Goal: Feedback & Contribution: Contribute content

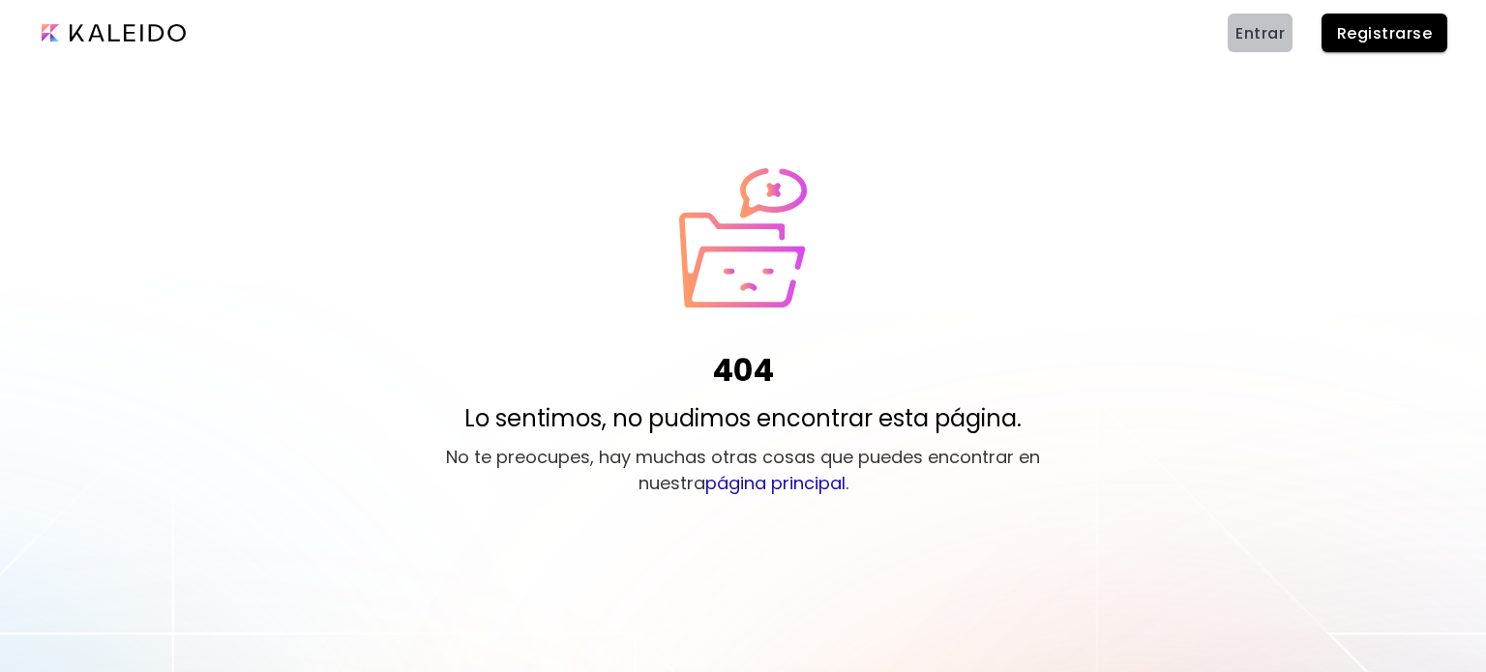
click at [1278, 36] on span "Entrar" at bounding box center [1259, 33] width 49 height 20
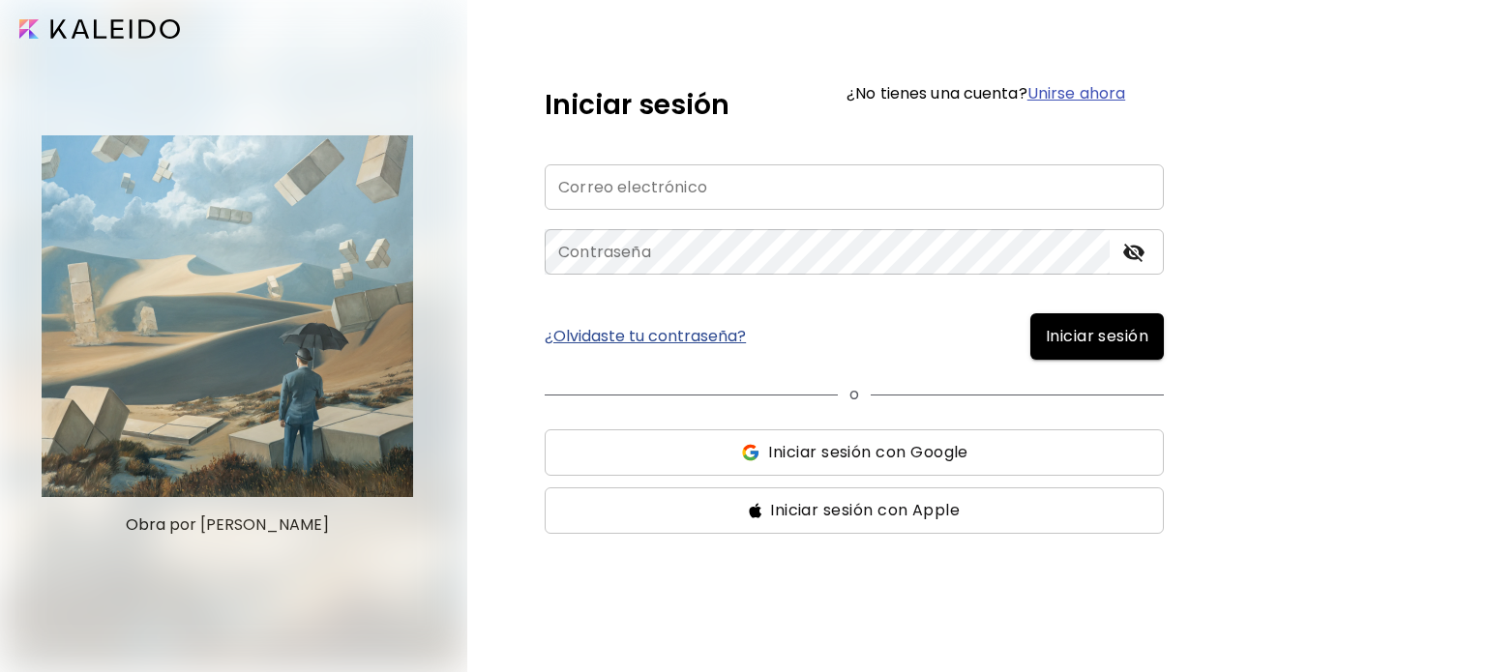
type input "**********"
click at [1055, 320] on button "Iniciar sesión" at bounding box center [1097, 336] width 134 height 46
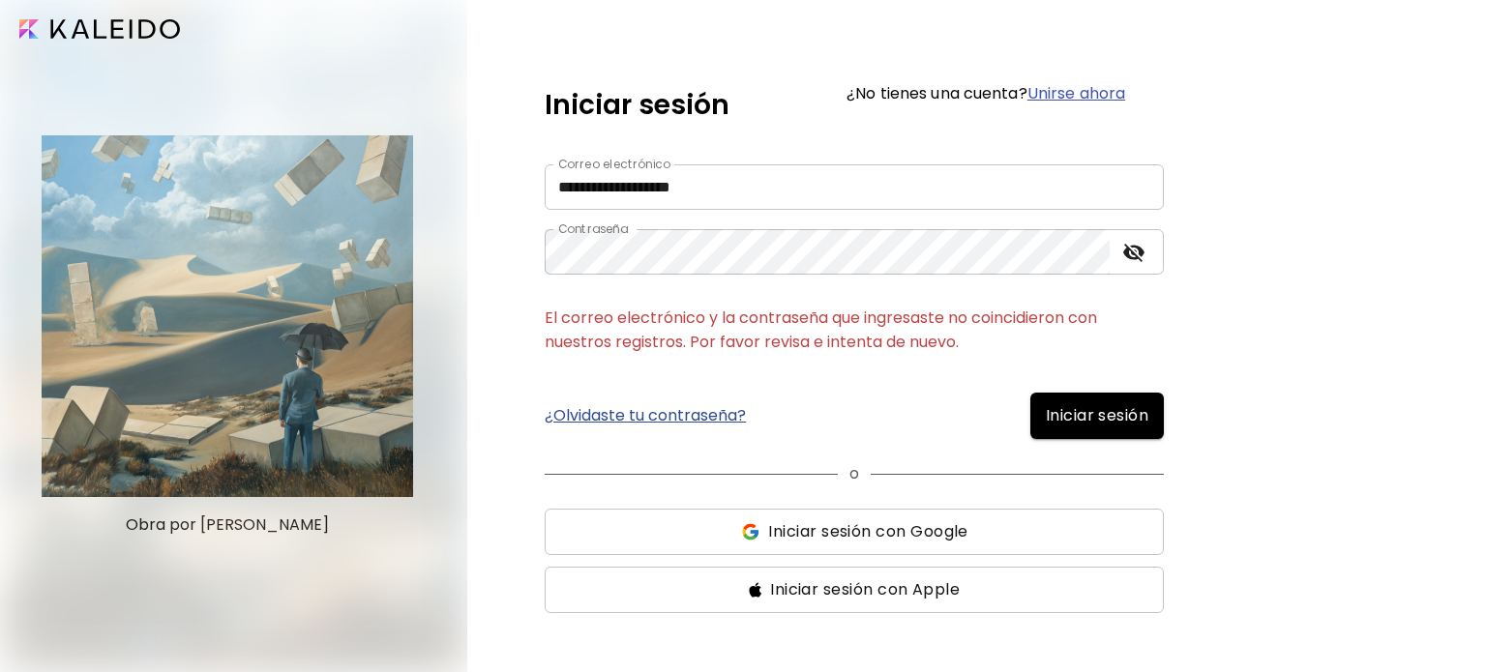
click at [961, 533] on span "Iniciar sesión con Google" at bounding box center [867, 531] width 199 height 23
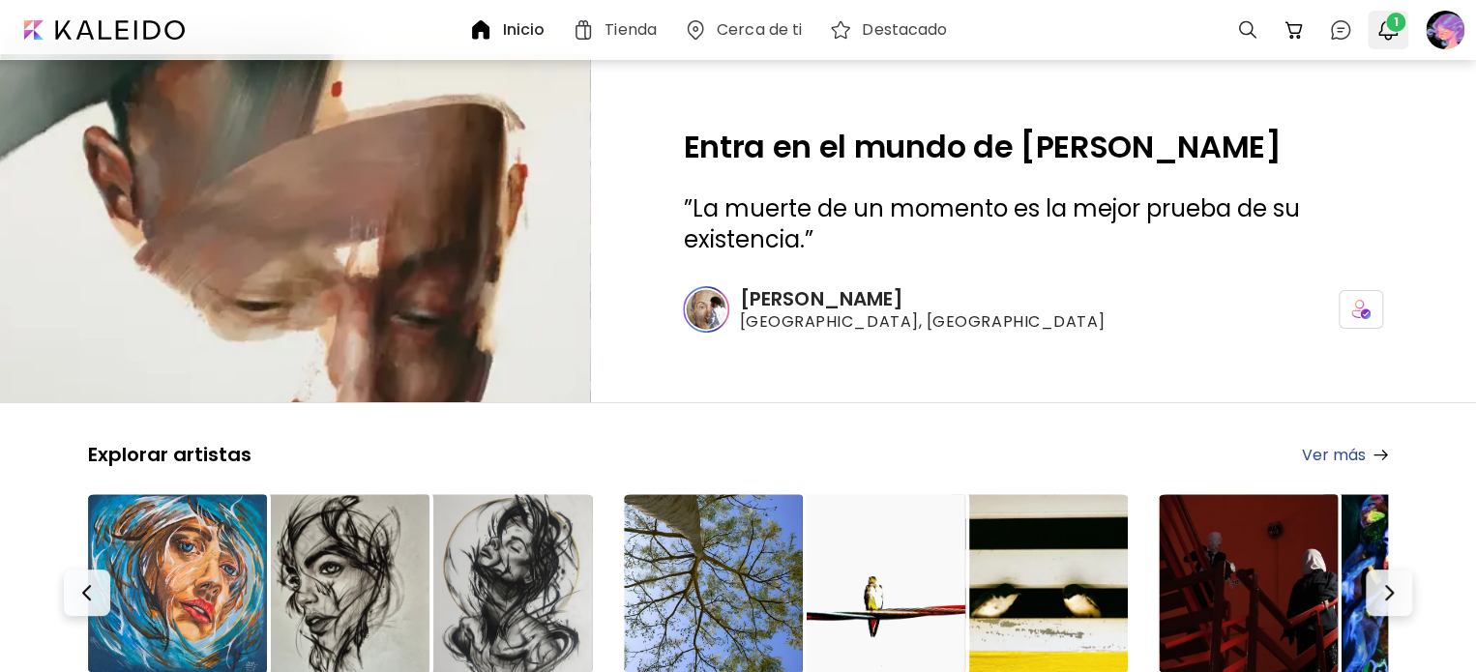
click at [1400, 22] on span "1" at bounding box center [1395, 22] width 19 height 19
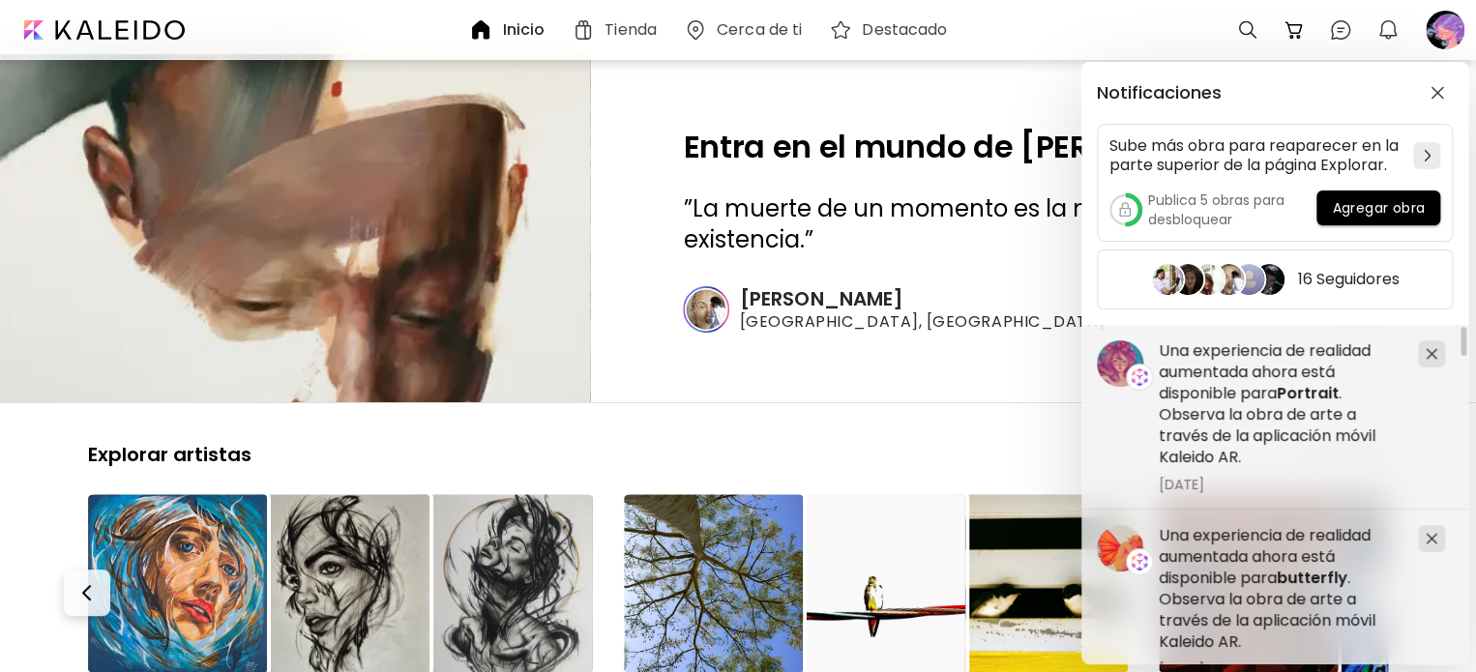
click at [1432, 29] on div "Notificaciones Sube más obra para reaparecer en la parte superior de la página …" at bounding box center [738, 336] width 1476 height 672
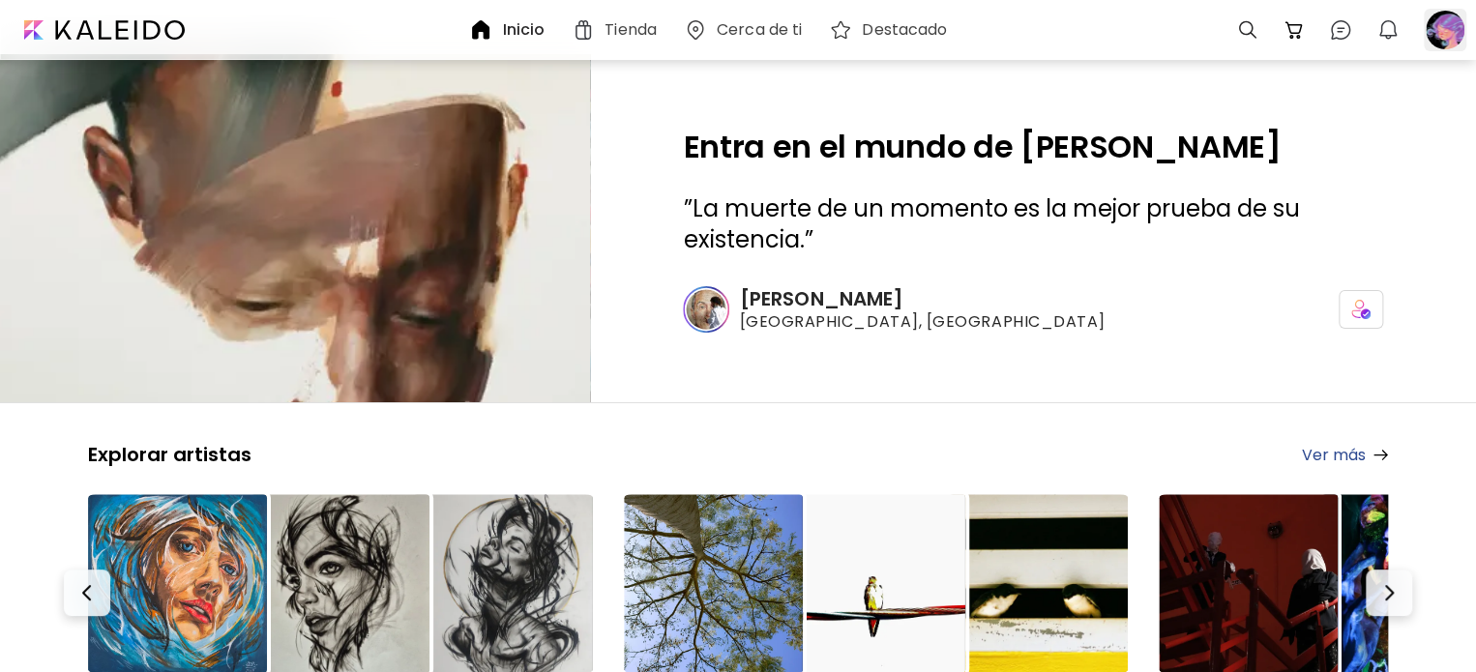
click at [1425, 39] on div at bounding box center [1445, 30] width 43 height 43
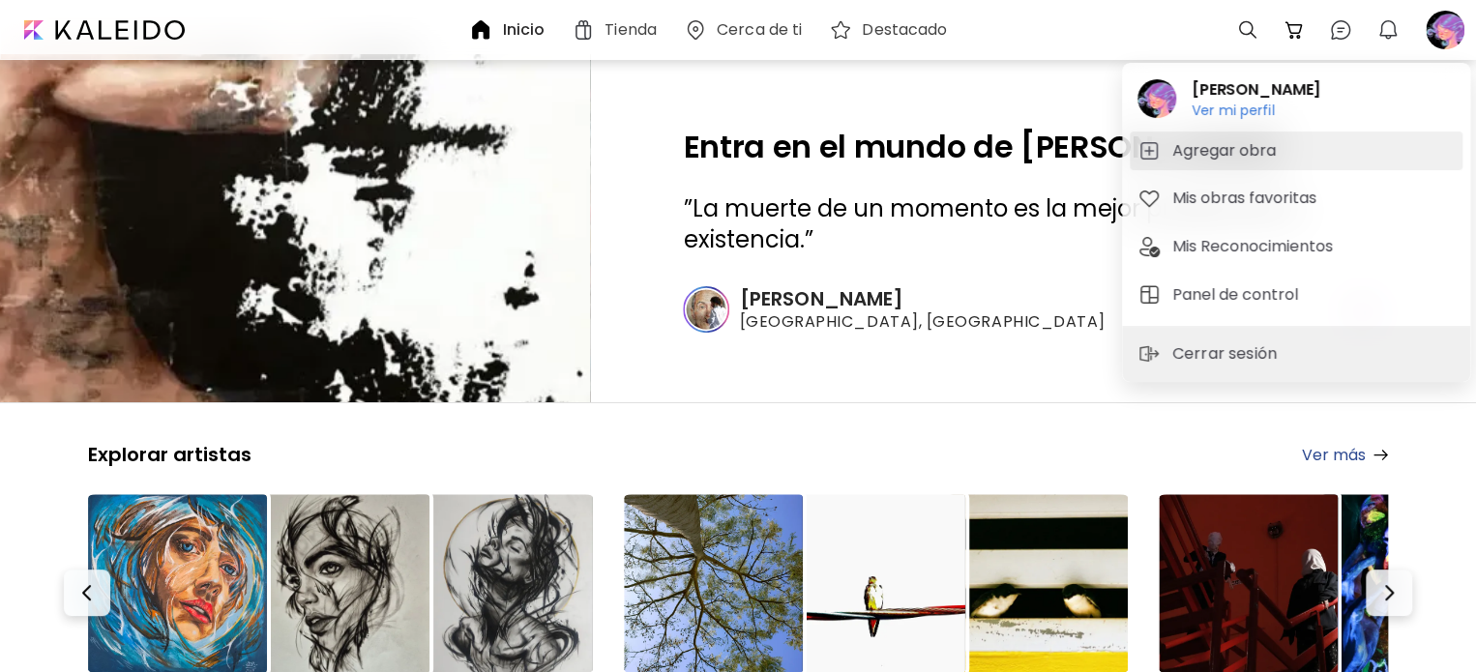
click at [1158, 160] on img "button" at bounding box center [1149, 150] width 23 height 23
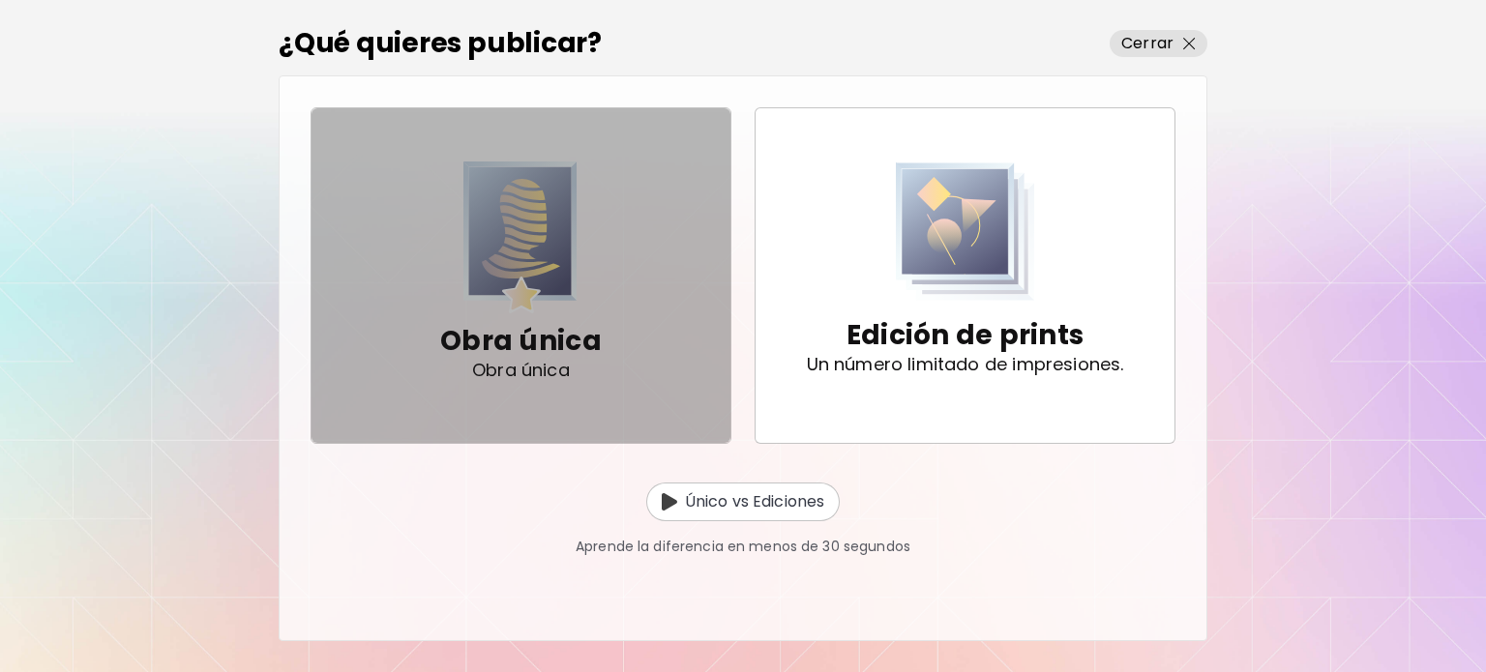
click at [615, 310] on span "Obra única Obra única" at bounding box center [521, 275] width 388 height 227
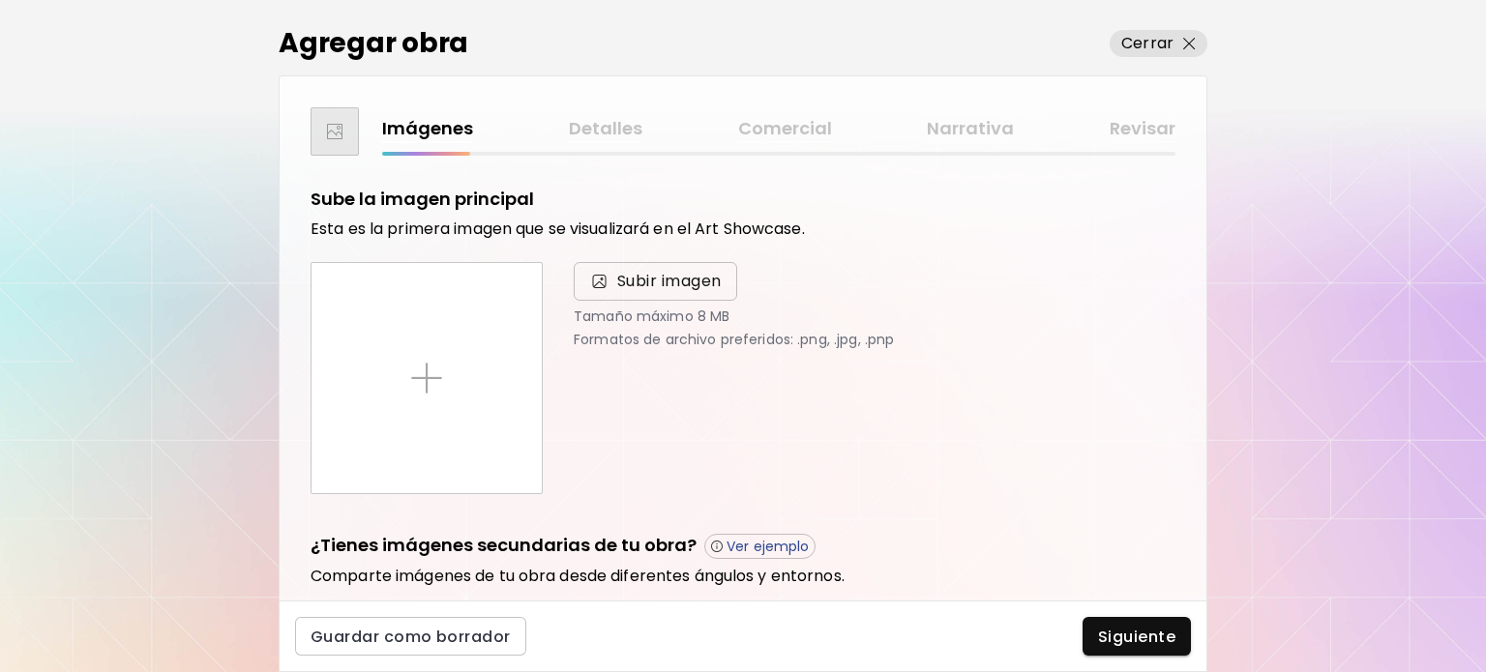
click at [701, 268] on span "Subir imagen" at bounding box center [655, 281] width 163 height 39
click at [0, 0] on input "Subir imagen" at bounding box center [0, 0] width 0 height 0
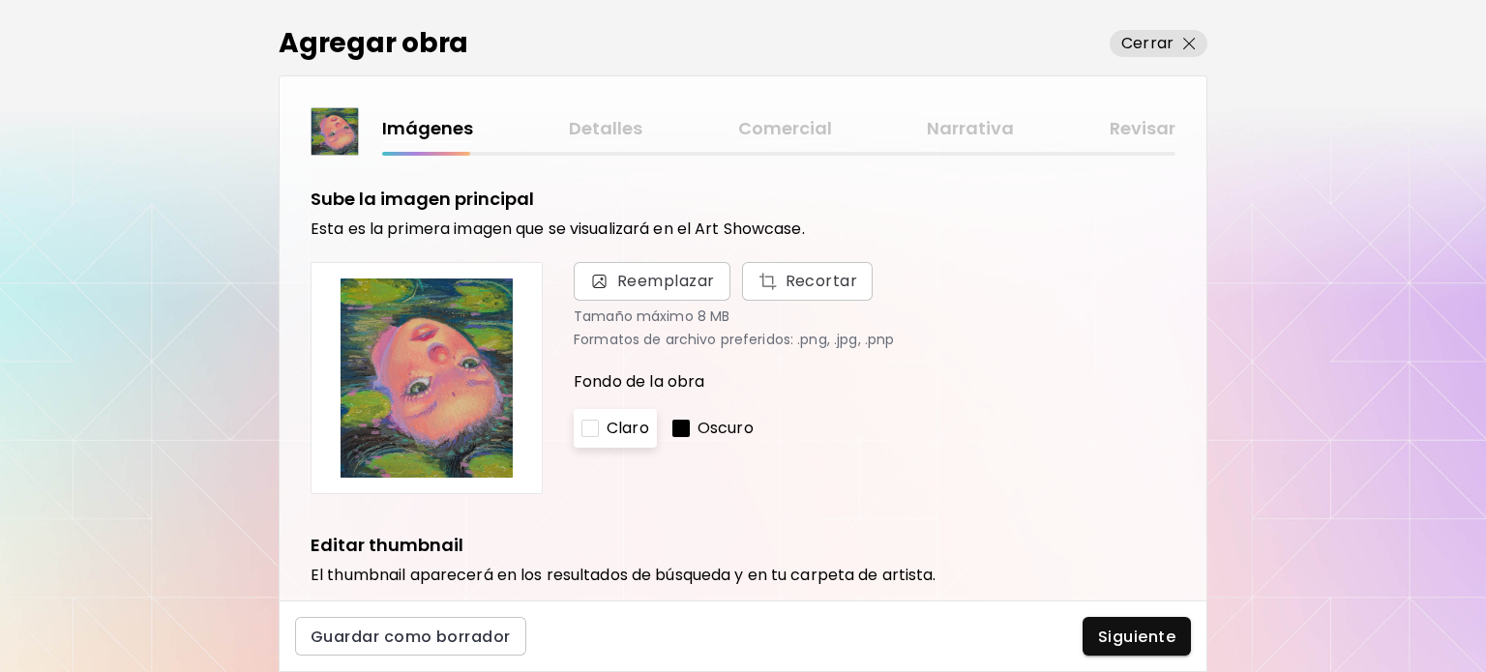
click at [445, 382] on img at bounding box center [426, 378] width 199 height 199
click at [395, 428] on img at bounding box center [426, 378] width 199 height 199
click at [487, 332] on img at bounding box center [426, 378] width 199 height 199
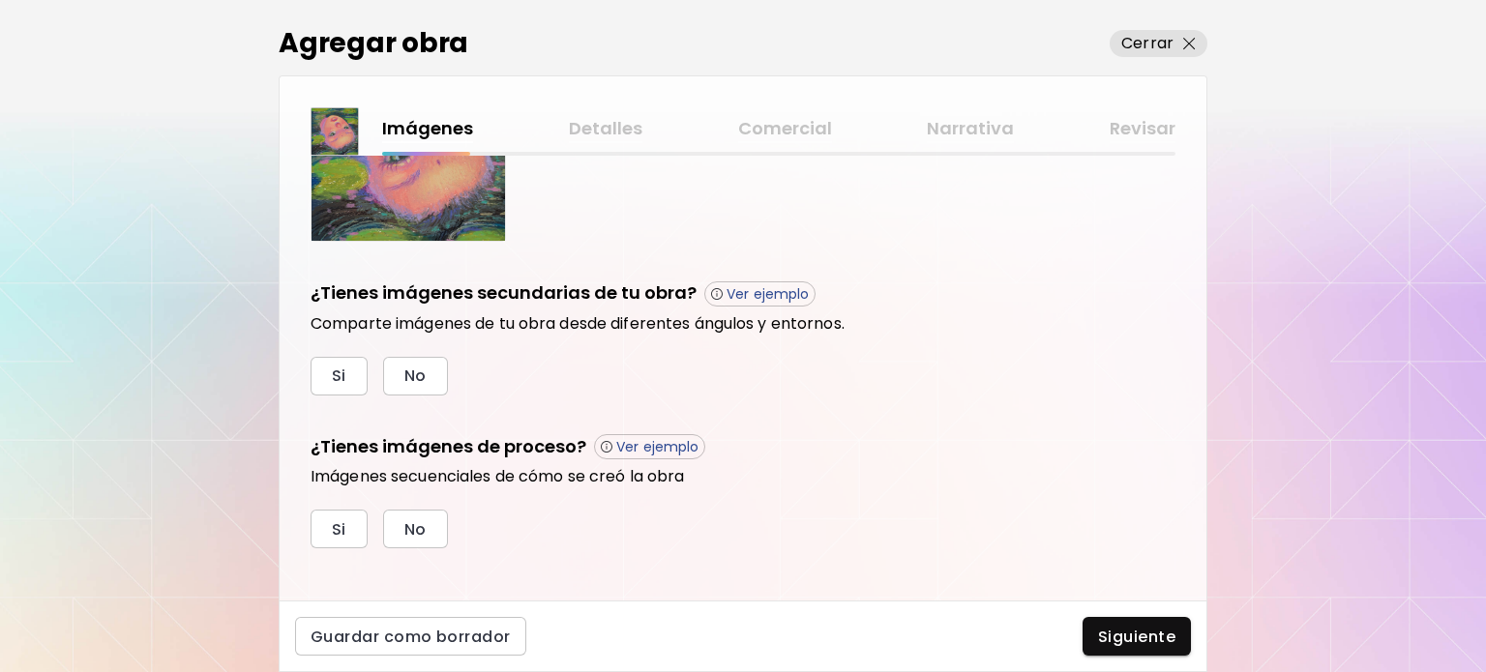
scroll to position [577, 0]
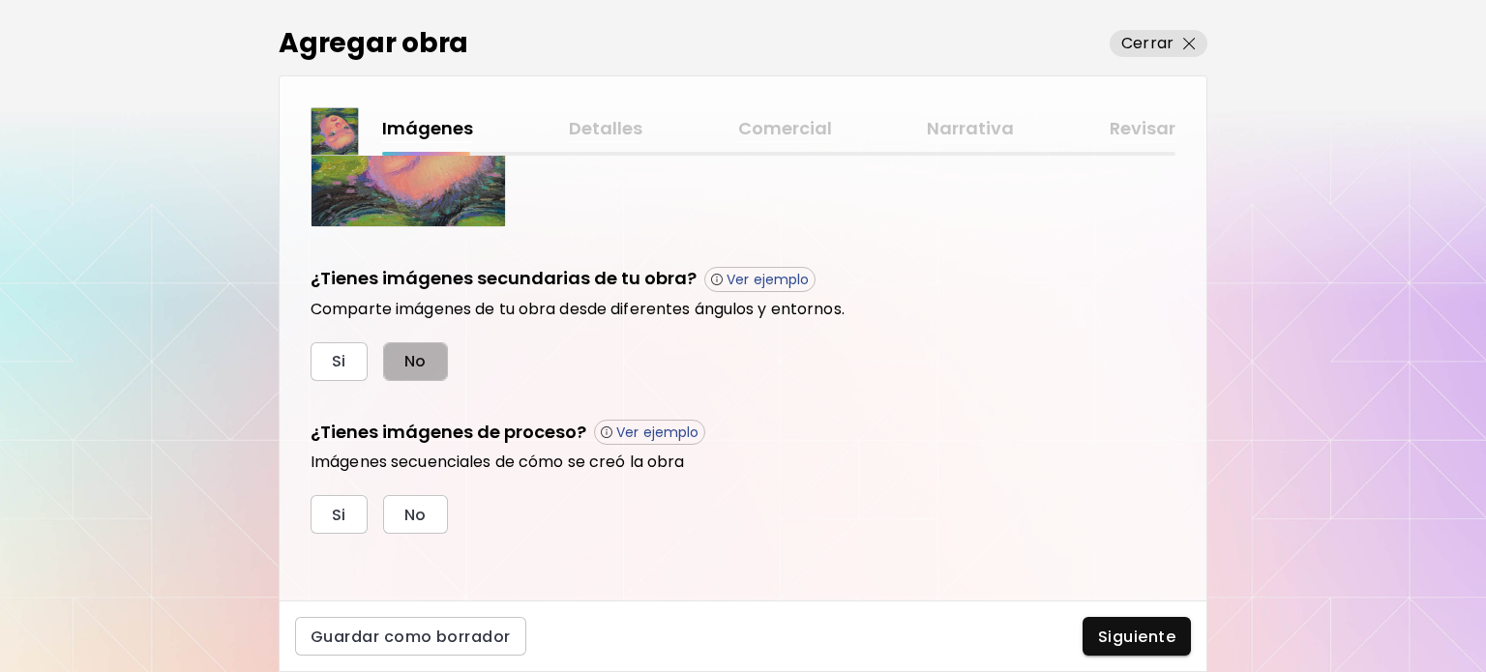
click at [413, 361] on span "No" at bounding box center [415, 361] width 22 height 20
click at [395, 367] on button "No" at bounding box center [415, 361] width 65 height 39
click at [360, 365] on button "Si" at bounding box center [339, 361] width 57 height 39
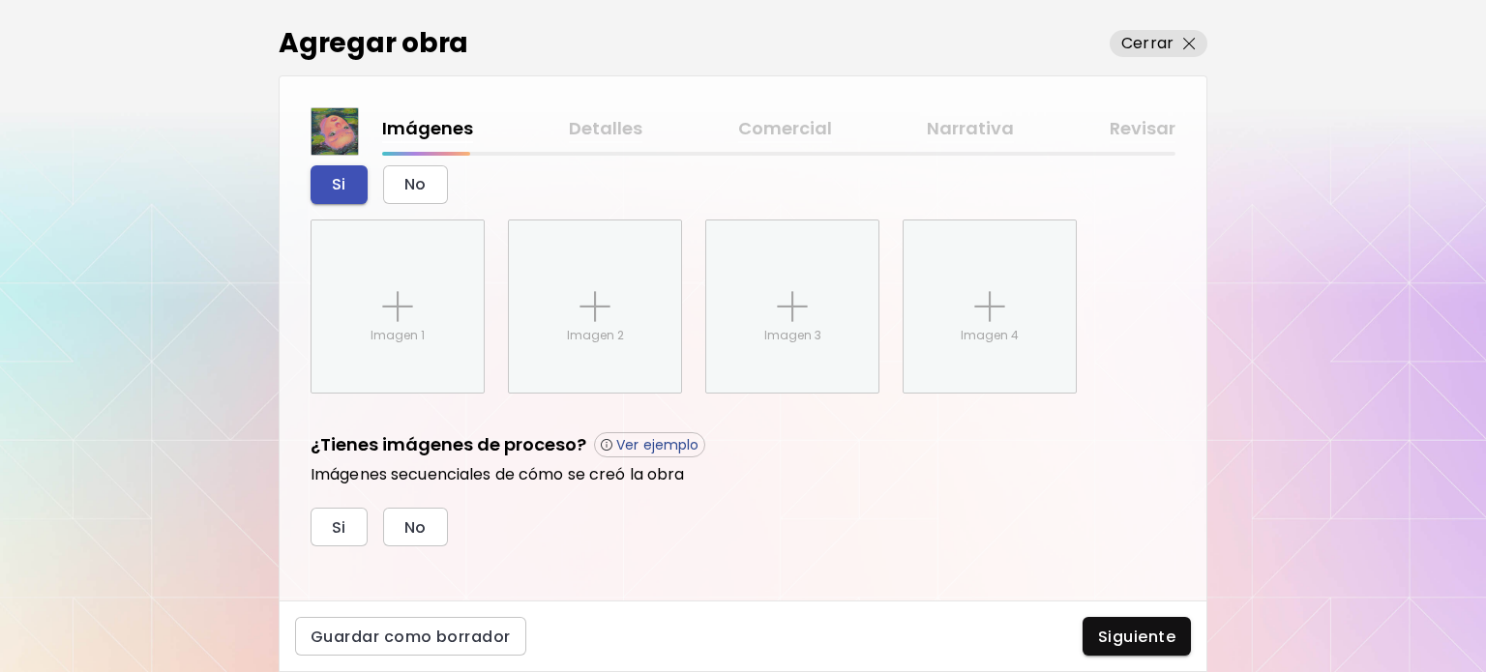
scroll to position [766, 0]
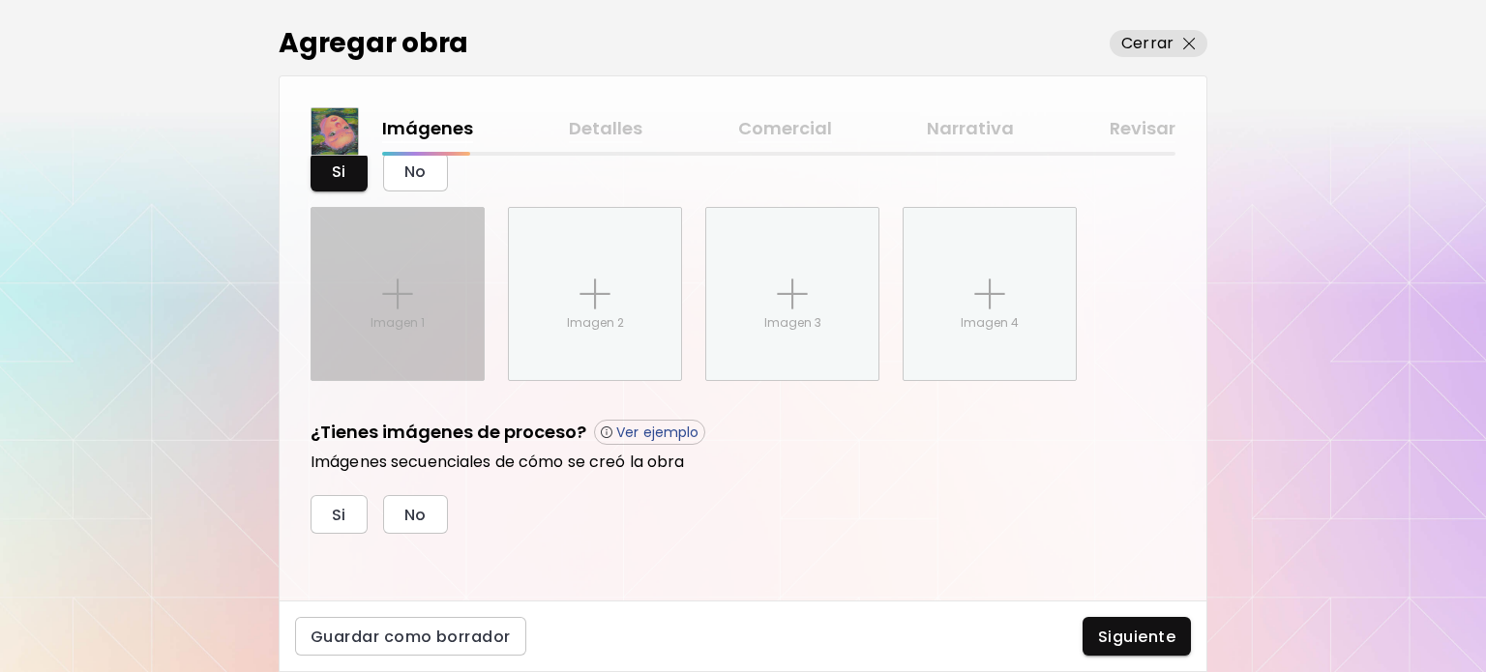
click at [435, 308] on div "Imagen 1" at bounding box center [398, 294] width 172 height 172
click at [0, 0] on input "Imagen 1" at bounding box center [0, 0] width 0 height 0
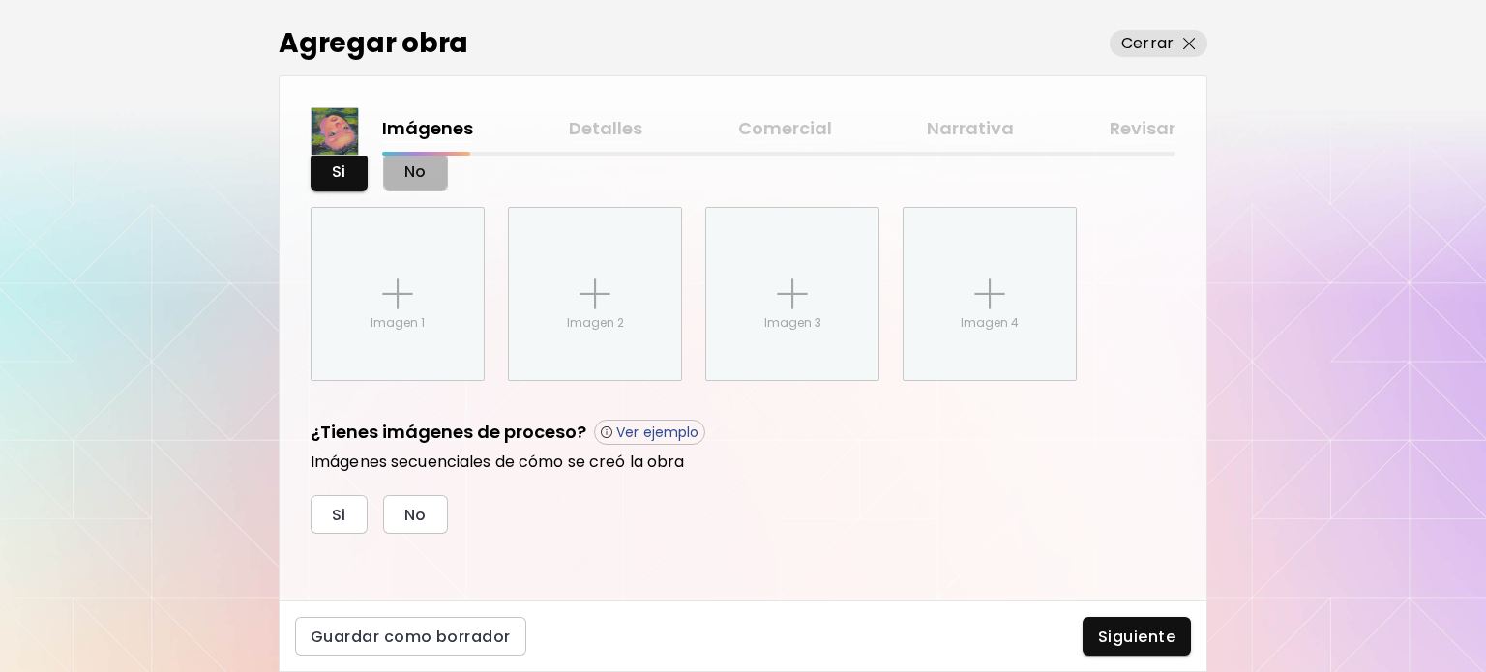
click at [410, 168] on span "No" at bounding box center [415, 172] width 22 height 20
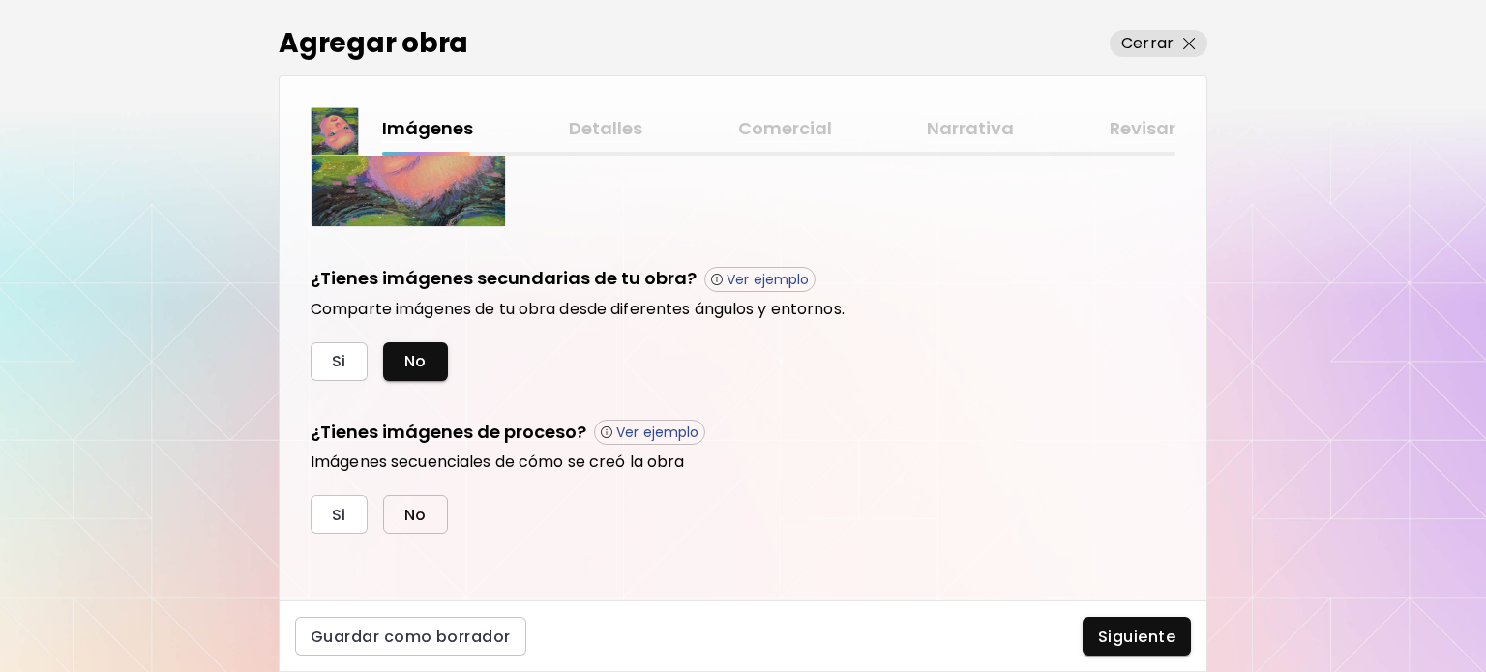
click at [429, 503] on button "No" at bounding box center [415, 514] width 65 height 39
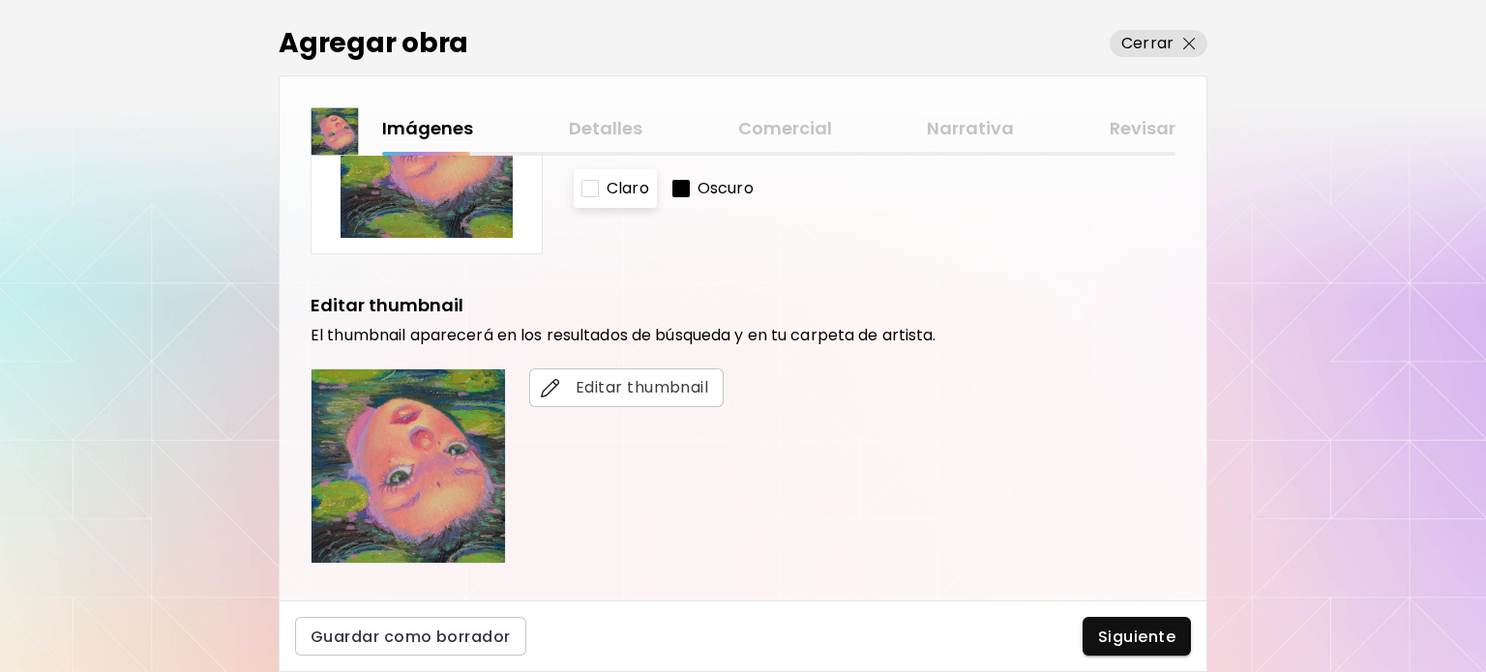
scroll to position [290, 0]
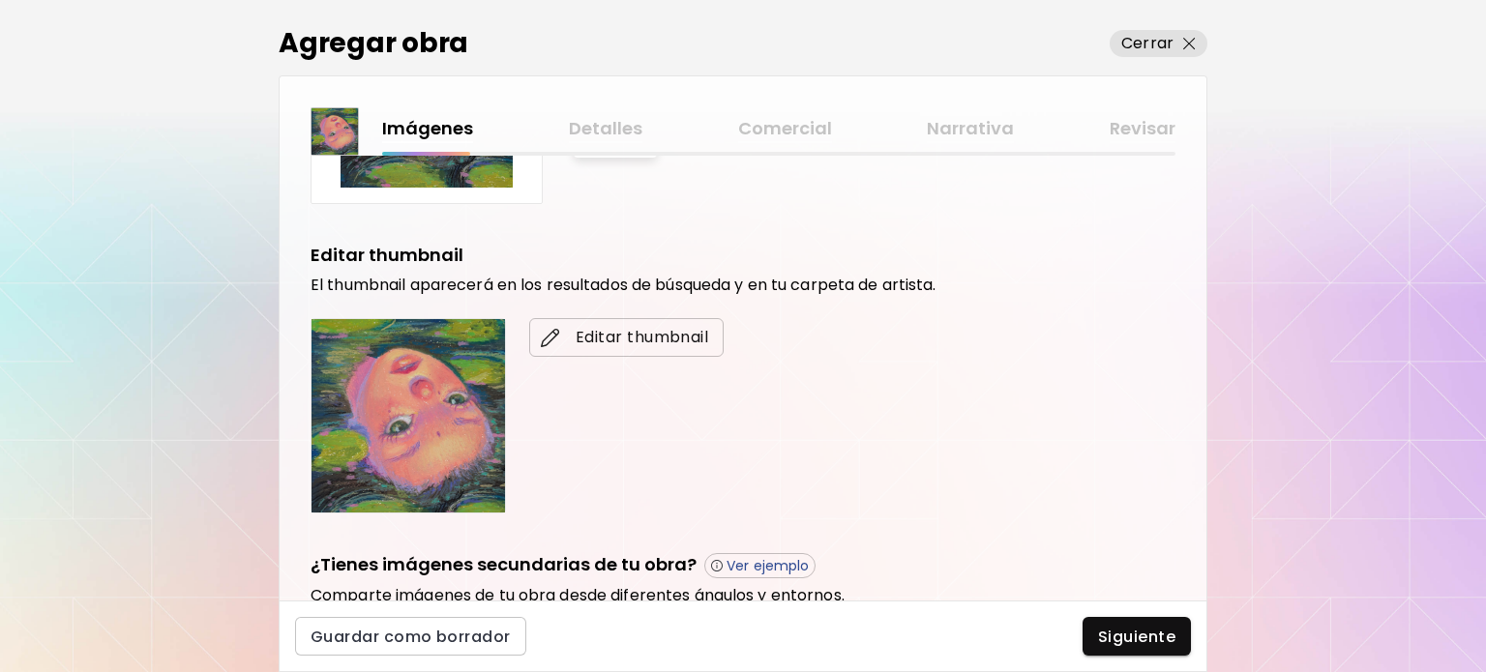
click at [658, 338] on span "Editar thumbnail" at bounding box center [626, 337] width 163 height 23
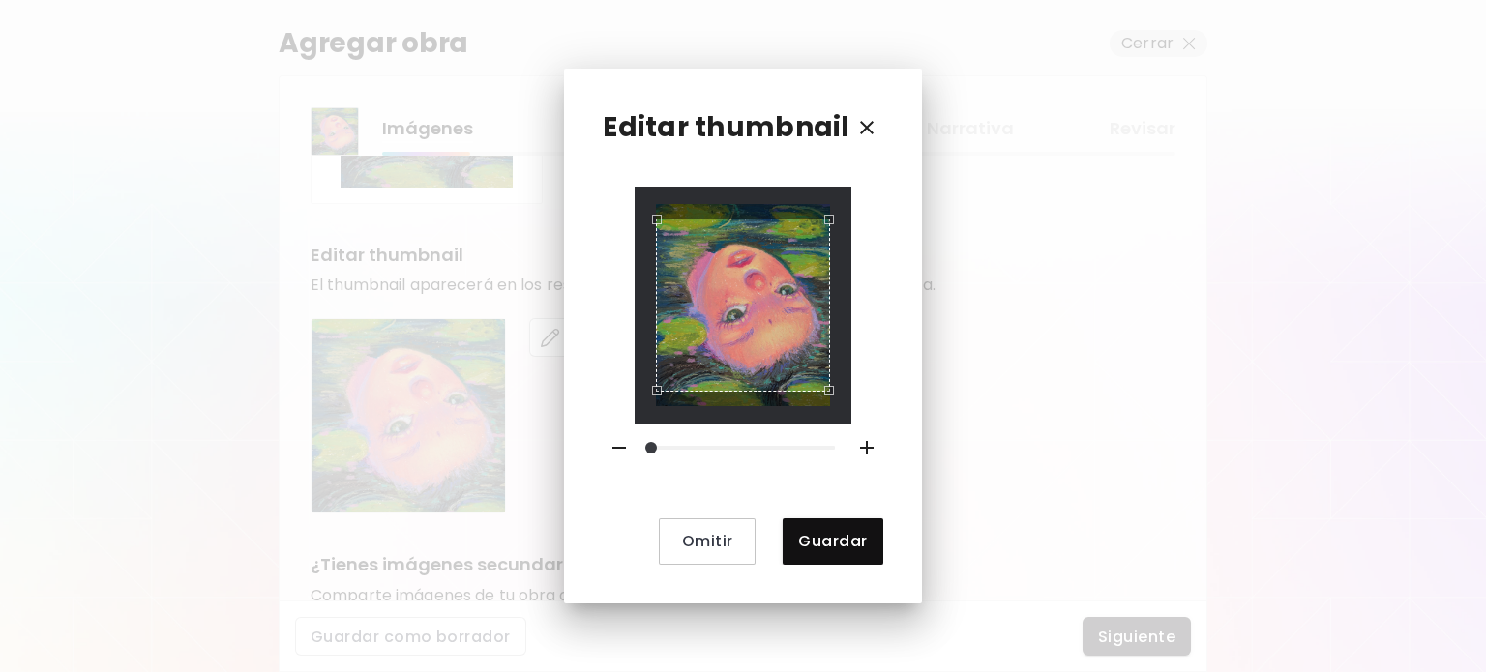
click at [588, 465] on div "Editar thumbnail Omitir Guardar" at bounding box center [742, 336] width 357 height 534
click at [612, 444] on div "Omitir Guardar" at bounding box center [743, 375] width 280 height 377
click at [820, 541] on span "Guardar" at bounding box center [832, 541] width 69 height 20
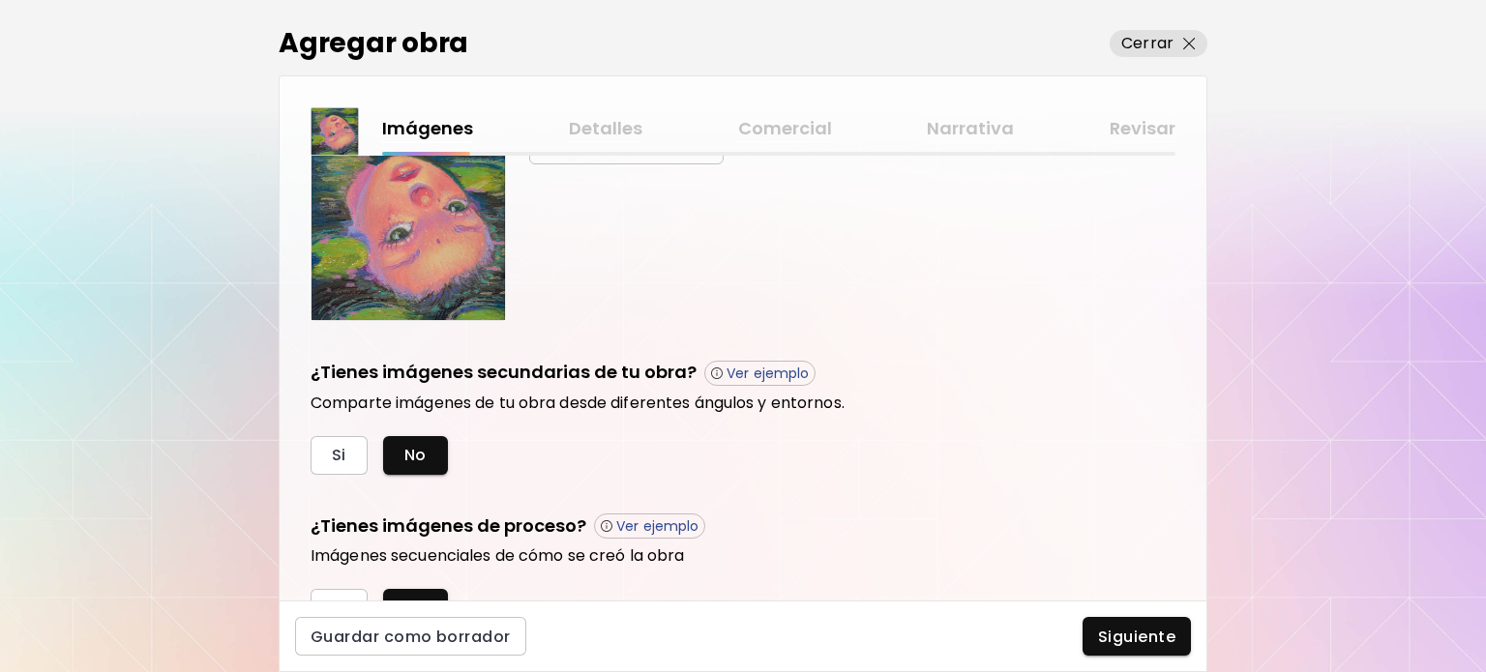
scroll to position [484, 0]
click at [1114, 637] on span "Siguiente" at bounding box center [1136, 637] width 77 height 20
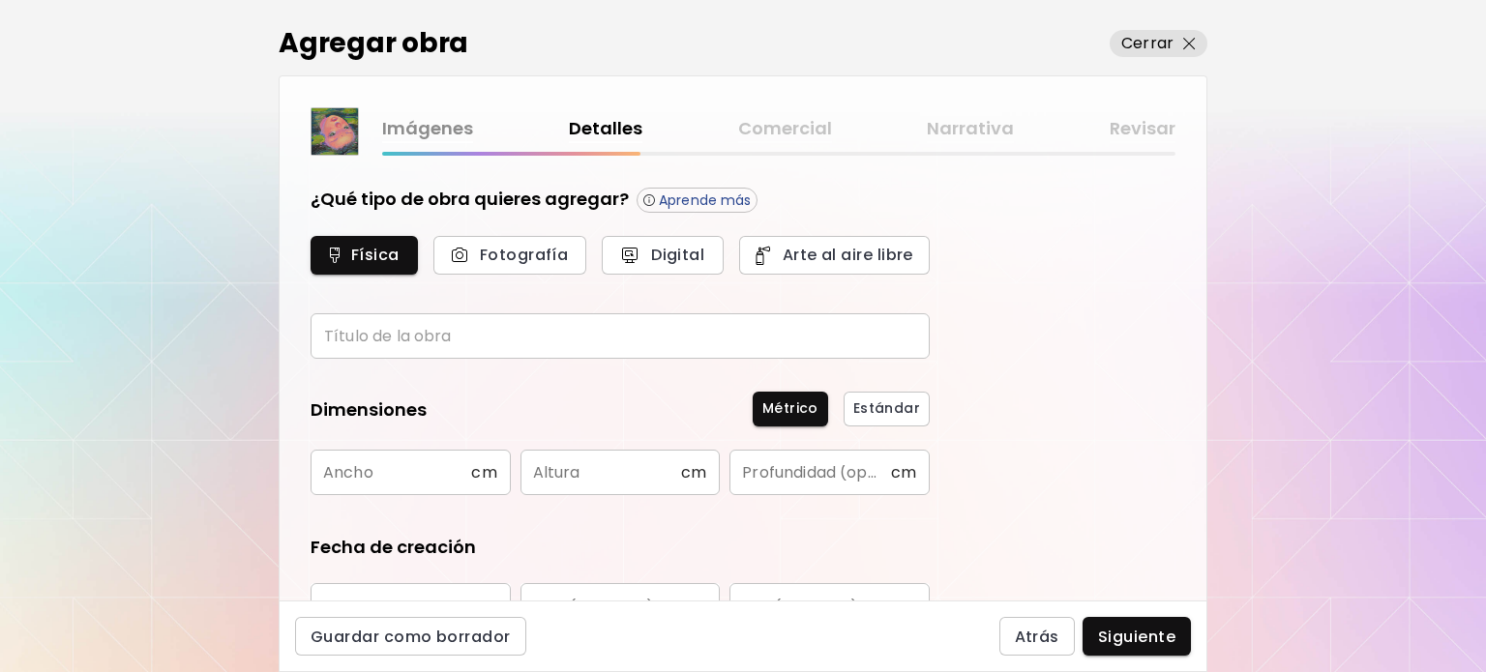
click at [484, 325] on input "text" at bounding box center [620, 335] width 619 height 45
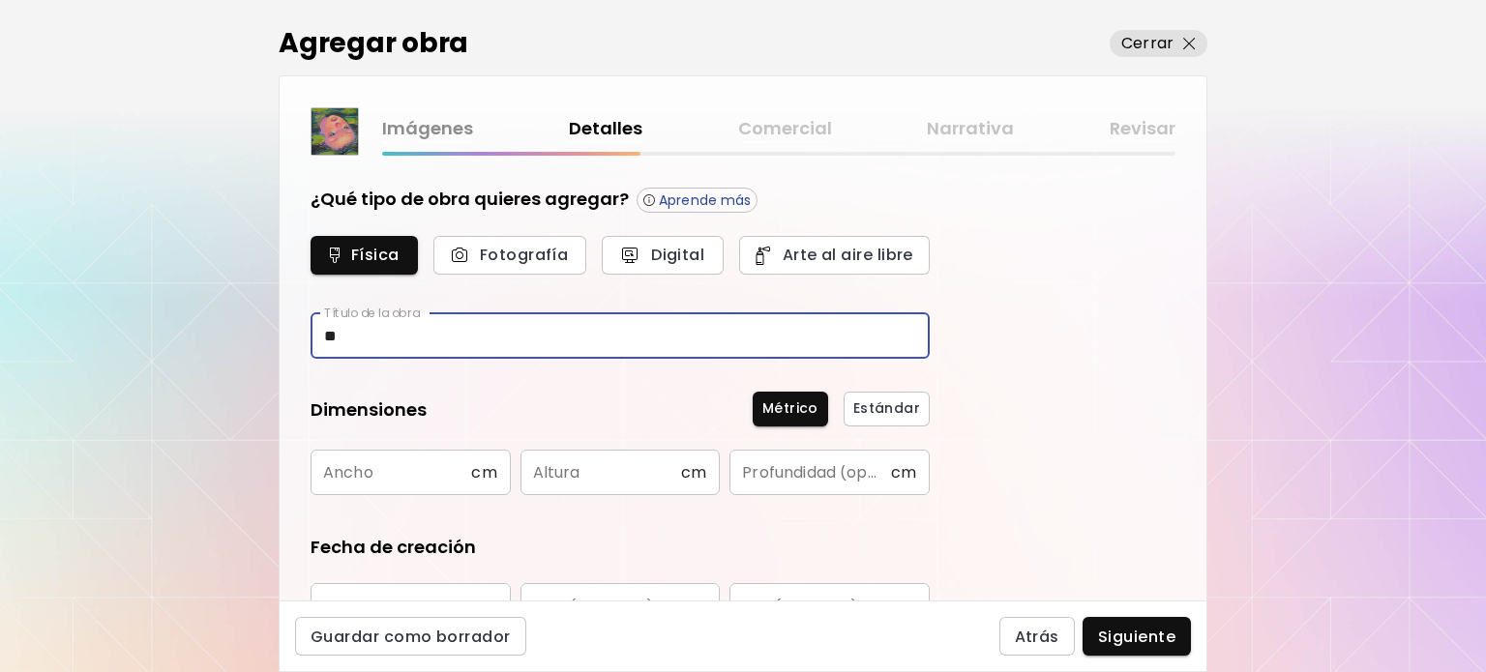
type input "*"
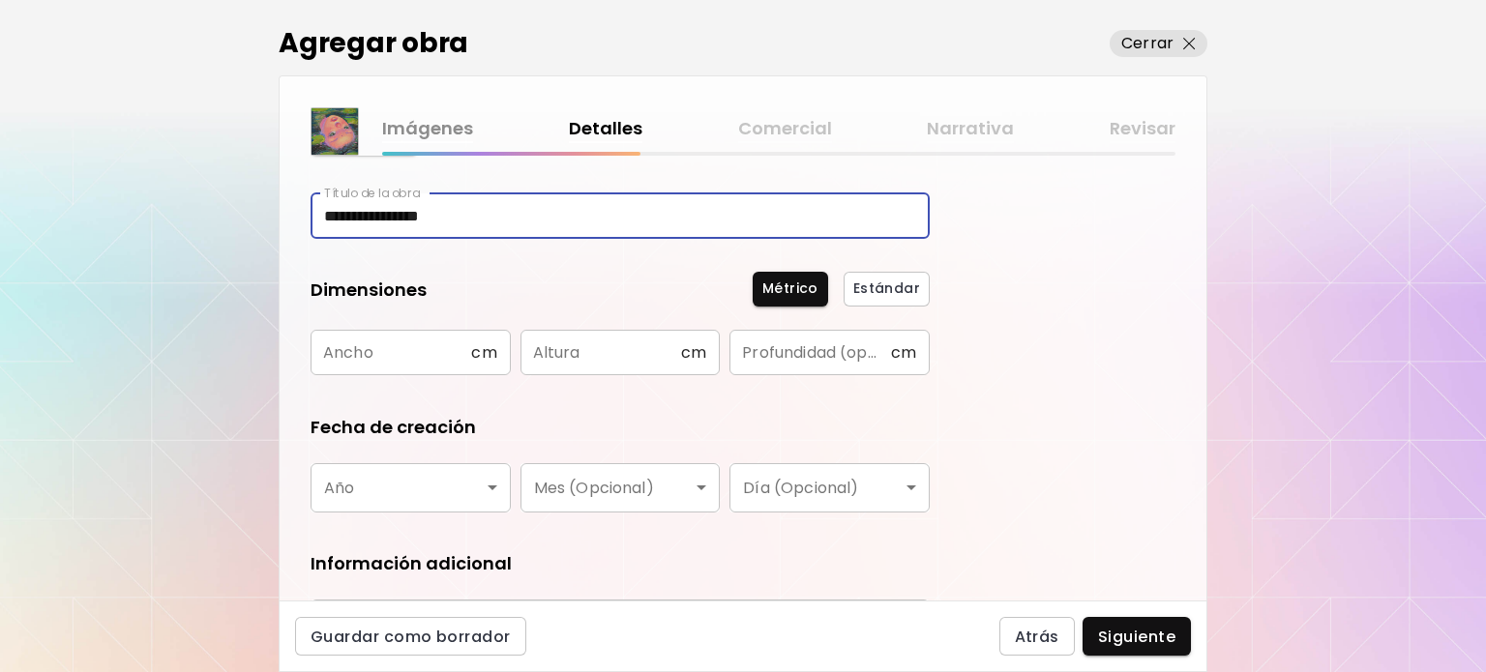
scroll to position [193, 0]
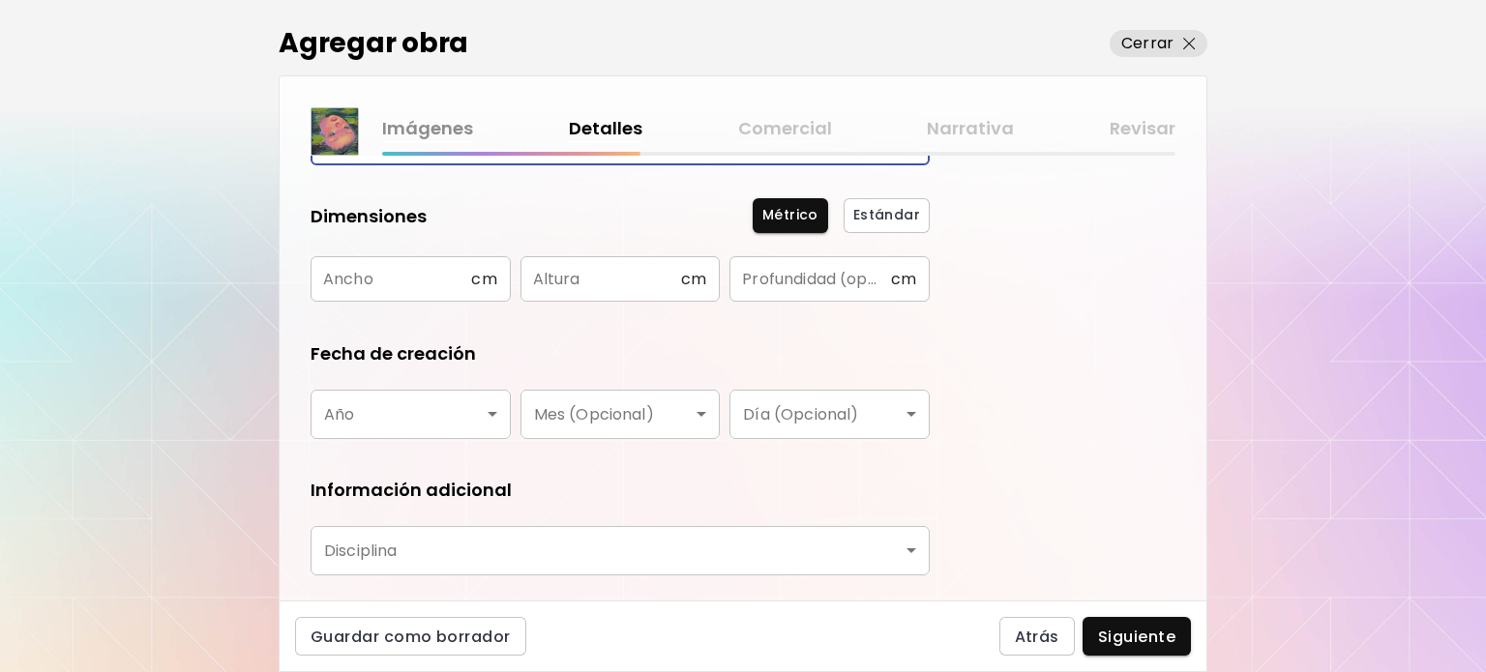
type input "**********"
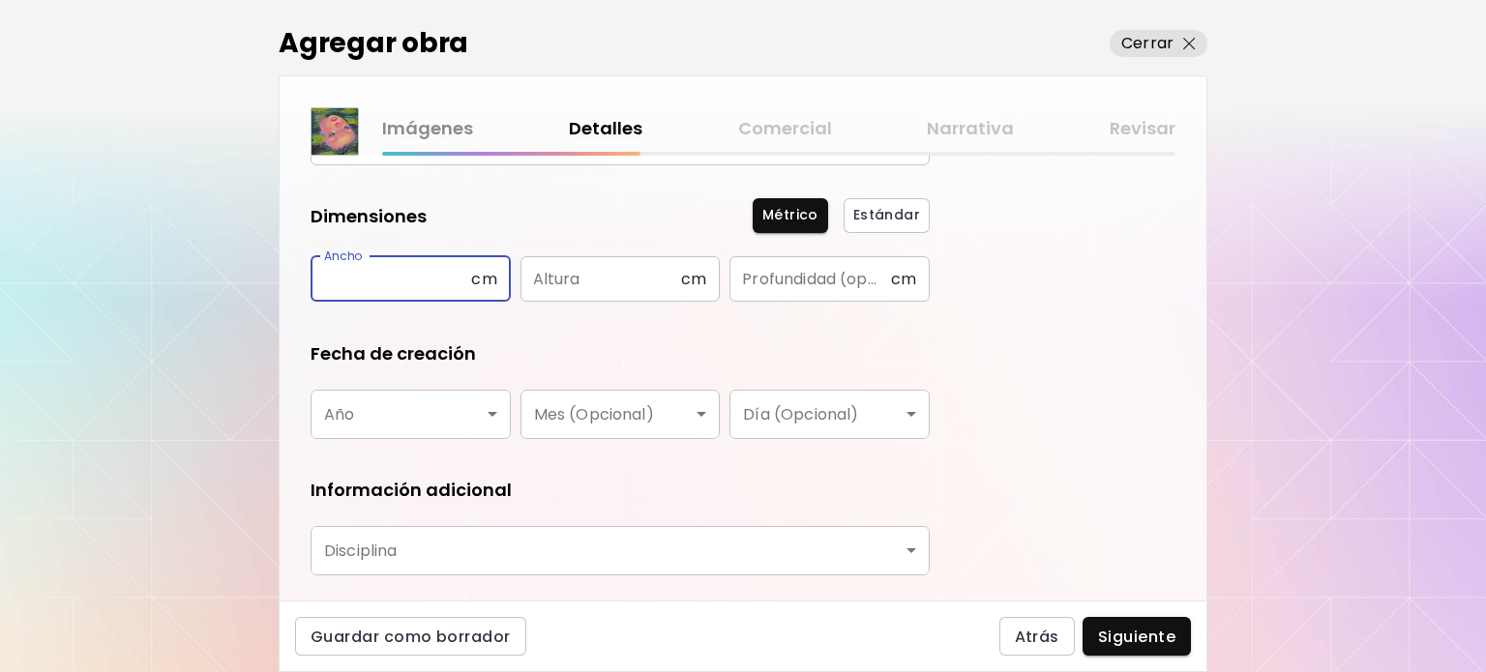
click at [411, 282] on input "text" at bounding box center [391, 278] width 161 height 45
click at [952, 247] on div "**********" at bounding box center [743, 378] width 927 height 445
drag, startPoint x: 828, startPoint y: 208, endPoint x: 869, endPoint y: 212, distance: 40.8
click at [842, 207] on div "Métrico Estándar" at bounding box center [681, 215] width 495 height 35
click at [869, 212] on span "Estándar" at bounding box center [886, 215] width 67 height 20
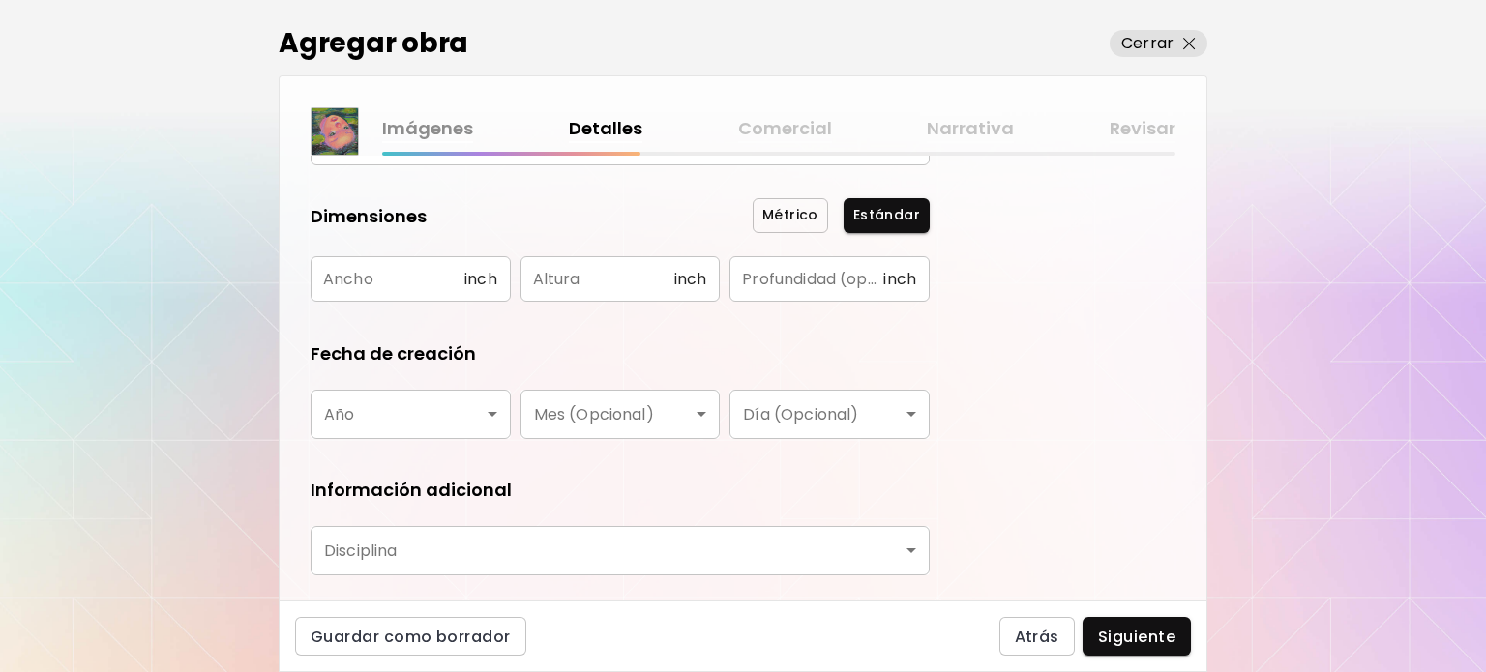
click at [814, 207] on span "Métrico" at bounding box center [790, 215] width 56 height 20
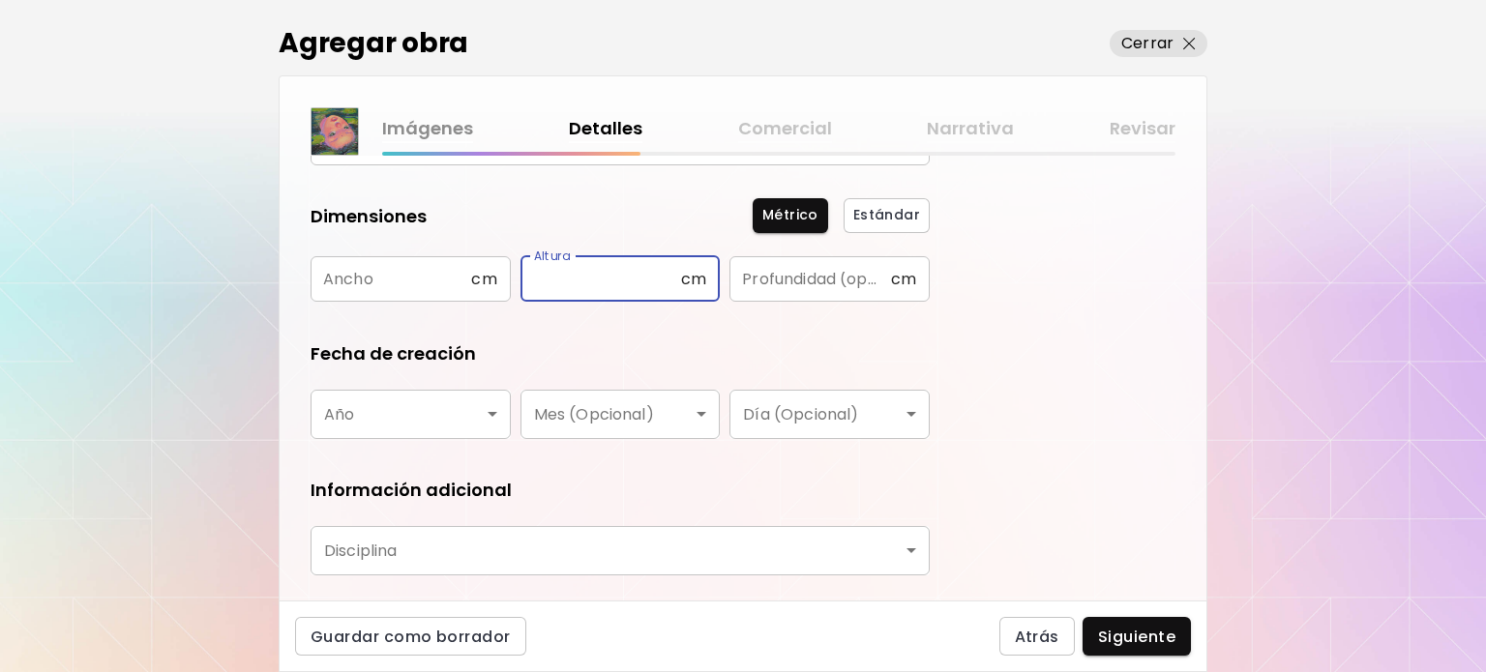
click at [600, 278] on input "text" at bounding box center [600, 278] width 161 height 45
click at [449, 427] on body "**********" at bounding box center [743, 336] width 1486 height 672
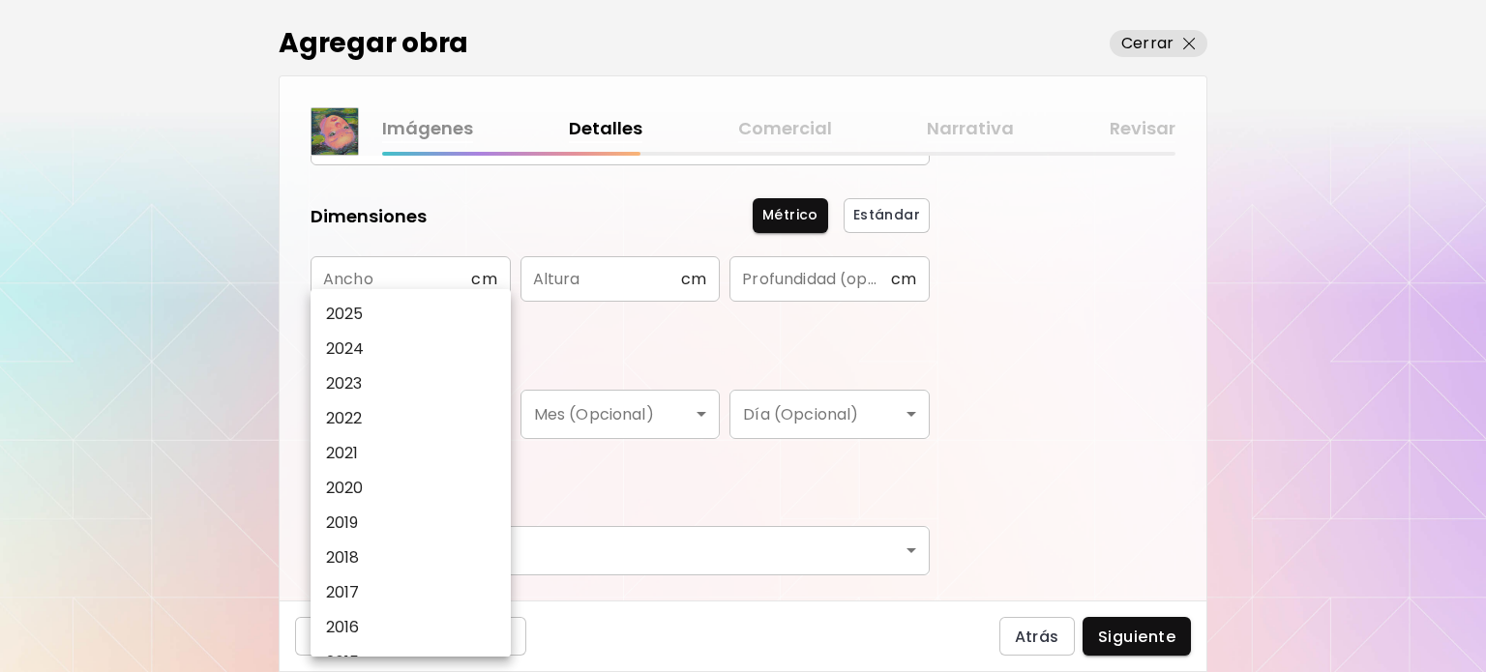
click at [436, 409] on li "2022" at bounding box center [416, 418] width 210 height 35
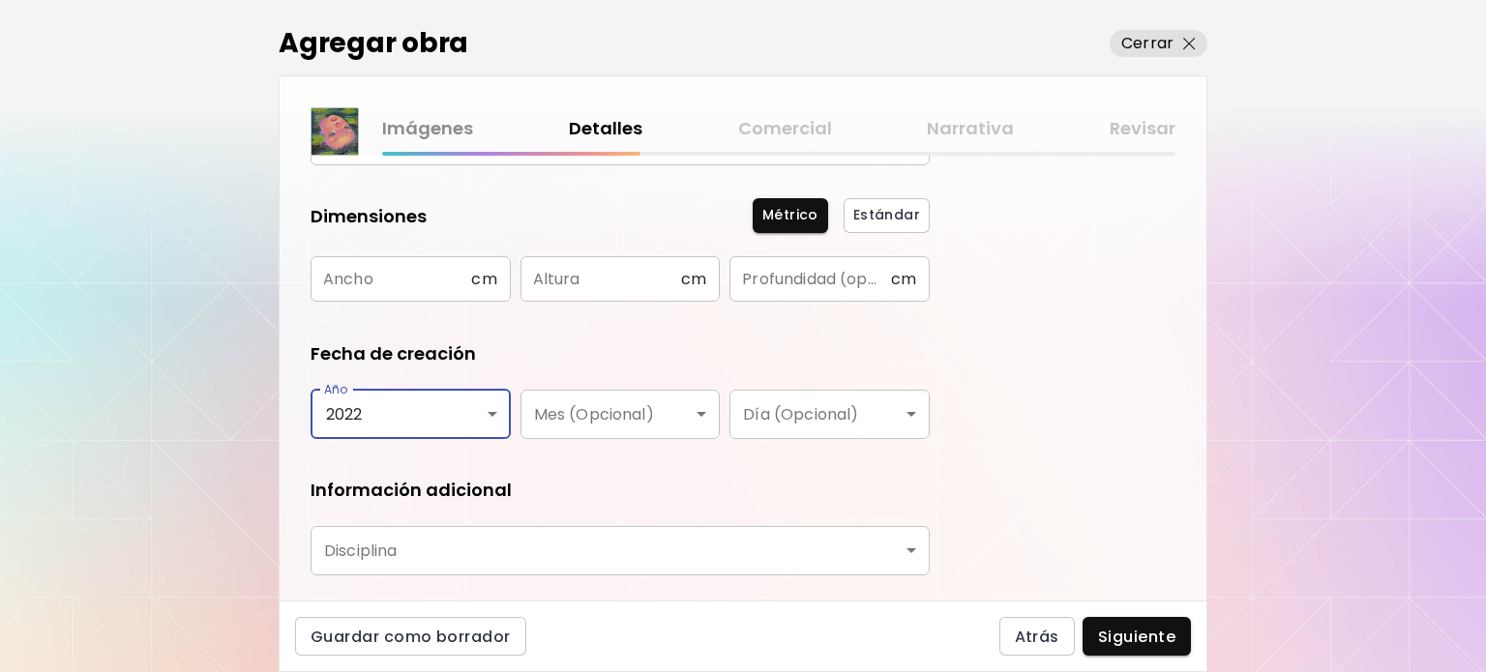
click at [436, 409] on body "**********" at bounding box center [743, 336] width 1486 height 672
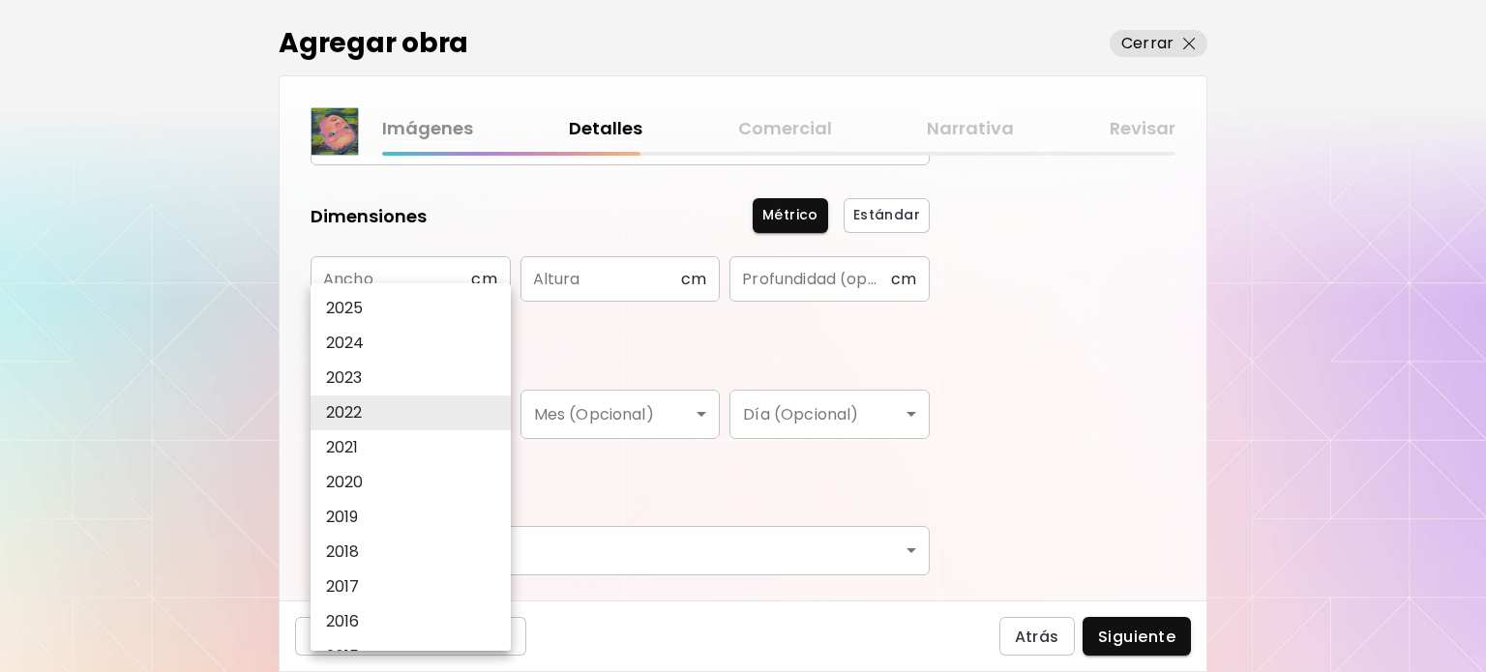
click at [410, 301] on li "2025" at bounding box center [416, 308] width 210 height 35
type input "****"
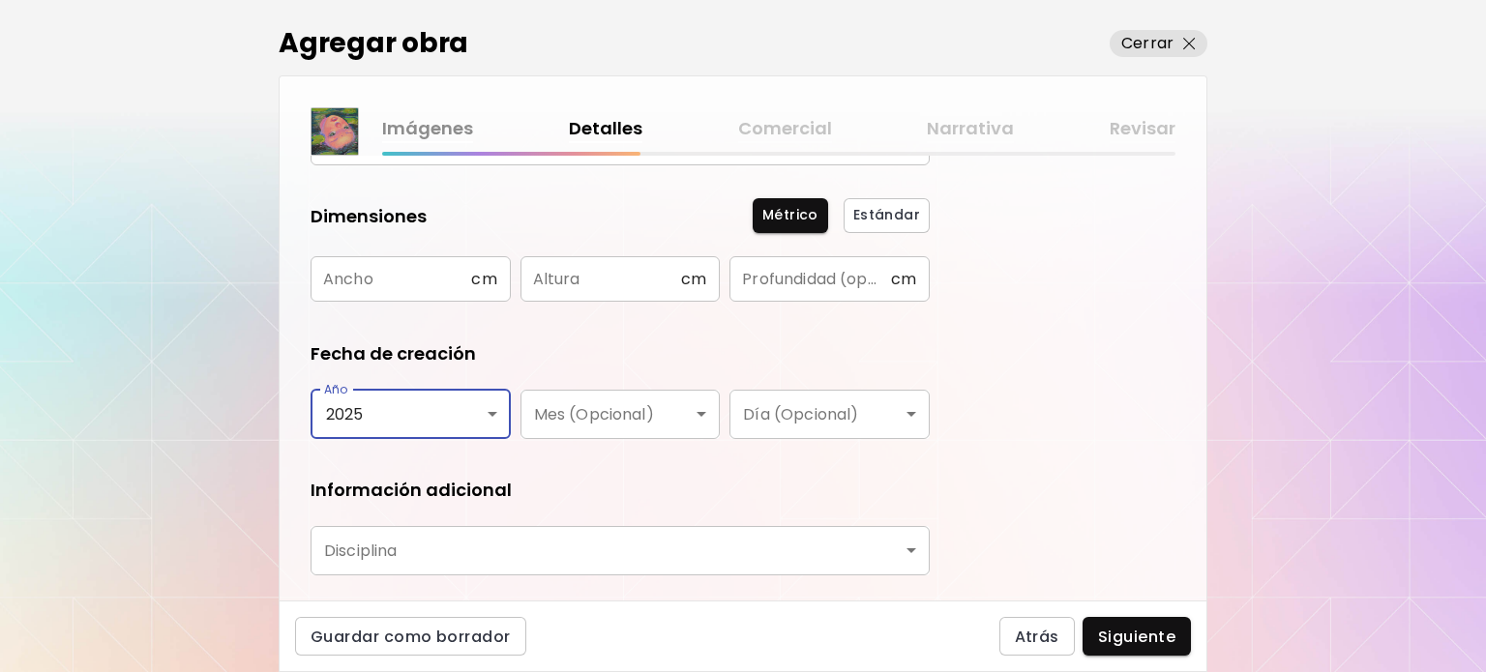
click at [557, 410] on body "**********" at bounding box center [743, 336] width 1486 height 672
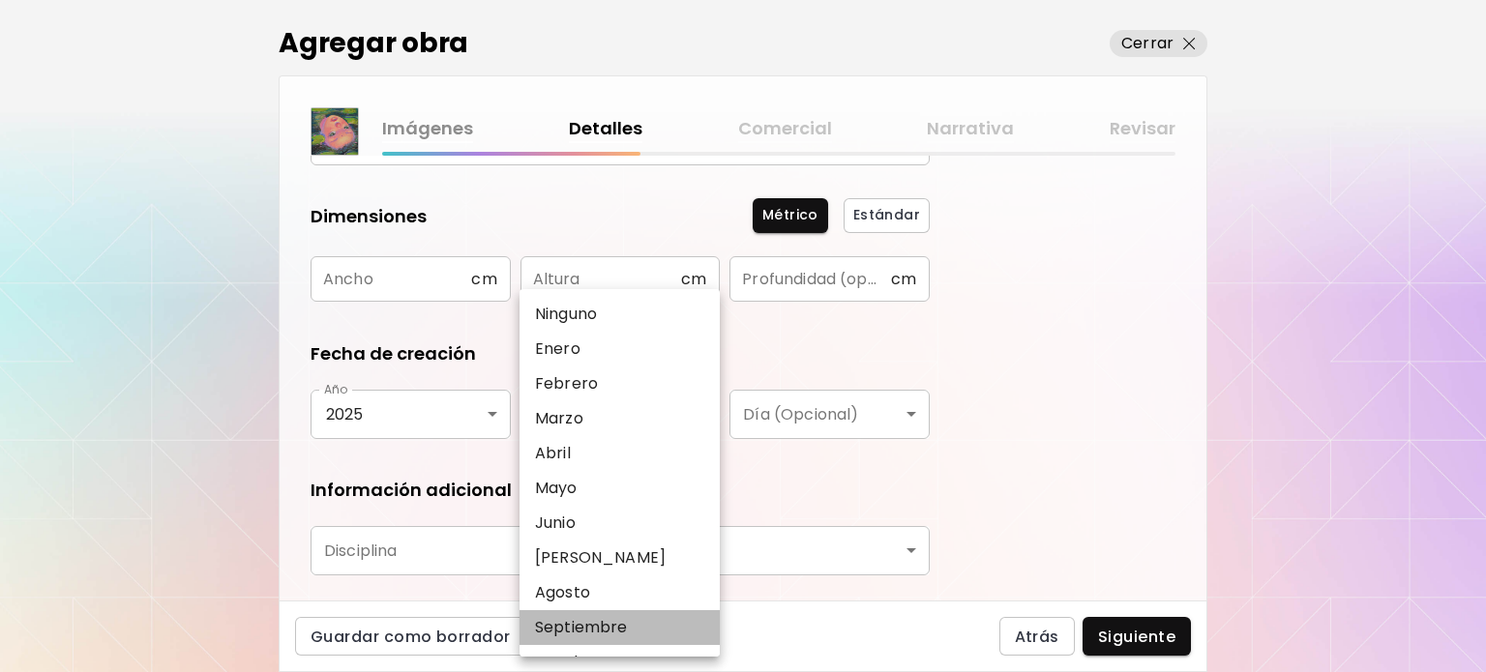
click at [601, 621] on p "Septiembre" at bounding box center [581, 627] width 93 height 23
type input "**********"
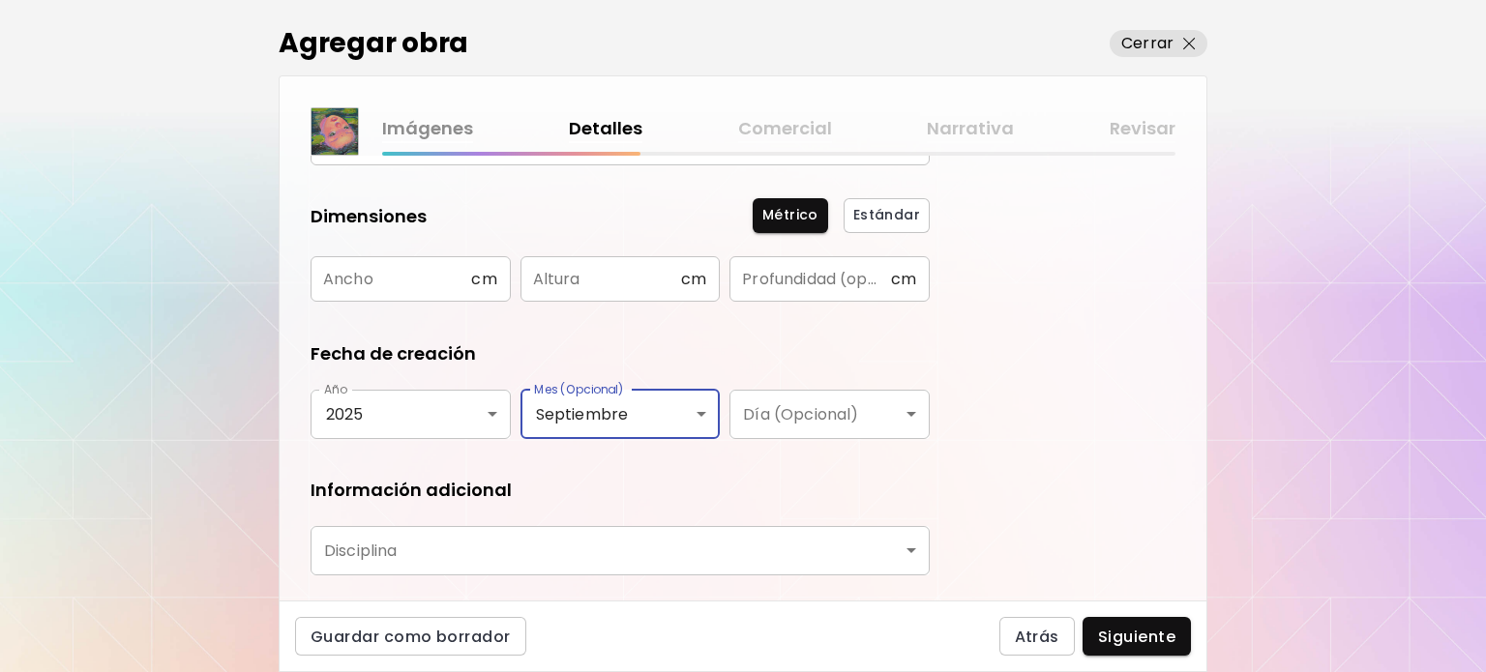
click at [767, 415] on body "**********" at bounding box center [743, 336] width 1486 height 672
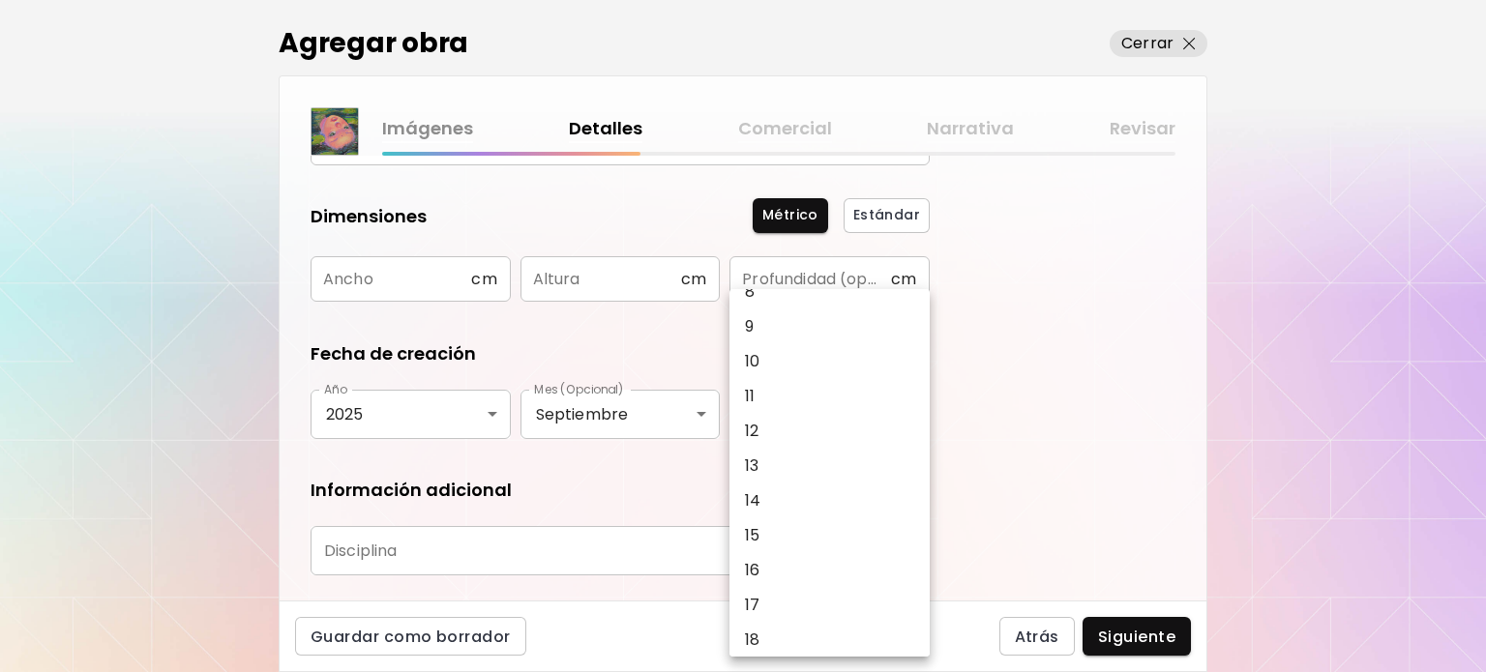
scroll to position [290, 0]
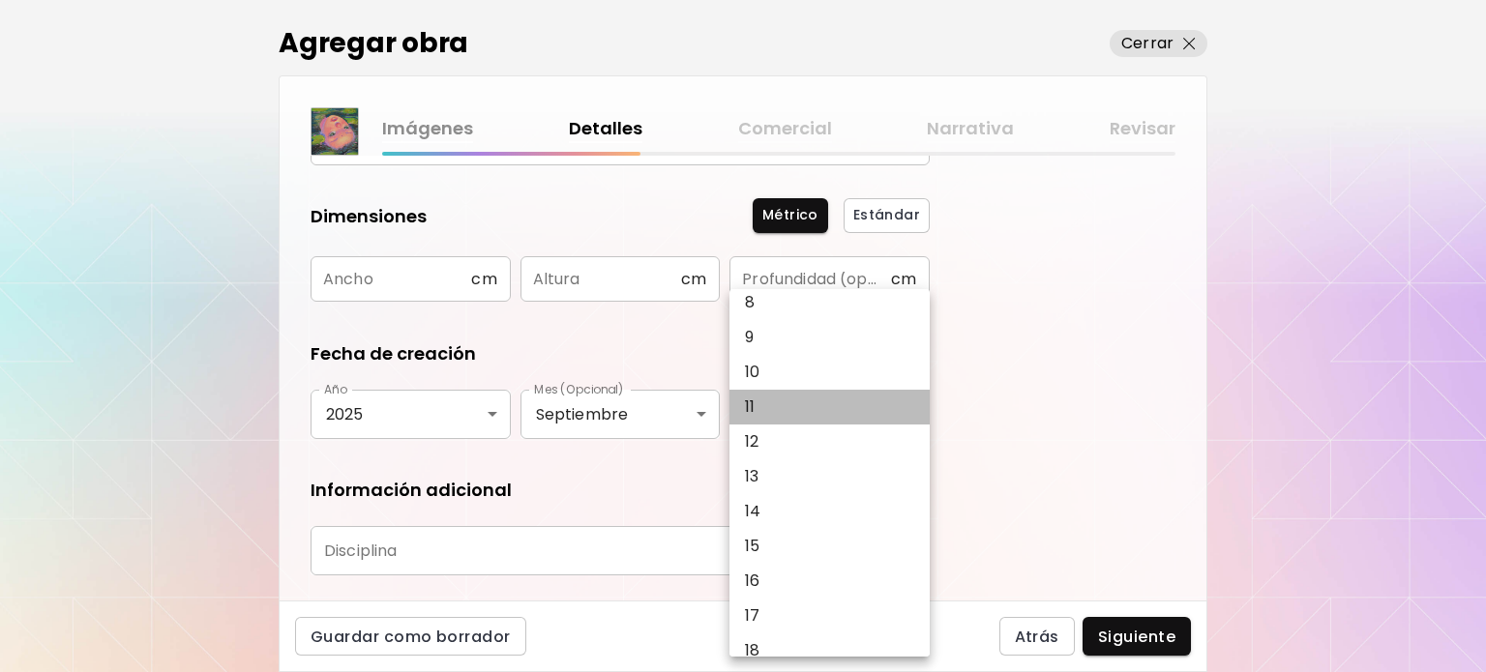
click at [768, 410] on li "11" at bounding box center [834, 407] width 210 height 35
type input "**"
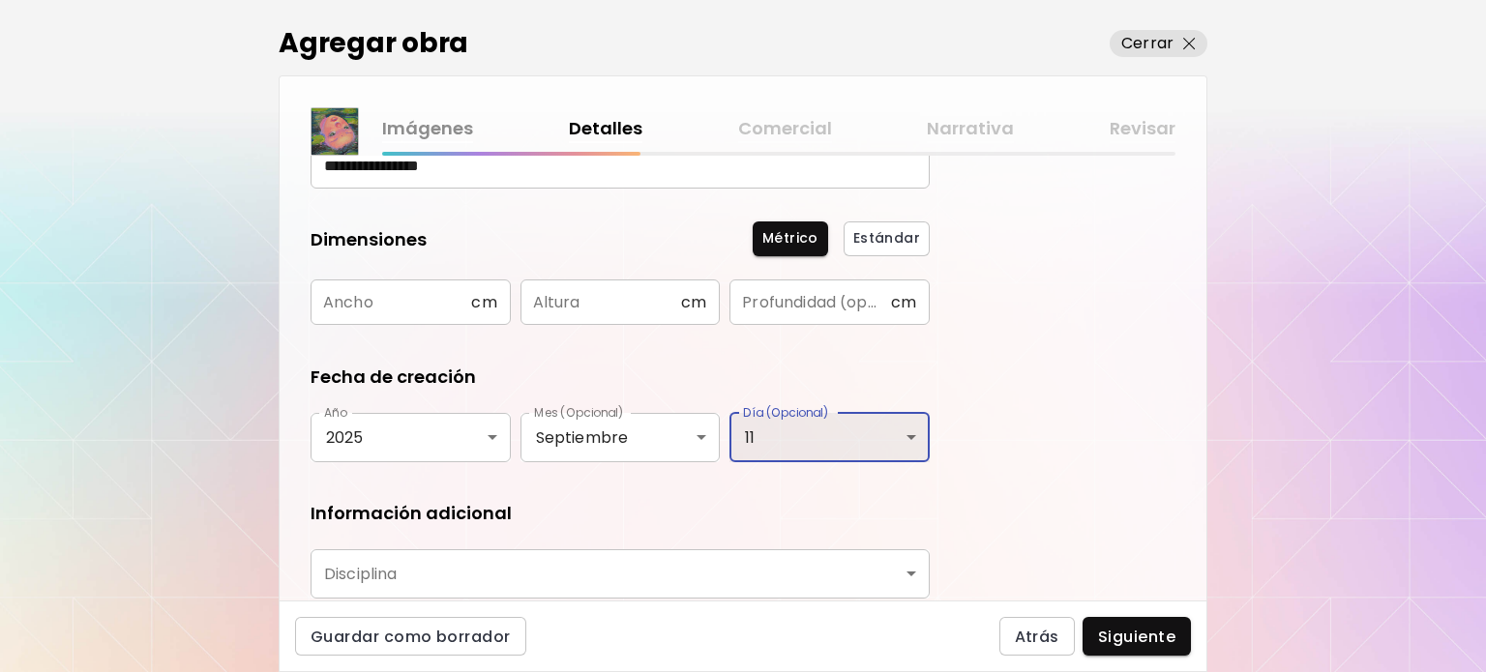
scroll to position [319, 0]
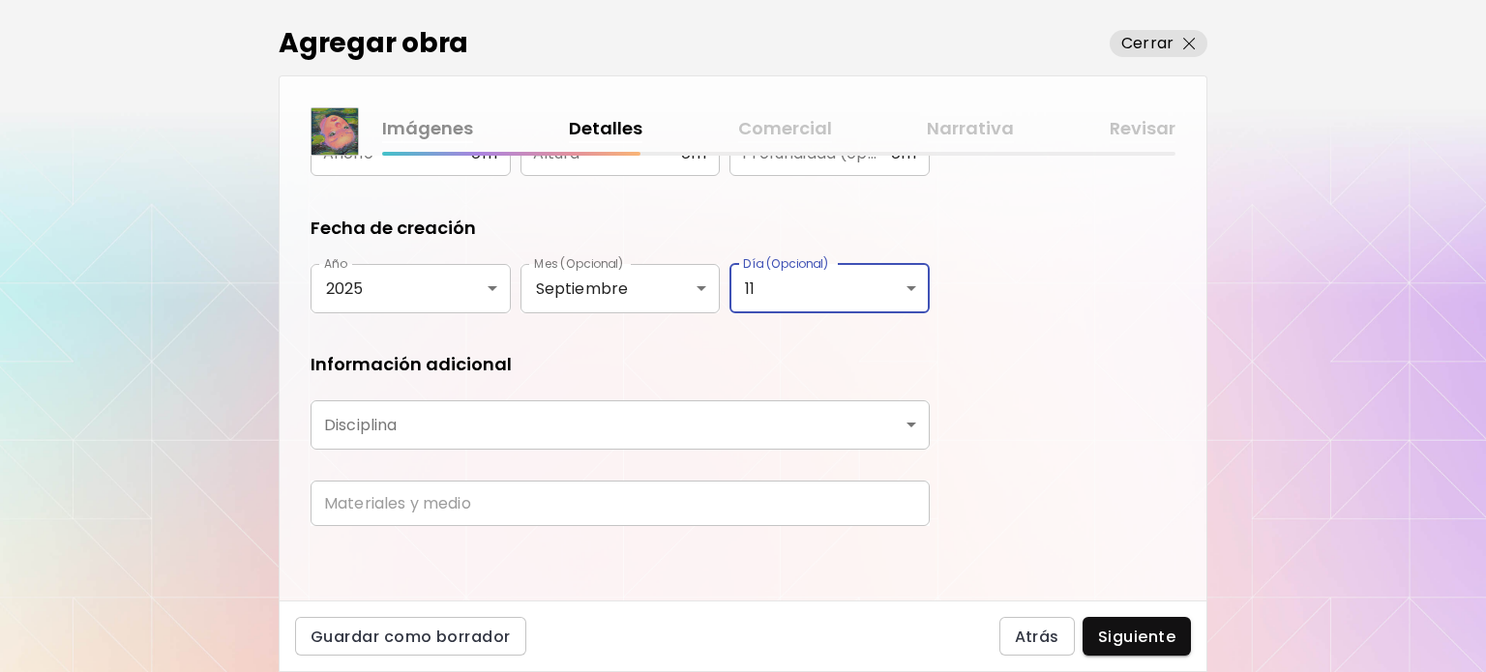
click at [413, 425] on body "**********" at bounding box center [743, 336] width 1486 height 672
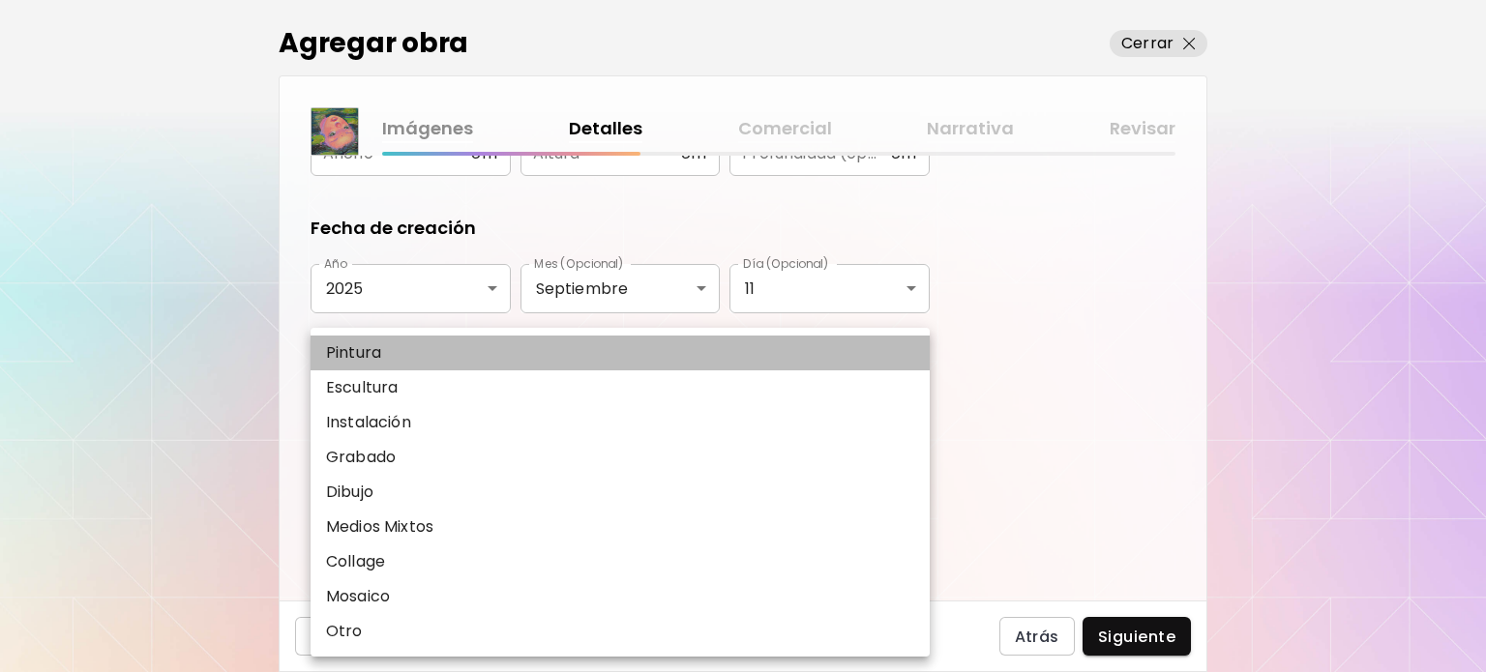
click at [399, 359] on li "Pintura" at bounding box center [620, 353] width 619 height 35
type input "********"
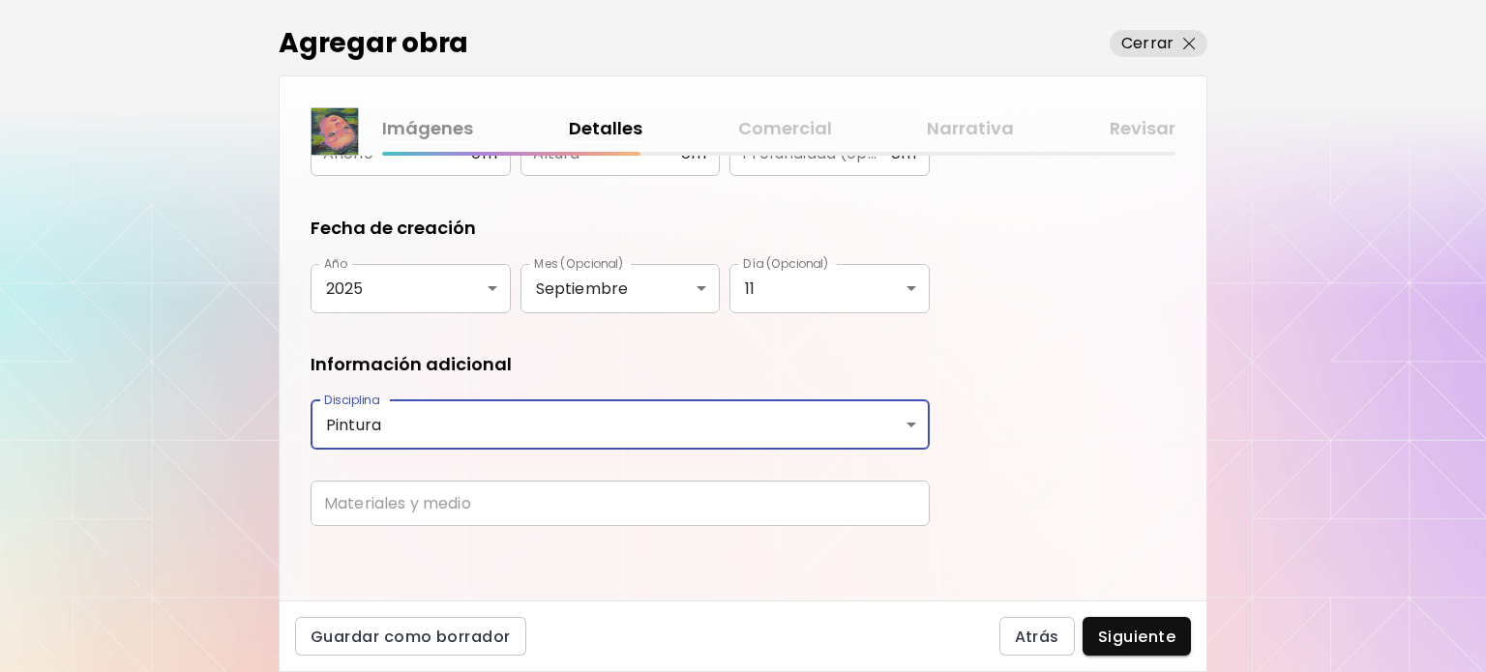
click at [384, 471] on form "**********" at bounding box center [620, 204] width 619 height 674
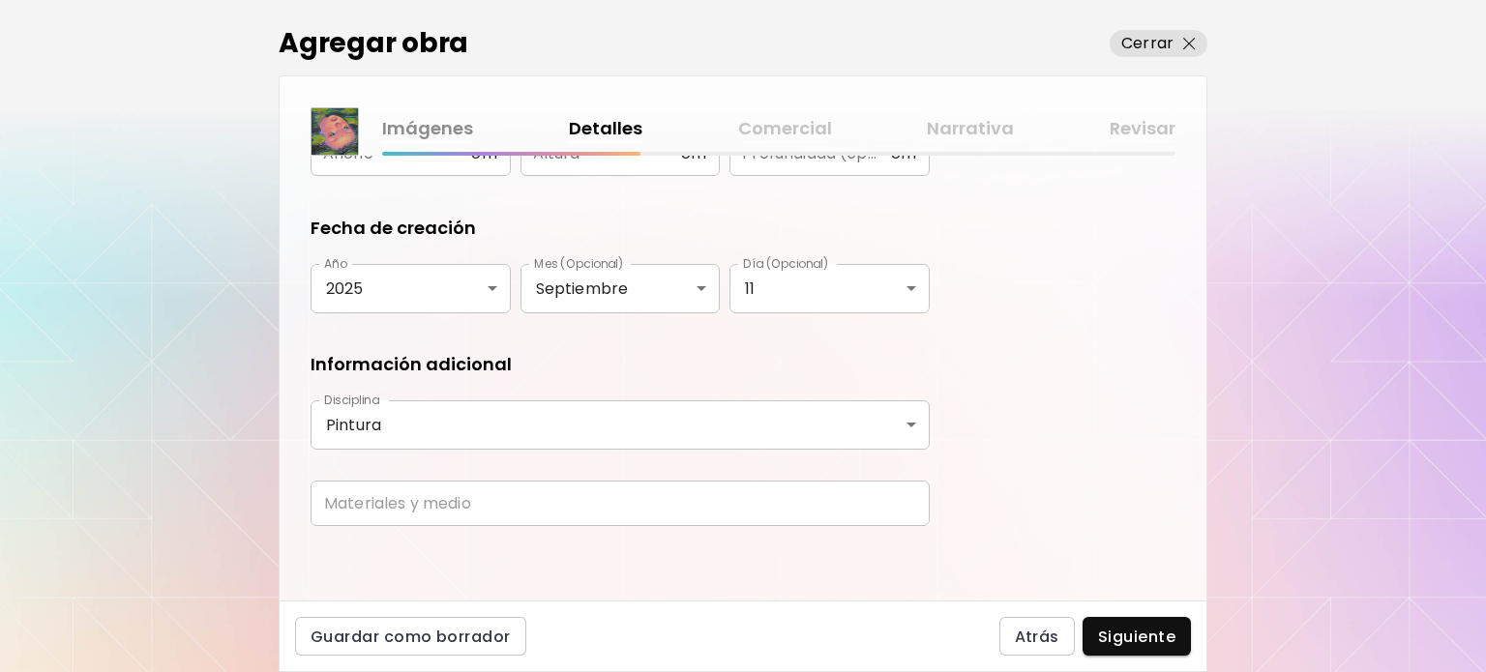
click at [383, 489] on input "text" at bounding box center [620, 503] width 619 height 45
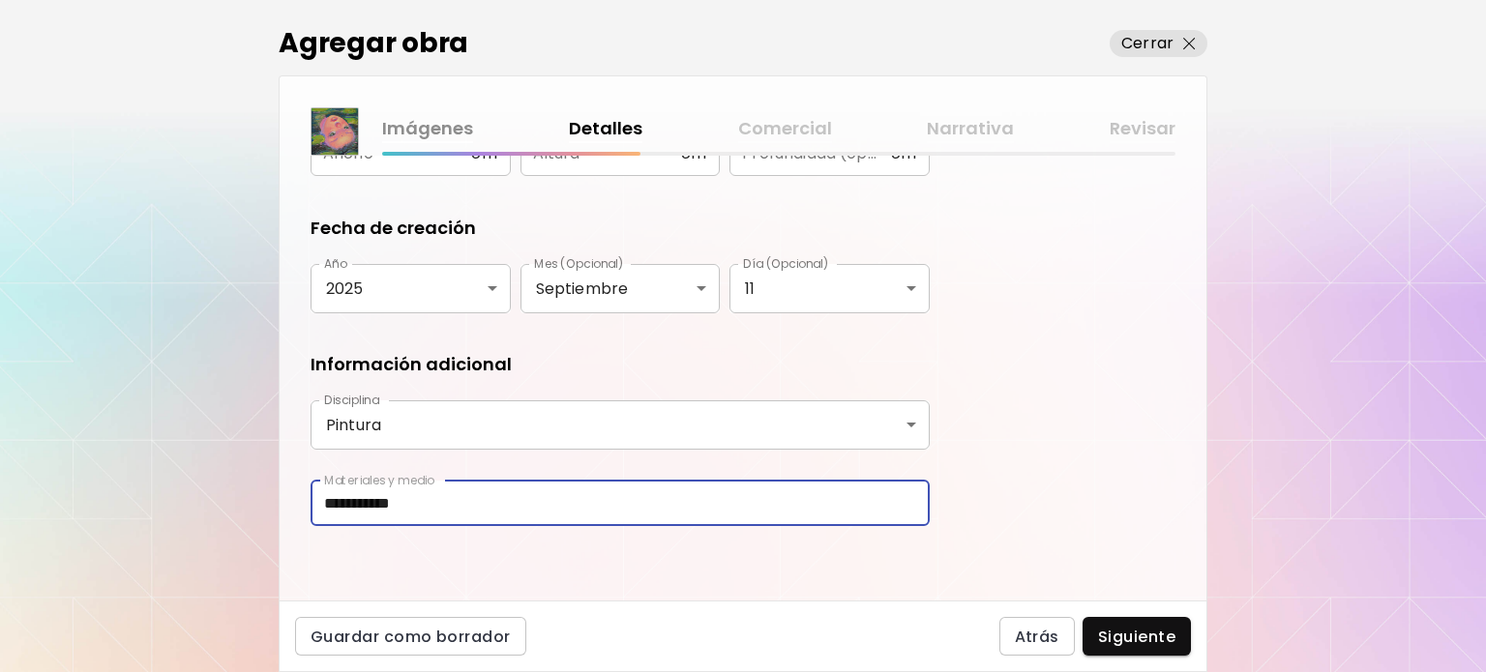
type input "**********"
click at [392, 560] on div "**********" at bounding box center [743, 378] width 927 height 445
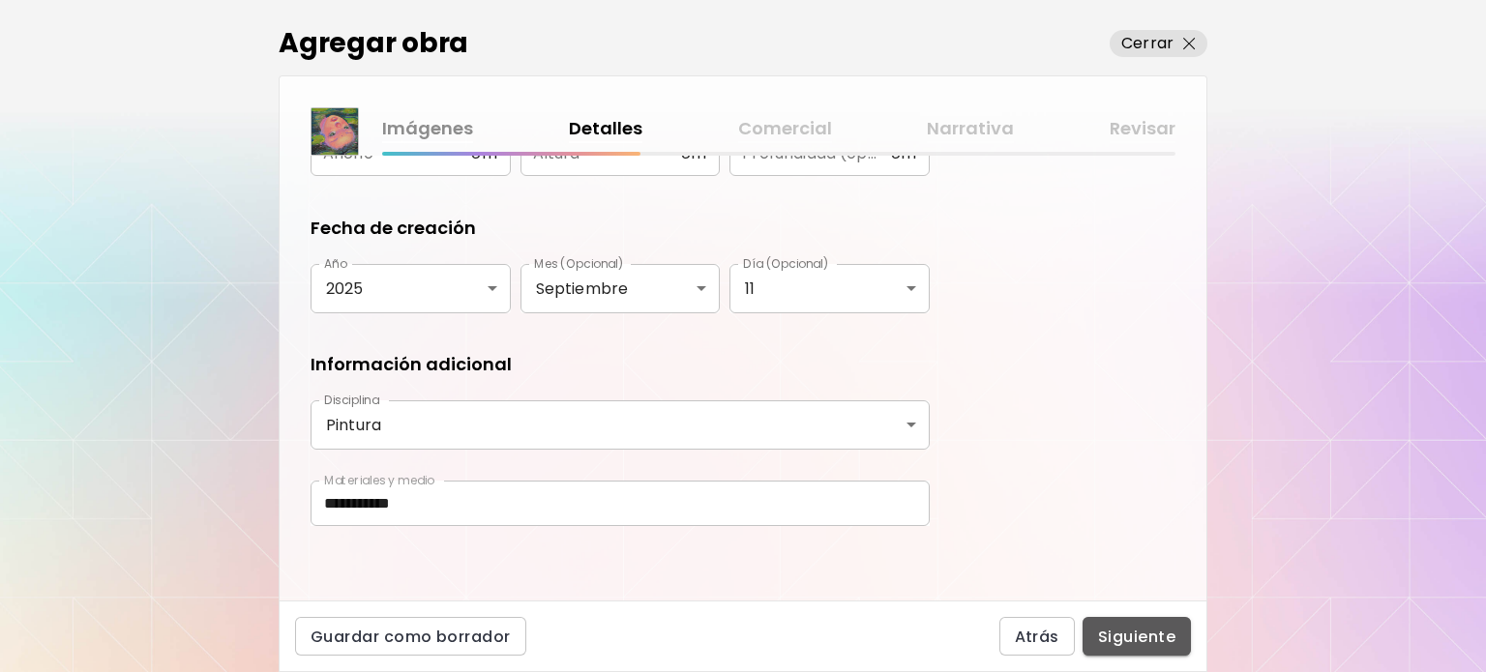
click at [1133, 637] on span "Siguiente" at bounding box center [1136, 637] width 77 height 20
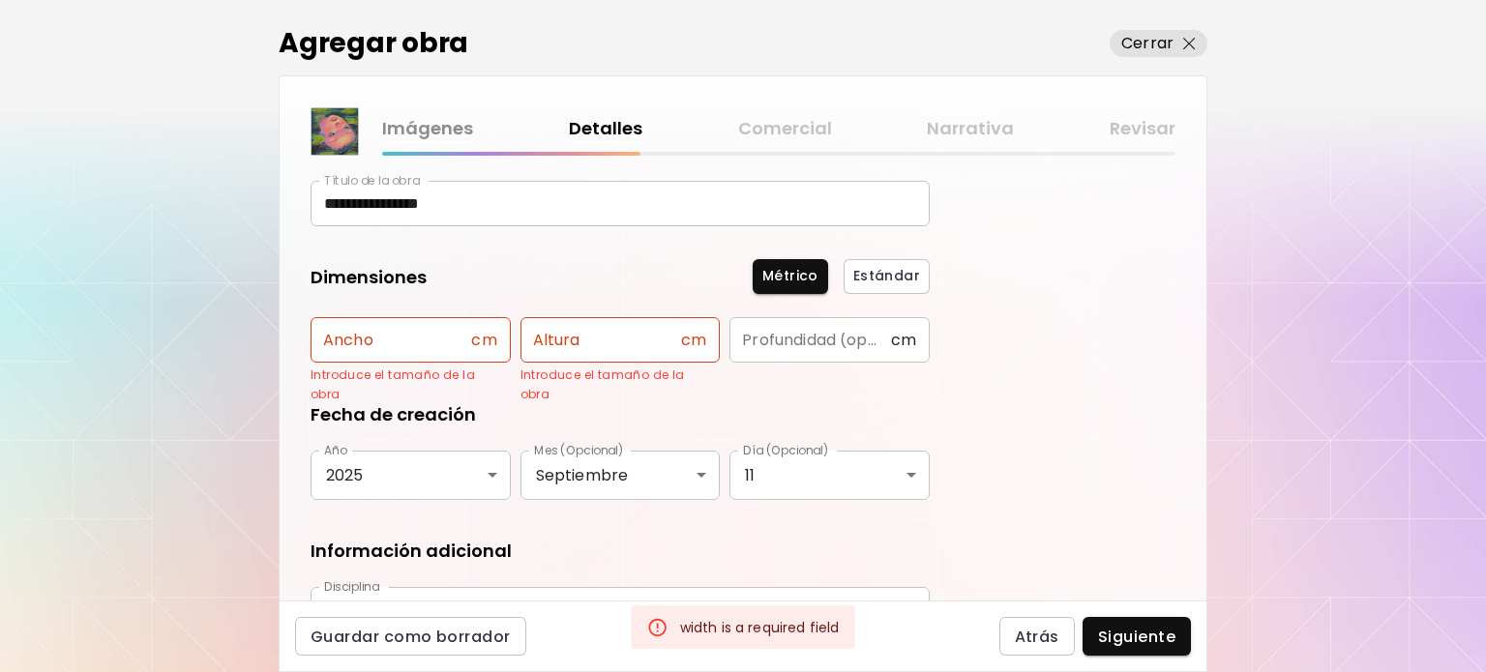
scroll to position [126, 0]
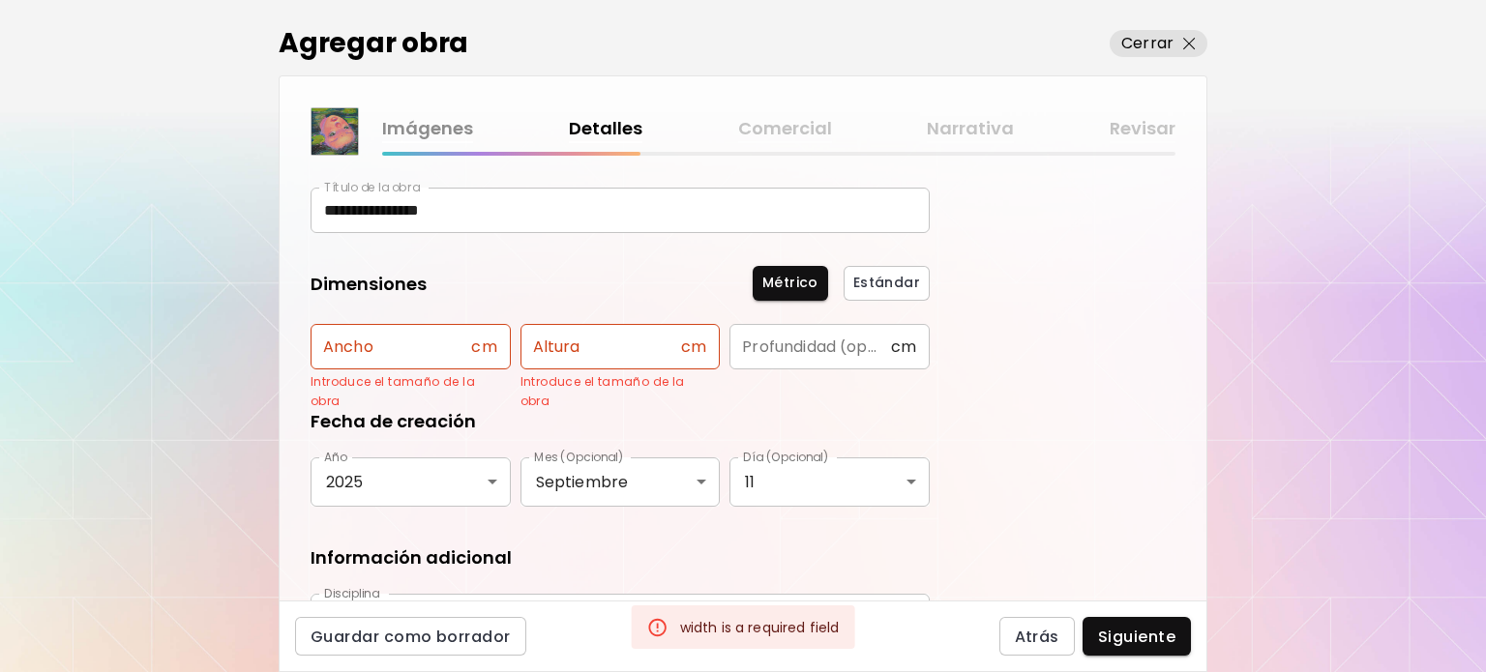
click at [452, 345] on input "text" at bounding box center [391, 346] width 161 height 45
type input "*"
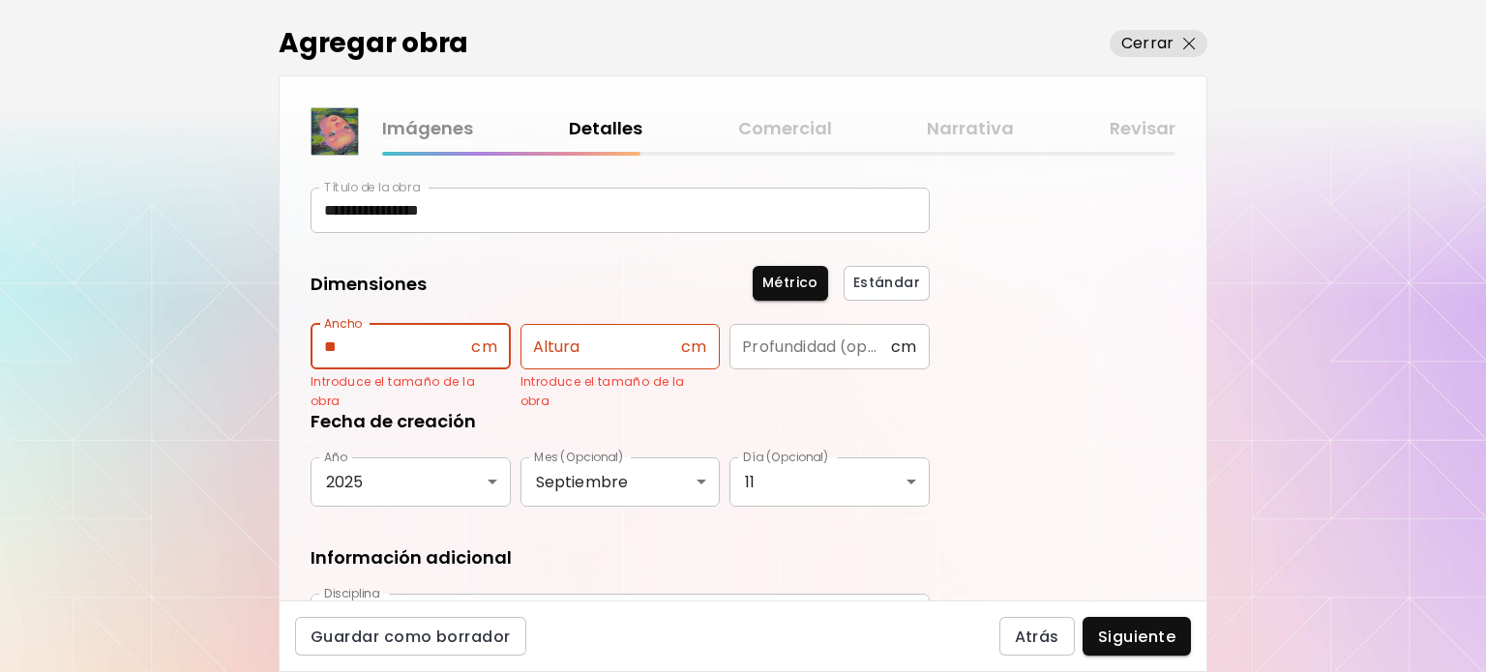
type input "**"
click at [540, 336] on input "text" at bounding box center [600, 346] width 161 height 45
type input "**"
click at [579, 388] on p "Introduce el tamaño de la obra" at bounding box center [613, 391] width 187 height 39
click at [781, 424] on div "Fecha de creación" at bounding box center [620, 421] width 619 height 25
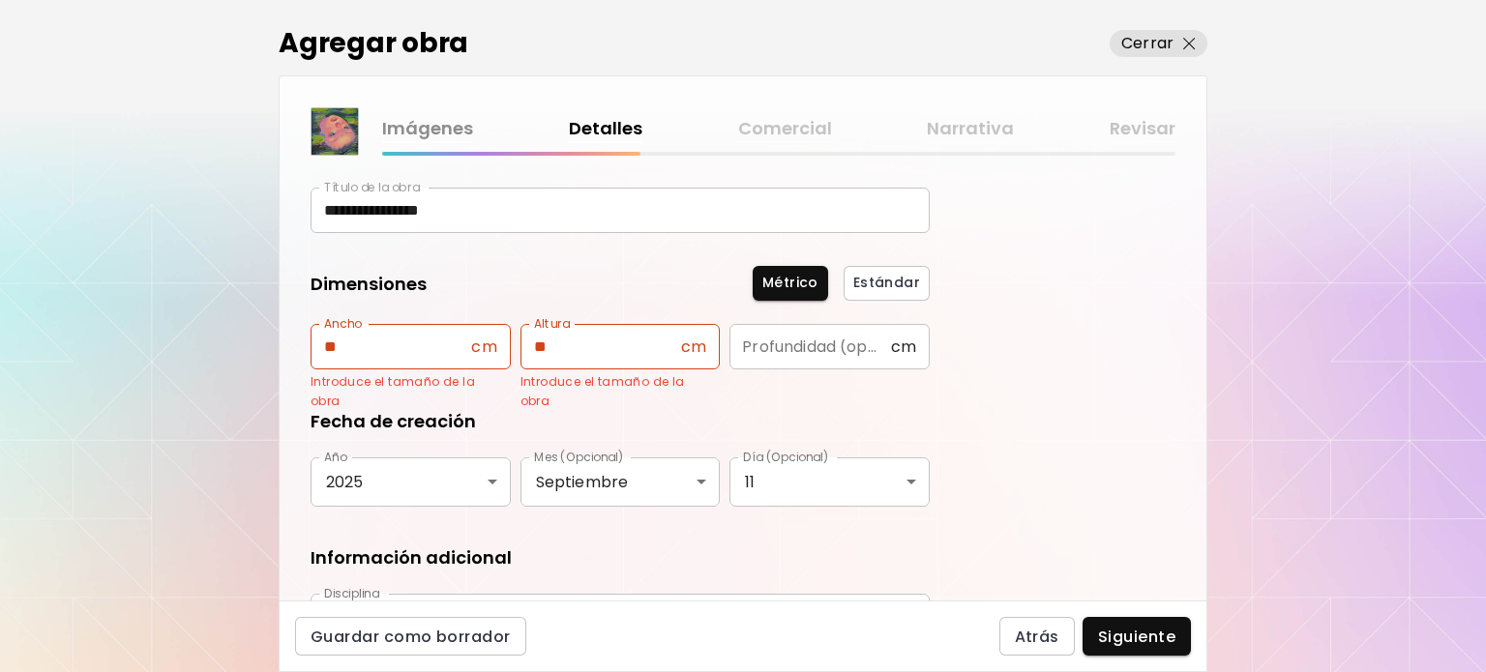
click at [749, 360] on input "text" at bounding box center [809, 346] width 161 height 45
click at [668, 347] on input "**" at bounding box center [600, 346] width 161 height 45
click at [368, 348] on input "**" at bounding box center [391, 346] width 161 height 45
type input "**"
click at [508, 336] on div "** cm Ancho" at bounding box center [411, 346] width 200 height 45
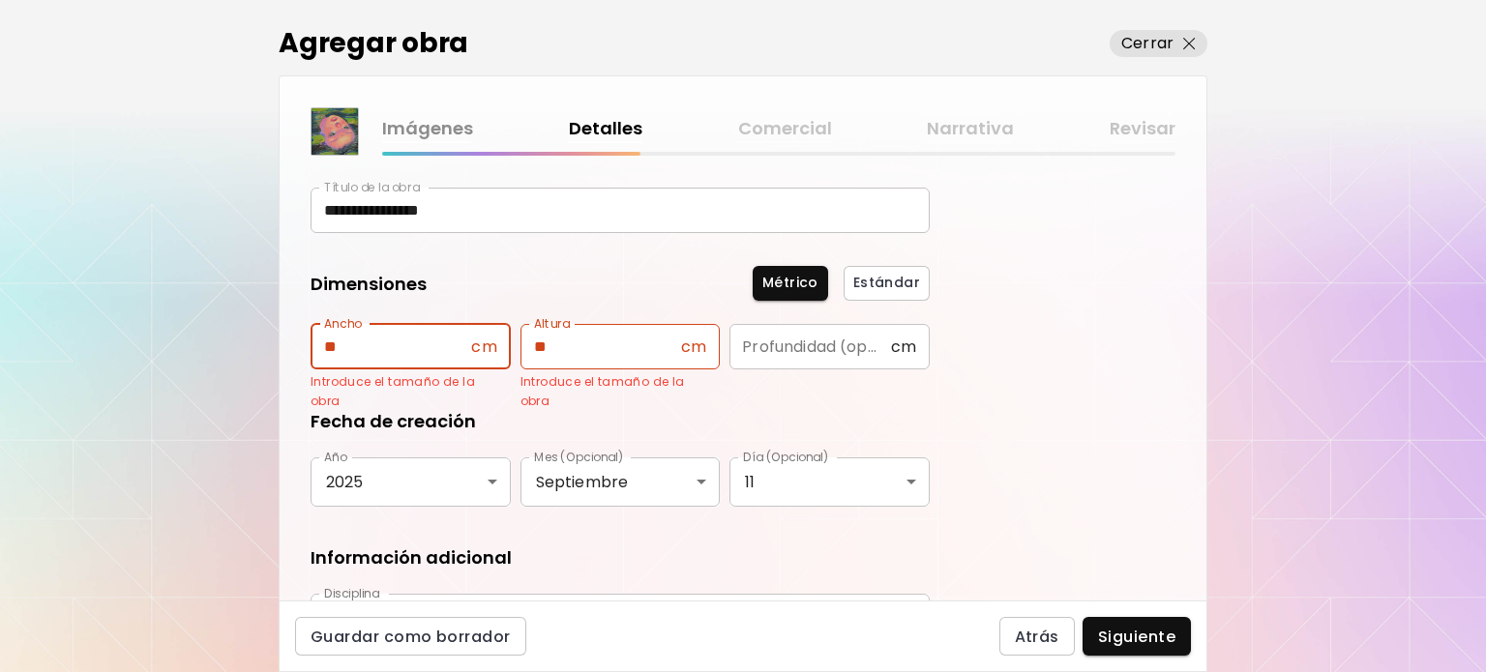
click at [480, 343] on span "cm" at bounding box center [483, 347] width 25 height 18
click at [816, 354] on input "text" at bounding box center [809, 346] width 161 height 45
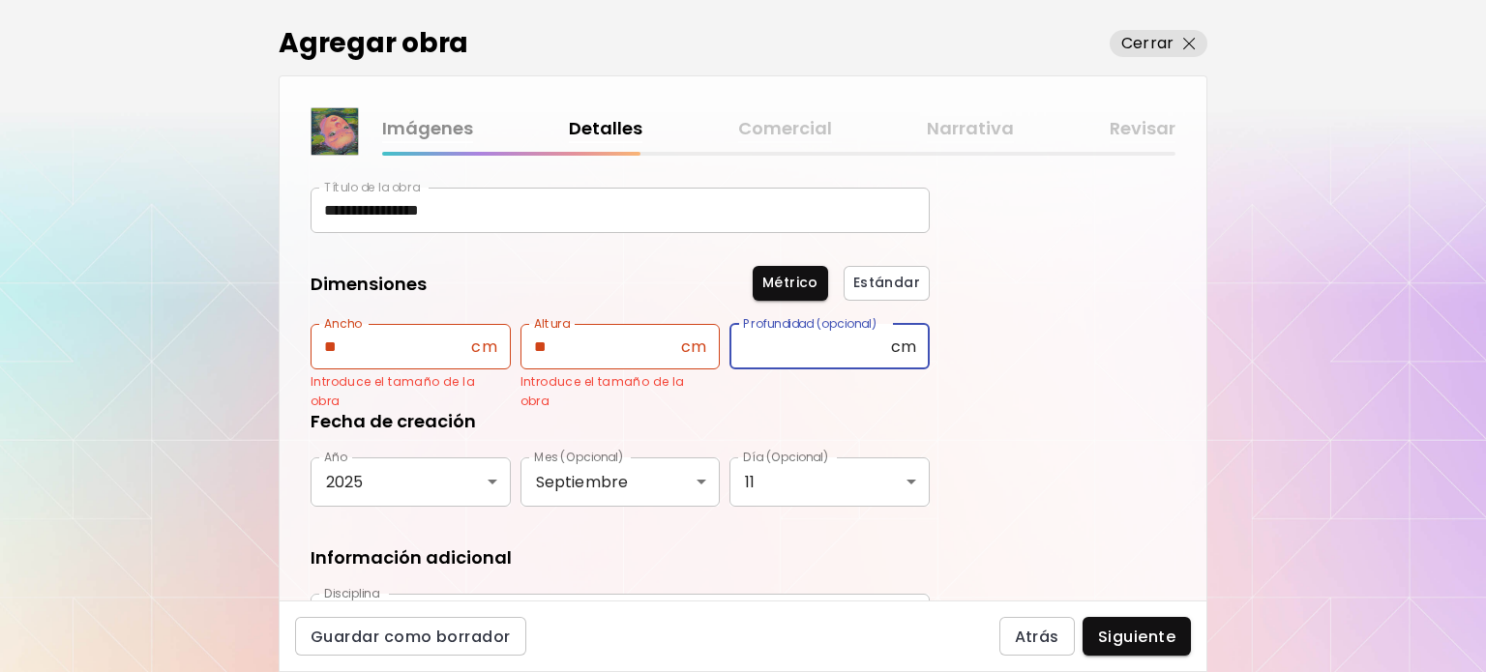
click at [798, 425] on div "Fecha de creación" at bounding box center [620, 421] width 619 height 25
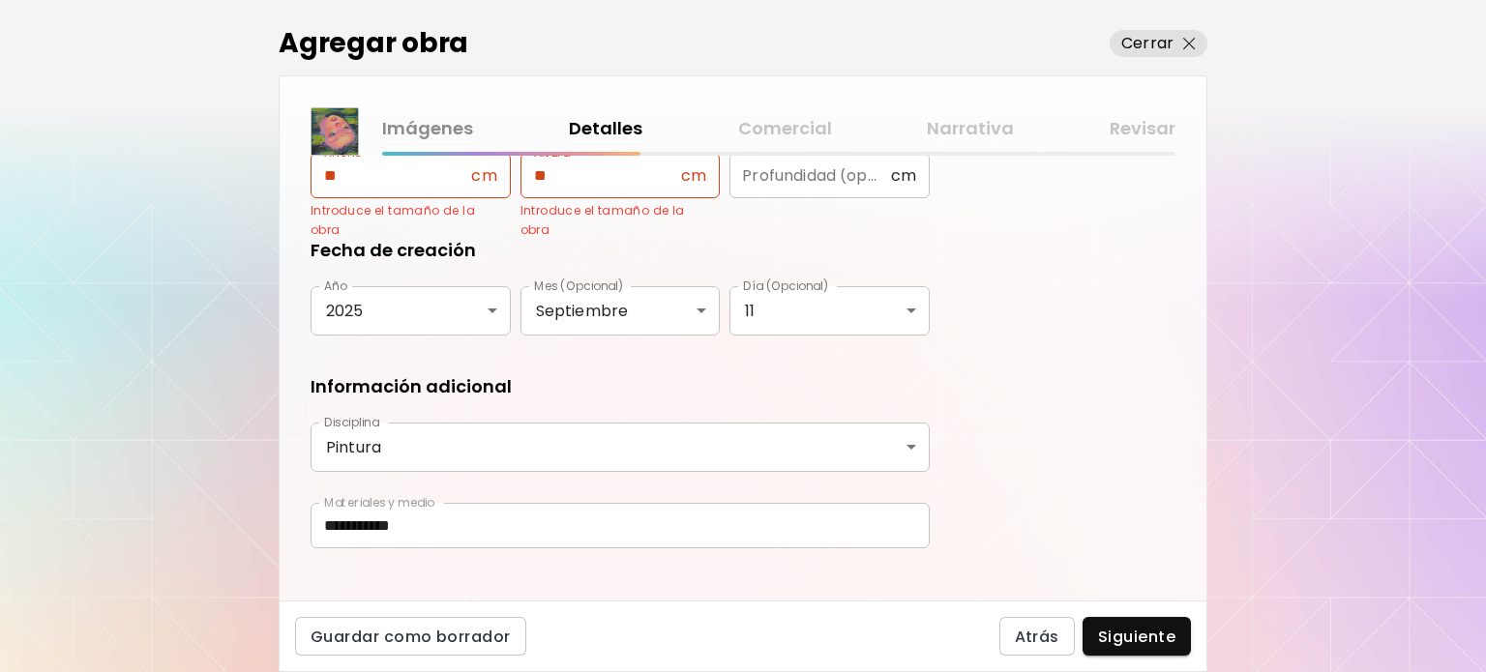
scroll to position [319, 0]
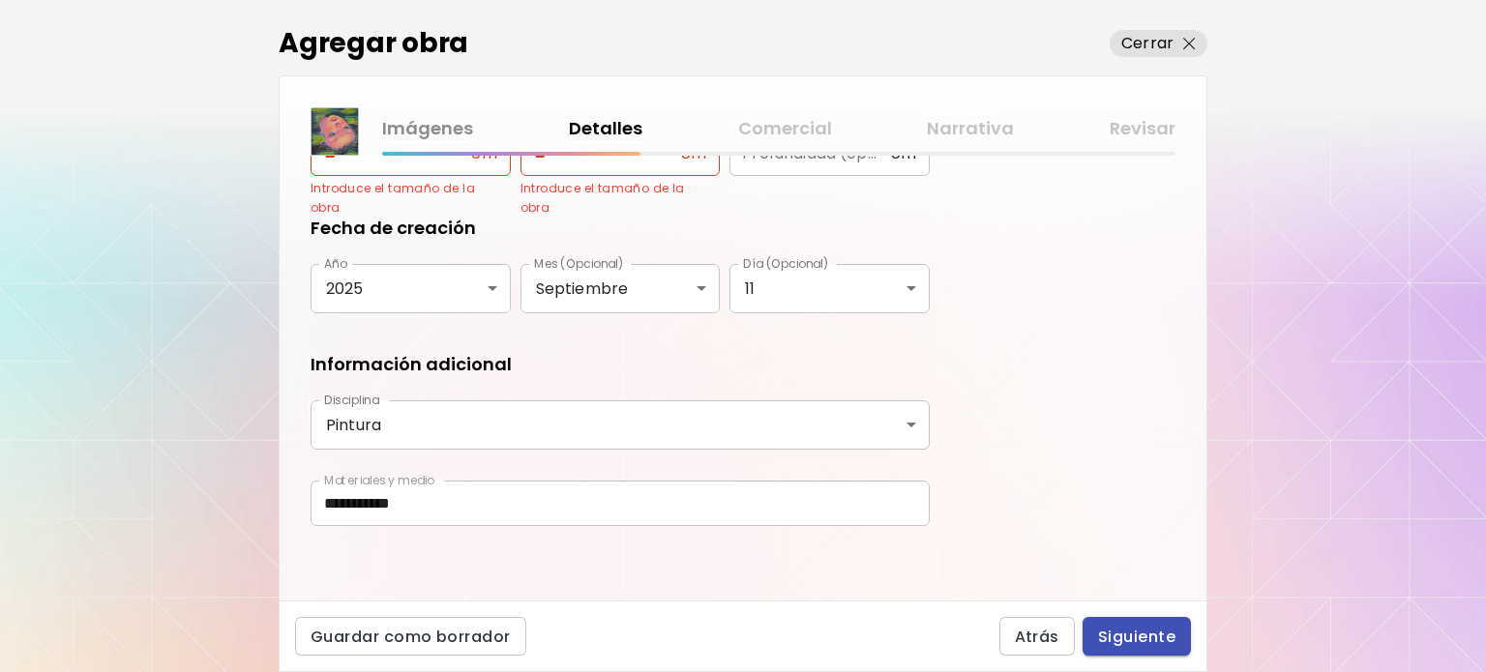
click at [1142, 631] on span "Siguiente" at bounding box center [1136, 637] width 77 height 20
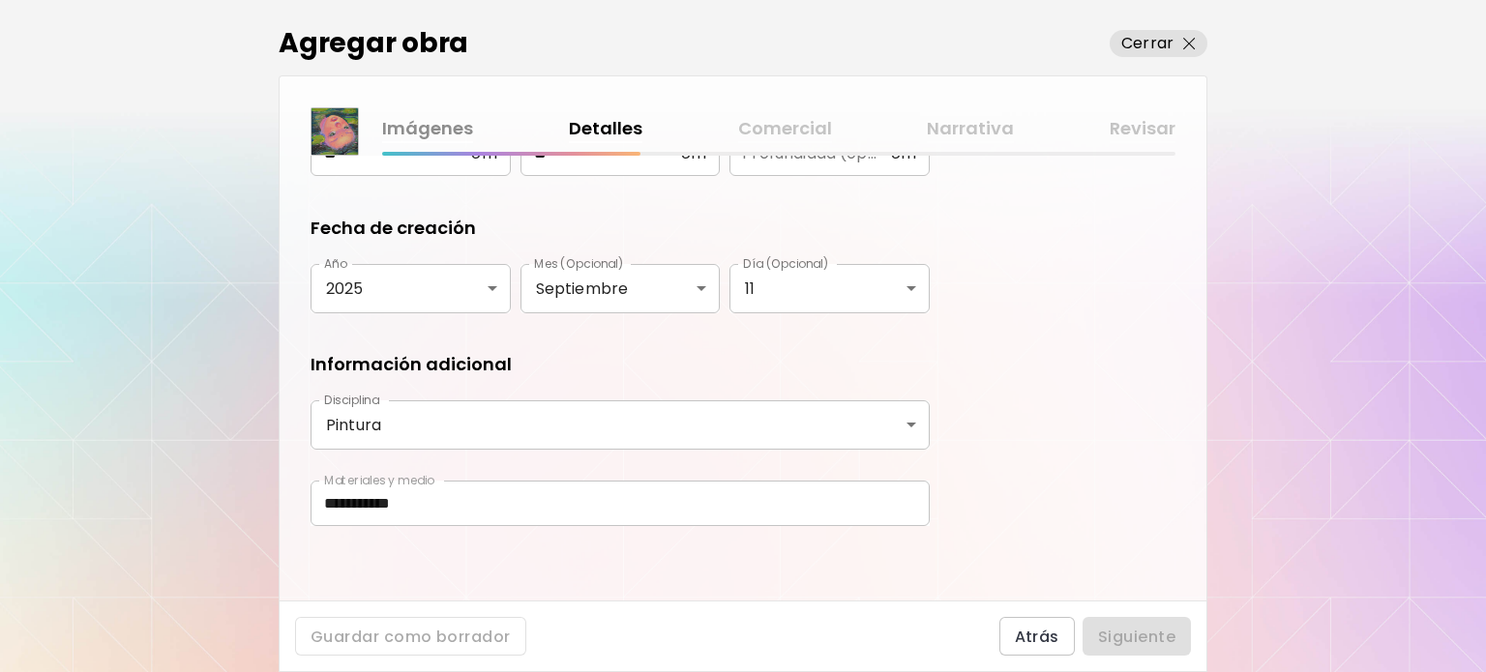
scroll to position [168, 0]
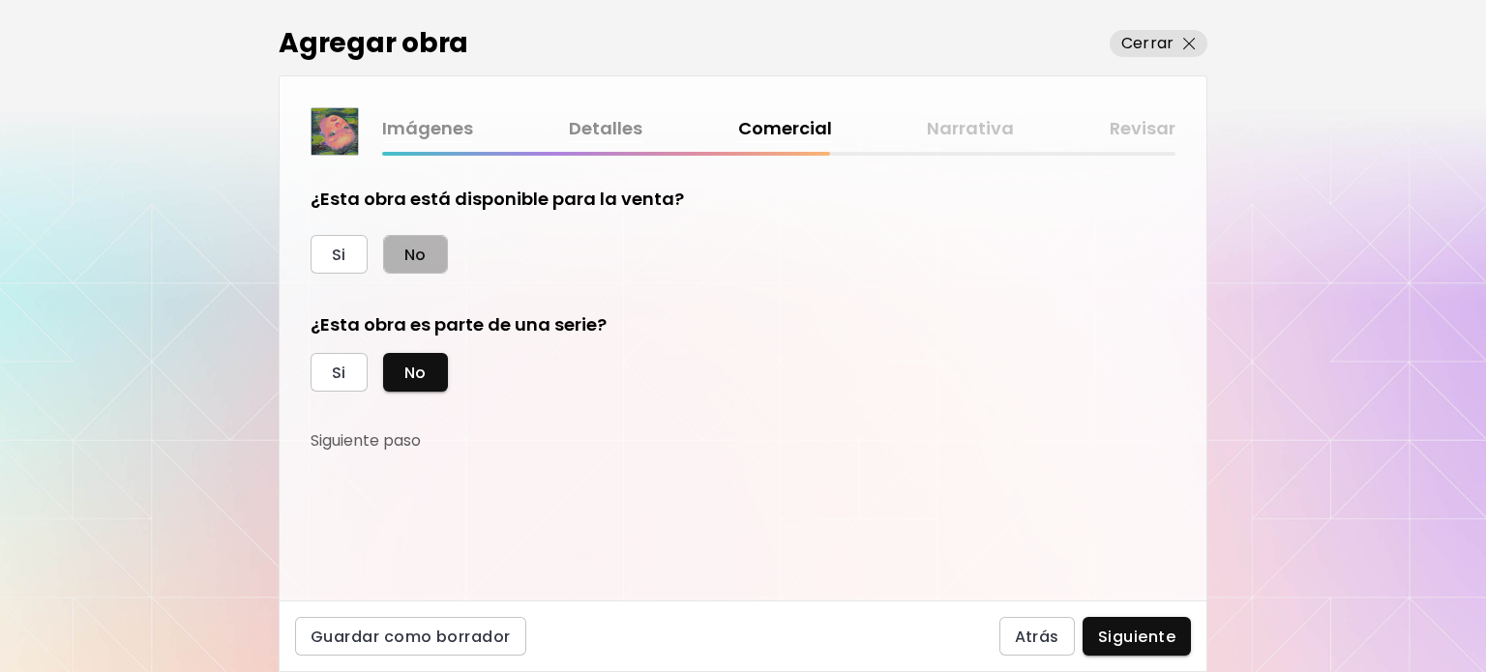
click at [410, 257] on span "No" at bounding box center [415, 255] width 22 height 20
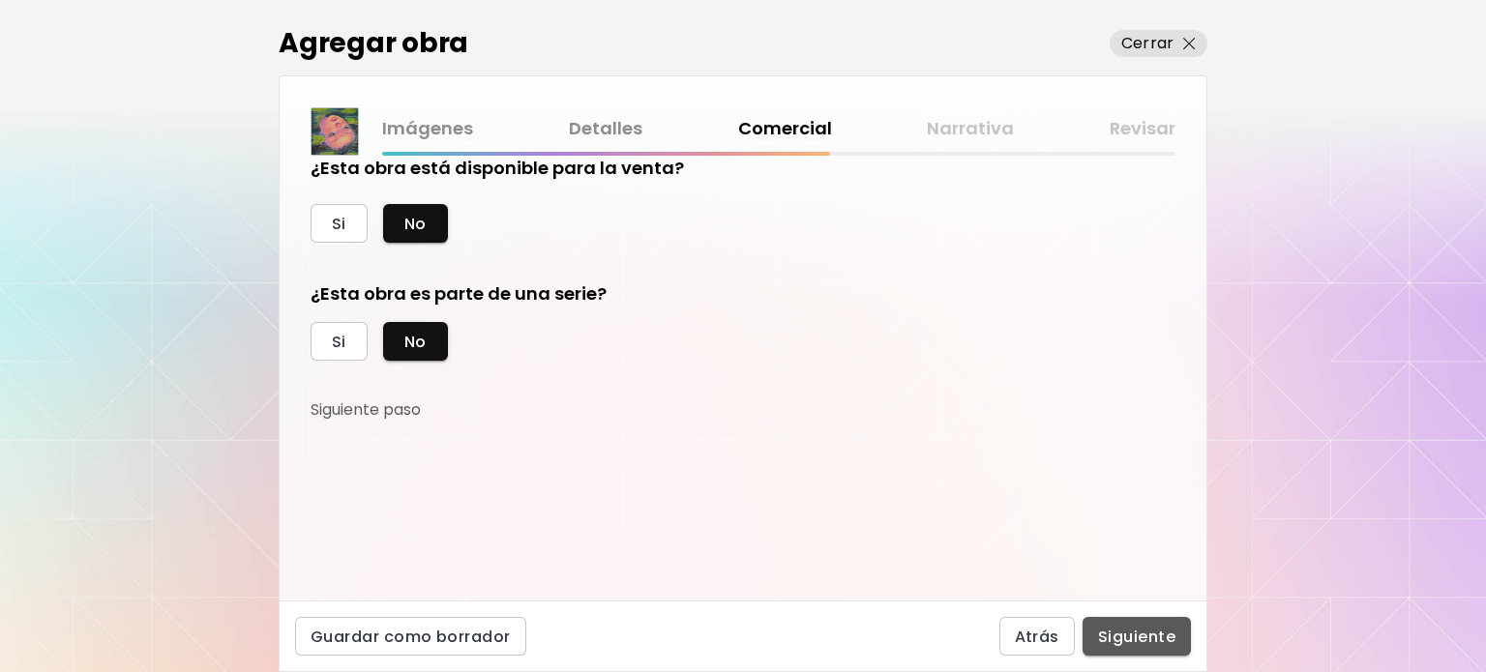
click at [1172, 632] on span "Siguiente" at bounding box center [1136, 637] width 77 height 20
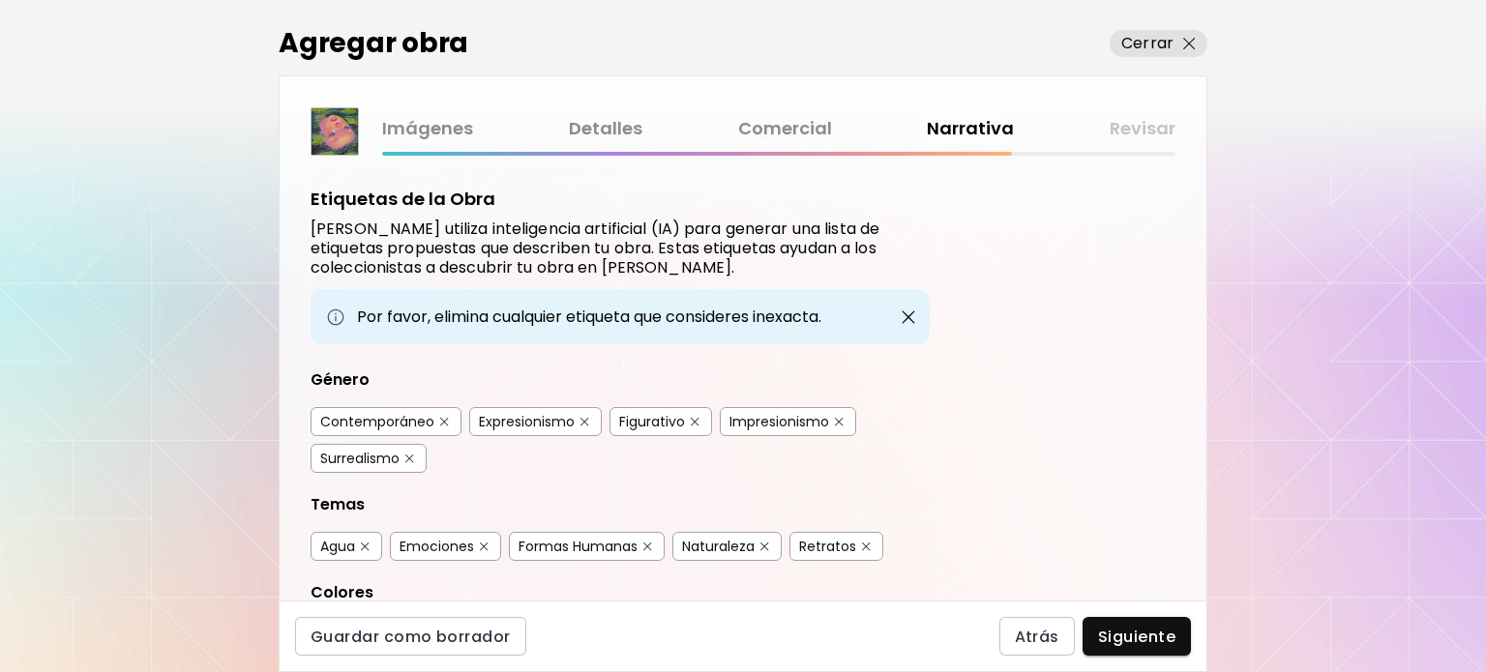
click at [349, 458] on div "Surrealismo" at bounding box center [359, 458] width 79 height 19
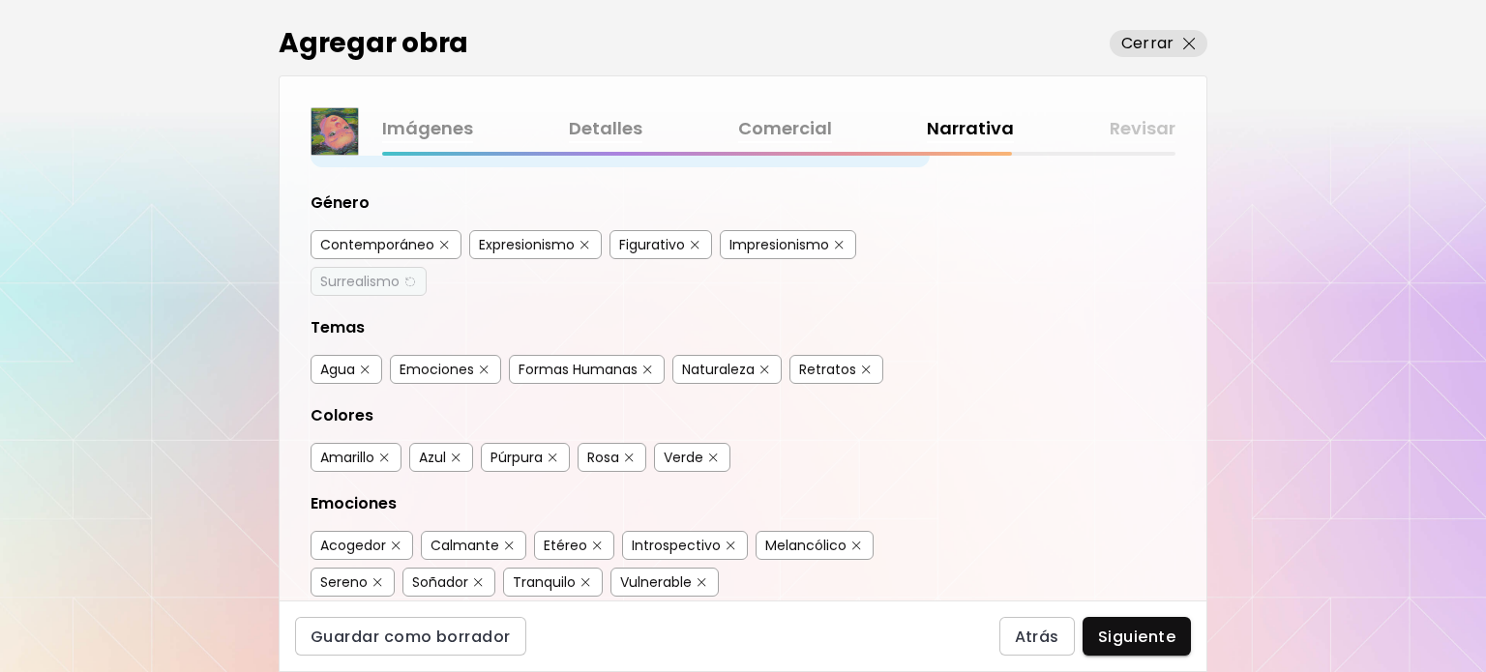
scroll to position [193, 0]
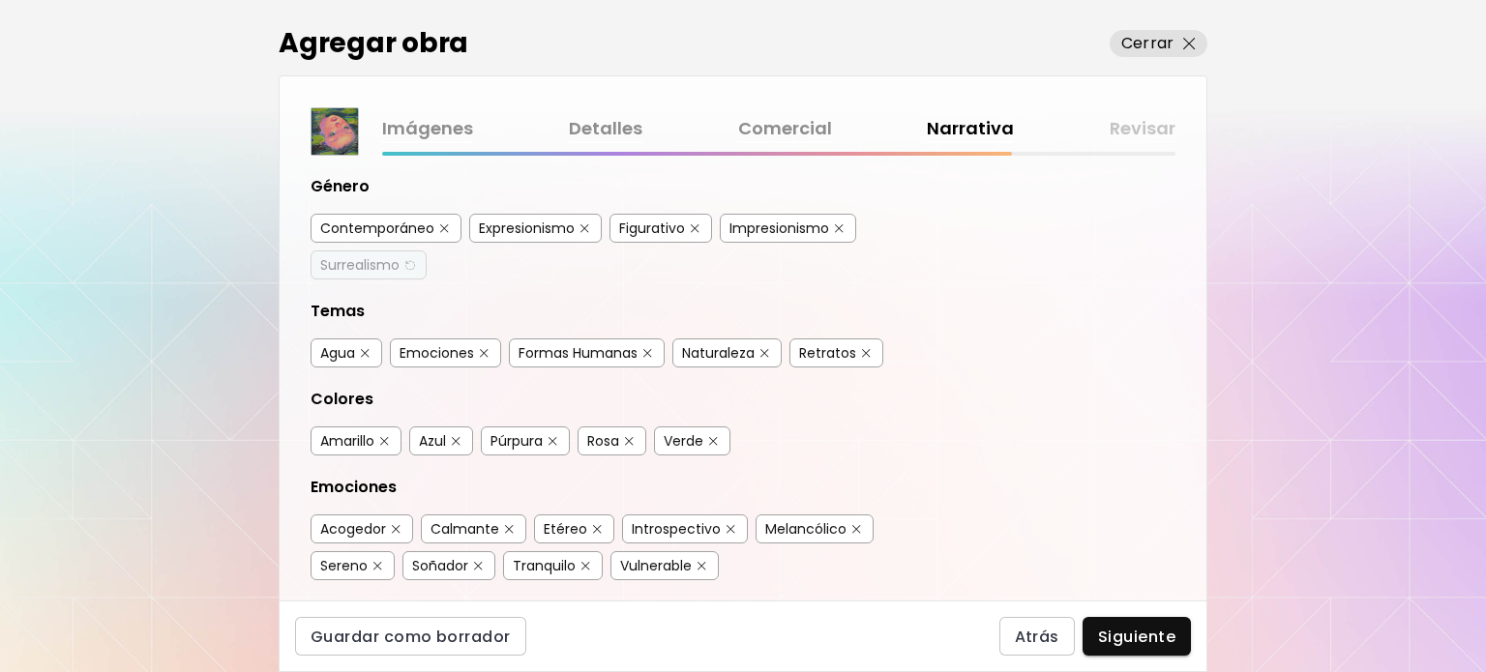
click at [749, 351] on div "Naturaleza" at bounding box center [718, 352] width 73 height 19
click at [817, 343] on div "Retratos" at bounding box center [827, 352] width 57 height 19
click at [330, 431] on div "Amarillo" at bounding box center [347, 440] width 54 height 19
click at [703, 438] on div "Verde" at bounding box center [684, 440] width 40 height 19
click at [536, 436] on div "Púrpura" at bounding box center [516, 440] width 52 height 19
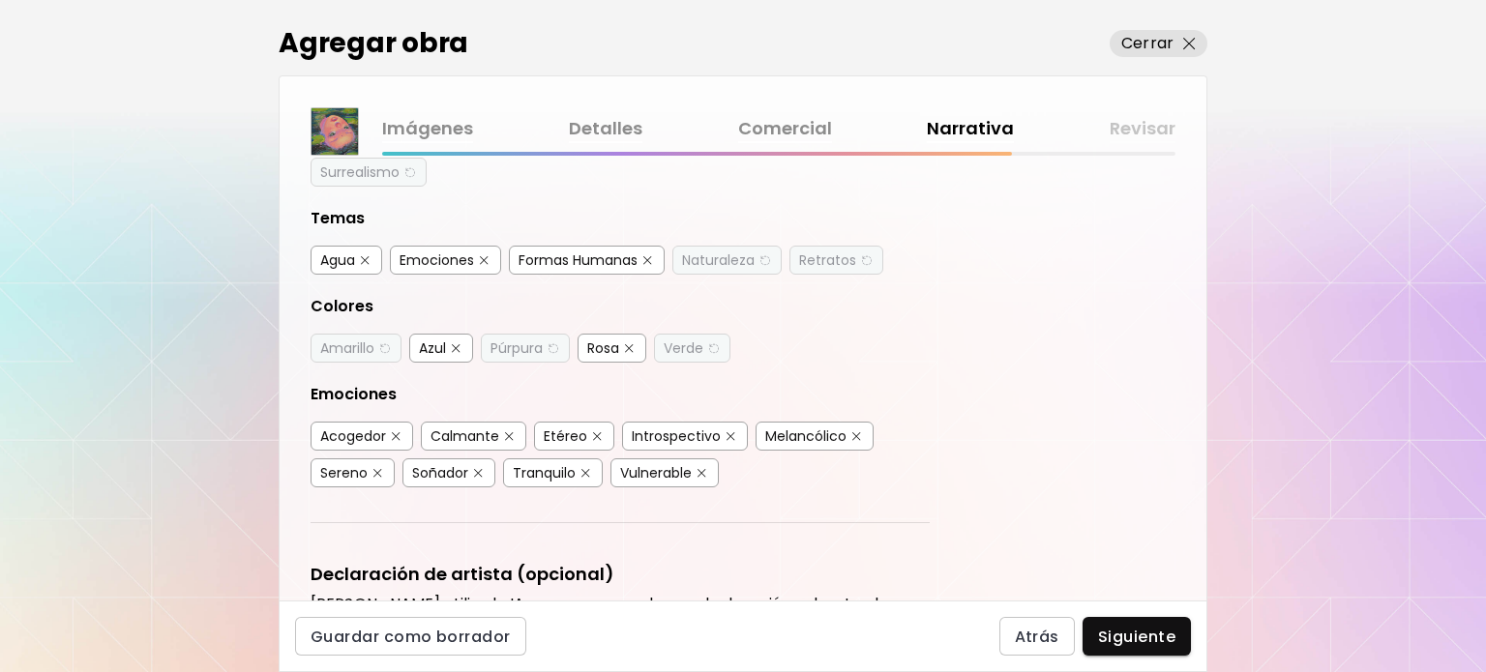
scroll to position [290, 0]
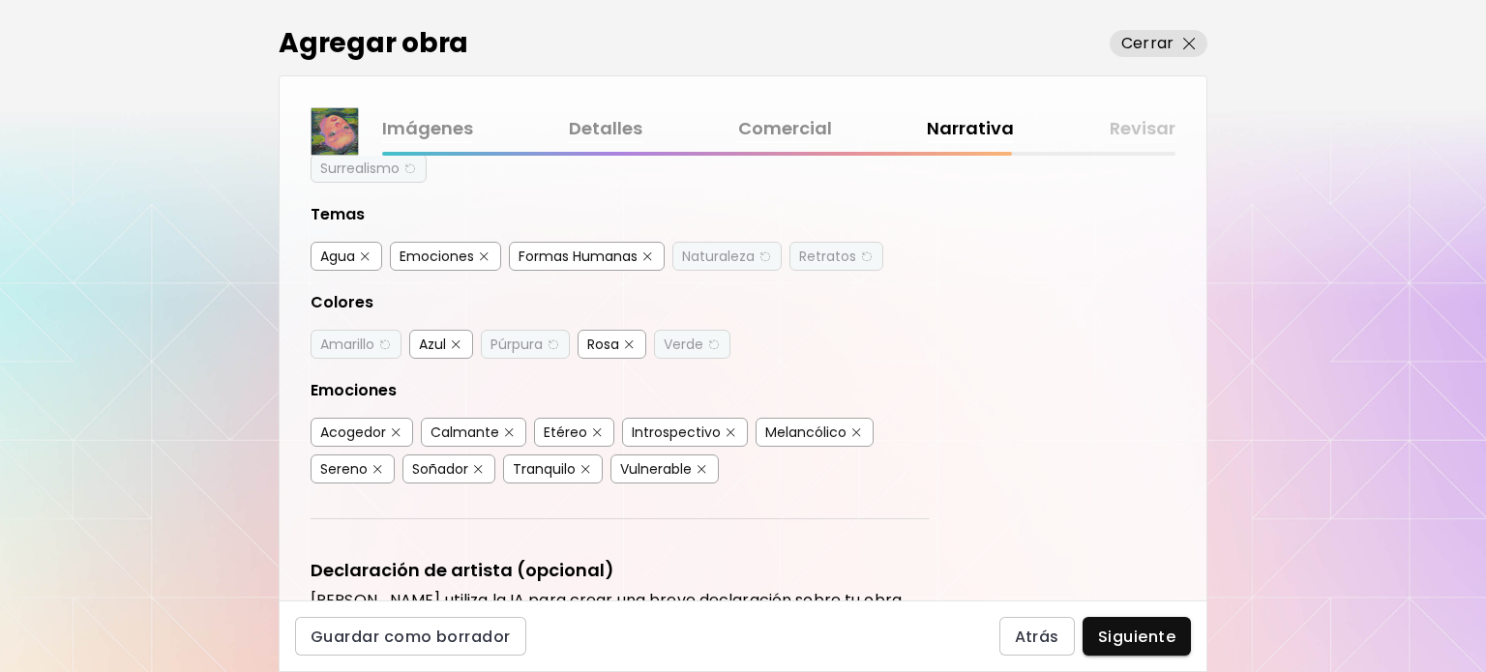
click at [574, 428] on div "Etéreo" at bounding box center [566, 432] width 44 height 19
click at [646, 423] on div "Introspectivo" at bounding box center [676, 432] width 89 height 19
click at [333, 460] on div "Sereno" at bounding box center [343, 469] width 47 height 19
click at [546, 487] on div "Acogedor Calmante Etéreo Introspectivo Melancólico Sereno Soñador Tranquilo Vul…" at bounding box center [620, 452] width 619 height 101
click at [543, 472] on div "Tranquilo" at bounding box center [553, 469] width 100 height 29
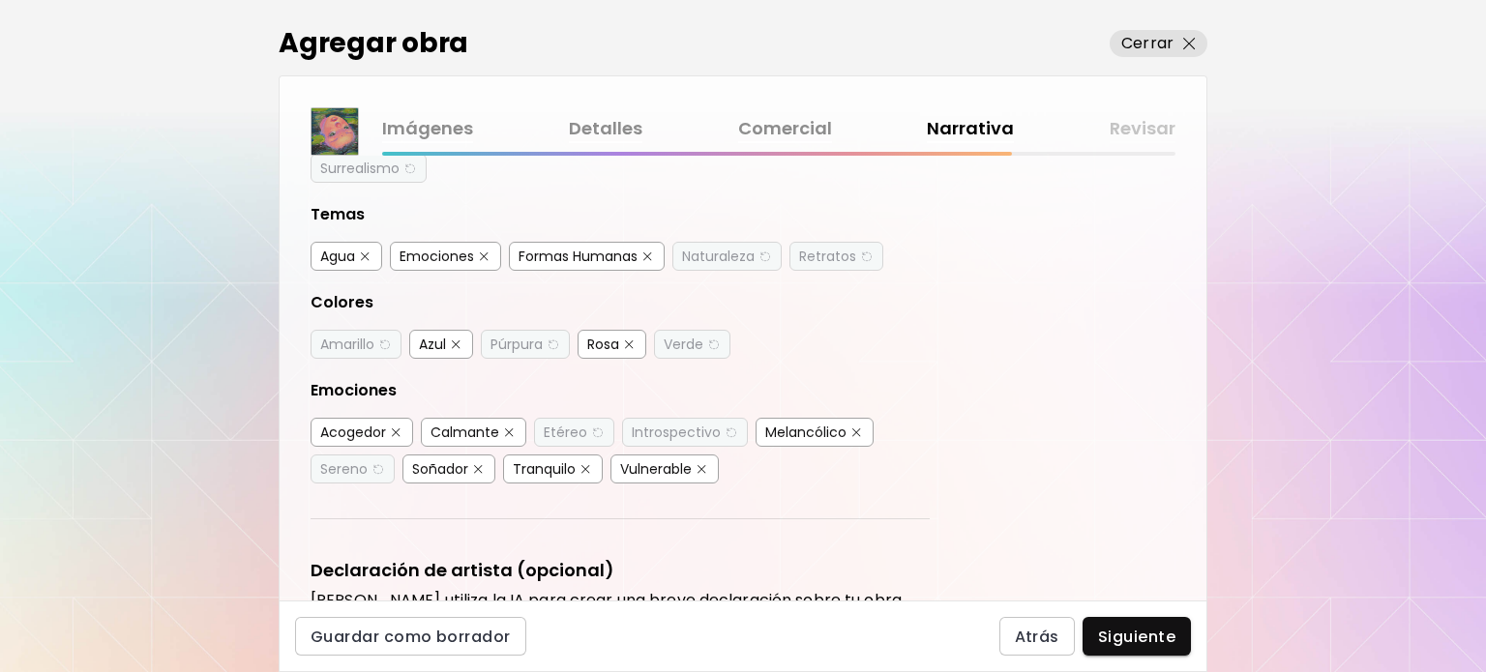
click at [544, 460] on div "Tranquilo" at bounding box center [544, 469] width 63 height 19
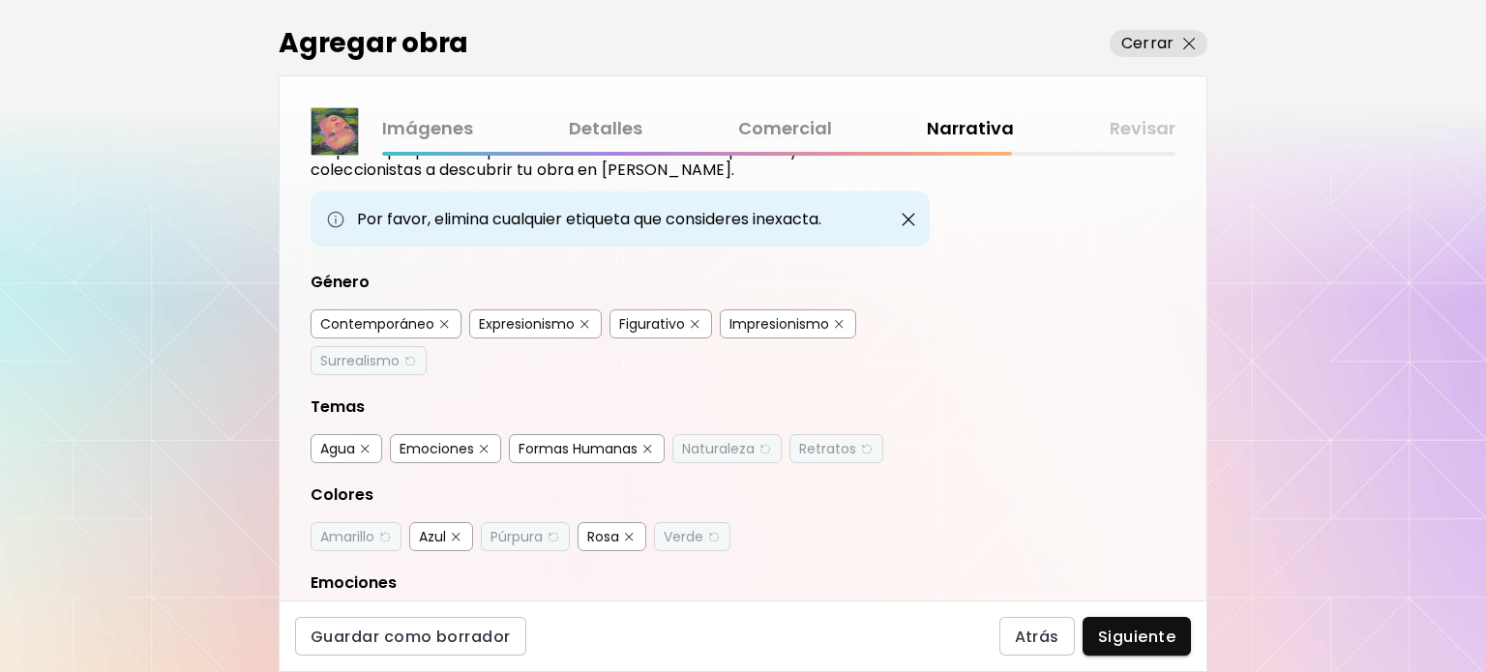
scroll to position [97, 0]
click at [370, 528] on div "Amarillo" at bounding box center [347, 537] width 54 height 19
click at [460, 534] on img "button" at bounding box center [456, 538] width 9 height 9
click at [635, 523] on div "Rosa" at bounding box center [612, 537] width 69 height 29
click at [642, 531] on div "Rosa" at bounding box center [612, 537] width 69 height 29
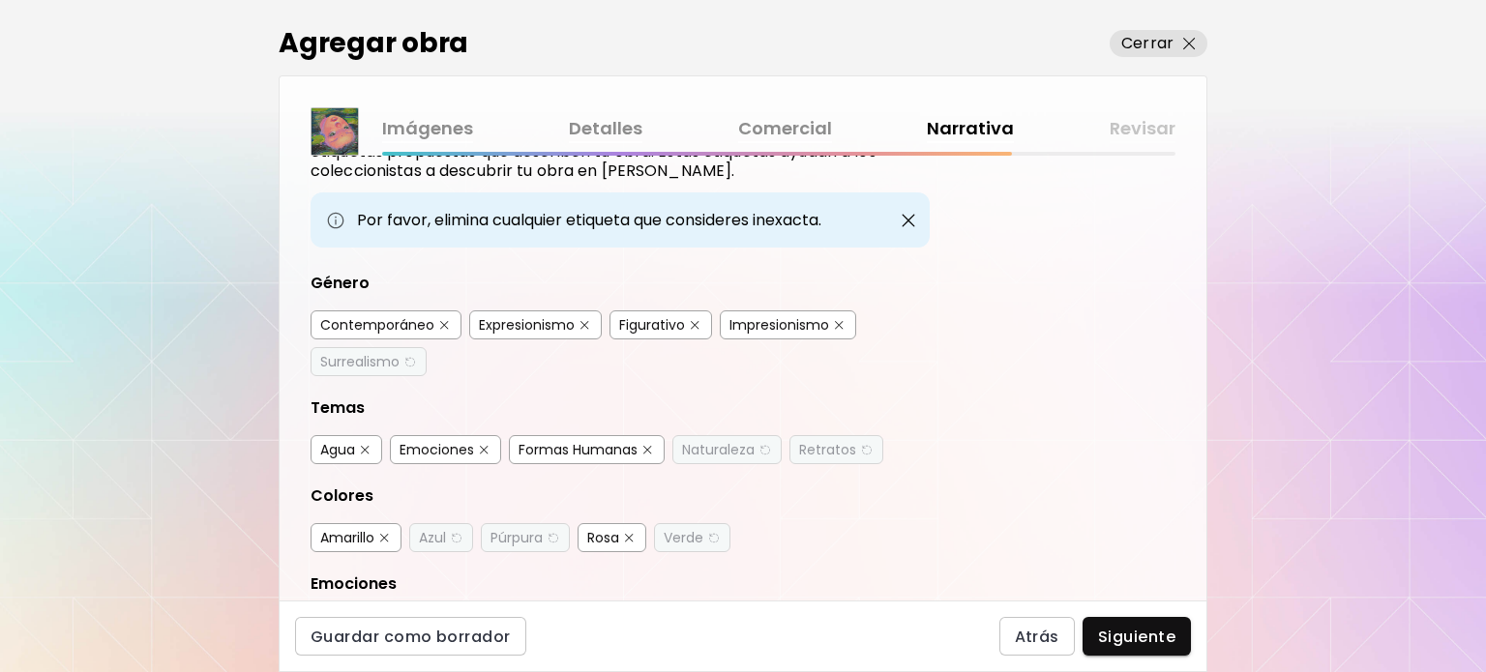
click at [640, 532] on div "Rosa" at bounding box center [612, 537] width 69 height 29
click at [634, 534] on img "button" at bounding box center [629, 538] width 9 height 9
click at [540, 534] on div "Púrpura" at bounding box center [516, 537] width 52 height 19
click at [685, 533] on div "Verde" at bounding box center [684, 537] width 40 height 19
click at [651, 443] on button "button" at bounding box center [647, 450] width 15 height 15
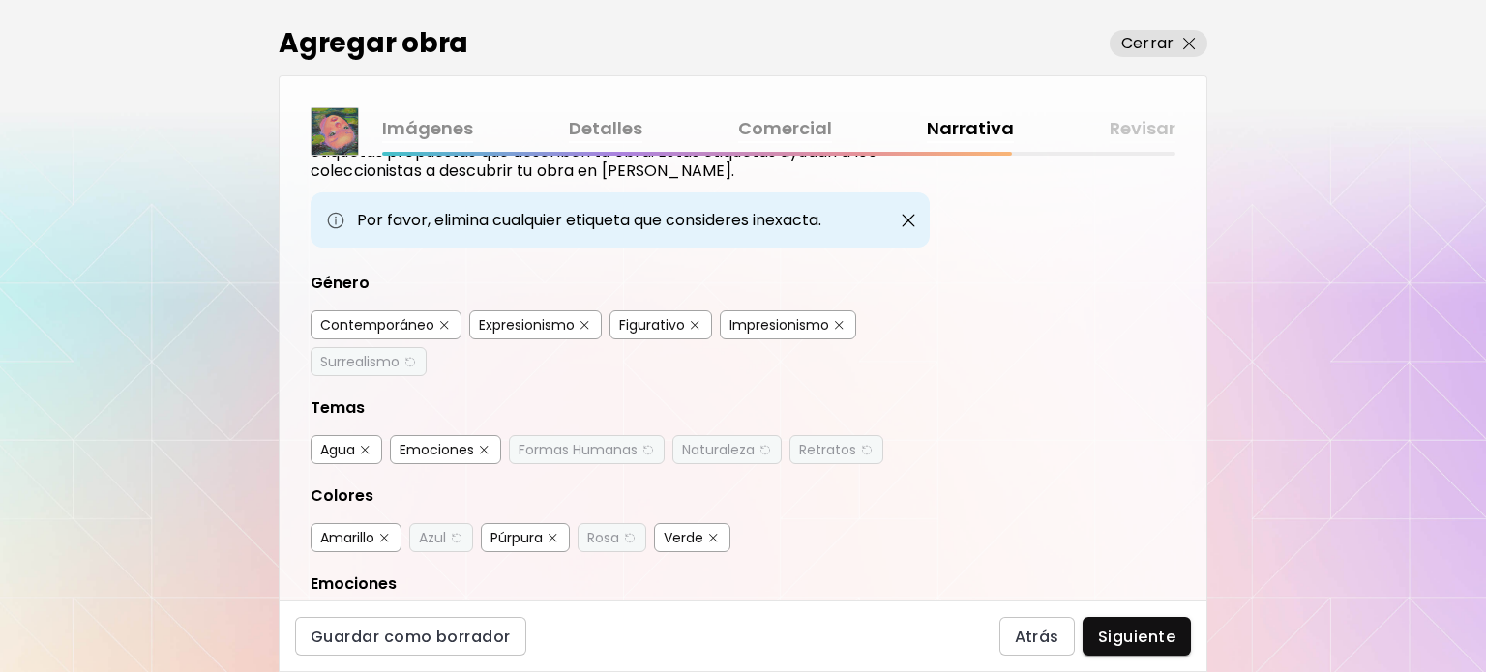
click at [495, 444] on div "Emociones" at bounding box center [445, 449] width 111 height 29
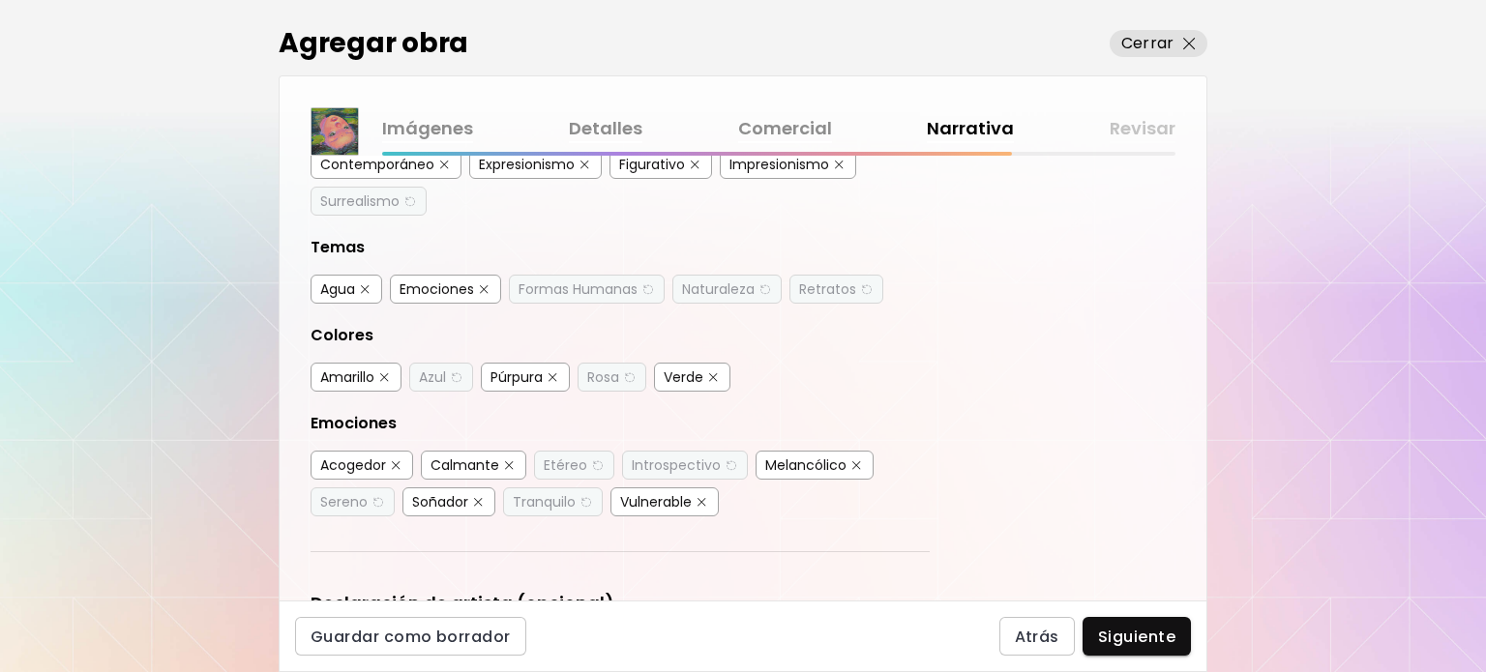
scroll to position [228, 0]
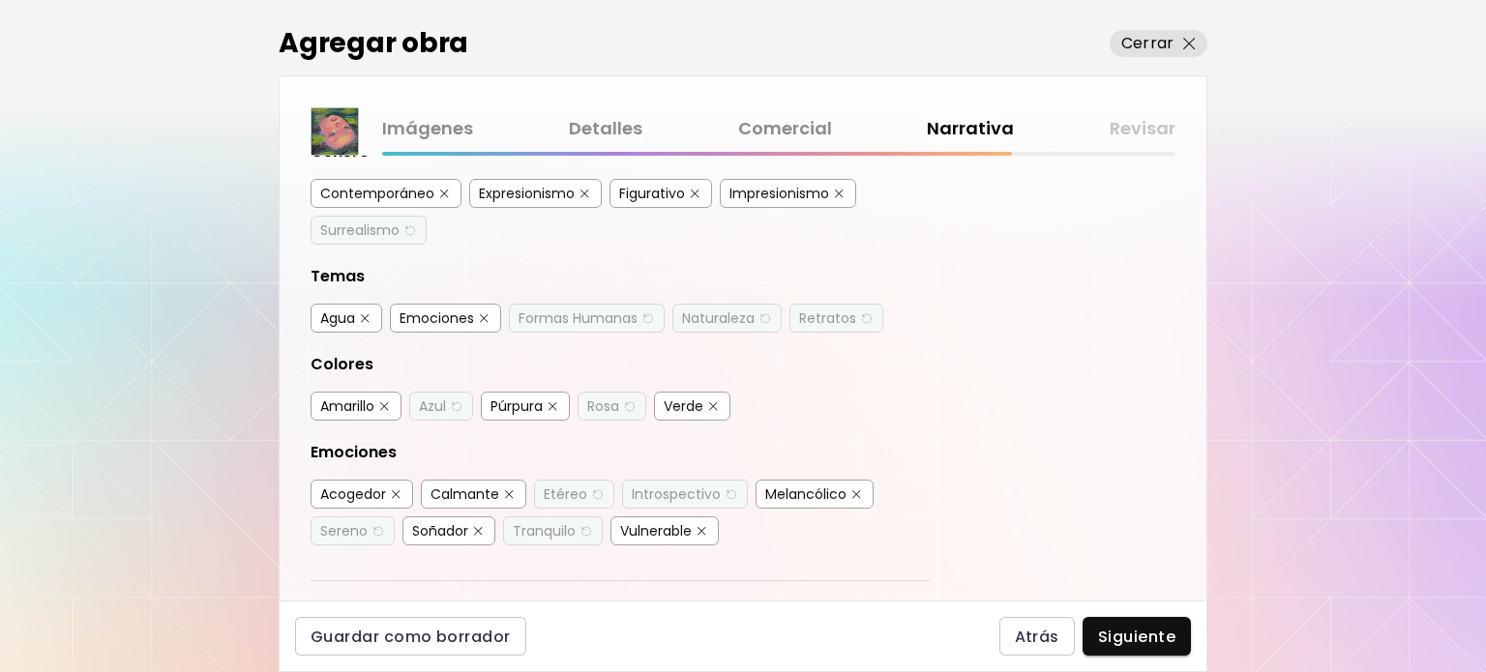
click at [382, 404] on button "button" at bounding box center [384, 407] width 15 height 15
click at [386, 401] on img "button" at bounding box center [384, 407] width 14 height 15
click at [698, 403] on div "Verde" at bounding box center [684, 406] width 40 height 19
click at [383, 402] on img "button" at bounding box center [384, 406] width 9 height 9
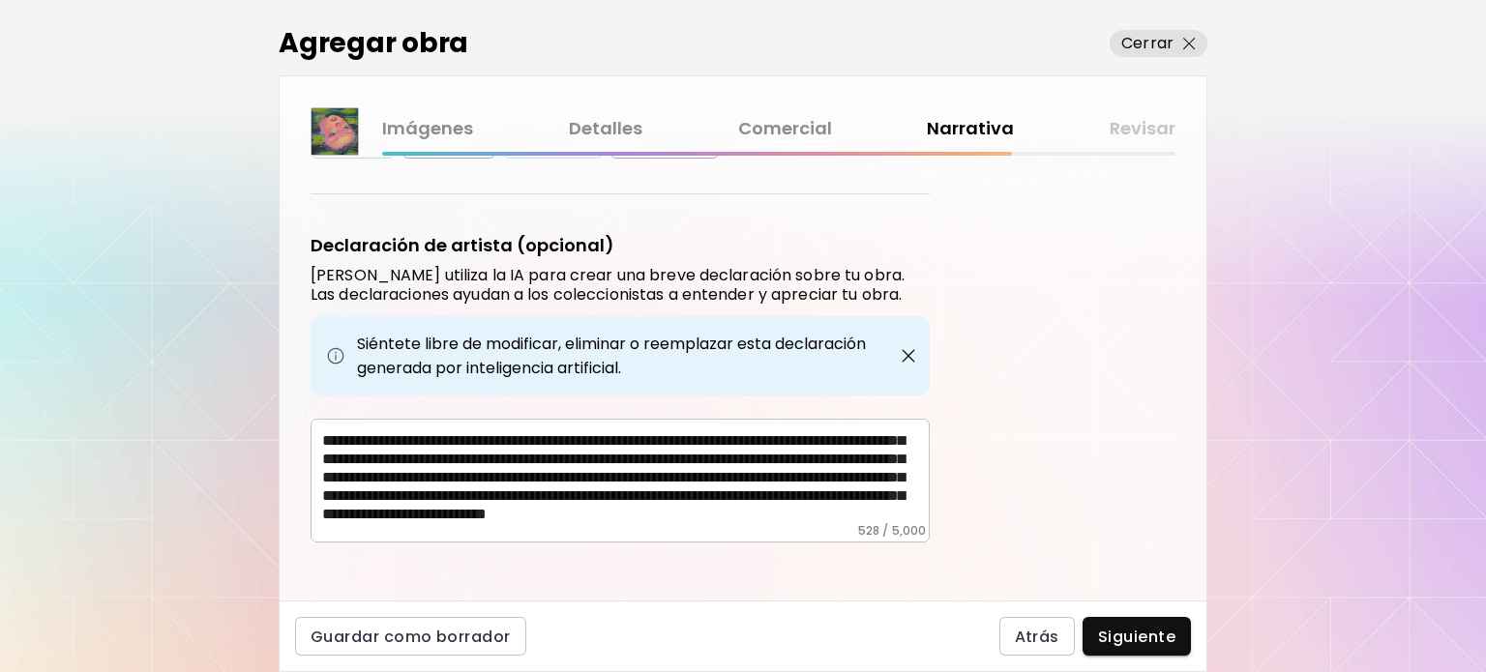
scroll to position [50, 0]
click at [1131, 638] on span "Siguiente" at bounding box center [1136, 637] width 77 height 20
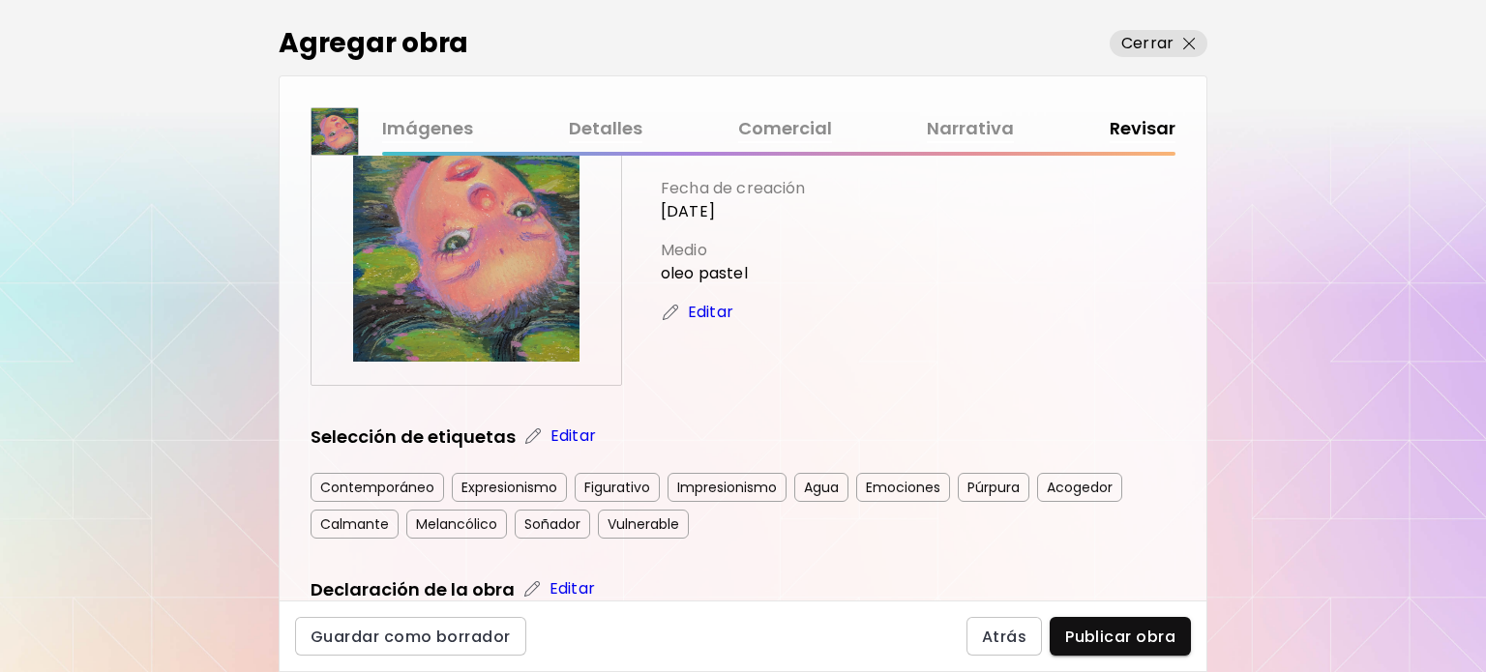
scroll to position [193, 0]
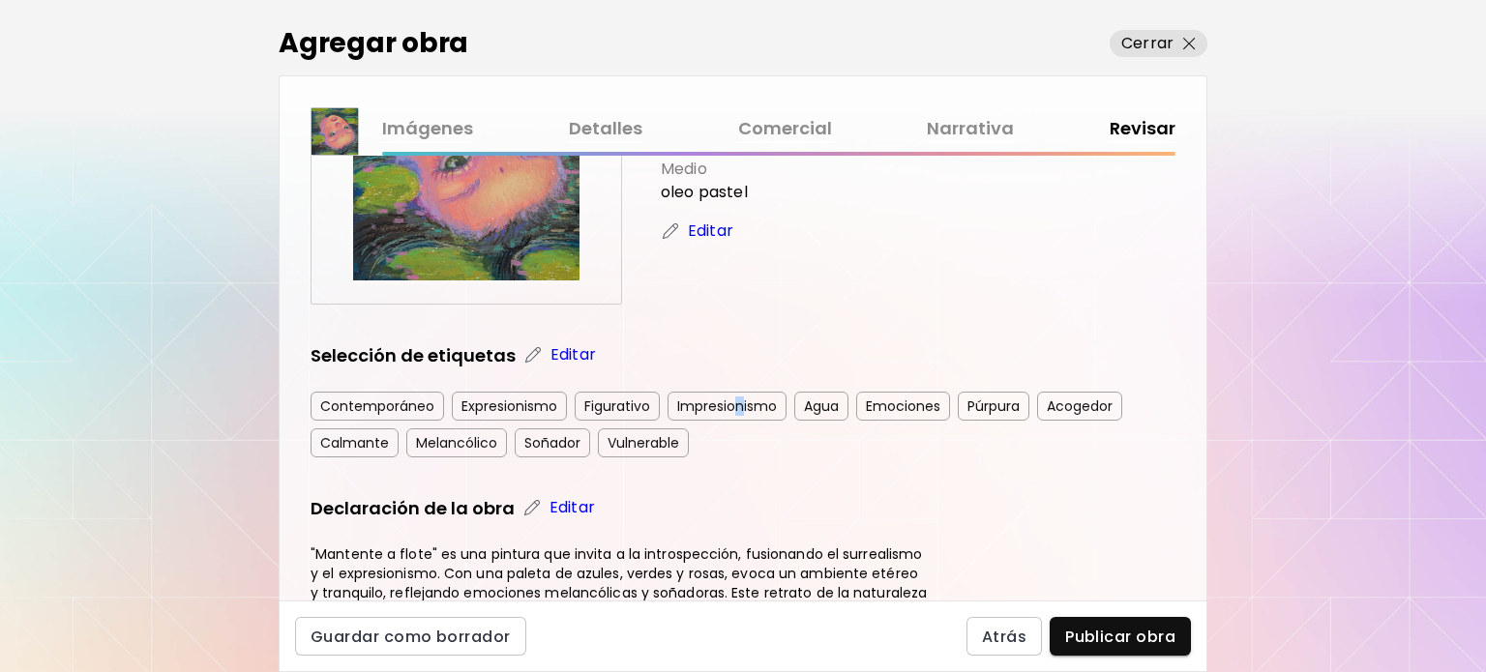
click at [737, 405] on div "Impresionismo" at bounding box center [727, 406] width 119 height 29
click at [767, 466] on div "Mantente a flote Dimensiones: 20 x 30 cm Fecha de creación 11 Septiembre 2025 M…" at bounding box center [743, 450] width 865 height 914
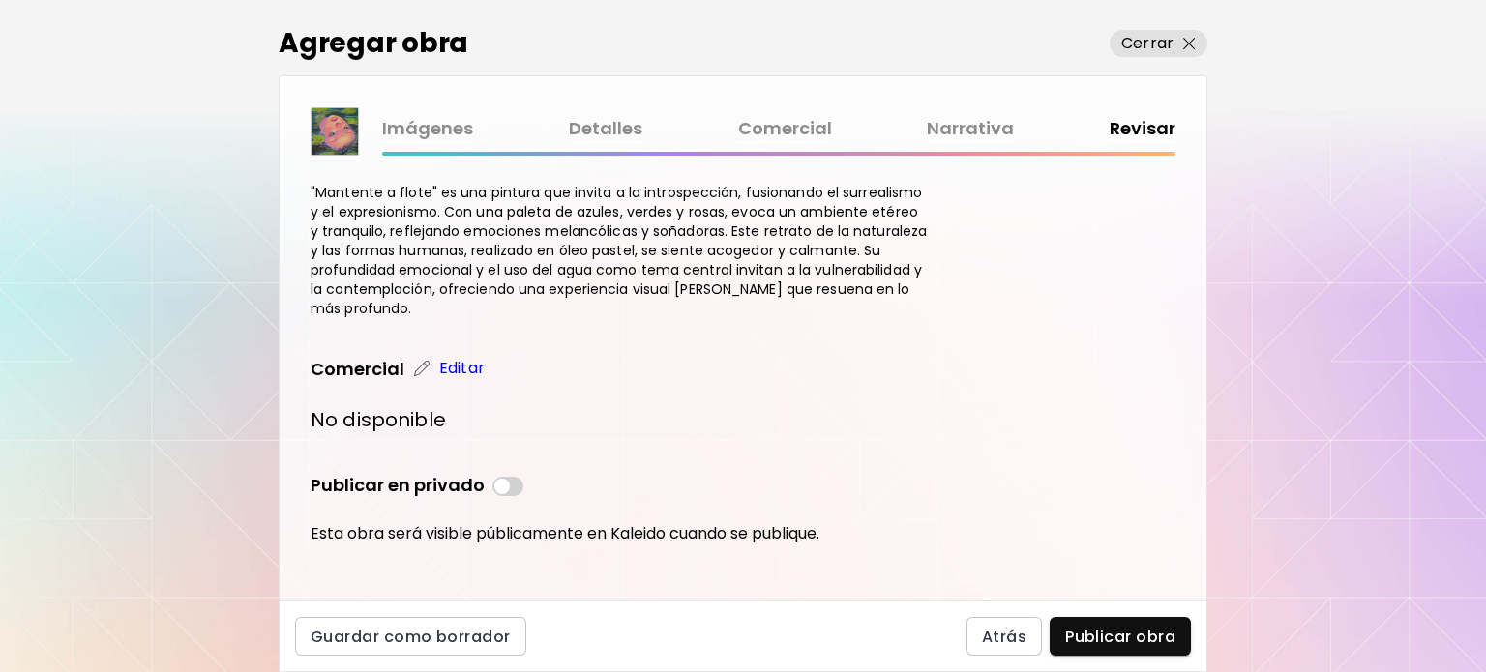
scroll to position [566, 0]
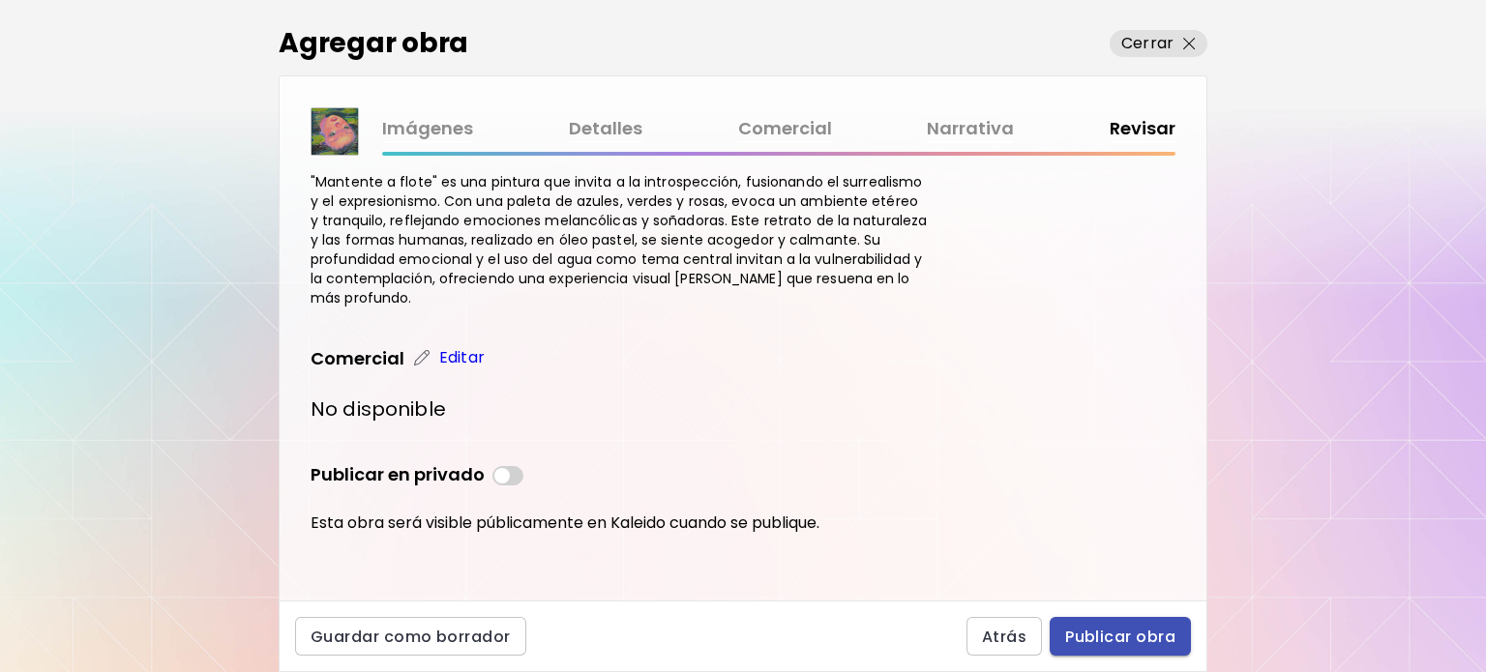
click at [1118, 623] on button "Publicar obra" at bounding box center [1120, 636] width 141 height 39
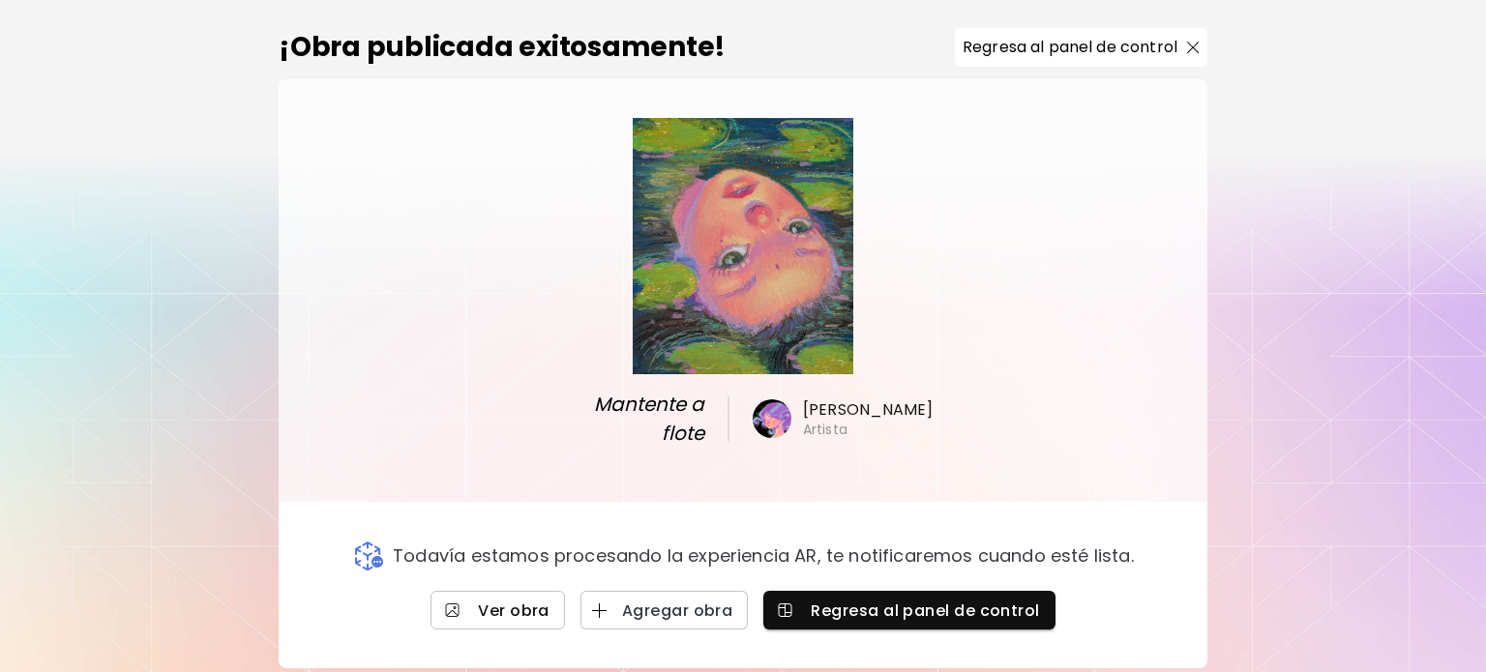
click at [476, 618] on span "Ver obra" at bounding box center [498, 611] width 104 height 20
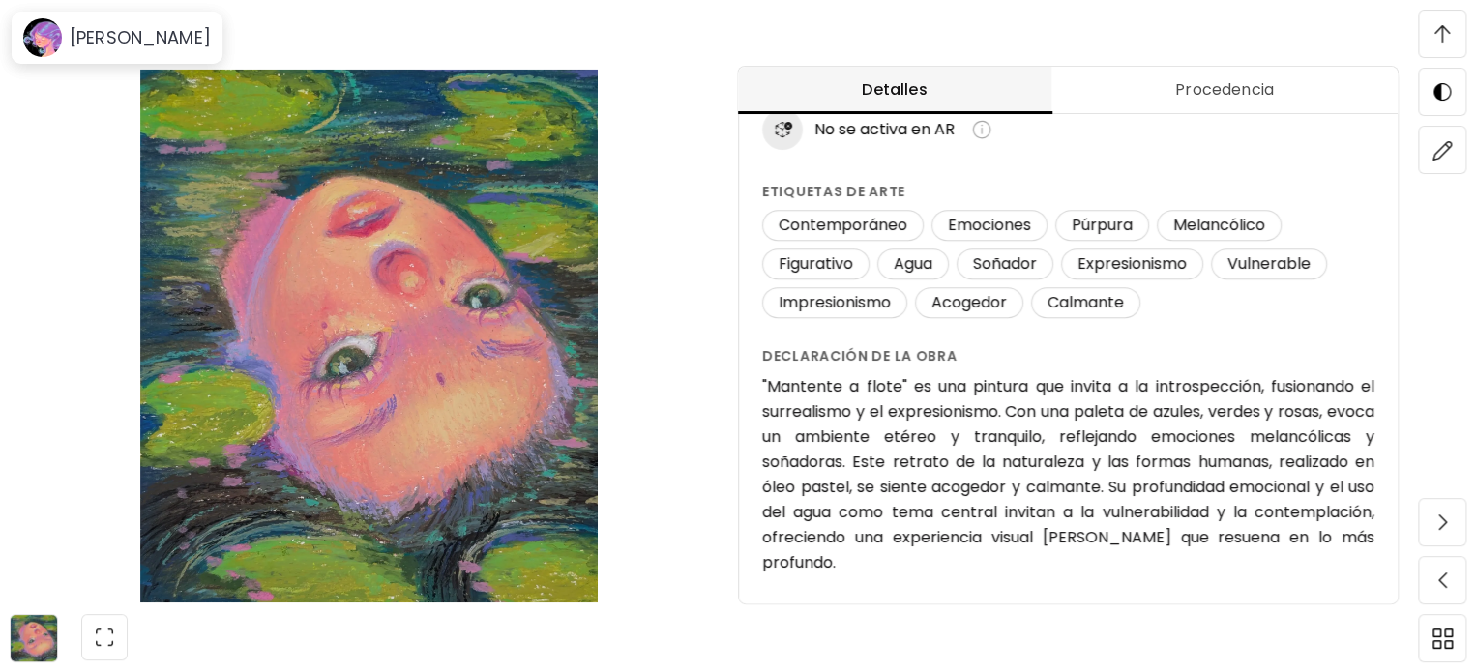
scroll to position [175, 0]
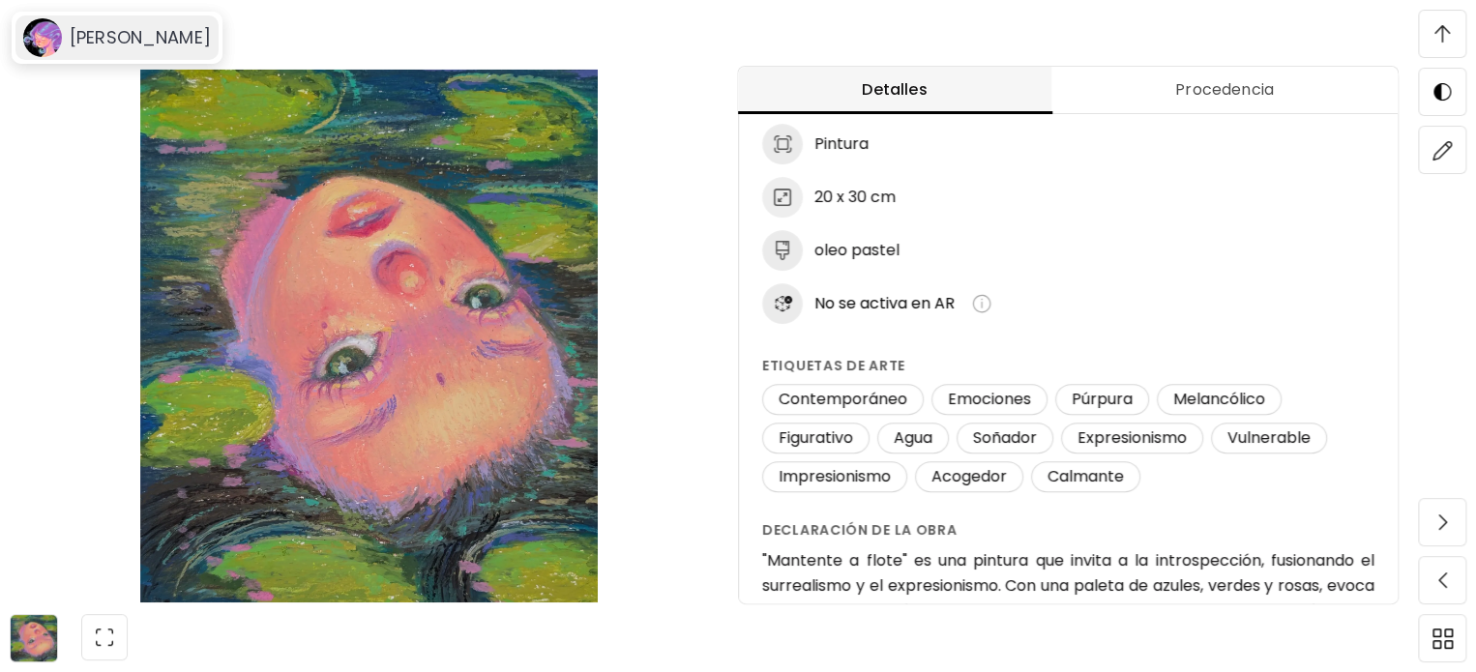
click at [55, 53] on image at bounding box center [42, 37] width 39 height 39
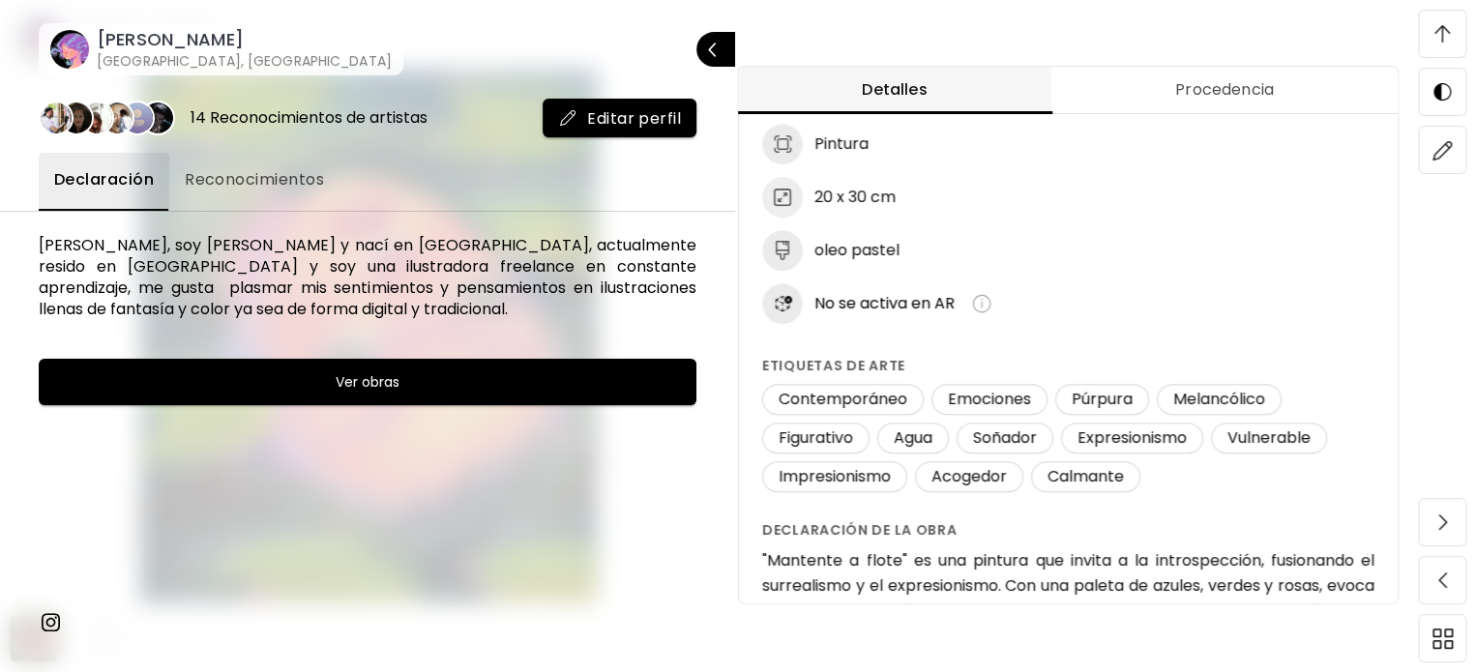
click at [132, 45] on h6 "[PERSON_NAME]" at bounding box center [244, 39] width 295 height 23
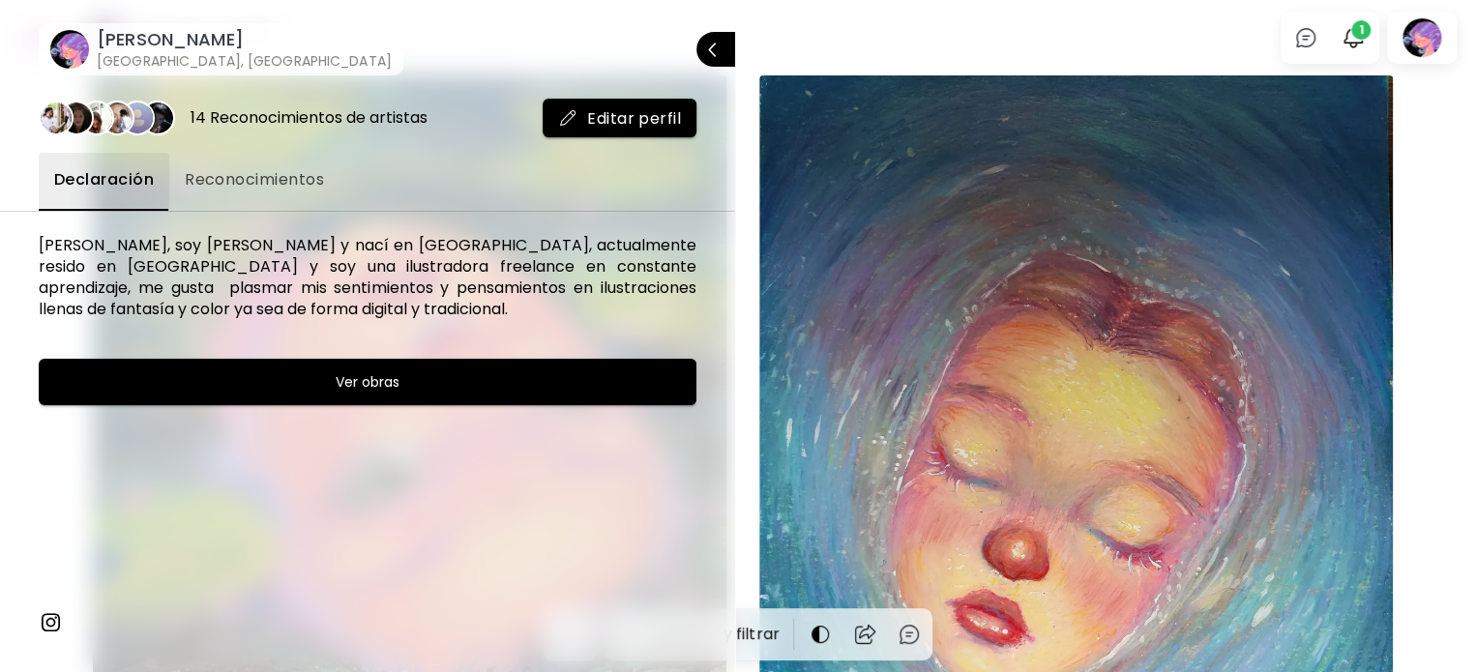
click at [279, 394] on button "Ver obras" at bounding box center [368, 382] width 658 height 46
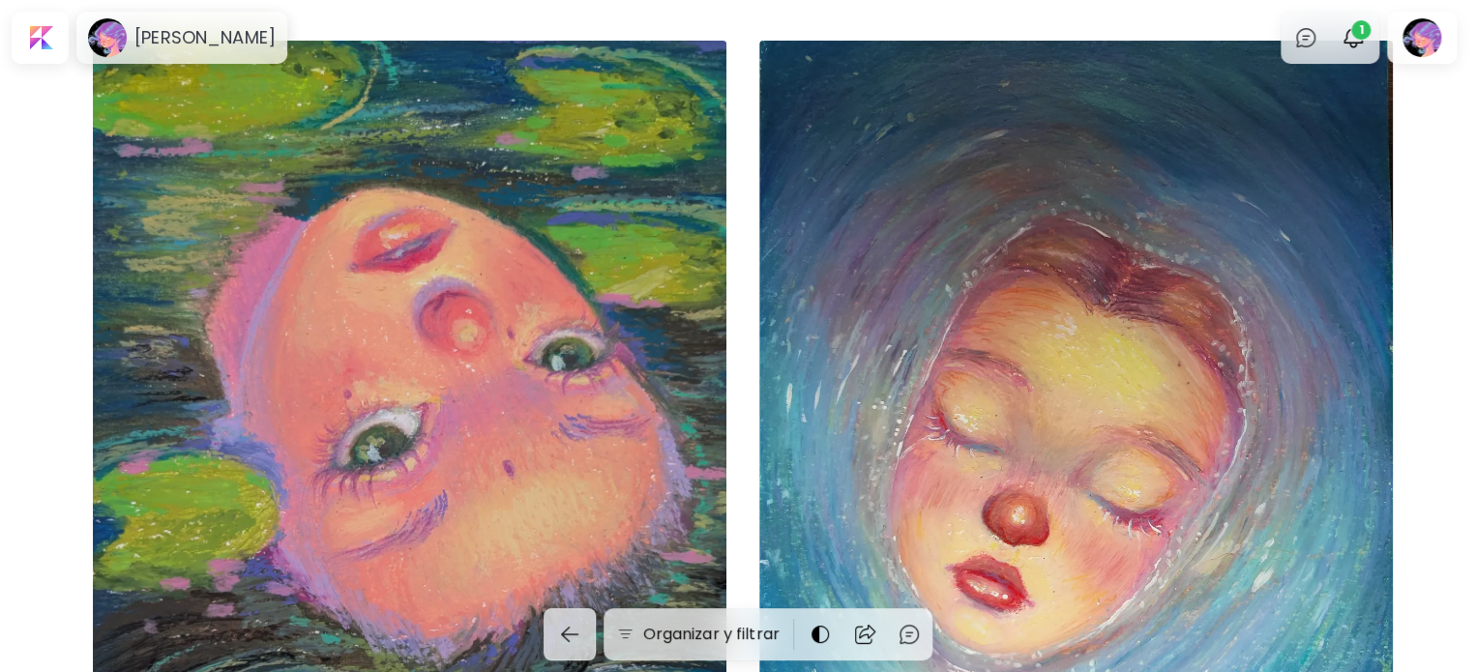
scroll to position [97, 0]
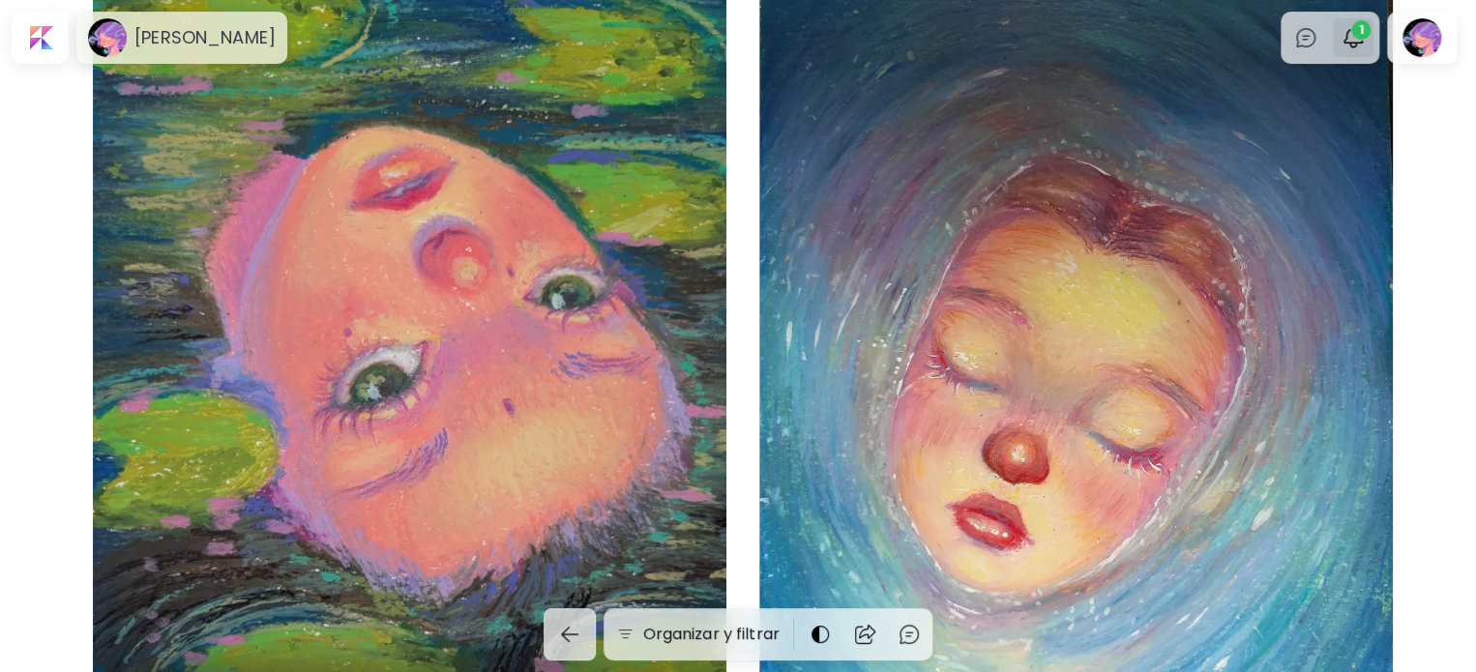
click at [1370, 34] on span "1" at bounding box center [1360, 29] width 19 height 19
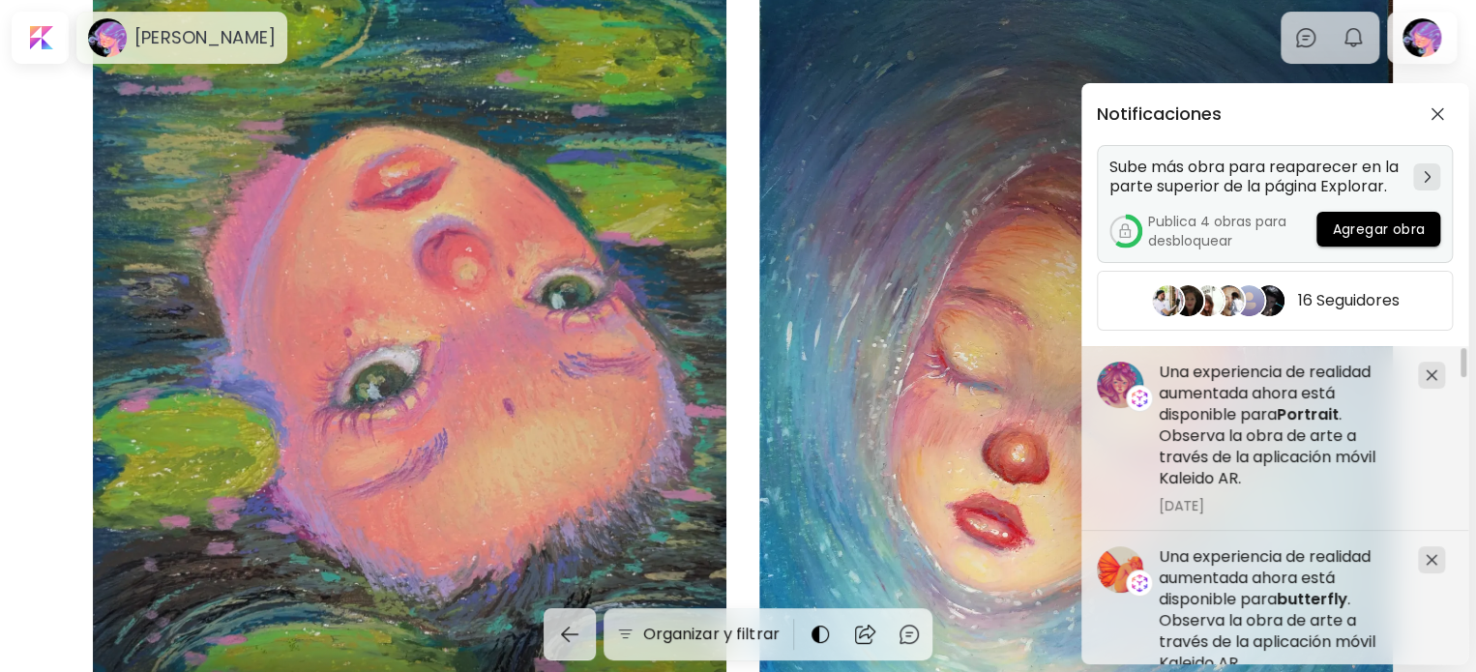
click at [1381, 231] on span "Agregar obra" at bounding box center [1378, 230] width 93 height 20
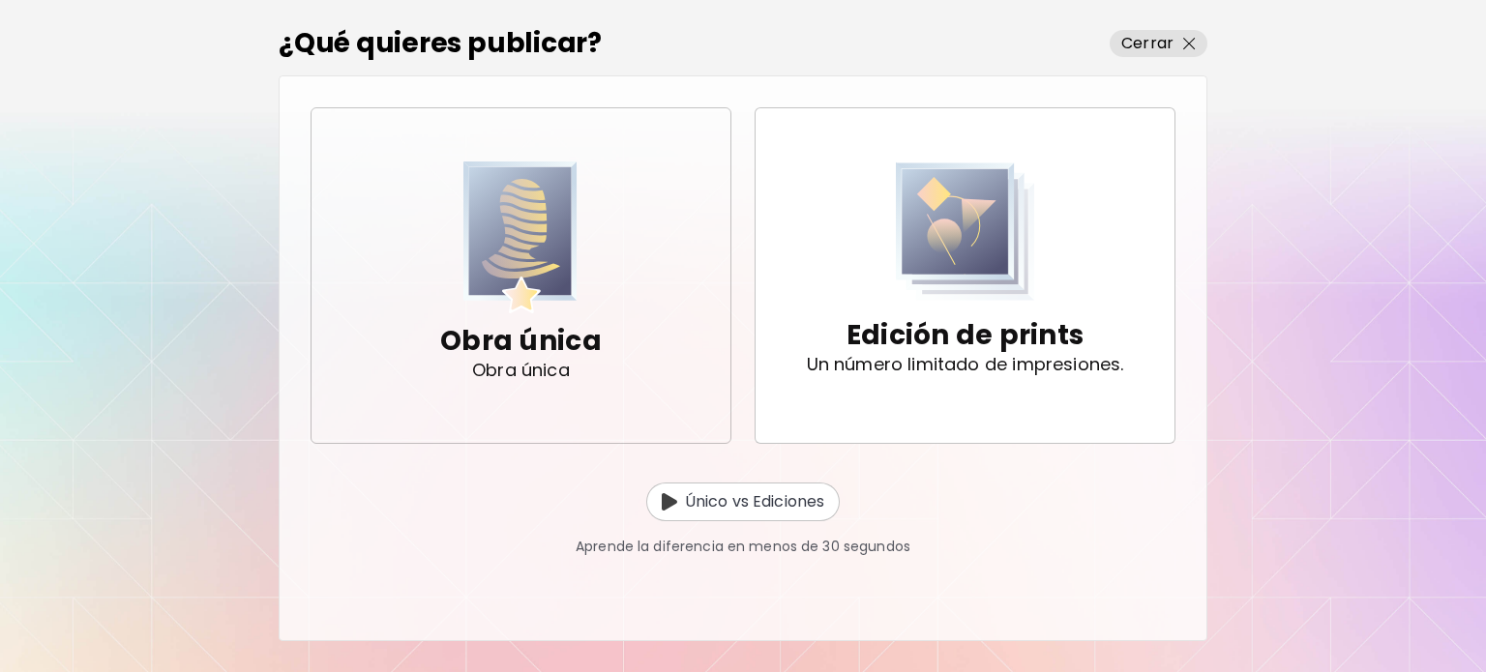
click at [549, 294] on img "button" at bounding box center [520, 238] width 114 height 152
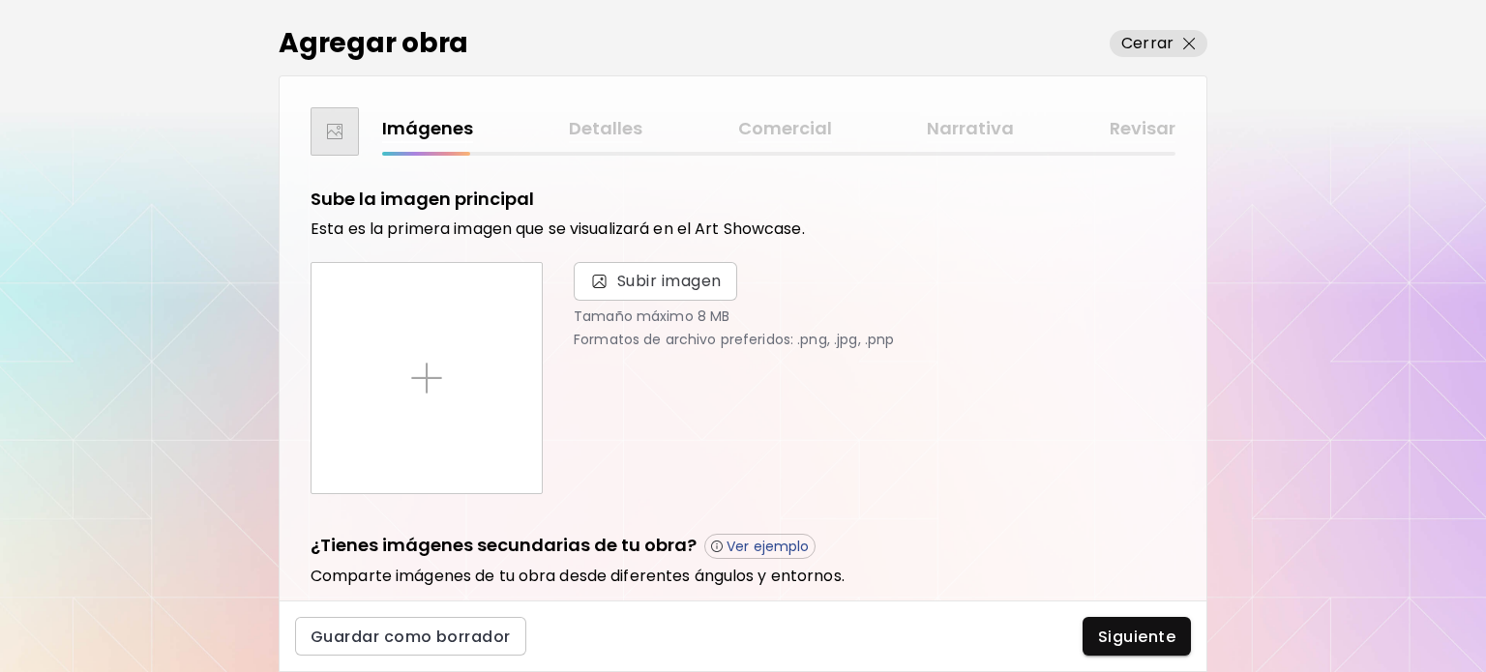
click at [656, 301] on div "Subir imagen Tamaño máximo 8 MB Formatos de archivo preferidos: .png, .jpg, .pnp" at bounding box center [875, 304] width 602 height 85
click at [662, 285] on span "Subir imagen" at bounding box center [669, 281] width 104 height 23
click at [0, 0] on input "Subir imagen" at bounding box center [0, 0] width 0 height 0
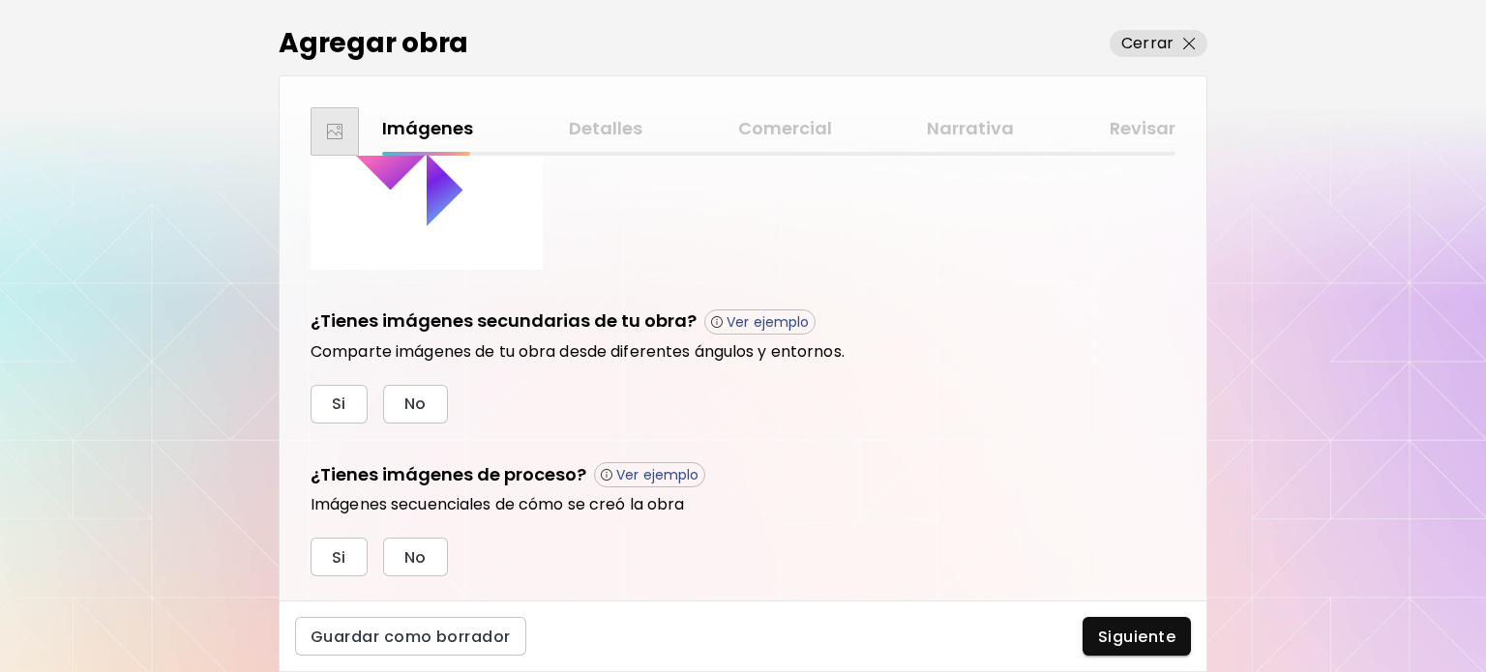
scroll to position [267, 0]
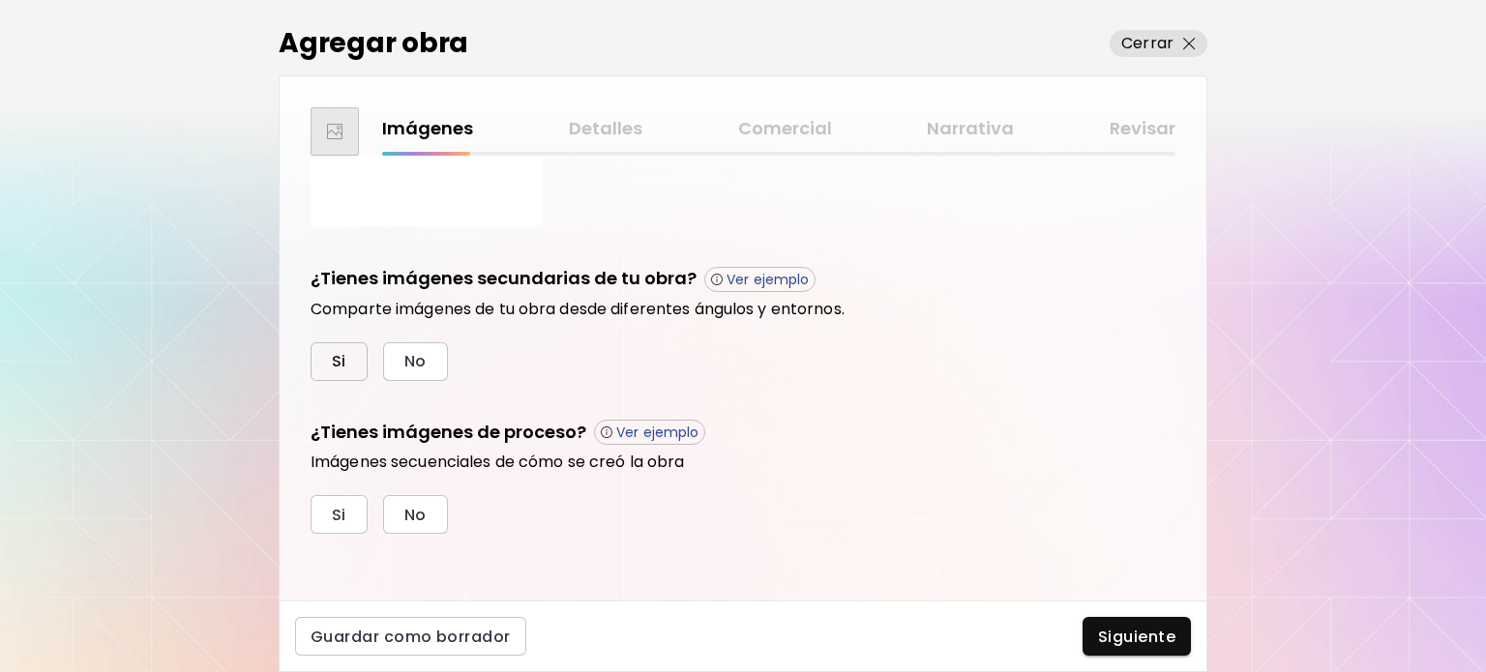
click at [333, 366] on span "Si" at bounding box center [339, 361] width 15 height 20
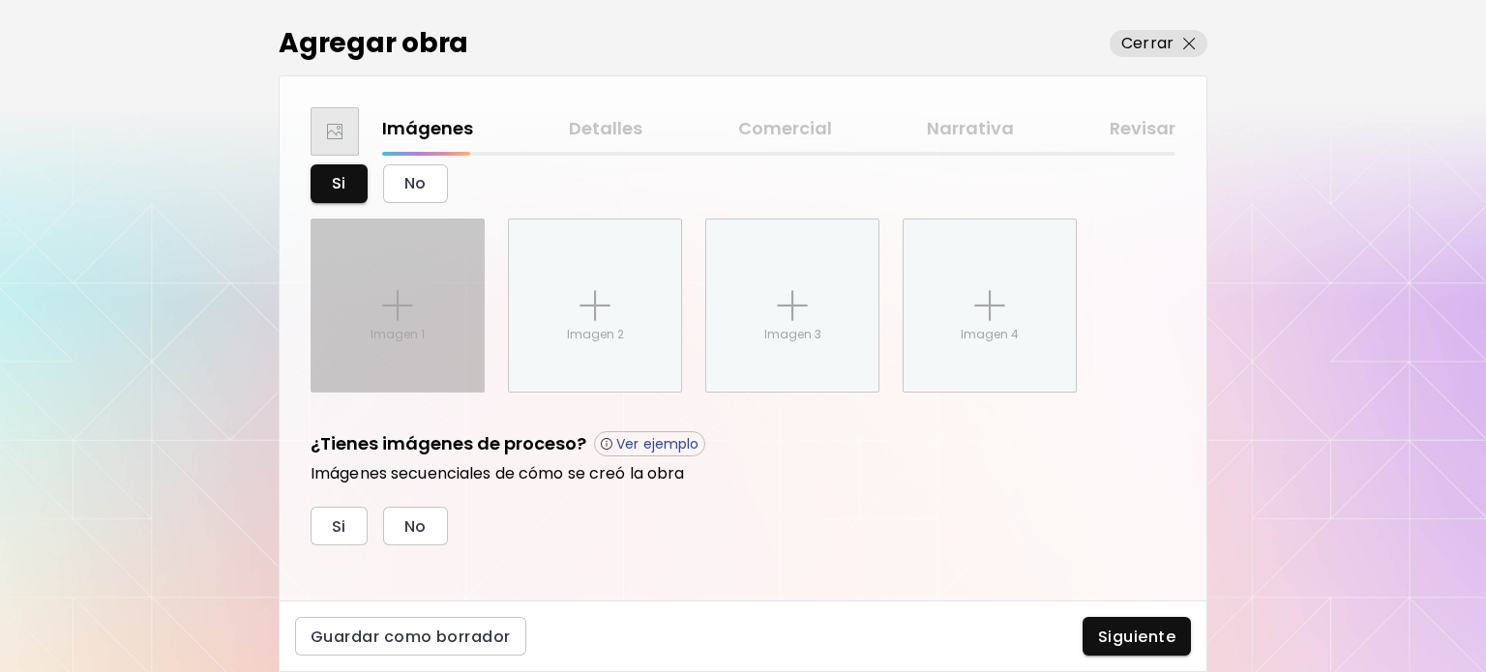
scroll to position [457, 0]
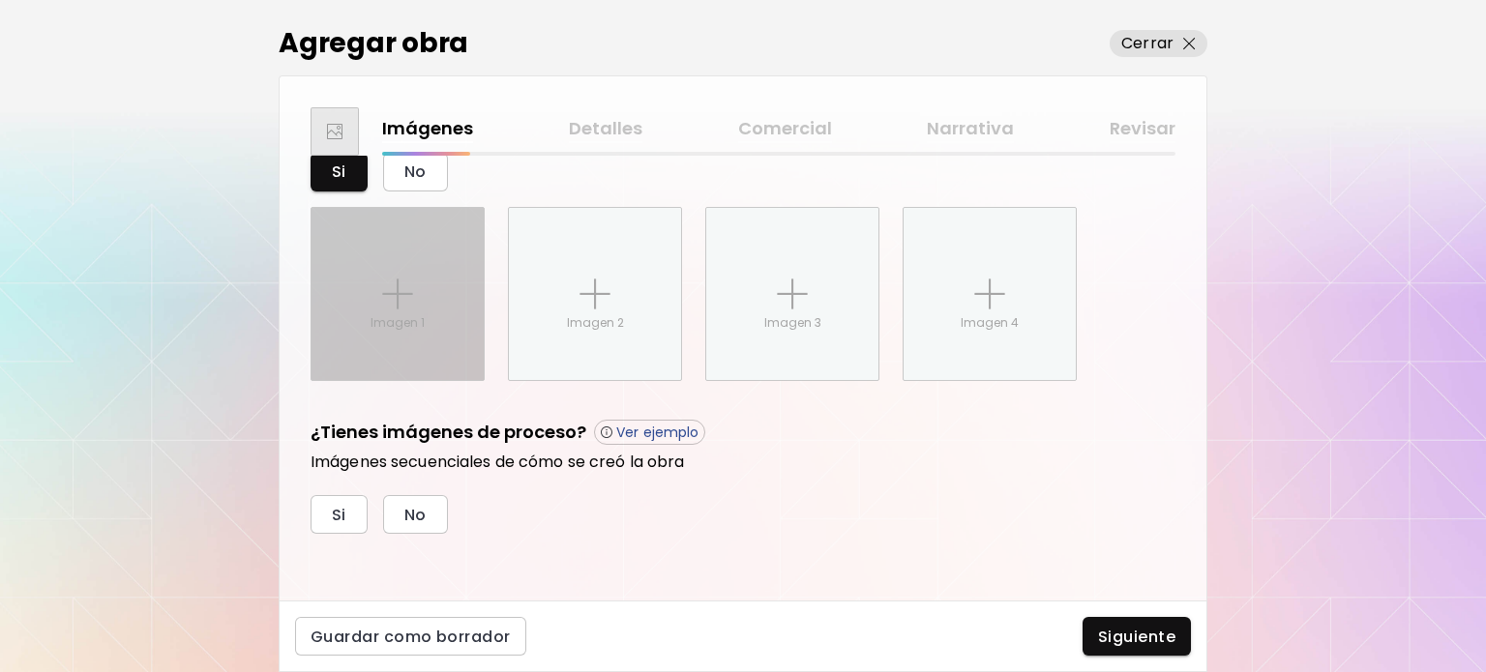
click at [421, 310] on div "Imagen 1" at bounding box center [398, 294] width 172 height 172
click at [0, 0] on input "Imagen 1" at bounding box center [0, 0] width 0 height 0
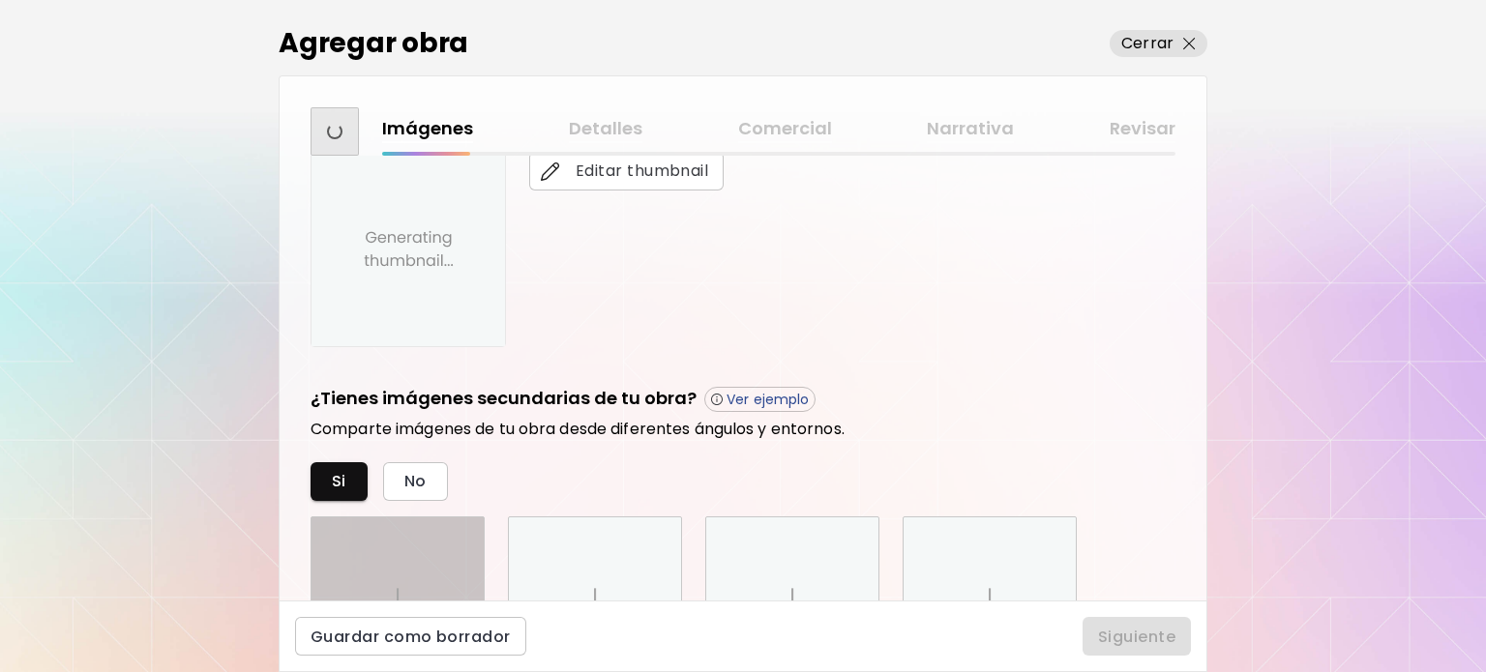
scroll to position [766, 0]
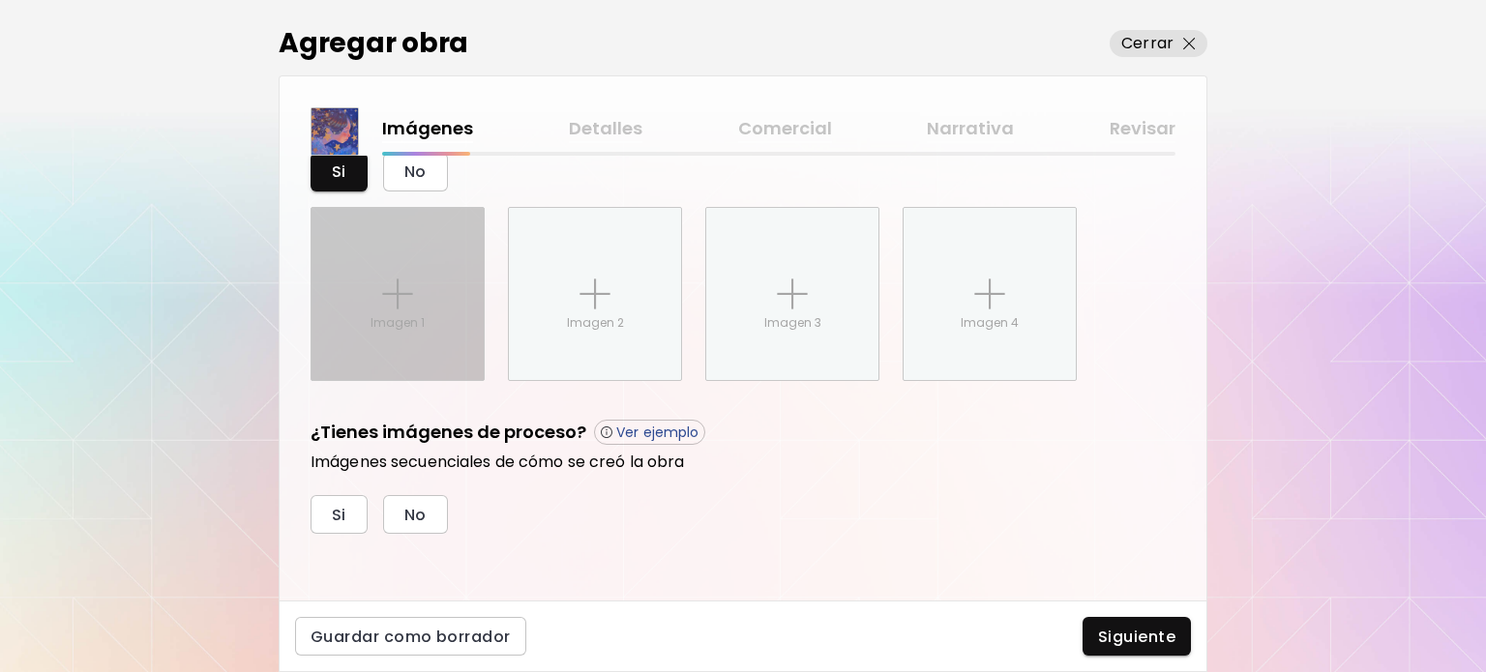
click at [372, 282] on div "Imagen 1" at bounding box center [398, 294] width 172 height 172
click at [0, 0] on input "Imagen 1" at bounding box center [0, 0] width 0 height 0
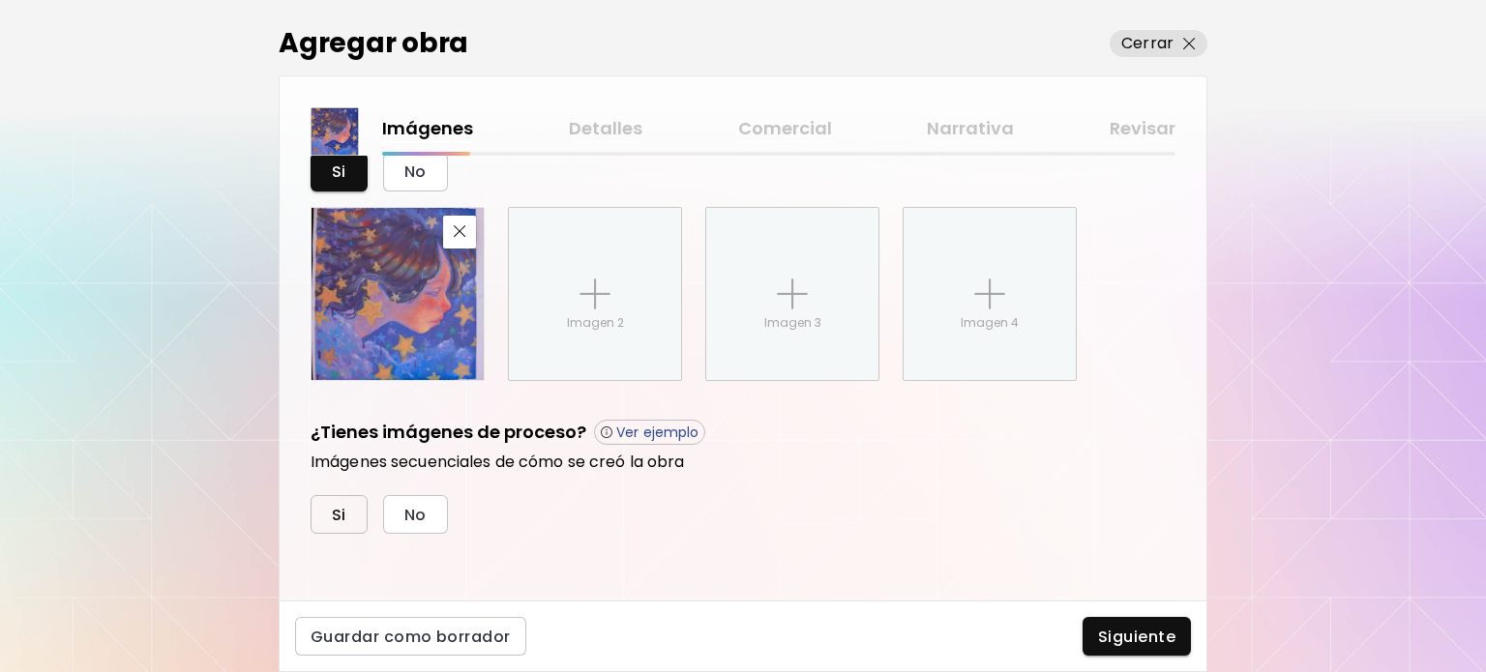
click at [341, 513] on span "Si" at bounding box center [339, 515] width 15 height 20
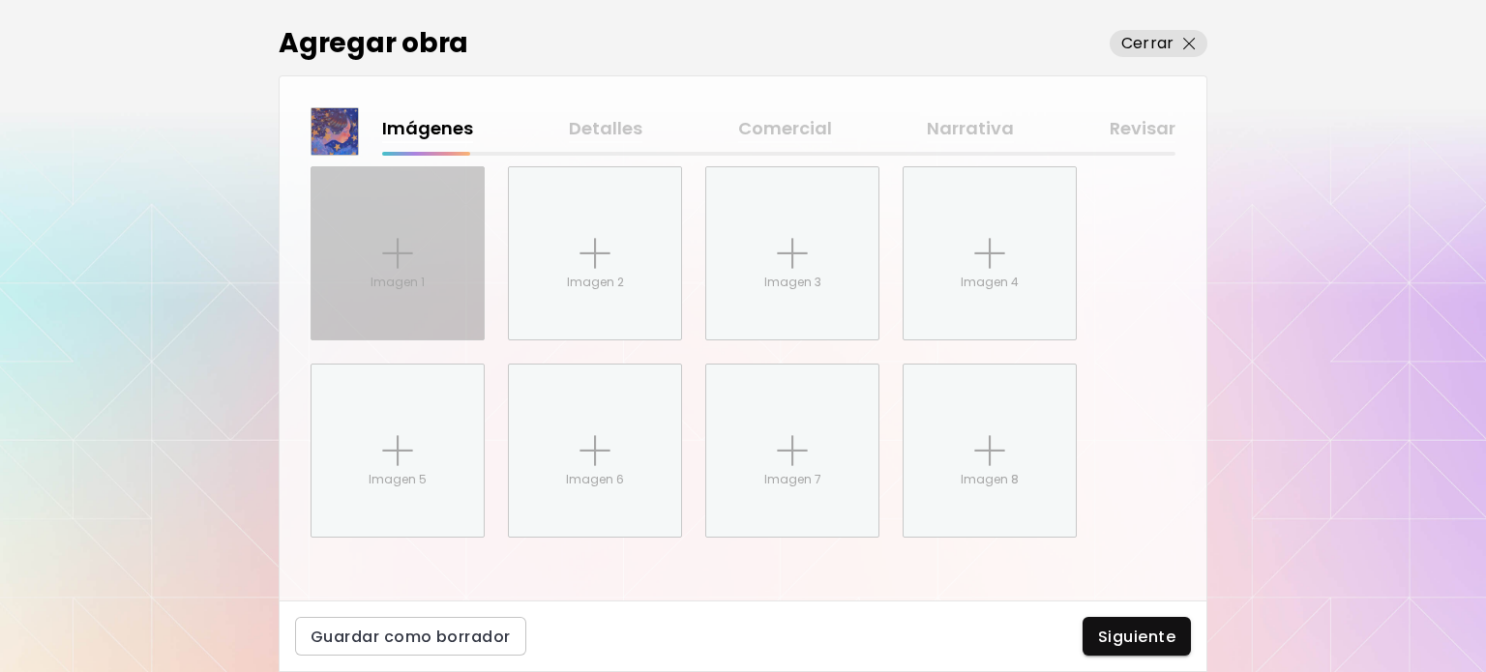
scroll to position [1153, 0]
click at [371, 251] on div "Imagen 1" at bounding box center [398, 249] width 172 height 172
click at [0, 0] on input "Imagen 1" at bounding box center [0, 0] width 0 height 0
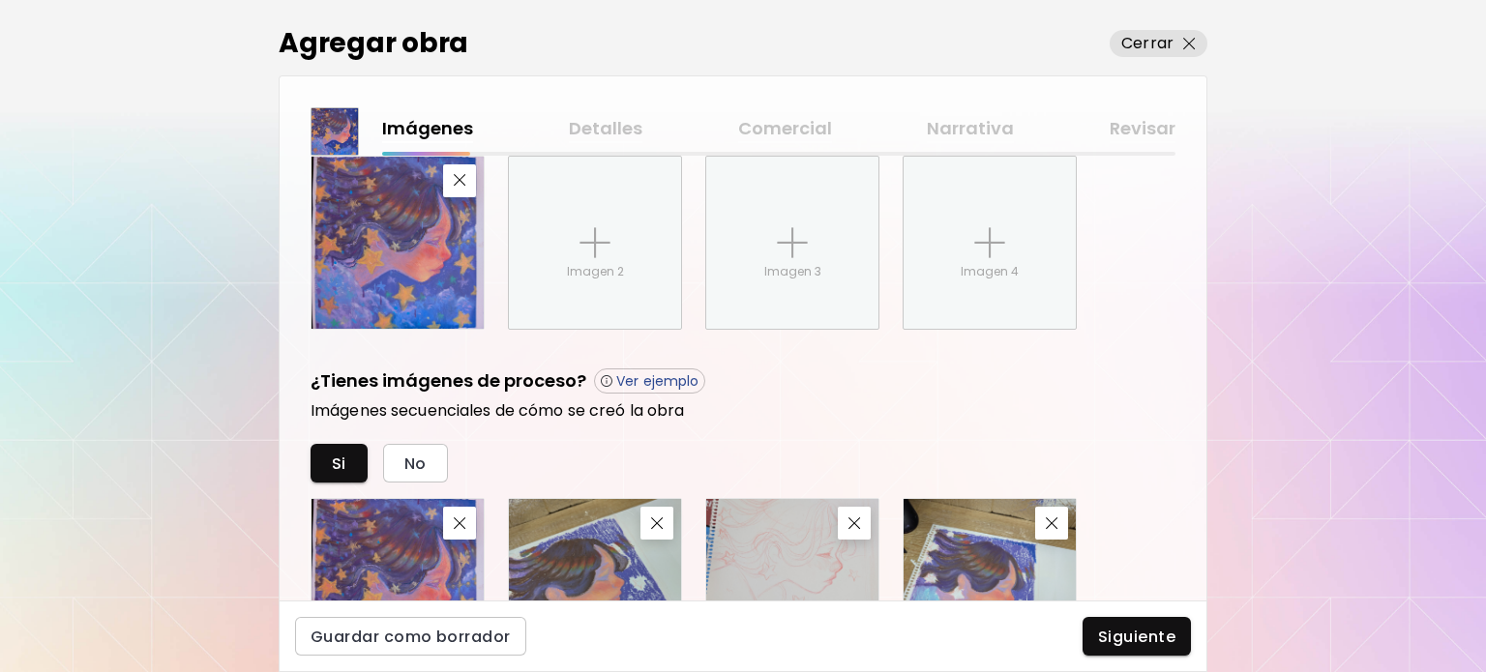
scroll to position [1056, 0]
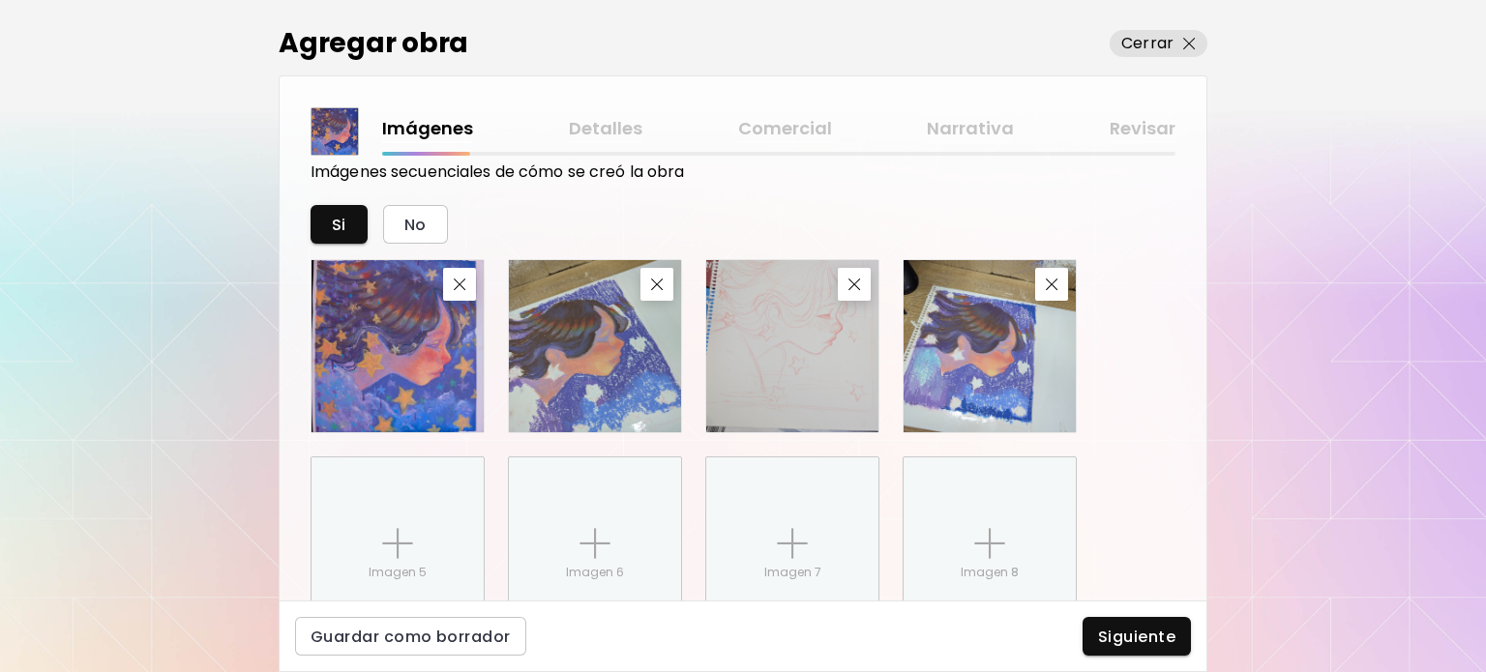
click at [1149, 637] on span "Siguiente" at bounding box center [1136, 637] width 77 height 20
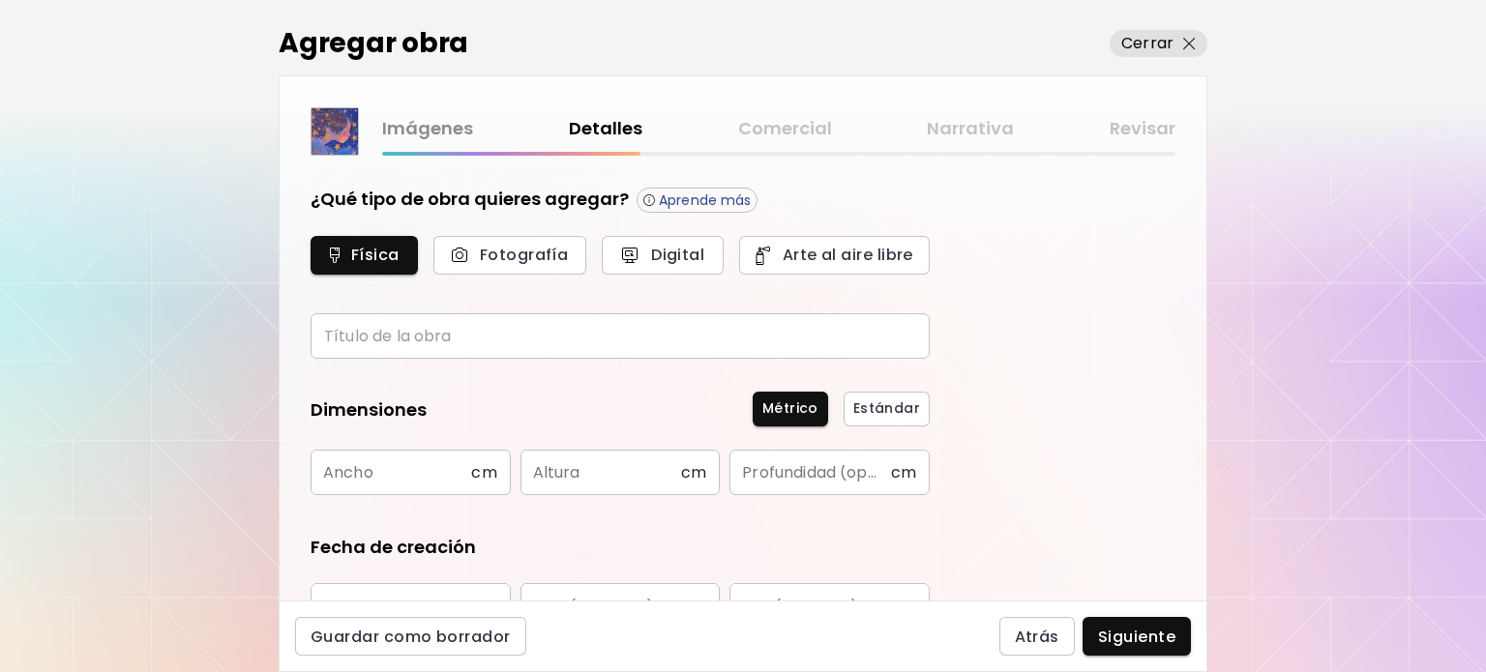
click at [421, 319] on input "text" at bounding box center [620, 335] width 619 height 45
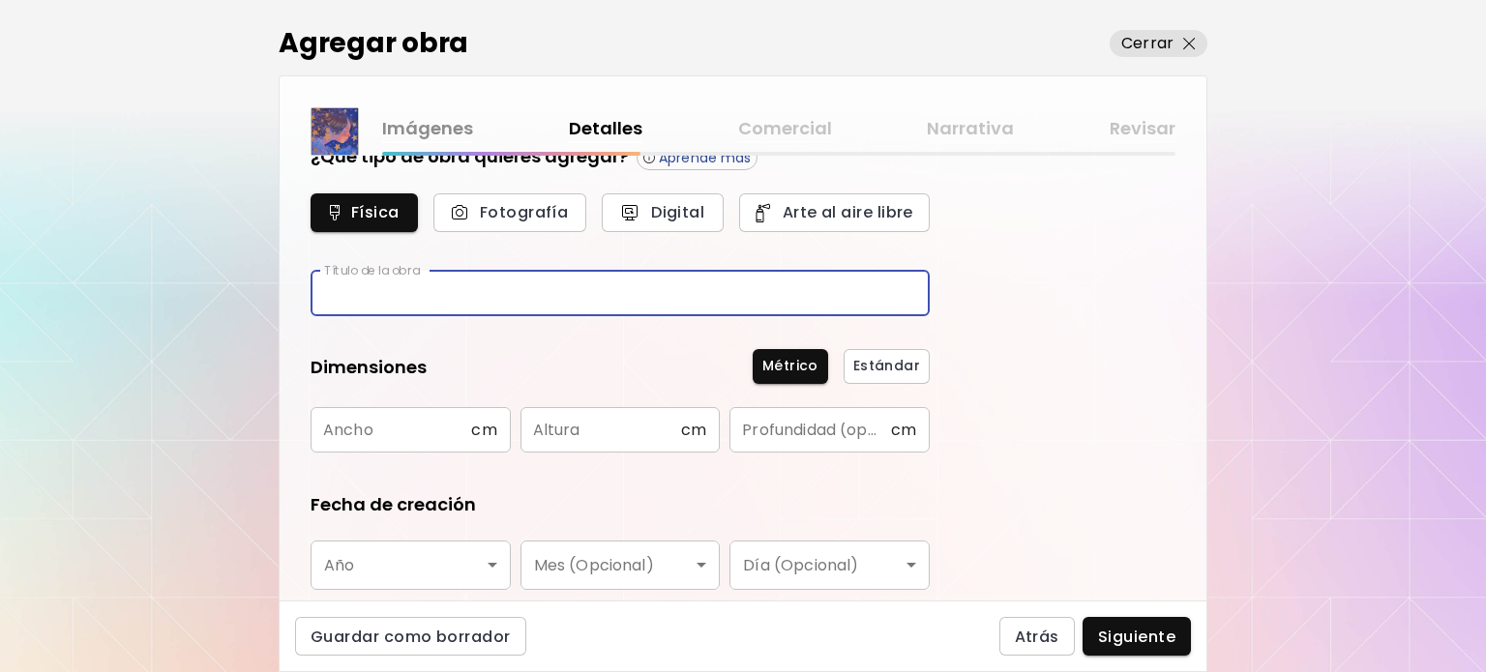
scroll to position [97, 0]
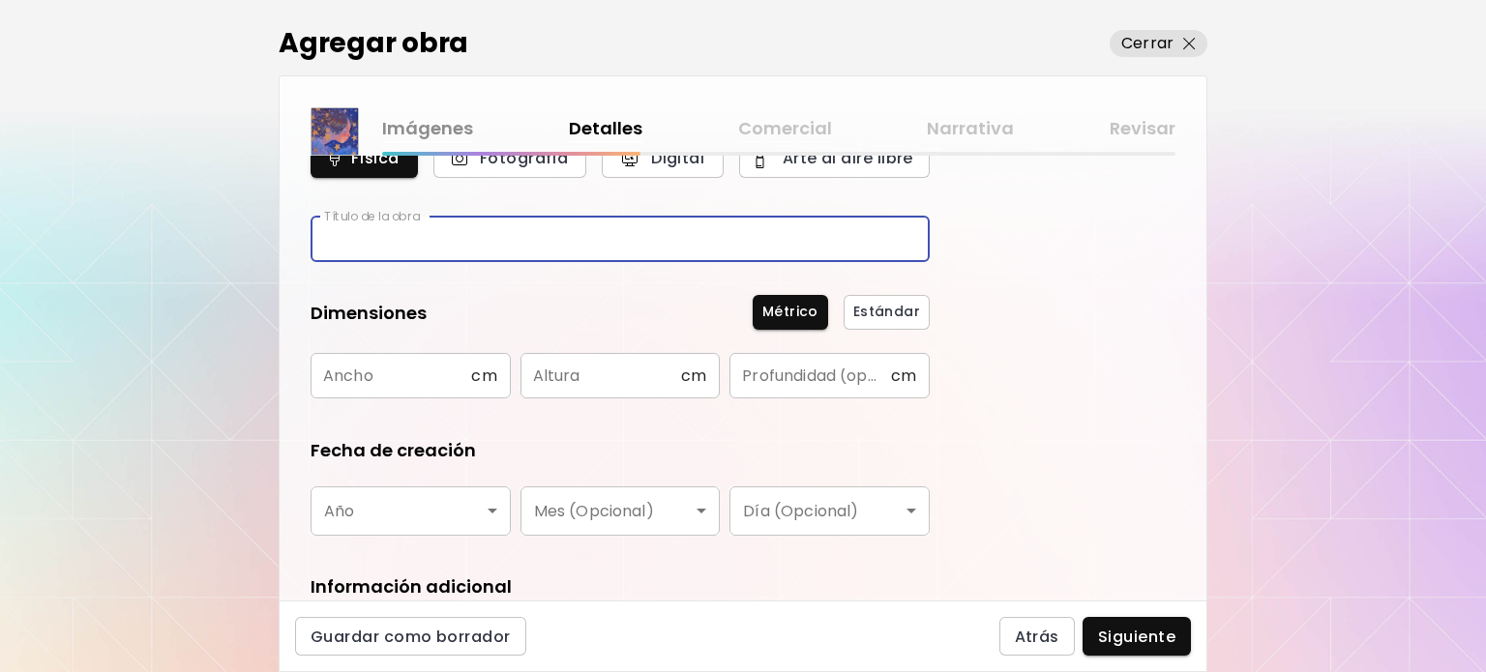
click at [330, 374] on input "text" at bounding box center [391, 375] width 161 height 45
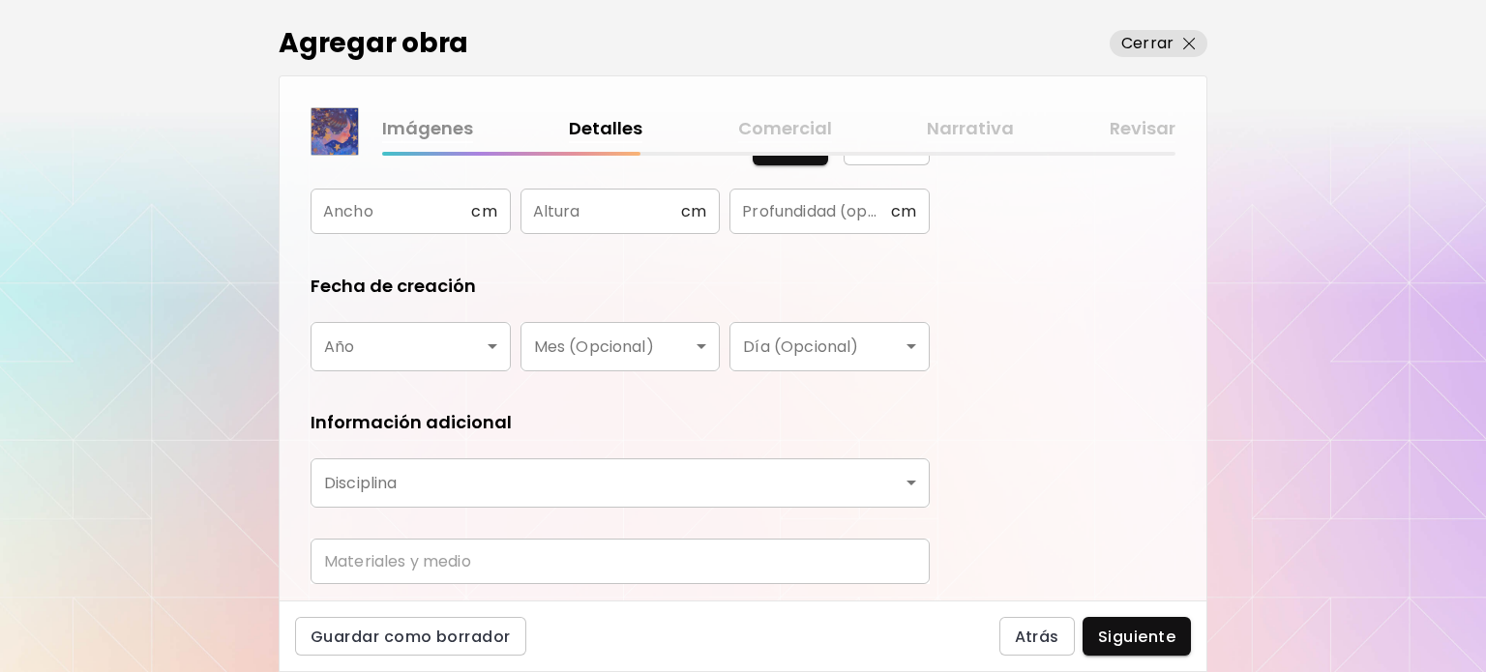
scroll to position [29, 0]
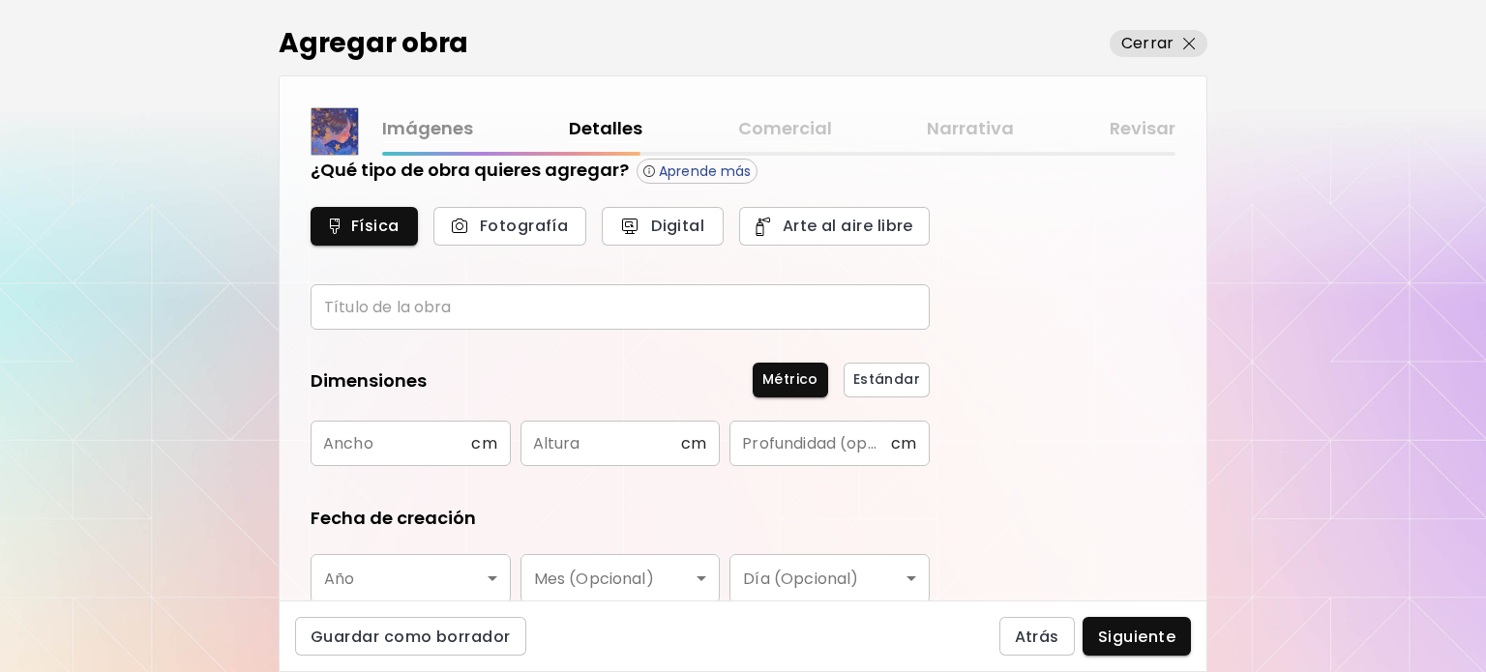
click at [370, 369] on h5 "Dimensiones" at bounding box center [369, 383] width 116 height 29
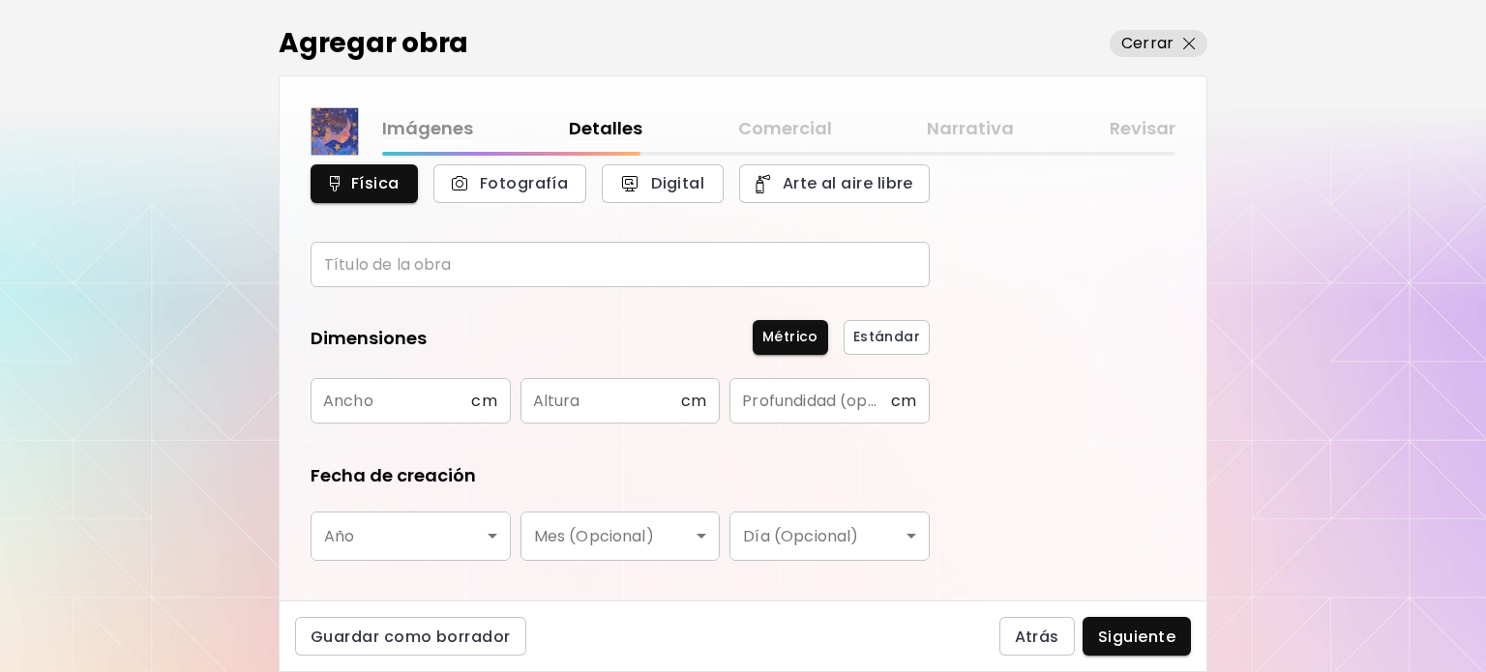
scroll to position [223, 0]
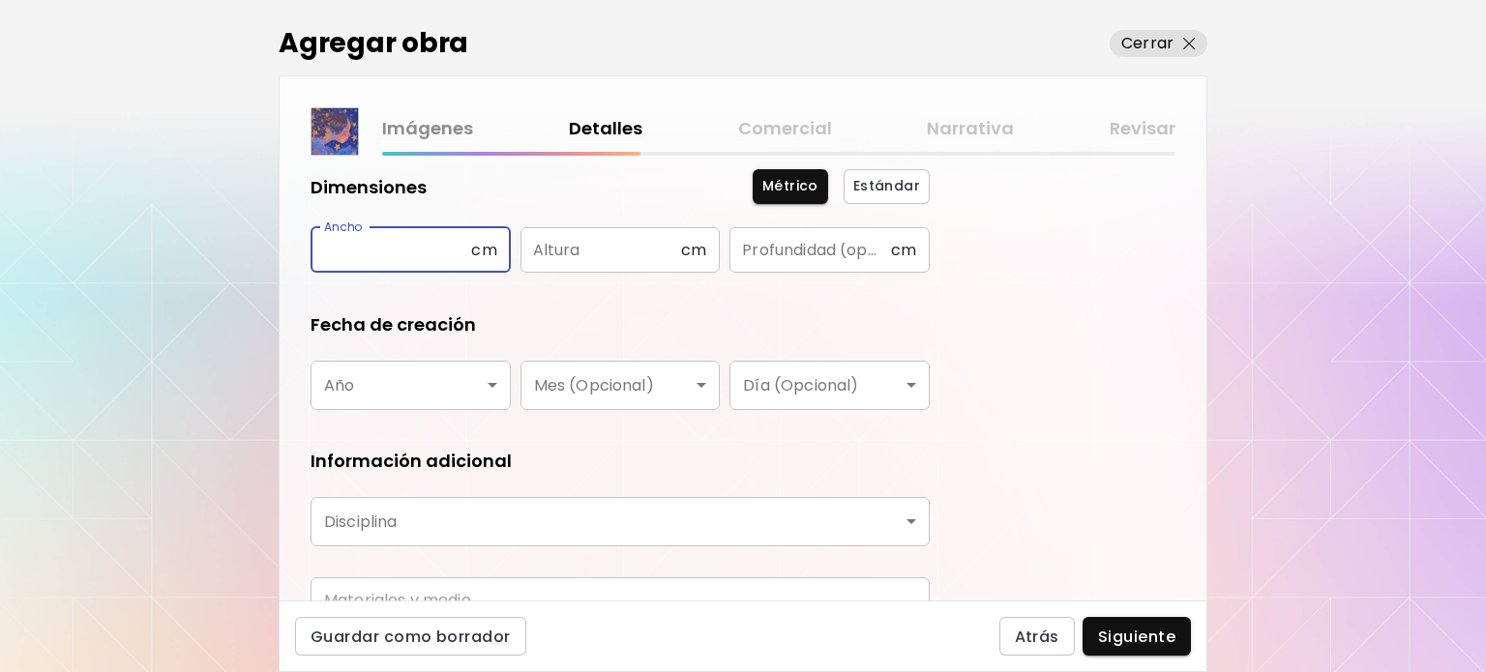
click at [329, 231] on input "text" at bounding box center [391, 249] width 161 height 45
click at [401, 248] on input "text" at bounding box center [391, 249] width 161 height 45
type input "**"
click at [580, 260] on input "text" at bounding box center [600, 249] width 161 height 45
type input "**"
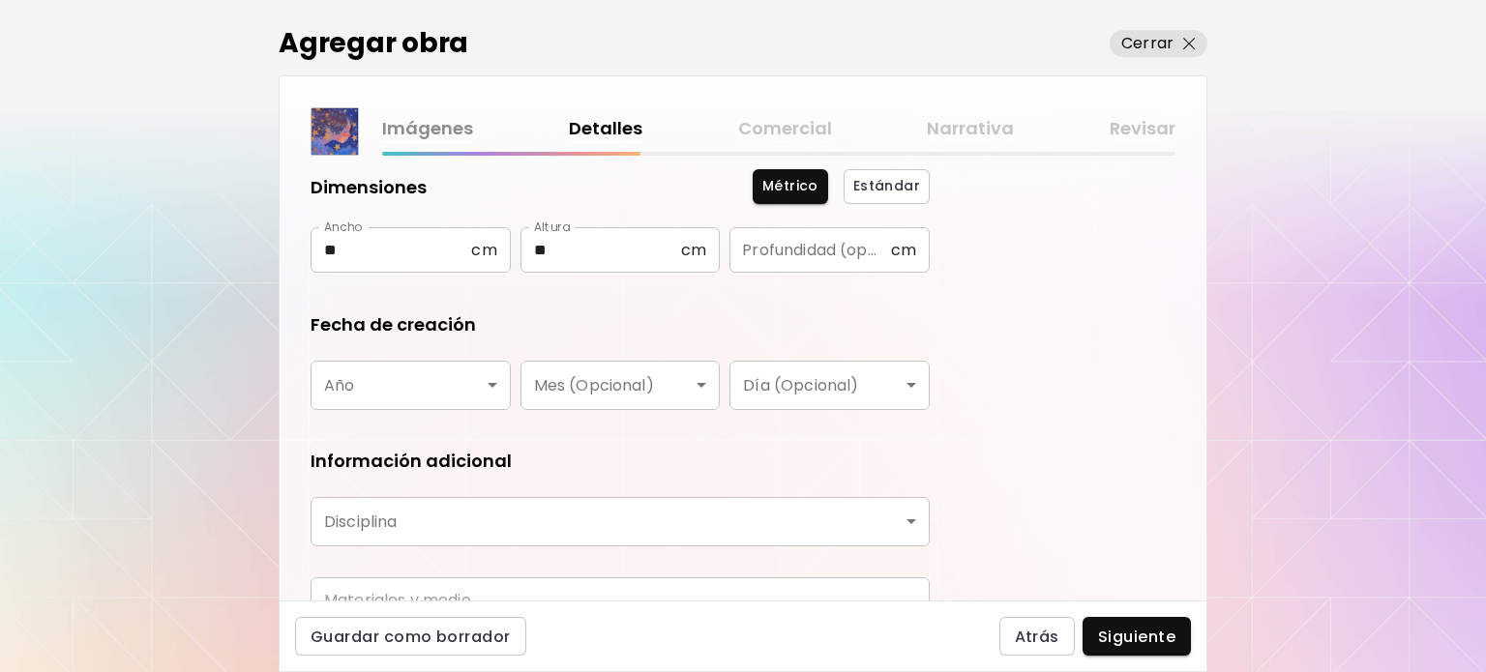
click at [410, 402] on body "Agregar obra Cerrar Imágenes Detalles Comercial Narrativa Revisar ¿Qué tipo de …" at bounding box center [743, 336] width 1486 height 672
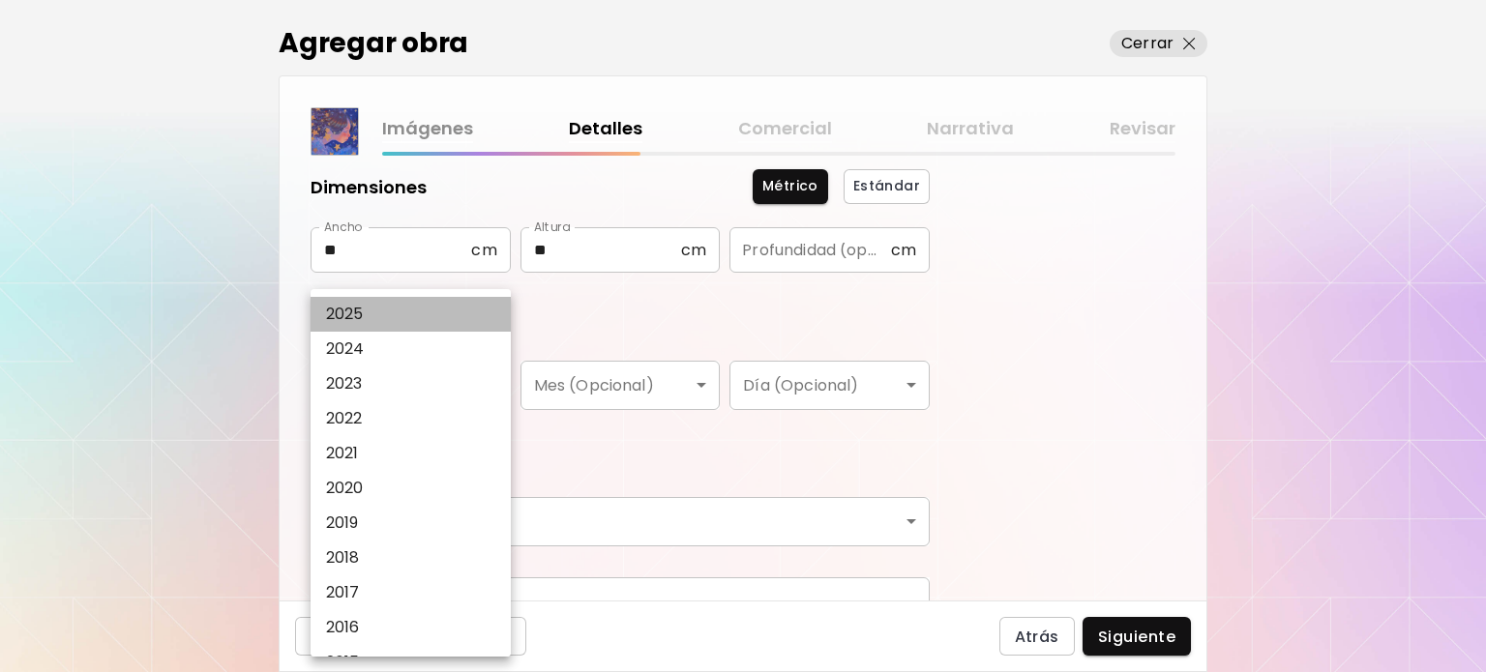
click at [418, 320] on li "2025" at bounding box center [416, 314] width 210 height 35
type input "****"
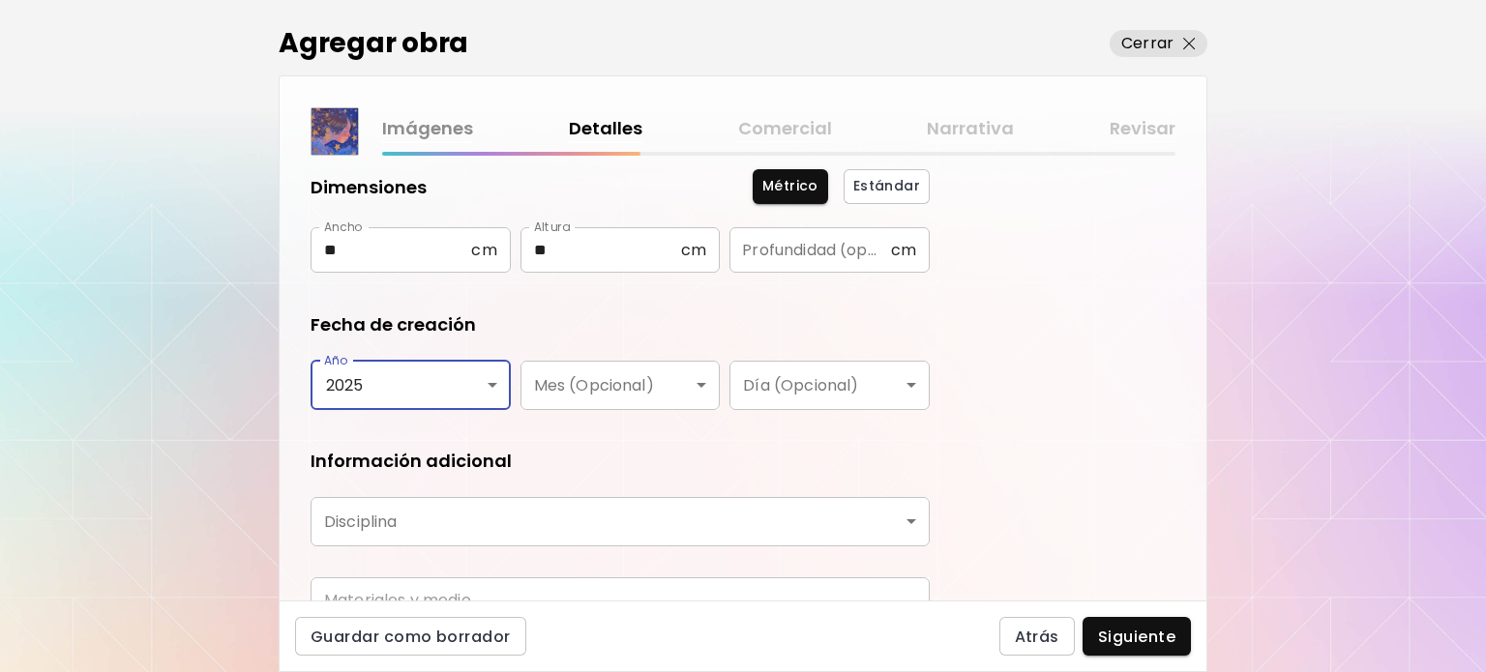
click at [568, 391] on body "Agregar obra Cerrar Imágenes Detalles Comercial Narrativa Revisar ¿Qué tipo de …" at bounding box center [743, 336] width 1486 height 672
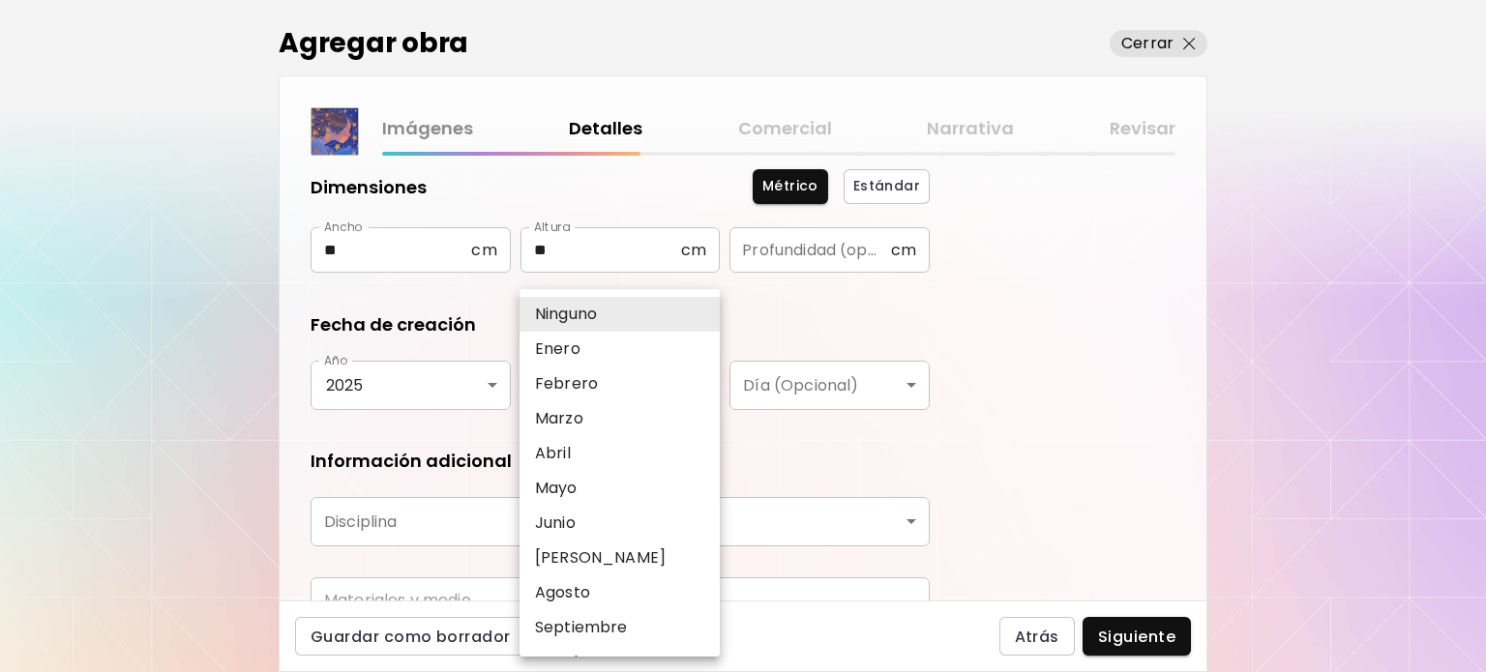
click at [625, 514] on li "Junio" at bounding box center [625, 523] width 210 height 35
type input "*****"
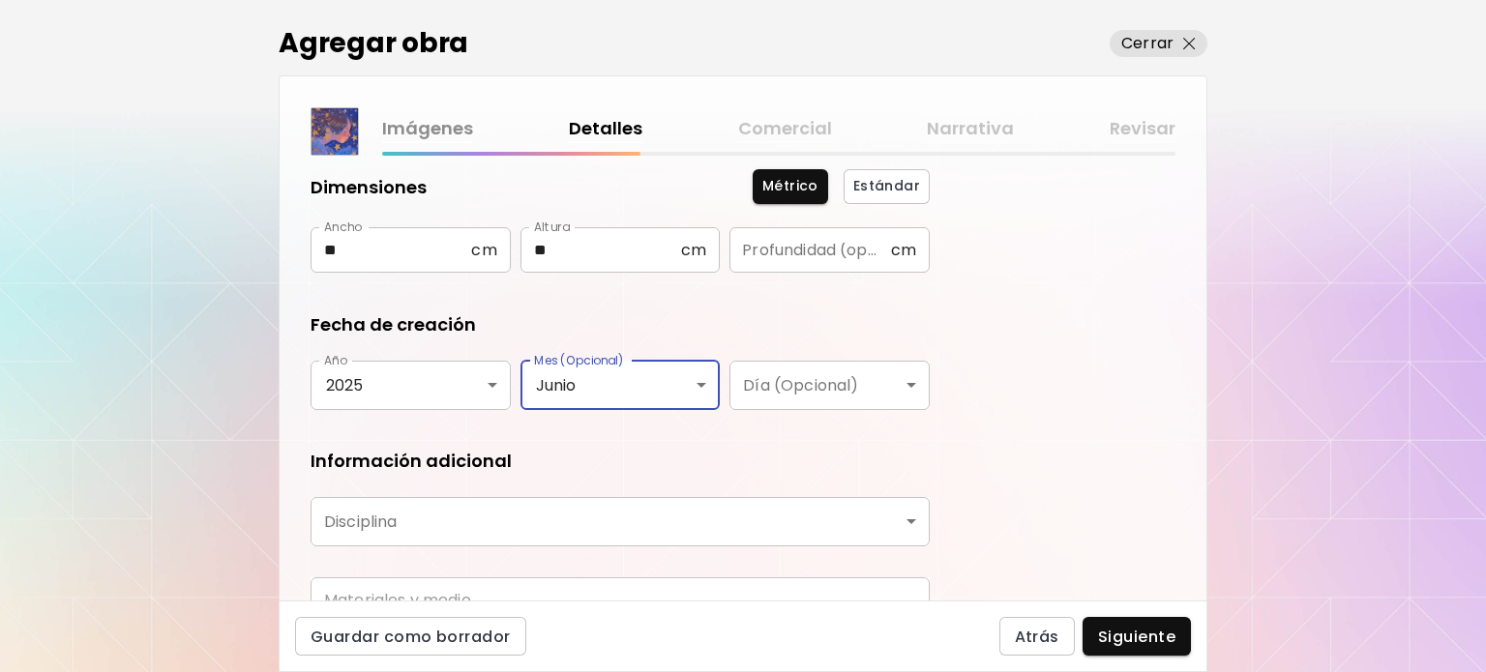
click at [792, 394] on body "Agregar obra Cerrar Imágenes Detalles Comercial Narrativa Revisar ¿Qué tipo de …" at bounding box center [743, 336] width 1486 height 672
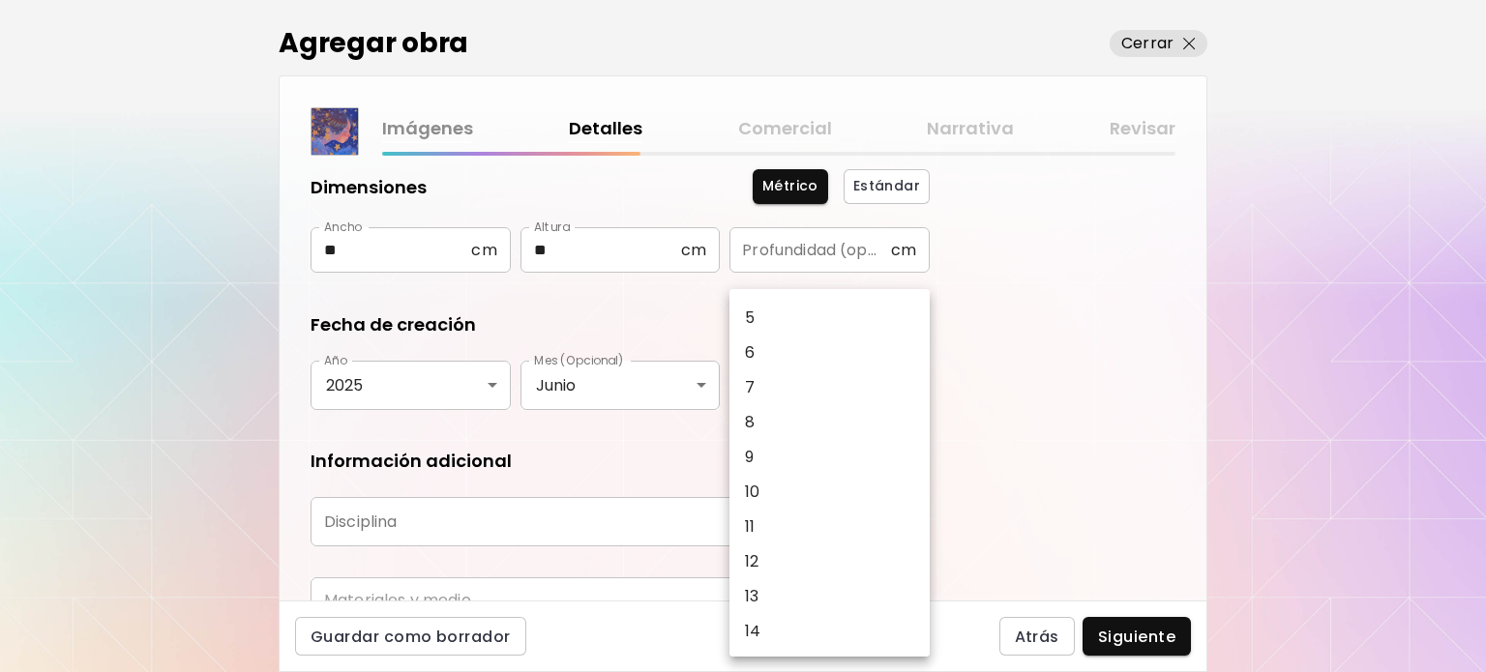
scroll to position [193, 0]
click at [556, 270] on div at bounding box center [743, 336] width 1486 height 672
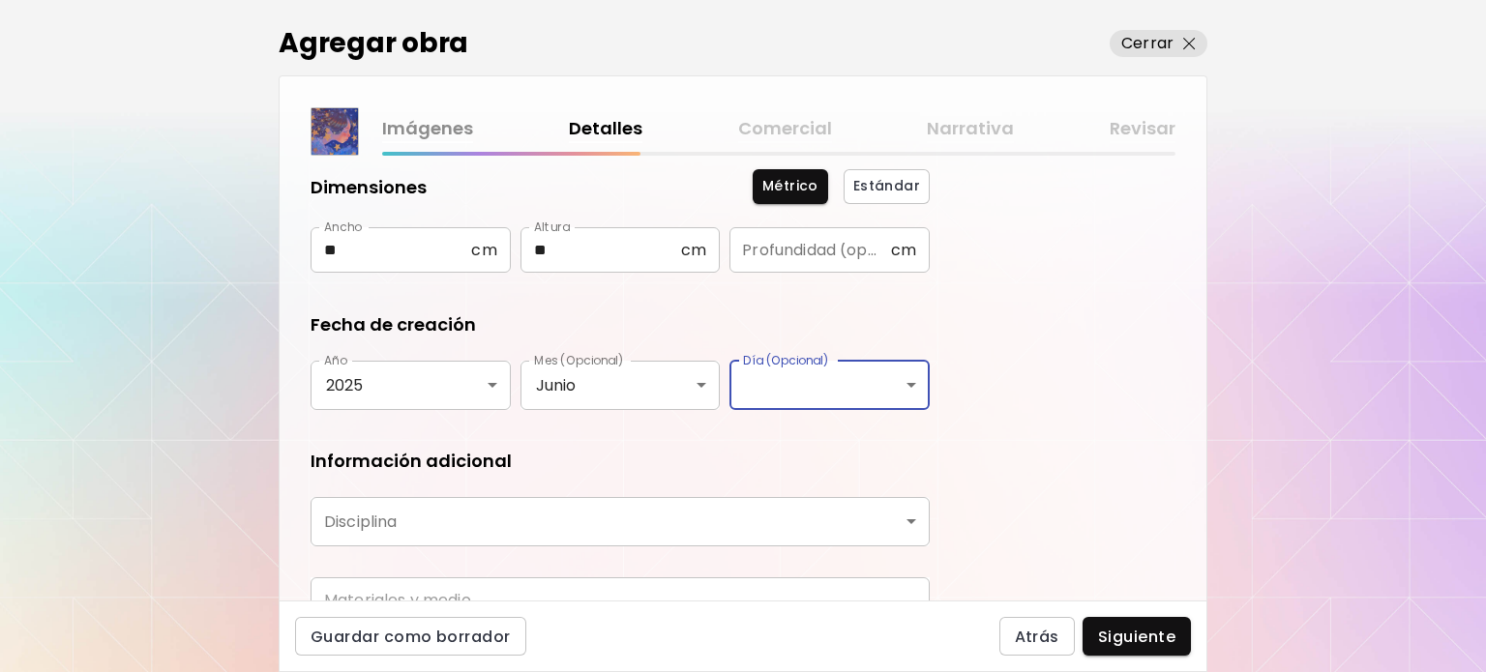
click at [580, 312] on div "Ninguno 1 2 3 4 5 6 7 8 9 10 11 12 13 14 15 16 17 18 19 20 21 22 23 24 25 26 27…" at bounding box center [743, 336] width 1486 height 672
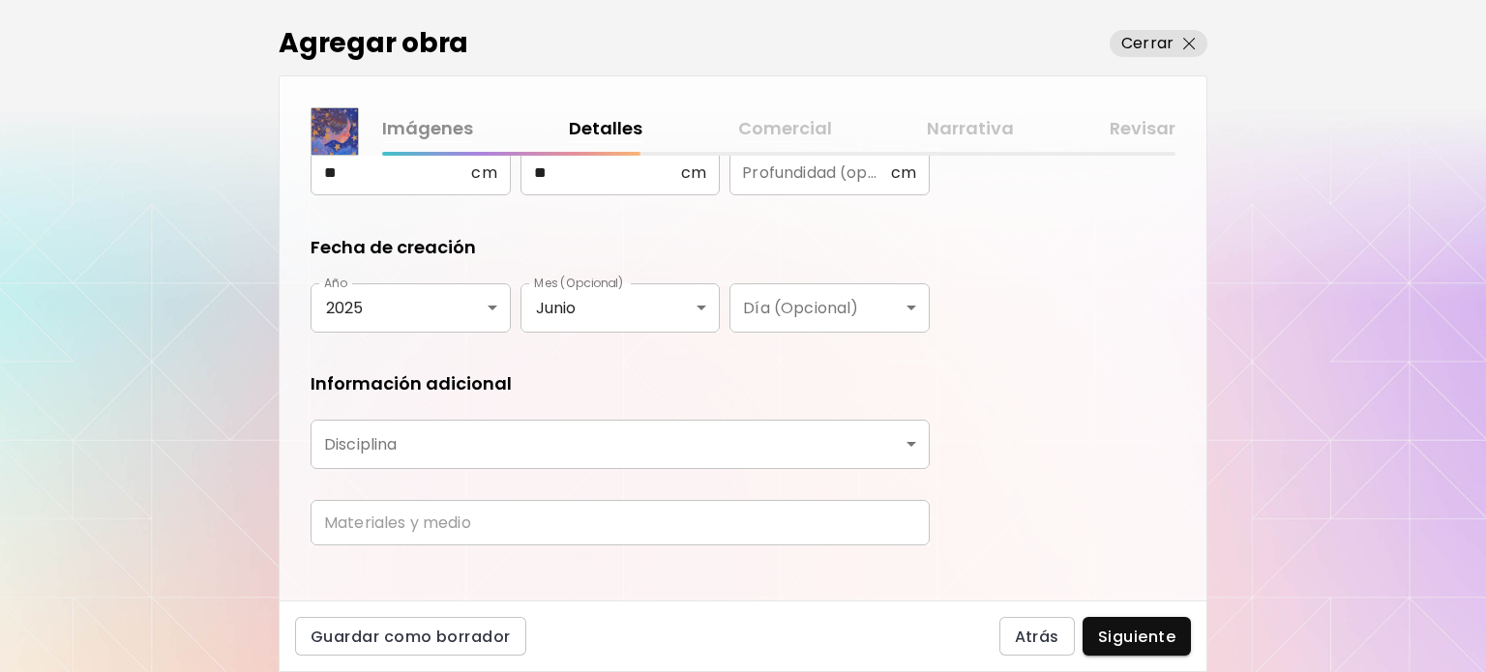
scroll to position [319, 0]
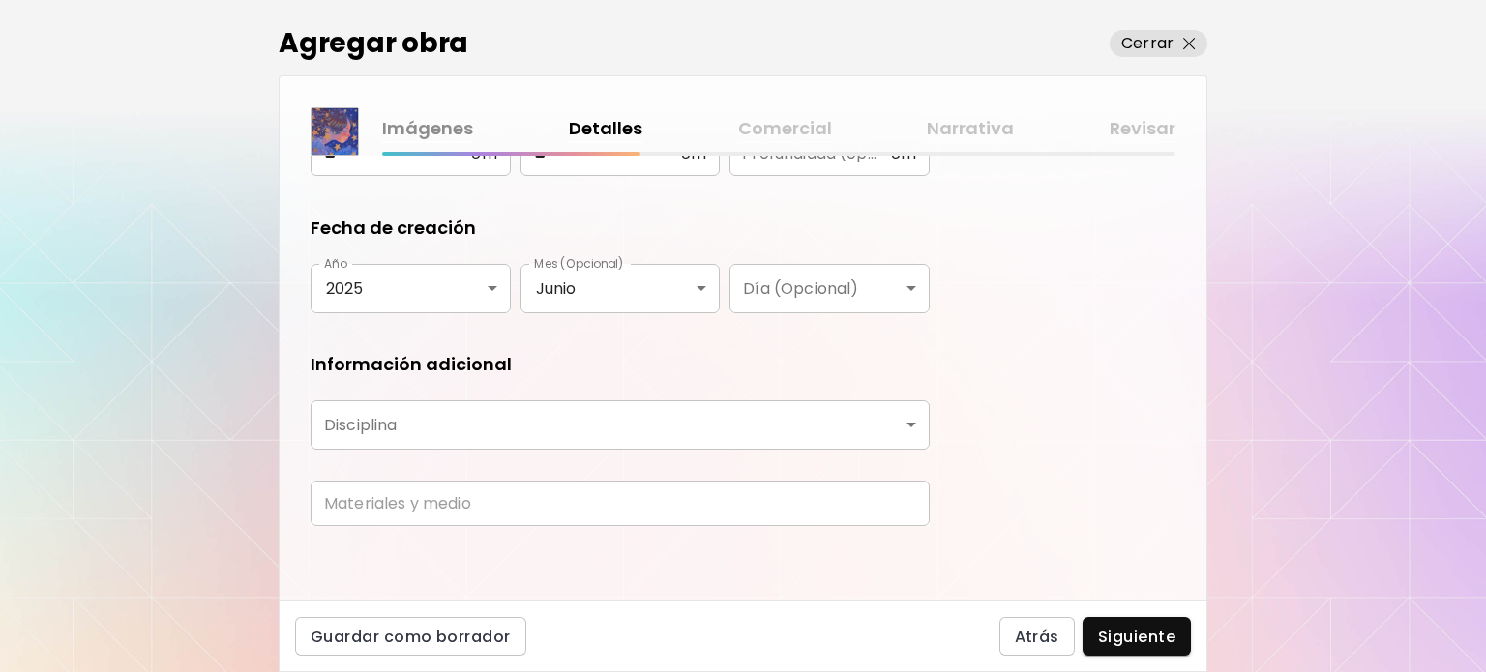
click at [393, 425] on body "Agregar obra Cerrar Imágenes Detalles Comercial Narrativa Revisar ¿Qué tipo de …" at bounding box center [743, 336] width 1486 height 672
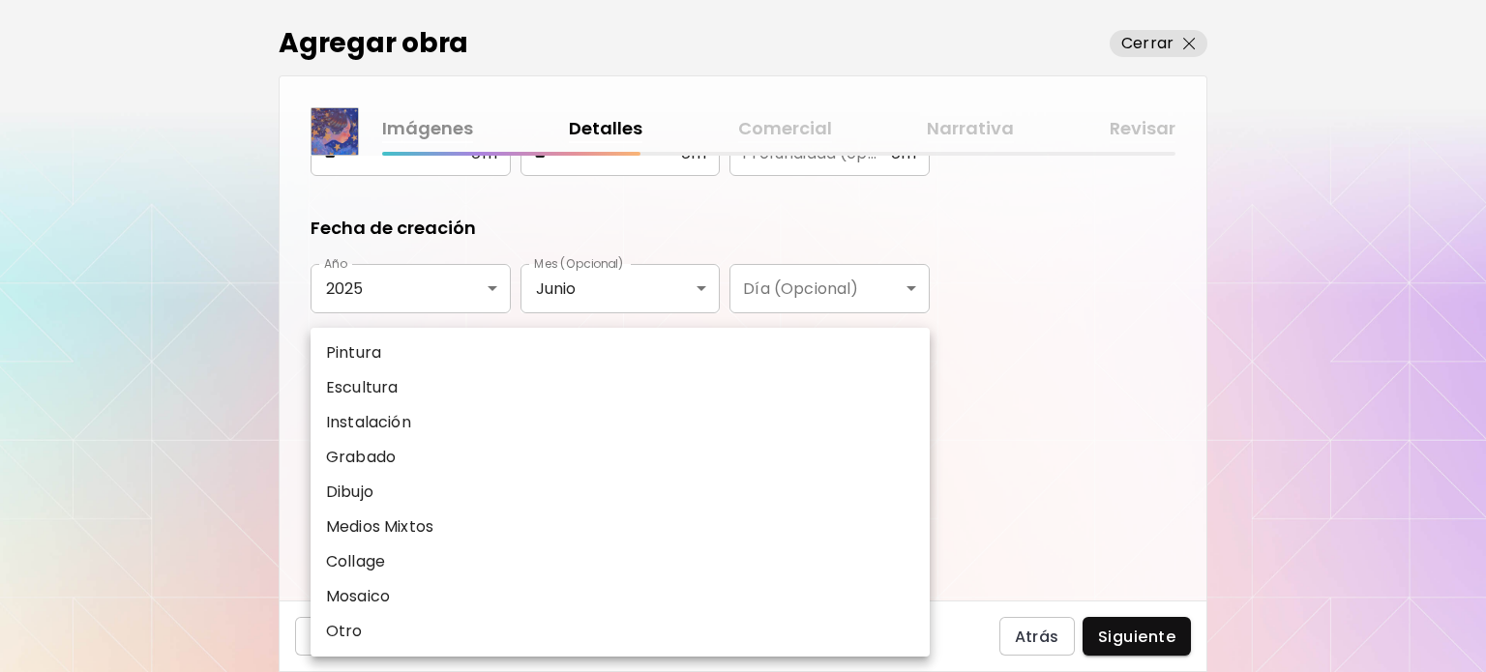
click at [396, 350] on li "Pintura" at bounding box center [620, 353] width 619 height 35
type input "********"
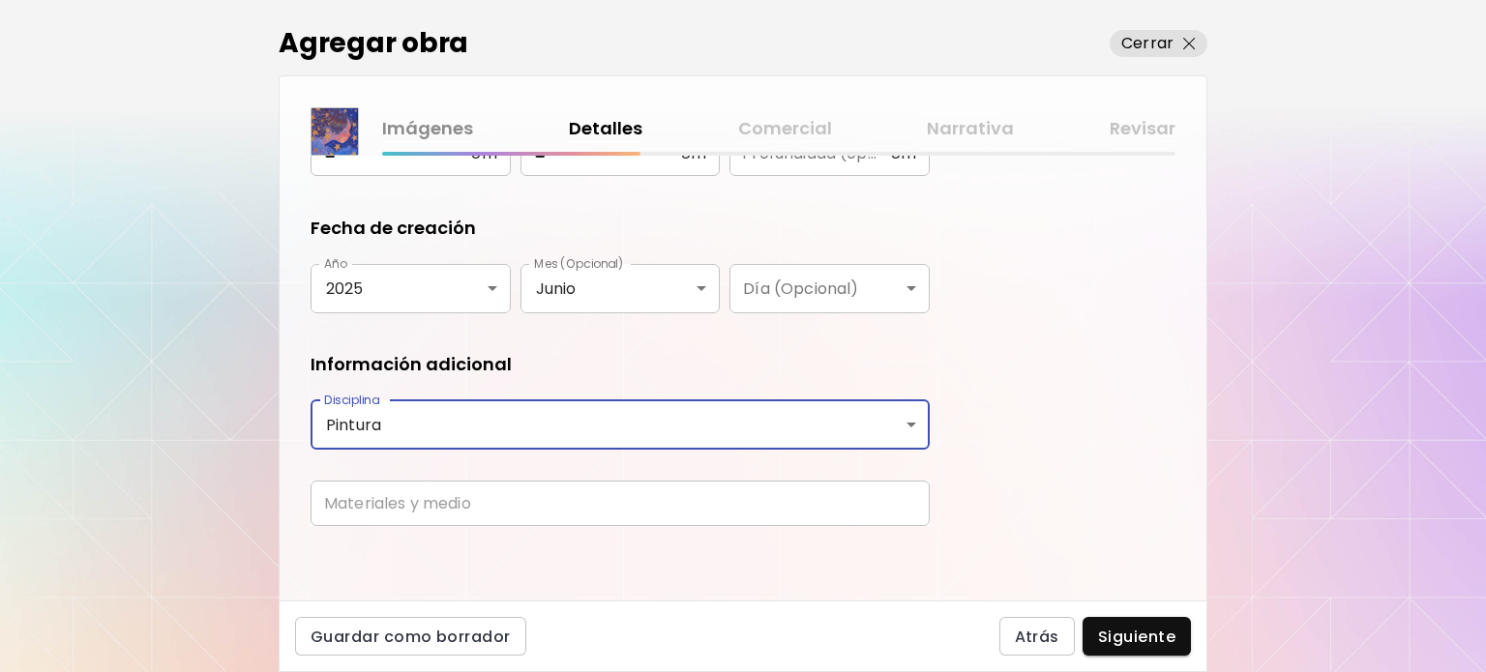
click at [409, 495] on input "text" at bounding box center [620, 503] width 619 height 45
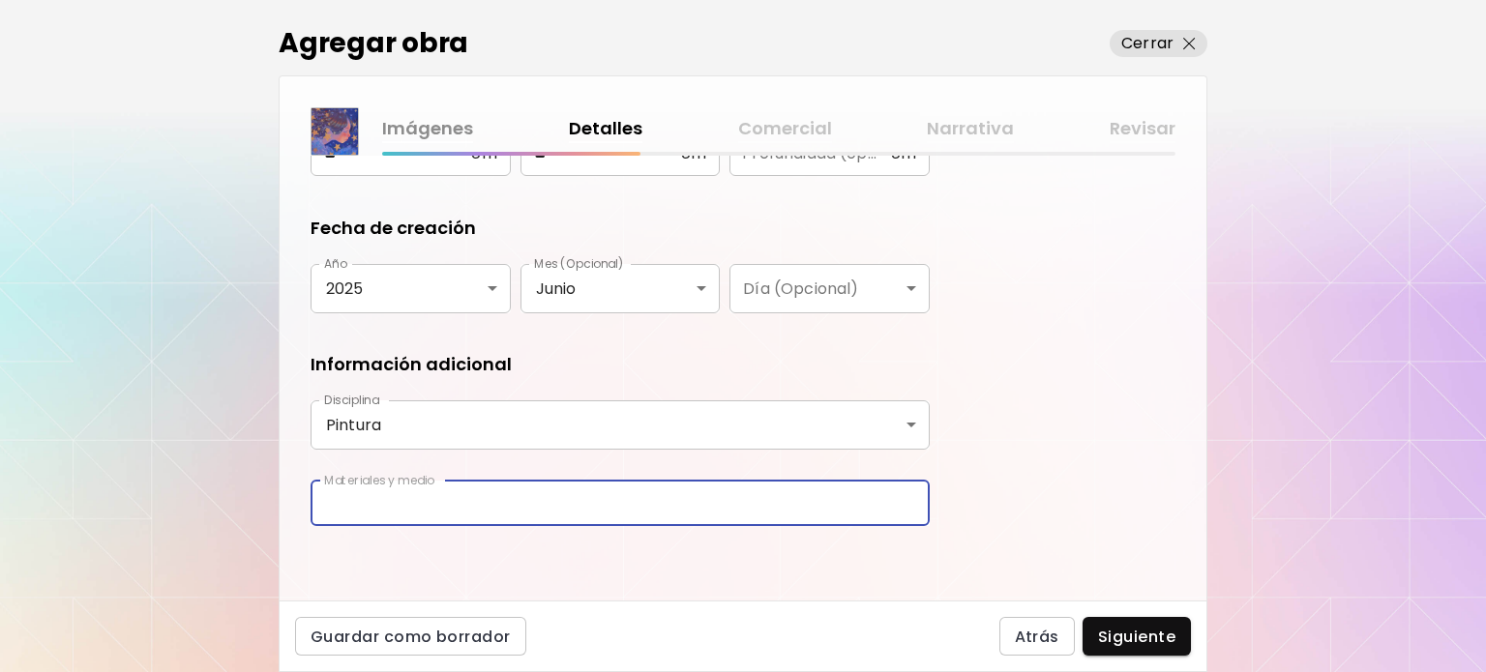
type input "**********"
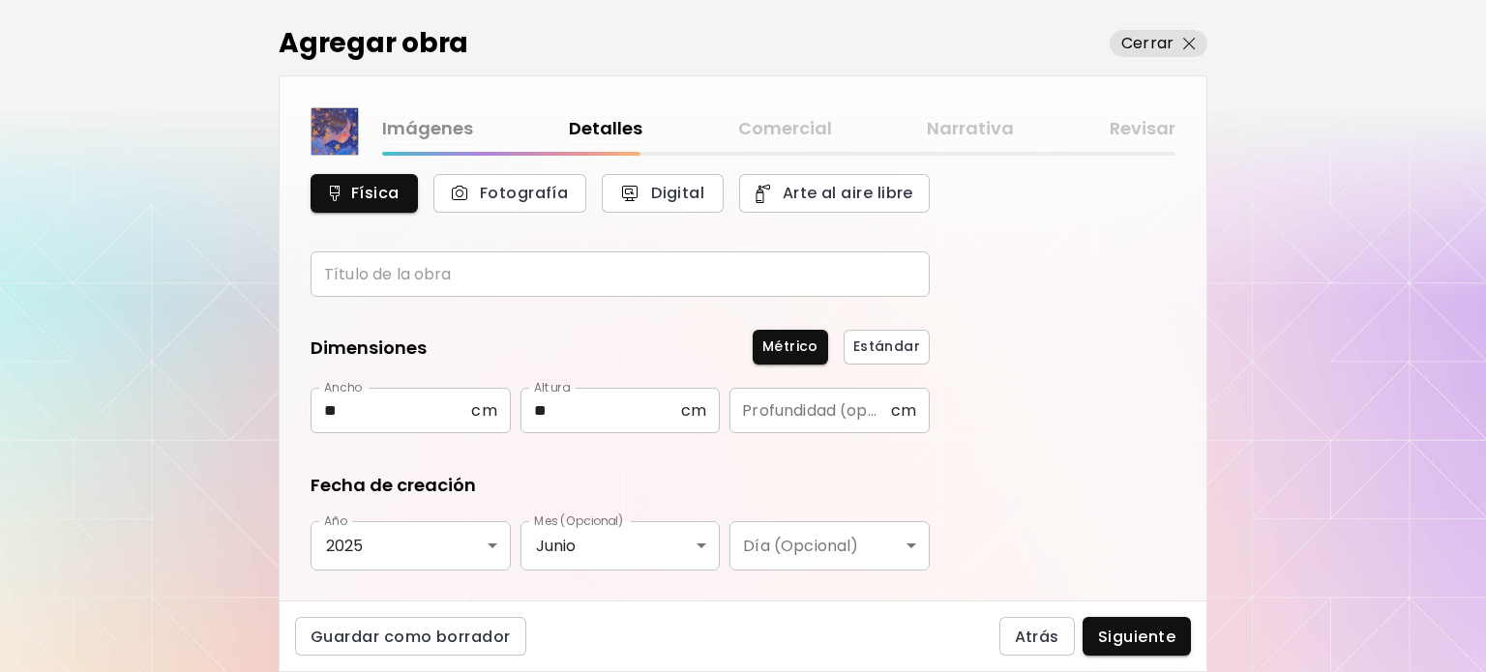
scroll to position [29, 0]
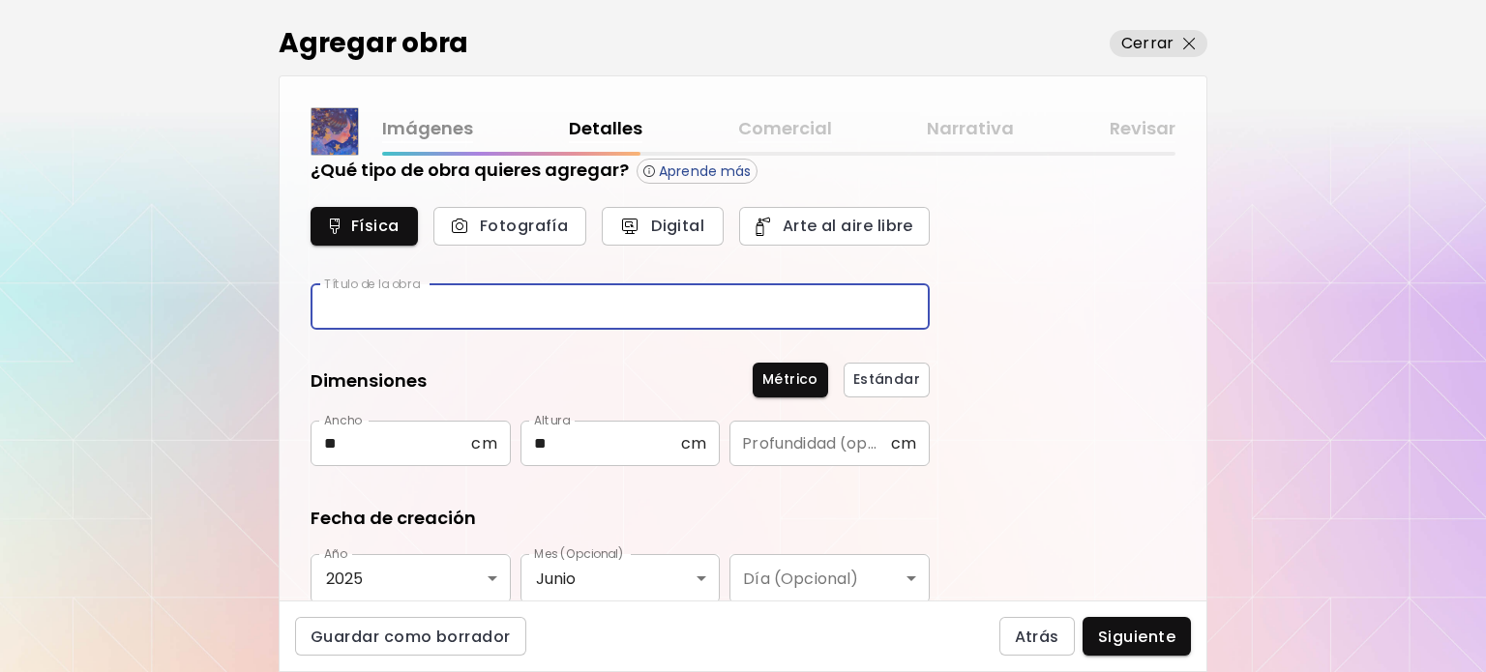
click at [466, 326] on input "text" at bounding box center [620, 306] width 619 height 45
type input "*********"
click at [453, 303] on input "*********" at bounding box center [620, 306] width 619 height 45
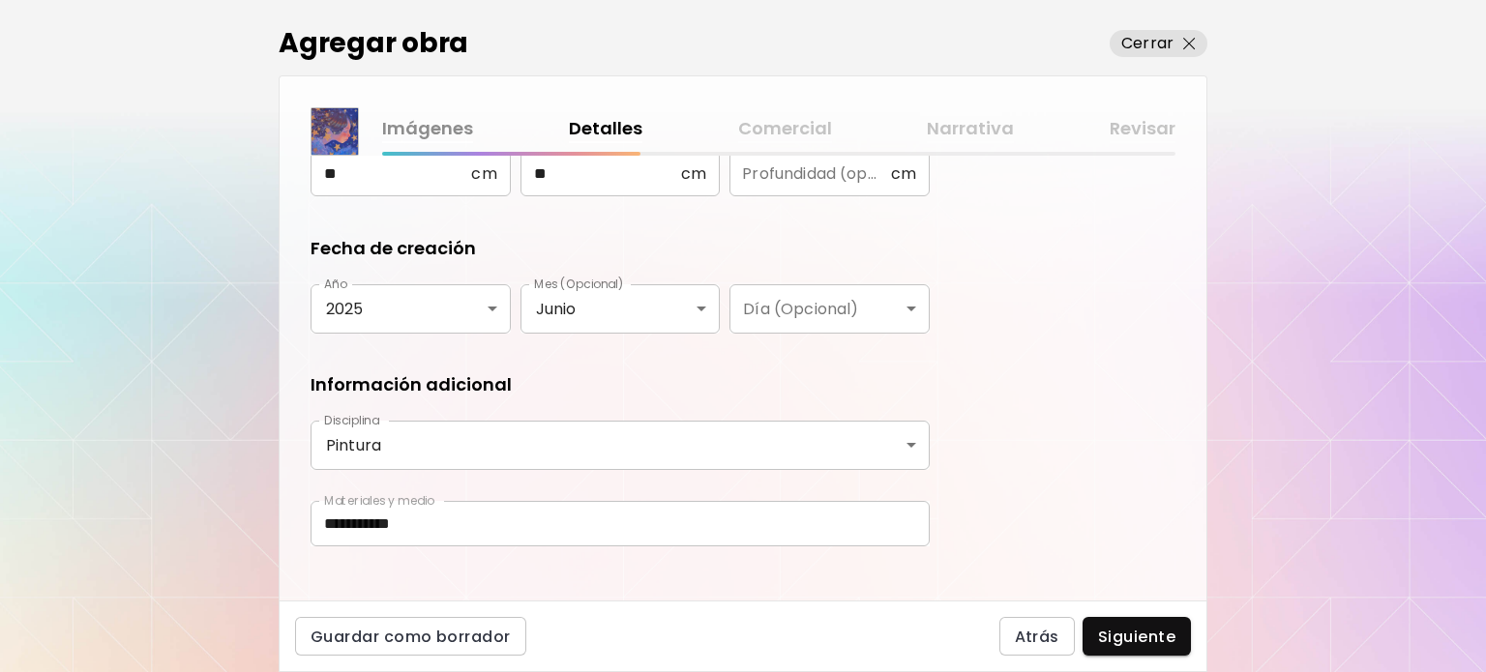
scroll to position [319, 0]
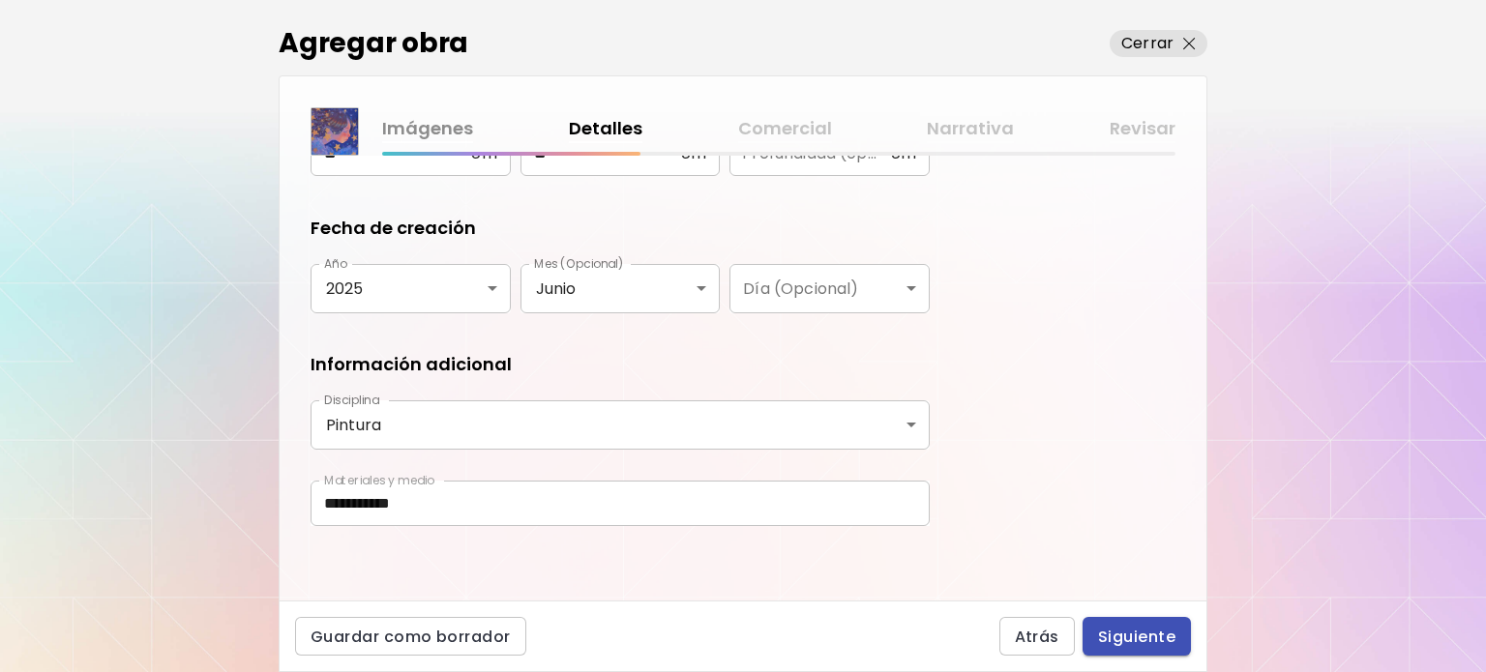
click at [1155, 619] on button "Siguiente" at bounding box center [1137, 636] width 108 height 39
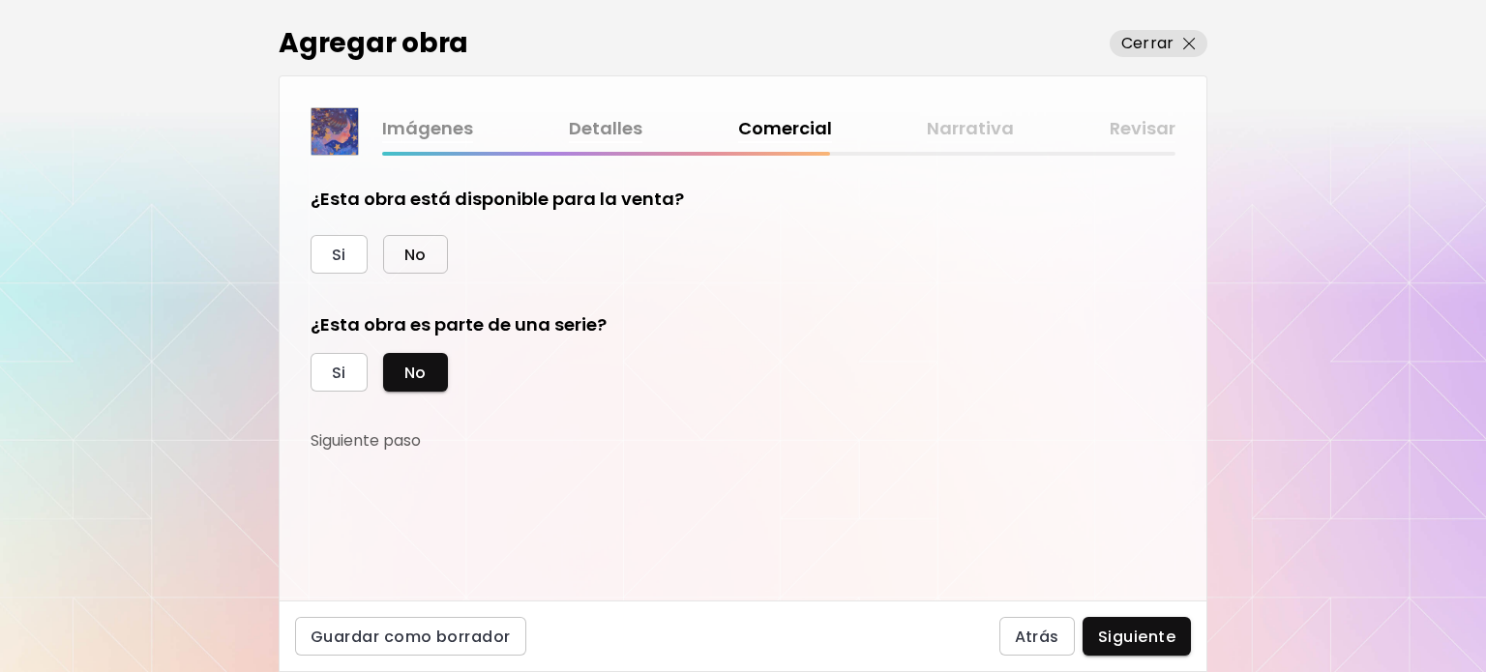
click at [387, 246] on button "No" at bounding box center [415, 254] width 65 height 39
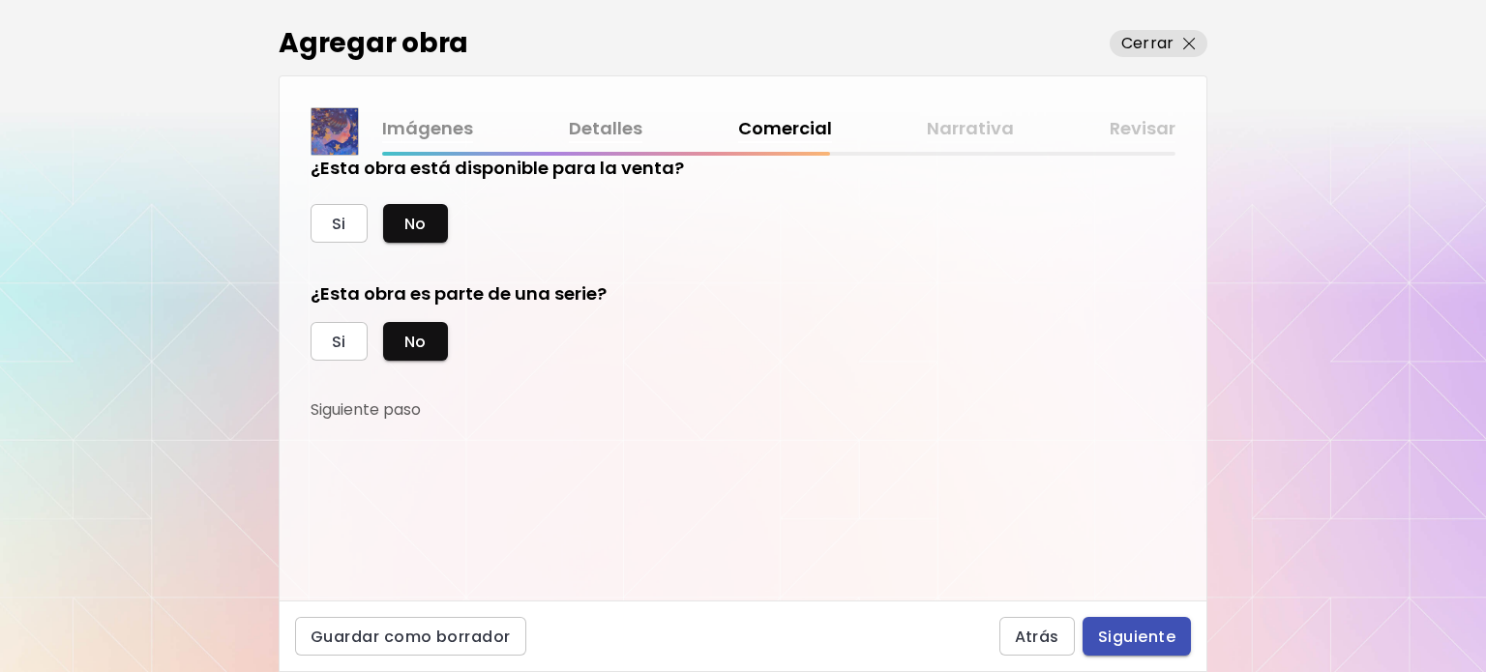
click at [1169, 627] on span "Siguiente" at bounding box center [1136, 637] width 77 height 20
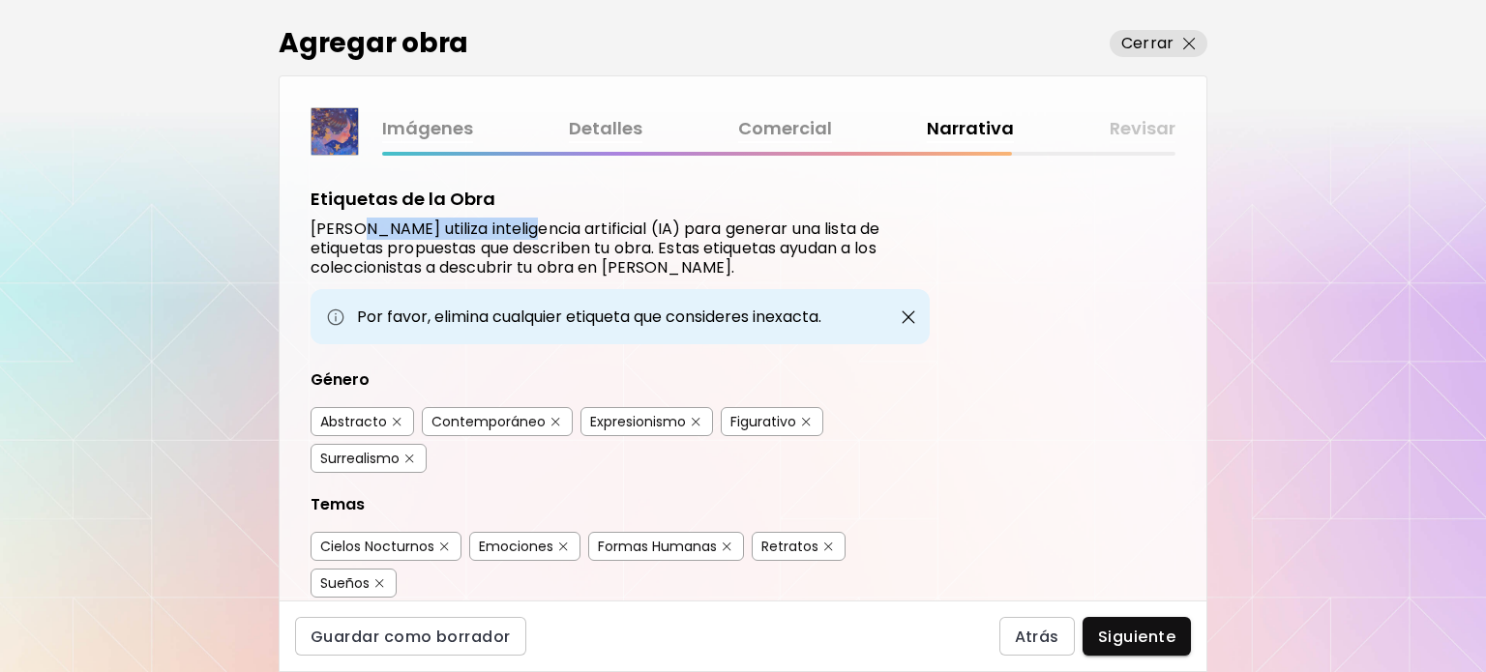
drag, startPoint x: 430, startPoint y: 236, endPoint x: 518, endPoint y: 231, distance: 88.2
click at [518, 231] on h6 "[PERSON_NAME] utiliza inteligencia artificial (IA) para generar una lista de et…" at bounding box center [620, 249] width 619 height 58
drag, startPoint x: 446, startPoint y: 227, endPoint x: 714, endPoint y: 223, distance: 268.0
click at [712, 223] on h6 "[PERSON_NAME] utiliza inteligencia artificial (IA) para generar una lista de et…" at bounding box center [620, 249] width 619 height 58
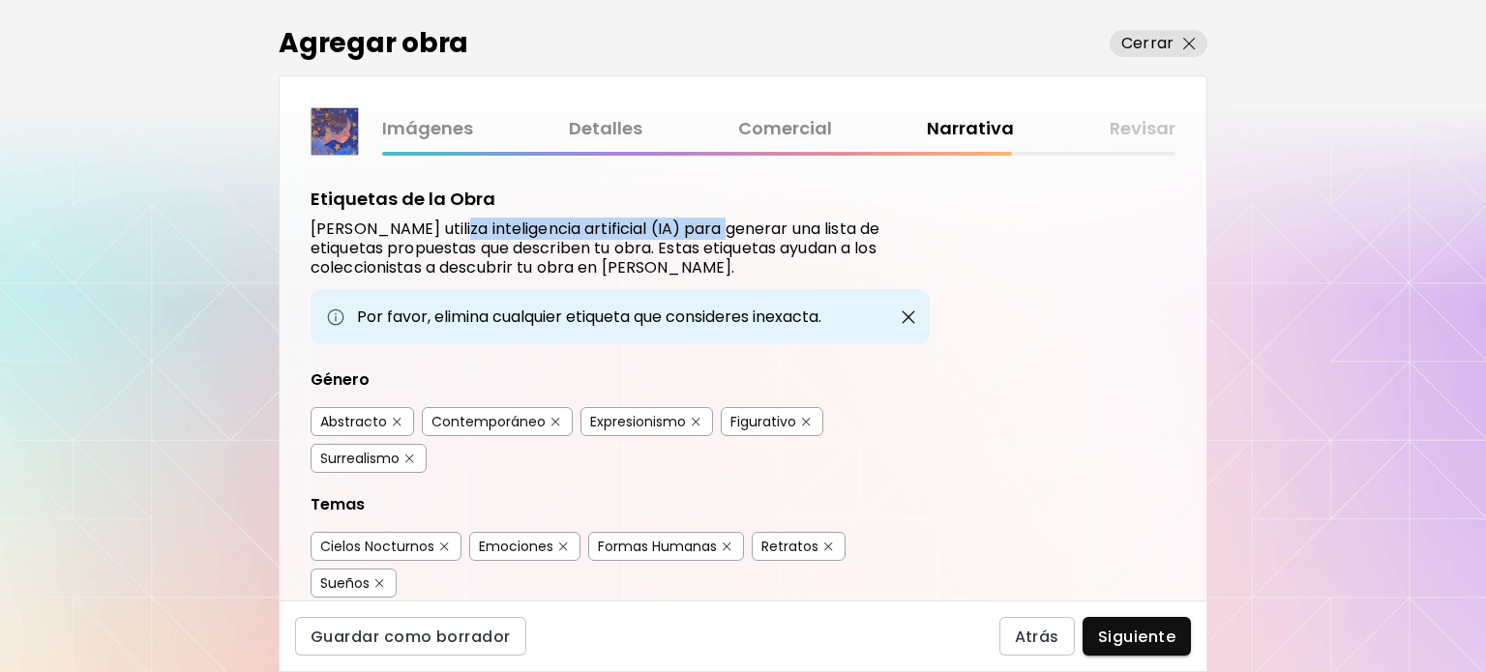
click at [714, 223] on h6 "[PERSON_NAME] utiliza inteligencia artificial (IA) para generar una lista de et…" at bounding box center [620, 249] width 619 height 58
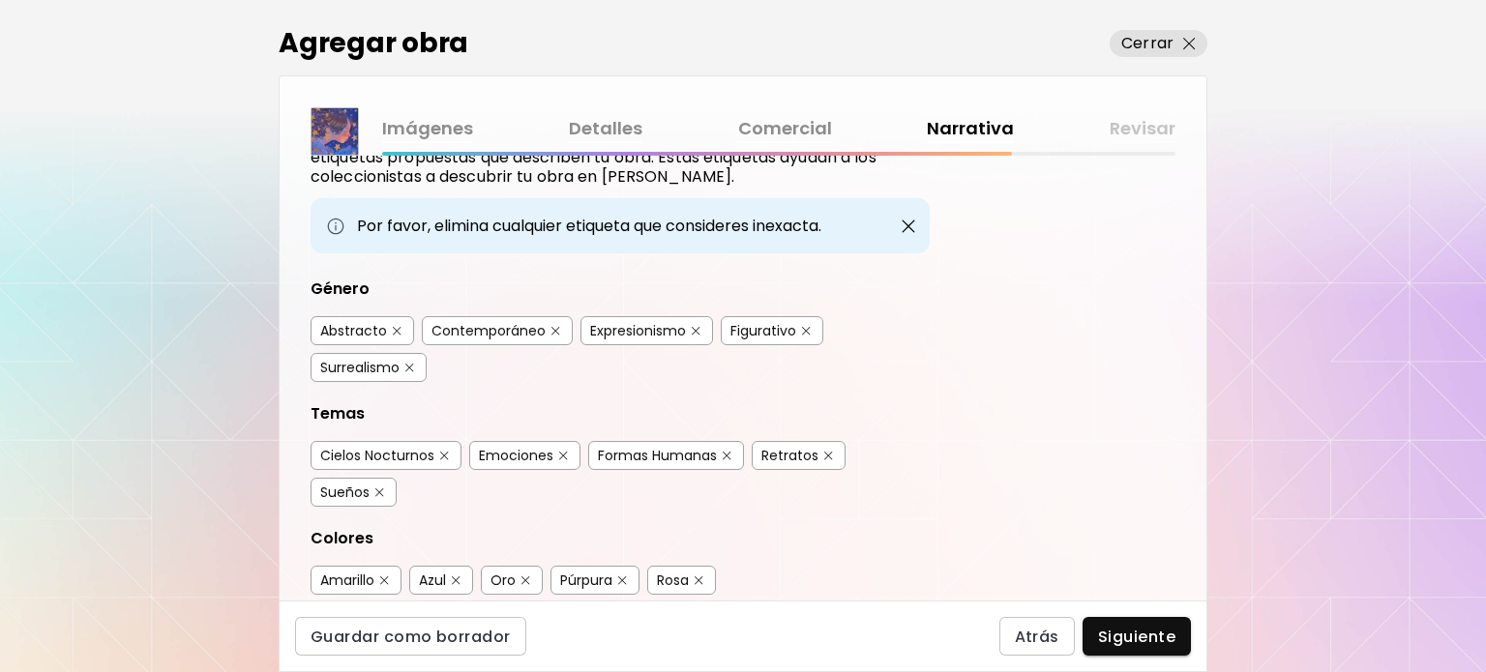
scroll to position [97, 0]
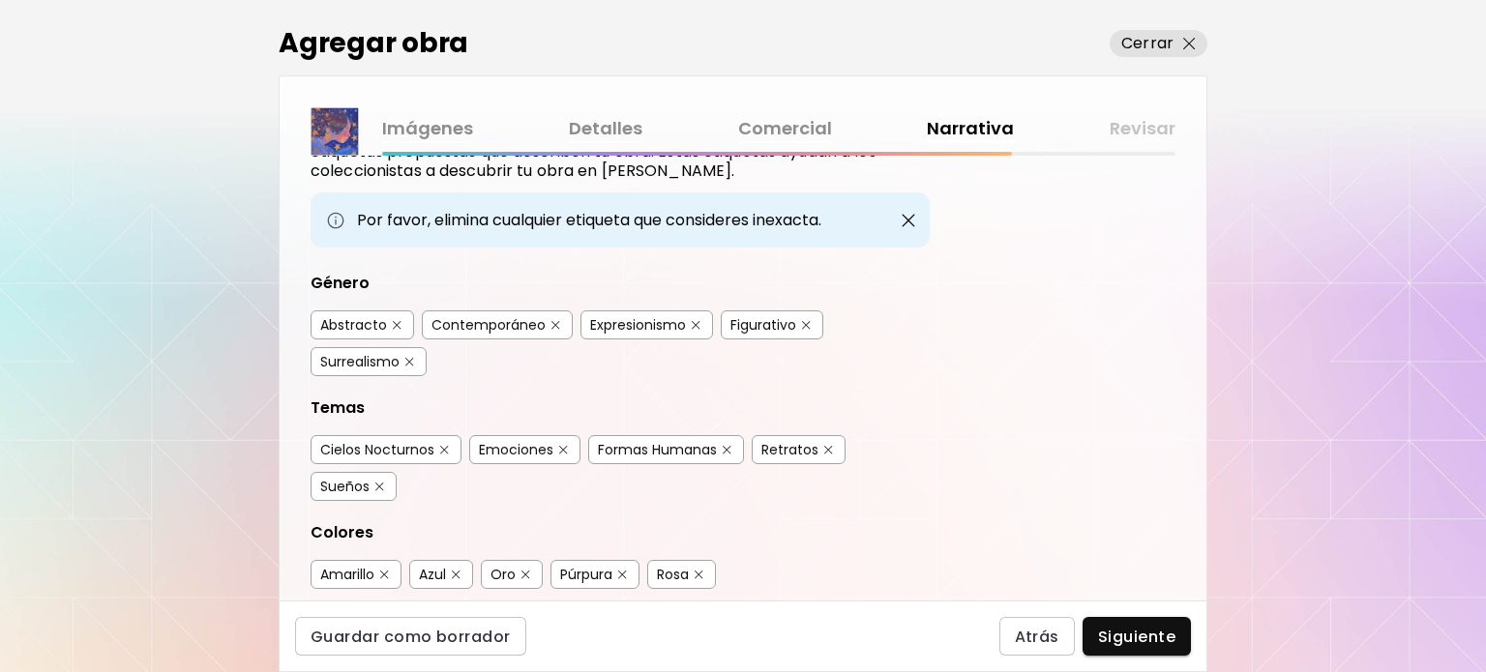
click at [371, 360] on div "Surrealismo" at bounding box center [359, 361] width 79 height 19
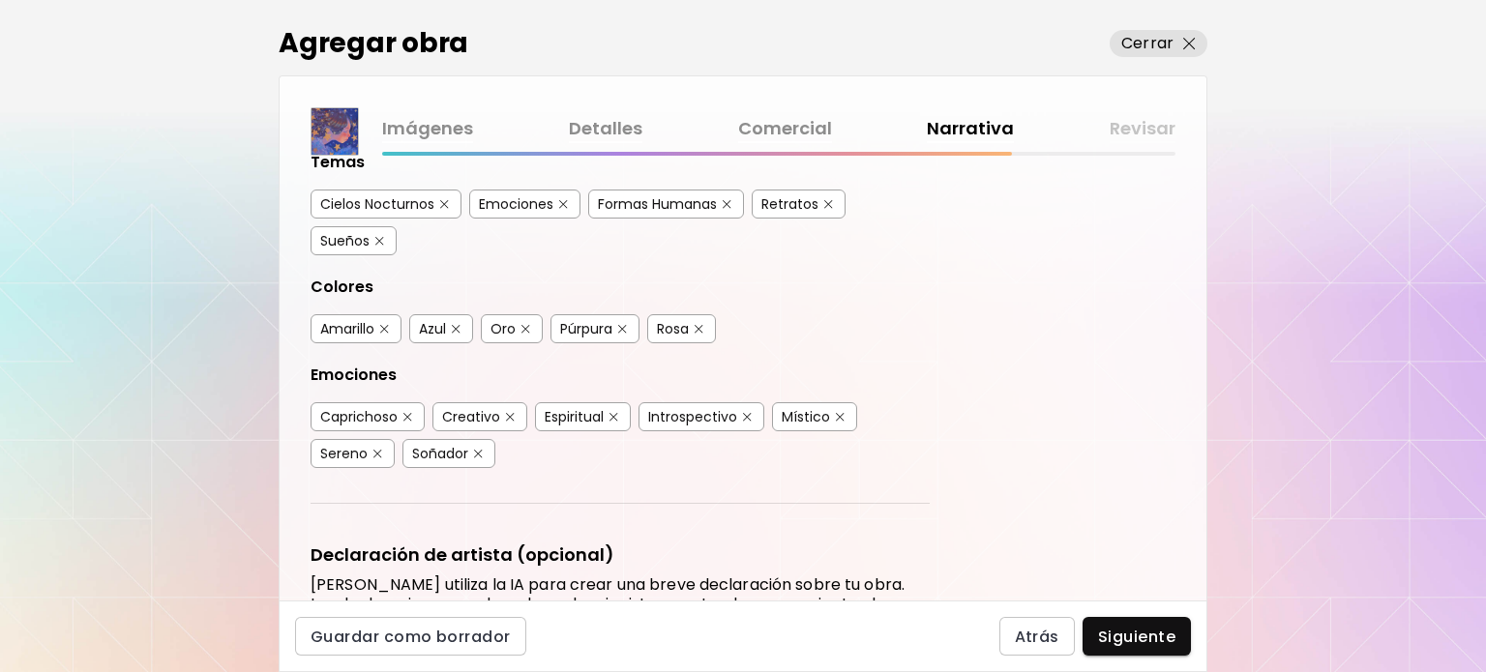
scroll to position [459, 0]
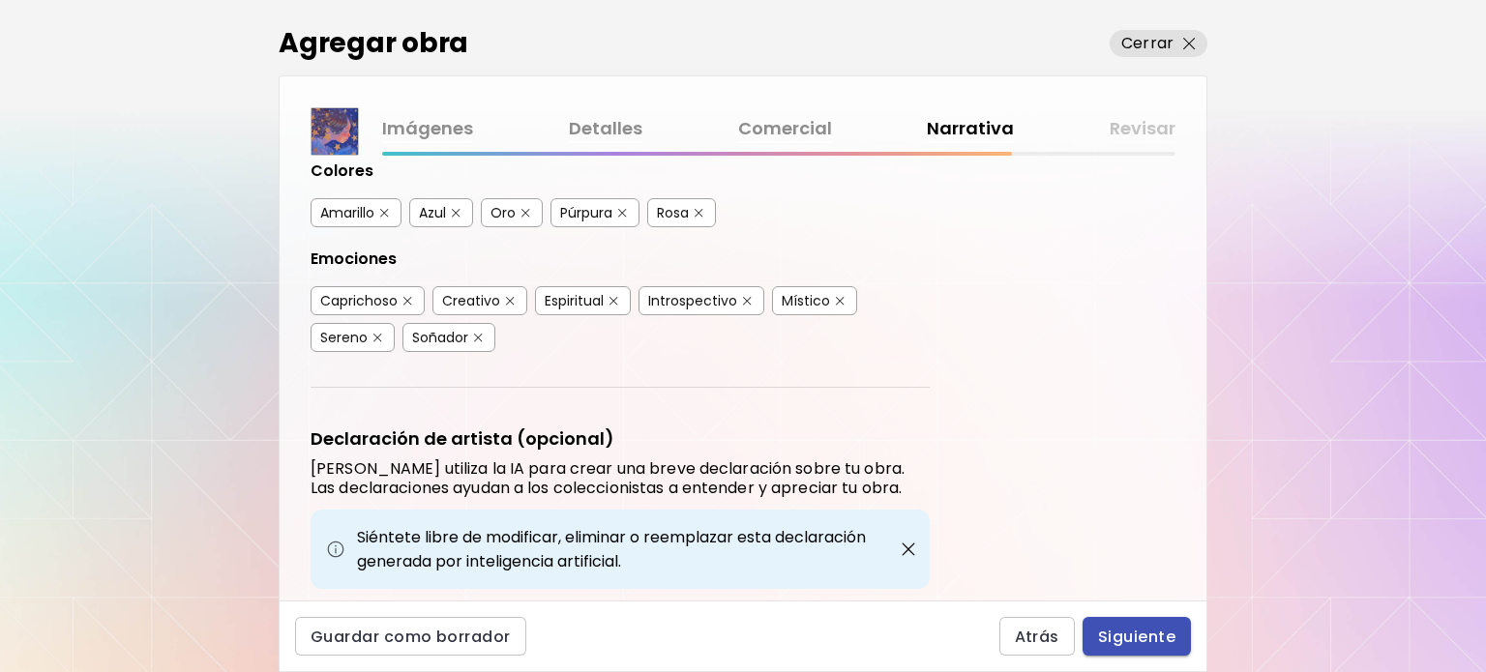
click at [1095, 641] on button "Siguiente" at bounding box center [1137, 636] width 108 height 39
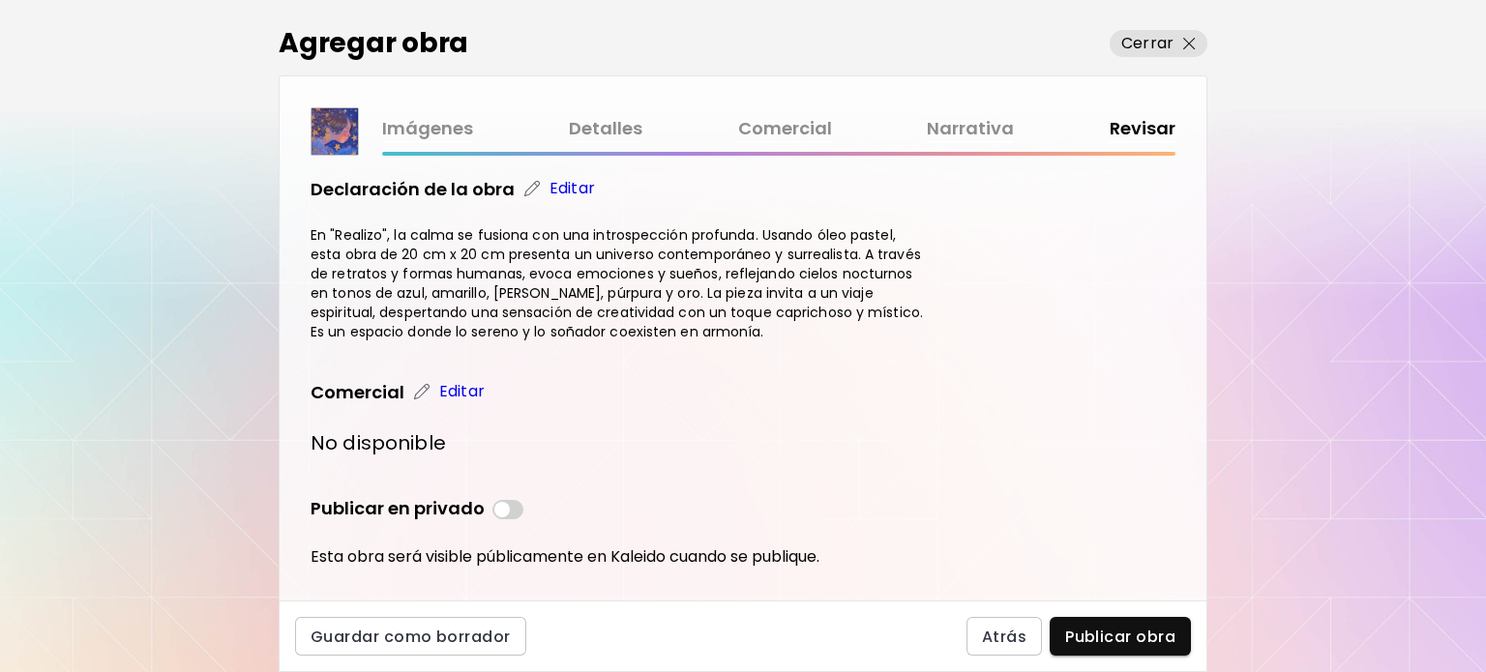
scroll to position [1106, 0]
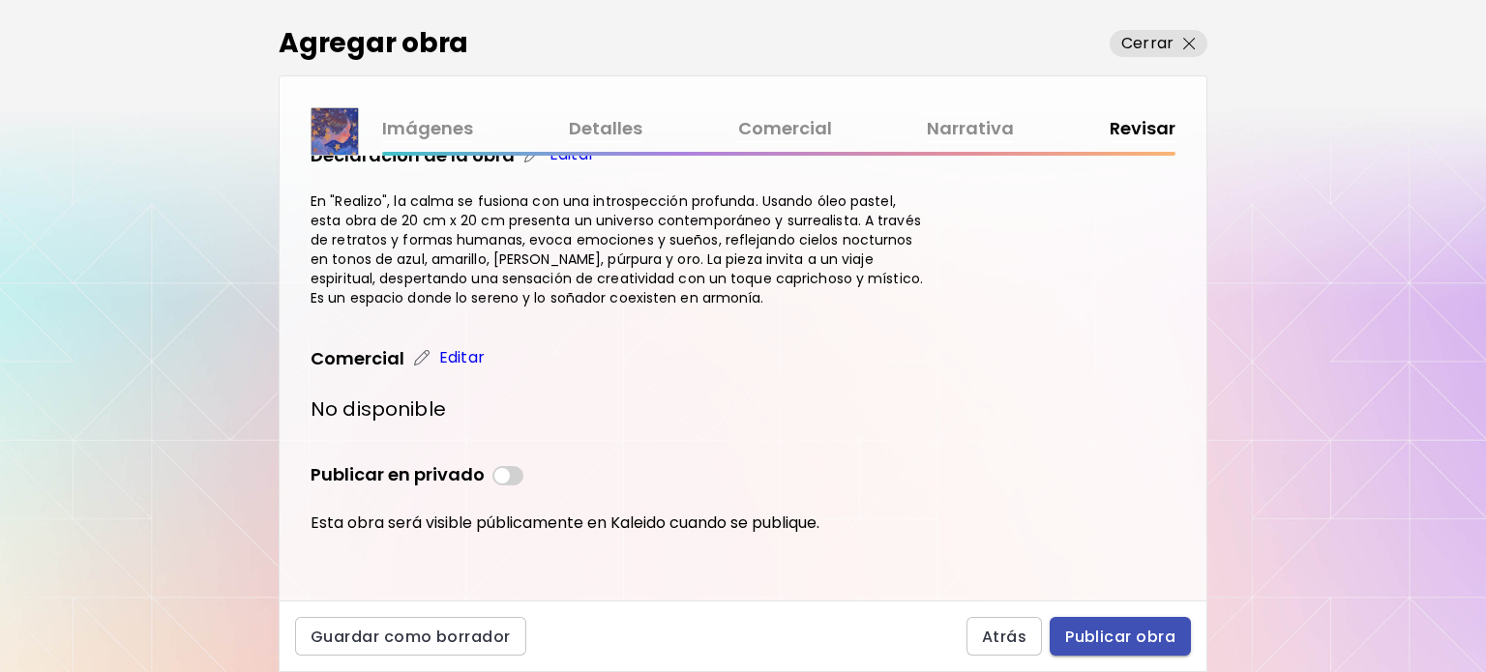
click at [1101, 638] on span "Publicar obra" at bounding box center [1120, 637] width 110 height 20
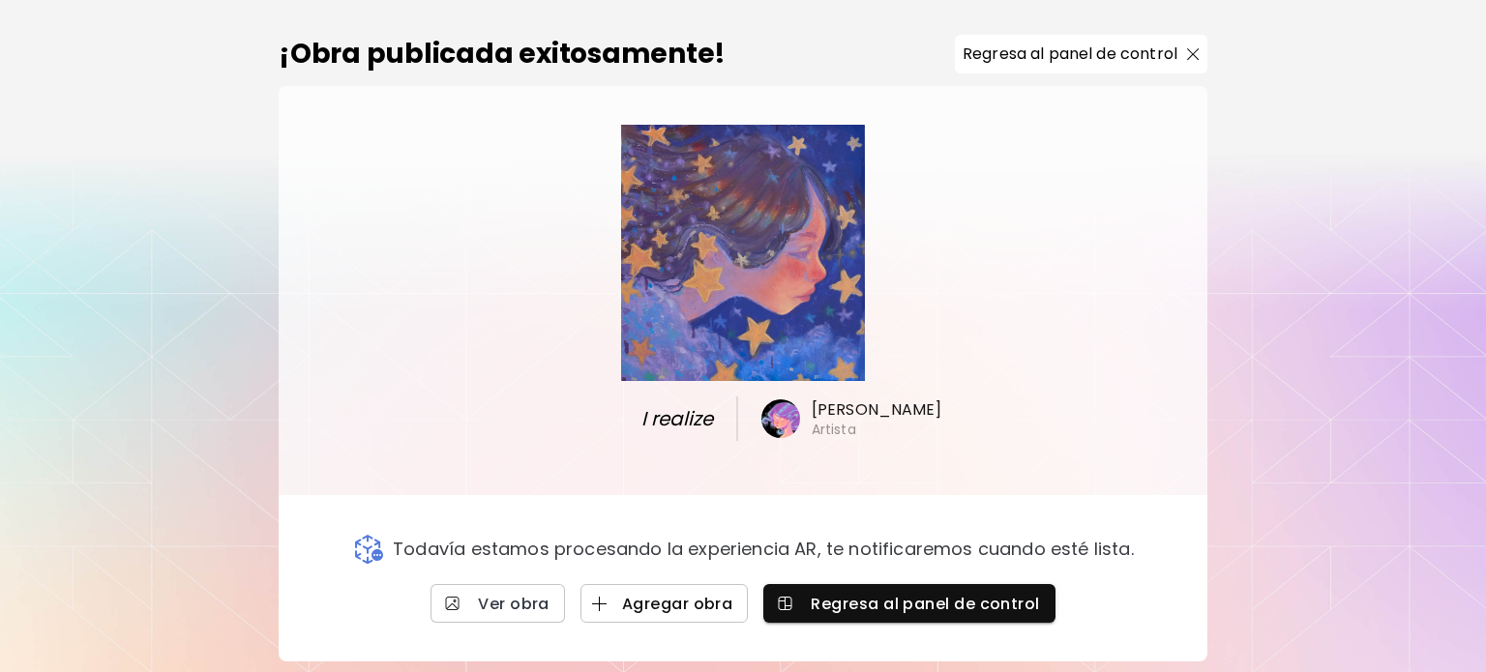
click at [604, 597] on img "button" at bounding box center [599, 604] width 15 height 15
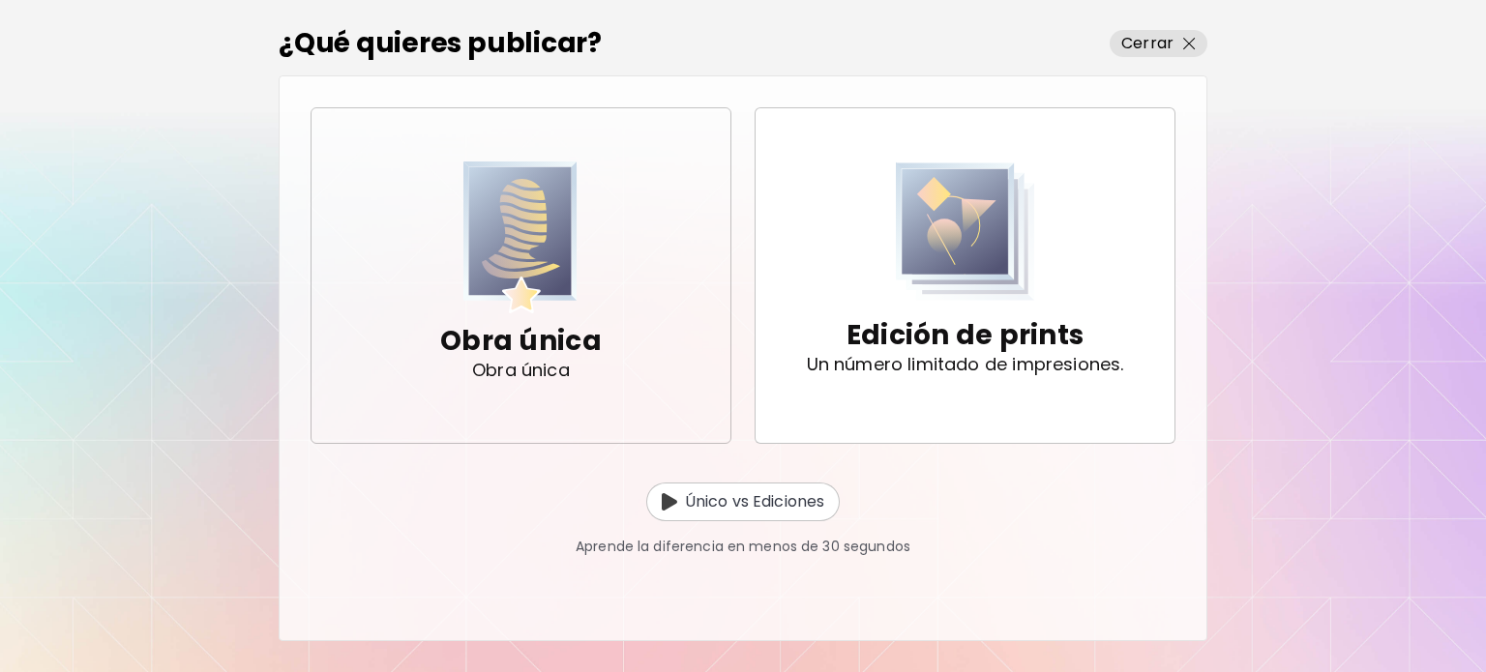
click at [505, 351] on p "Obra única" at bounding box center [521, 341] width 162 height 39
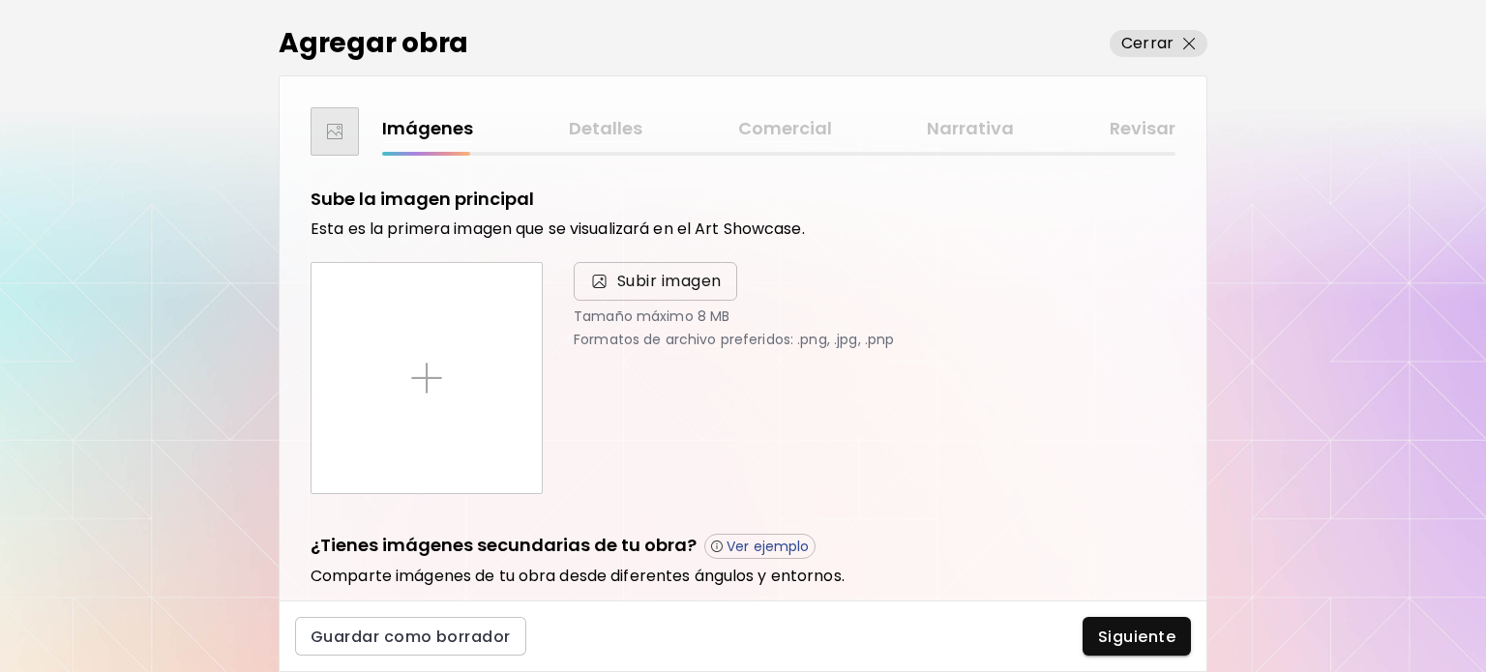
click at [645, 278] on span "Subir imagen" at bounding box center [669, 281] width 104 height 23
click at [0, 0] on input "Subir imagen" at bounding box center [0, 0] width 0 height 0
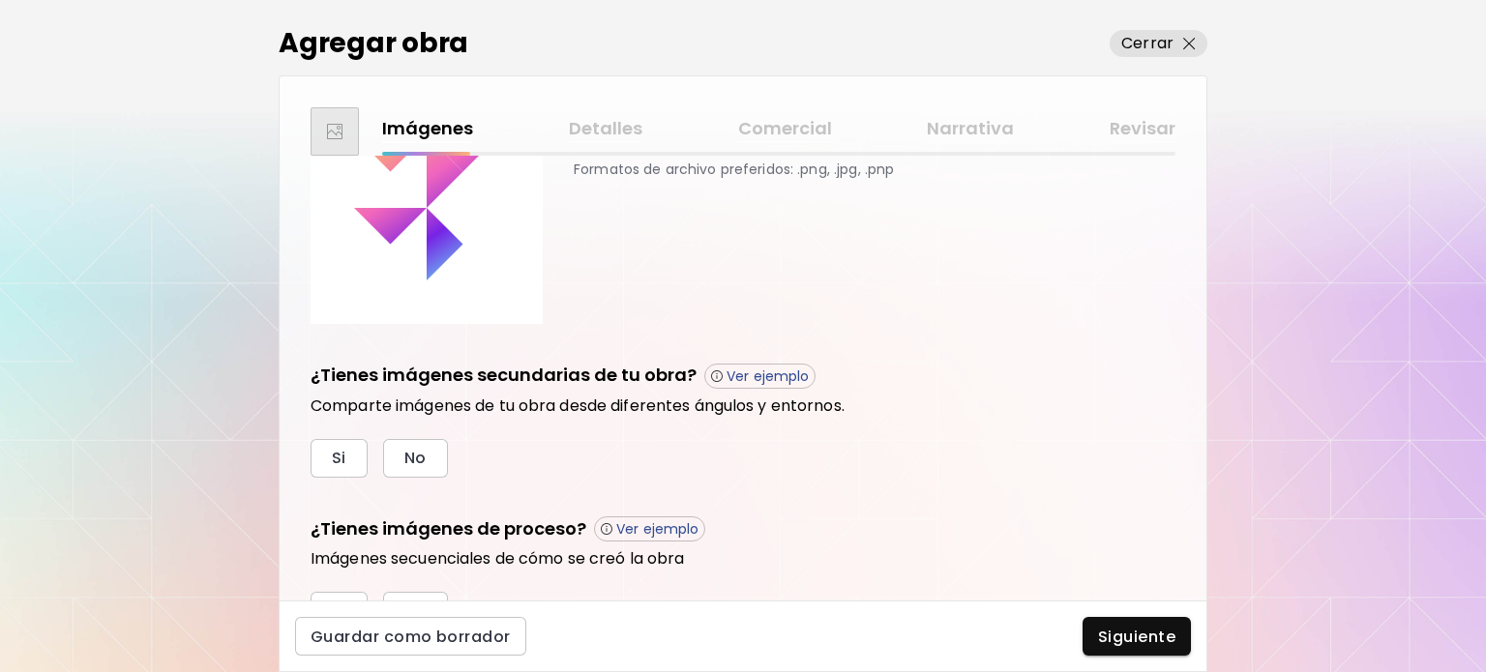
scroll to position [267, 0]
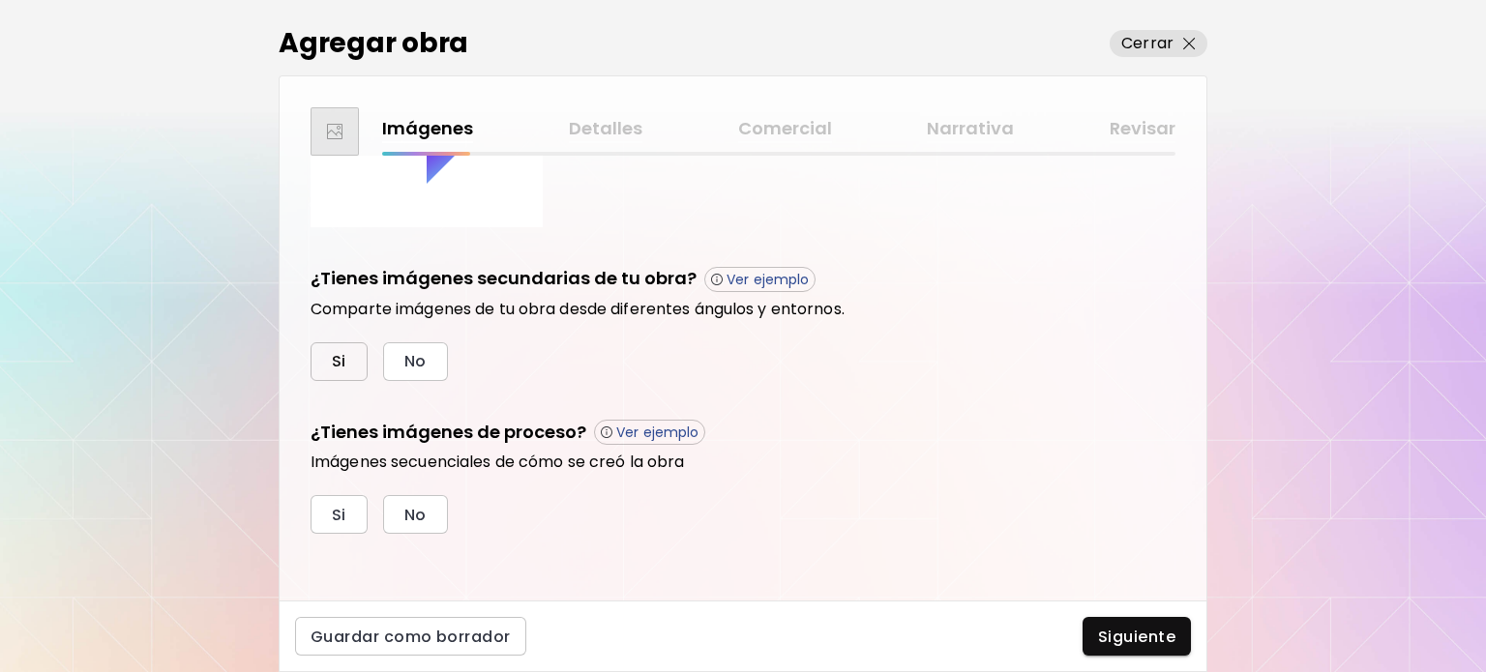
click at [351, 351] on button "Si" at bounding box center [339, 361] width 57 height 39
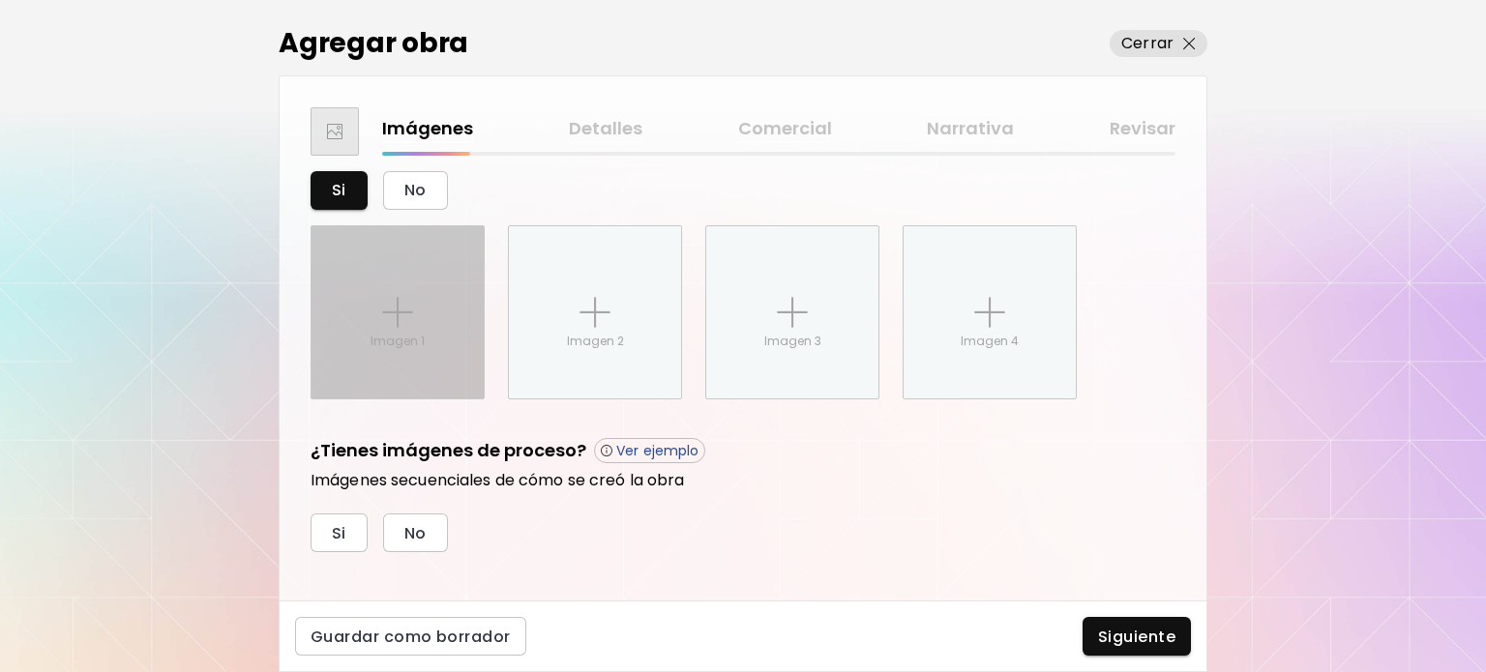
scroll to position [457, 0]
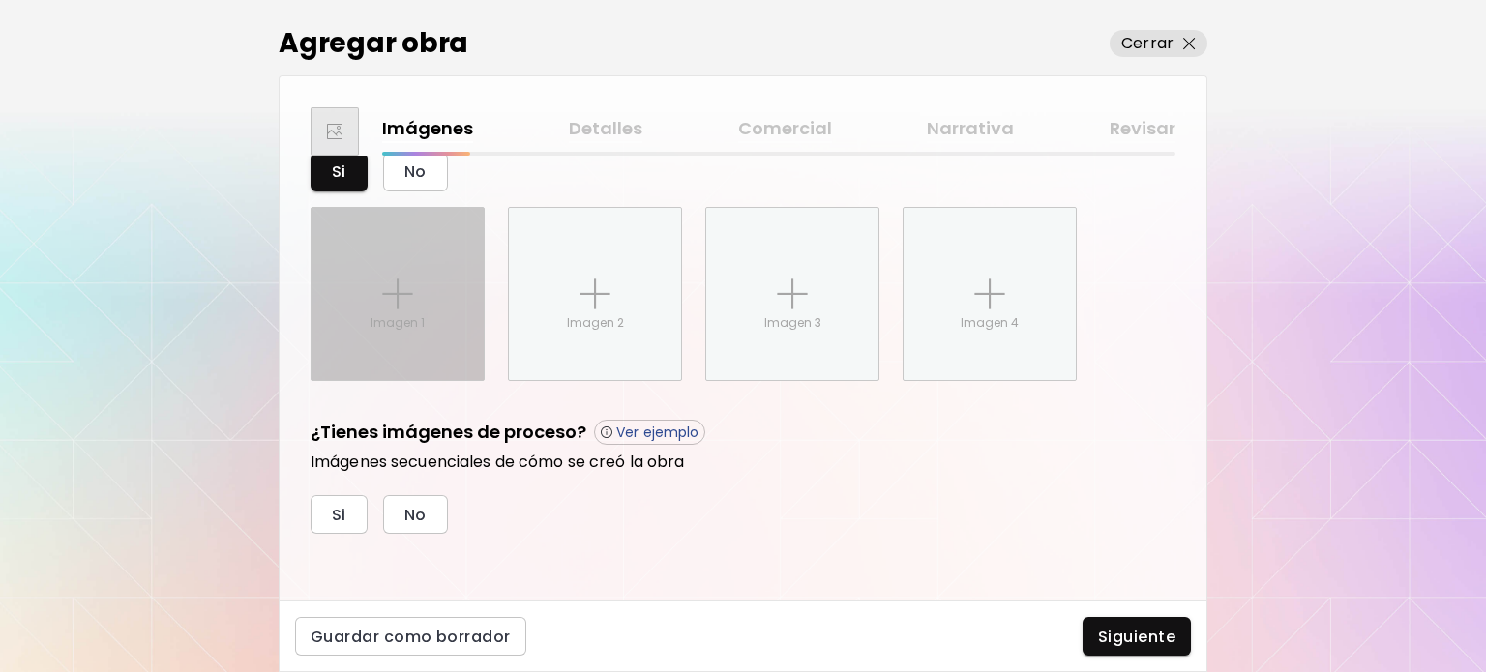
click at [379, 314] on p "Imagen 1" at bounding box center [398, 322] width 54 height 17
click at [0, 0] on input "Imagen 1" at bounding box center [0, 0] width 0 height 0
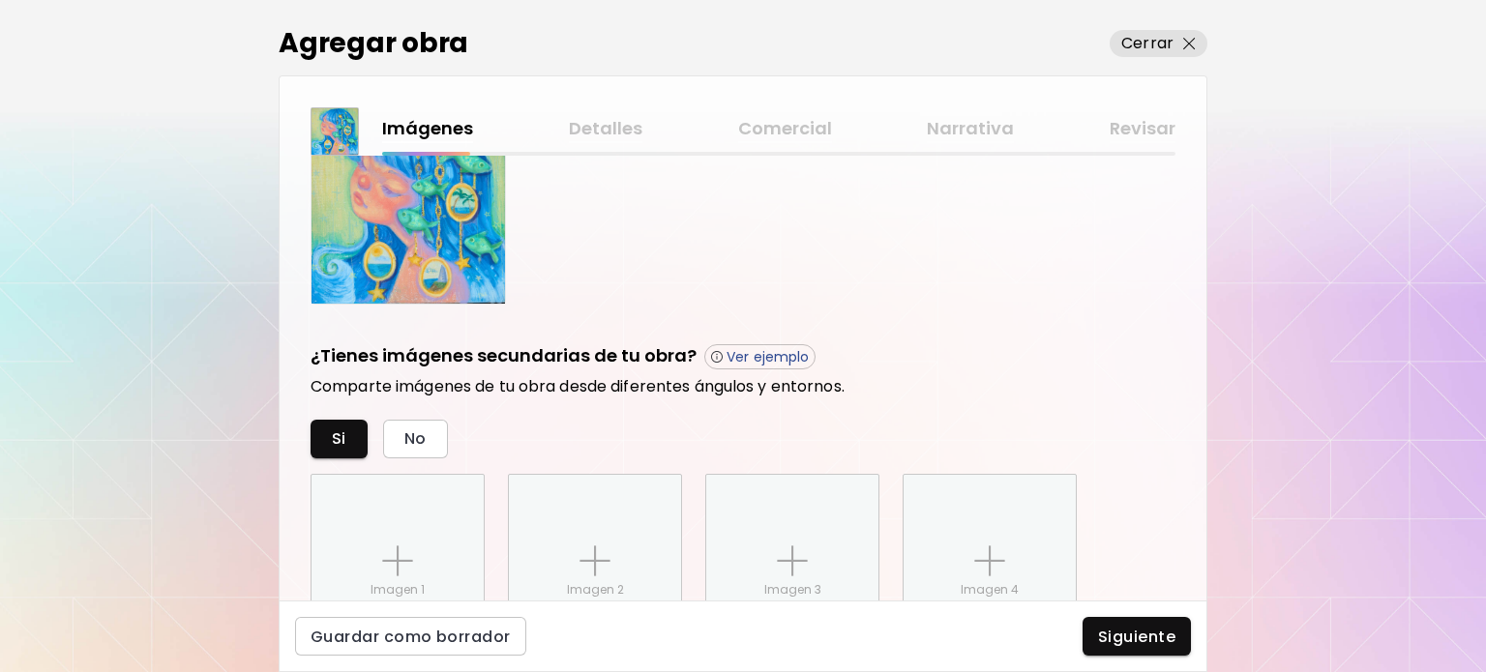
scroll to position [476, 0]
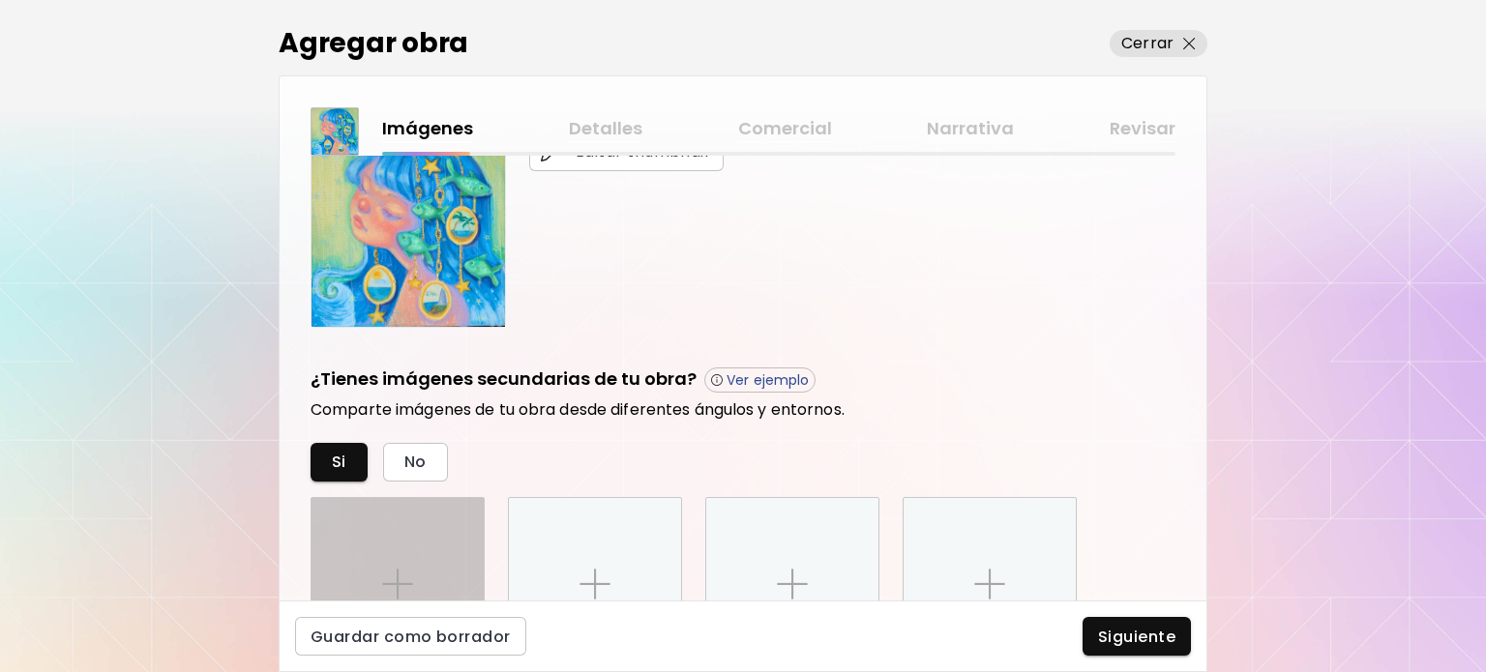
click at [399, 539] on div "Imagen 1" at bounding box center [398, 584] width 172 height 172
click at [0, 0] on input "Imagen 1" at bounding box center [0, 0] width 0 height 0
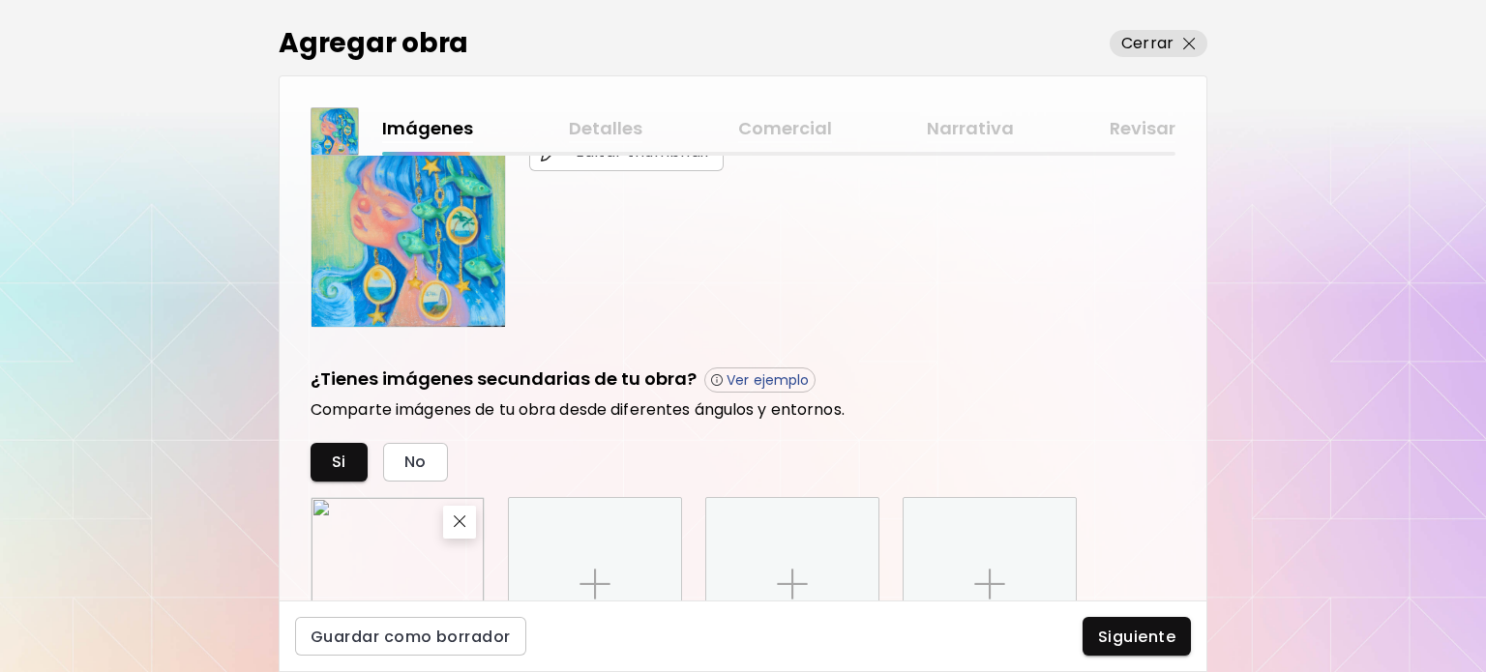
click at [400, 549] on img at bounding box center [398, 584] width 172 height 172
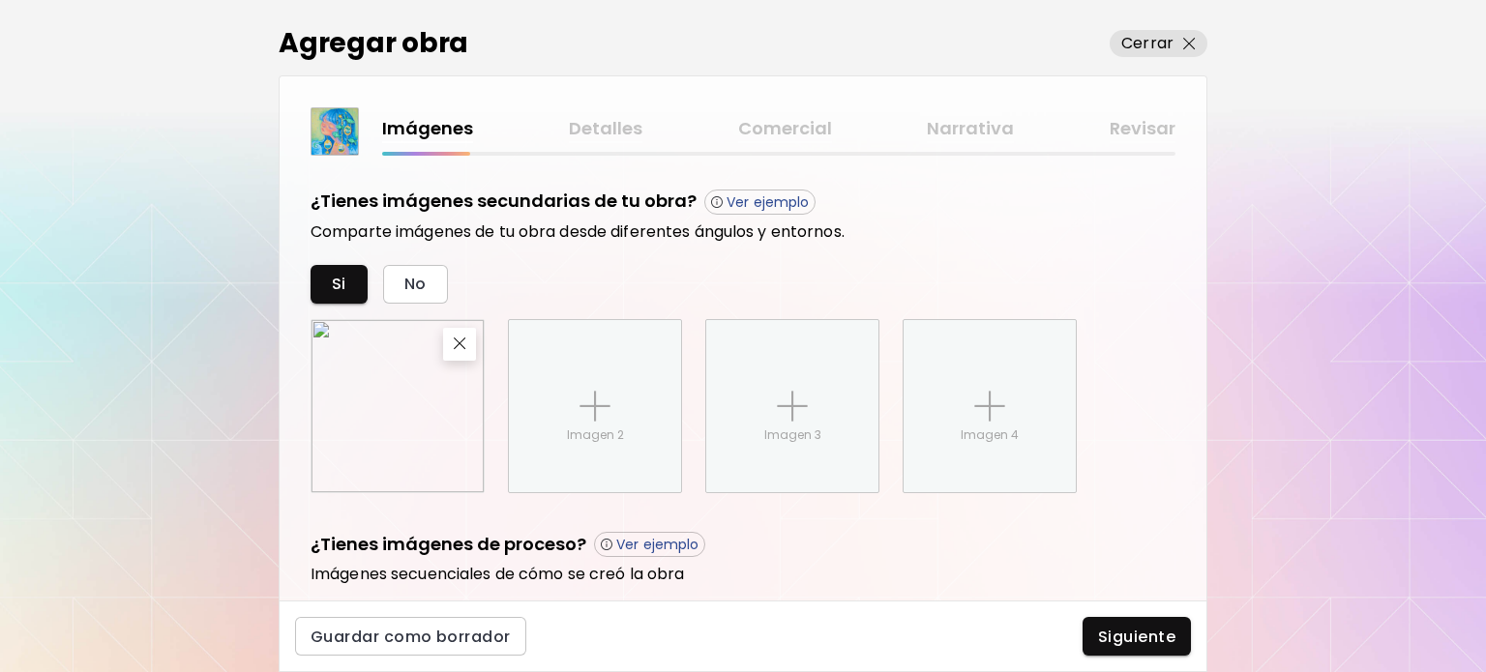
scroll to position [669, 0]
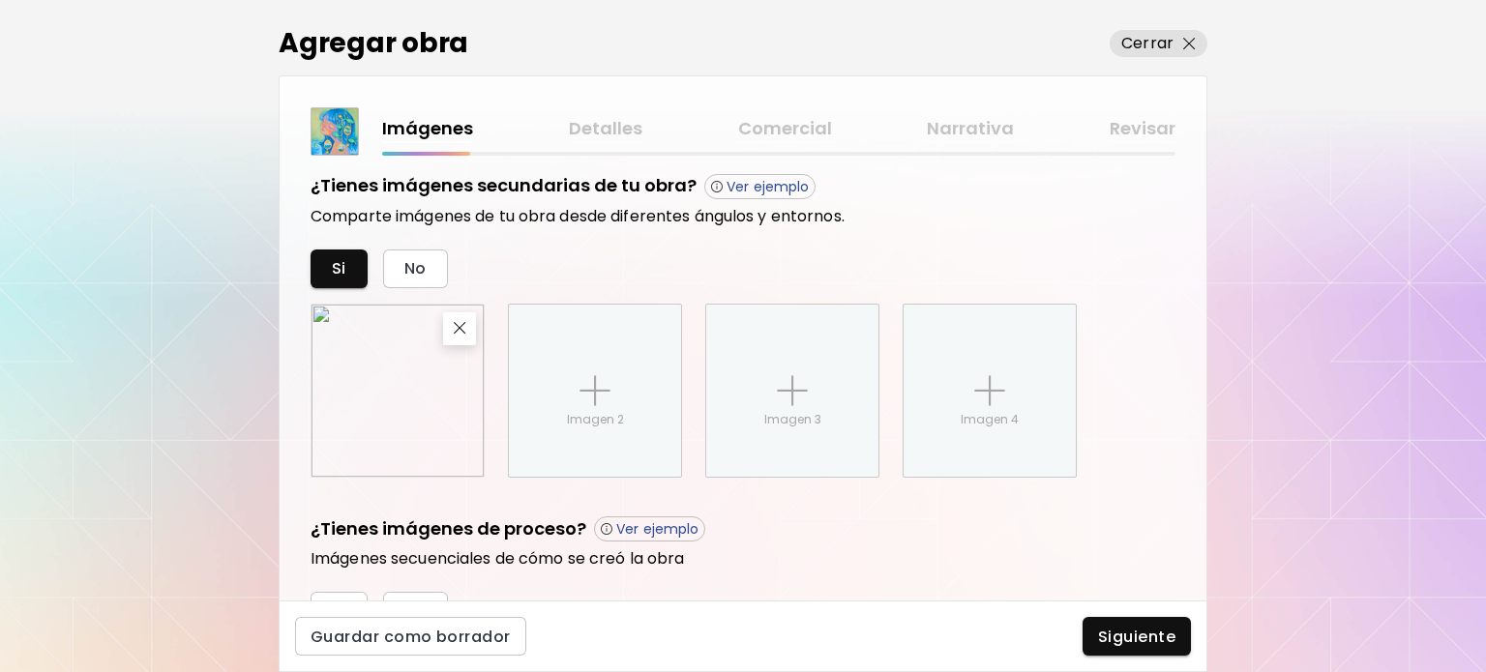
click at [360, 440] on img at bounding box center [398, 391] width 172 height 172
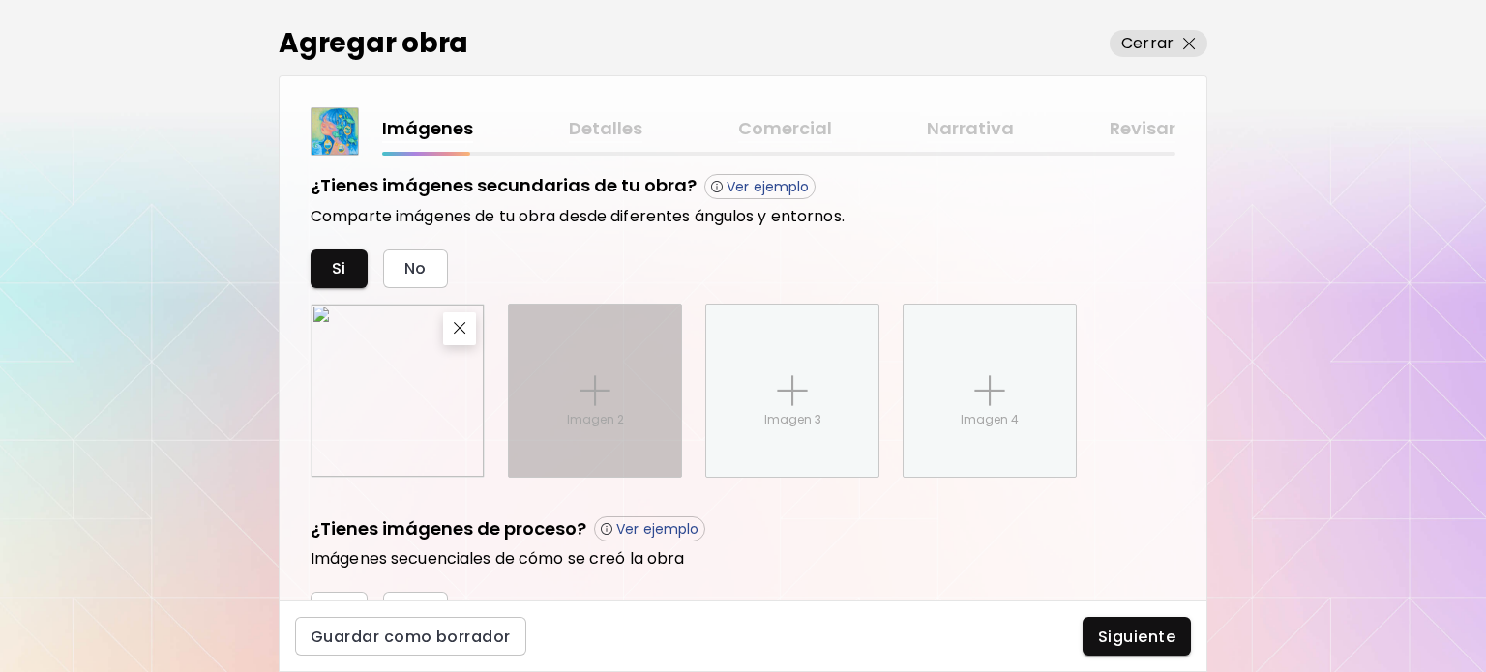
click at [577, 414] on p "Imagen 2" at bounding box center [595, 419] width 57 height 17
click at [0, 0] on input "Imagen 2" at bounding box center [0, 0] width 0 height 0
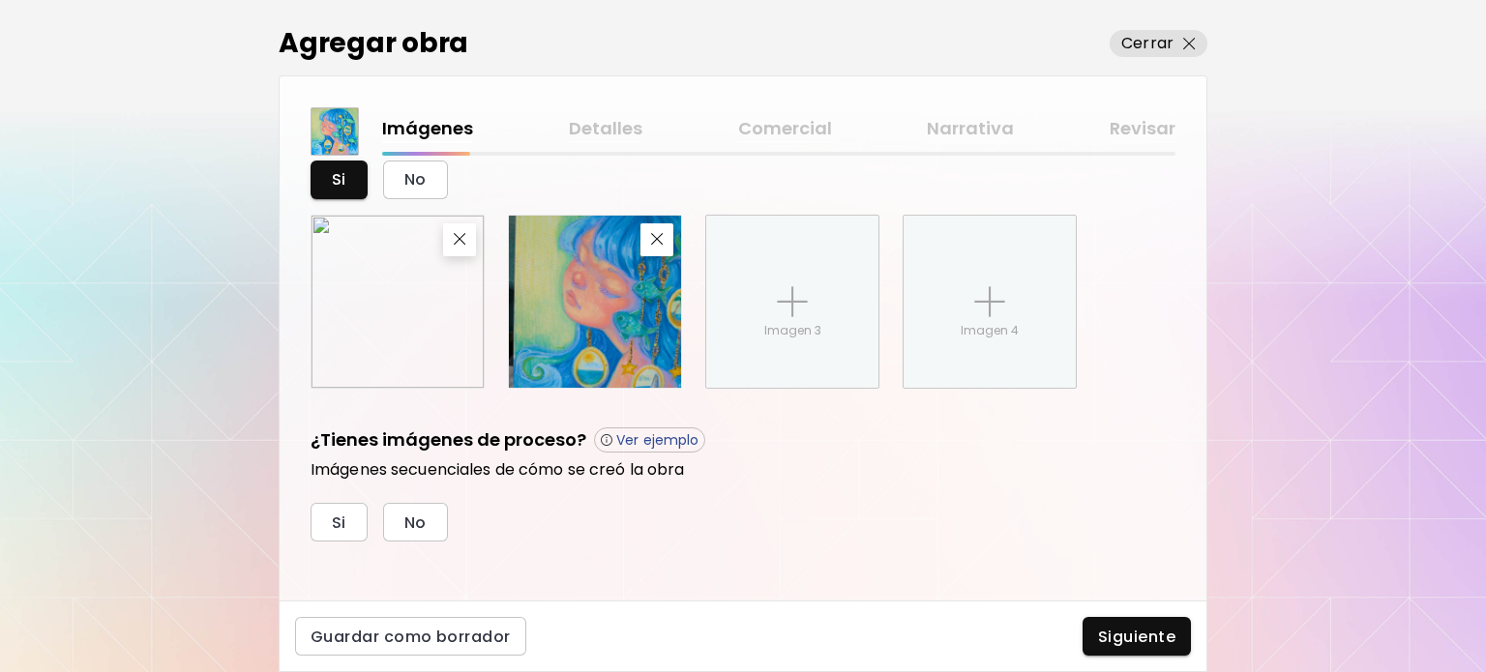
scroll to position [766, 0]
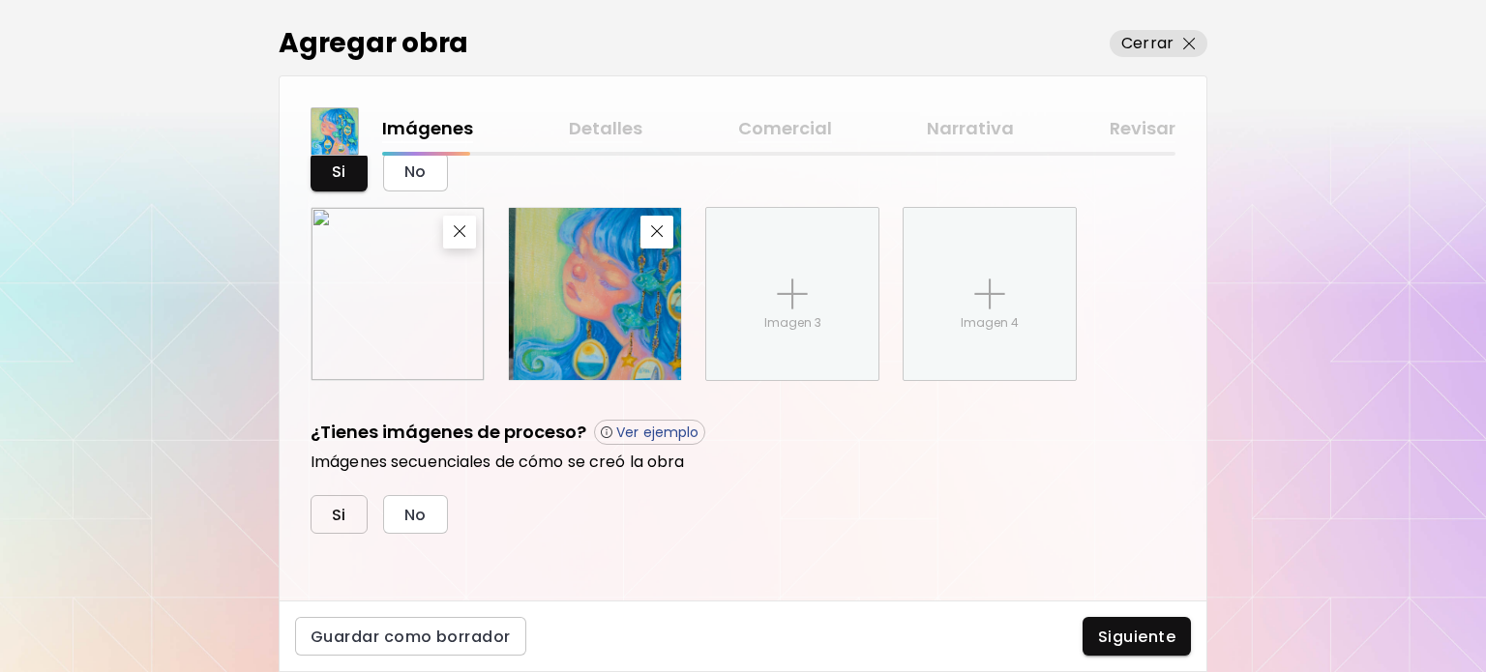
click at [337, 505] on span "Si" at bounding box center [339, 515] width 15 height 20
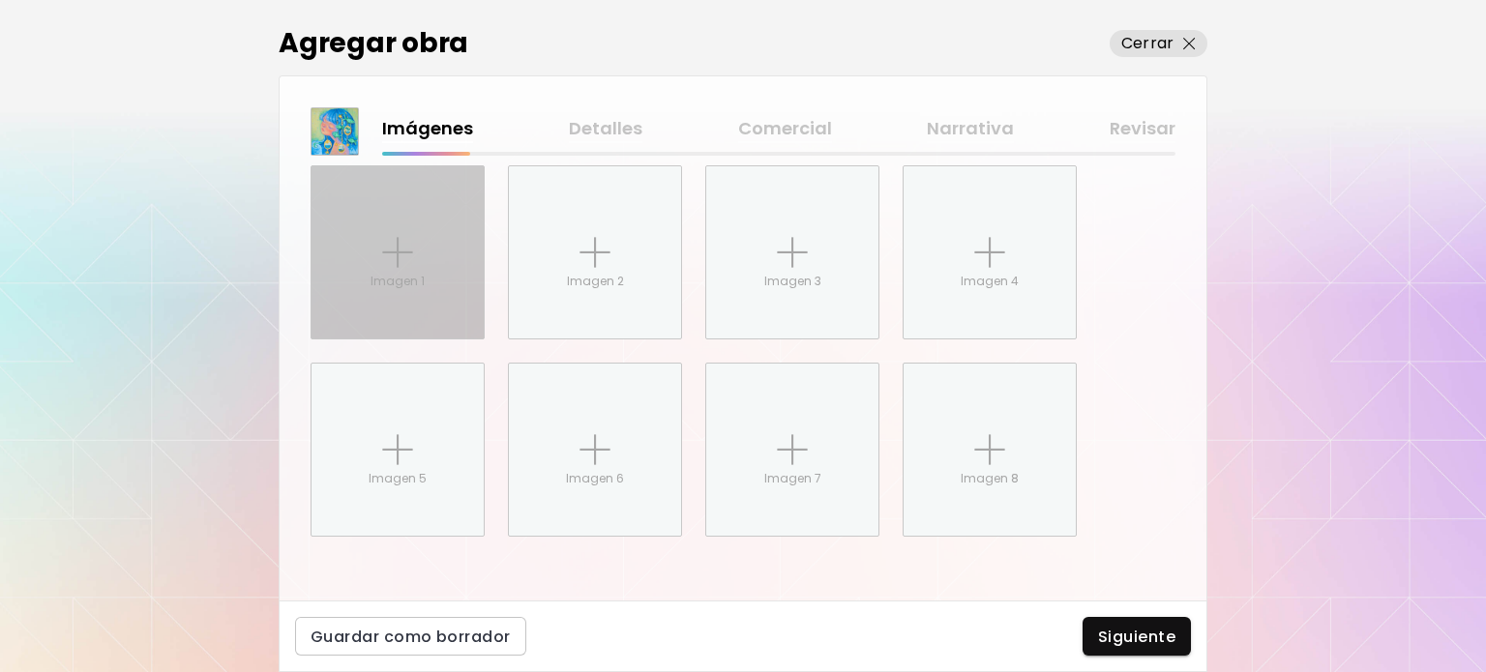
scroll to position [1153, 0]
click at [365, 266] on div "Imagen 1" at bounding box center [398, 249] width 172 height 172
click at [0, 0] on input "Imagen 1" at bounding box center [0, 0] width 0 height 0
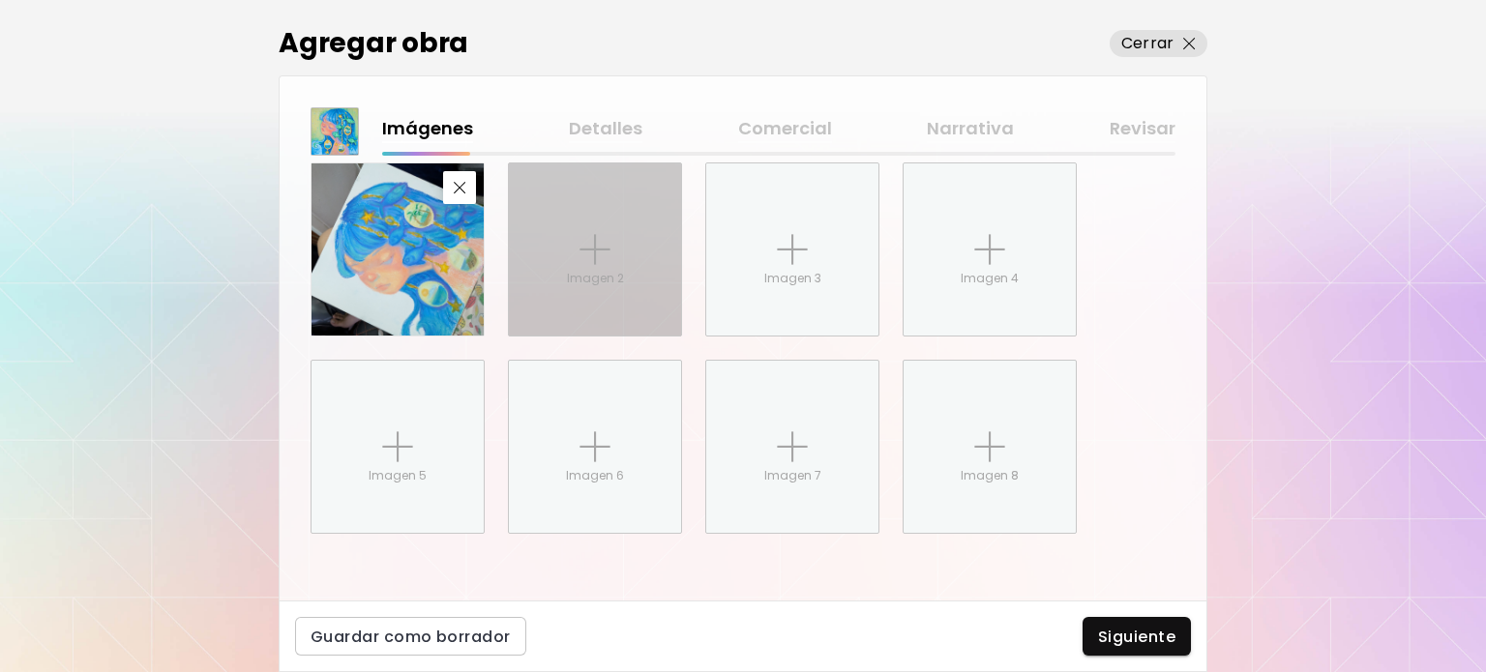
click at [595, 295] on div "Imagen 2" at bounding box center [595, 249] width 172 height 172
click at [0, 0] on input "Imagen 2" at bounding box center [0, 0] width 0 height 0
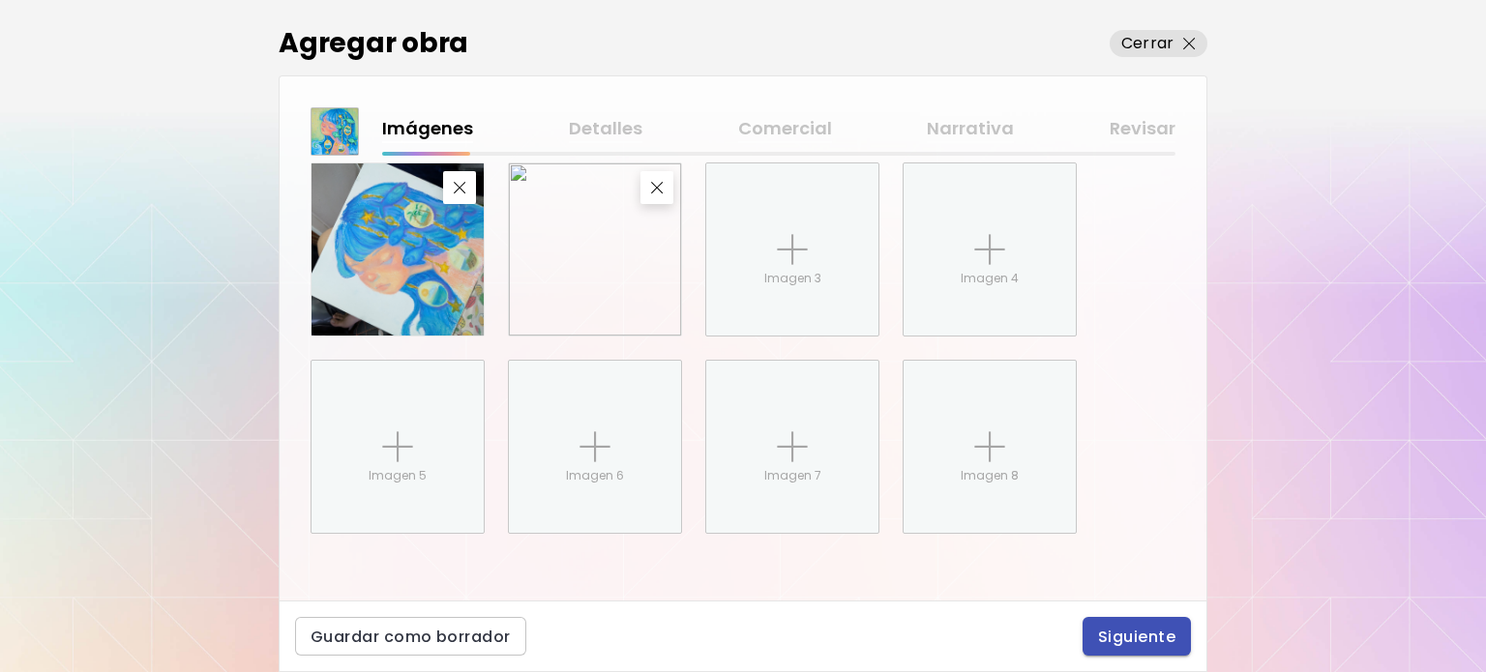
click at [1092, 638] on button "Siguiente" at bounding box center [1137, 636] width 108 height 39
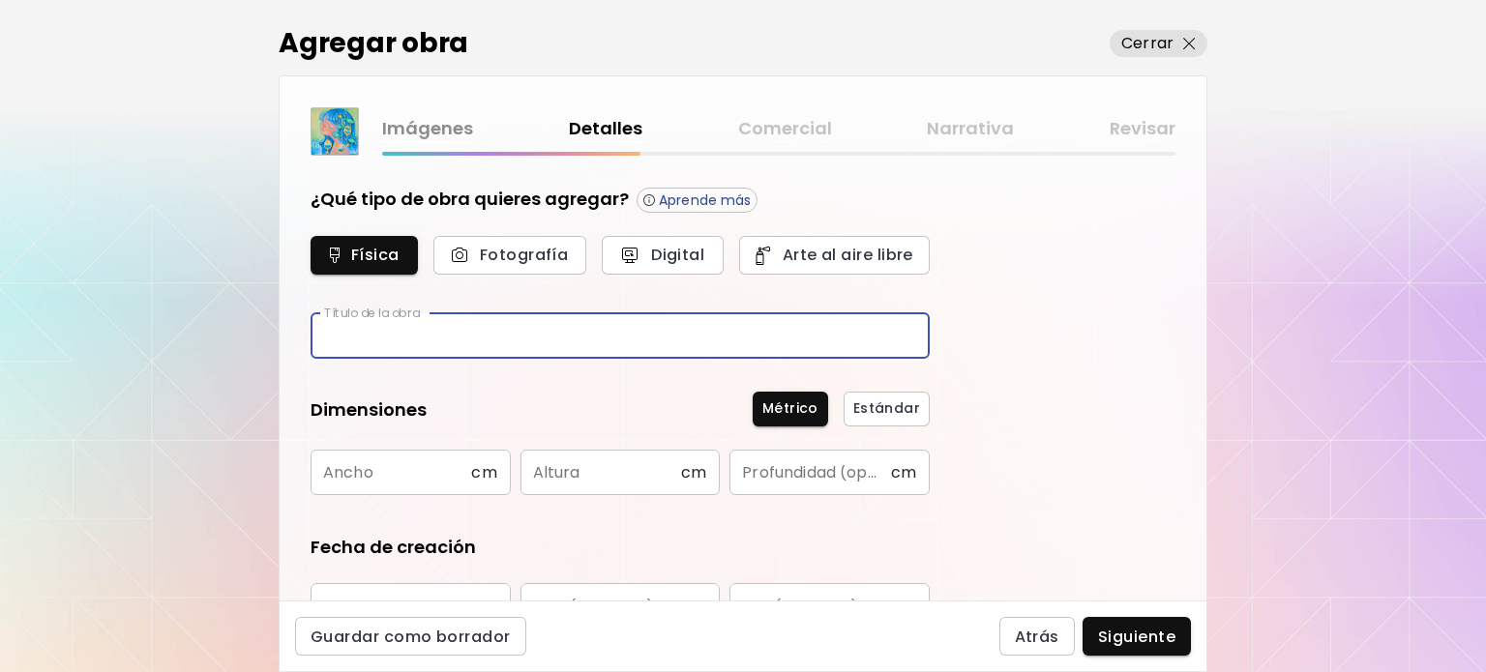
click at [428, 332] on input "text" at bounding box center [620, 335] width 619 height 45
click at [573, 342] on input "text" at bounding box center [620, 335] width 619 height 45
type input "*****"
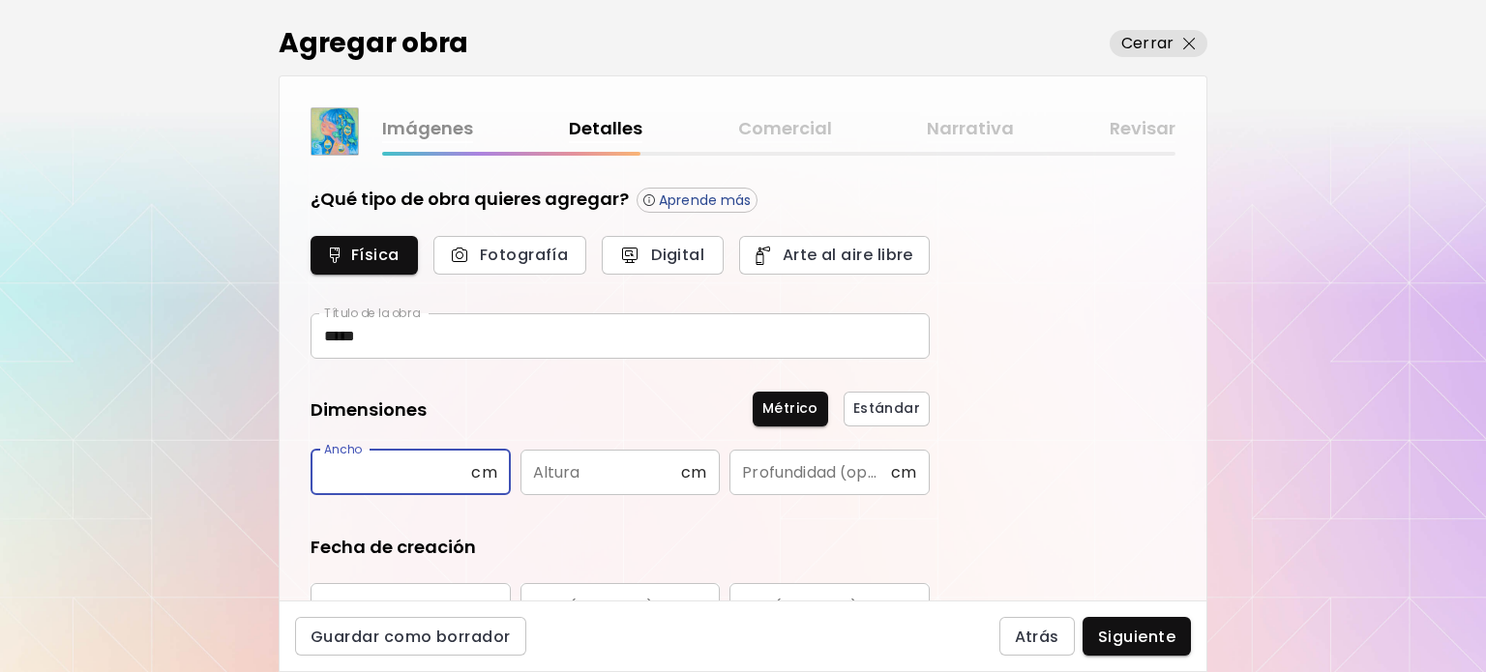
click at [429, 475] on input "text" at bounding box center [391, 472] width 161 height 45
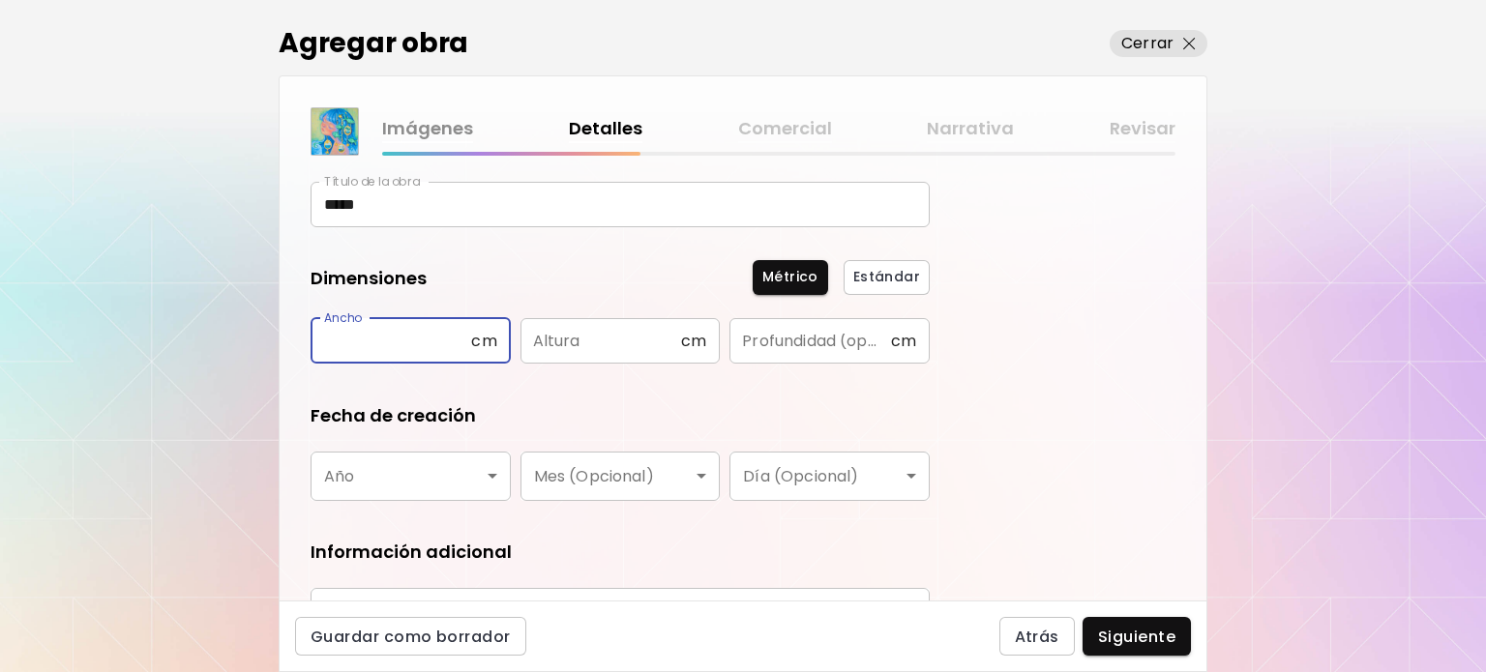
scroll to position [193, 0]
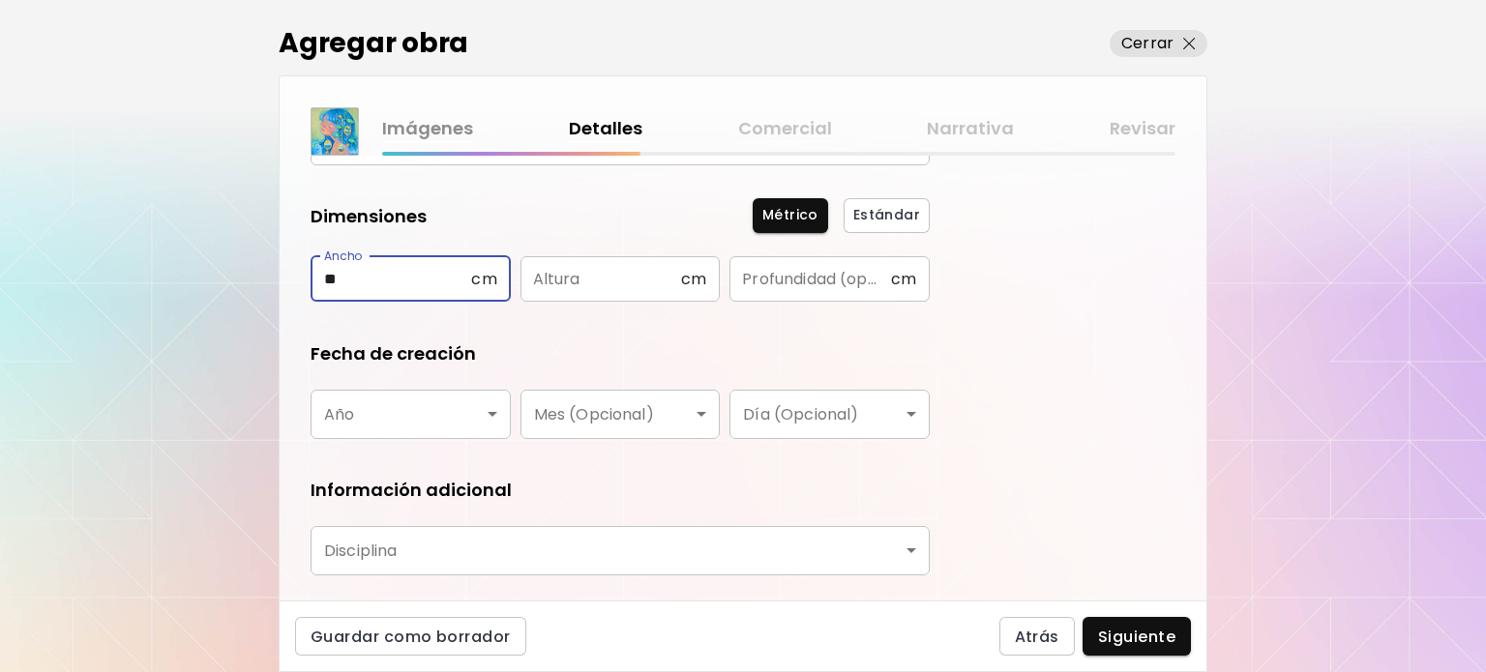
type input "**"
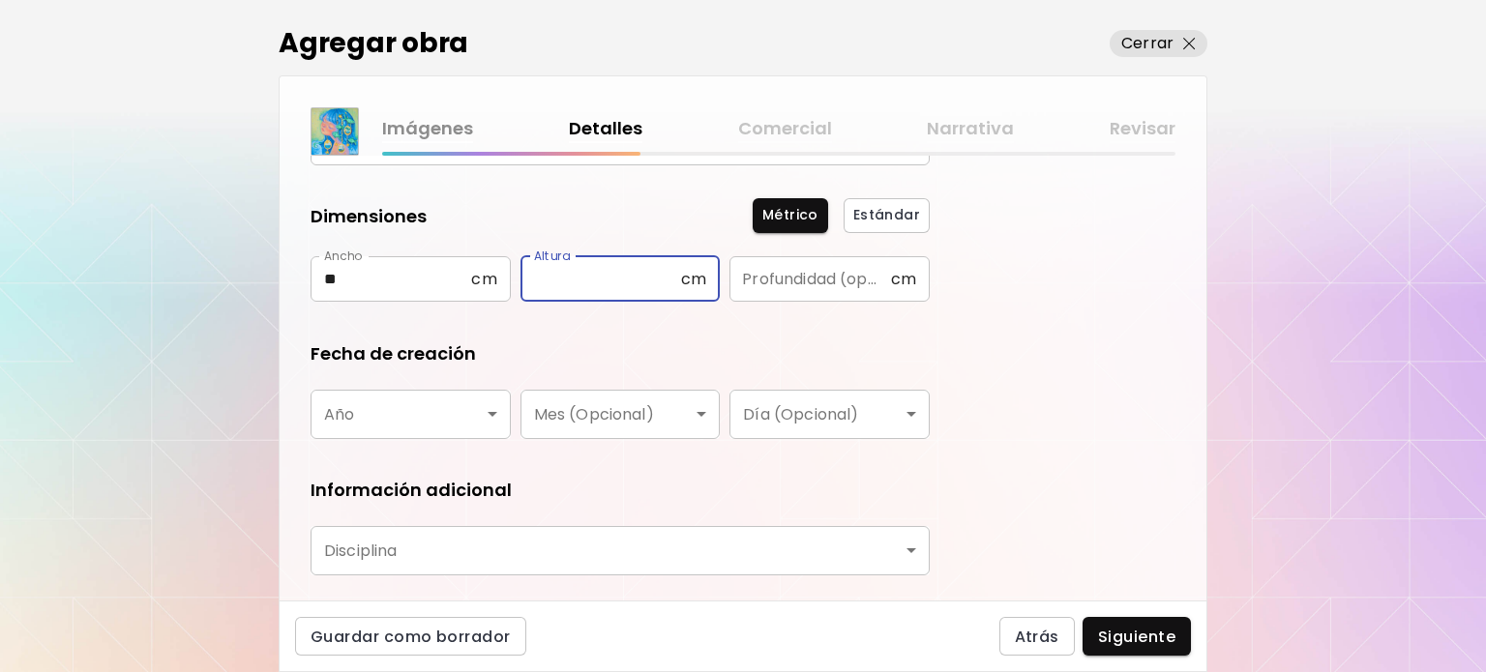
click at [615, 274] on input "text" at bounding box center [600, 278] width 161 height 45
type input "**"
click at [442, 413] on body "Agregar obra Cerrar Imágenes Detalles Comercial Narrativa Revisar ¿Qué tipo de …" at bounding box center [743, 336] width 1486 height 672
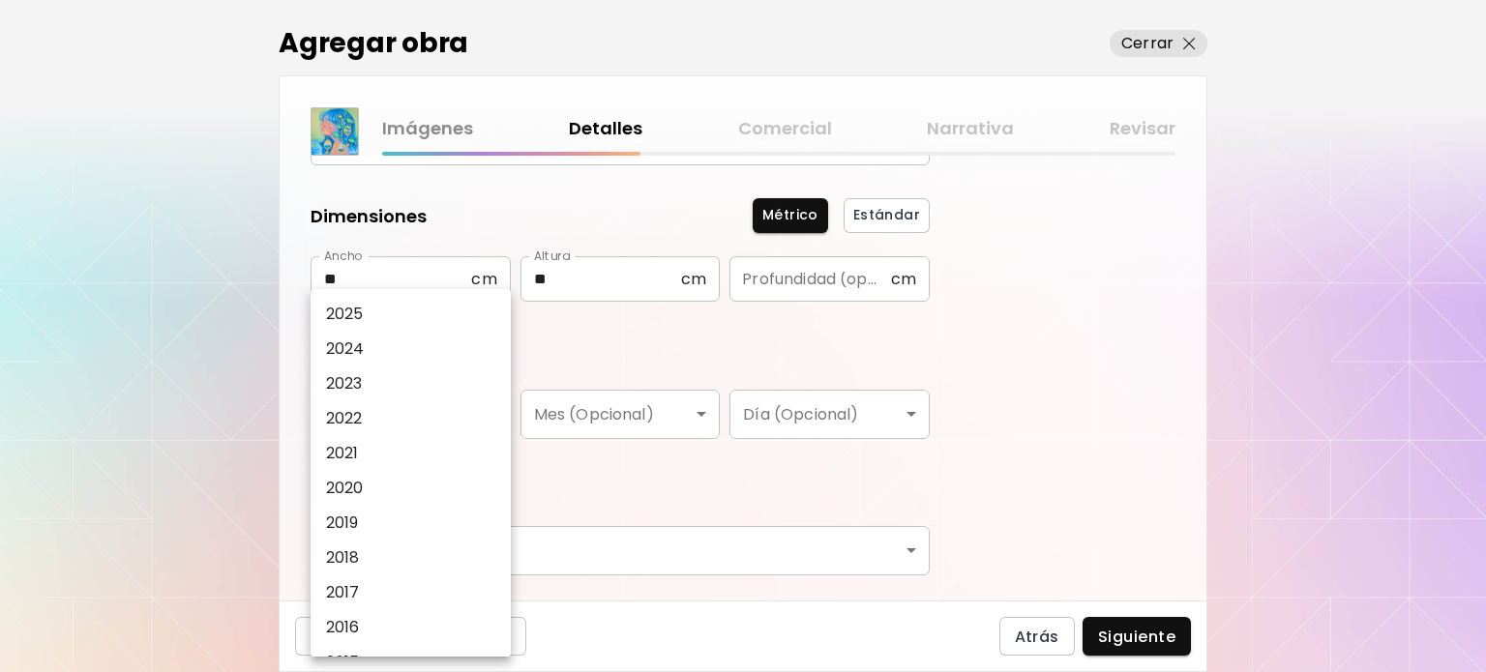
click at [392, 316] on li "2025" at bounding box center [416, 314] width 210 height 35
type input "****"
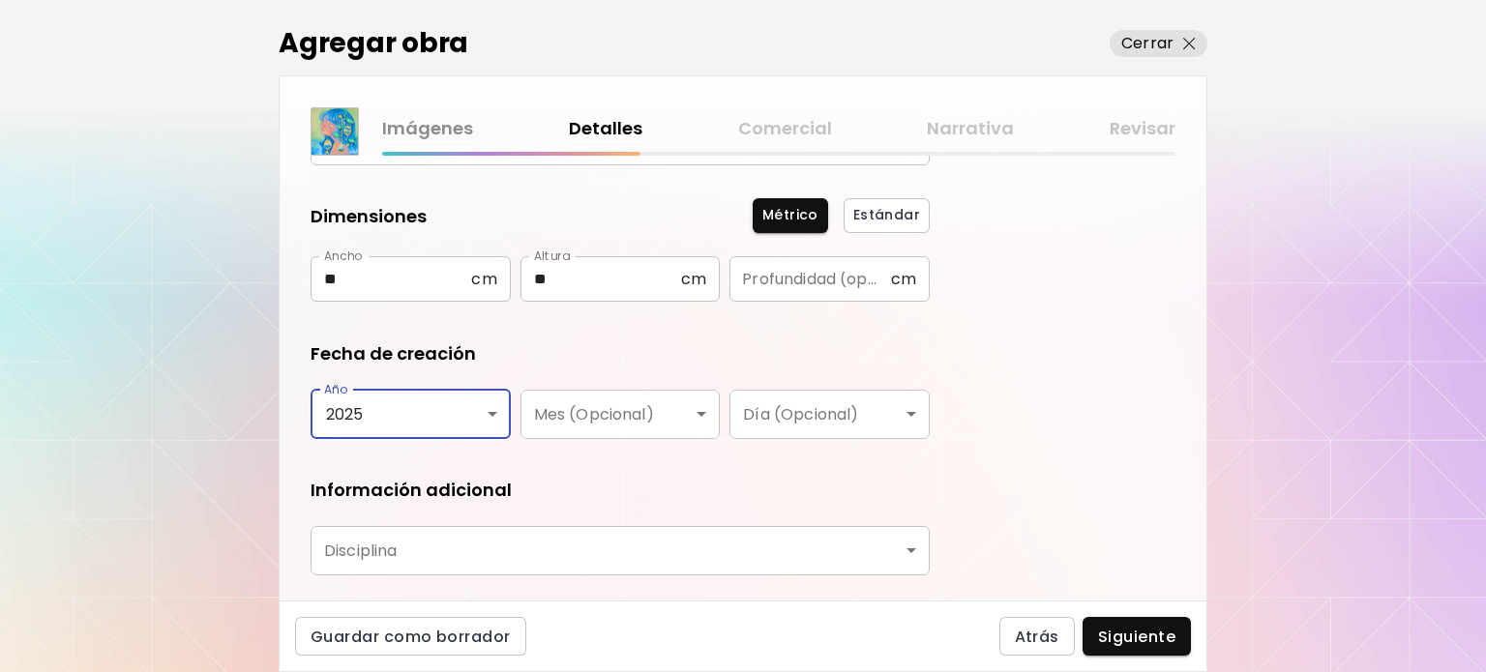
click at [663, 421] on body "Agregar obra Cerrar Imágenes Detalles Comercial Narrativa Revisar ¿Qué tipo de …" at bounding box center [743, 336] width 1486 height 672
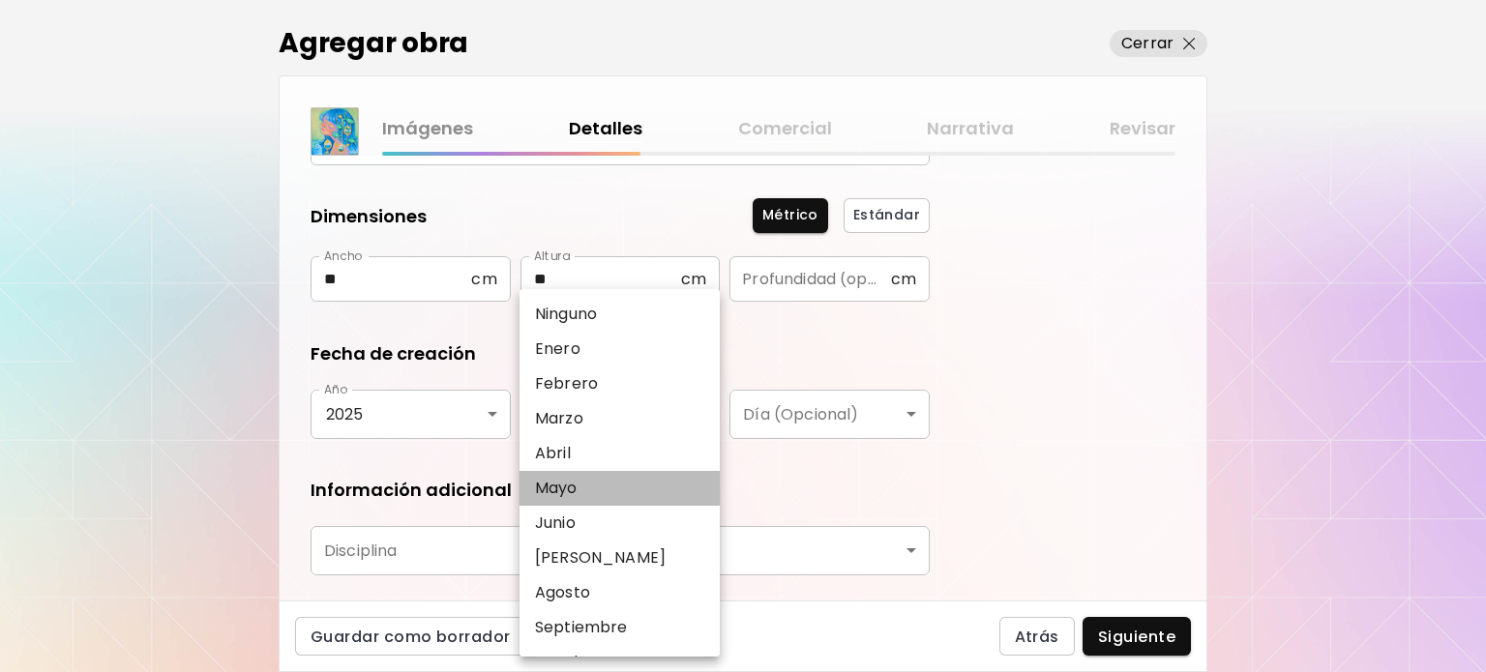
click at [588, 498] on li "Mayo" at bounding box center [625, 488] width 210 height 35
type input "****"
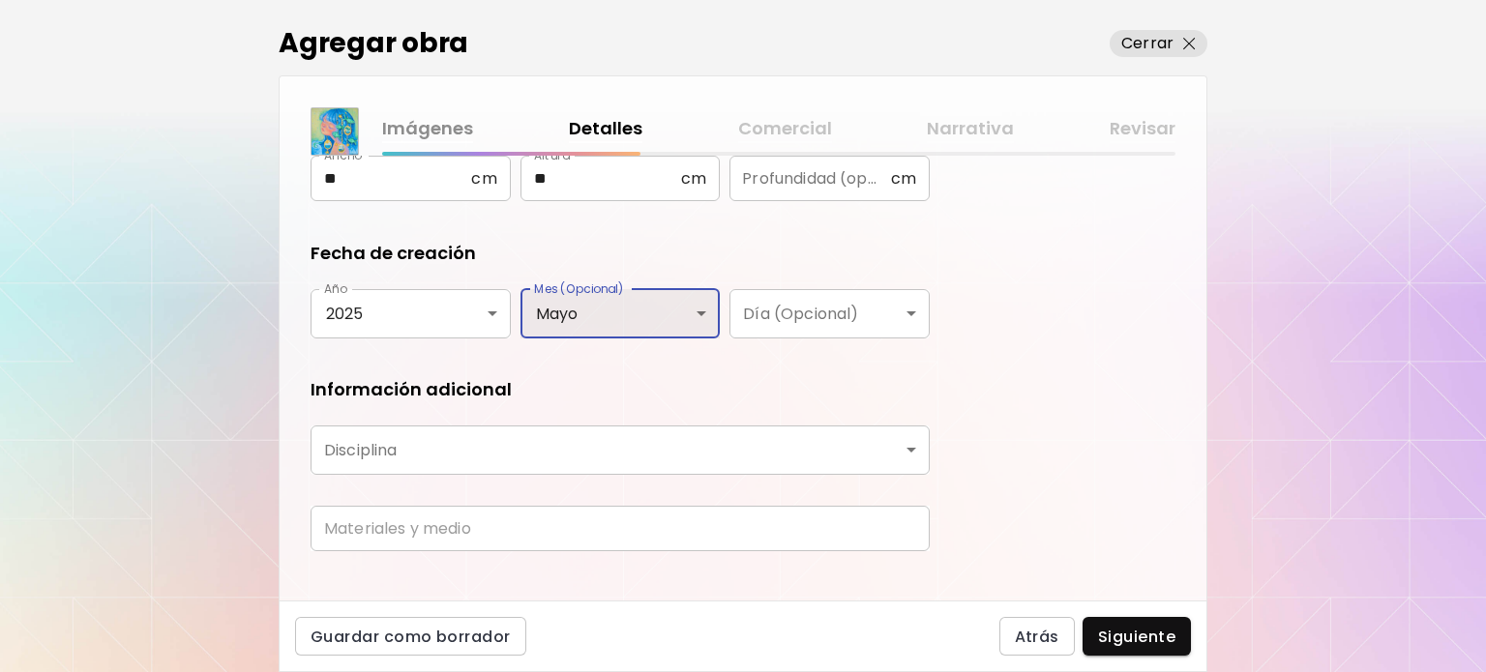
scroll to position [319, 0]
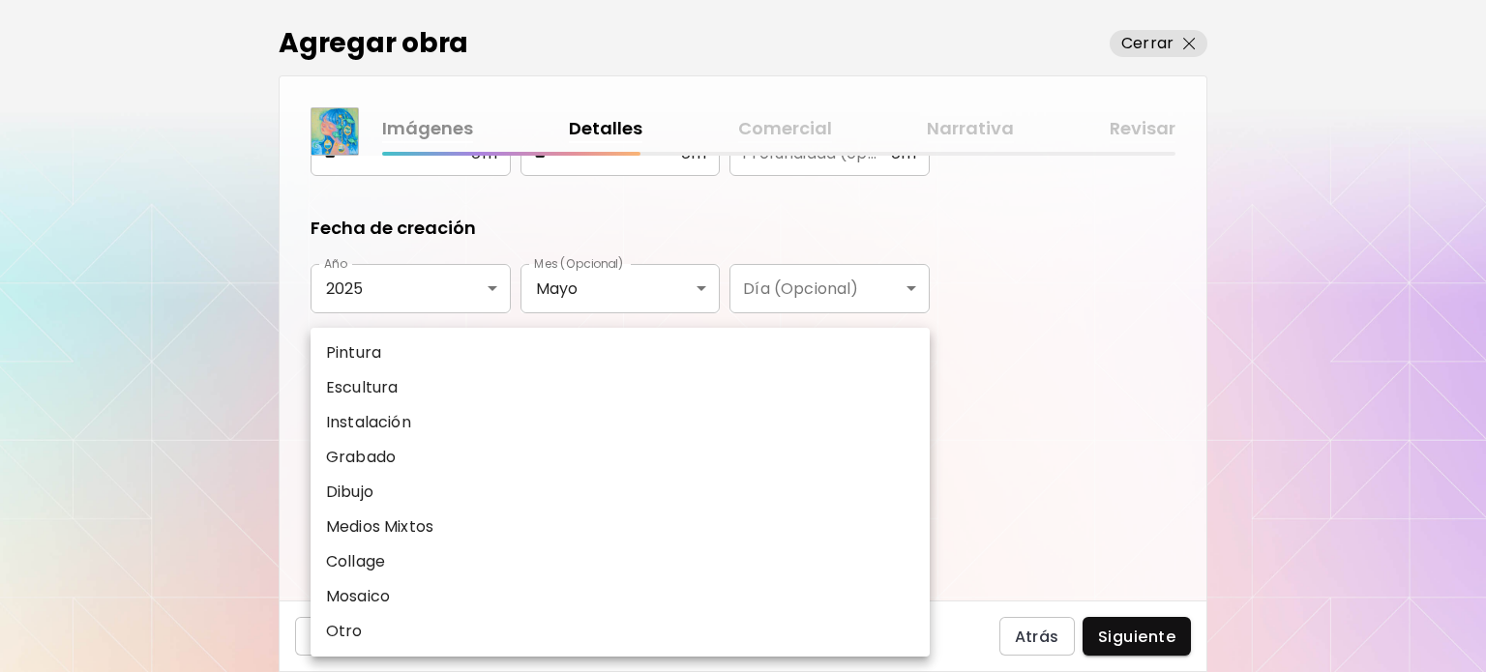
click at [399, 429] on body "Agregar obra Cerrar Imágenes Detalles Comercial Narrativa Revisar ¿Qué tipo de …" at bounding box center [743, 336] width 1486 height 672
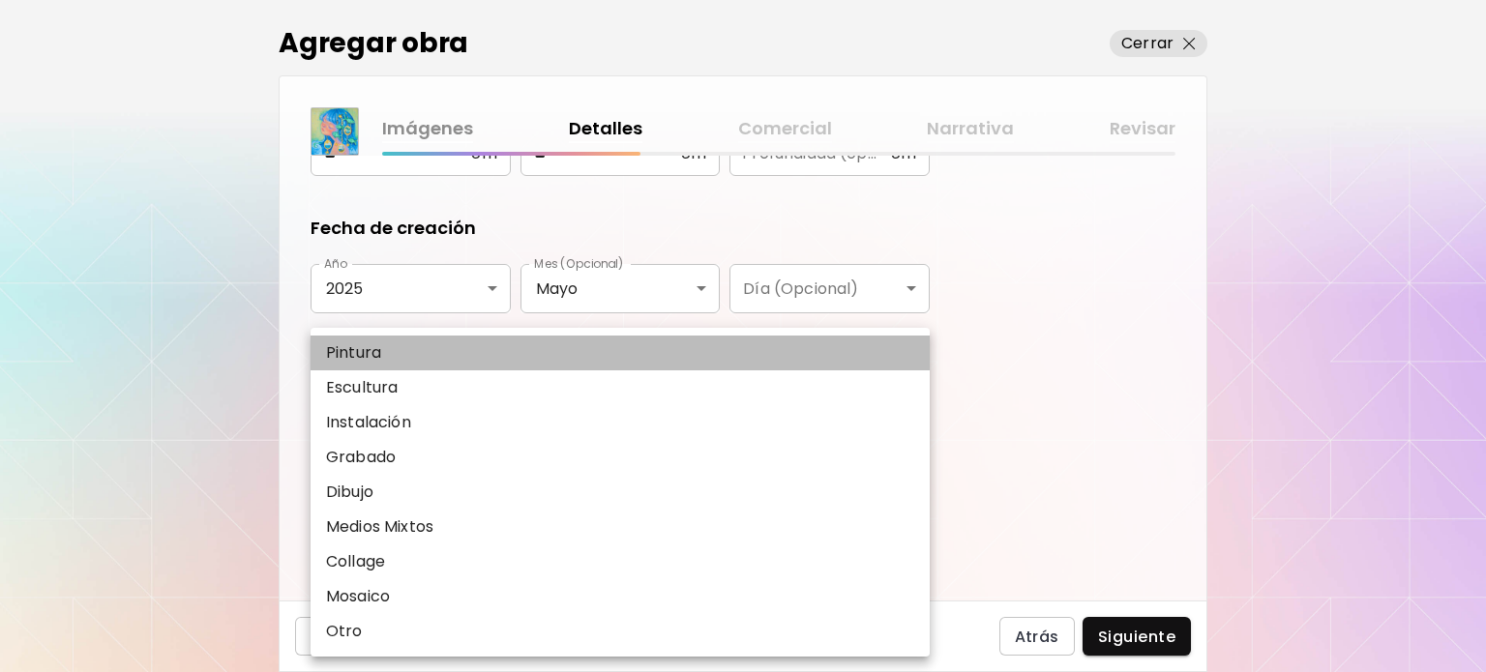
click at [373, 359] on p "Pintura" at bounding box center [353, 352] width 55 height 23
type input "********"
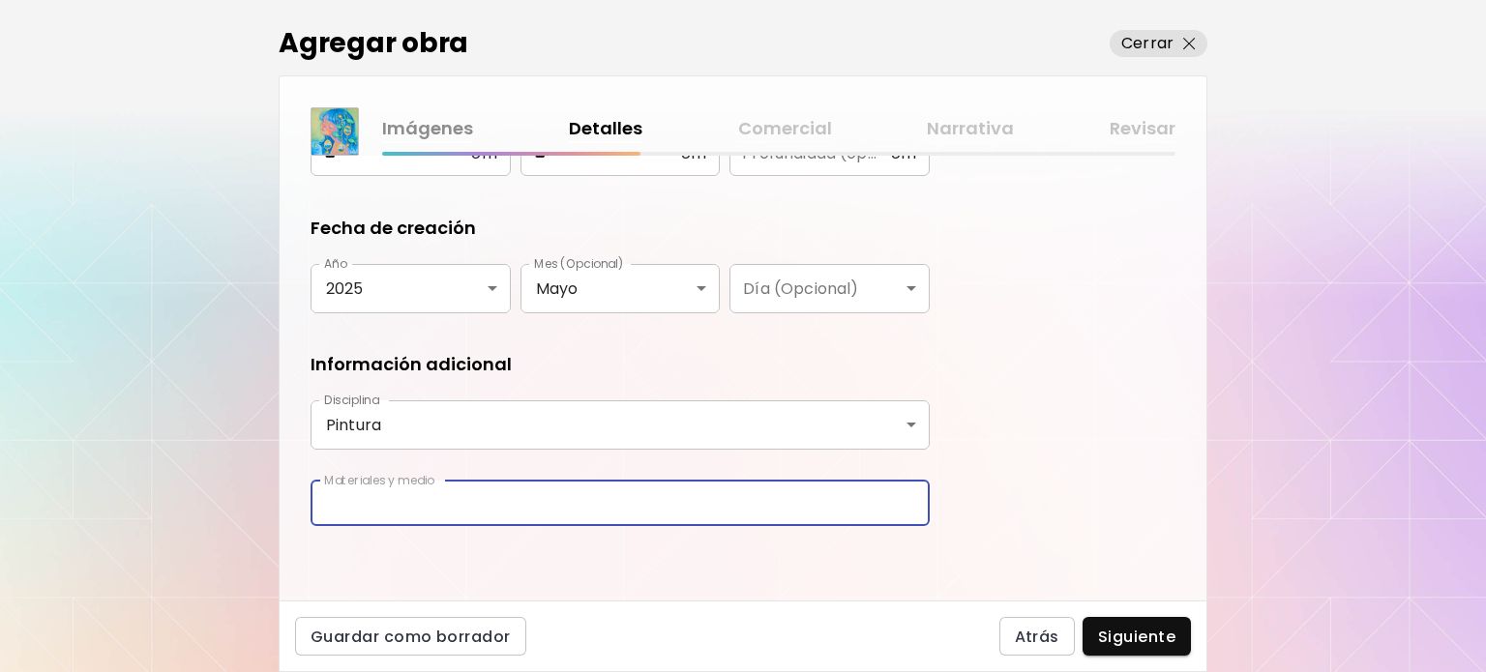
click at [392, 503] on input "text" at bounding box center [620, 503] width 619 height 45
type input "**********"
click at [1104, 623] on button "Siguiente" at bounding box center [1137, 636] width 108 height 39
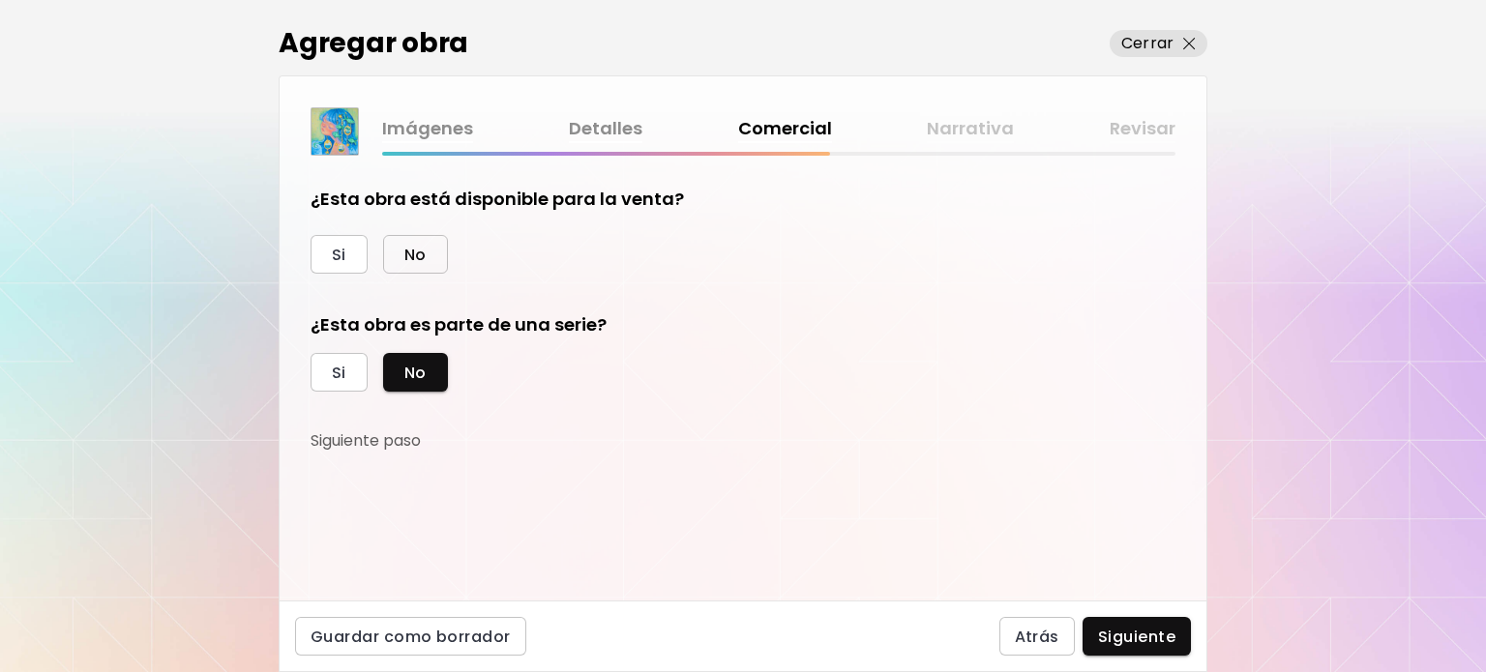
click at [420, 252] on span "No" at bounding box center [415, 255] width 22 height 20
click at [1156, 635] on span "Siguiente" at bounding box center [1136, 637] width 77 height 20
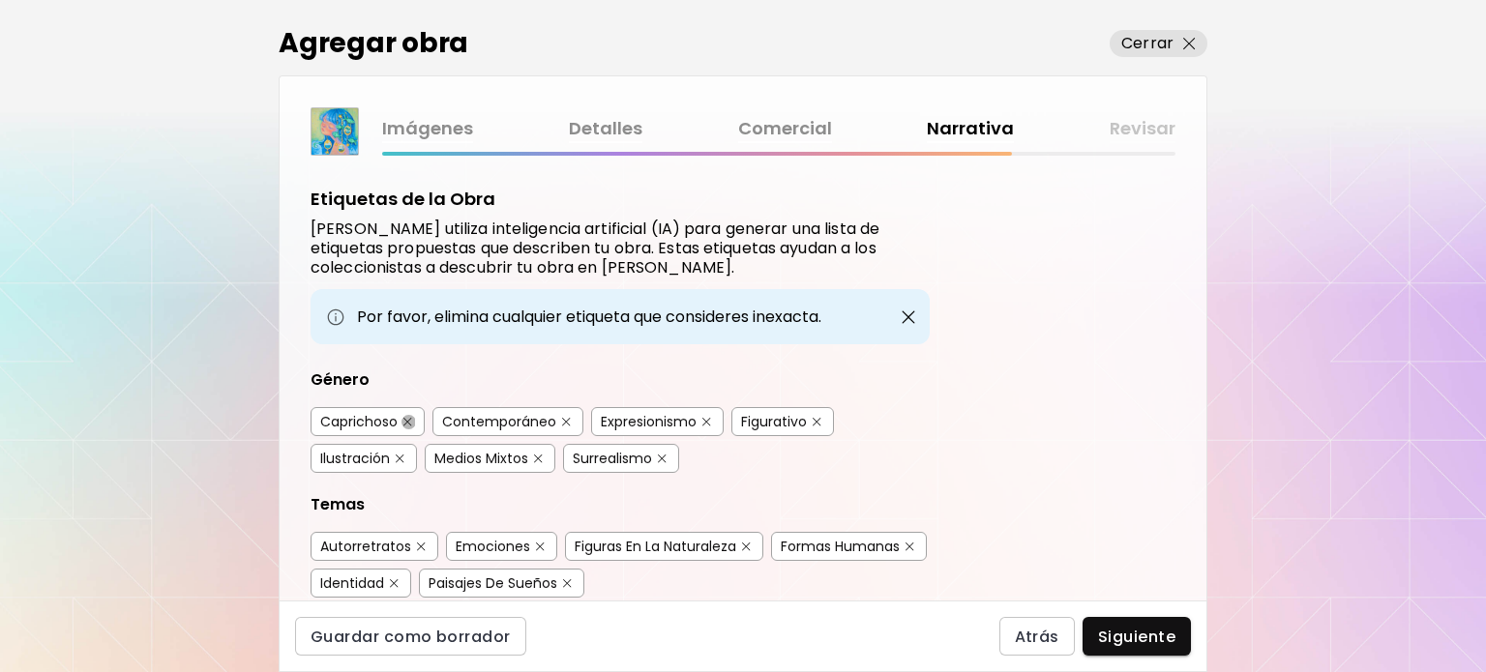
click at [412, 418] on img "button" at bounding box center [407, 422] width 9 height 9
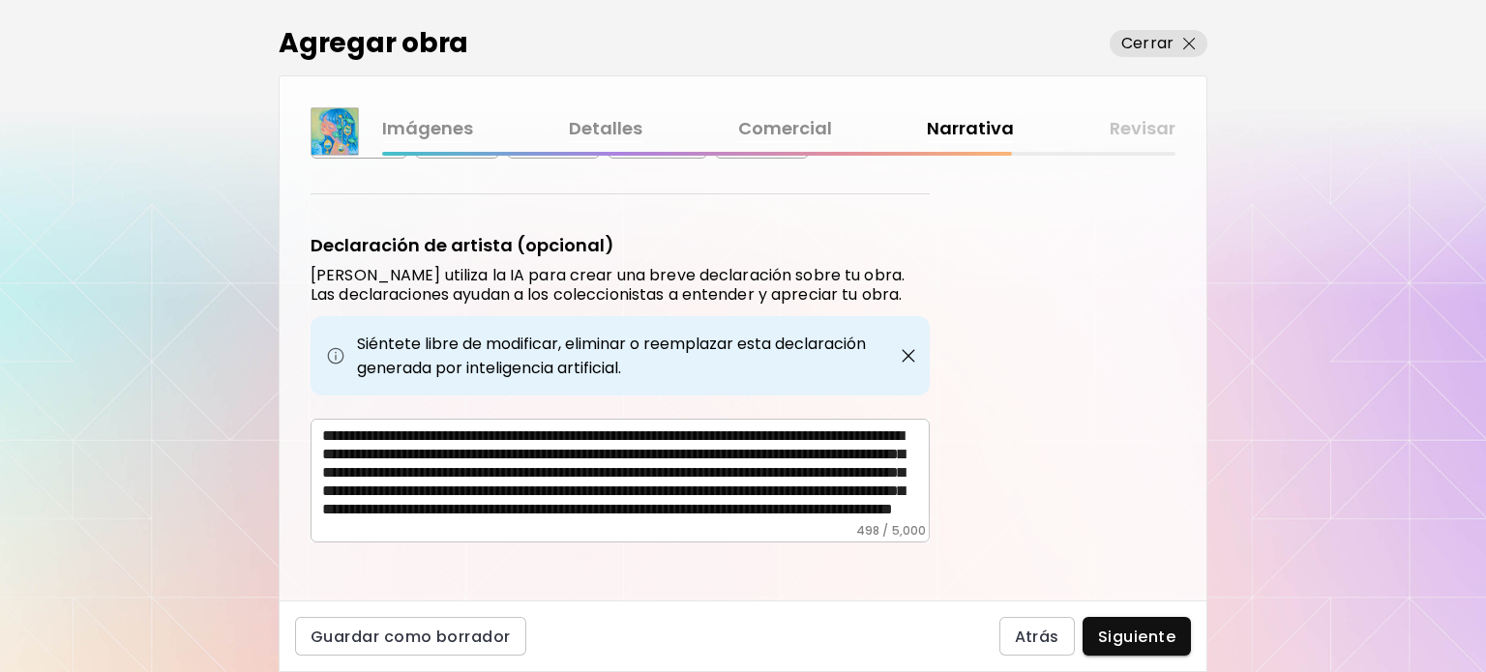
scroll to position [50, 0]
click at [1122, 642] on span "Siguiente" at bounding box center [1136, 637] width 77 height 20
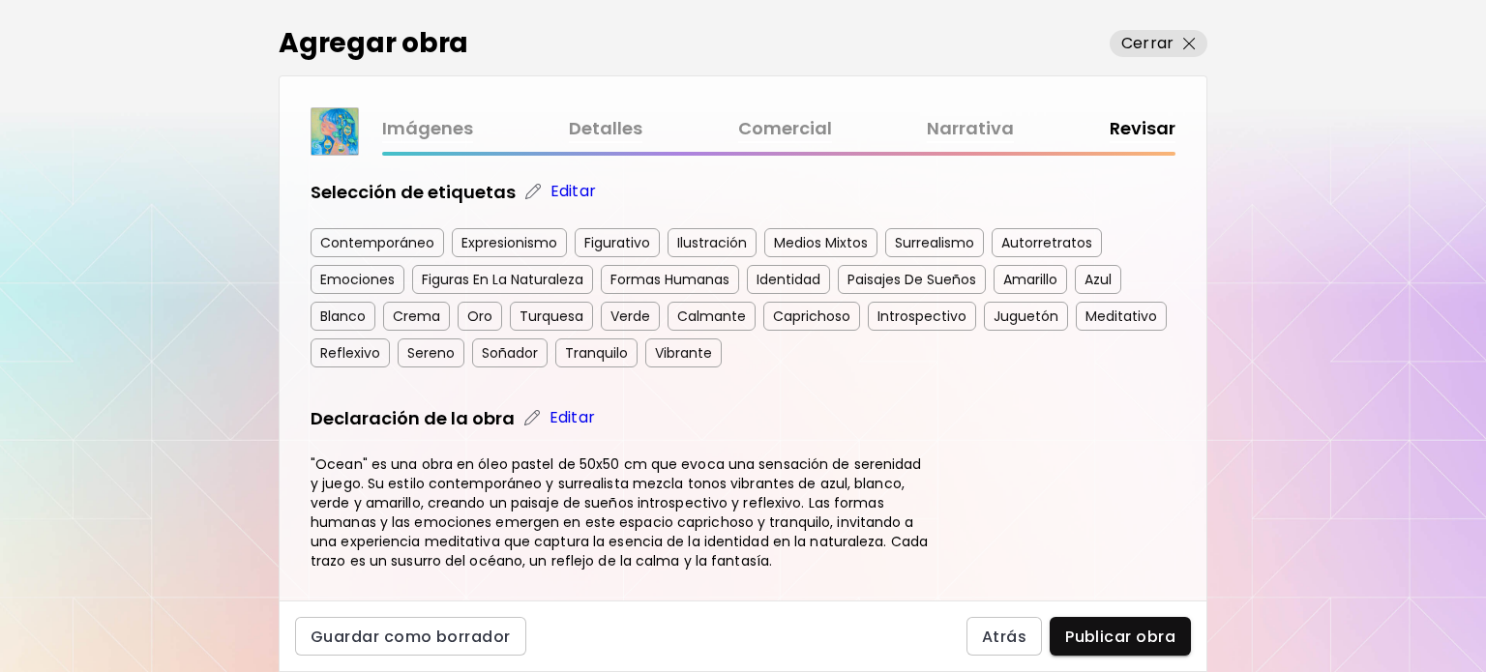
scroll to position [967, 0]
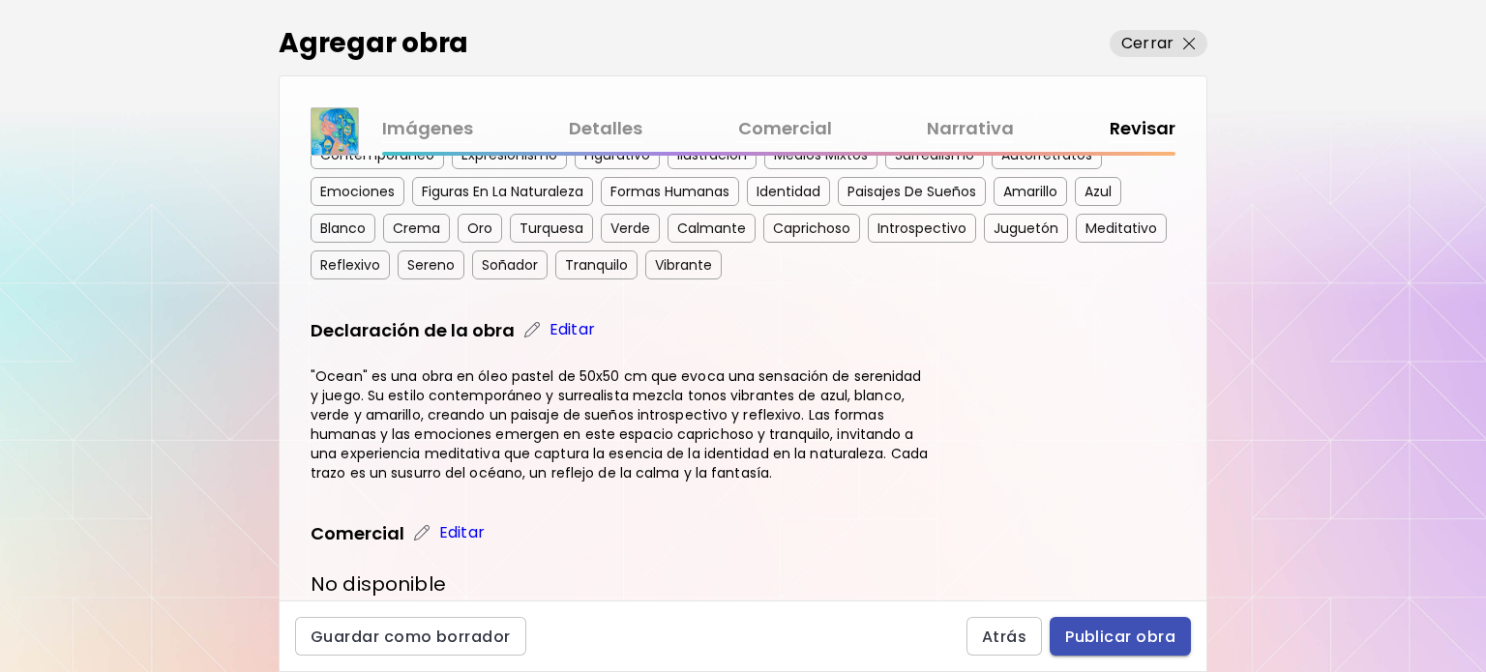
click at [1088, 651] on button "Publicar obra" at bounding box center [1120, 636] width 141 height 39
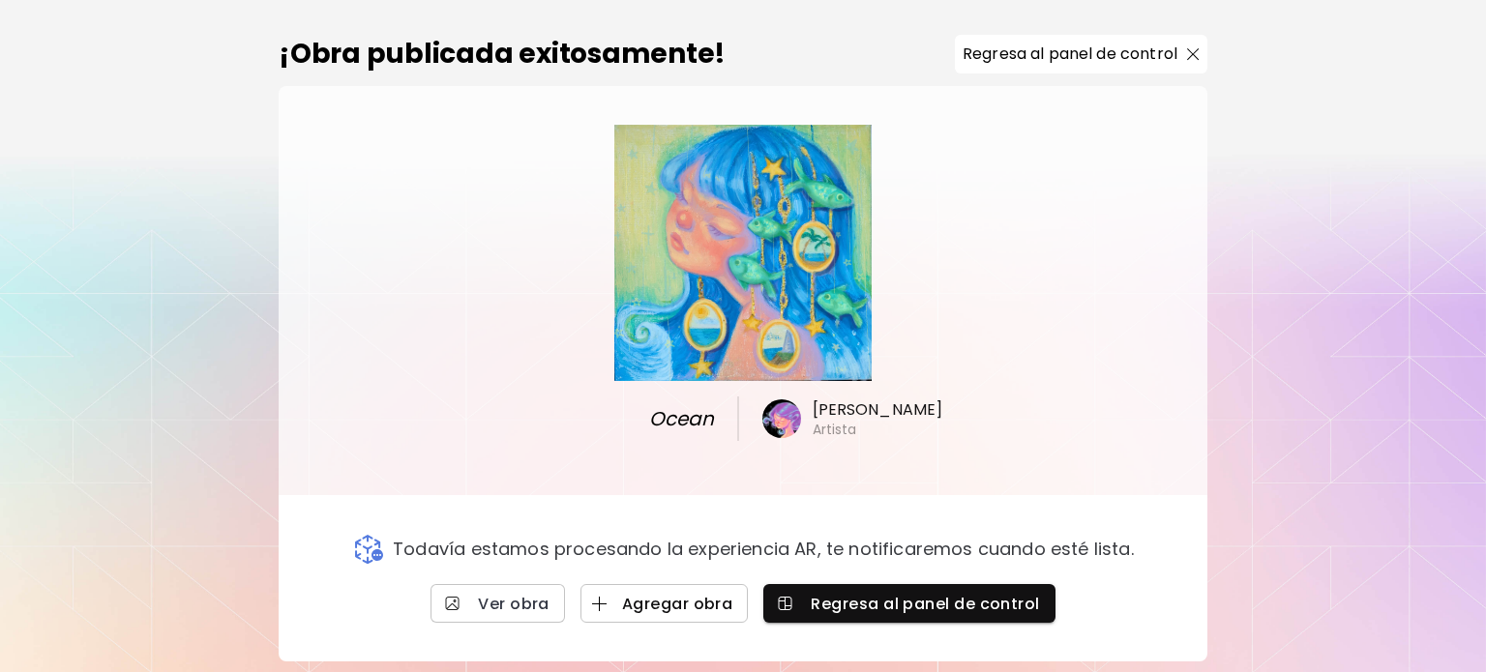
click at [693, 614] on span "Agregar obra" at bounding box center [664, 604] width 137 height 20
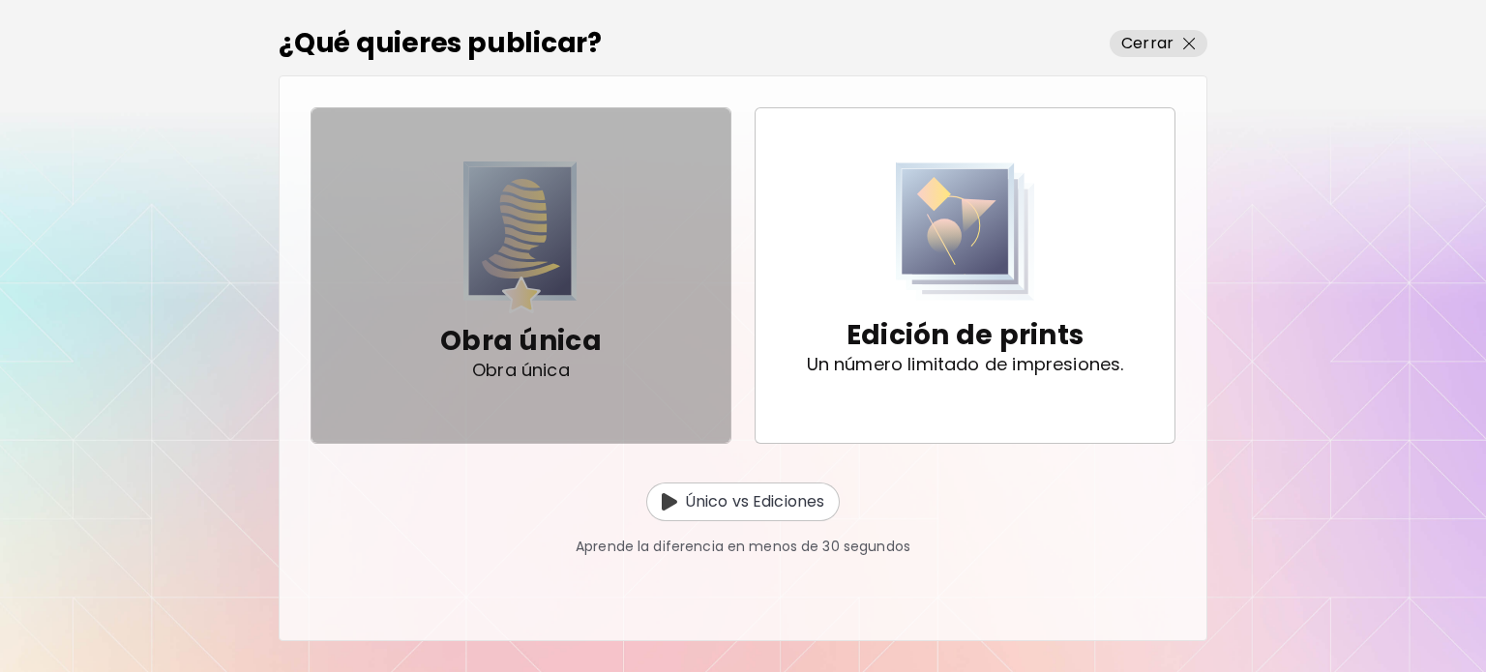
click at [490, 316] on div "Obra única Obra única" at bounding box center [521, 350] width 162 height 75
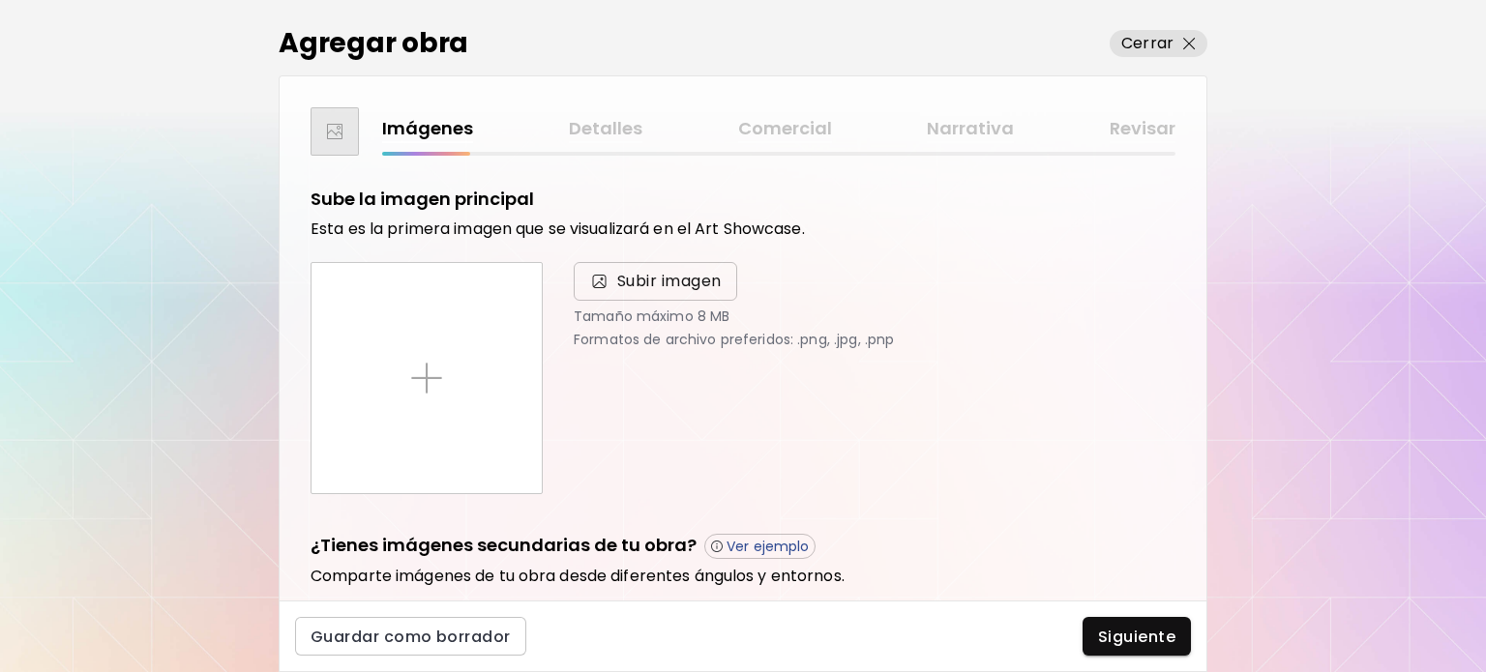
click at [658, 294] on span "Subir imagen" at bounding box center [655, 281] width 163 height 39
click at [0, 0] on input "Subir imagen" at bounding box center [0, 0] width 0 height 0
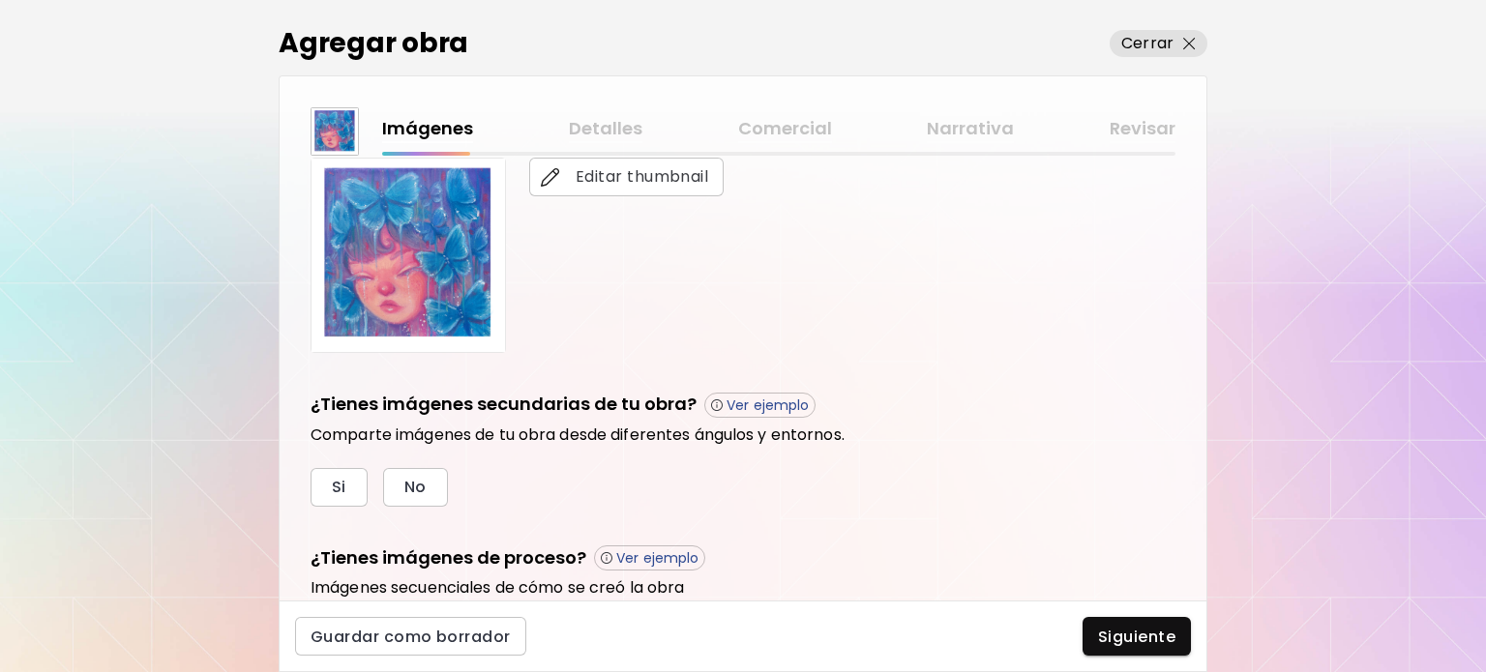
scroll to position [484, 0]
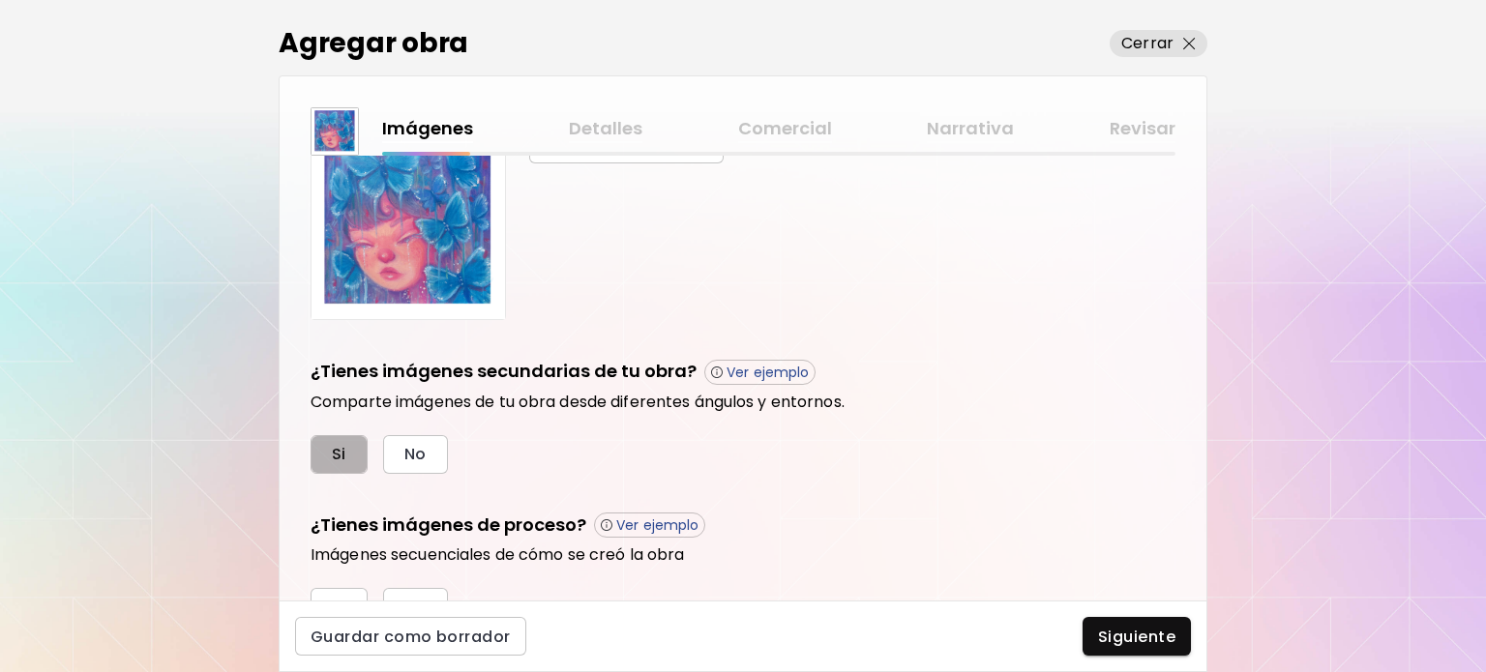
click at [350, 439] on button "Si" at bounding box center [339, 454] width 57 height 39
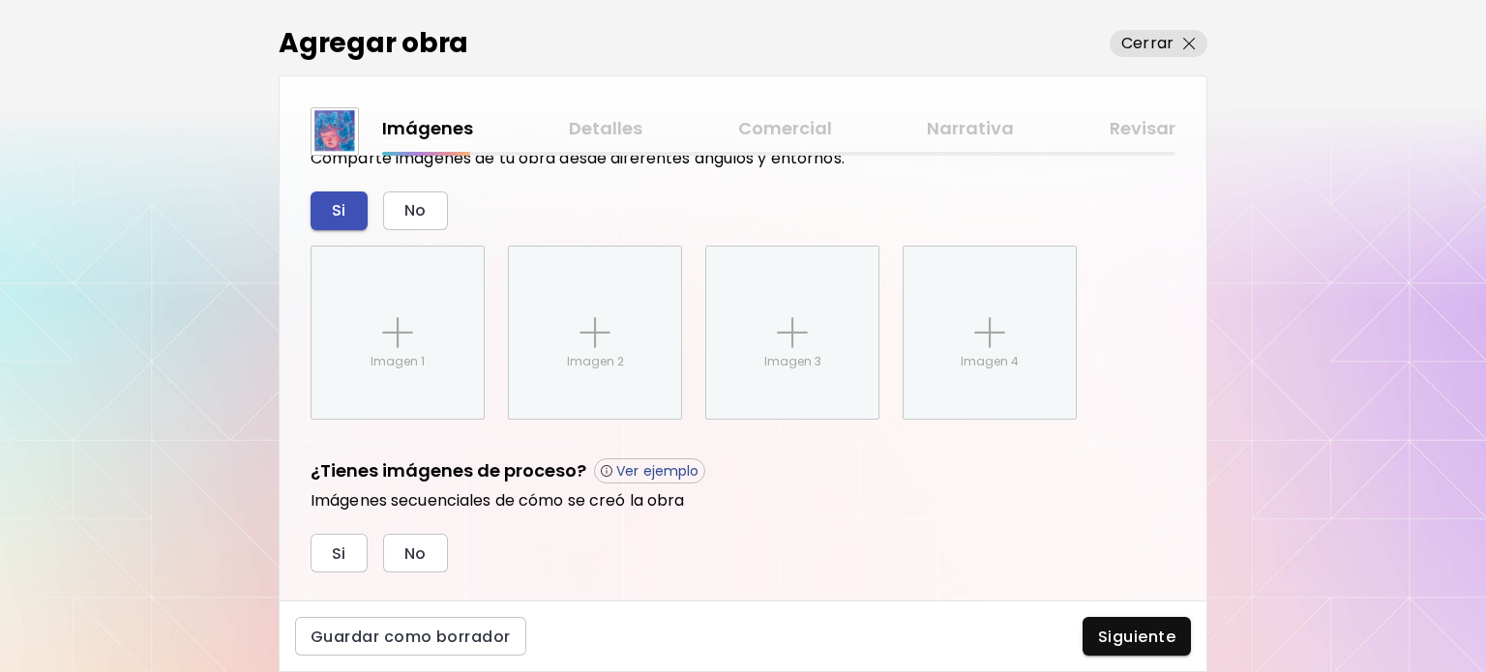
scroll to position [766, 0]
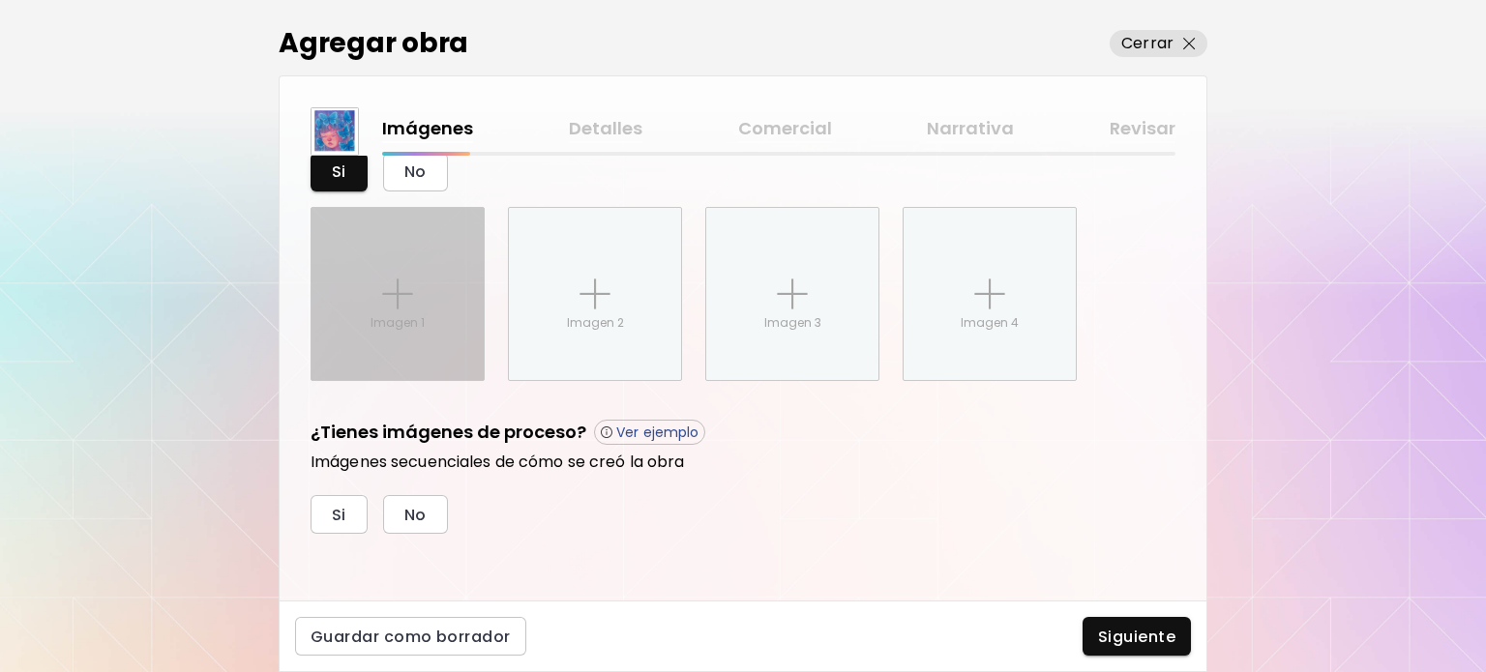
click at [422, 314] on p "Imagen 1" at bounding box center [398, 322] width 54 height 17
click at [0, 0] on input "Imagen 1" at bounding box center [0, 0] width 0 height 0
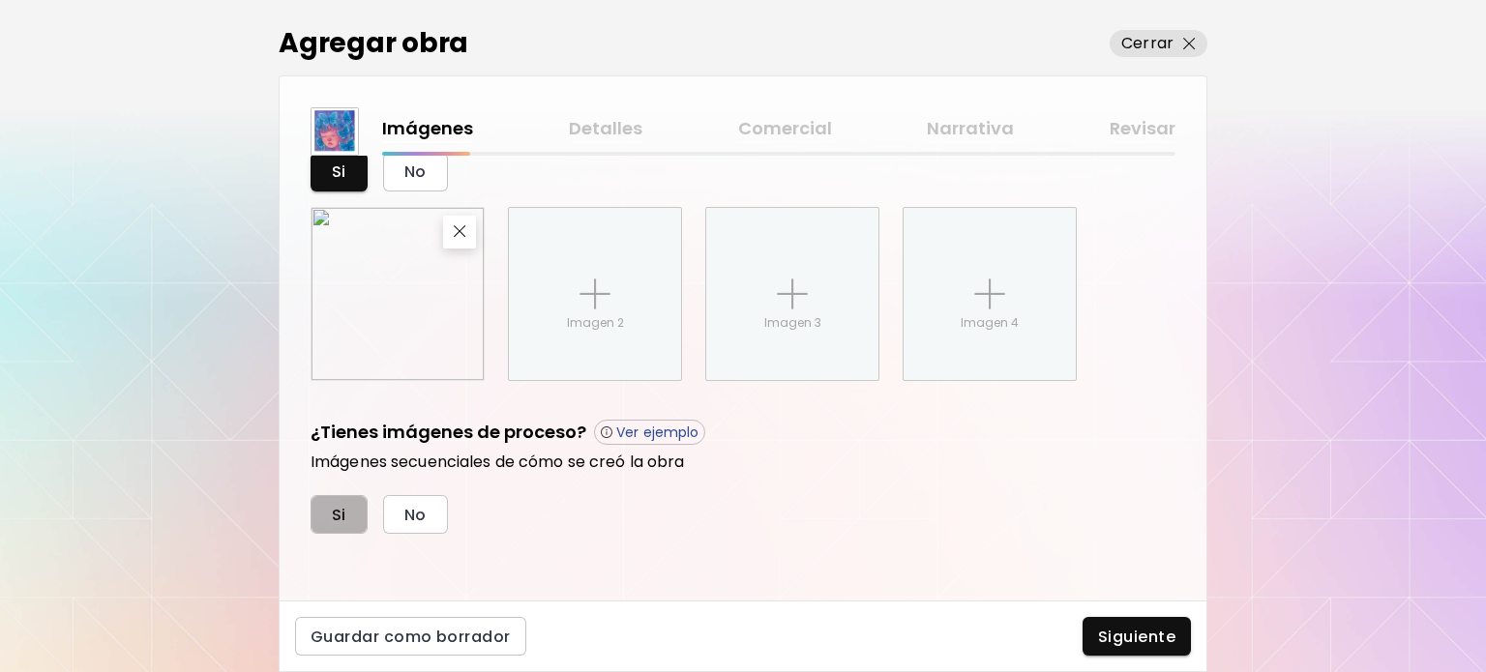
click at [352, 515] on button "Si" at bounding box center [339, 514] width 57 height 39
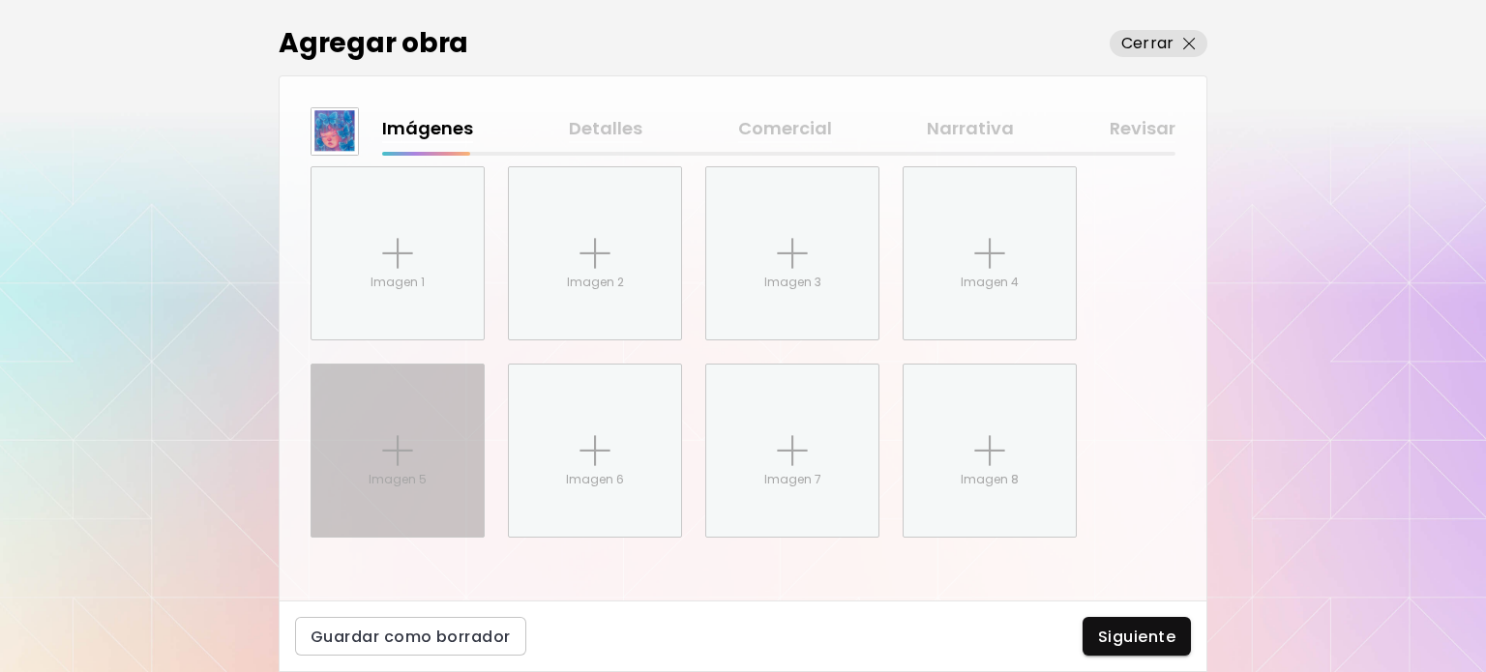
scroll to position [1153, 0]
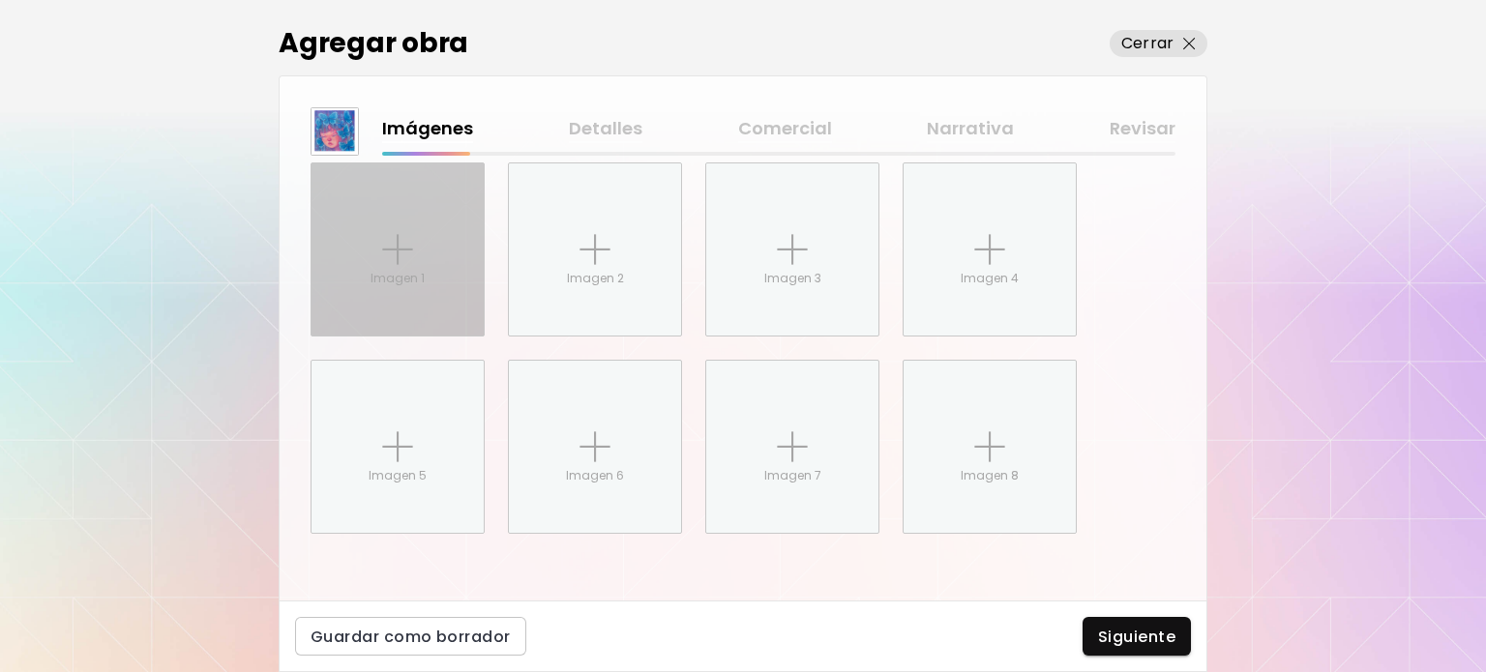
click at [404, 322] on div "Imagen 1" at bounding box center [398, 249] width 172 height 172
click at [0, 0] on input "Imagen 1" at bounding box center [0, 0] width 0 height 0
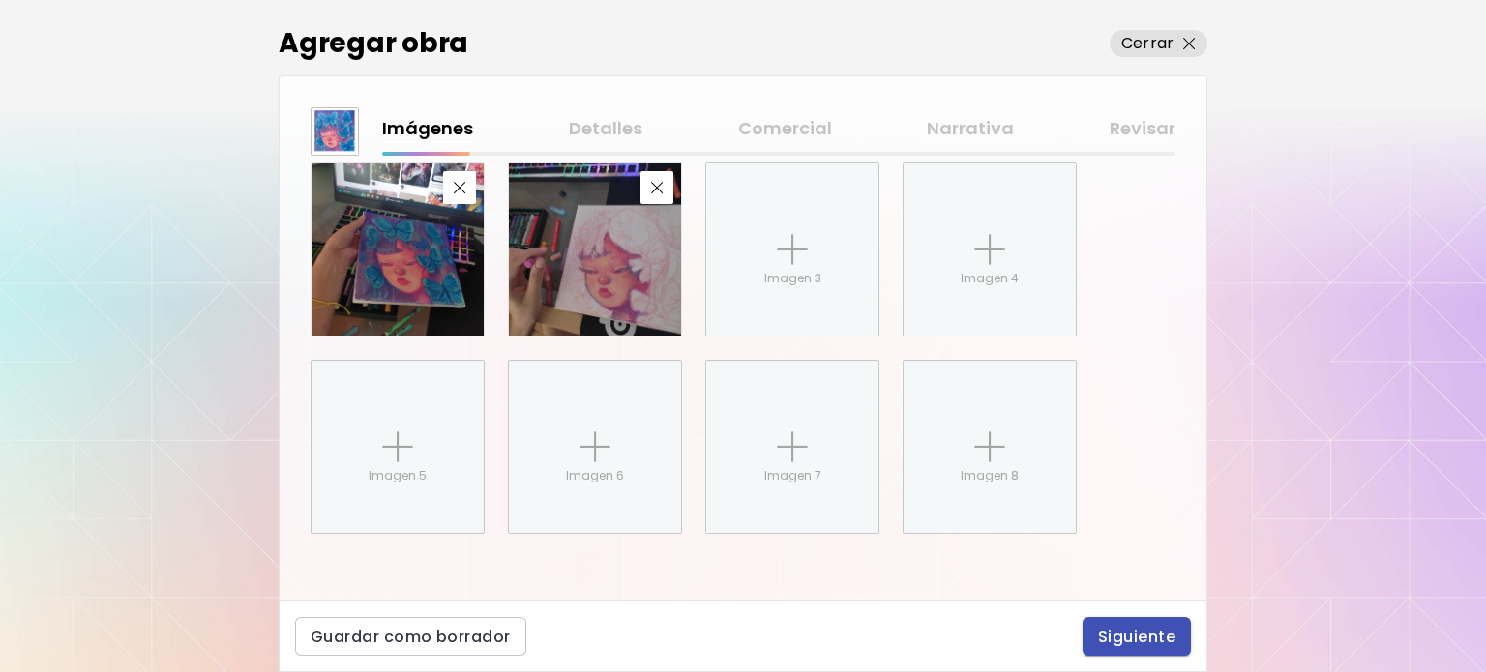
click at [1145, 633] on span "Siguiente" at bounding box center [1136, 637] width 77 height 20
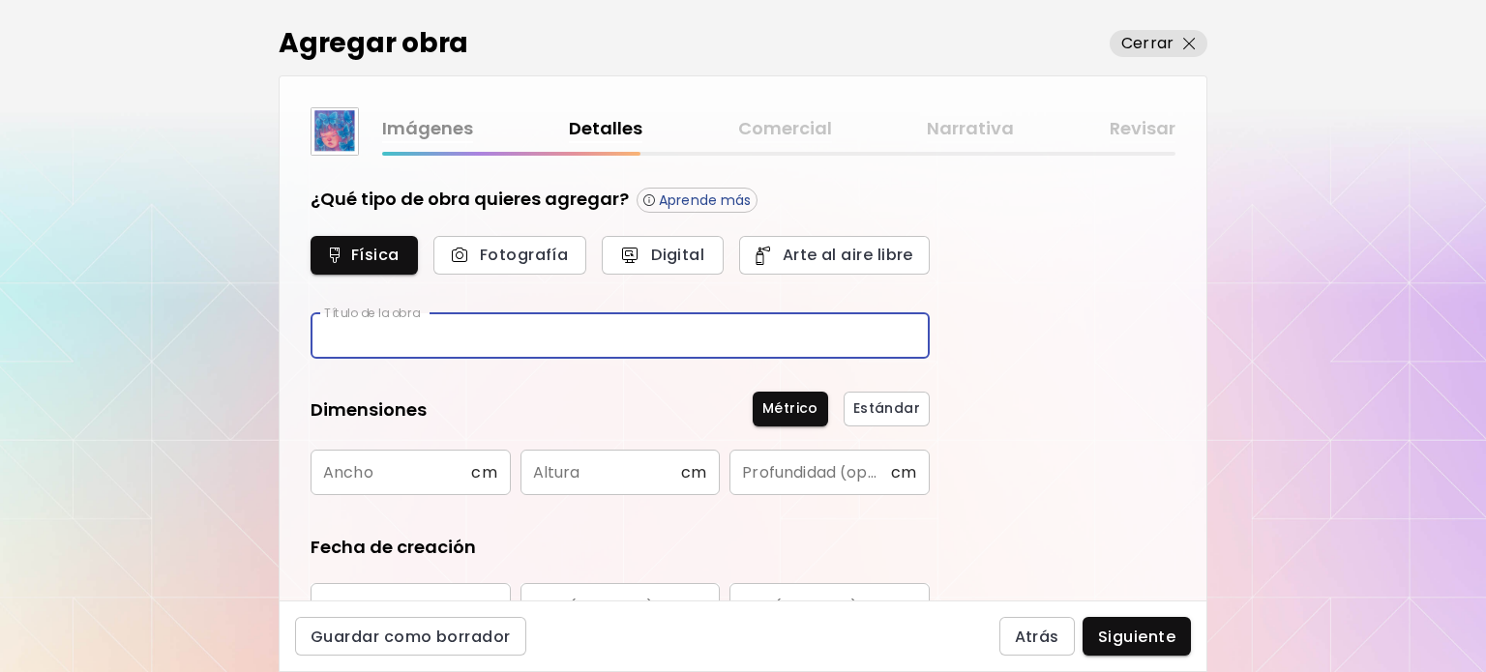
click at [520, 322] on input "text" at bounding box center [620, 335] width 619 height 45
type input "**********"
click at [410, 483] on input "text" at bounding box center [391, 472] width 161 height 45
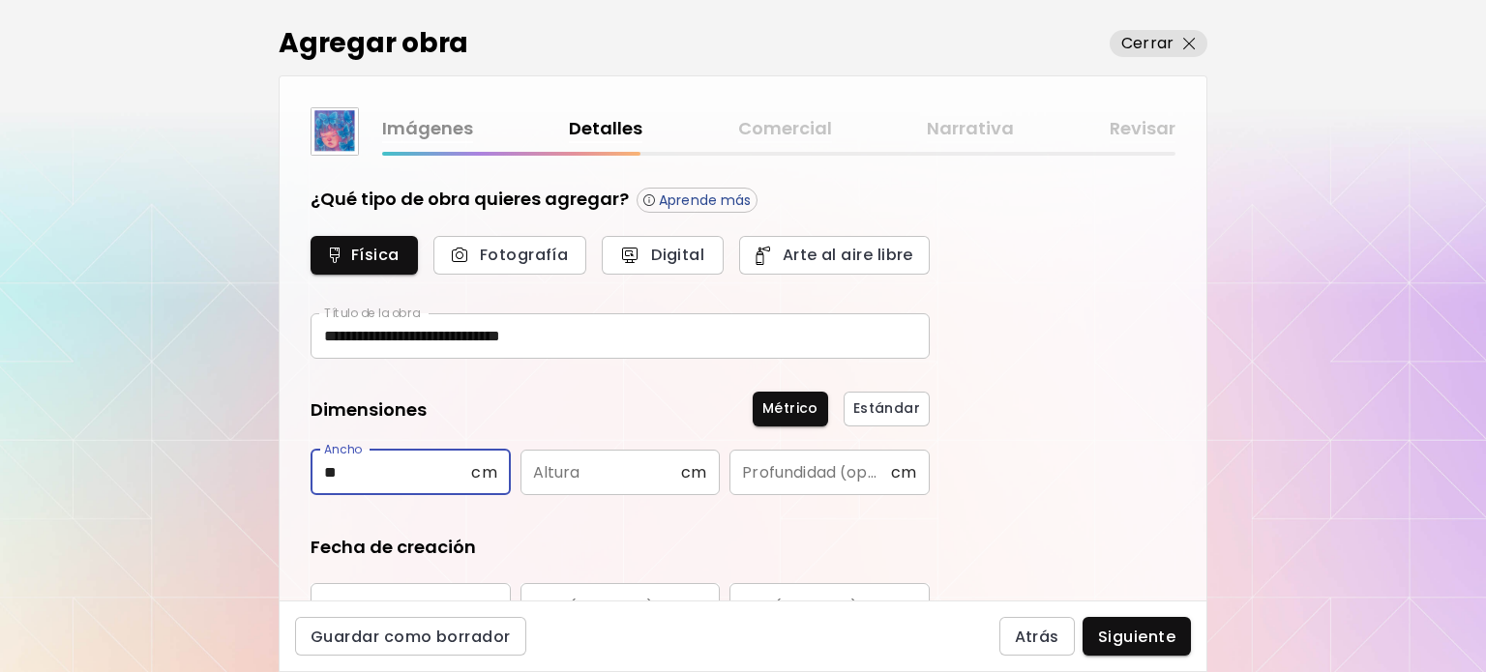
type input "**"
click at [621, 475] on input "text" at bounding box center [600, 472] width 161 height 45
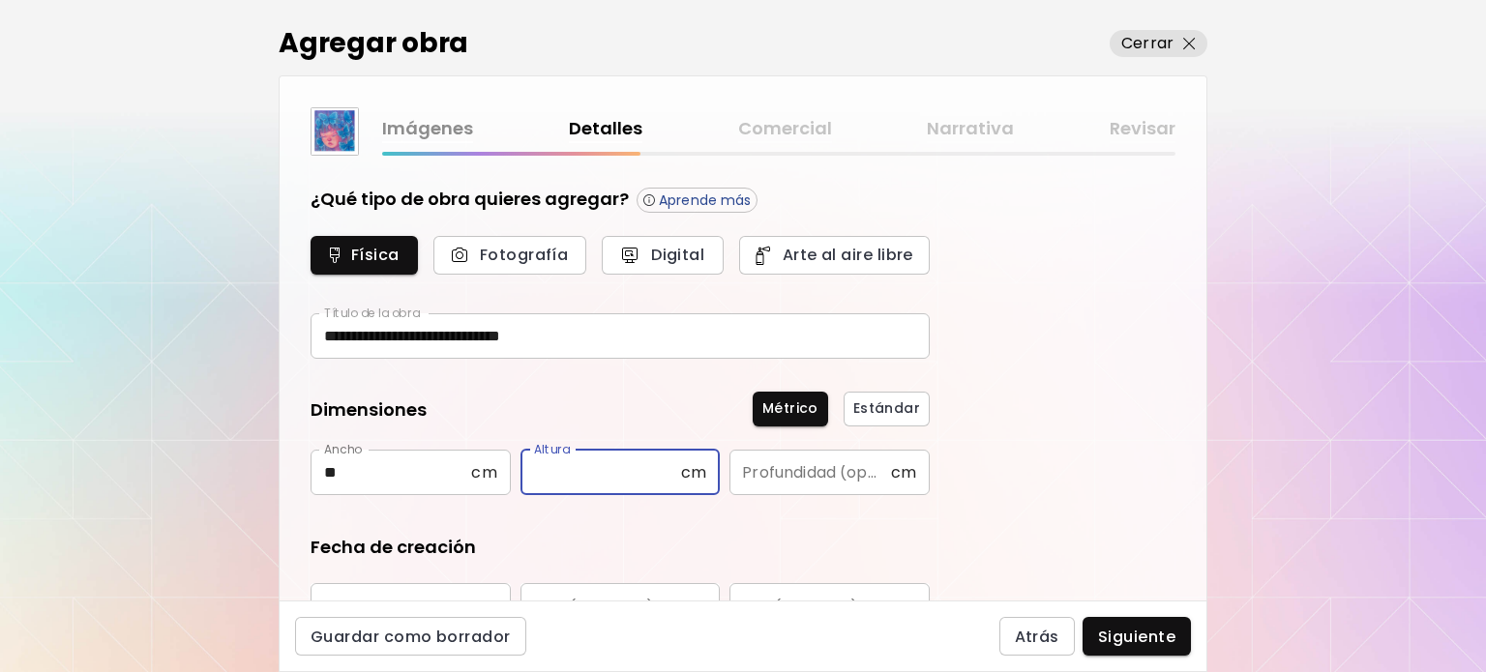
type input "*"
type input "**"
click at [421, 483] on input "**" at bounding box center [391, 472] width 161 height 45
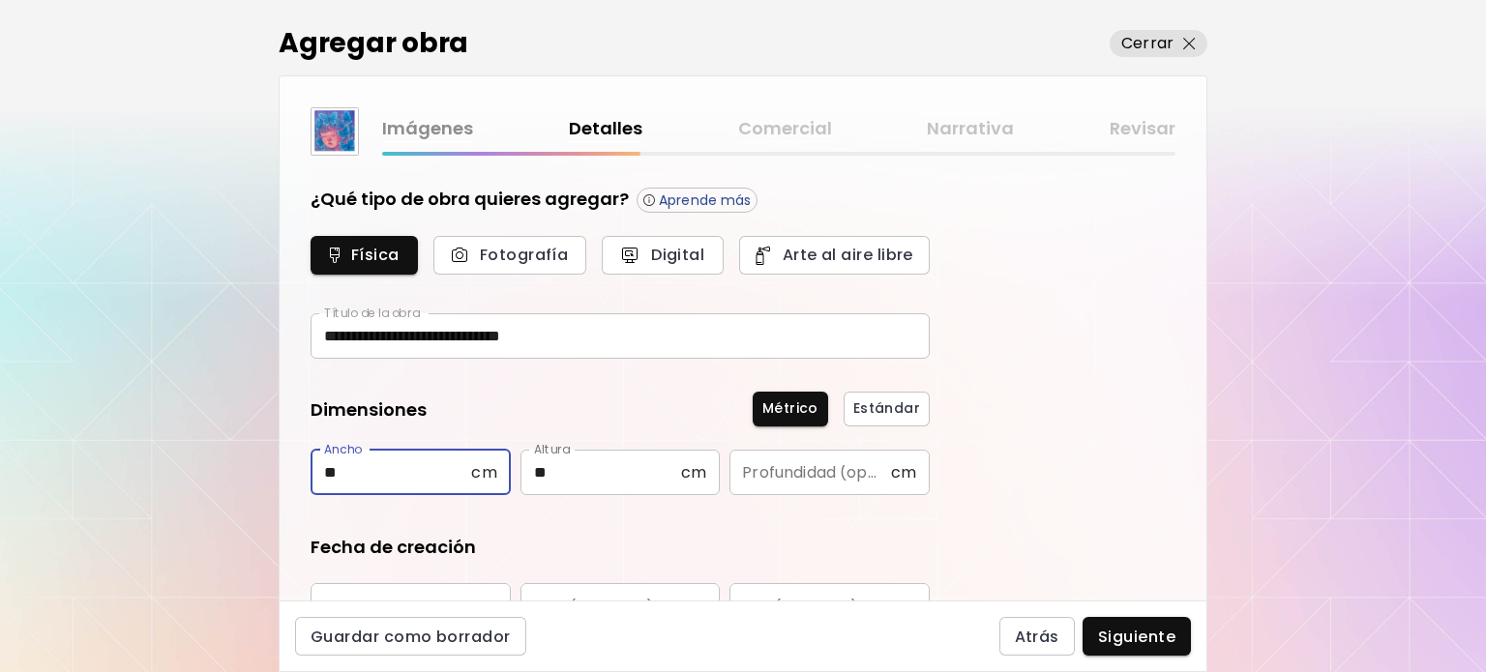
type input "*"
type input "**"
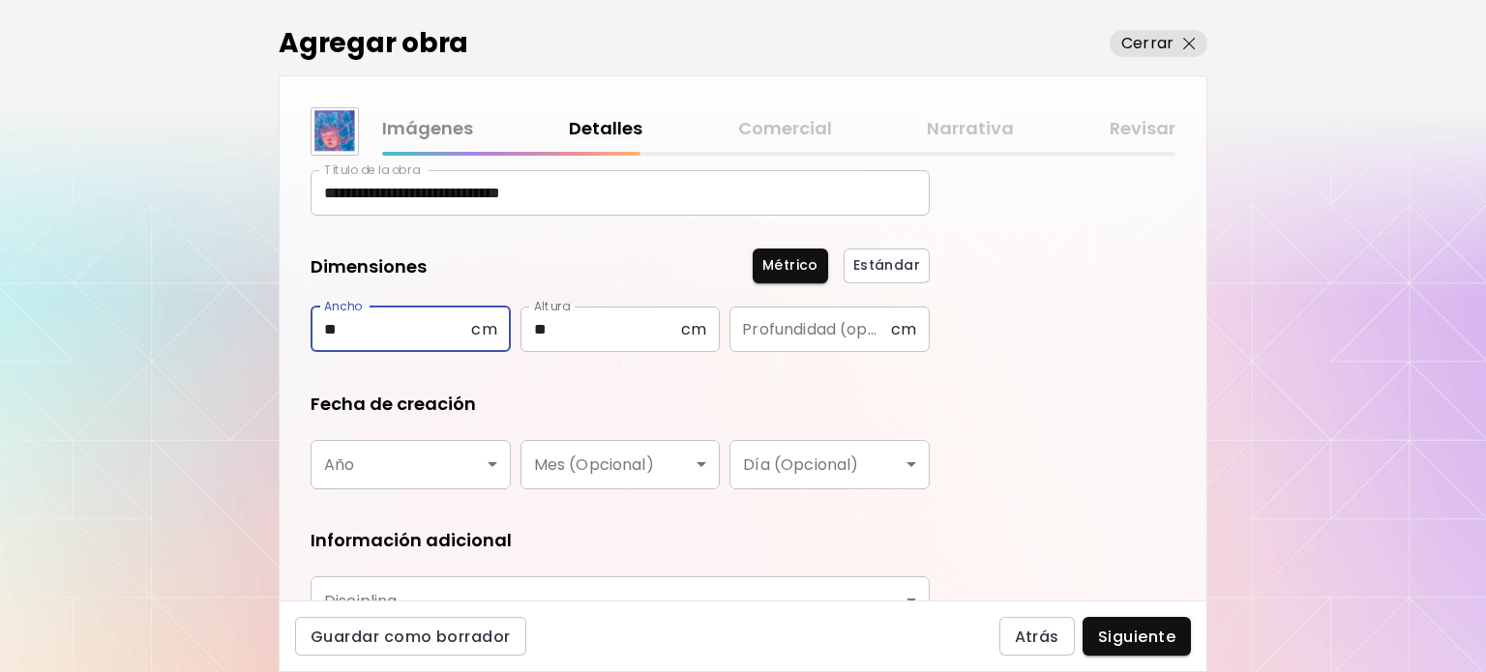
scroll to position [290, 0]
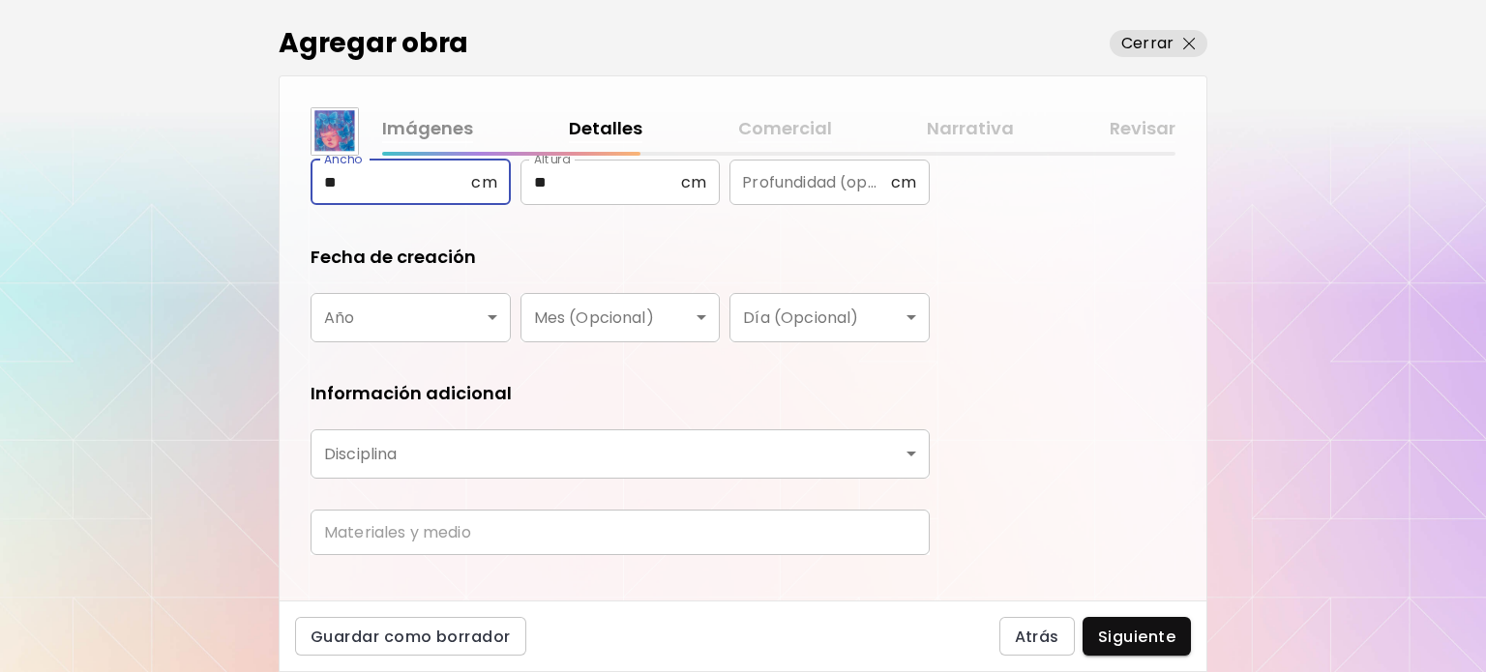
click at [410, 311] on body "**********" at bounding box center [743, 336] width 1486 height 672
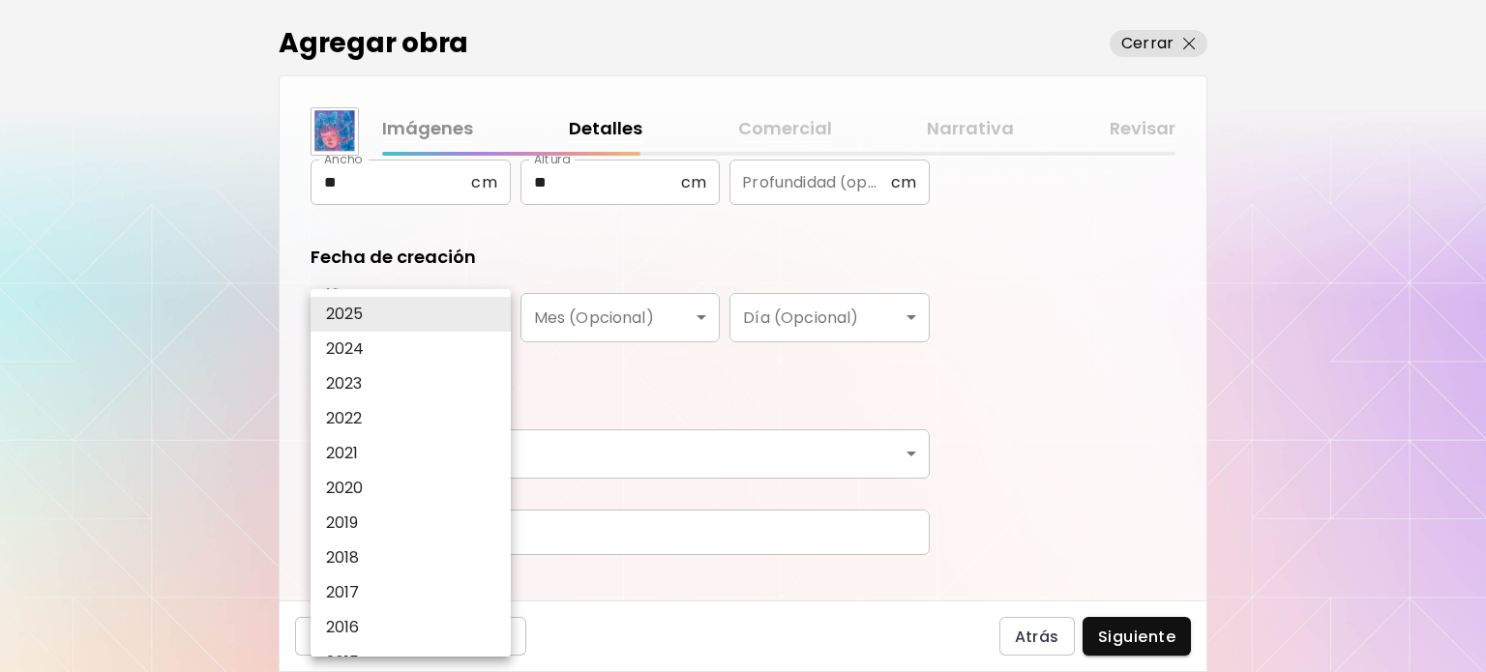
click at [582, 323] on div at bounding box center [743, 336] width 1486 height 672
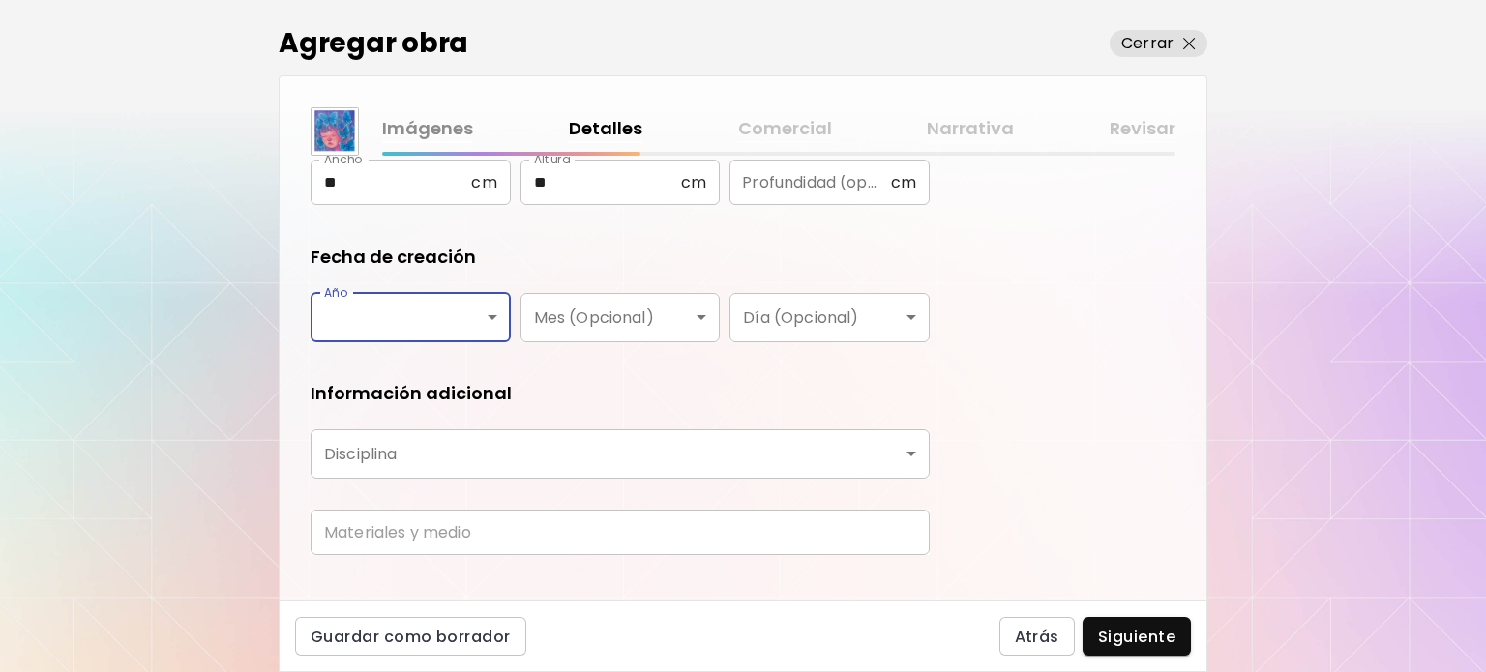
click at [582, 323] on div "2025 2024 2023 2022 2021 2020 2019 2018 2017 2016 2015 2014 2013 2012 2011 2010…" at bounding box center [743, 336] width 1486 height 672
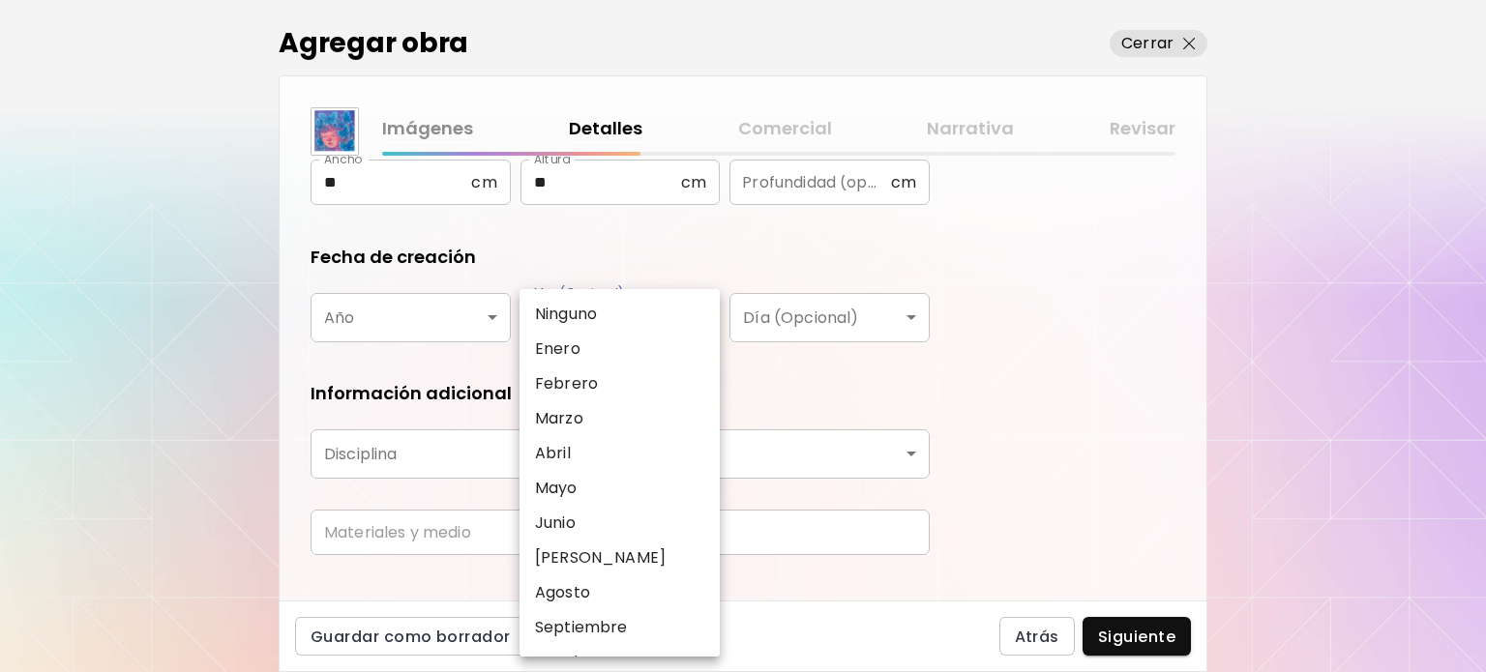
click at [582, 323] on body "**********" at bounding box center [743, 336] width 1486 height 672
click at [574, 551] on li "[PERSON_NAME]" at bounding box center [625, 558] width 210 height 35
type input "*****"
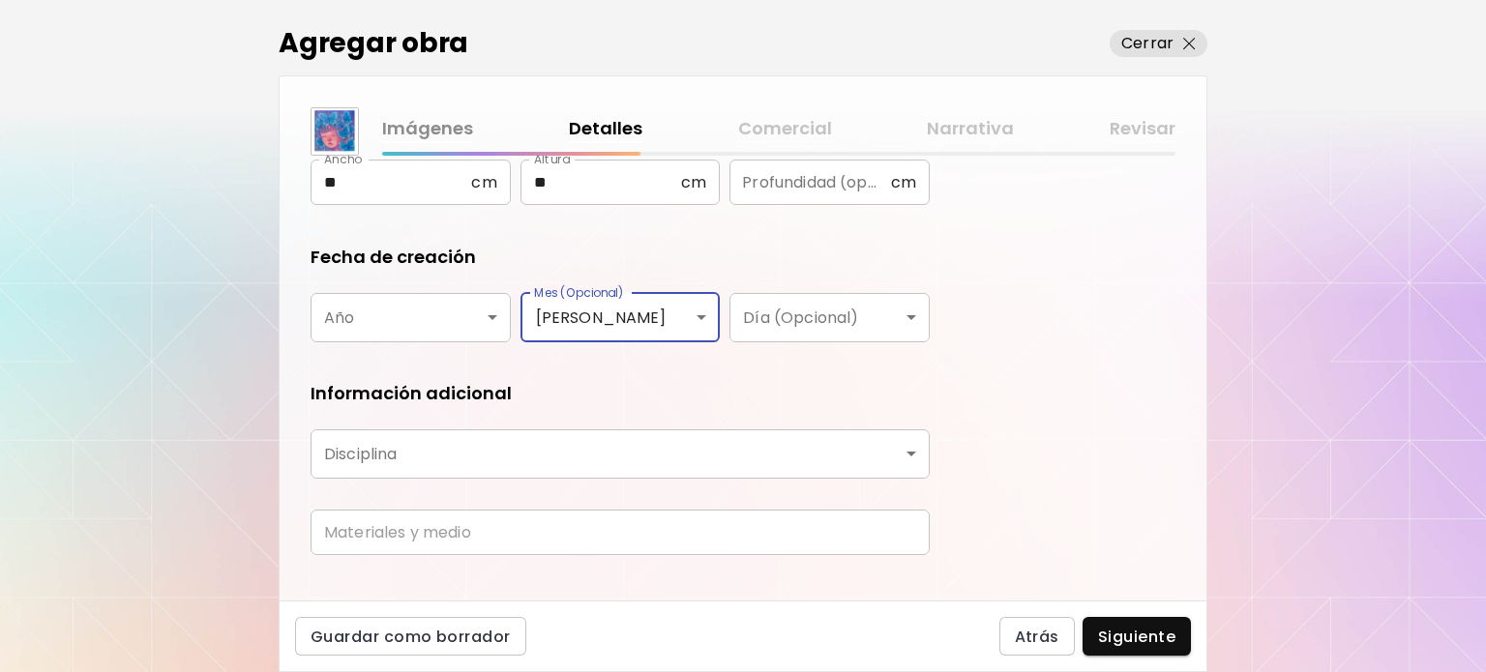
click at [436, 312] on body "**********" at bounding box center [743, 336] width 1486 height 672
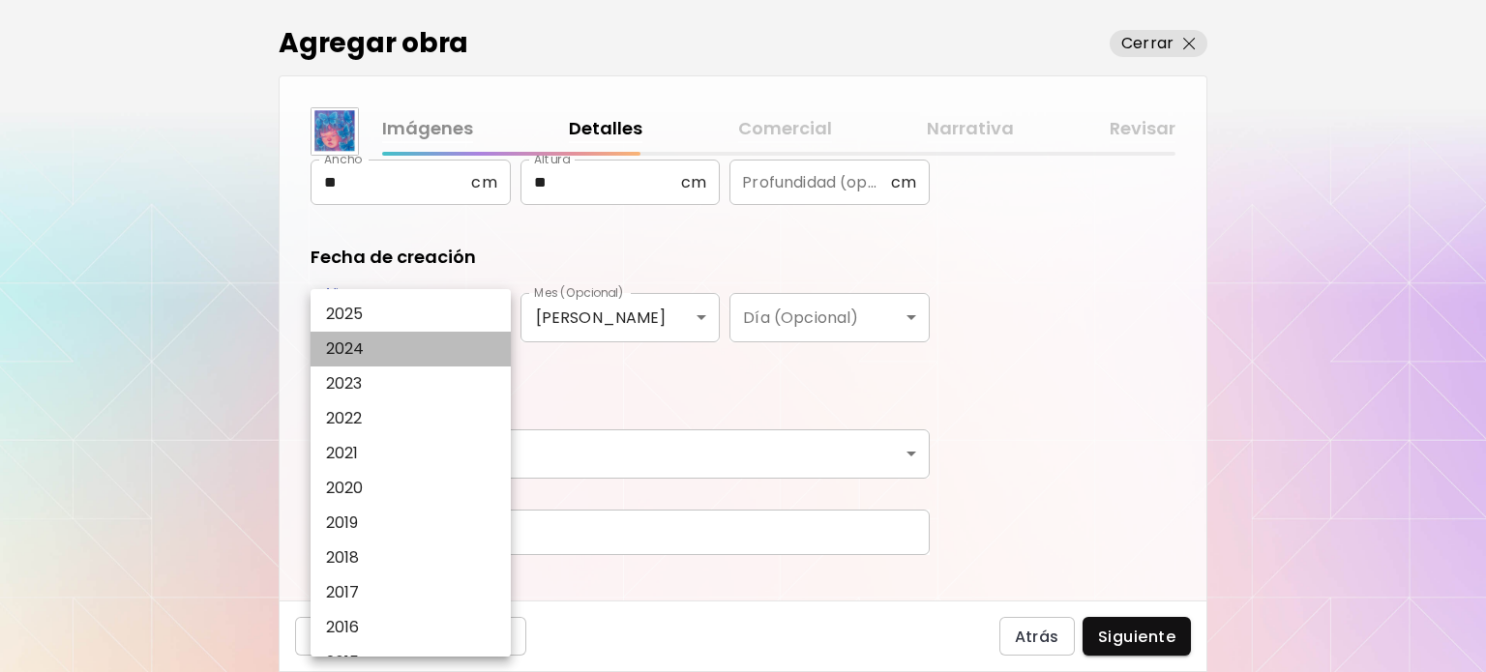
click at [376, 363] on li "2024" at bounding box center [416, 349] width 210 height 35
type input "****"
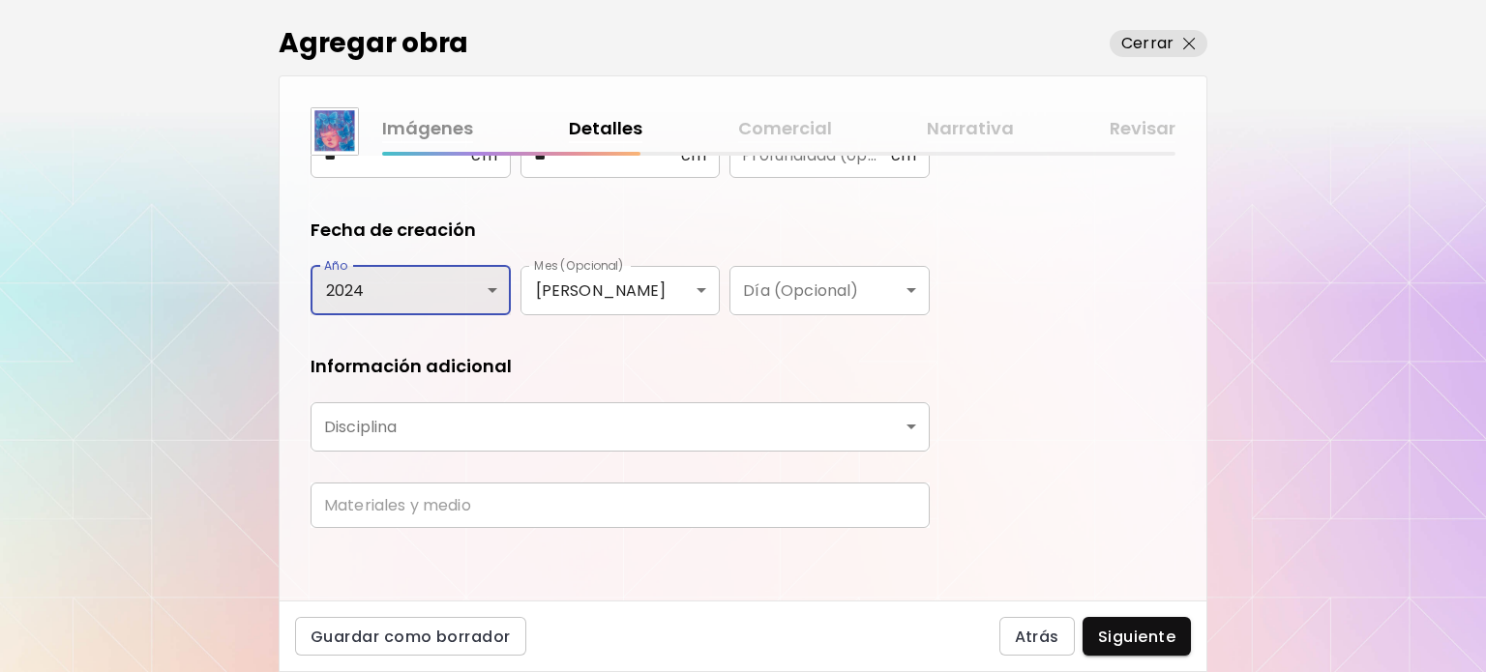
scroll to position [319, 0]
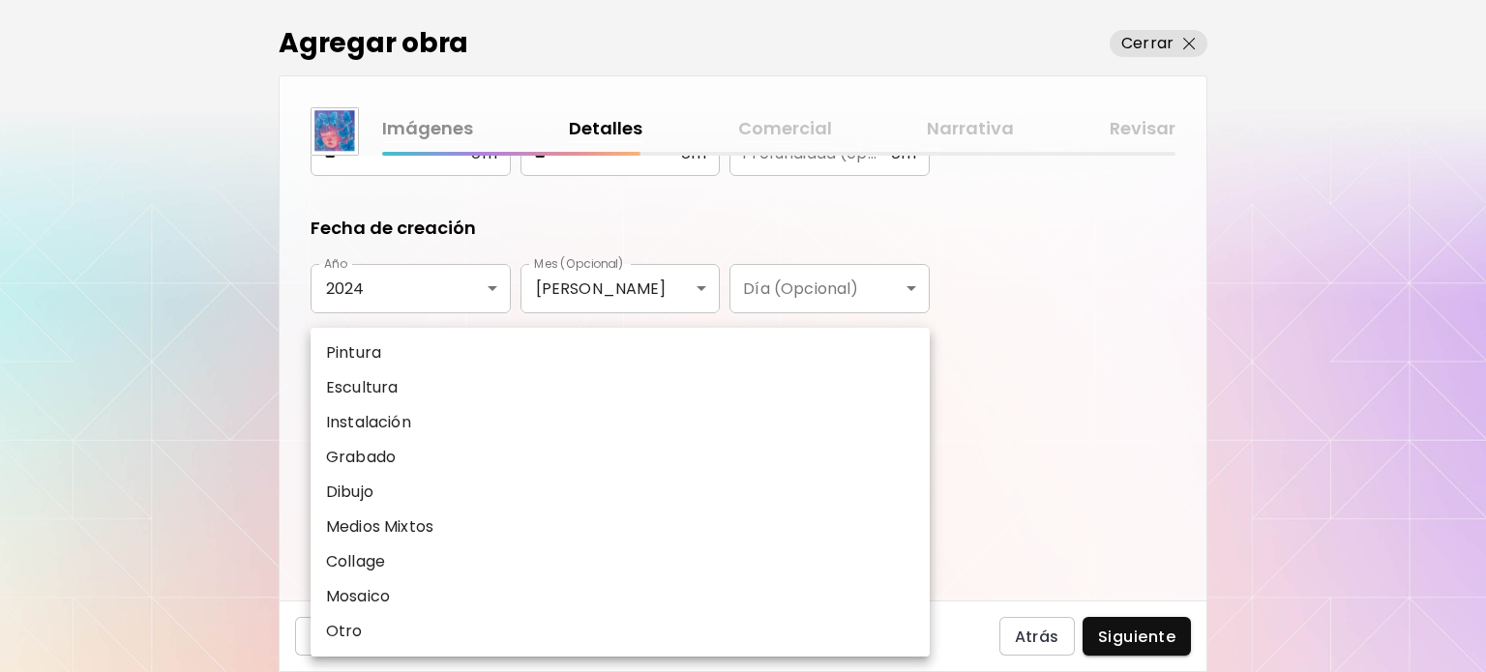
click at [411, 410] on body "**********" at bounding box center [743, 336] width 1486 height 672
click at [387, 347] on li "Pintura" at bounding box center [620, 353] width 619 height 35
type input "********"
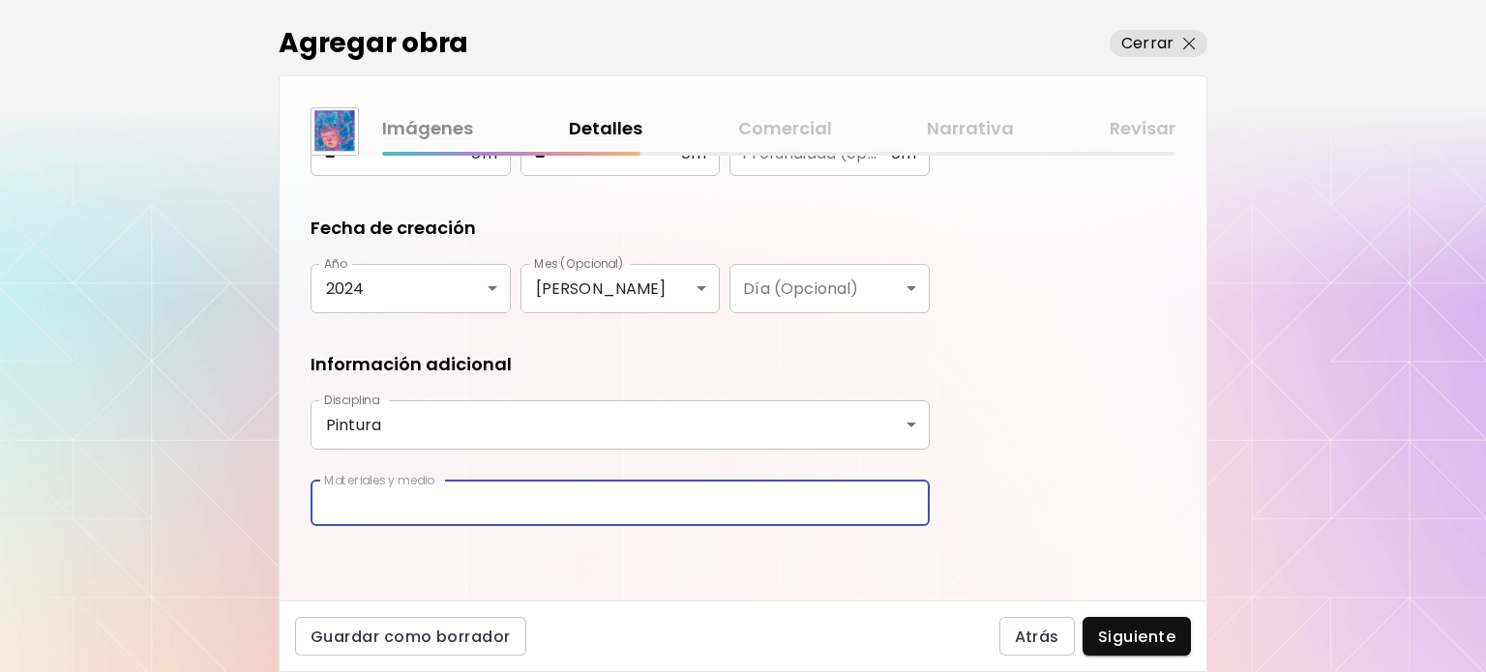
click at [387, 514] on input "text" at bounding box center [620, 503] width 619 height 45
type input "**********"
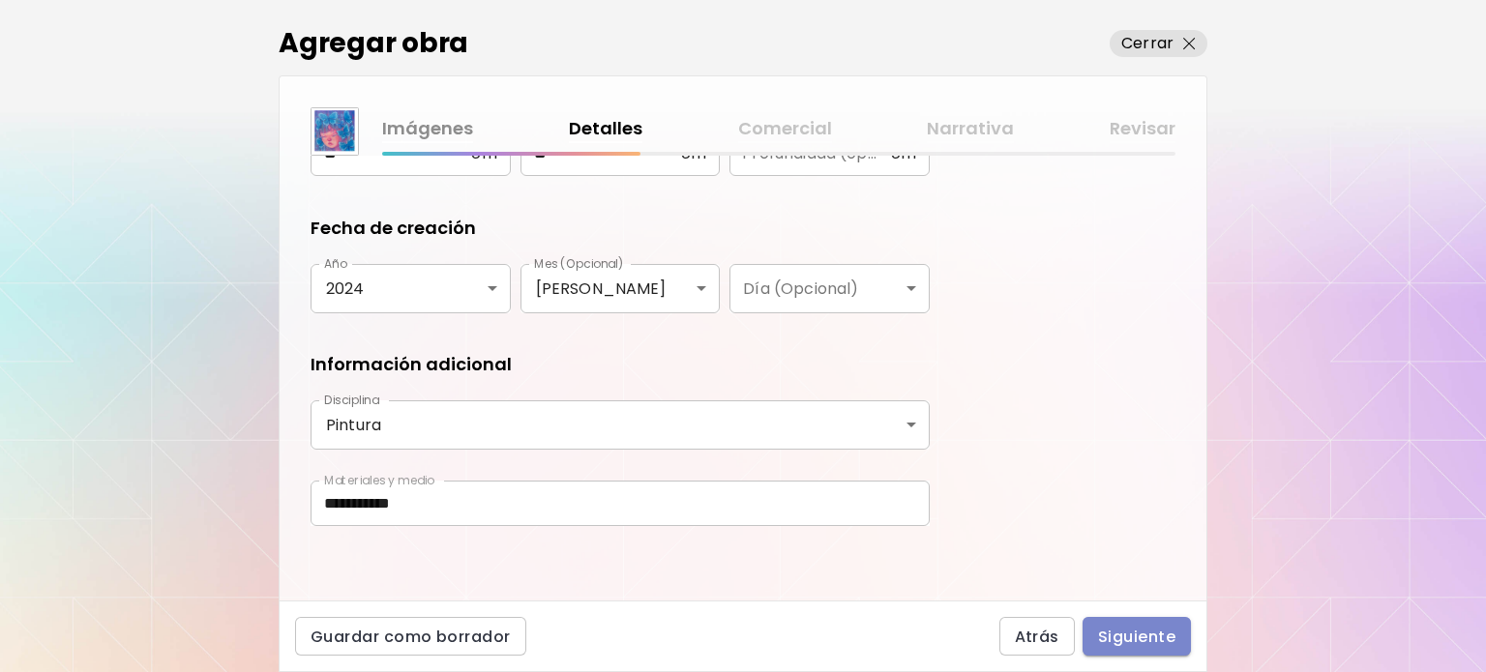
click at [1128, 647] on span "Siguiente" at bounding box center [1136, 637] width 77 height 20
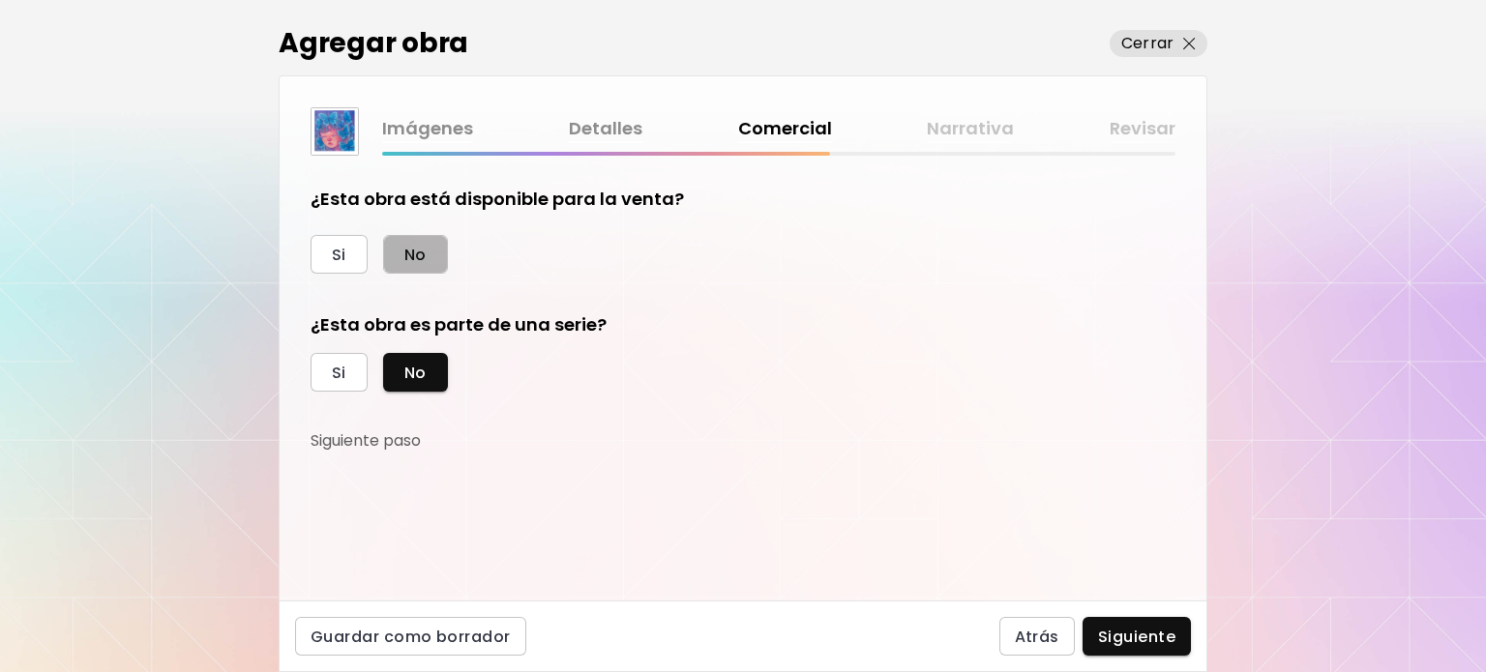
click at [393, 247] on button "No" at bounding box center [415, 254] width 65 height 39
click at [1163, 631] on span "Siguiente" at bounding box center [1136, 637] width 77 height 20
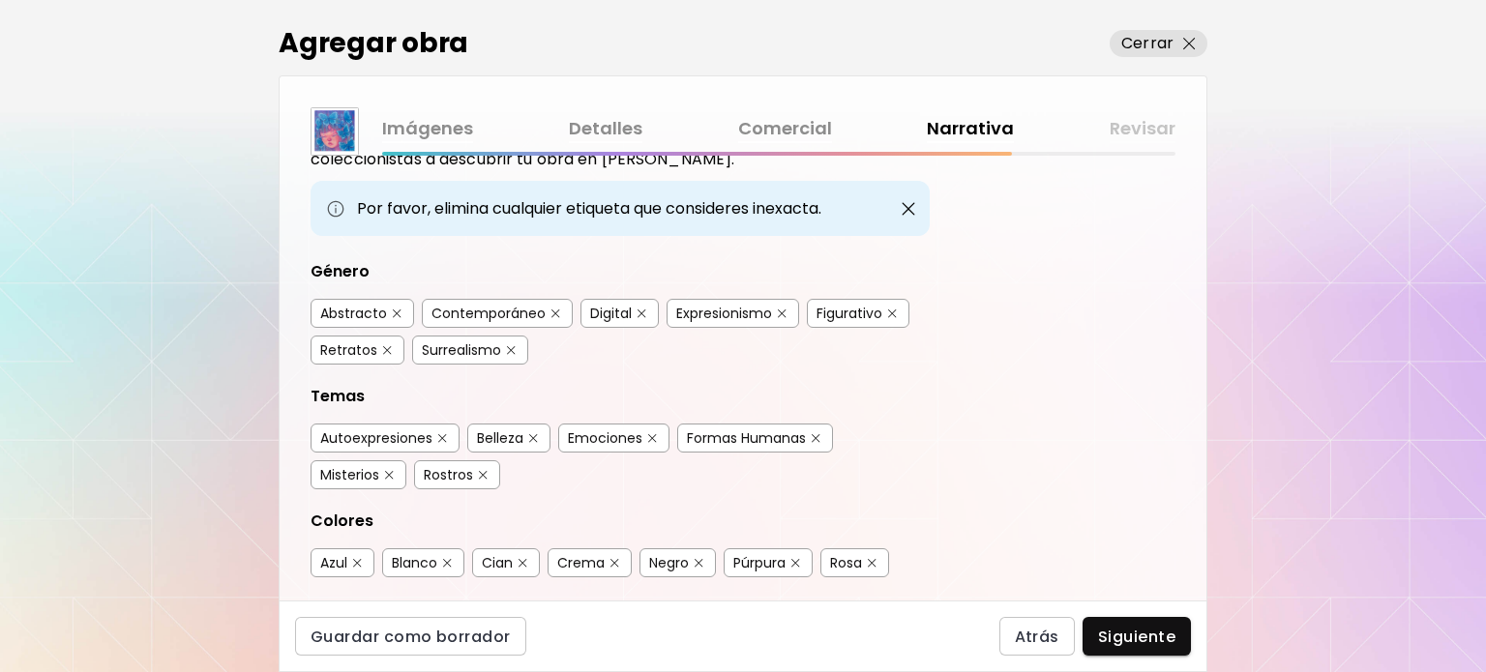
scroll to position [97, 0]
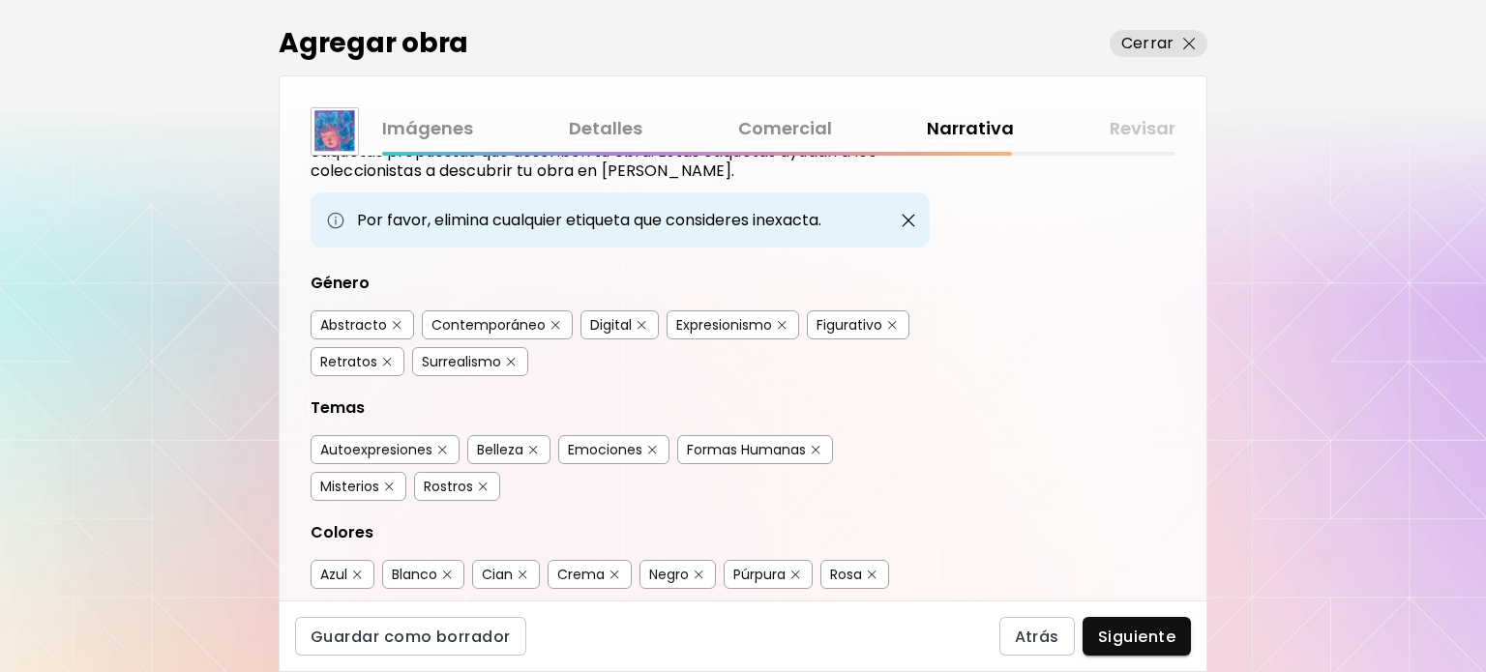
click at [638, 325] on img "button" at bounding box center [642, 325] width 9 height 9
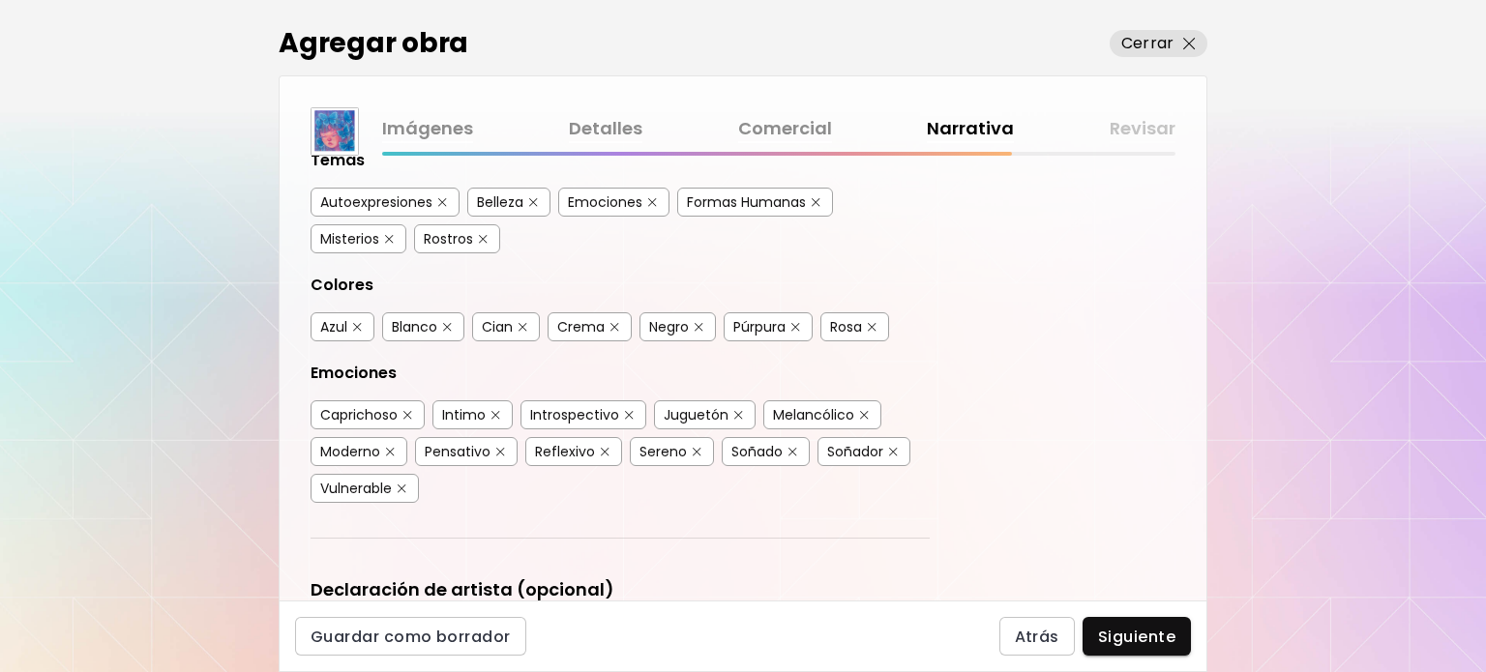
scroll to position [387, 0]
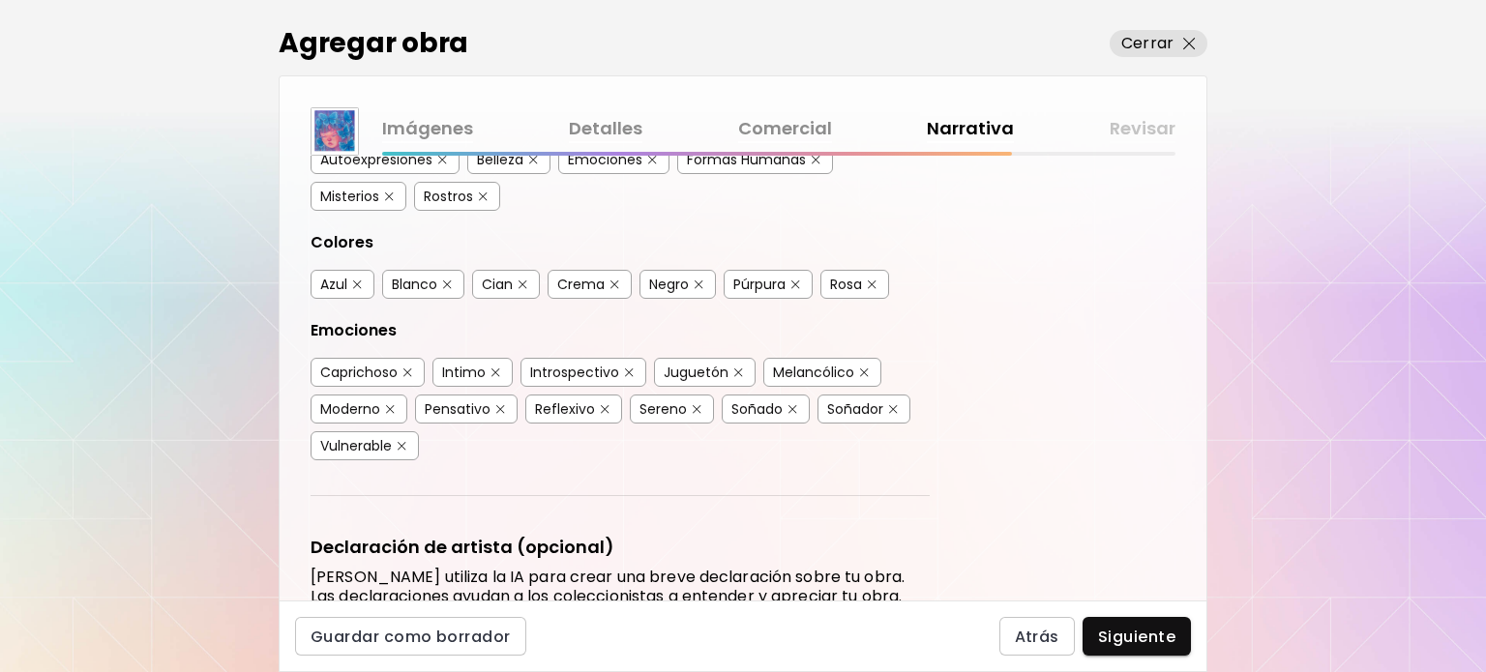
click at [740, 366] on button "button" at bounding box center [738, 373] width 15 height 15
click at [397, 368] on div "Caprichoso" at bounding box center [358, 372] width 77 height 19
click at [383, 402] on button "button" at bounding box center [390, 409] width 15 height 15
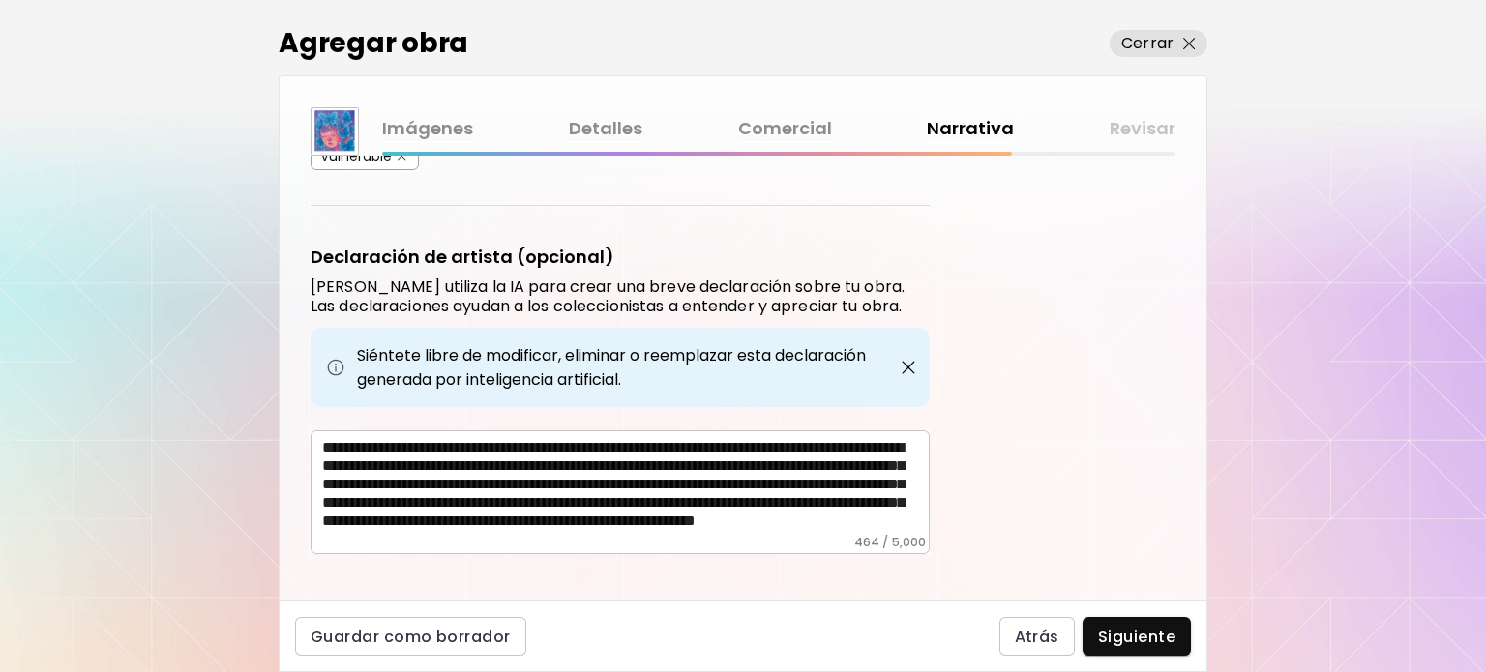
scroll to position [32, 0]
click at [1134, 638] on span "Siguiente" at bounding box center [1136, 637] width 77 height 20
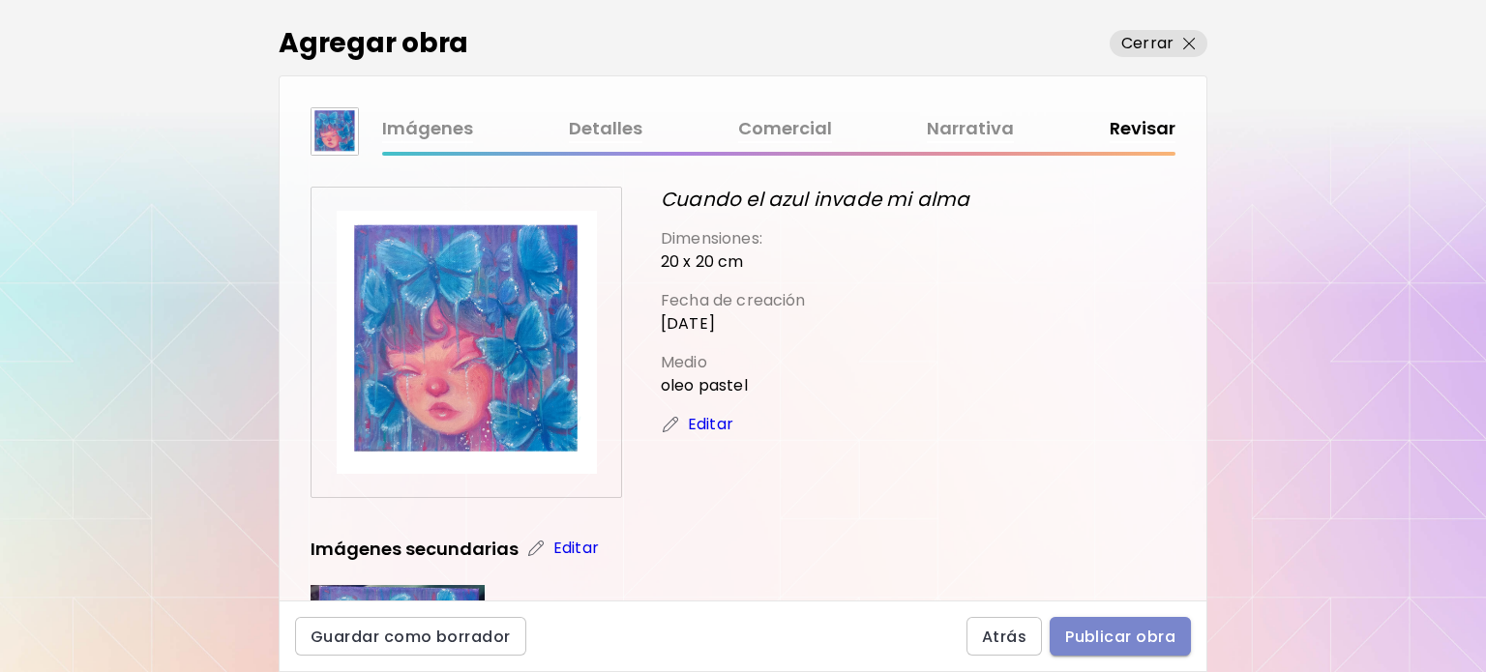
click at [1085, 634] on span "Publicar obra" at bounding box center [1120, 637] width 110 height 20
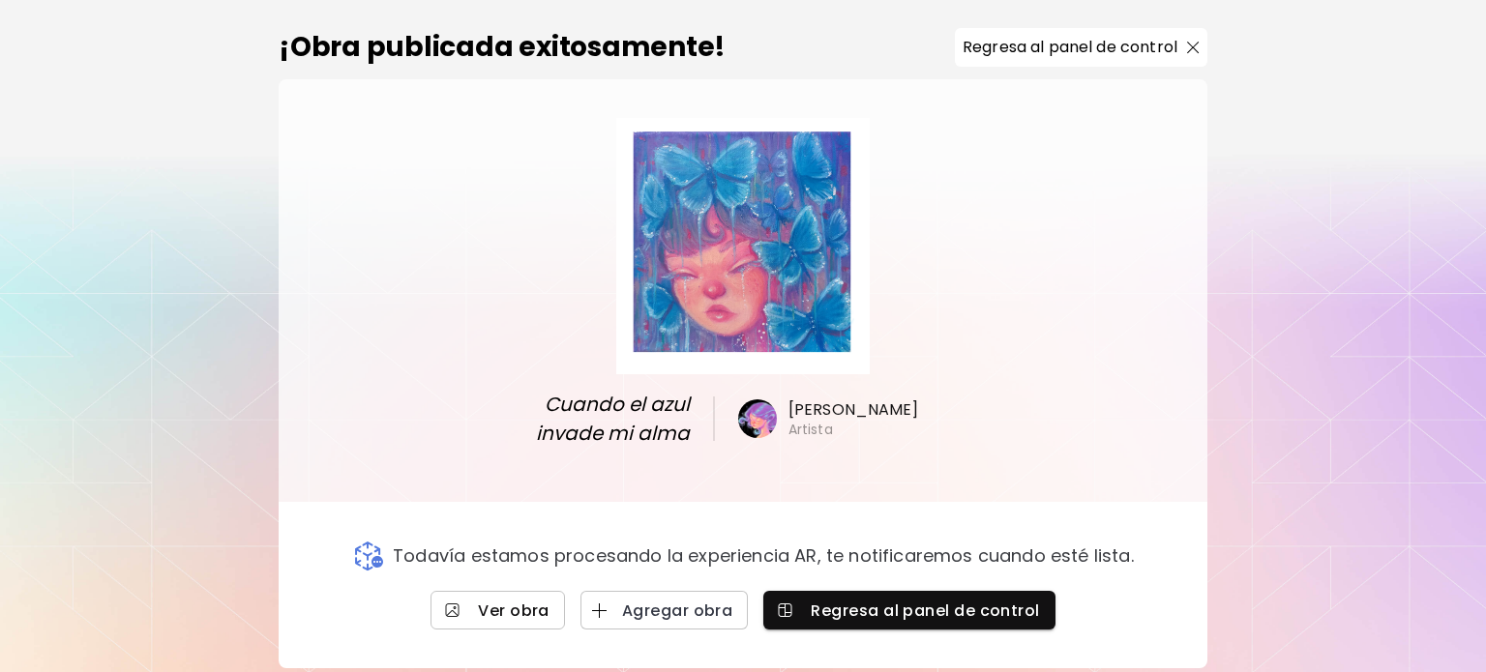
click at [502, 610] on span "Ver obra" at bounding box center [498, 611] width 104 height 20
click at [708, 604] on span "Agregar obra" at bounding box center [664, 611] width 137 height 20
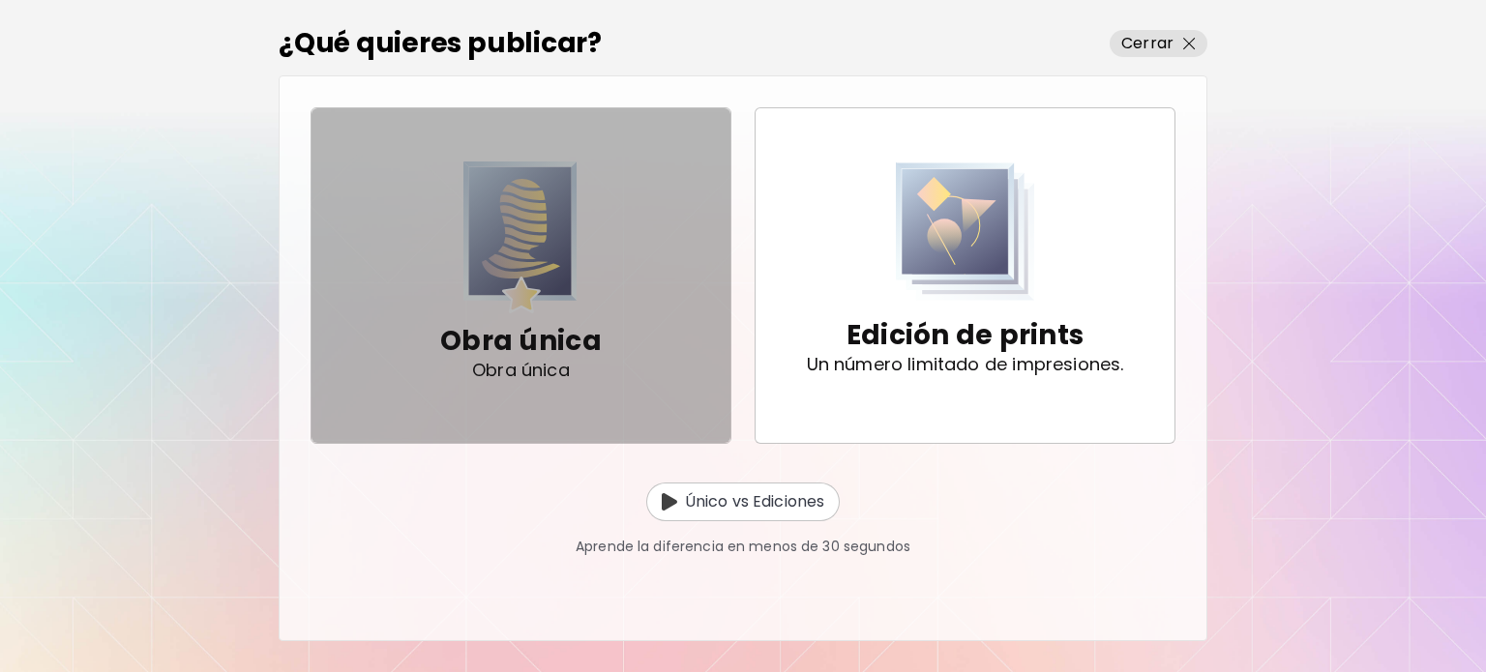
click at [551, 336] on p "Obra única" at bounding box center [521, 341] width 162 height 39
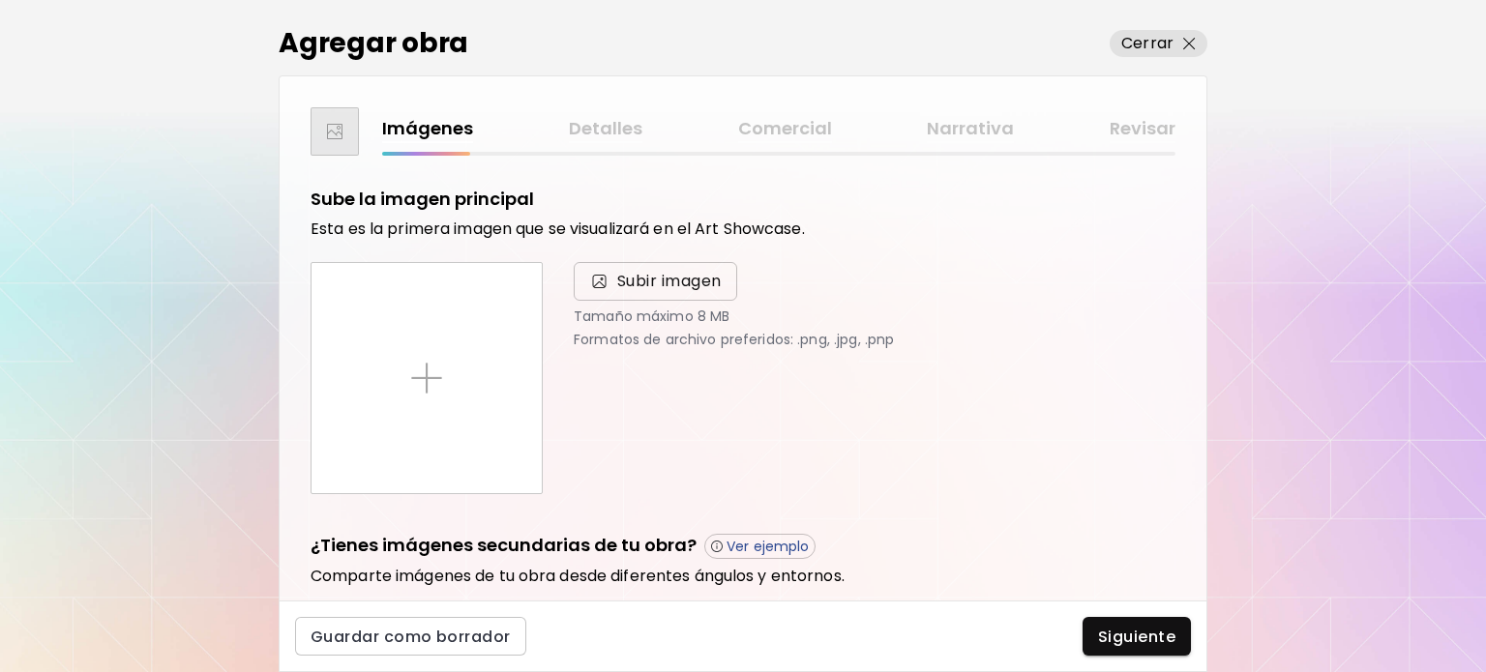
click at [633, 292] on span "Subir imagen" at bounding box center [669, 281] width 104 height 23
click at [0, 0] on input "Subir imagen" at bounding box center [0, 0] width 0 height 0
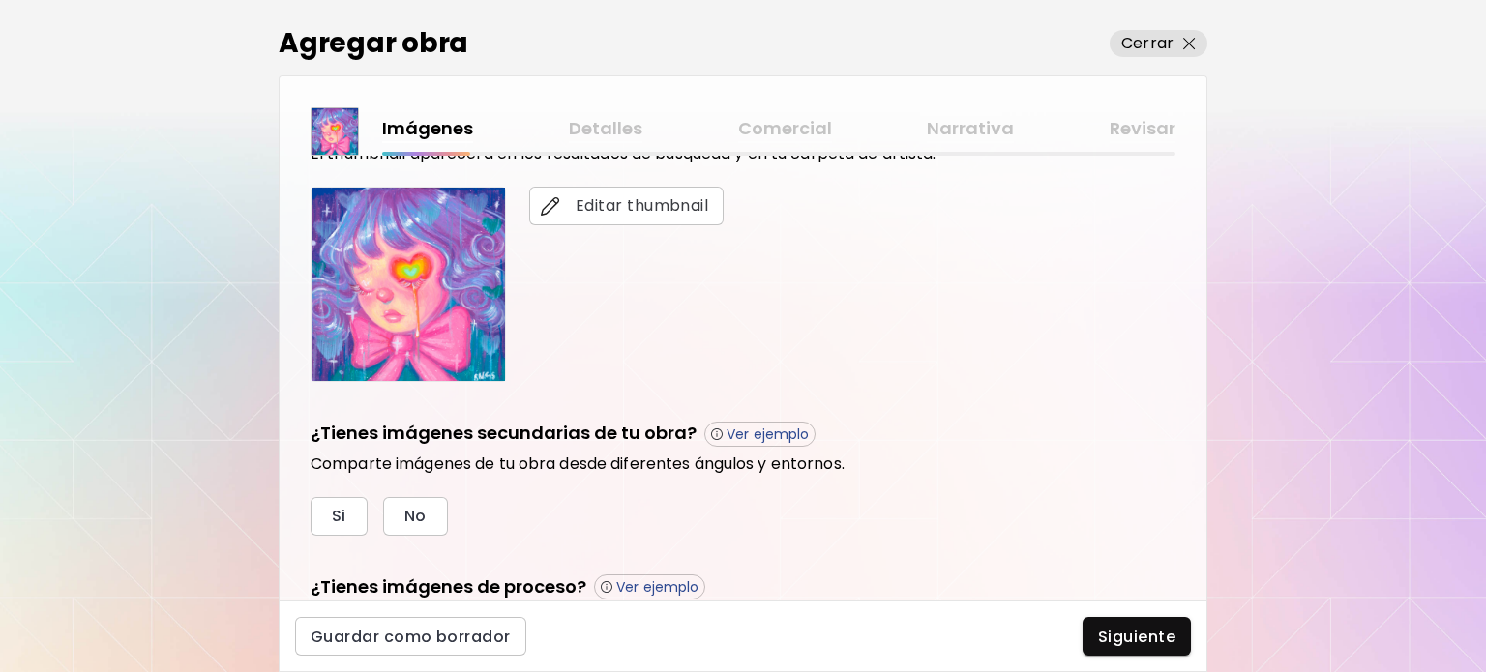
scroll to position [484, 0]
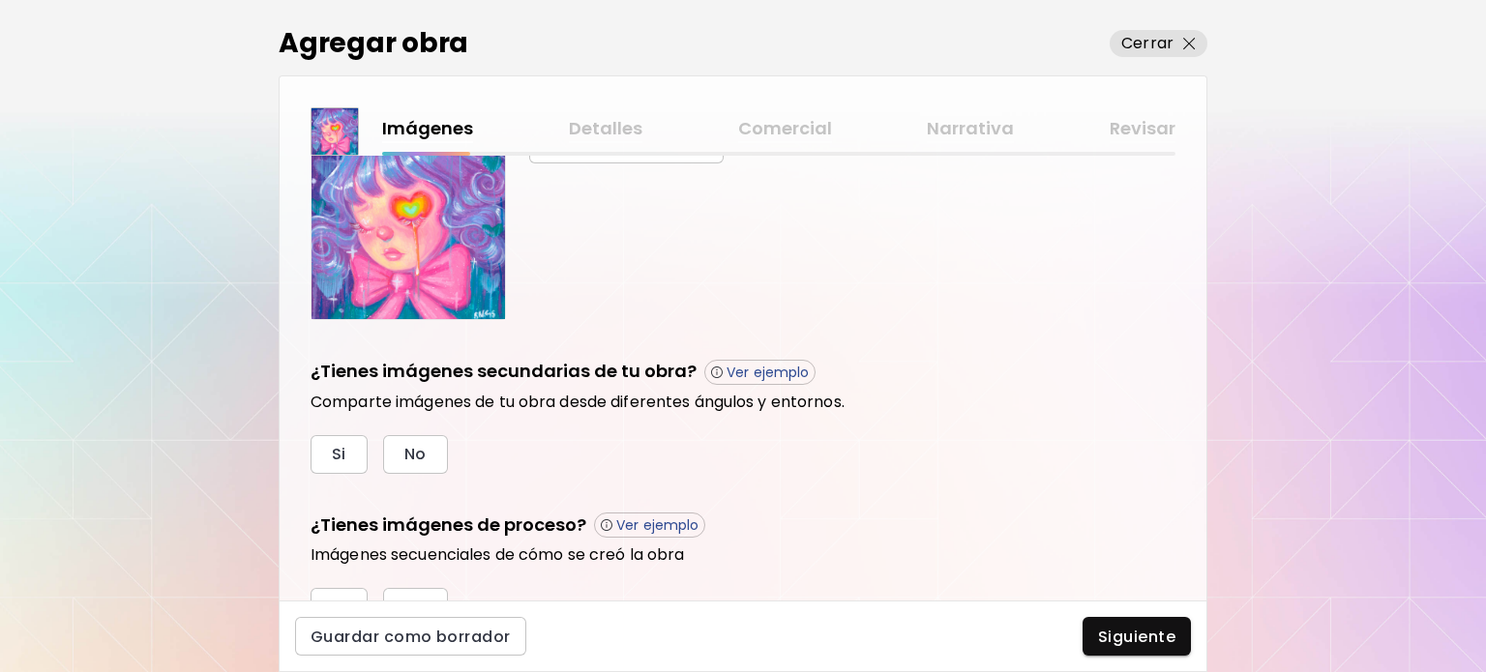
click at [368, 452] on div "Si No" at bounding box center [743, 454] width 865 height 39
click at [370, 443] on div "Si No" at bounding box center [743, 454] width 865 height 39
click at [280, 442] on div "Sube la imagen principal Esta es la primera imagen que se visualizará en el Art…" at bounding box center [743, 378] width 927 height 445
click at [349, 453] on button "Si" at bounding box center [339, 454] width 57 height 39
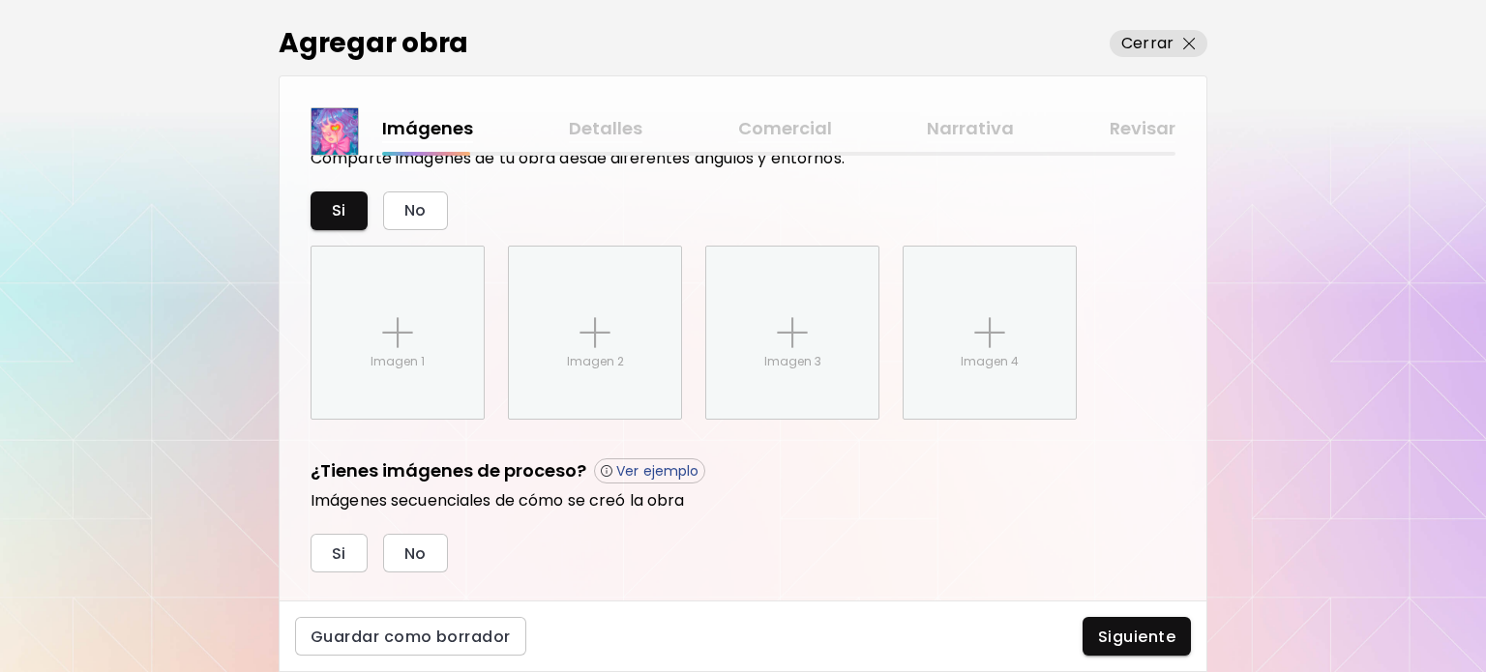
scroll to position [766, 0]
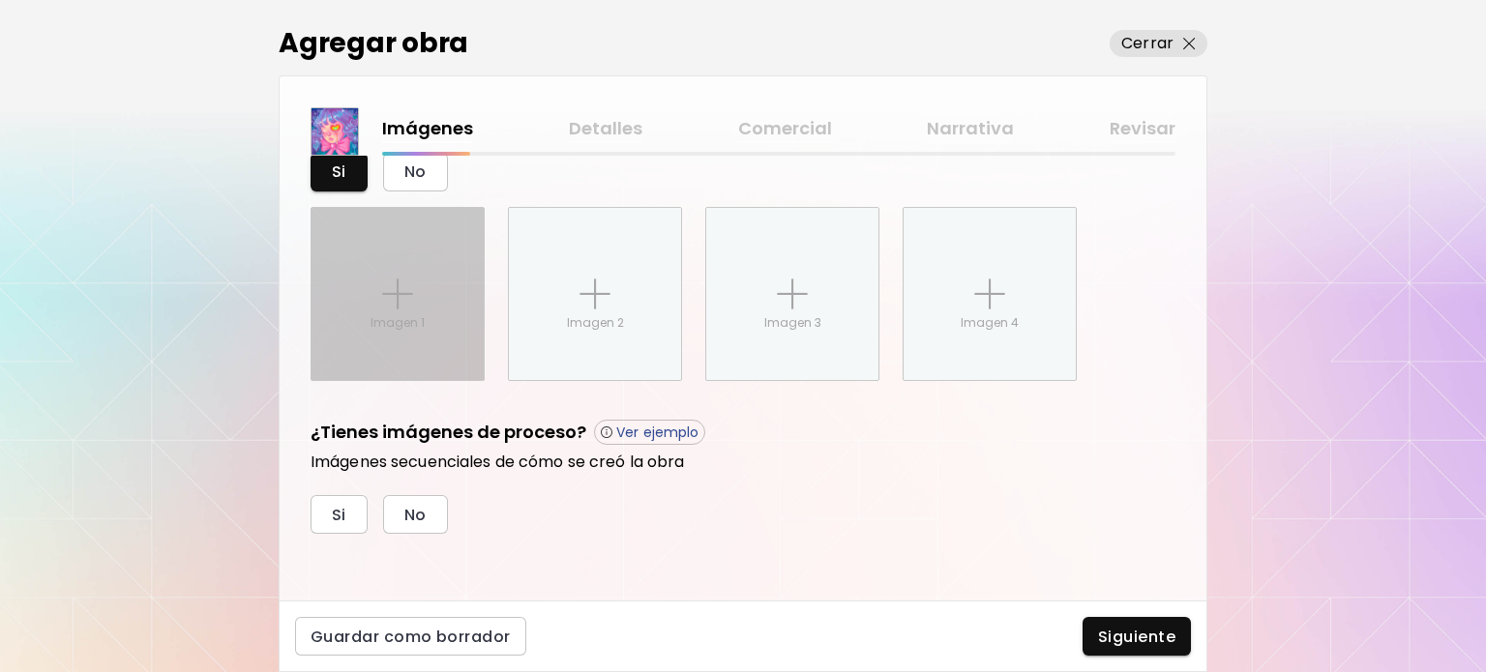
click at [401, 297] on img at bounding box center [397, 294] width 31 height 31
click at [0, 0] on input "Imagen 1" at bounding box center [0, 0] width 0 height 0
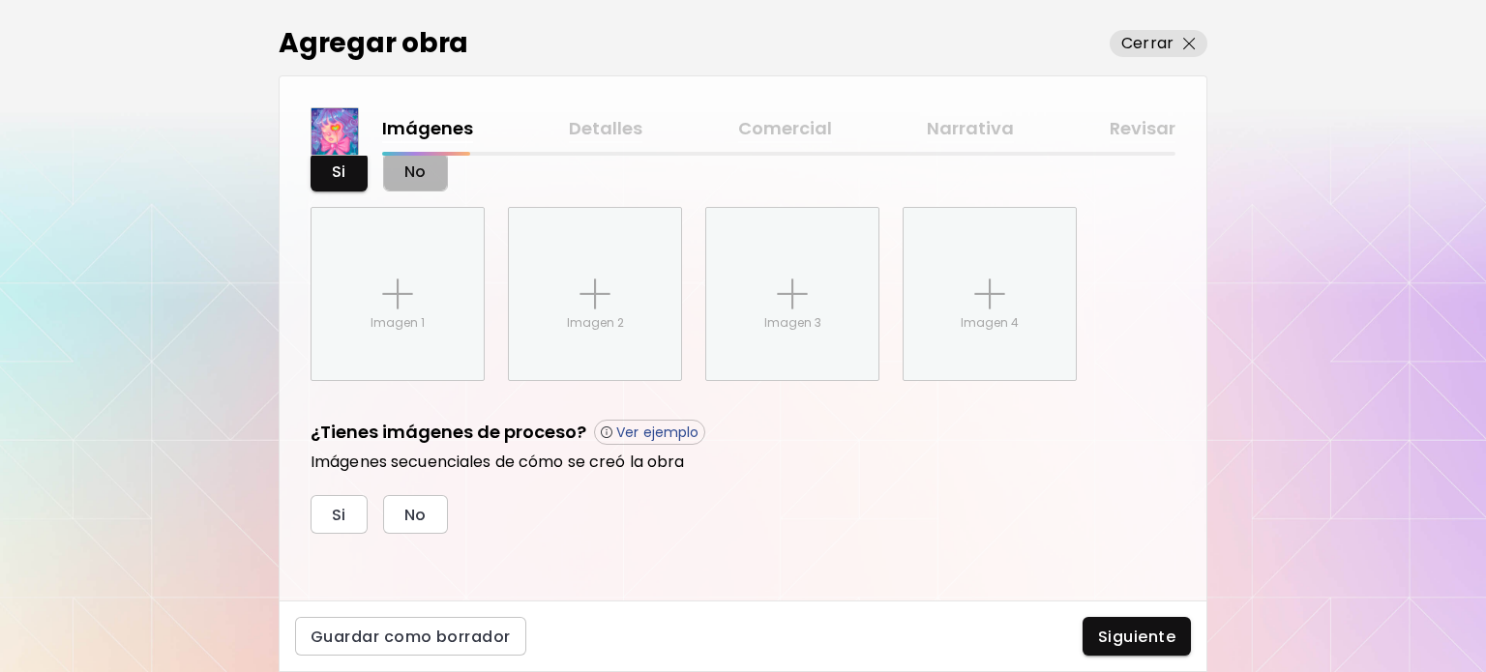
click at [391, 157] on button "No" at bounding box center [415, 172] width 65 height 39
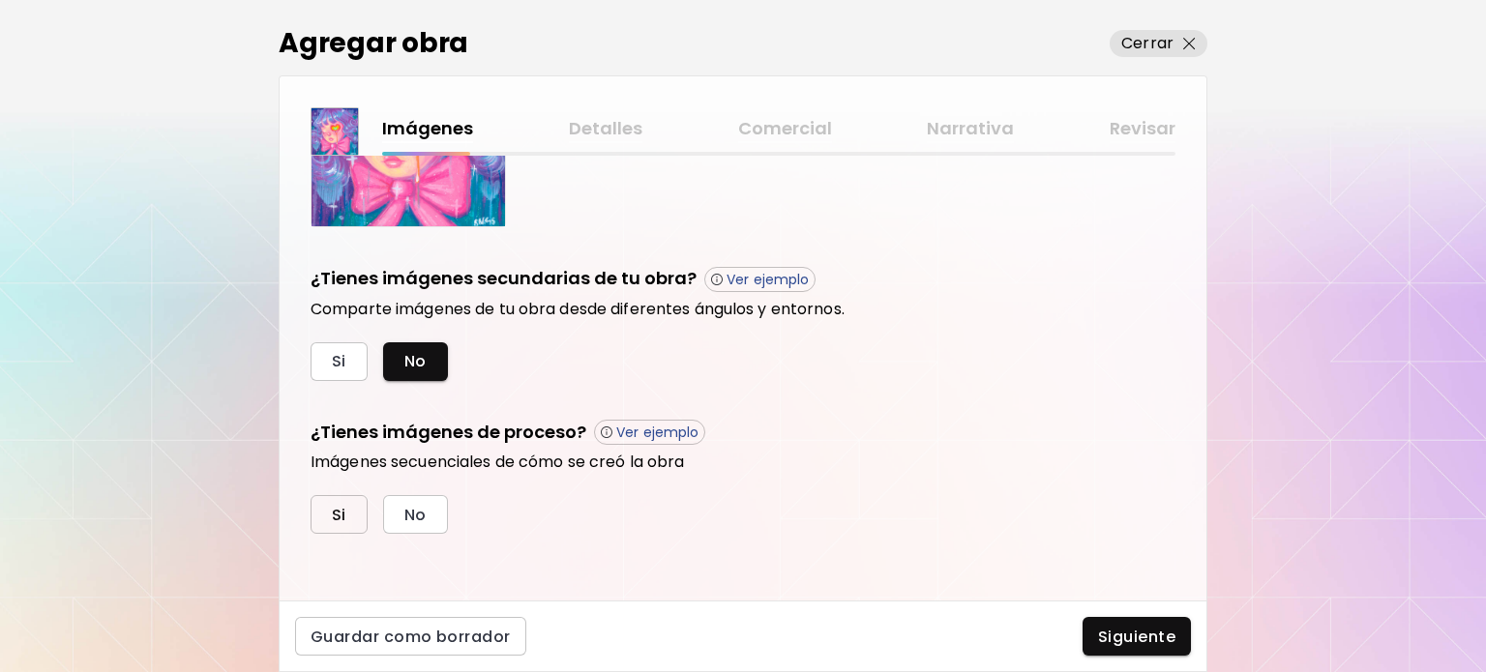
click at [323, 514] on button "Si" at bounding box center [339, 514] width 57 height 39
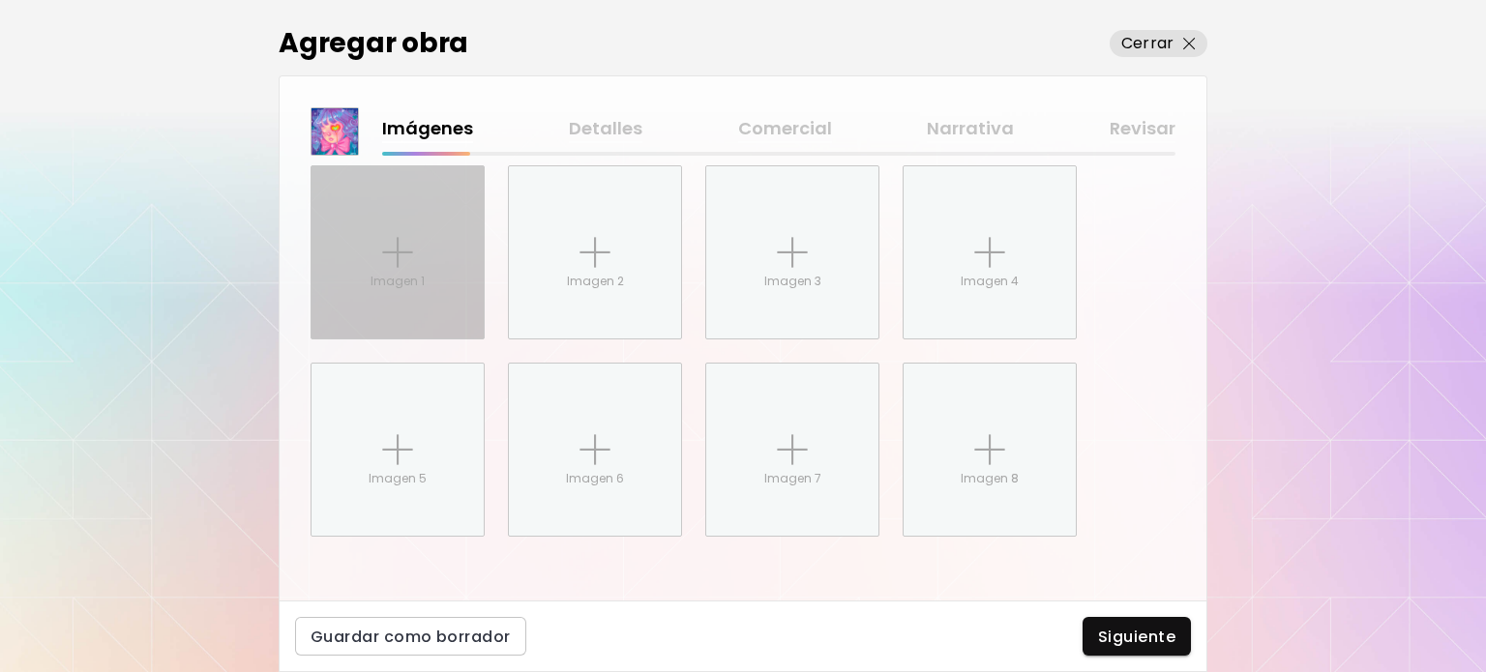
scroll to position [964, 0]
click at [411, 258] on img at bounding box center [397, 249] width 31 height 31
click at [0, 0] on input "Imagen 1" at bounding box center [0, 0] width 0 height 0
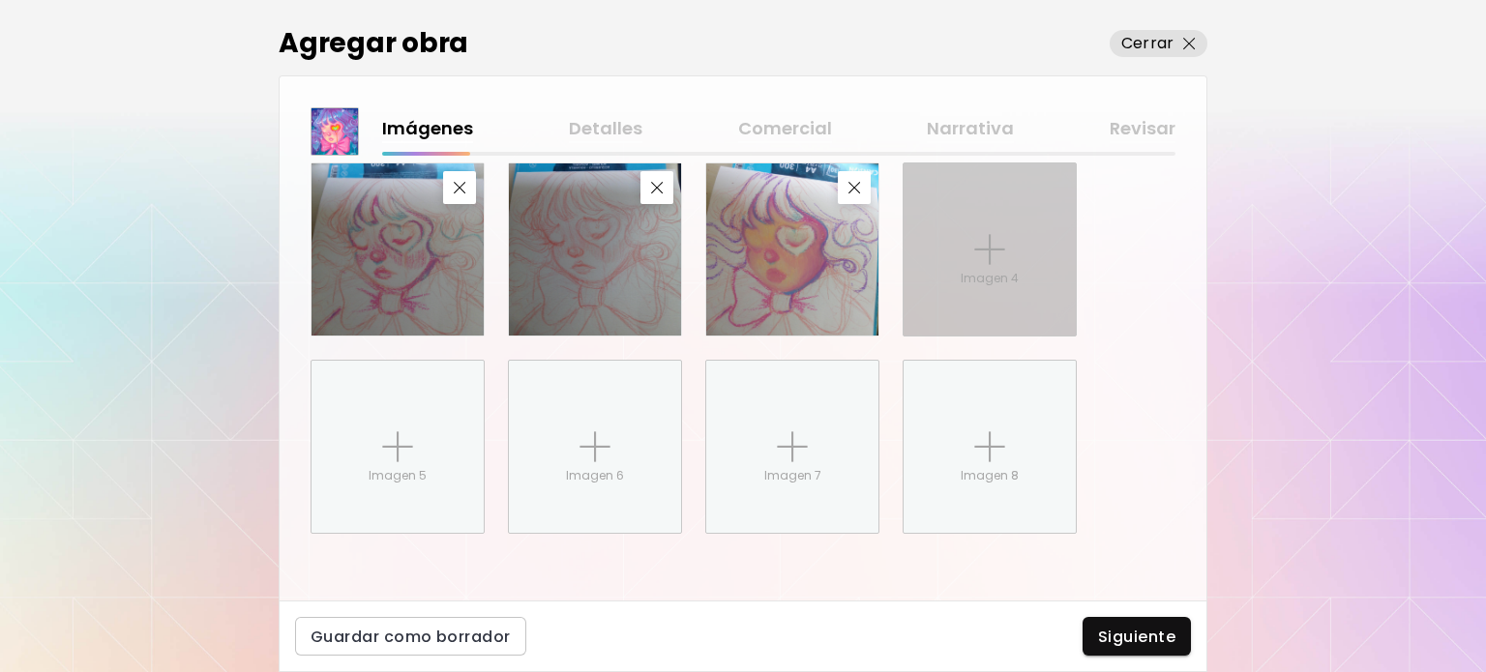
click at [969, 284] on p "Imagen 4" at bounding box center [990, 278] width 58 height 17
click at [0, 0] on input "Imagen 4" at bounding box center [0, 0] width 0 height 0
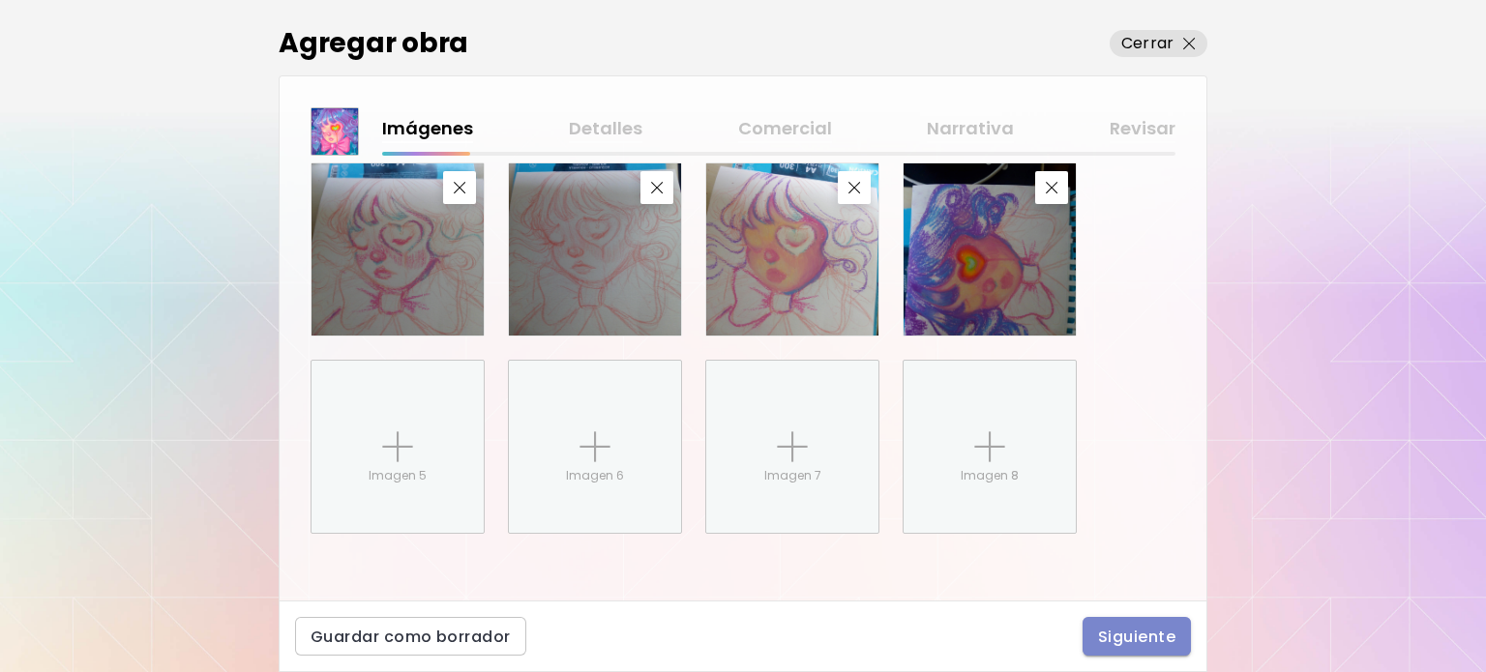
click at [1110, 642] on span "Siguiente" at bounding box center [1136, 637] width 77 height 20
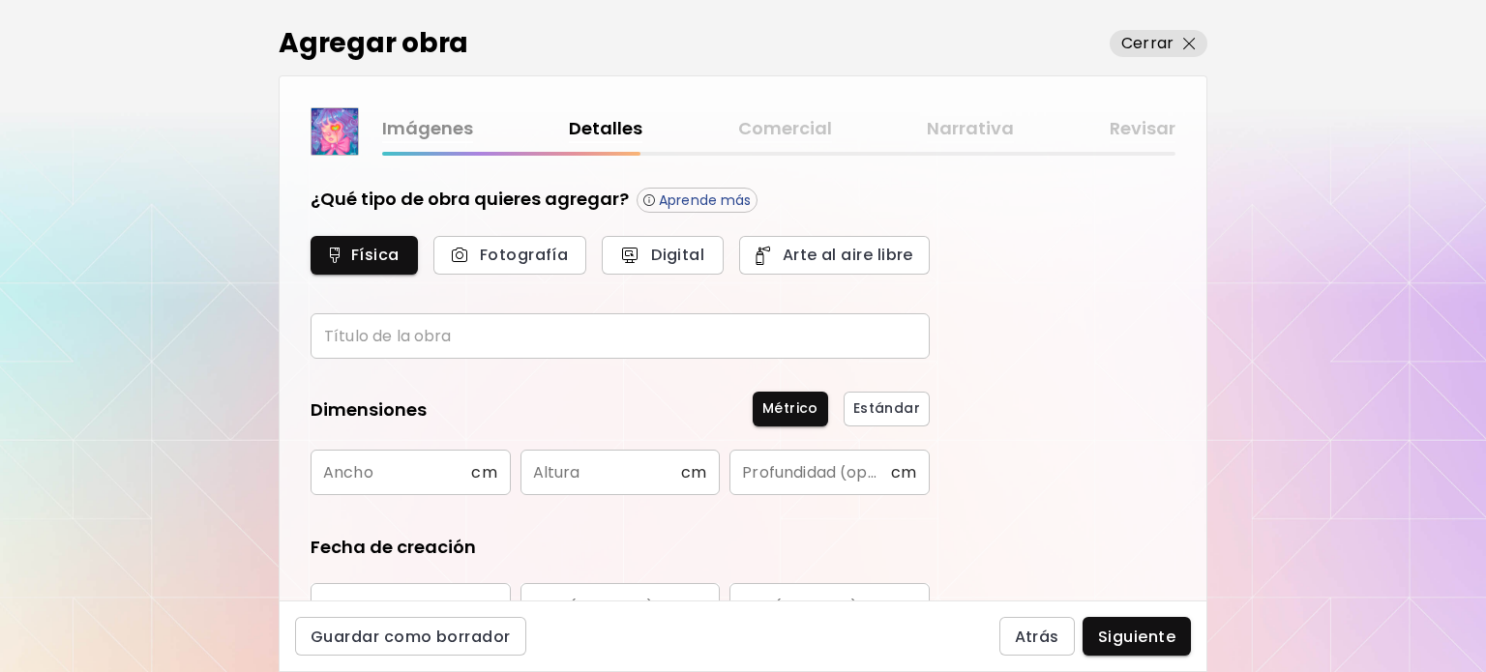
click at [455, 328] on input "text" at bounding box center [620, 335] width 619 height 45
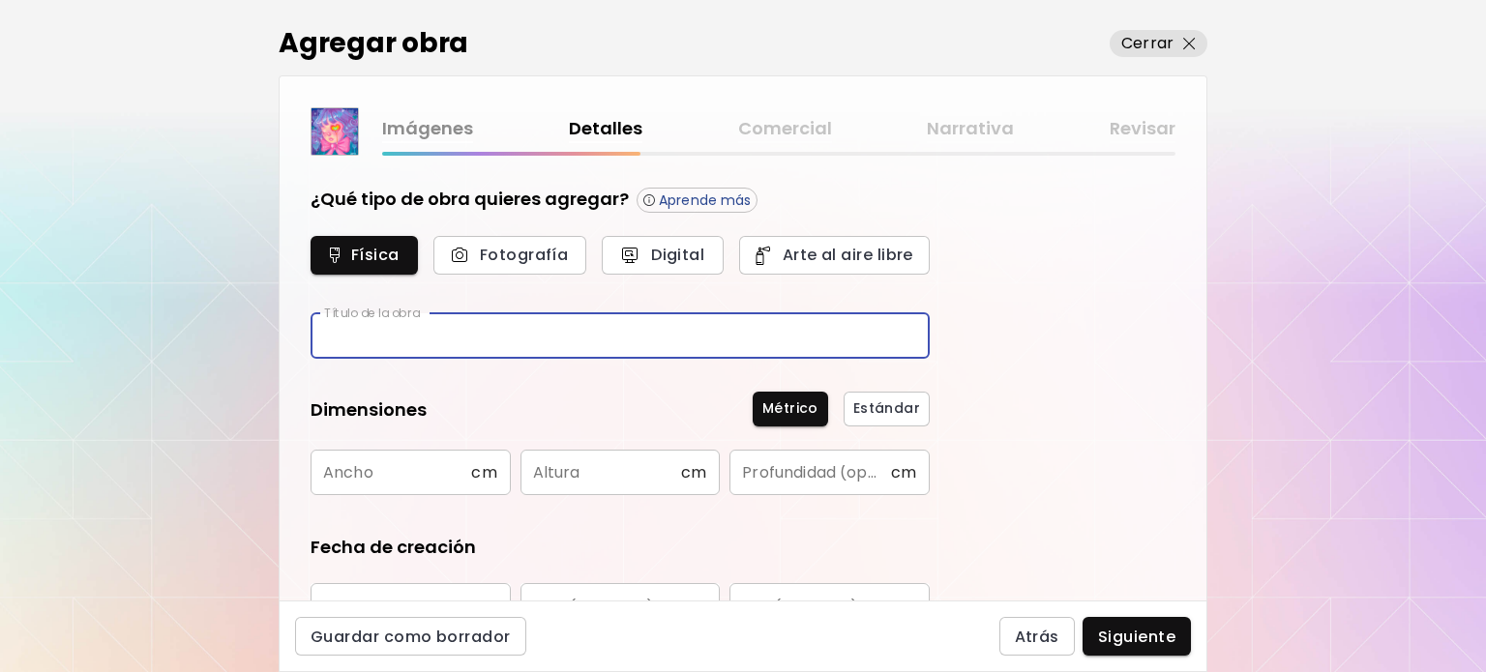
click at [456, 346] on input "text" at bounding box center [620, 335] width 619 height 45
type input "******"
click at [396, 372] on form "¿Qué tipo de obra quieres agregar? Aprende más Física Fotografía Digital Arte a…" at bounding box center [620, 524] width 619 height 674
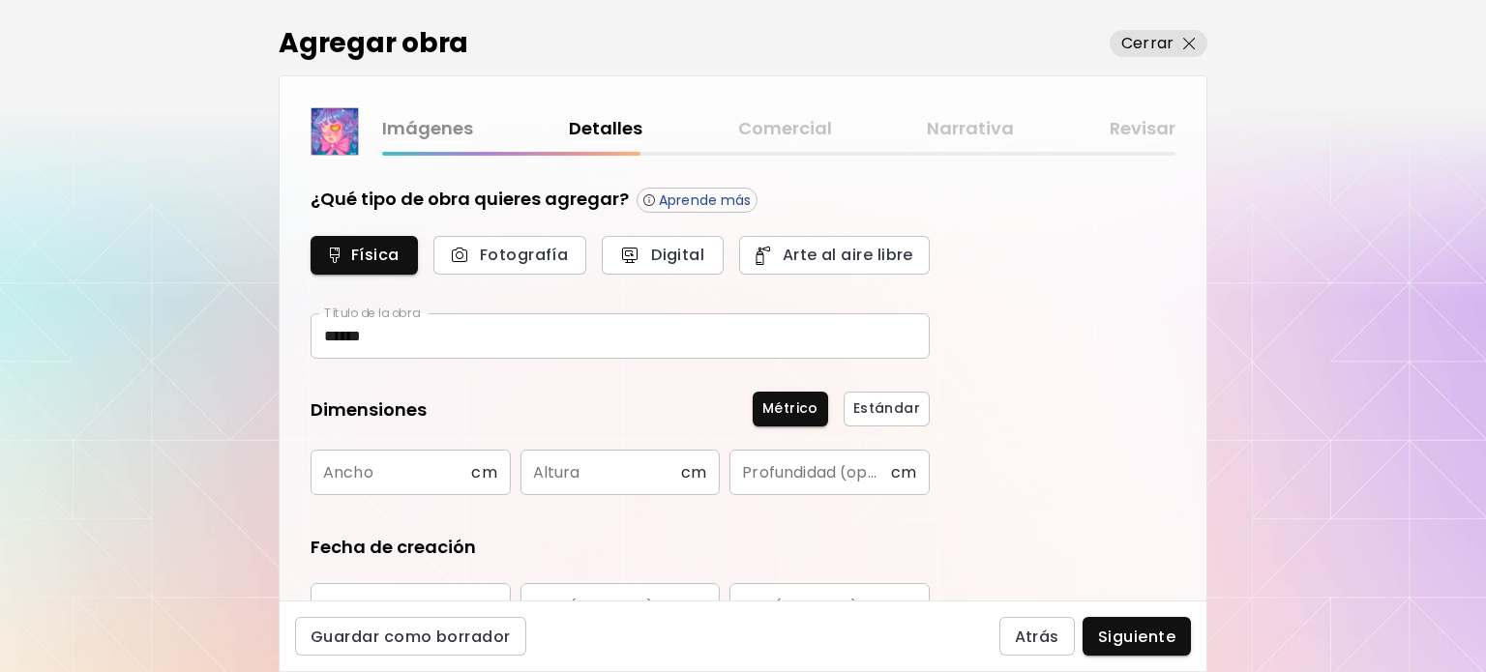
click at [464, 477] on input "text" at bounding box center [391, 472] width 161 height 45
type input "**"
click at [563, 463] on input "text" at bounding box center [600, 472] width 161 height 45
type input "*"
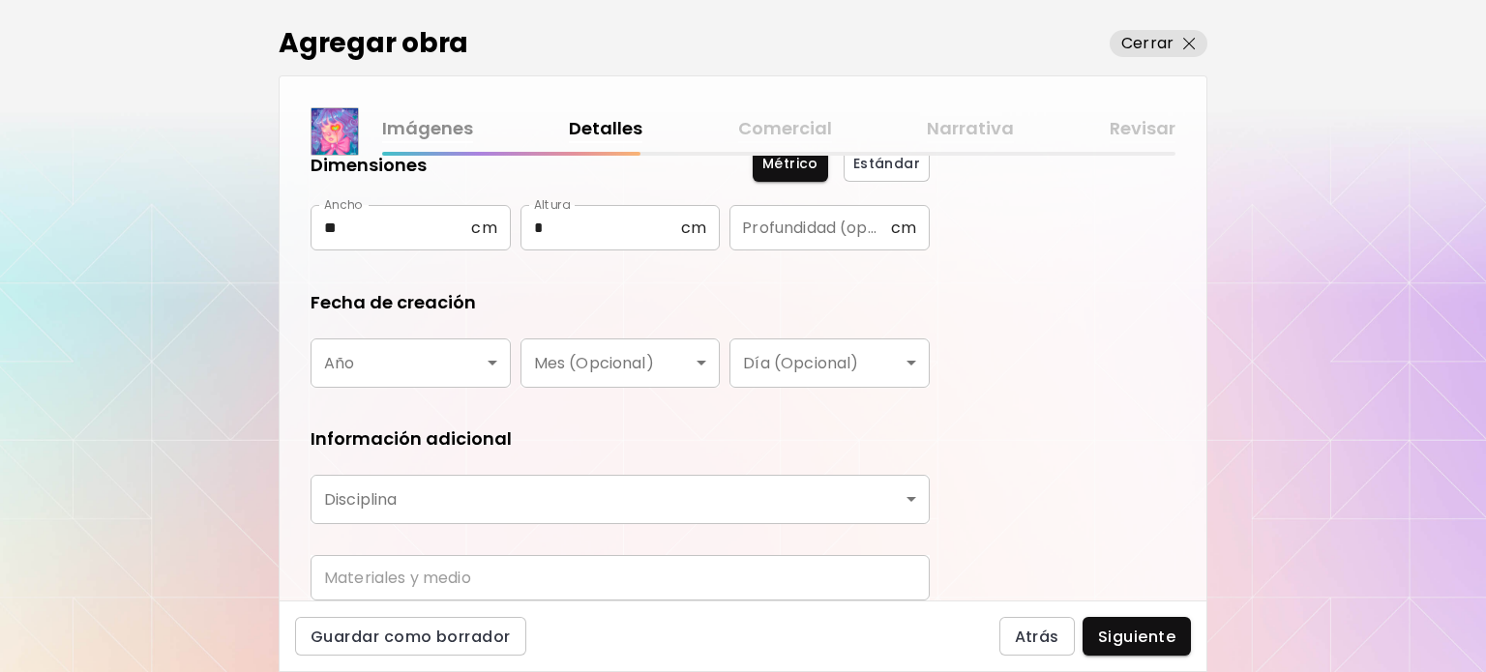
scroll to position [290, 0]
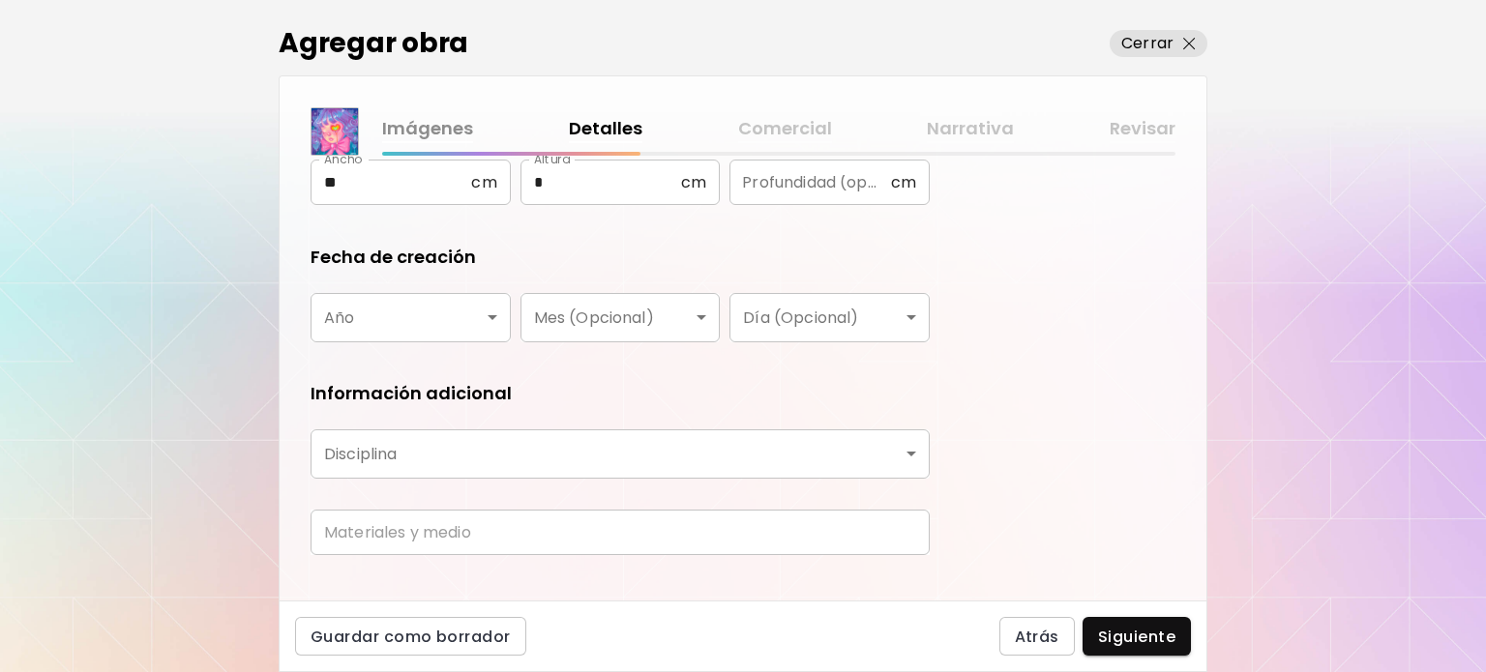
click at [431, 293] on body "Agregar obra Cerrar Imágenes Detalles Comercial Narrativa Revisar ¿Qué tipo de …" at bounding box center [743, 336] width 1486 height 672
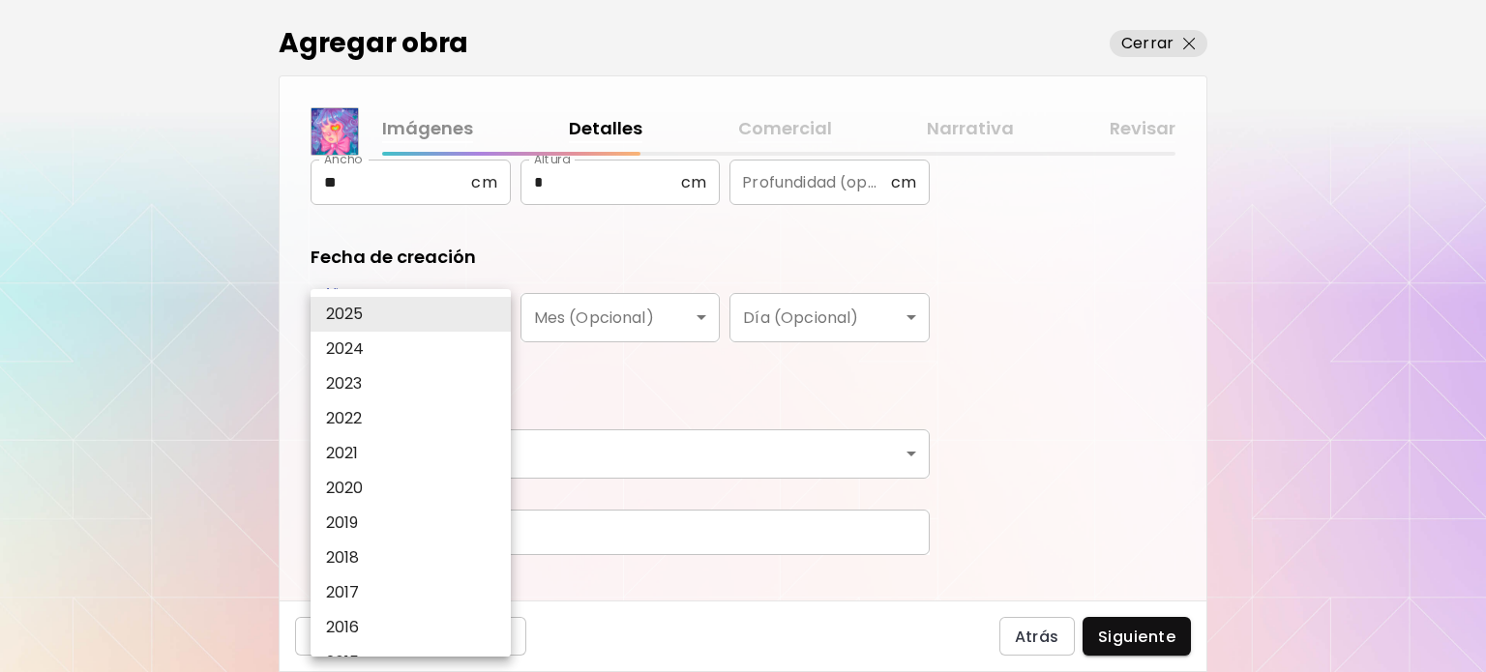
click at [422, 354] on li "2024" at bounding box center [416, 349] width 210 height 35
type input "****"
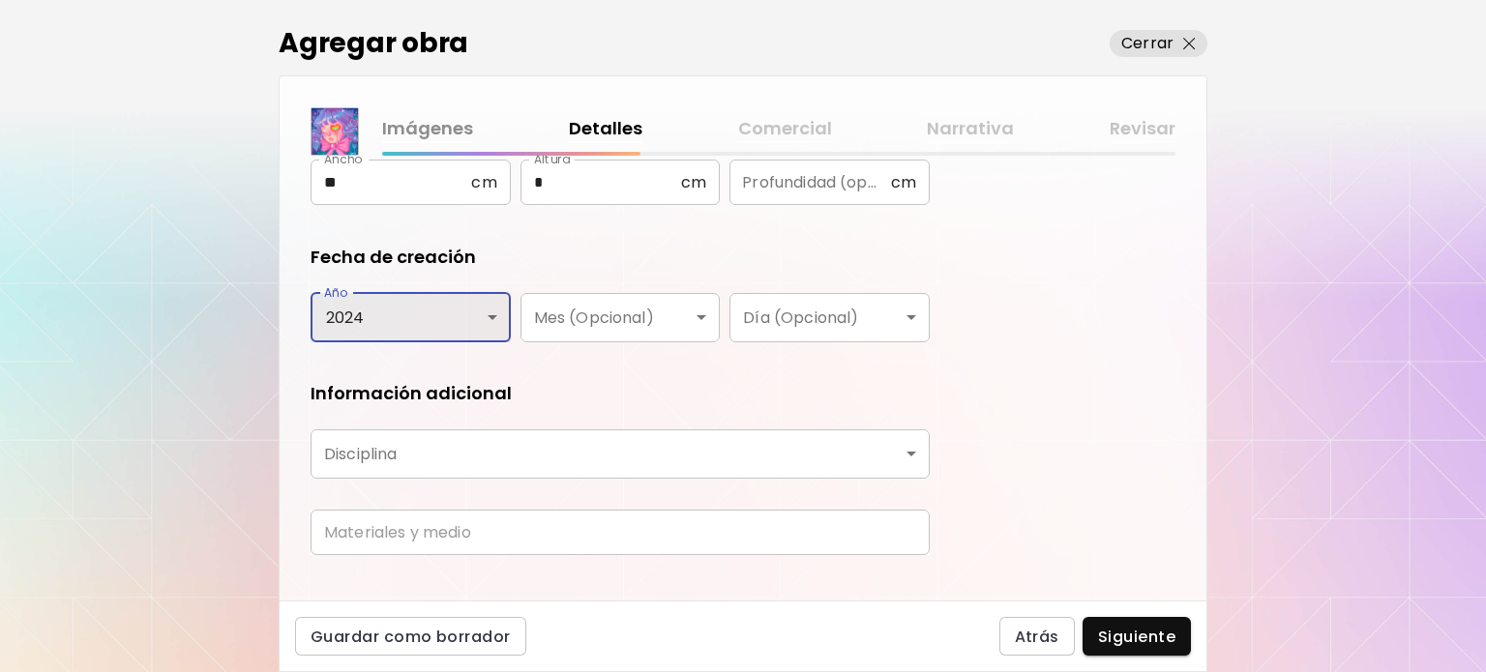
scroll to position [319, 0]
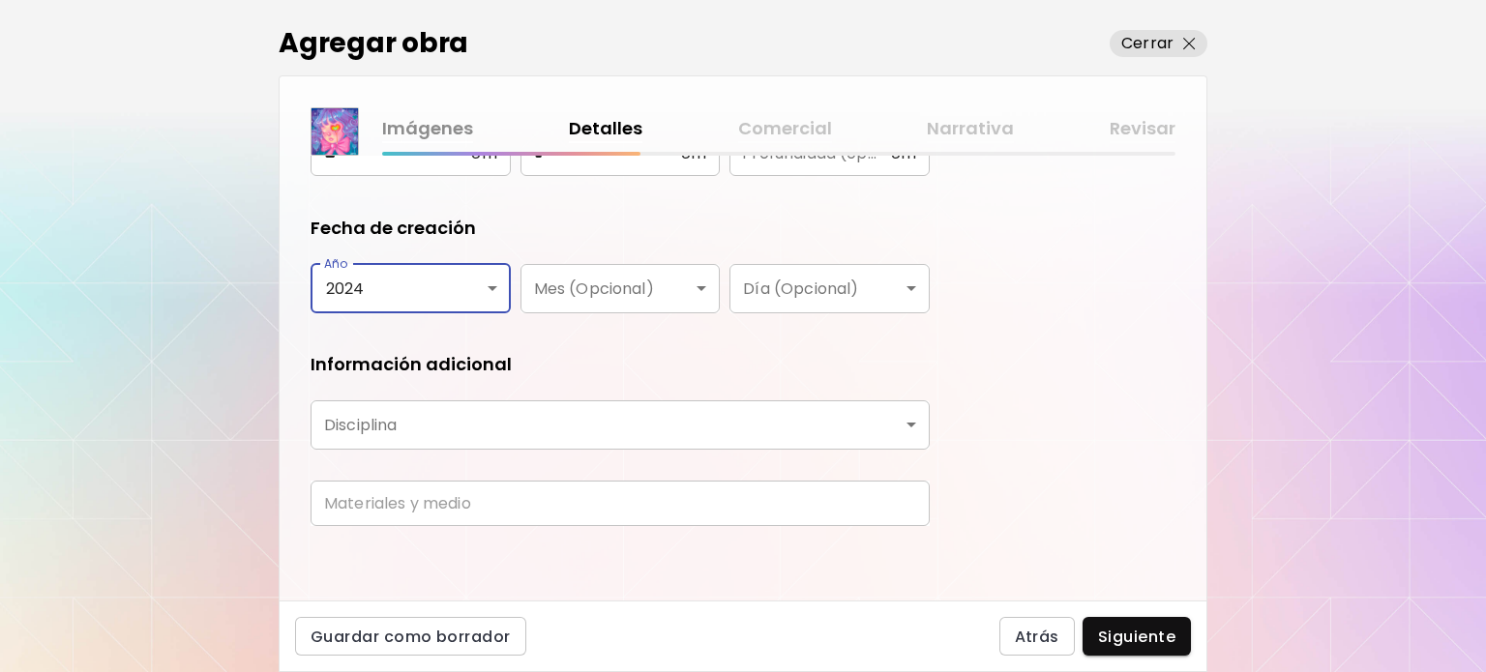
click at [420, 431] on body "Agregar obra Cerrar Imágenes Detalles Comercial Narrativa Revisar ¿Qué tipo de …" at bounding box center [743, 336] width 1486 height 672
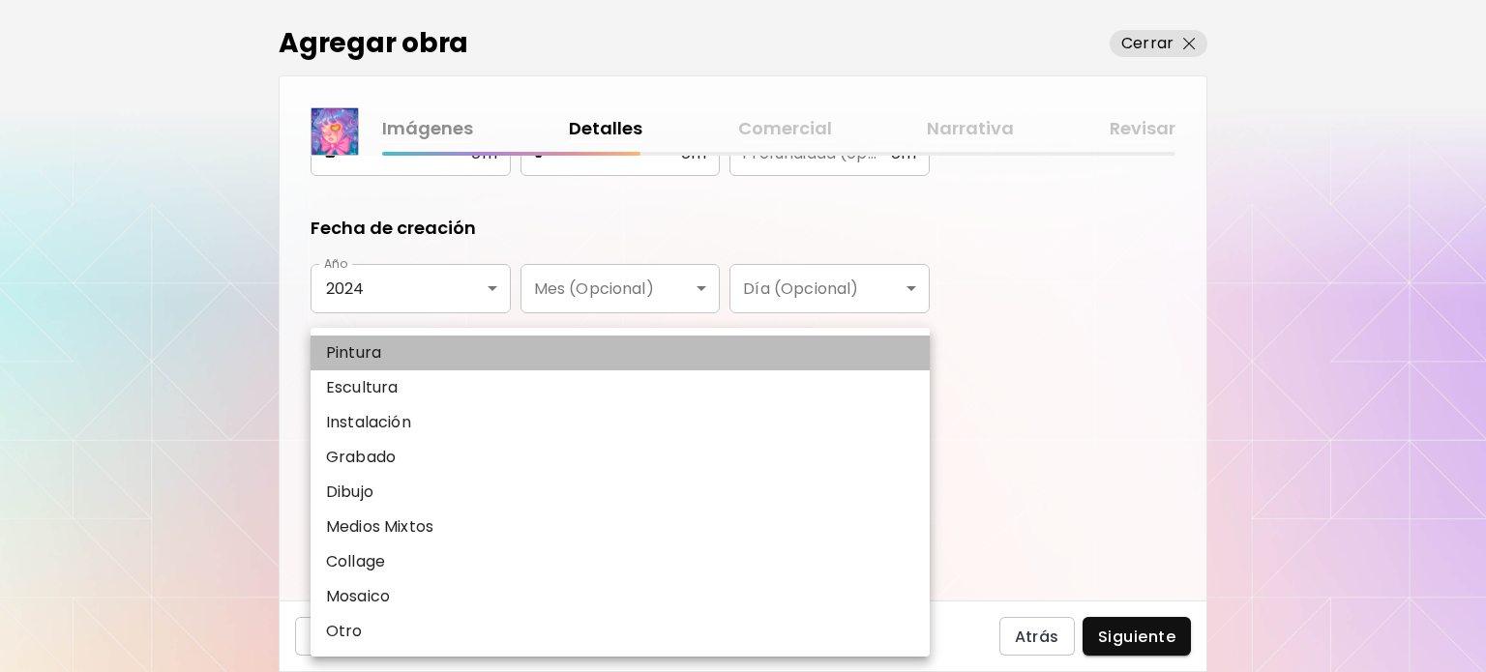
click at [391, 355] on li "Pintura" at bounding box center [620, 353] width 619 height 35
type input "********"
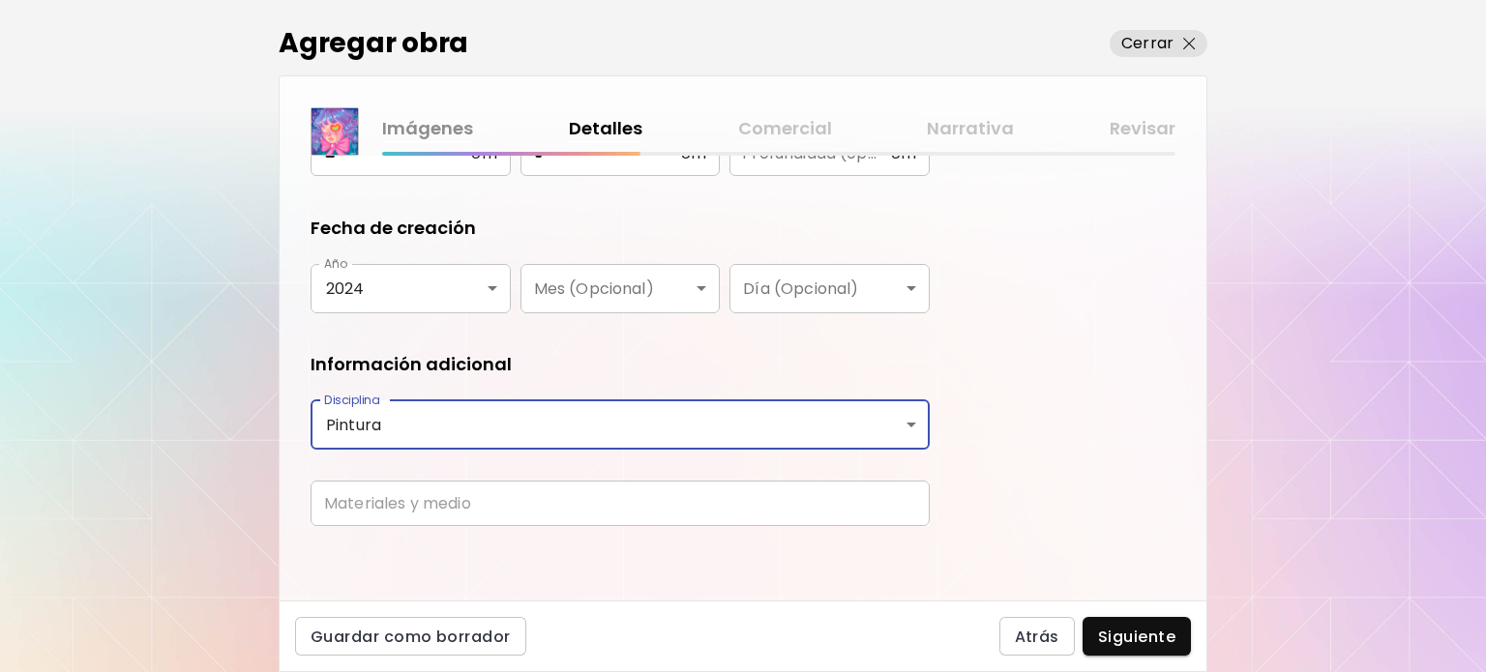
click at [391, 531] on div "Materiales y medio Materiales y medio" at bounding box center [620, 511] width 619 height 61
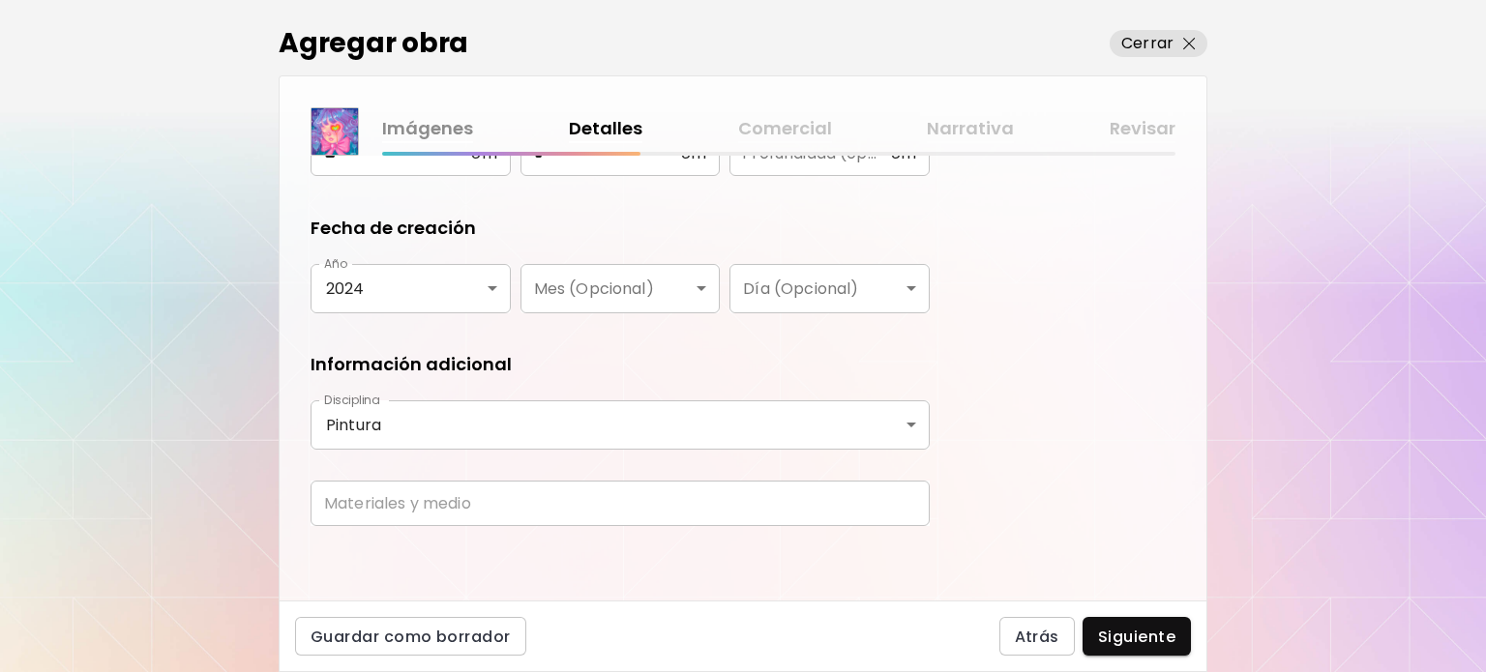
click at [399, 514] on input "text" at bounding box center [620, 503] width 619 height 45
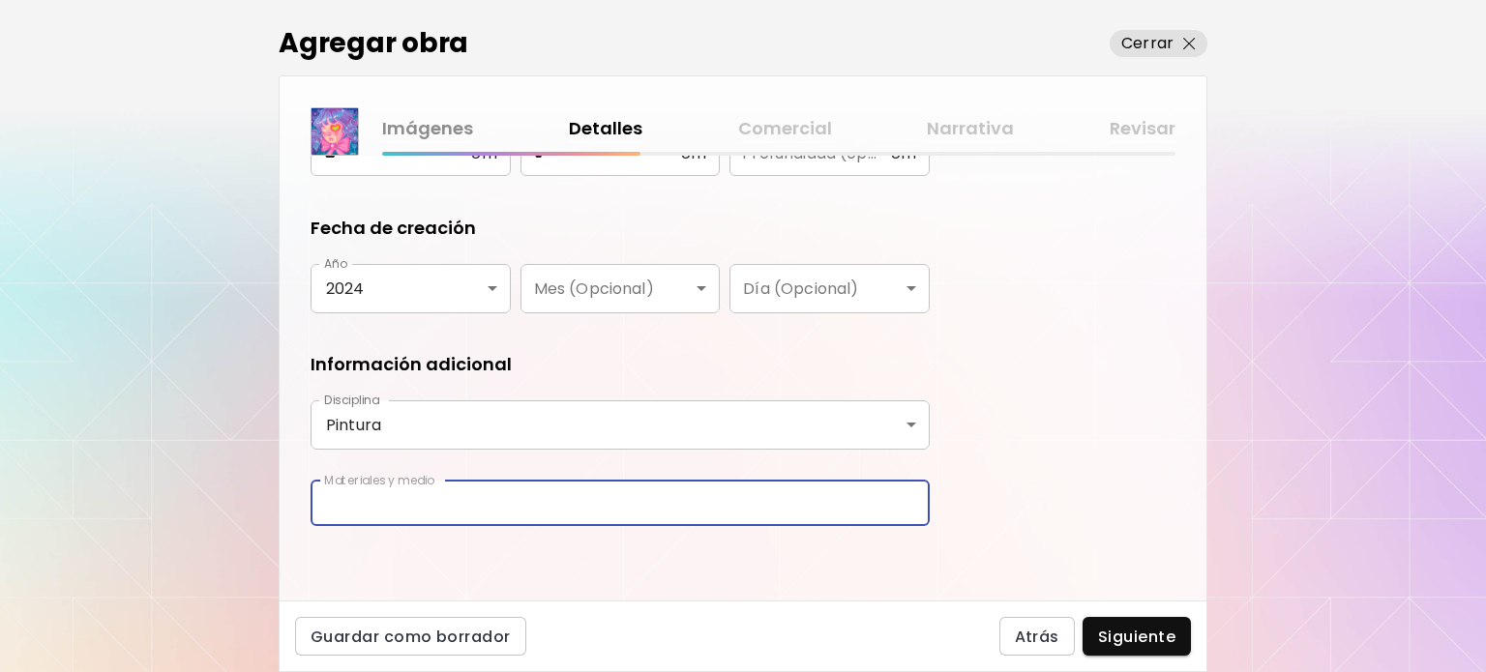
type input "**********"
click at [1095, 625] on button "Siguiente" at bounding box center [1137, 636] width 108 height 39
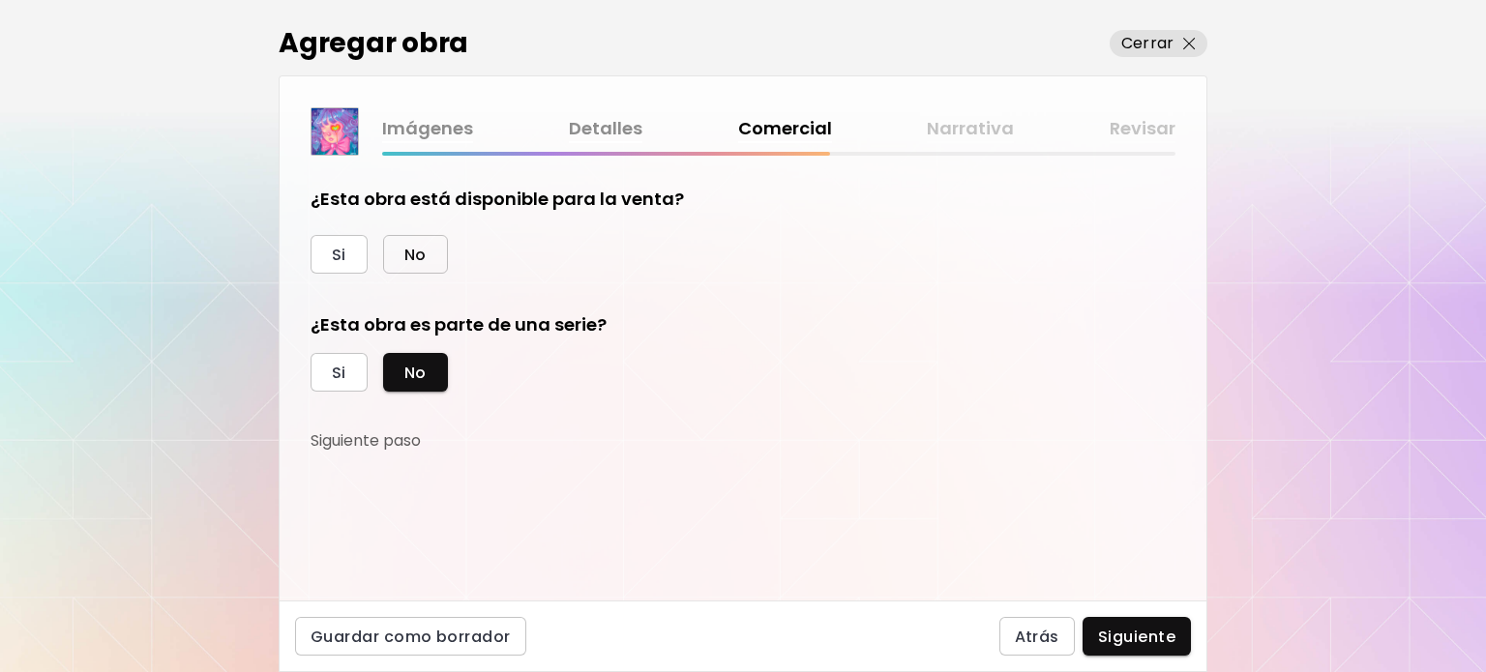
click at [384, 255] on button "No" at bounding box center [415, 254] width 65 height 39
click at [1124, 629] on span "Siguiente" at bounding box center [1136, 637] width 77 height 20
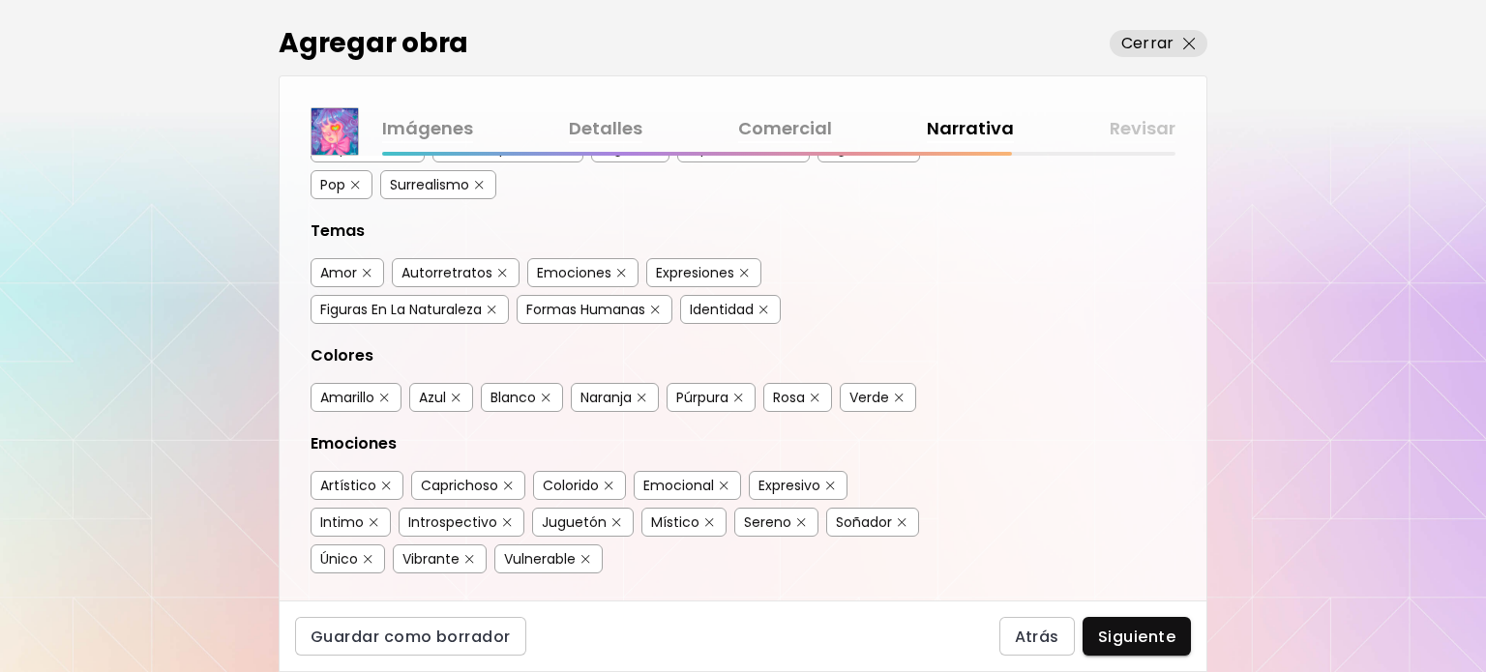
scroll to position [290, 0]
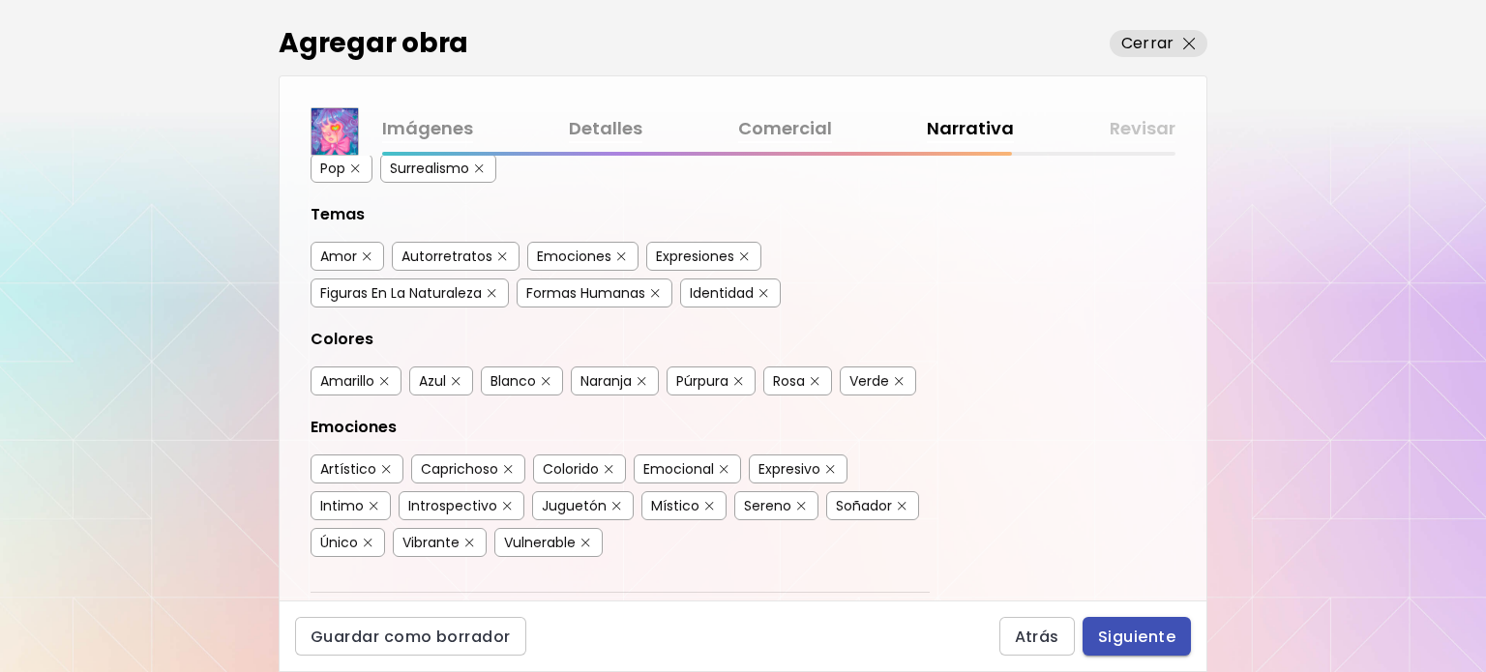
click at [1142, 622] on button "Siguiente" at bounding box center [1137, 636] width 108 height 39
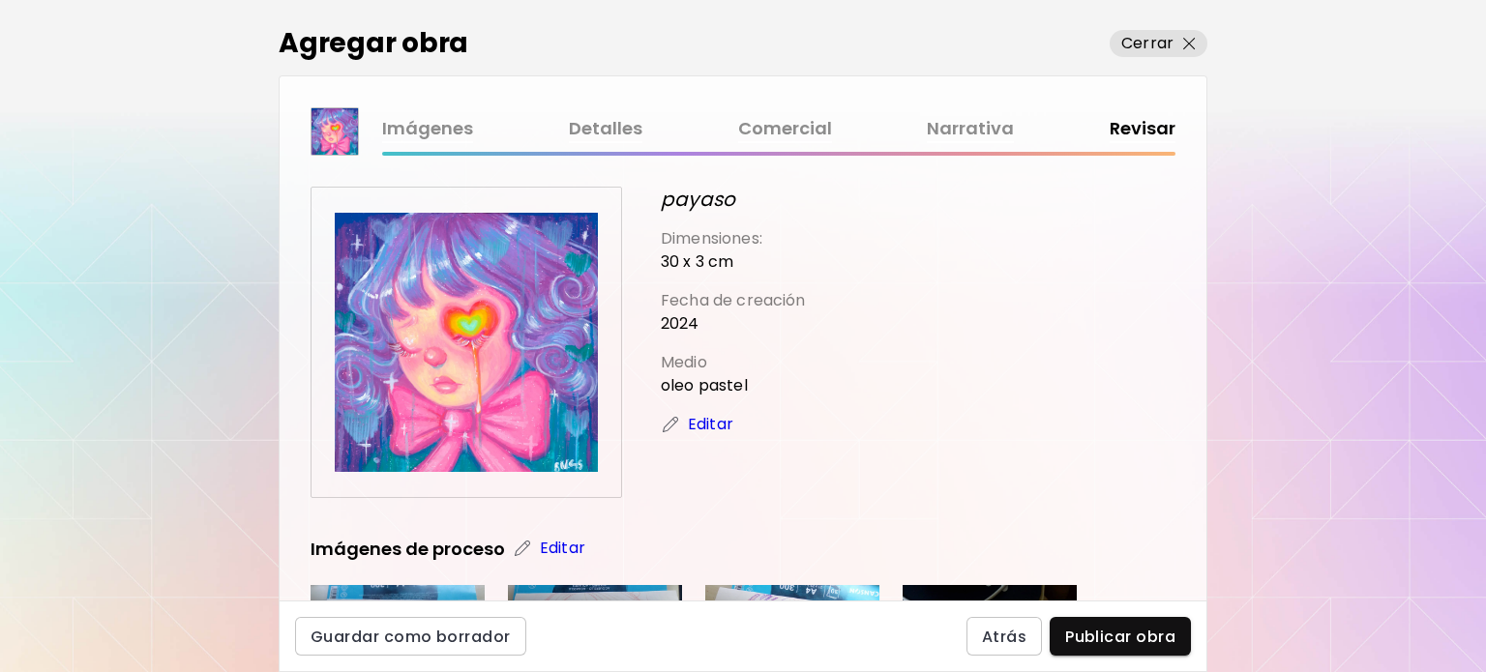
scroll to position [387, 0]
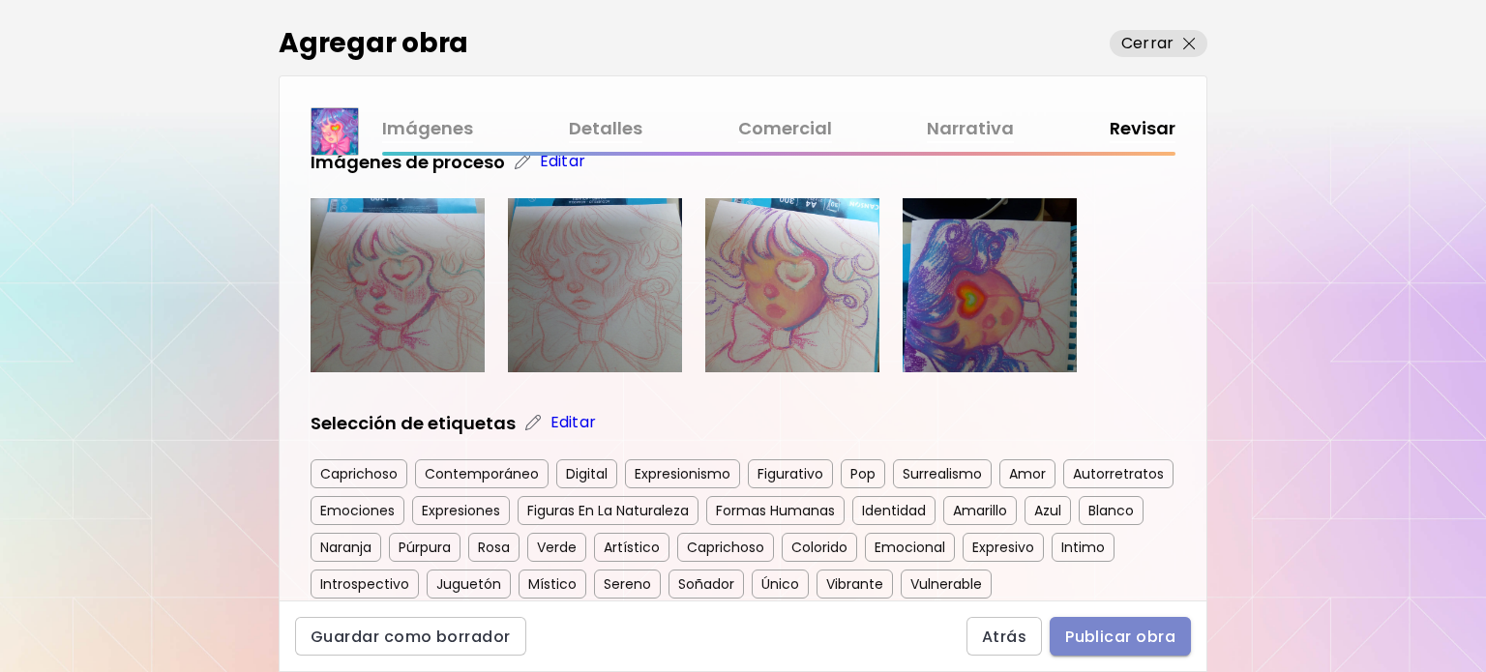
click at [1105, 623] on button "Publicar obra" at bounding box center [1120, 636] width 141 height 39
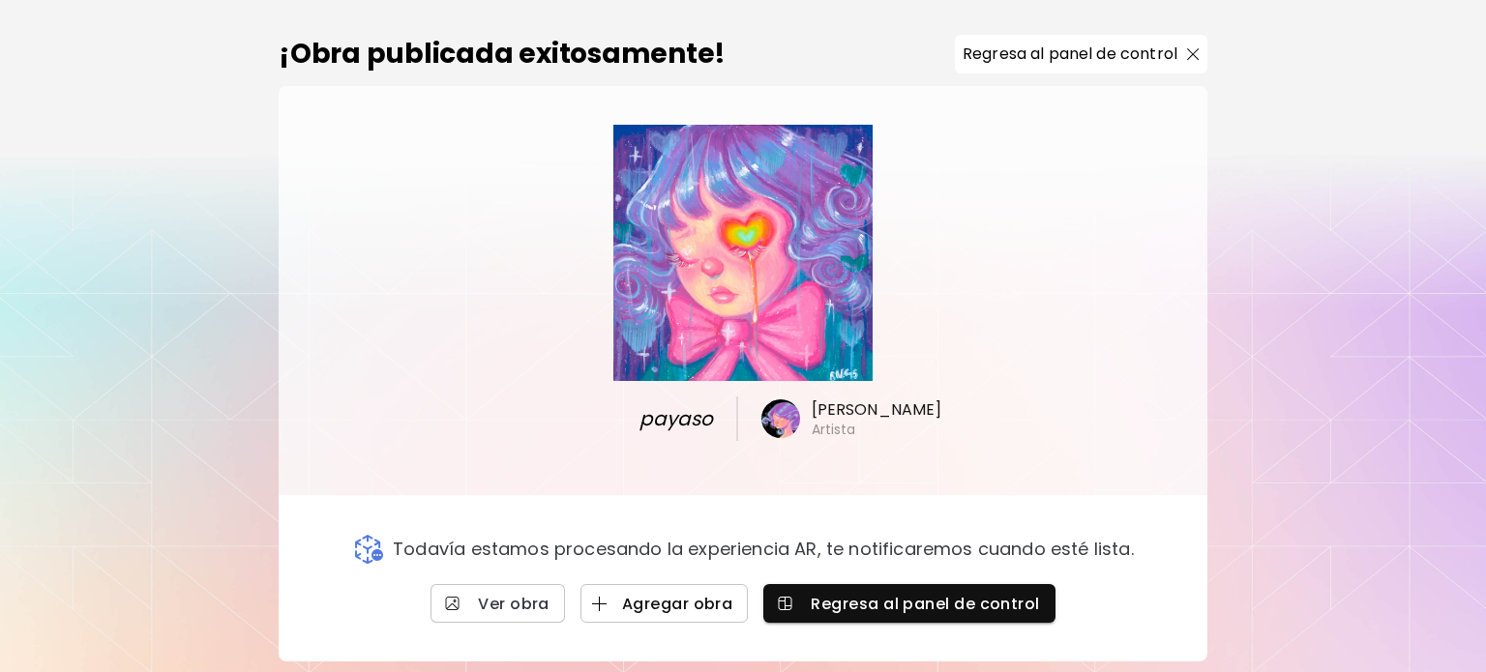
click at [692, 608] on span "Agregar obra" at bounding box center [664, 604] width 137 height 20
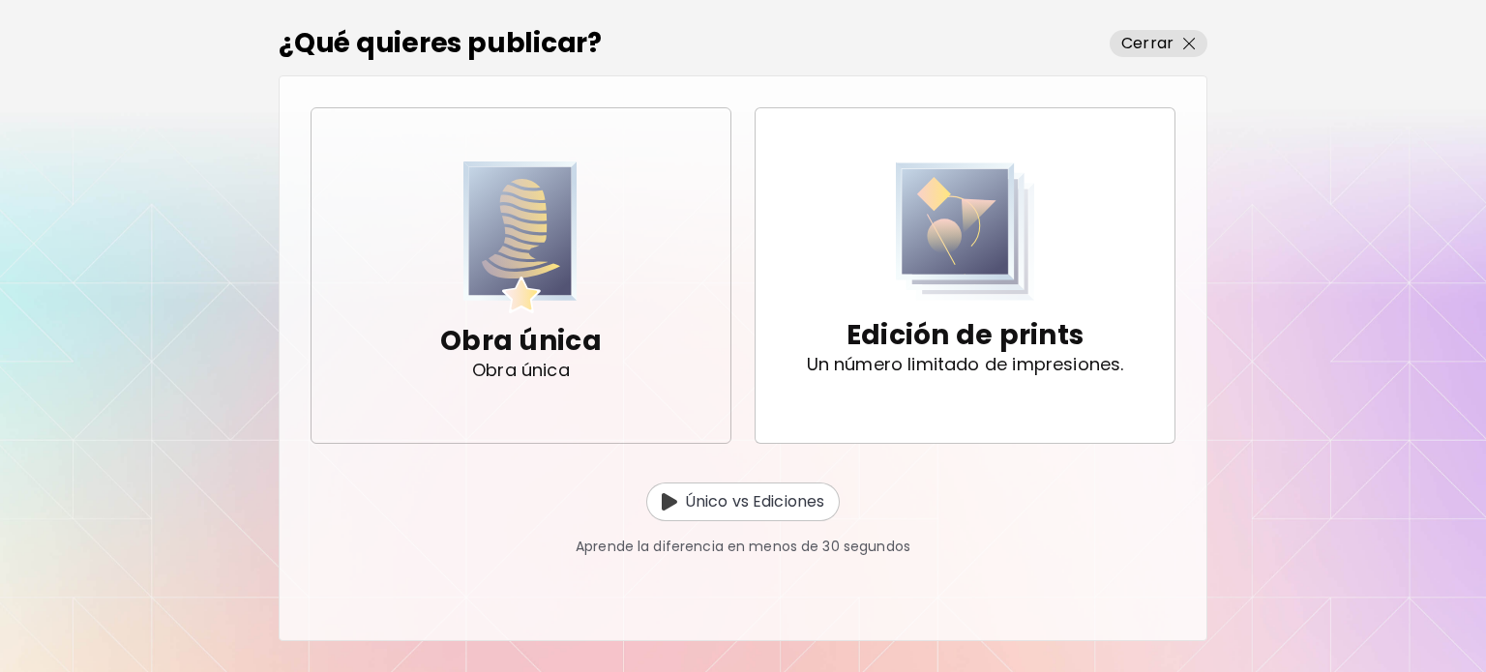
click at [484, 246] on img "button" at bounding box center [520, 238] width 114 height 152
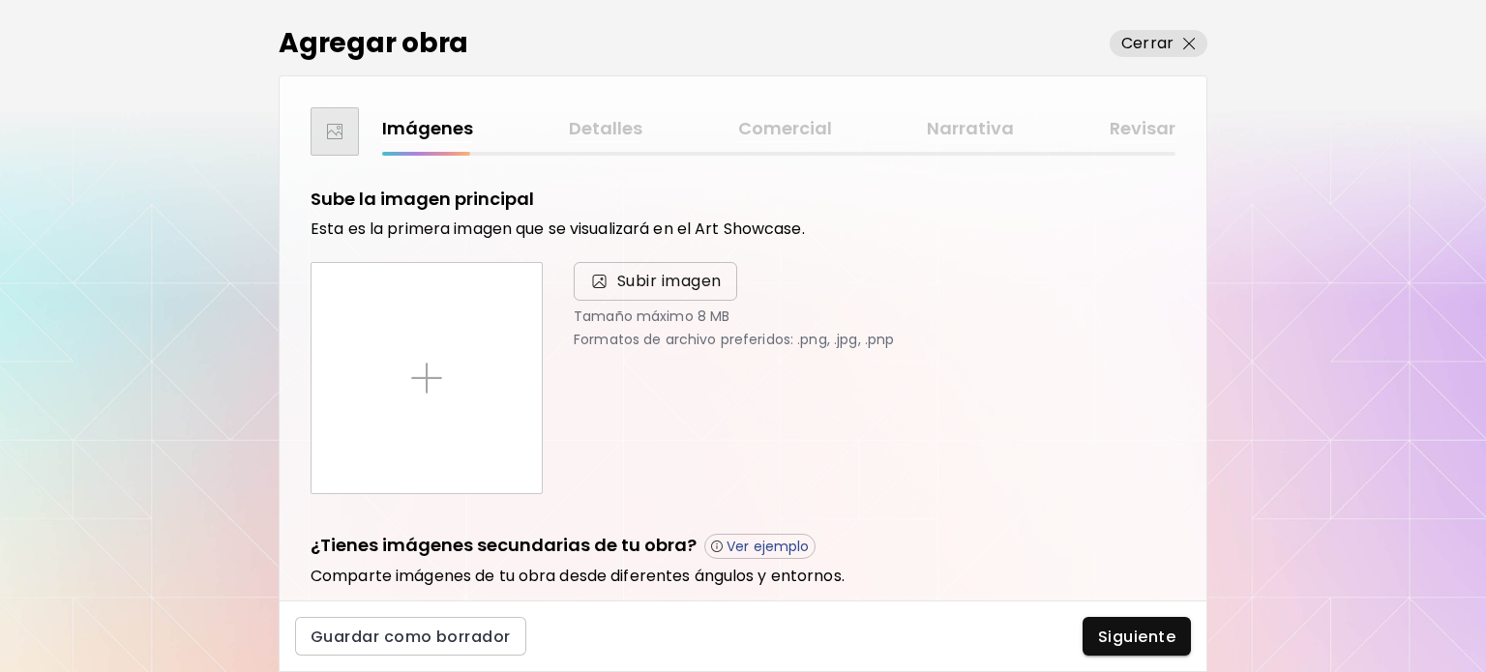
click at [699, 287] on span "Subir imagen" at bounding box center [669, 281] width 104 height 23
click at [0, 0] on input "Subir imagen" at bounding box center [0, 0] width 0 height 0
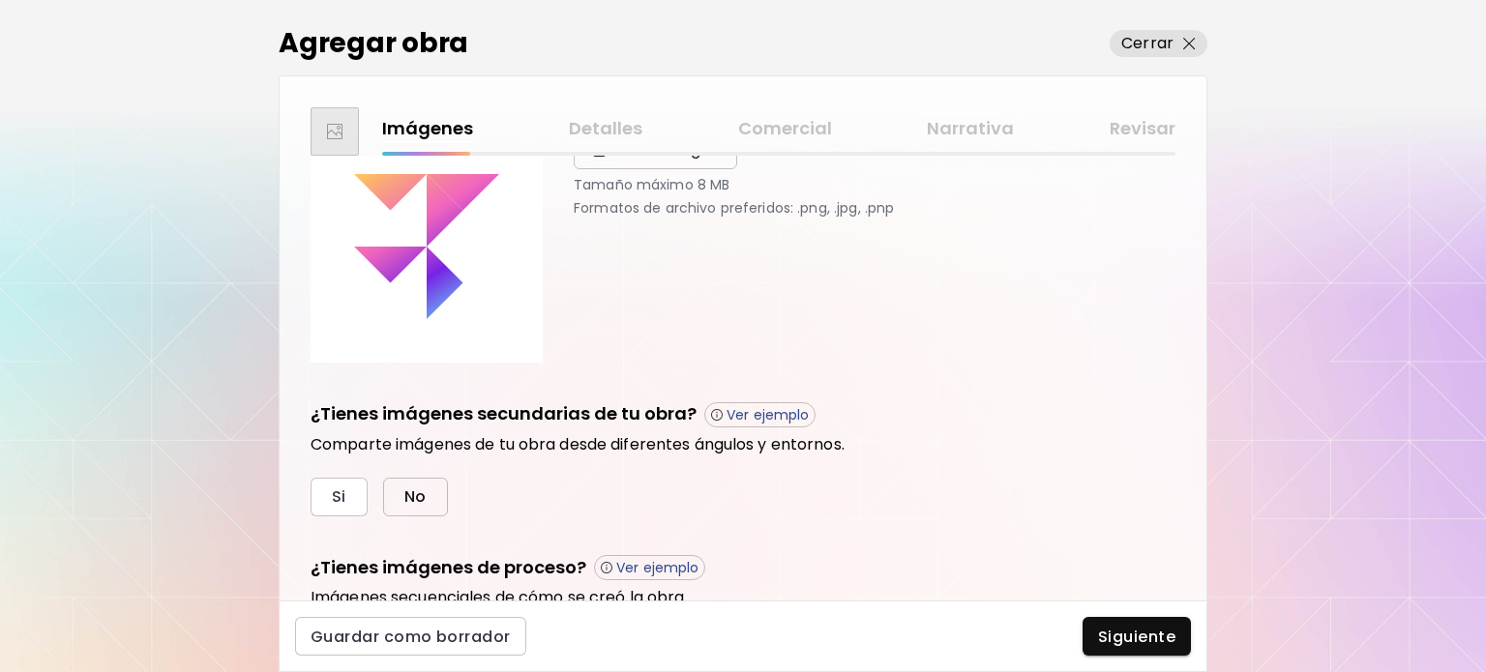
scroll to position [193, 0]
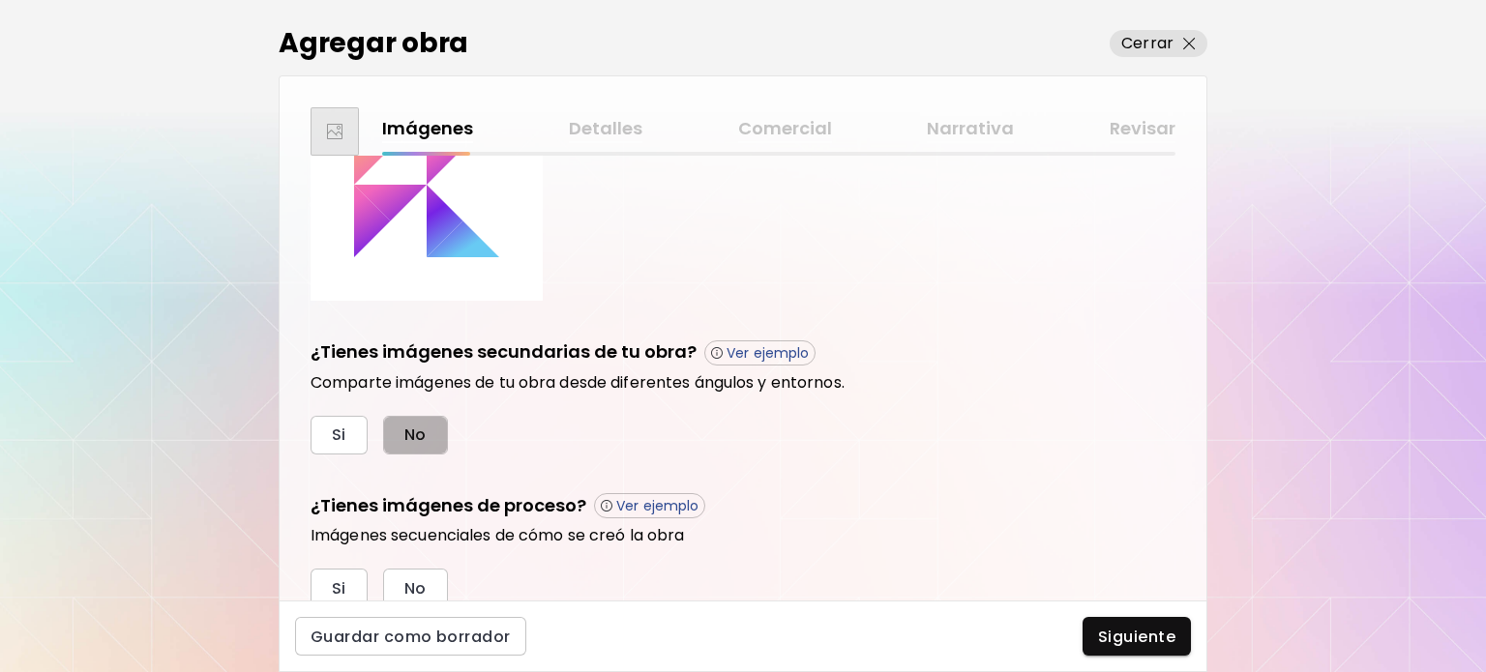
click at [409, 441] on span "No" at bounding box center [415, 435] width 22 height 20
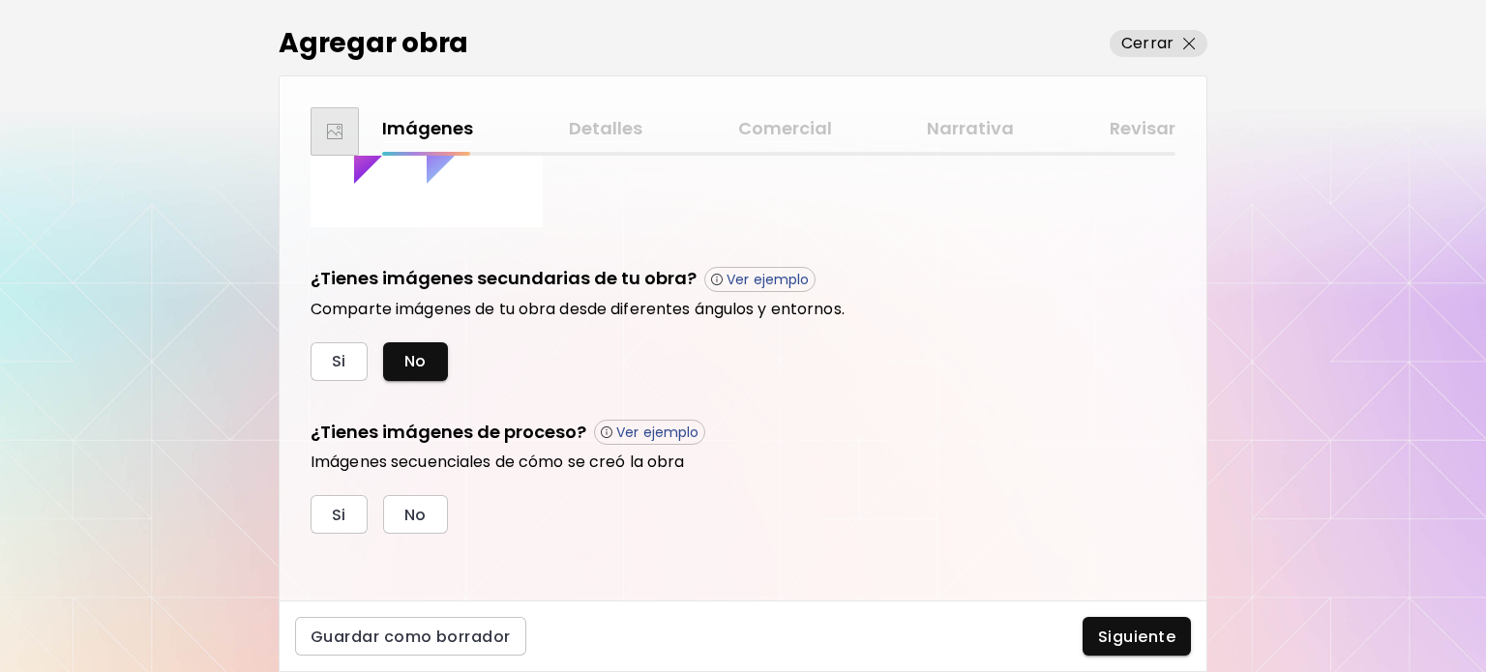
scroll to position [267, 0]
click at [332, 522] on span "Si" at bounding box center [339, 515] width 15 height 20
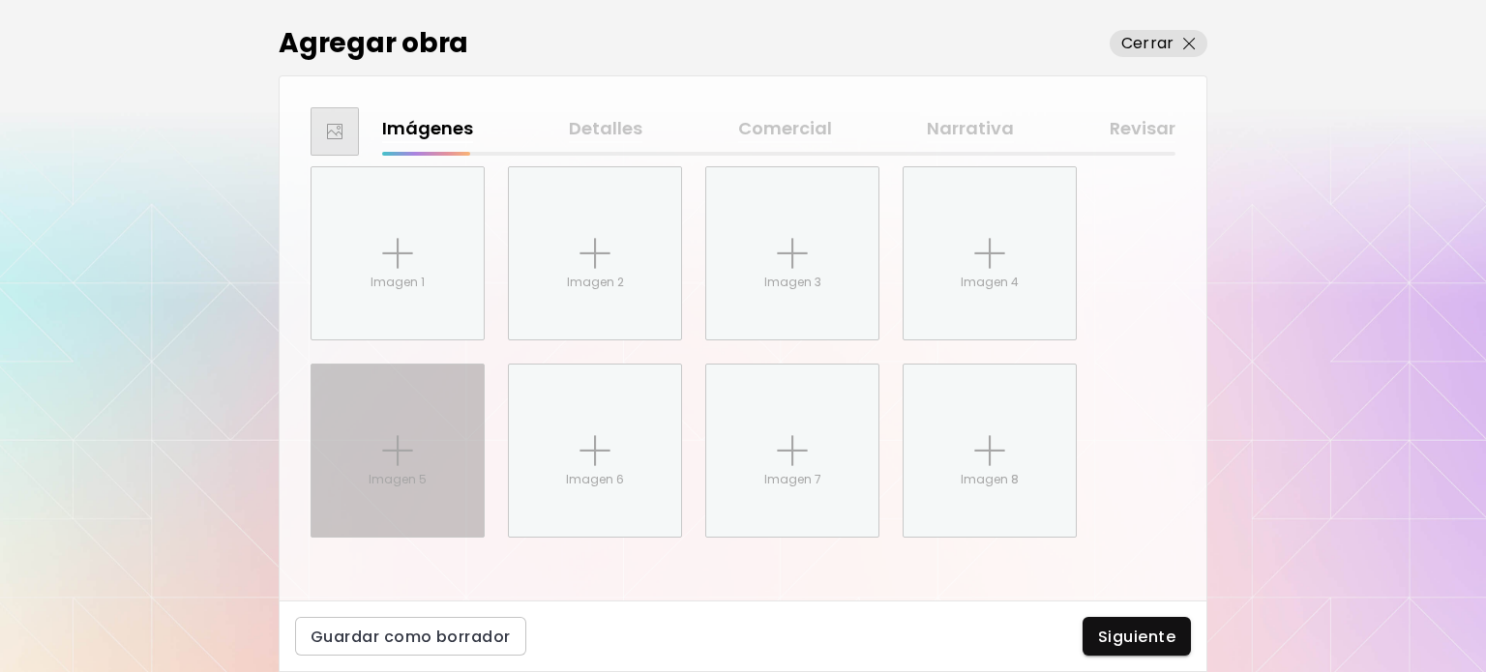
scroll to position [654, 0]
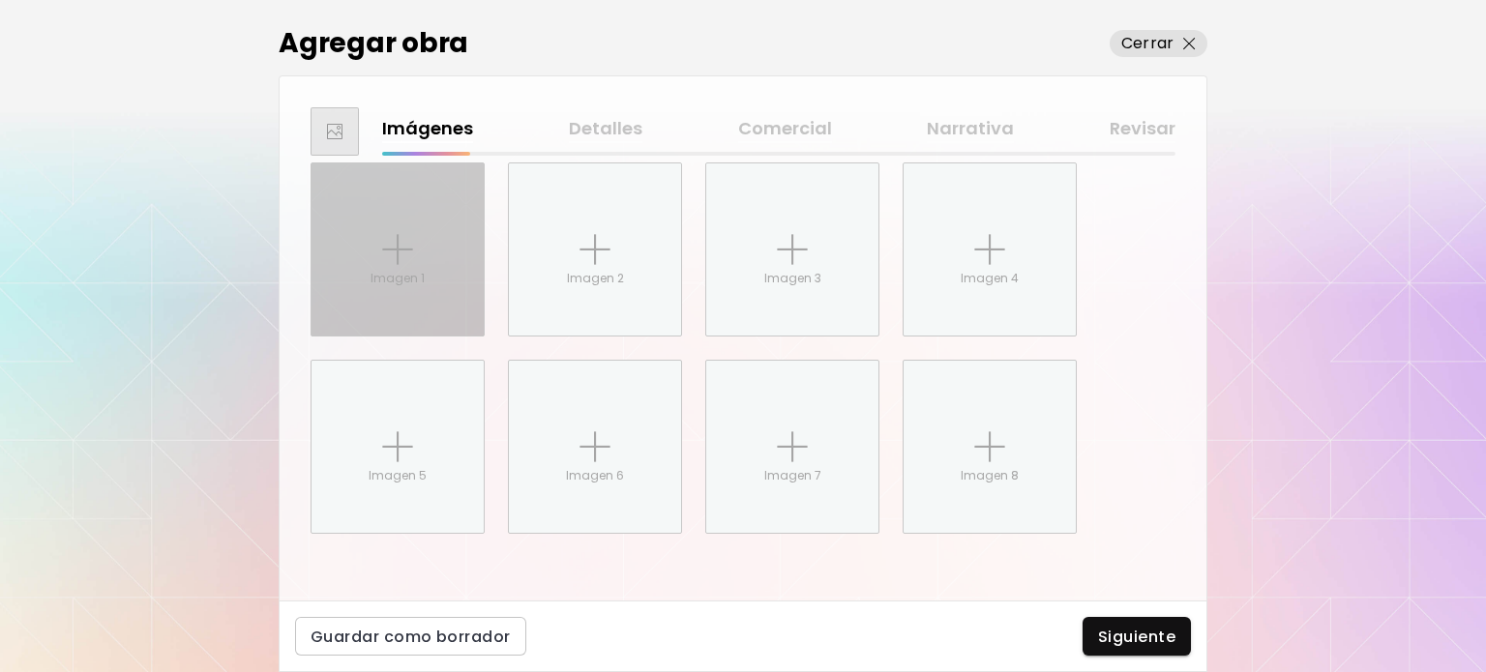
click at [401, 239] on img at bounding box center [397, 249] width 31 height 31
click at [0, 0] on input "Imagen 1" at bounding box center [0, 0] width 0 height 0
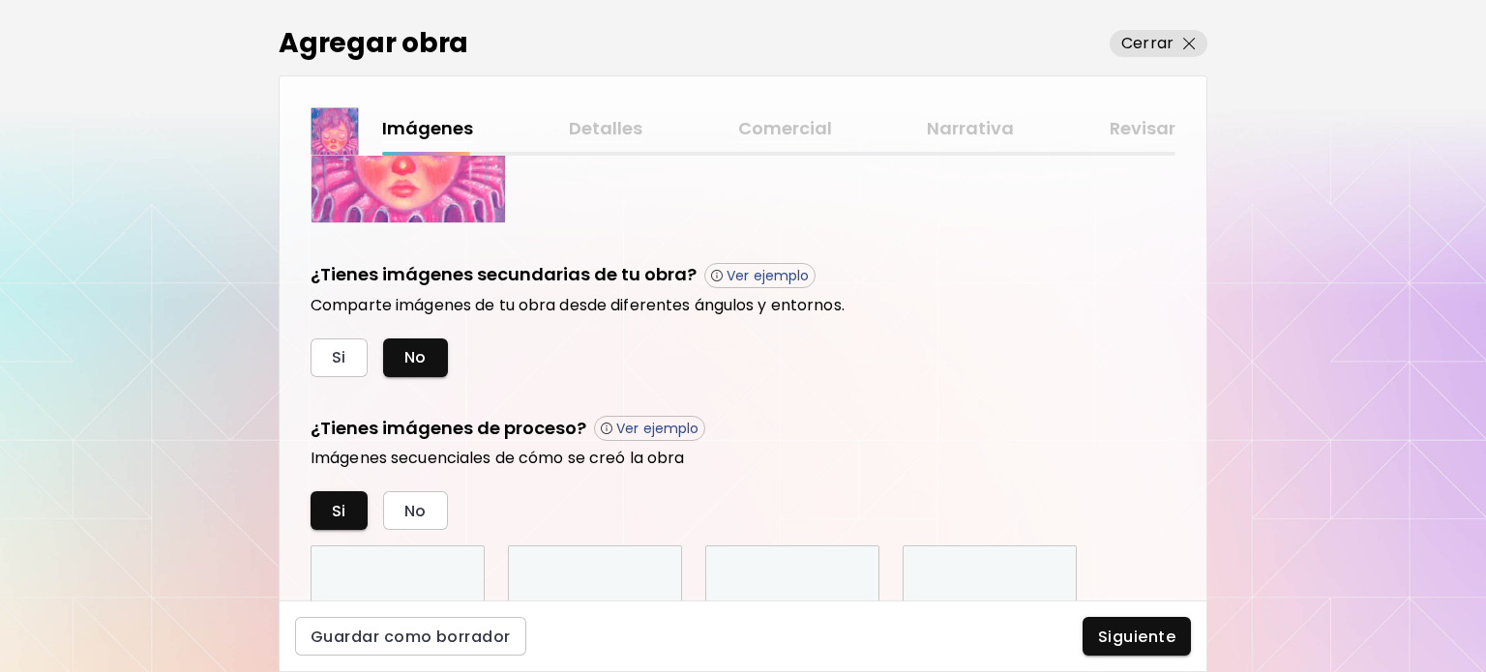
scroll to position [577, 0]
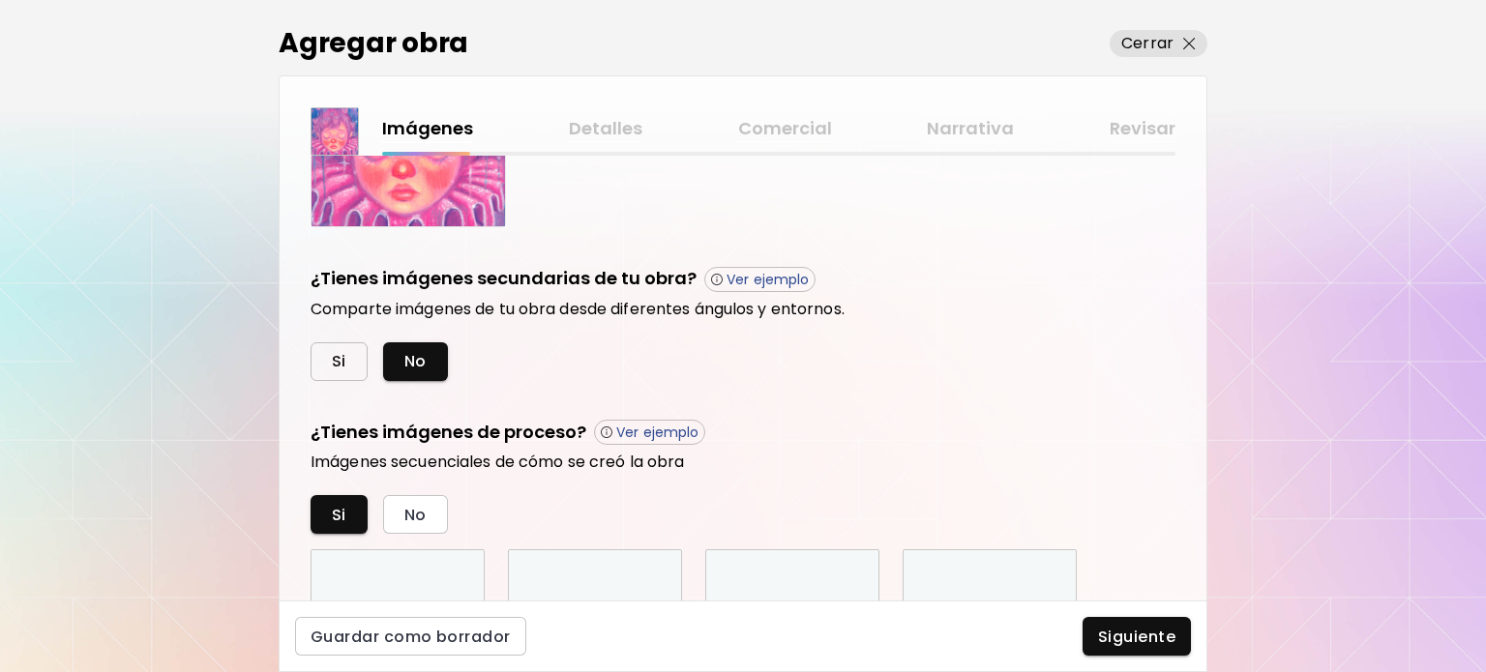
click at [321, 361] on button "Si" at bounding box center [339, 361] width 57 height 39
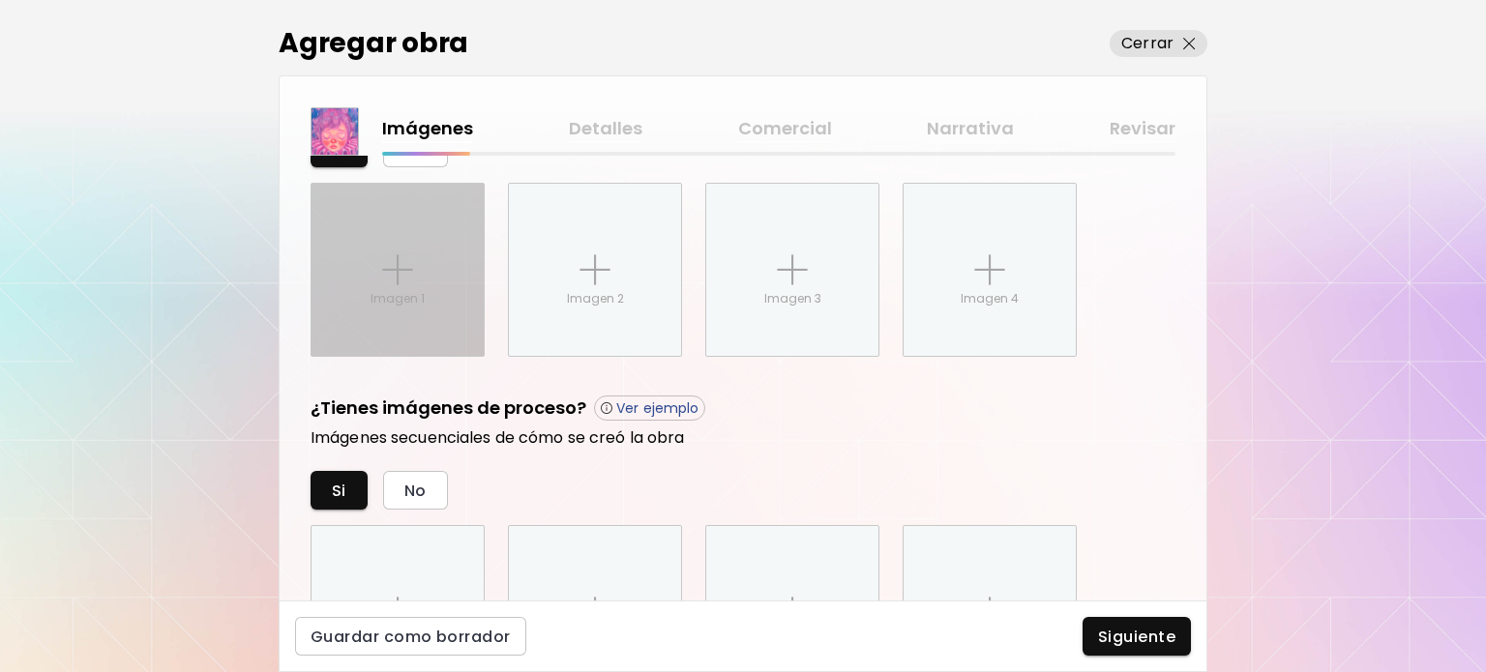
scroll to position [817, 0]
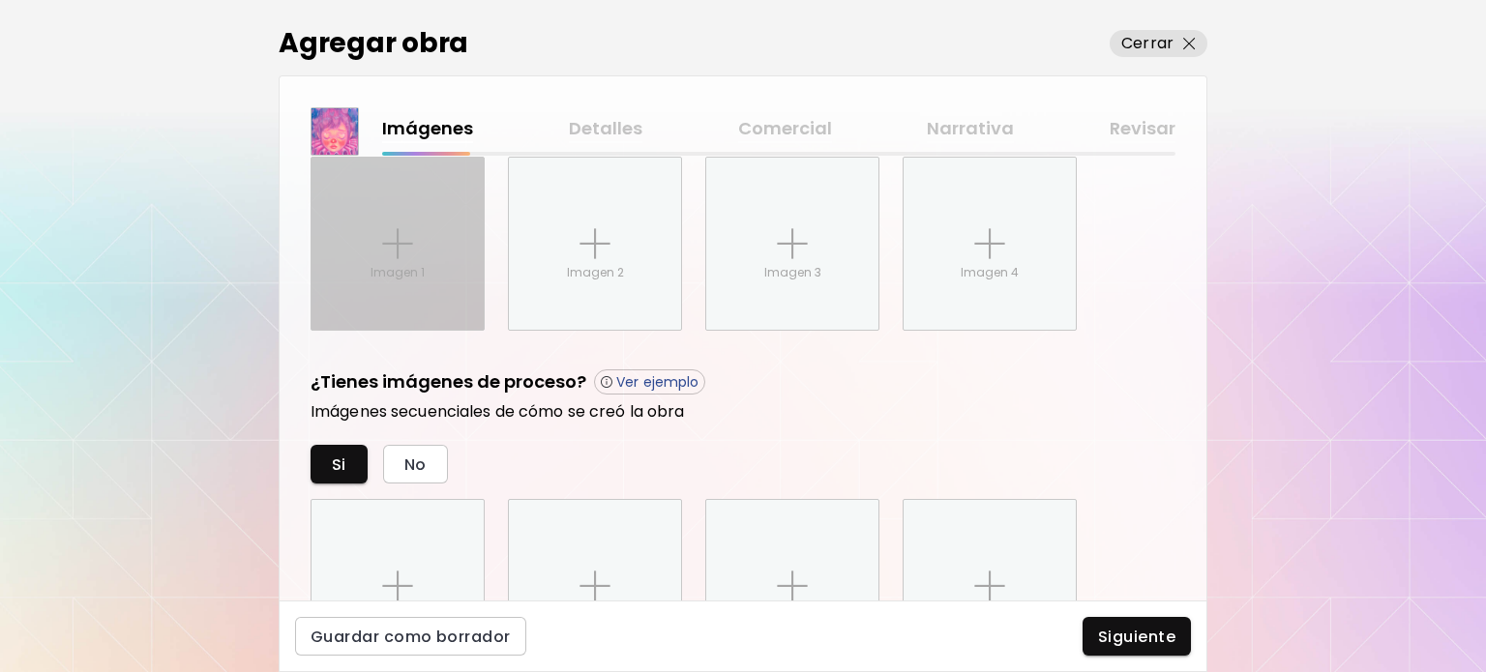
click at [430, 205] on div "Imagen 1" at bounding box center [398, 244] width 172 height 172
click at [0, 0] on input "Imagen 1" at bounding box center [0, 0] width 0 height 0
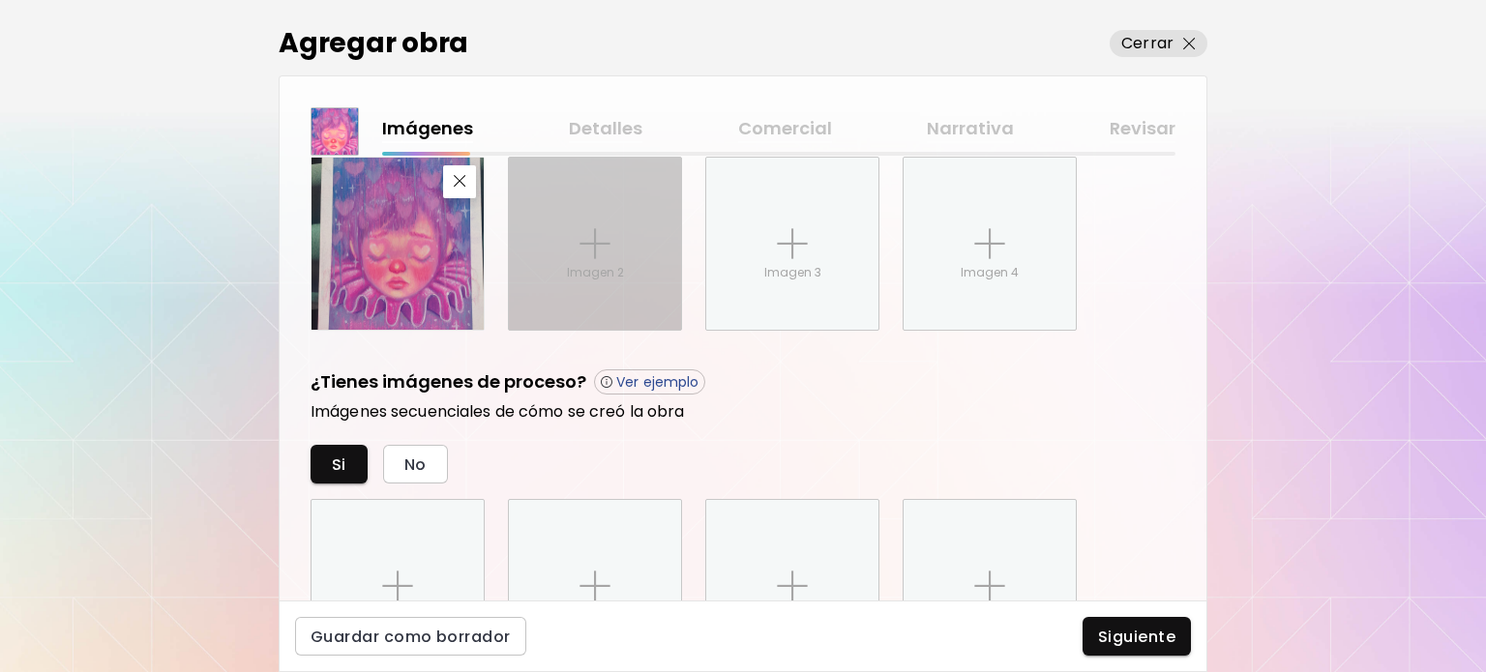
click at [546, 230] on div "Imagen 2" at bounding box center [595, 244] width 172 height 172
click at [0, 0] on input "Imagen 2" at bounding box center [0, 0] width 0 height 0
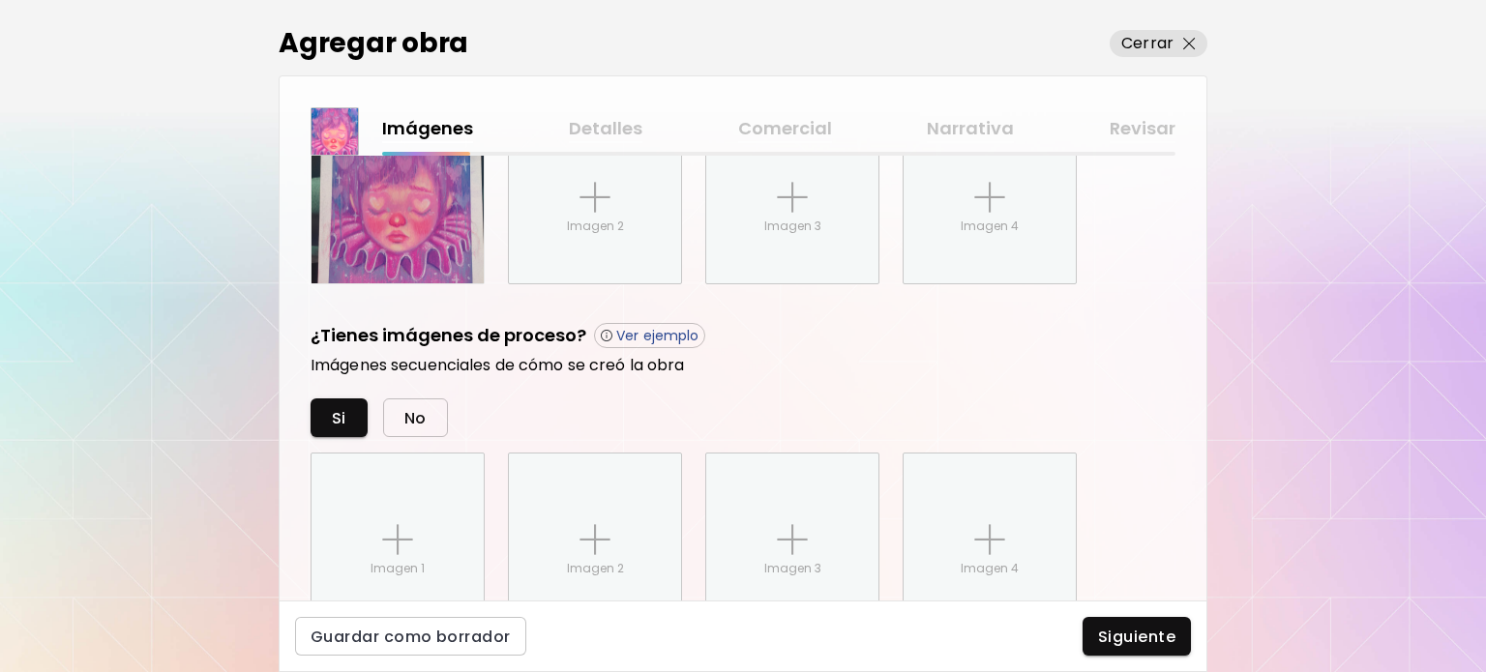
click at [421, 421] on span "No" at bounding box center [415, 418] width 22 height 20
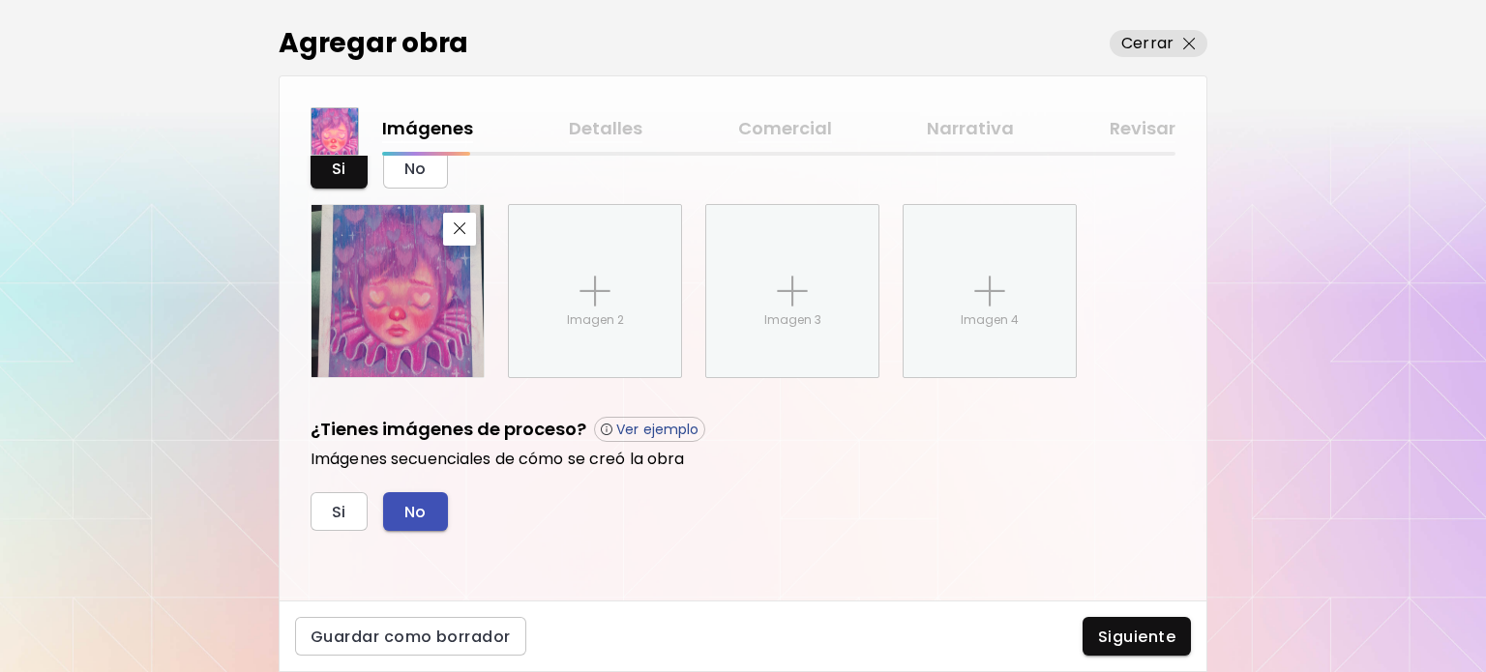
scroll to position [766, 0]
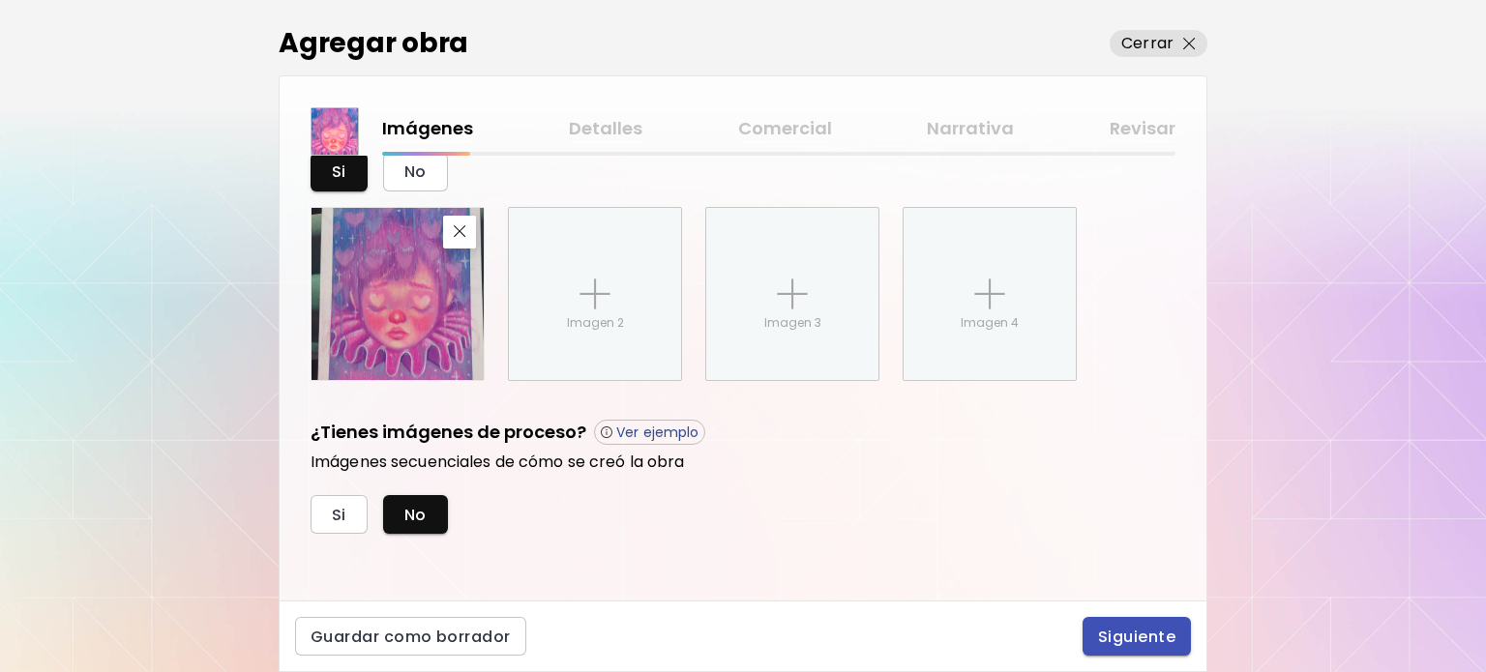
click at [1116, 618] on button "Siguiente" at bounding box center [1137, 636] width 108 height 39
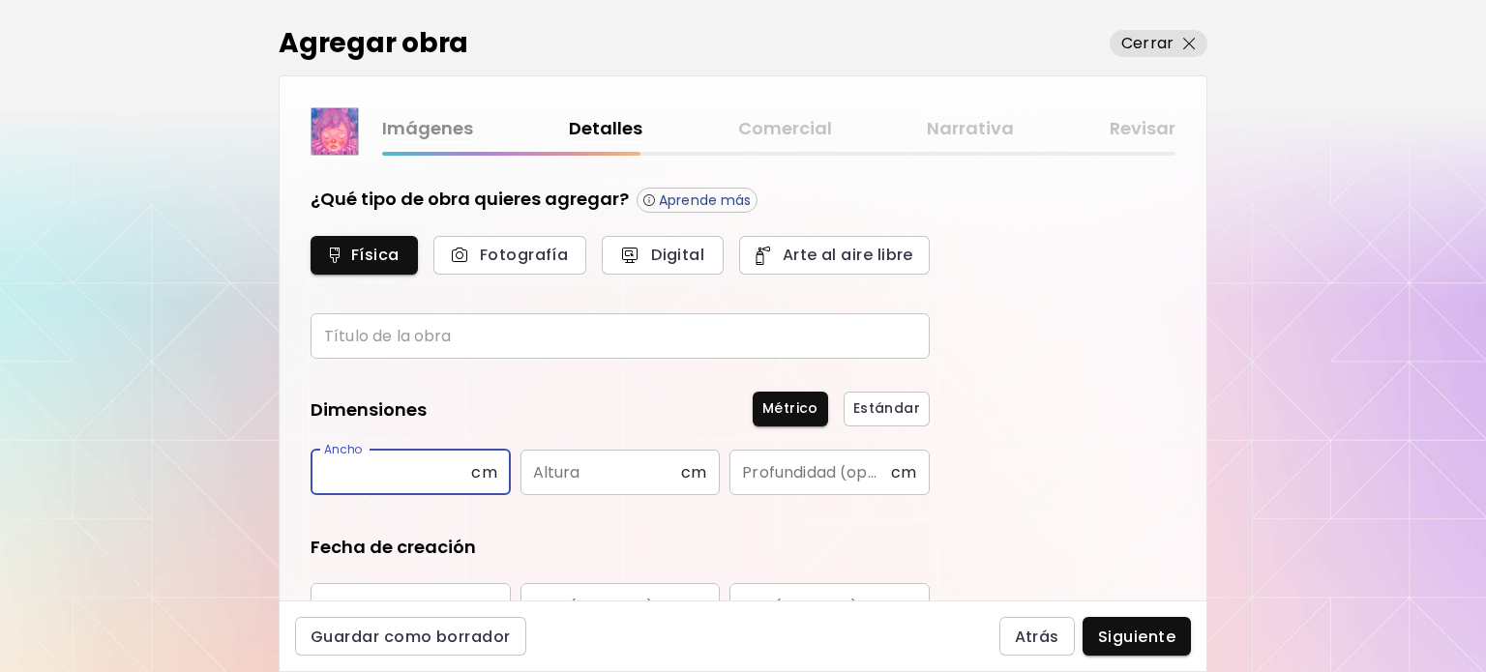
click at [371, 460] on input "text" at bounding box center [391, 472] width 161 height 45
type input "*"
type input "**"
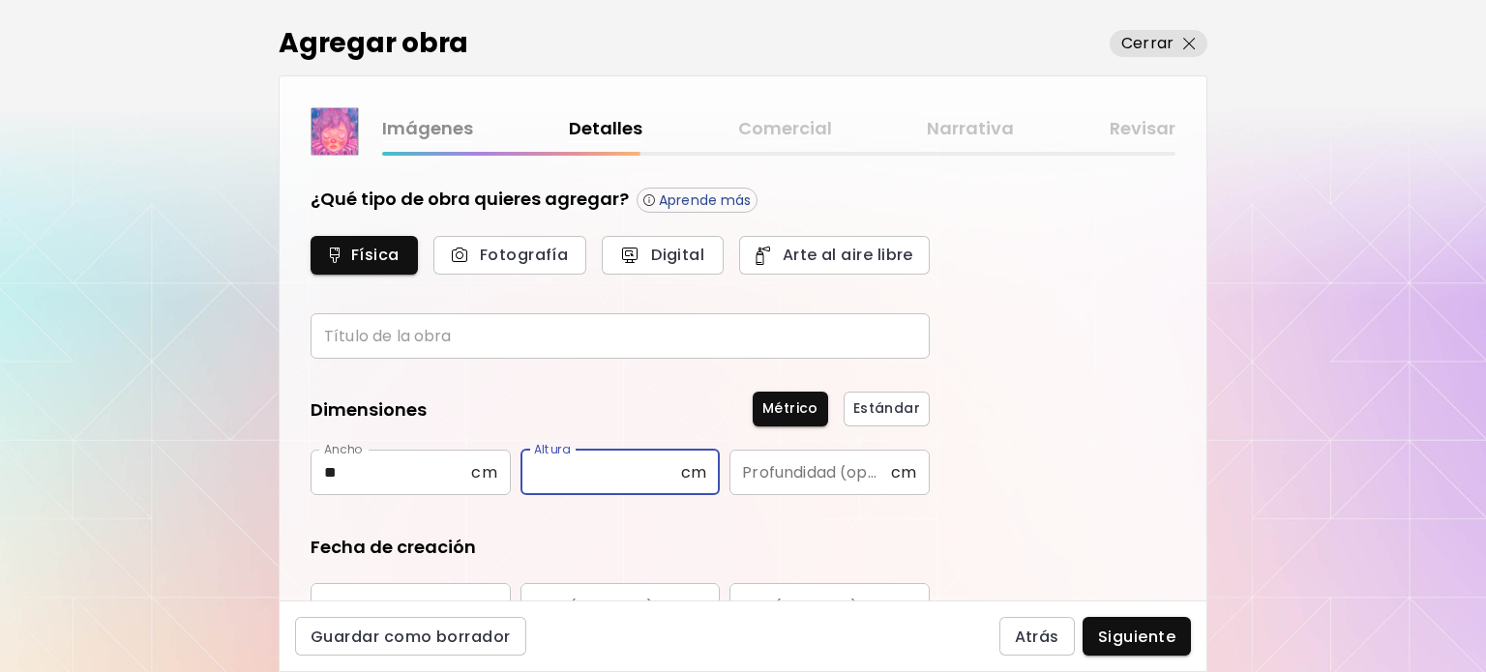
click at [622, 476] on input "text" at bounding box center [600, 472] width 161 height 45
type input "**"
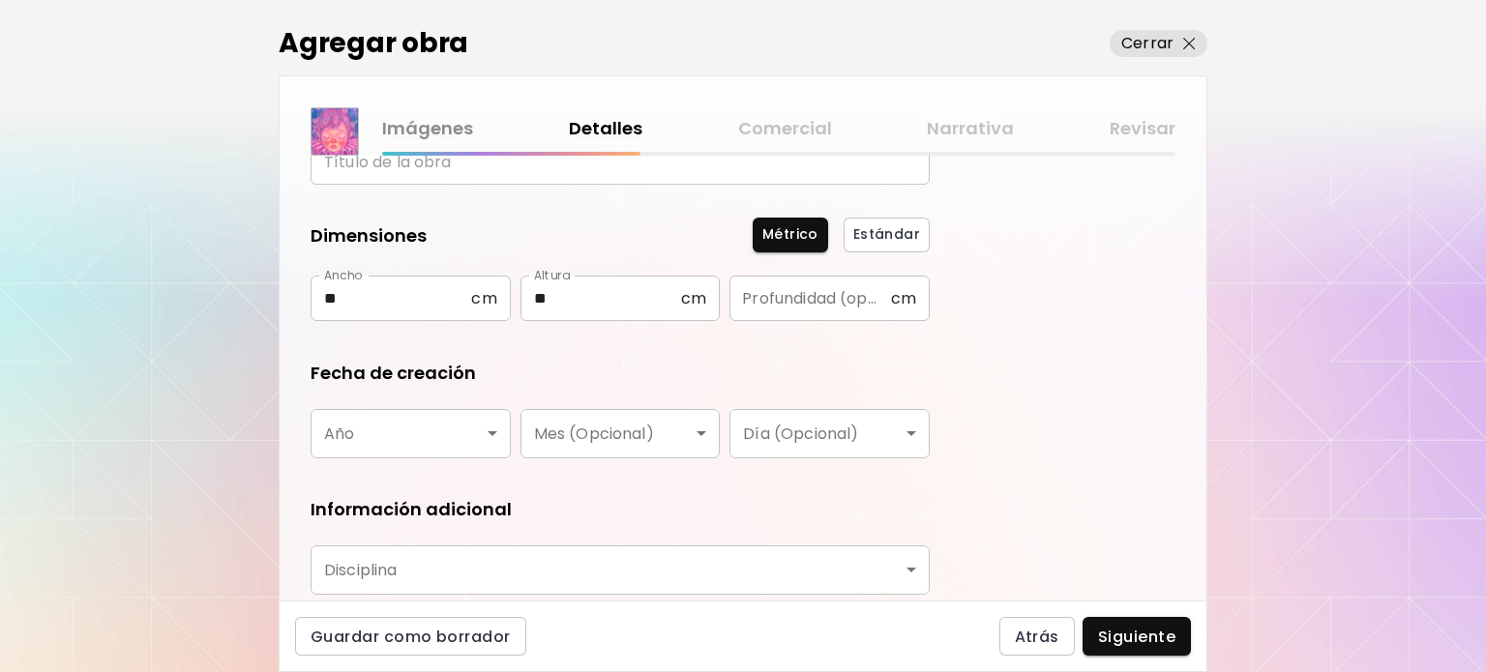
scroll to position [193, 0]
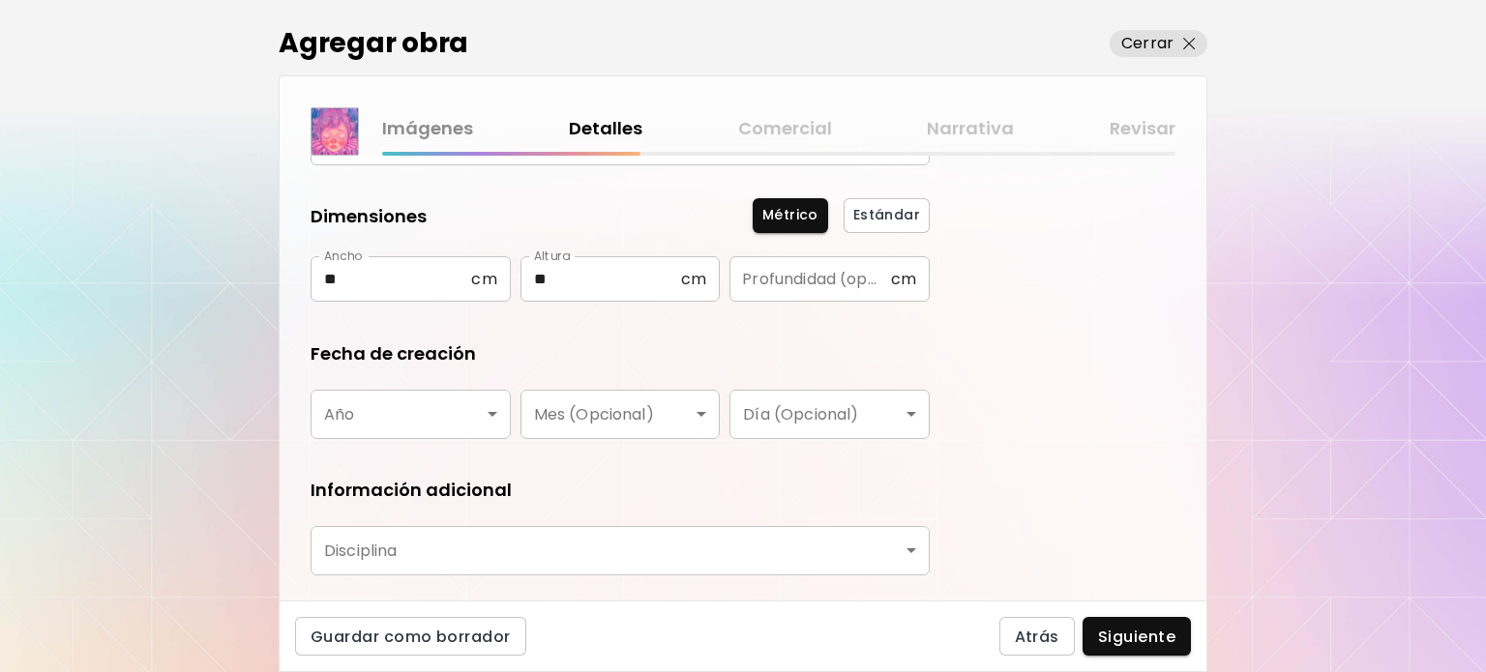
click at [408, 398] on body "Agregar obra Cerrar Imágenes Detalles Comercial Narrativa Revisar ¿Qué tipo de …" at bounding box center [743, 336] width 1486 height 672
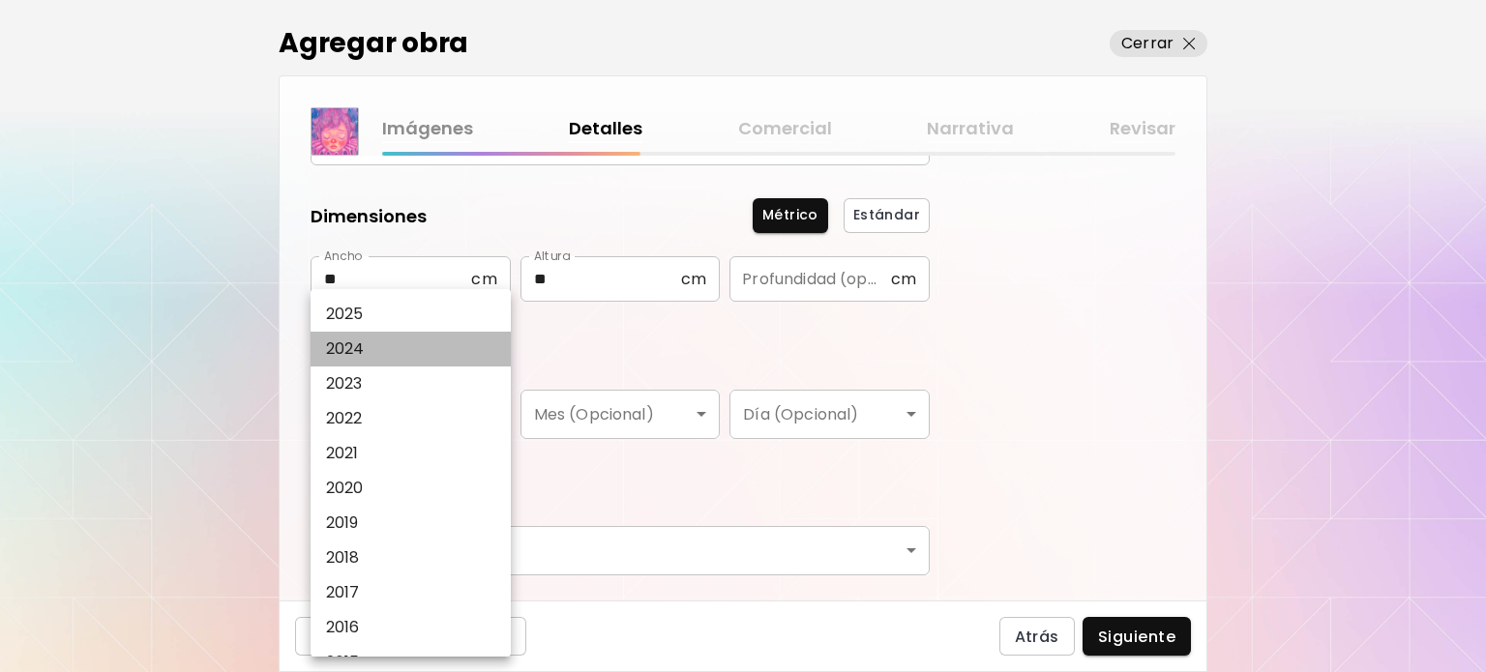
click at [377, 353] on li "2024" at bounding box center [416, 349] width 210 height 35
type input "****"
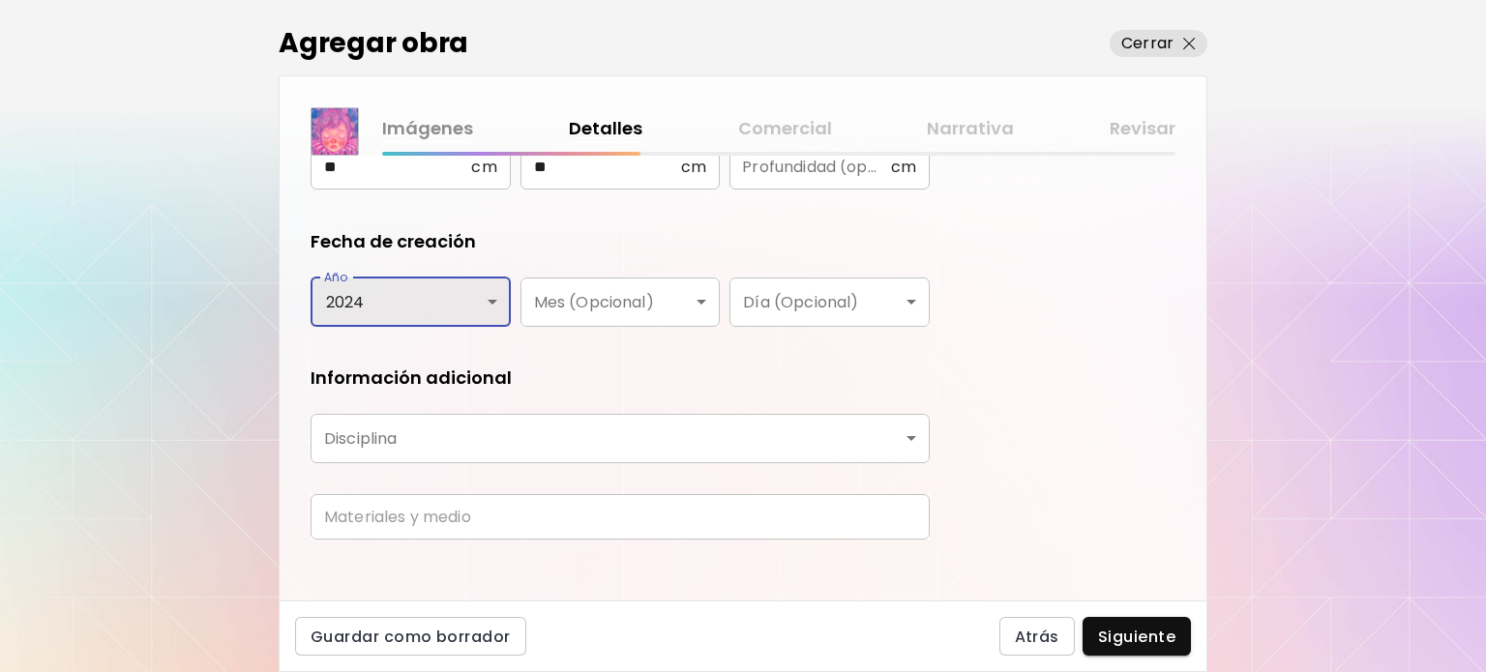
scroll to position [319, 0]
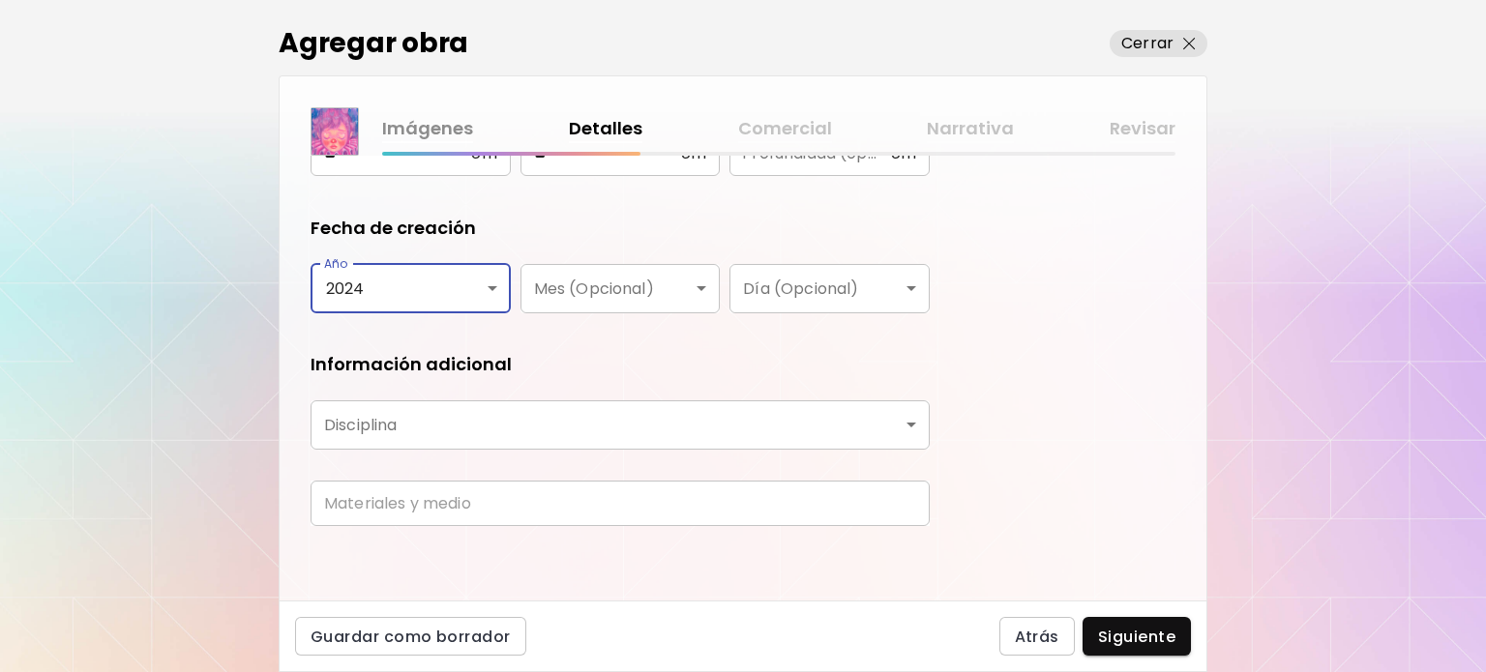
click at [422, 405] on body "Agregar obra Cerrar Imágenes Detalles Comercial Narrativa Revisar ¿Qué tipo de …" at bounding box center [743, 336] width 1486 height 672
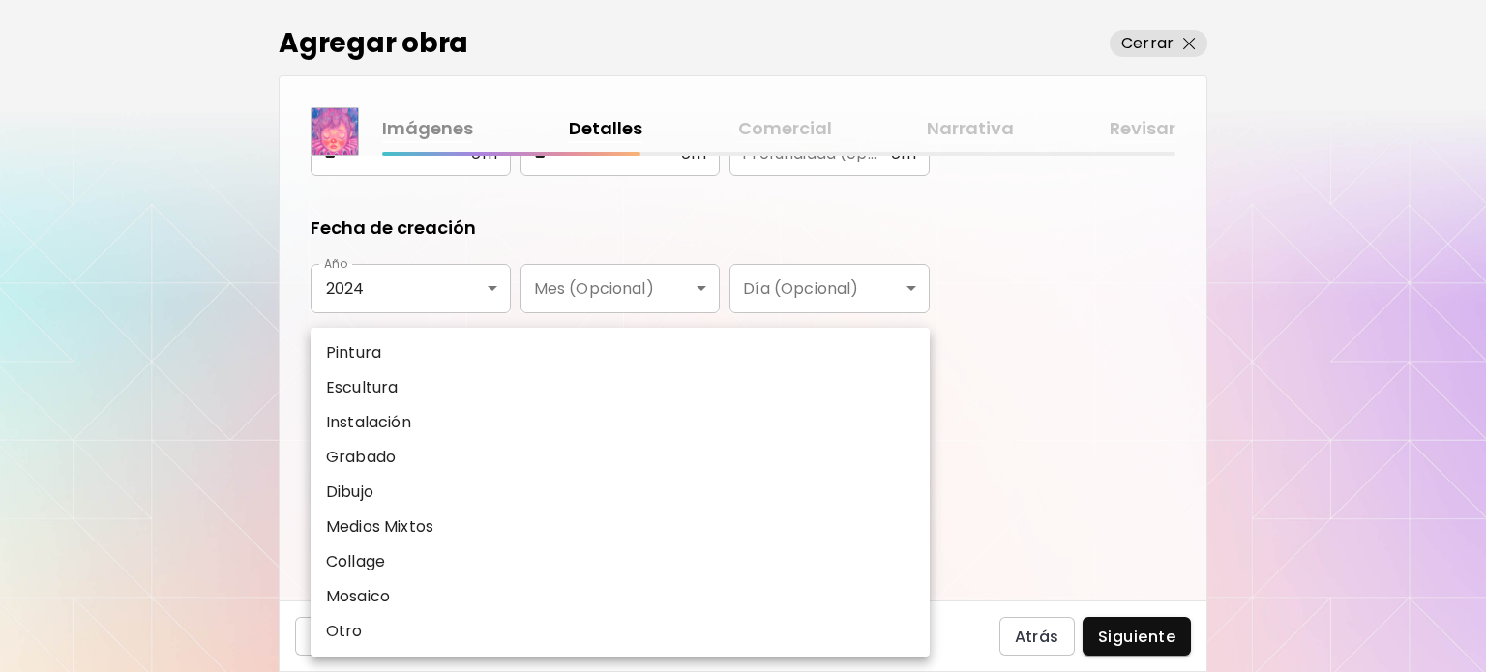
click at [375, 357] on p "Pintura" at bounding box center [353, 352] width 55 height 23
type input "********"
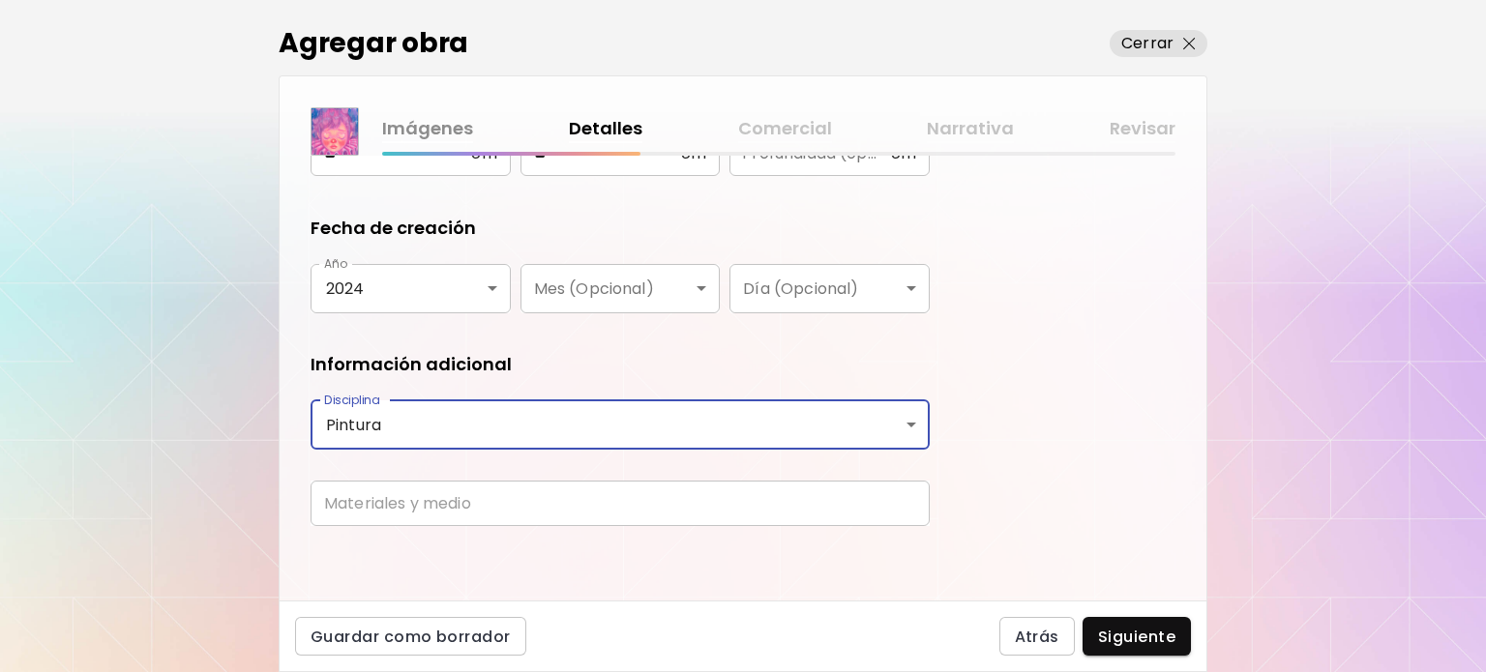
click at [425, 514] on input "text" at bounding box center [620, 503] width 619 height 45
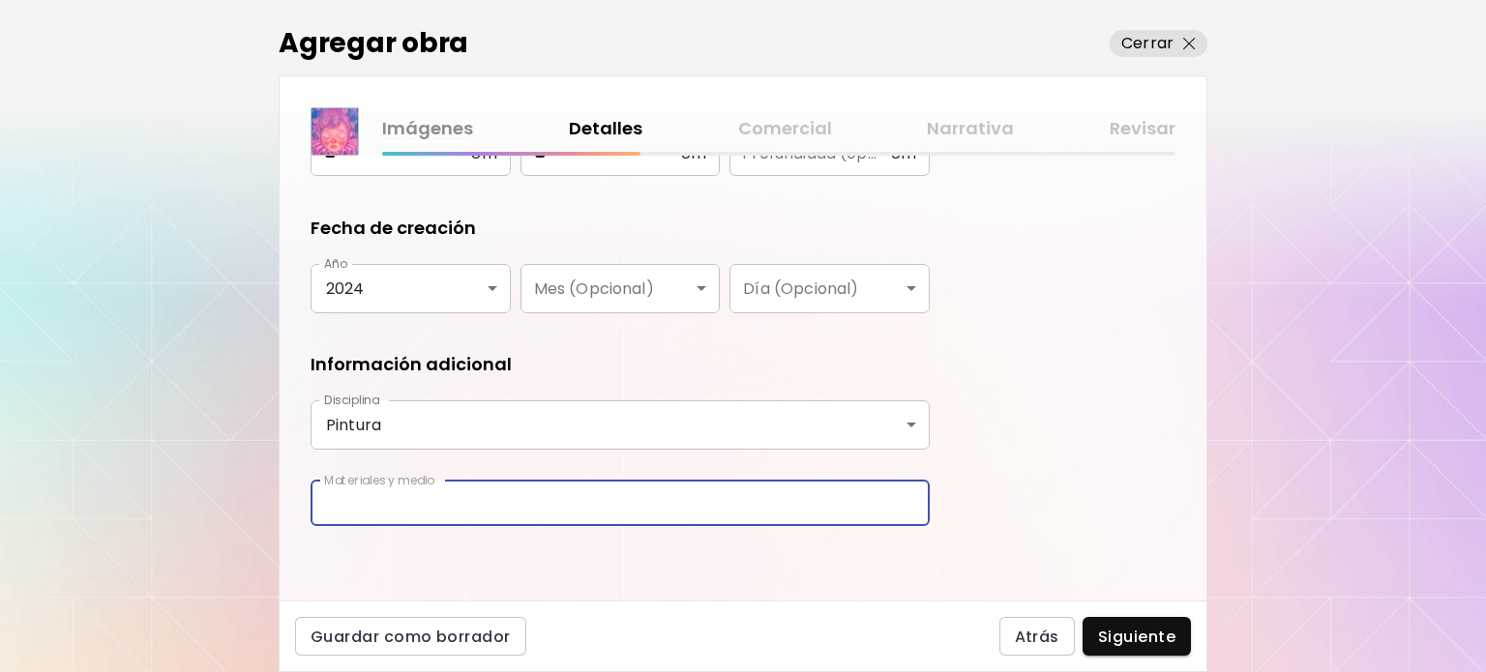
type input "**********"
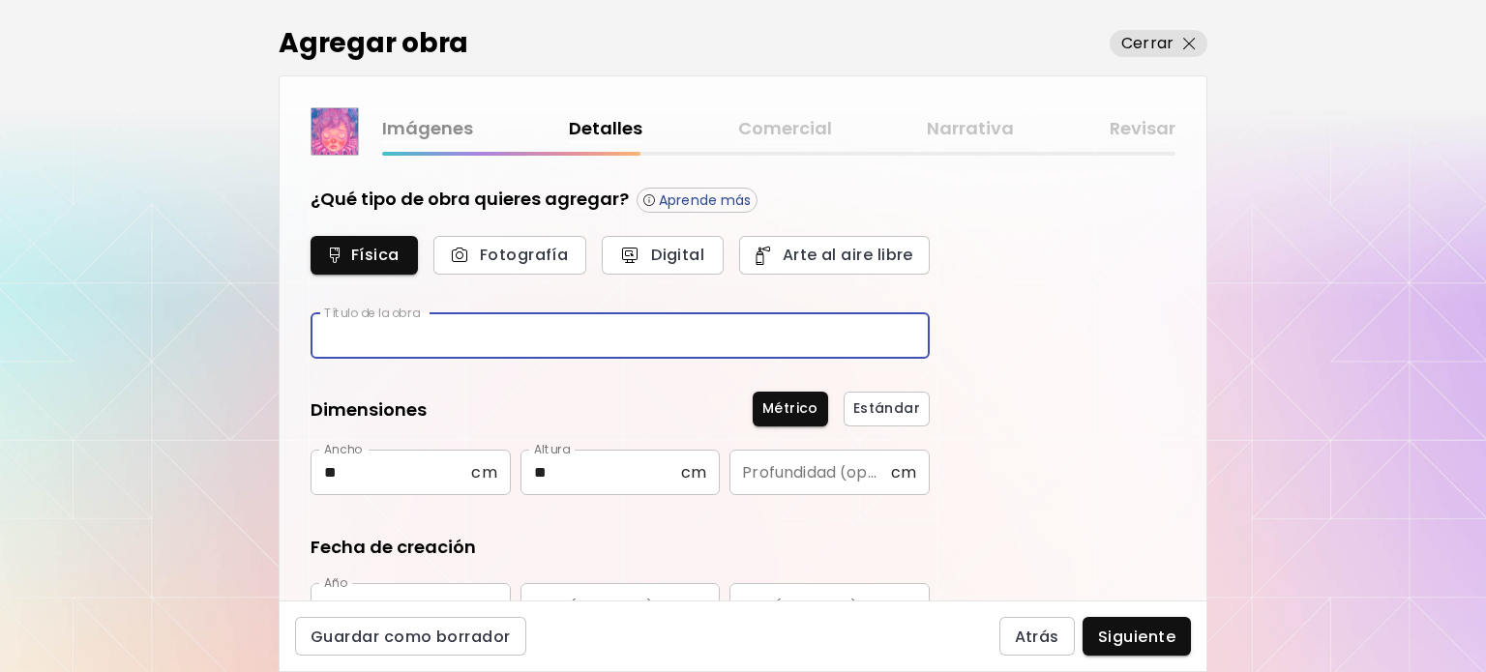
click at [617, 346] on input "text" at bounding box center [620, 335] width 619 height 45
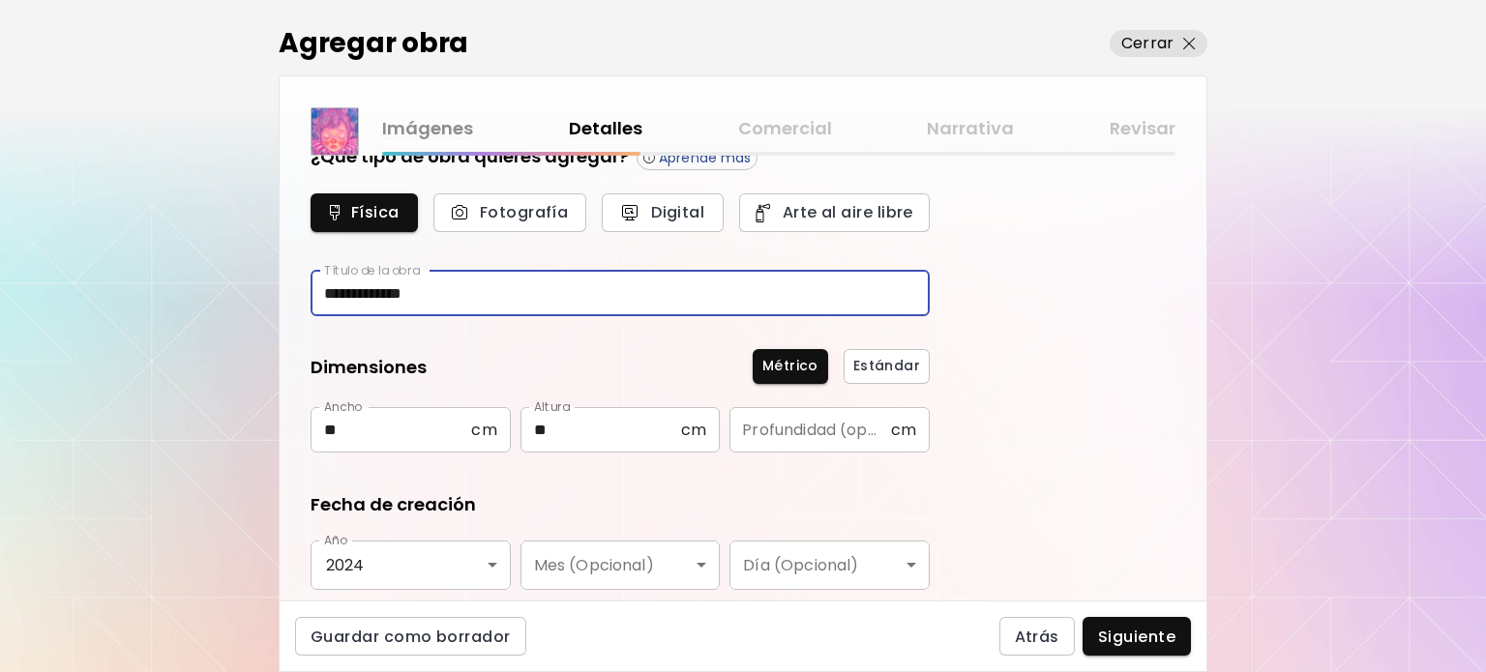
scroll to position [97, 0]
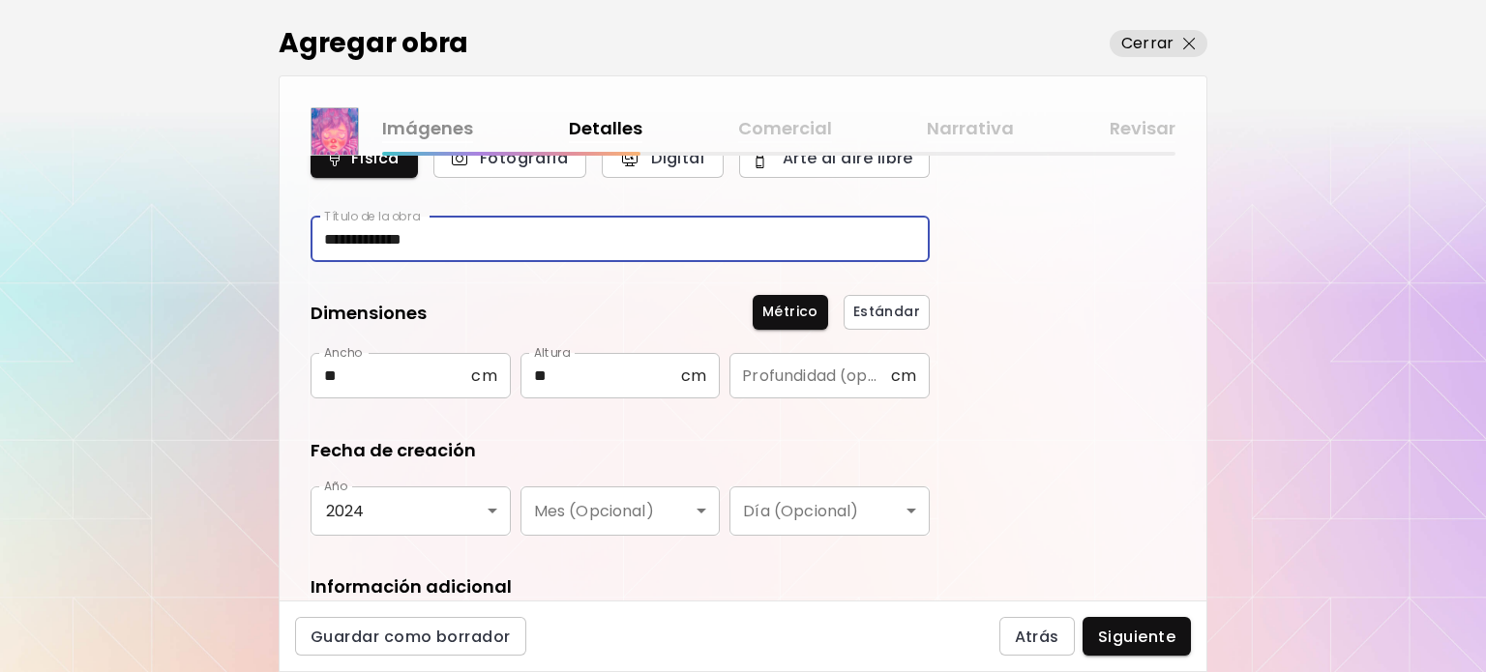
type input "**********"
click at [1097, 614] on div "Guardar como borrador Atrás Siguiente" at bounding box center [743, 637] width 929 height 72
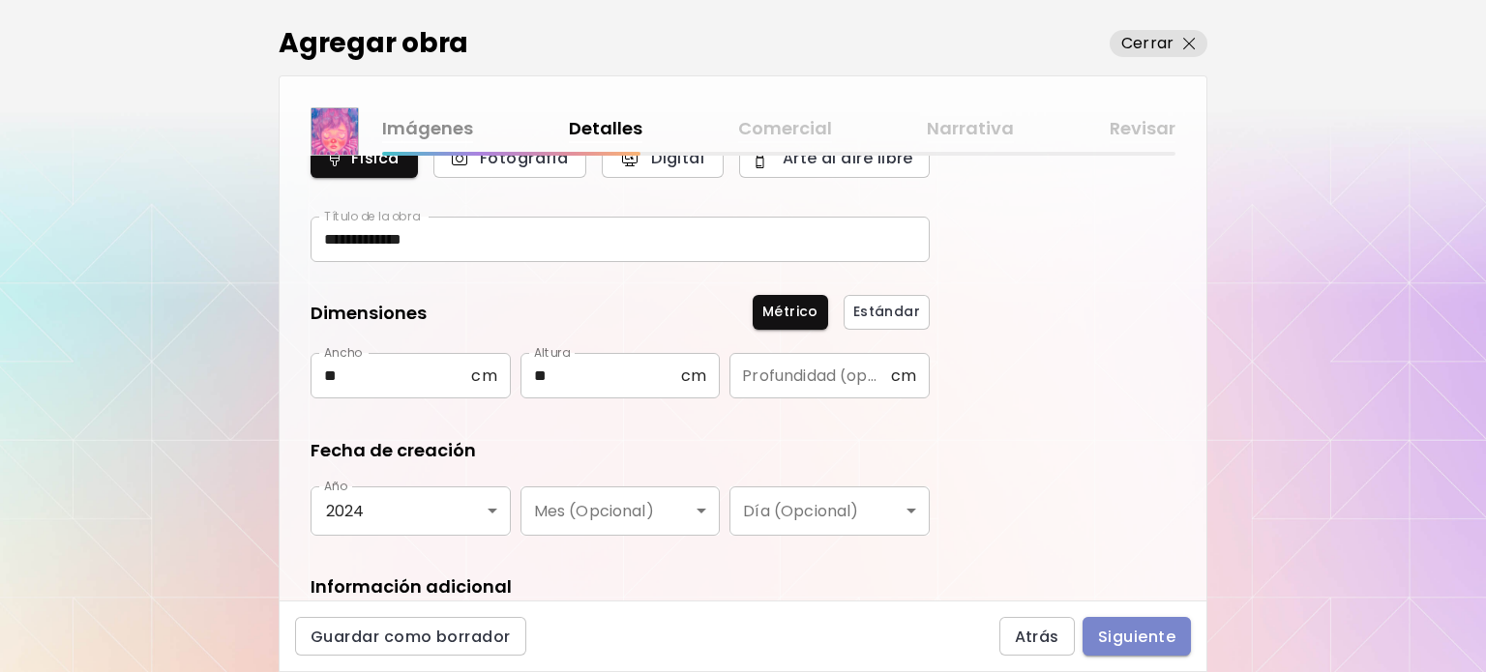
click at [1100, 627] on span "Siguiente" at bounding box center [1136, 637] width 77 height 20
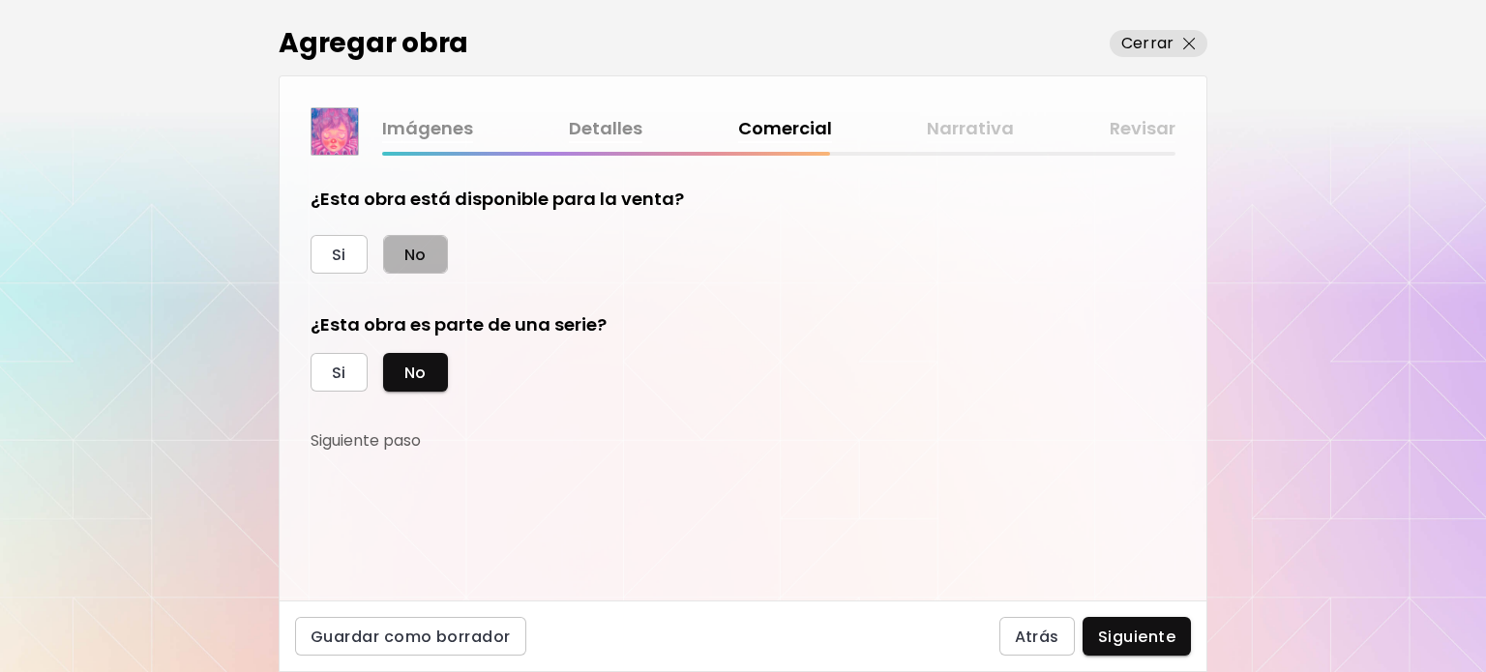
click at [443, 243] on button "No" at bounding box center [415, 254] width 65 height 39
click at [1169, 622] on button "Siguiente" at bounding box center [1137, 636] width 108 height 39
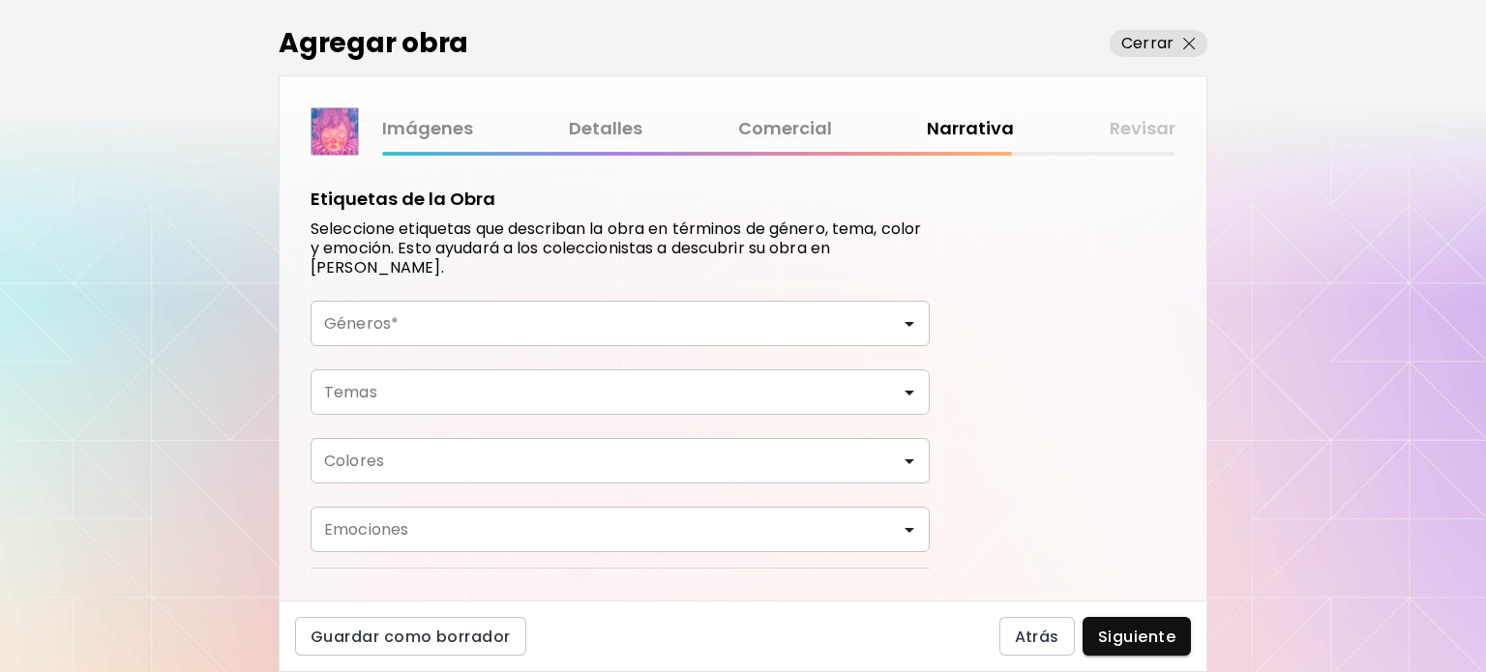
click at [363, 343] on div "Géneros*" at bounding box center [620, 323] width 619 height 45
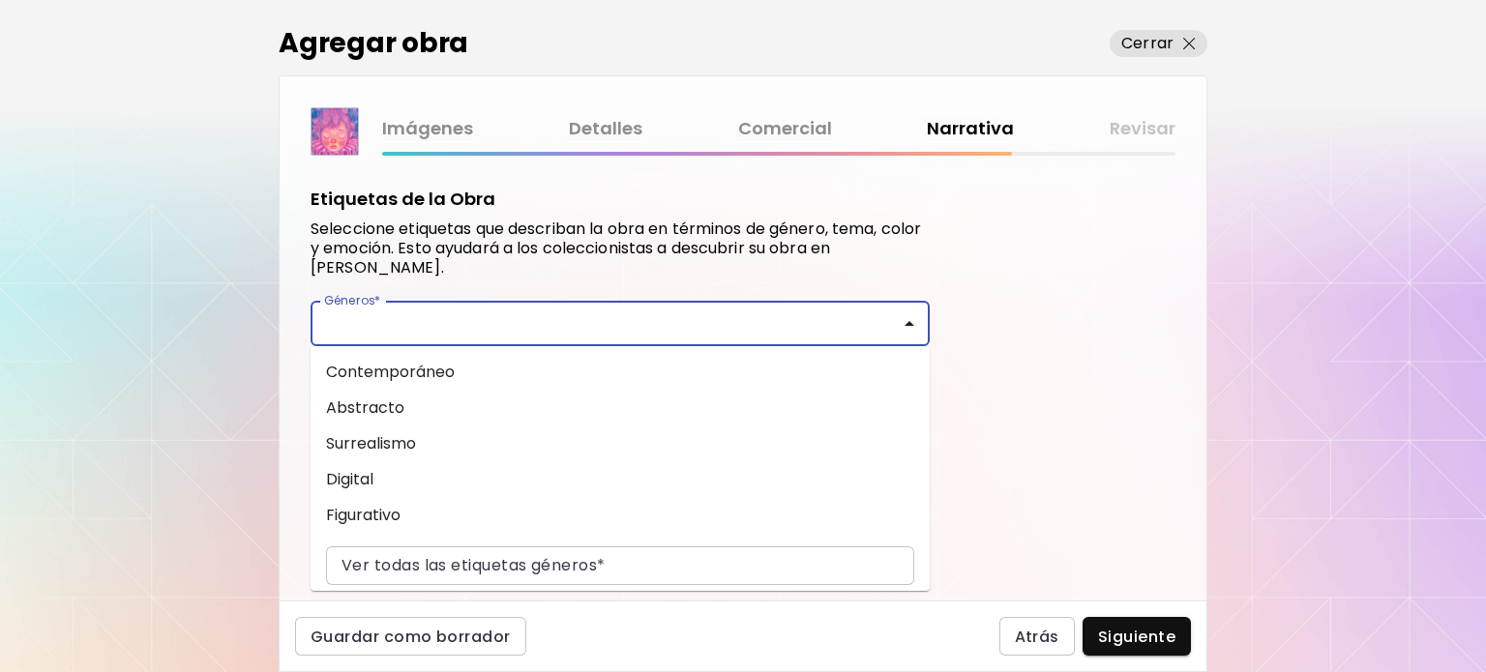
click at [375, 327] on input "Géneros*" at bounding box center [620, 323] width 588 height 22
click at [412, 444] on li "Surrealismo" at bounding box center [620, 444] width 619 height 36
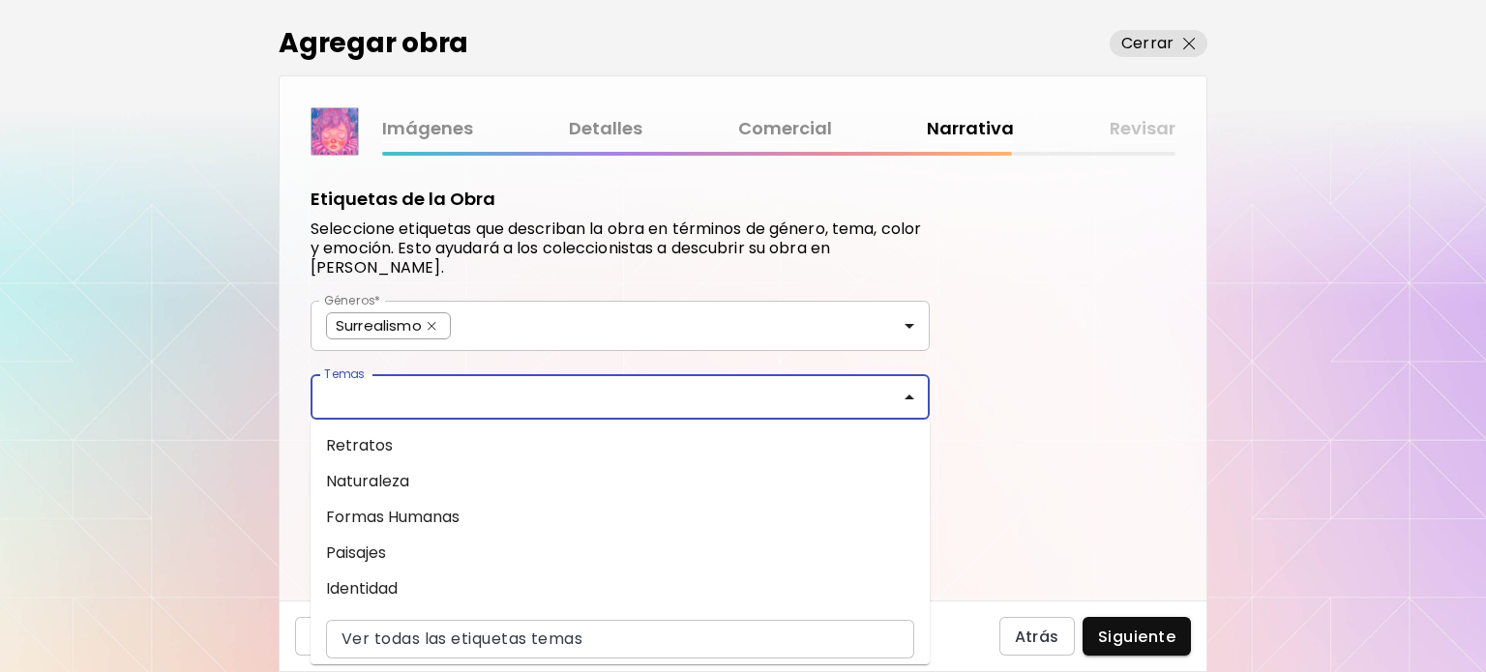
click at [409, 402] on input "Temas" at bounding box center [620, 397] width 588 height 22
click at [413, 444] on li "Retratos" at bounding box center [620, 446] width 619 height 36
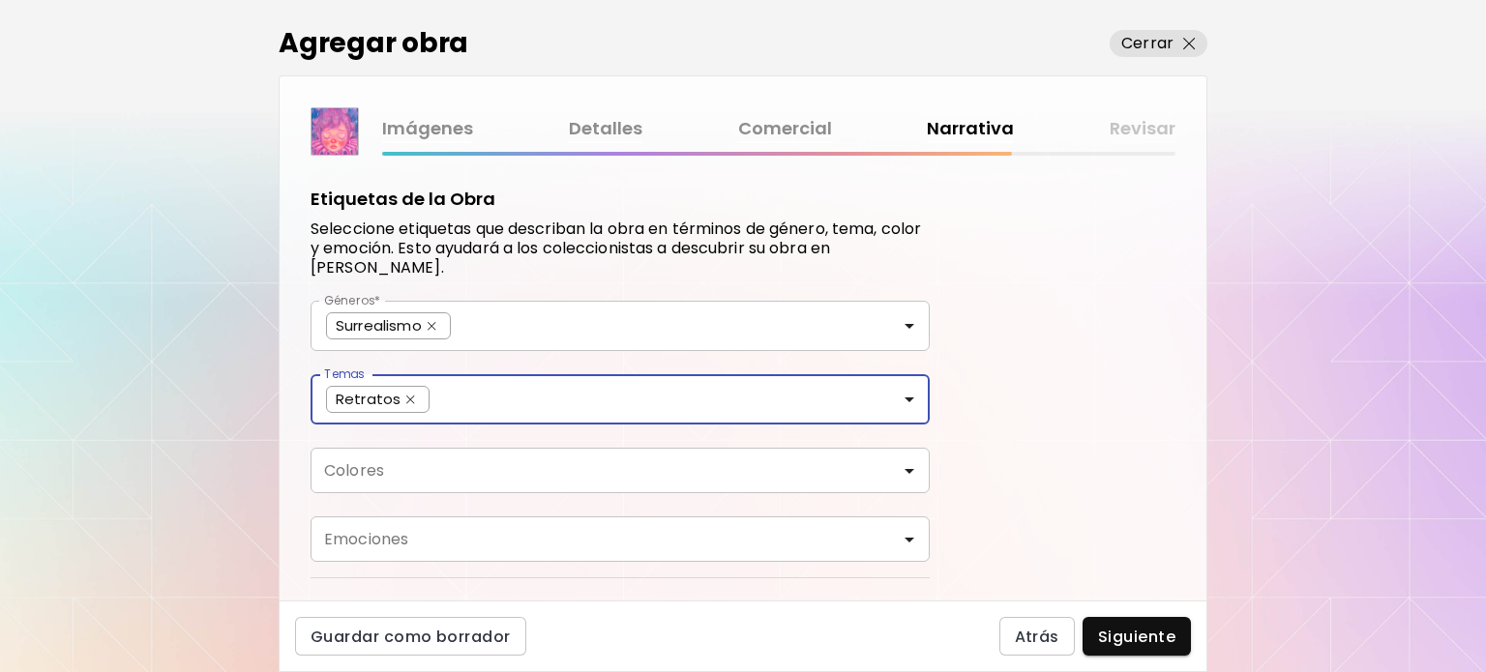
click at [413, 467] on input "Colores" at bounding box center [620, 471] width 588 height 22
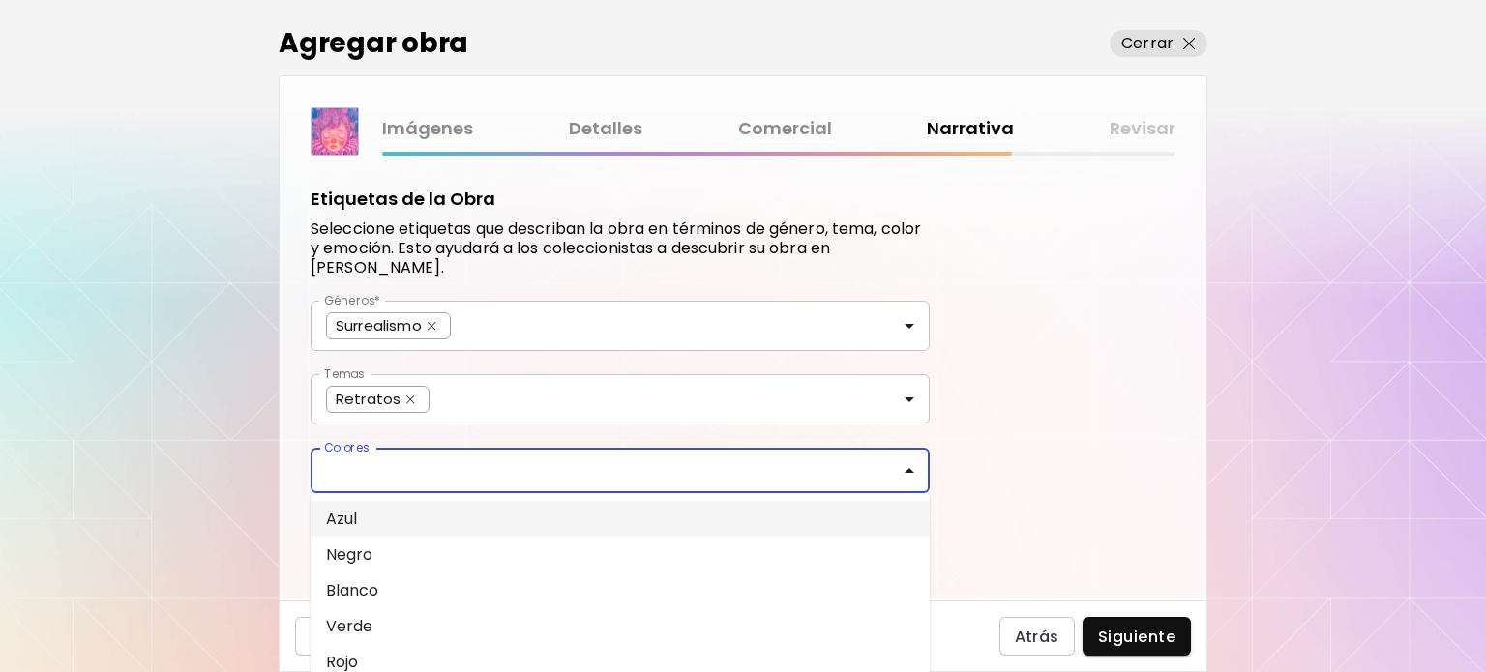
click at [438, 408] on div "Géneros* Surrealismo Géneros* Temas Retratos Temas Colores Colores Azul Negro B…" at bounding box center [620, 431] width 619 height 261
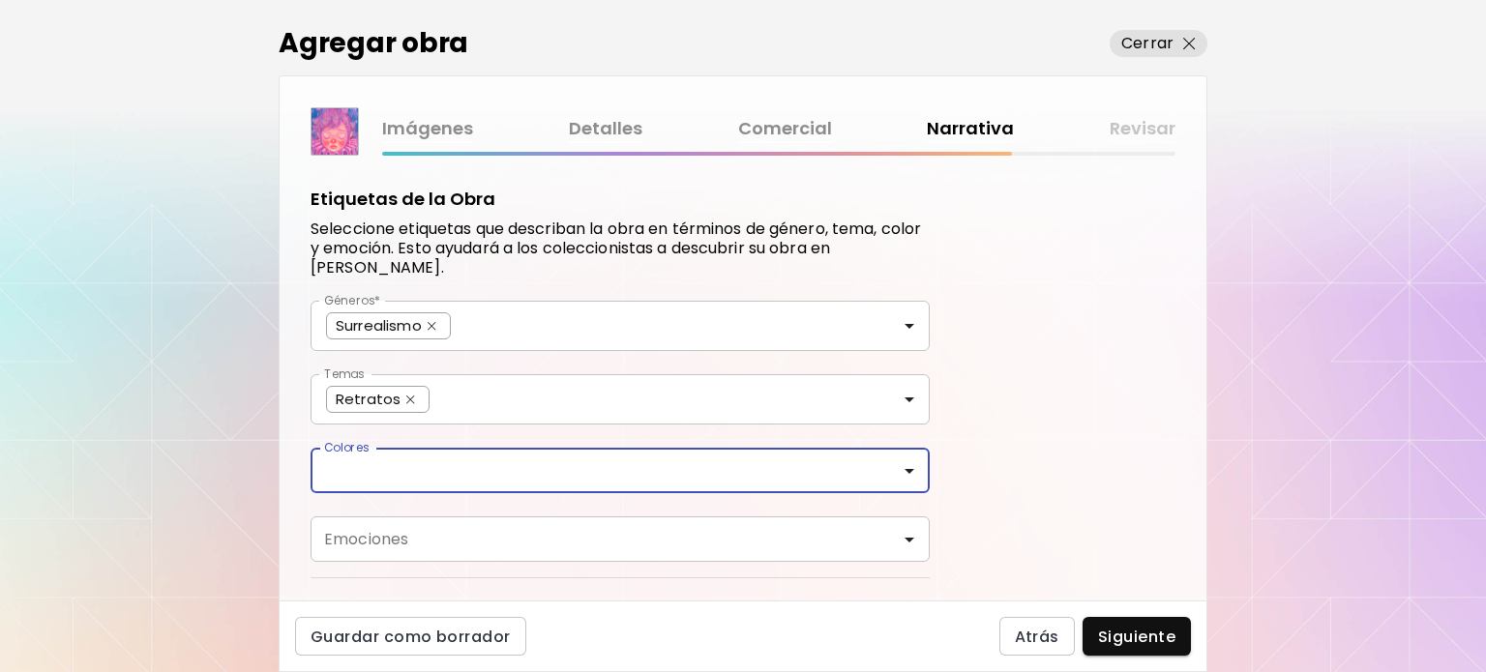
click at [418, 487] on div "Colores" at bounding box center [620, 470] width 619 height 45
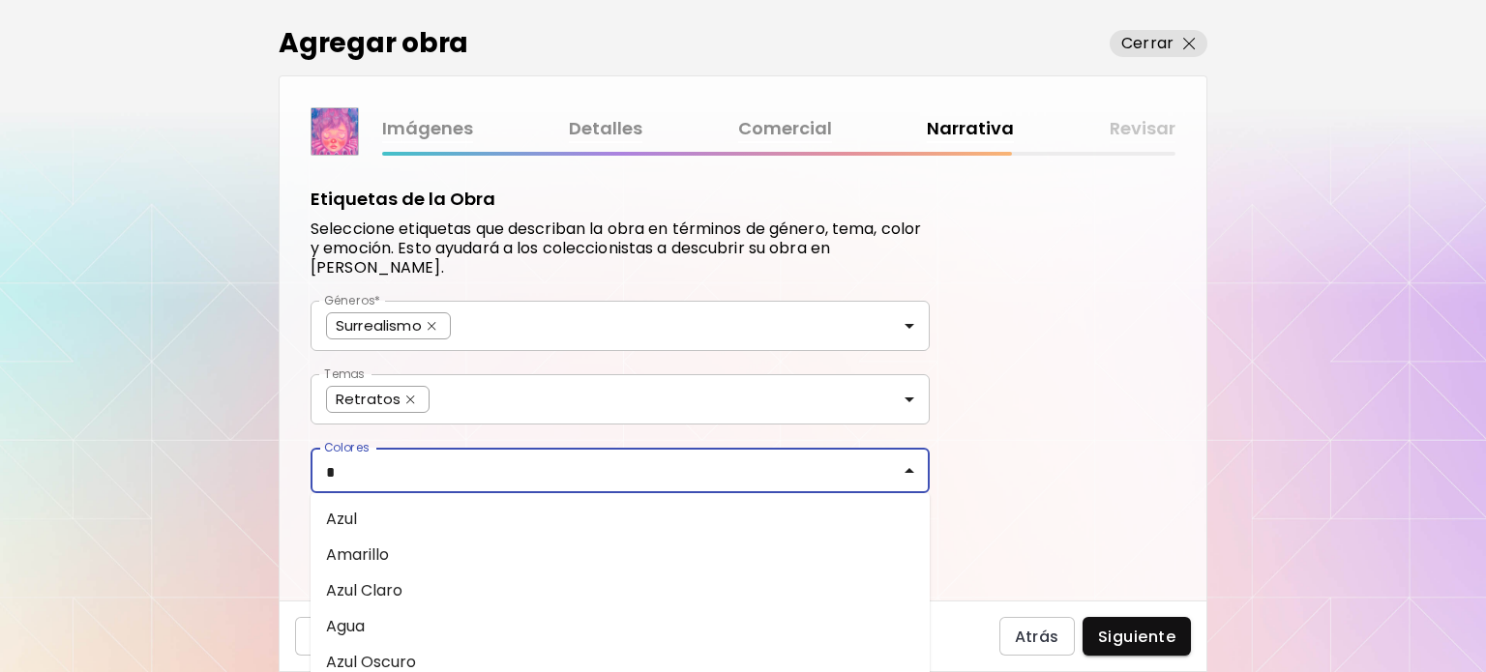
type input "**"
click at [370, 499] on ul "Azul Azul Claro Azul Oscuro Durazno Verde Azulado" at bounding box center [620, 590] width 619 height 194
click at [368, 512] on li "Azul" at bounding box center [620, 519] width 619 height 36
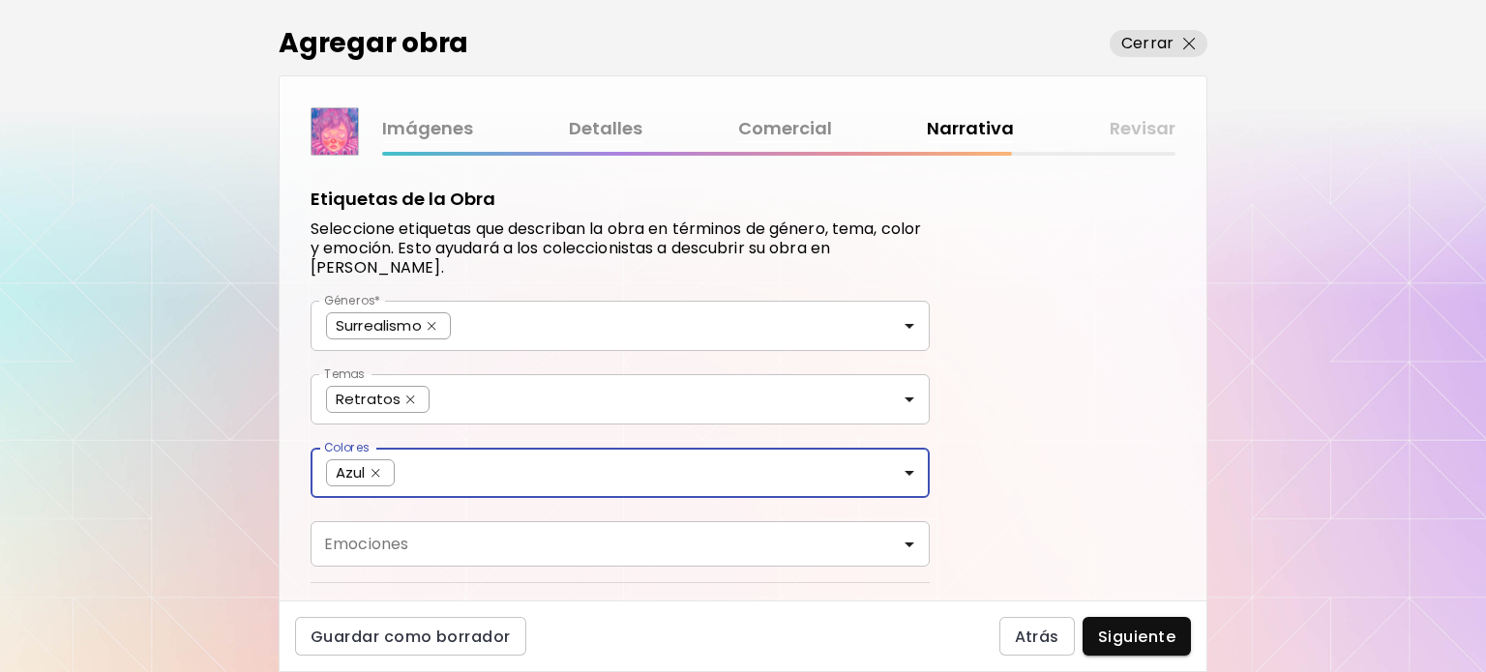
click at [426, 468] on input "Colores" at bounding box center [658, 471] width 512 height 22
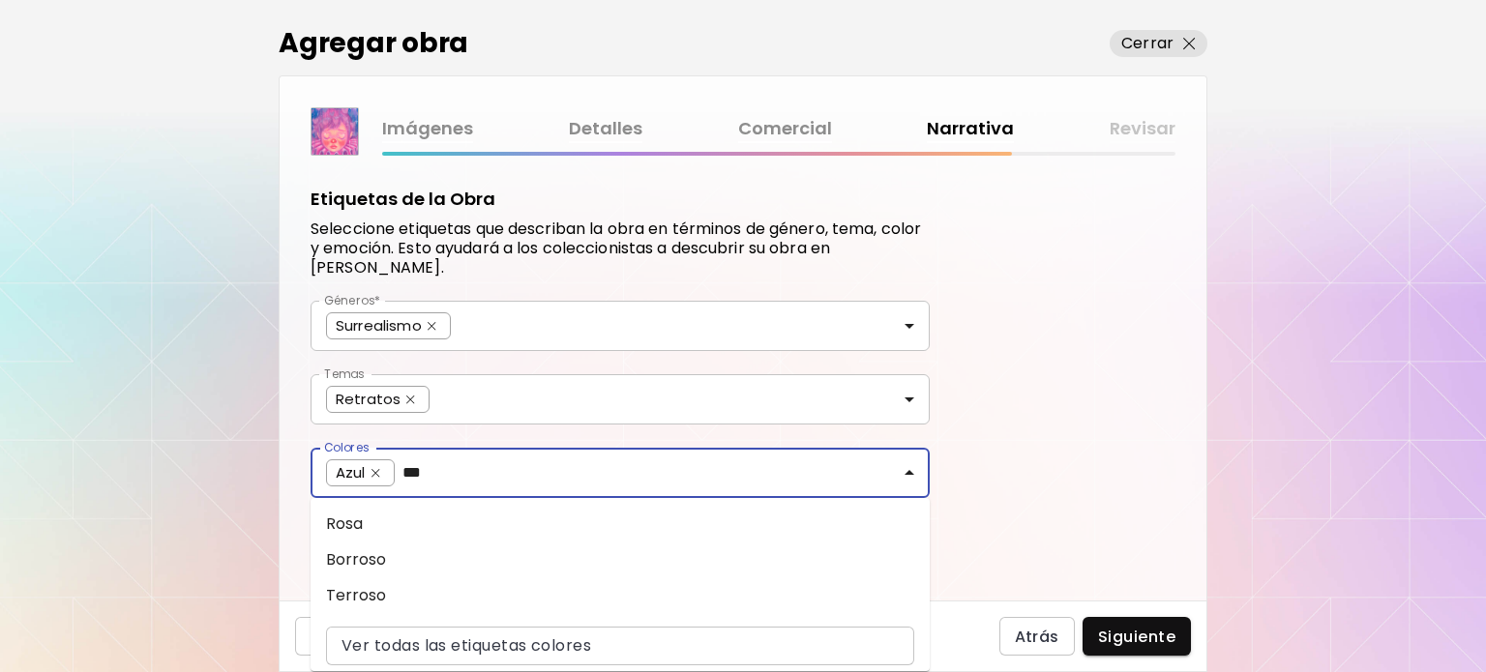
type input "****"
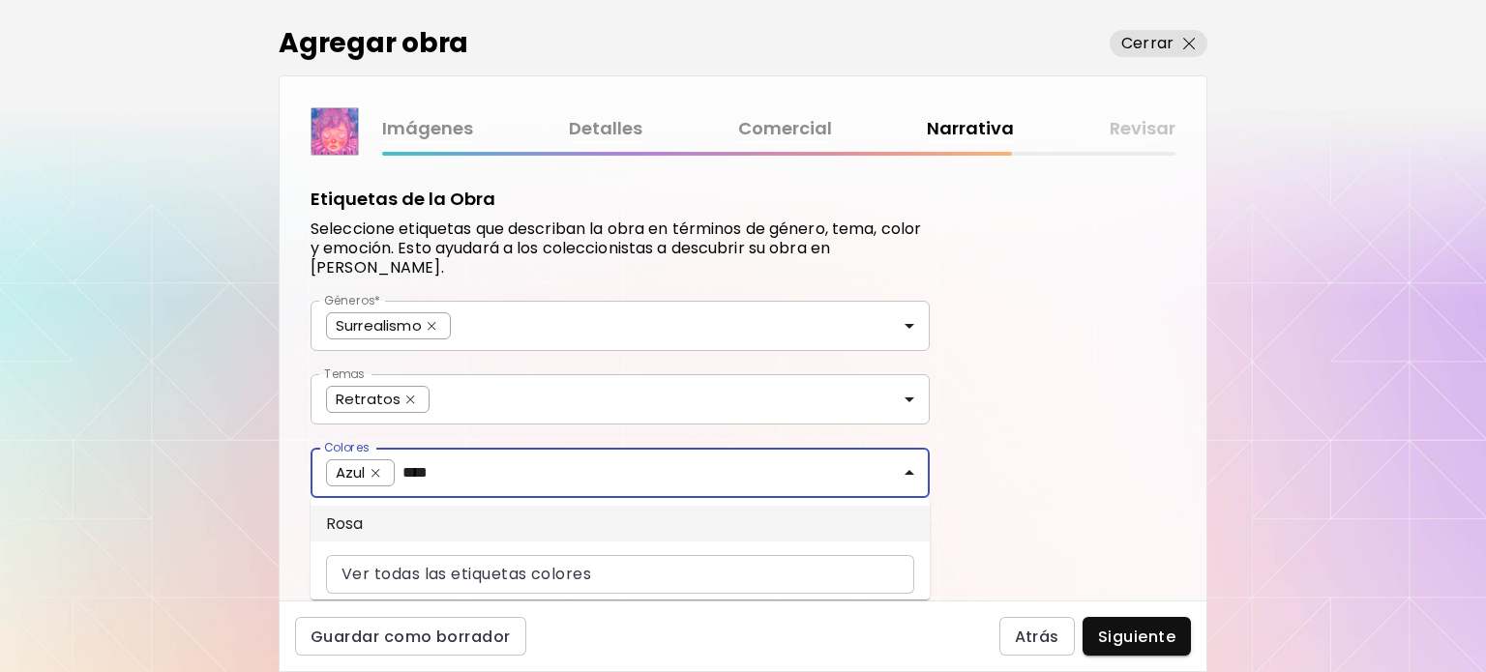
click at [457, 510] on li "Rosa" at bounding box center [620, 524] width 619 height 36
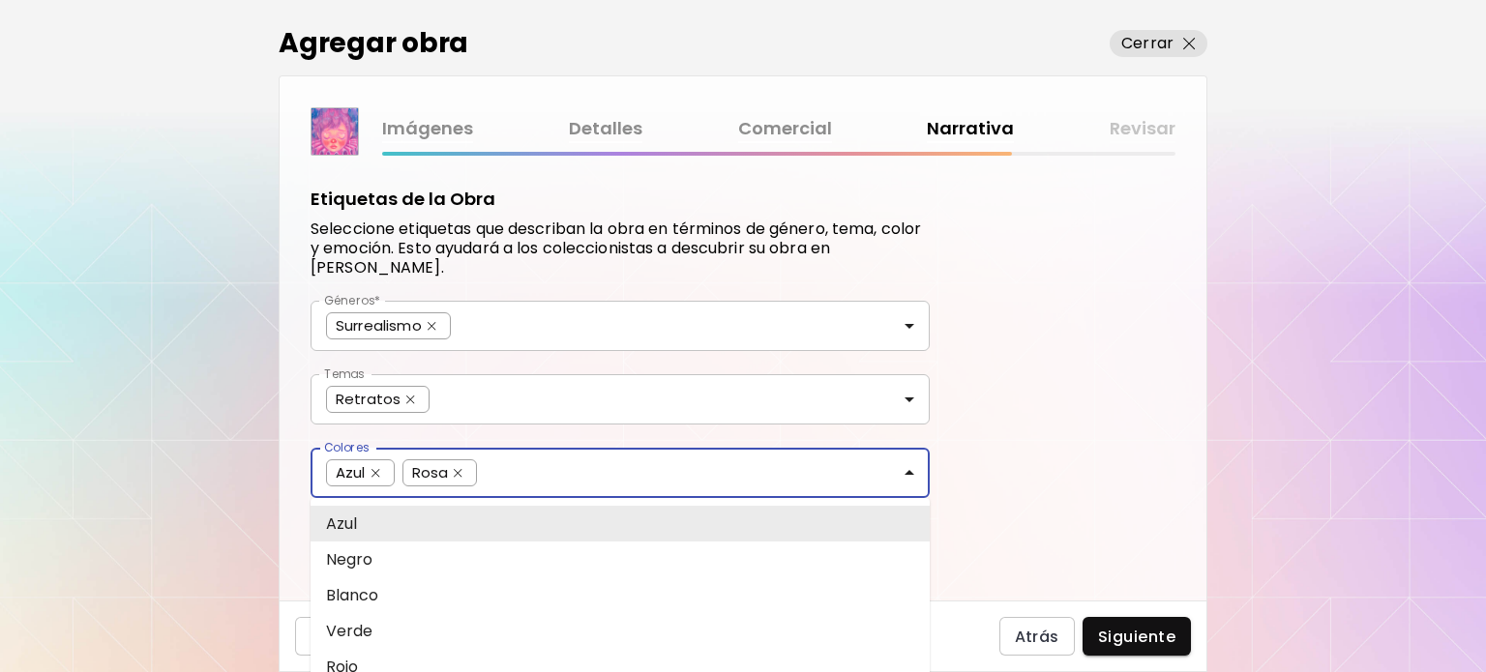
click at [520, 475] on input "Colores" at bounding box center [700, 471] width 430 height 22
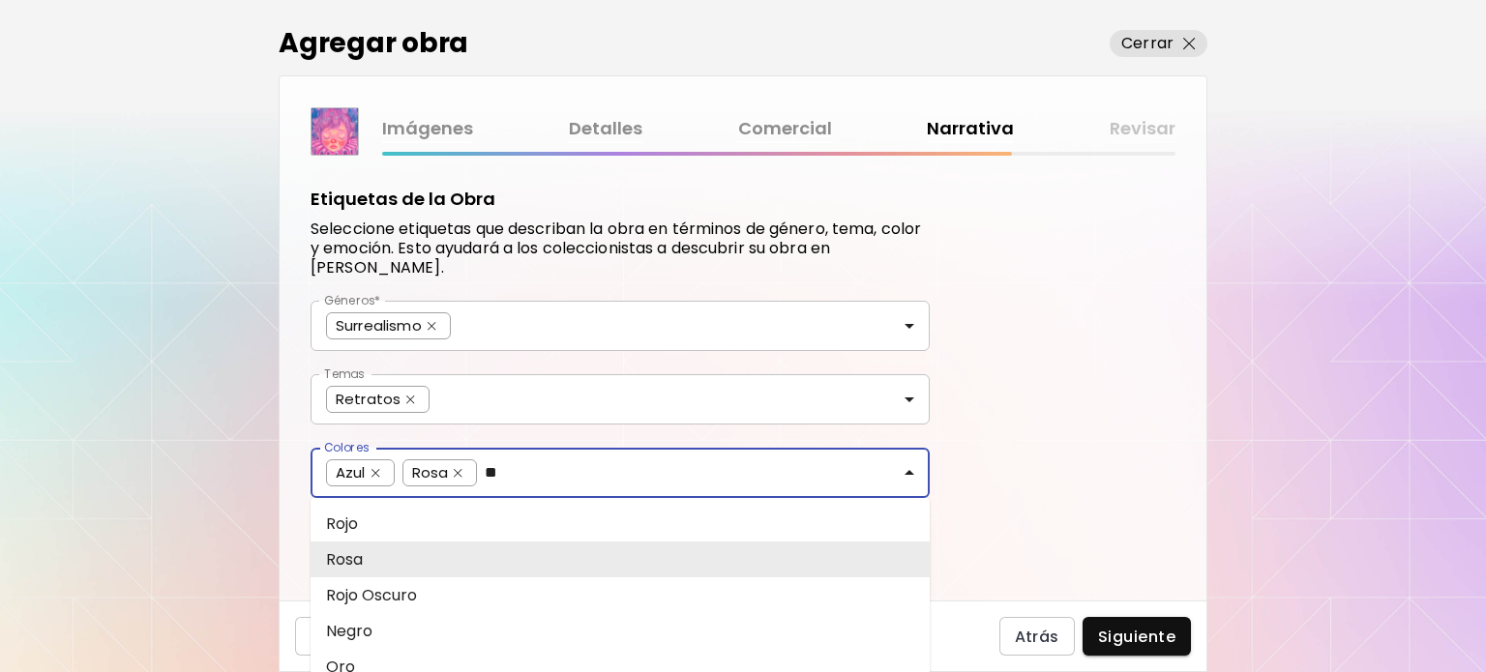
type input "***"
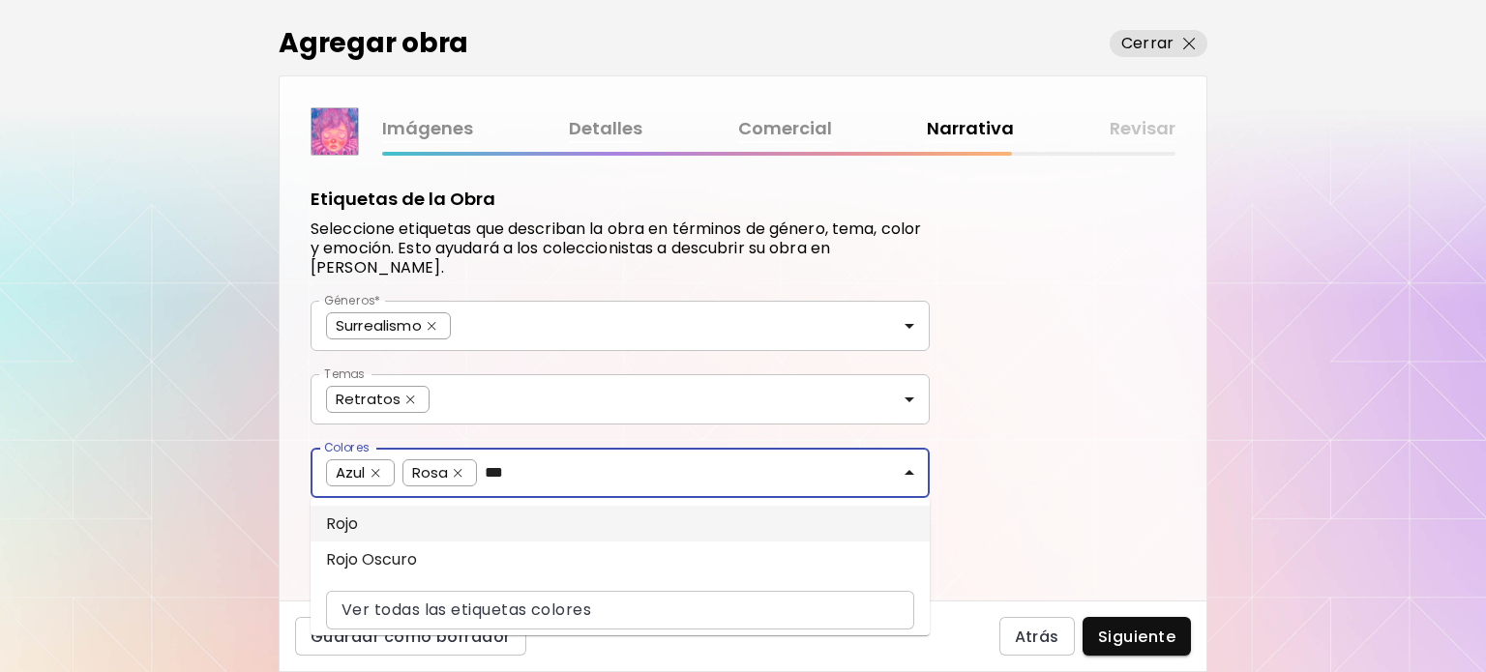
click at [536, 529] on li "Rojo" at bounding box center [620, 524] width 619 height 36
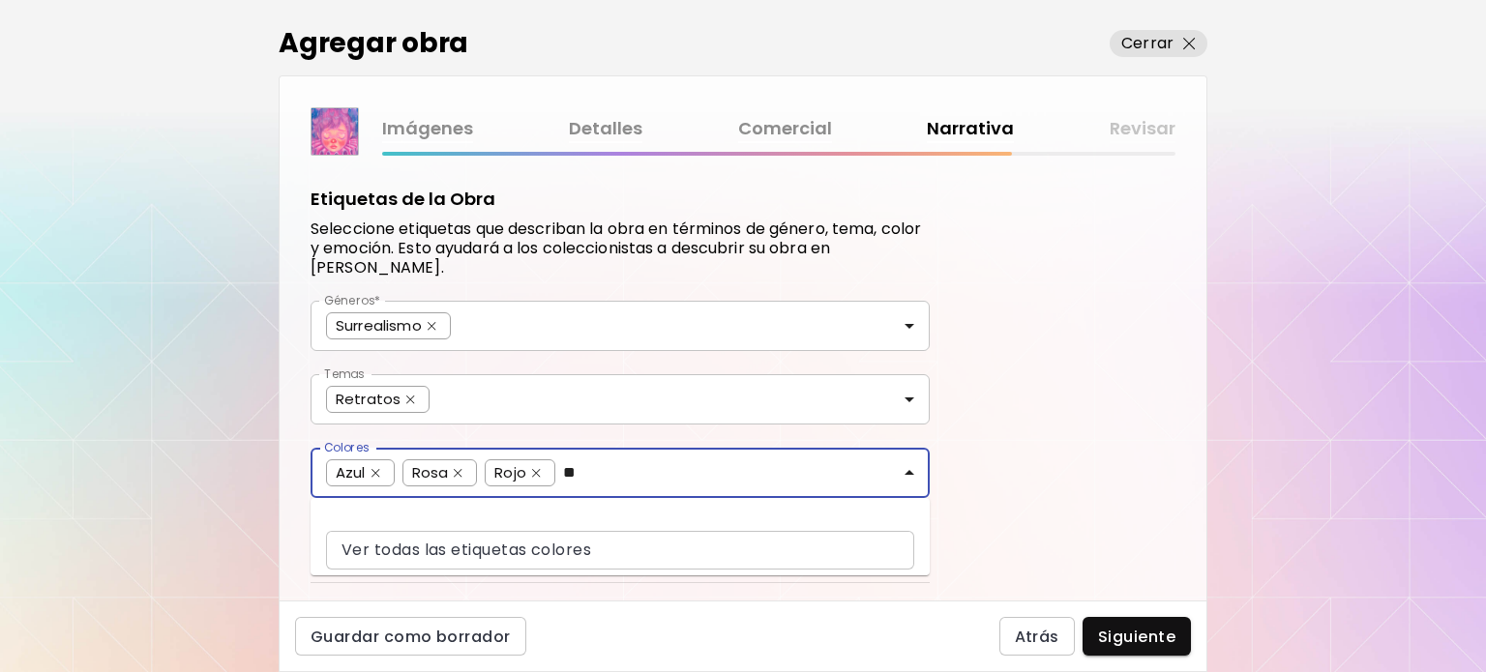
type input "*"
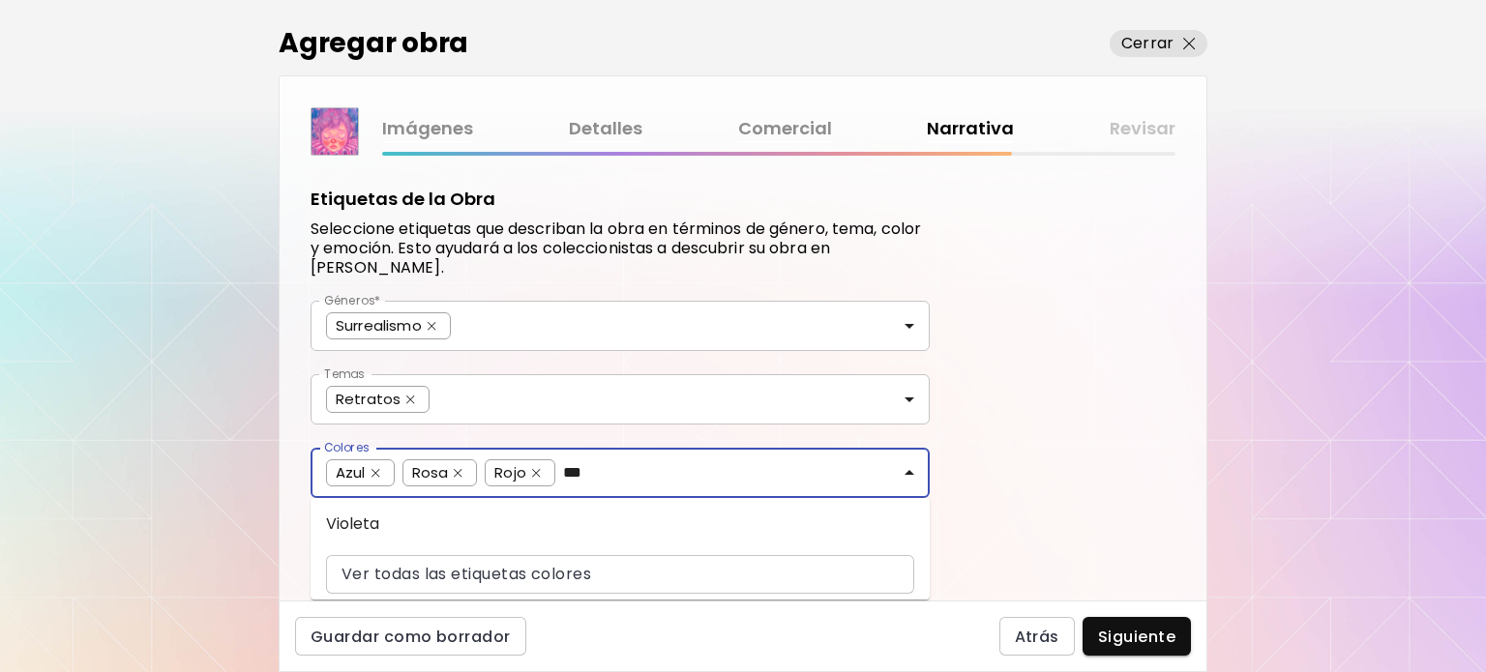
type input "****"
click at [596, 502] on ul "Violeta" at bounding box center [620, 523] width 619 height 51
click at [568, 514] on li "Violeta" at bounding box center [620, 524] width 619 height 36
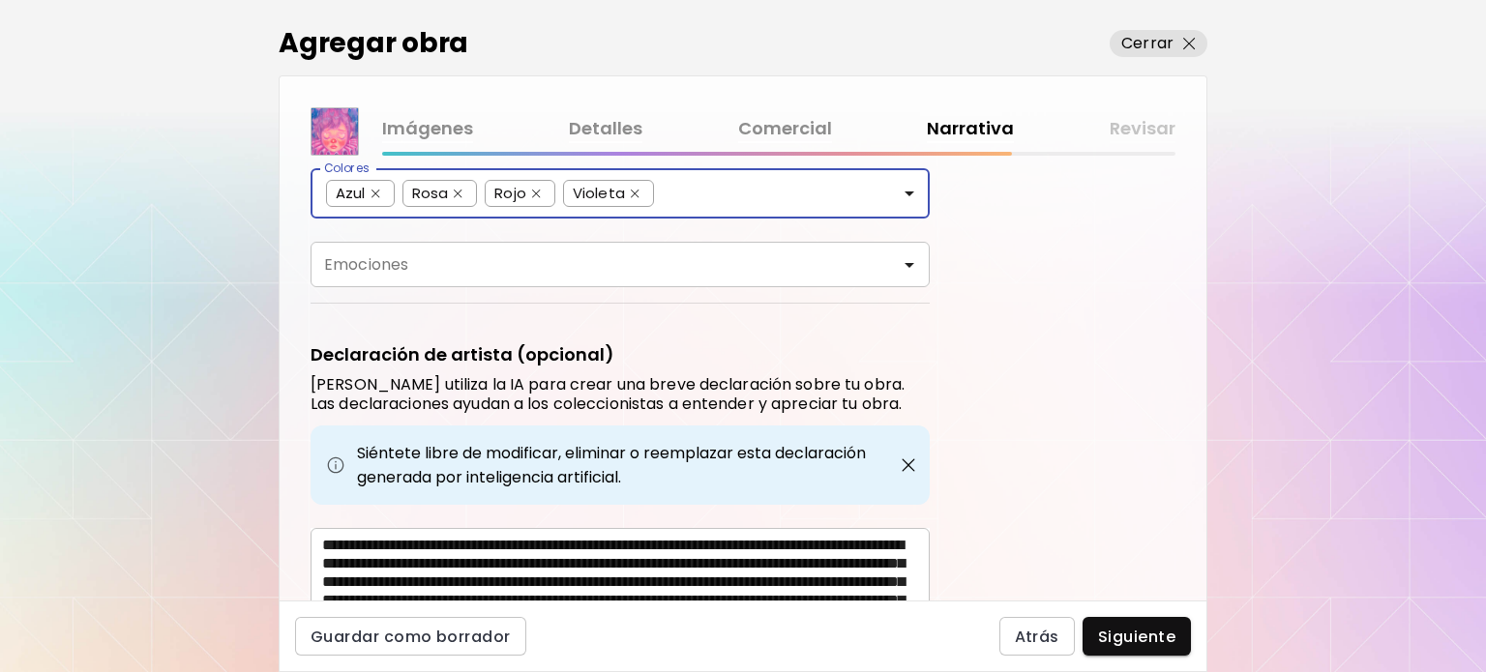
scroll to position [290, 0]
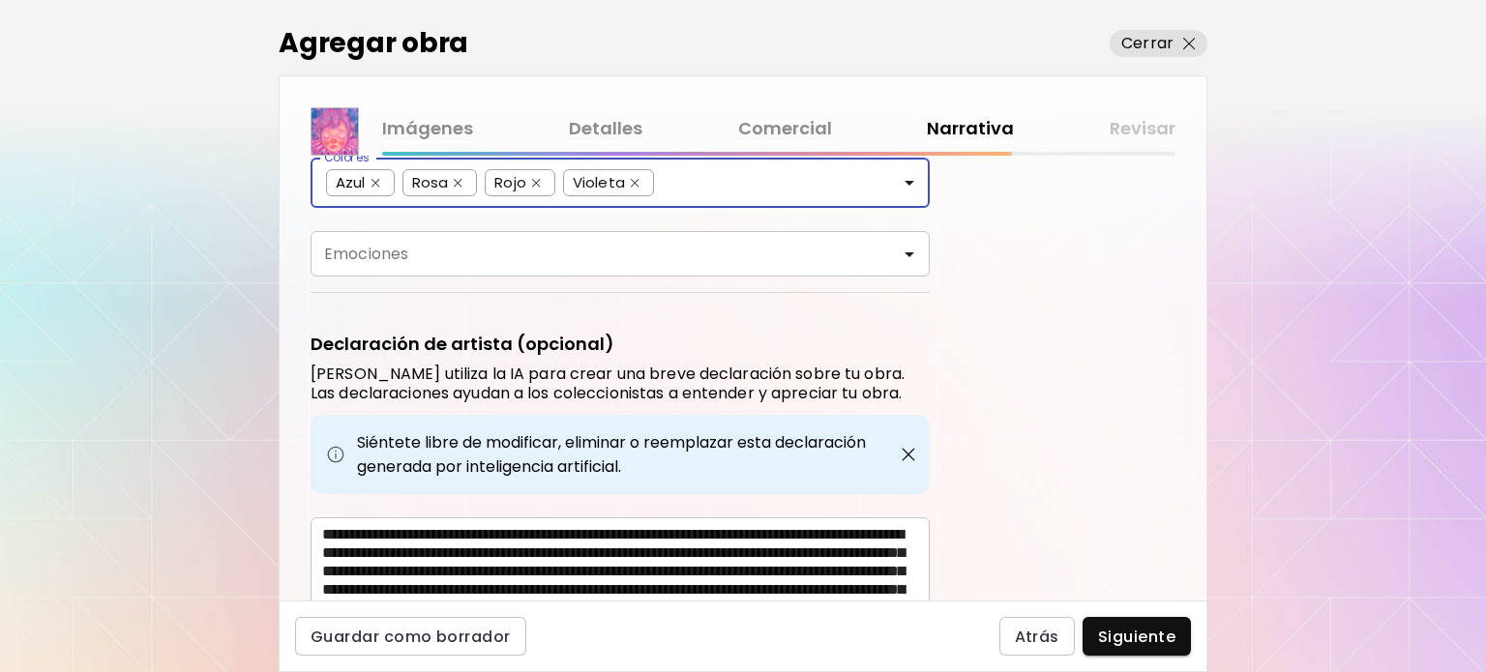
click at [480, 264] on div "Emociones" at bounding box center [620, 253] width 619 height 45
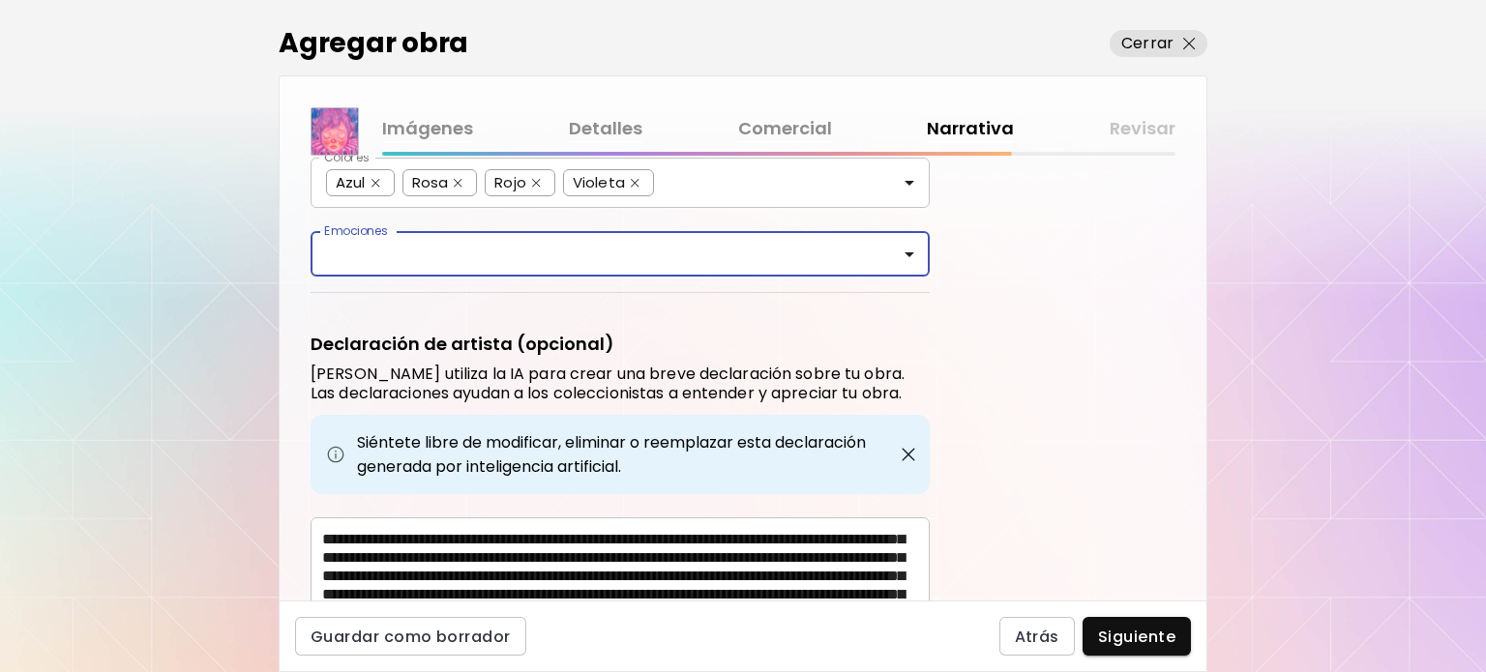
scroll to position [50, 0]
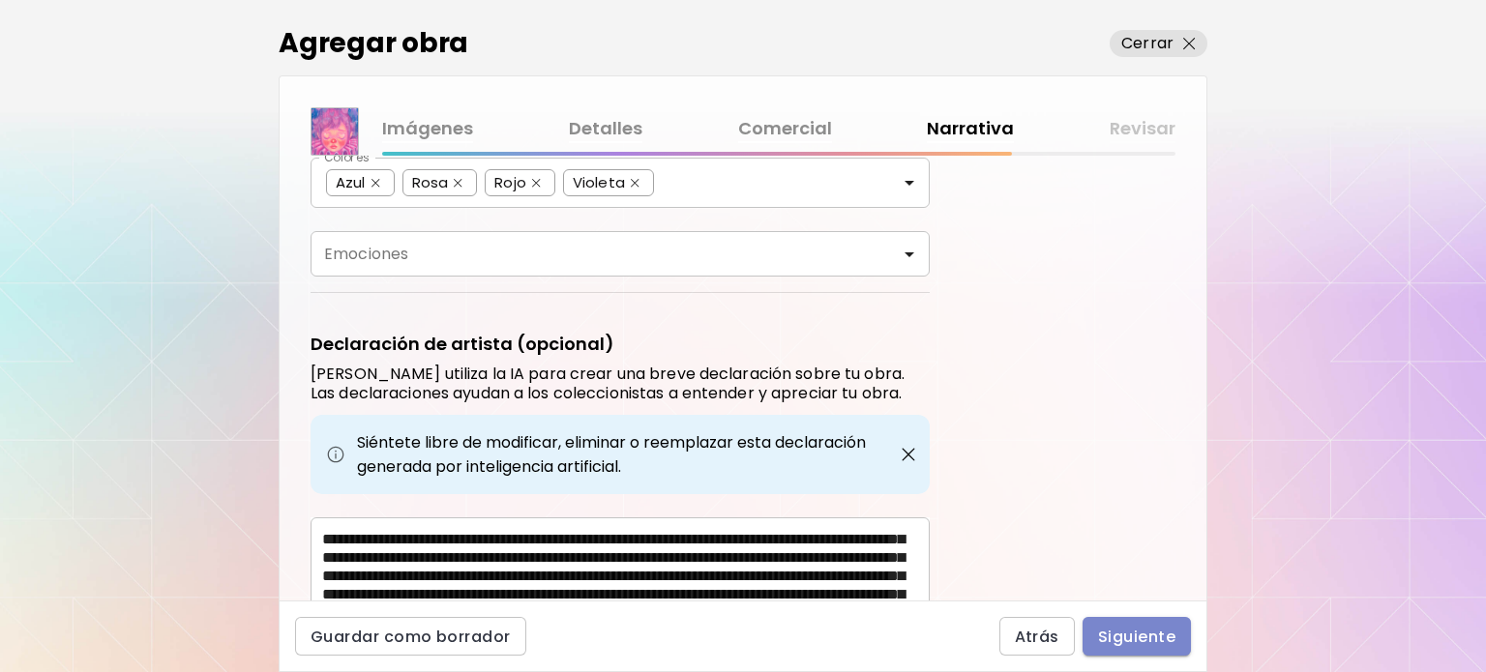
click at [1112, 636] on span "Siguiente" at bounding box center [1136, 637] width 77 height 20
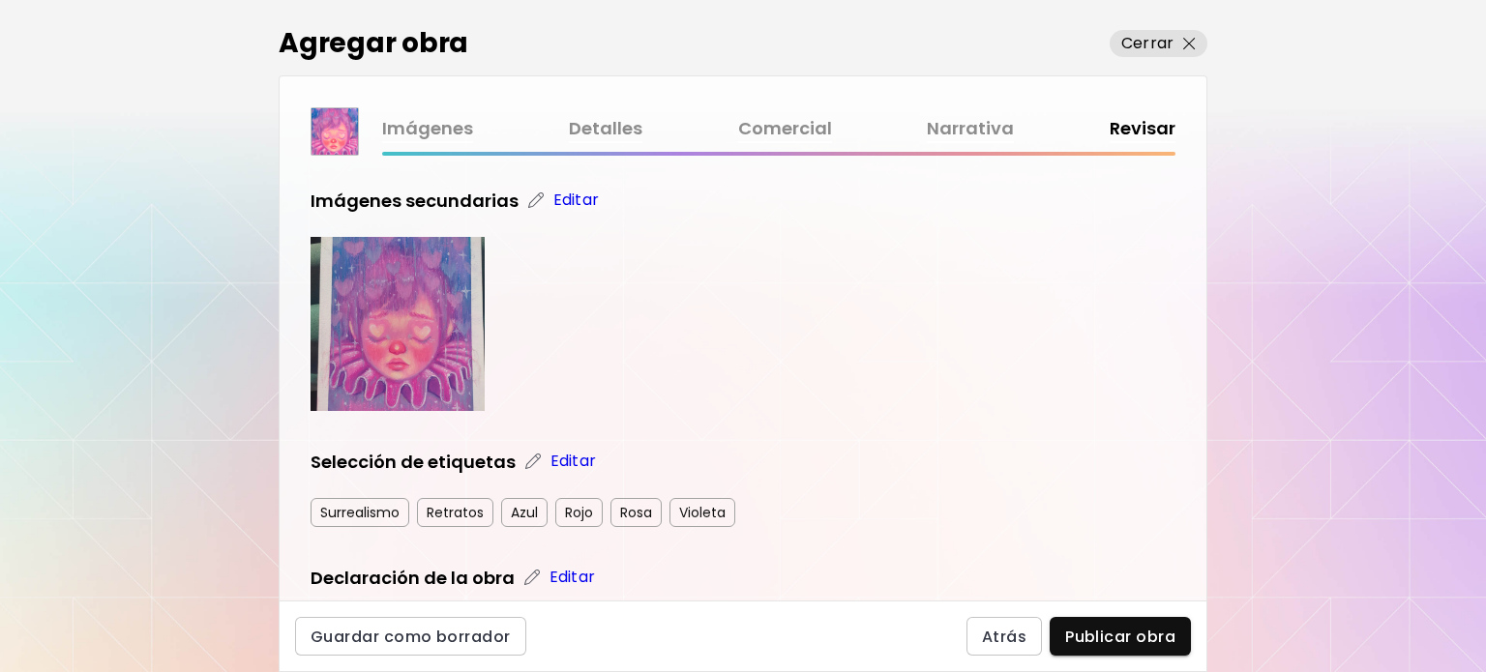
scroll to position [387, 0]
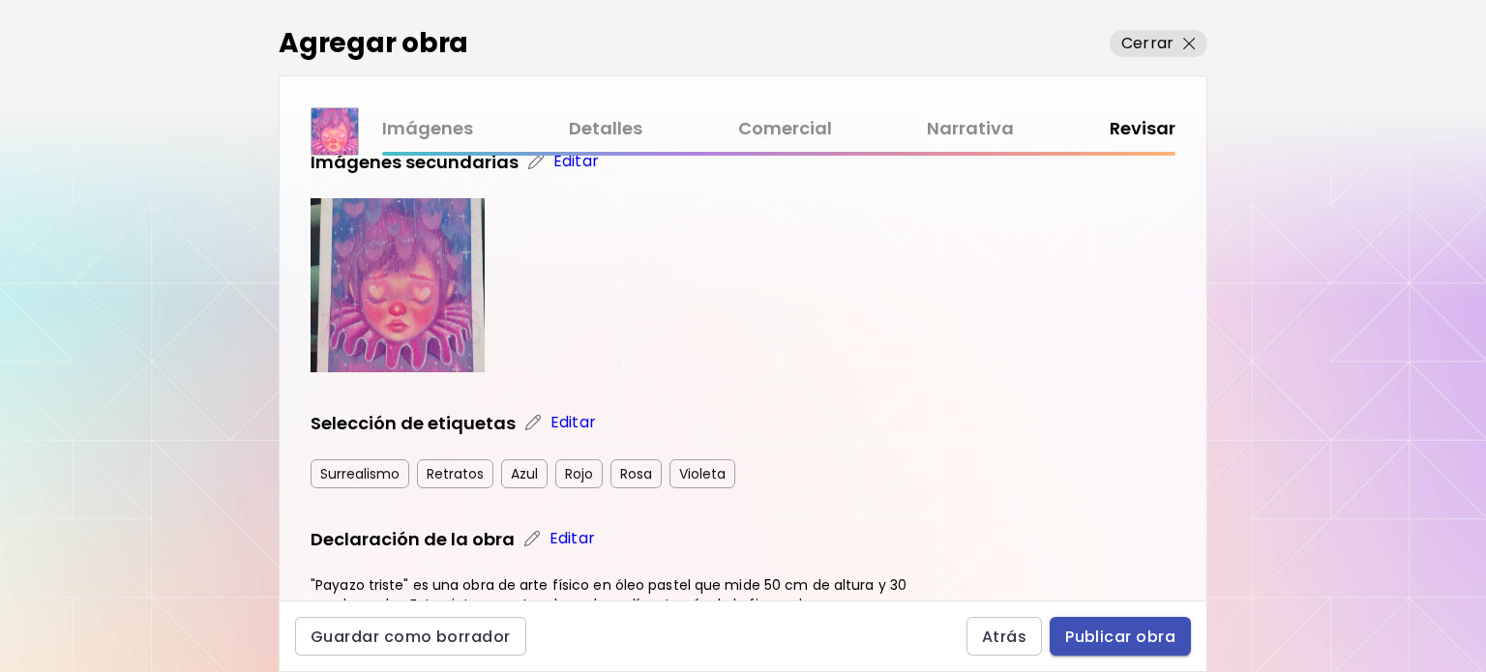
click at [1111, 627] on span "Publicar obra" at bounding box center [1120, 637] width 110 height 20
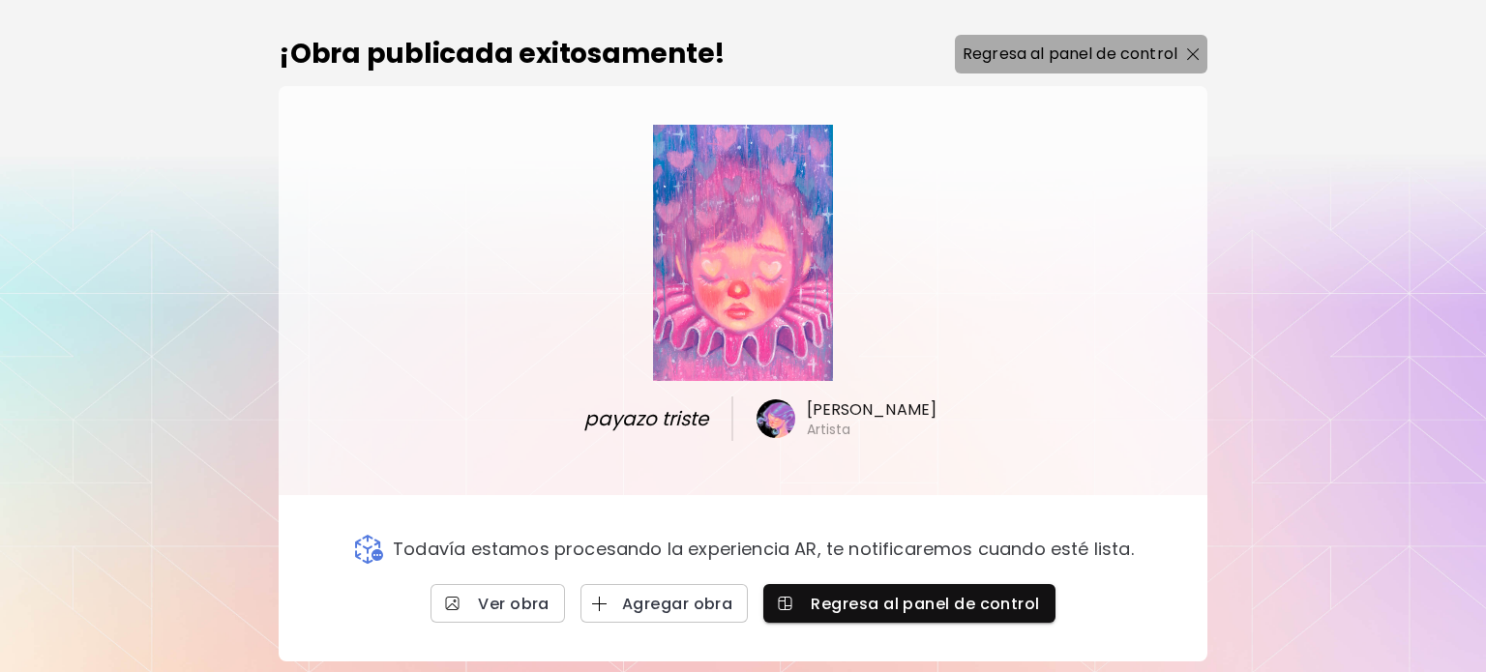
click at [1020, 57] on p "Regresa al panel de control" at bounding box center [1070, 54] width 215 height 23
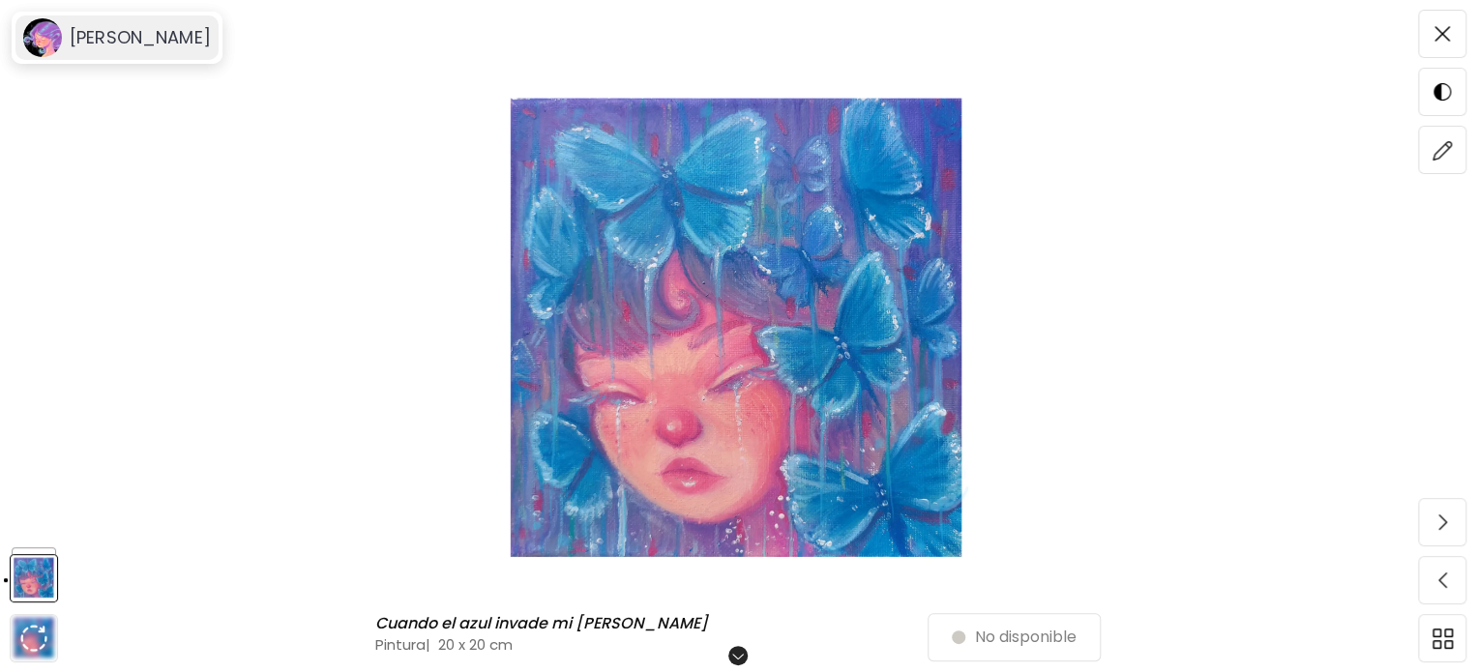
click at [157, 49] on div "[PERSON_NAME]" at bounding box center [116, 37] width 203 height 45
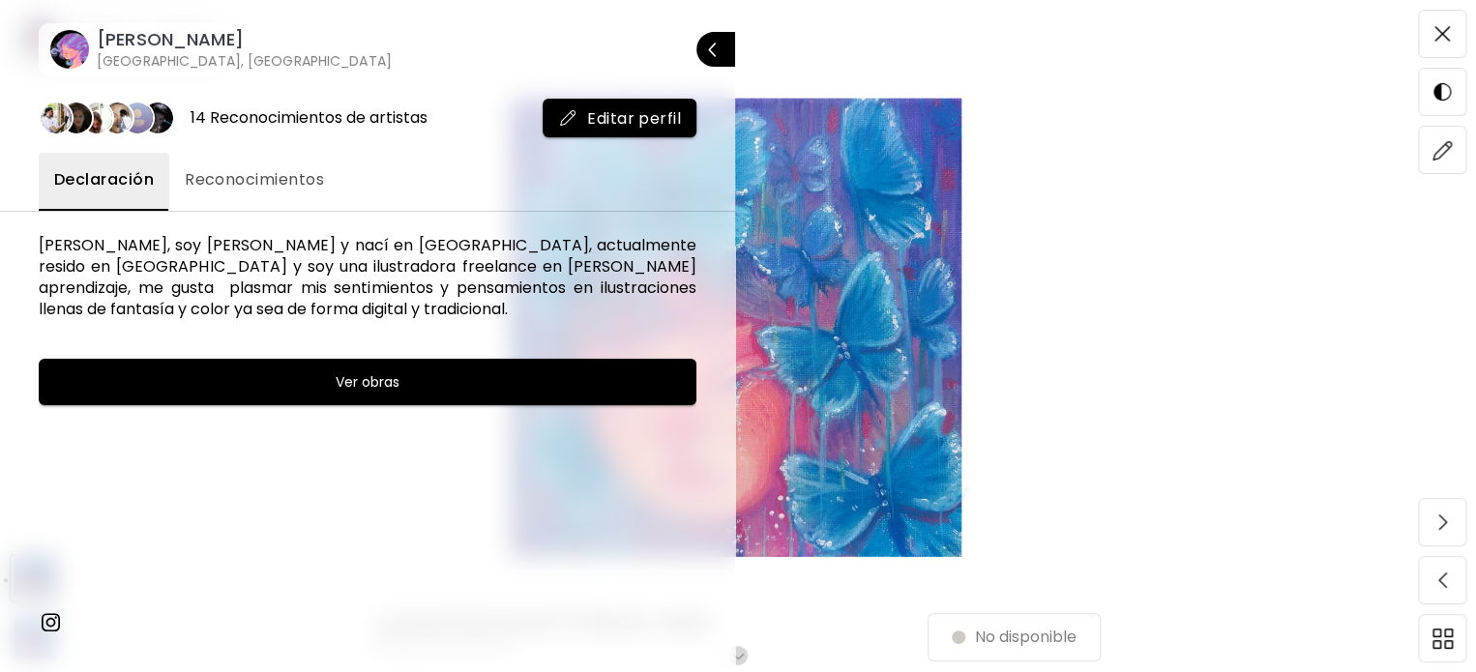
click at [101, 49] on h6 "[PERSON_NAME]" at bounding box center [244, 39] width 295 height 23
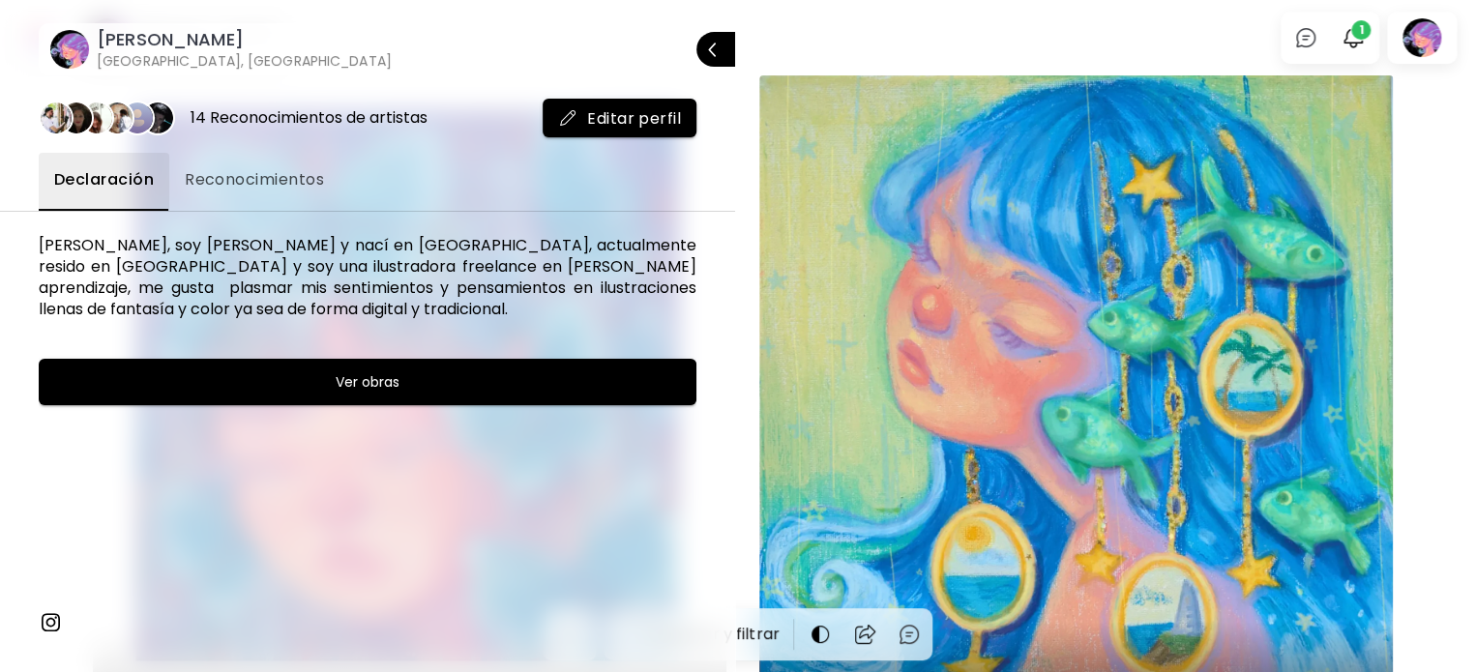
click at [827, 353] on div at bounding box center [738, 336] width 1476 height 672
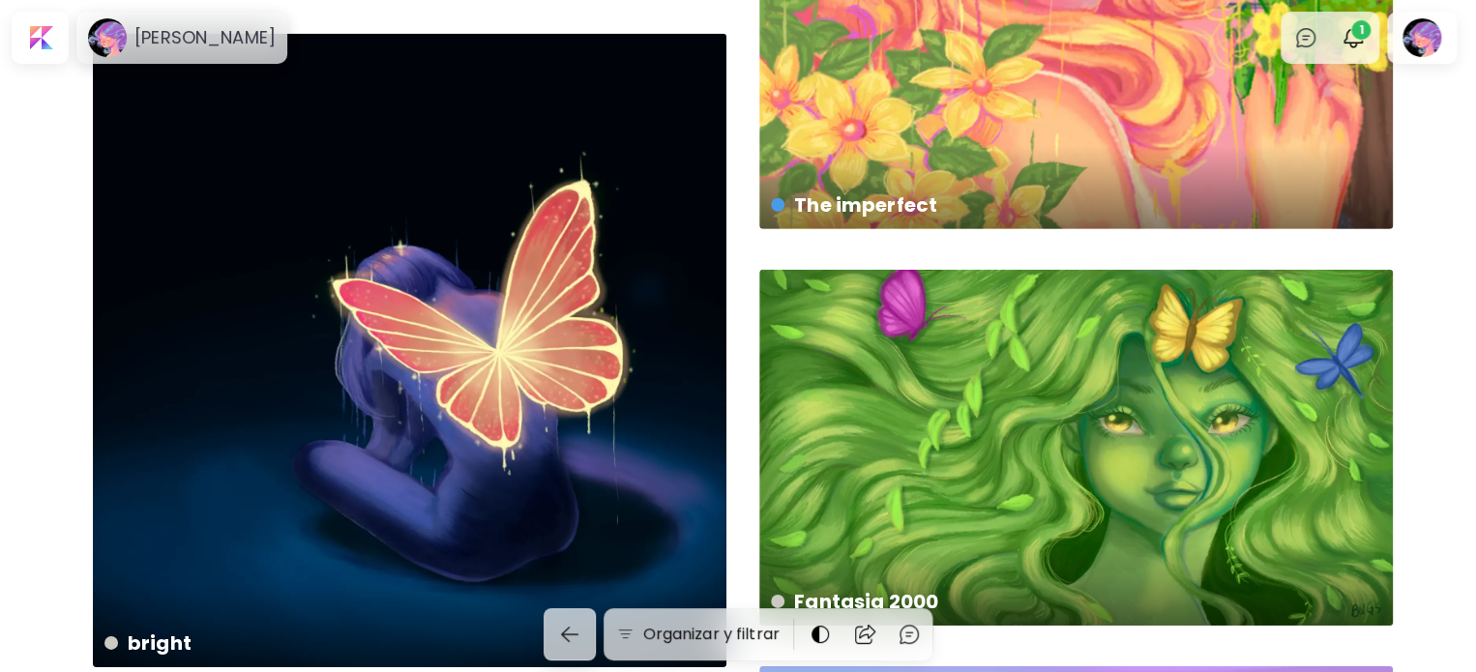
scroll to position [2999, 0]
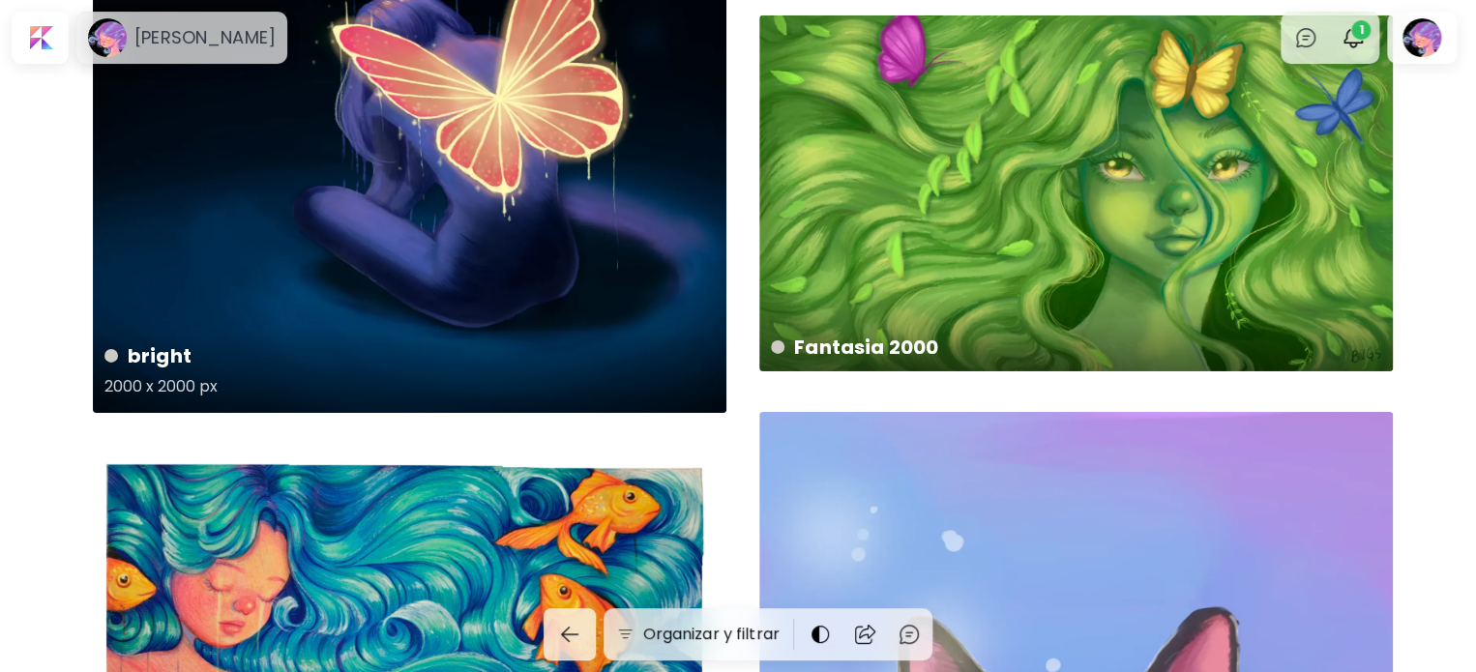
click at [324, 371] on h4 "bright" at bounding box center [407, 355] width 607 height 29
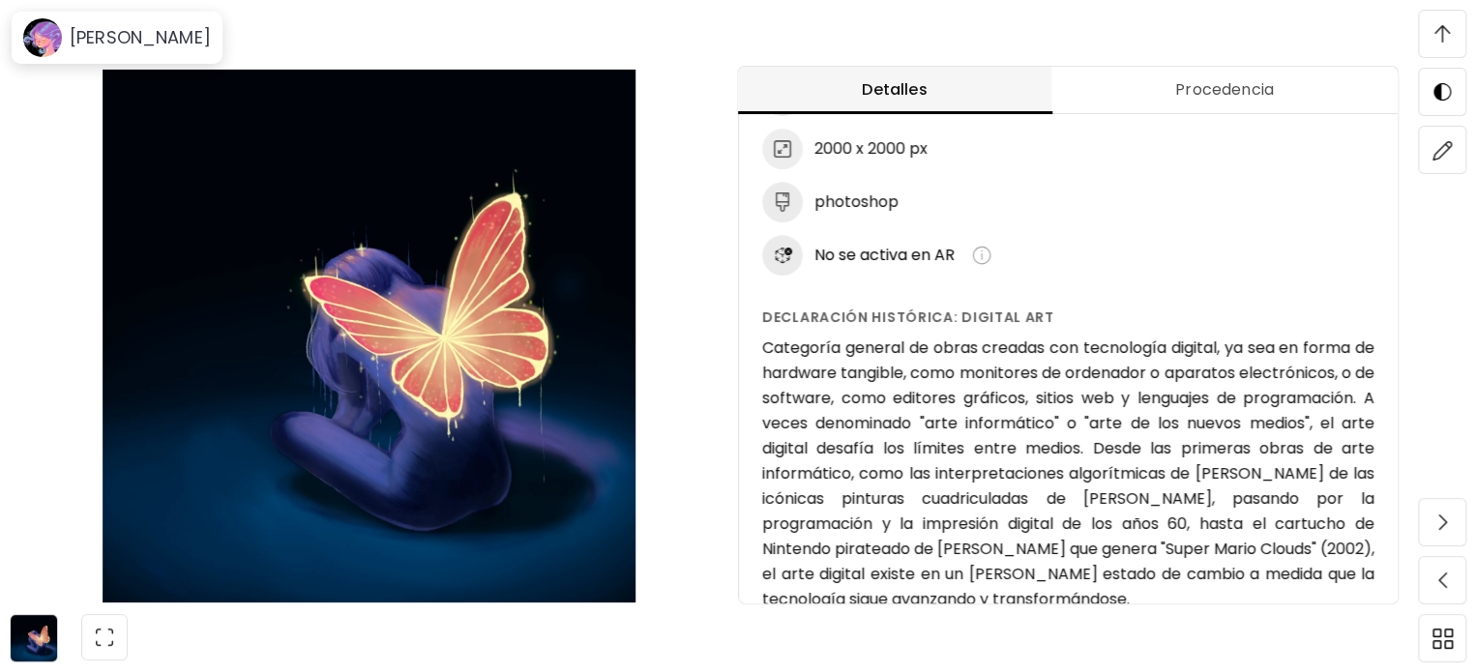
scroll to position [347, 0]
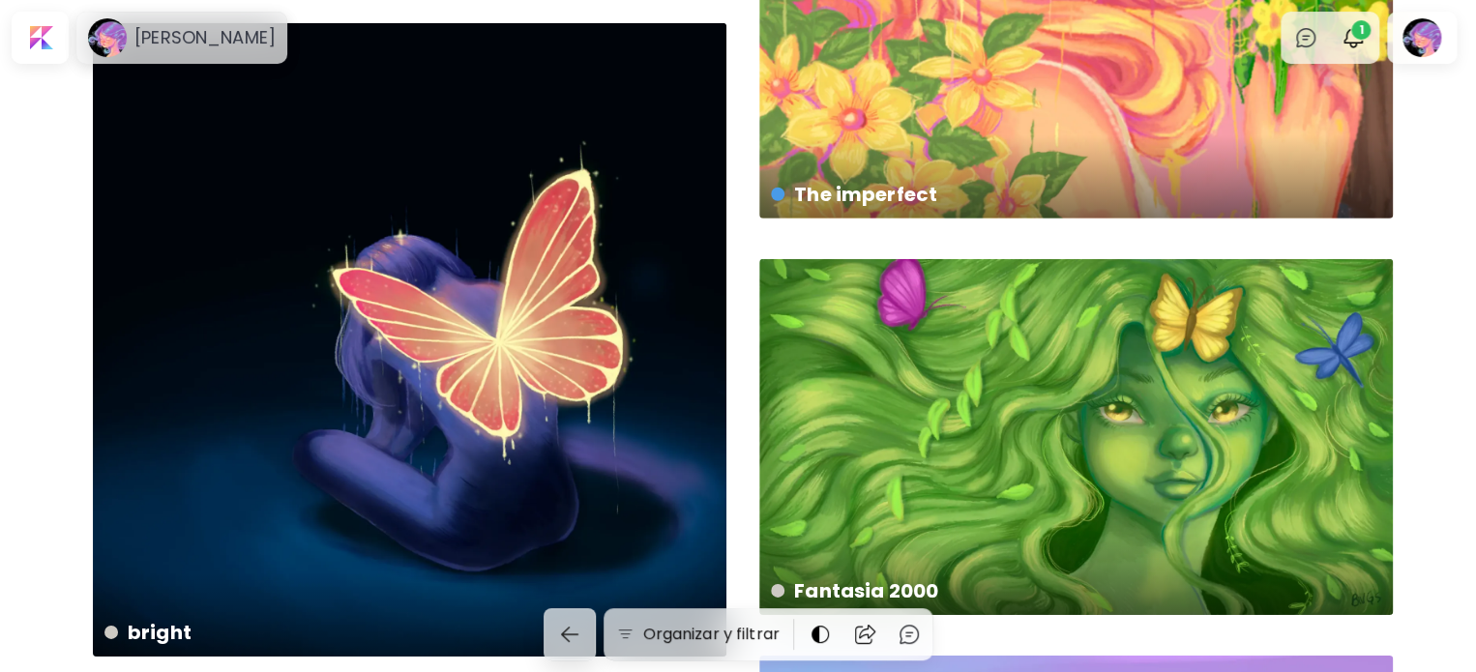
scroll to position [2612, 0]
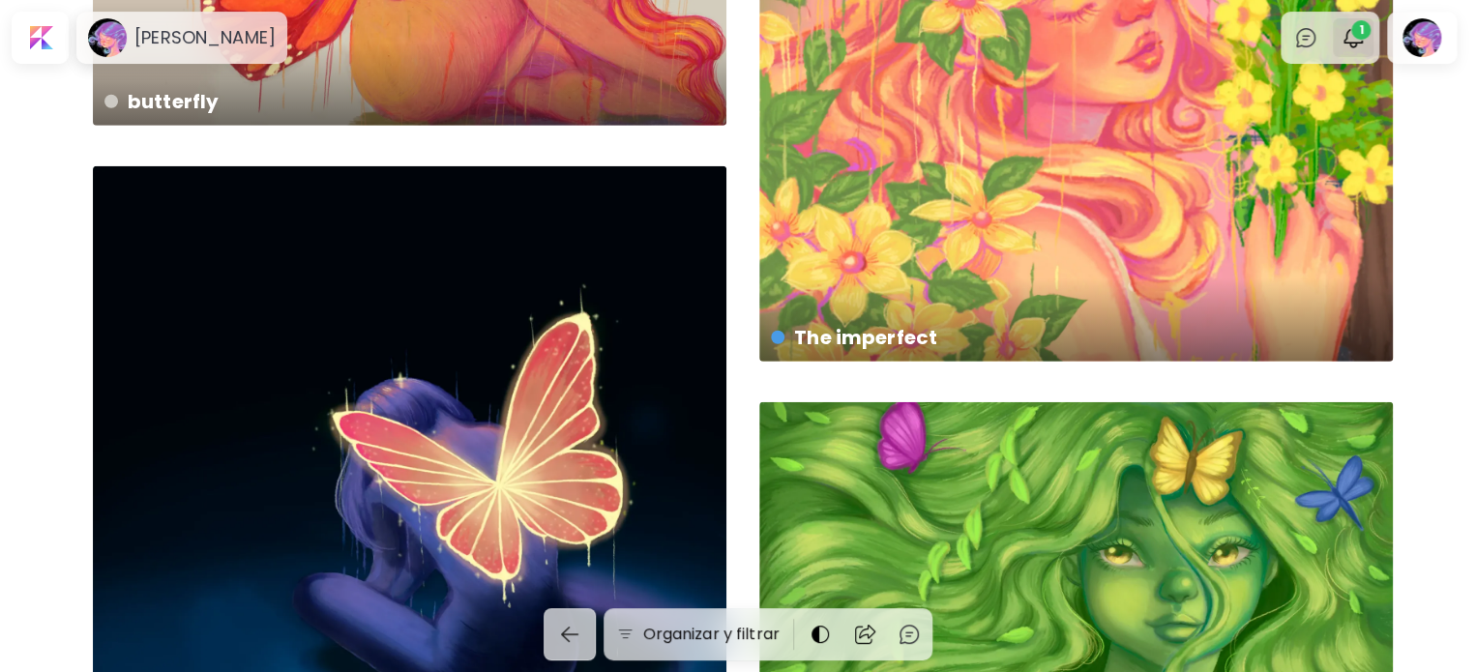
click at [1366, 26] on span "1" at bounding box center [1360, 29] width 19 height 19
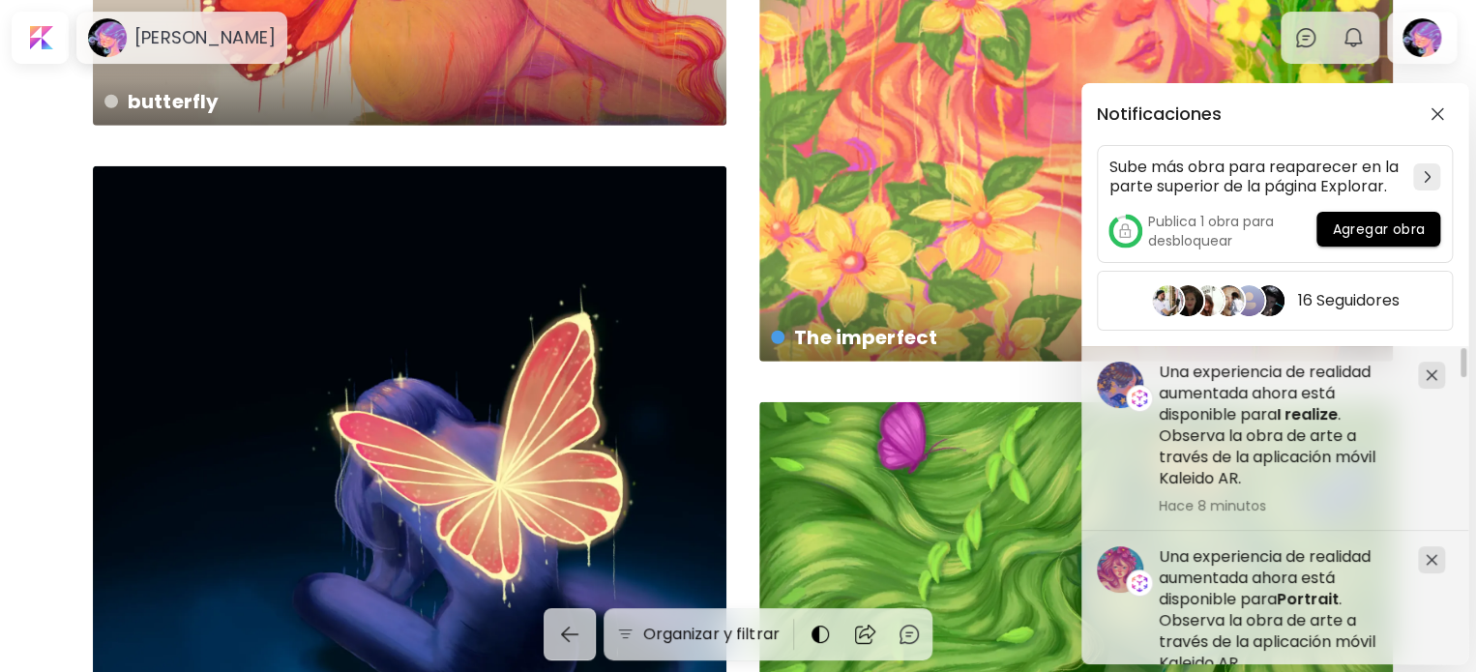
click at [1363, 36] on div "Notificaciones Sube más obra para reaparecer en la parte superior de la página …" at bounding box center [738, 336] width 1476 height 672
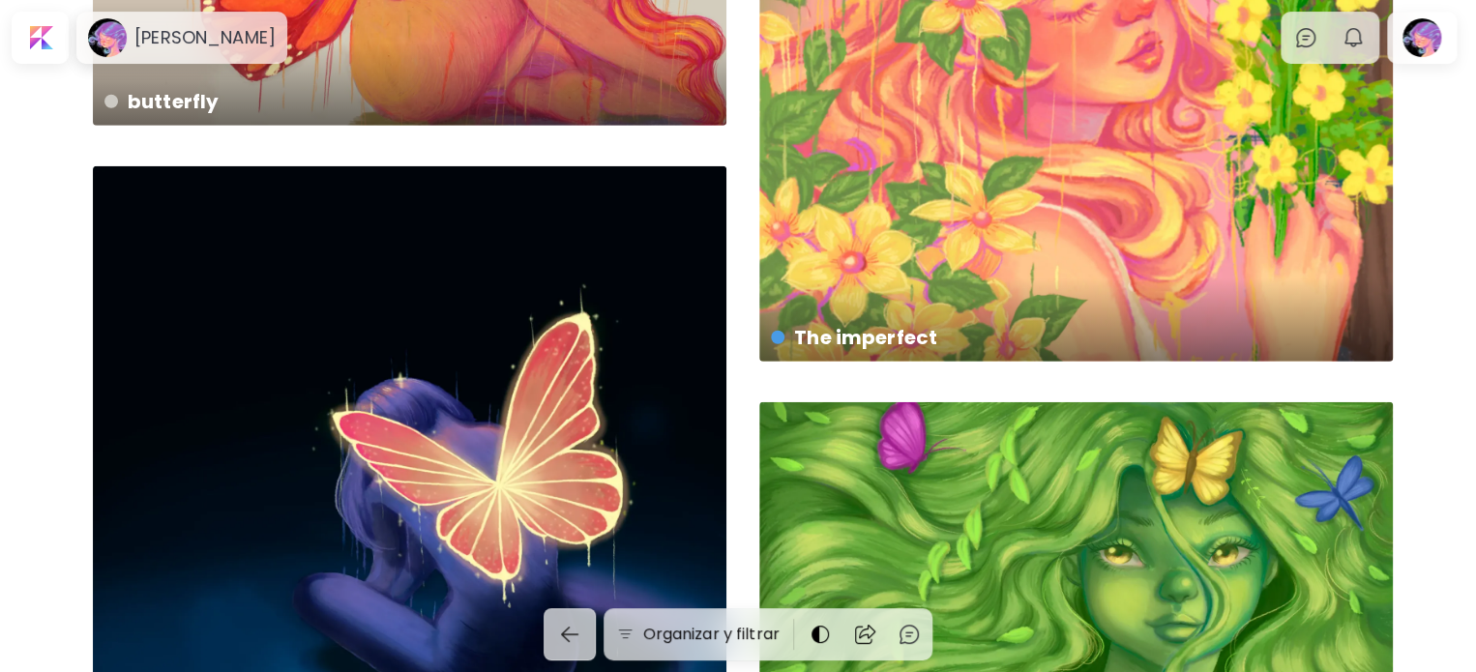
click at [833, 193] on div "The imperfect € 20 | 4000 x 4000 px" at bounding box center [1076, 45] width 634 height 634
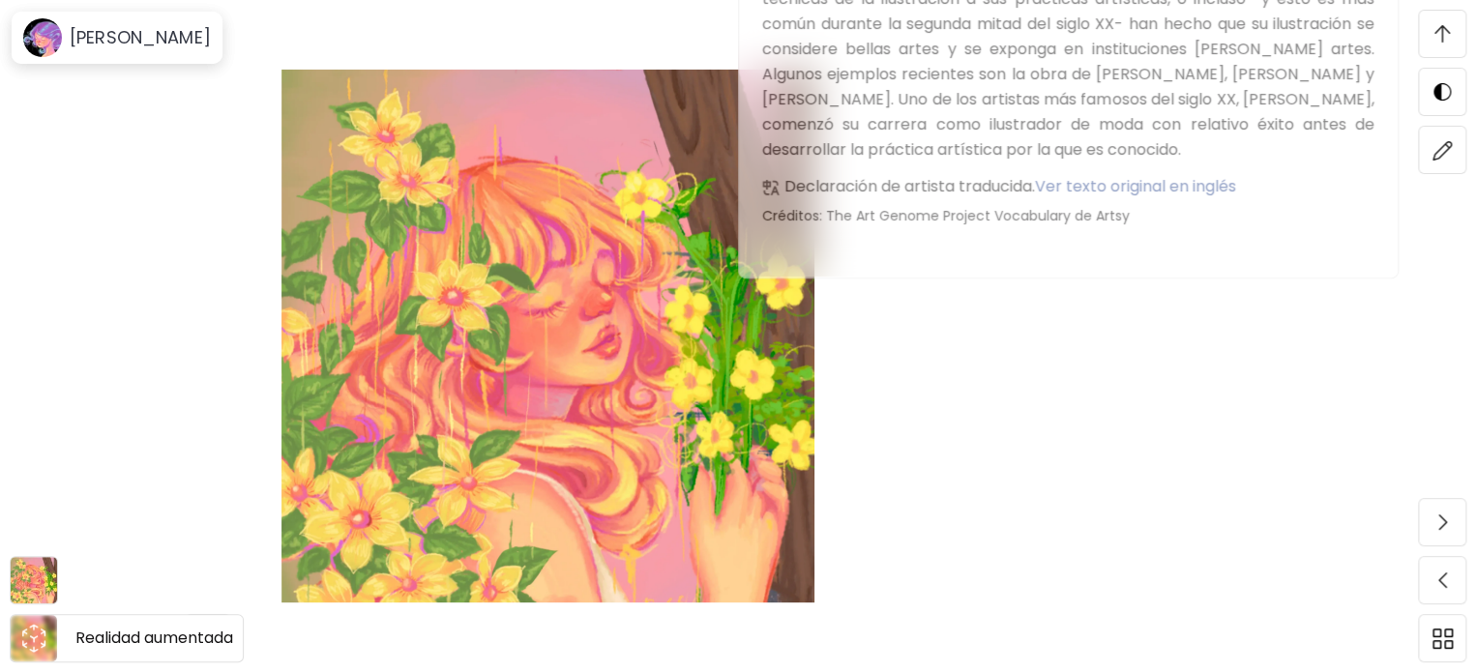
click at [29, 638] on icon "animation" at bounding box center [33, 638] width 31 height 31
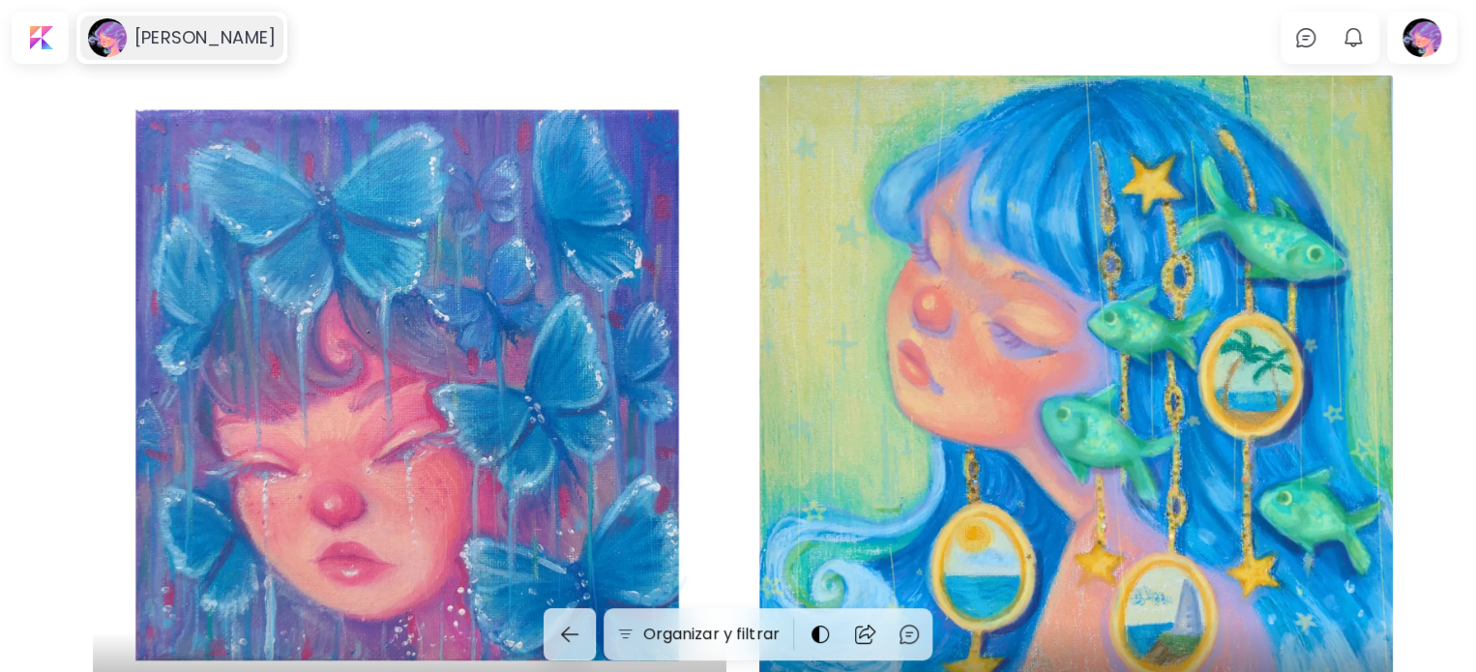
click at [212, 48] on h6 "[PERSON_NAME]" at bounding box center [204, 37] width 141 height 23
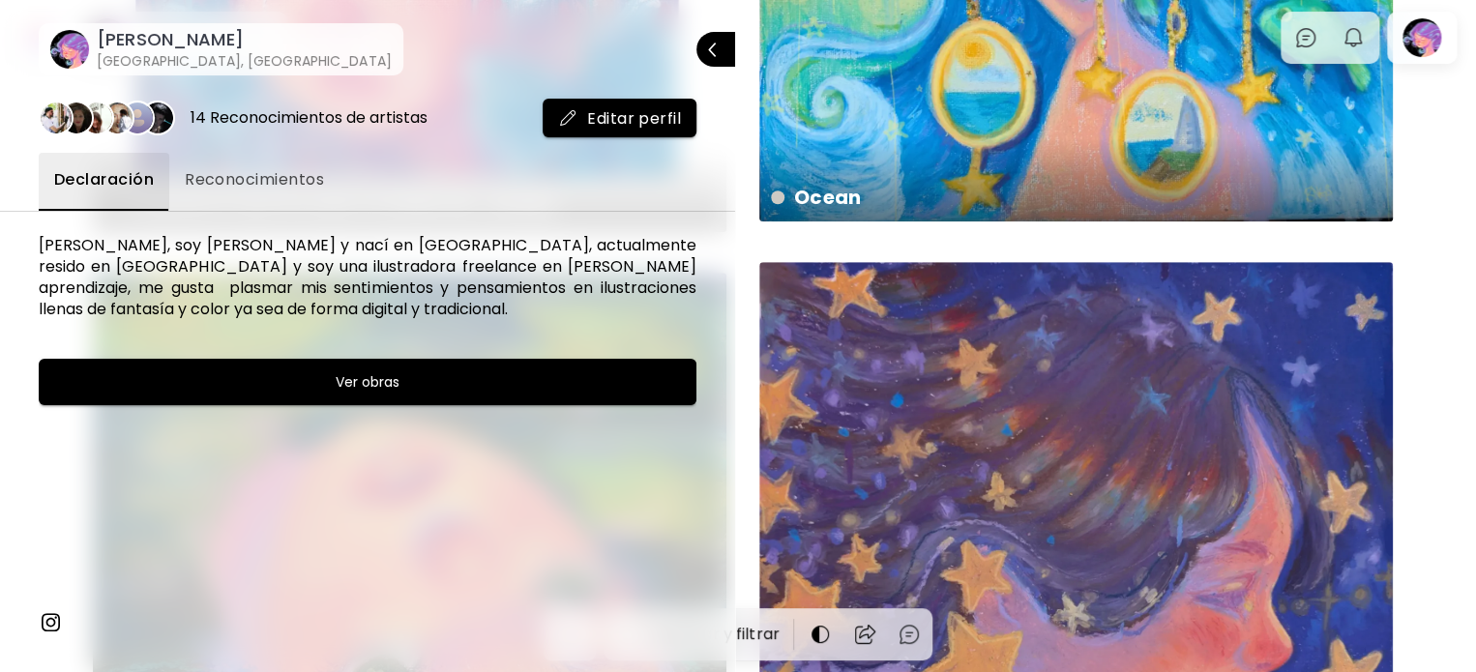
drag, startPoint x: 1122, startPoint y: 348, endPoint x: 1130, endPoint y: 141, distance: 207.2
click at [1130, 141] on div at bounding box center [738, 336] width 1476 height 672
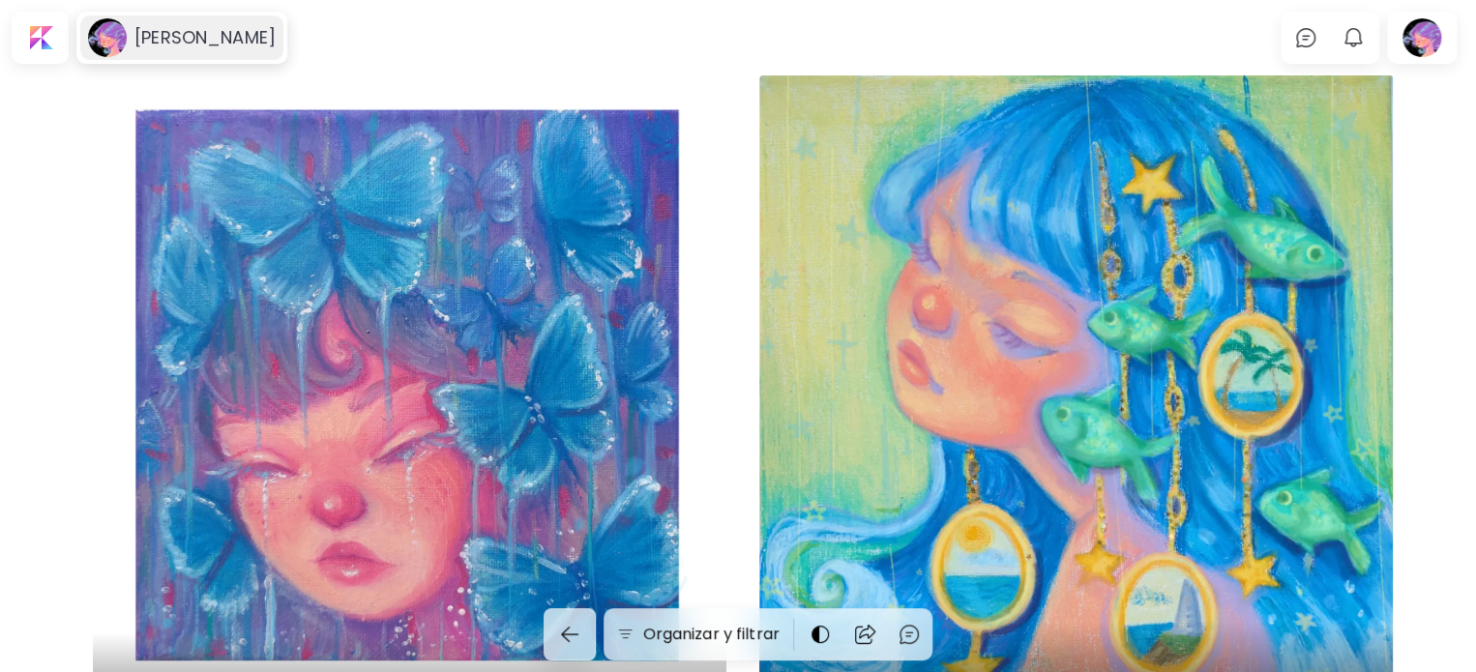
click at [135, 38] on h6 "[PERSON_NAME]" at bounding box center [204, 37] width 141 height 23
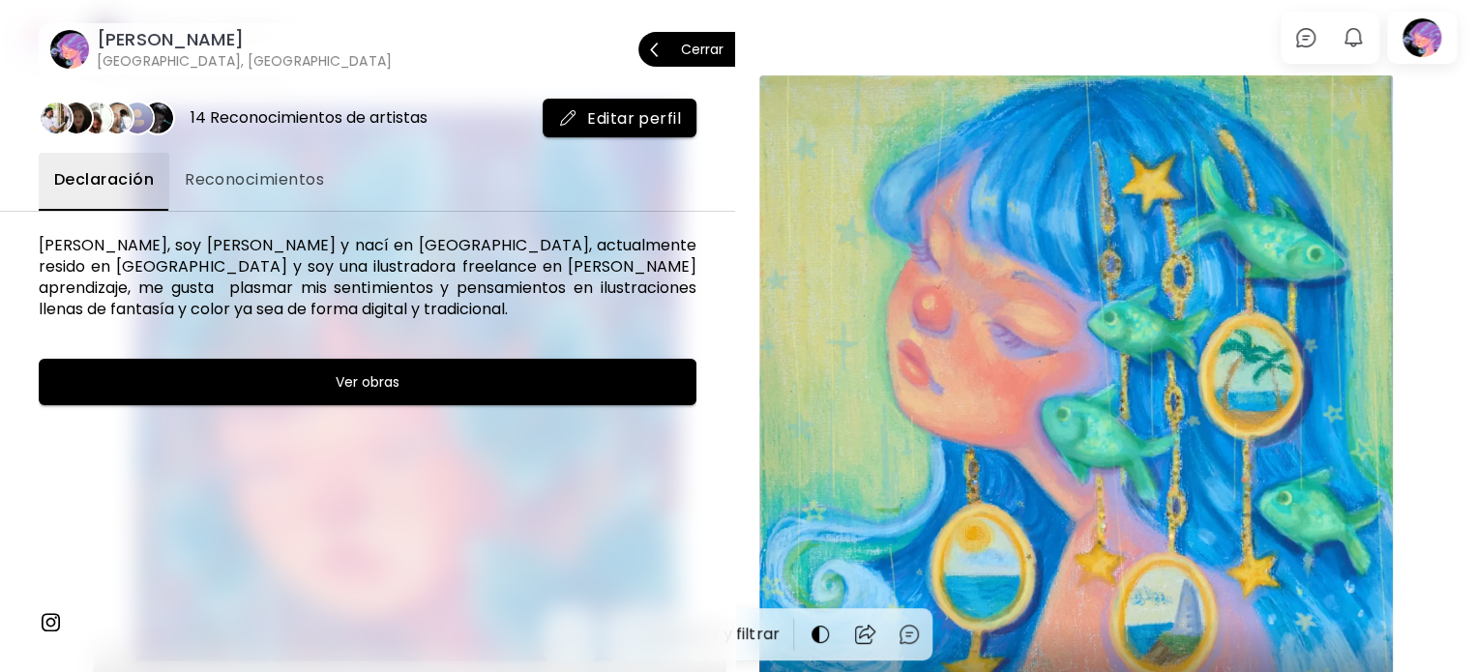
click at [608, 128] on span "Editar perfil" at bounding box center [619, 118] width 123 height 20
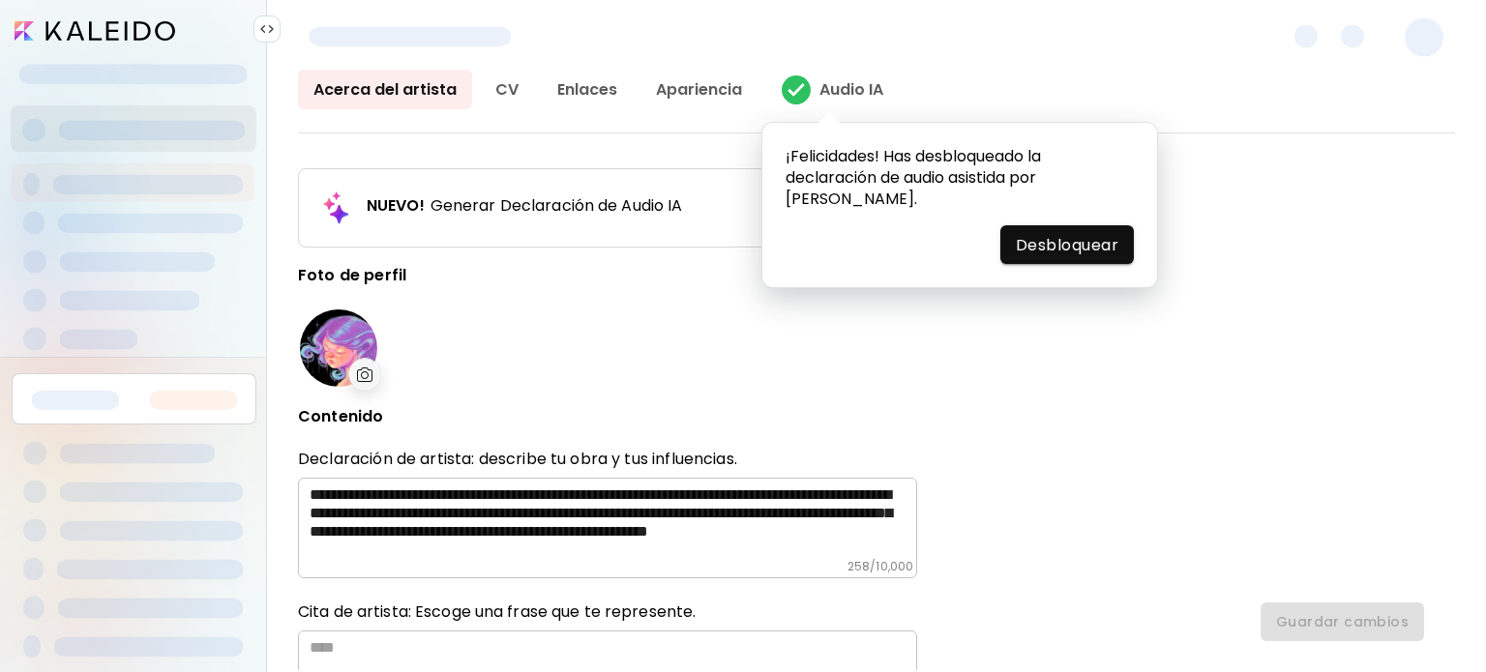
type input "*****"
type input "******"
click at [550, 210] on h6 "Generar Declaración de Audio IA" at bounding box center [557, 207] width 252 height 21
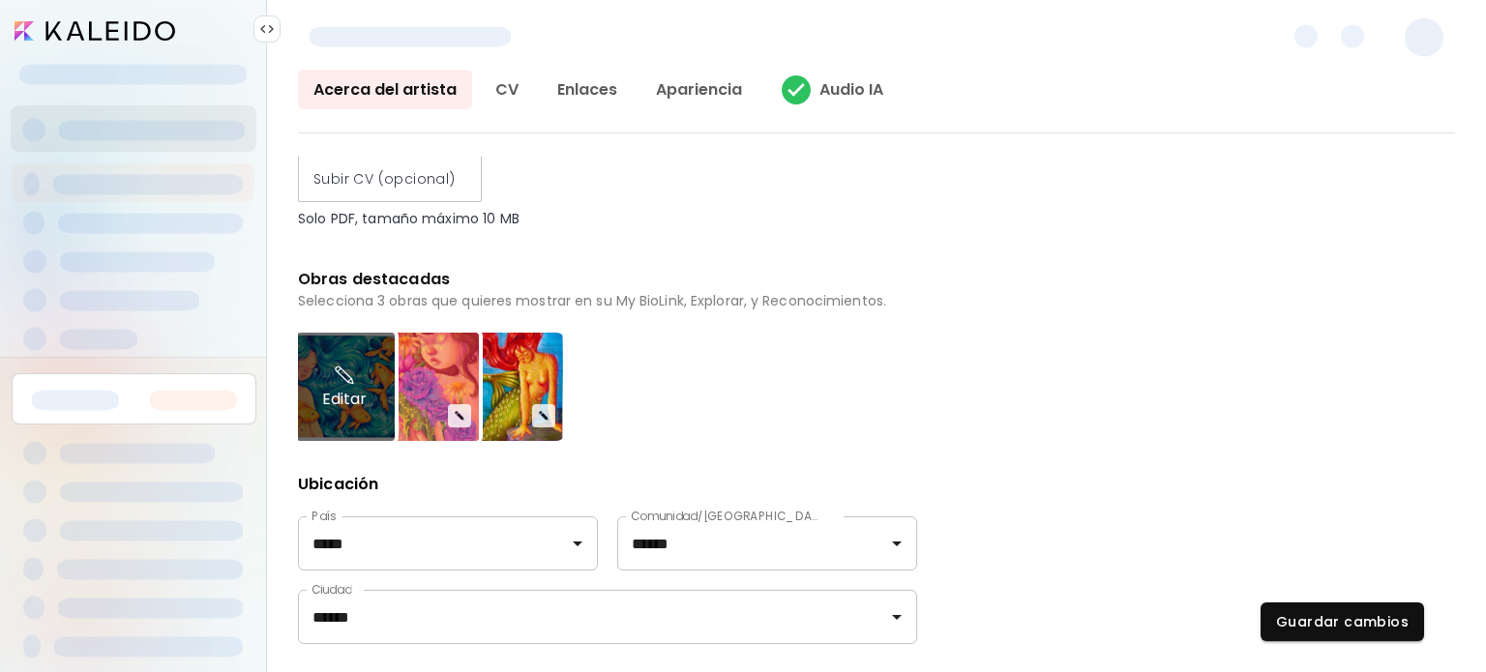
click at [360, 394] on div "Editar" at bounding box center [344, 387] width 101 height 108
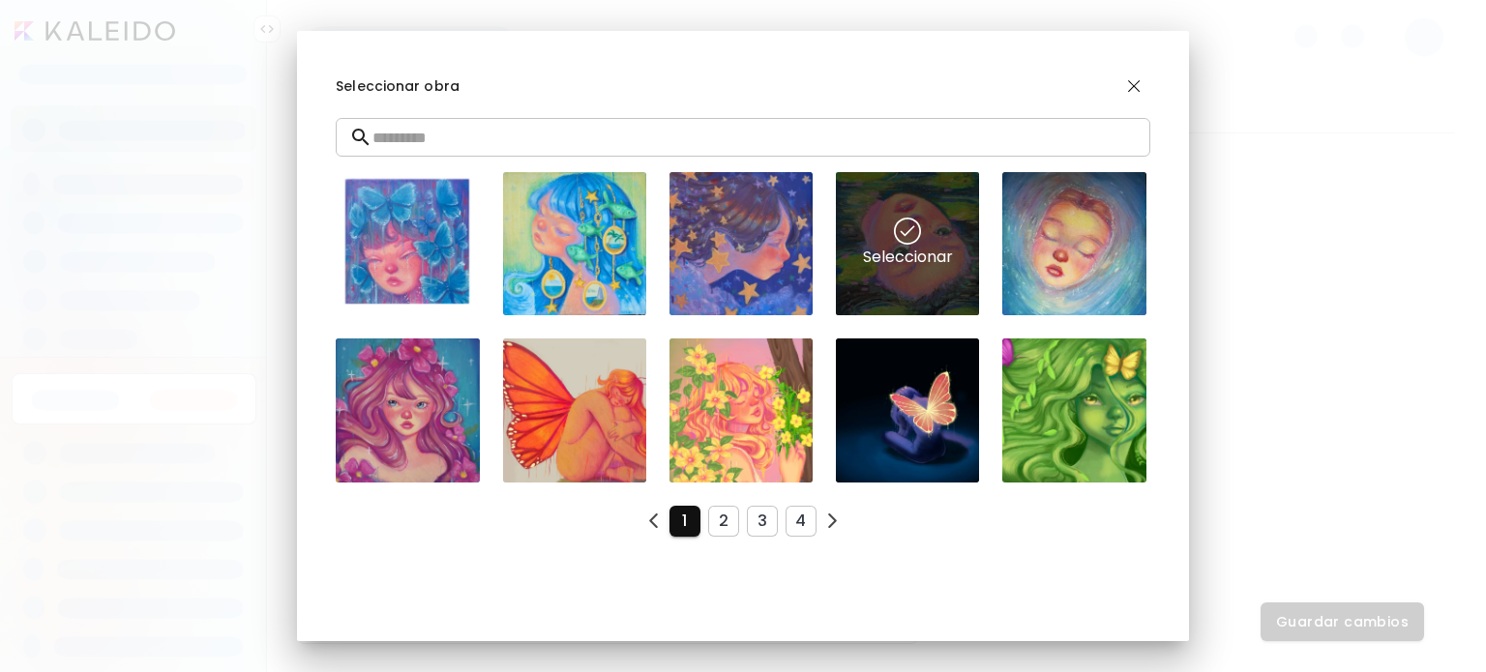
click at [894, 236] on img at bounding box center [907, 231] width 27 height 27
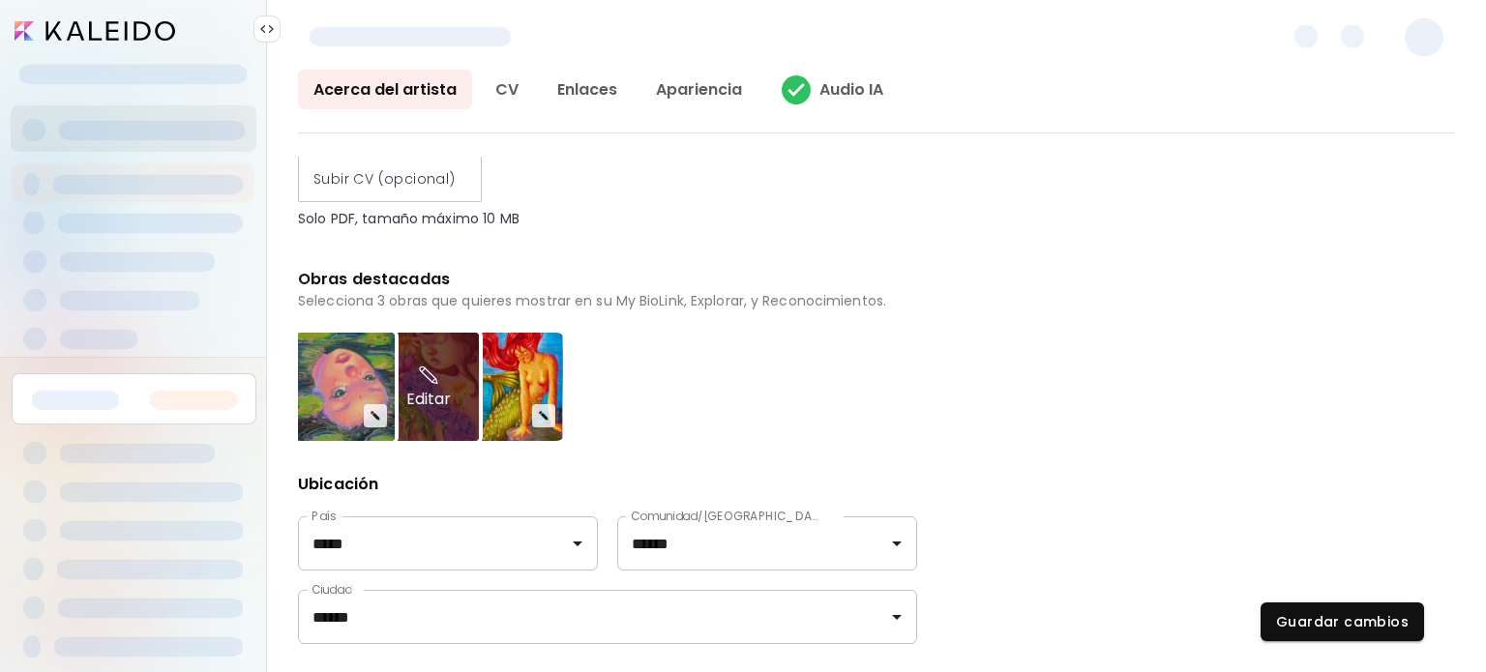
click at [450, 385] on div "Editar" at bounding box center [428, 387] width 101 height 108
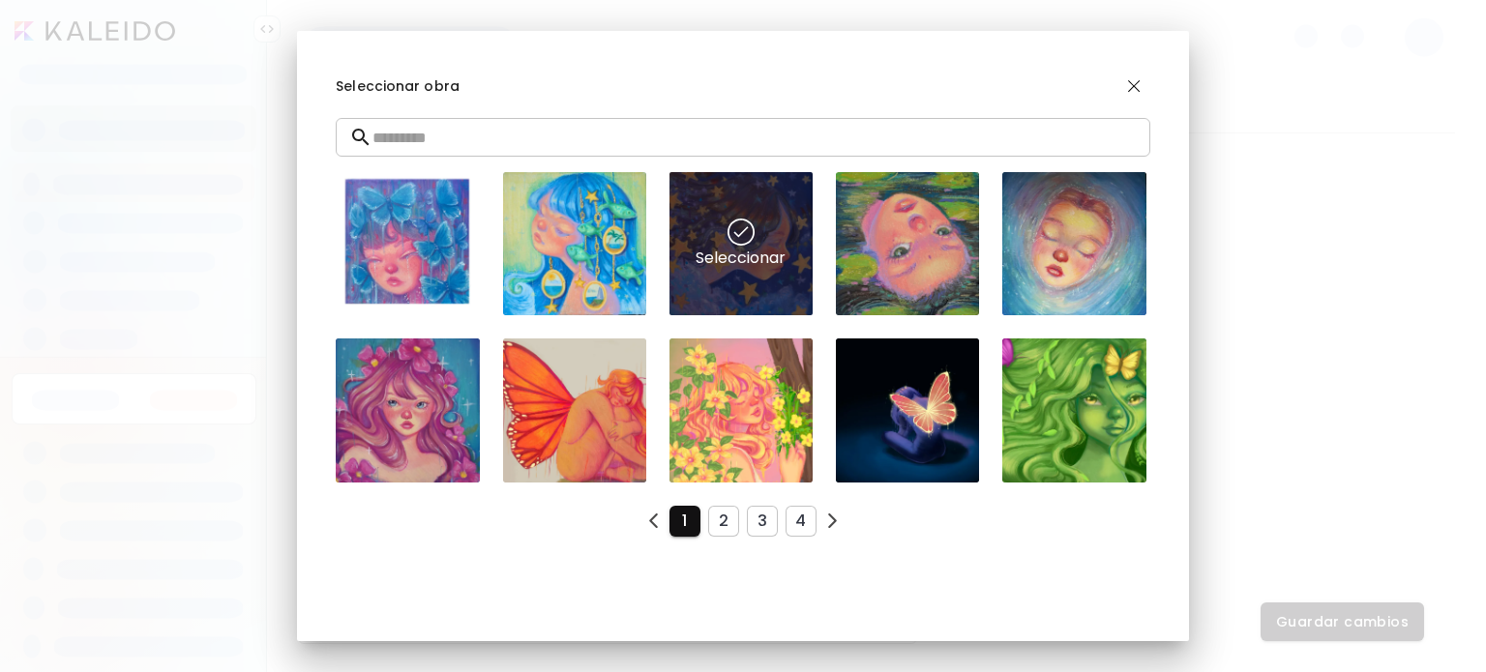
click at [720, 227] on div "Seleccionar" at bounding box center [740, 243] width 143 height 143
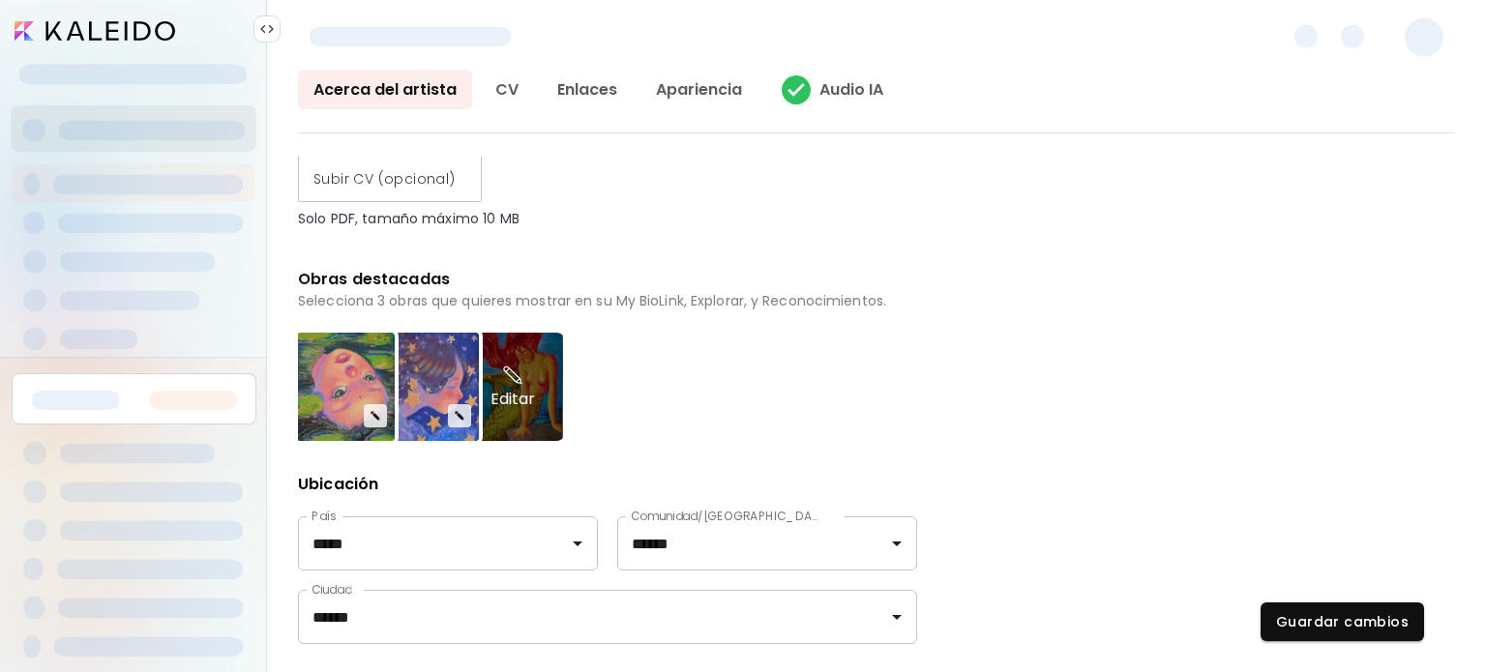
click at [511, 421] on div "Editar" at bounding box center [512, 387] width 101 height 108
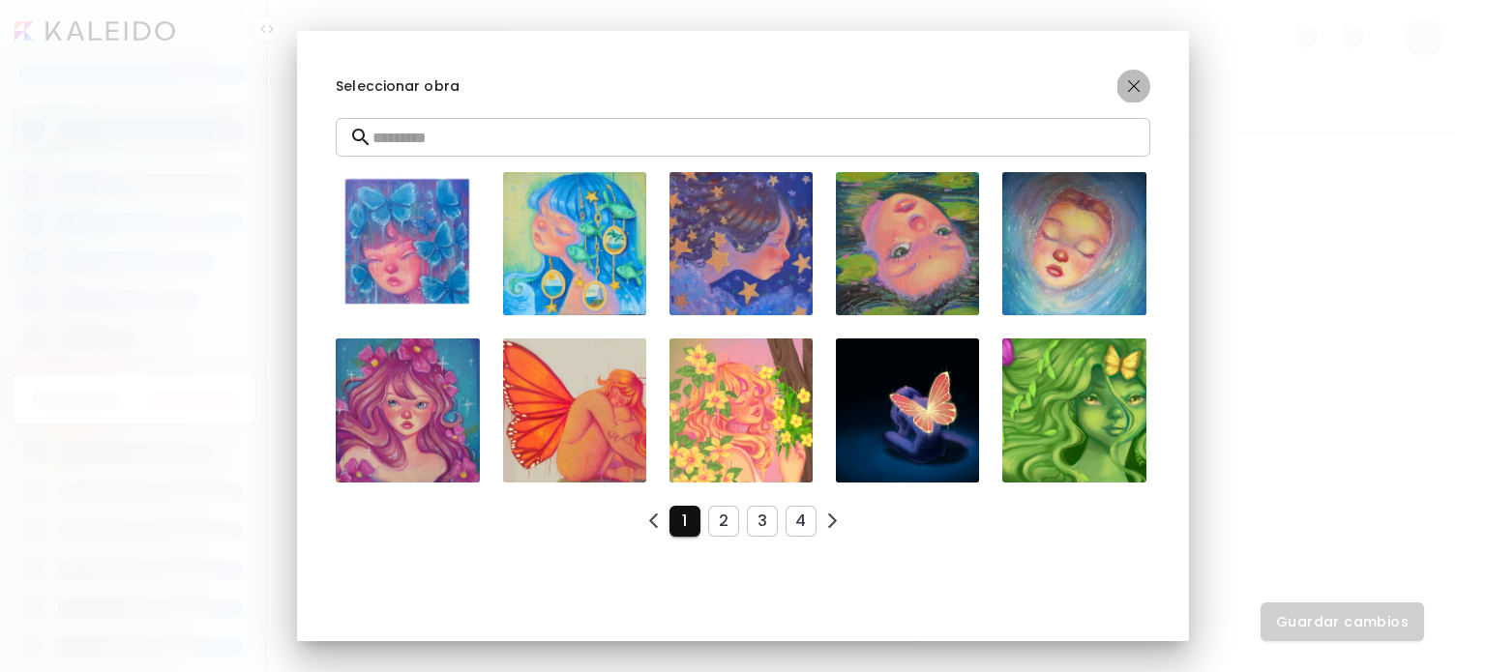
click at [1131, 83] on img "button" at bounding box center [1133, 85] width 23 height 23
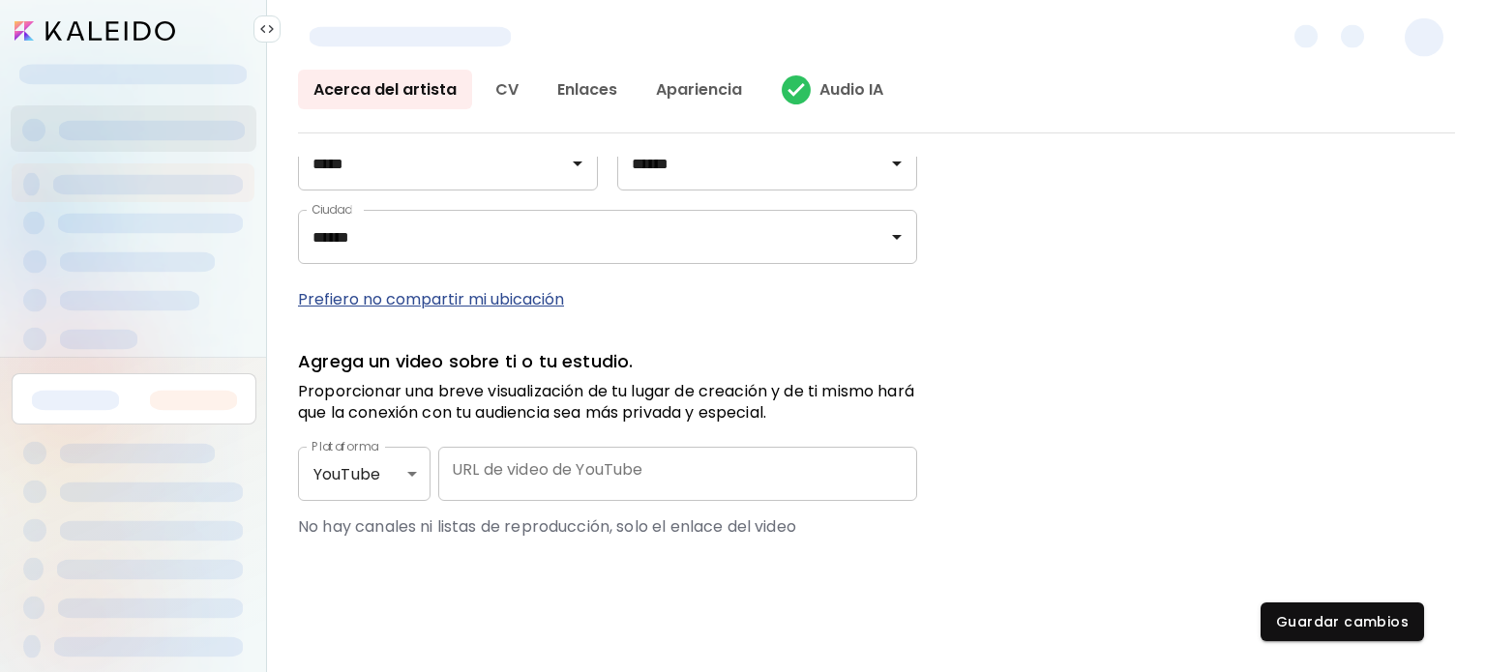
scroll to position [971, 0]
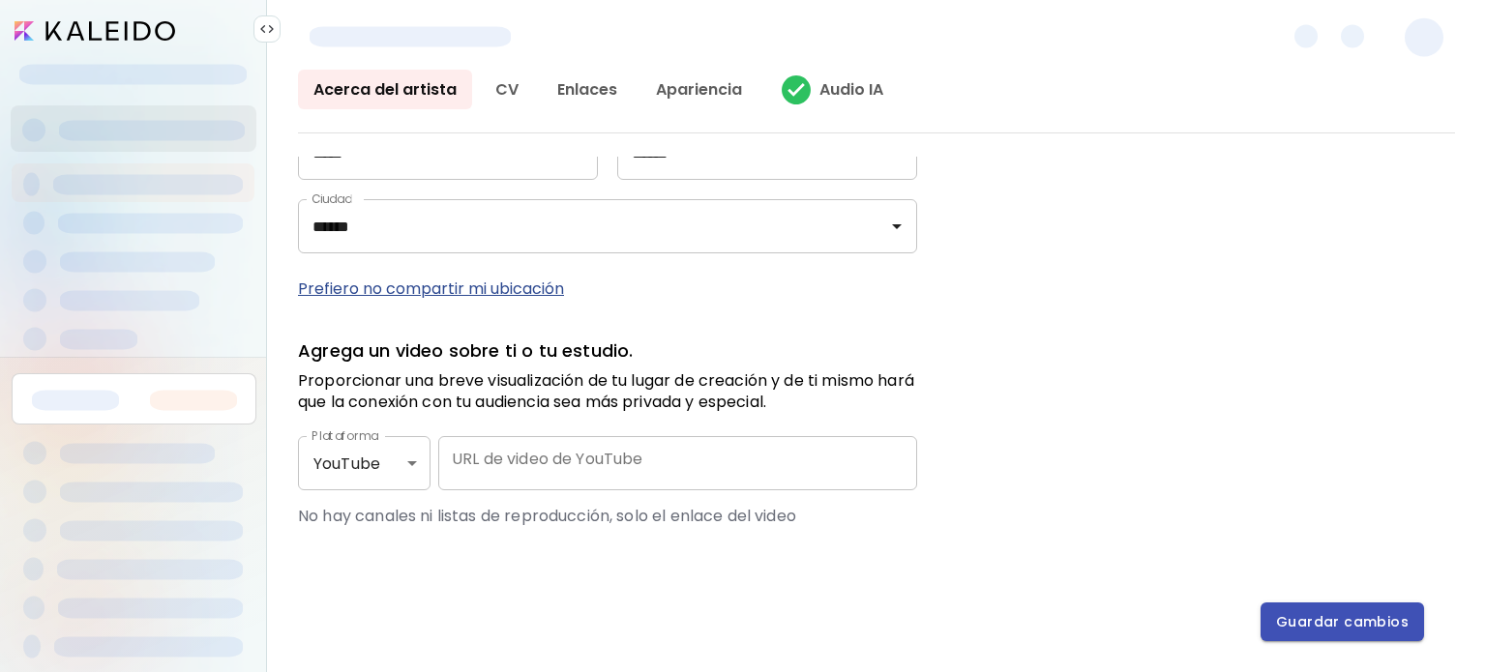
click at [1307, 632] on span "Guardar cambios" at bounding box center [1342, 622] width 133 height 20
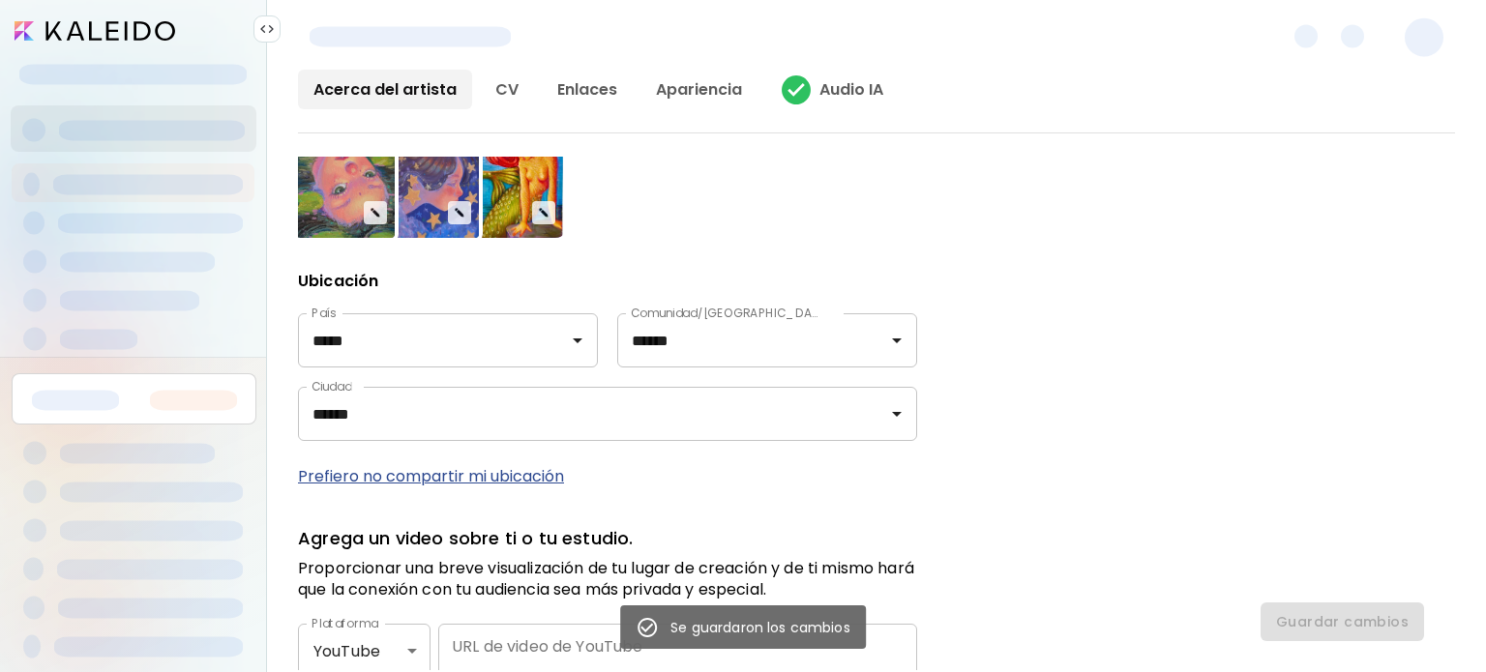
scroll to position [778, 0]
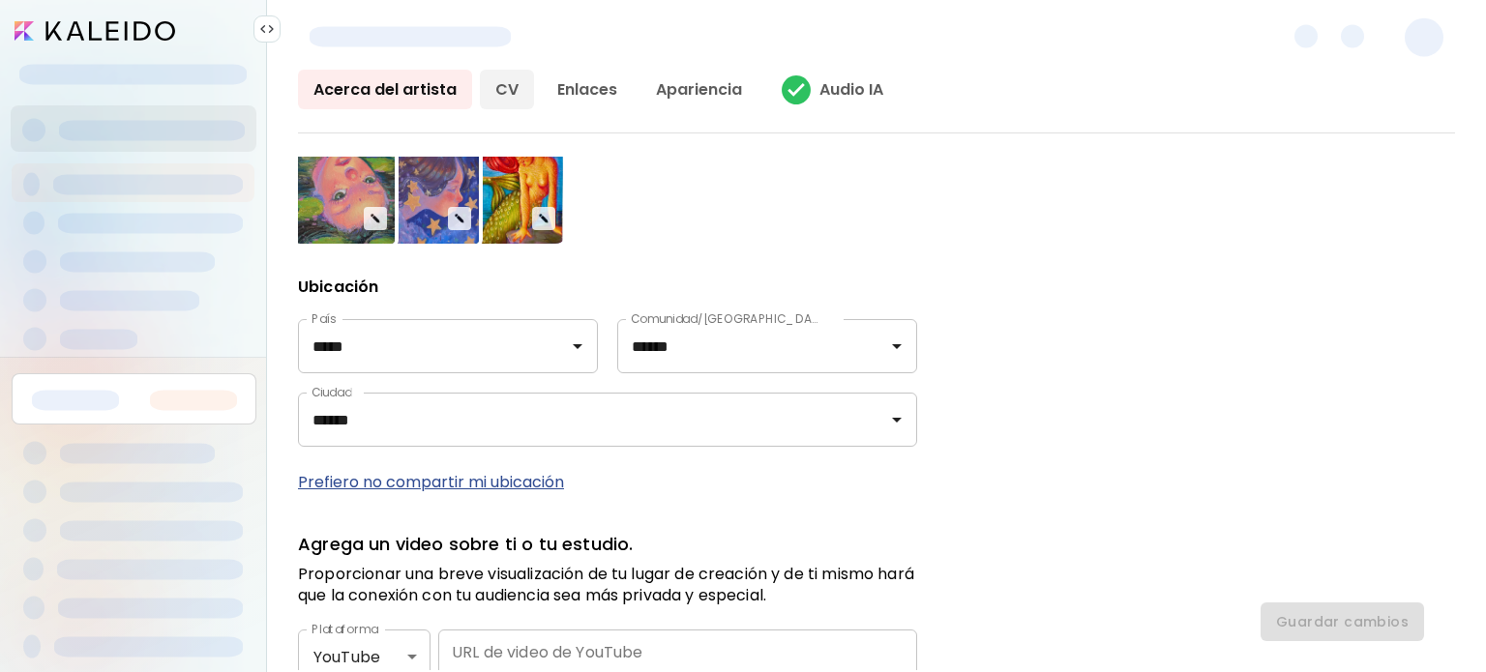
click at [508, 92] on link "CV" at bounding box center [507, 90] width 54 height 40
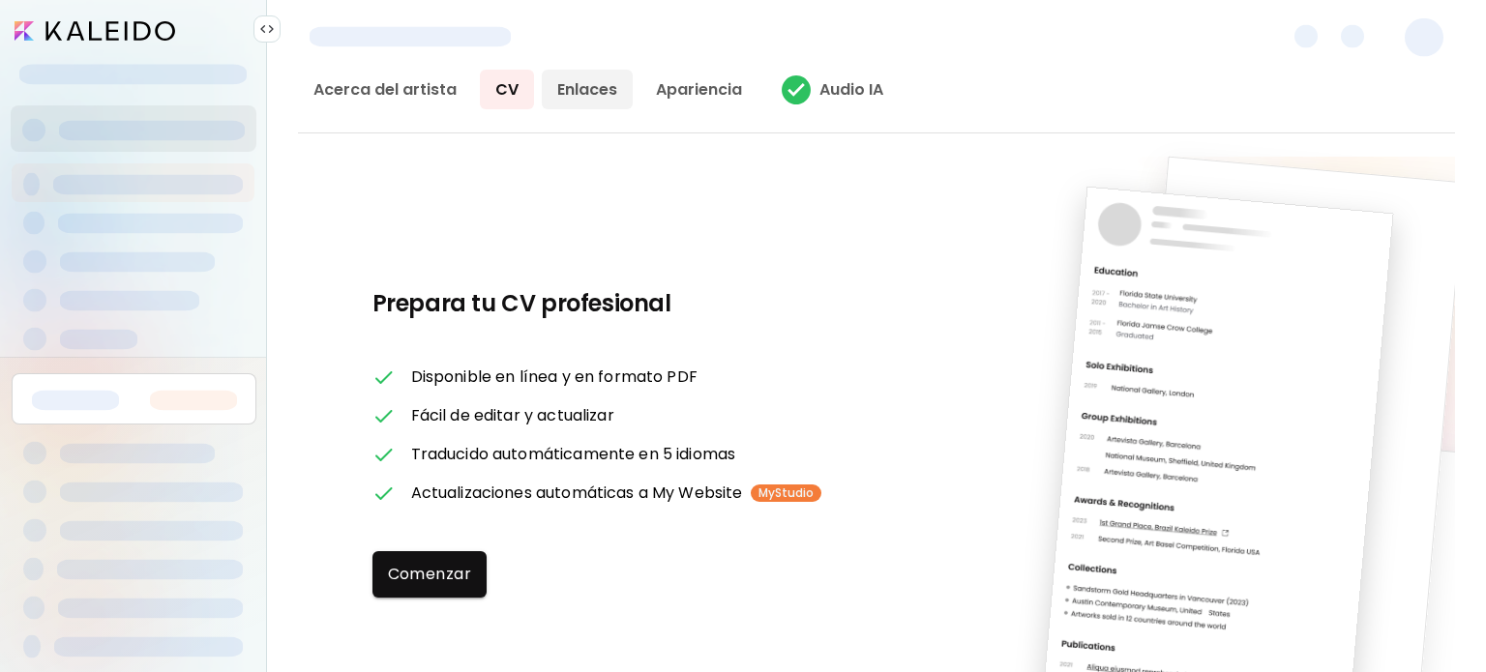
click at [594, 82] on link "Enlaces" at bounding box center [587, 90] width 91 height 40
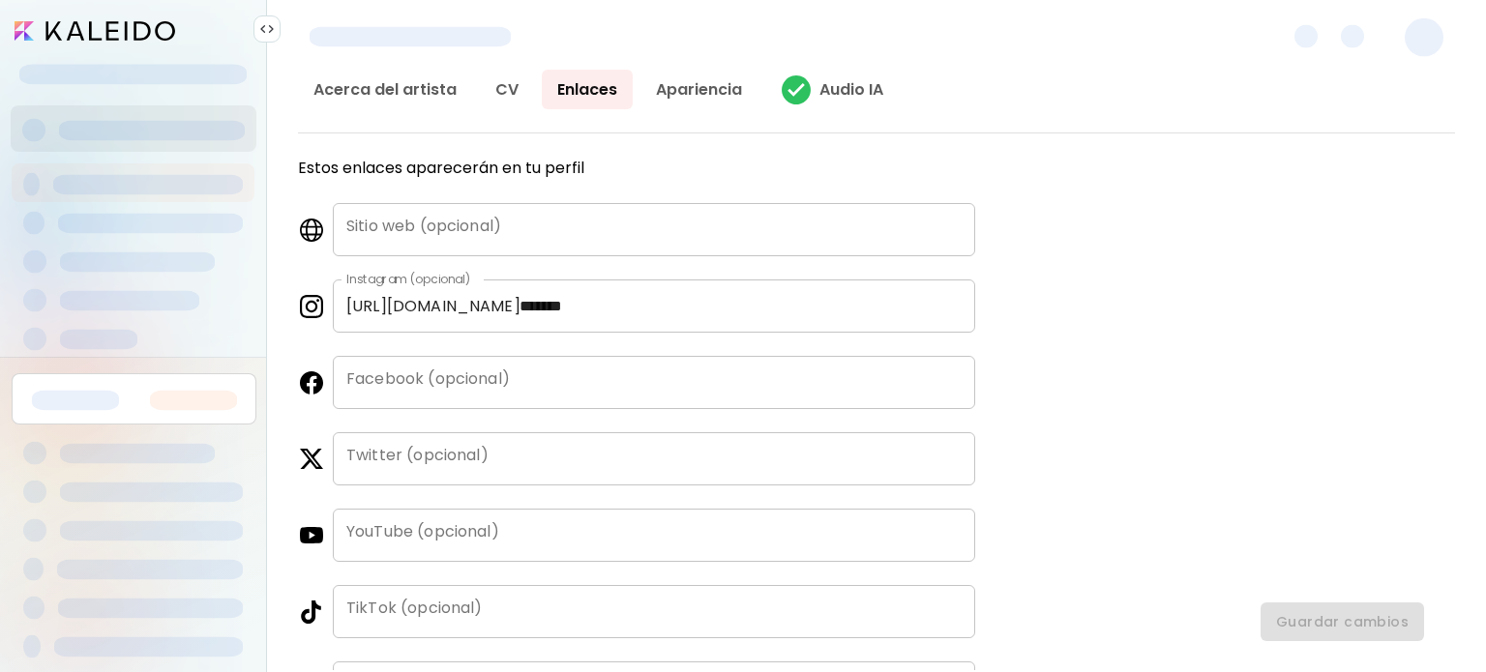
click at [502, 200] on div "Estos enlaces aparecerán en tu perfil Sitio web (opcional) Sitio web (opcional)…" at bounding box center [636, 446] width 677 height 578
click at [502, 212] on input "text" at bounding box center [654, 229] width 642 height 53
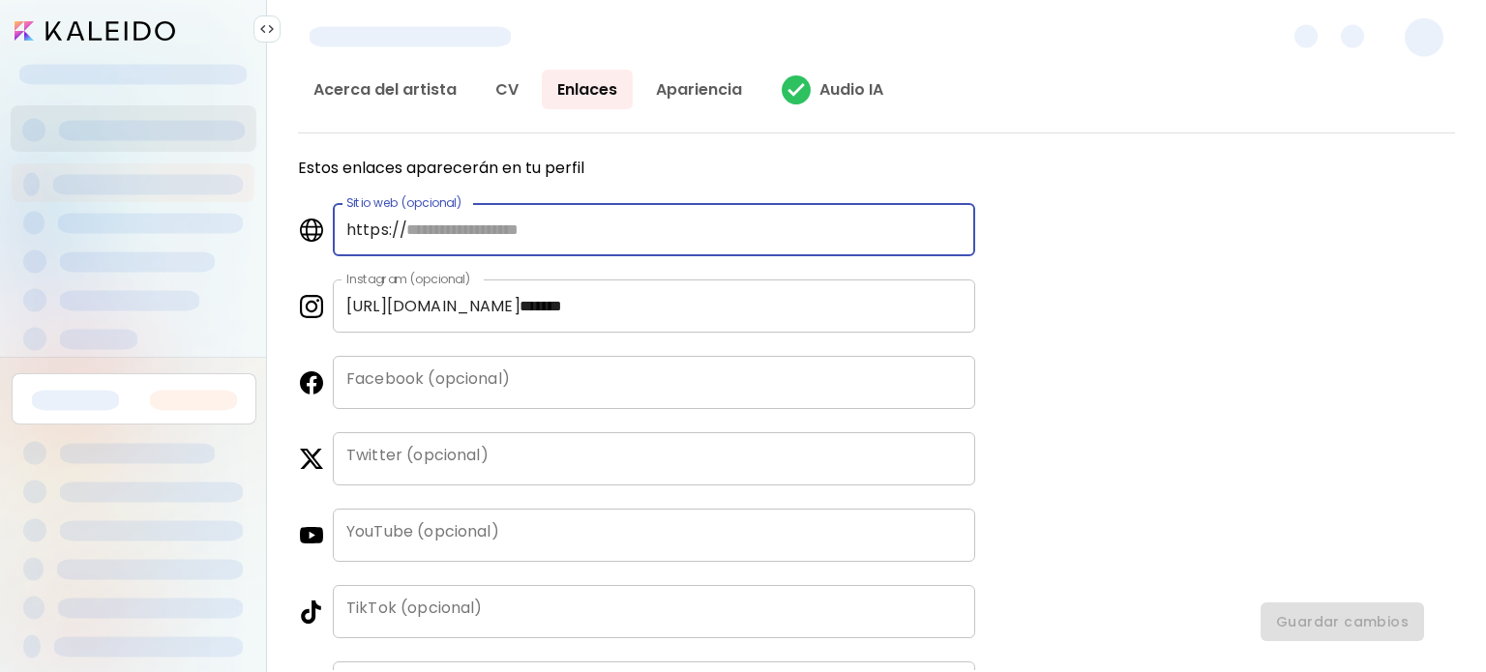
paste input "**********"
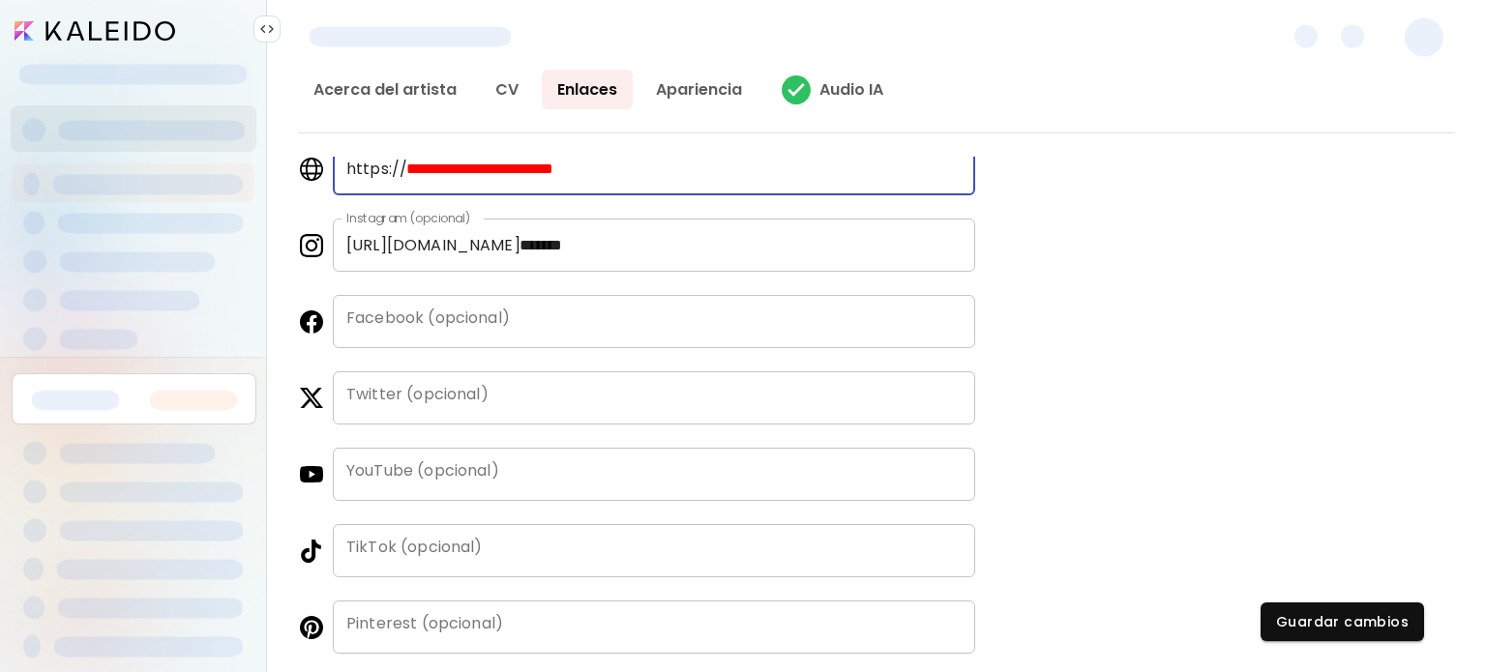
scroll to position [63, 0]
type input "**********"
click at [404, 545] on div "TikTok (opcional)" at bounding box center [654, 548] width 642 height 53
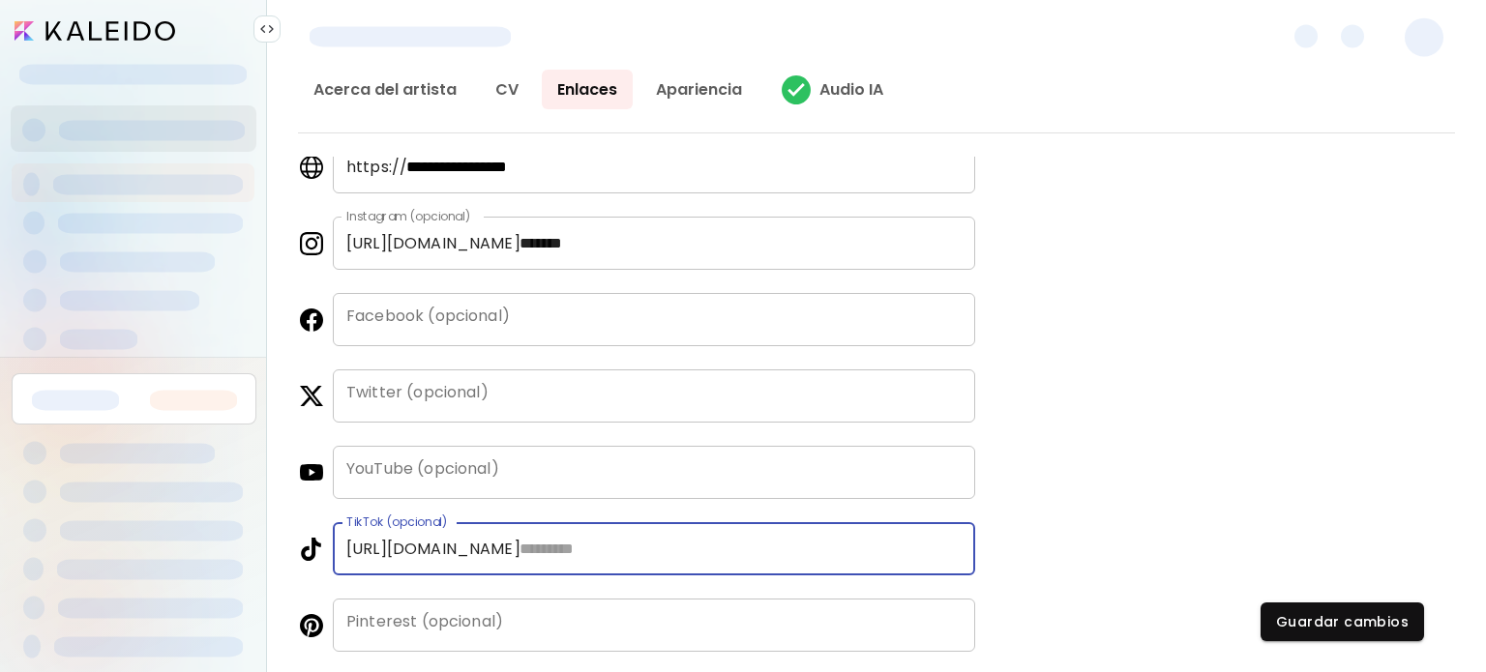
click at [553, 564] on input "text" at bounding box center [740, 548] width 469 height 53
paste input "**********"
type input "********"
click at [1114, 506] on div "**********" at bounding box center [876, 414] width 1157 height 514
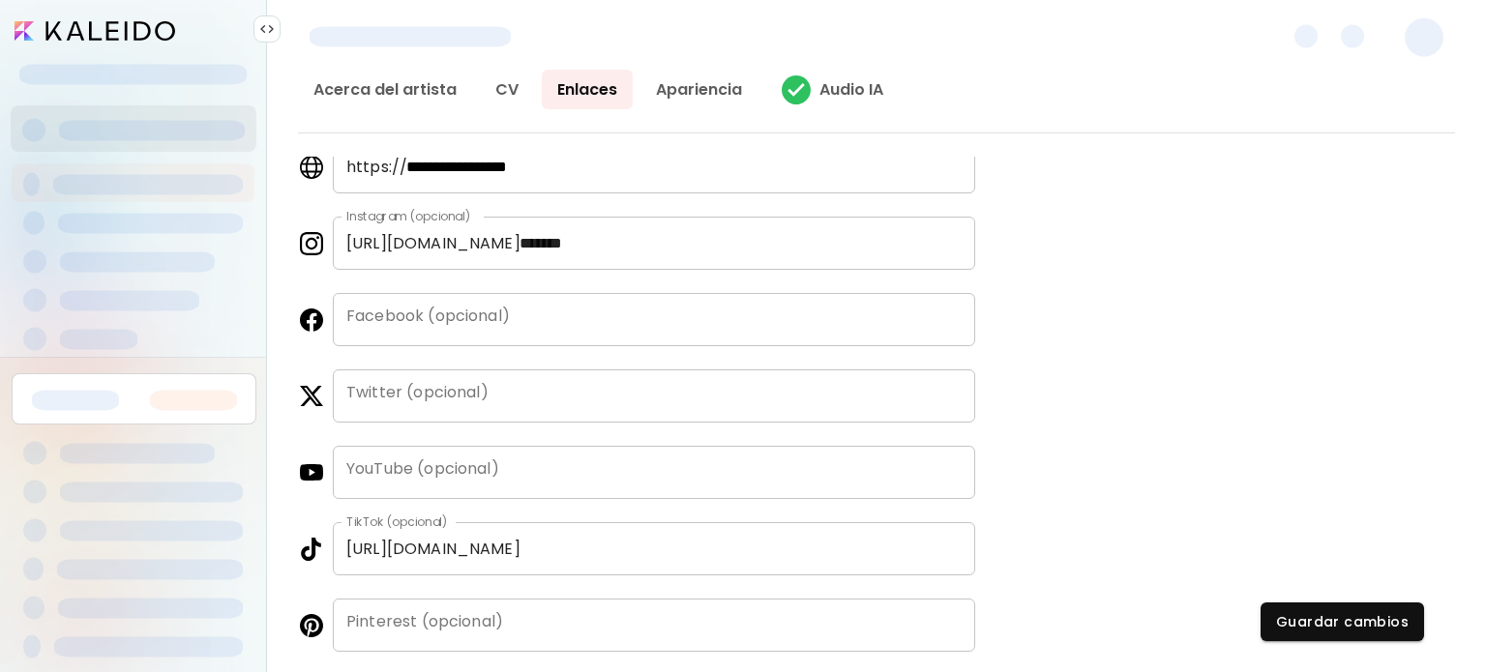
click at [600, 545] on input "********" at bounding box center [740, 548] width 469 height 53
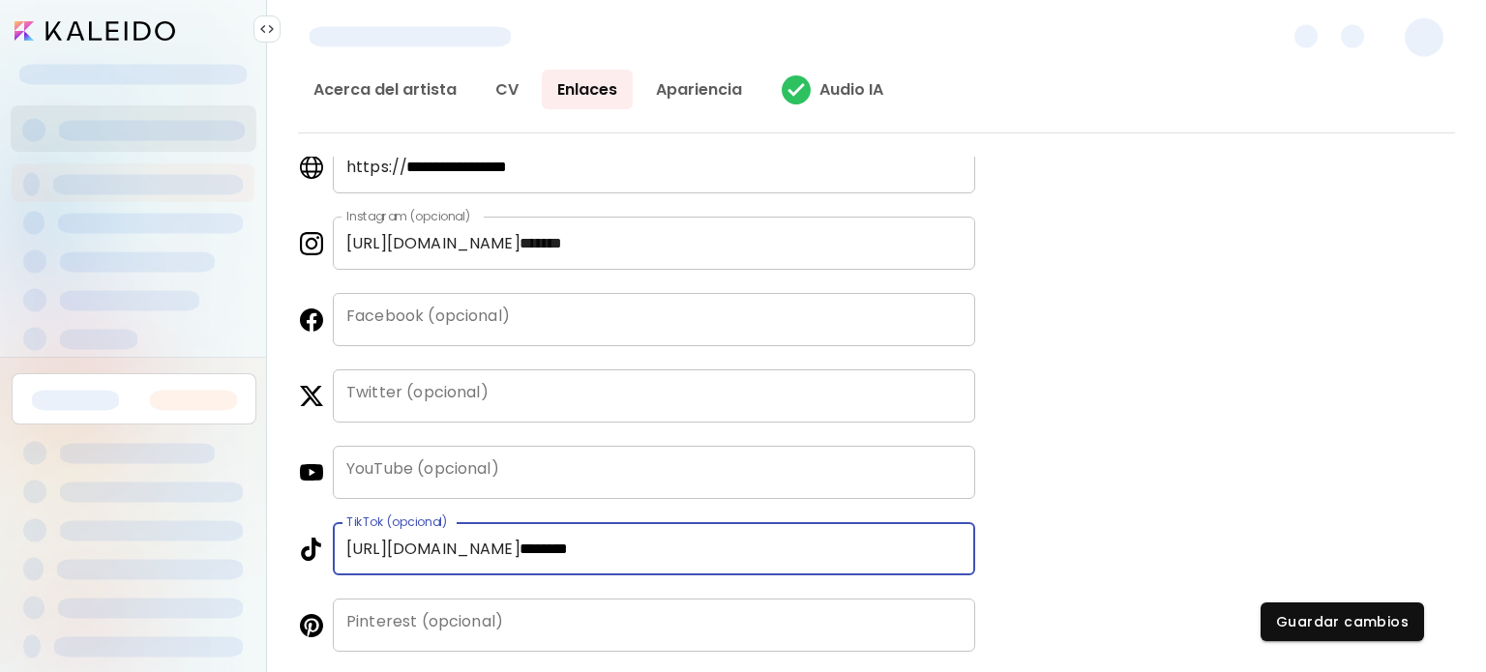
click at [651, 559] on input "********" at bounding box center [740, 548] width 469 height 53
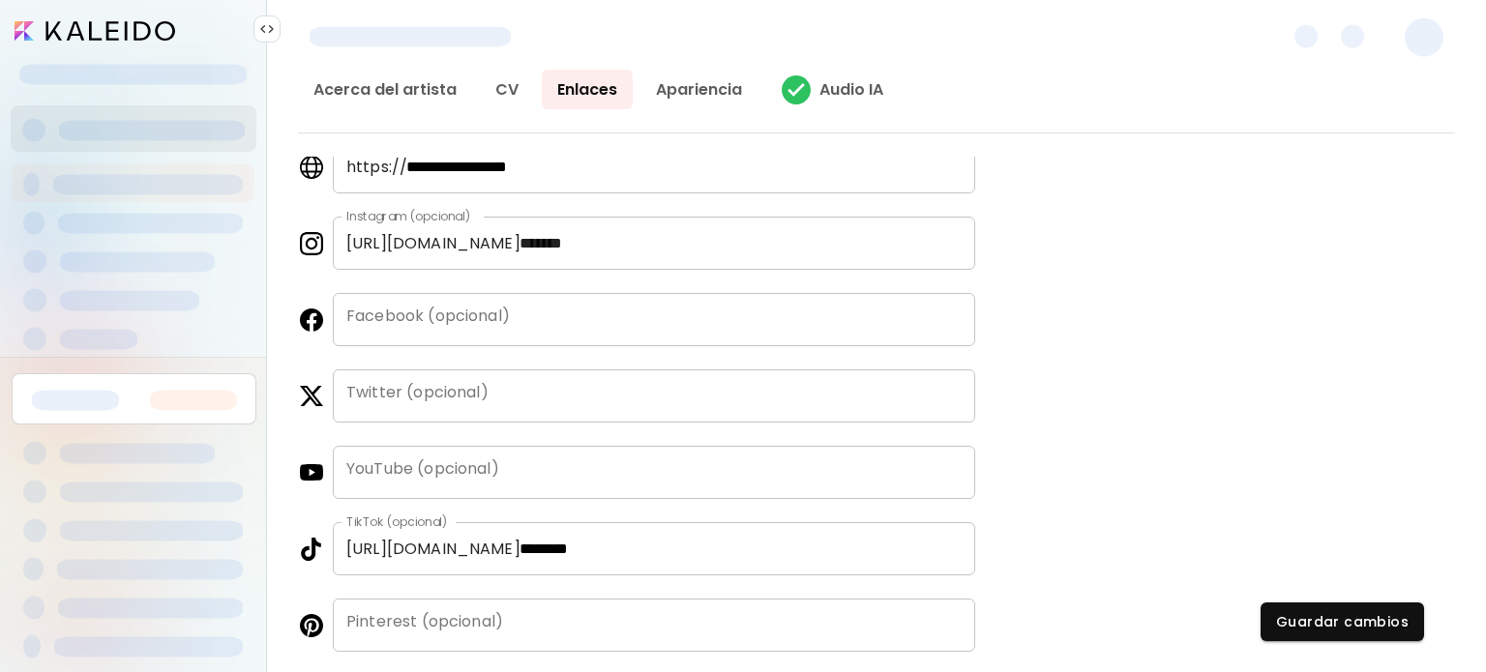
click at [1066, 579] on div "**********" at bounding box center [876, 414] width 1157 height 514
click at [1307, 619] on span "Guardar cambios" at bounding box center [1342, 622] width 133 height 20
click at [696, 81] on link "Apariencia" at bounding box center [698, 90] width 117 height 40
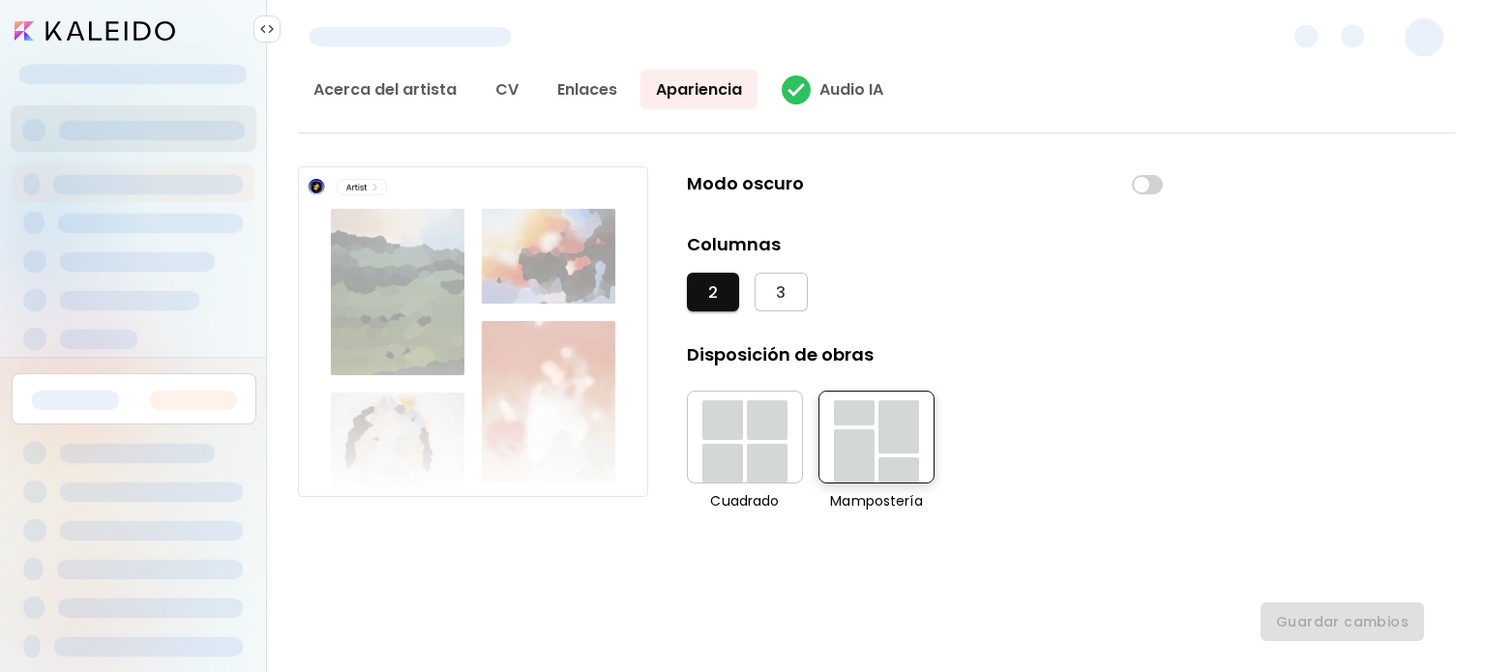
scroll to position [154, 0]
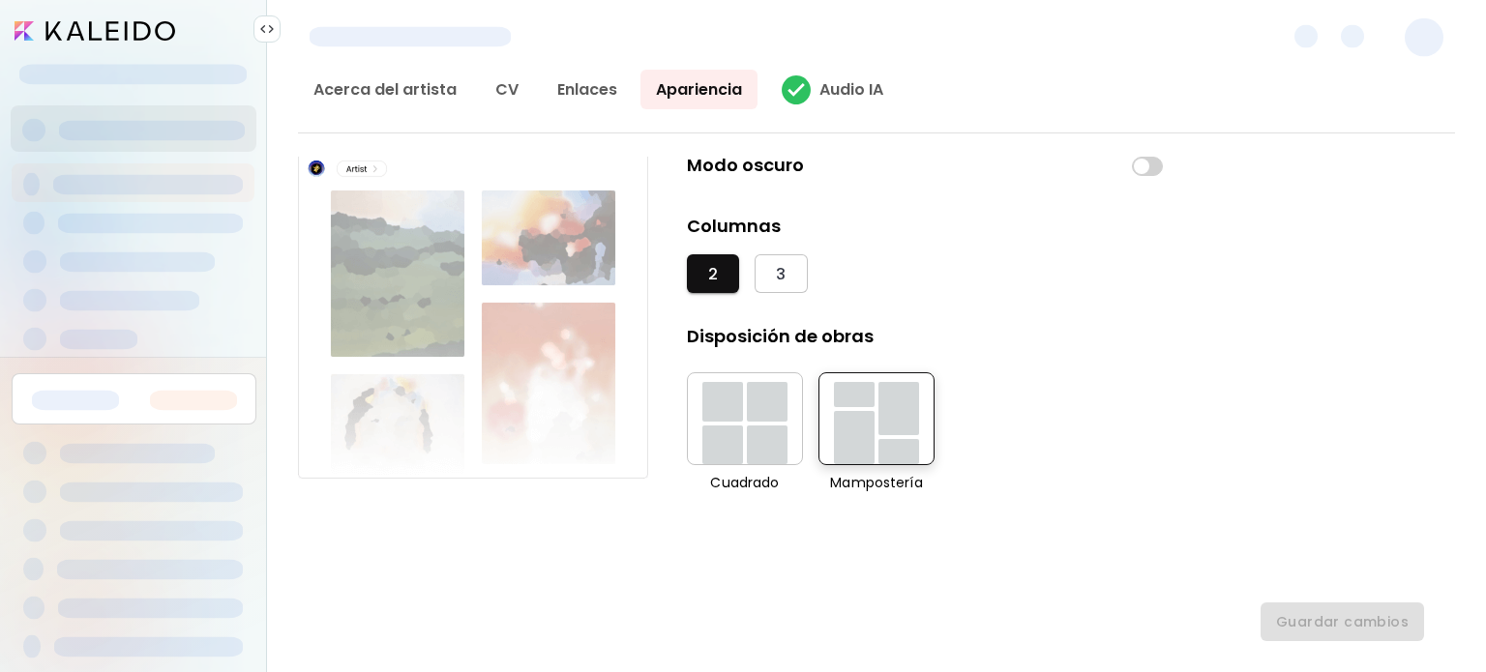
click at [720, 429] on div "button" at bounding box center [722, 446] width 41 height 40
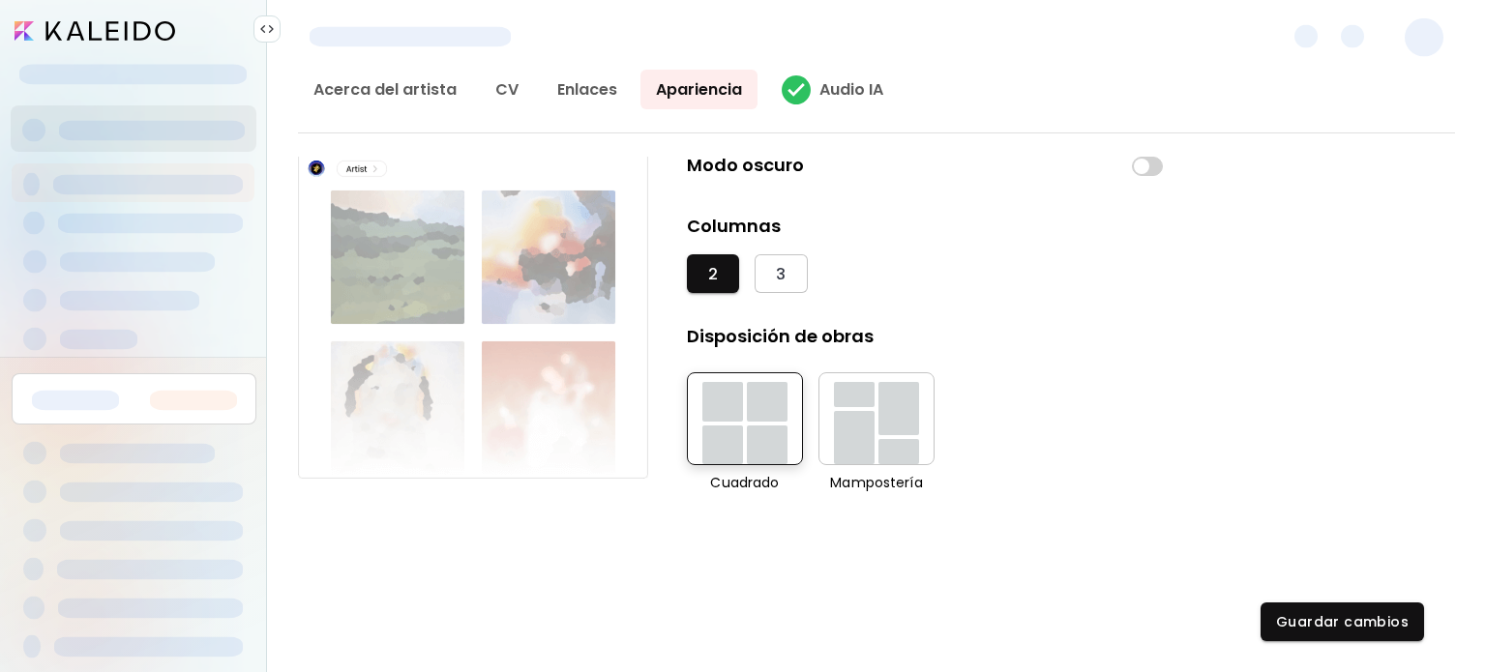
click at [863, 425] on div "button" at bounding box center [854, 437] width 41 height 53
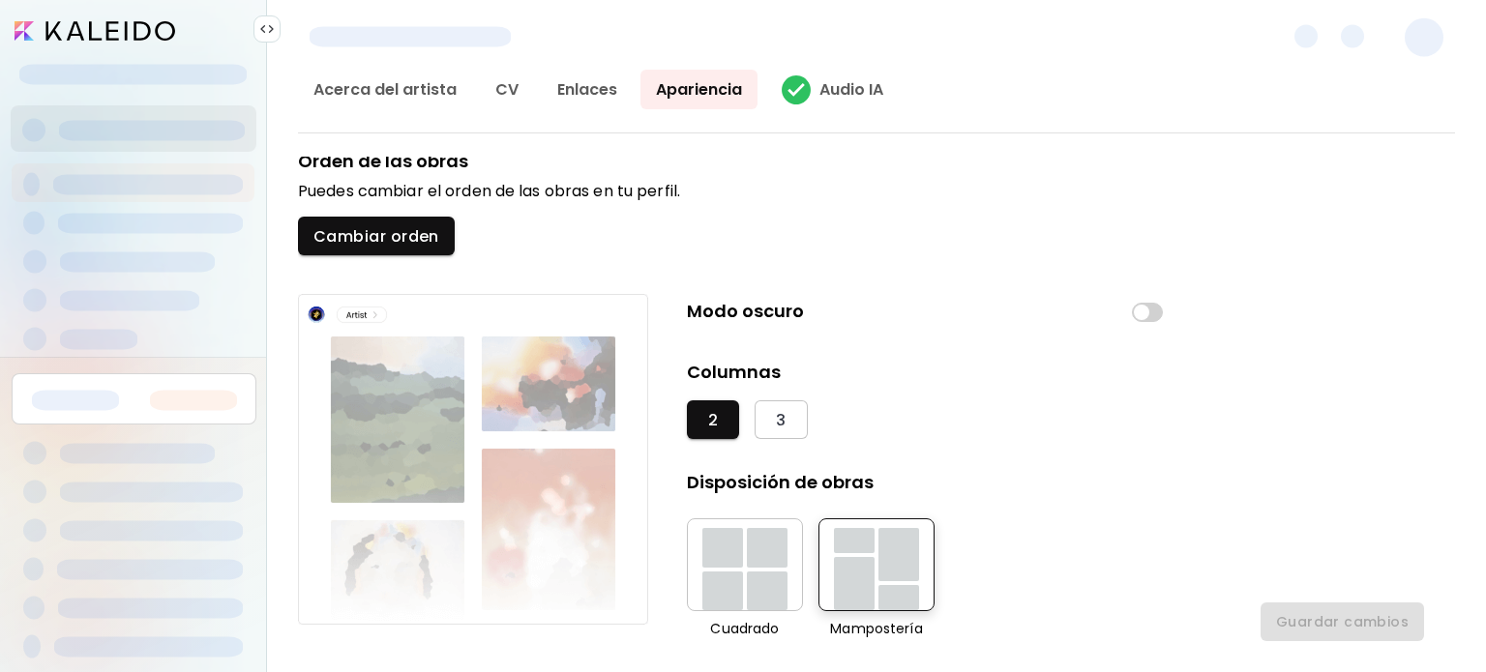
scroll to position [0, 0]
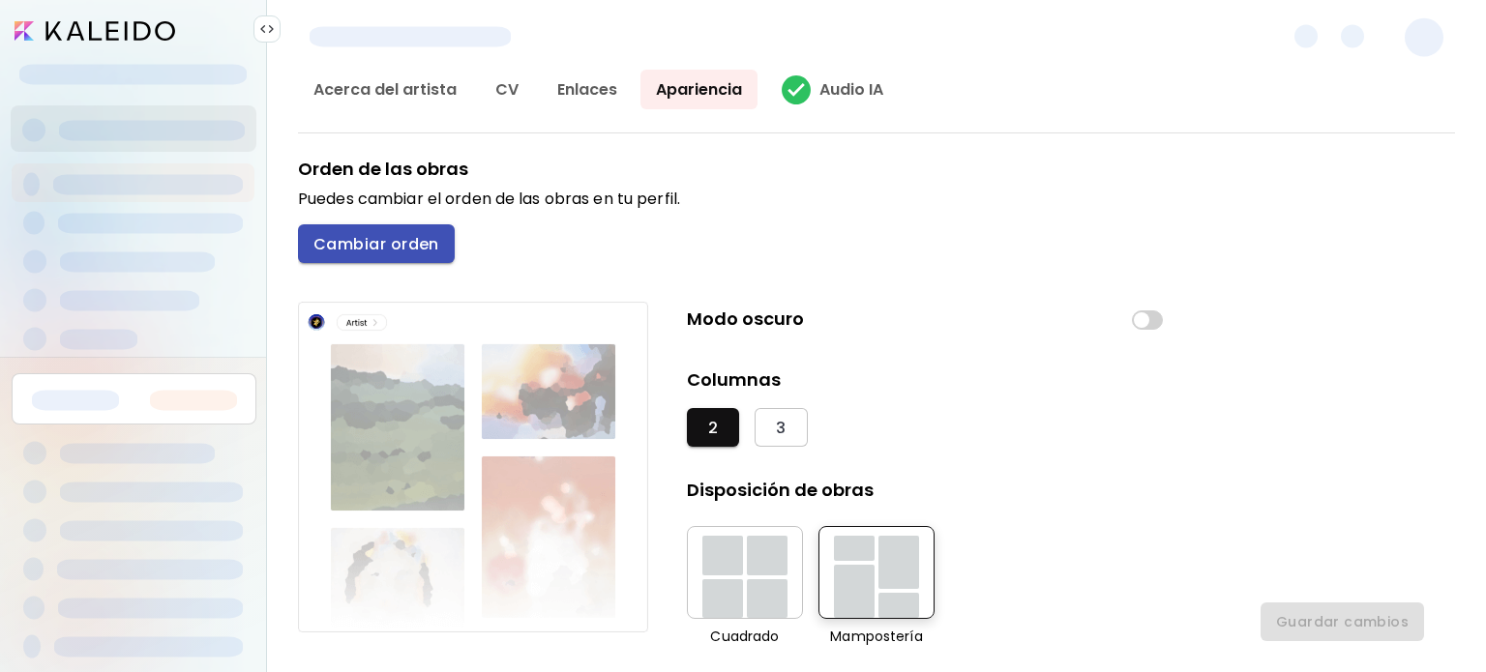
click at [402, 240] on span "Cambiar orden" at bounding box center [376, 244] width 126 height 20
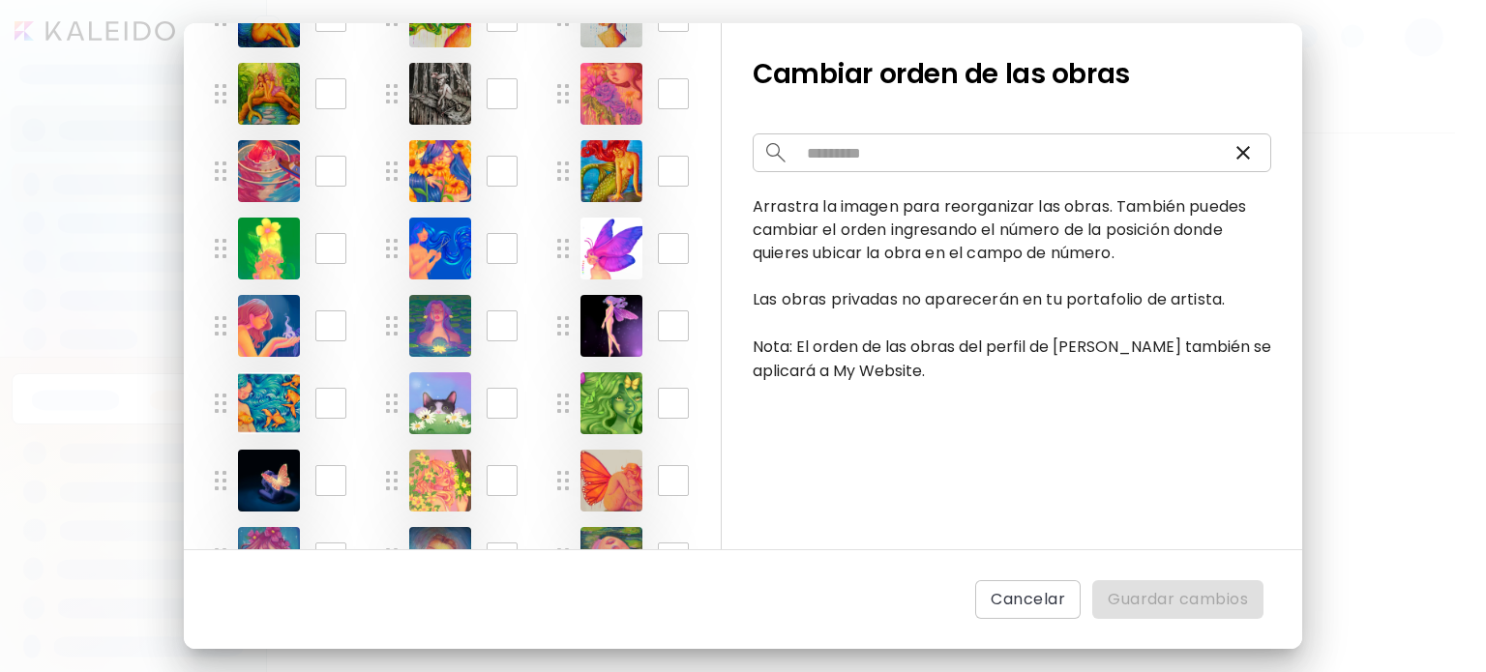
scroll to position [624, 0]
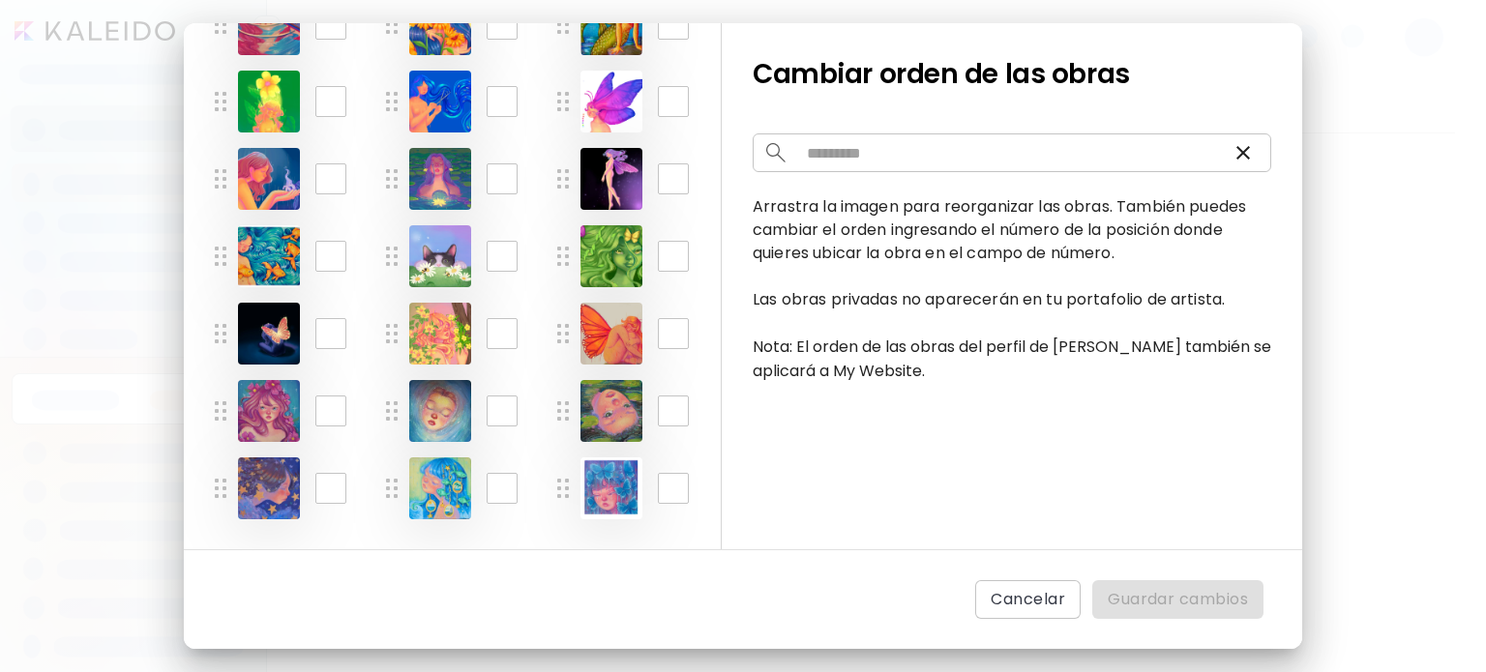
drag, startPoint x: 621, startPoint y: 420, endPoint x: 572, endPoint y: 460, distance: 63.3
click at [572, 460] on div "* ​ * ​ * ​ * ​ * ​ * ​ * ​ * ​ * ​ ** ​ ** ​ ** ​ ** ​ ** ​ ** ​ ** ​ ** ​ ** …" at bounding box center [452, 40] width 475 height 1022
drag, startPoint x: 561, startPoint y: 421, endPoint x: 534, endPoint y: 419, distance: 27.2
click at [534, 436] on div "* ​ * ​ * ​ * ​ * ​ * ​ * ​ * ​ * ​ ** ​ ** ​ ** ​ ** ​ ** ​ ** ​ ** ​ ** ​ ** …" at bounding box center [452, 40] width 475 height 1022
click at [558, 412] on img at bounding box center [564, 410] width 12 height 19
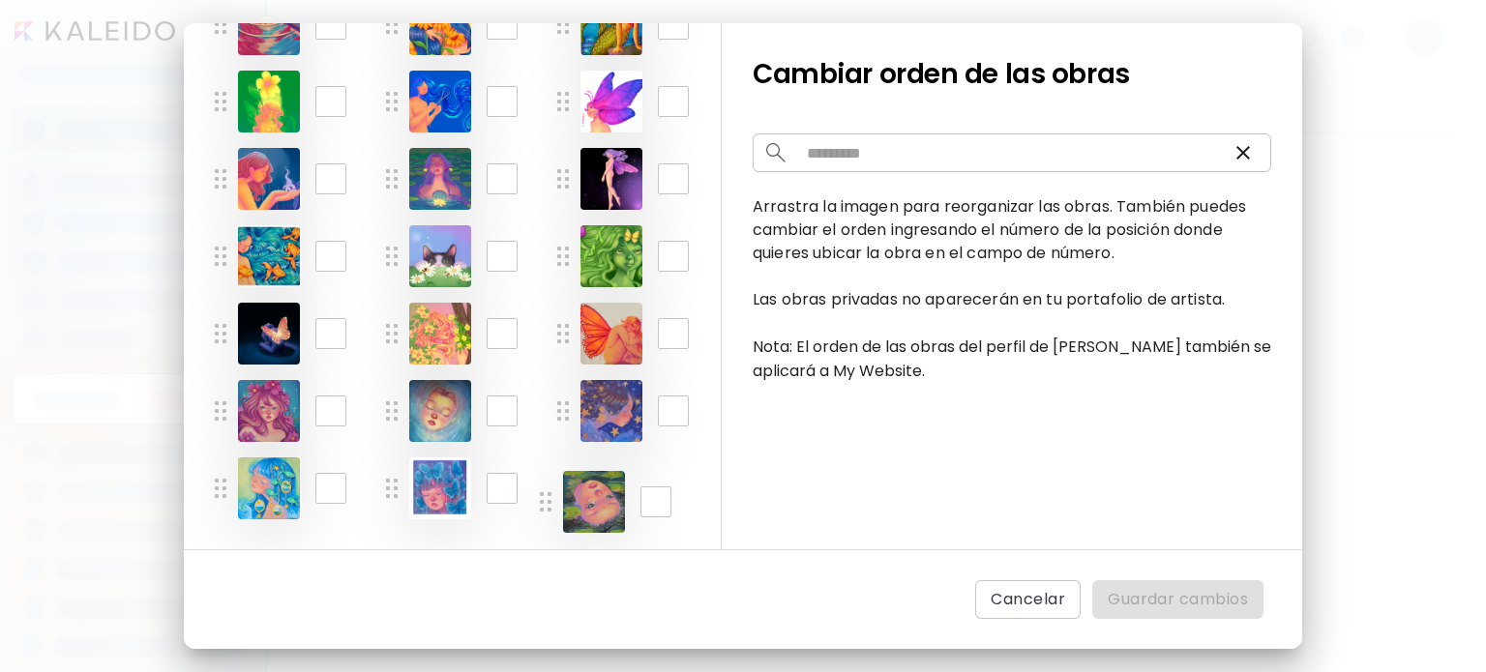
drag, startPoint x: 554, startPoint y: 412, endPoint x: 538, endPoint y: 503, distance: 92.4
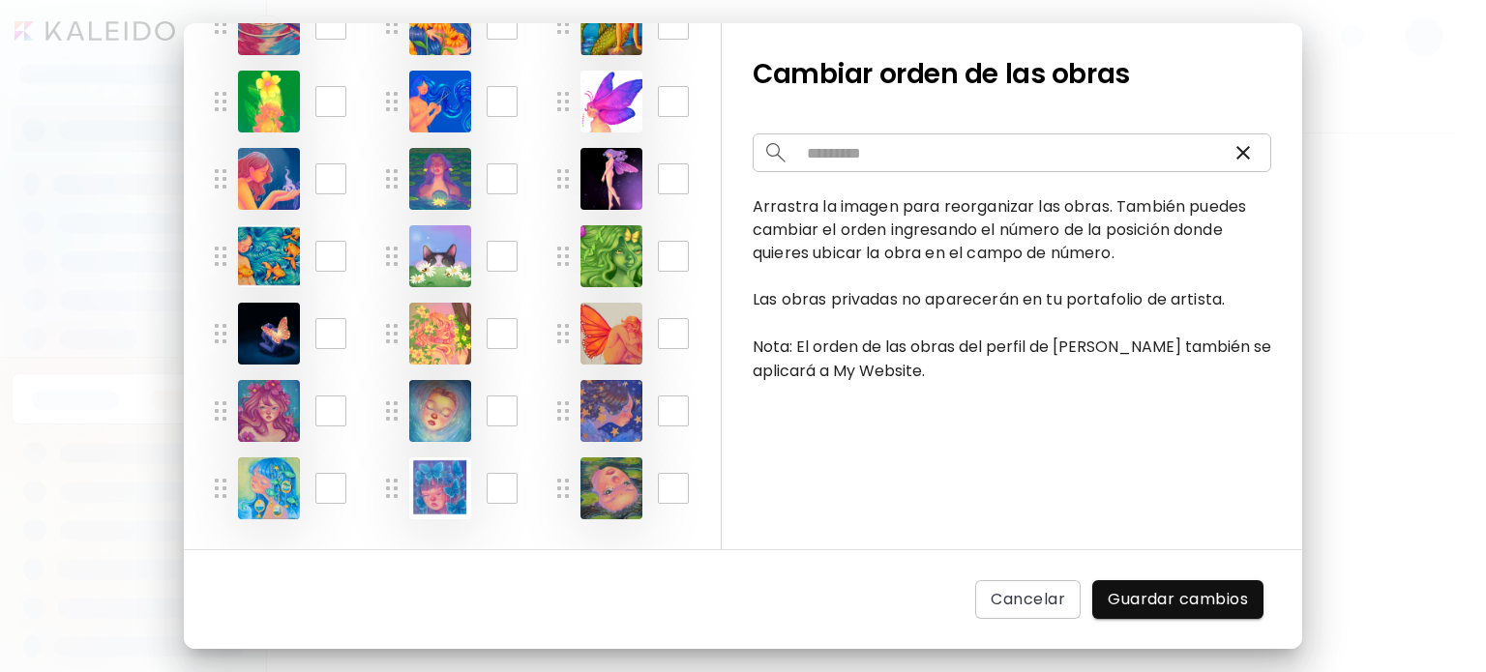
drag, startPoint x: 564, startPoint y: 409, endPoint x: 412, endPoint y: 472, distance: 164.4
click at [412, 472] on div "* ​ * ​ * ​ * ​ * ​ * ​ * ​ * ​ * ​ ** ​ ** ​ ** ​ ** ​ ** ​ ** ​ ** ​ ** ​ ** …" at bounding box center [452, 40] width 475 height 1022
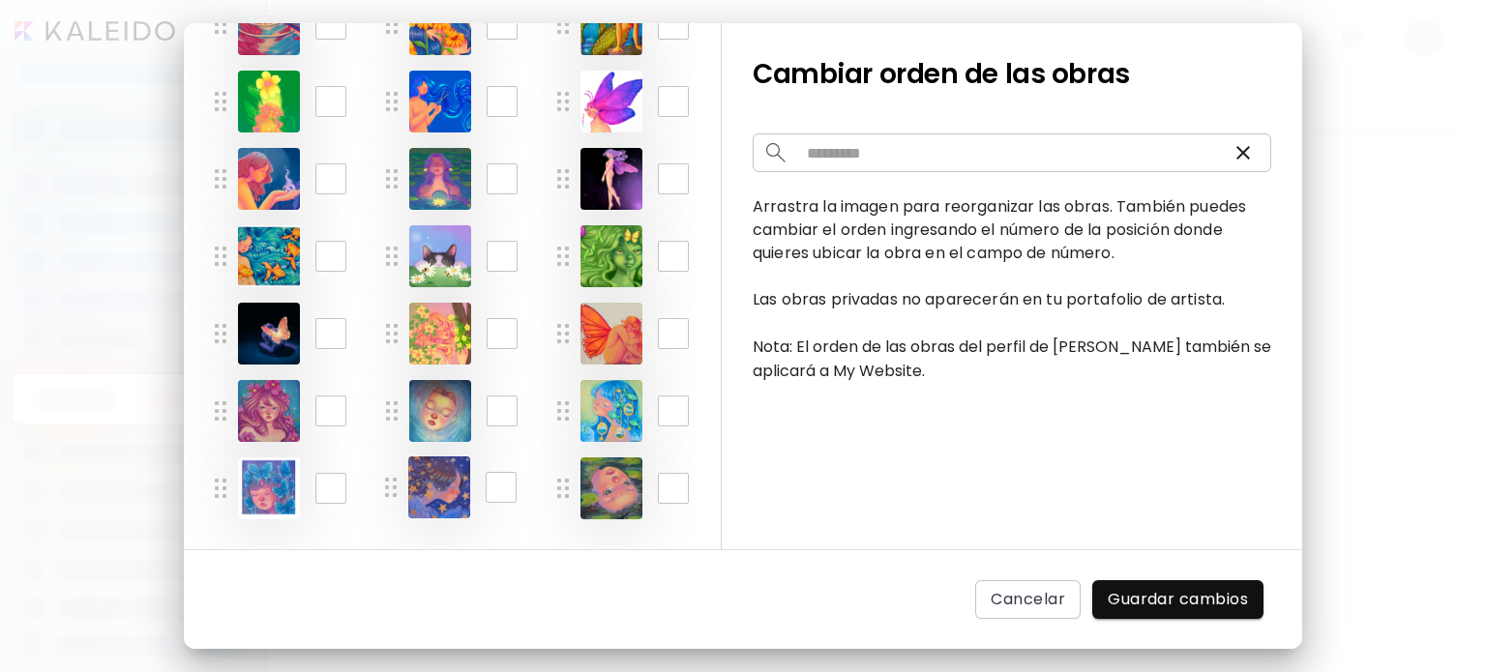
drag, startPoint x: 555, startPoint y: 401, endPoint x: 383, endPoint y: 477, distance: 188.4
click at [1165, 585] on button "Guardar cambios" at bounding box center [1177, 599] width 171 height 39
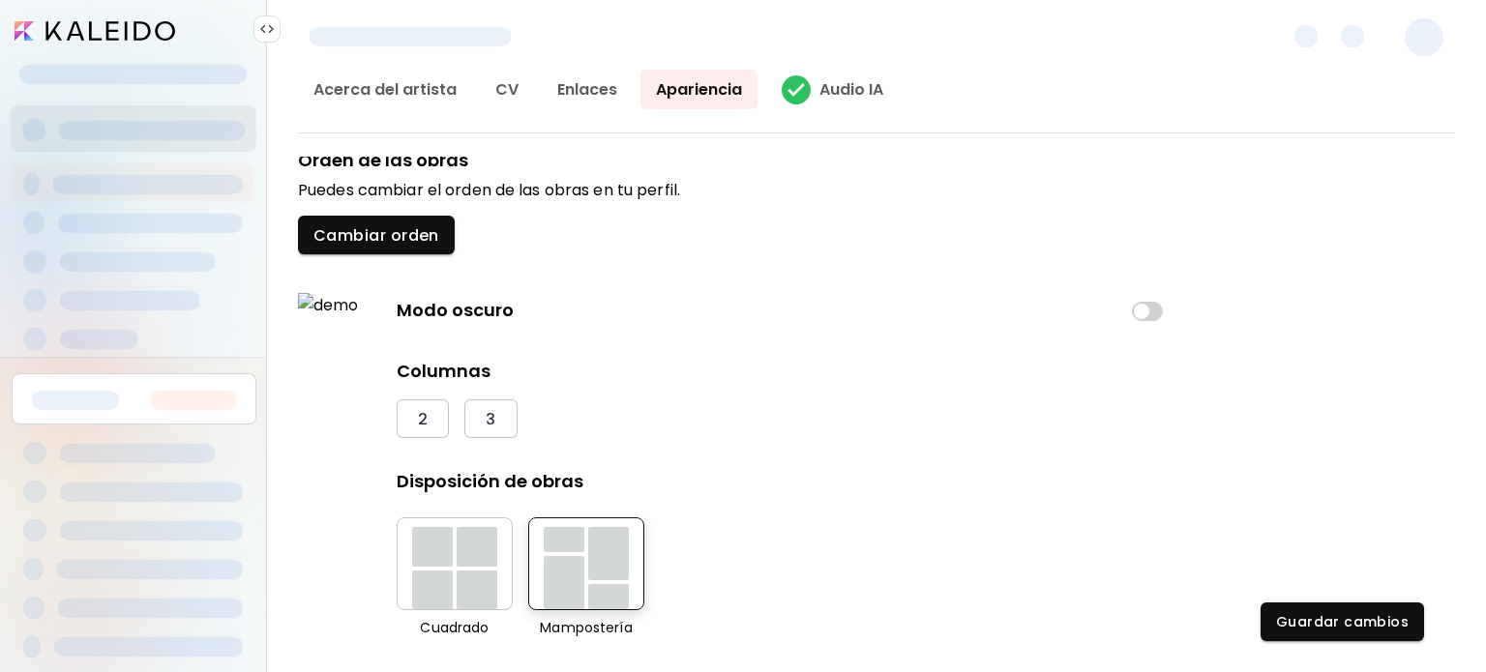
scroll to position [0, 0]
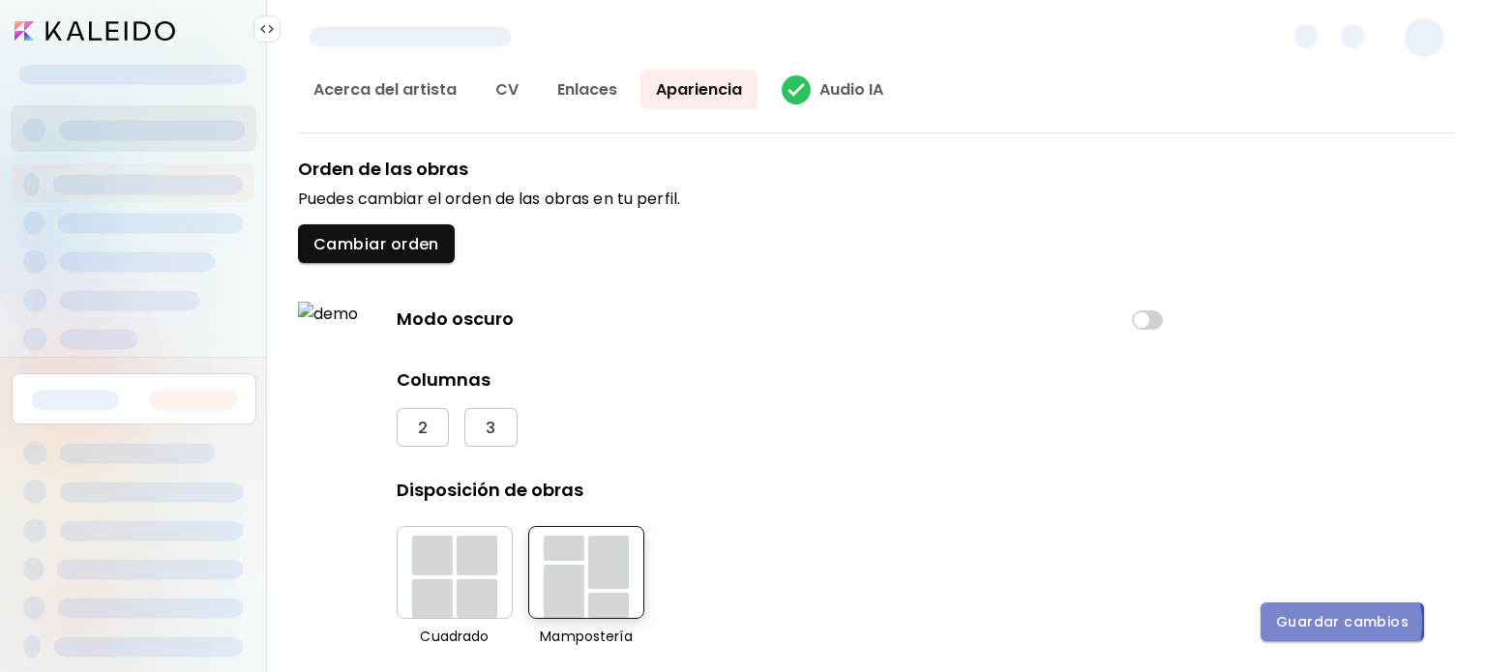
click at [1334, 624] on span "Guardar cambios" at bounding box center [1342, 622] width 133 height 20
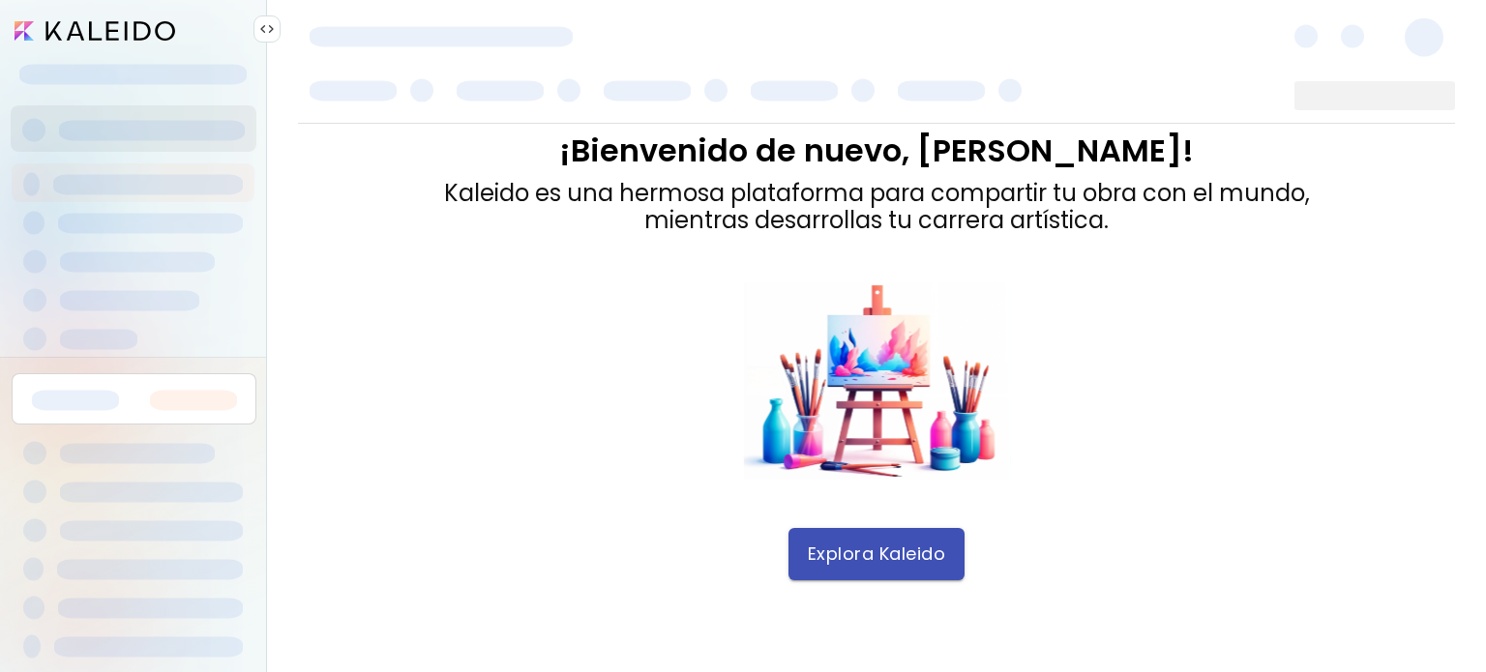
click at [848, 576] on button "Explora Kaleido" at bounding box center [876, 554] width 177 height 52
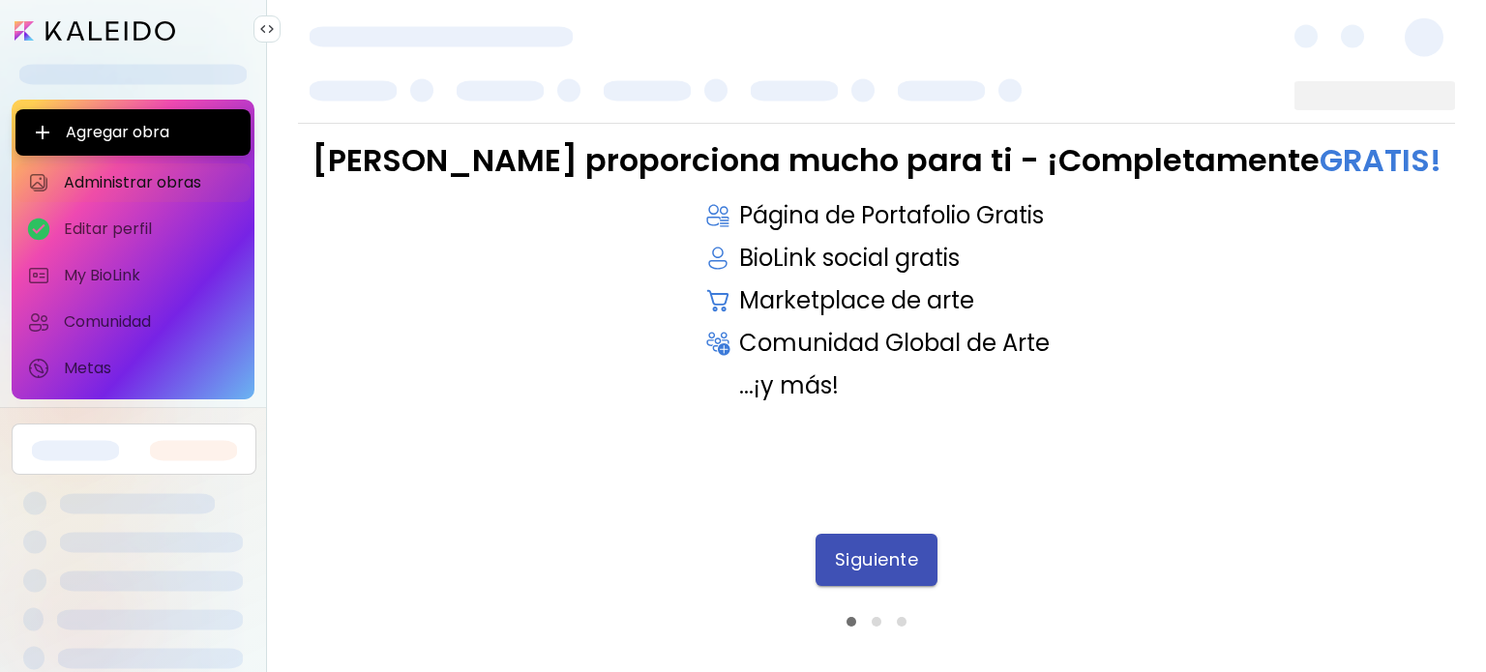
click at [875, 562] on span "Siguiente" at bounding box center [877, 559] width 84 height 21
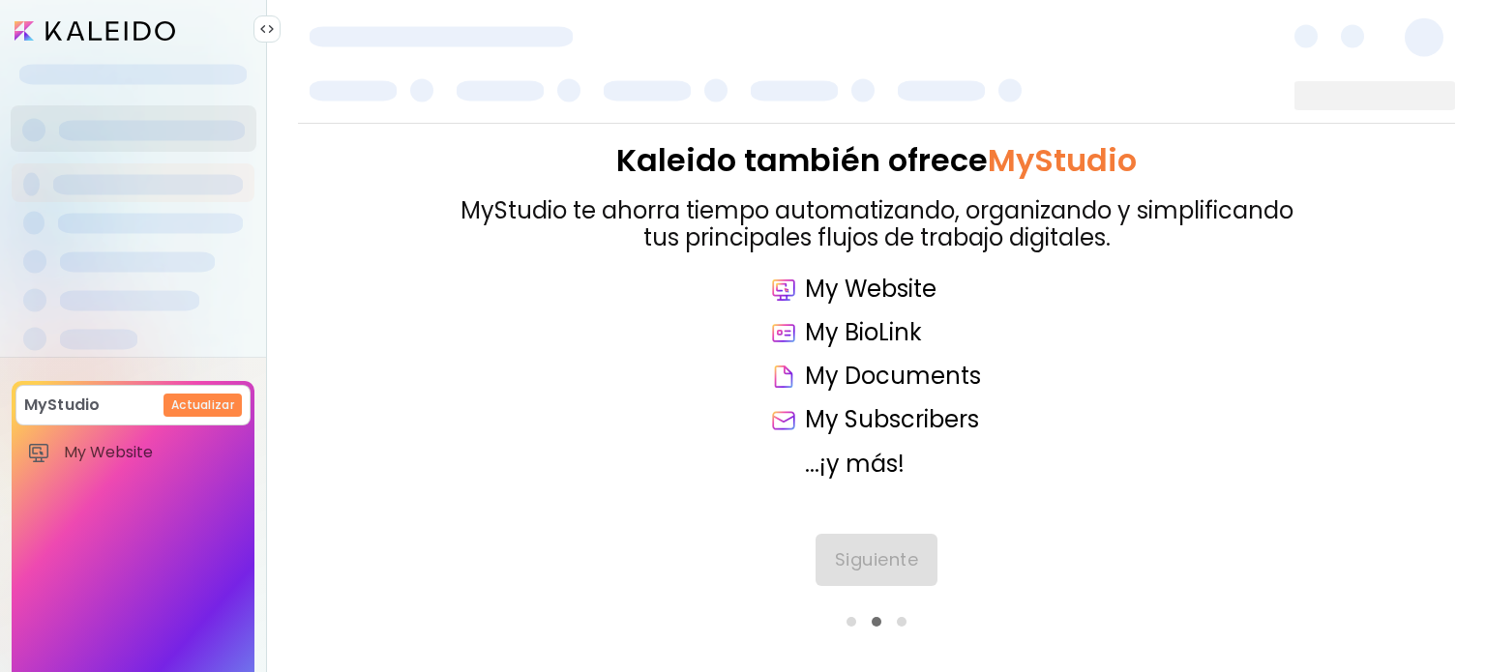
click at [891, 567] on div "Siguiente" at bounding box center [876, 554] width 1157 height 40
click at [884, 564] on span "Siguiente" at bounding box center [877, 559] width 84 height 21
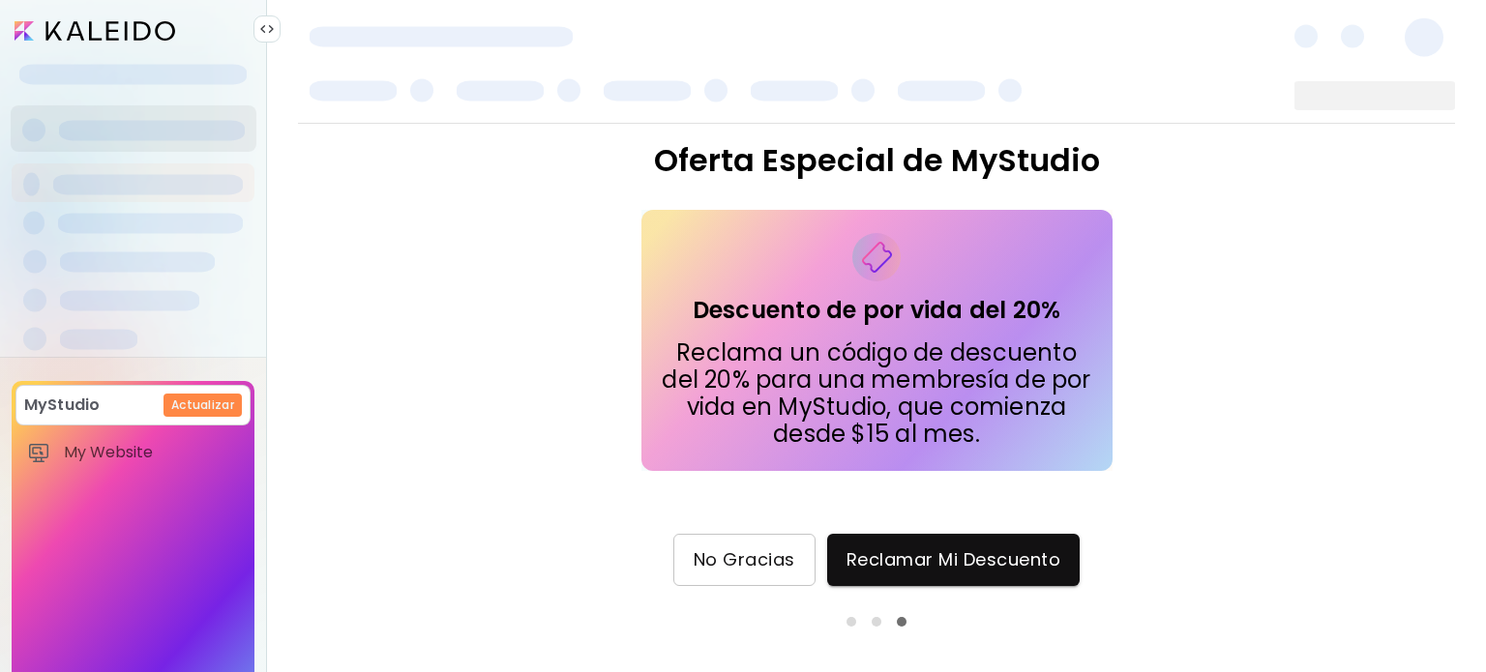
click at [685, 565] on button "No Gracias" at bounding box center [744, 560] width 142 height 52
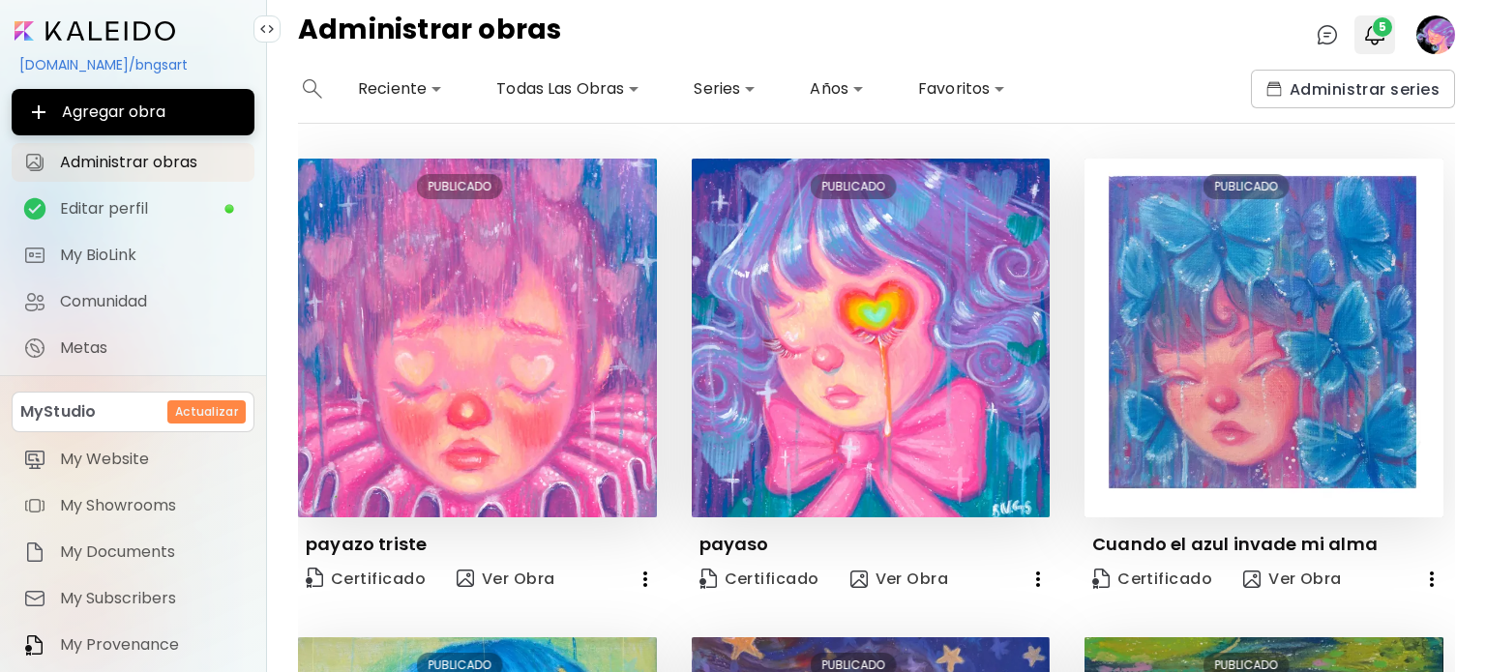
click at [1378, 38] on img "button" at bounding box center [1374, 34] width 23 height 23
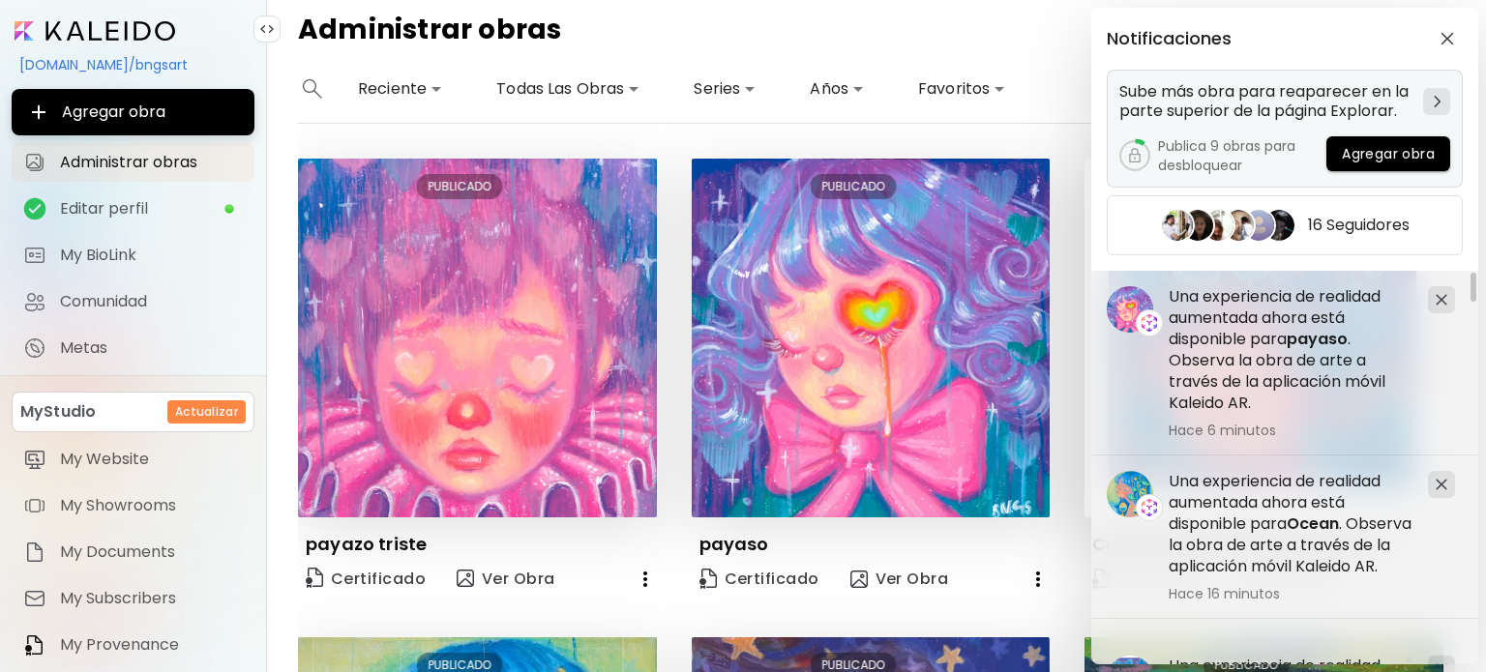
click at [1300, 119] on h5 "Sube más obra para reaparecer en la parte superior de la página Explorar." at bounding box center [1267, 101] width 296 height 39
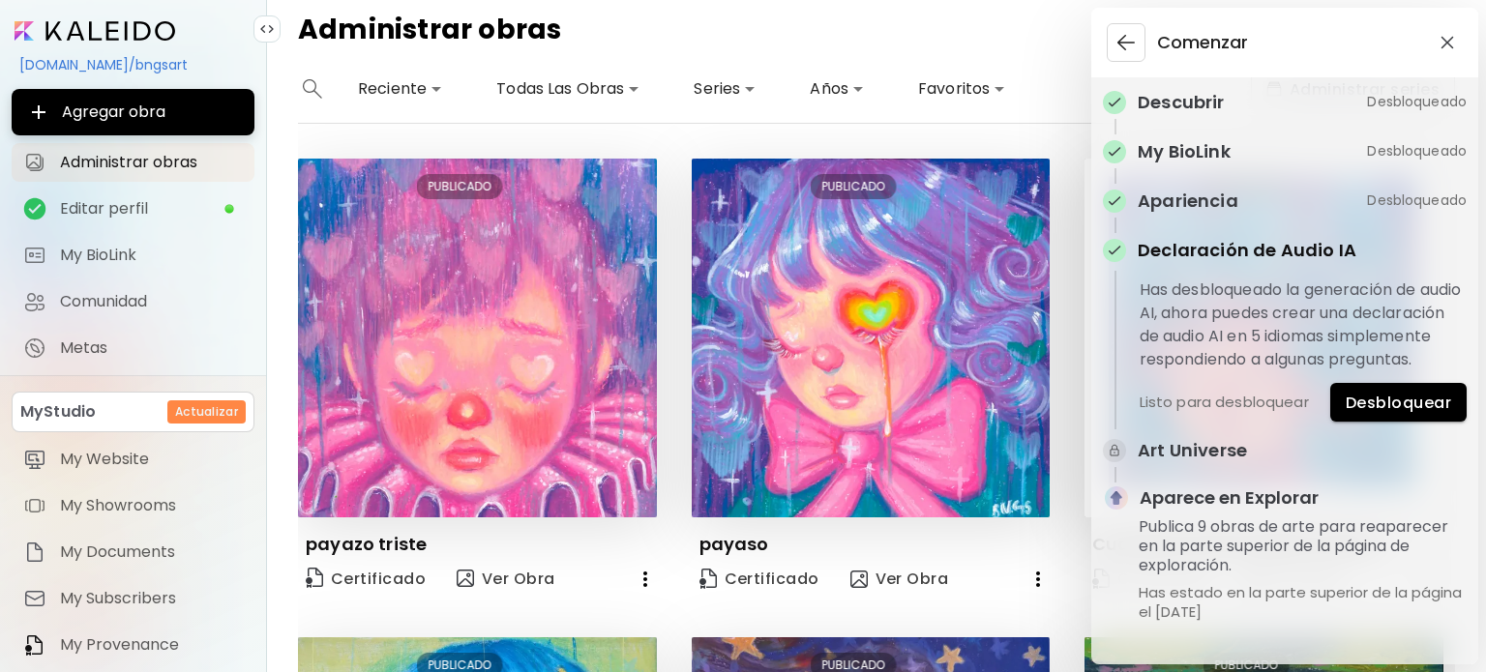
click at [1228, 205] on p "Apariencia" at bounding box center [1188, 201] width 101 height 26
drag, startPoint x: 1475, startPoint y: 160, endPoint x: 1450, endPoint y: 162, distance: 25.2
click at [1450, 162] on div "Descubrir Desbloqueado My BioLink Desbloqueado Apariencia Desbloqueado Declarac…" at bounding box center [1284, 370] width 387 height 587
drag, startPoint x: 1319, startPoint y: 191, endPoint x: 1420, endPoint y: 212, distance: 103.8
click at [1319, 192] on div "Apariencia" at bounding box center [1231, 201] width 256 height 26
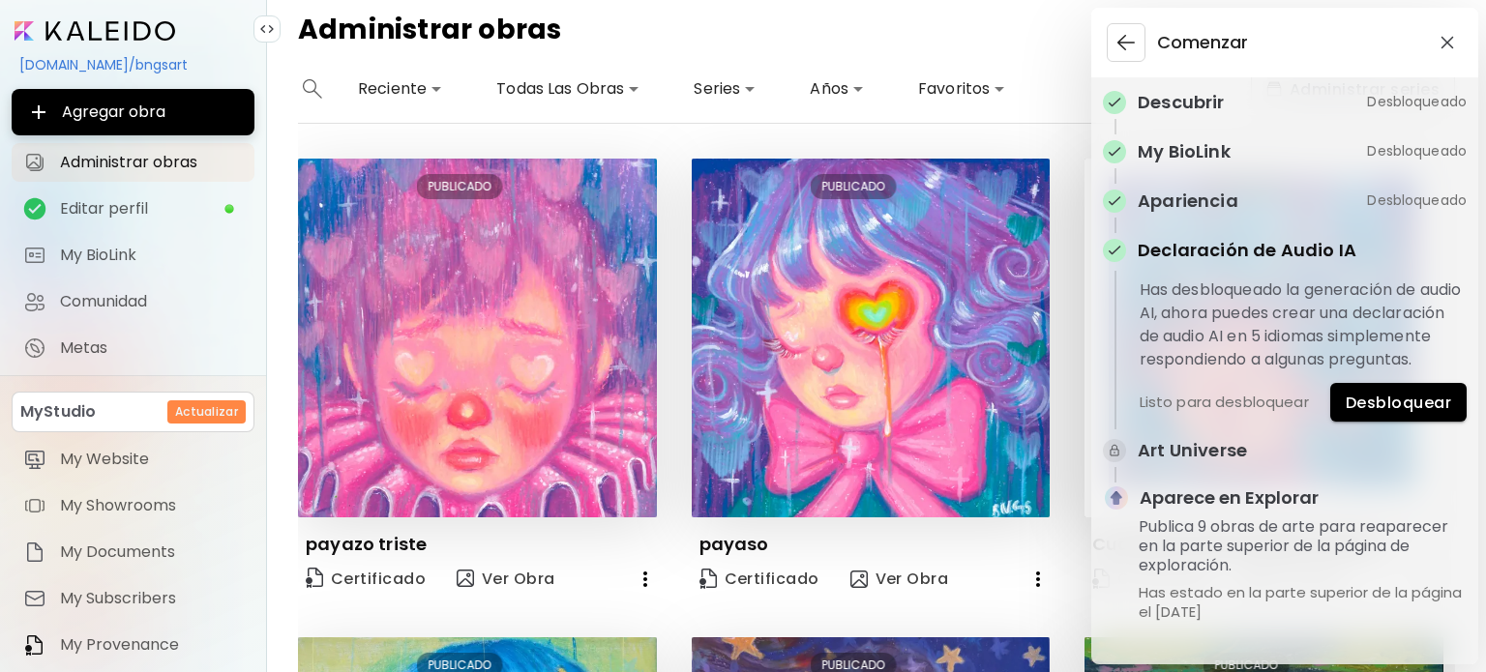
click at [1420, 212] on div "Apariencia Desbloqueado" at bounding box center [1285, 201] width 364 height 26
click at [1420, 413] on span "Desbloquear" at bounding box center [1398, 403] width 105 height 20
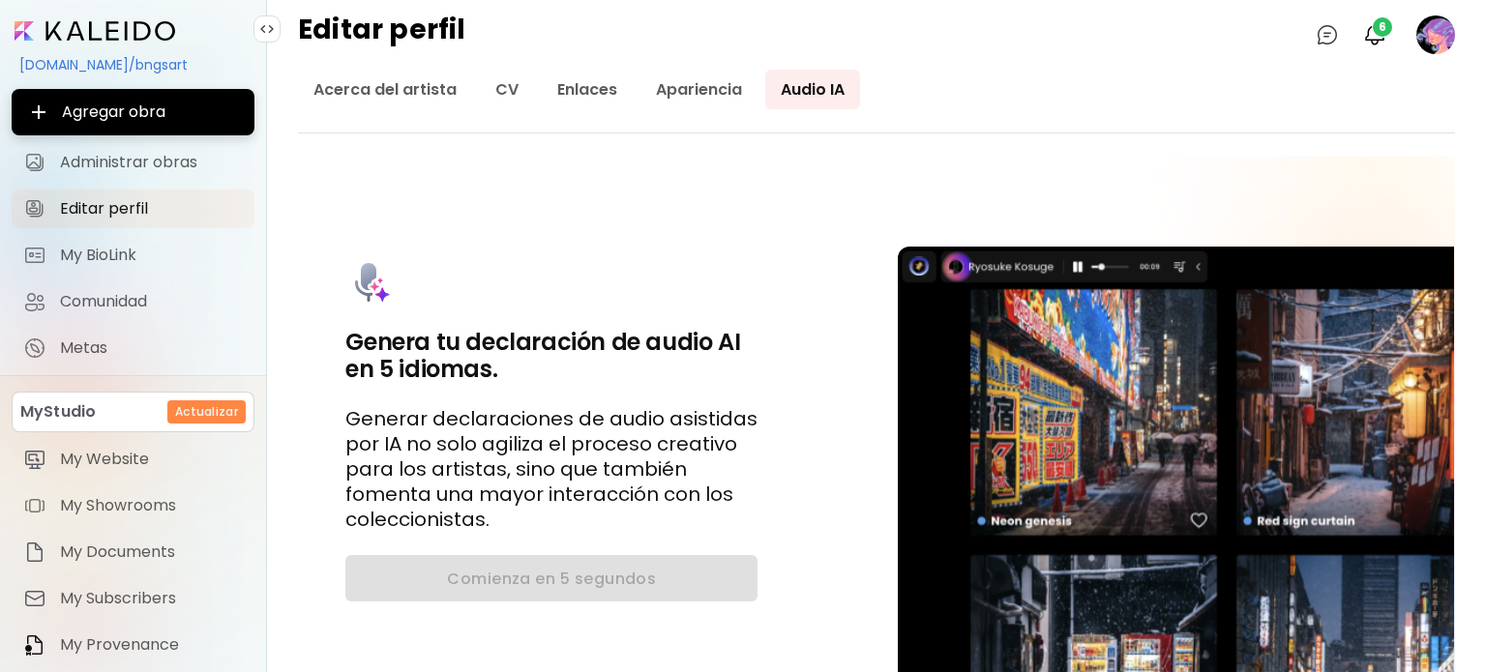
click at [1421, 34] on image at bounding box center [1435, 34] width 39 height 39
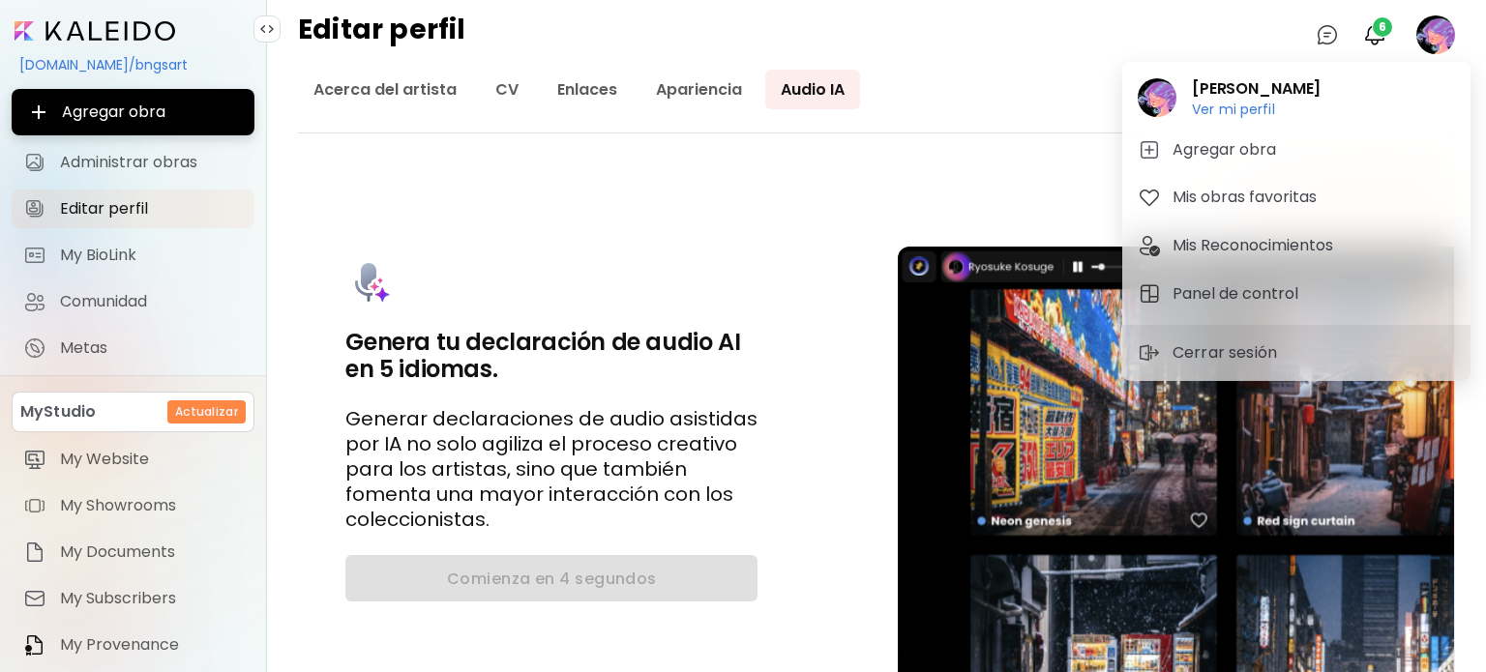
click at [1369, 42] on div at bounding box center [743, 336] width 1486 height 672
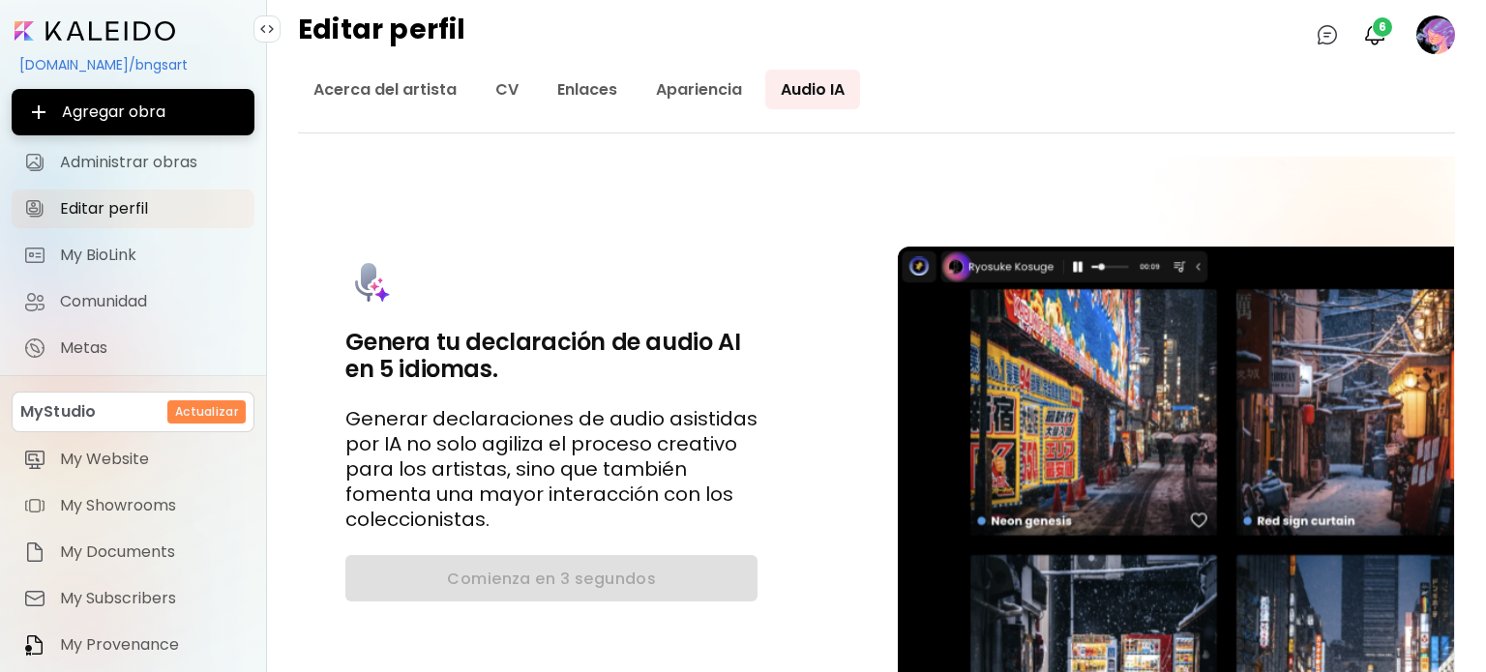
click at [1385, 45] on div "Barbara Gomez Ver mi perfil Ver mi perfil Agregar obra Mis obras favoritas Mis …" at bounding box center [743, 340] width 1486 height 665
click at [1385, 41] on img "button" at bounding box center [1374, 34] width 23 height 23
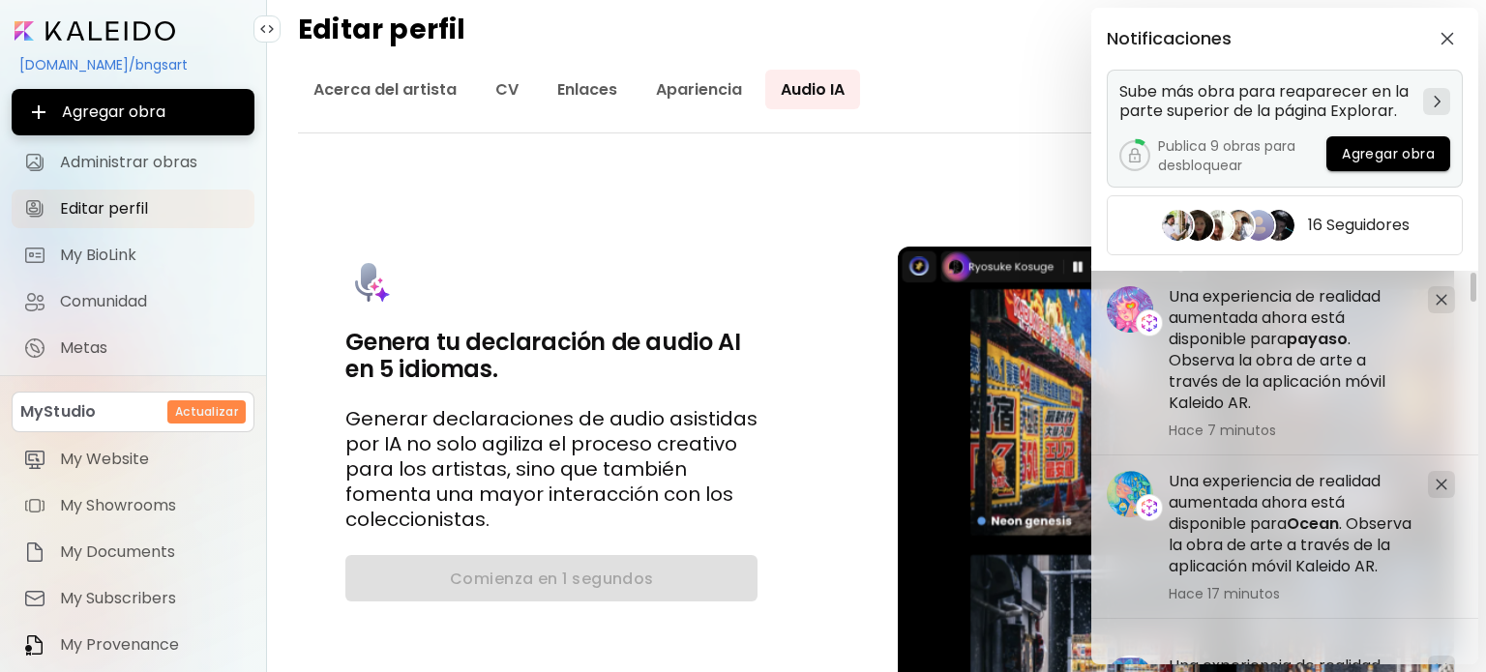
click at [1347, 157] on span "Agregar obra" at bounding box center [1388, 154] width 93 height 20
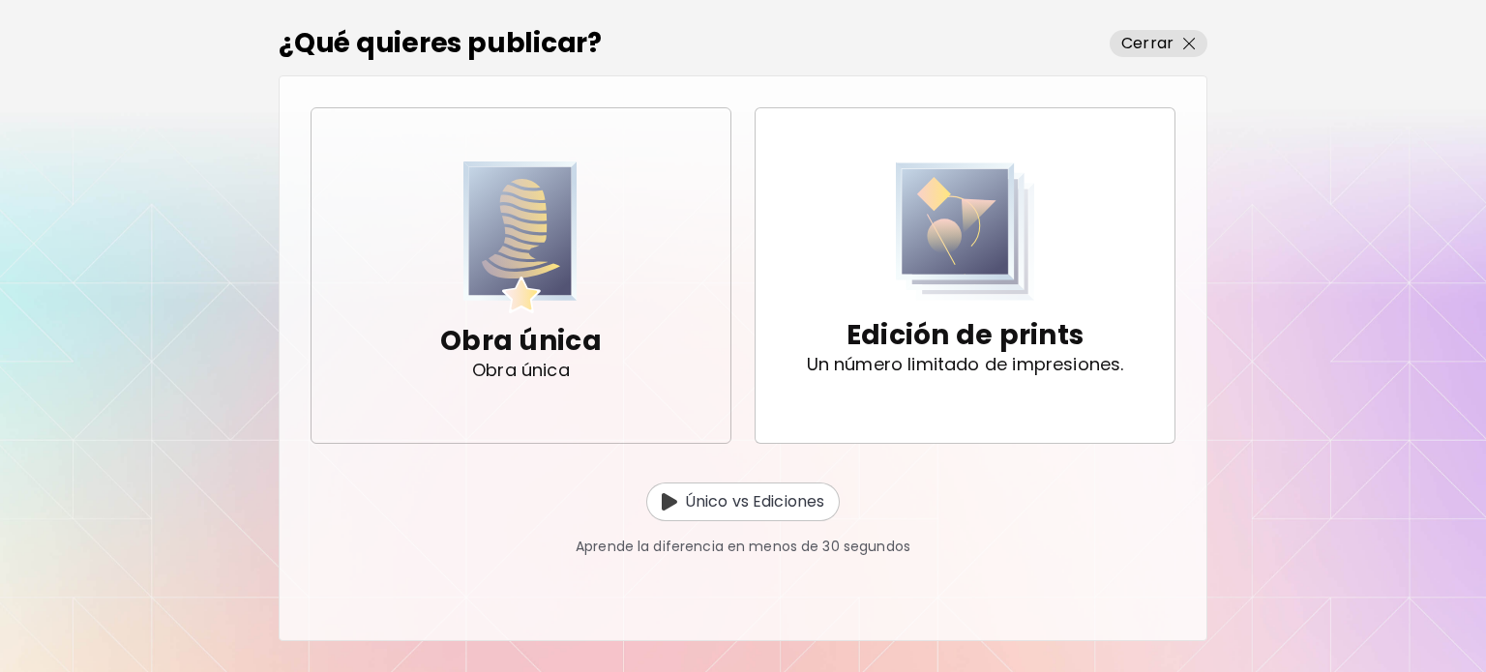
click at [604, 316] on span "Obra única Obra única" at bounding box center [521, 275] width 388 height 227
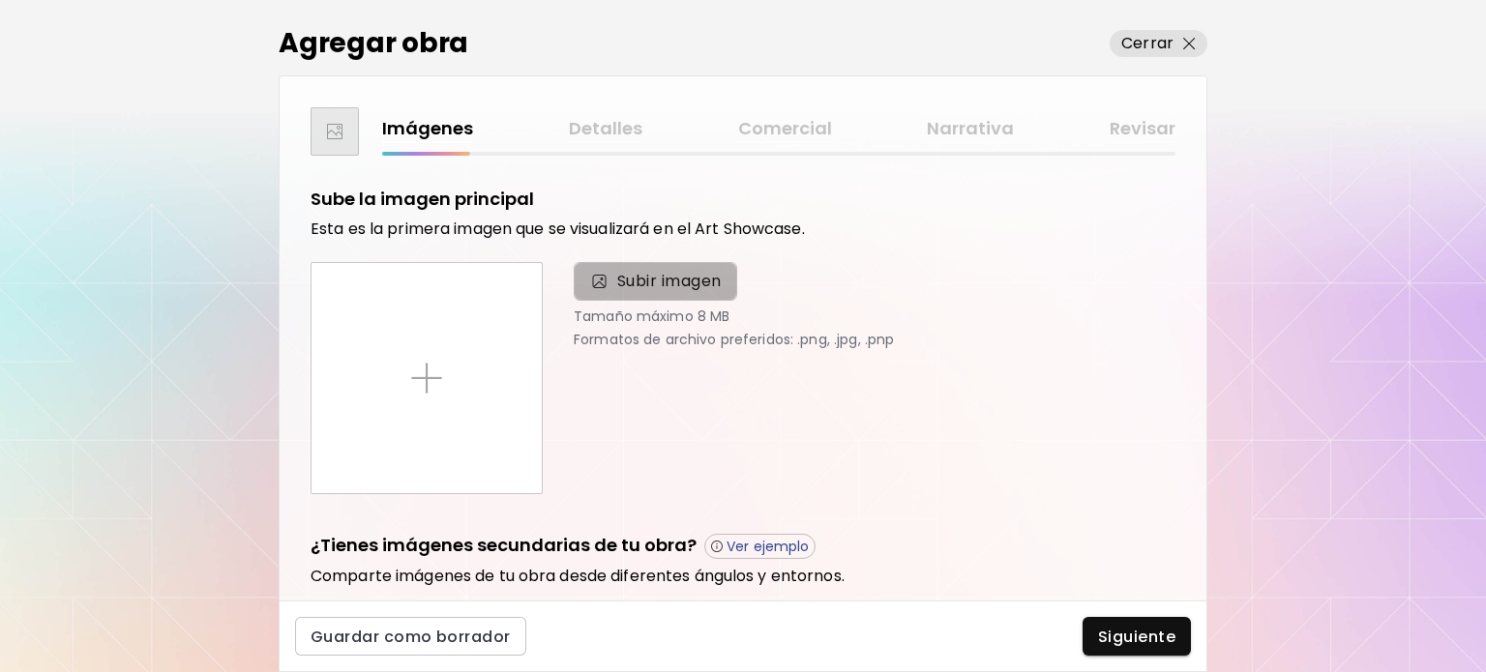
click at [574, 277] on span "Subir imagen" at bounding box center [655, 281] width 163 height 39
click at [0, 0] on input "Subir imagen" at bounding box center [0, 0] width 0 height 0
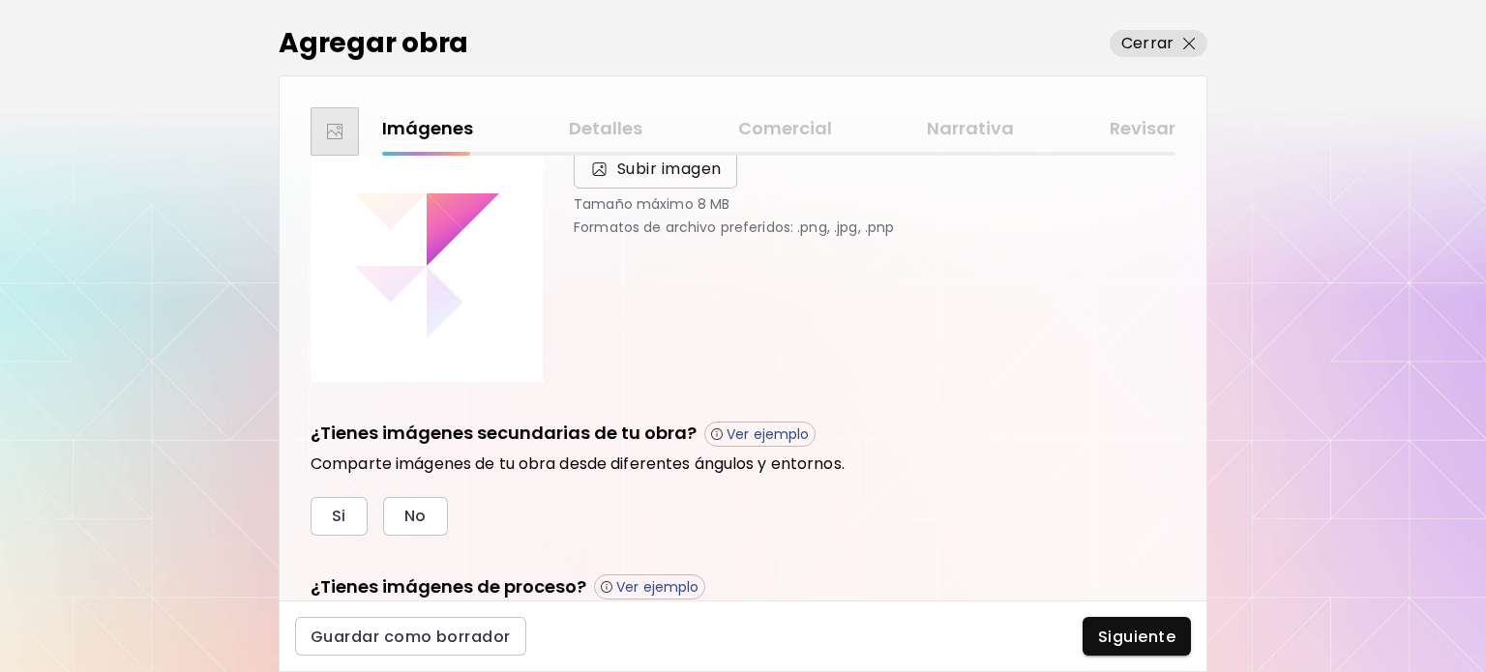
scroll to position [193, 0]
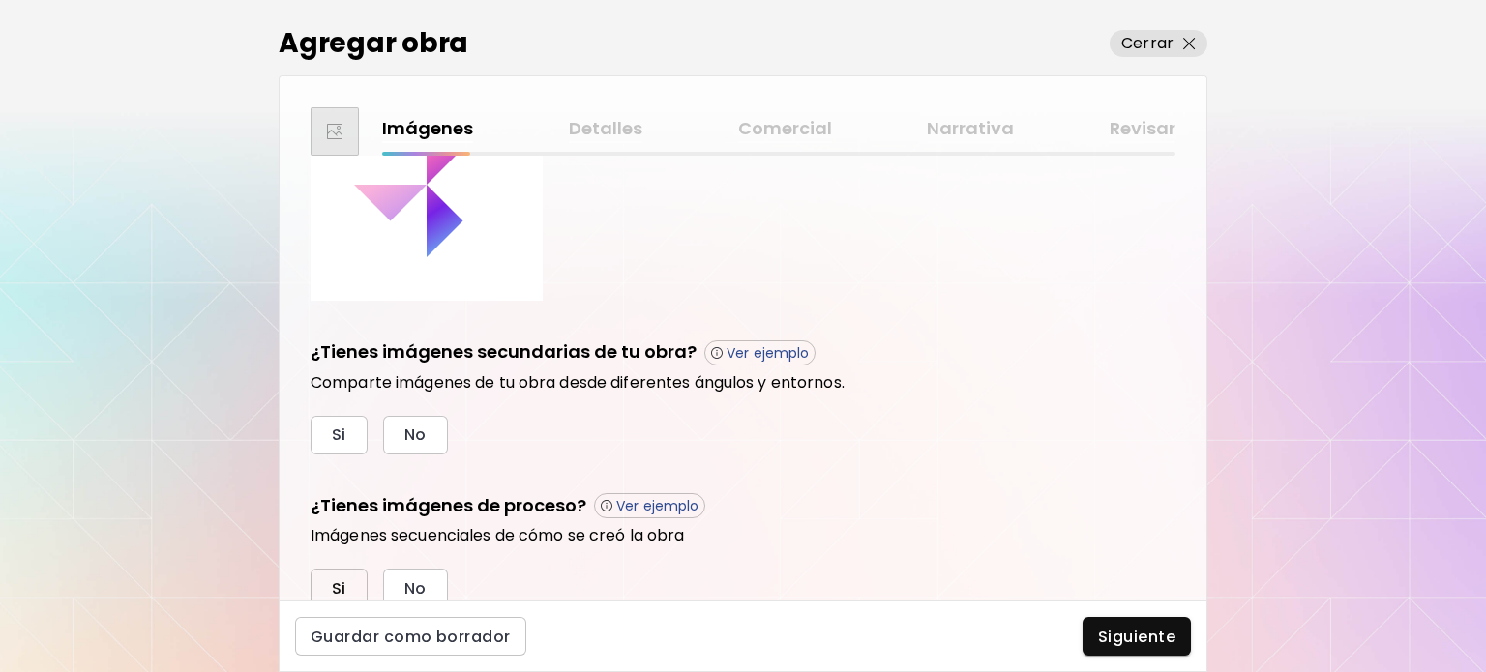
click at [359, 579] on button "Si" at bounding box center [339, 588] width 57 height 39
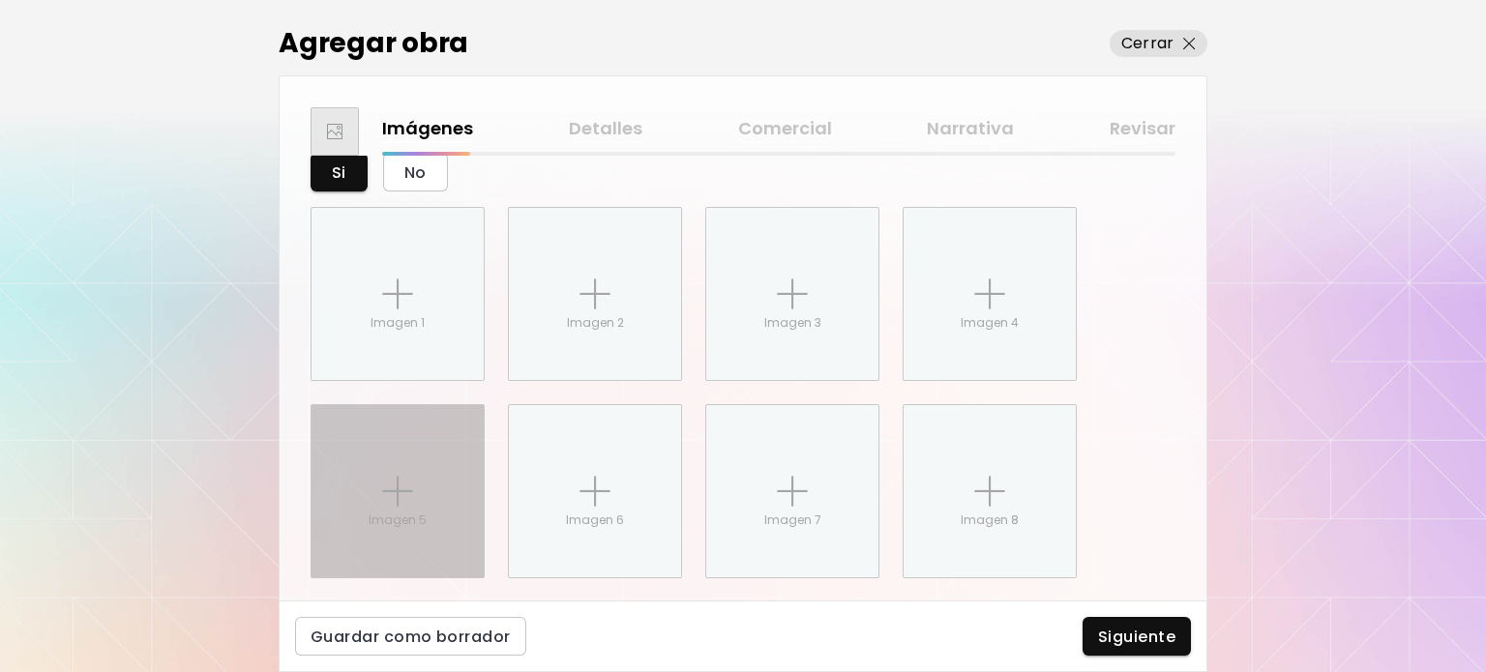
scroll to position [654, 0]
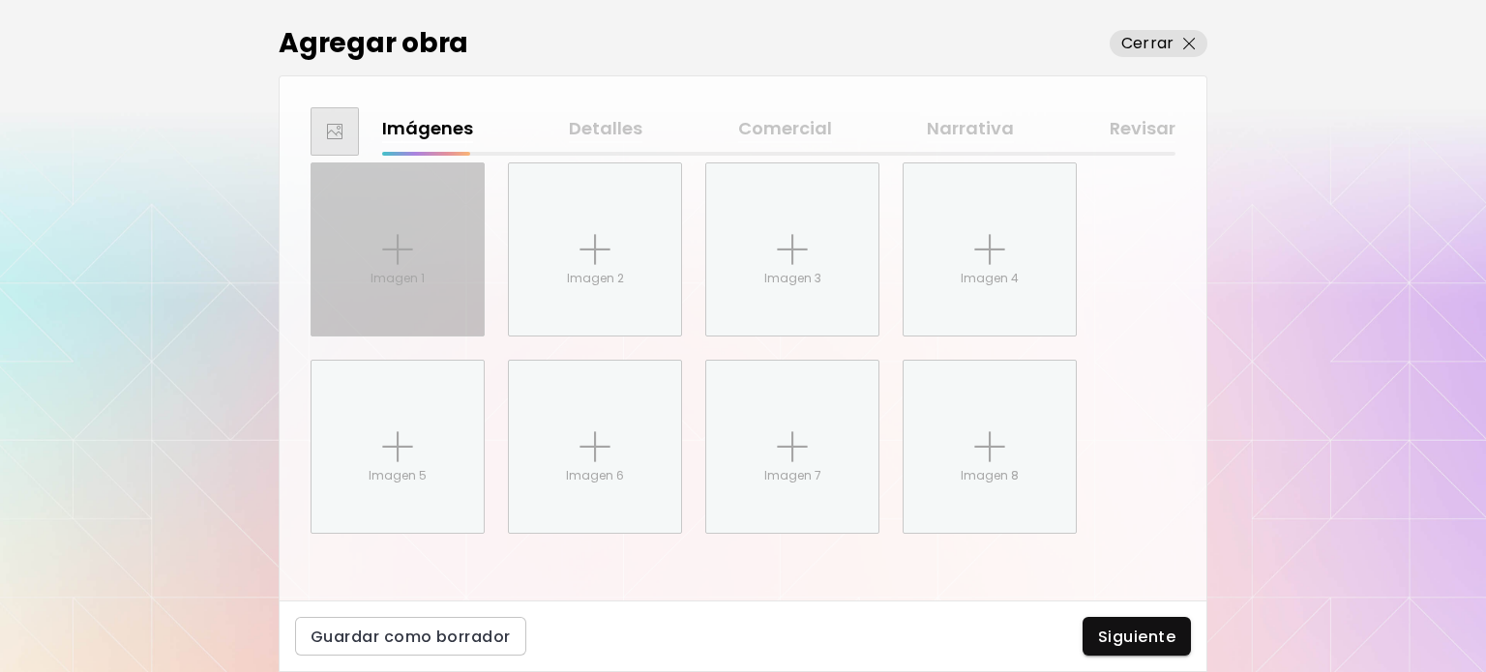
click at [375, 275] on p "Imagen 1" at bounding box center [398, 278] width 54 height 17
click at [0, 0] on input "Imagen 1" at bounding box center [0, 0] width 0 height 0
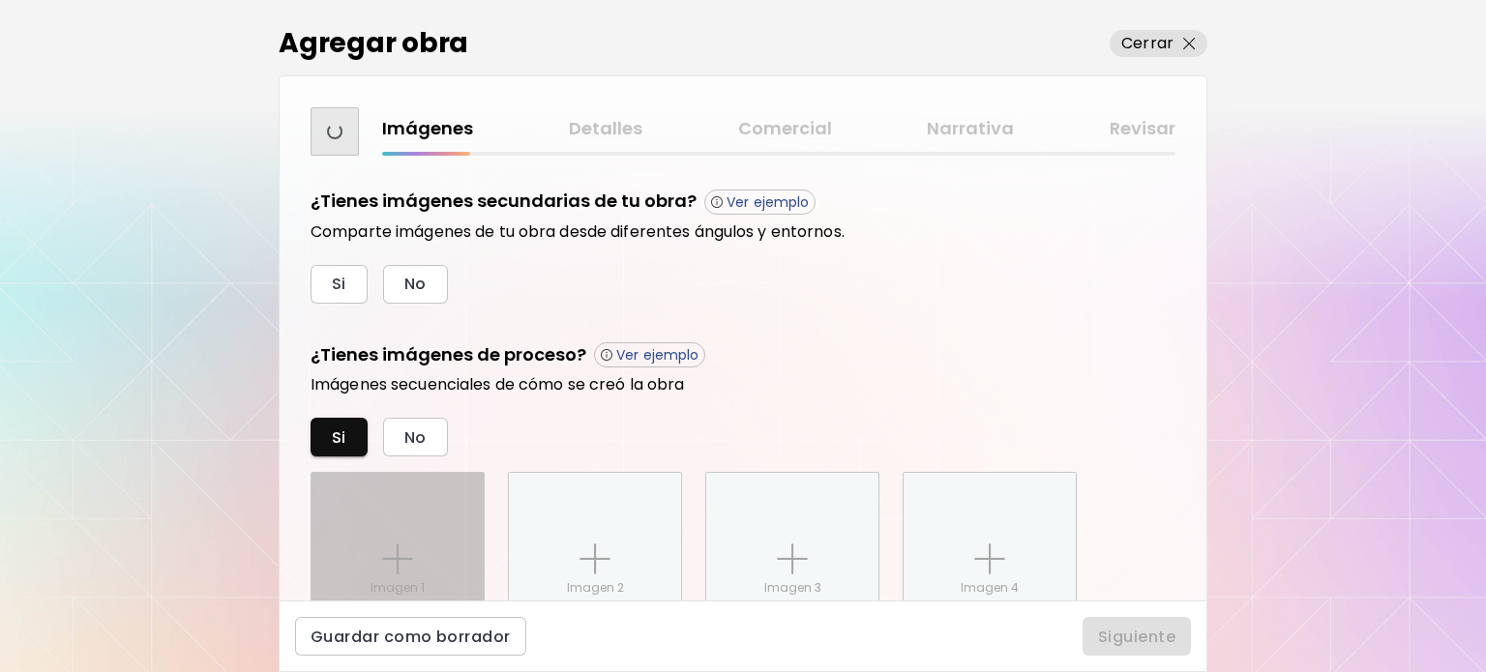
scroll to position [964, 0]
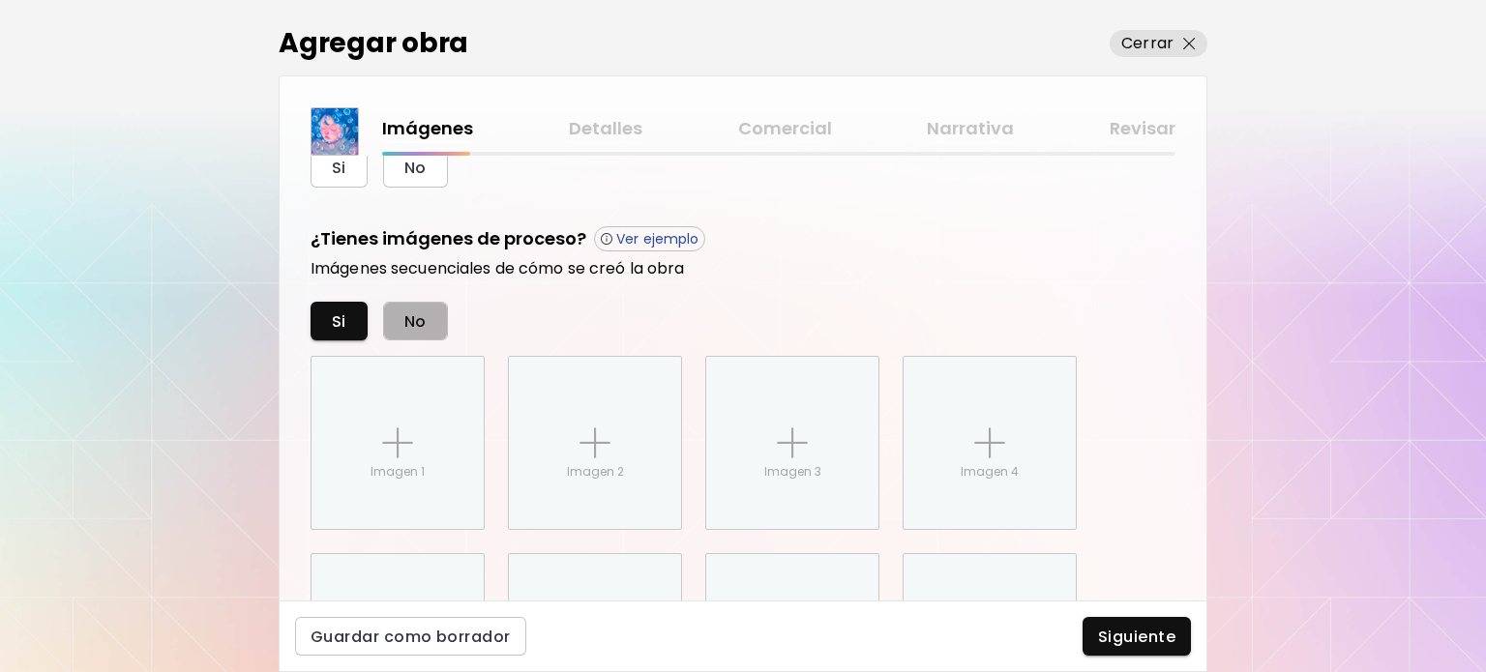
click at [404, 326] on span "No" at bounding box center [415, 322] width 22 height 20
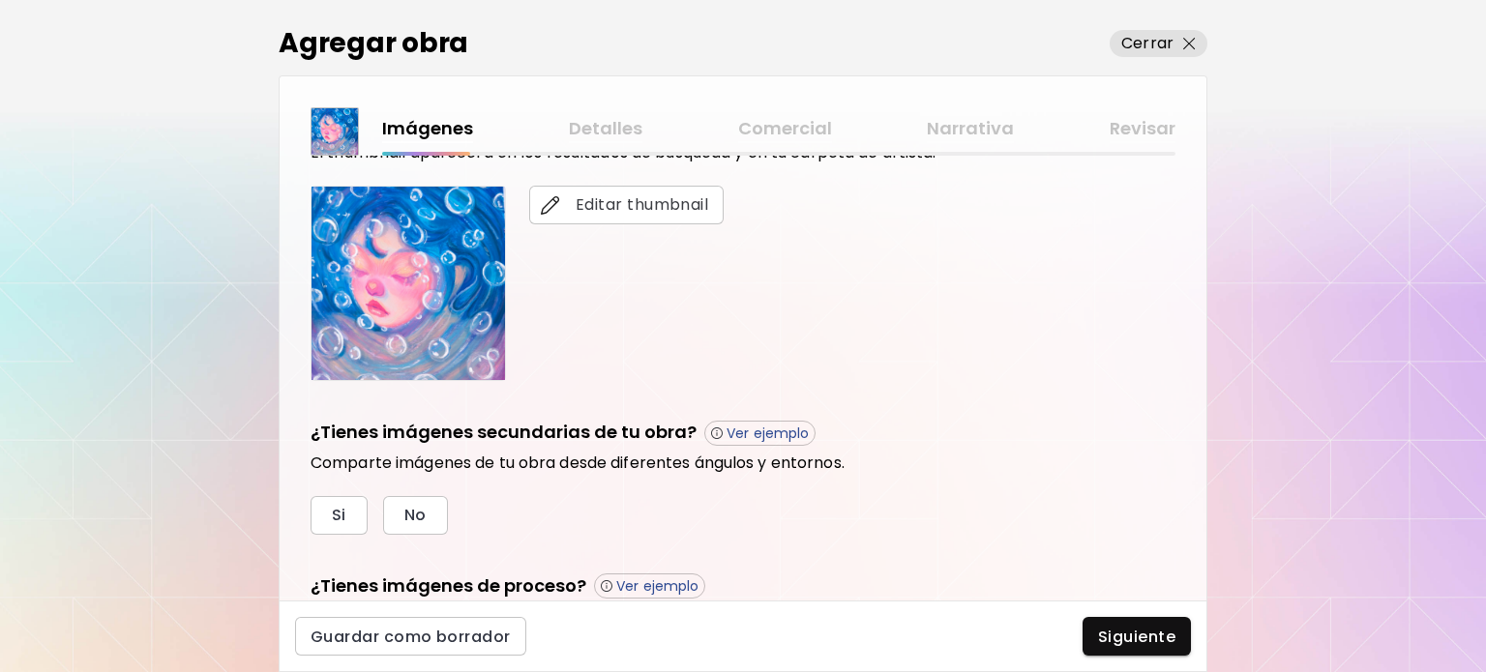
scroll to position [383, 0]
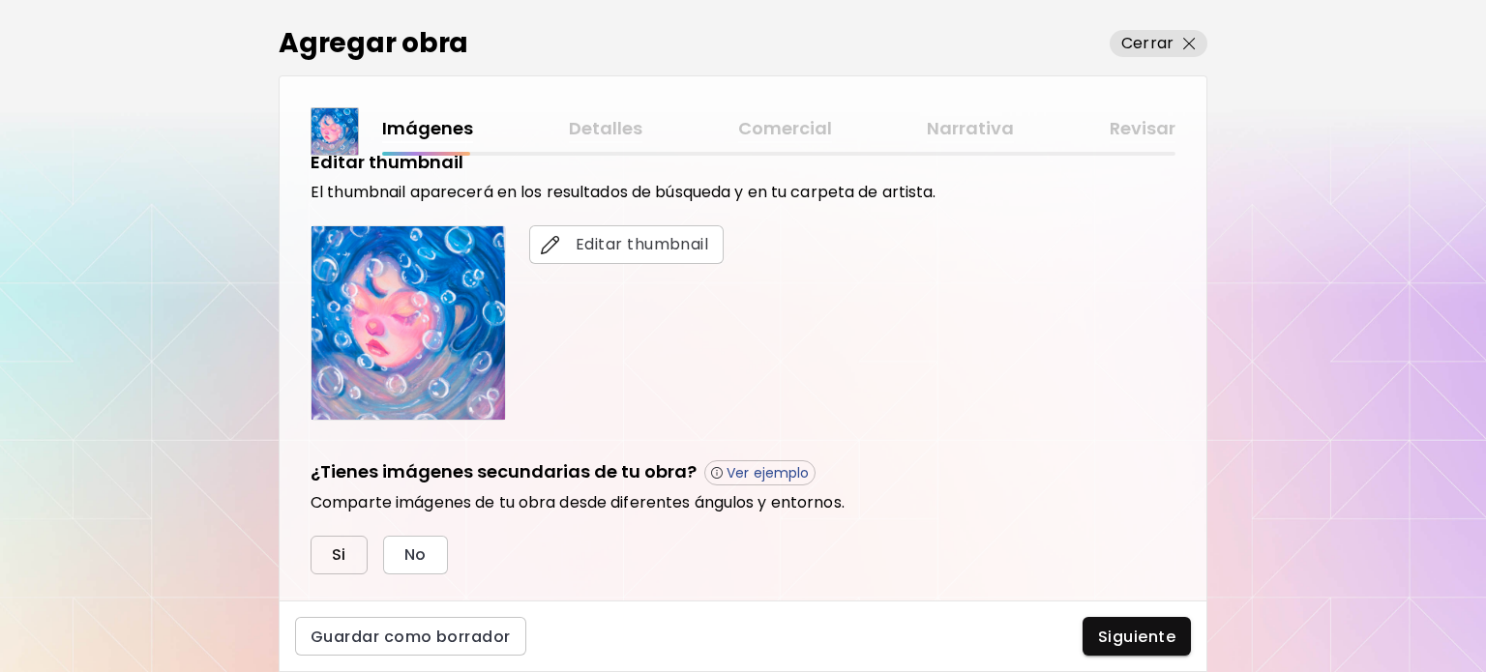
click at [343, 551] on span "Si" at bounding box center [339, 555] width 15 height 20
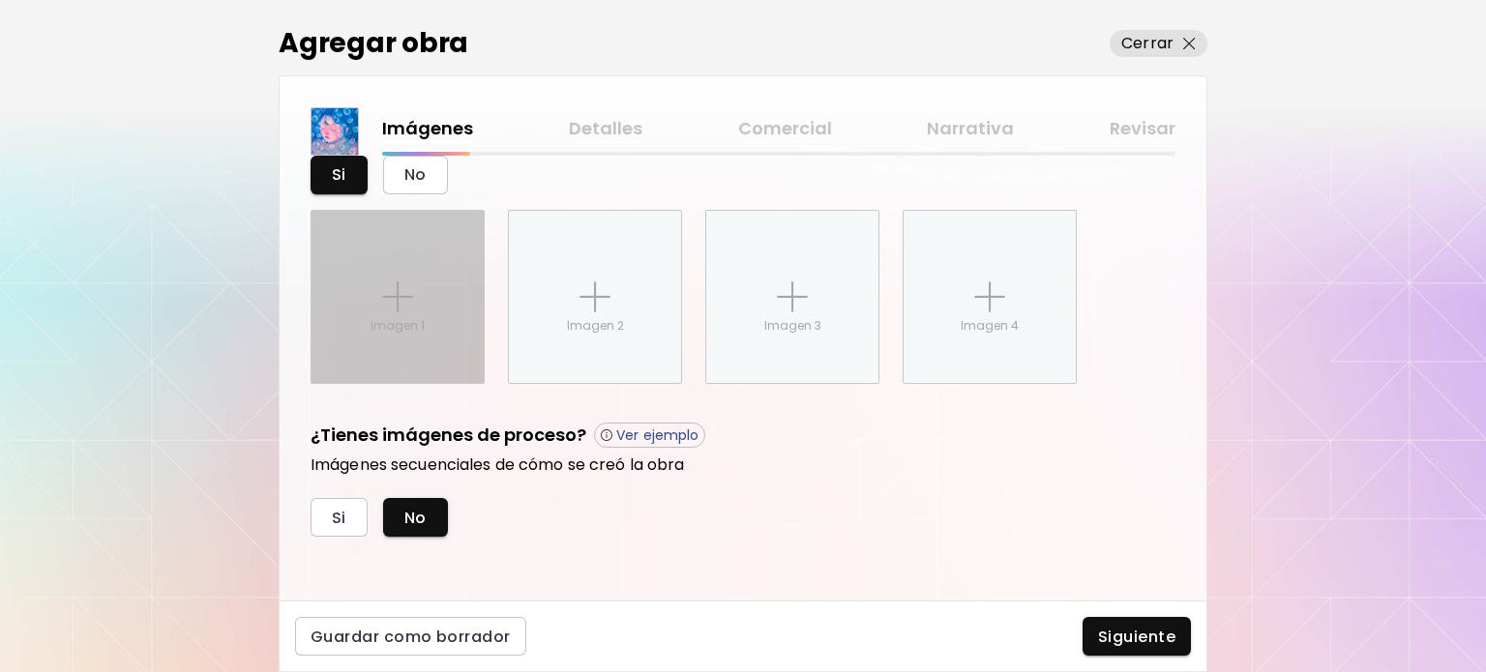
scroll to position [766, 0]
click at [364, 285] on div "Imagen 1" at bounding box center [398, 294] width 172 height 172
click at [0, 0] on input "Imagen 1" at bounding box center [0, 0] width 0 height 0
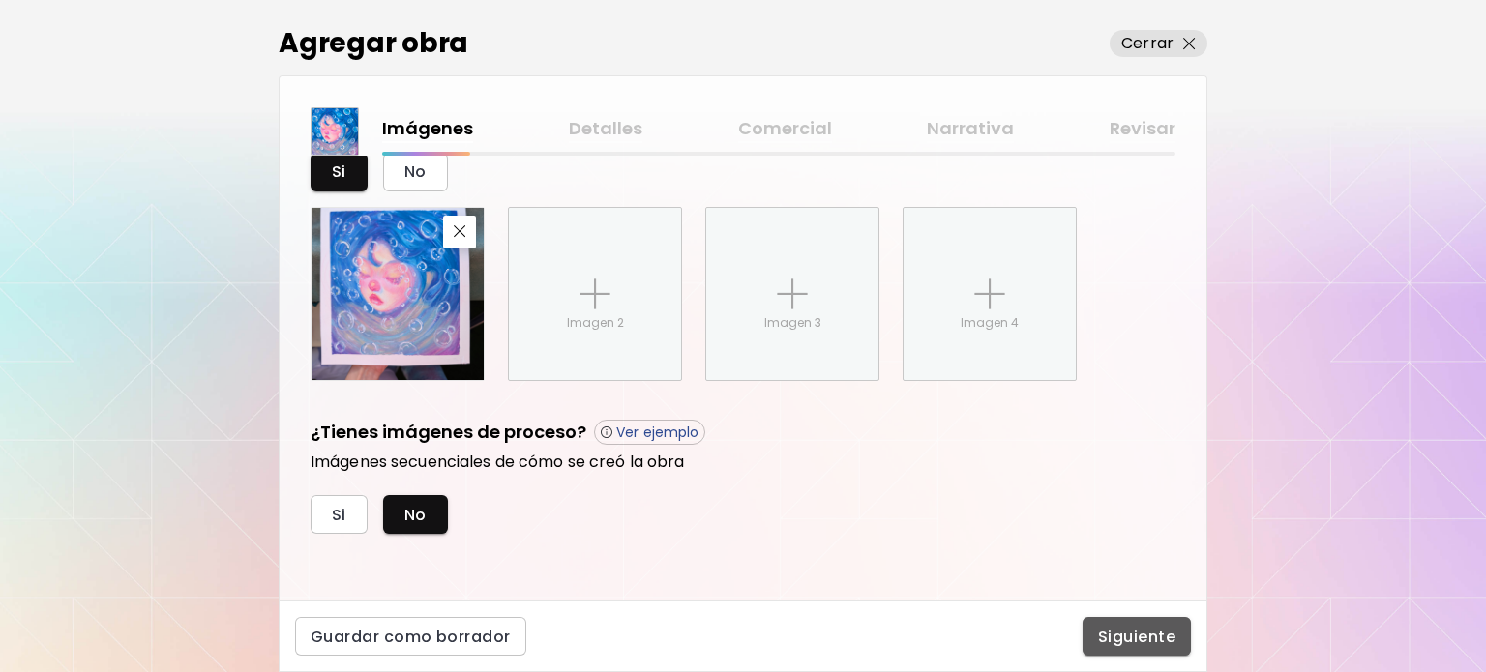
click at [1136, 639] on span "Siguiente" at bounding box center [1136, 637] width 77 height 20
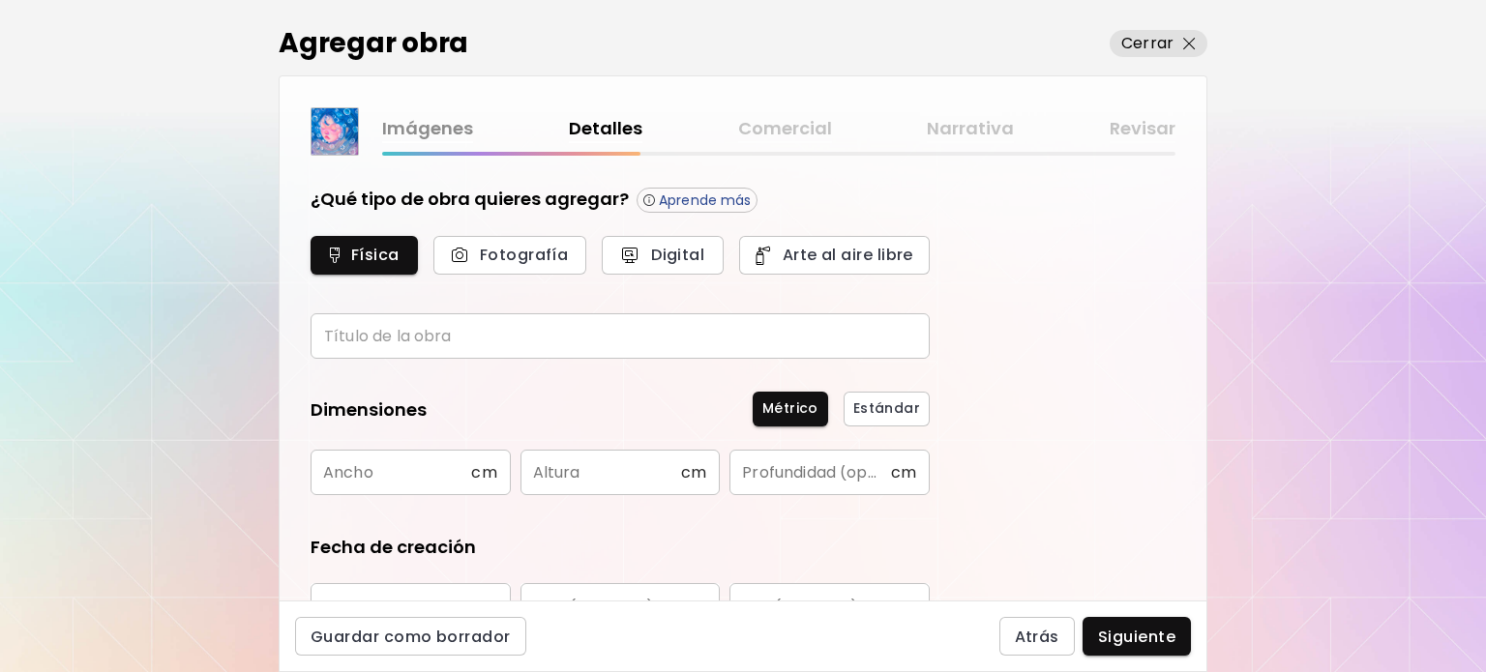
click at [535, 345] on input "text" at bounding box center [620, 335] width 619 height 45
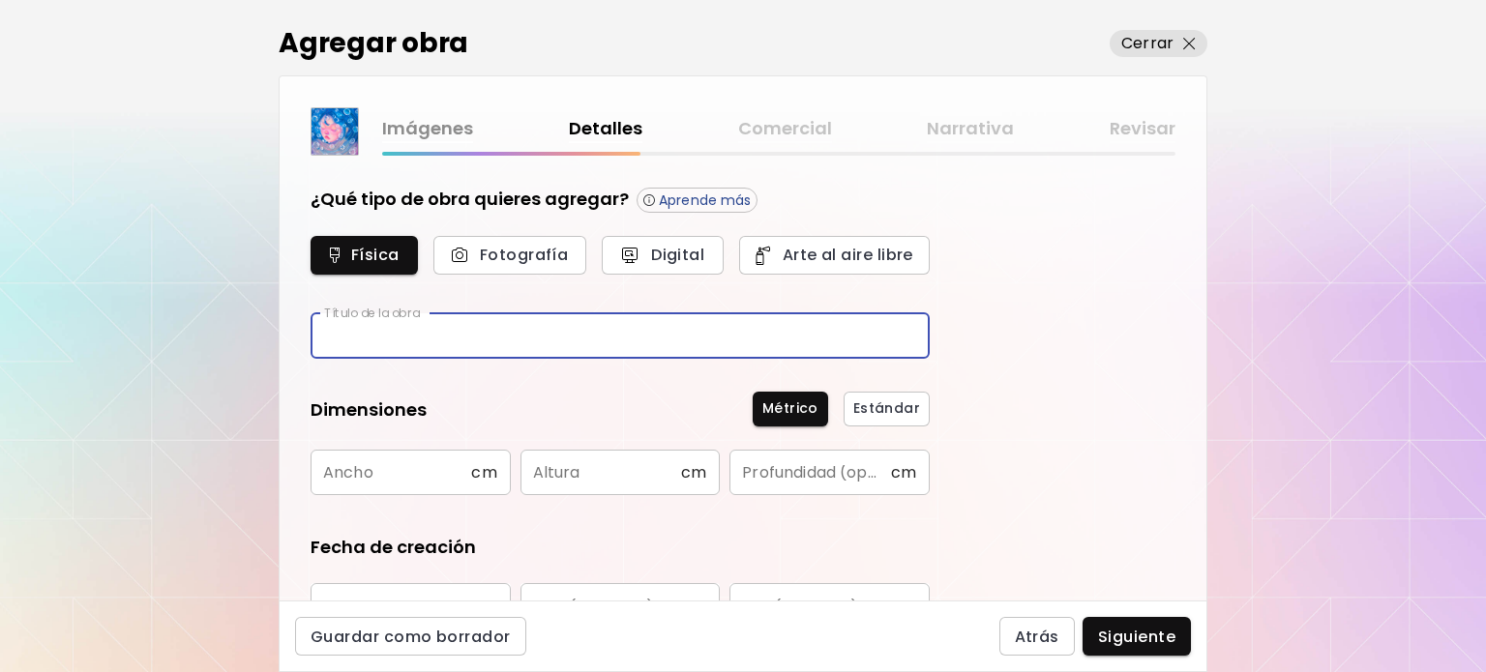
click at [535, 345] on input "text" at bounding box center [620, 335] width 619 height 45
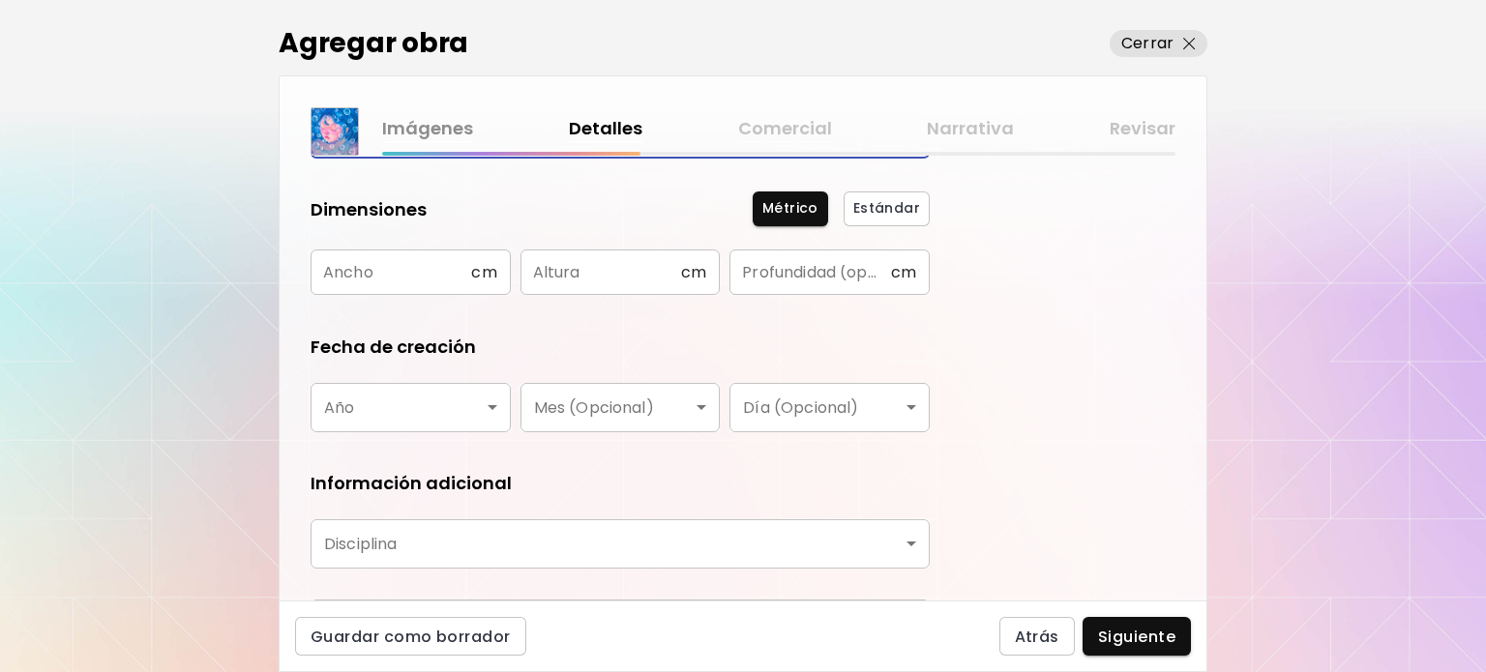
scroll to position [193, 0]
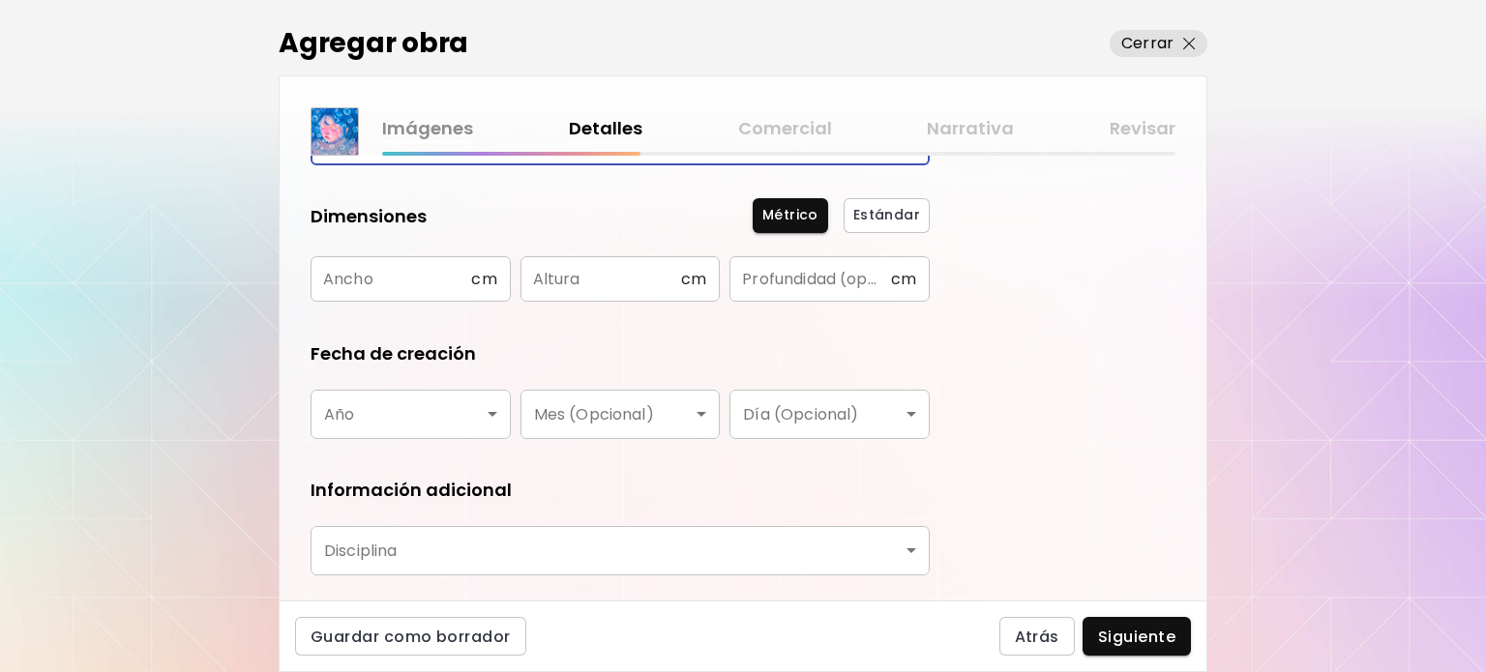
type input "********"
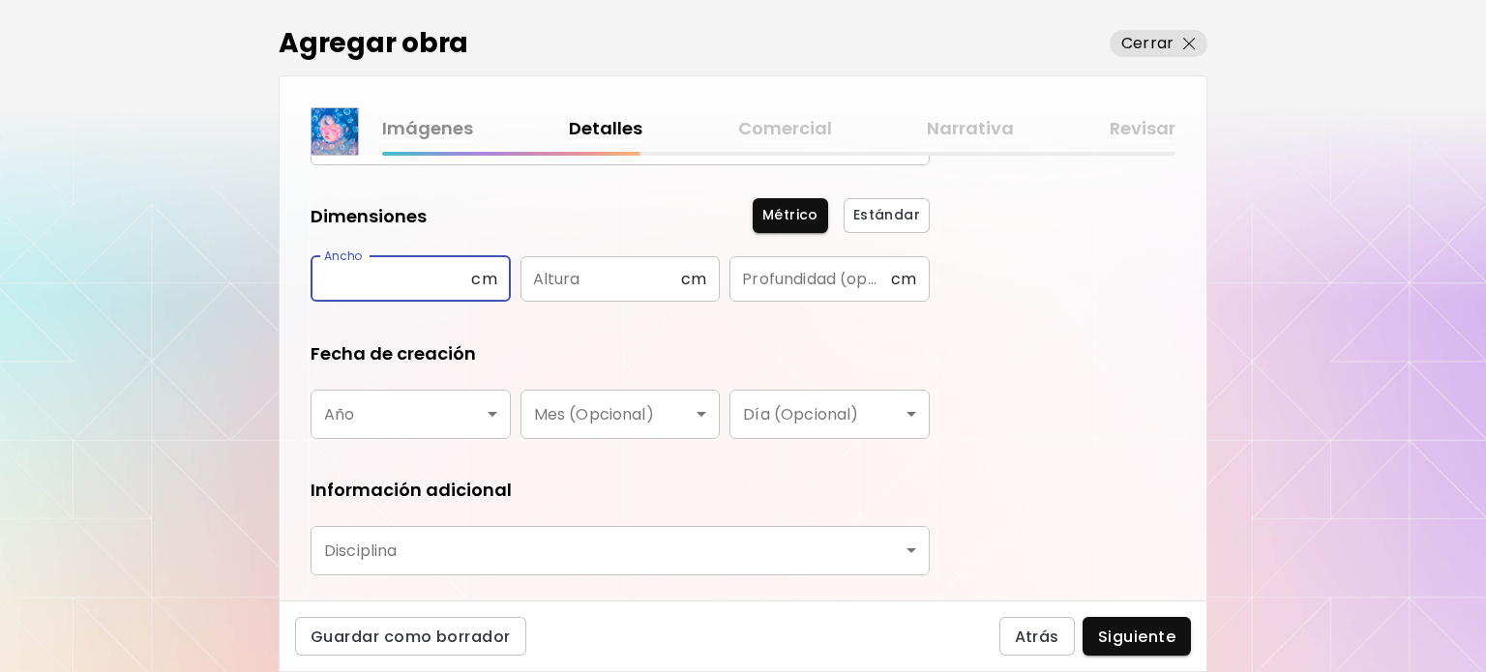
click at [376, 279] on input "text" at bounding box center [391, 278] width 161 height 45
type input "**"
drag, startPoint x: 552, startPoint y: 239, endPoint x: 603, endPoint y: 263, distance: 55.8
click at [567, 243] on div "Dimensiones Métrico Estándar Ancho ** cm Ancho Altura cm Altura Profundidad (op…" at bounding box center [620, 253] width 619 height 99
click at [608, 266] on input "text" at bounding box center [600, 278] width 161 height 45
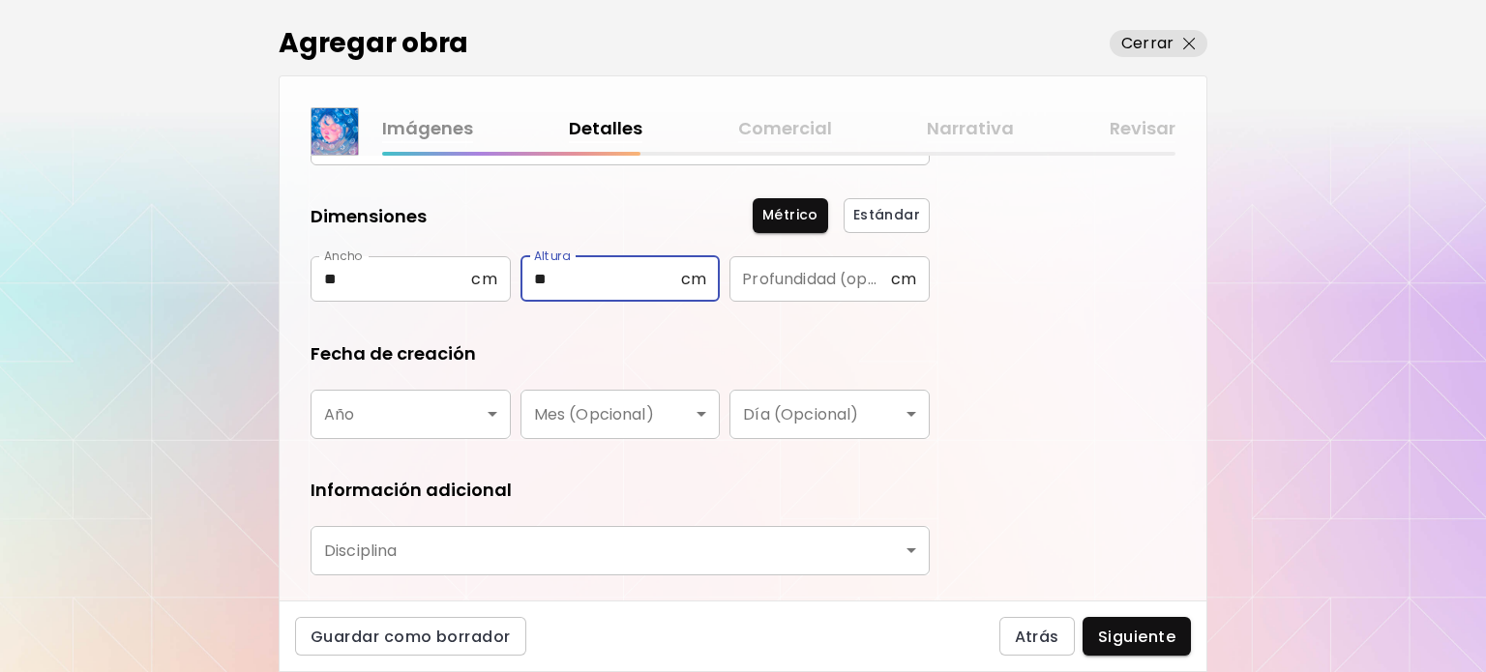
type input "**"
click at [368, 406] on body "kaleido.art/bngsart Agregar obra Administrar obras Editar perfil My BioLink Com…" at bounding box center [743, 336] width 1486 height 672
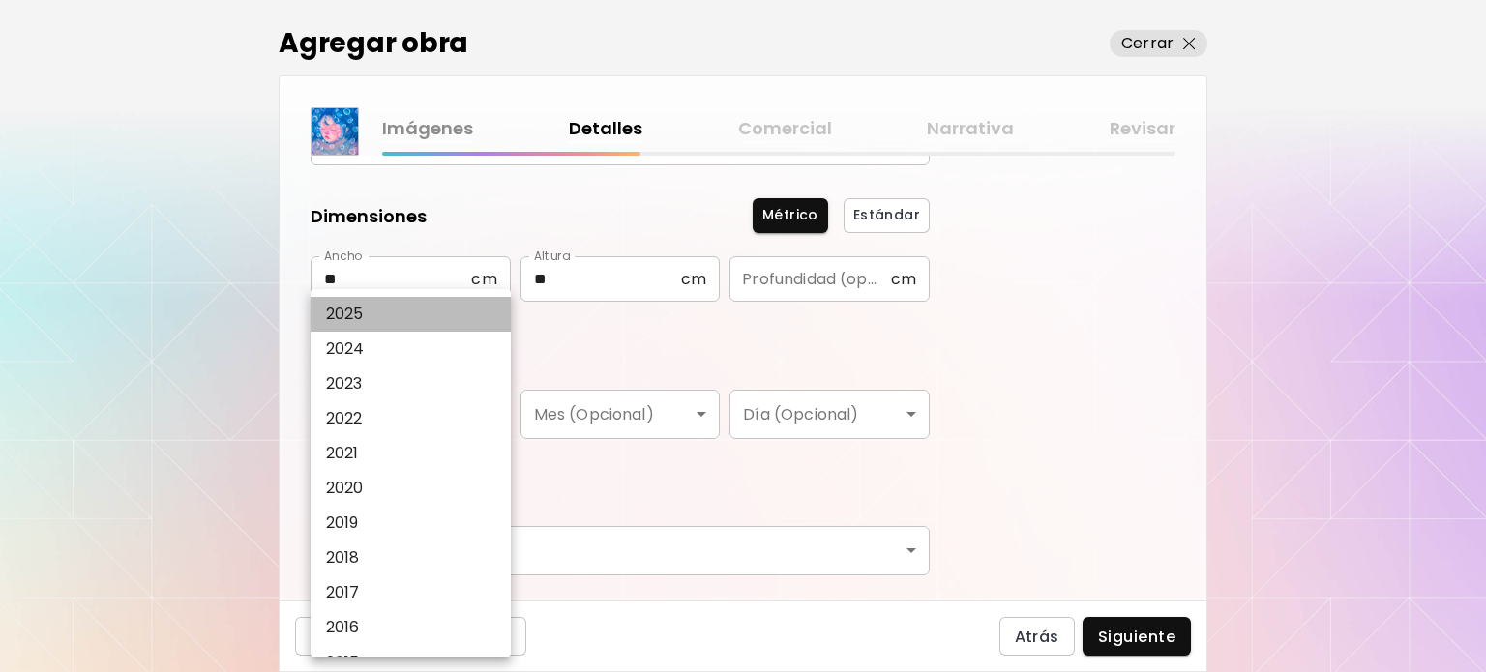
click at [416, 323] on li "2025" at bounding box center [416, 314] width 210 height 35
type input "****"
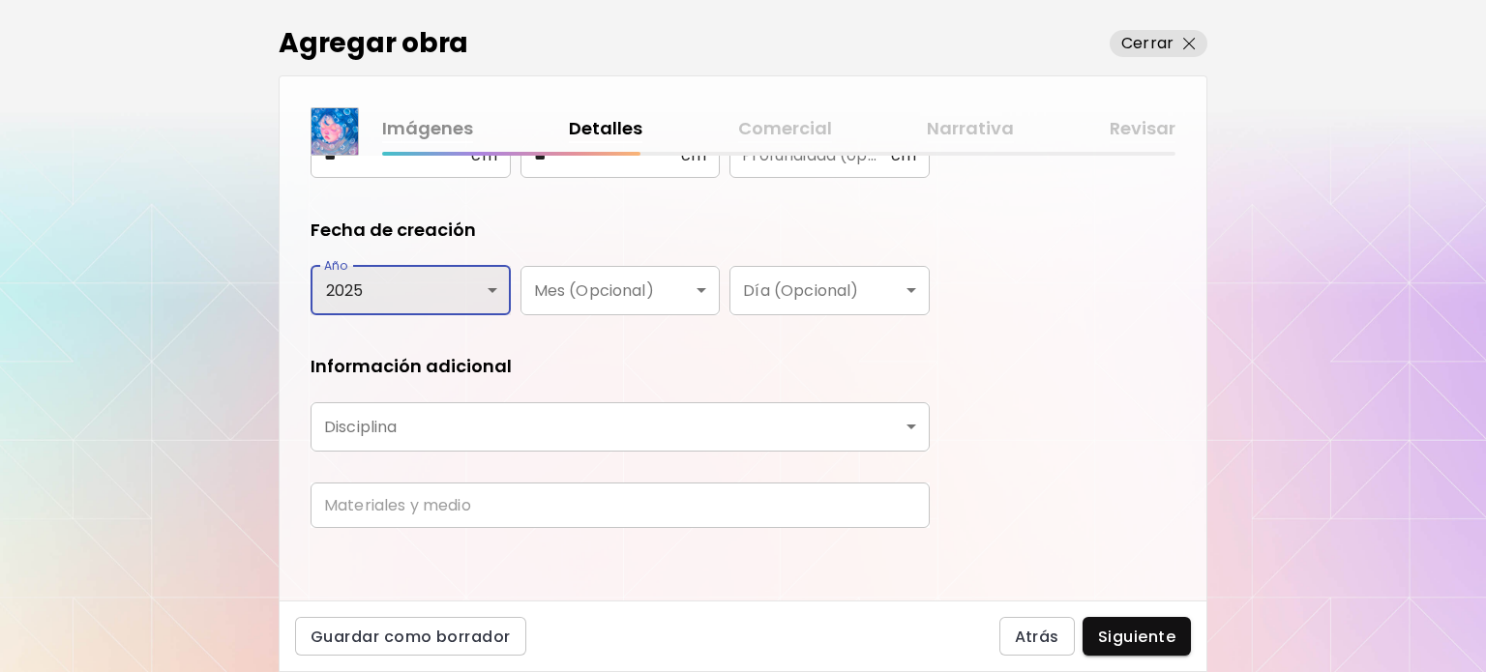
scroll to position [319, 0]
click at [443, 403] on body "kaleido.art/bngsart Agregar obra Administrar obras Editar perfil My BioLink Com…" at bounding box center [743, 336] width 1486 height 672
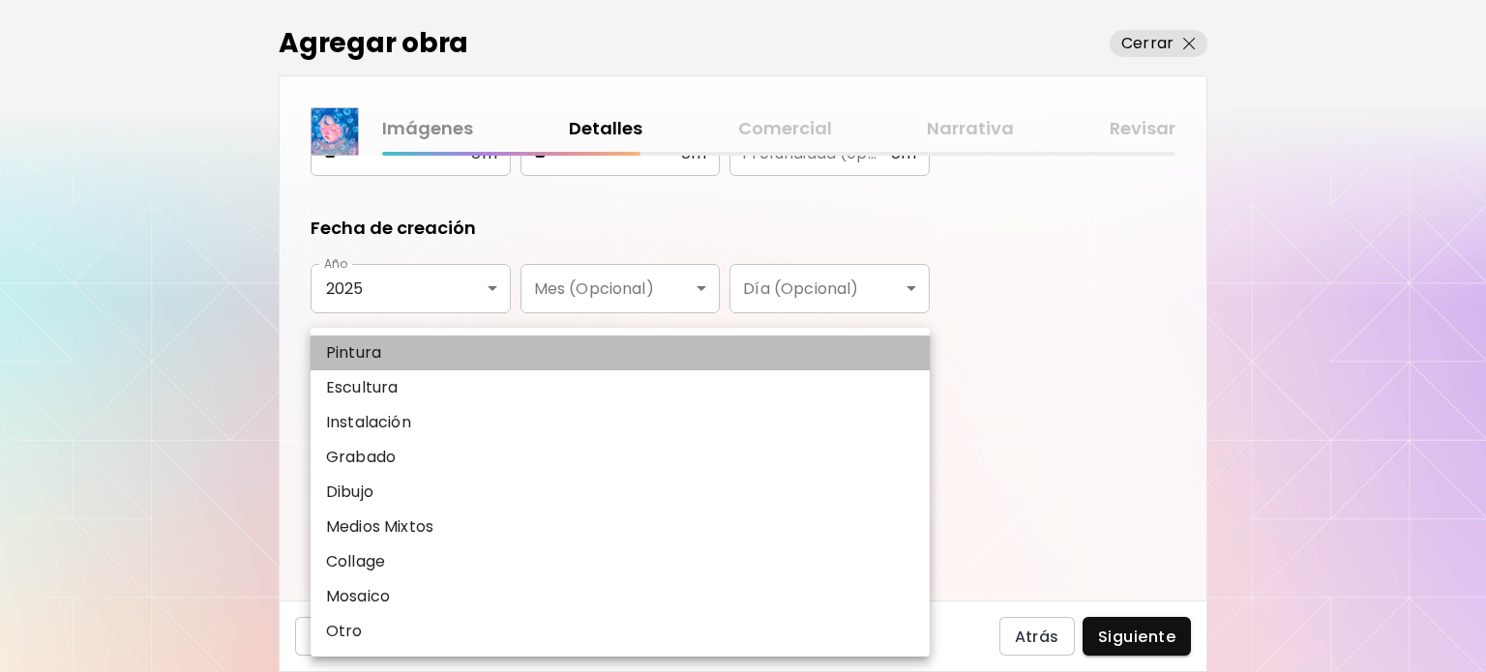
click at [364, 359] on p "Pintura" at bounding box center [353, 352] width 55 height 23
type input "********"
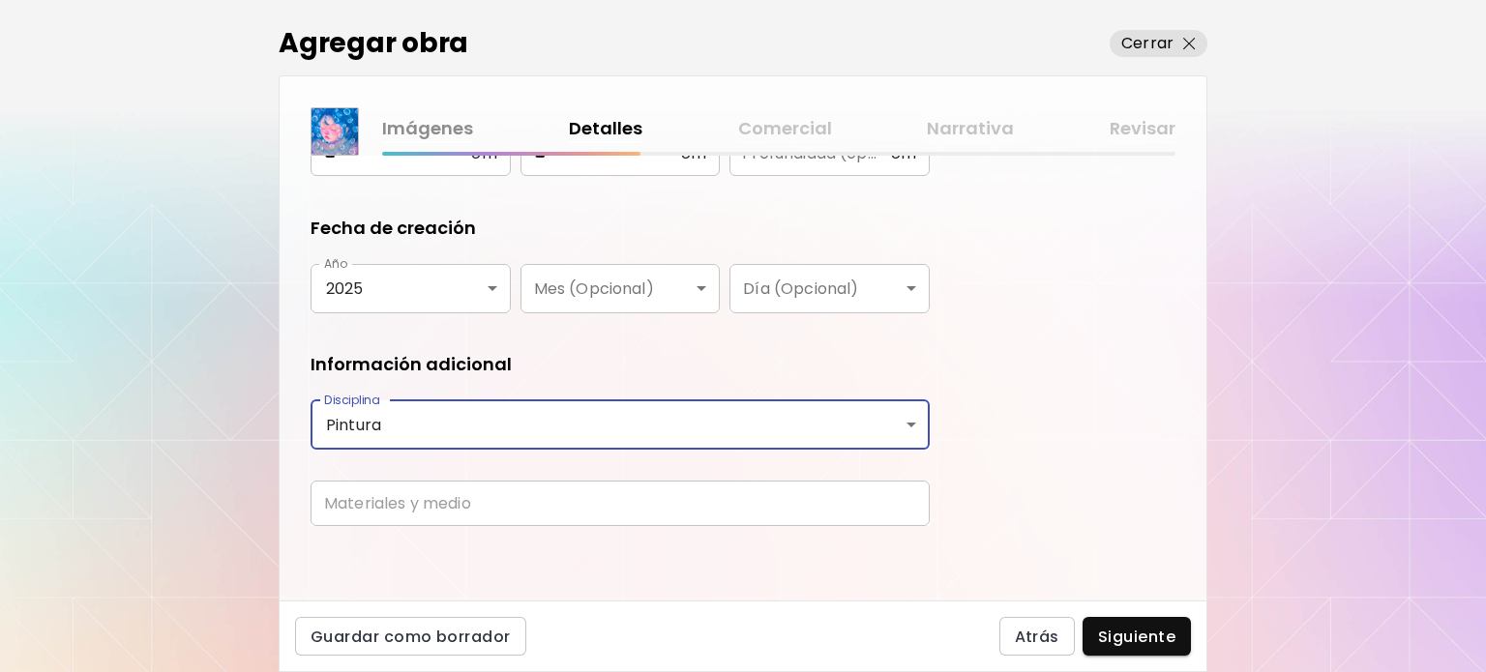
click at [338, 517] on input "text" at bounding box center [620, 503] width 619 height 45
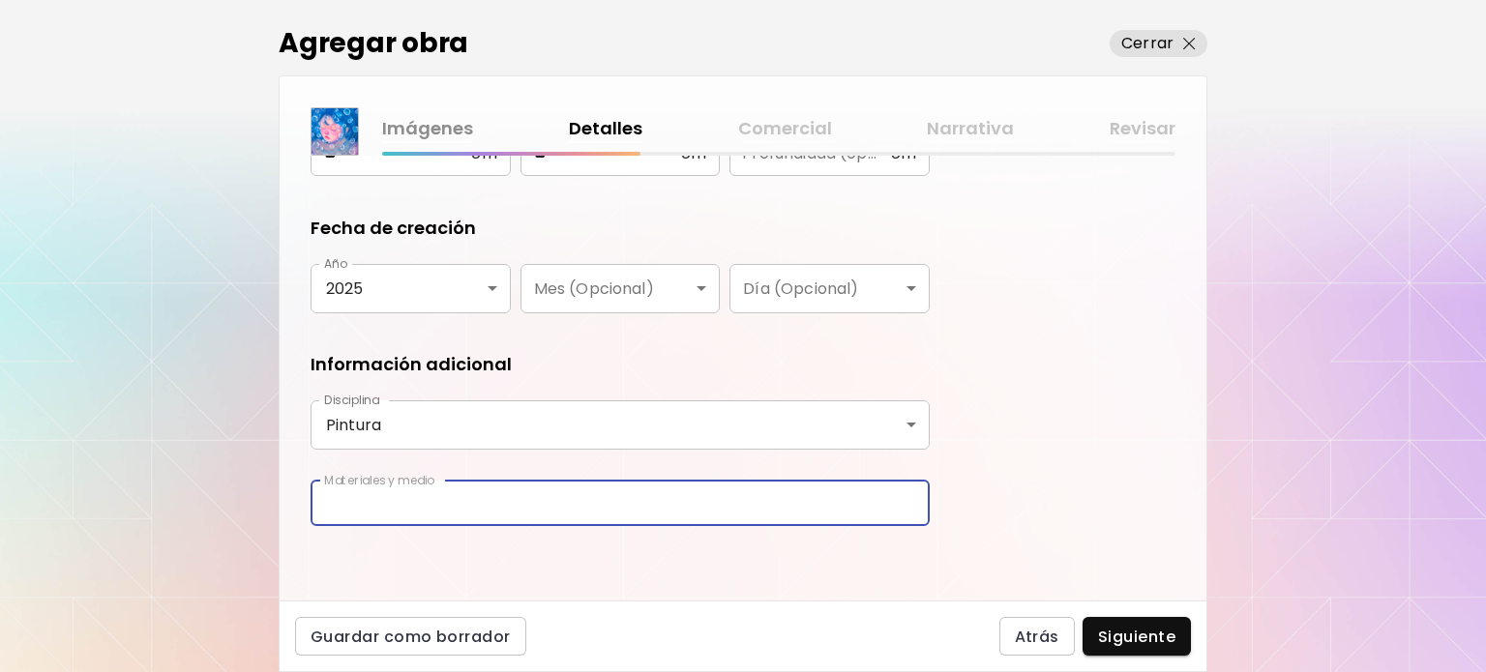
type input "**********"
click at [1134, 638] on span "Siguiente" at bounding box center [1136, 637] width 77 height 20
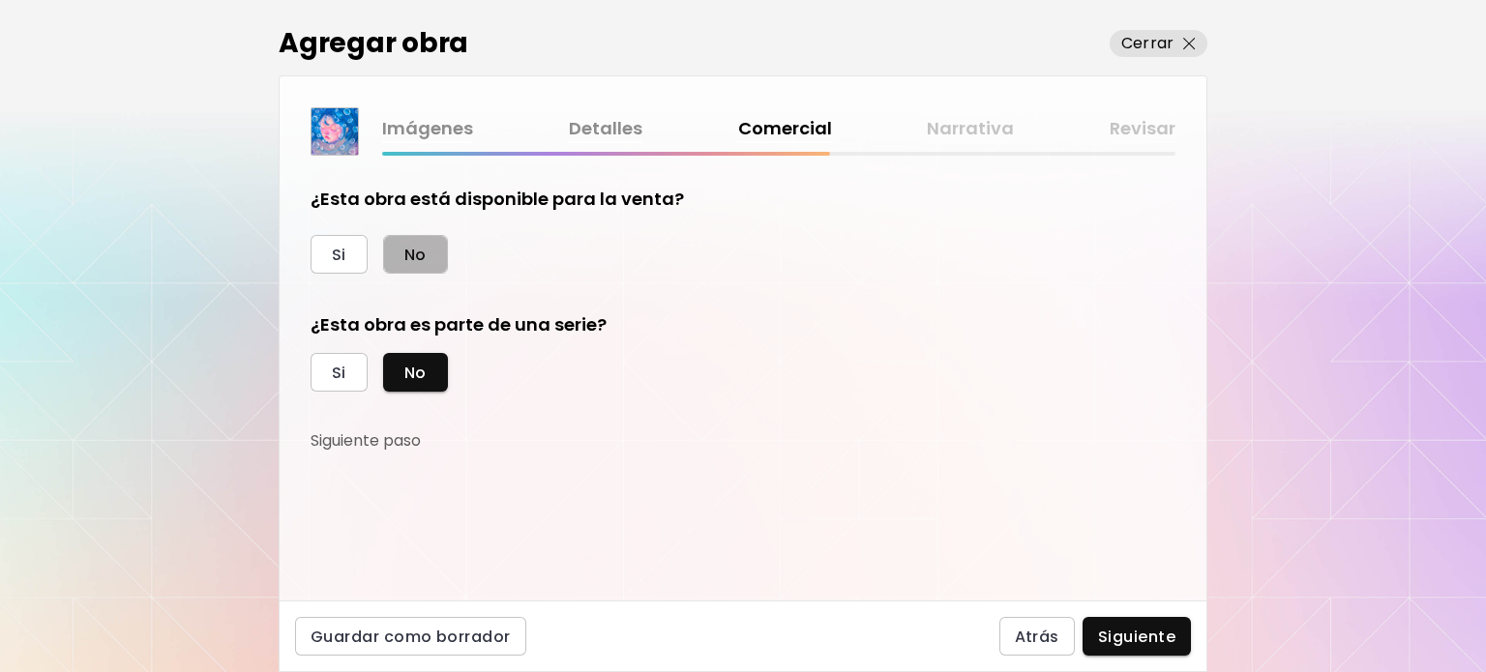
click at [394, 270] on button "No" at bounding box center [415, 254] width 65 height 39
click at [1105, 642] on span "Siguiente" at bounding box center [1136, 637] width 77 height 20
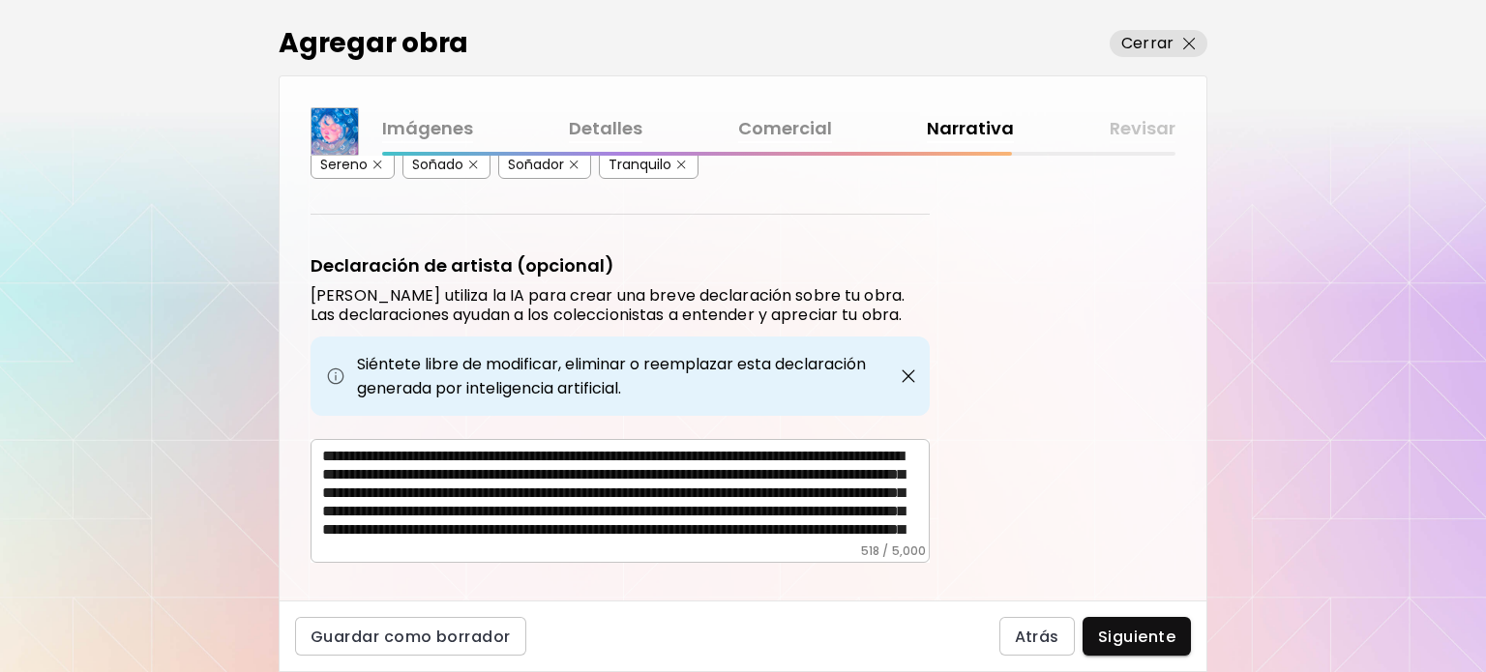
scroll to position [615, 0]
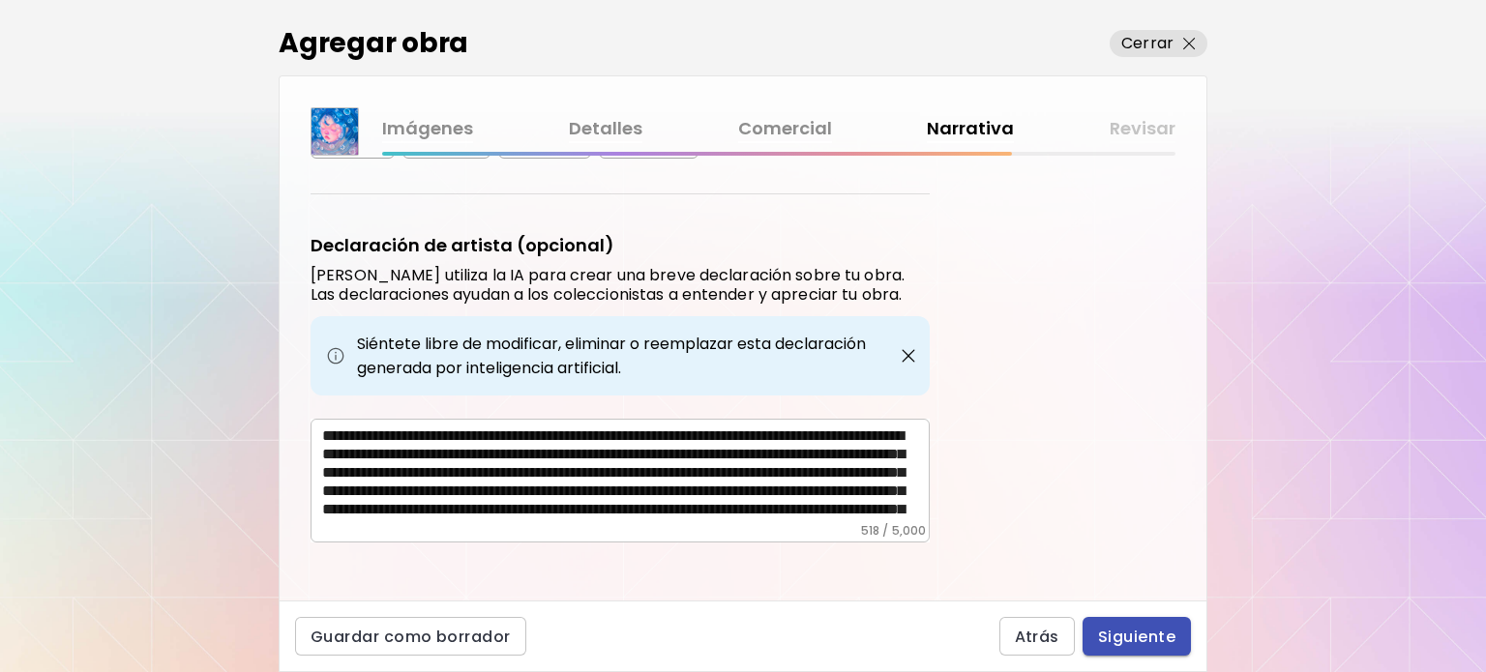
click at [1102, 628] on span "Siguiente" at bounding box center [1136, 637] width 77 height 20
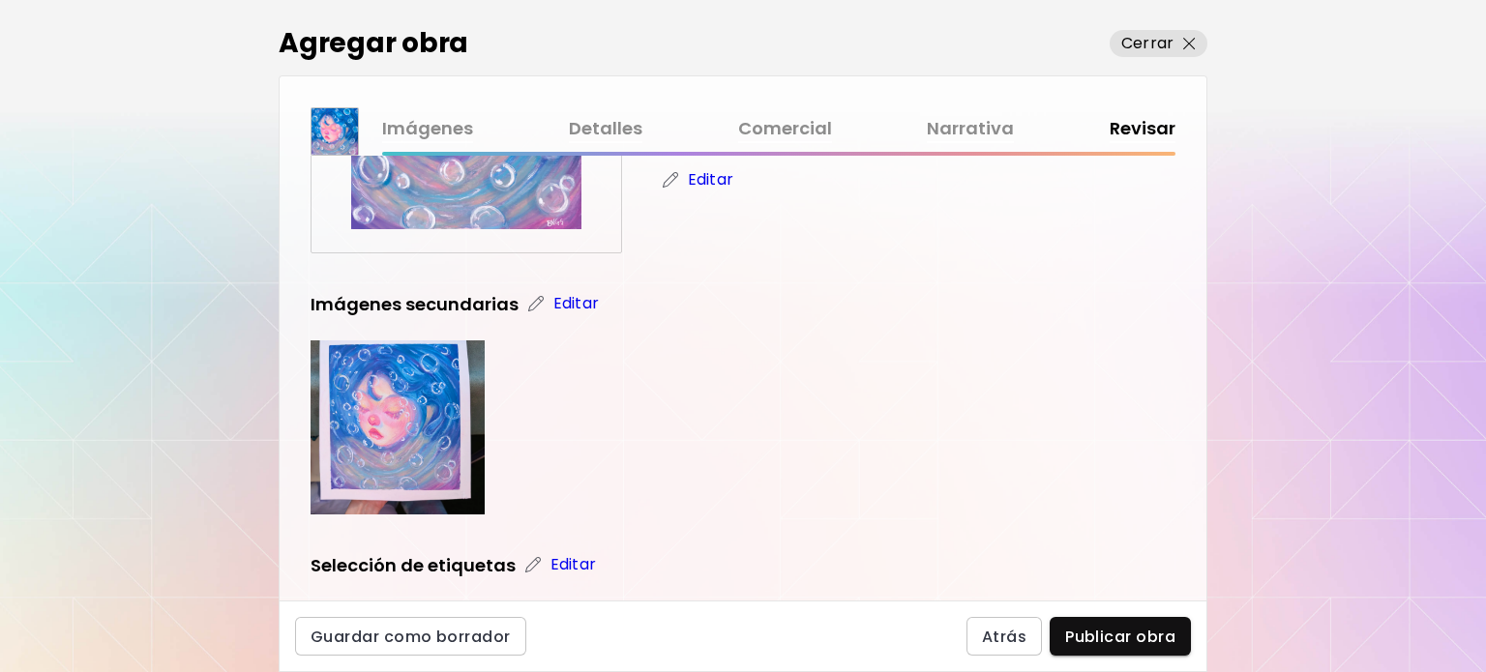
scroll to position [290, 0]
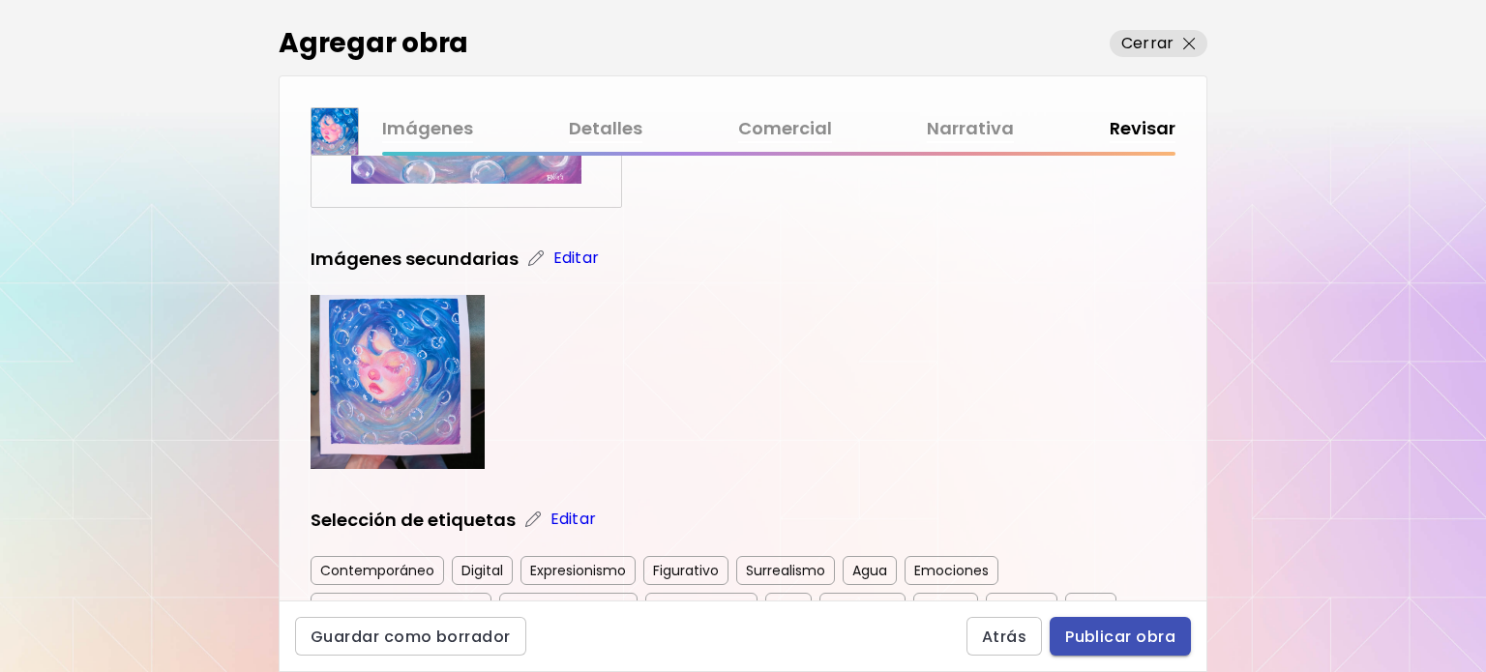
click at [1077, 627] on span "Publicar obra" at bounding box center [1120, 637] width 110 height 20
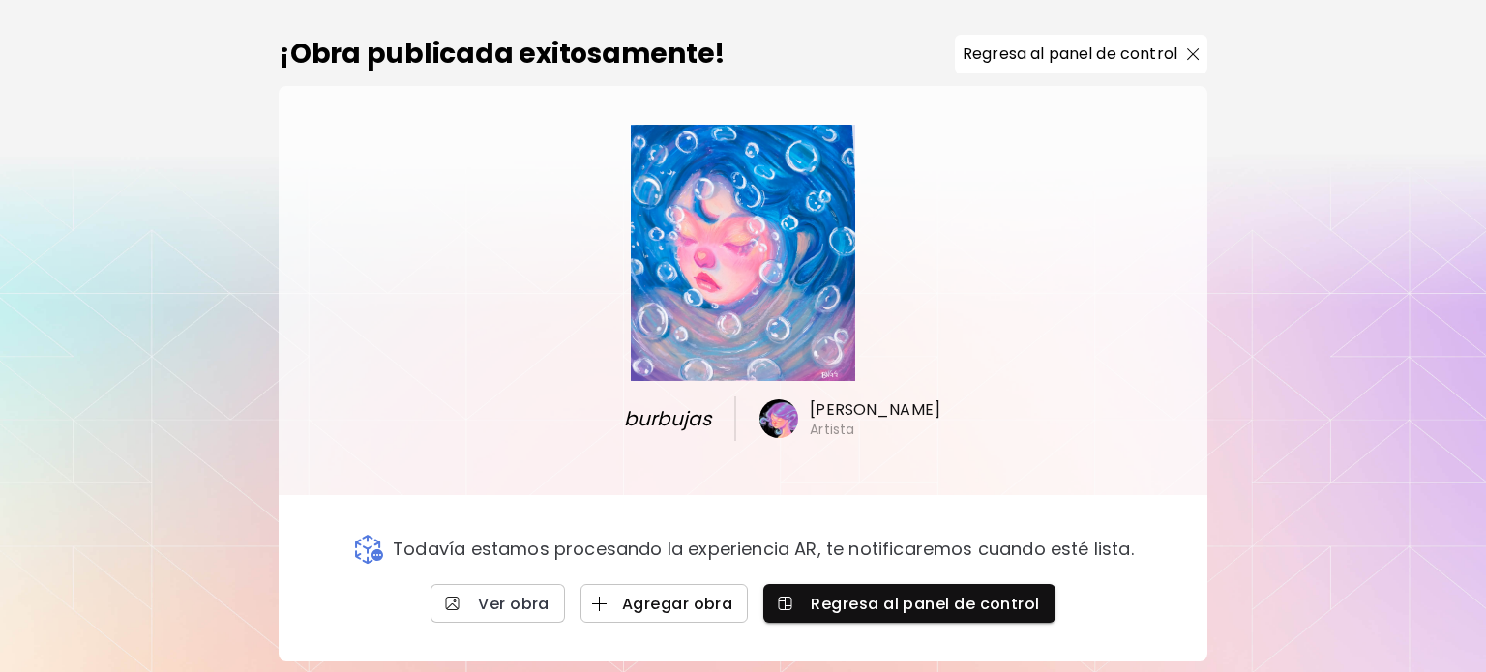
click at [680, 609] on span "Agregar obra" at bounding box center [664, 604] width 137 height 20
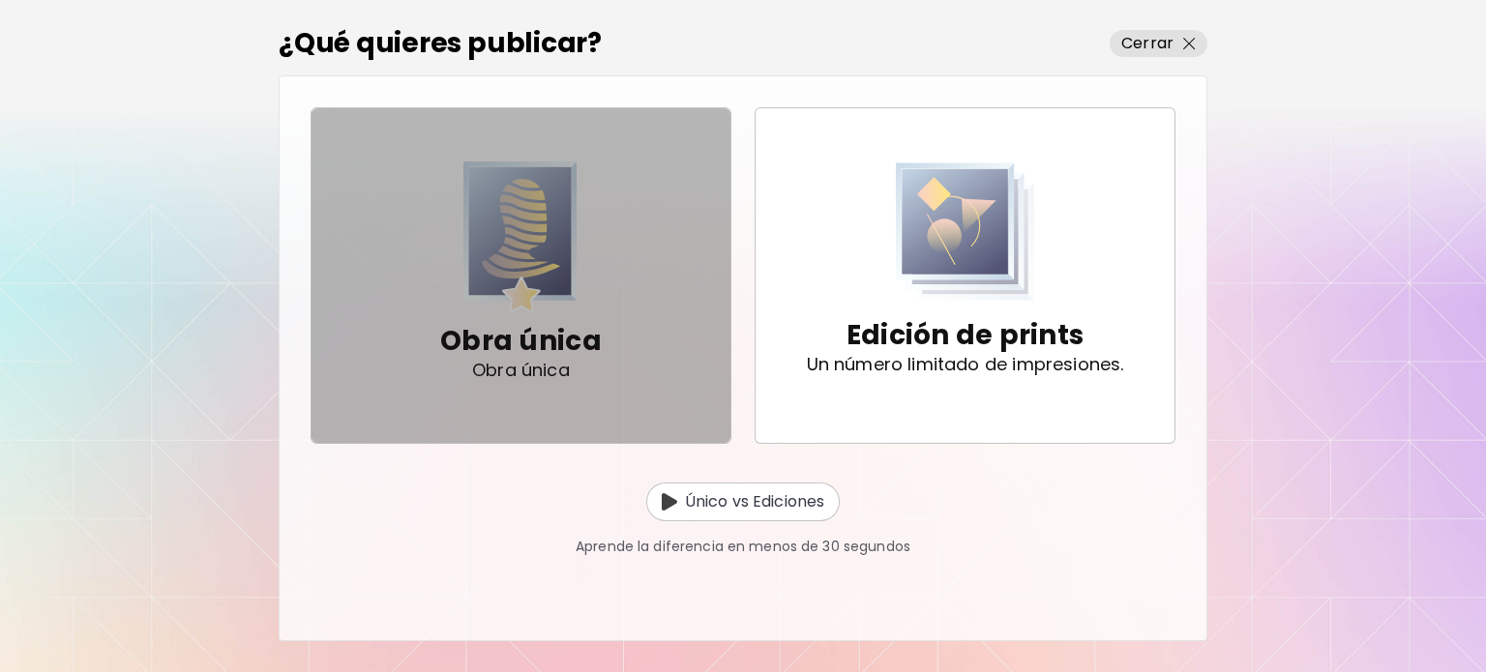
click at [576, 235] on img "button" at bounding box center [520, 238] width 114 height 152
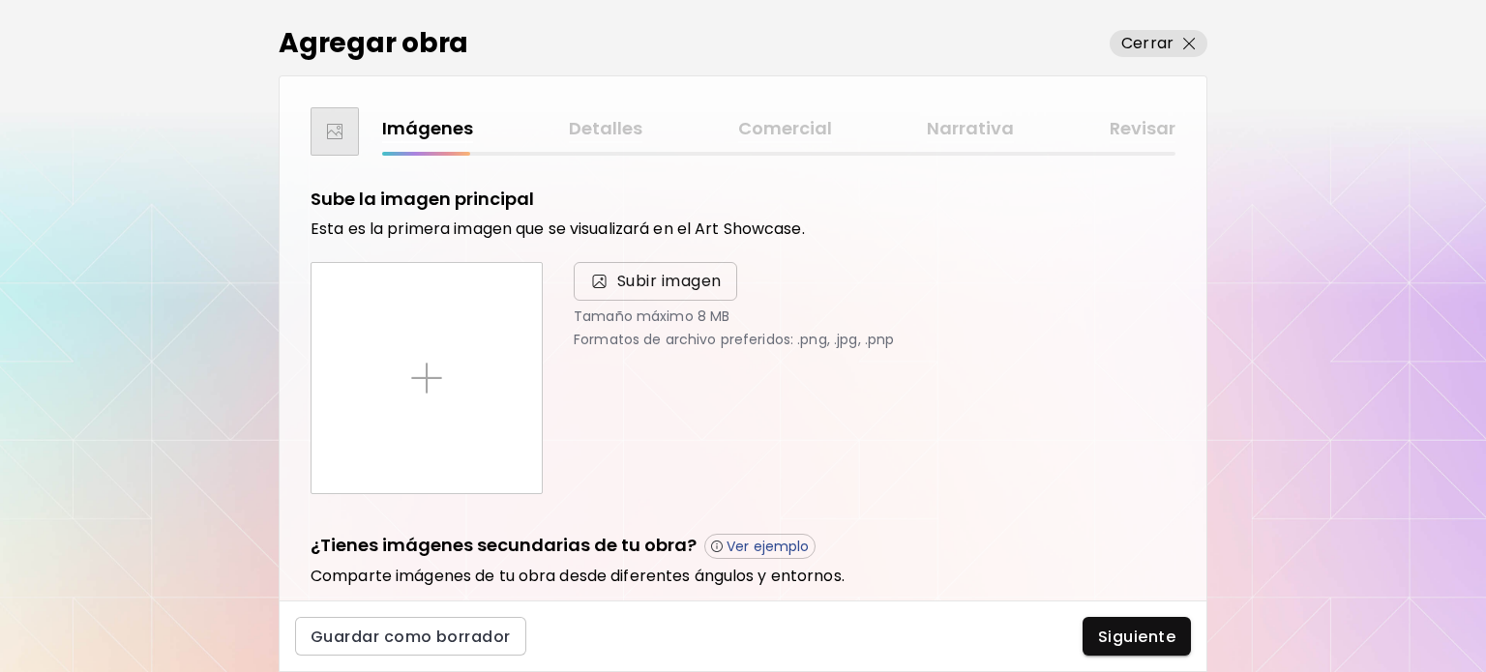
click at [607, 282] on img at bounding box center [599, 281] width 20 height 19
click at [0, 0] on input "Subir imagen" at bounding box center [0, 0] width 0 height 0
click at [644, 274] on span "Subir imagen" at bounding box center [669, 281] width 104 height 23
click at [0, 0] on input "Subir imagen" at bounding box center [0, 0] width 0 height 0
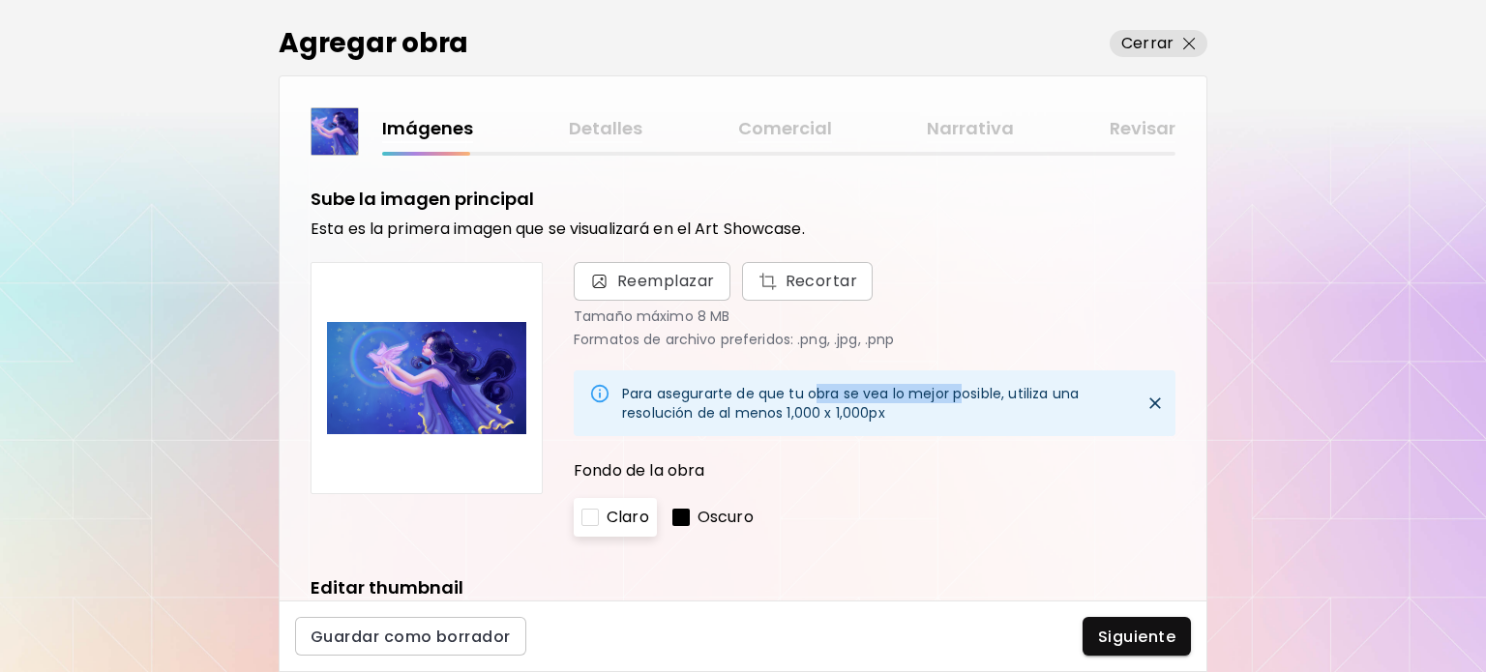
drag, startPoint x: 824, startPoint y: 401, endPoint x: 979, endPoint y: 401, distance: 154.8
click at [976, 401] on div "Para asegurarte de que tu obra se vea lo mejor posible, utiliza una resolución …" at bounding box center [874, 403] width 505 height 54
click at [979, 401] on div "Para asegurarte de que tu obra se vea lo mejor posible, utiliza una resolución …" at bounding box center [874, 403] width 505 height 54
click at [700, 407] on div "Para asegurarte de que tu obra se vea lo mejor posible, utiliza una resolución …" at bounding box center [874, 403] width 505 height 54
click at [437, 355] on img at bounding box center [426, 378] width 199 height 199
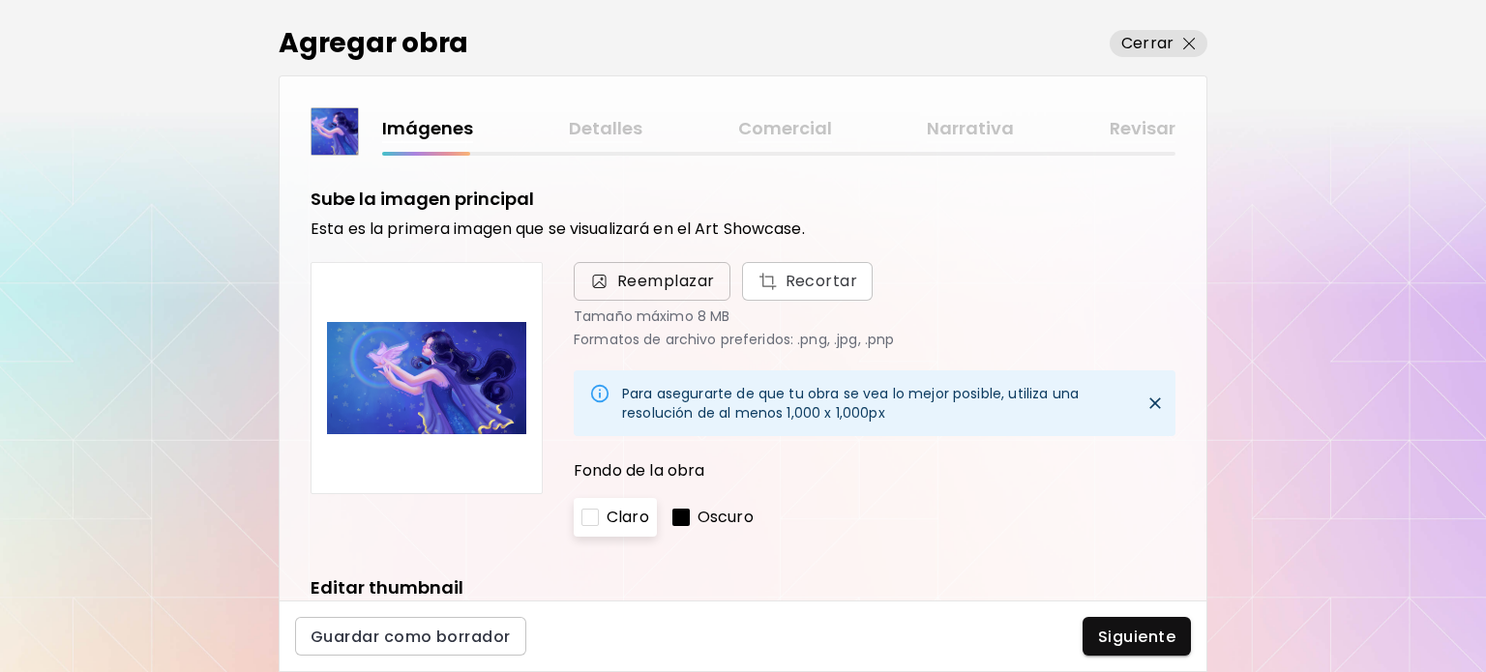
click at [632, 285] on span "Reemplazar" at bounding box center [666, 281] width 98 height 23
click at [0, 0] on input "Reemplazar Recortar" at bounding box center [0, 0] width 0 height 0
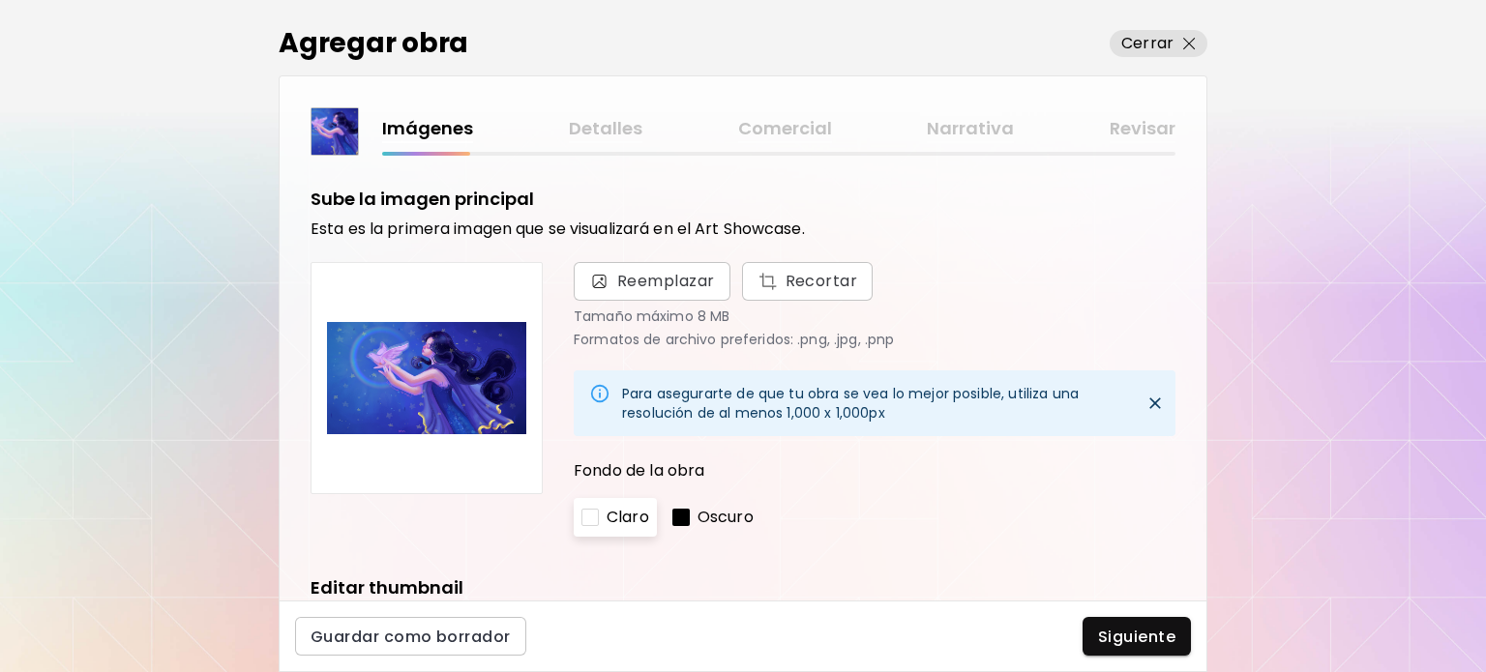
click at [707, 398] on div "Para asegurarte de que tu obra se vea lo mejor posible, utiliza una resolución …" at bounding box center [874, 403] width 505 height 54
click at [442, 392] on img at bounding box center [426, 378] width 199 height 199
click at [1145, 409] on icon "Close" at bounding box center [1154, 403] width 19 height 19
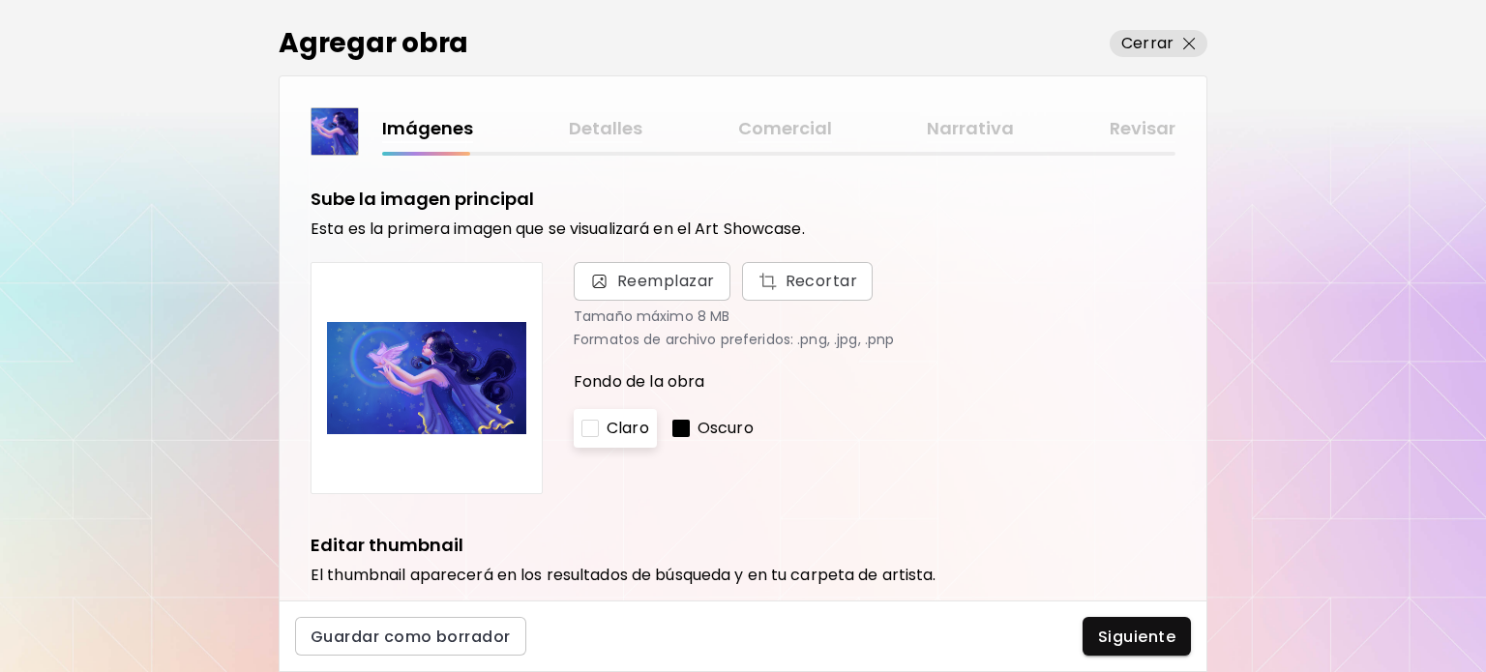
click at [372, 371] on img at bounding box center [426, 378] width 199 height 199
click at [782, 282] on span "Recortar" at bounding box center [807, 281] width 101 height 23
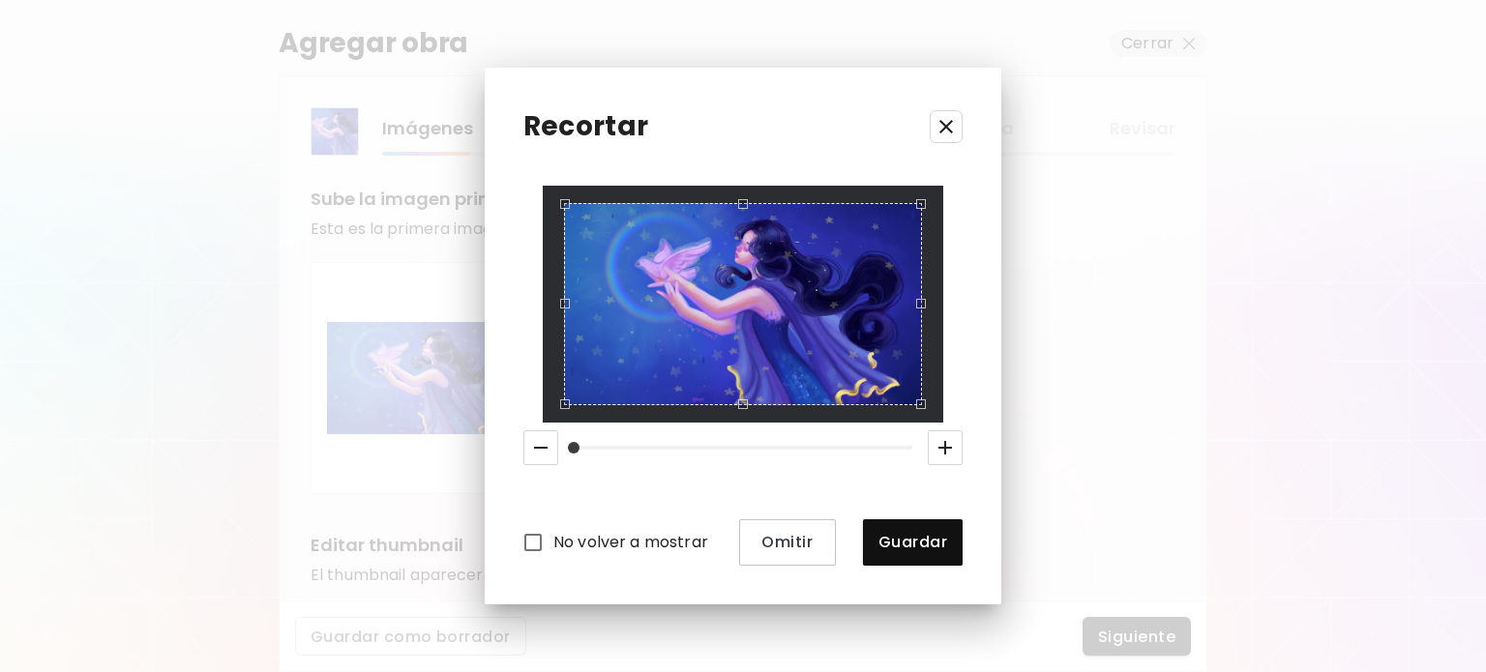
drag, startPoint x: 554, startPoint y: 312, endPoint x: 534, endPoint y: 312, distance: 20.3
click at [534, 312] on div "No volver a mostrar Omitir Guardar" at bounding box center [742, 375] width 439 height 379
click at [893, 533] on span "Guardar" at bounding box center [912, 542] width 69 height 20
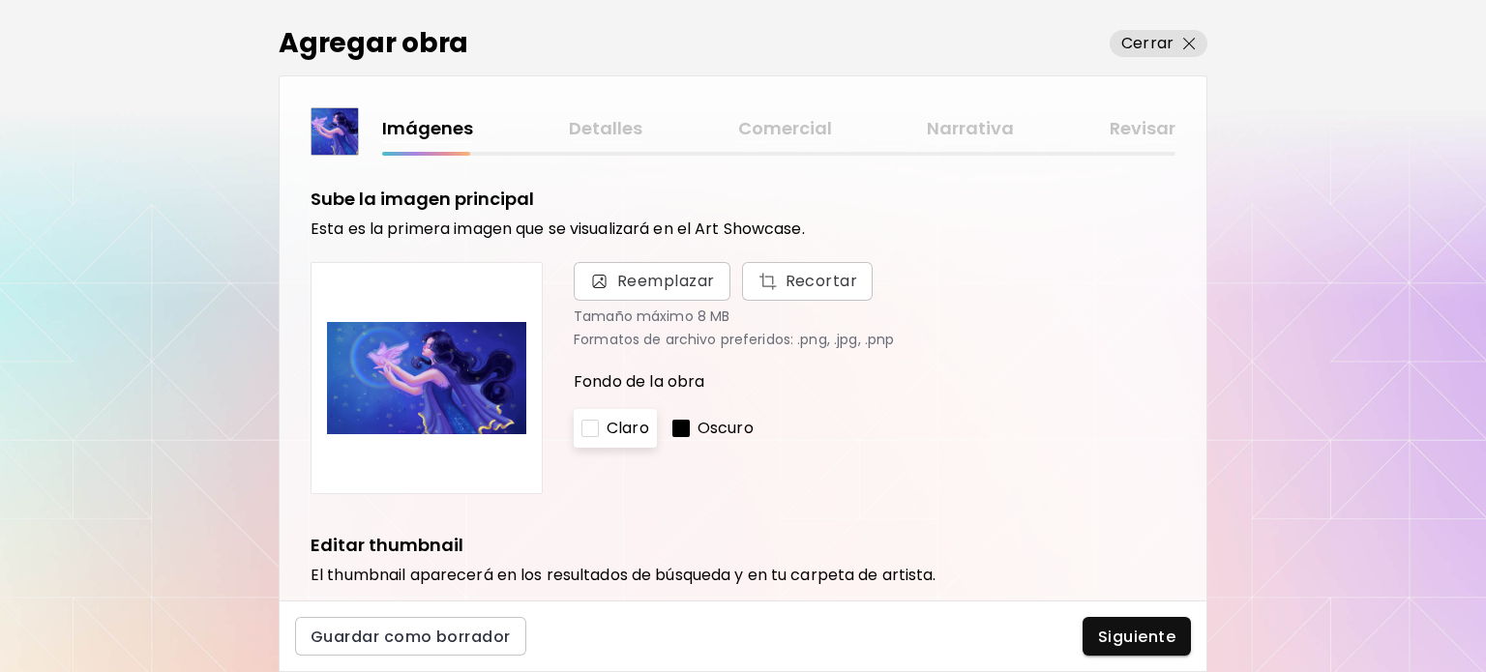
click at [460, 370] on img at bounding box center [426, 378] width 199 height 199
click at [602, 290] on span "Reemplazar" at bounding box center [652, 281] width 126 height 23
click at [0, 0] on input "Reemplazar Recortar" at bounding box center [0, 0] width 0 height 0
click at [507, 220] on h6 "Esta es la primera imagen que se visualizará en el Art Showcase." at bounding box center [743, 229] width 865 height 19
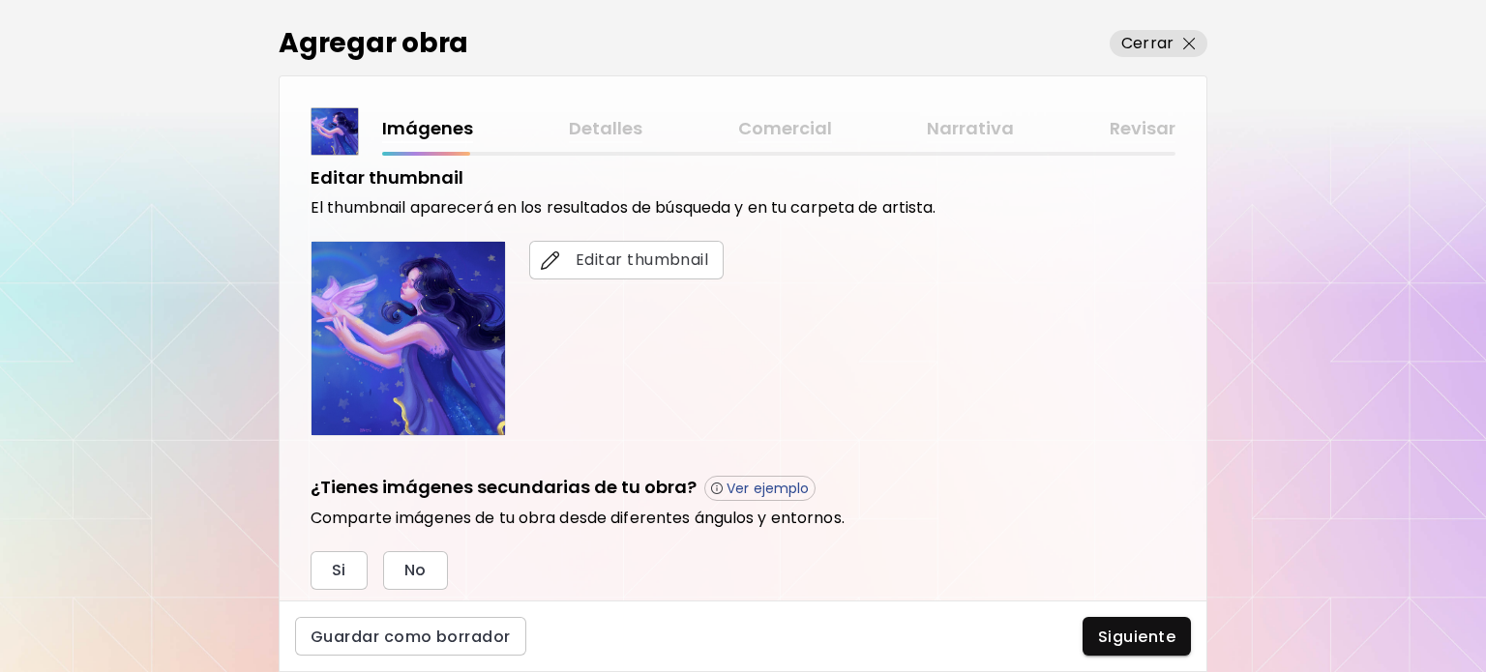
scroll to position [387, 0]
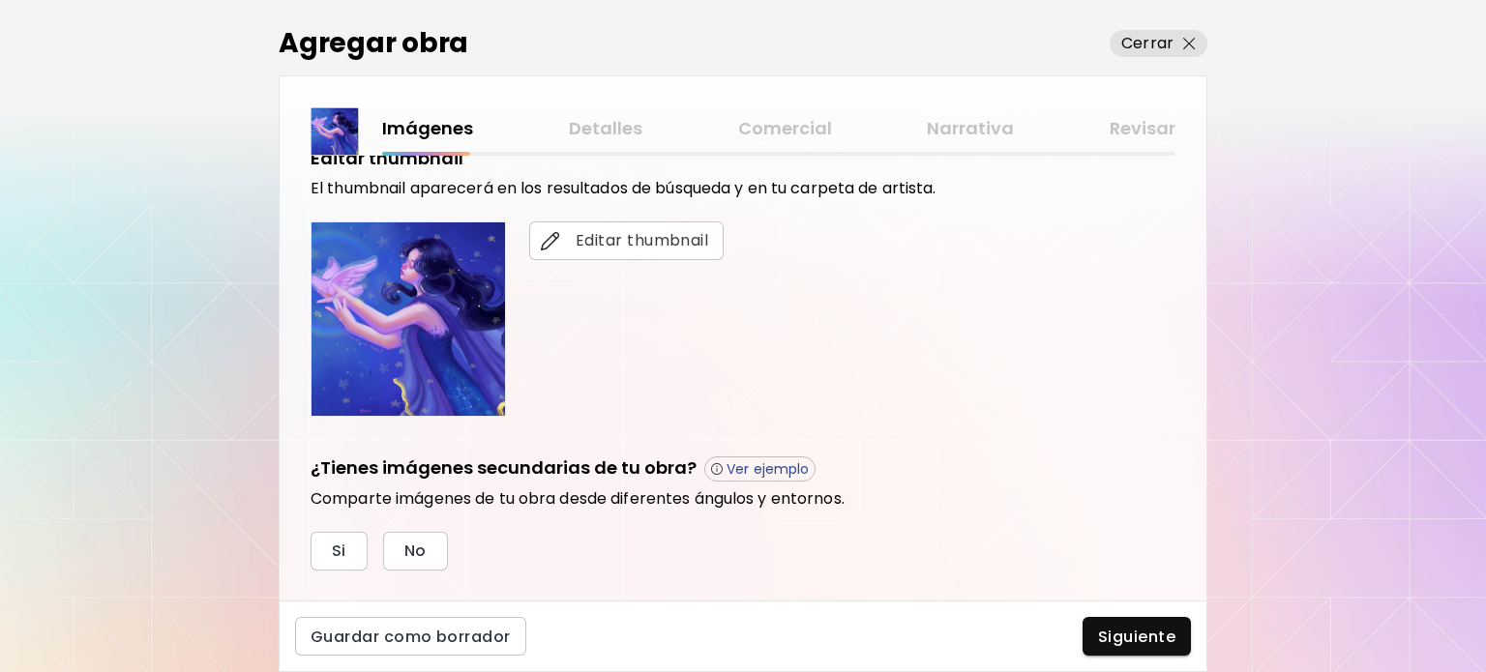
click at [423, 302] on img at bounding box center [408, 319] width 193 height 193
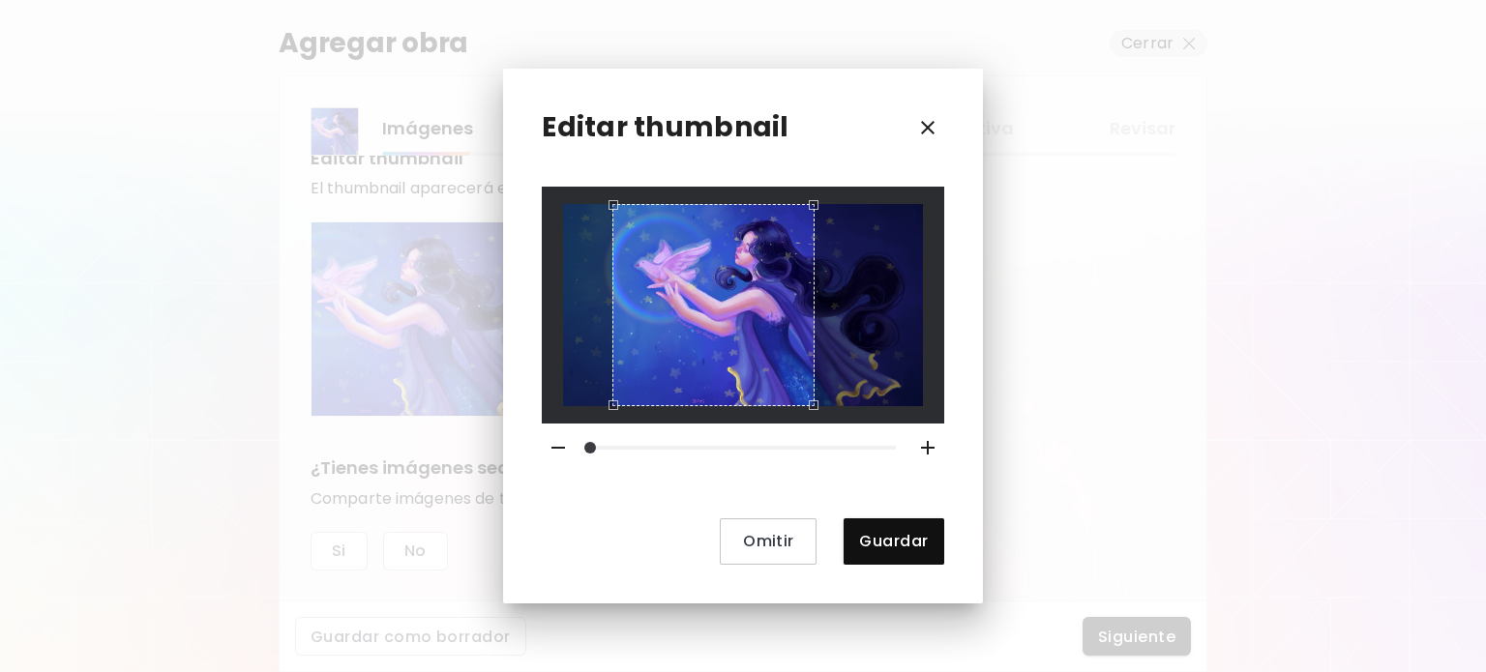
click at [705, 276] on div "Use the arrow keys to move the crop selection area" at bounding box center [713, 304] width 202 height 201
drag, startPoint x: 935, startPoint y: 592, endPoint x: 916, endPoint y: 567, distance: 31.2
click at [934, 591] on div "Editar thumbnail Omitir Guardar" at bounding box center [742, 336] width 479 height 534
click at [912, 547] on span "Guardar" at bounding box center [893, 541] width 69 height 20
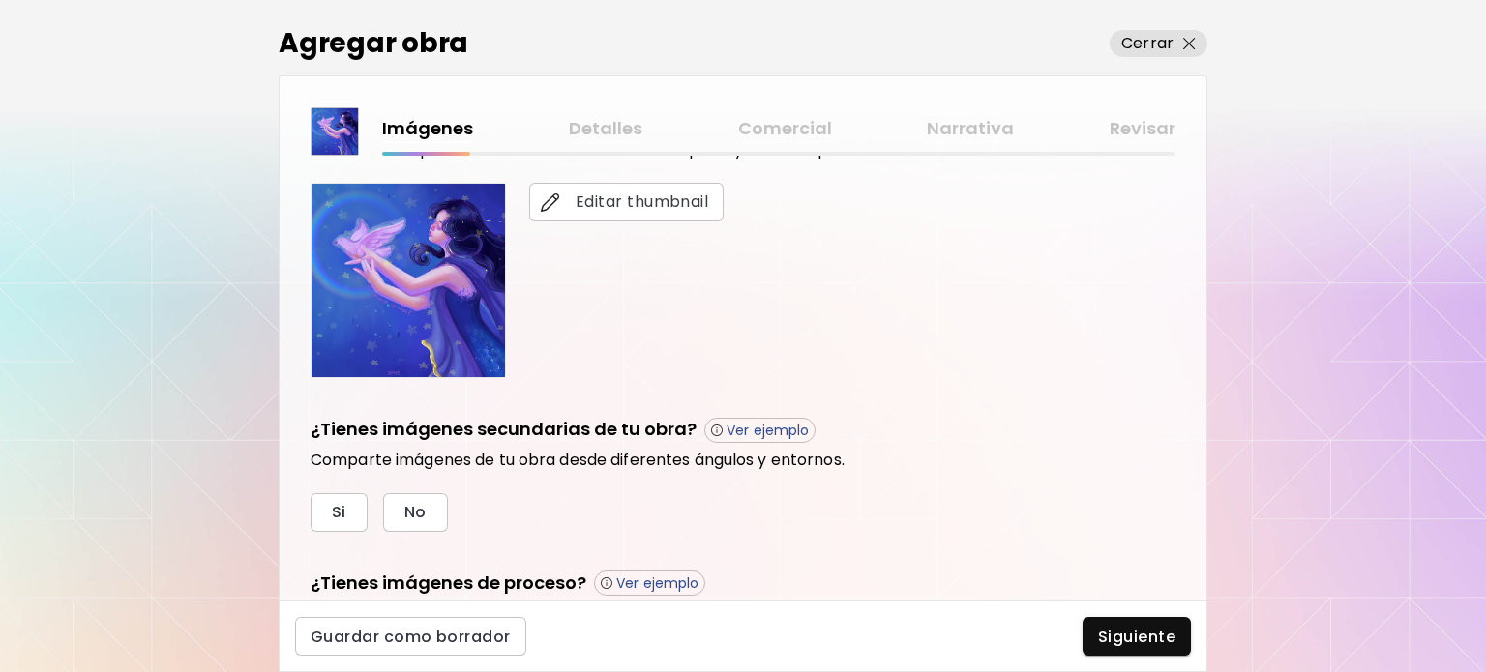
scroll to position [577, 0]
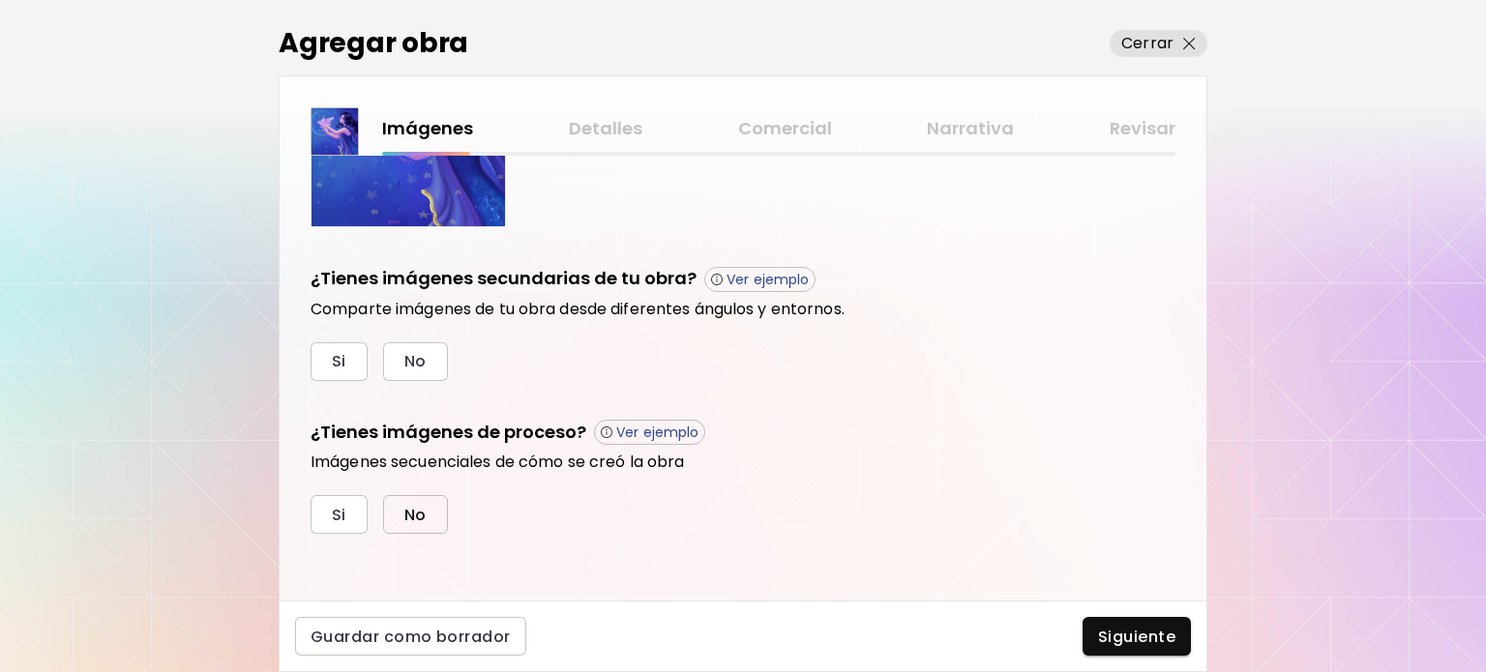
click at [431, 511] on button "No" at bounding box center [415, 514] width 65 height 39
drag, startPoint x: 414, startPoint y: 311, endPoint x: 414, endPoint y: 335, distance: 24.2
click at [414, 325] on div "¿Tienes imágenes secundarias de tu obra? Ver ejemplo Comparte imágenes de tu ob…" at bounding box center [743, 323] width 865 height 115
click at [413, 342] on button "No" at bounding box center [415, 361] width 65 height 39
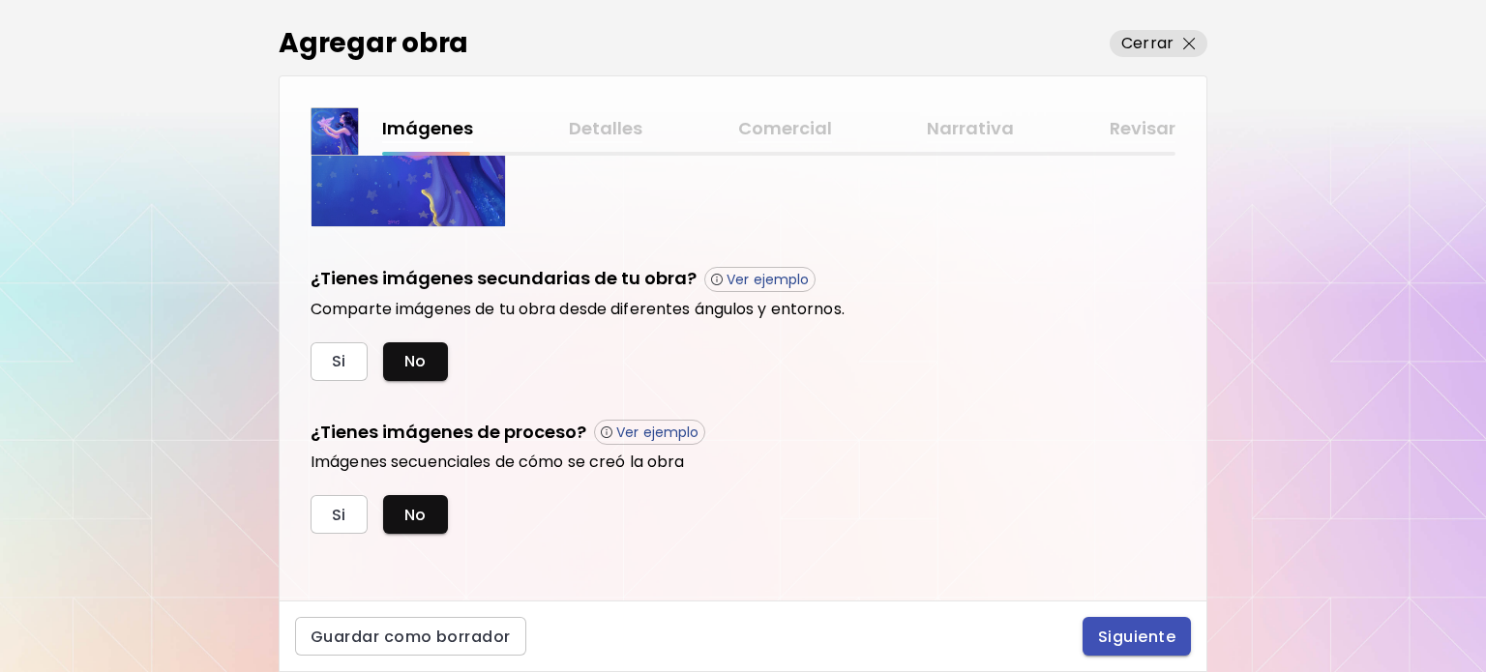
click at [1134, 631] on span "Siguiente" at bounding box center [1136, 637] width 77 height 20
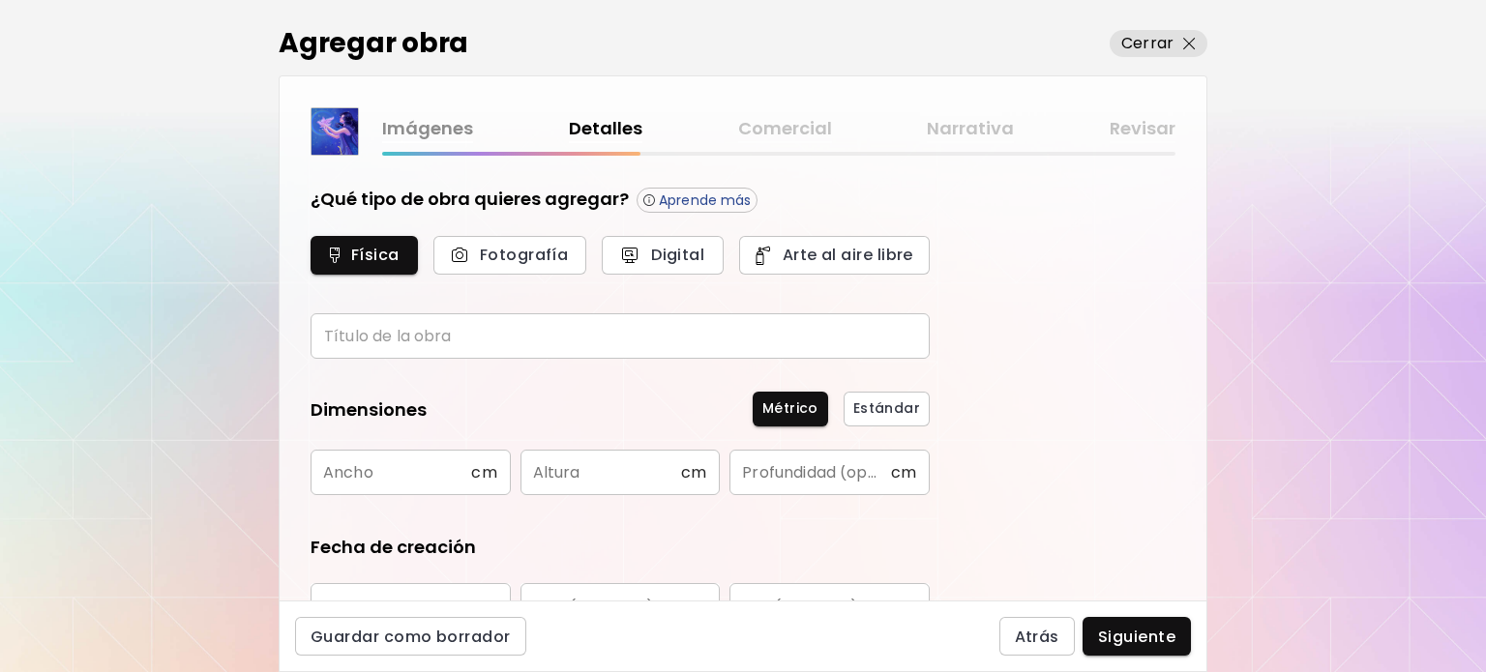
click at [426, 324] on input "text" at bounding box center [620, 335] width 619 height 45
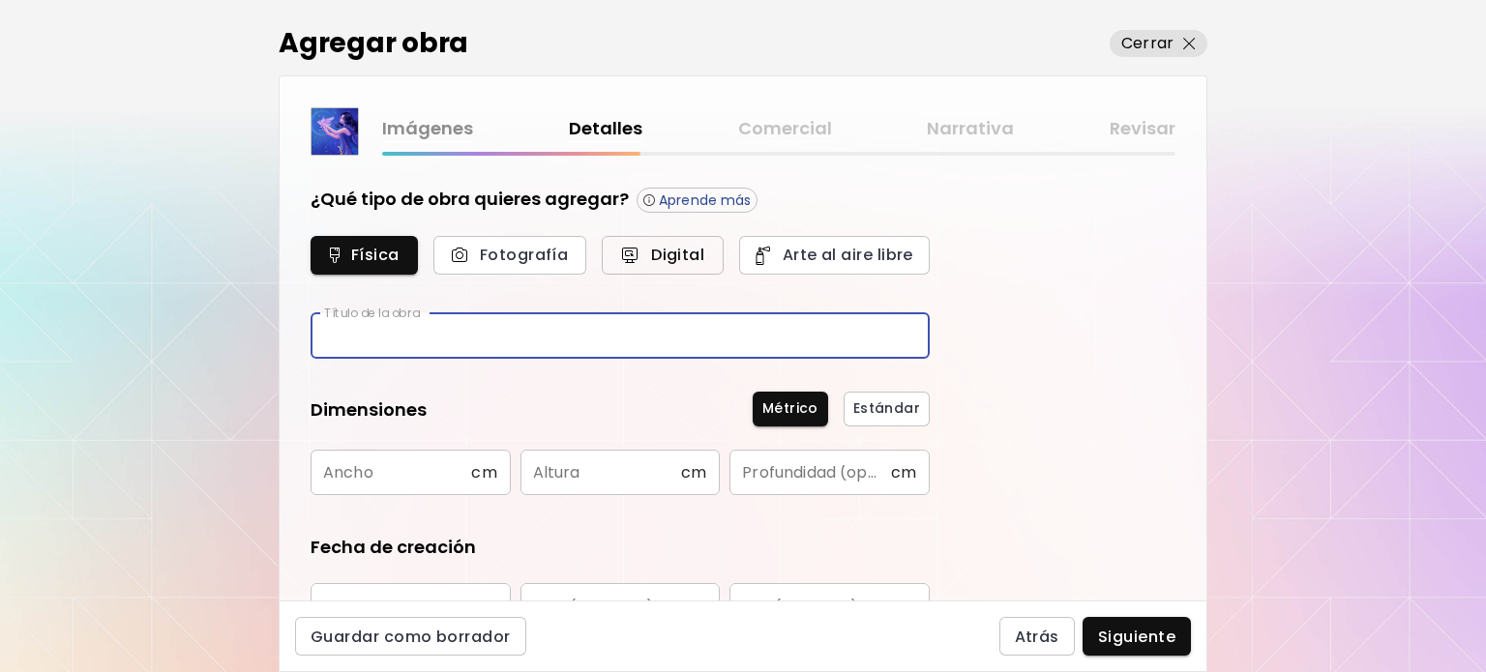
click at [694, 254] on span "Digital" at bounding box center [662, 255] width 79 height 20
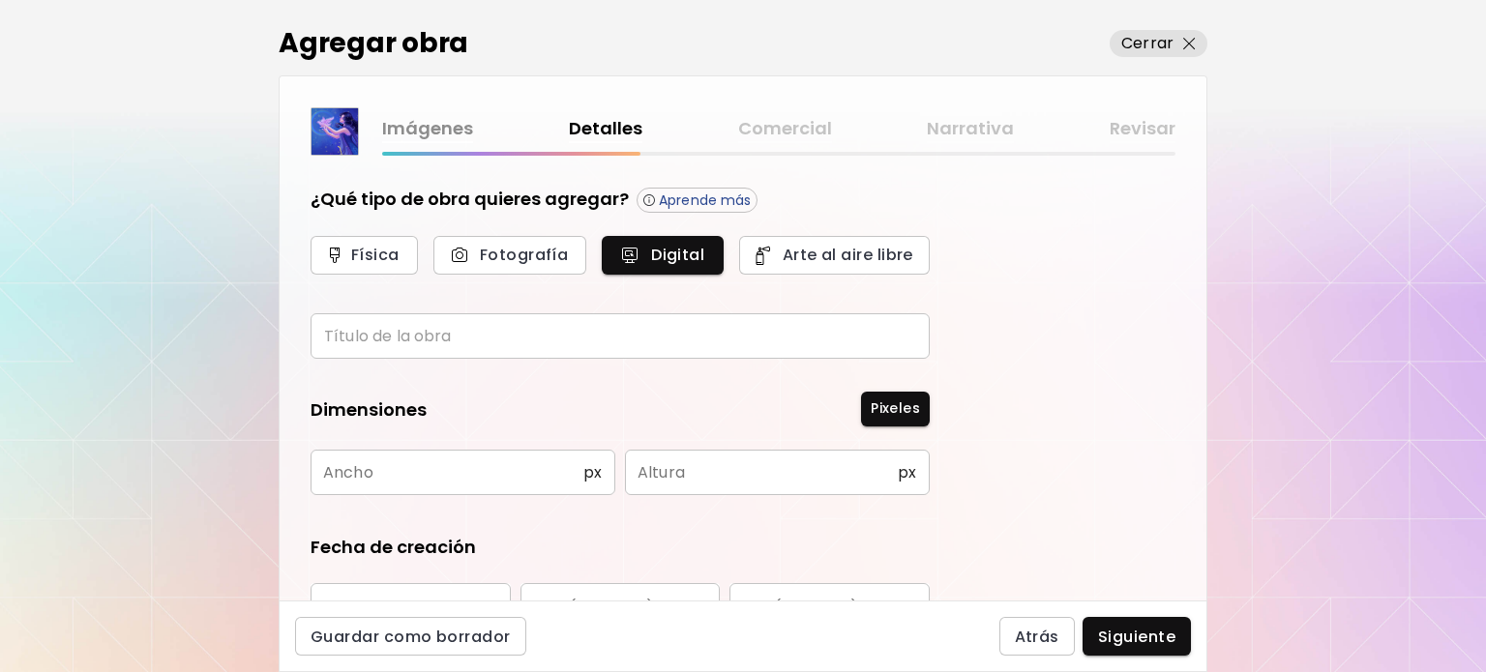
click at [513, 329] on input "text" at bounding box center [620, 335] width 619 height 45
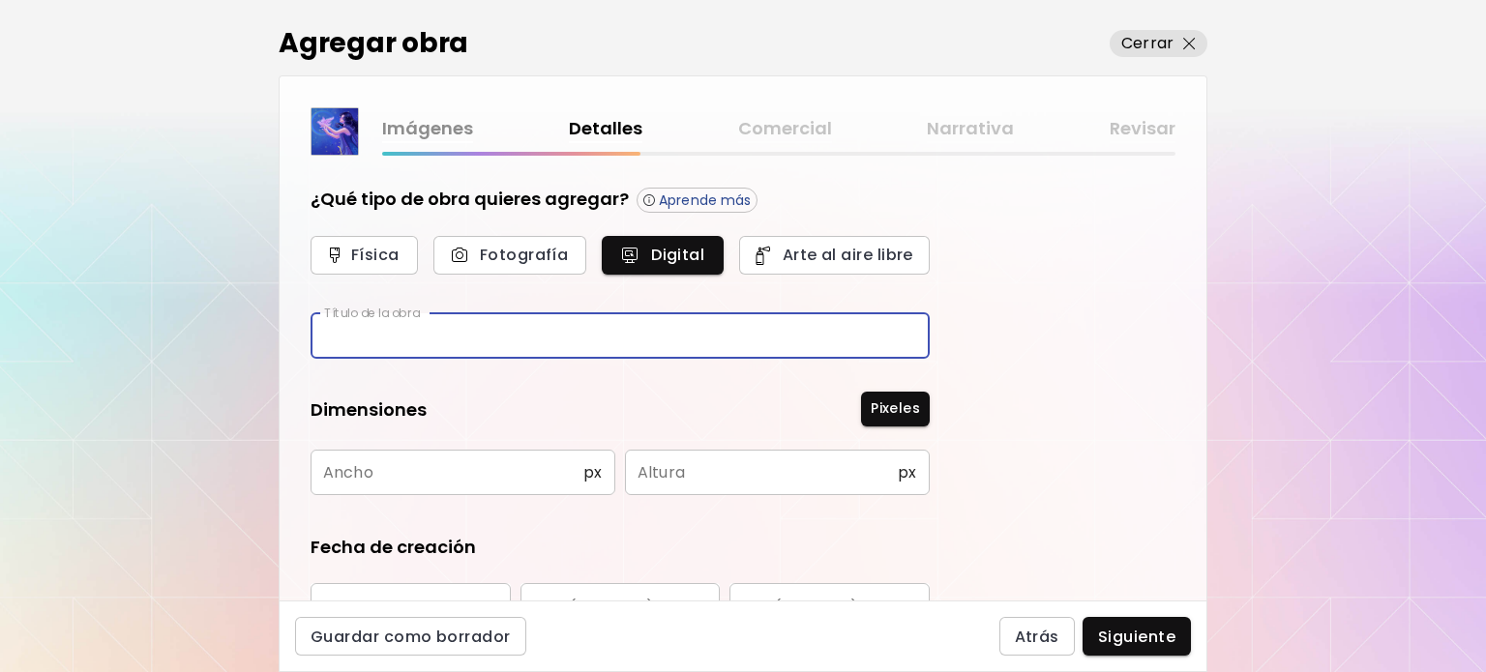
click at [513, 329] on input "text" at bounding box center [620, 335] width 619 height 45
paste input "**********"
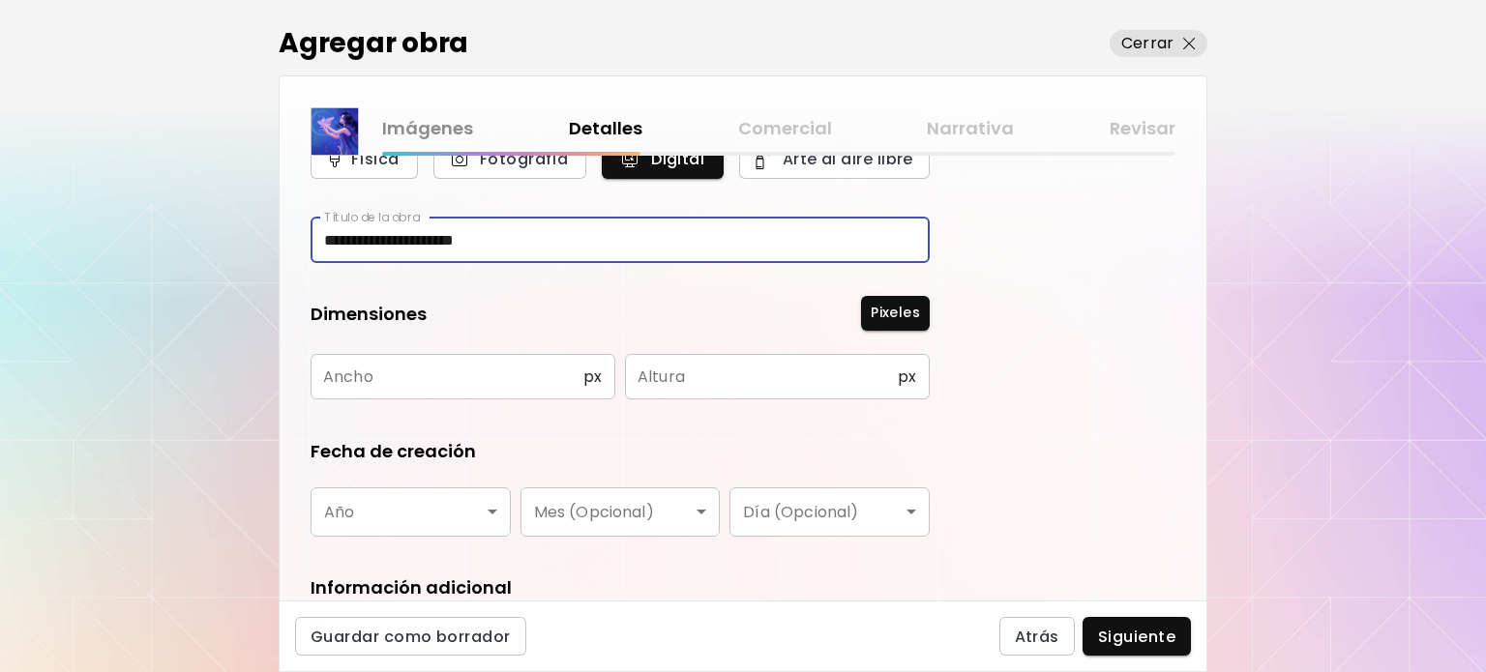
scroll to position [97, 0]
type input "**********"
click at [521, 376] on input "text" at bounding box center [447, 375] width 273 height 45
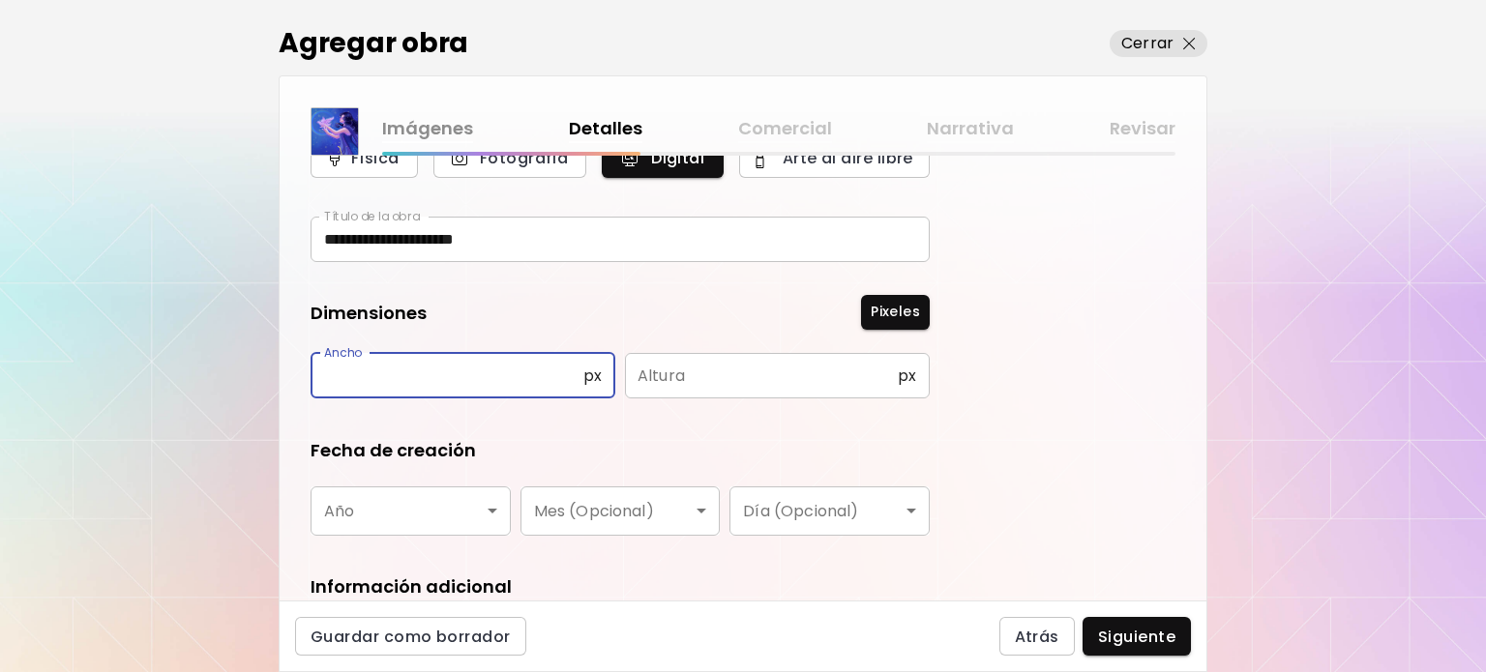
click at [521, 376] on input "text" at bounding box center [447, 375] width 273 height 45
click at [504, 383] on input "text" at bounding box center [447, 375] width 273 height 45
type input "*****"
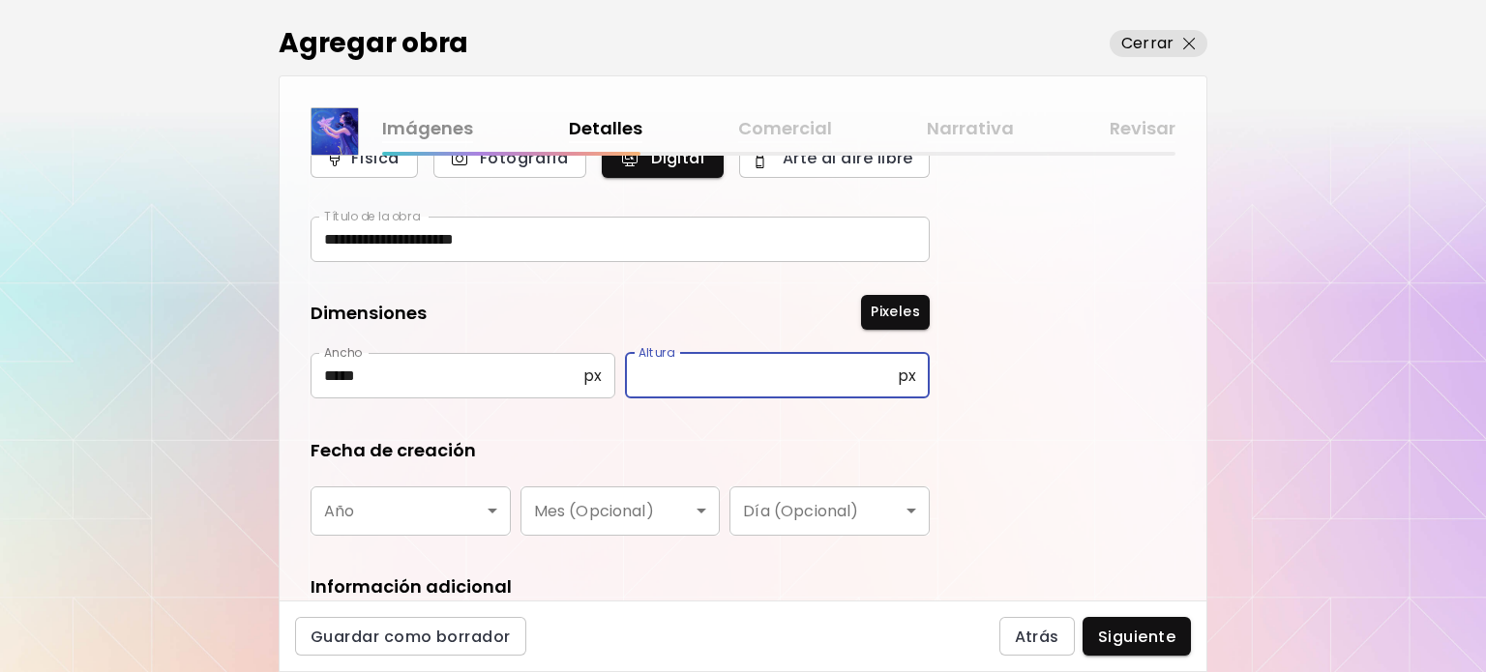
click at [728, 355] on input "text" at bounding box center [761, 375] width 273 height 45
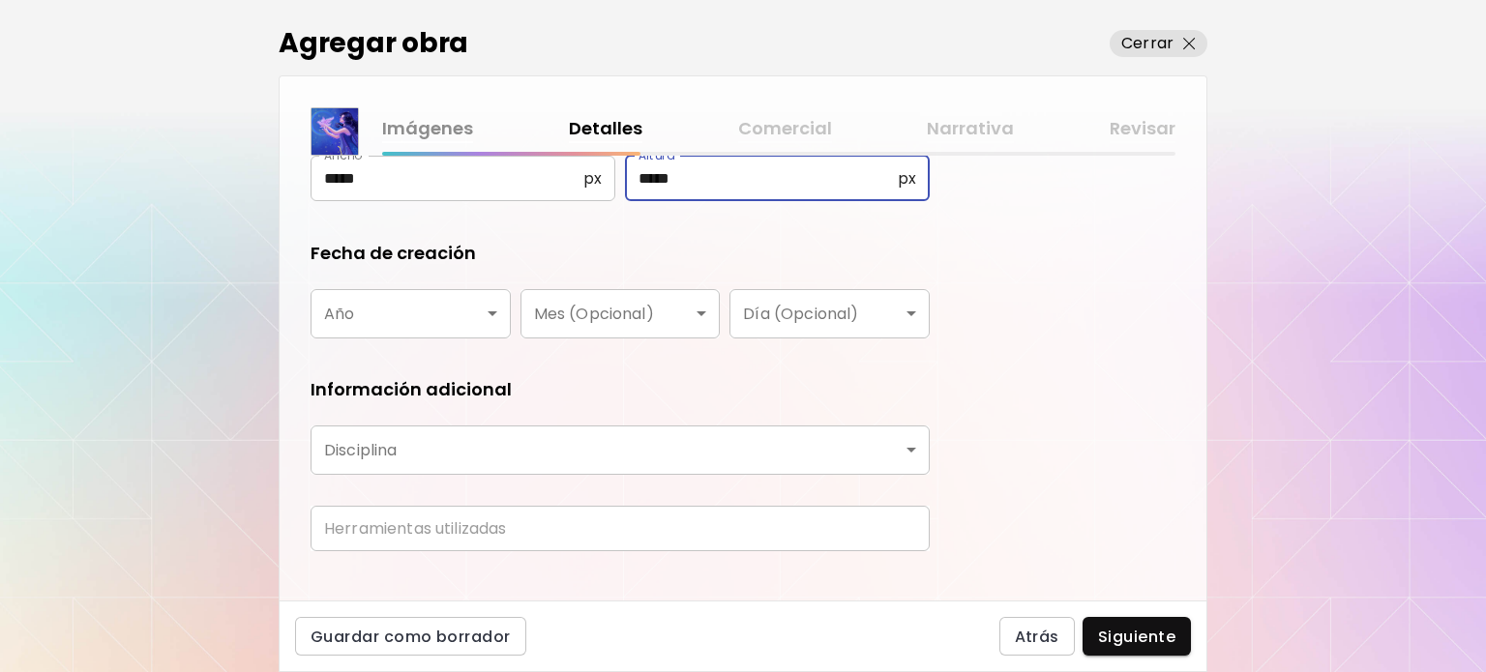
scroll to position [387, 0]
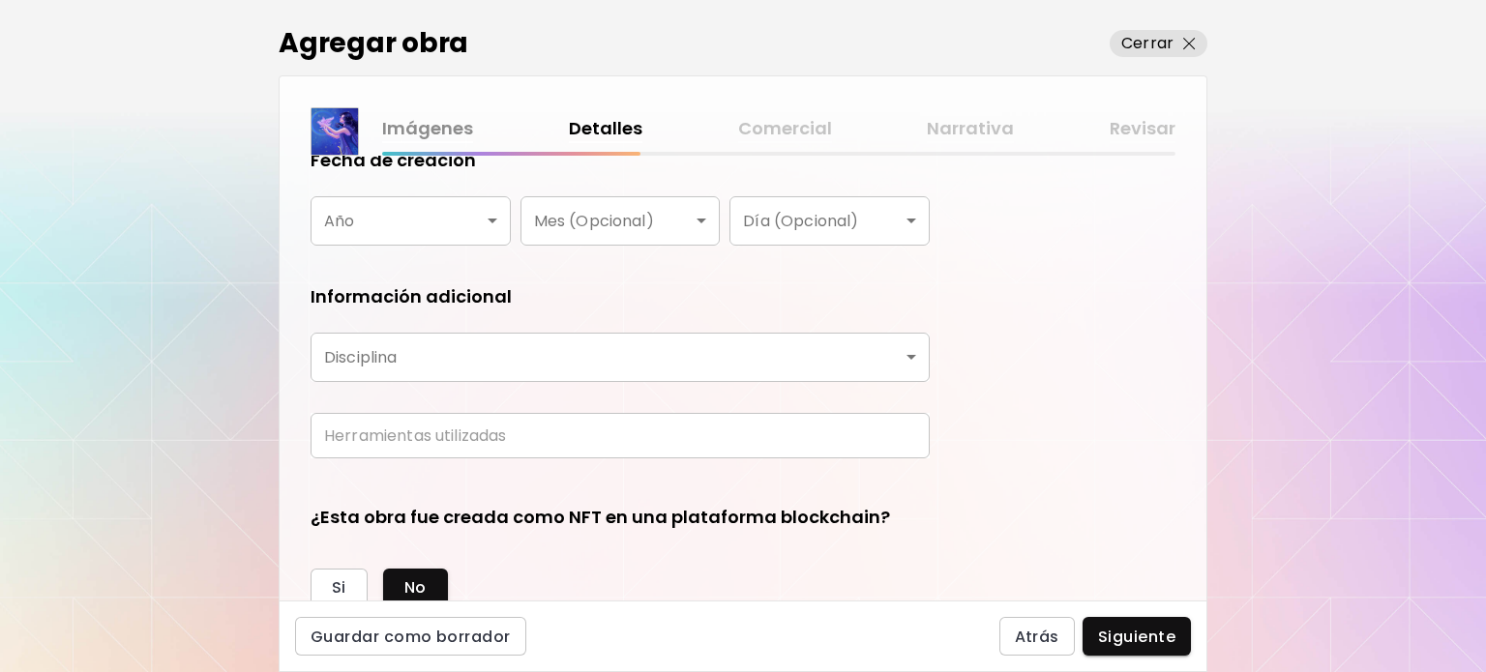
type input "*****"
click at [337, 205] on body "**********" at bounding box center [743, 336] width 1486 height 672
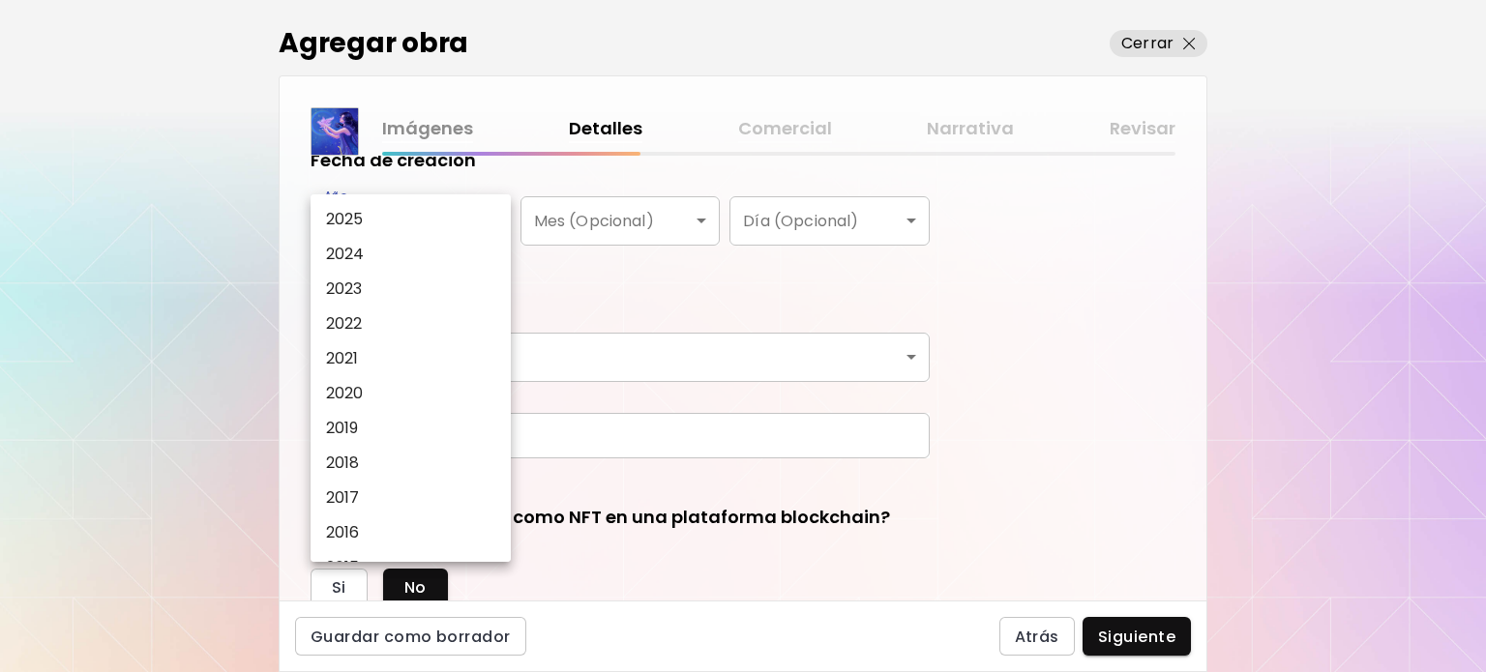
click at [379, 219] on li "2025" at bounding box center [416, 219] width 210 height 35
type input "****"
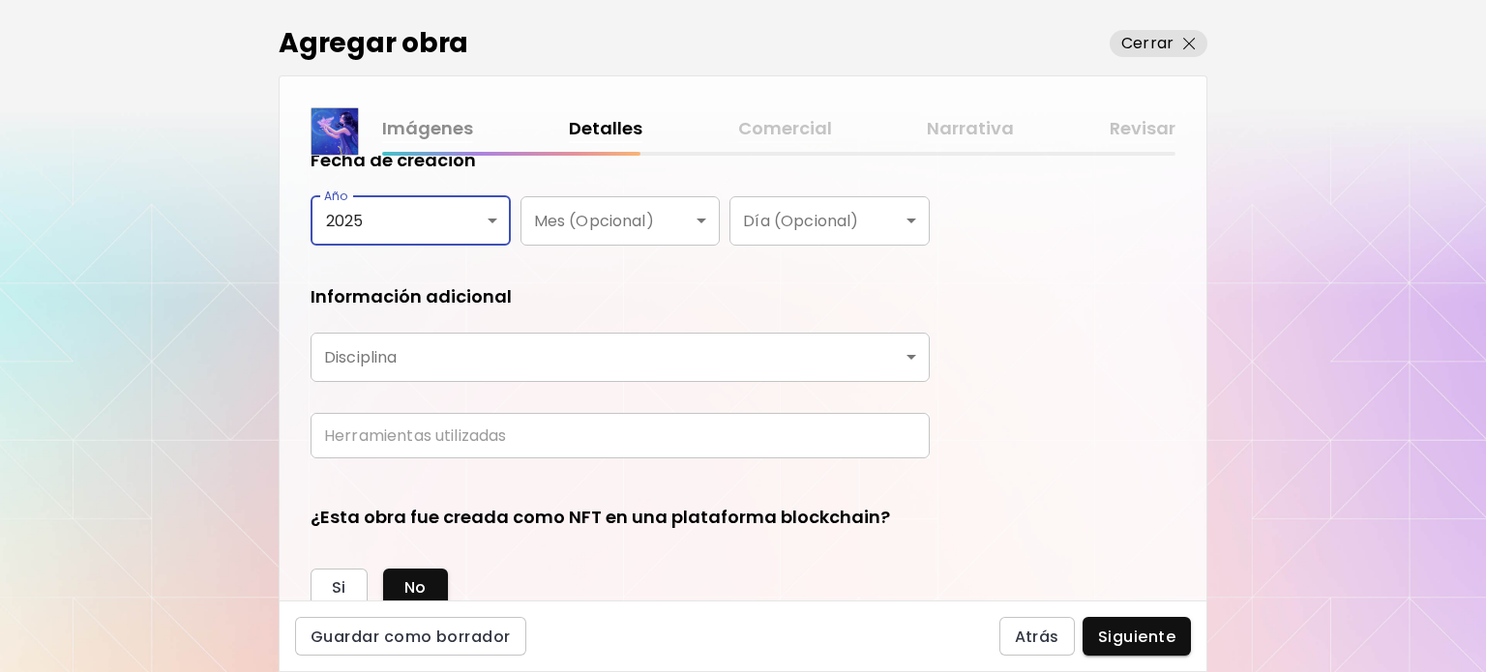
click at [543, 343] on body "**********" at bounding box center [743, 336] width 1486 height 672
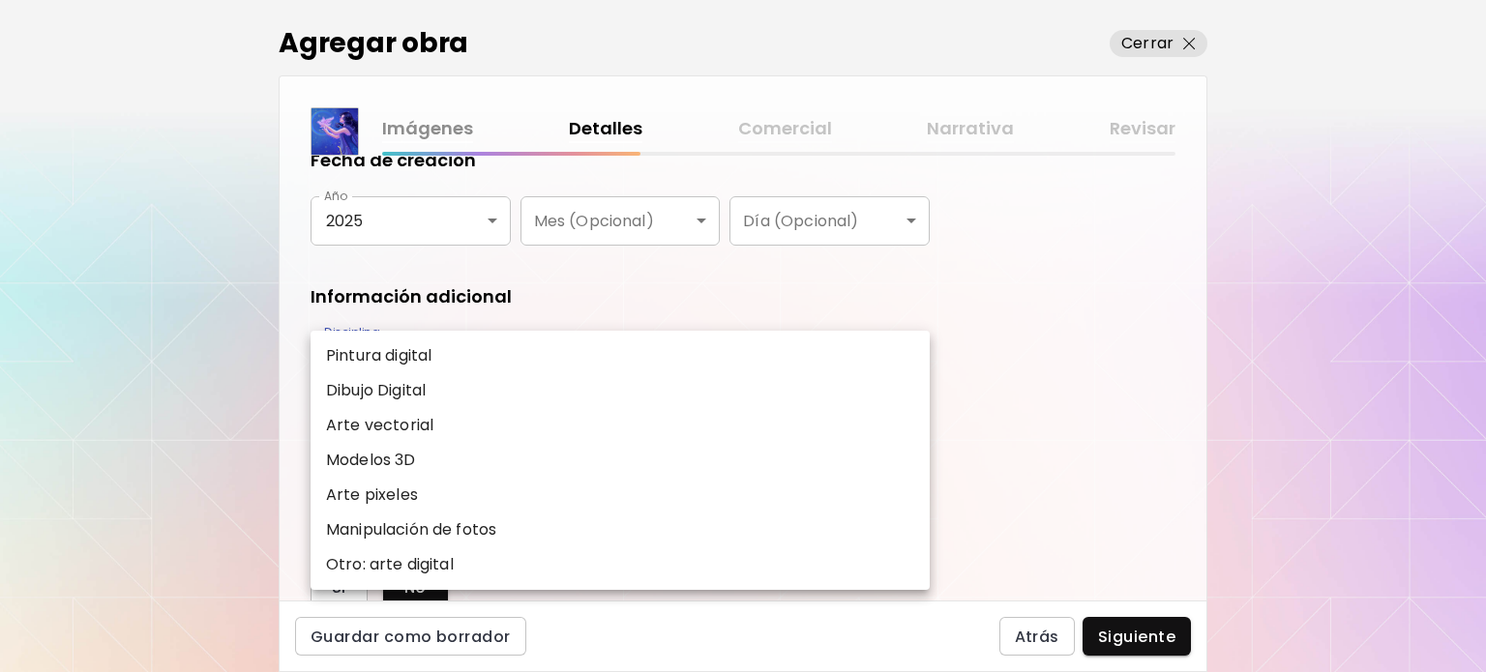
click at [393, 362] on p "Pintura digital" at bounding box center [378, 355] width 105 height 23
type input "**********"
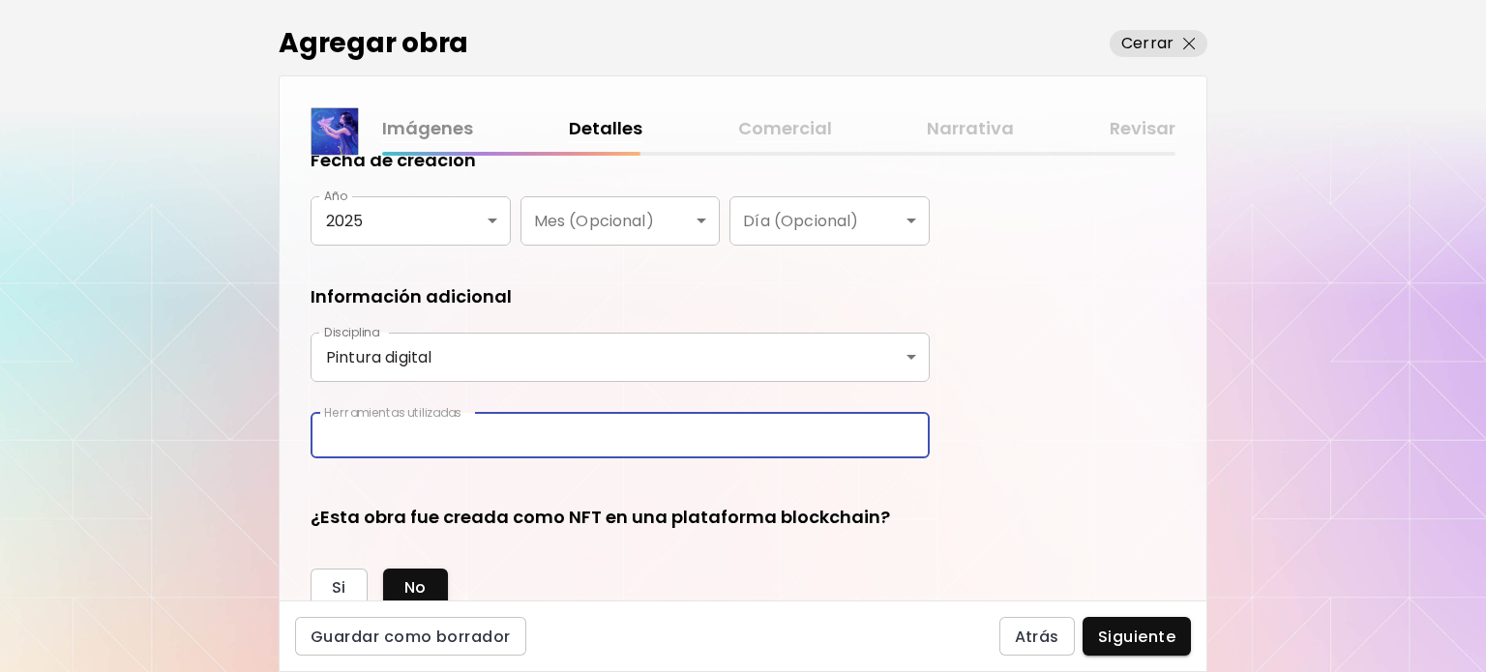
click at [392, 439] on input "text" at bounding box center [620, 435] width 619 height 45
click at [391, 363] on body "**********" at bounding box center [743, 336] width 1486 height 672
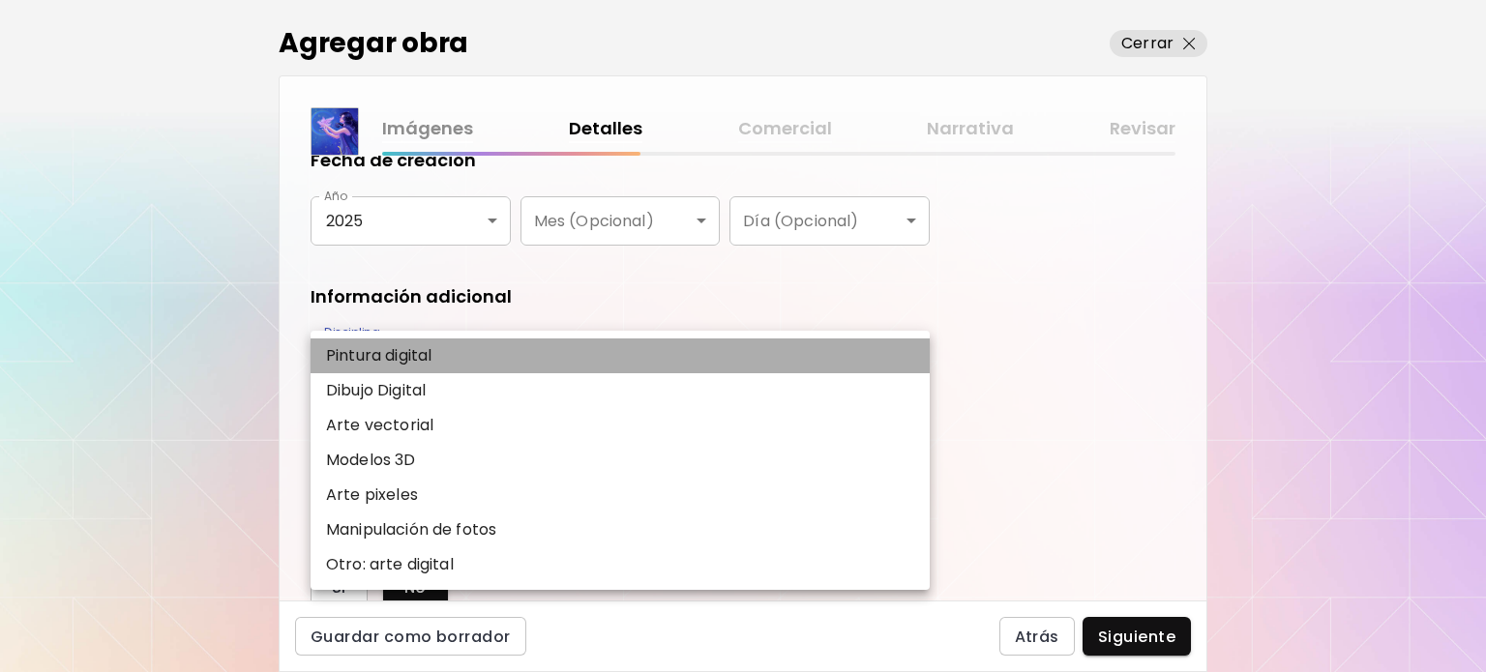
click at [430, 367] on p "Pintura digital" at bounding box center [378, 355] width 105 height 23
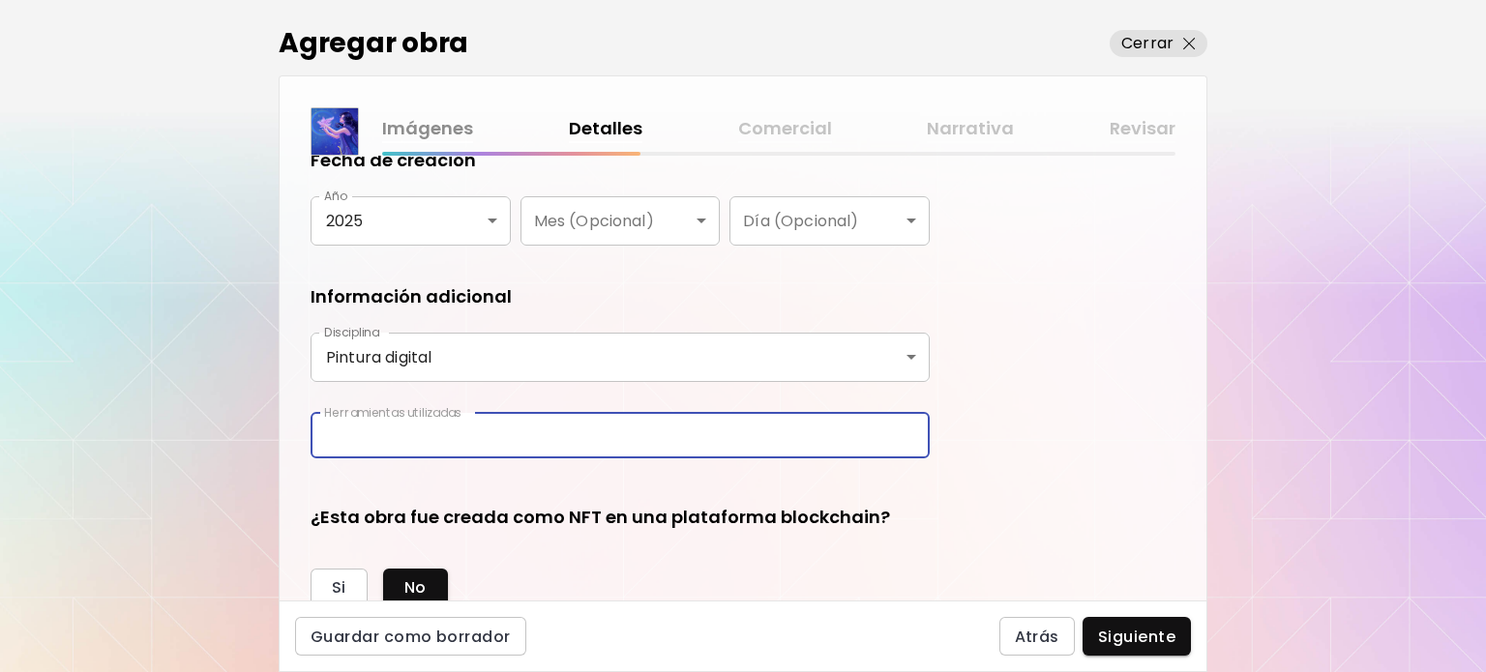
click at [417, 432] on input "text" at bounding box center [620, 435] width 619 height 45
type input "*"
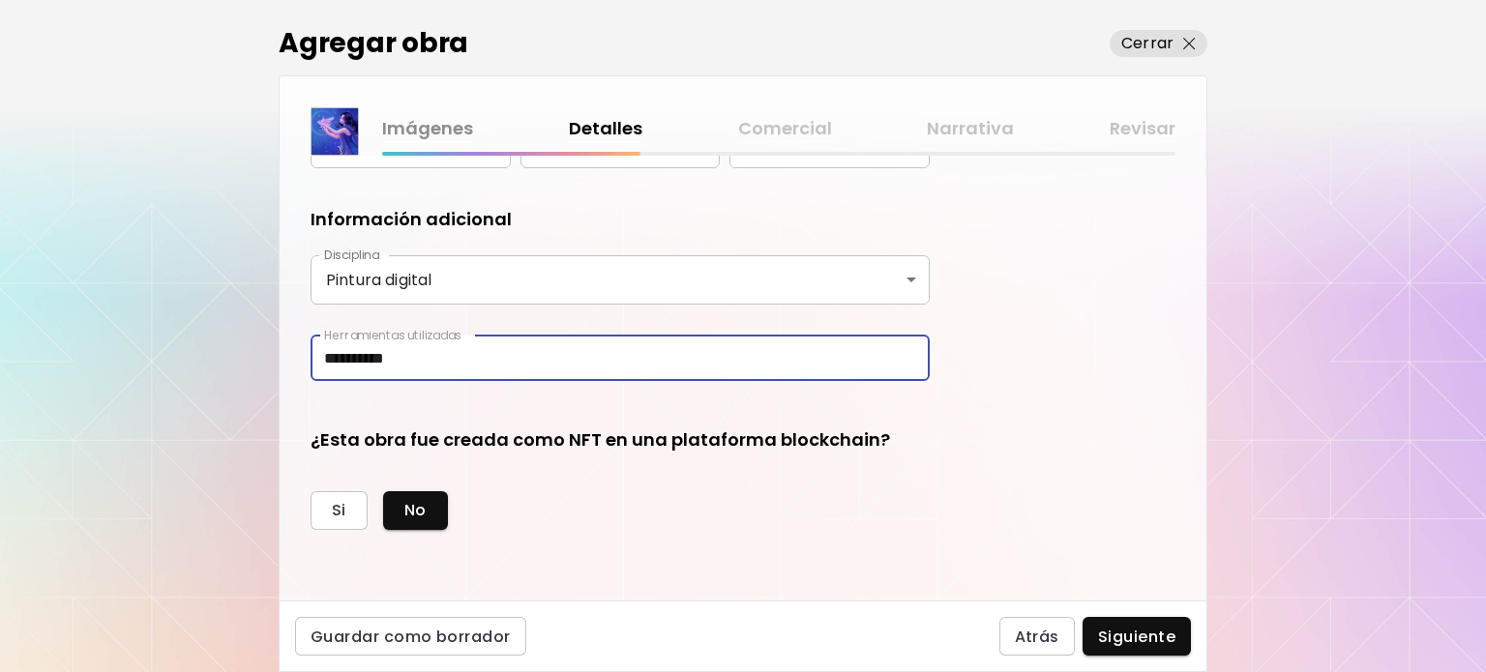
scroll to position [484, 0]
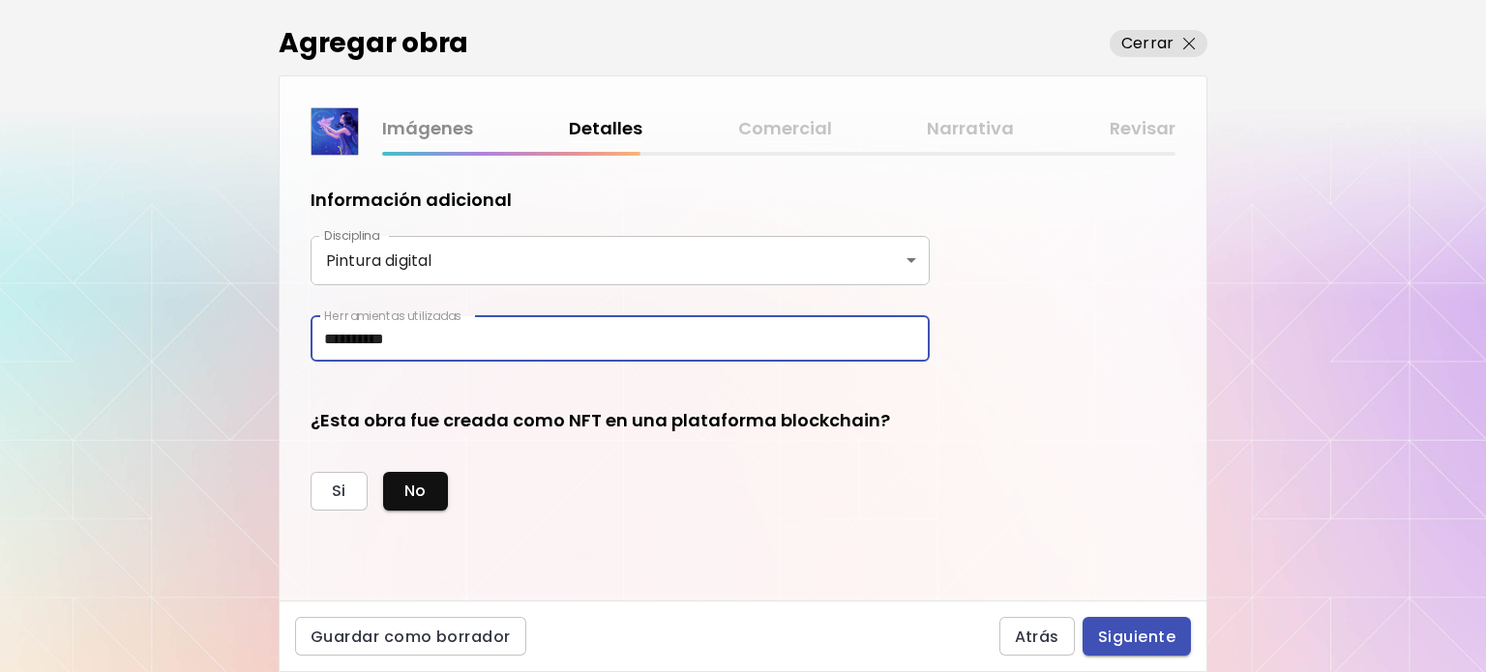
type input "**********"
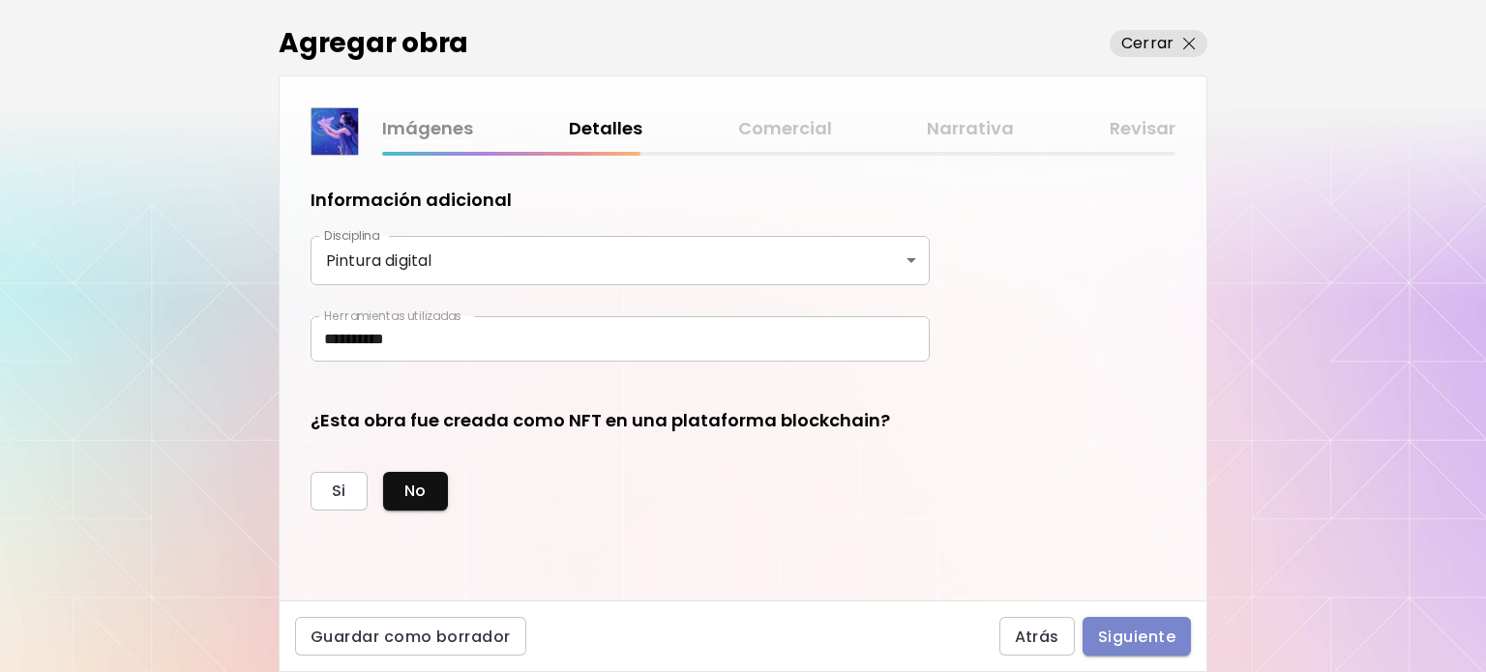
click at [1158, 632] on span "Siguiente" at bounding box center [1136, 637] width 77 height 20
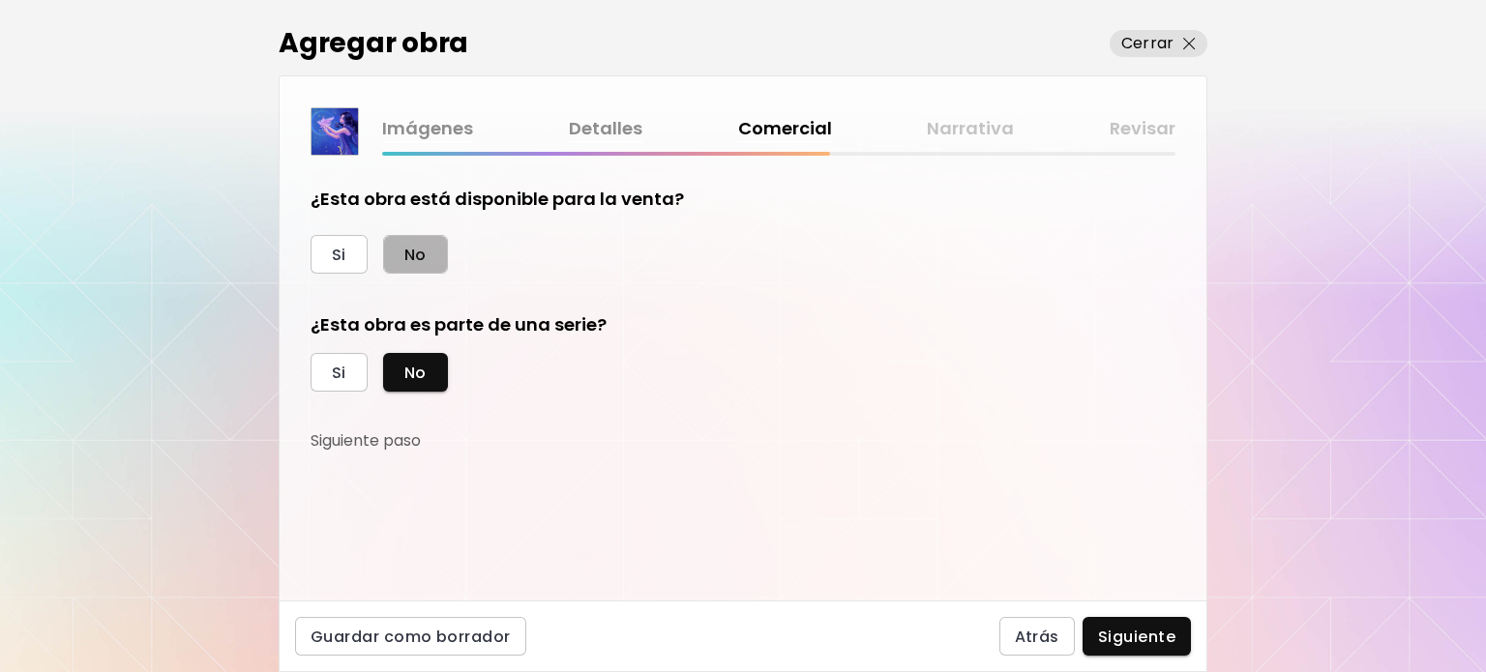
click at [418, 245] on span "No" at bounding box center [415, 255] width 22 height 20
click at [1149, 627] on span "Siguiente" at bounding box center [1136, 637] width 77 height 20
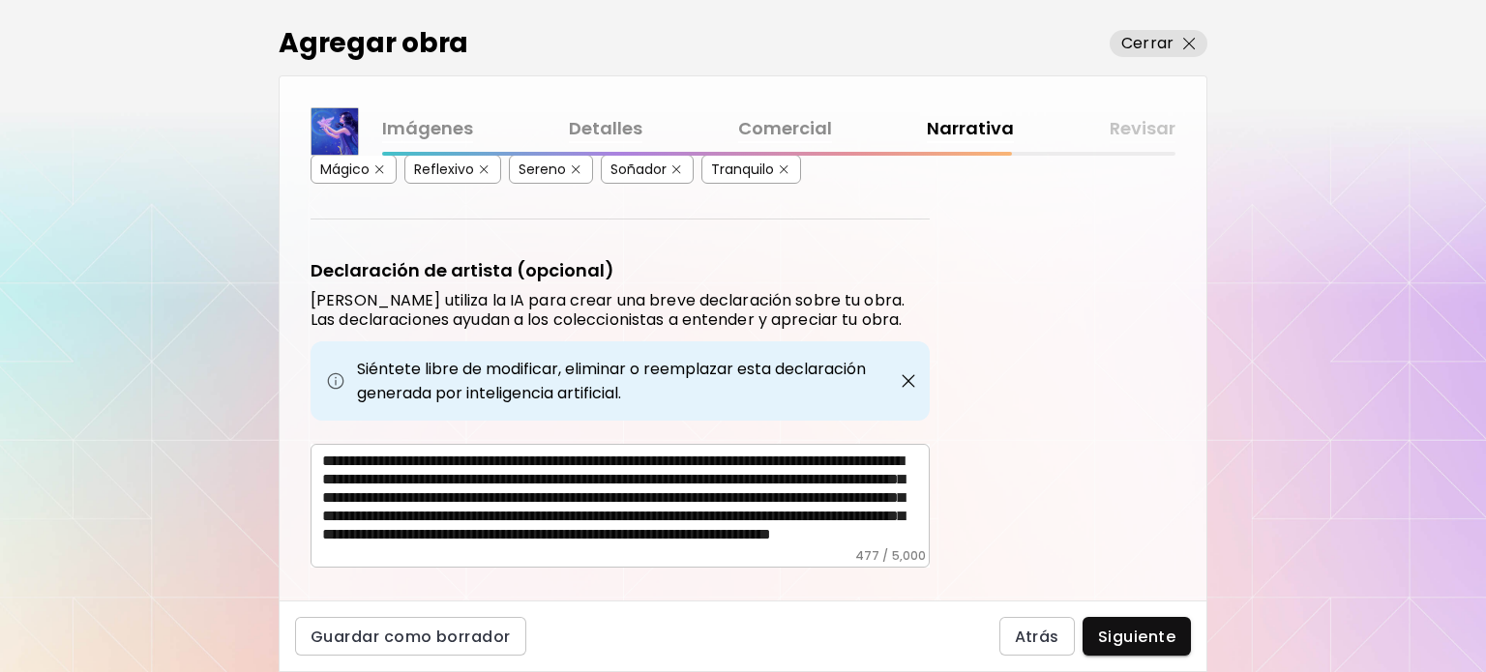
scroll to position [579, 0]
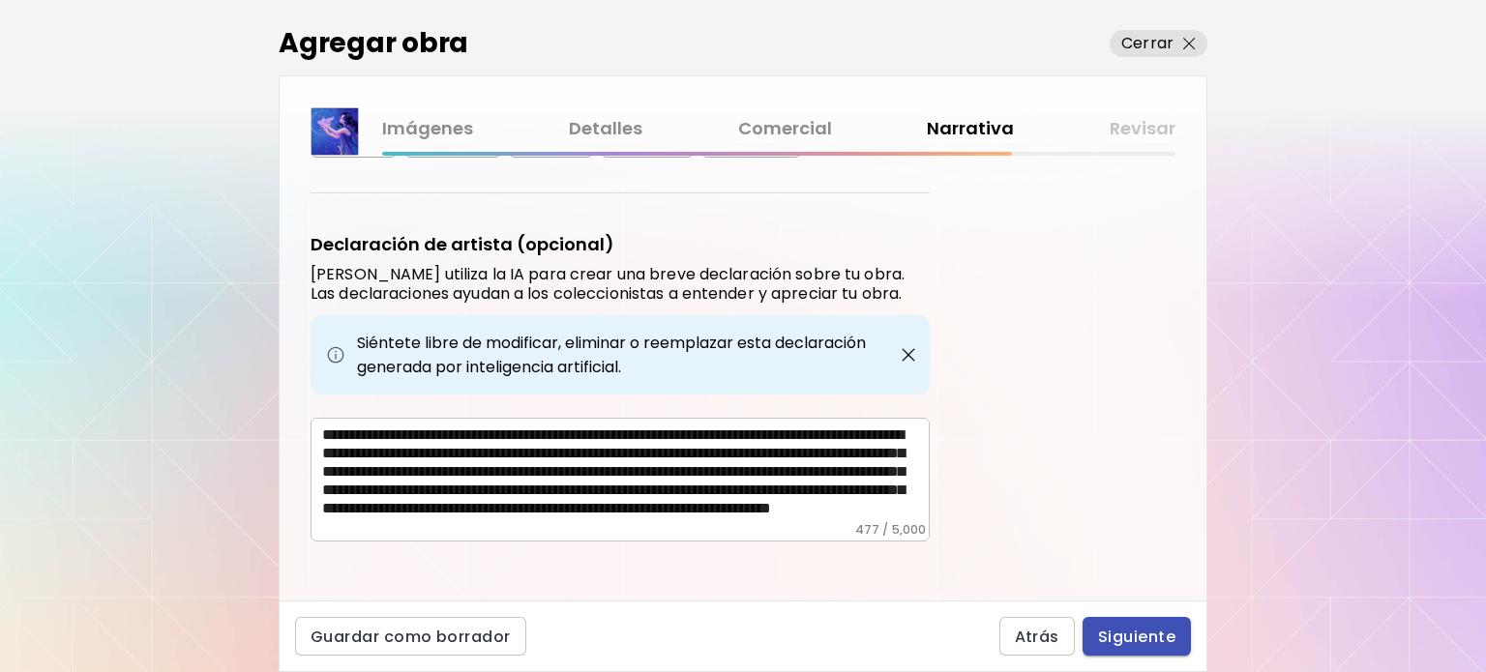
click at [1152, 628] on span "Siguiente" at bounding box center [1136, 637] width 77 height 20
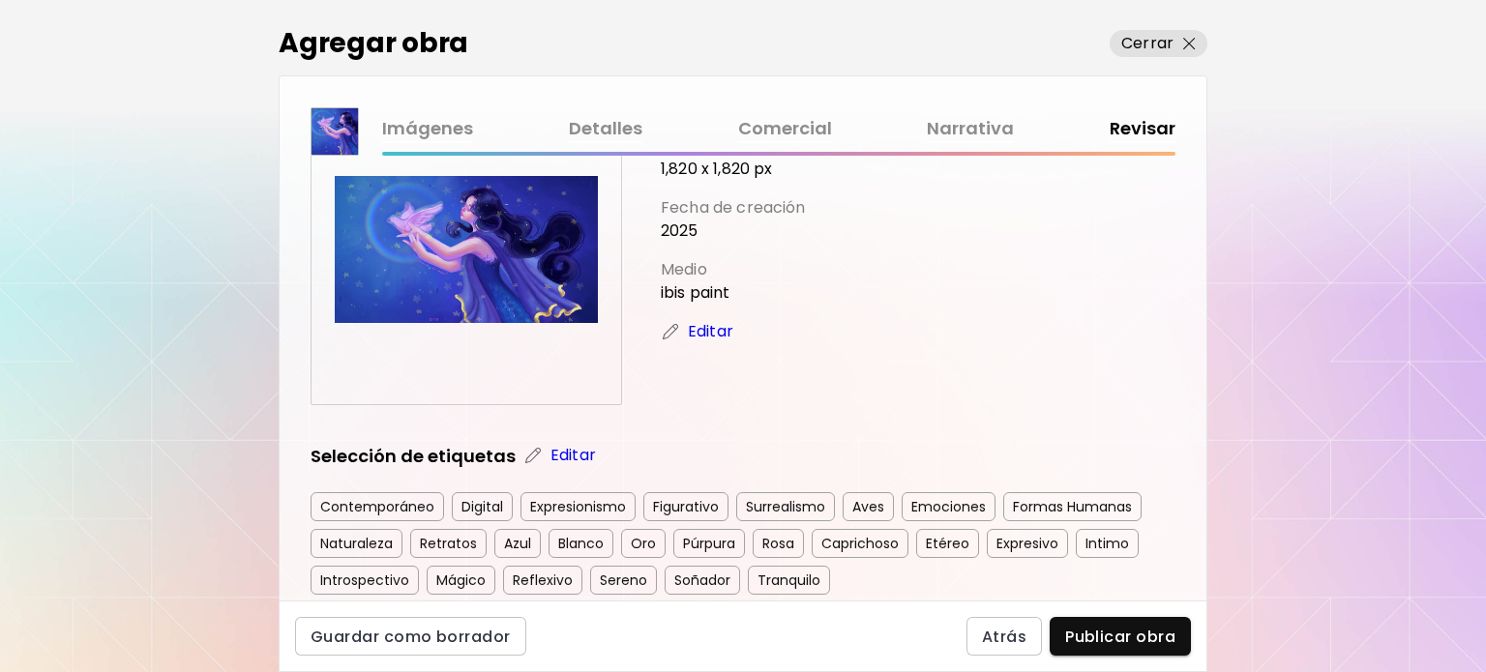
scroll to position [97, 0]
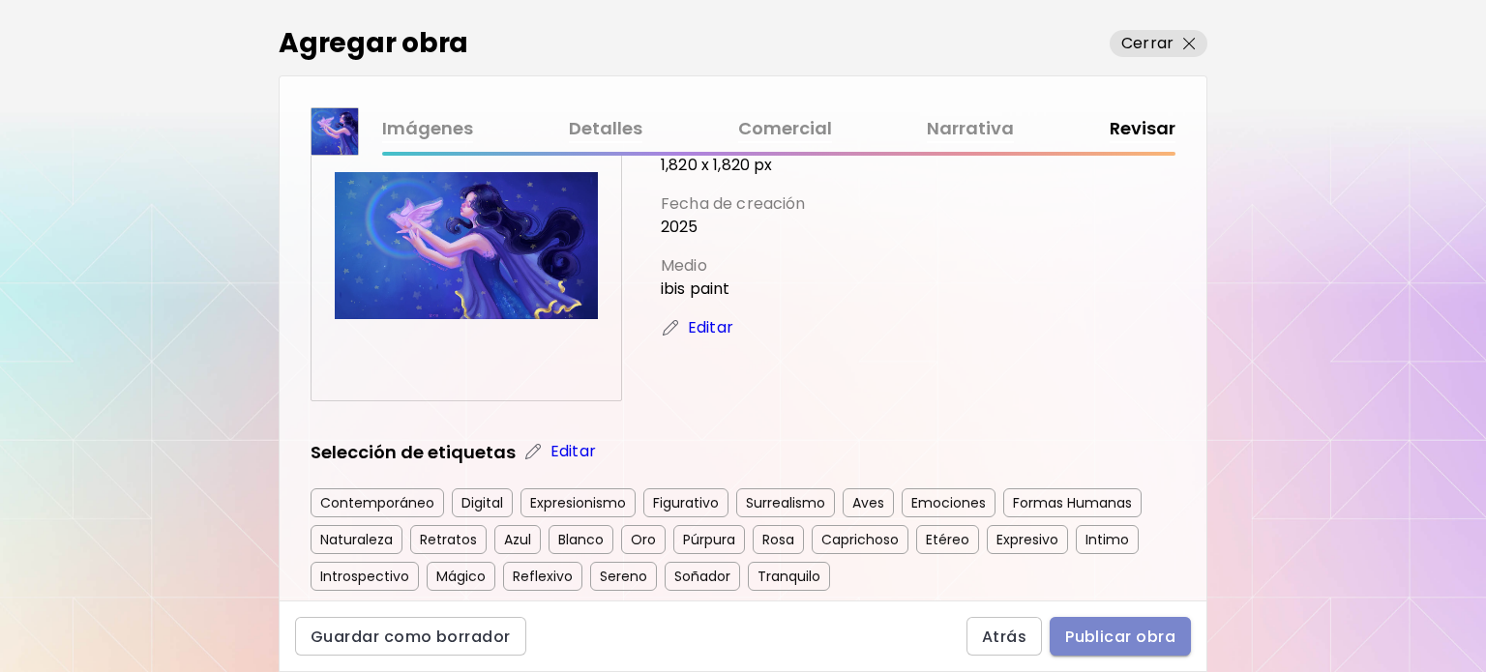
click at [1124, 633] on span "Publicar obra" at bounding box center [1120, 637] width 110 height 20
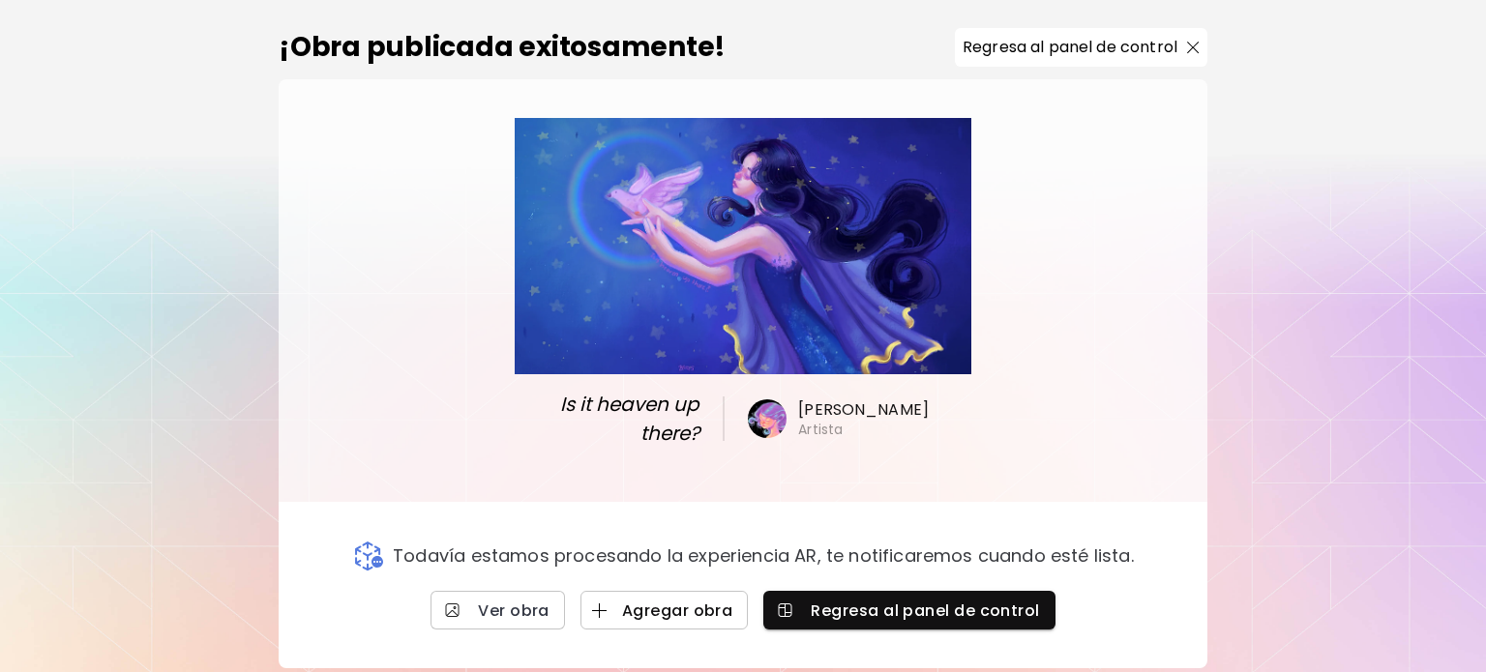
click at [624, 613] on span "Agregar obra" at bounding box center [664, 611] width 137 height 20
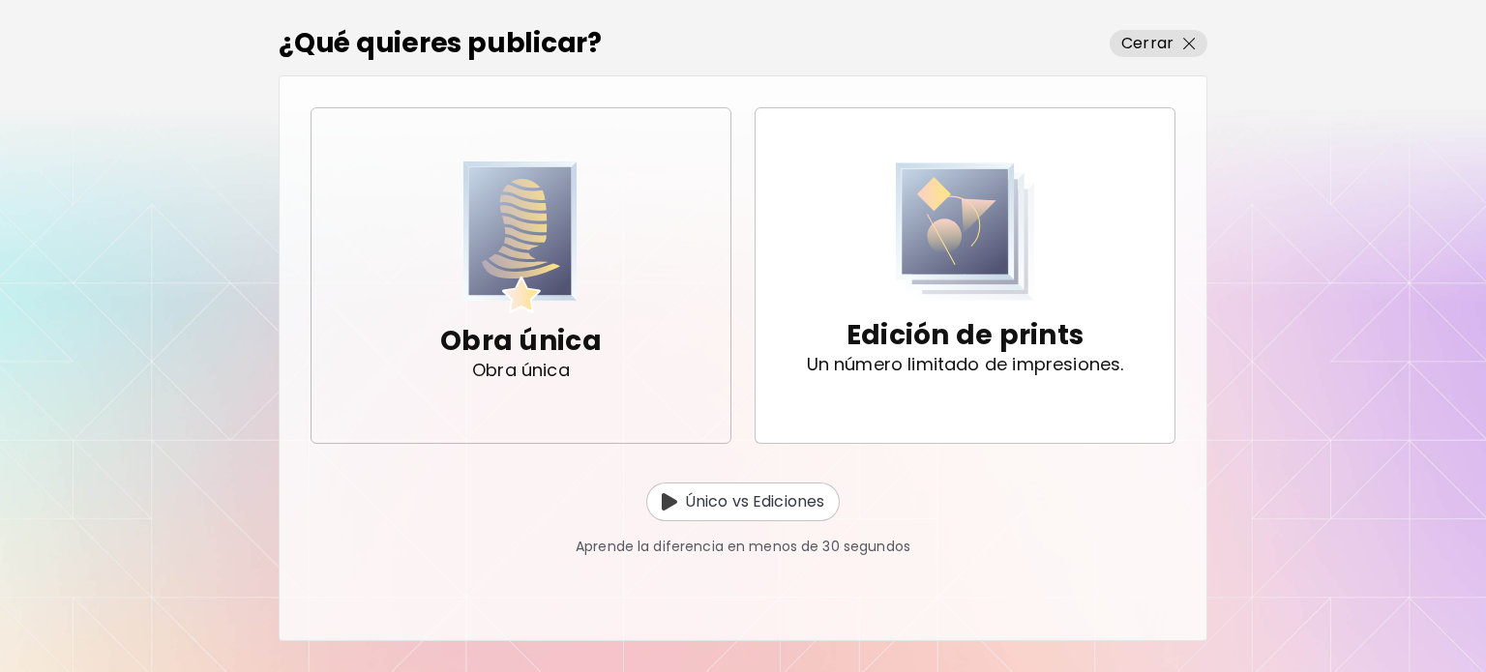
click at [543, 334] on p "Obra única" at bounding box center [521, 341] width 162 height 39
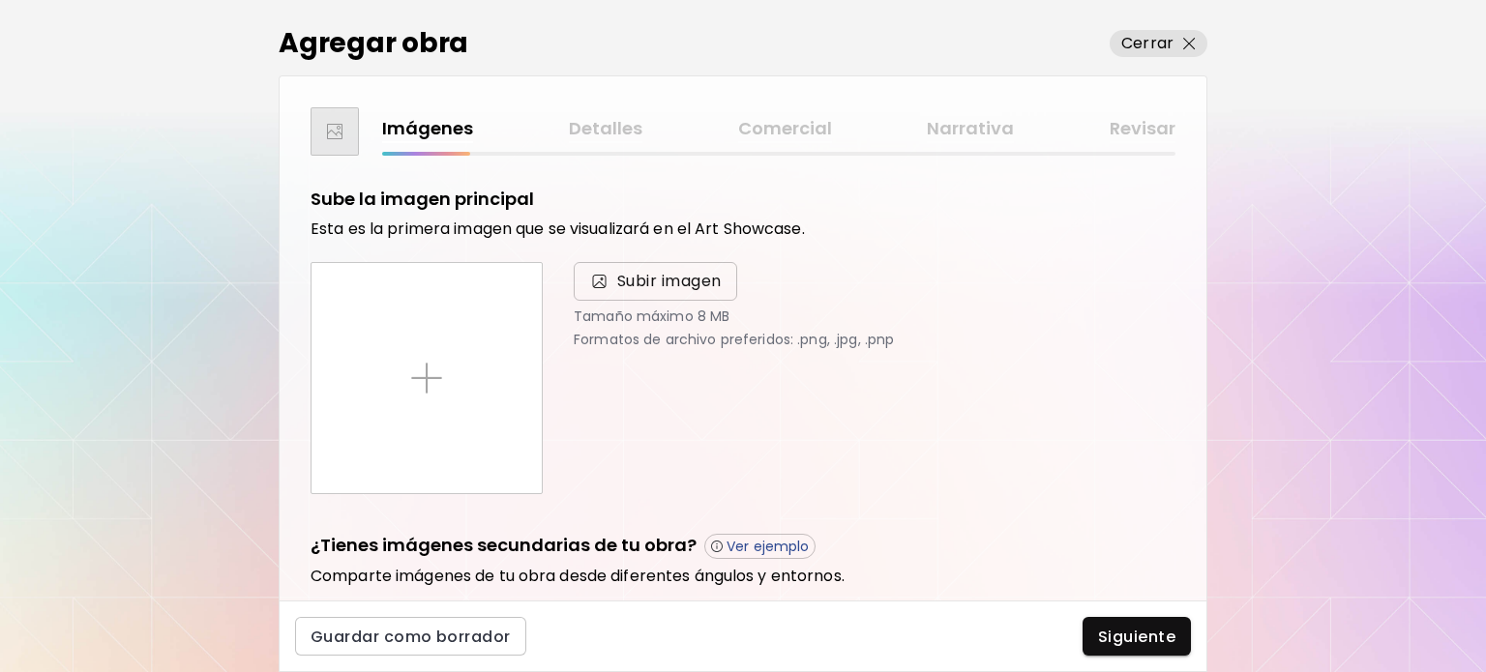
click at [674, 292] on span "Subir imagen" at bounding box center [669, 281] width 104 height 23
click at [0, 0] on input "Subir imagen" at bounding box center [0, 0] width 0 height 0
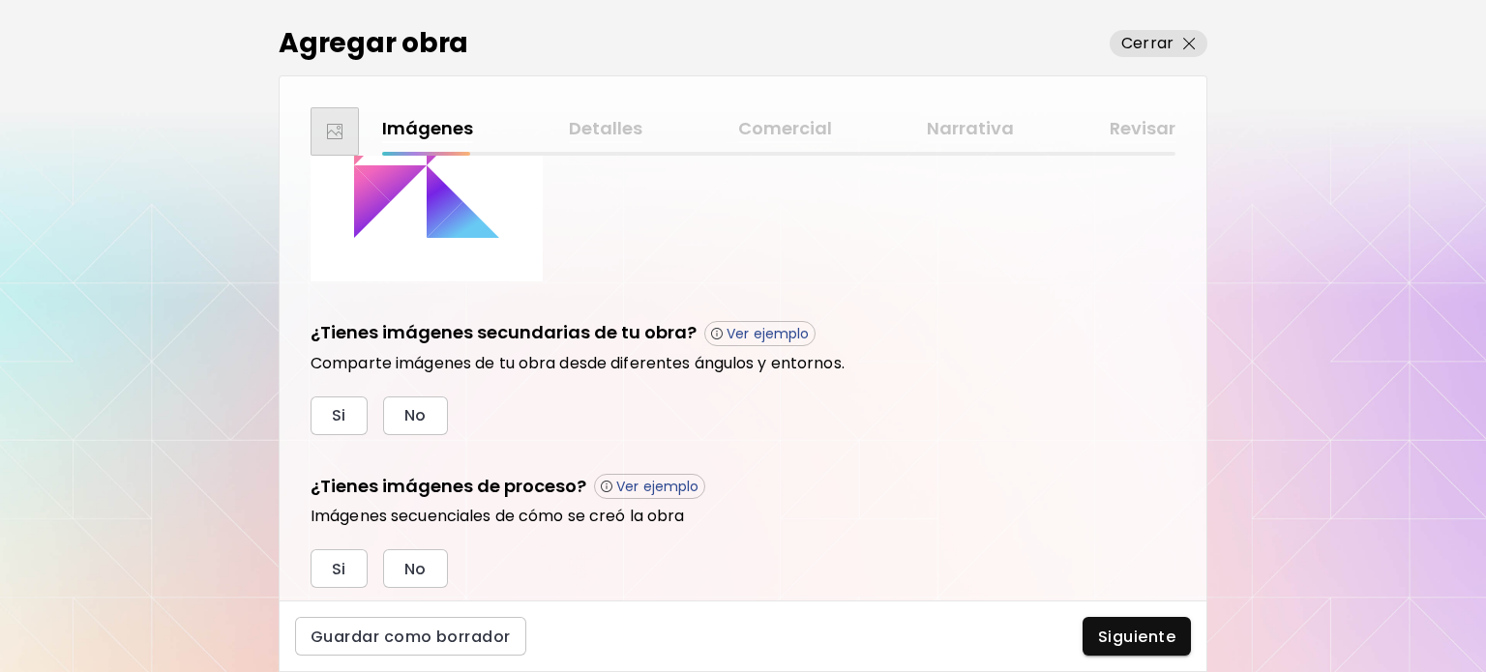
scroll to position [267, 0]
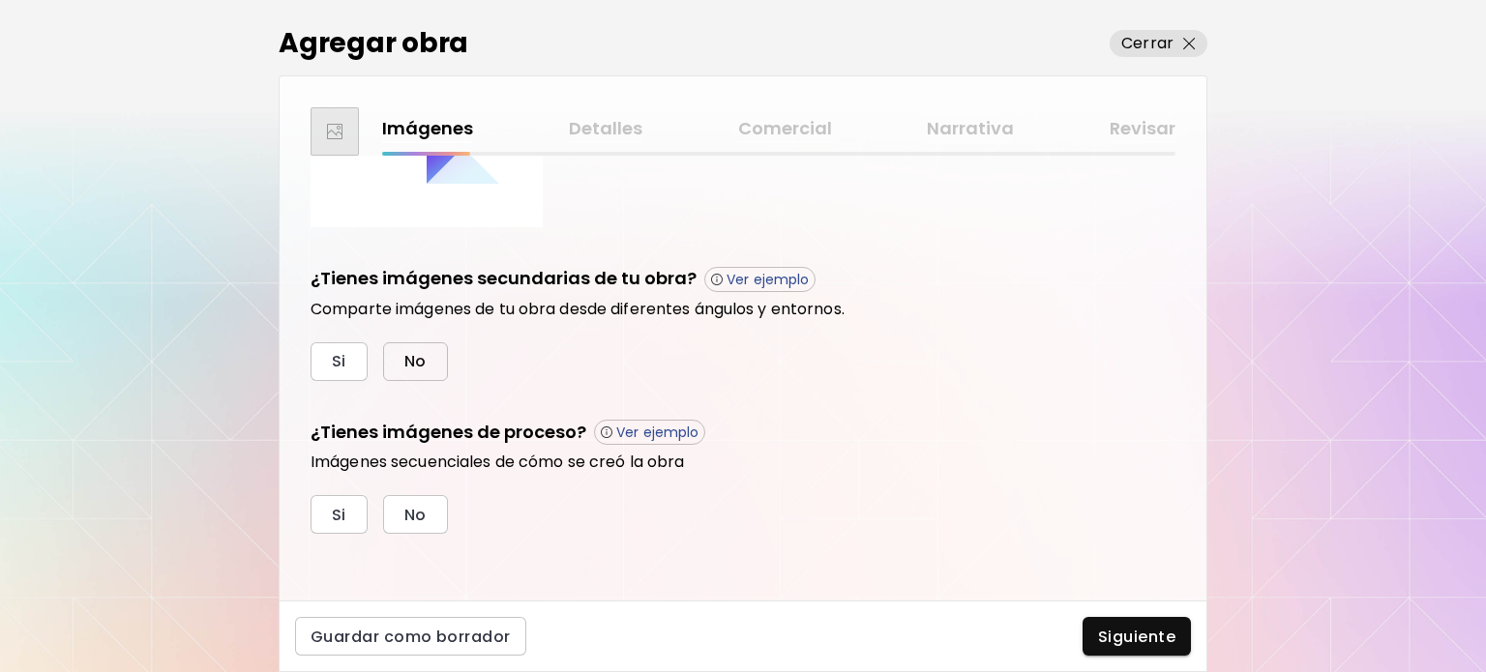
click at [417, 376] on button "No" at bounding box center [415, 361] width 65 height 39
click at [440, 533] on div "Sube la imagen principal Esta es la primera imagen que se visualizará en el Art…" at bounding box center [743, 378] width 927 height 445
click at [431, 522] on button "No" at bounding box center [415, 514] width 65 height 39
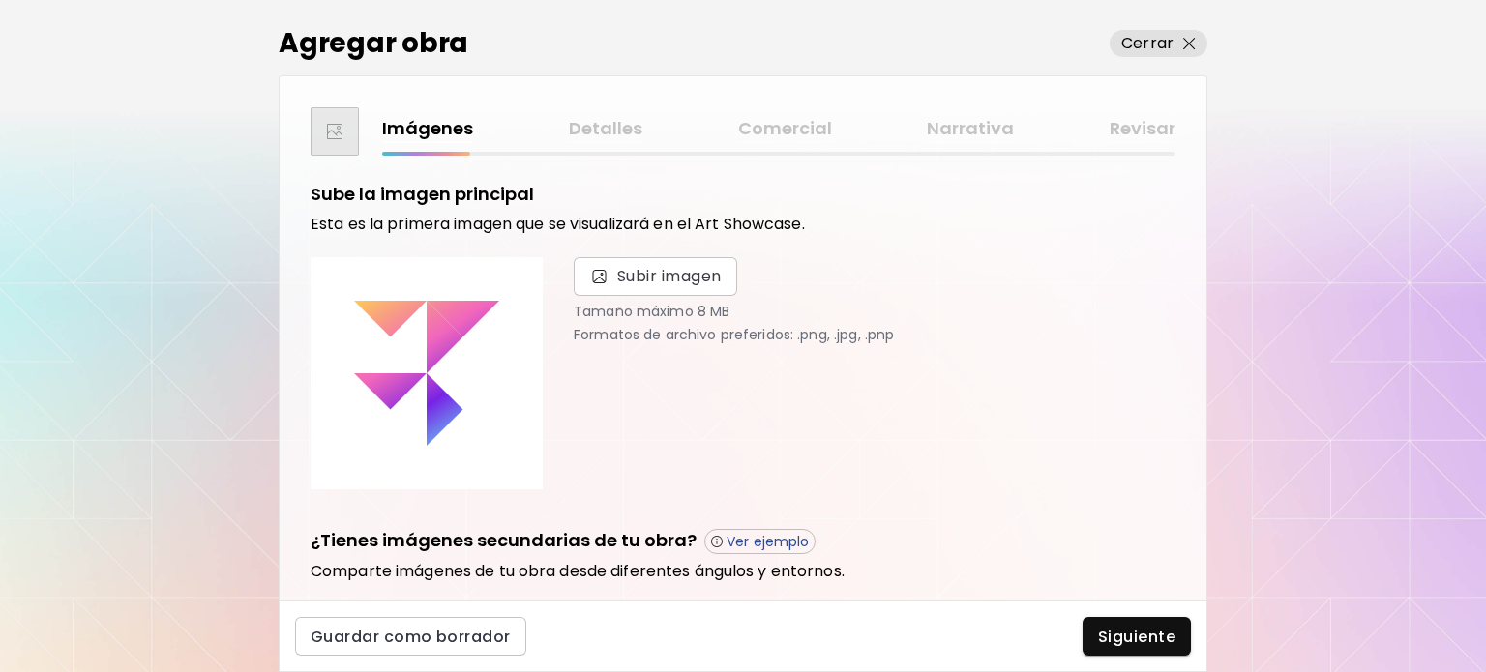
scroll to position [0, 0]
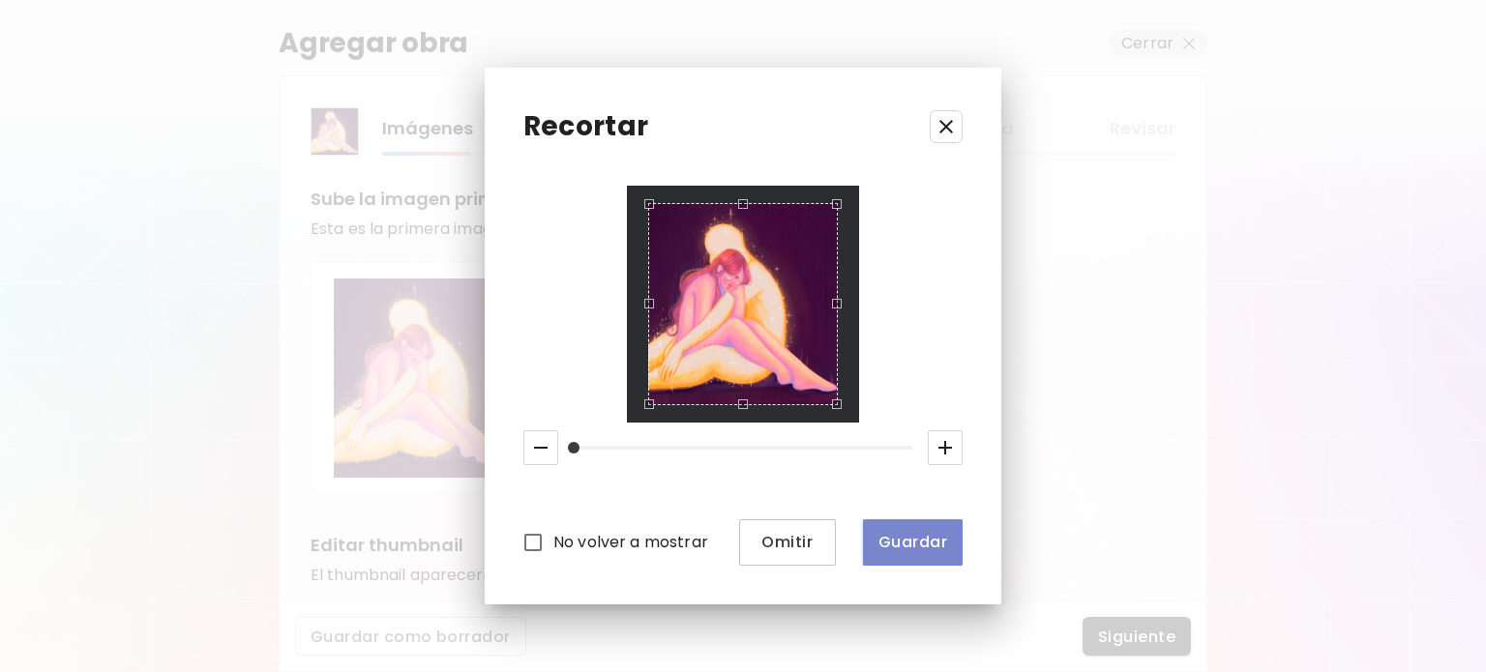
click at [873, 544] on button "Guardar" at bounding box center [913, 543] width 100 height 46
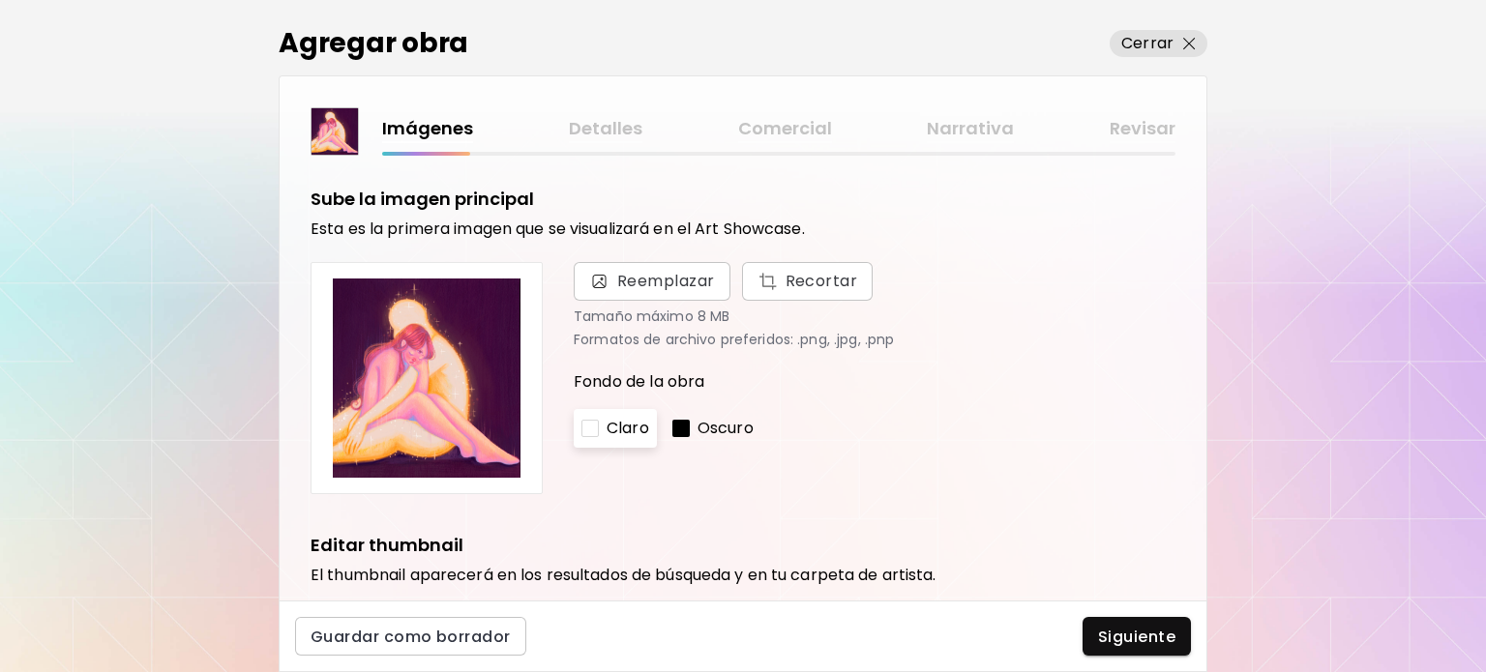
click at [685, 426] on div at bounding box center [680, 428] width 17 height 17
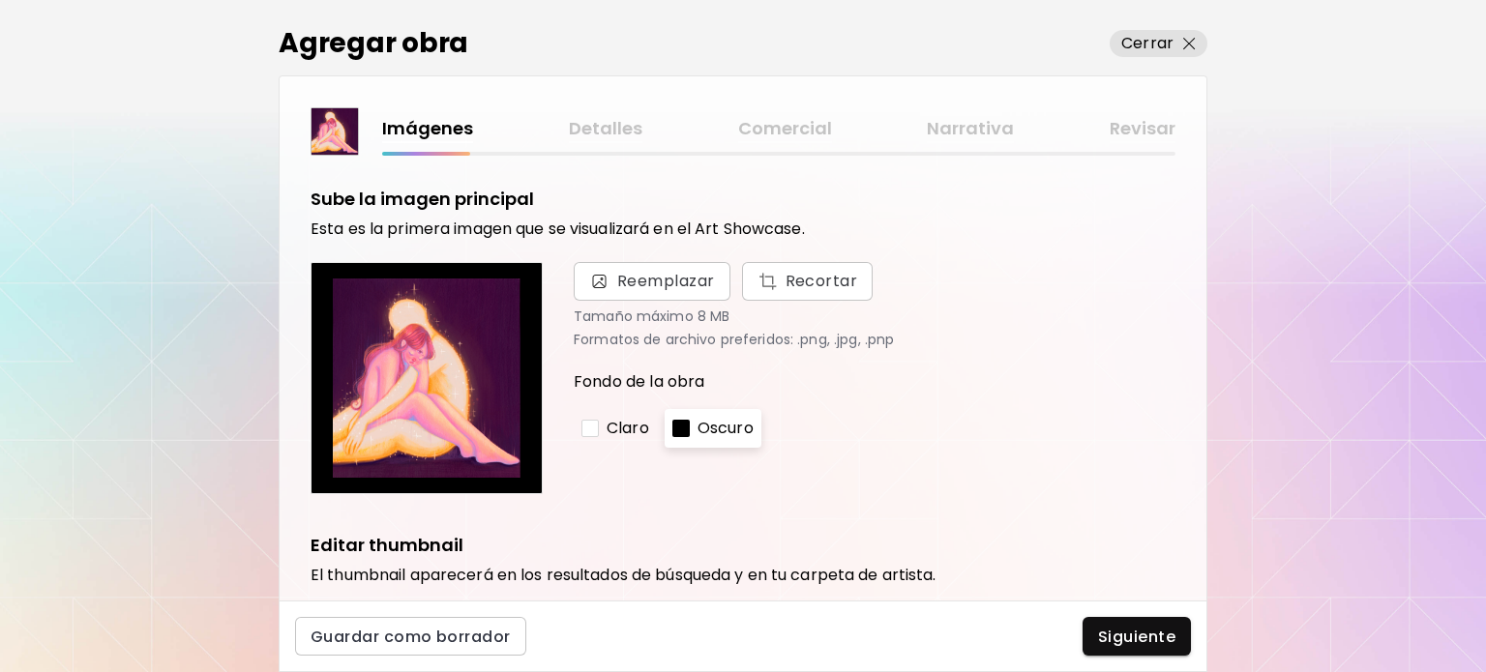
click at [654, 432] on div "Claro Oscuro" at bounding box center [875, 428] width 602 height 39
click at [648, 430] on p "Claro" at bounding box center [628, 428] width 43 height 23
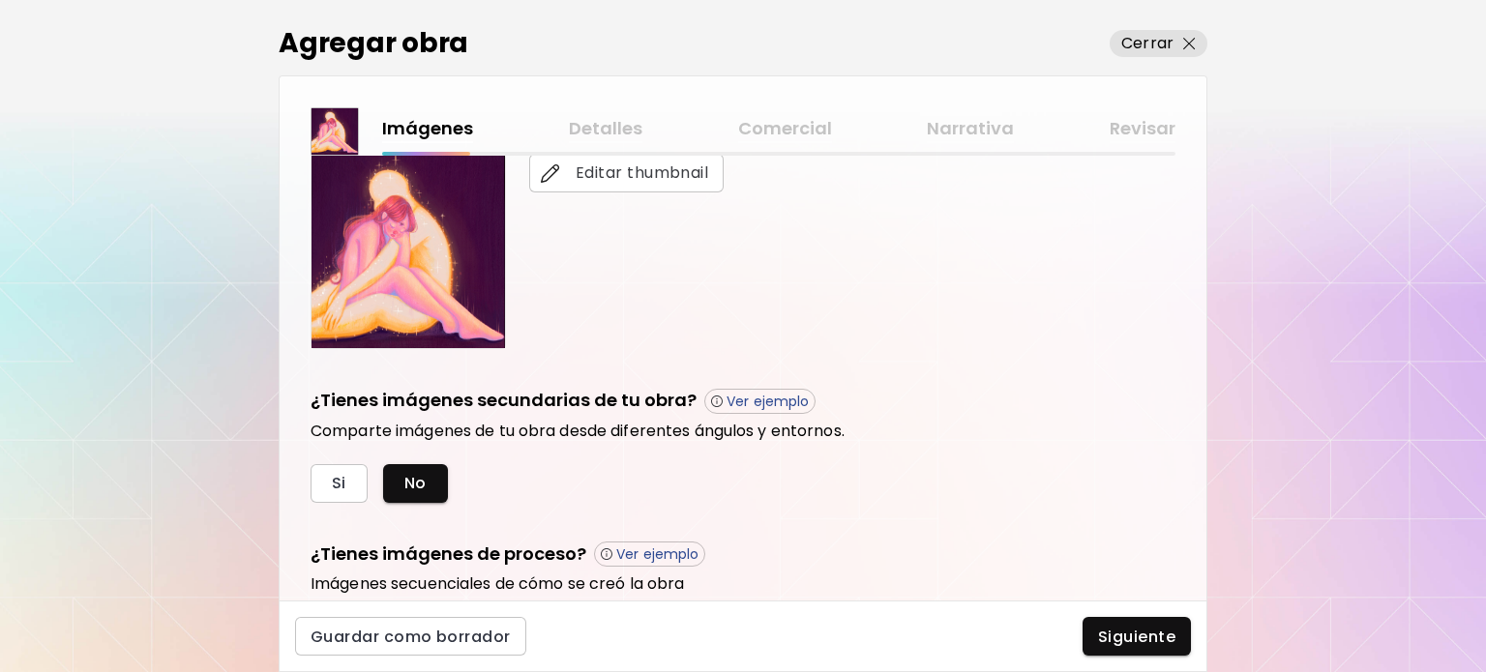
scroll to position [577, 0]
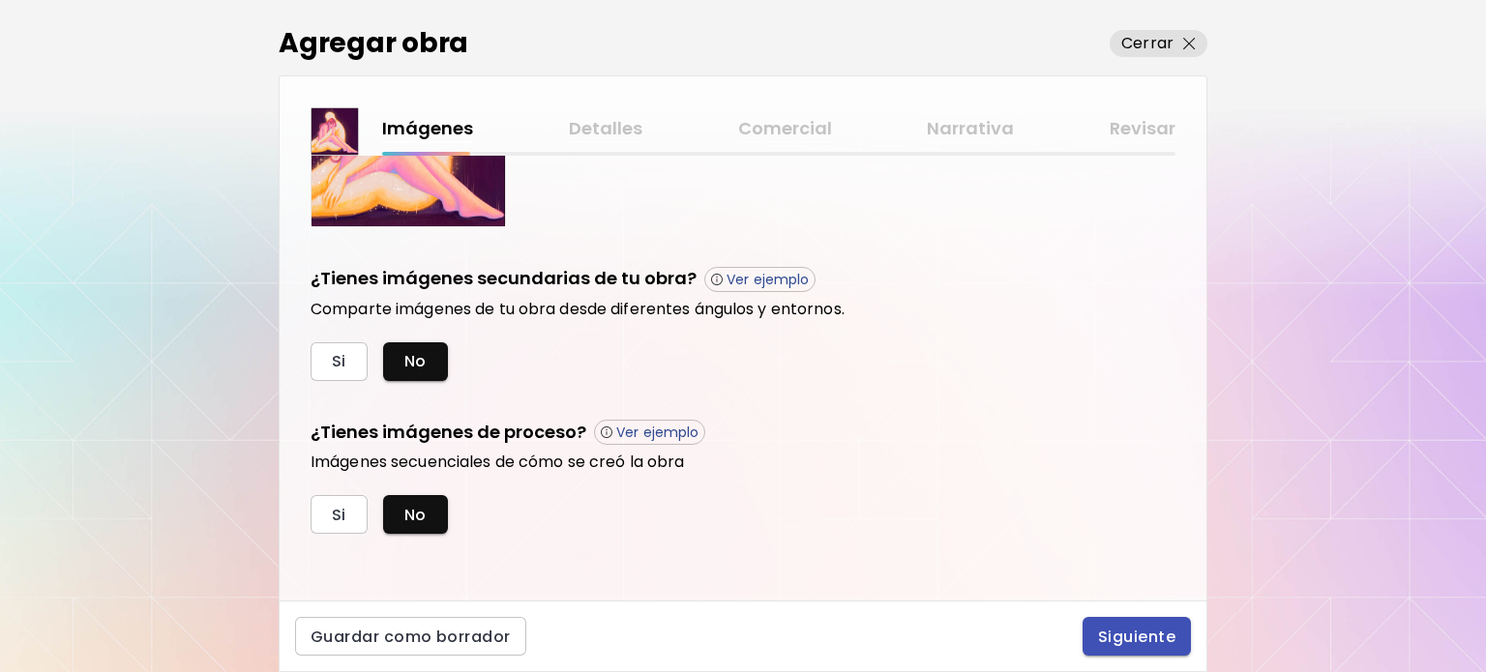
click at [1152, 638] on span "Siguiente" at bounding box center [1136, 637] width 77 height 20
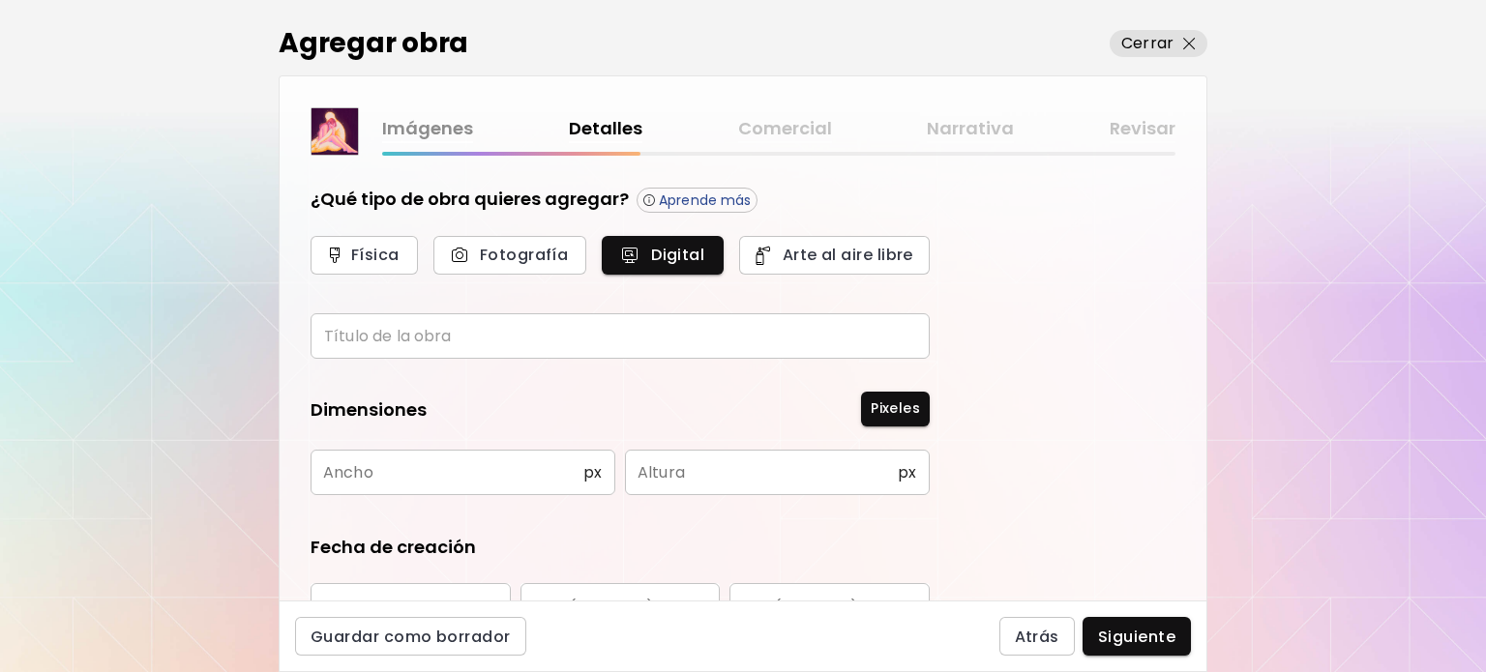
click at [575, 326] on input "text" at bounding box center [620, 335] width 619 height 45
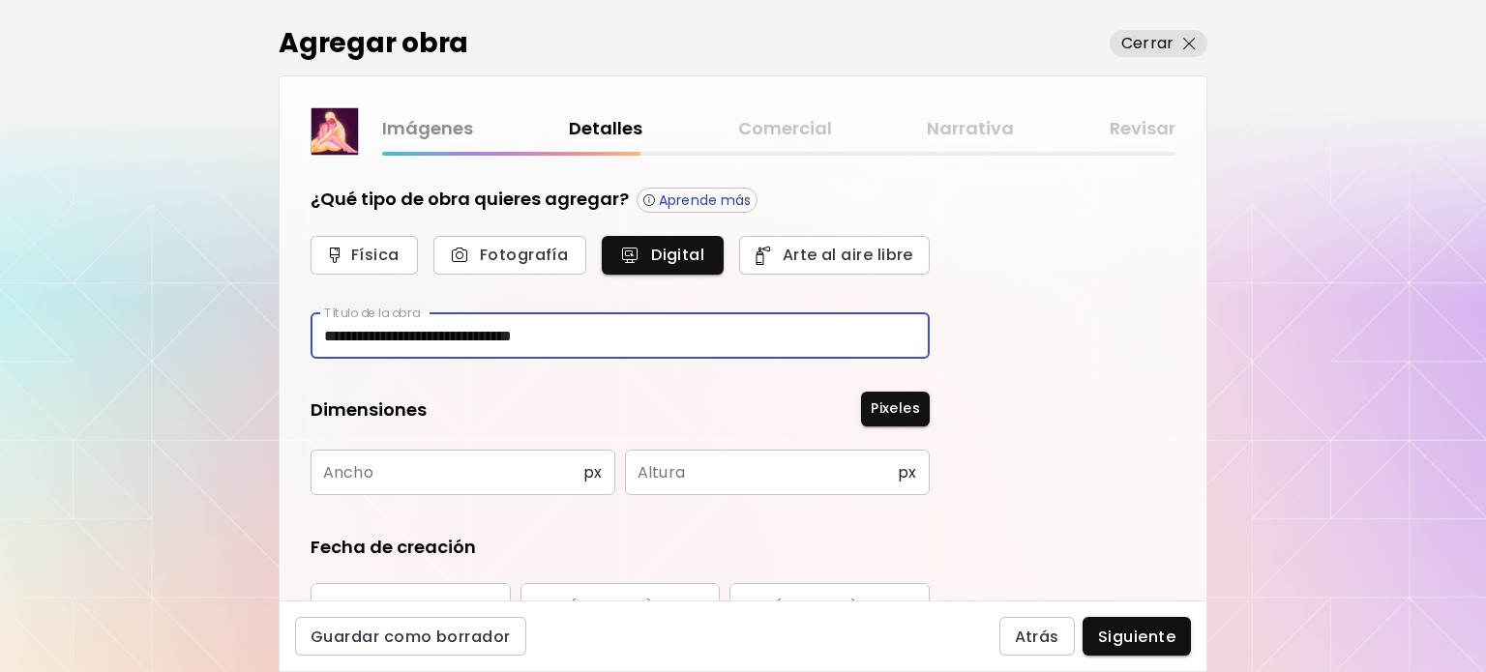
type input "**********"
click at [499, 473] on input "text" at bounding box center [447, 472] width 273 height 45
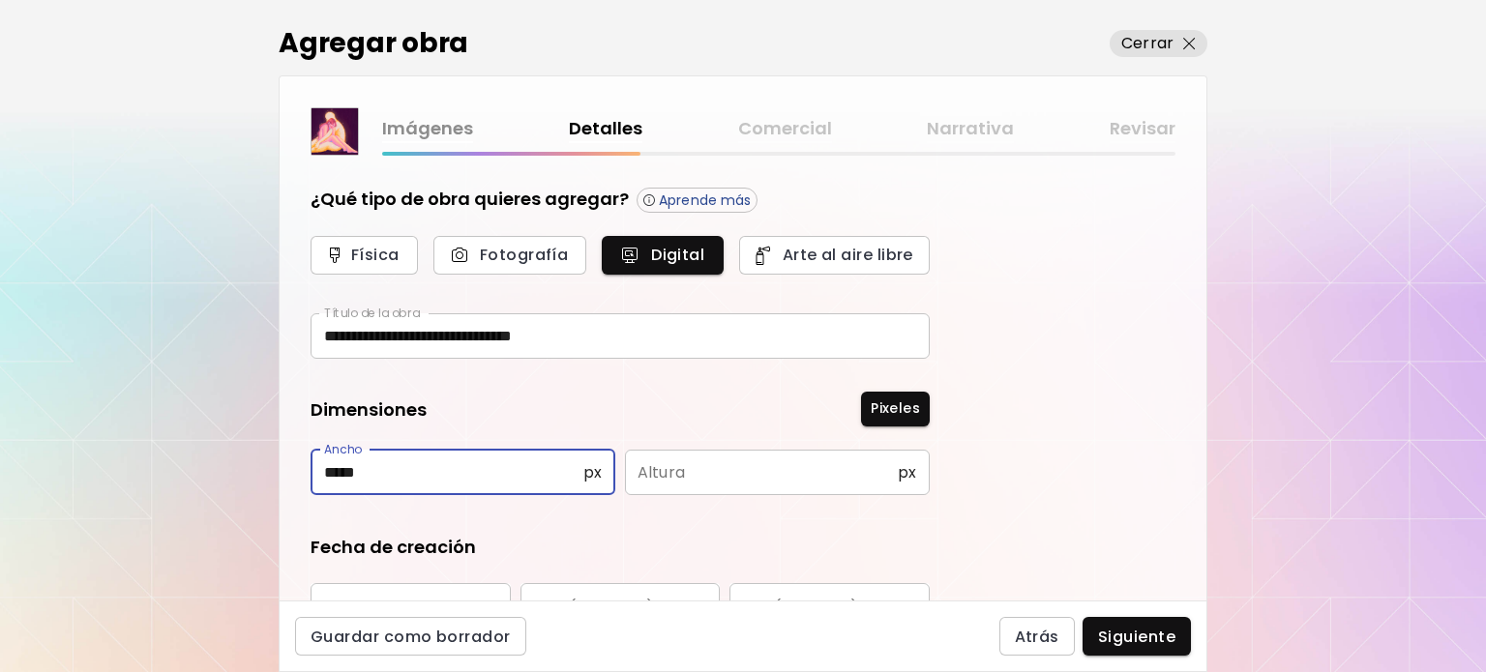
type input "*****"
click at [881, 494] on form "**********" at bounding box center [620, 602] width 619 height 831
click at [810, 489] on input "text" at bounding box center [761, 472] width 273 height 45
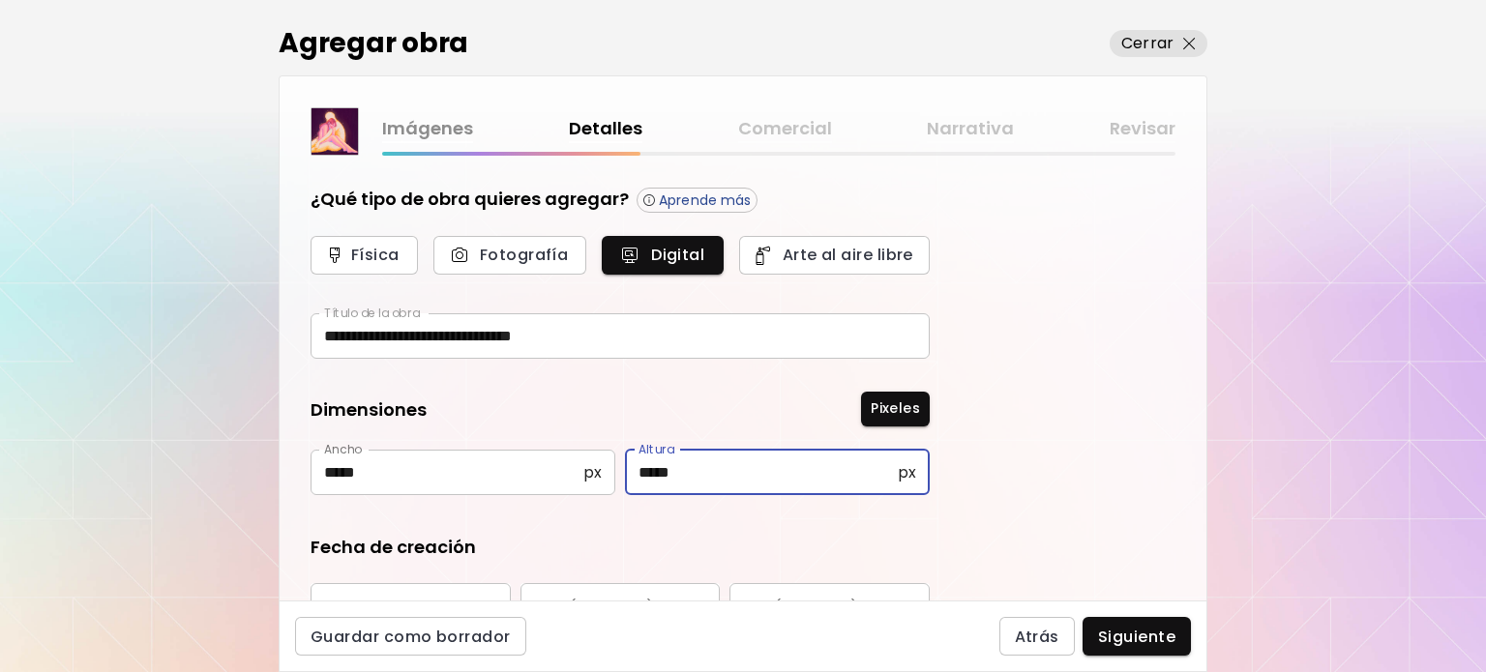
type input "*****"
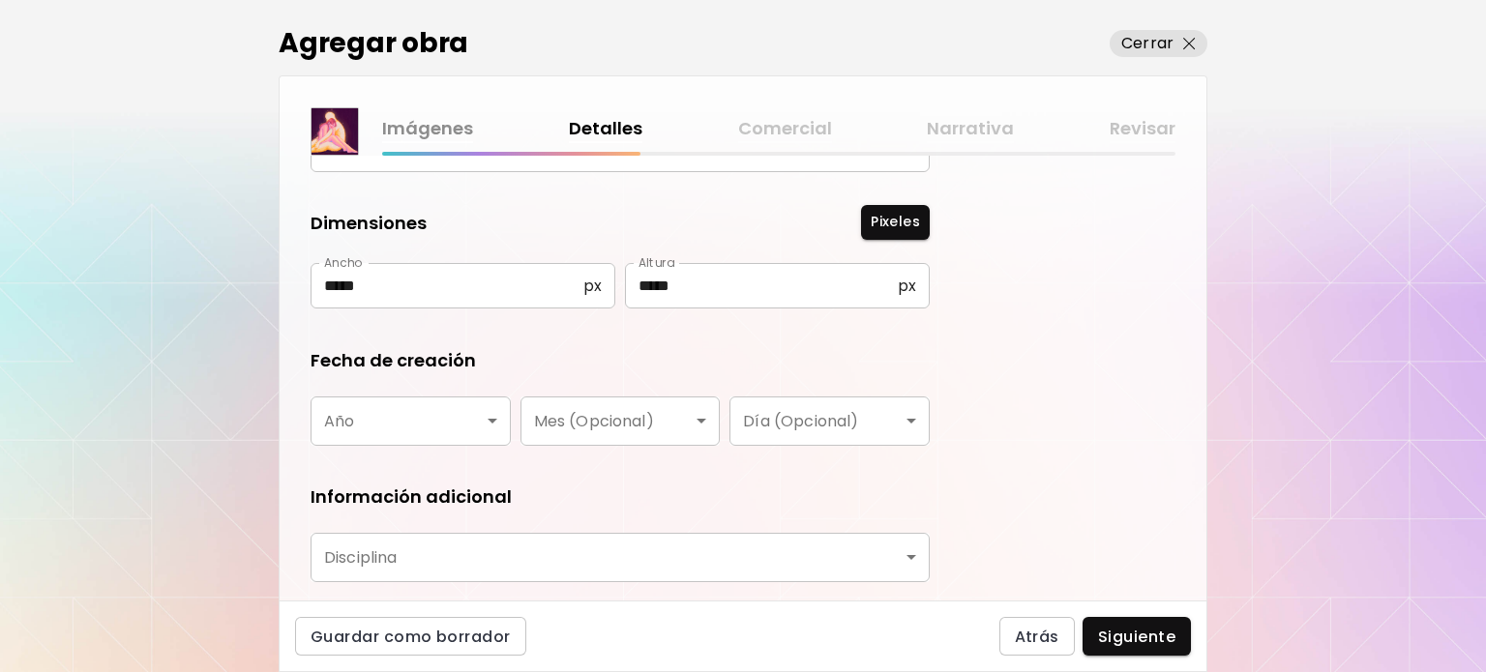
scroll to position [193, 0]
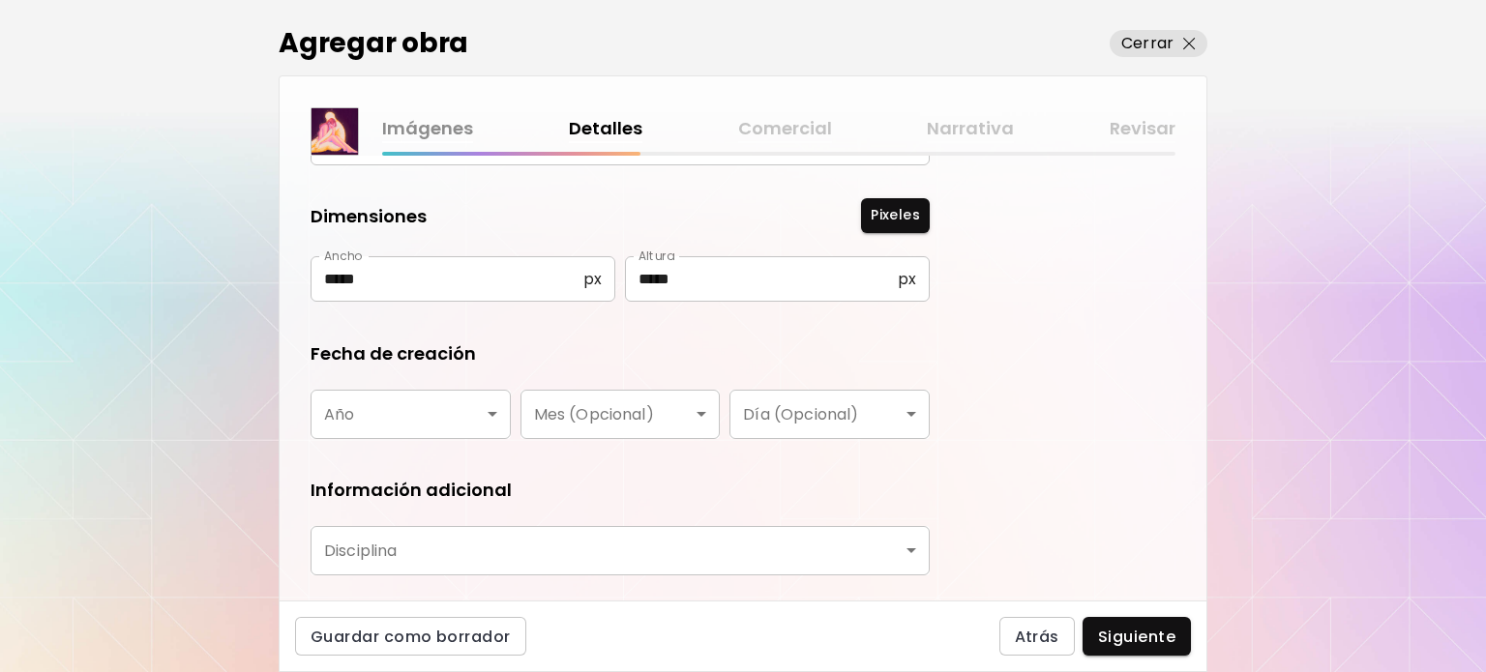
click at [402, 394] on body "**********" at bounding box center [743, 336] width 1486 height 672
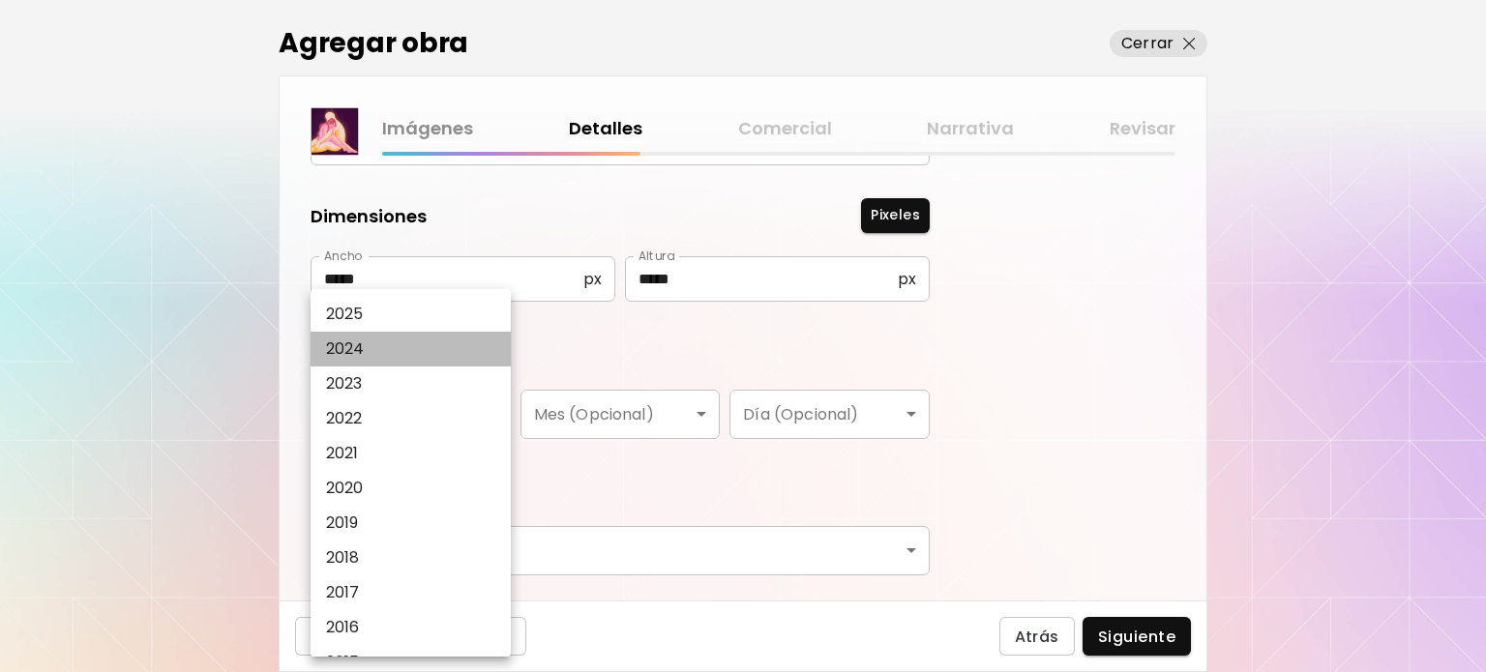
click at [403, 355] on li "2024" at bounding box center [416, 349] width 210 height 35
type input "****"
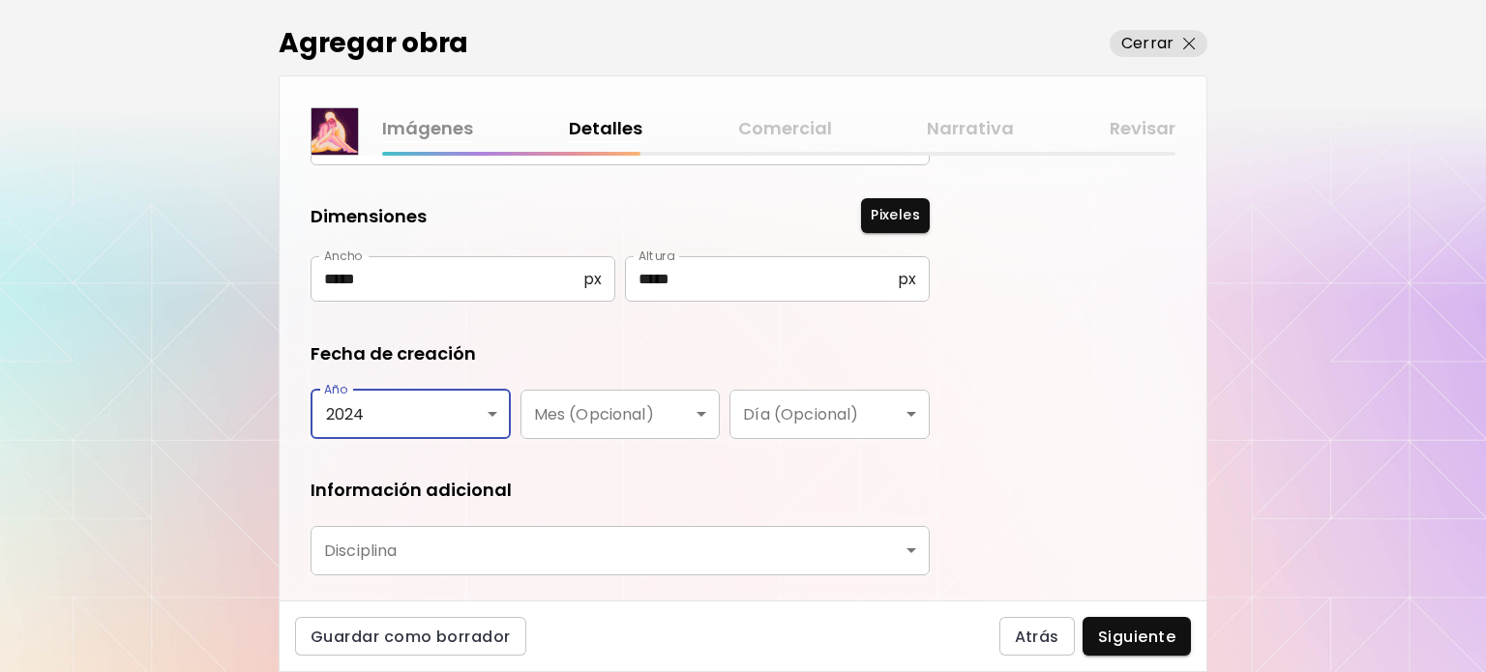
click at [613, 429] on body "**********" at bounding box center [743, 336] width 1486 height 672
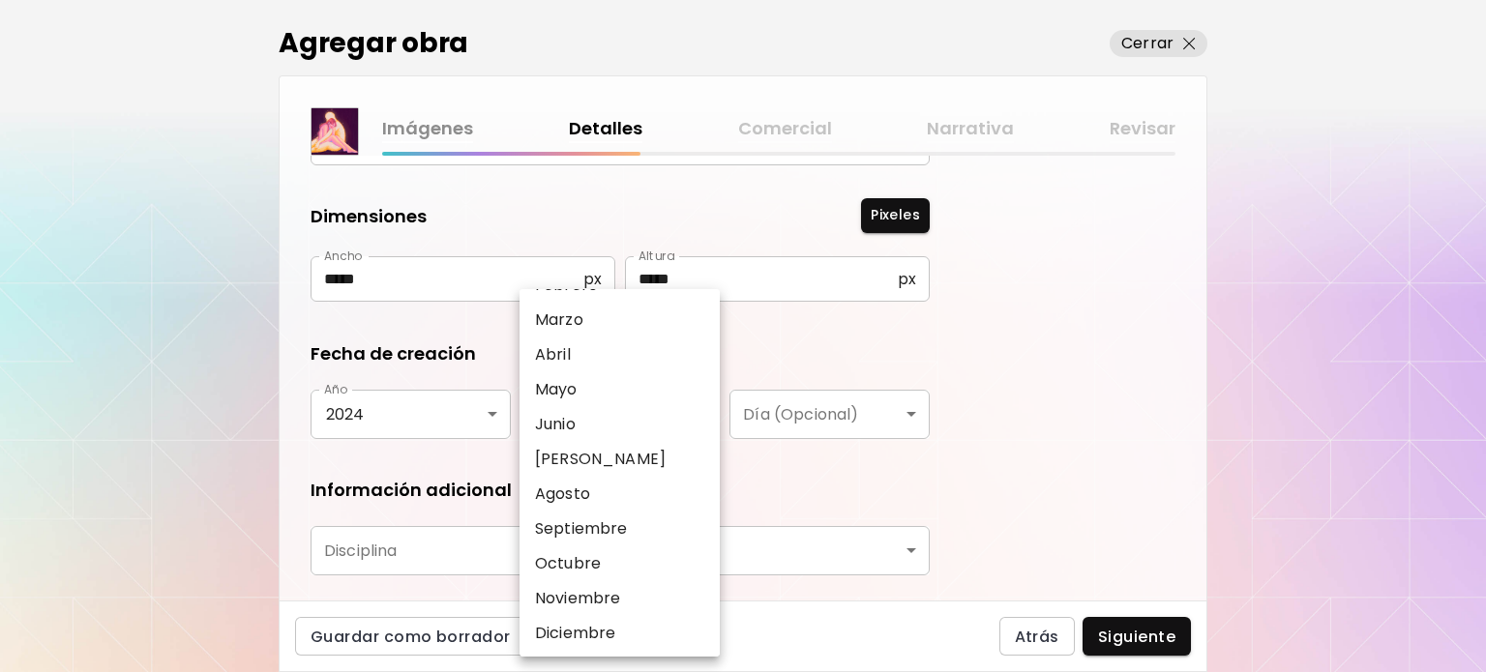
scroll to position [101, 0]
click at [600, 624] on p "Diciembre" at bounding box center [575, 631] width 80 height 23
type input "*********"
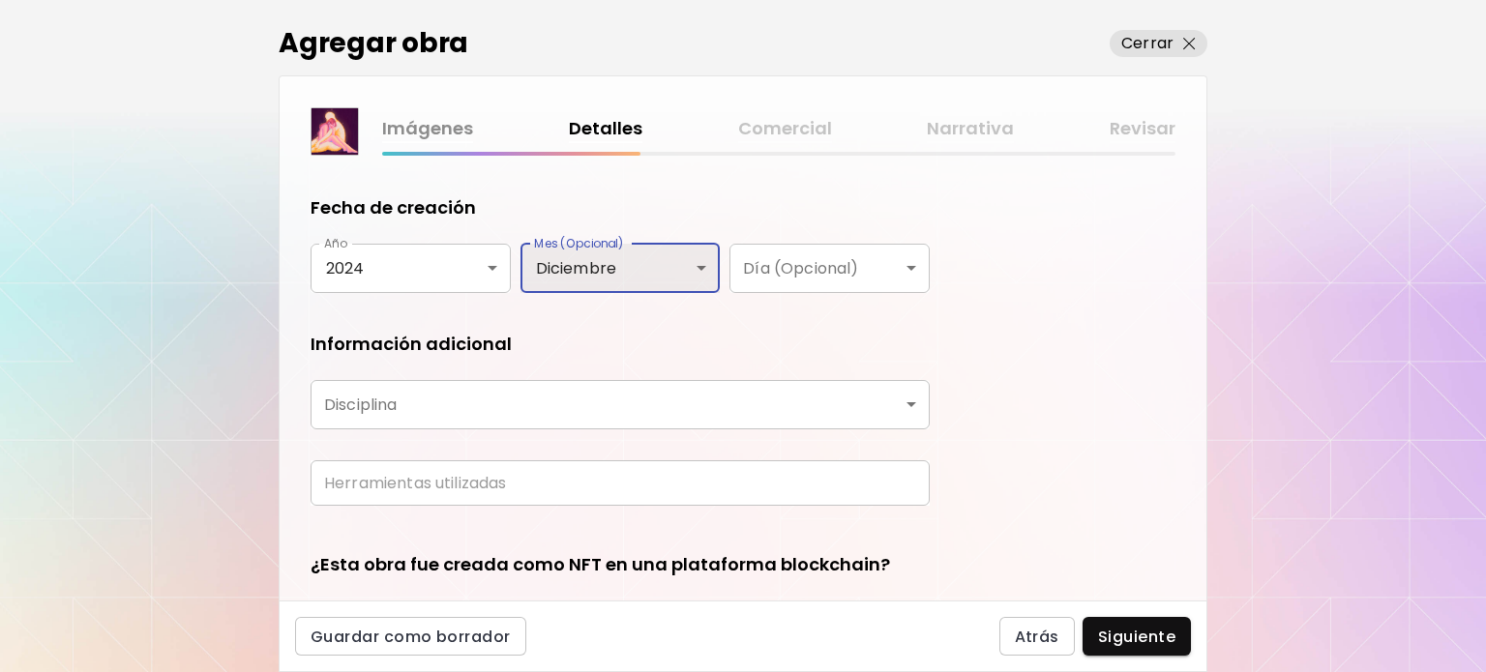
scroll to position [387, 0]
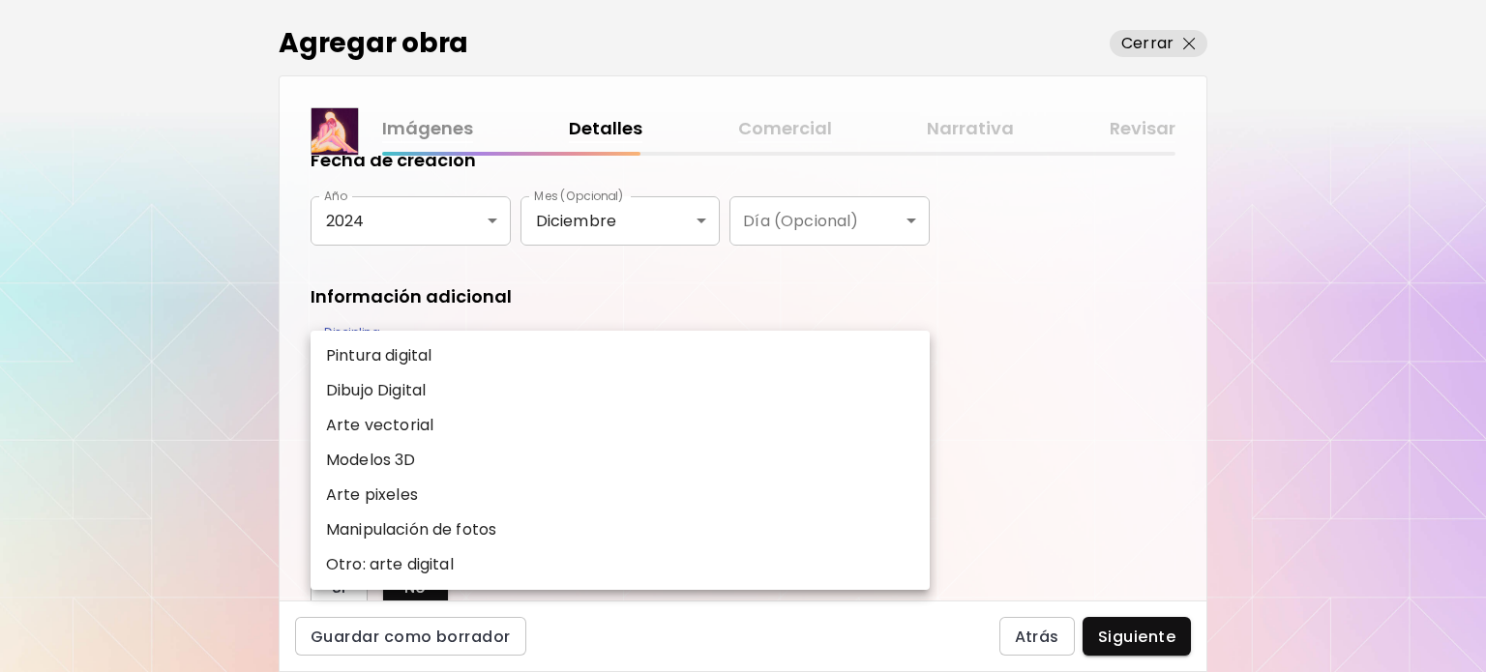
click at [442, 348] on body "**********" at bounding box center [743, 336] width 1486 height 672
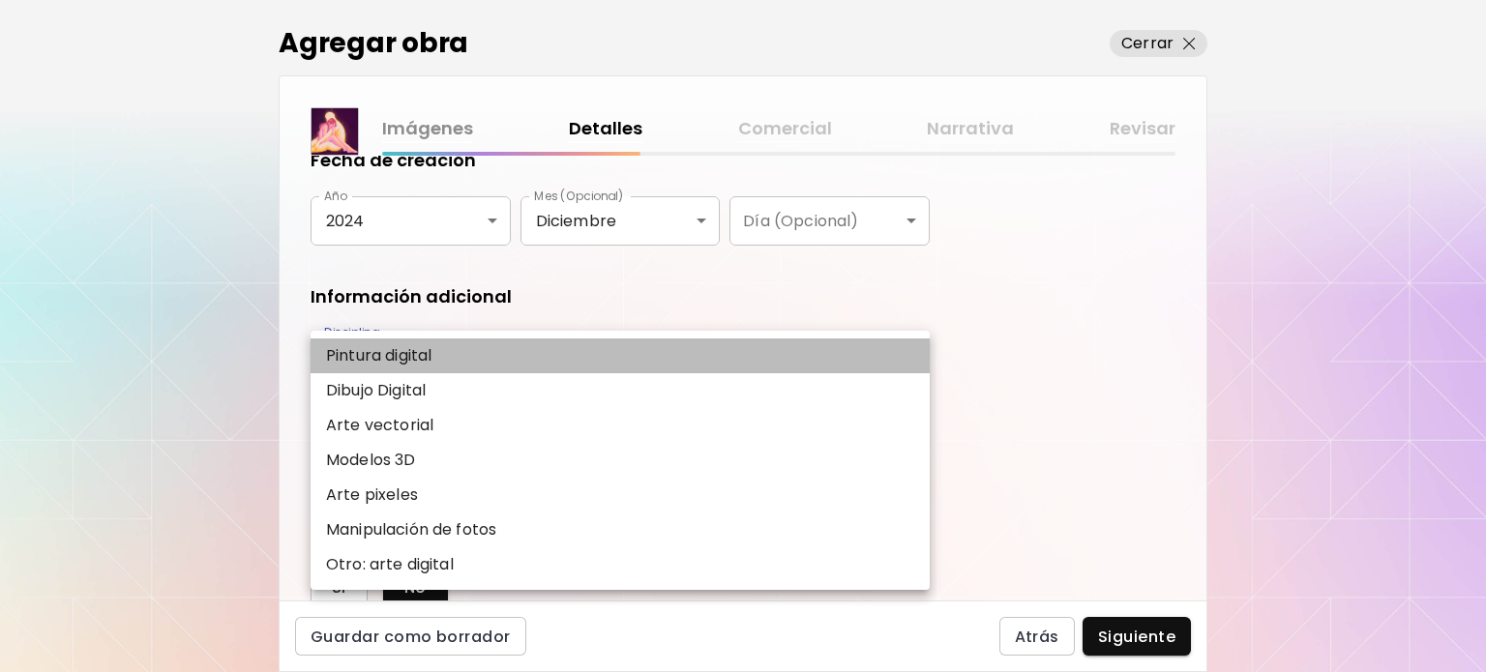
click at [444, 361] on li "Pintura digital" at bounding box center [620, 356] width 619 height 35
type input "**********"
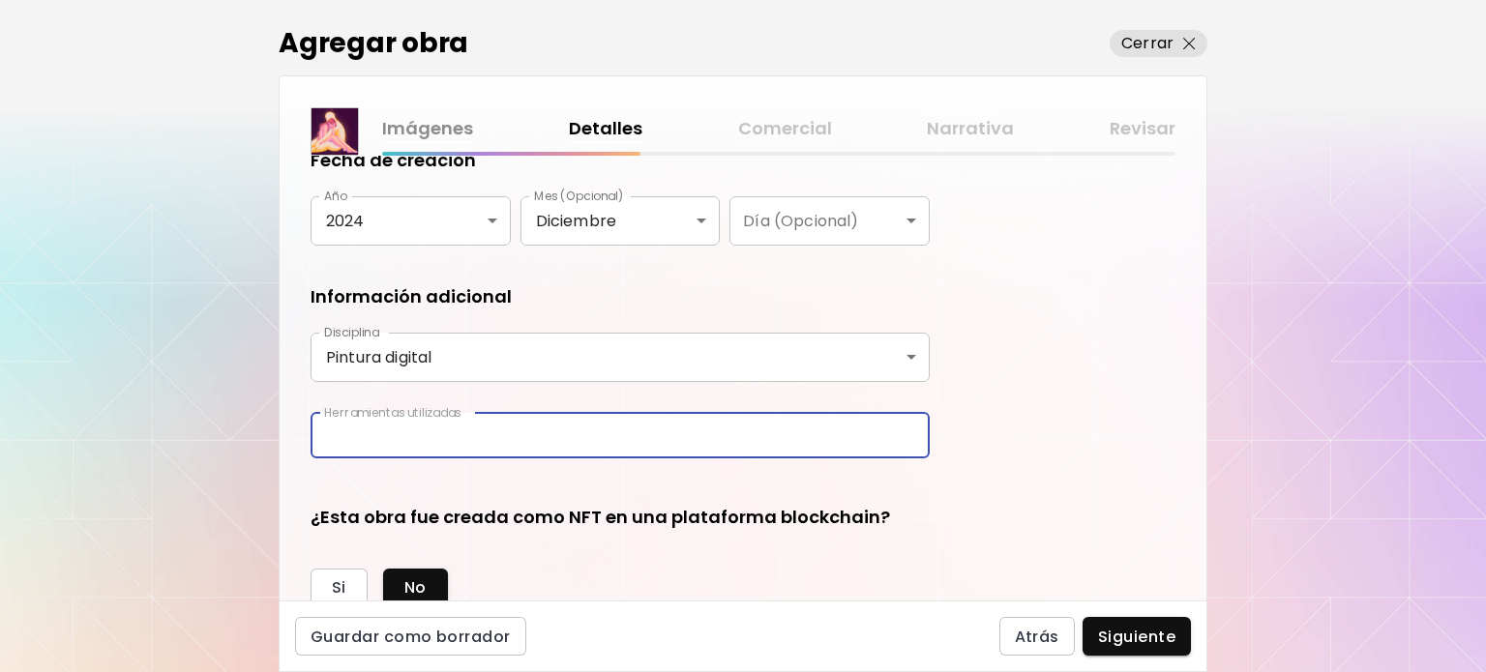
click at [437, 417] on input "text" at bounding box center [620, 435] width 619 height 45
click at [441, 429] on input "text" at bounding box center [620, 435] width 619 height 45
type input "*"
click at [406, 353] on body "**********" at bounding box center [743, 336] width 1486 height 672
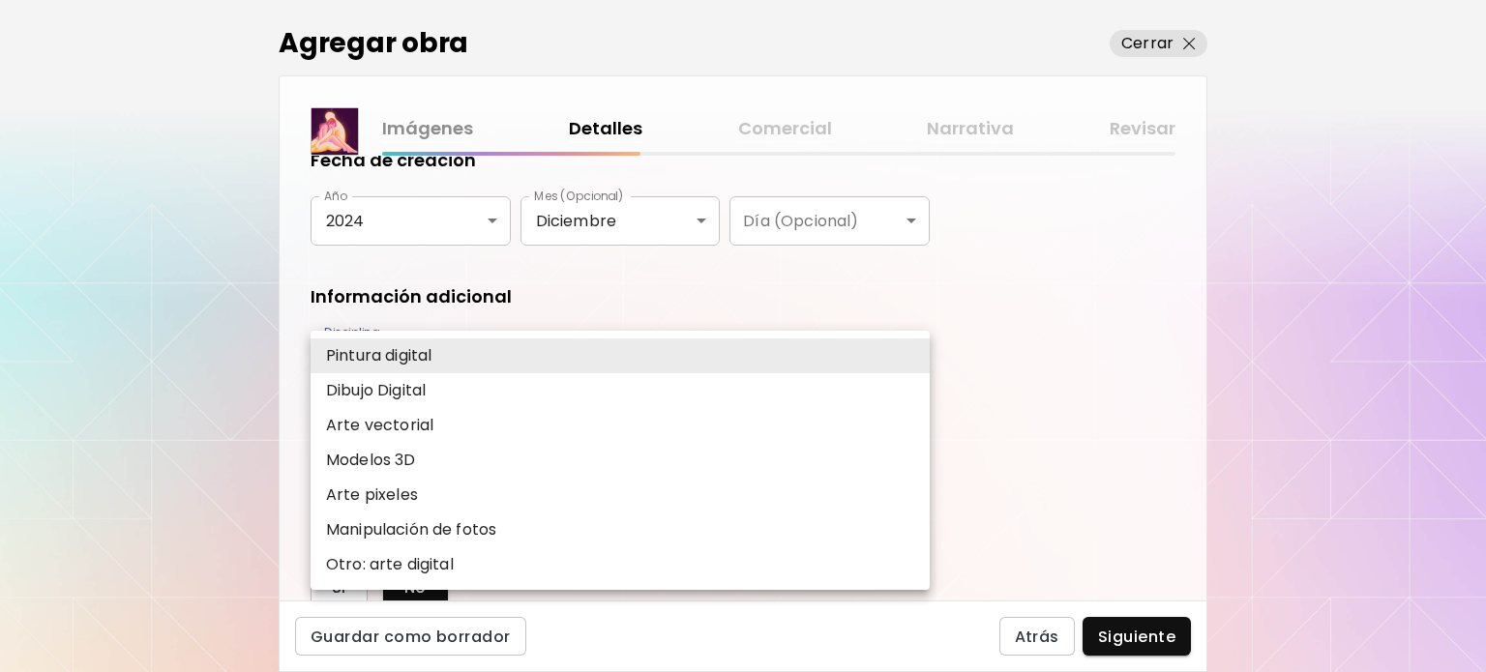
click at [341, 374] on li "Dibujo Digital" at bounding box center [620, 390] width 619 height 35
type input "**********"
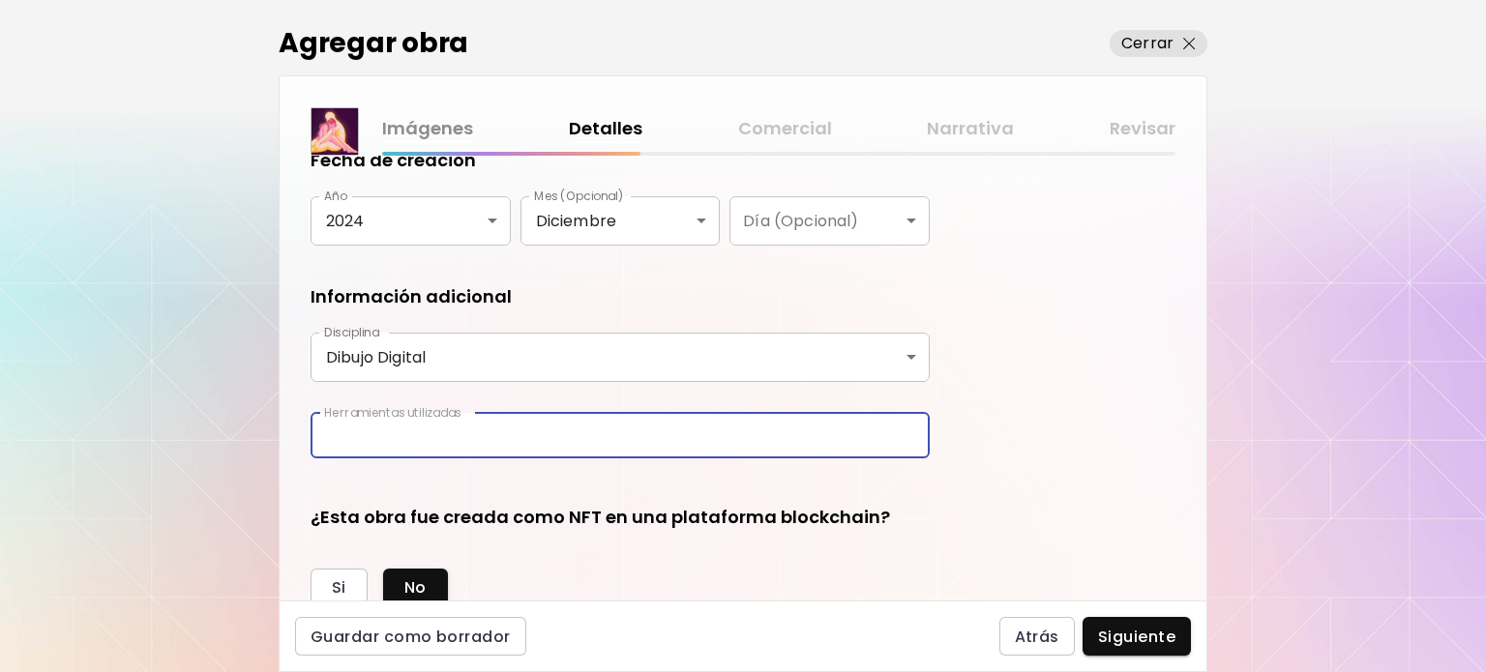
click at [376, 432] on input "text" at bounding box center [620, 435] width 619 height 45
click at [446, 440] on input "**********" at bounding box center [620, 435] width 619 height 45
type input "*"
type input "**********"
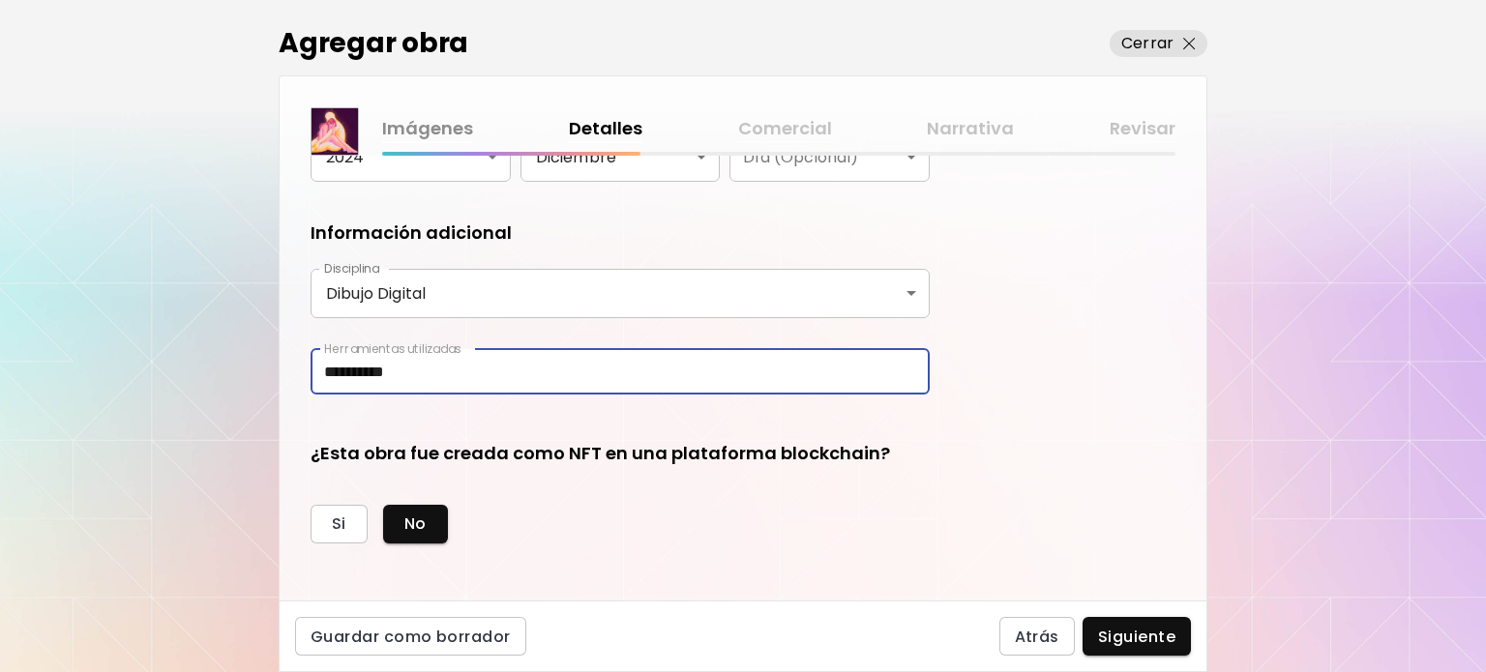
scroll to position [484, 0]
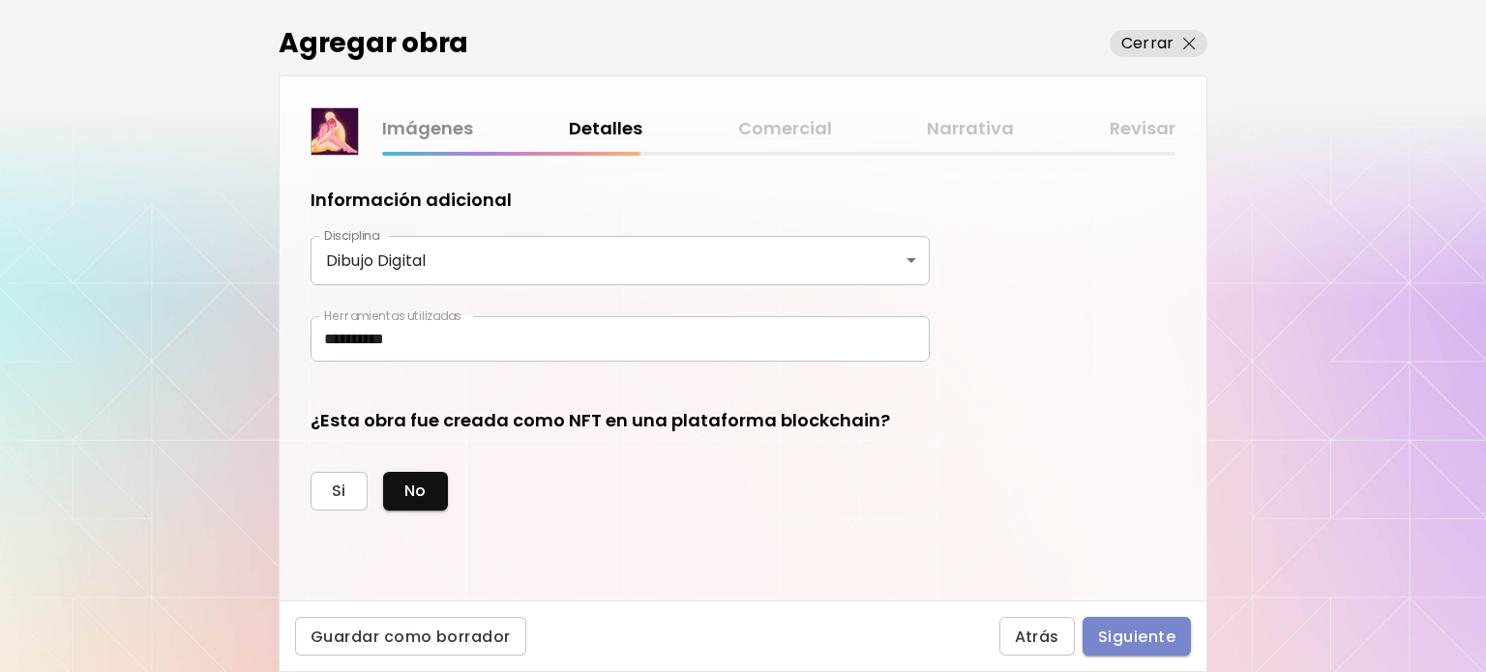
click at [1115, 638] on span "Siguiente" at bounding box center [1136, 637] width 77 height 20
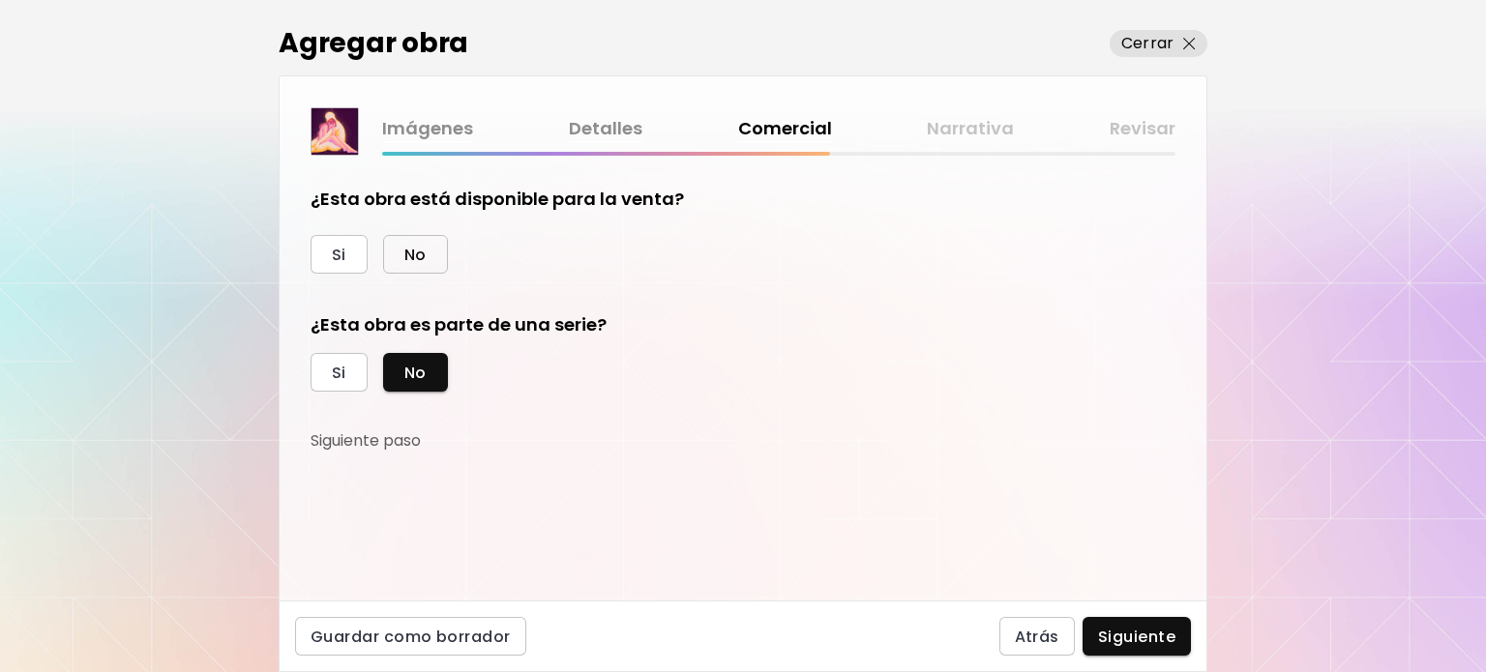
click at [418, 271] on button "No" at bounding box center [415, 254] width 65 height 39
click at [1126, 636] on span "Siguiente" at bounding box center [1136, 637] width 77 height 20
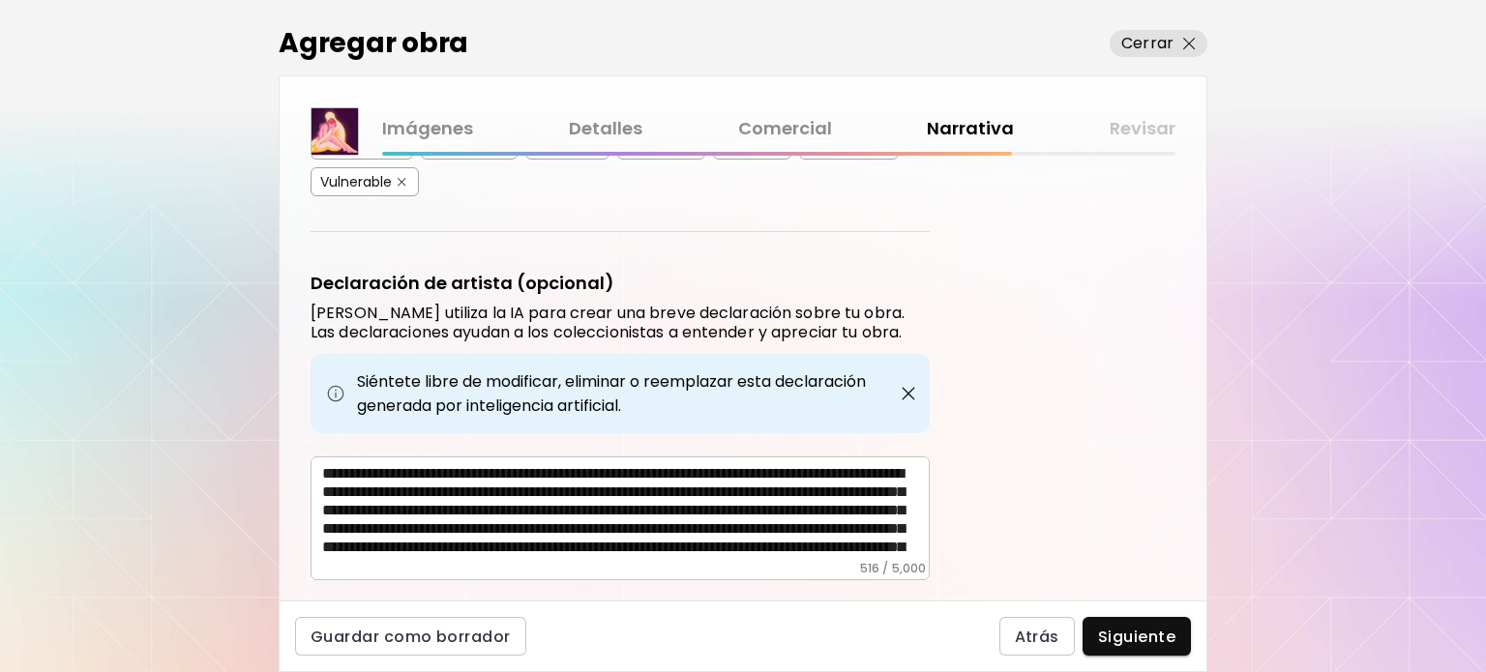
scroll to position [689, 0]
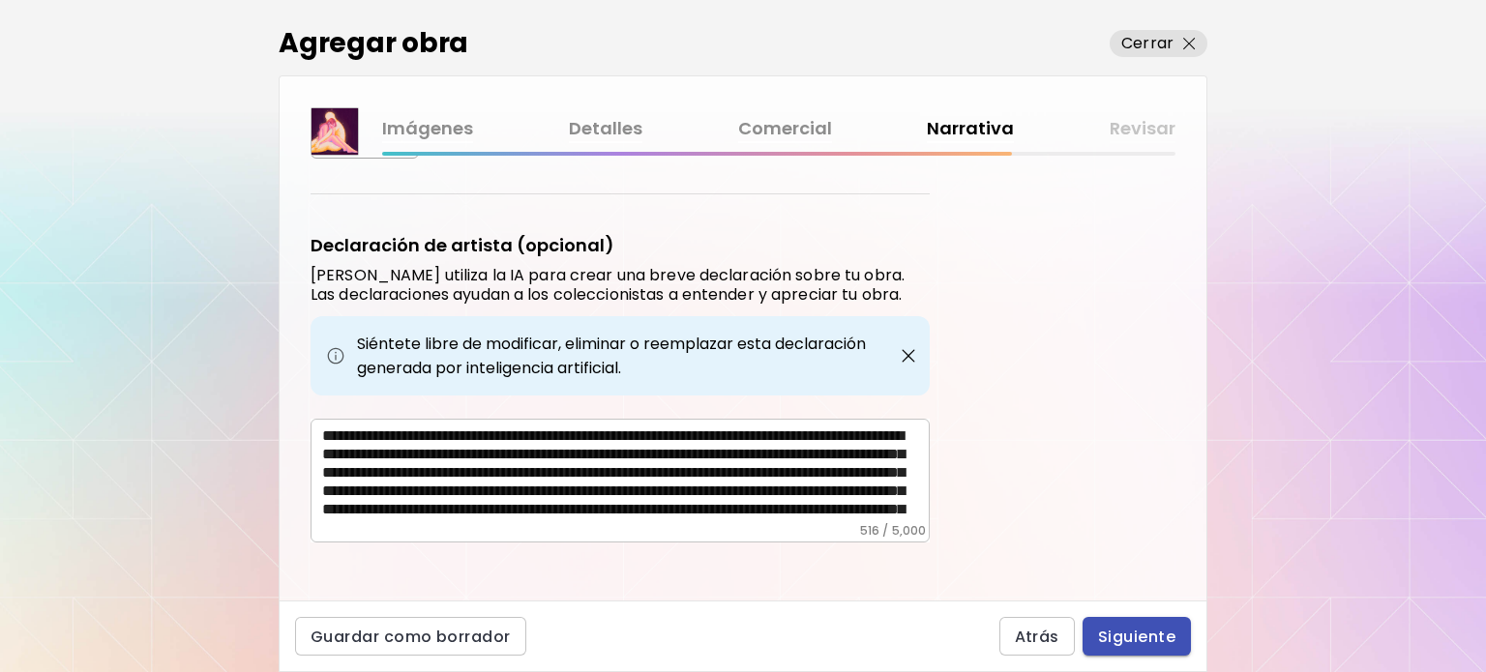
click at [1157, 634] on span "Siguiente" at bounding box center [1136, 637] width 77 height 20
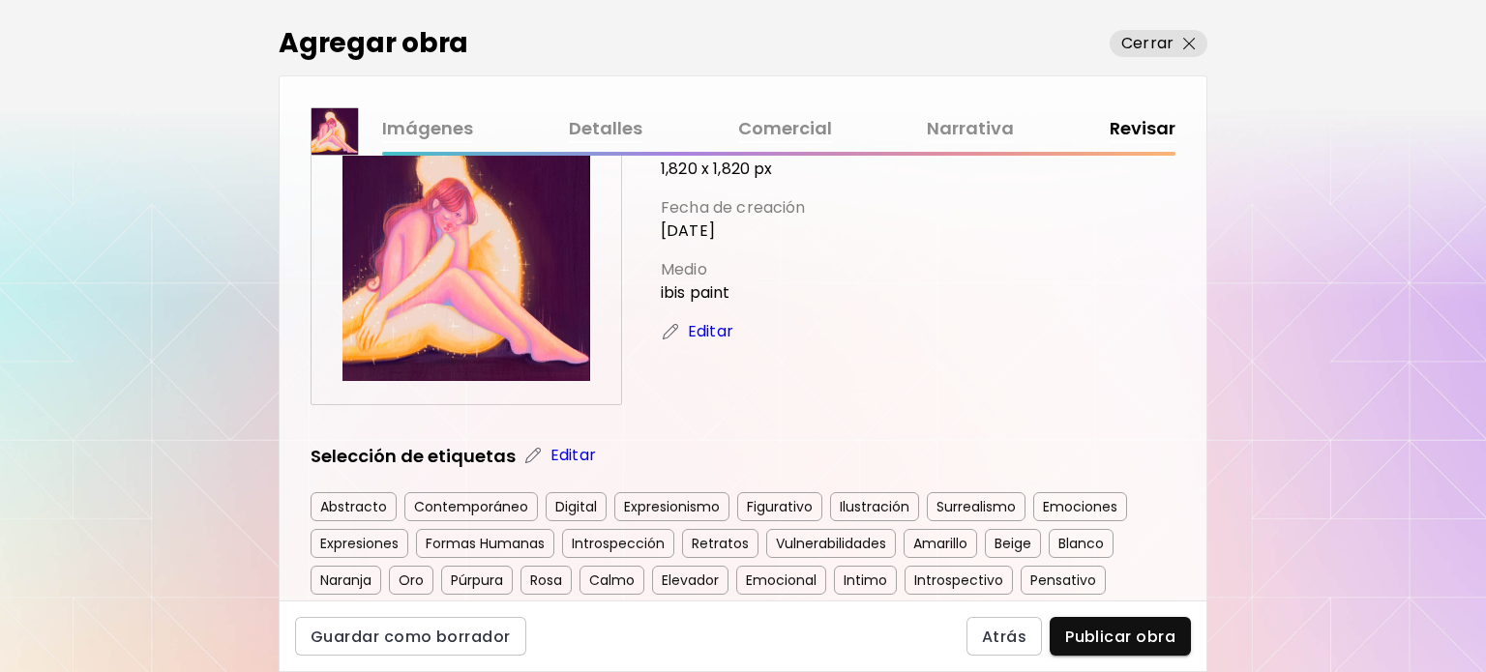
scroll to position [387, 0]
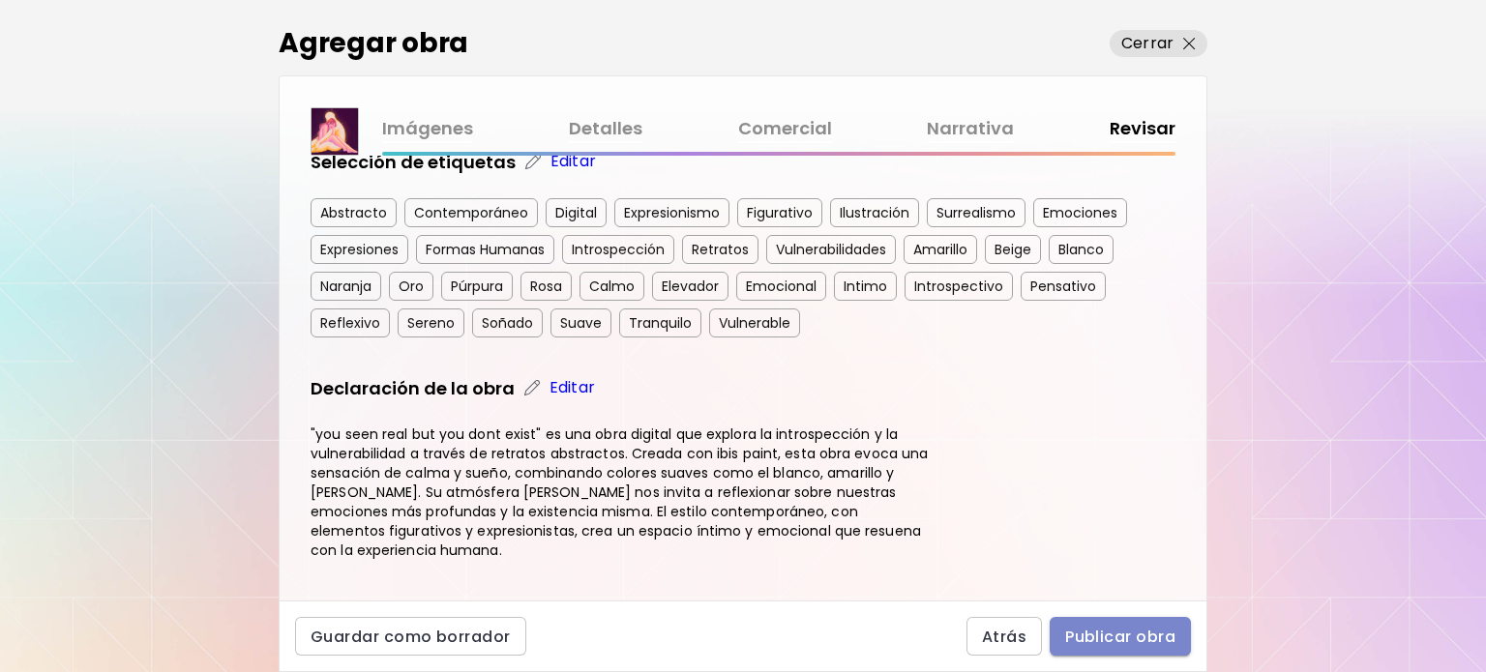
click at [1075, 641] on span "Publicar obra" at bounding box center [1120, 637] width 110 height 20
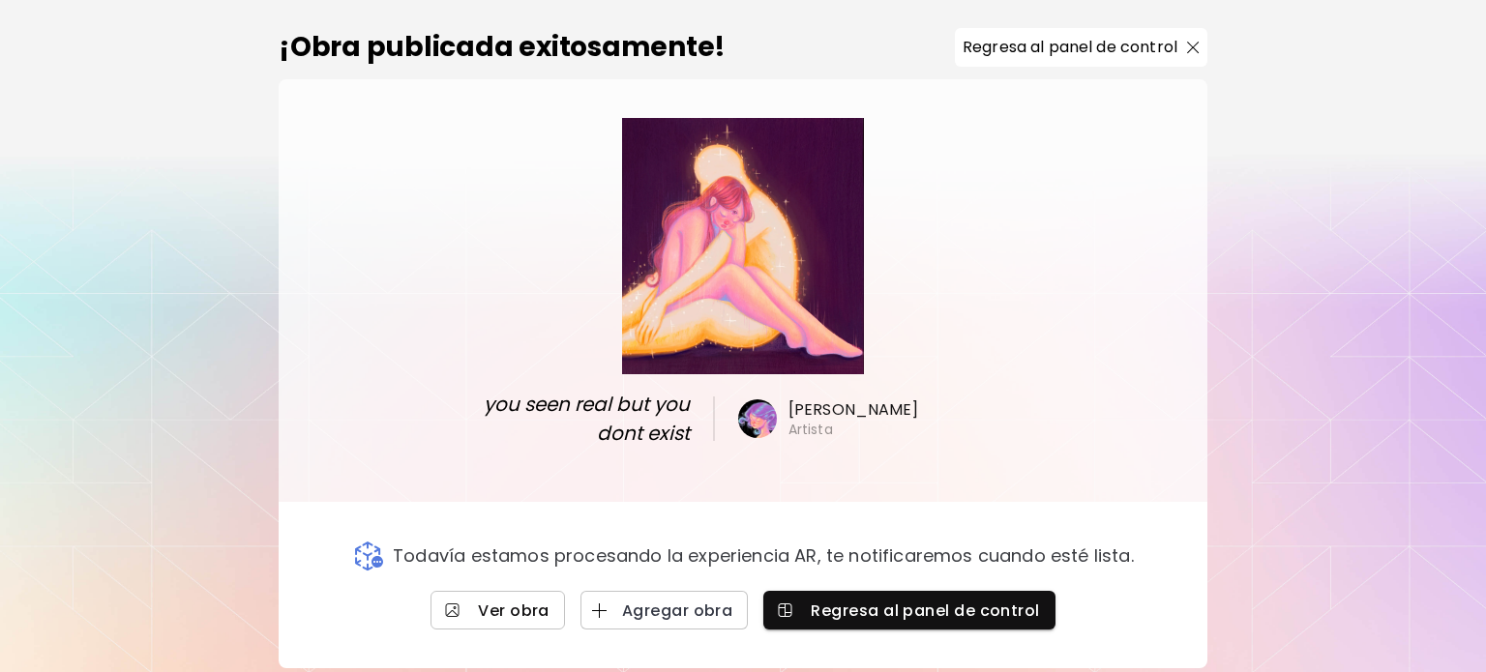
click at [501, 595] on link "Ver obra" at bounding box center [498, 610] width 134 height 39
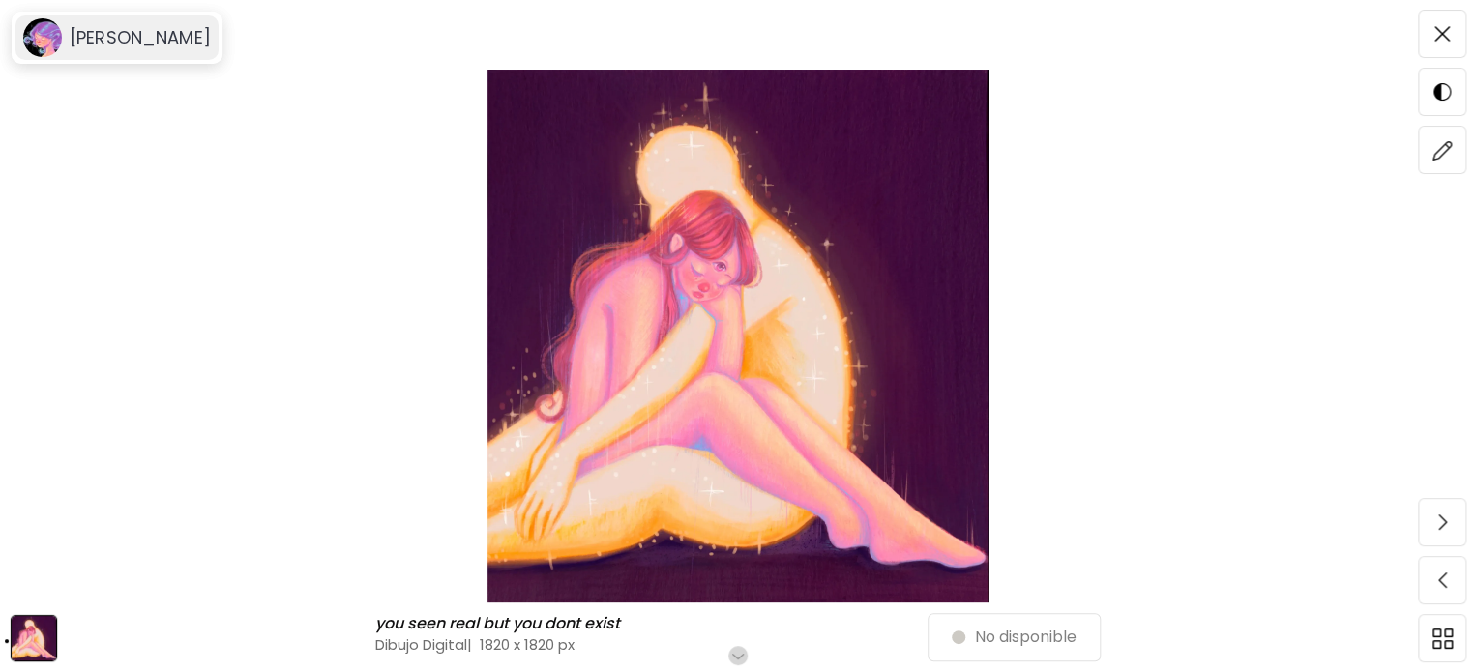
click at [73, 35] on h6 "[PERSON_NAME]" at bounding box center [140, 37] width 141 height 23
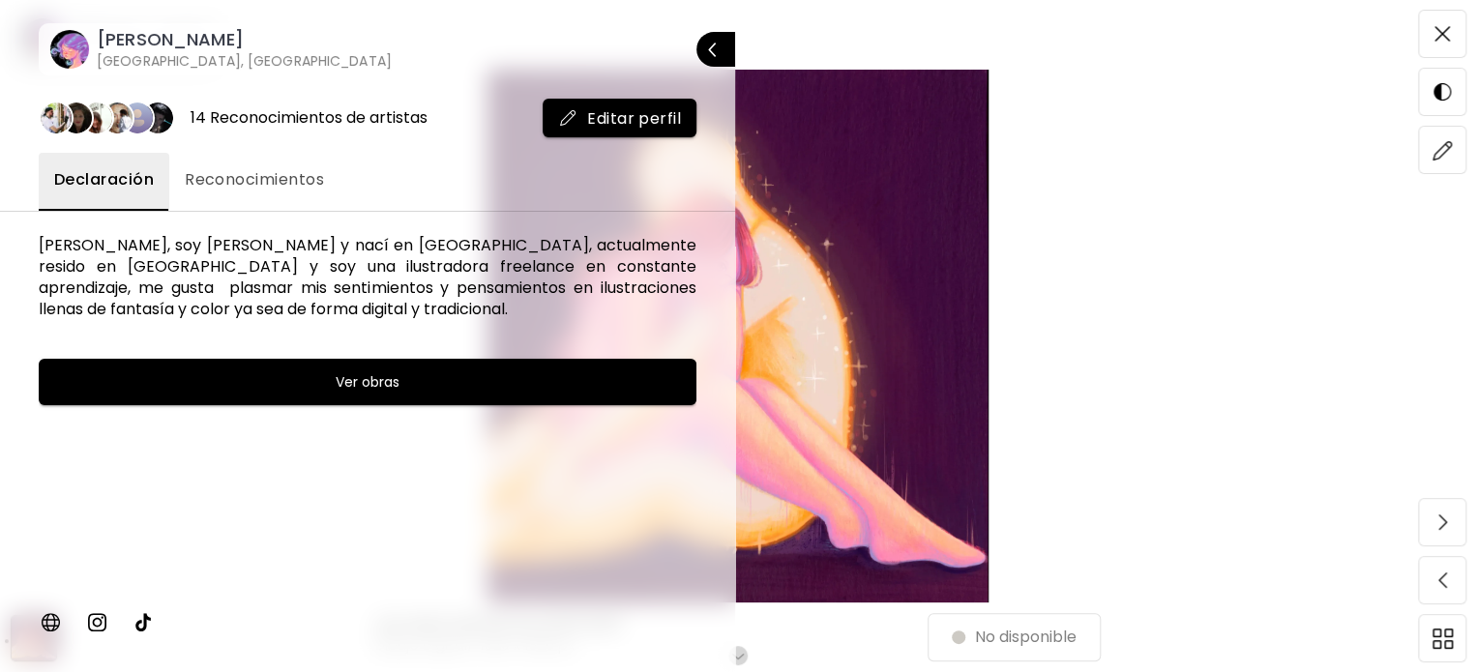
click at [105, 51] on h6 "[GEOGRAPHIC_DATA], [GEOGRAPHIC_DATA]" at bounding box center [244, 60] width 295 height 19
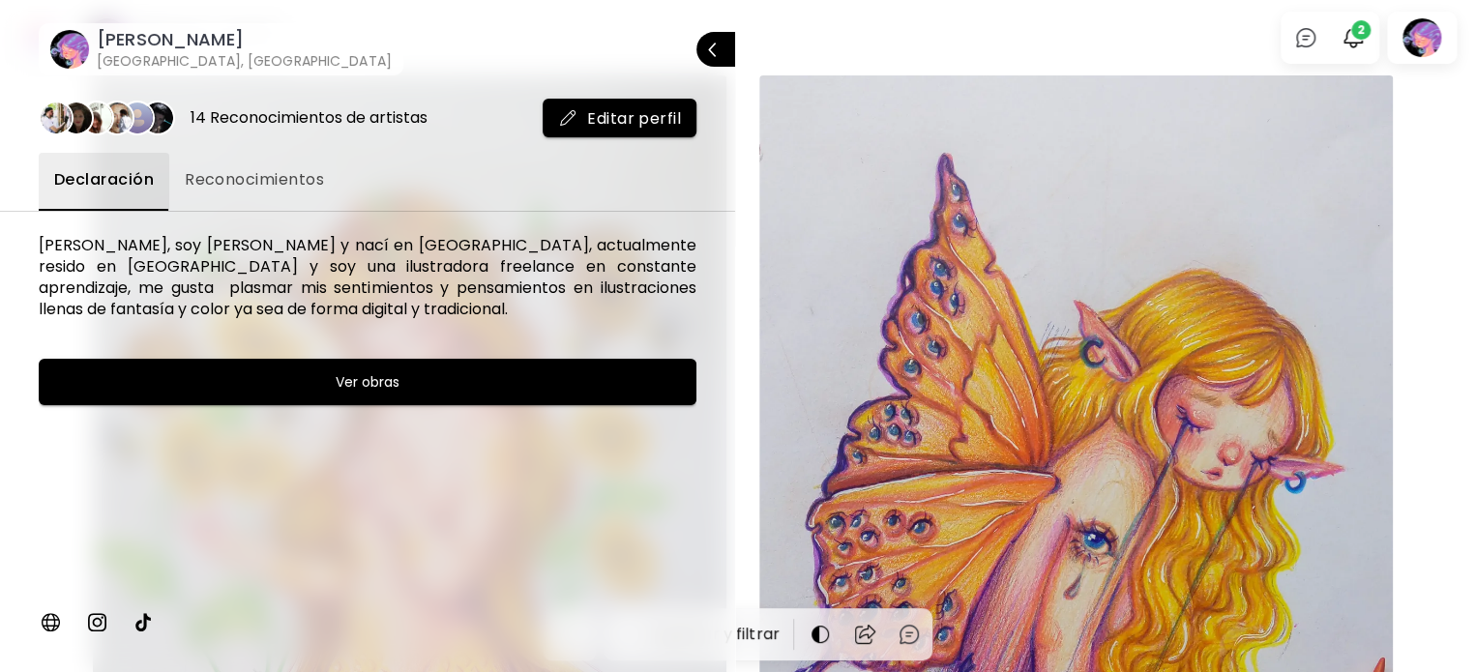
click at [1362, 42] on div at bounding box center [738, 336] width 1476 height 672
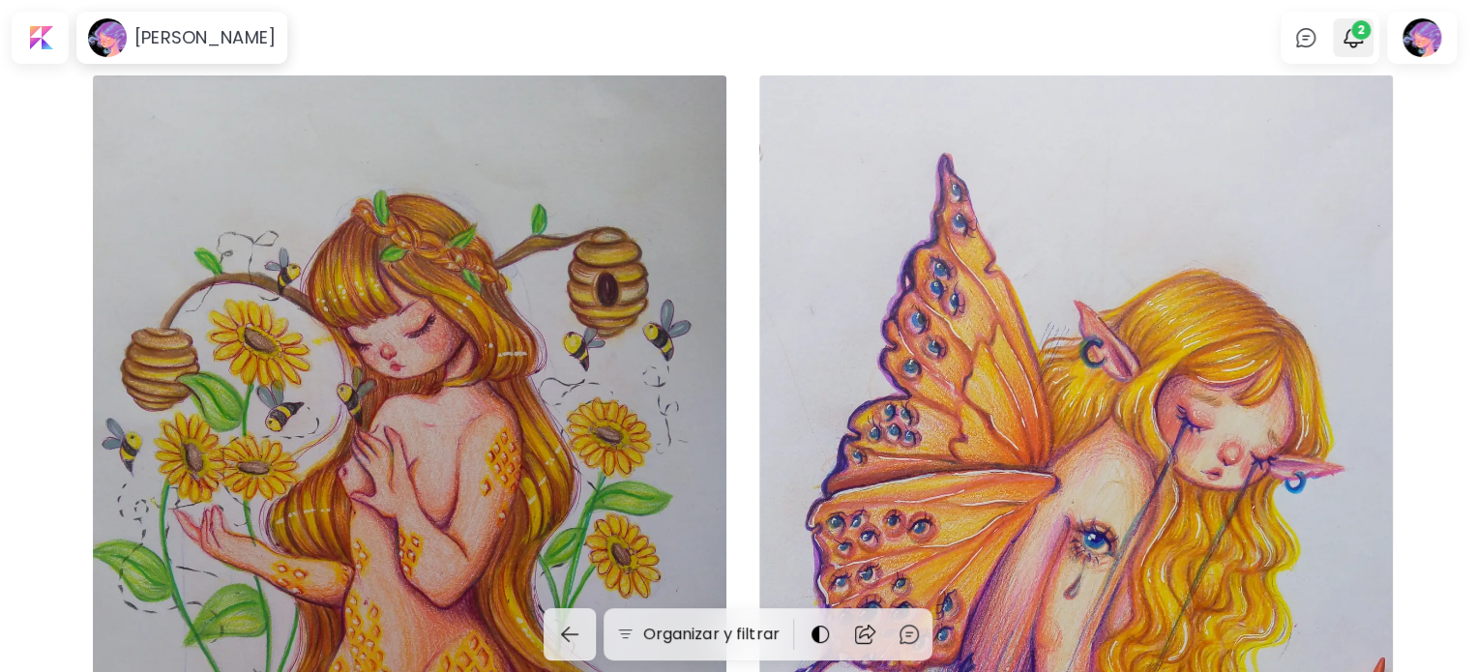
click at [1356, 31] on img "button" at bounding box center [1353, 37] width 23 height 23
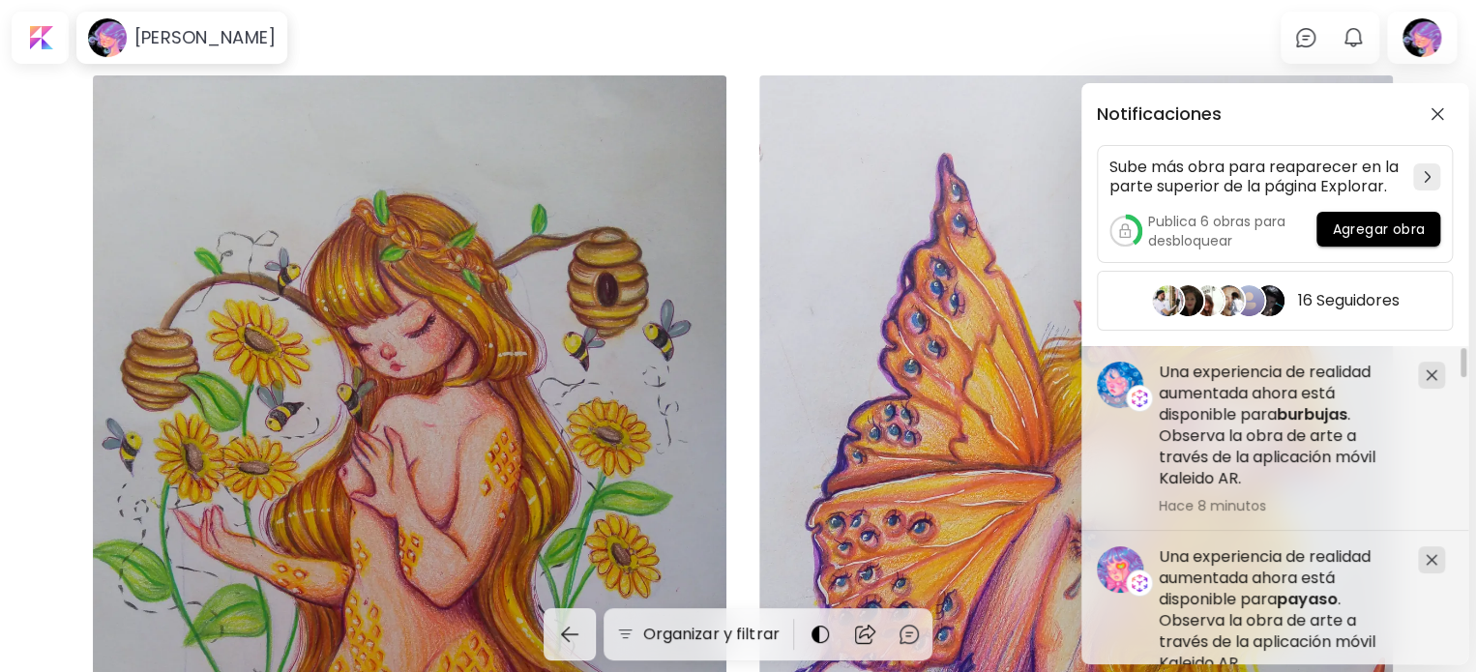
click at [19, 297] on div "Notificaciones Sube más obra para reaparecer en la parte superior de la página …" at bounding box center [738, 336] width 1476 height 672
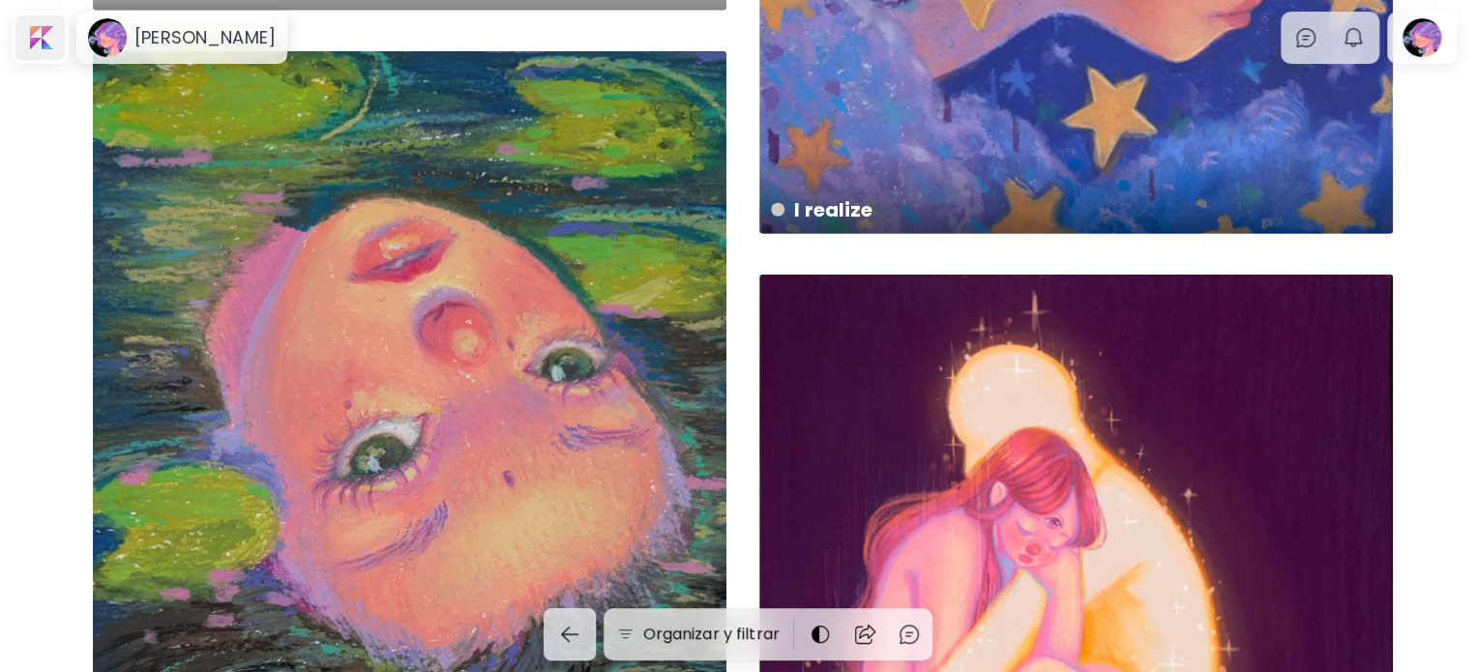
scroll to position [13672, 0]
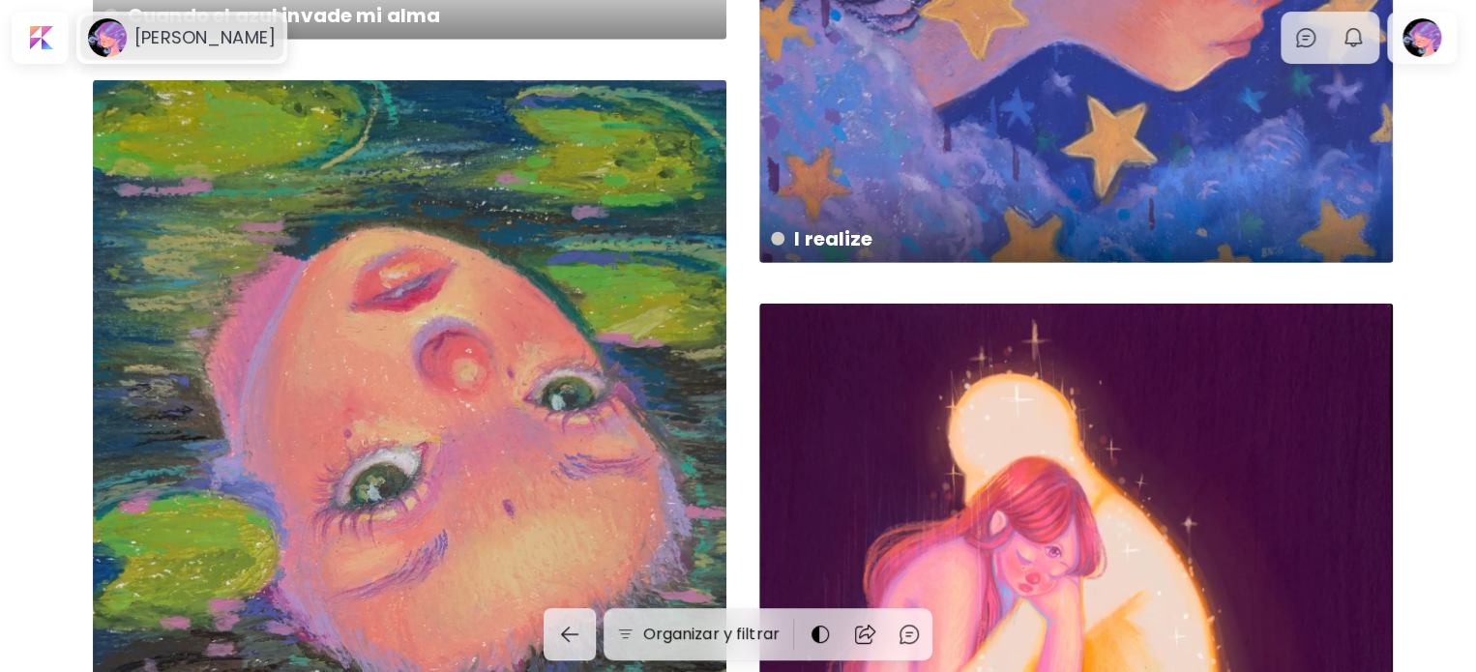
click at [130, 49] on div "[PERSON_NAME]" at bounding box center [181, 37] width 203 height 45
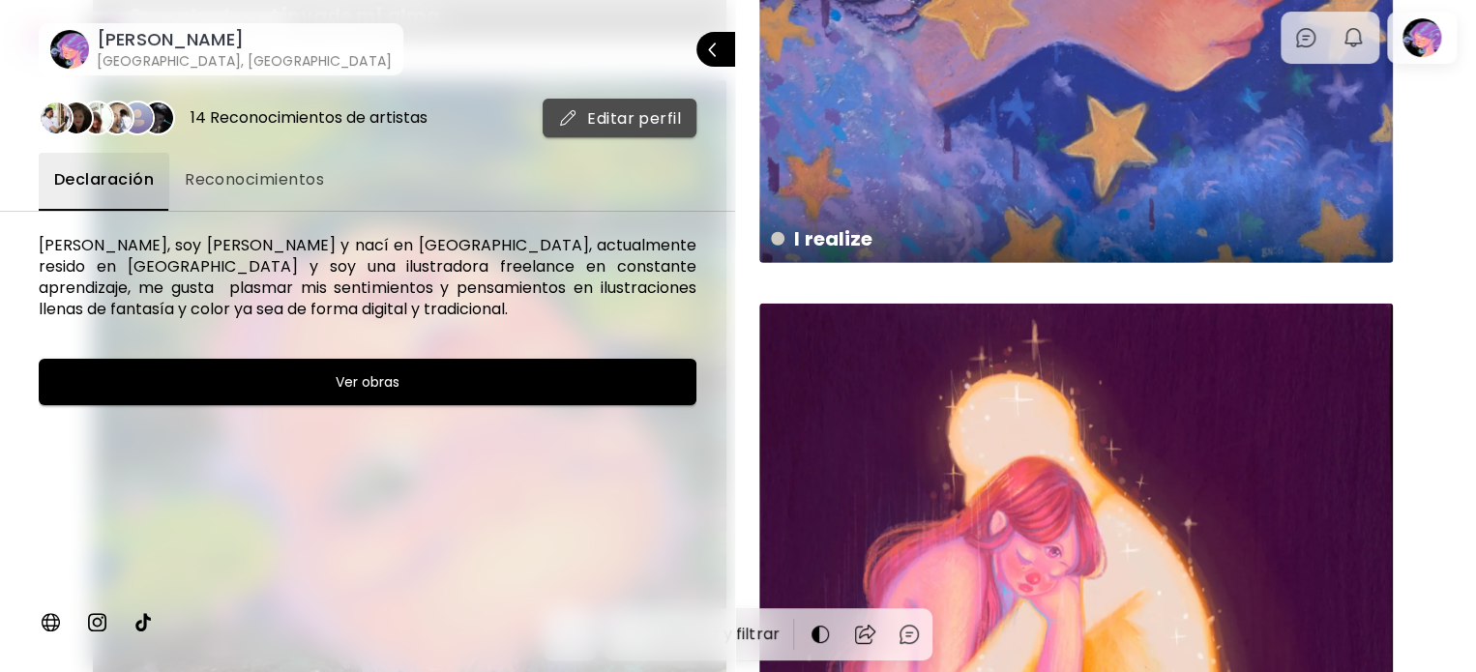
click at [611, 115] on span "Editar perfil" at bounding box center [619, 118] width 123 height 20
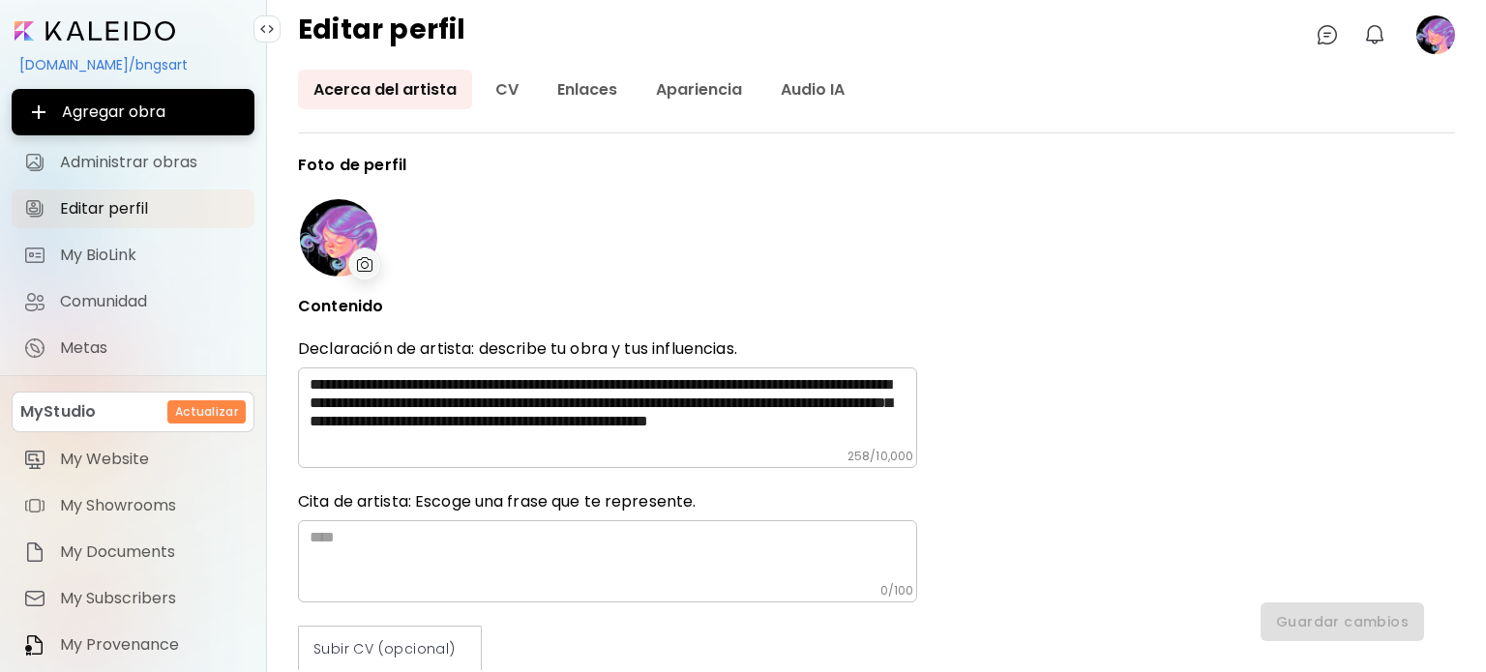
type input "*****"
type input "******"
click at [697, 82] on link "Apariencia" at bounding box center [698, 90] width 117 height 40
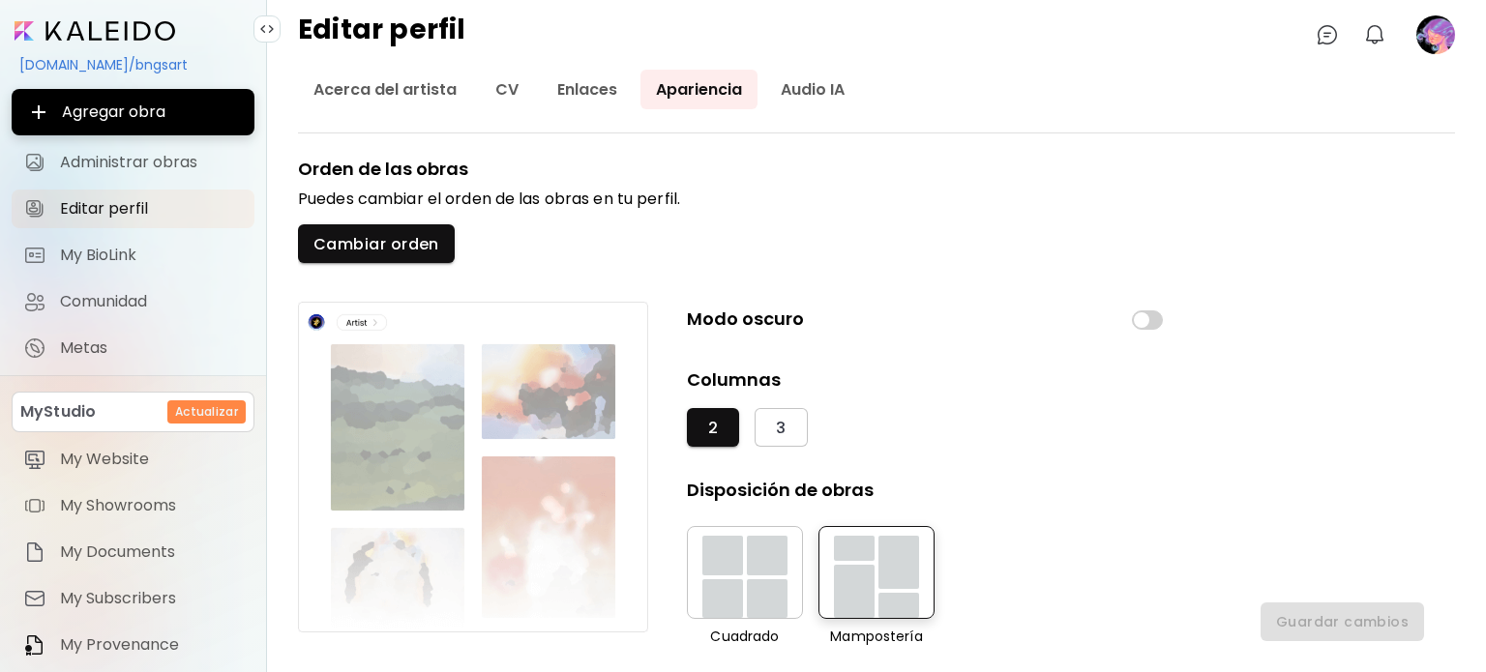
click at [731, 561] on div "button" at bounding box center [722, 556] width 41 height 40
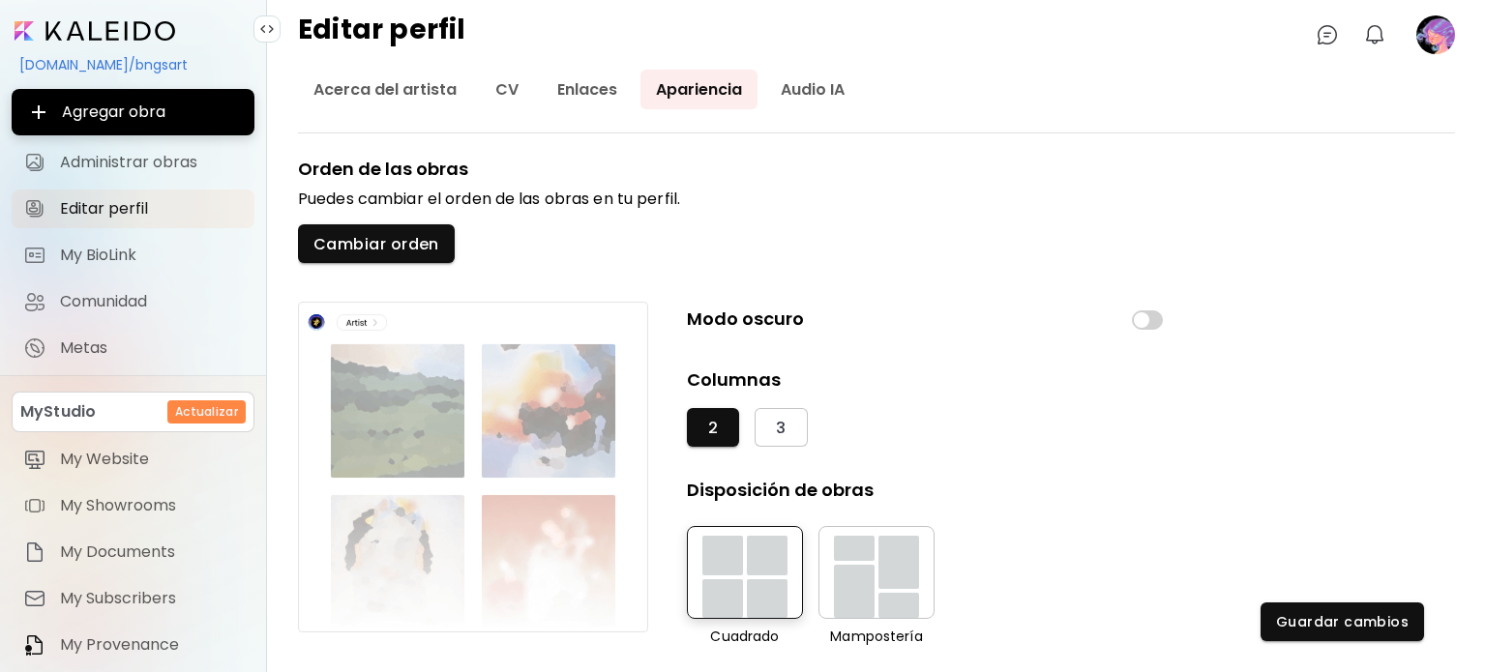
click at [402, 263] on div "Orden de las obras Puedes cambiar el orden de las obras en tu perfil. Cambiar o…" at bounding box center [733, 421] width 871 height 529
click at [410, 243] on span "Cambiar orden" at bounding box center [376, 244] width 126 height 20
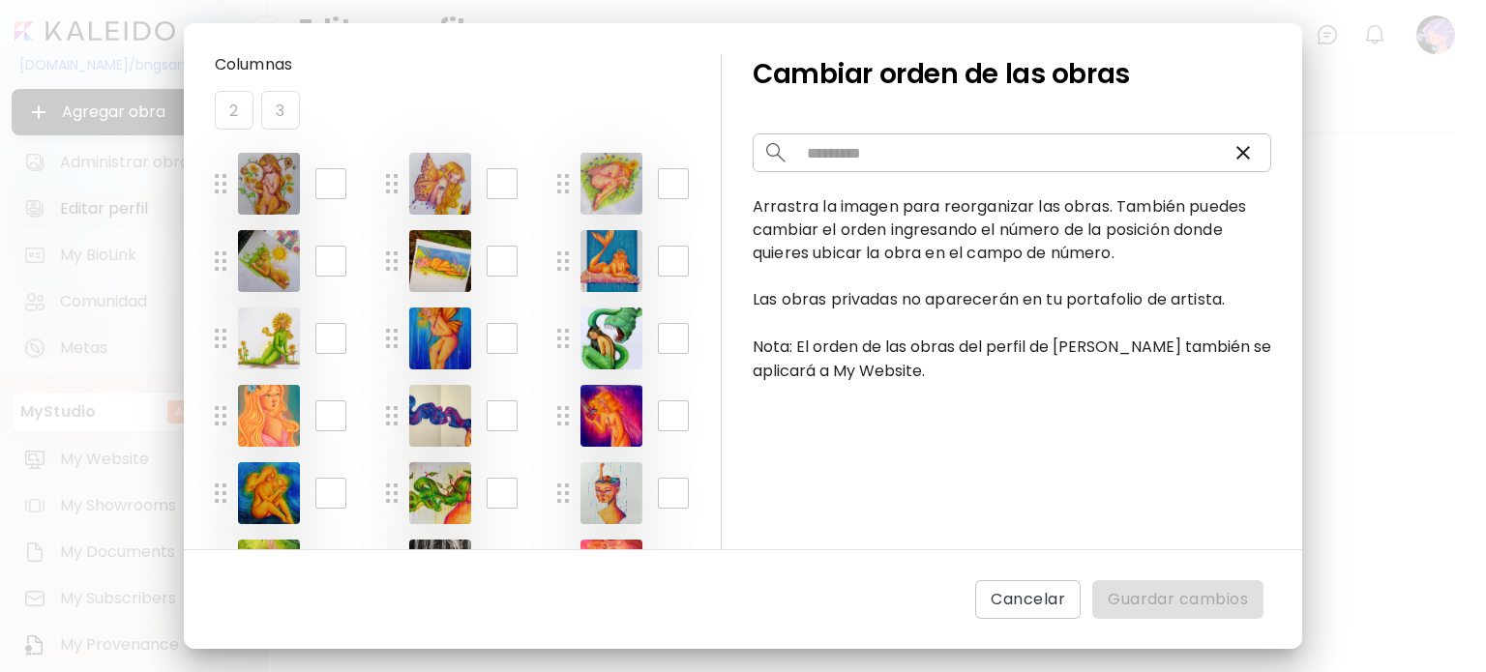
click at [290, 118] on div "2 3" at bounding box center [468, 110] width 506 height 39
click at [229, 106] on div "2 3" at bounding box center [468, 110] width 506 height 39
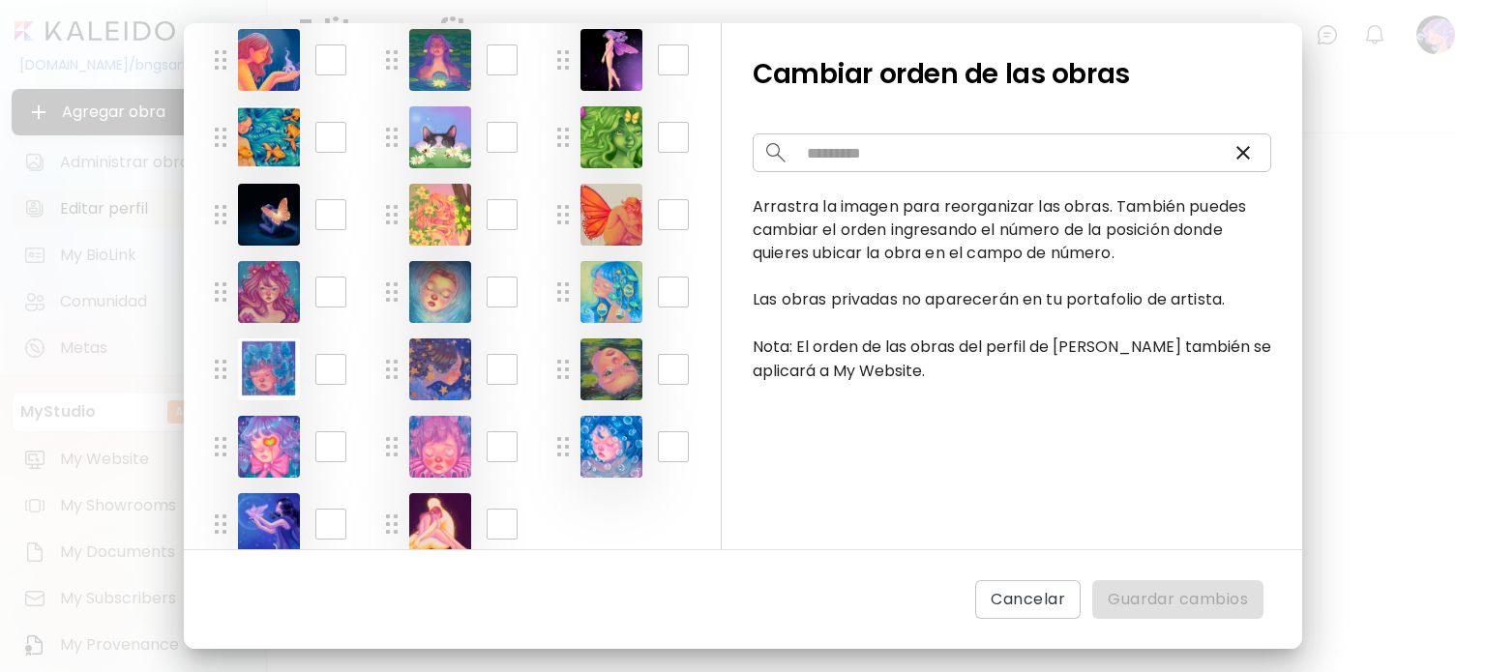
scroll to position [779, 0]
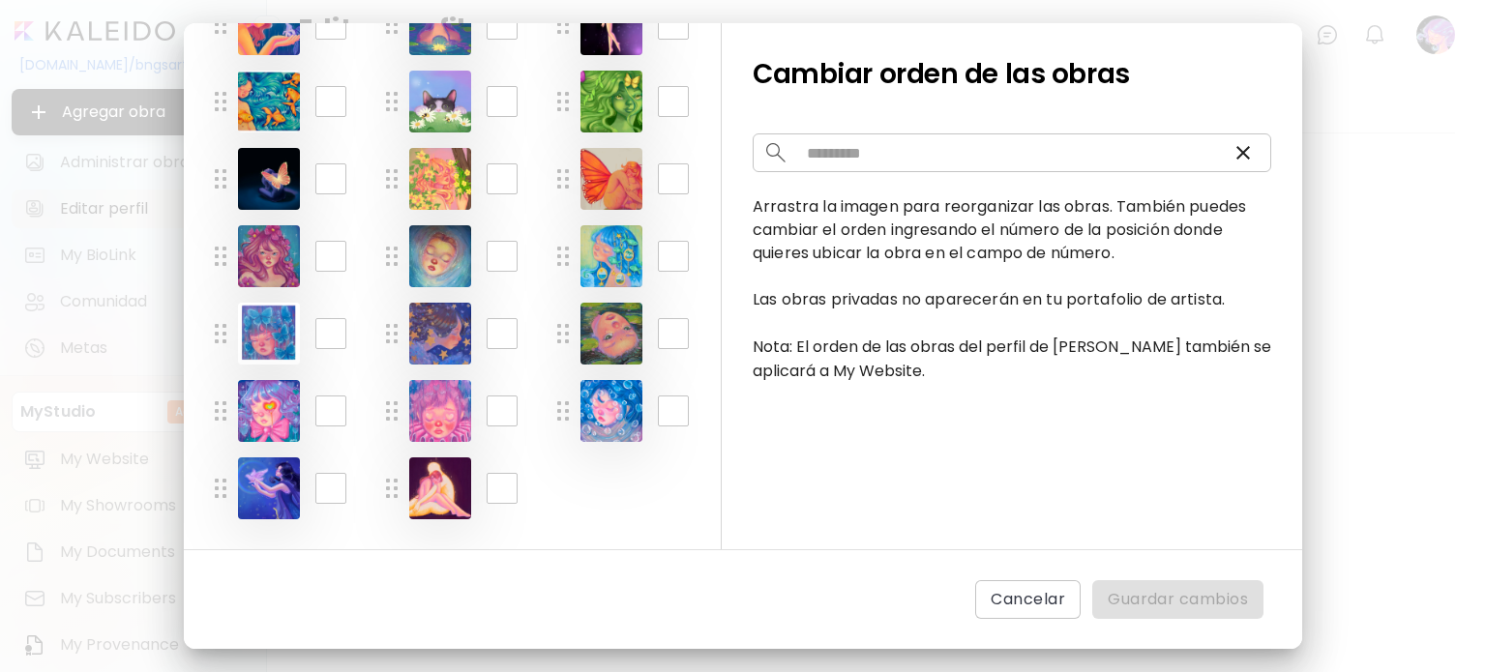
drag, startPoint x: 599, startPoint y: 351, endPoint x: 546, endPoint y: 320, distance: 61.6
click at [564, 306] on div "** ​" at bounding box center [635, 334] width 156 height 62
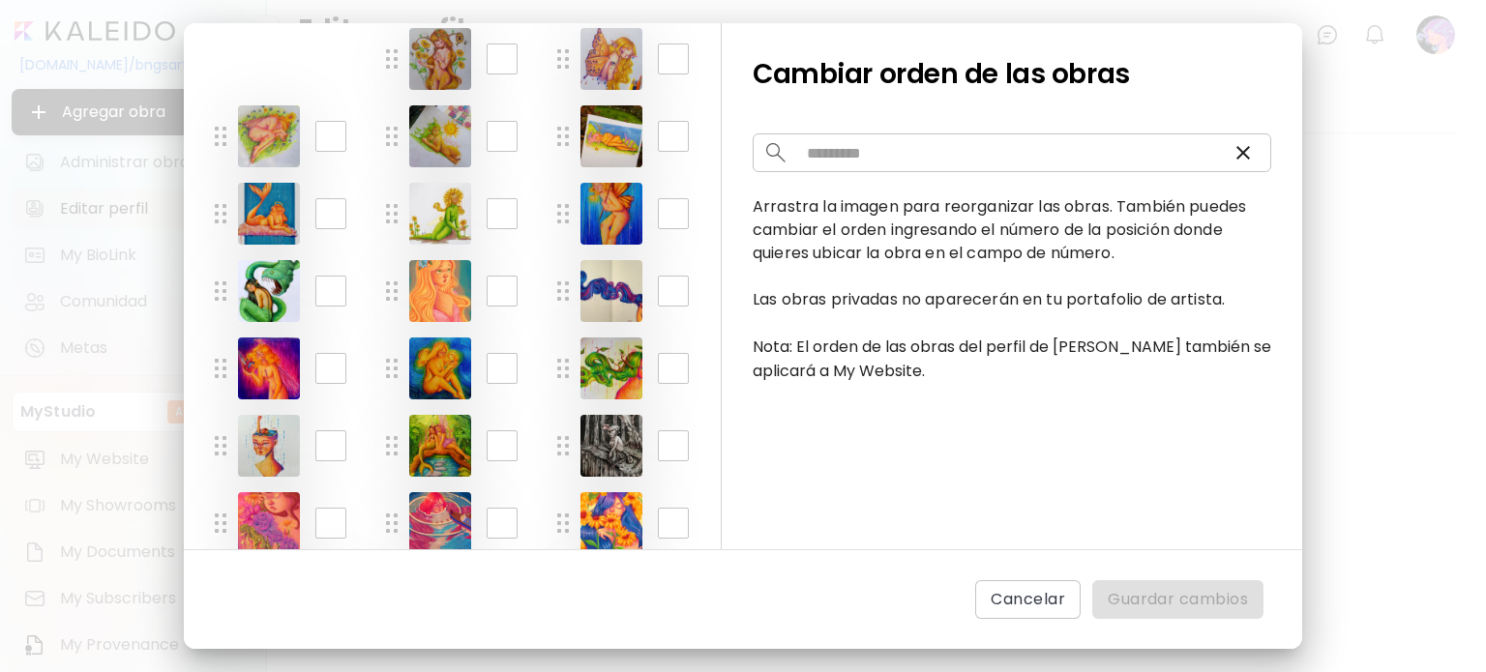
scroll to position [0, 0]
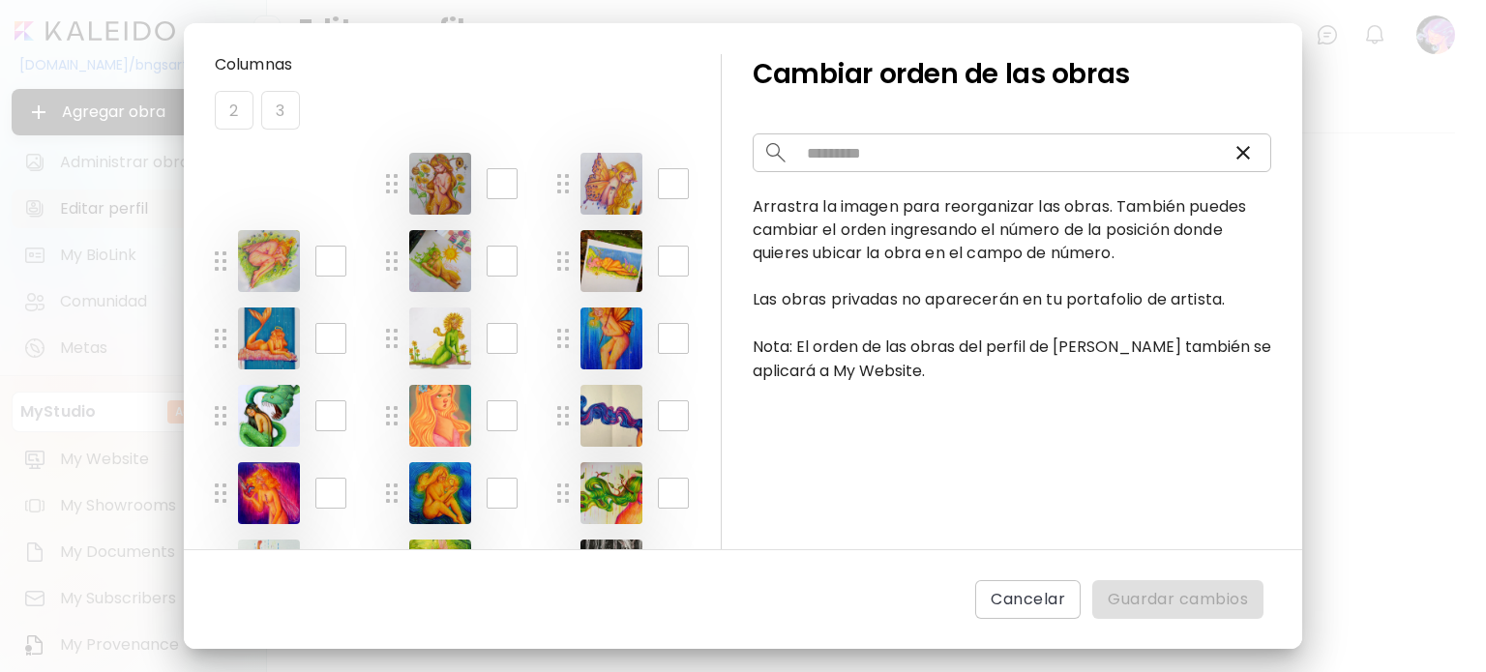
drag, startPoint x: 559, startPoint y: 326, endPoint x: 239, endPoint y: 169, distance: 356.5
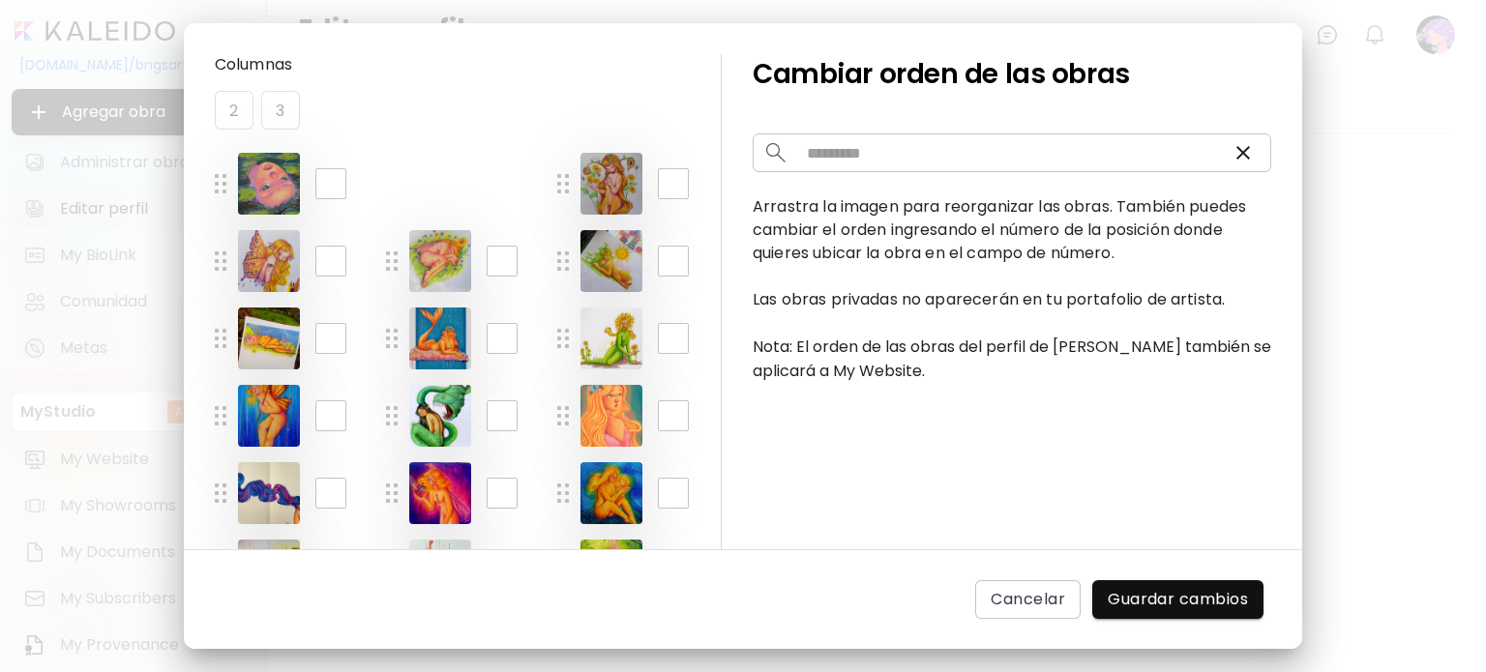
drag, startPoint x: 561, startPoint y: 327, endPoint x: 404, endPoint y: 176, distance: 217.6
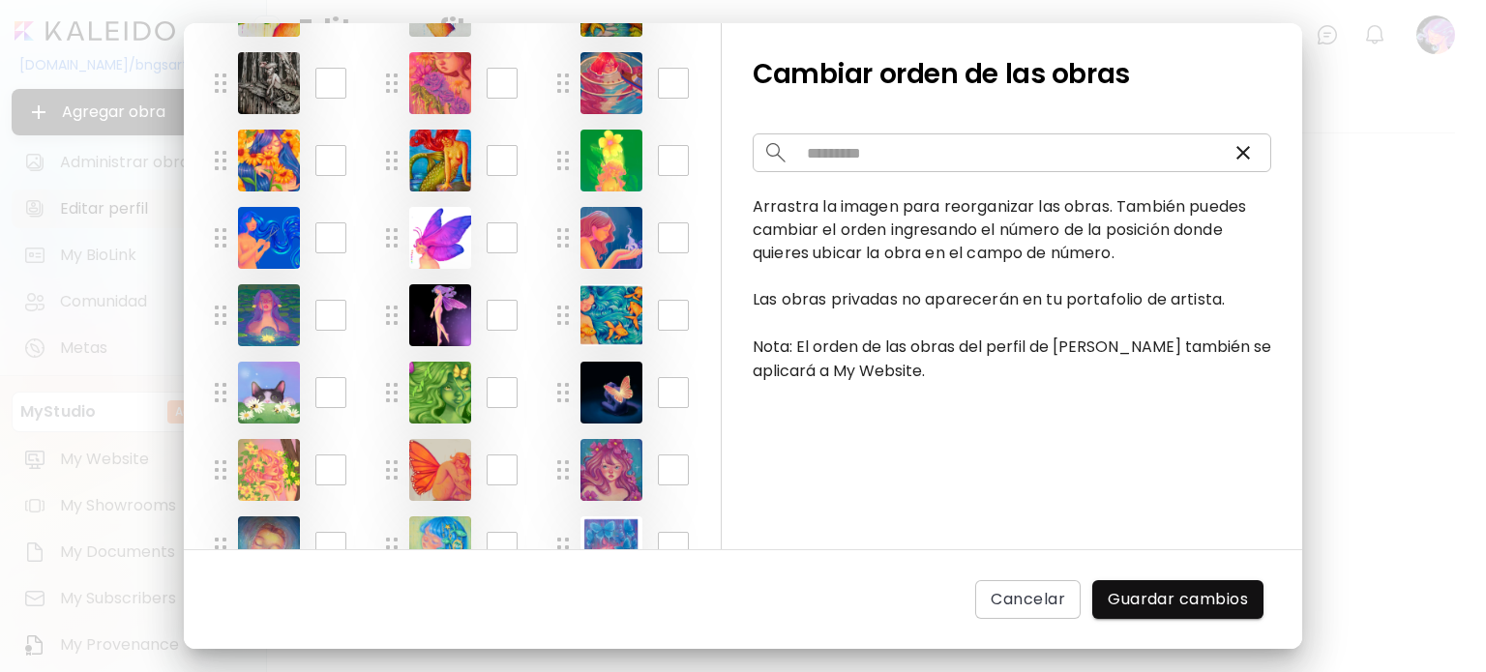
scroll to position [779, 0]
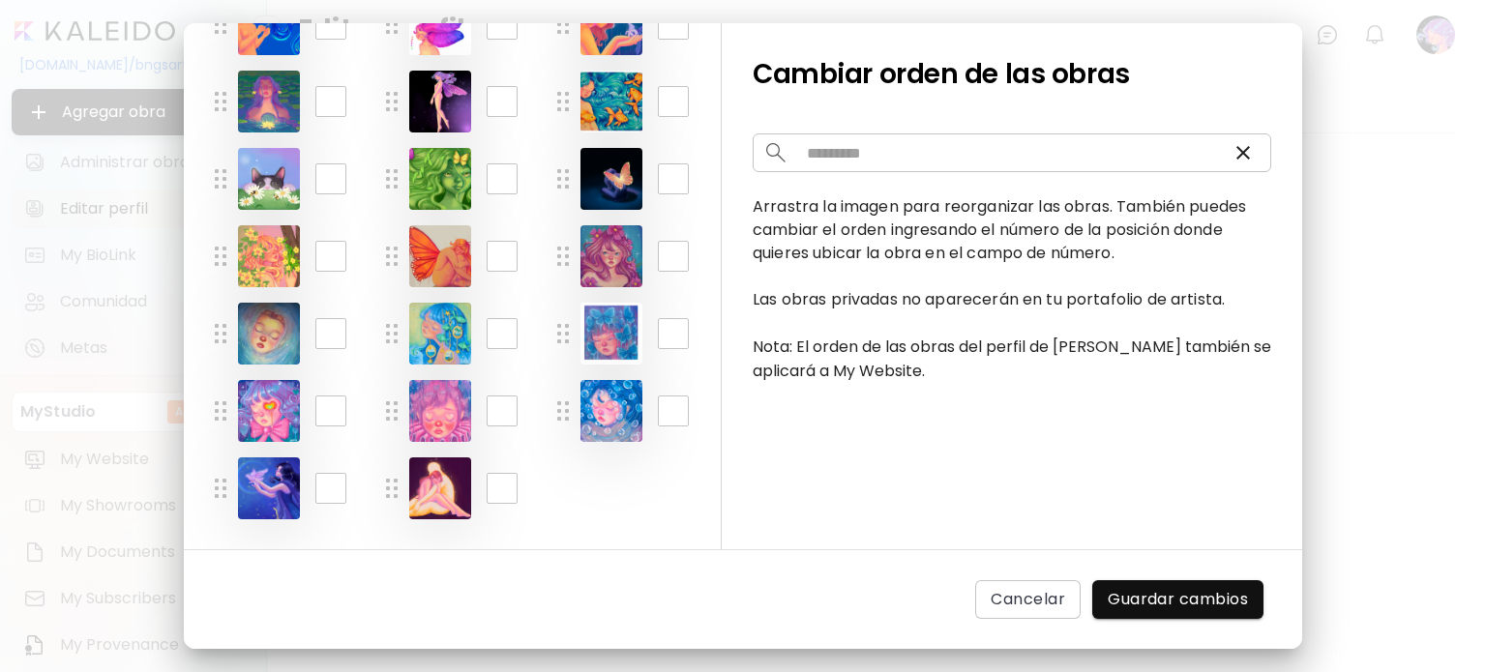
drag, startPoint x: 396, startPoint y: 410, endPoint x: 371, endPoint y: 398, distance: 27.3
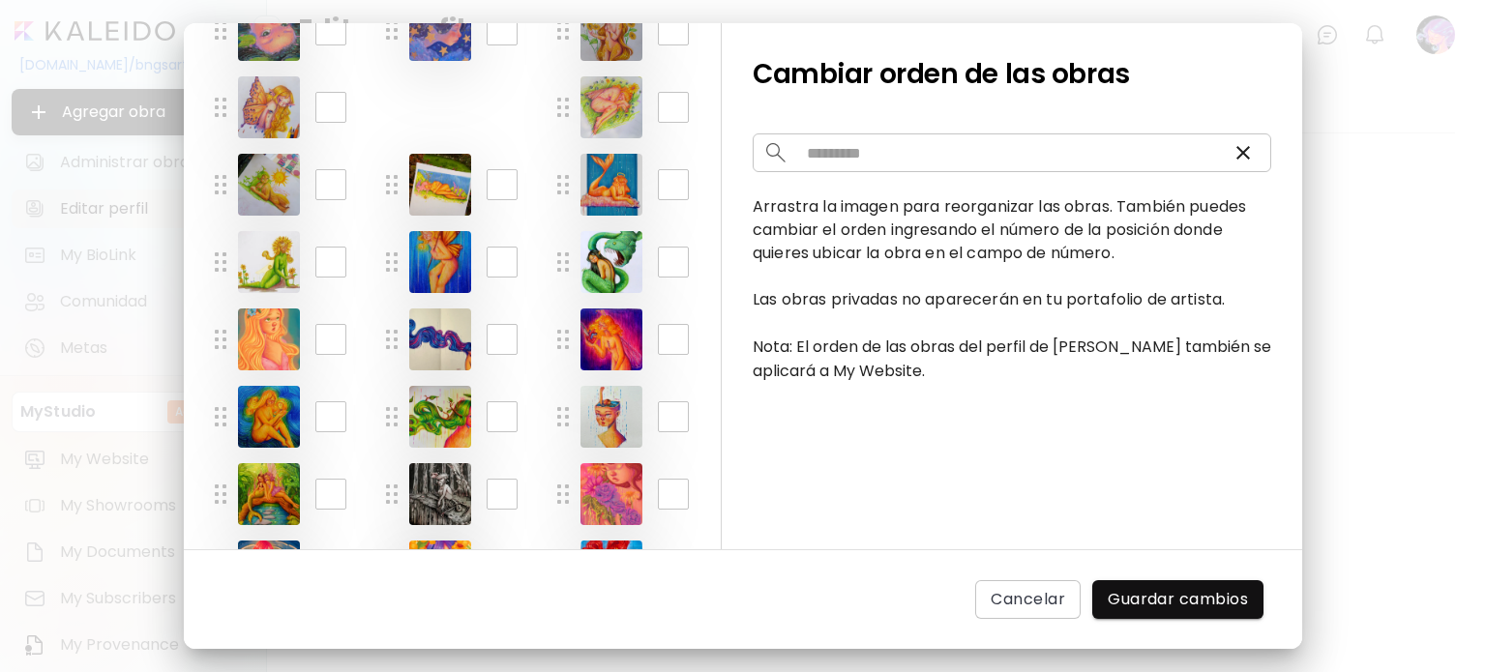
scroll to position [0, 0]
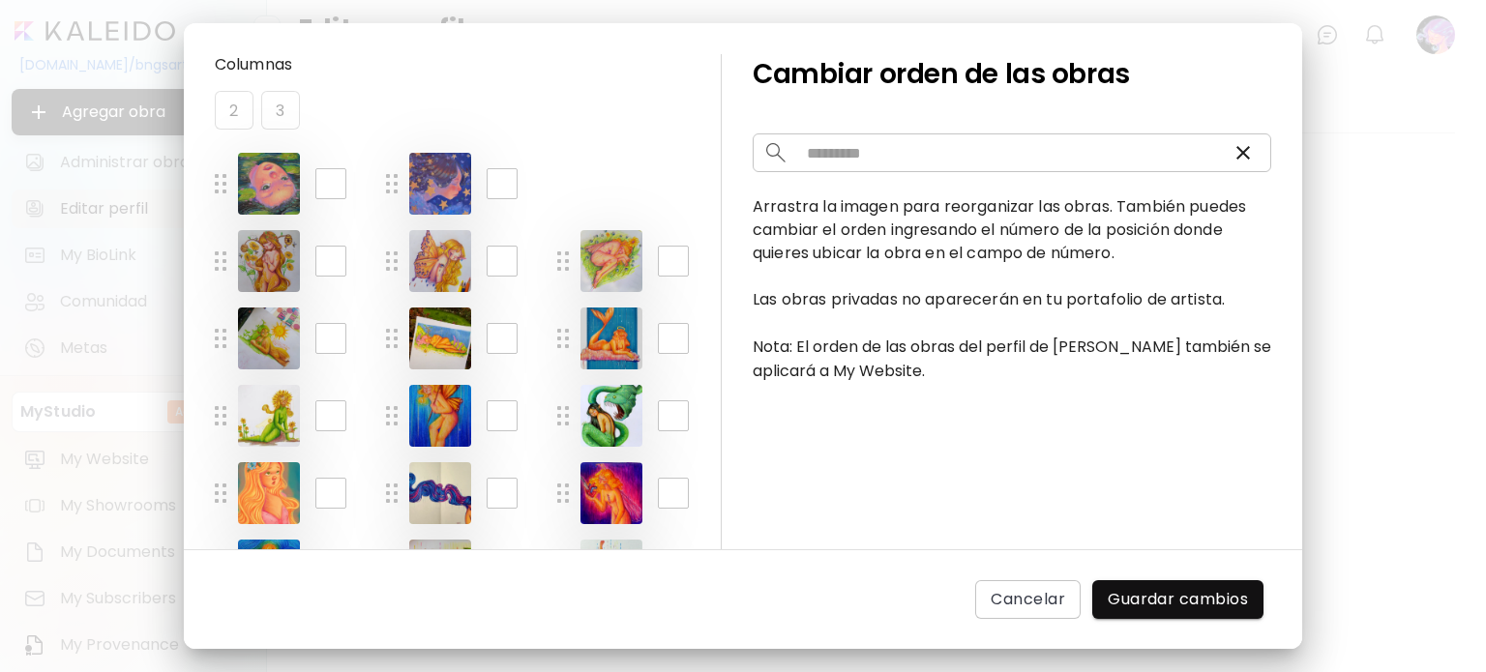
drag, startPoint x: 386, startPoint y: 411, endPoint x: 666, endPoint y: 213, distance: 342.8
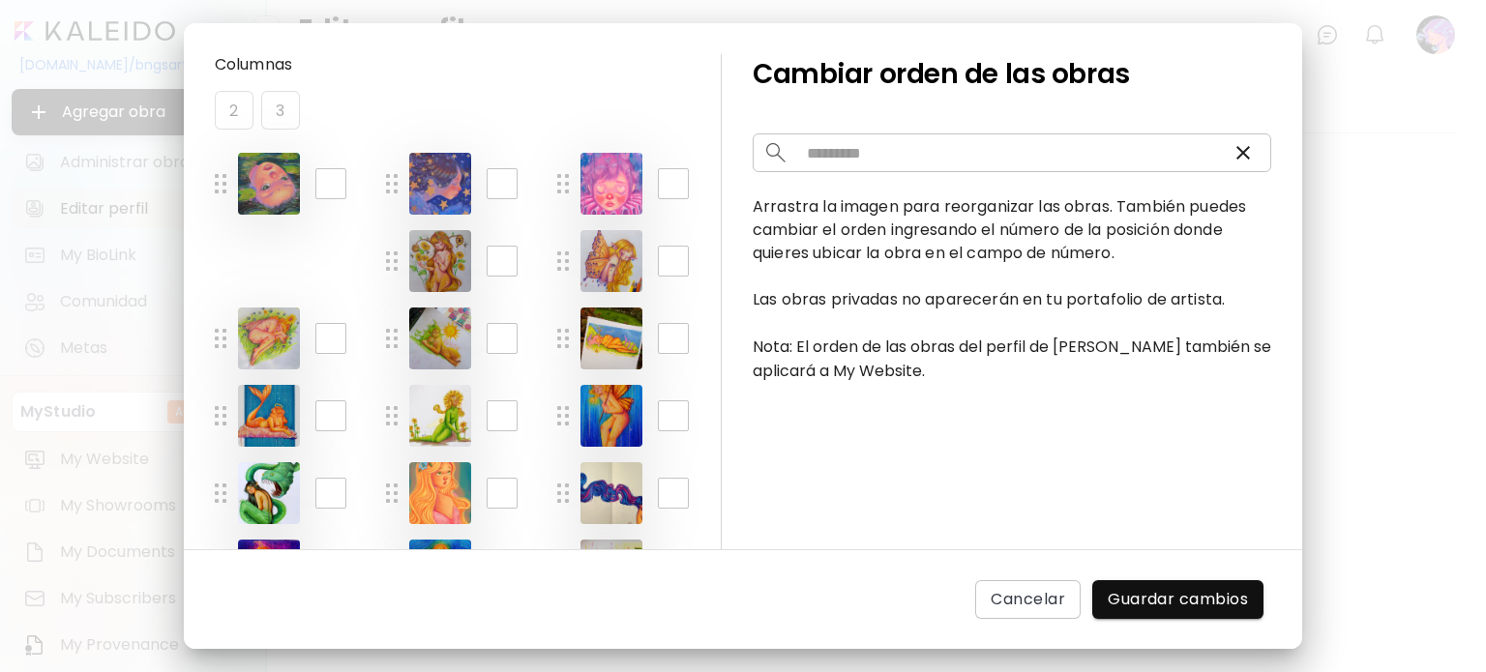
drag, startPoint x: 557, startPoint y: 336, endPoint x: 233, endPoint y: 263, distance: 332.1
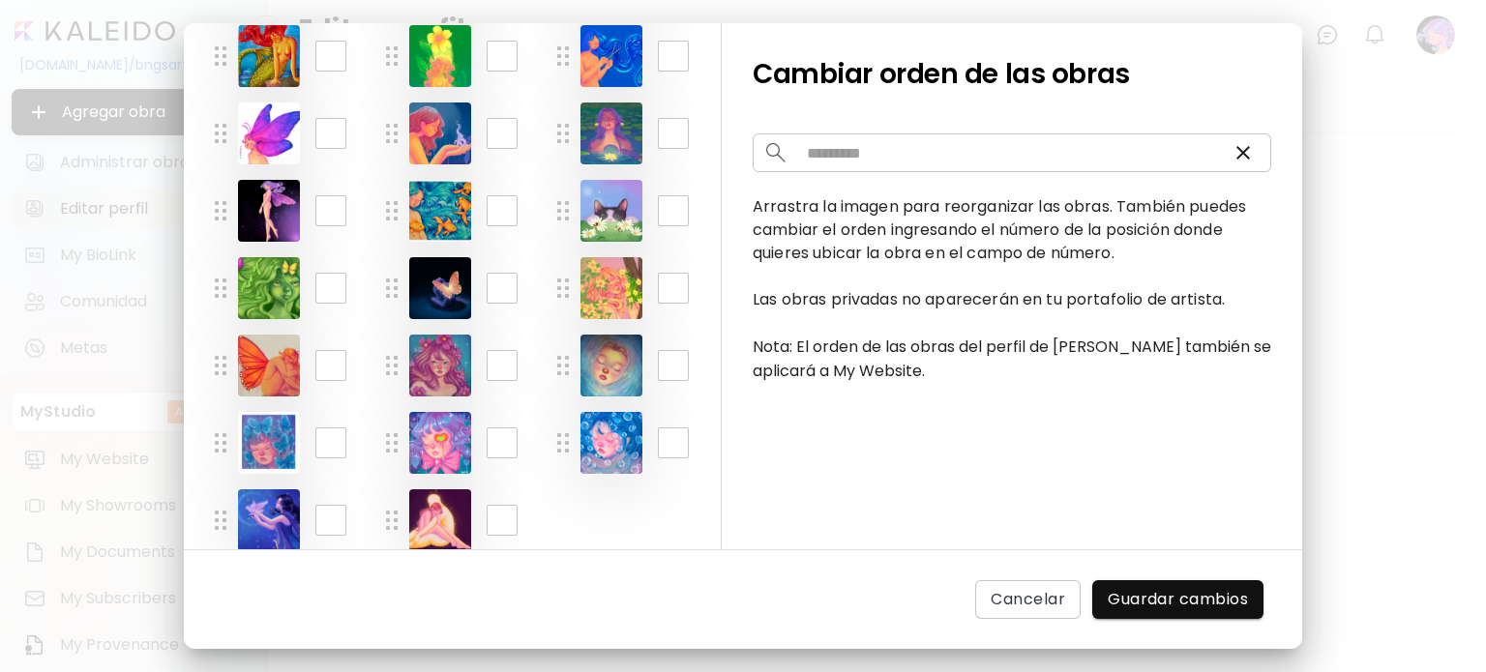
scroll to position [774, 0]
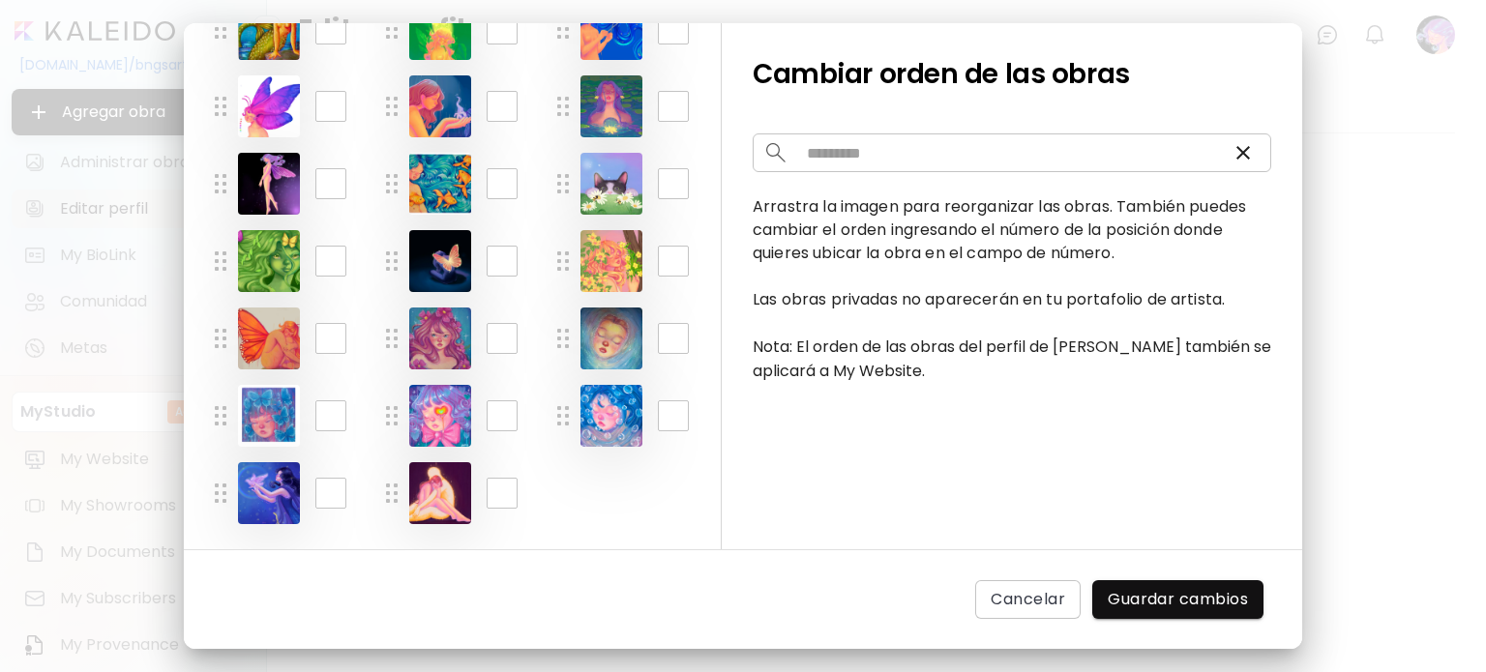
drag, startPoint x: 379, startPoint y: 416, endPoint x: 387, endPoint y: 471, distance: 55.7
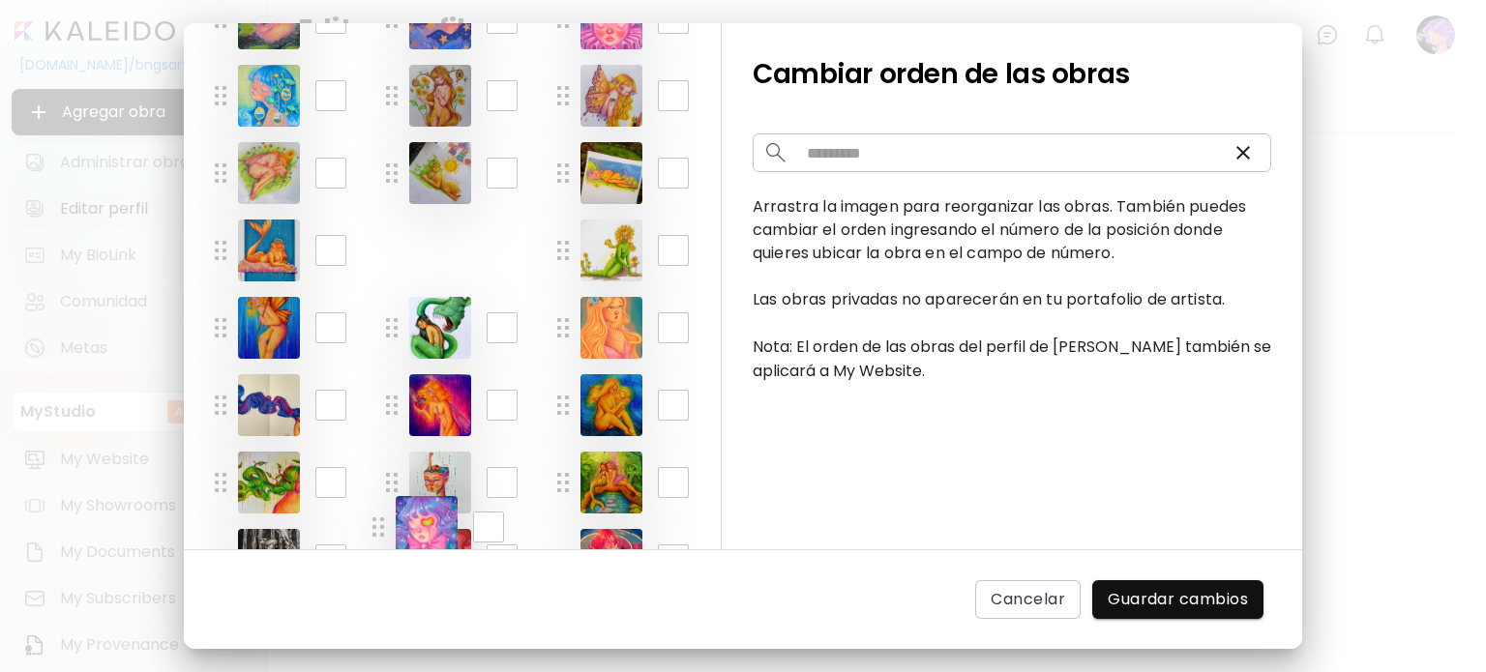
scroll to position [0, 0]
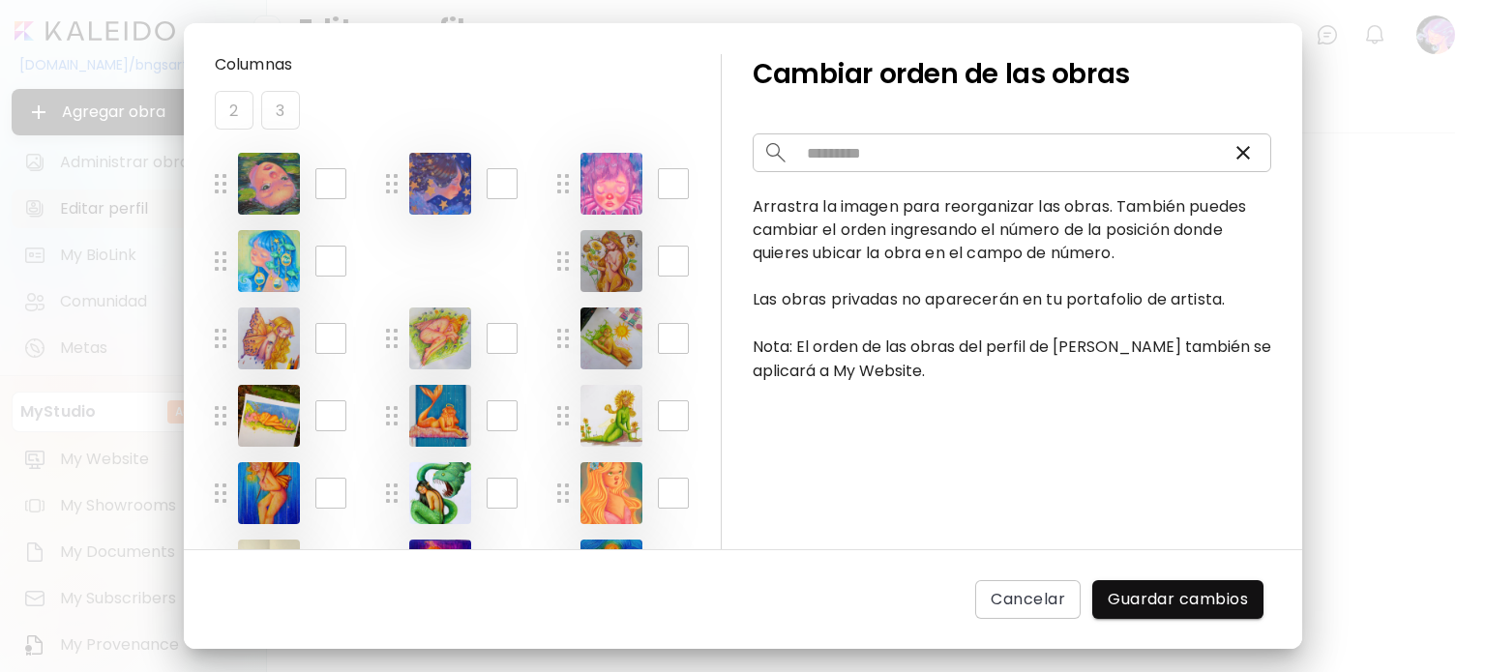
drag, startPoint x: 381, startPoint y: 413, endPoint x: 402, endPoint y: 264, distance: 150.5
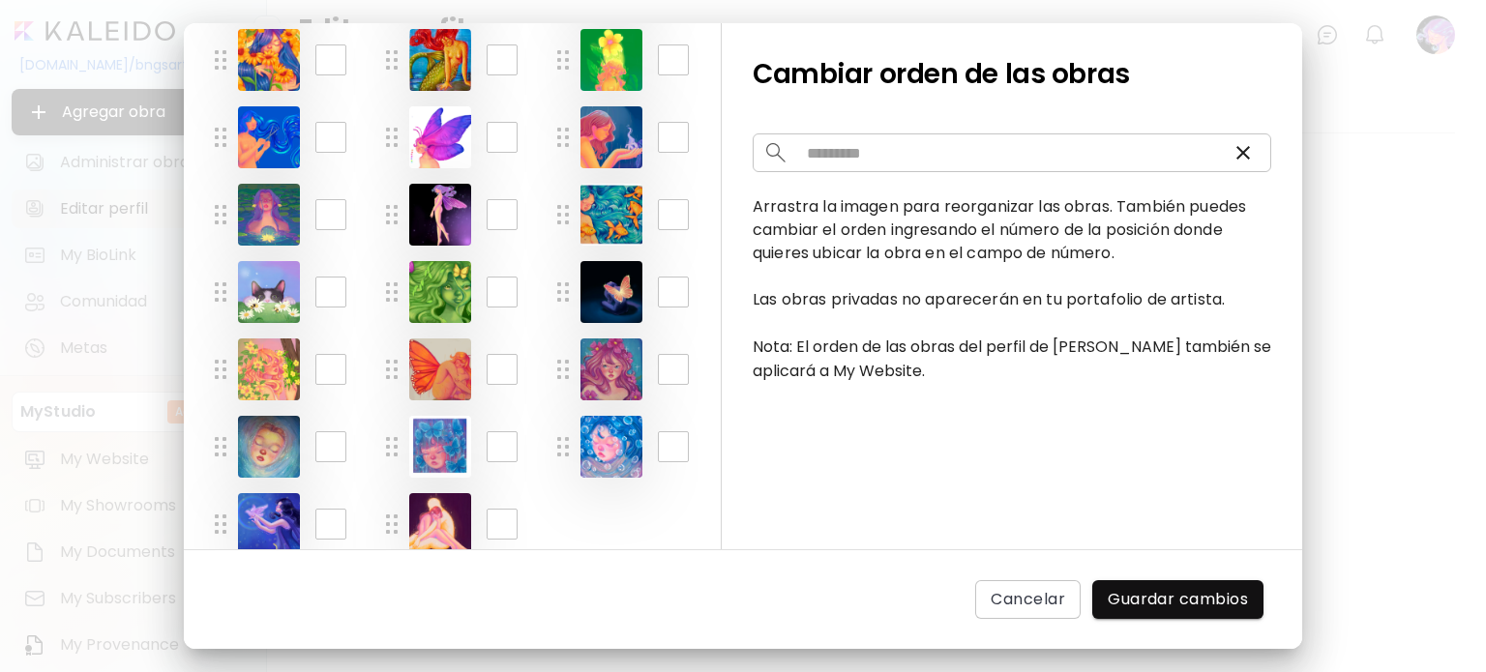
scroll to position [779, 0]
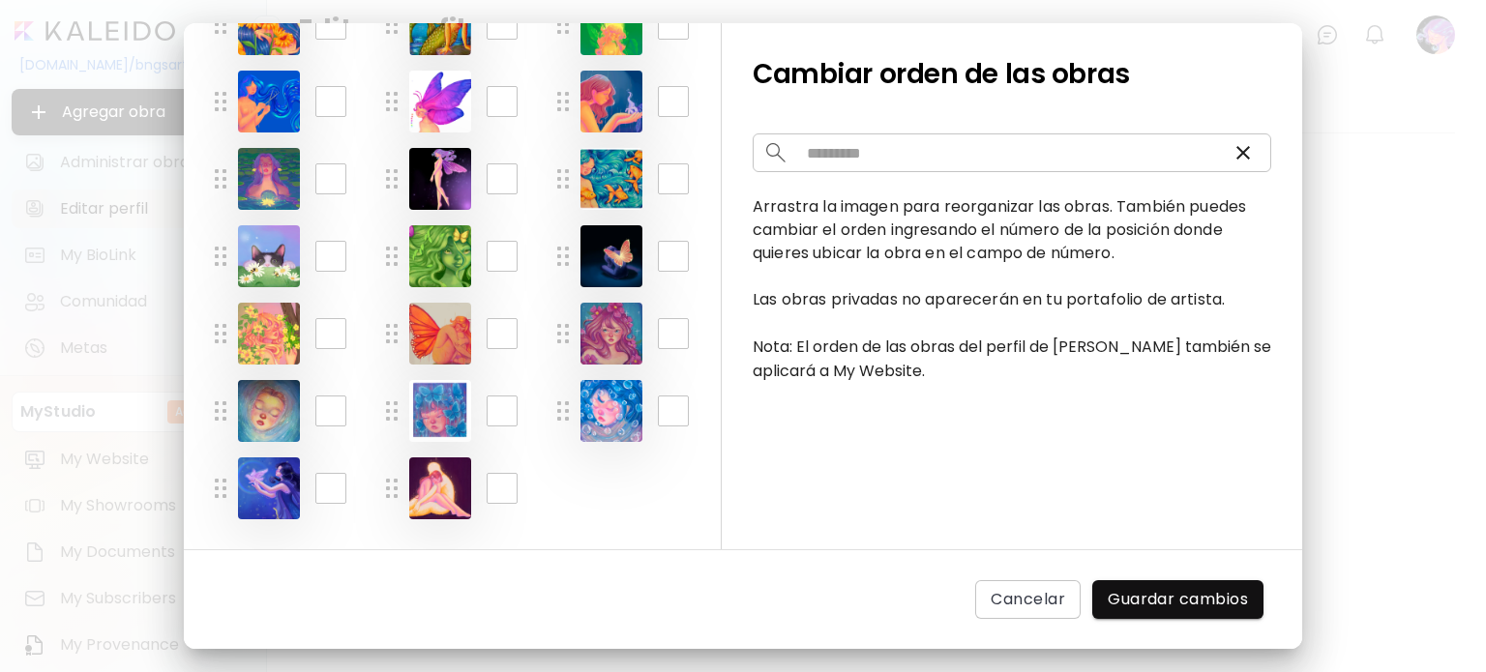
click at [337, 325] on input "**" at bounding box center [330, 333] width 31 height 31
click at [321, 334] on input "**" at bounding box center [330, 333] width 31 height 31
click at [325, 332] on input "**" at bounding box center [330, 333] width 31 height 31
type input "**"
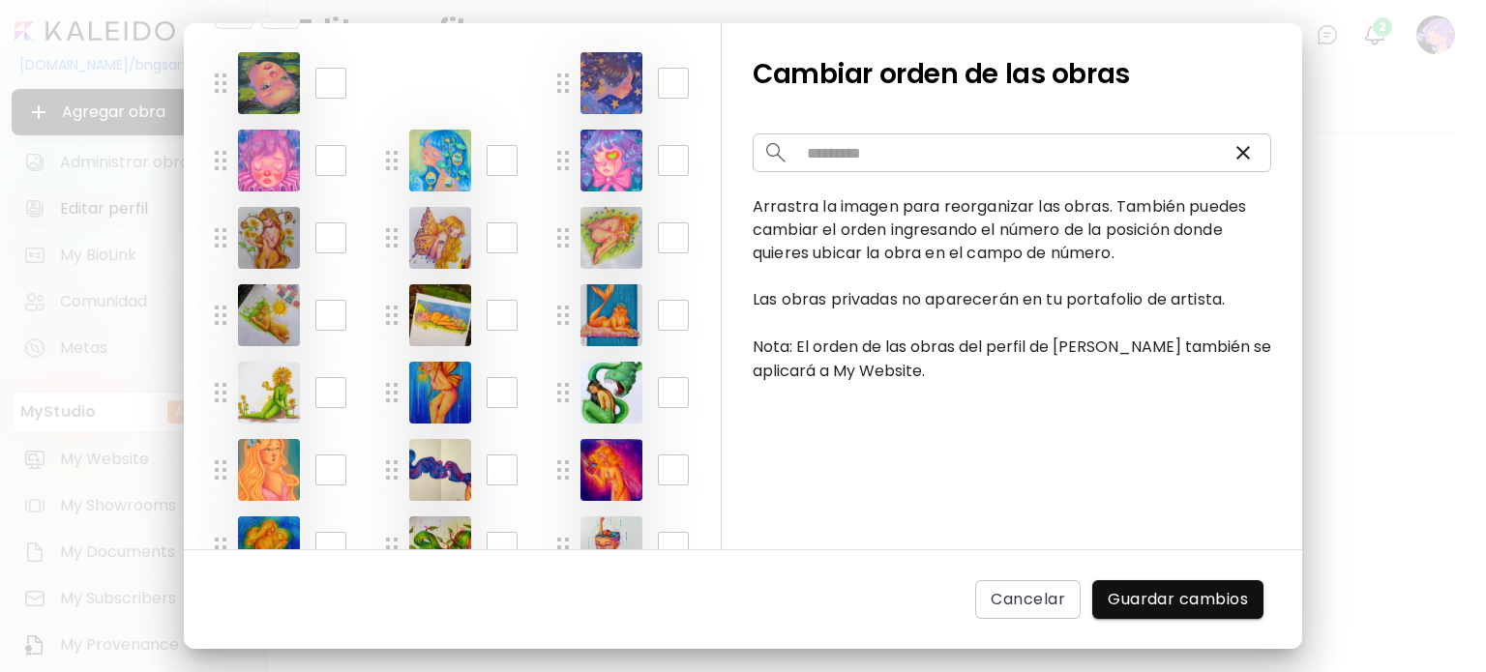
scroll to position [0, 0]
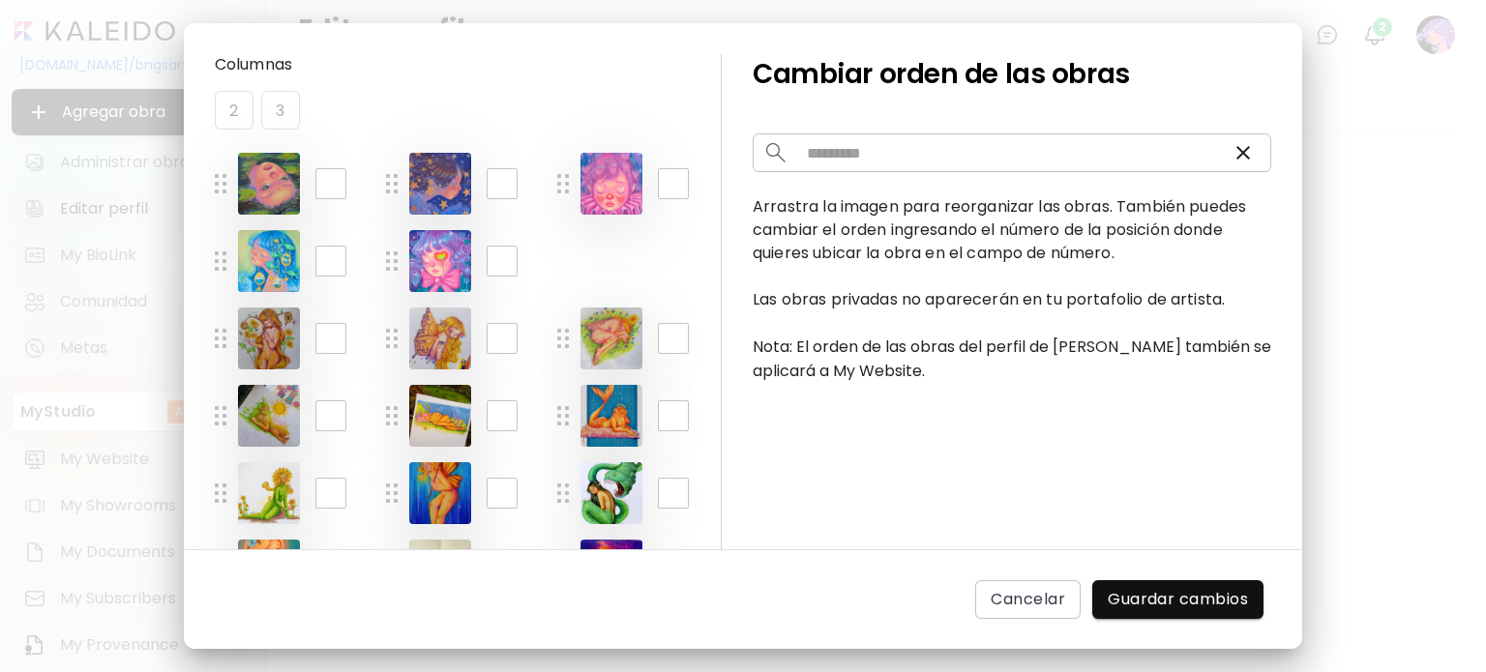
drag, startPoint x: 557, startPoint y: 413, endPoint x: 576, endPoint y: 281, distance: 133.8
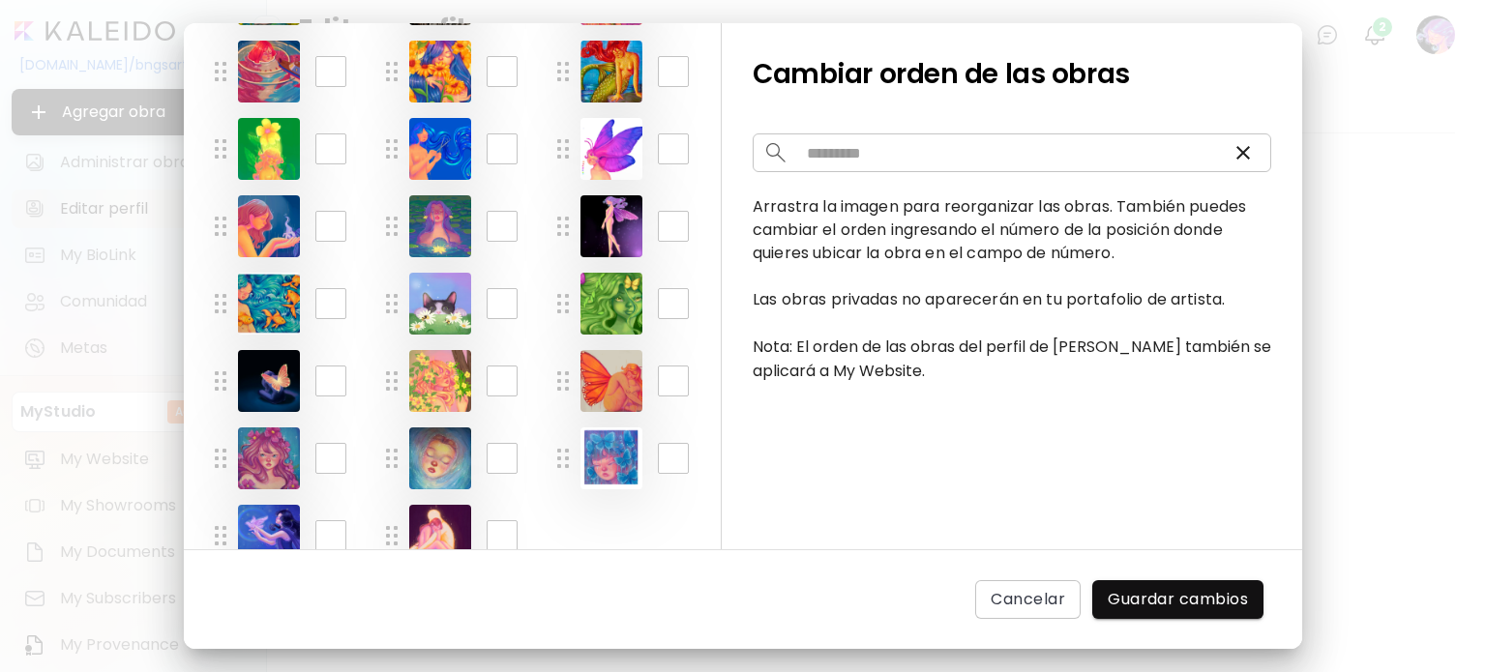
scroll to position [779, 0]
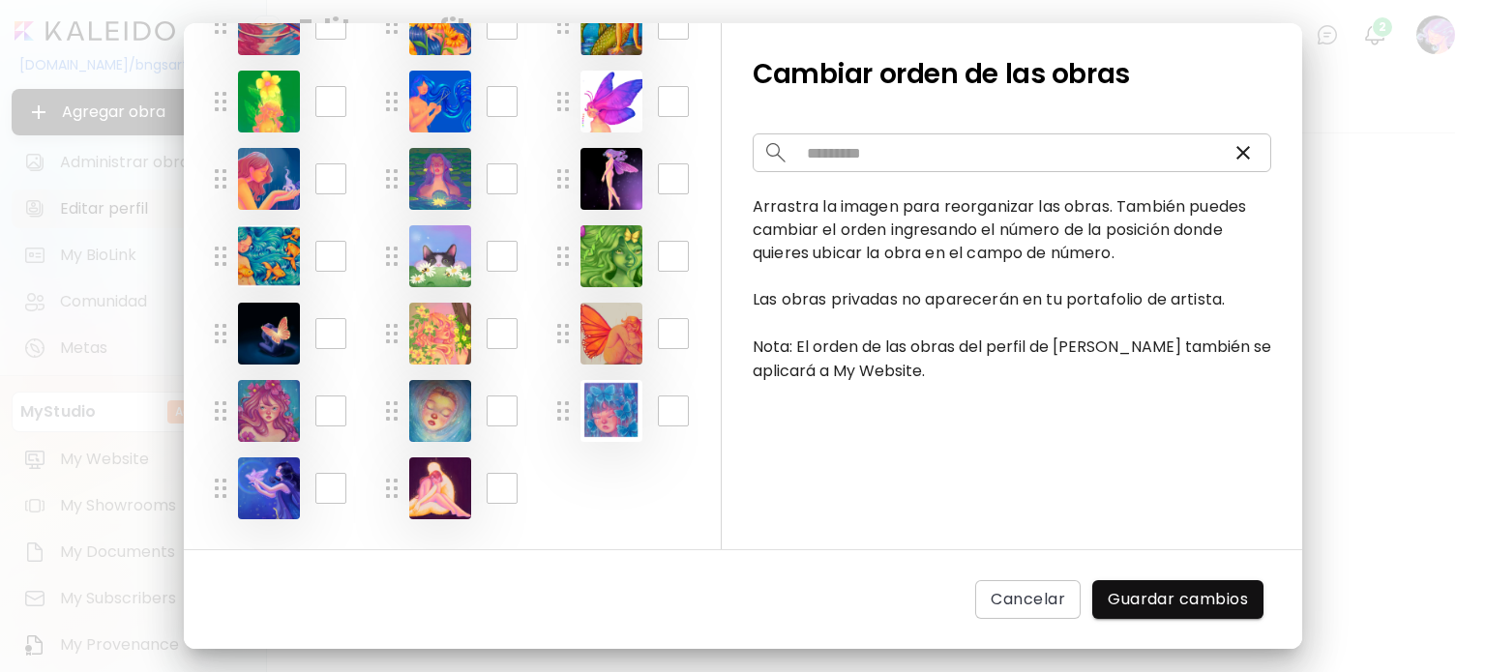
drag, startPoint x: 222, startPoint y: 479, endPoint x: 355, endPoint y: 314, distance: 211.8
click at [218, 484] on img at bounding box center [221, 488] width 12 height 19
drag, startPoint x: 216, startPoint y: 482, endPoint x: 244, endPoint y: 480, distance: 28.1
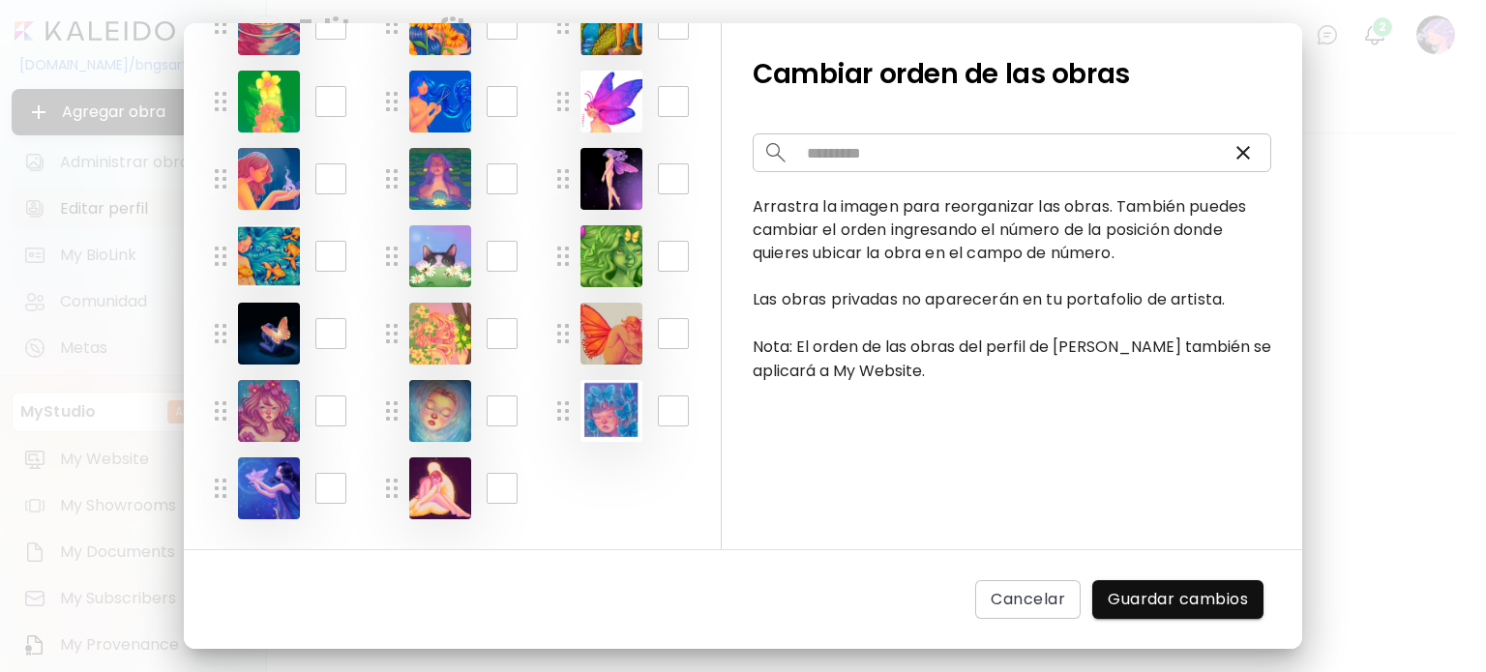
click at [215, 481] on img at bounding box center [221, 488] width 12 height 19
click at [322, 486] on input "**" at bounding box center [330, 488] width 31 height 31
click at [332, 486] on input "**" at bounding box center [330, 488] width 31 height 31
type input "*"
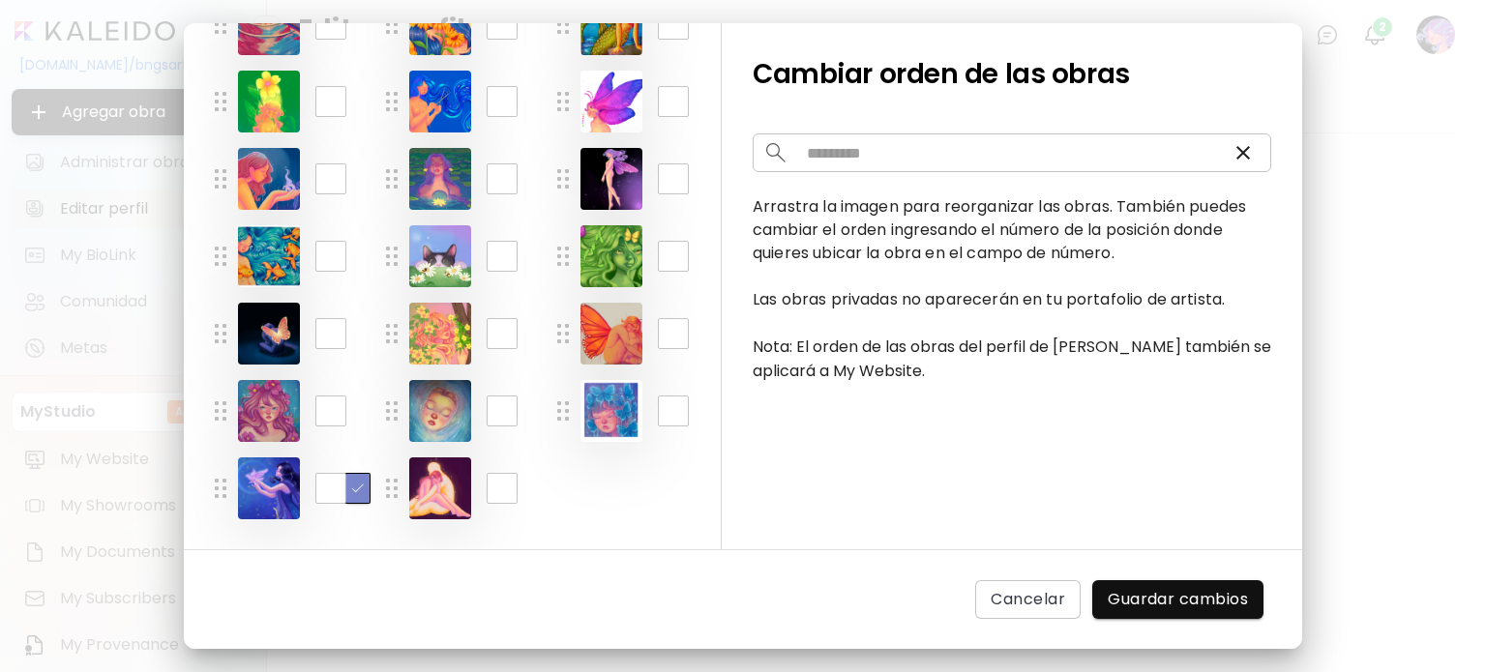
click at [360, 499] on button "button" at bounding box center [357, 488] width 23 height 29
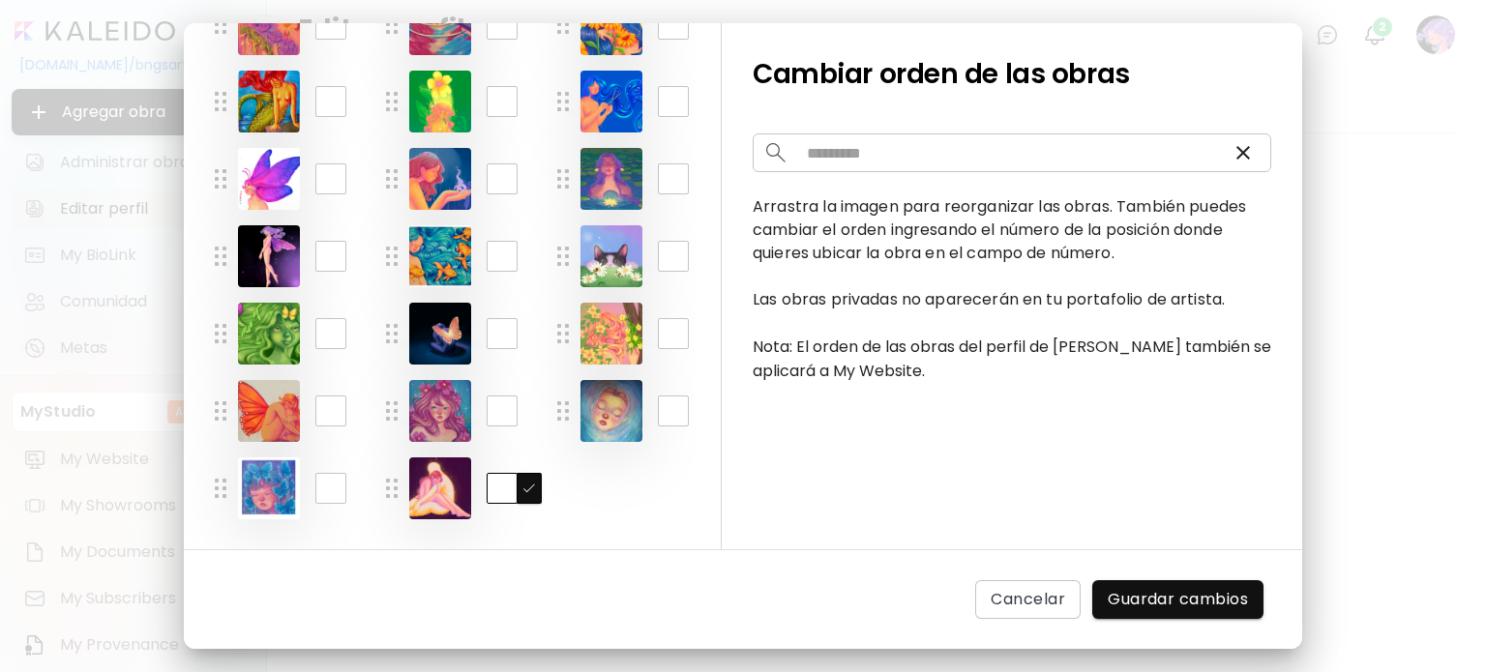
click at [505, 492] on input "**" at bounding box center [502, 488] width 31 height 31
type input "*"
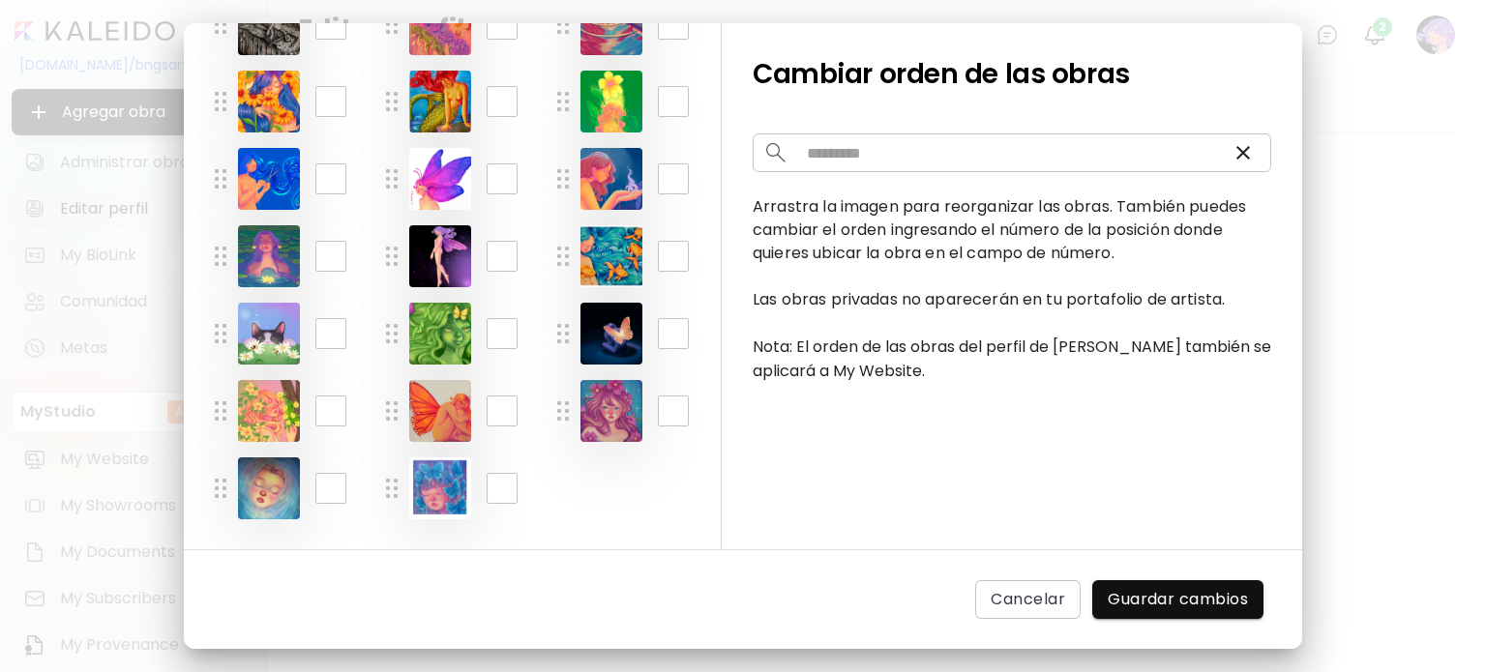
click at [502, 484] on input "**" at bounding box center [502, 488] width 31 height 31
type input "*"
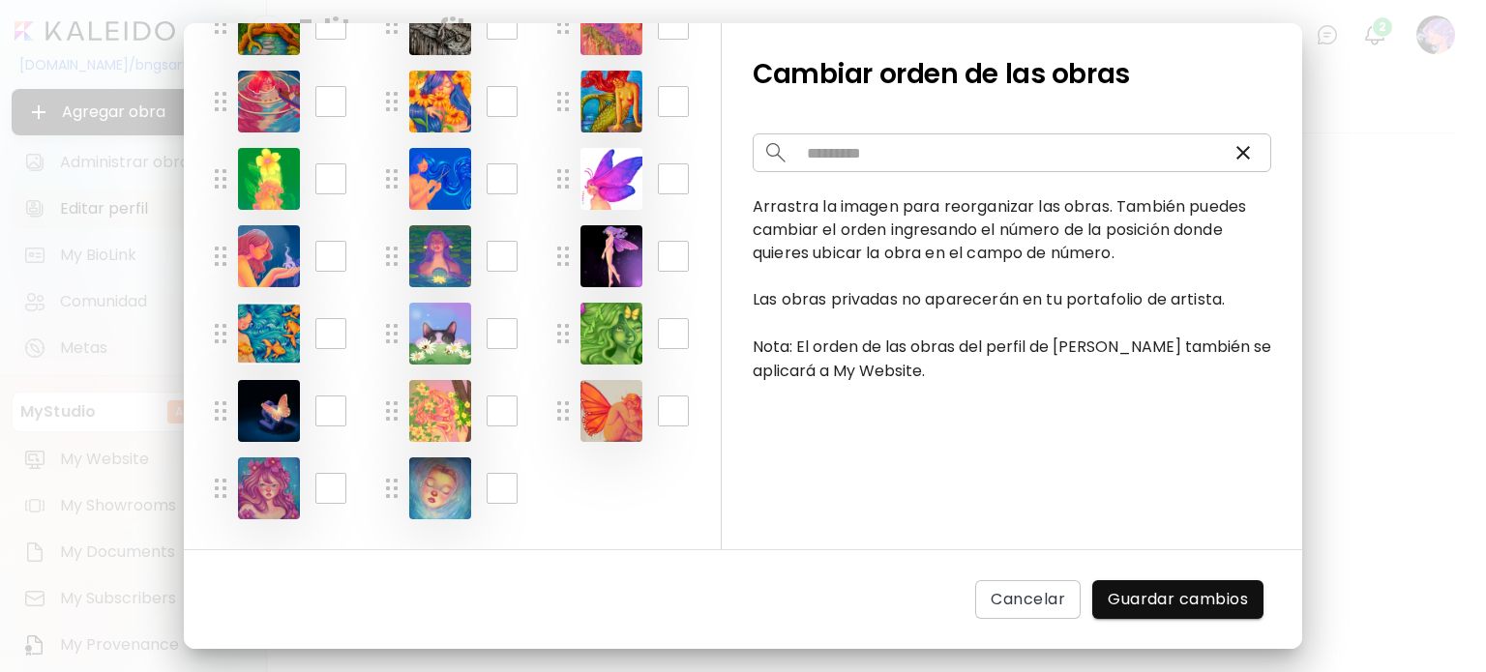
click at [525, 490] on div "** ​" at bounding box center [514, 488] width 55 height 31
click at [480, 487] on div "** ​" at bounding box center [475, 489] width 133 height 62
click at [500, 490] on input "**" at bounding box center [502, 488] width 31 height 31
type input "**"
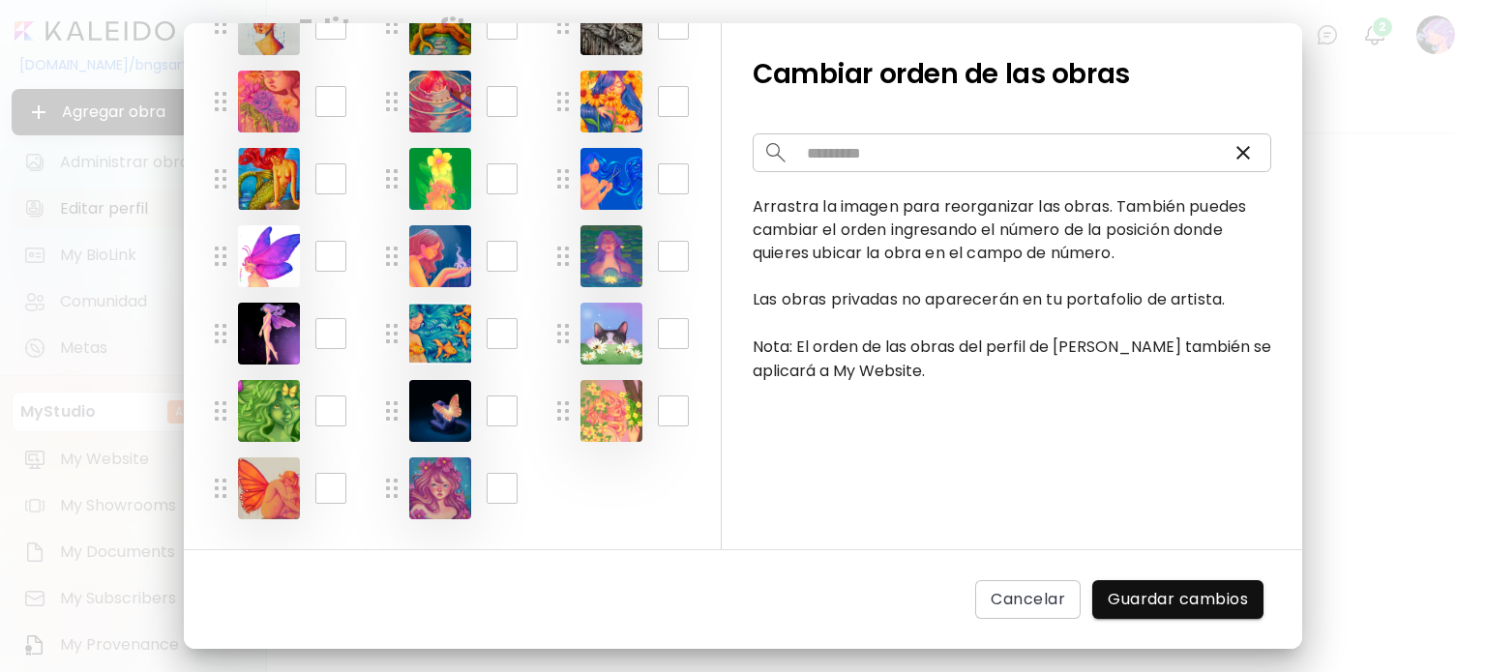
click at [507, 334] on input "**" at bounding box center [502, 333] width 31 height 31
click at [493, 331] on input "**" at bounding box center [502, 333] width 31 height 31
type input "**"
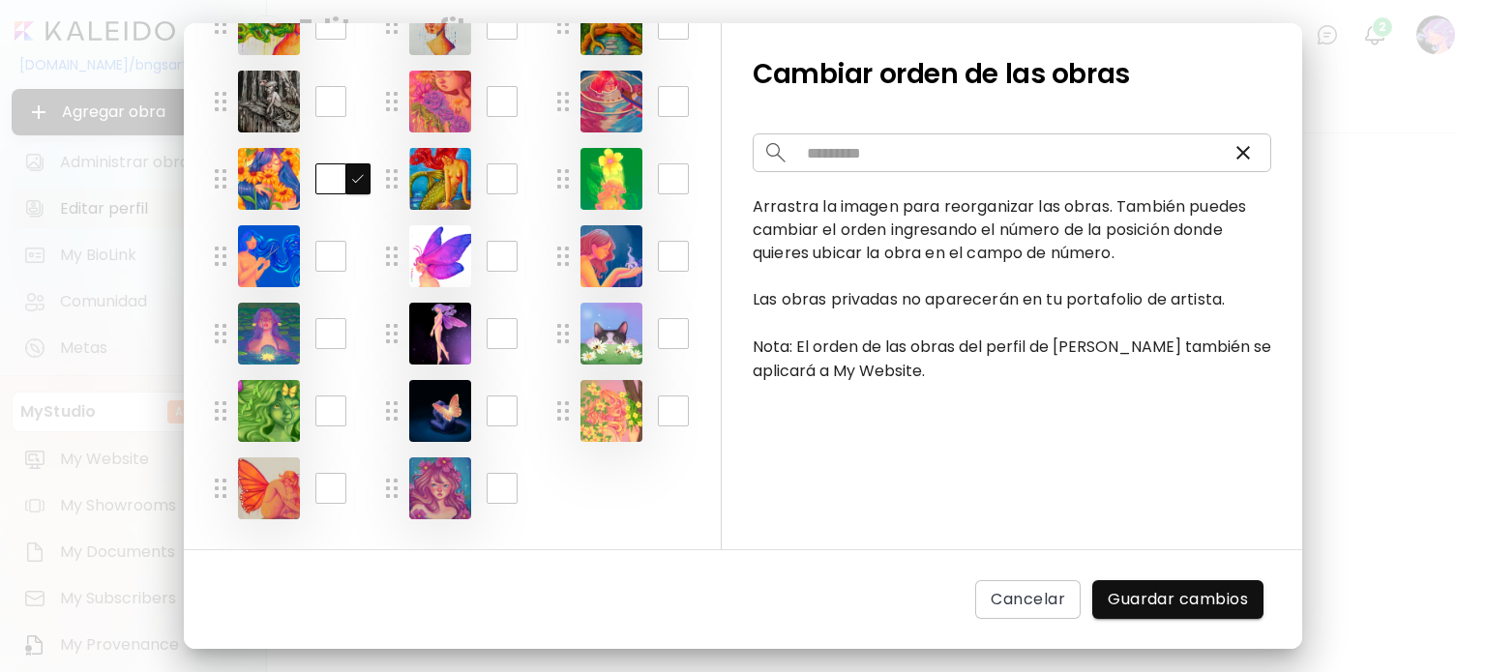
click at [322, 170] on input "**" at bounding box center [330, 178] width 31 height 31
type input "**"
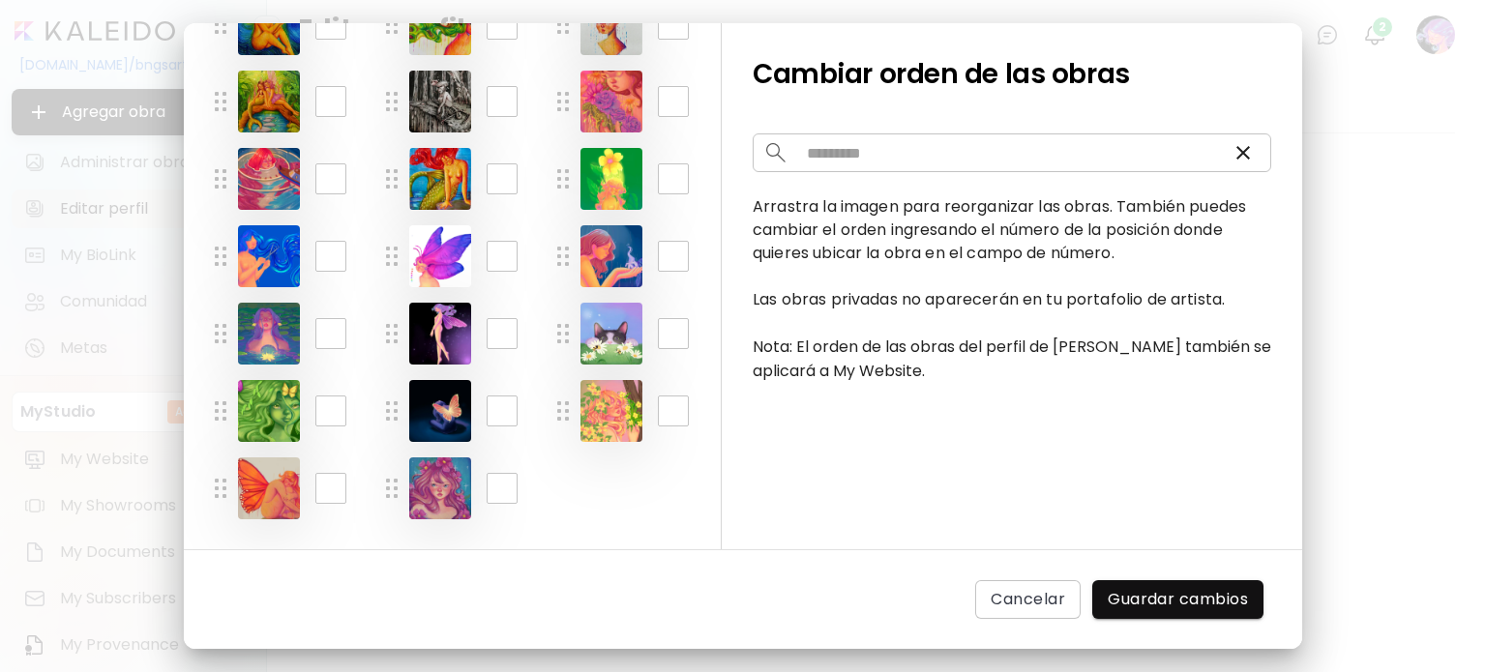
click at [315, 172] on input "**" at bounding box center [330, 178] width 31 height 31
type input "**"
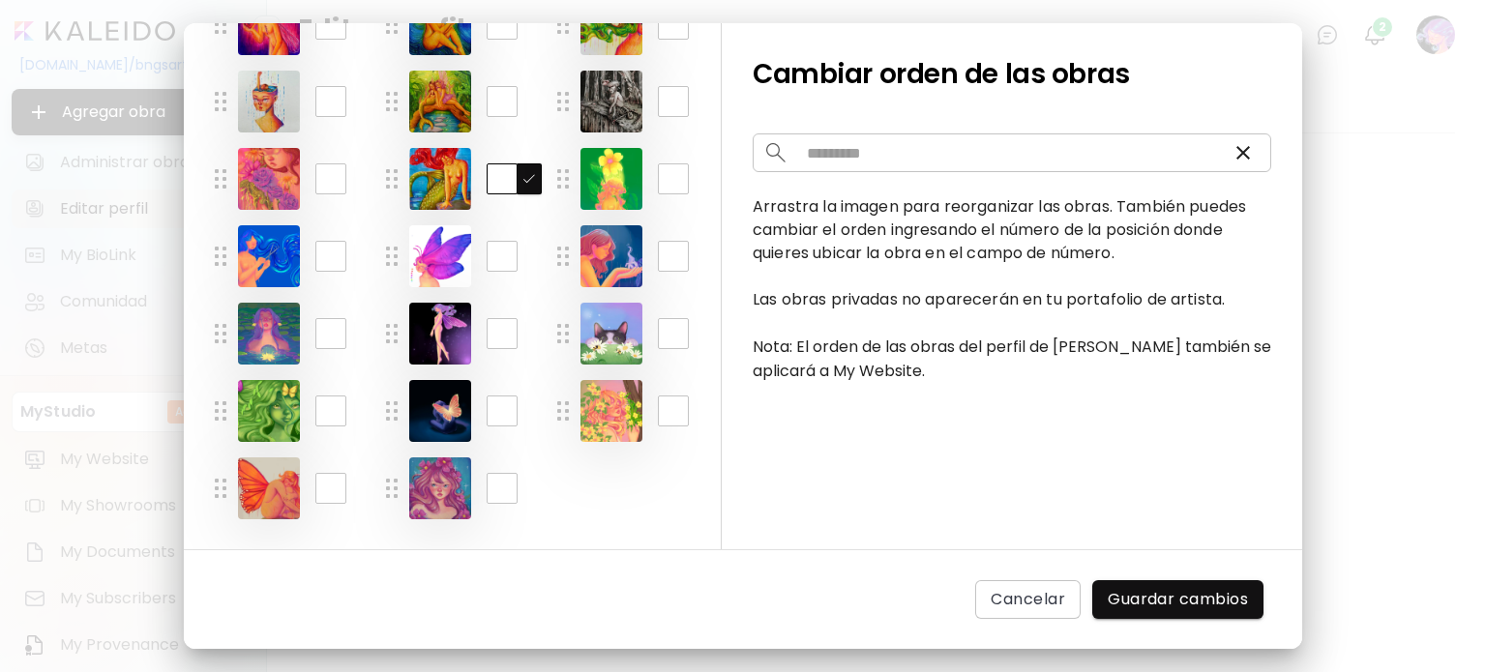
click at [503, 181] on input "**" at bounding box center [502, 178] width 31 height 31
type input "**"
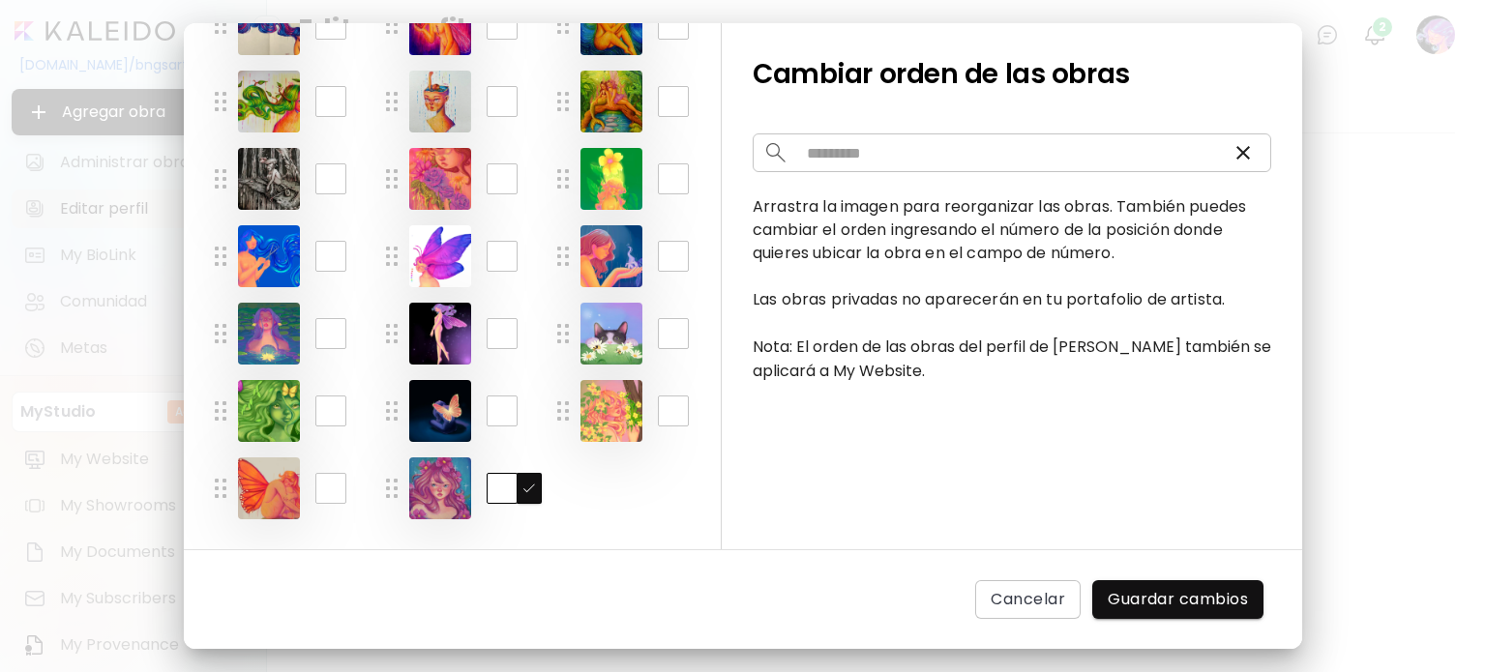
click at [503, 495] on input "**" at bounding box center [502, 488] width 31 height 31
type input "**"
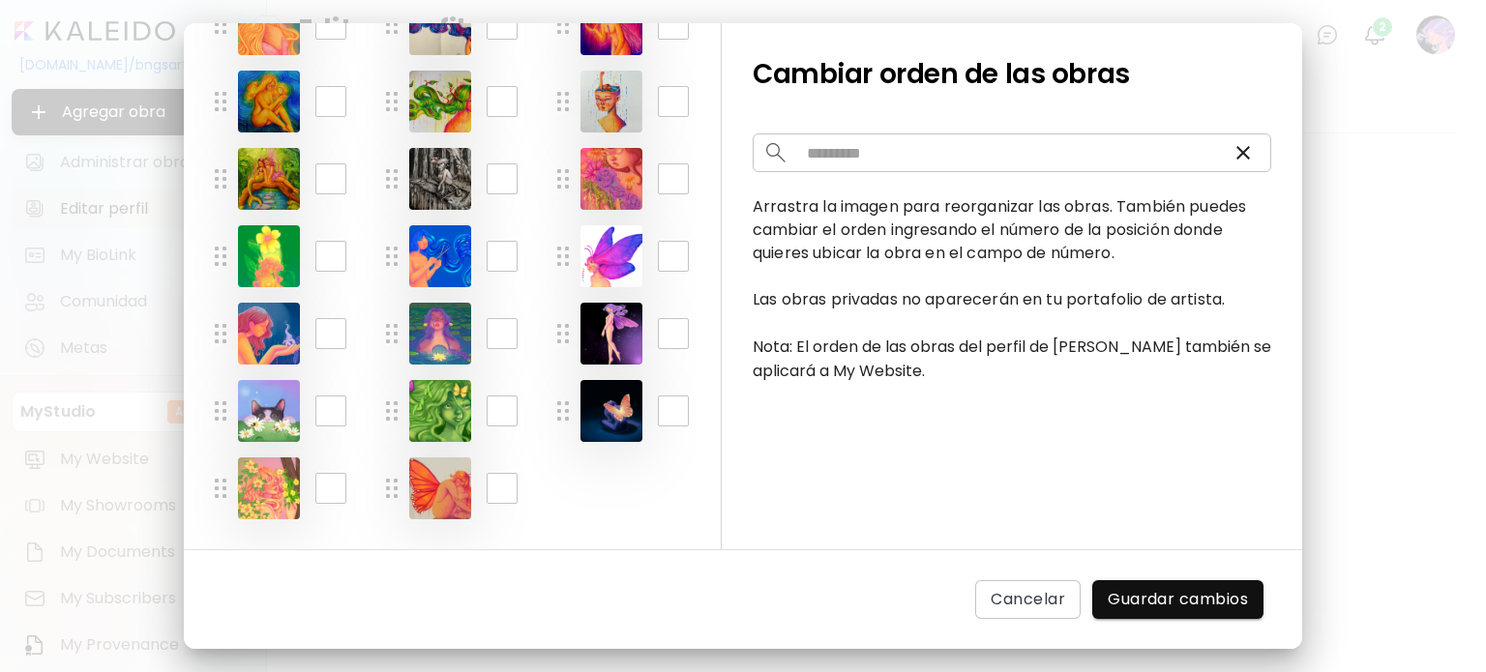
click at [487, 490] on input "**" at bounding box center [502, 488] width 31 height 31
type input "**"
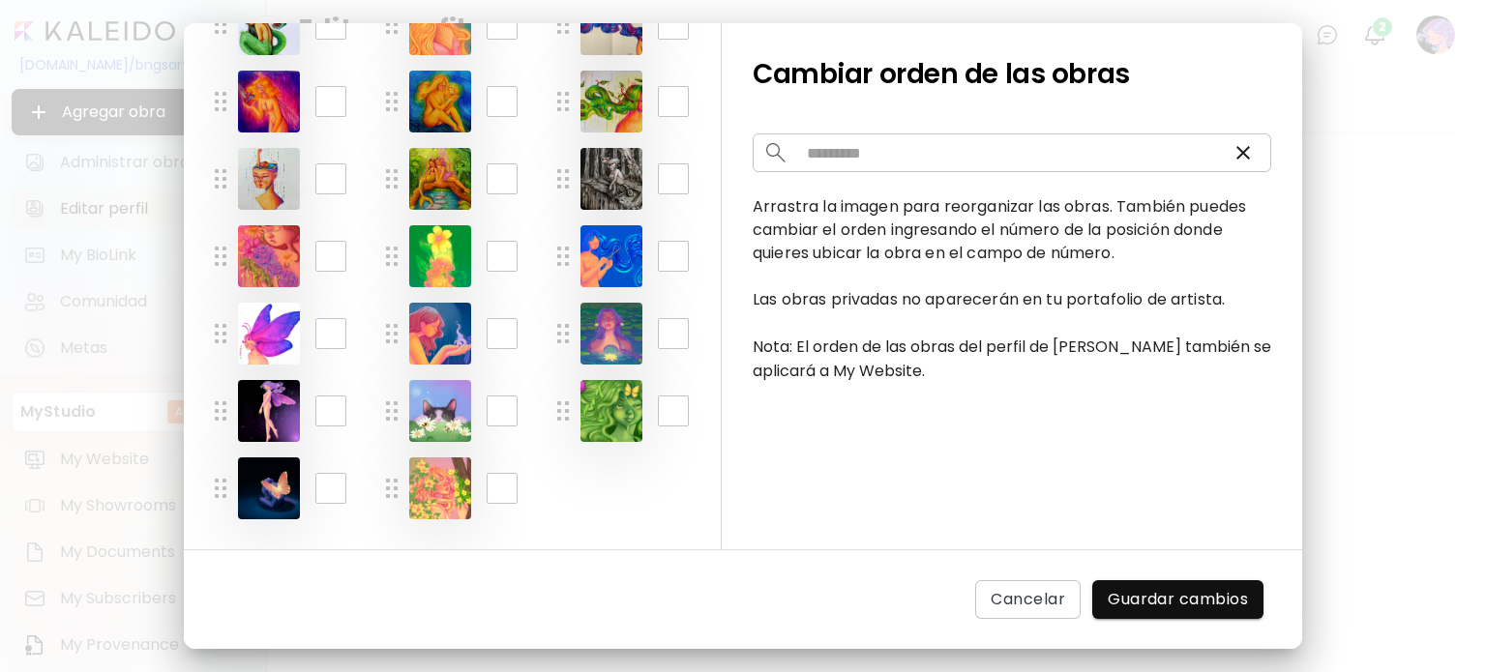
click at [679, 179] on input "**" at bounding box center [673, 178] width 31 height 31
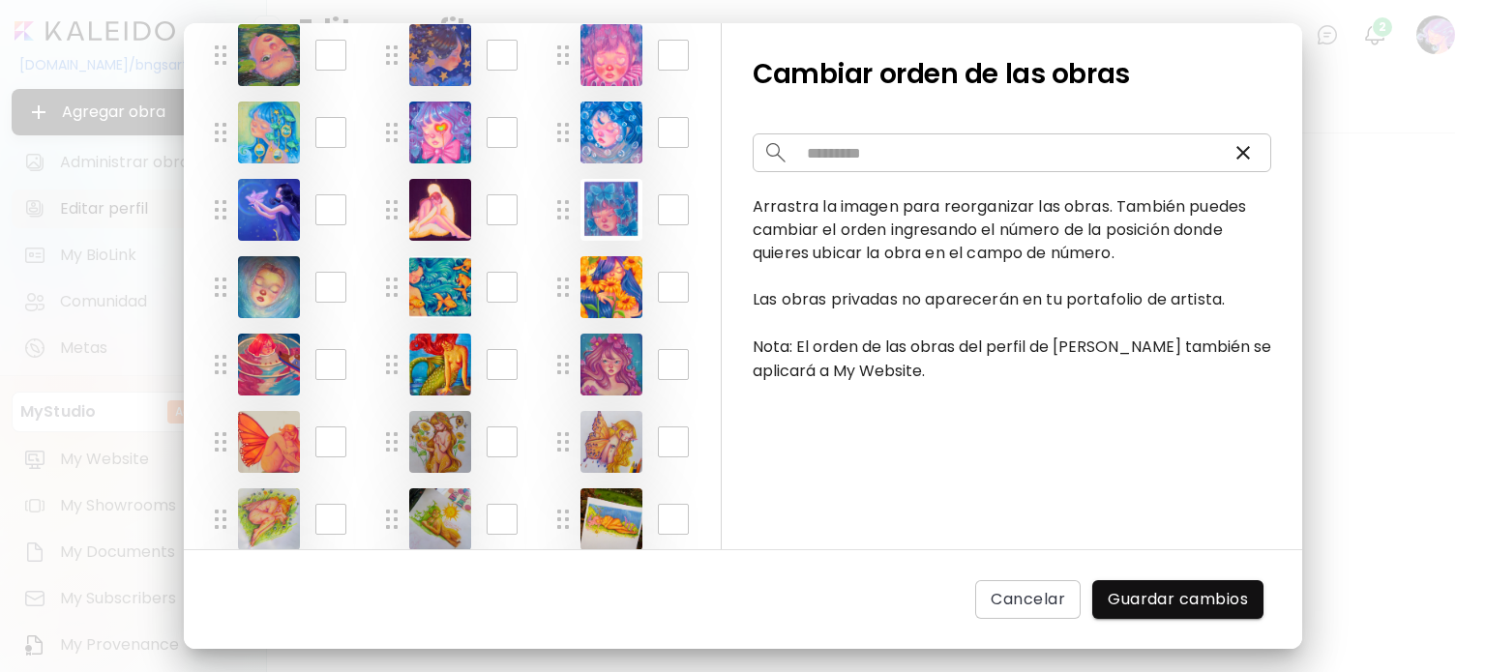
scroll to position [102, 0]
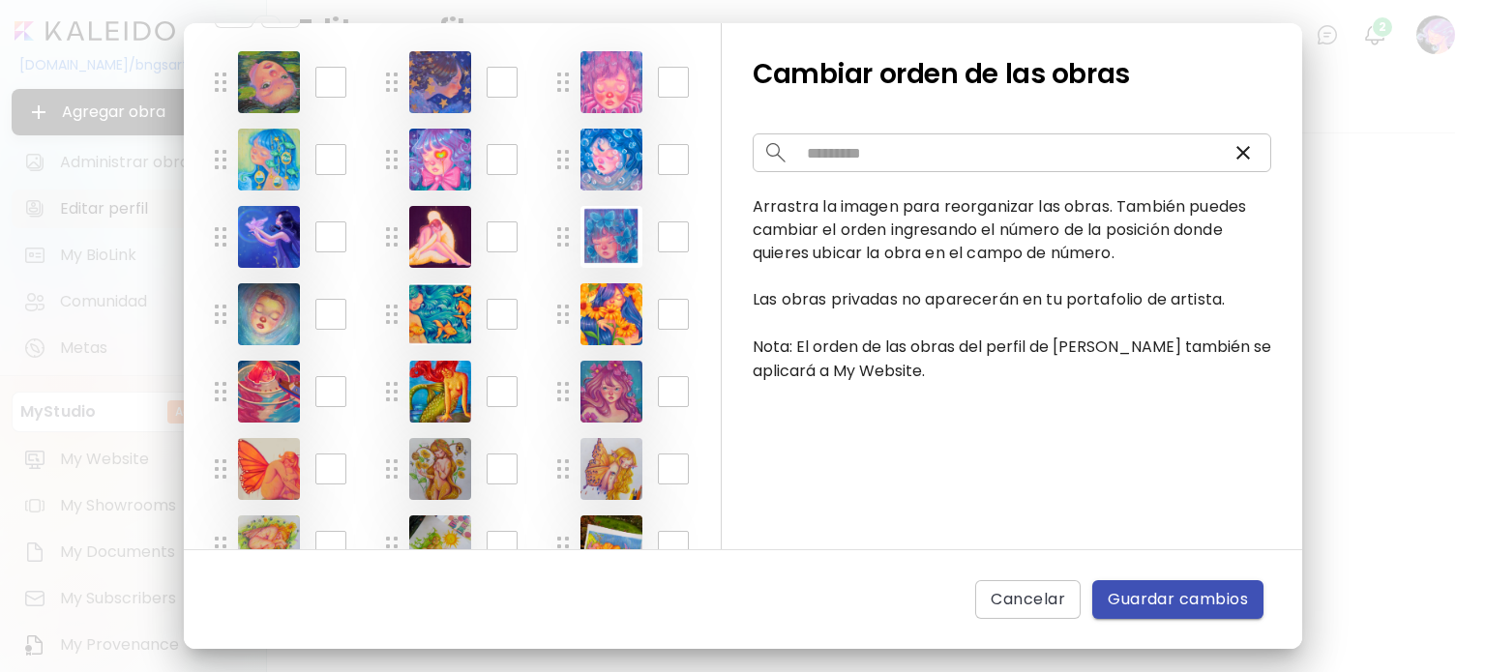
click at [1184, 607] on span "Guardar cambios" at bounding box center [1178, 599] width 140 height 23
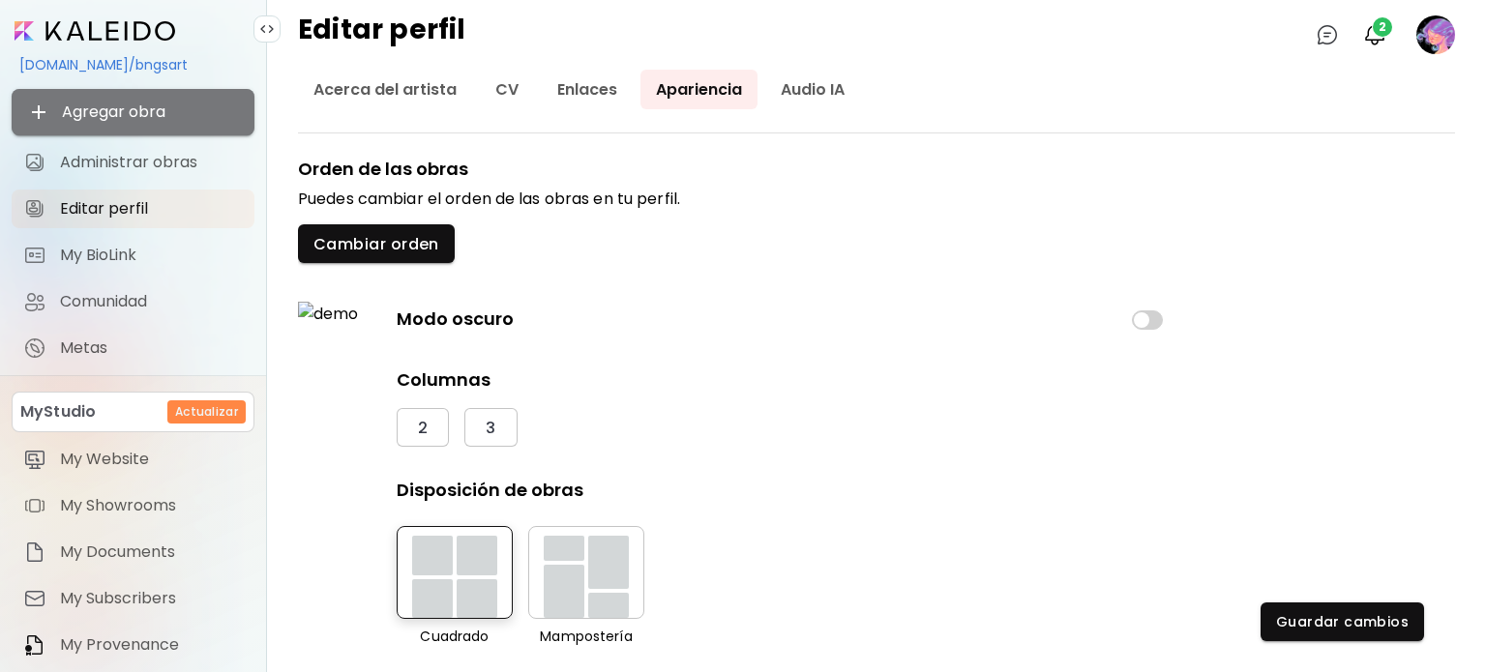
click at [158, 101] on span "Agregar obra" at bounding box center [133, 112] width 212 height 23
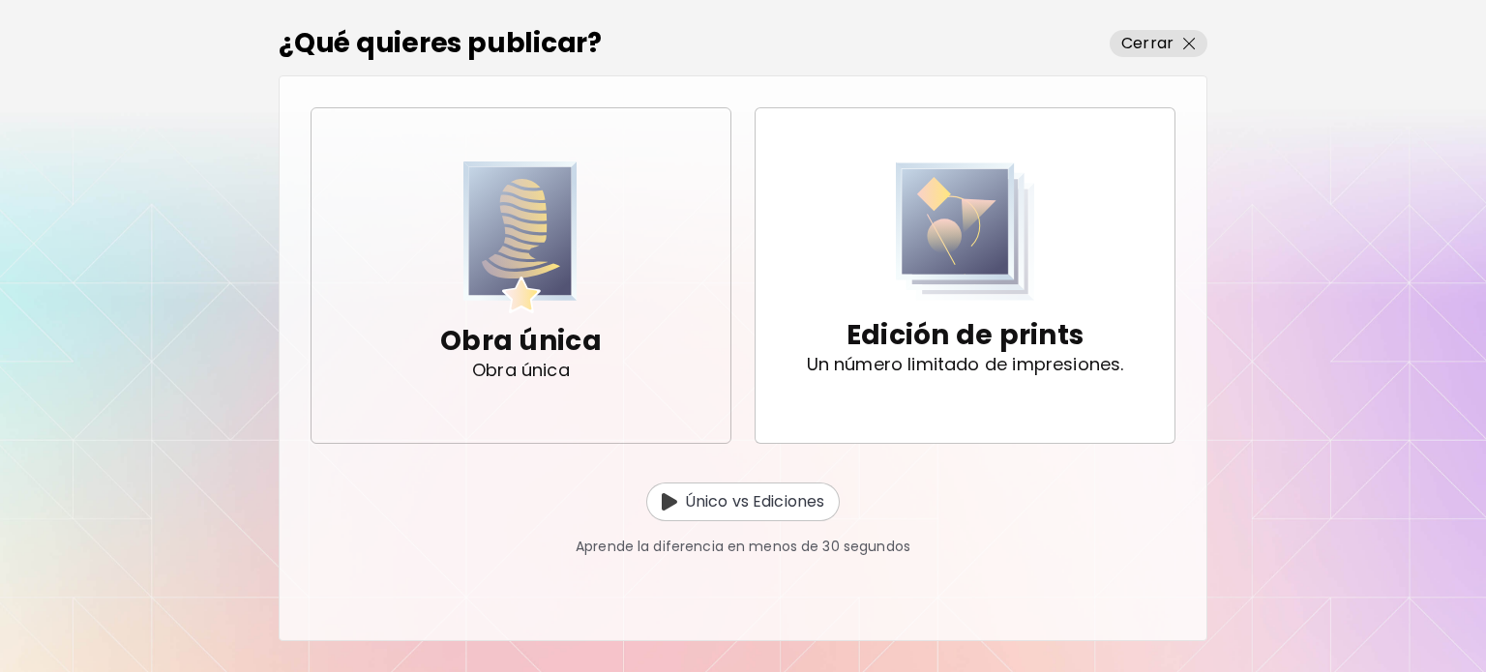
click at [546, 347] on p "Obra única" at bounding box center [521, 341] width 162 height 39
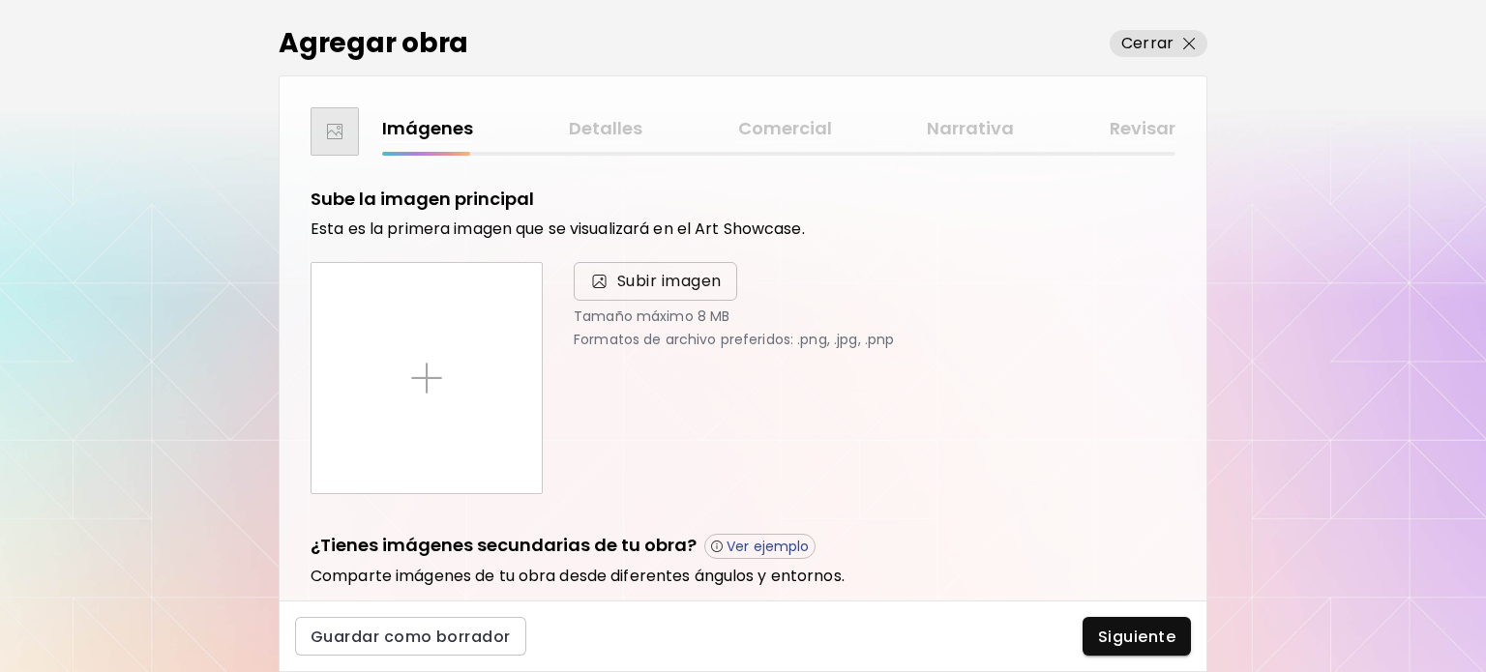
click at [611, 285] on span "Subir imagen" at bounding box center [655, 281] width 133 height 23
click at [0, 0] on input "Subir imagen" at bounding box center [0, 0] width 0 height 0
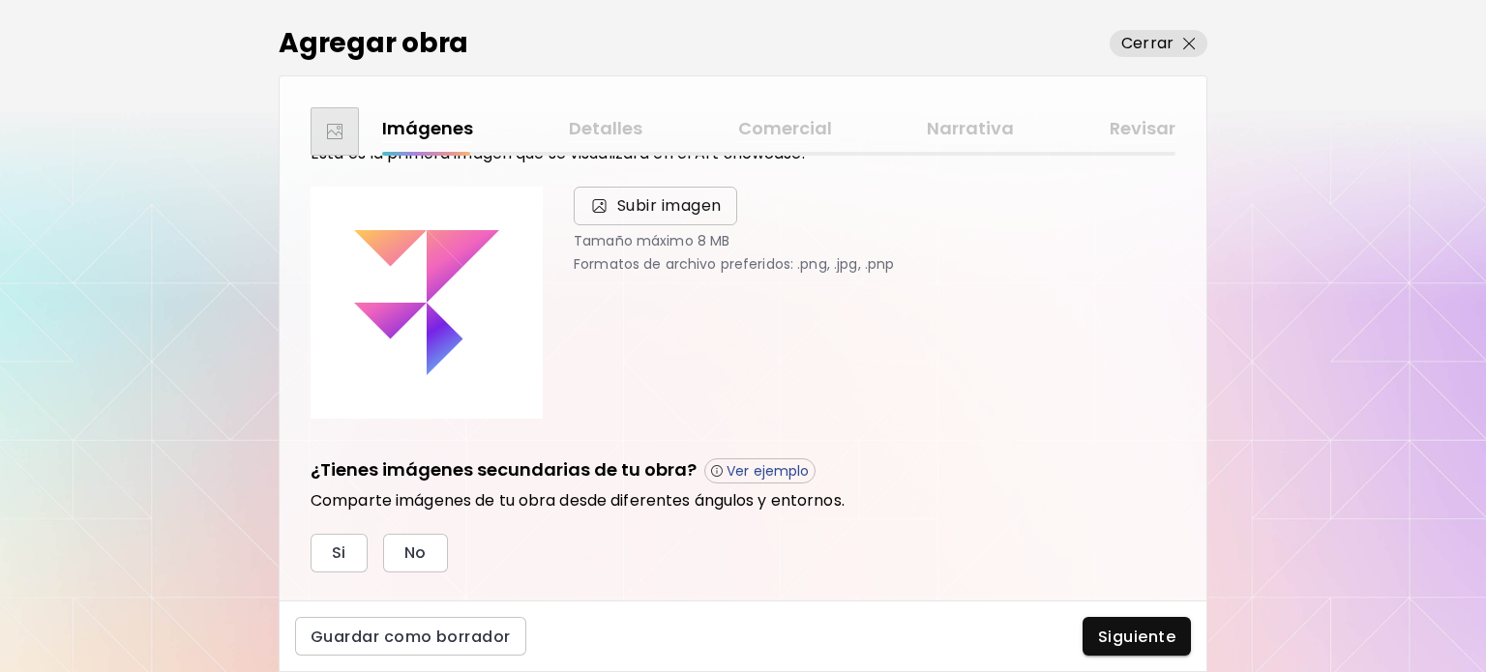
scroll to position [267, 0]
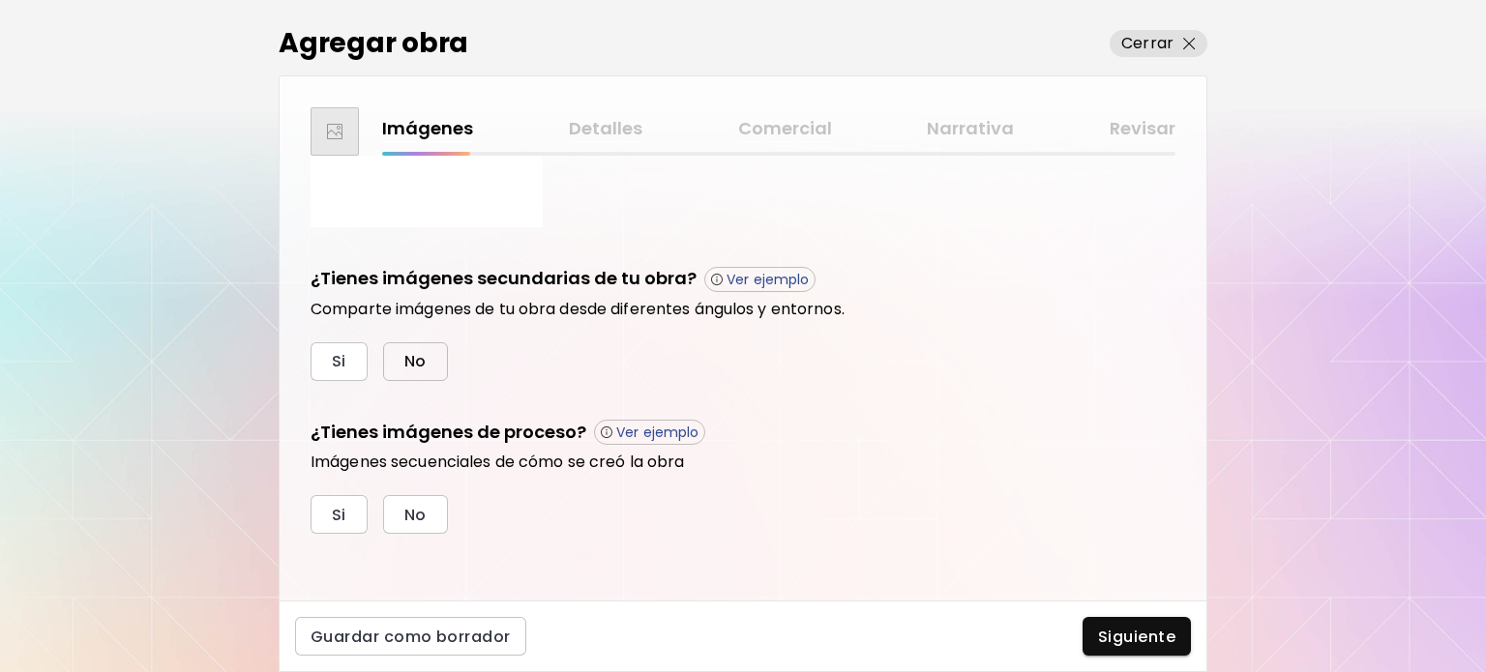
click at [431, 350] on button "No" at bounding box center [415, 361] width 65 height 39
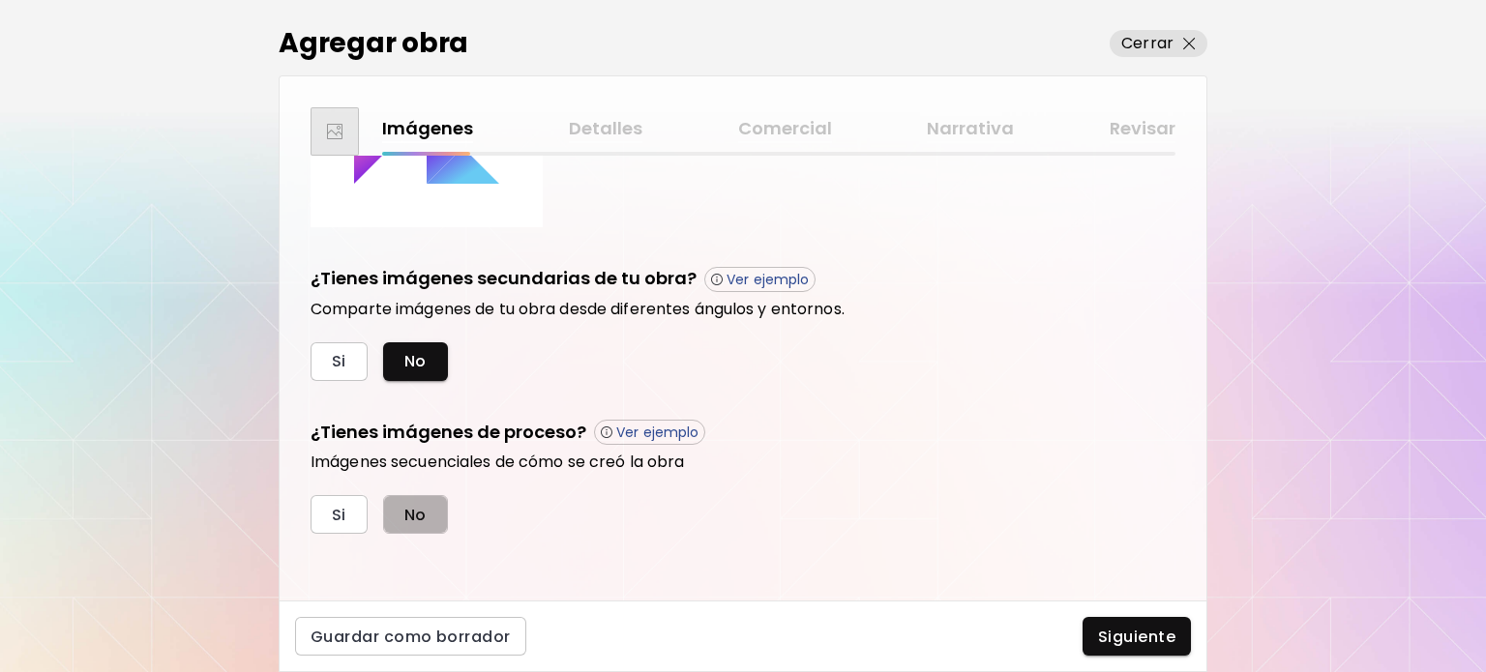
click at [428, 523] on button "No" at bounding box center [415, 514] width 65 height 39
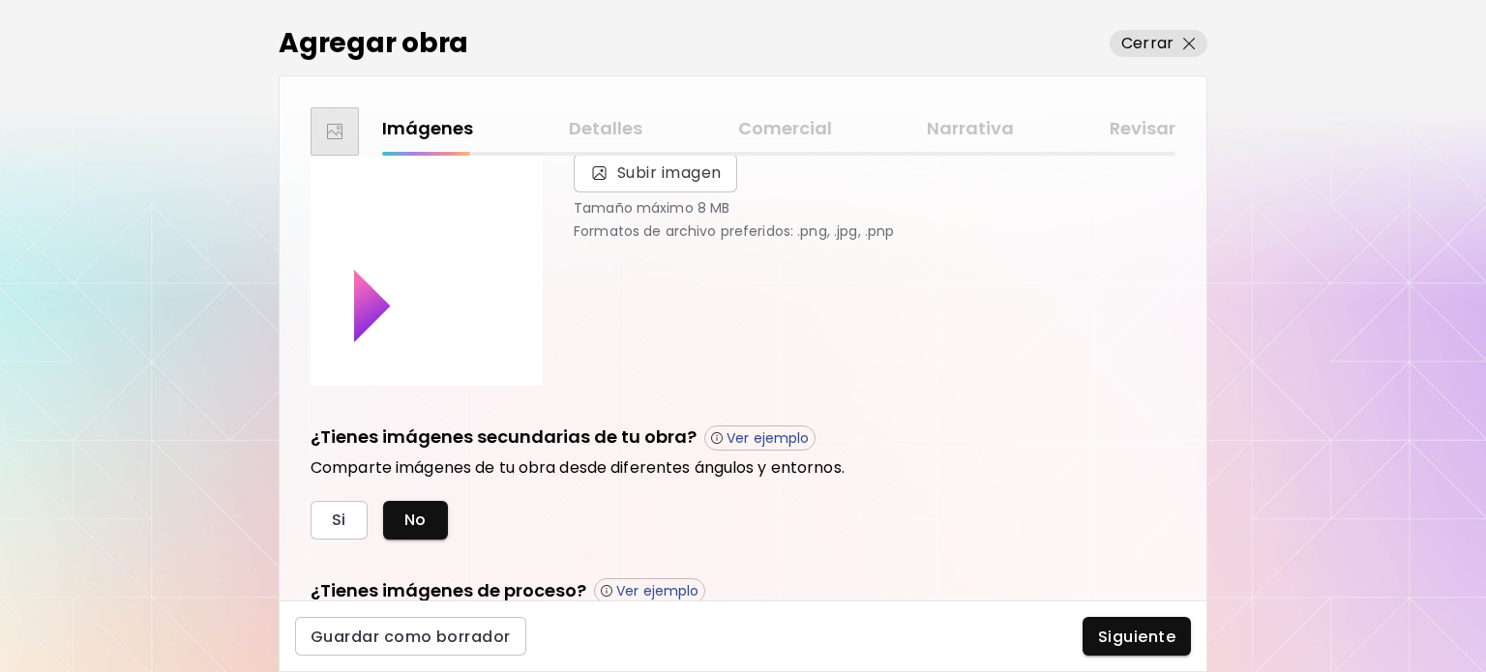
scroll to position [74, 0]
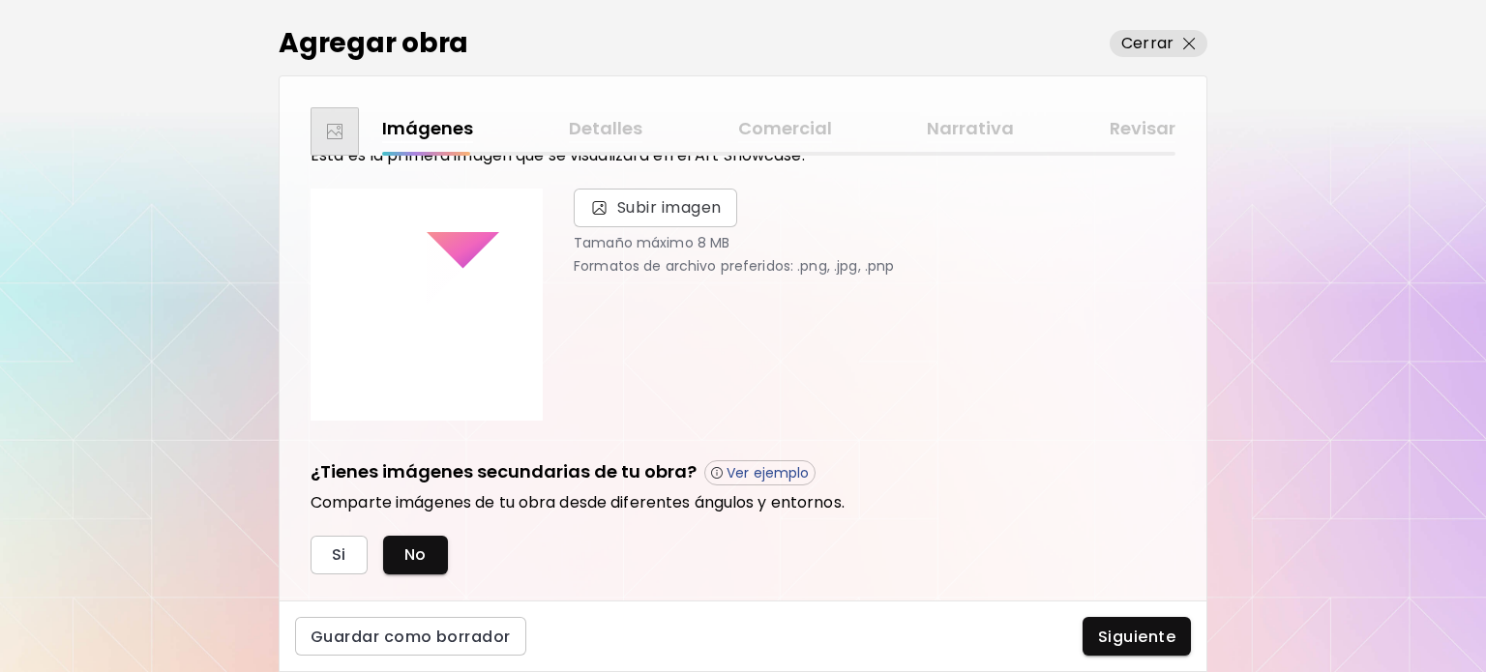
click at [1095, 616] on div "Guardar como borrador Siguiente" at bounding box center [743, 637] width 929 height 72
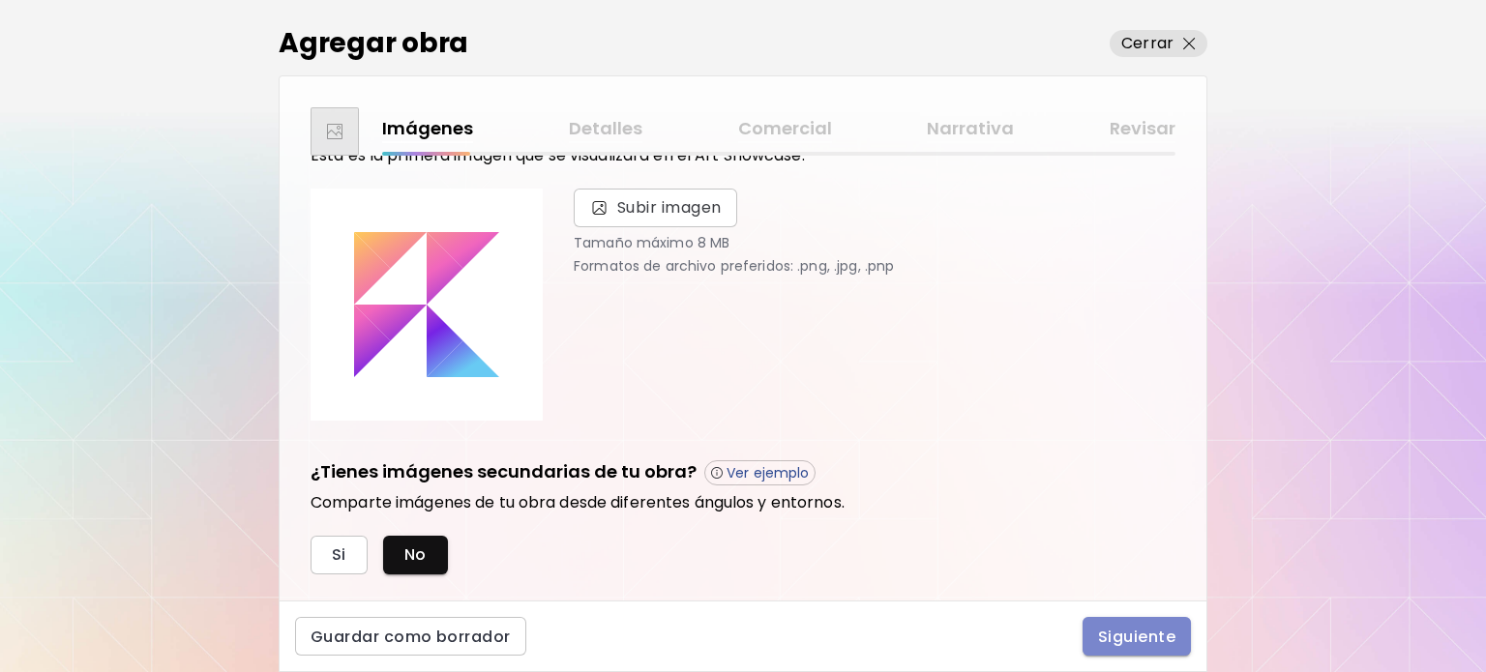
click at [1114, 641] on span "Siguiente" at bounding box center [1136, 637] width 77 height 20
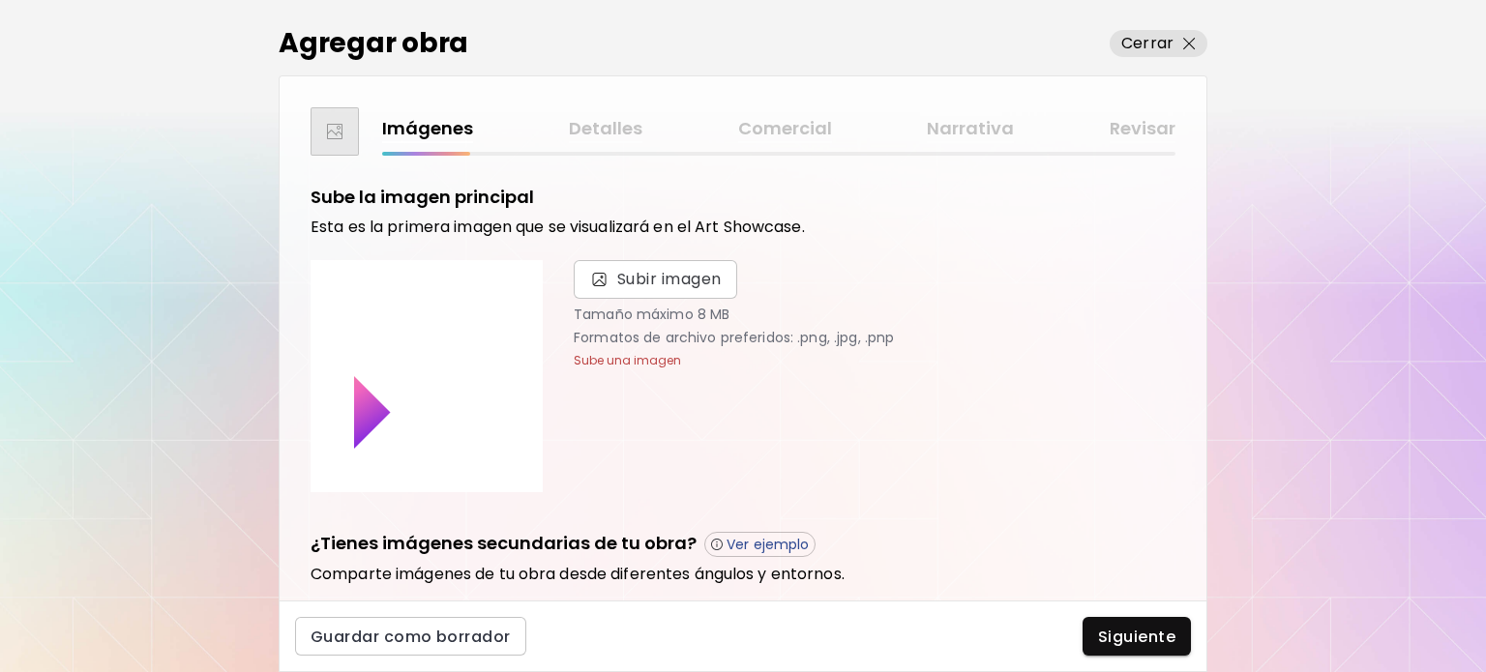
scroll to position [0, 0]
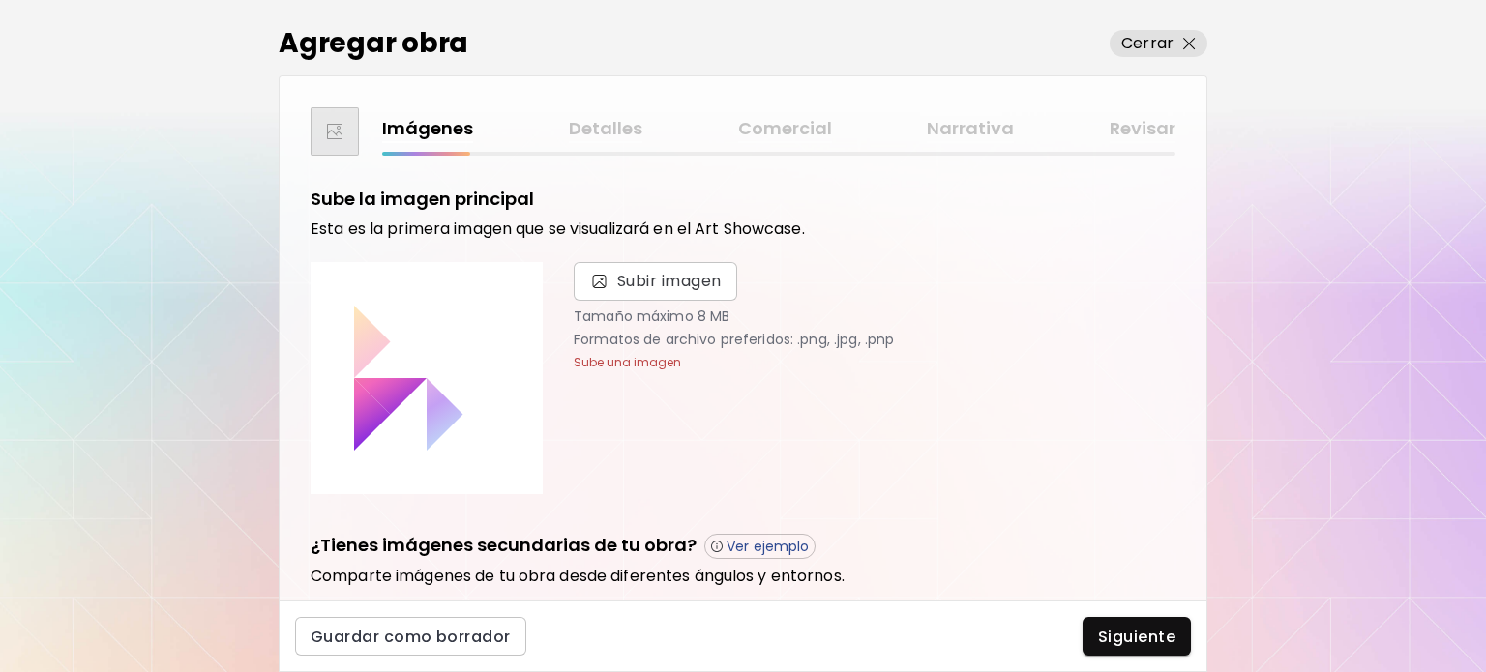
click at [450, 343] on icon at bounding box center [445, 342] width 37 height 73
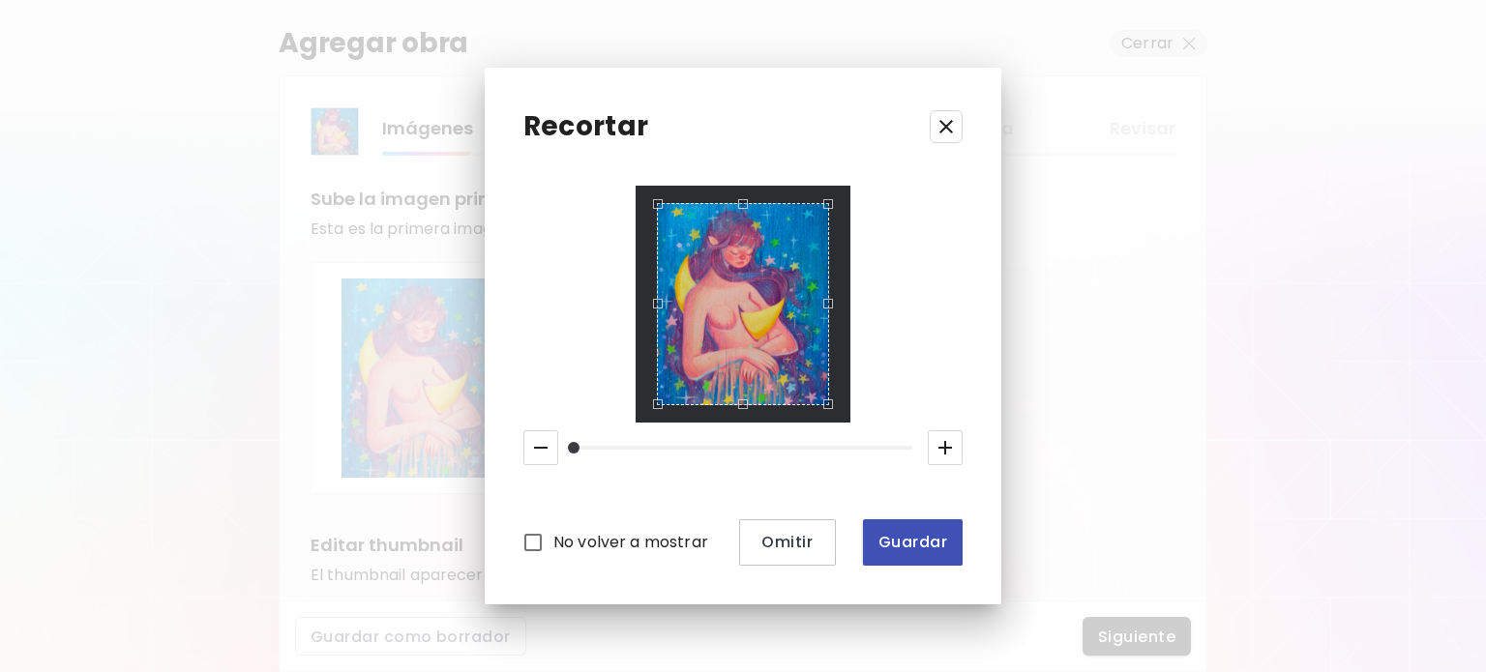
click at [929, 520] on button "Guardar" at bounding box center [913, 543] width 100 height 46
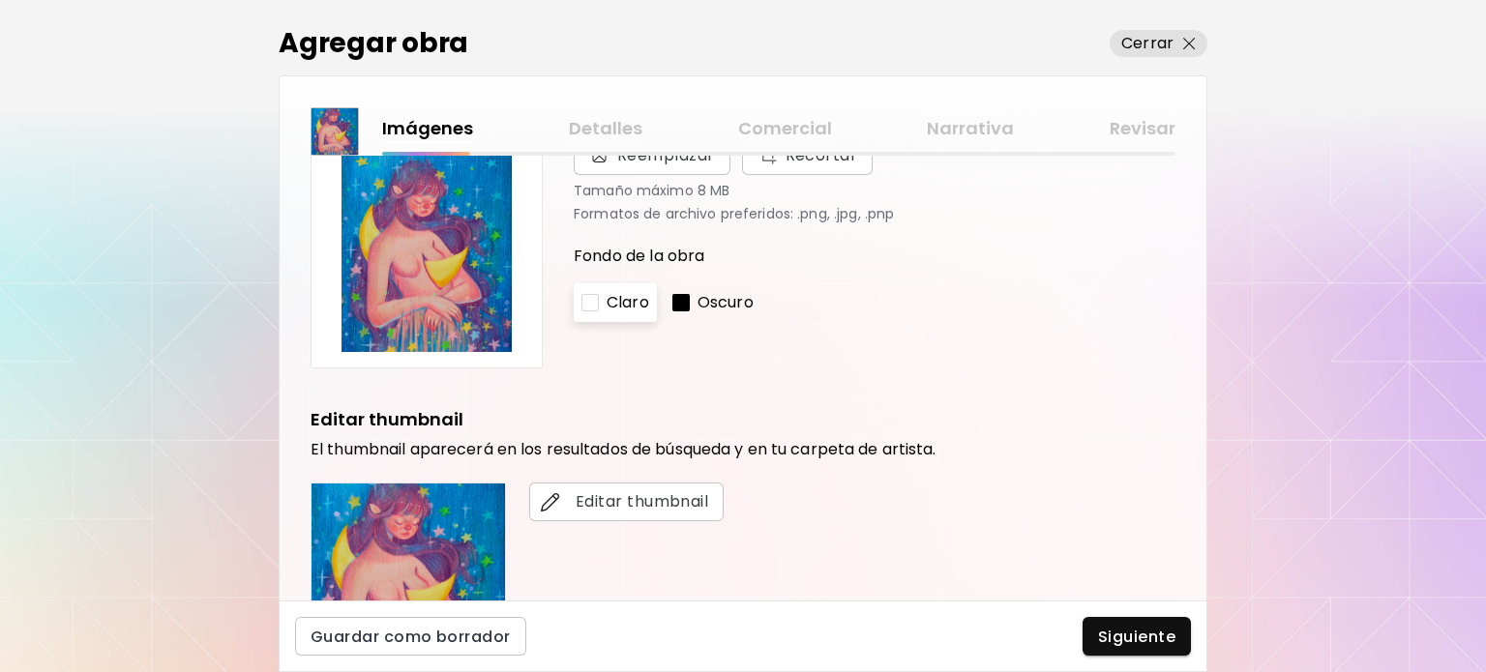
scroll to position [387, 0]
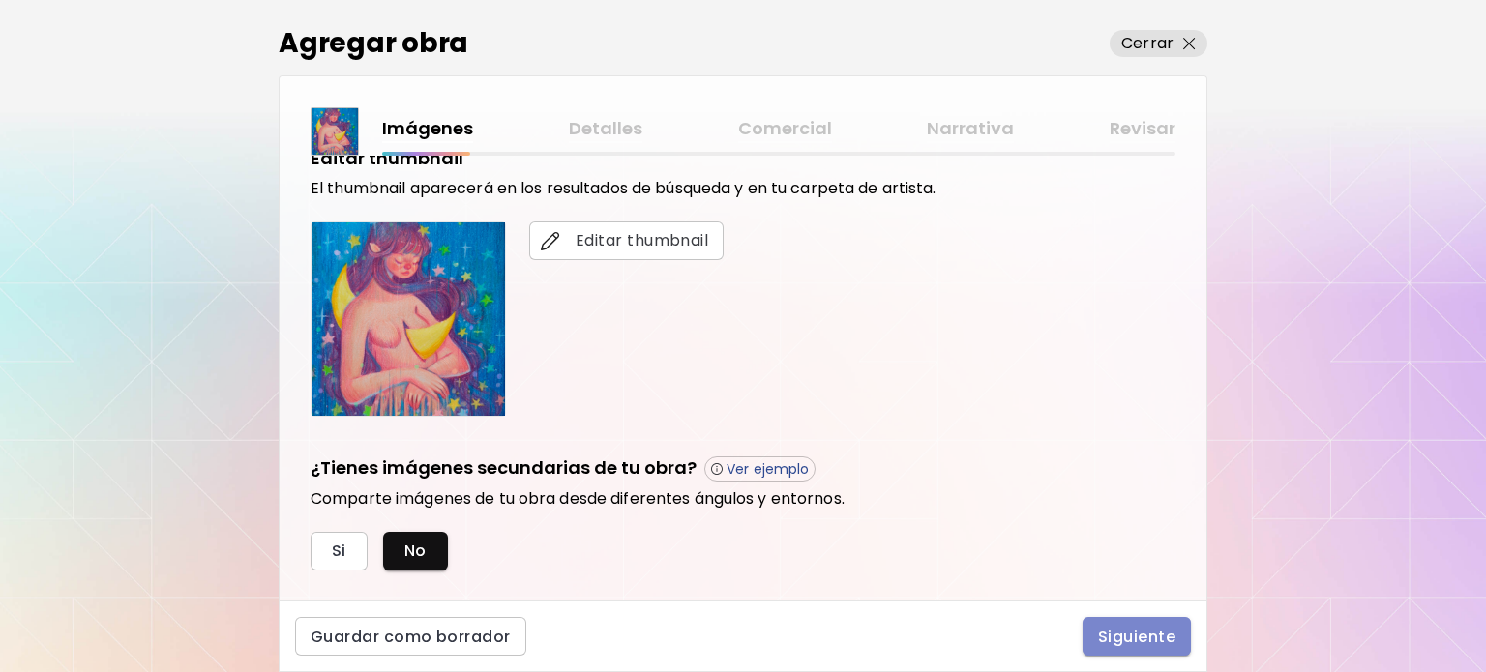
click at [1129, 642] on span "Siguiente" at bounding box center [1136, 637] width 77 height 20
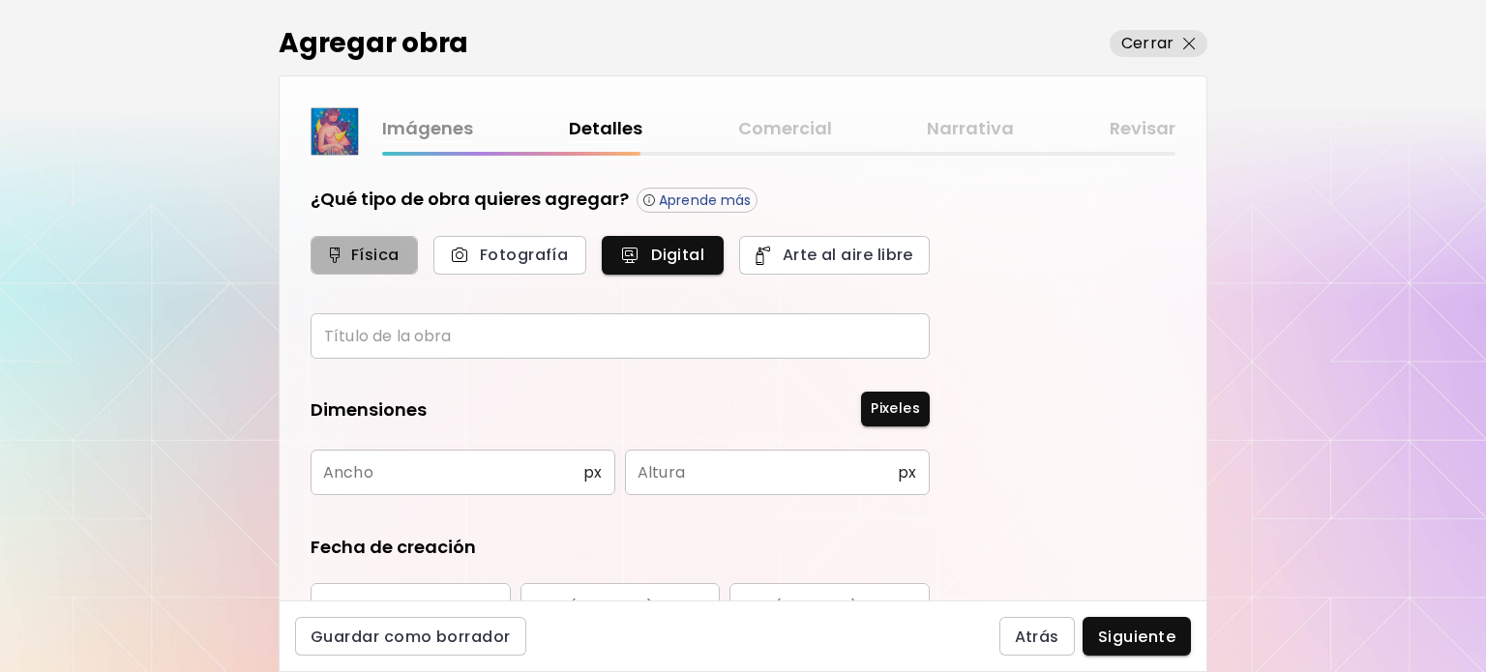
click at [382, 257] on span "Física" at bounding box center [364, 255] width 65 height 20
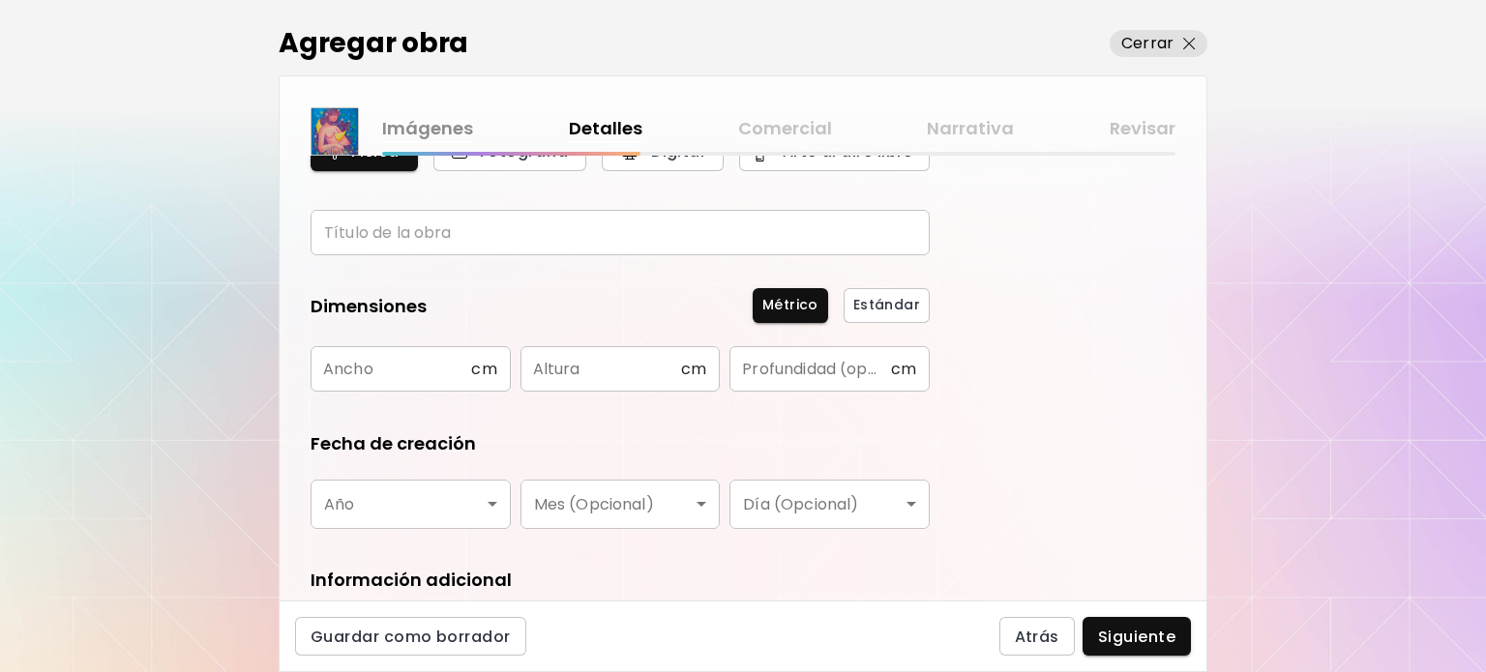
scroll to position [97, 0]
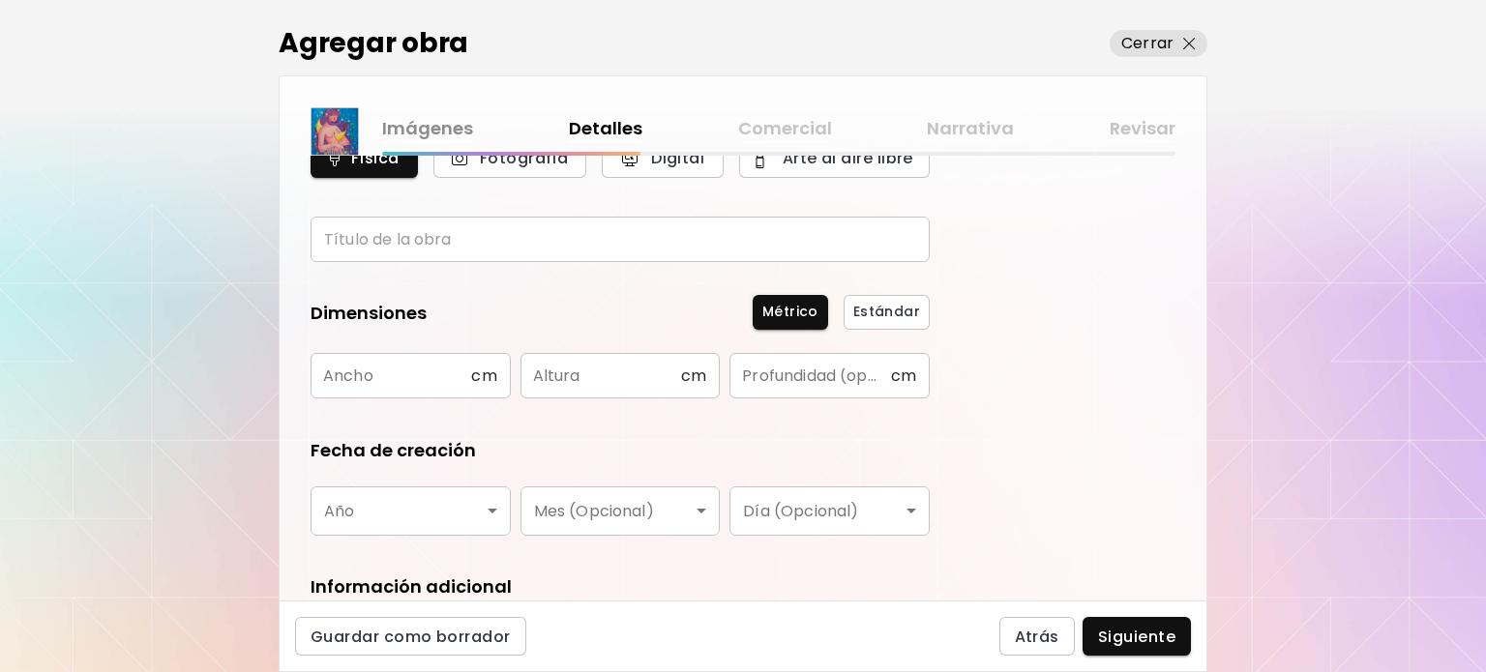
click at [407, 221] on input "text" at bounding box center [620, 239] width 619 height 45
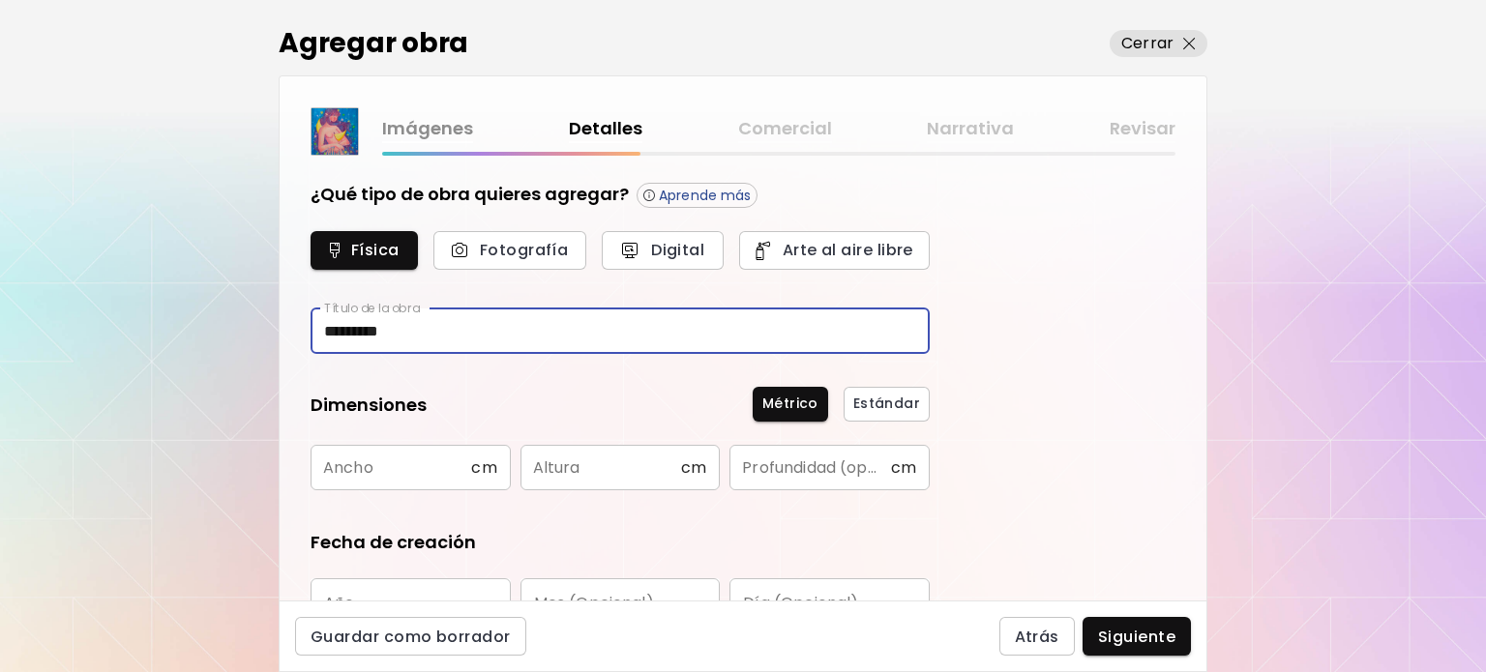
scroll to position [0, 0]
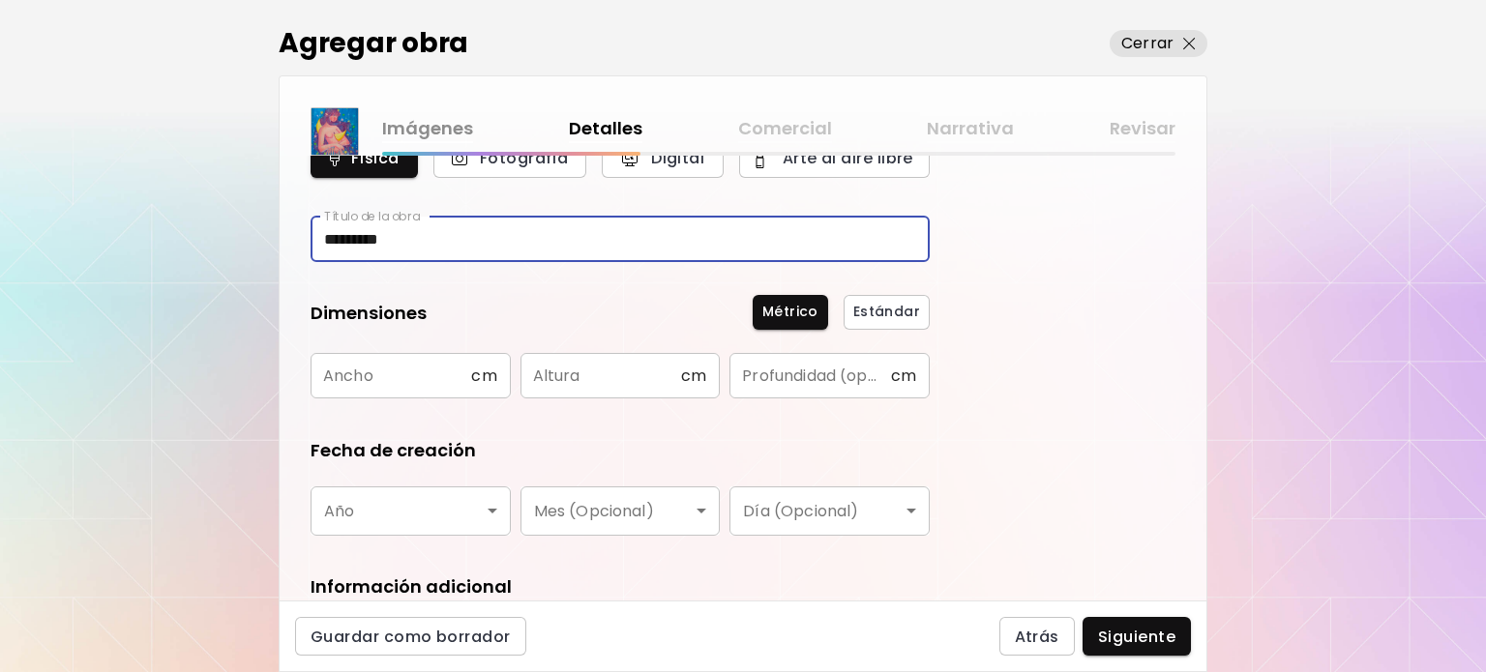
type input "********"
click at [380, 378] on input "text" at bounding box center [391, 375] width 161 height 45
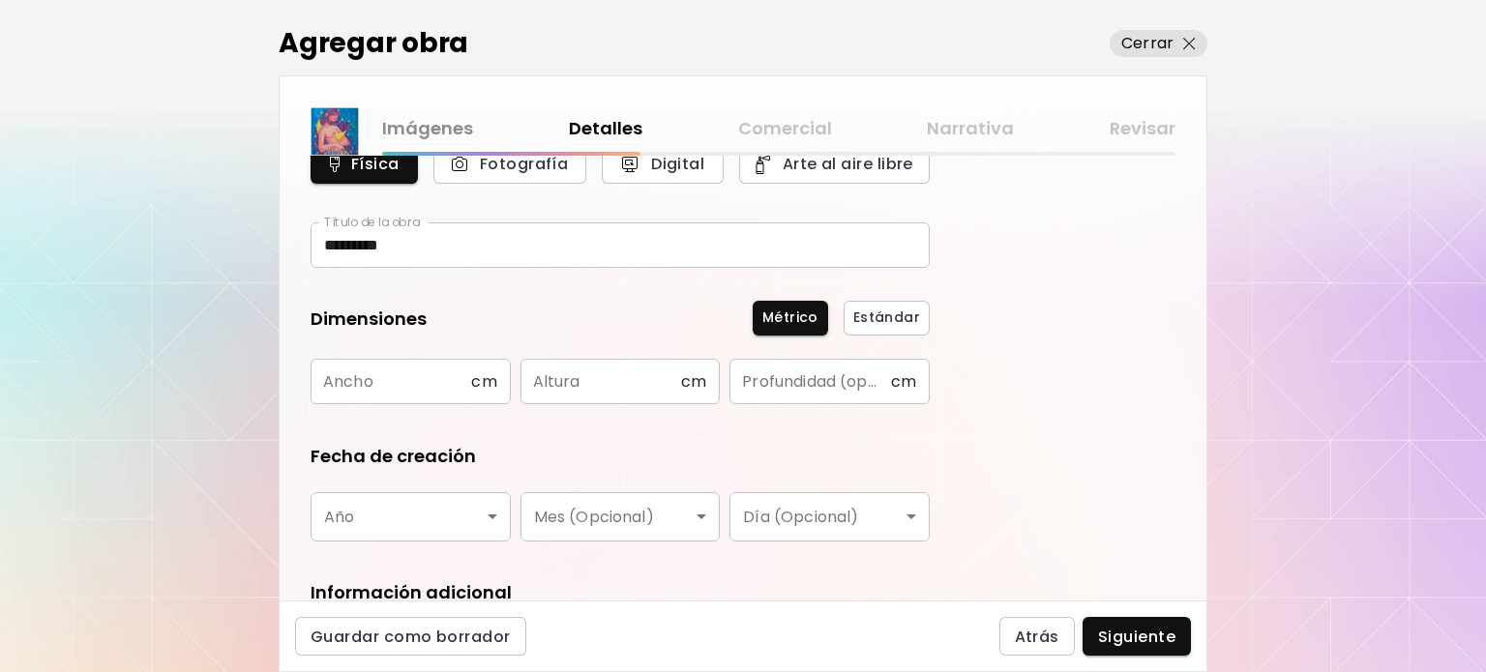
scroll to position [97, 0]
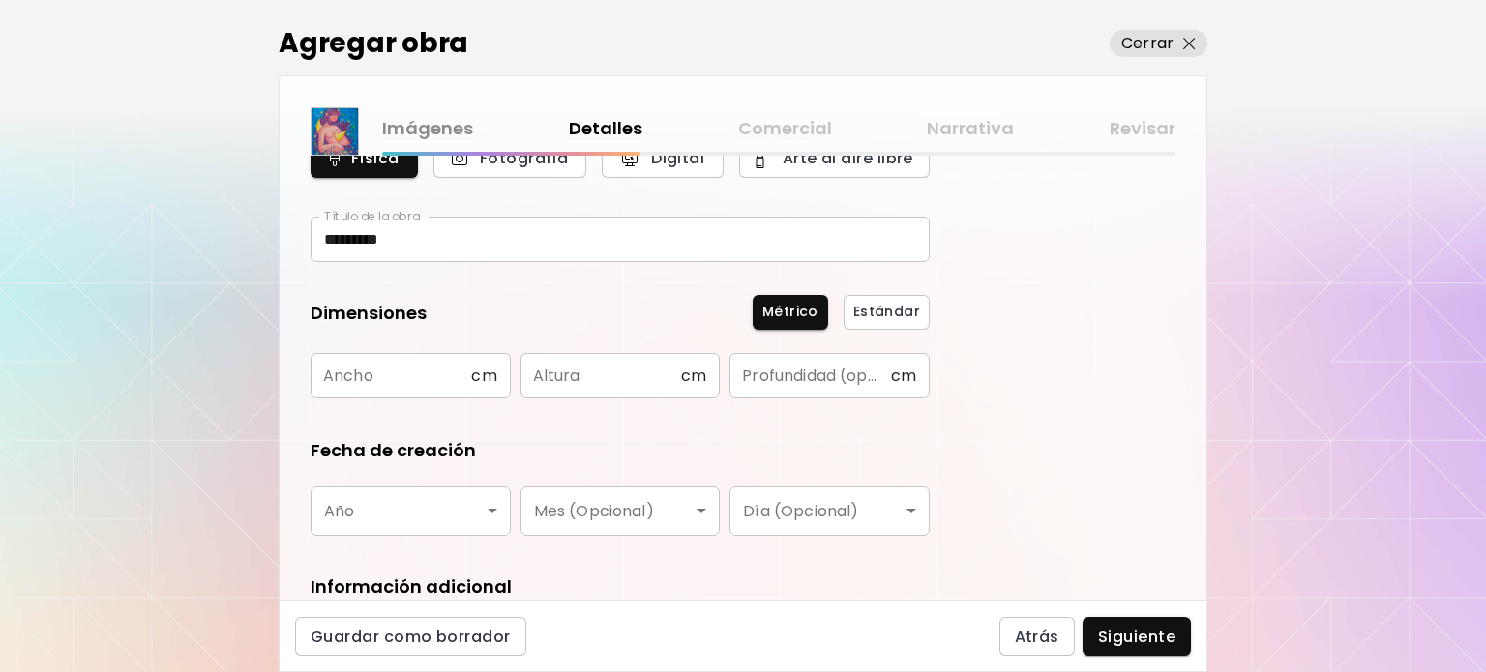
drag, startPoint x: 414, startPoint y: 417, endPoint x: 435, endPoint y: 350, distance: 70.1
click at [421, 391] on form "¿Qué tipo de obra quieres agregar? Aprende más Física Fotografía Digital Arte a…" at bounding box center [620, 427] width 619 height 674
click at [447, 241] on input "********" at bounding box center [620, 239] width 619 height 45
click at [448, 358] on input "text" at bounding box center [391, 375] width 161 height 45
type input "**"
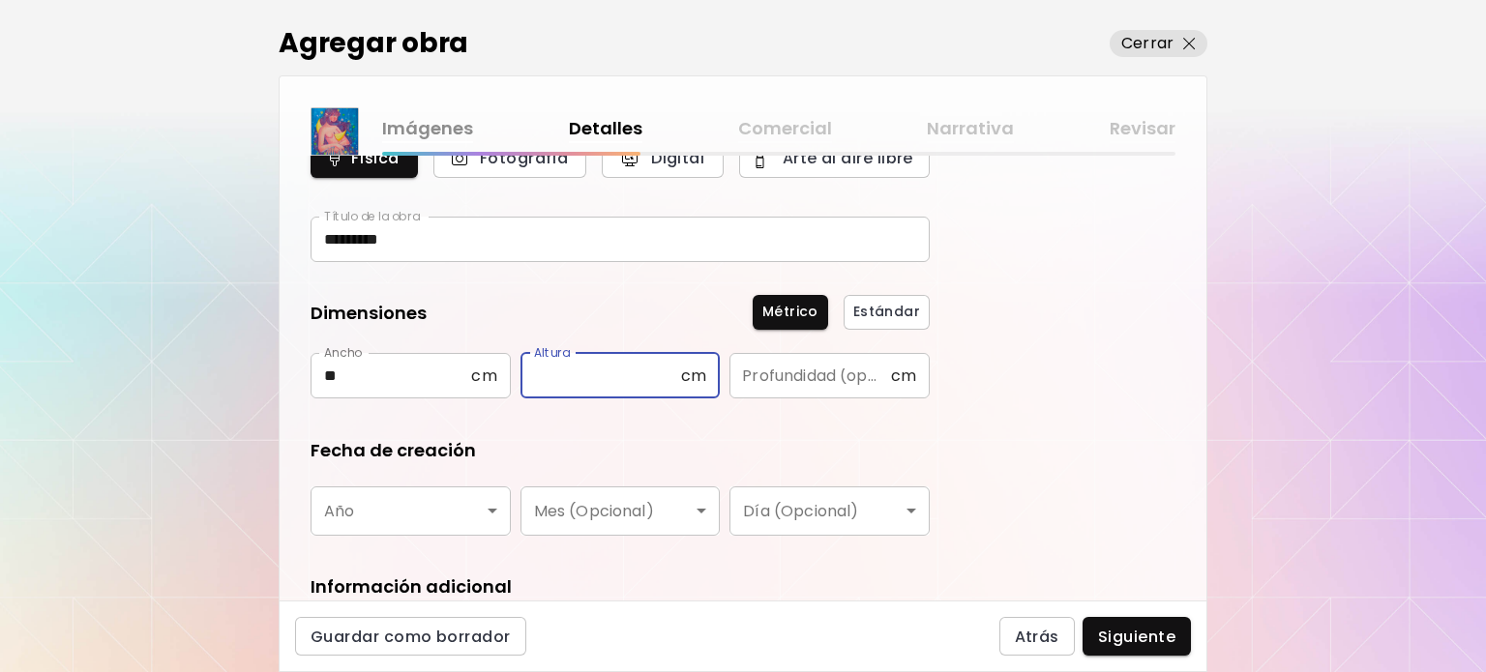
click at [616, 382] on input "text" at bounding box center [600, 375] width 161 height 45
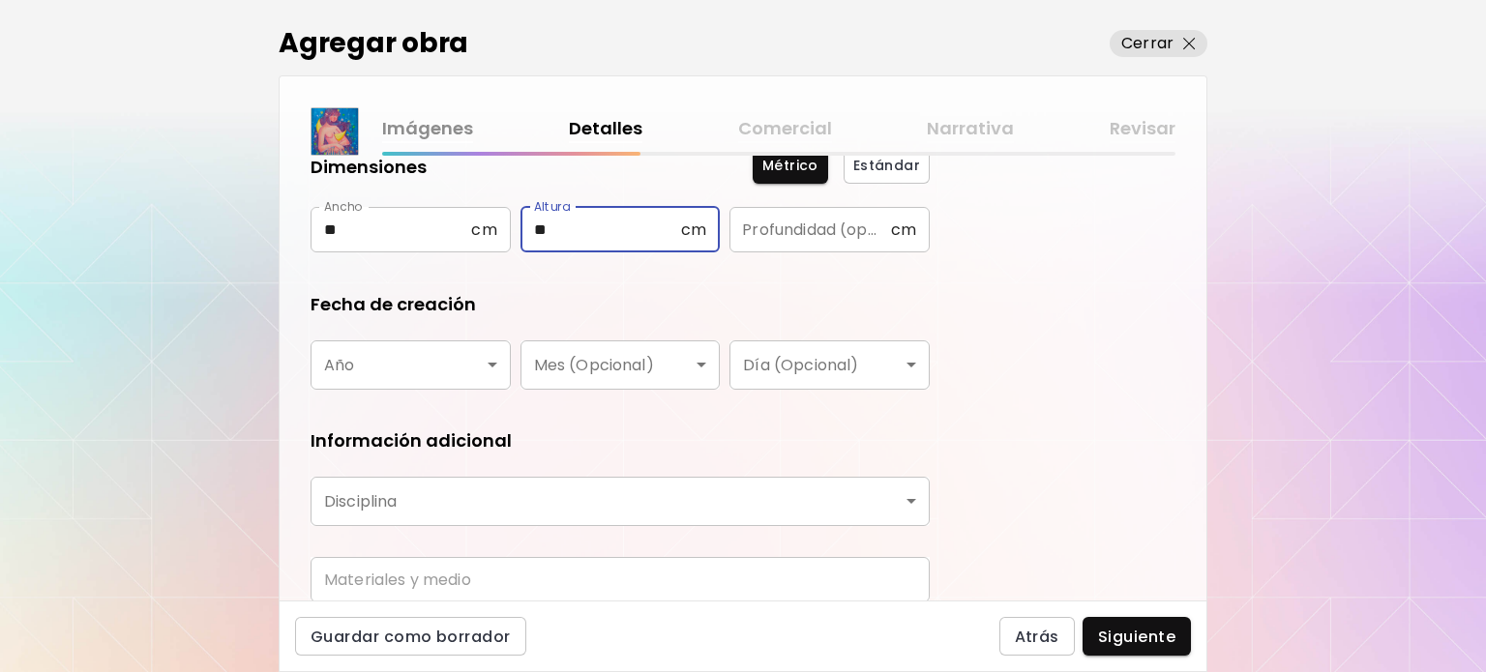
scroll to position [290, 0]
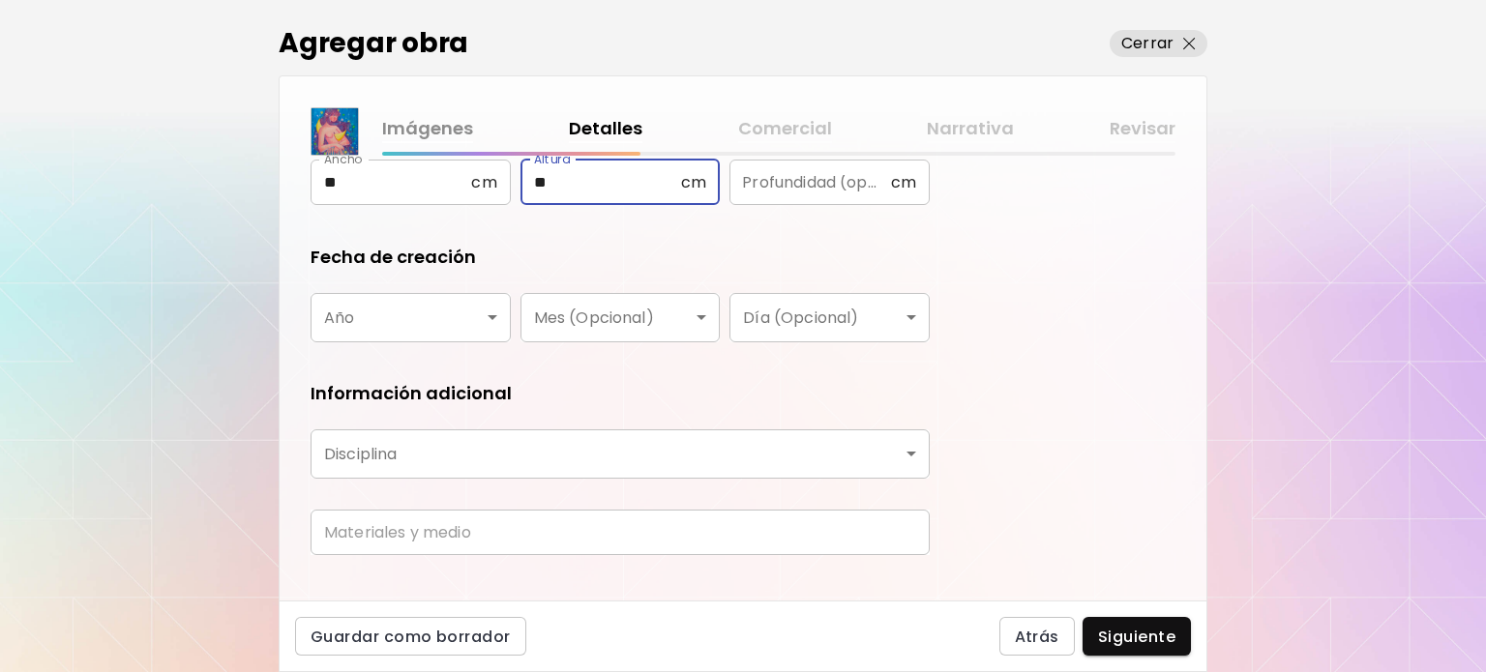
type input "**"
click at [449, 329] on body "kaleido.art/bngsart Agregar obra Administrar obras Editar perfil My BioLink Com…" at bounding box center [743, 336] width 1486 height 672
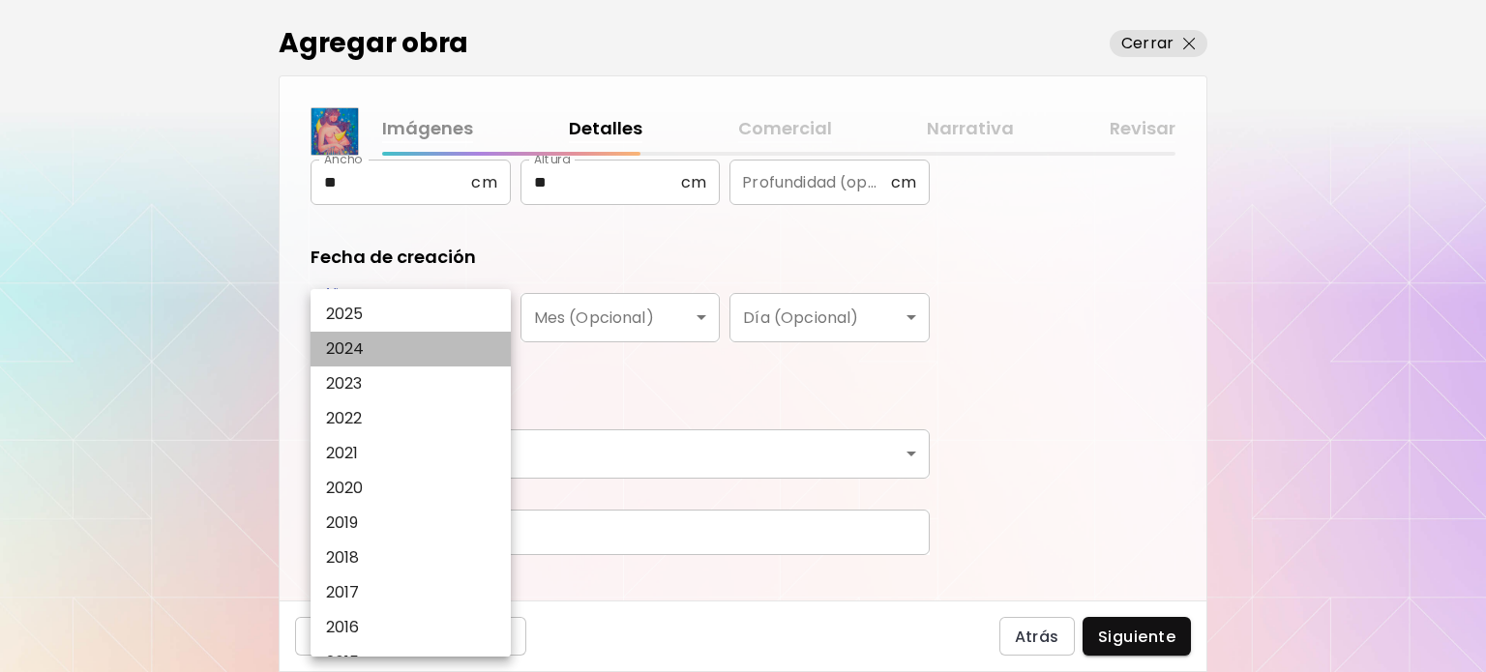
click at [387, 353] on li "2024" at bounding box center [416, 349] width 210 height 35
type input "****"
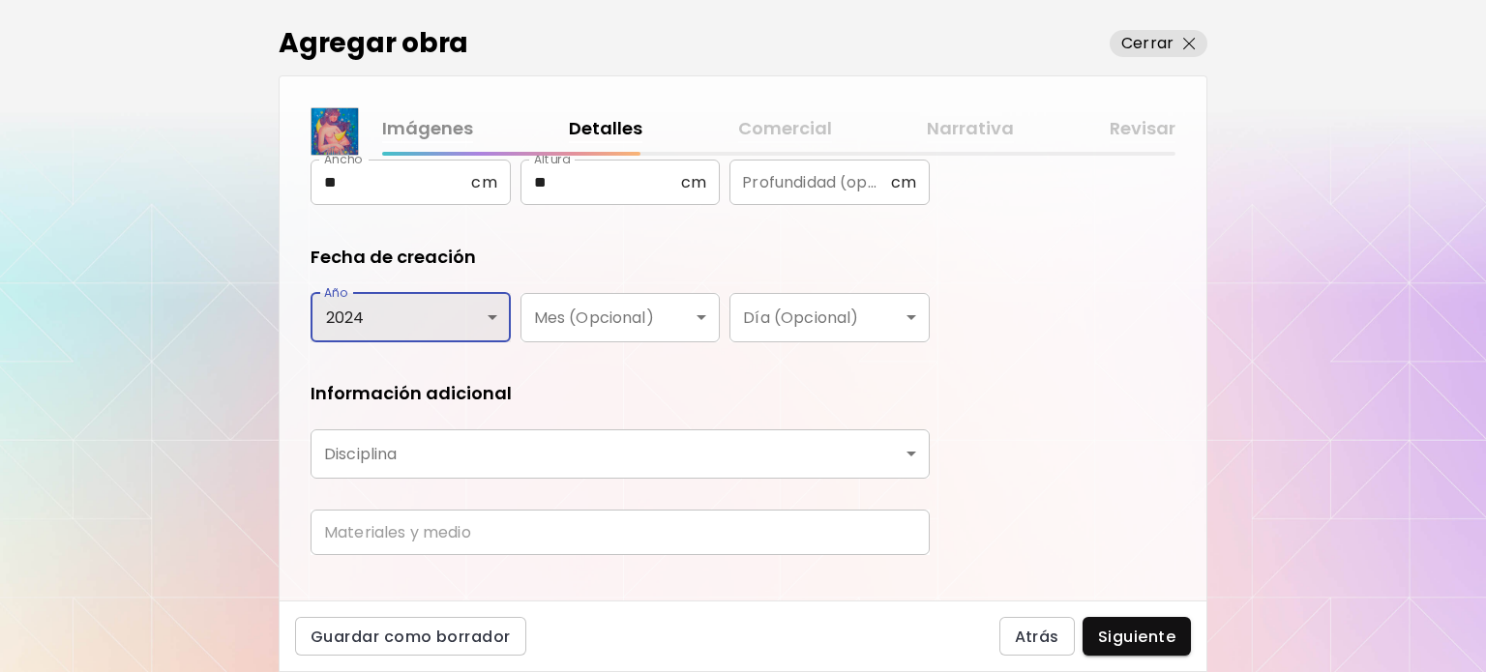
scroll to position [37, 0]
click at [386, 462] on body "kaleido.art/bngsart Agregar obra Administrar obras Editar perfil My BioLink Com…" at bounding box center [743, 336] width 1486 height 672
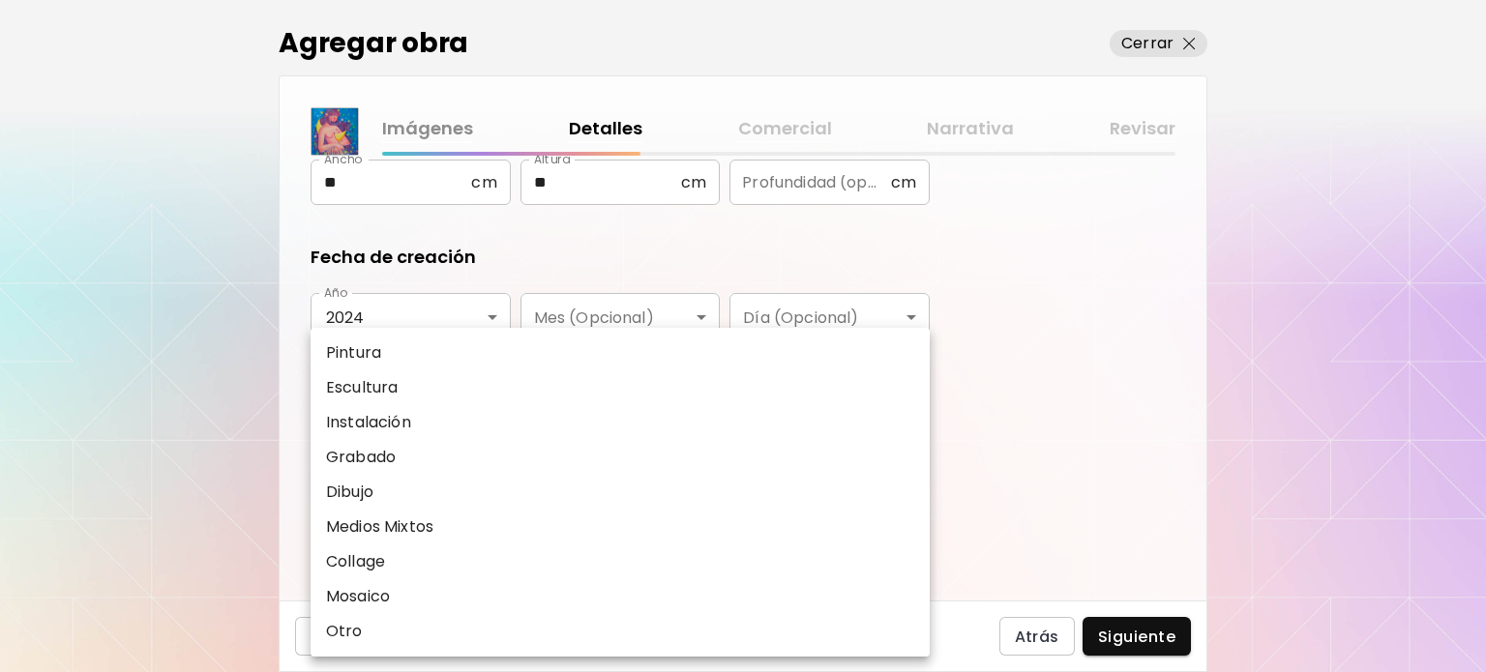
click at [397, 534] on p "Medios Mixtos" at bounding box center [379, 527] width 107 height 23
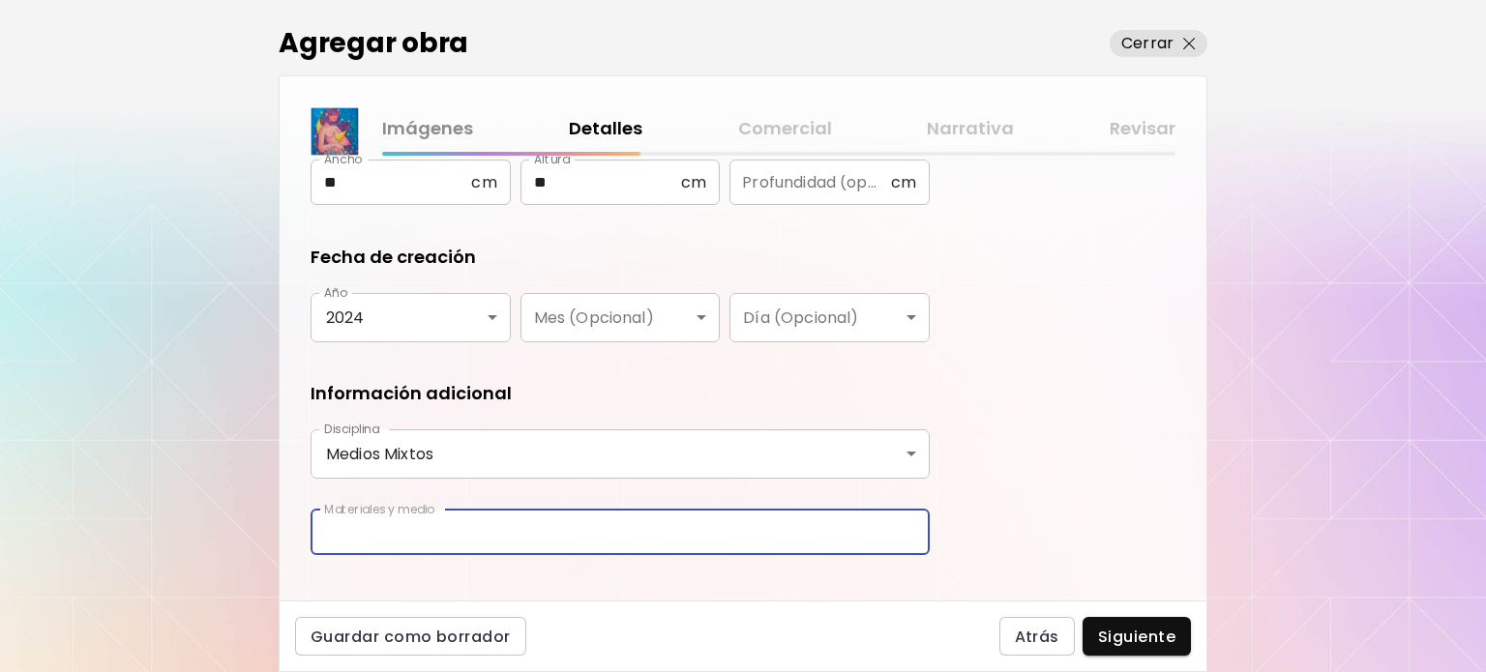
click at [406, 515] on input "text" at bounding box center [620, 532] width 619 height 45
click at [431, 471] on body "**********" at bounding box center [743, 336] width 1486 height 672
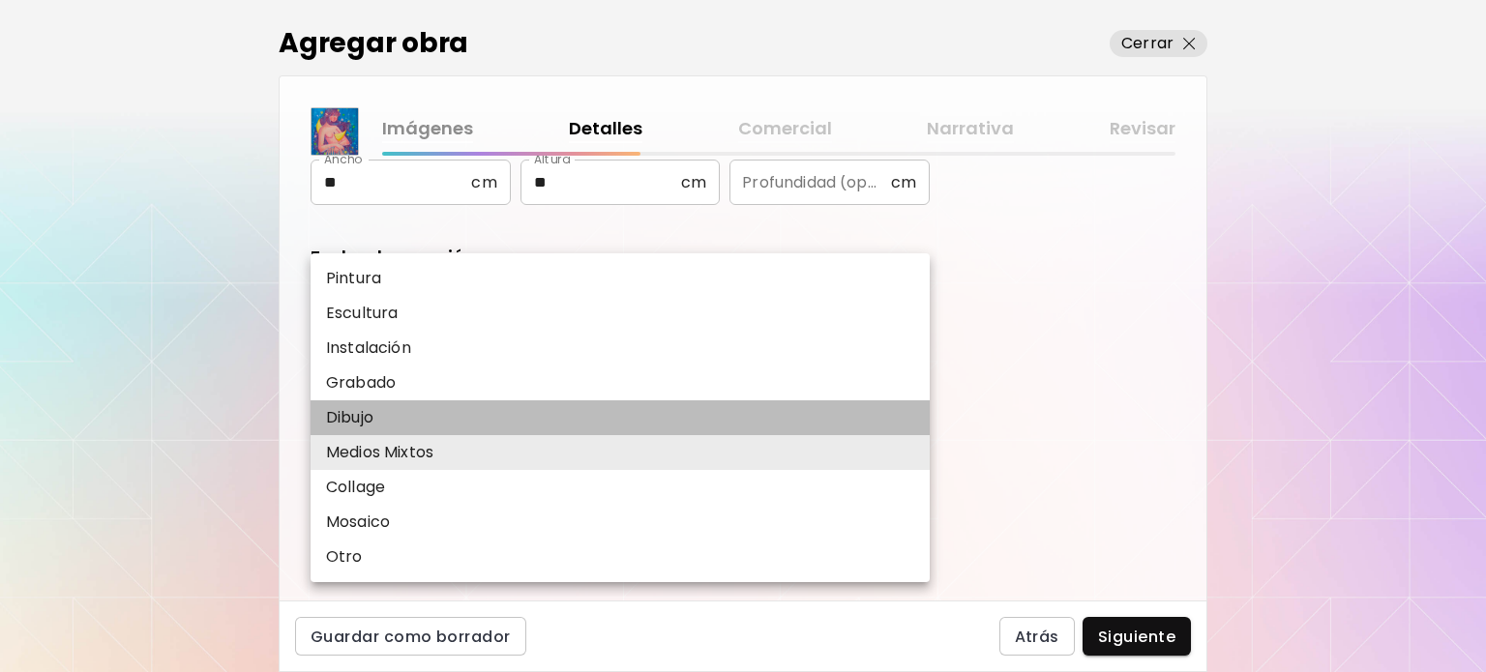
click at [426, 425] on li "Dibujo" at bounding box center [620, 418] width 619 height 35
type input "*******"
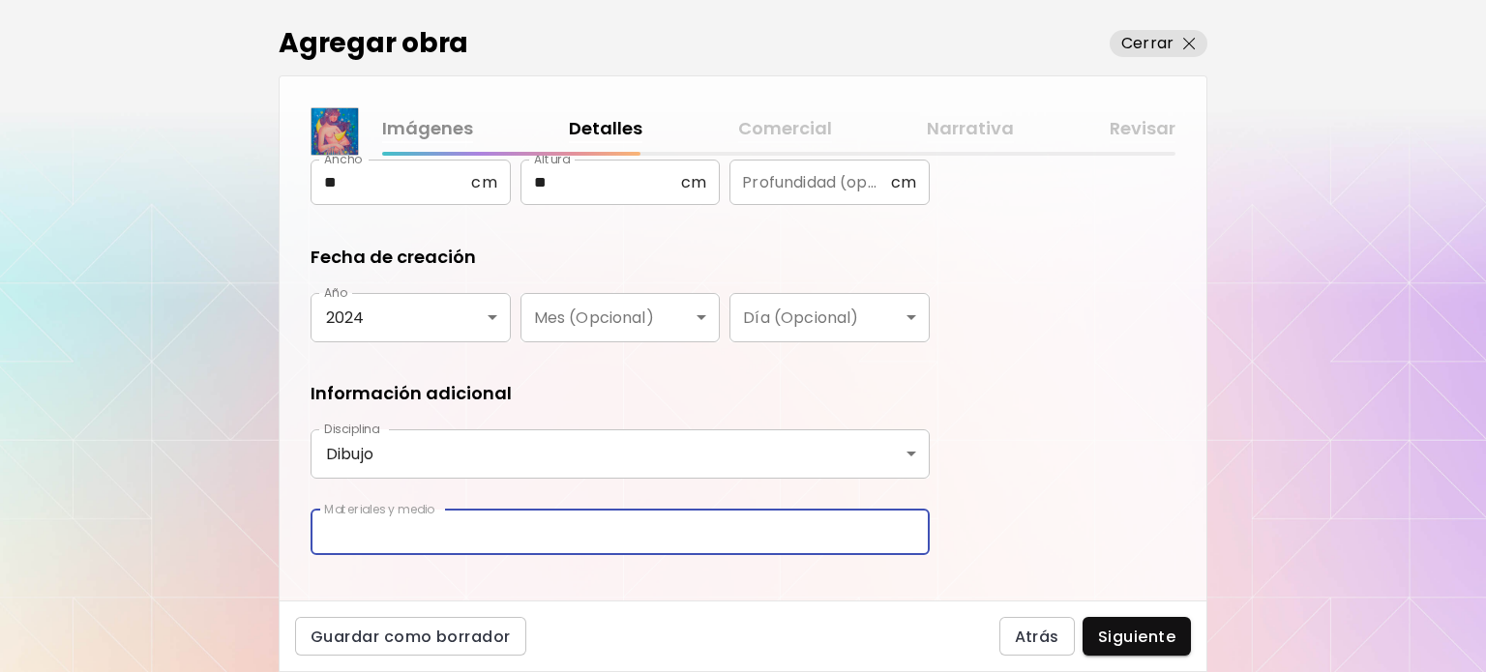
click at [392, 532] on input "text" at bounding box center [620, 532] width 619 height 45
type input "**********"
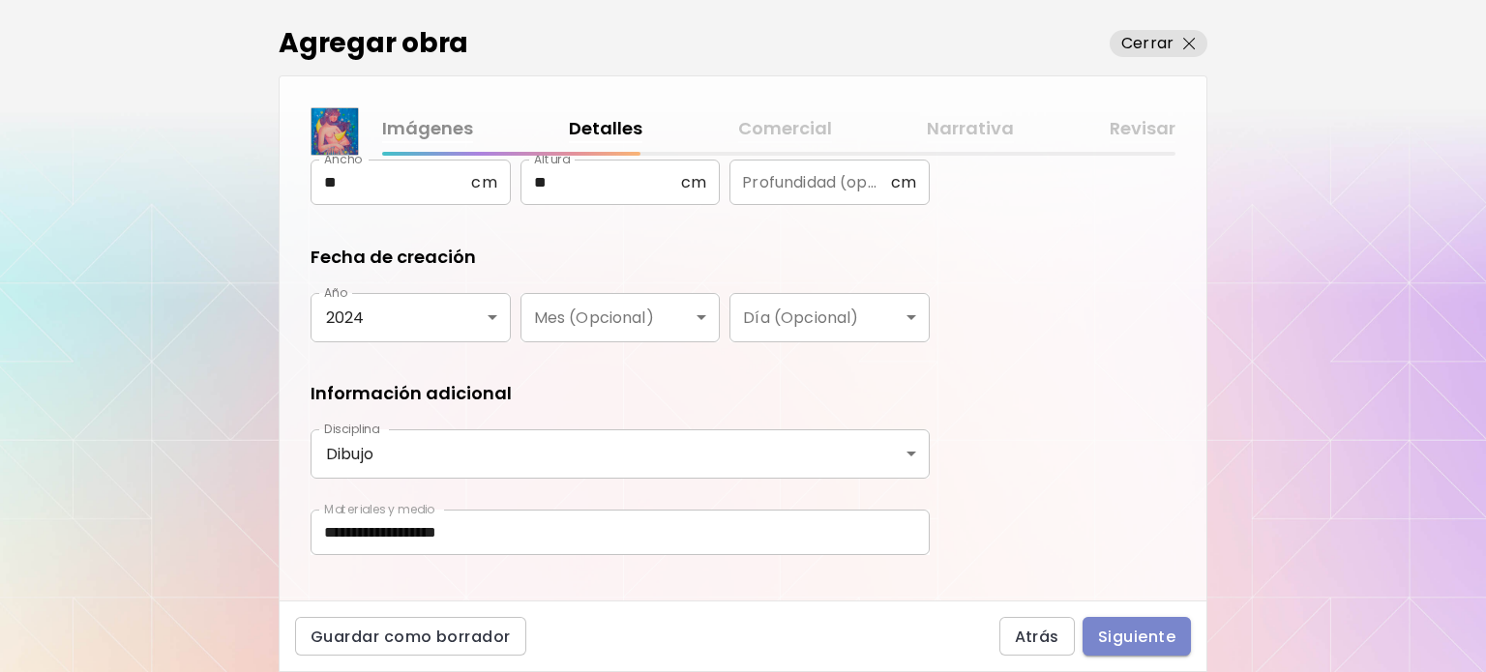
click at [1136, 631] on span "Siguiente" at bounding box center [1136, 637] width 77 height 20
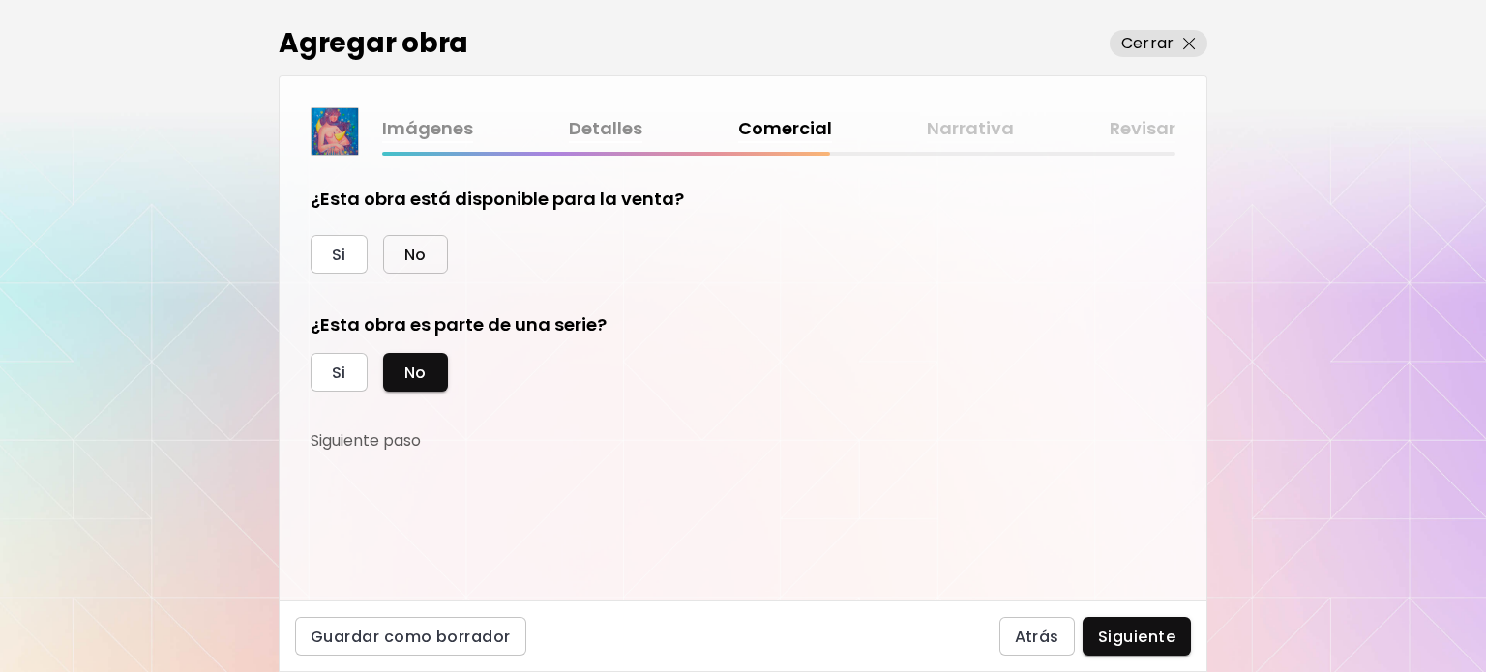
click at [431, 248] on button "No" at bounding box center [415, 254] width 65 height 39
click at [1110, 599] on div "¿Esta obra está disponible para la venta? Si No ¿Esta obra es parte de una seri…" at bounding box center [743, 378] width 927 height 445
click at [1116, 618] on button "Siguiente" at bounding box center [1137, 636] width 108 height 39
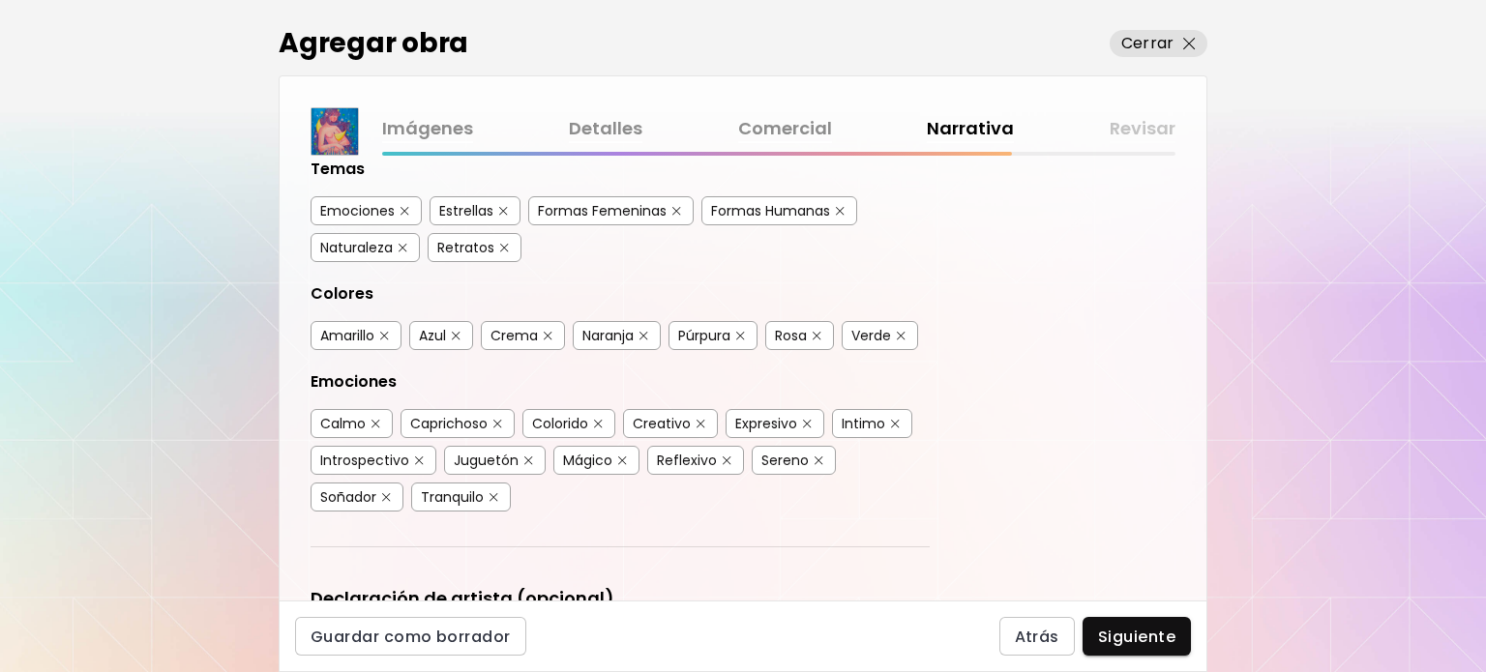
scroll to position [484, 0]
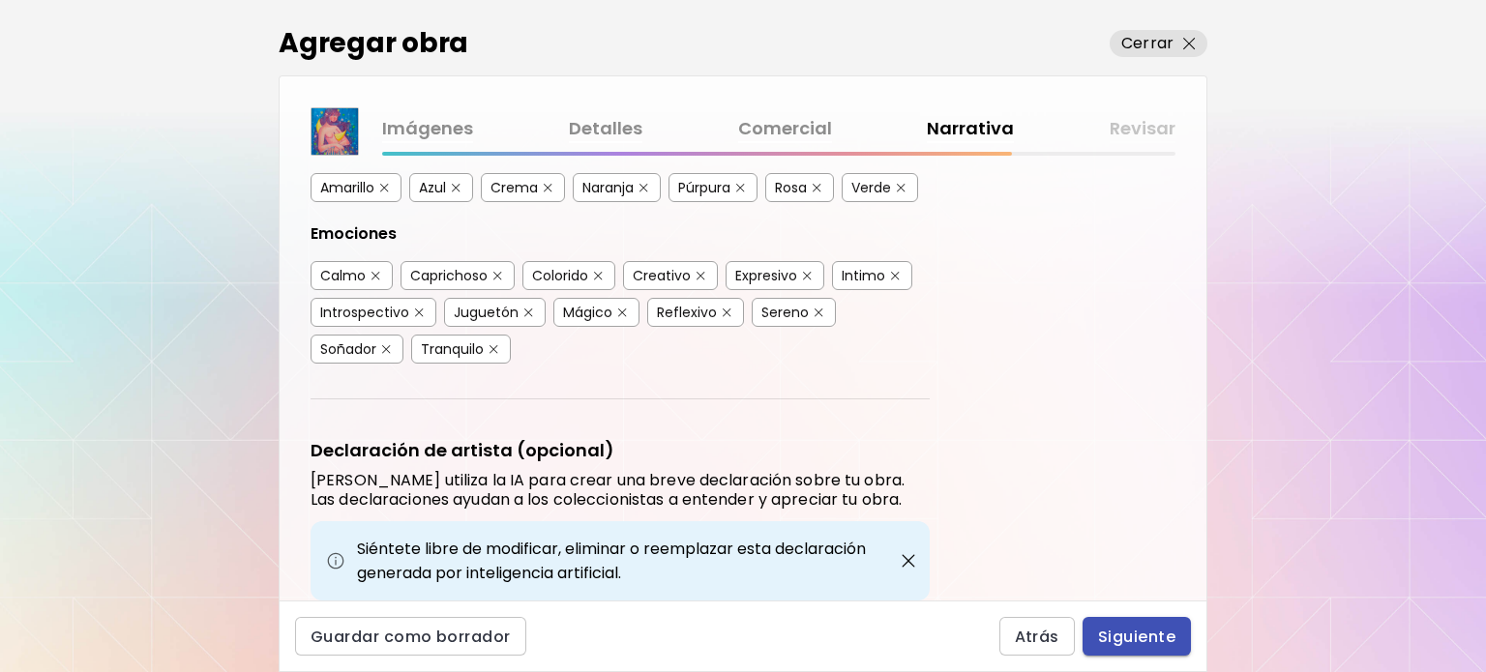
click at [1121, 644] on span "Siguiente" at bounding box center [1136, 637] width 77 height 20
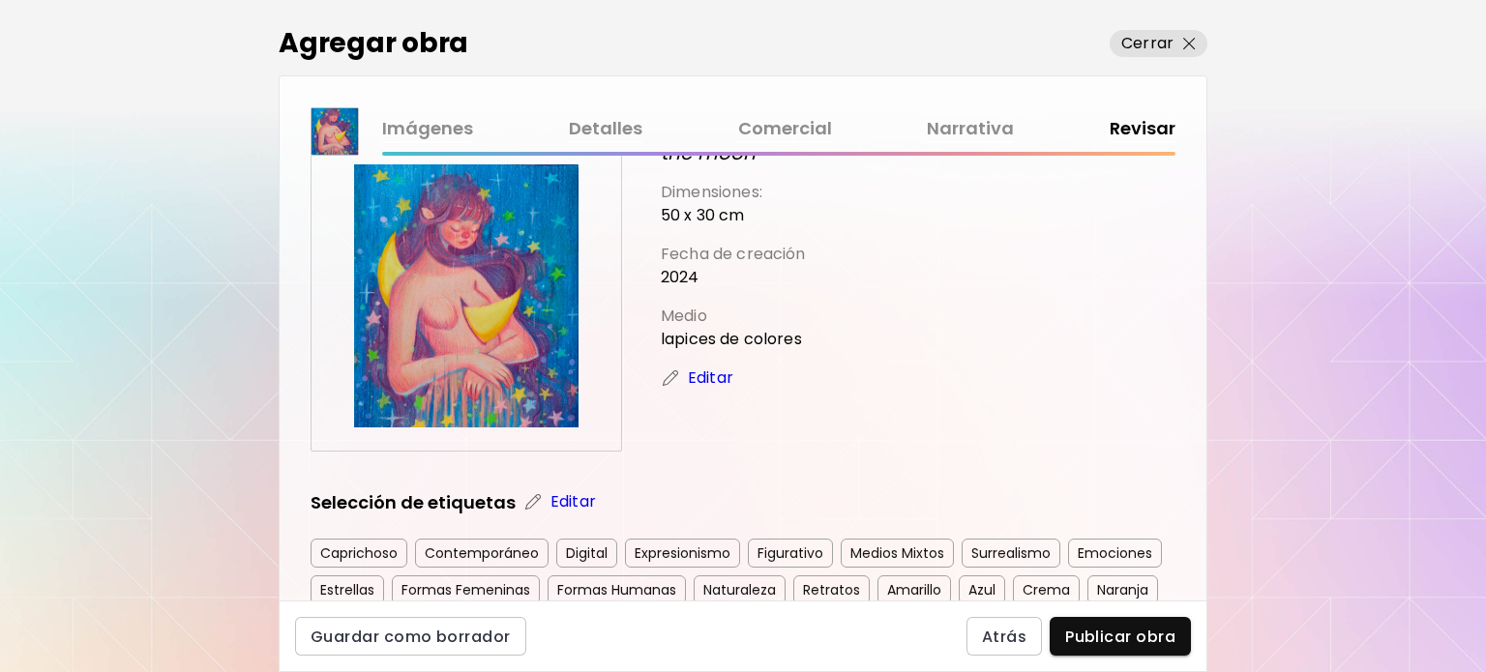
scroll to position [193, 0]
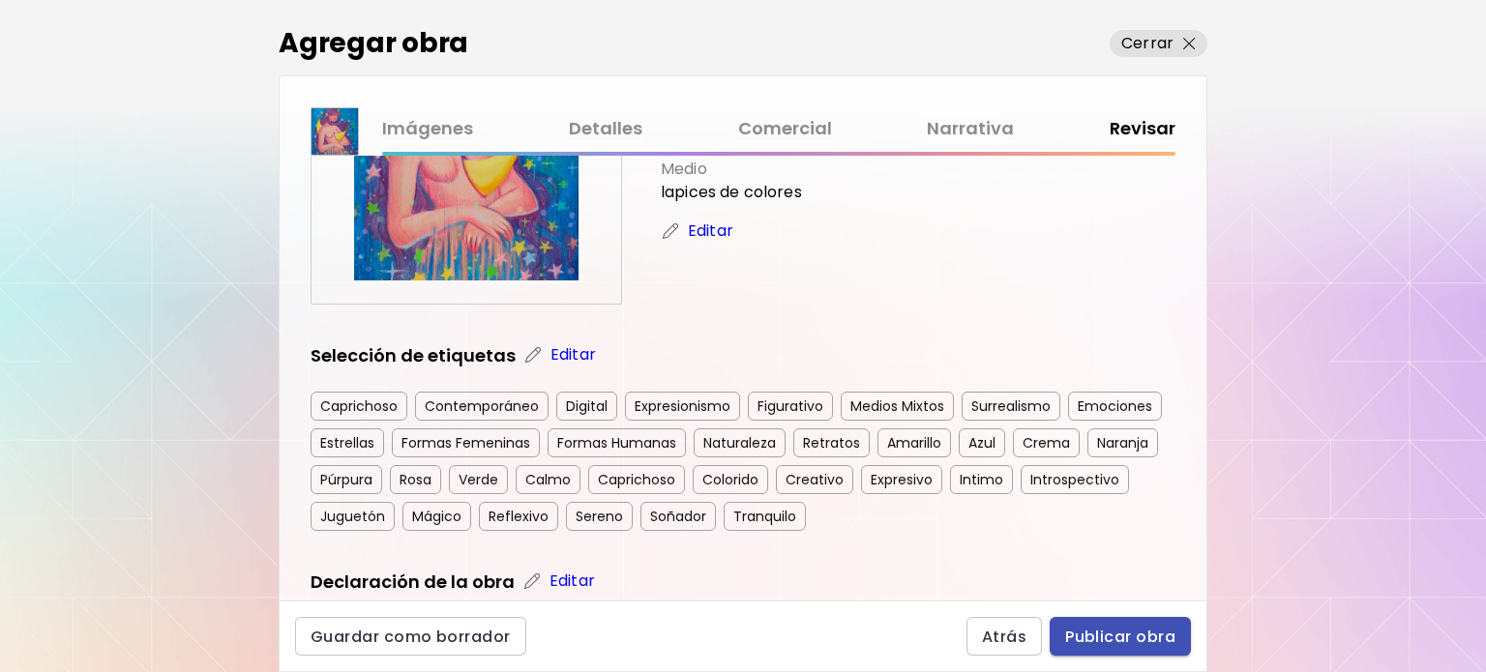
click at [1095, 642] on span "Publicar obra" at bounding box center [1120, 637] width 110 height 20
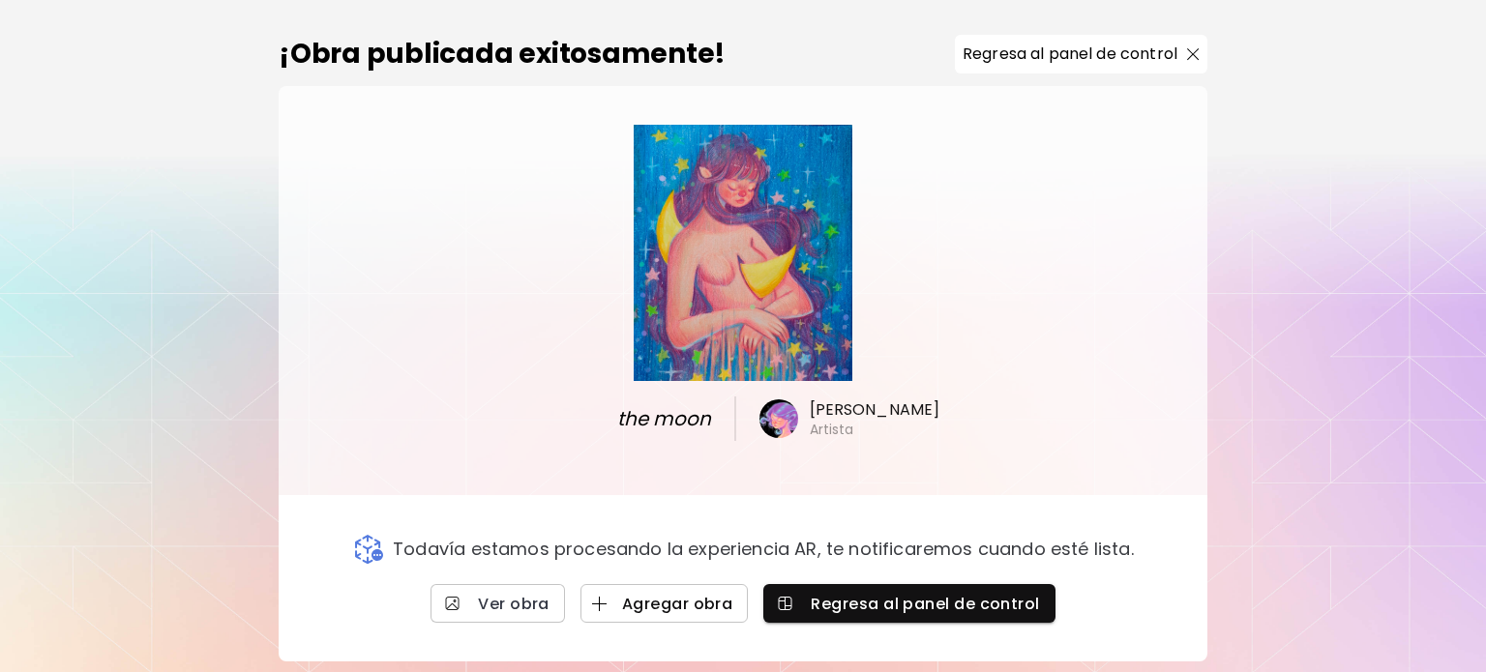
click at [649, 609] on span "Agregar obra" at bounding box center [664, 604] width 137 height 20
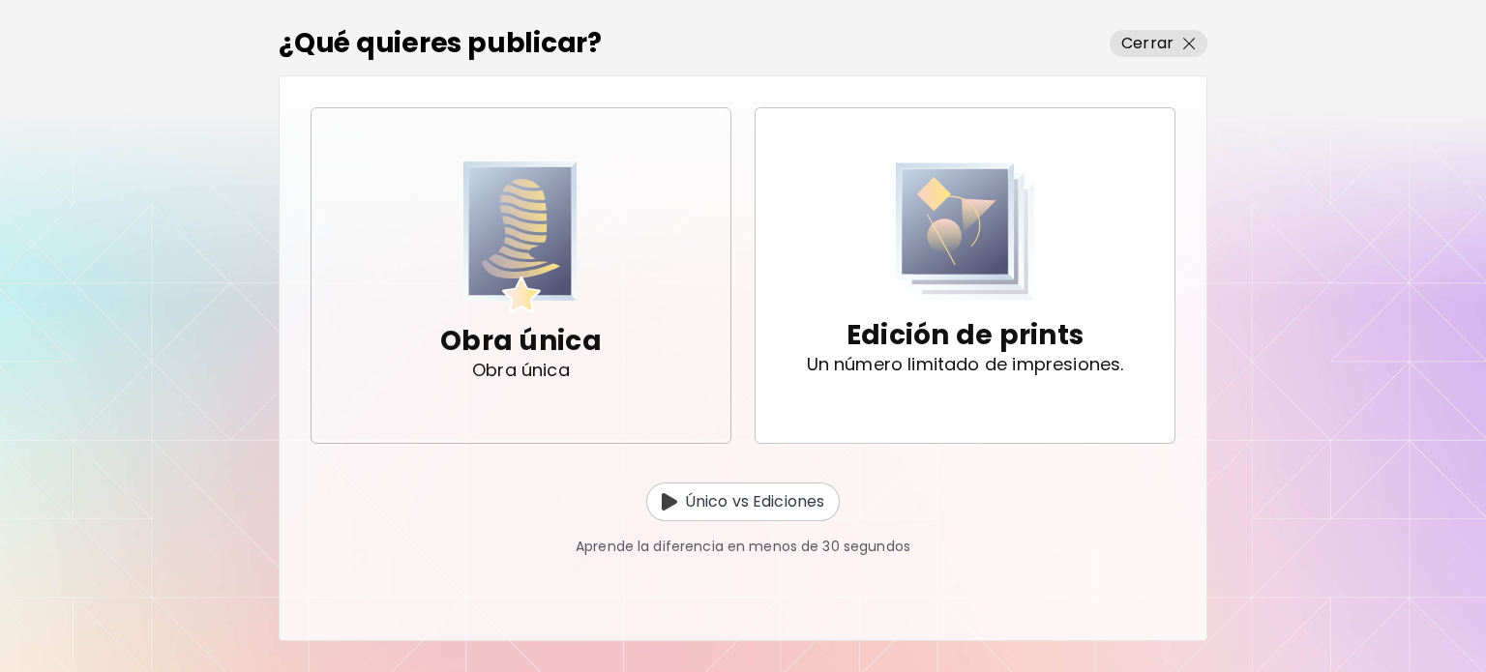
click at [616, 312] on span "Obra única Obra única" at bounding box center [521, 275] width 388 height 227
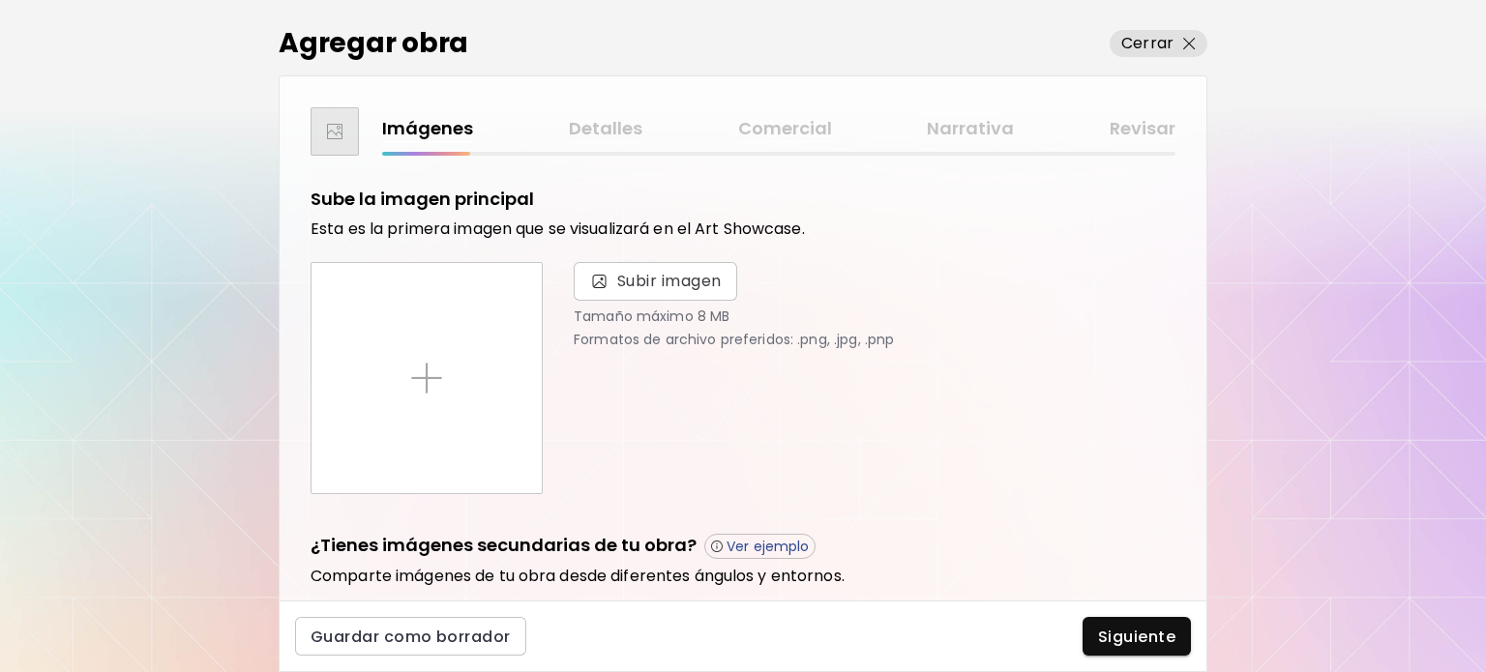
click at [596, 309] on p "Tamaño máximo 8 MB" at bounding box center [875, 316] width 602 height 15
click at [598, 293] on span "Subir imagen" at bounding box center [655, 281] width 163 height 39
click at [0, 0] on input "Subir imagen" at bounding box center [0, 0] width 0 height 0
click at [614, 272] on span "Subir imagen" at bounding box center [655, 281] width 133 height 23
click at [0, 0] on input "Subir imagen" at bounding box center [0, 0] width 0 height 0
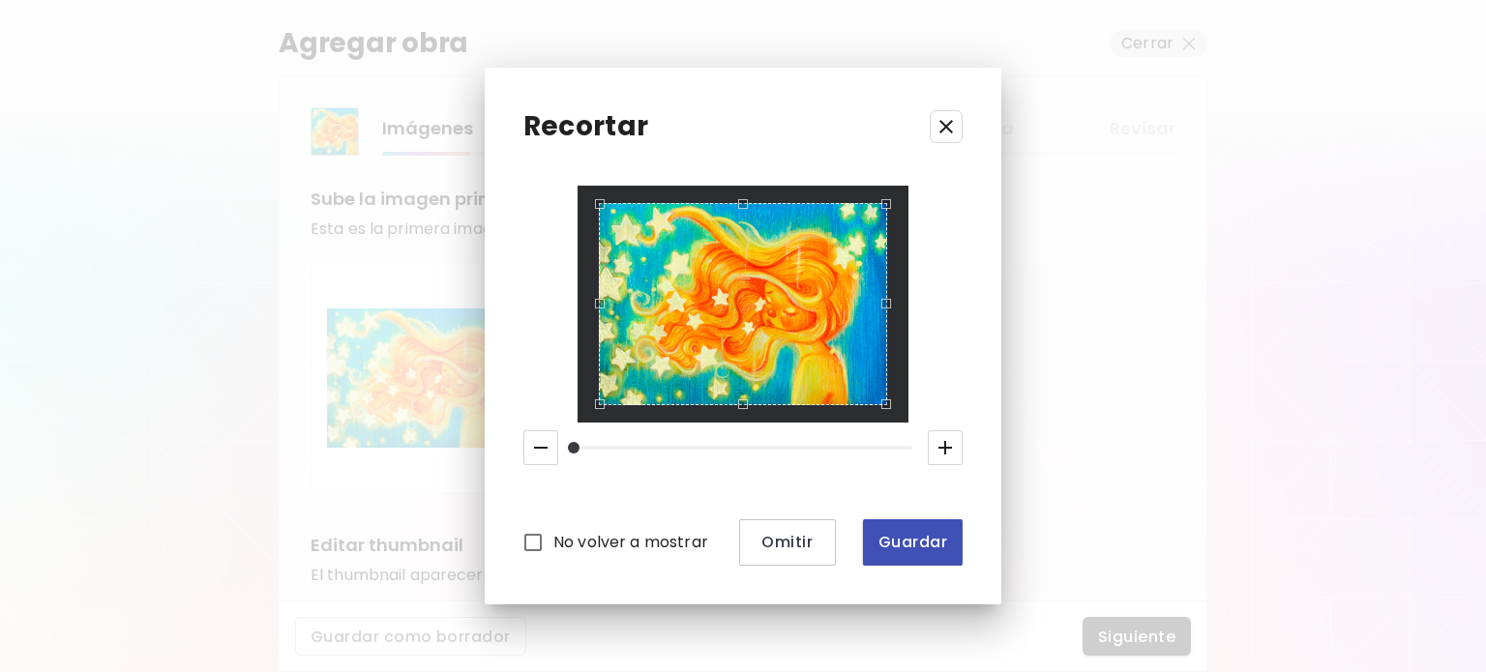
click at [895, 544] on span "Guardar" at bounding box center [912, 542] width 69 height 20
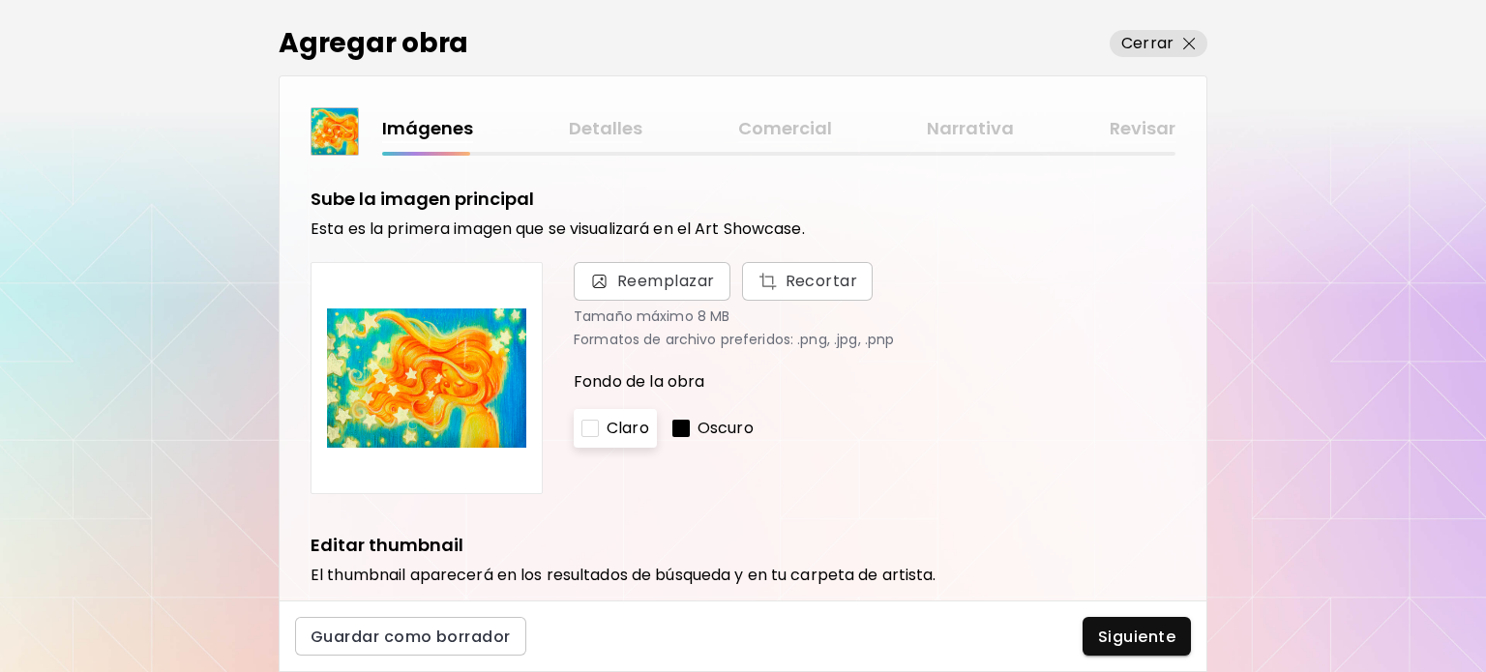
click at [1098, 643] on button "Siguiente" at bounding box center [1137, 636] width 108 height 39
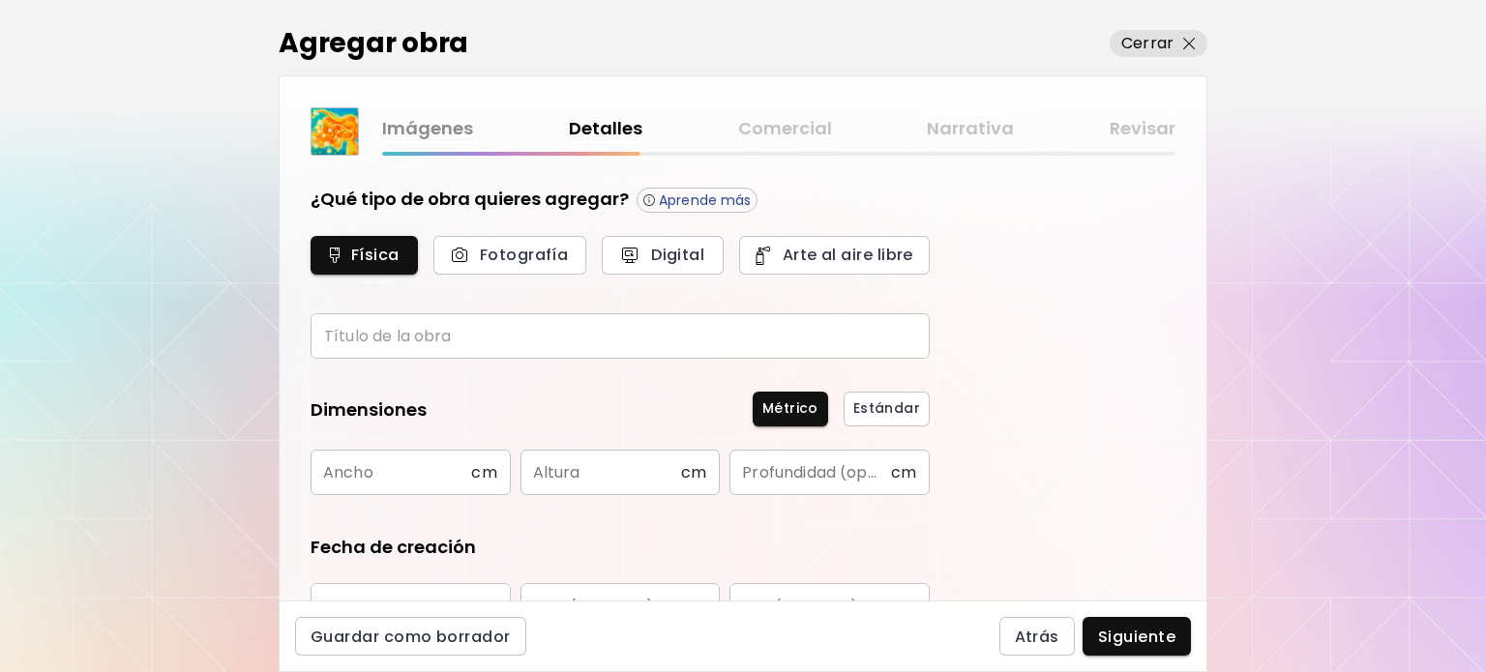
click at [550, 358] on form "¿Qué tipo de obra quieres agregar? Aprende más Física Fotografía Digital Arte a…" at bounding box center [620, 524] width 619 height 674
click at [549, 353] on input "text" at bounding box center [620, 335] width 619 height 45
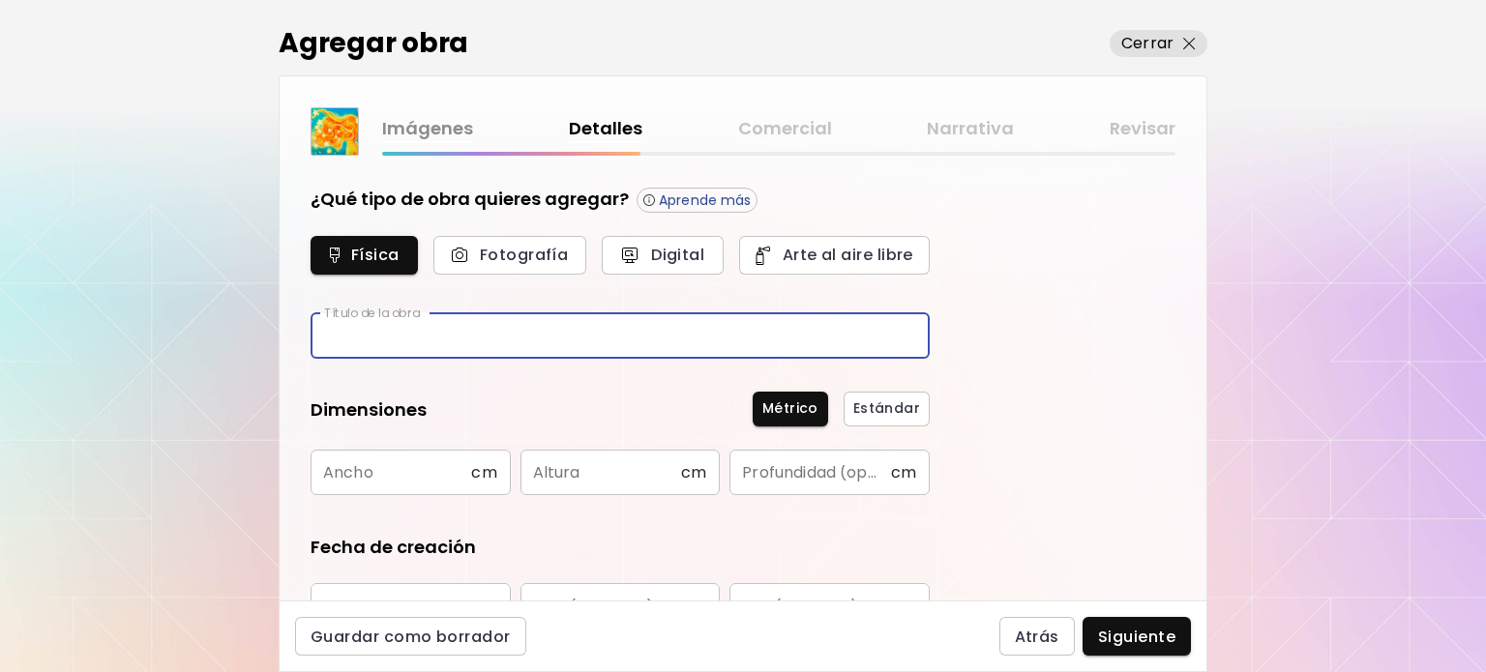
click at [549, 345] on input "text" at bounding box center [620, 335] width 619 height 45
click at [494, 347] on input "text" at bounding box center [620, 335] width 619 height 45
type input "*****"
click at [356, 471] on input "text" at bounding box center [391, 472] width 161 height 45
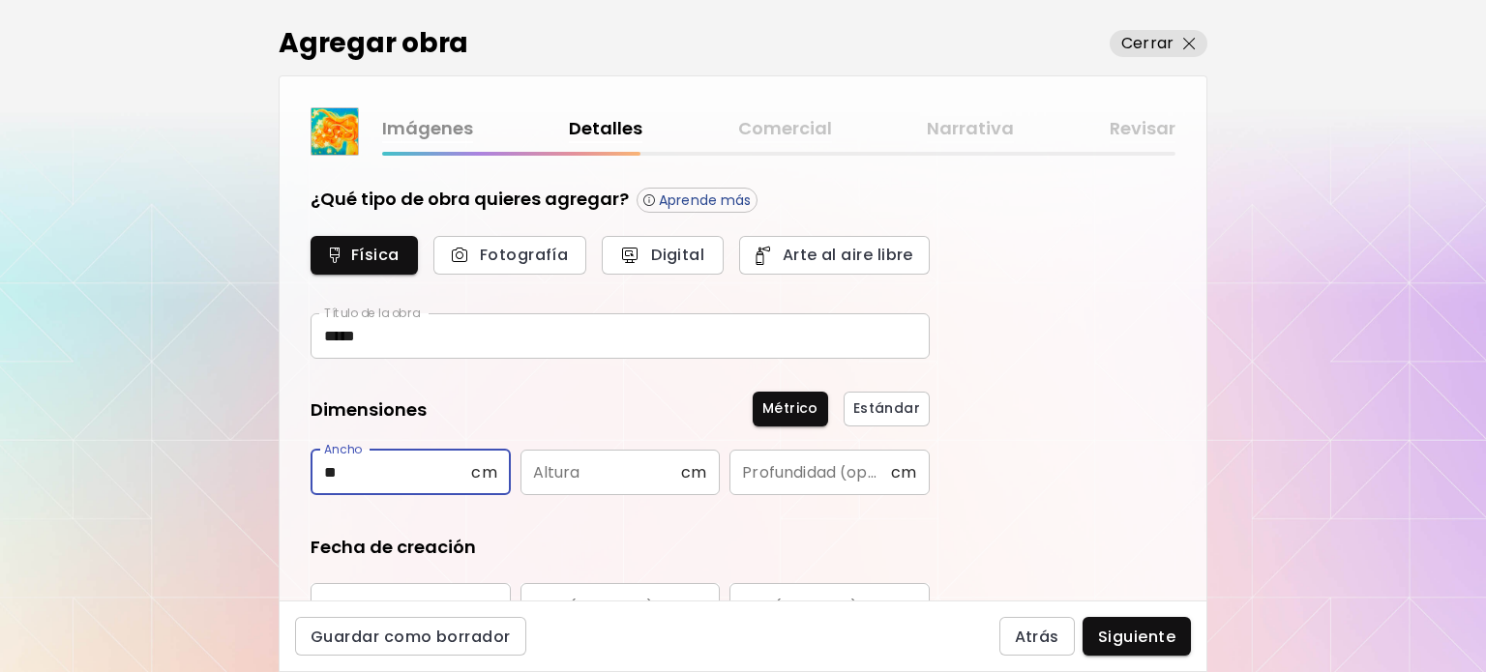
type input "**"
click at [564, 498] on form "¿Qué tipo de obra quieres agregar? Aprende más Física Fotografía Digital Arte a…" at bounding box center [620, 524] width 619 height 674
click at [571, 475] on input "text" at bounding box center [600, 472] width 161 height 45
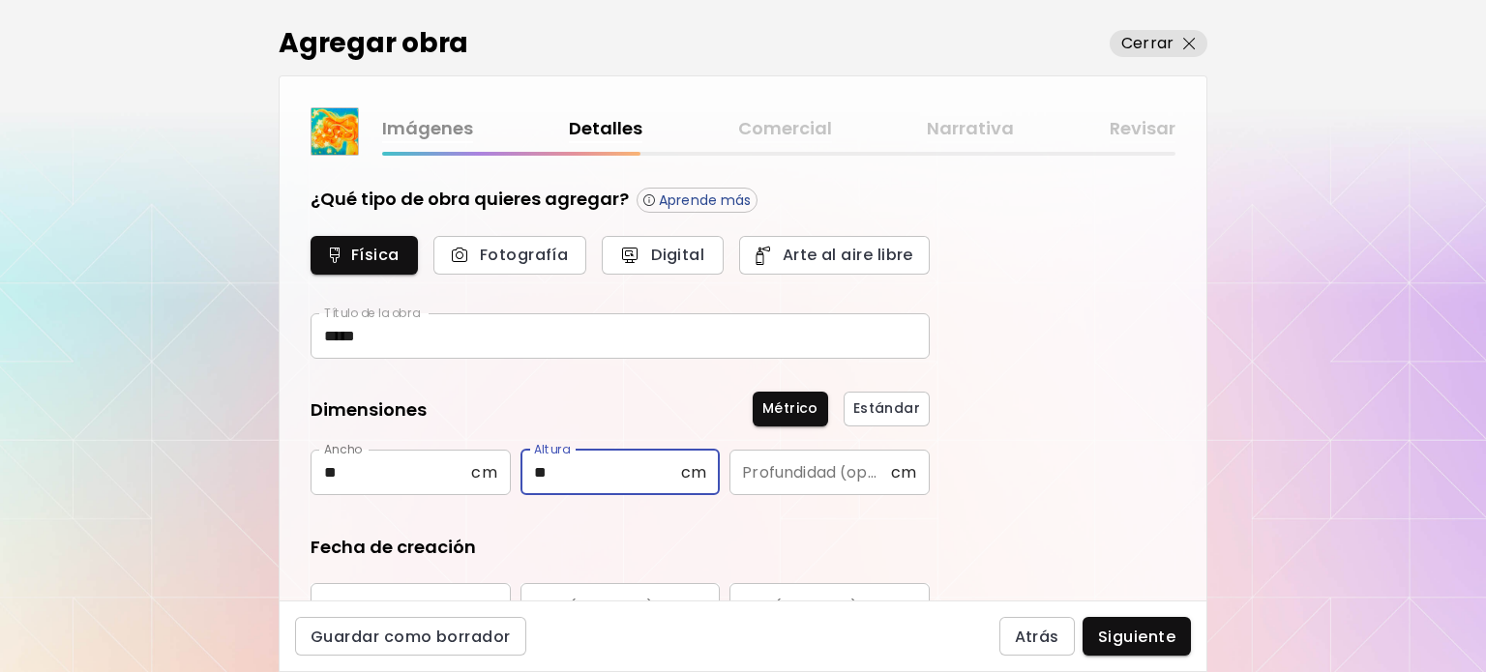
type input "*"
click at [318, 481] on input "**" at bounding box center [391, 472] width 161 height 45
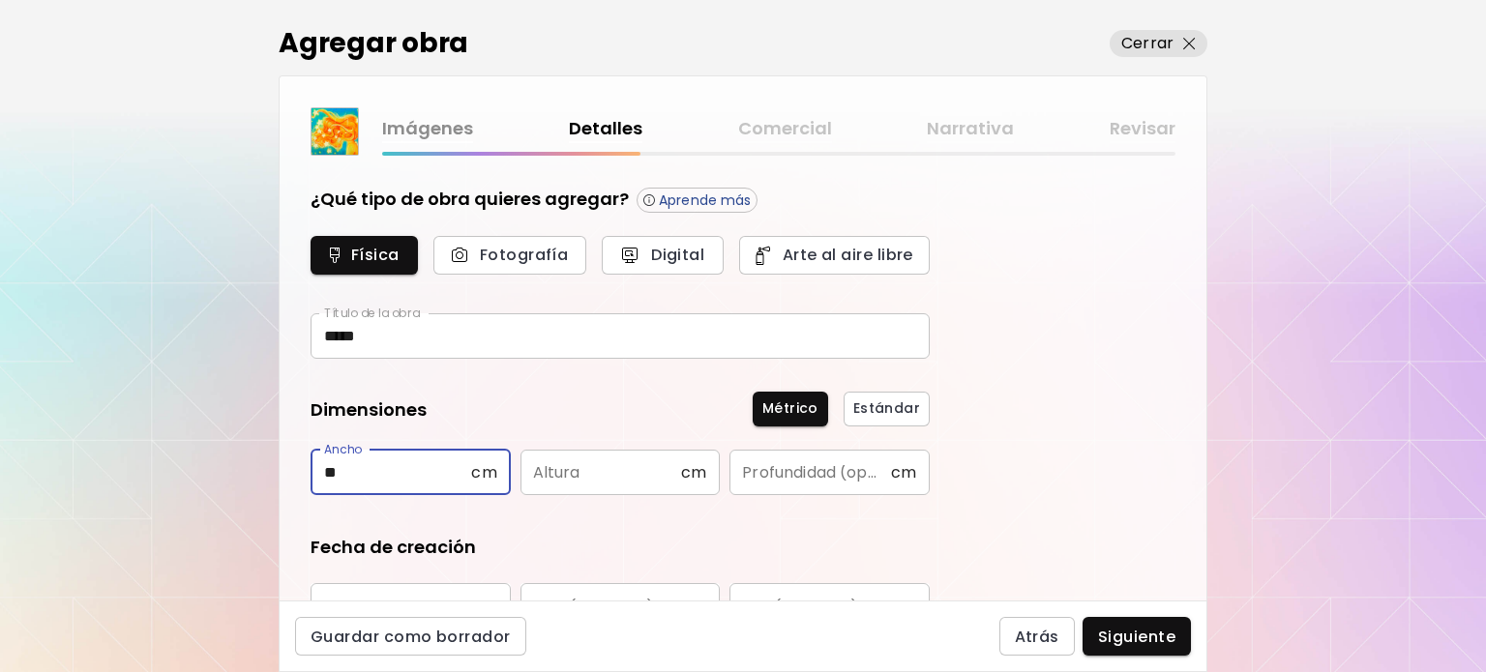
click at [327, 479] on input "**" at bounding box center [391, 472] width 161 height 45
click at [342, 479] on input "**" at bounding box center [391, 472] width 161 height 45
click at [647, 478] on input "text" at bounding box center [600, 472] width 161 height 45
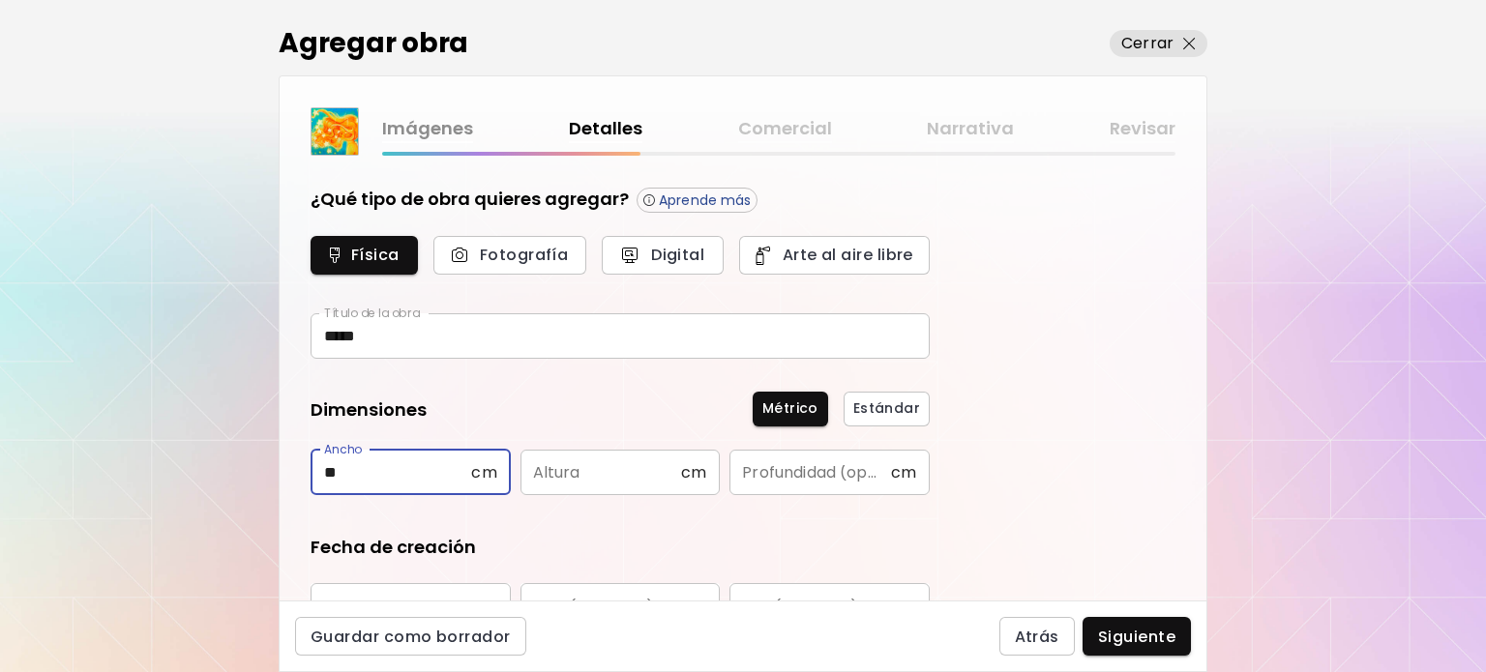
click at [373, 462] on input "**" at bounding box center [391, 472] width 161 height 45
type input "*"
type input "**"
click at [580, 469] on input "text" at bounding box center [600, 472] width 161 height 45
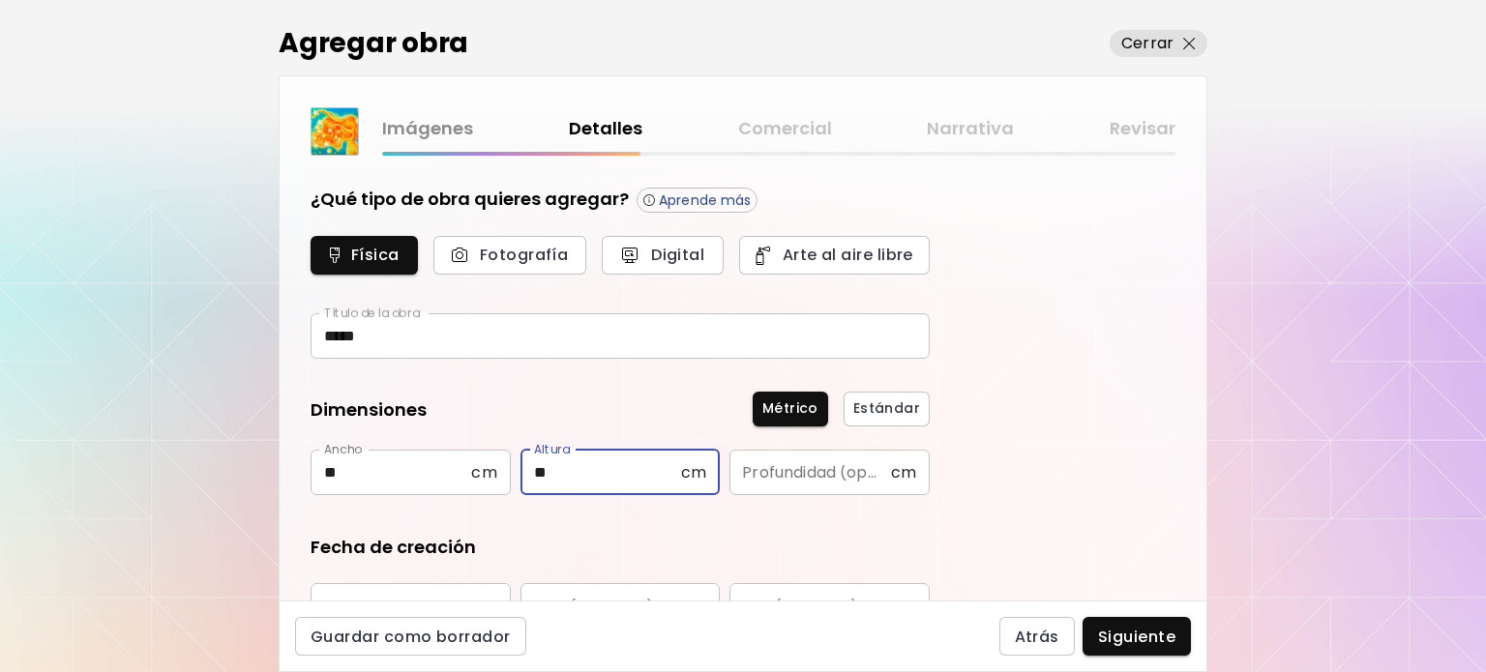
type input "**"
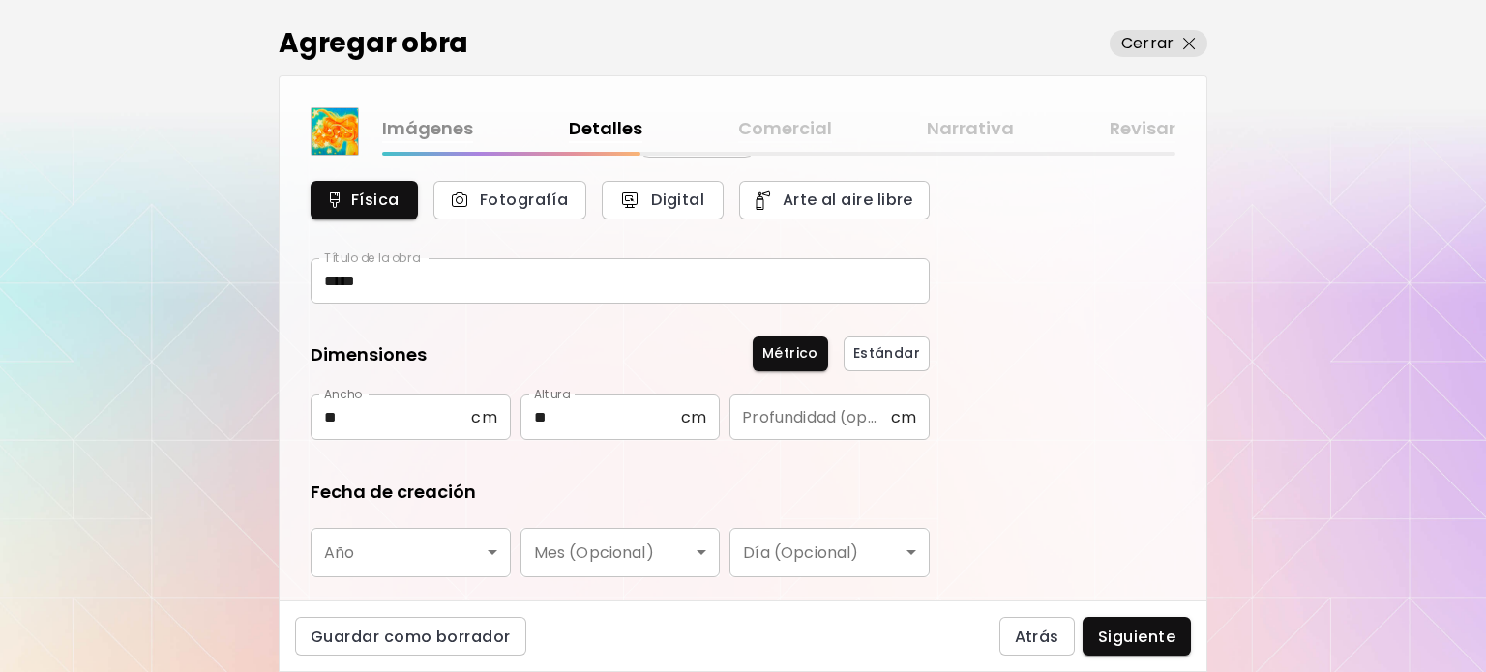
scroll to position [290, 0]
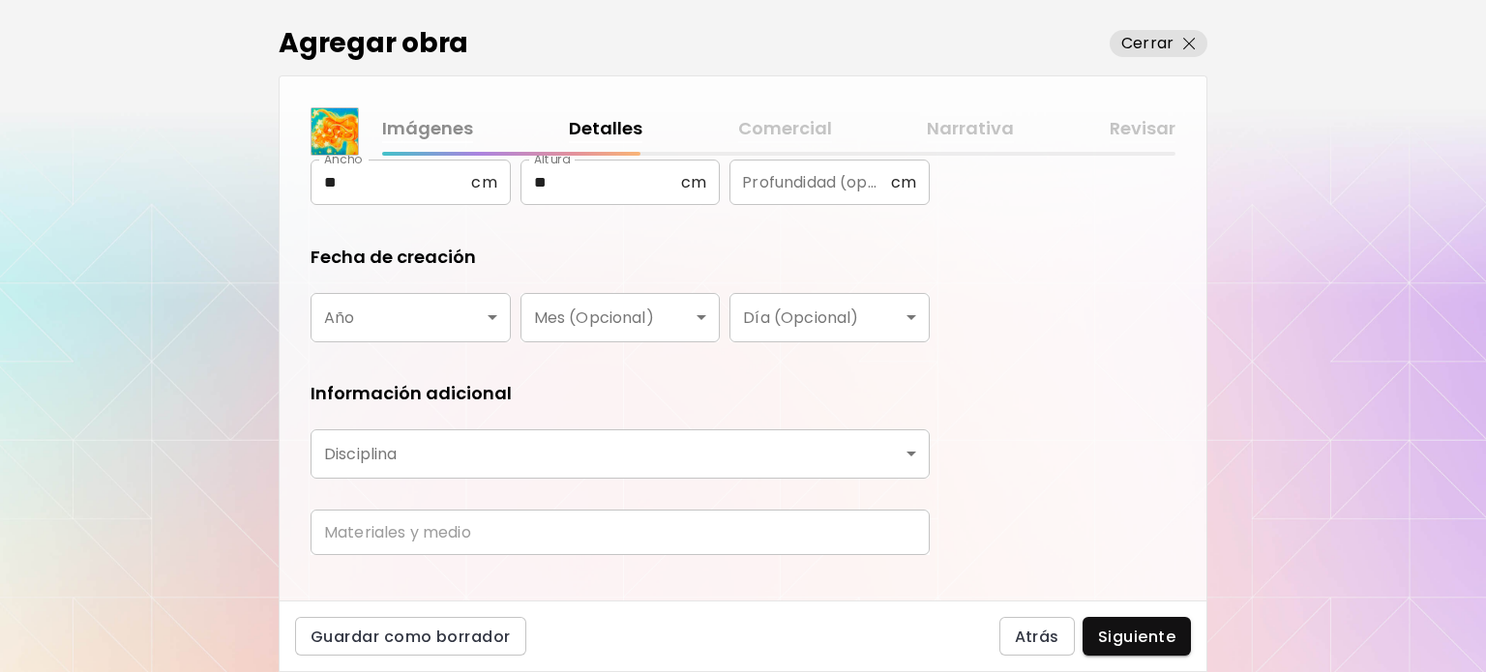
click at [395, 317] on body "kaleido.art/bngsart Agregar obra Administrar obras Editar perfil My BioLink Com…" at bounding box center [743, 336] width 1486 height 672
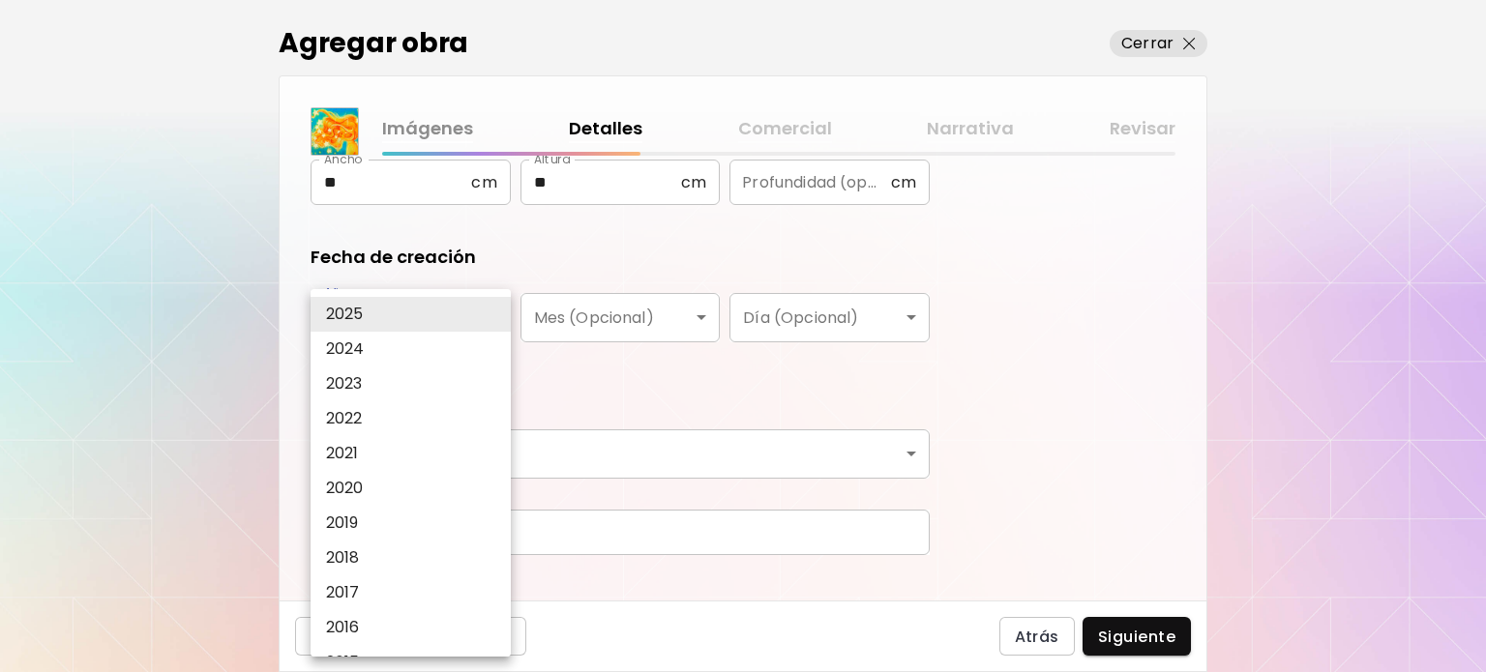
click at [376, 354] on li "2024" at bounding box center [416, 349] width 210 height 35
type input "****"
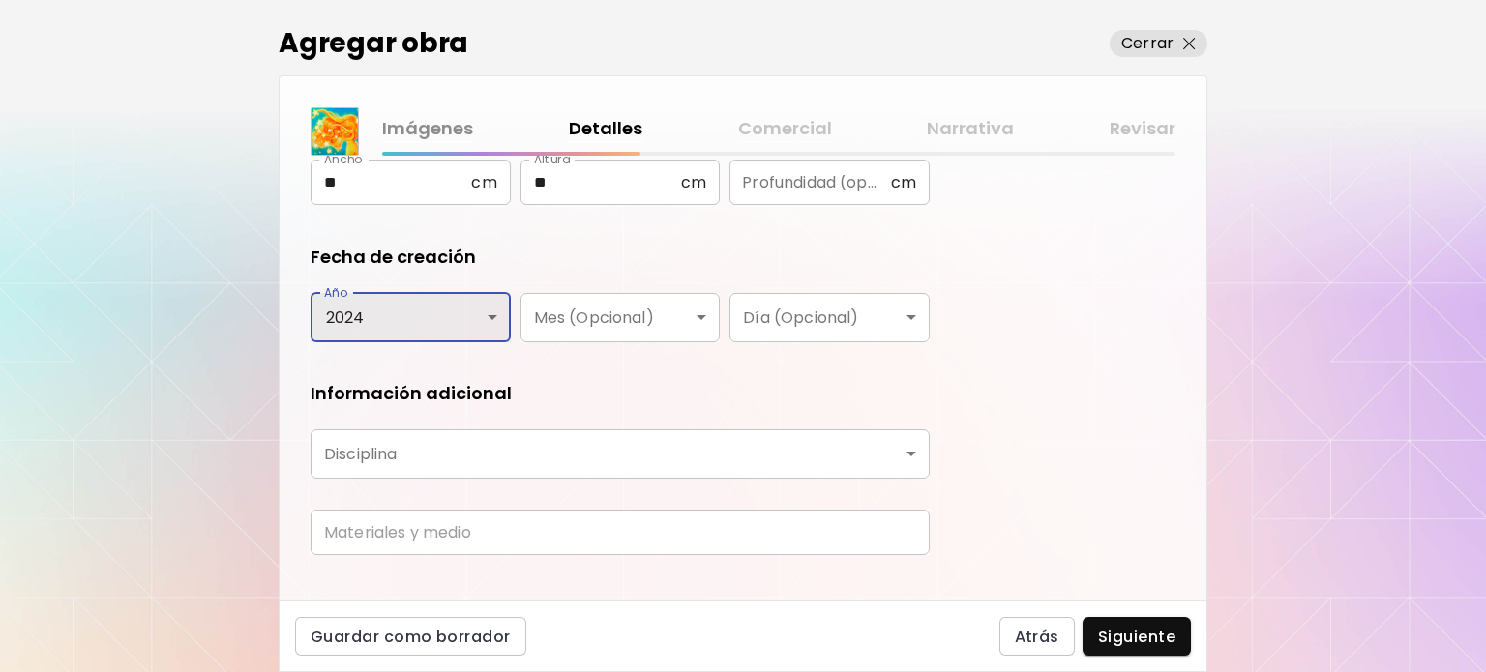
scroll to position [319, 0]
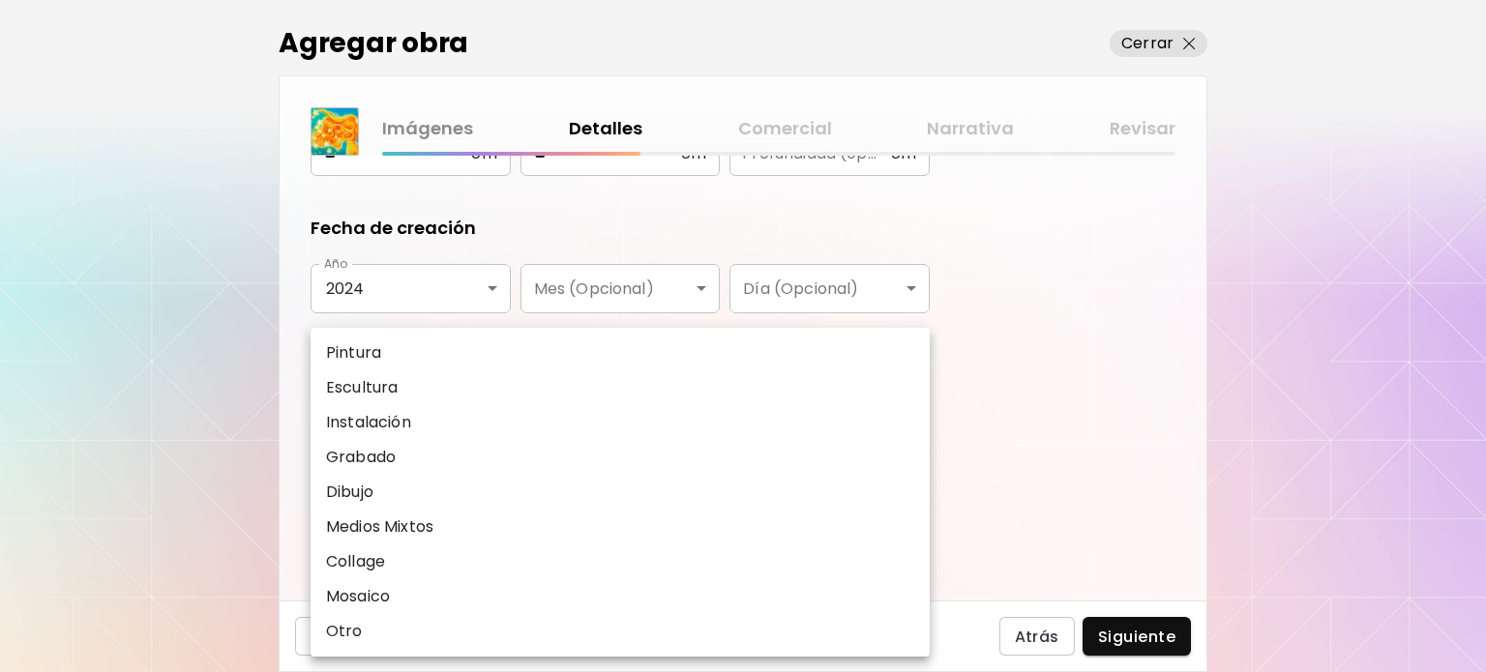
click at [478, 401] on body "kaleido.art/bngsart Agregar obra Administrar obras Editar perfil My BioLink Com…" at bounding box center [743, 336] width 1486 height 672
click at [358, 492] on p "Dibujo" at bounding box center [349, 492] width 47 height 23
type input "*******"
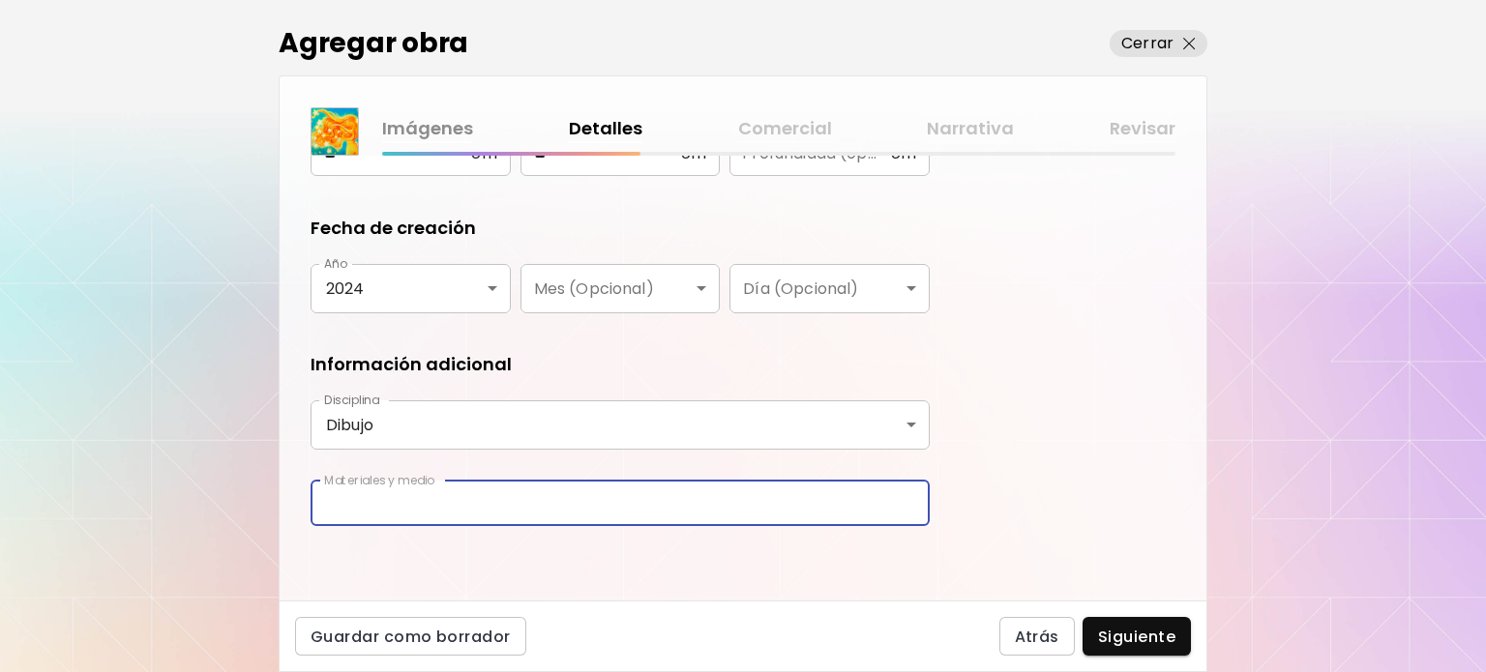
click at [392, 503] on input "text" at bounding box center [620, 503] width 619 height 45
type input "**********"
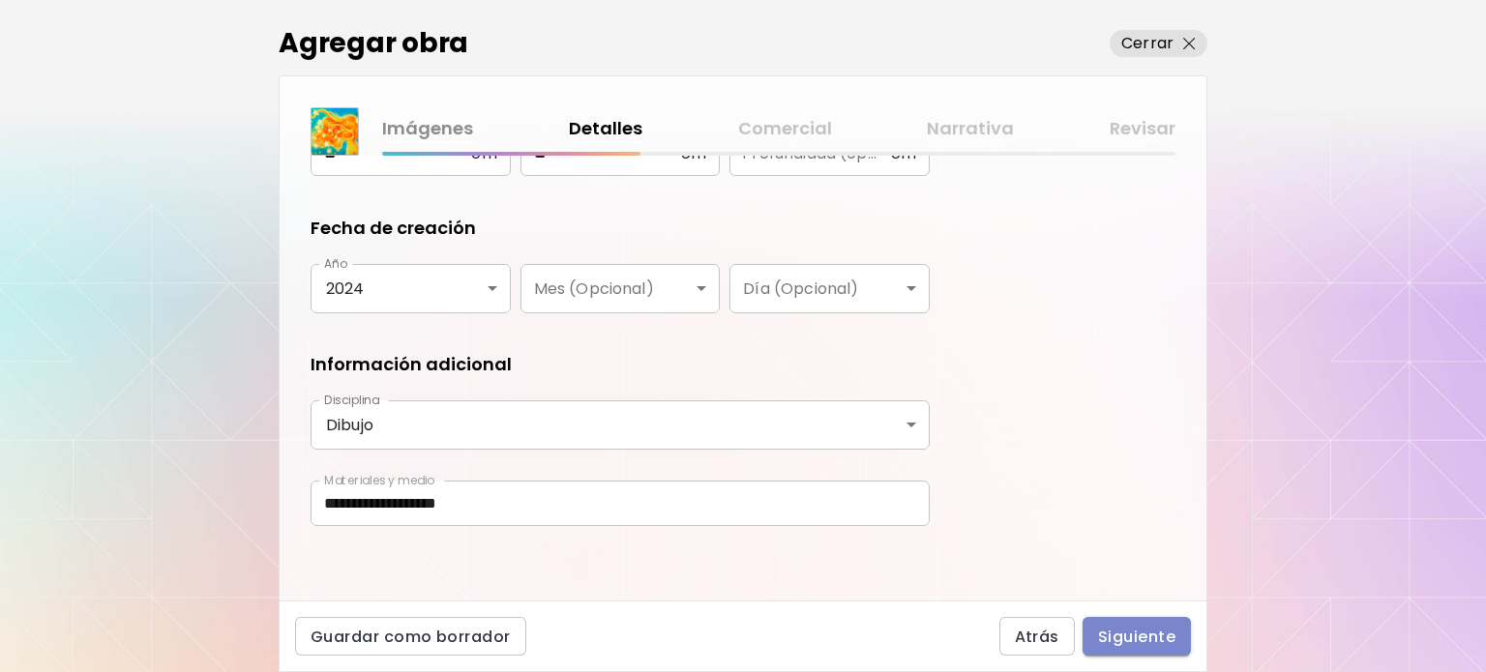
click at [1148, 637] on span "Siguiente" at bounding box center [1136, 637] width 77 height 20
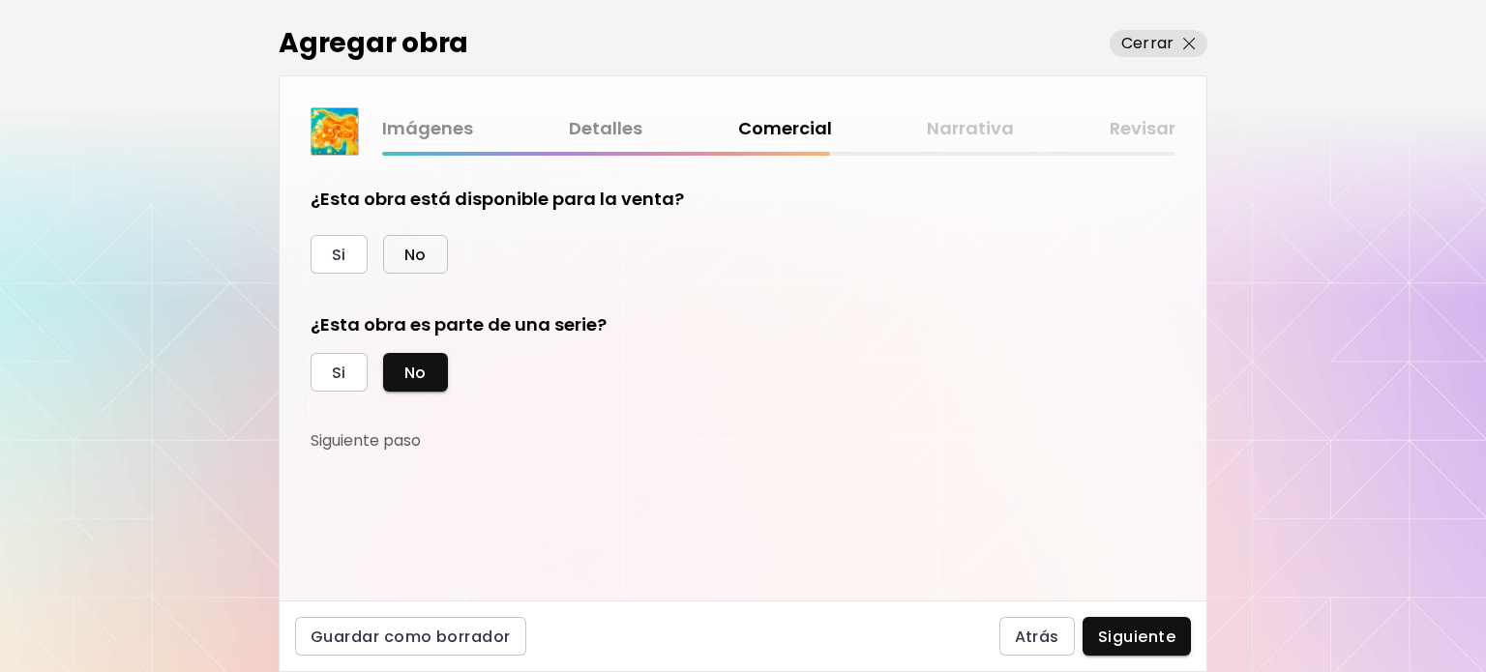
click at [412, 266] on button "No" at bounding box center [415, 254] width 65 height 39
click at [1138, 642] on span "Siguiente" at bounding box center [1136, 637] width 77 height 20
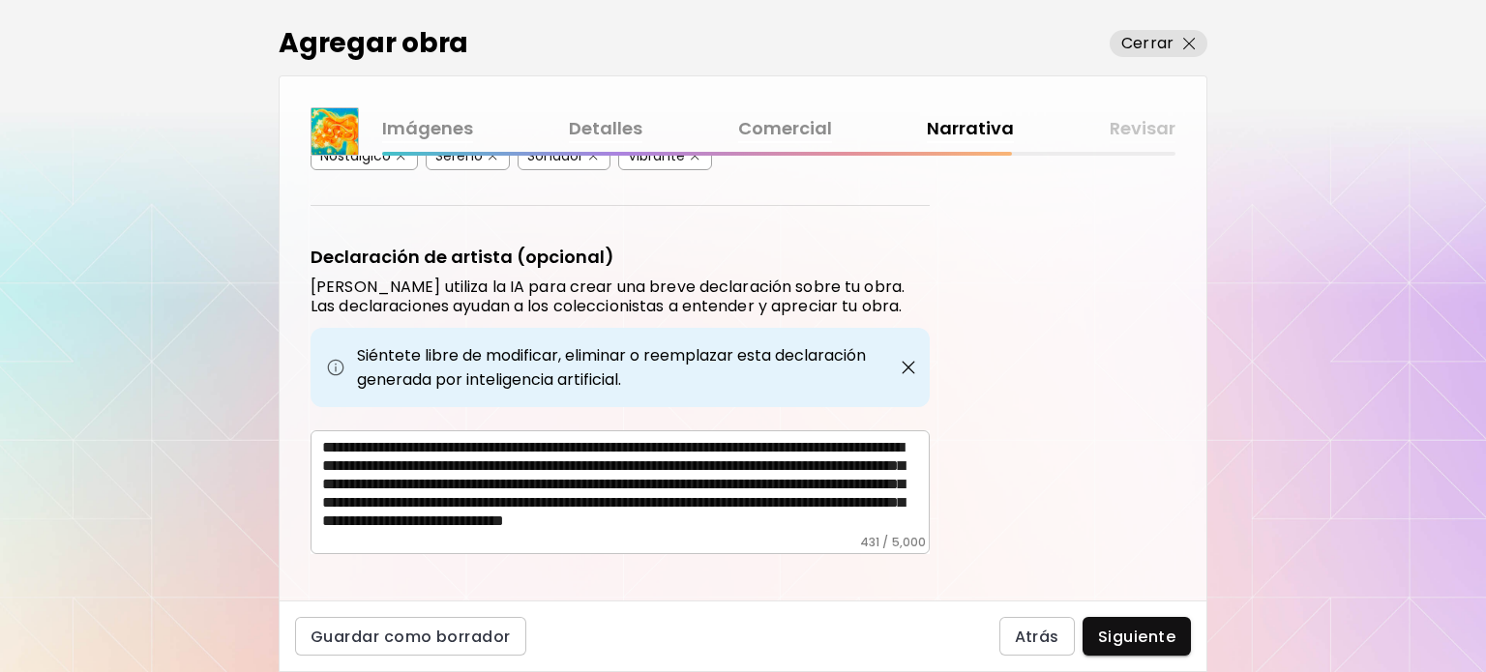
scroll to position [615, 0]
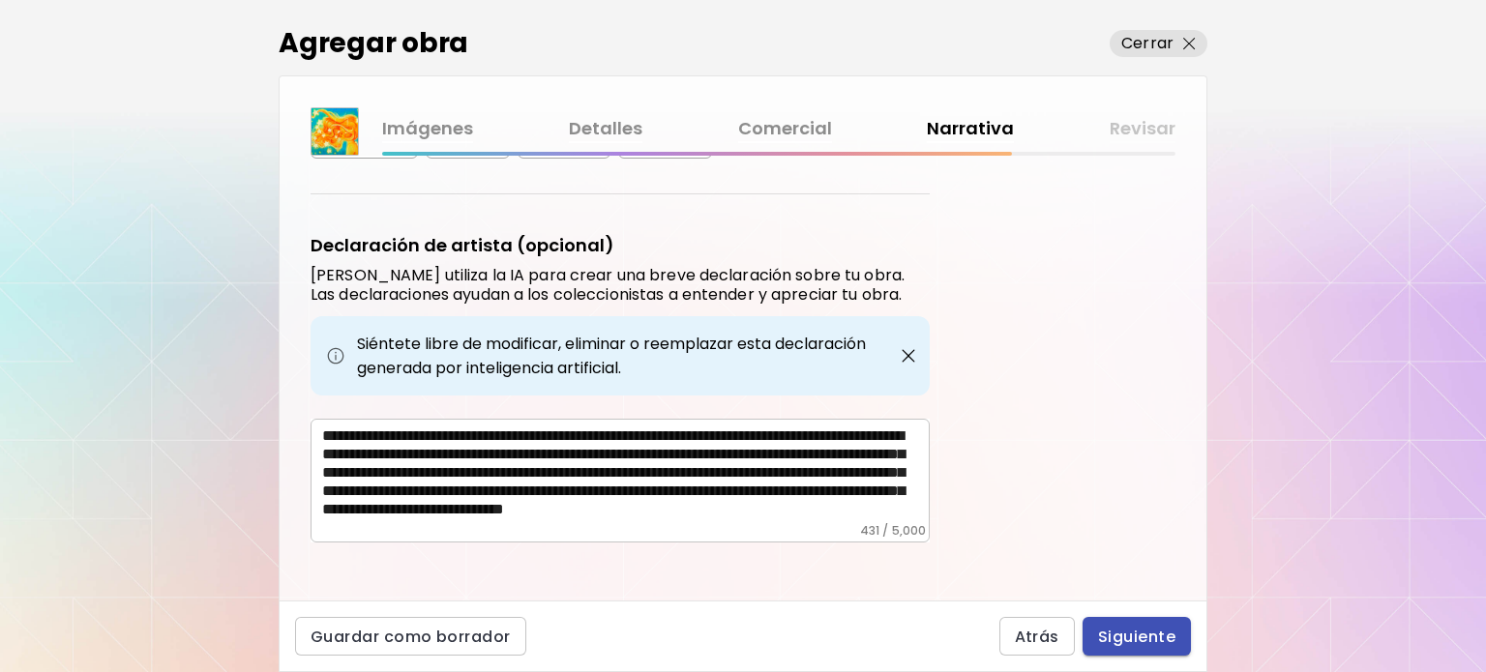
click at [1169, 634] on span "Siguiente" at bounding box center [1136, 637] width 77 height 20
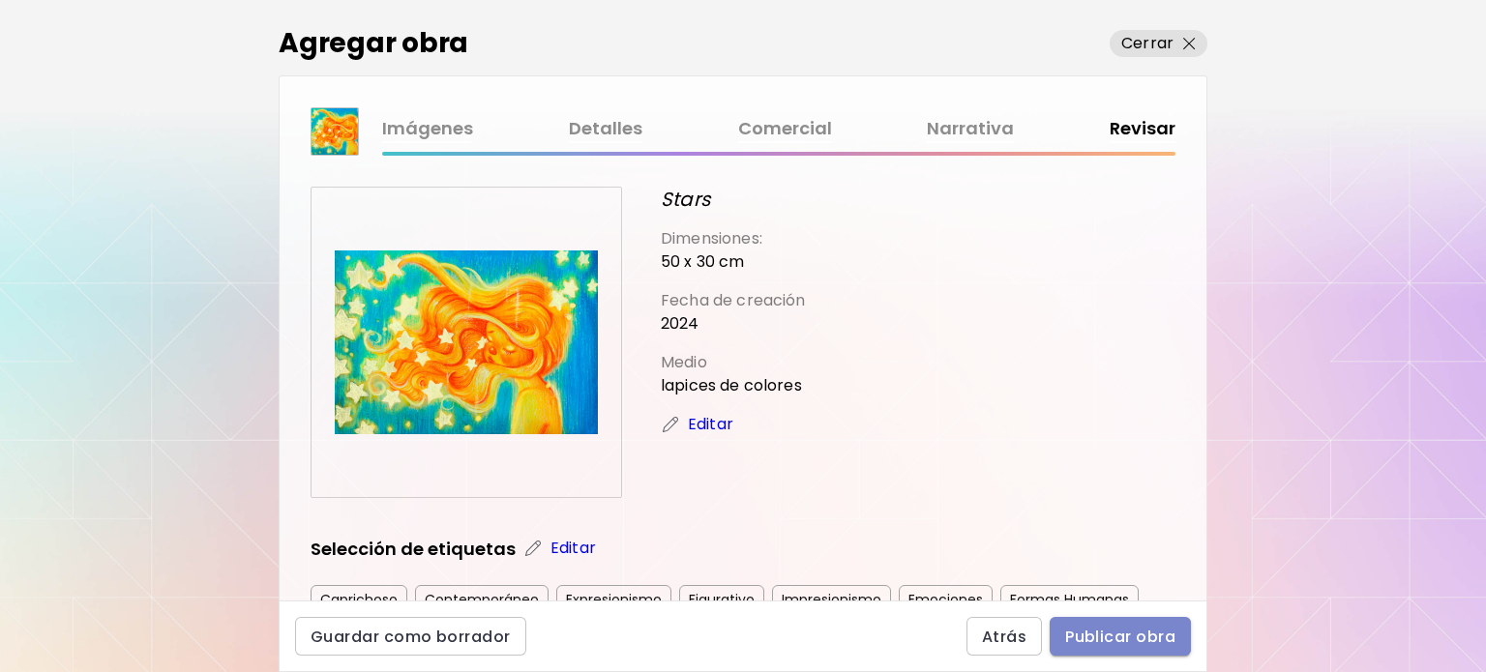
click at [1099, 638] on span "Publicar obra" at bounding box center [1120, 637] width 110 height 20
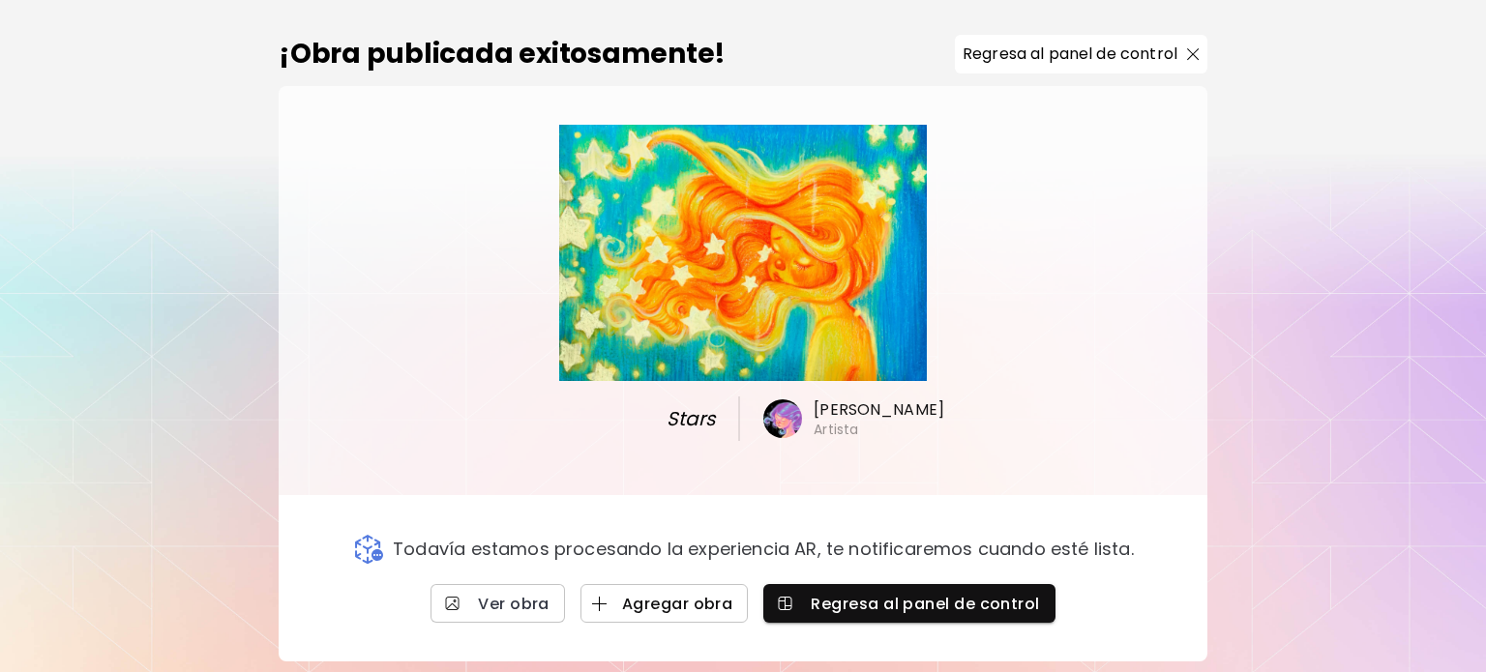
click at [615, 601] on span "Agregar obra" at bounding box center [664, 604] width 137 height 20
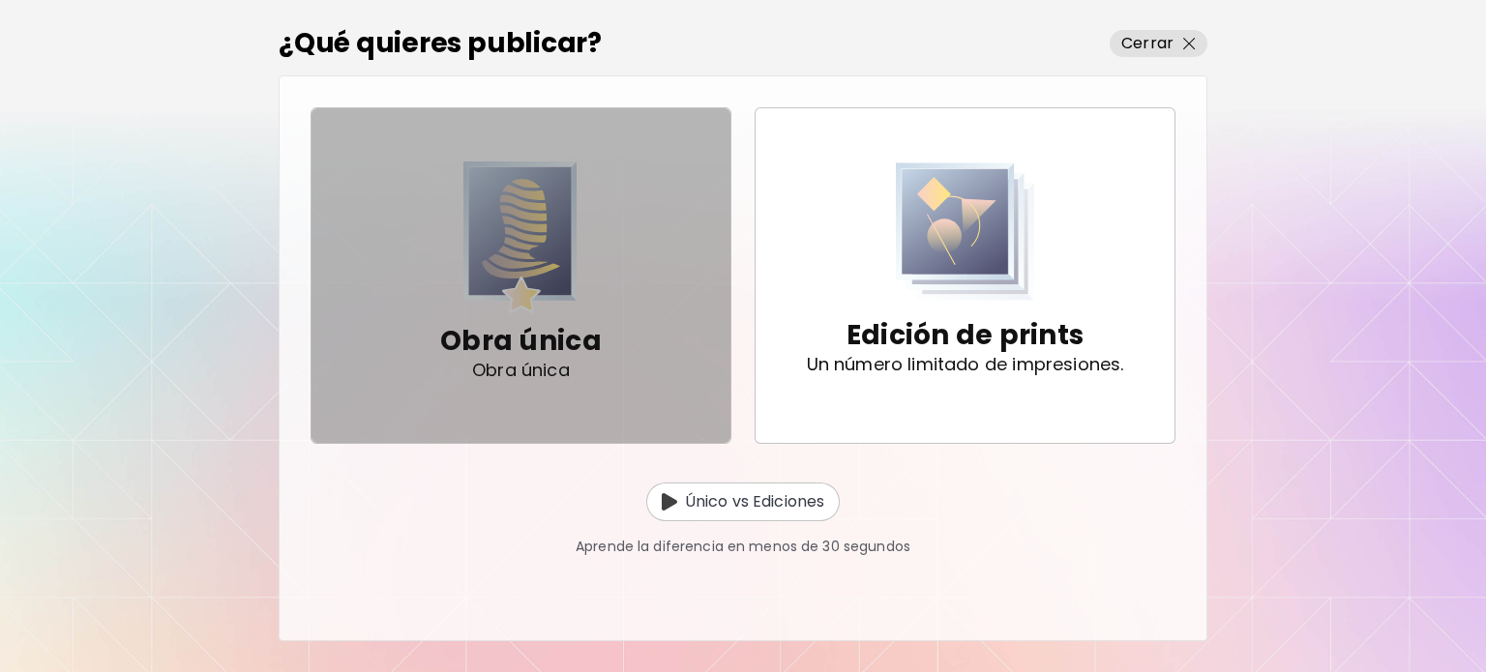
click at [587, 368] on div "Obra única Obra única" at bounding box center [521, 350] width 162 height 75
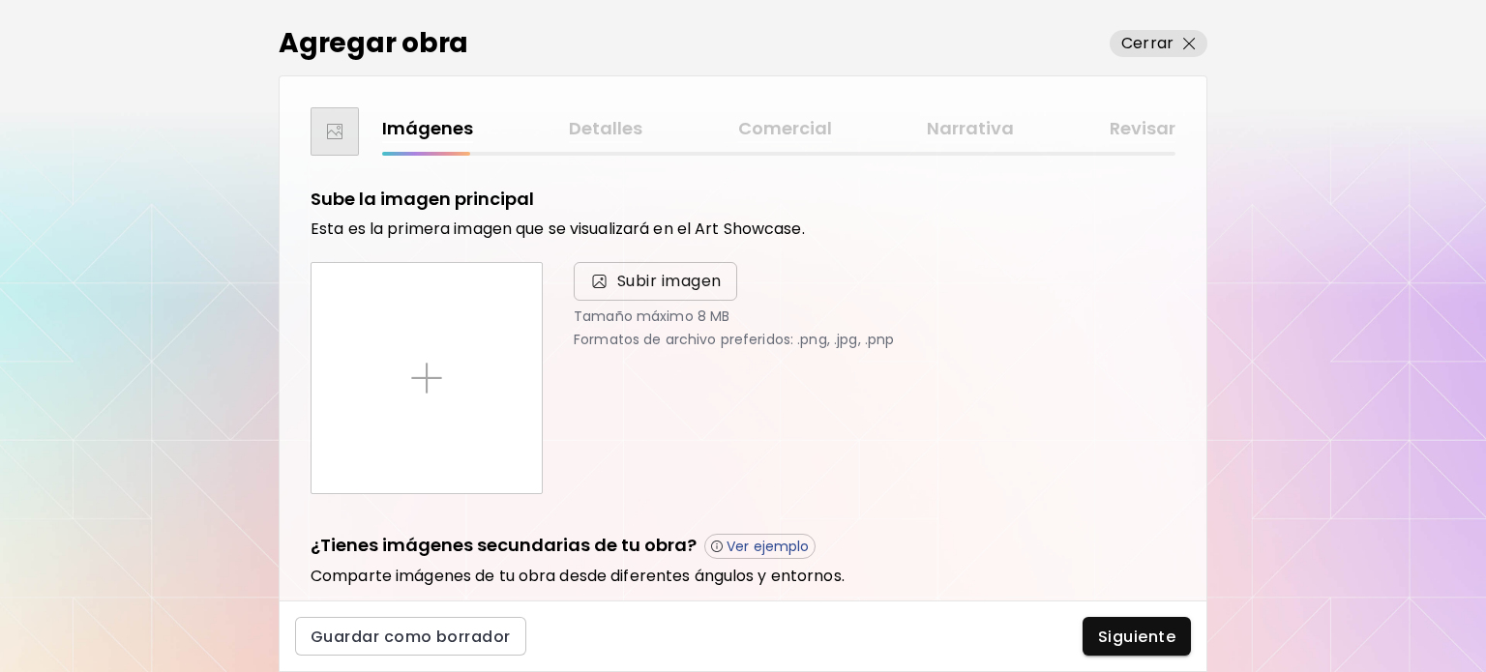
click at [606, 295] on span "Subir imagen" at bounding box center [655, 281] width 163 height 39
click at [0, 0] on input "Subir imagen" at bounding box center [0, 0] width 0 height 0
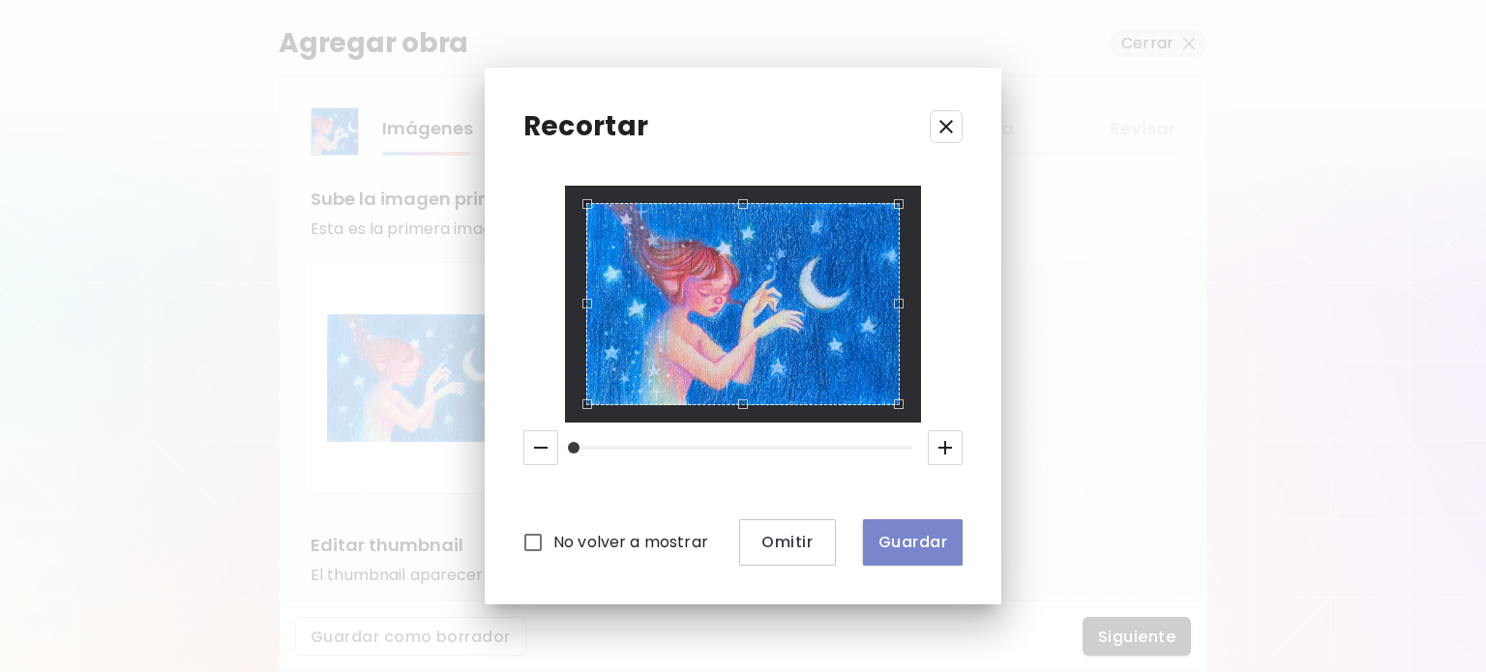
click at [910, 549] on span "Guardar" at bounding box center [912, 542] width 69 height 20
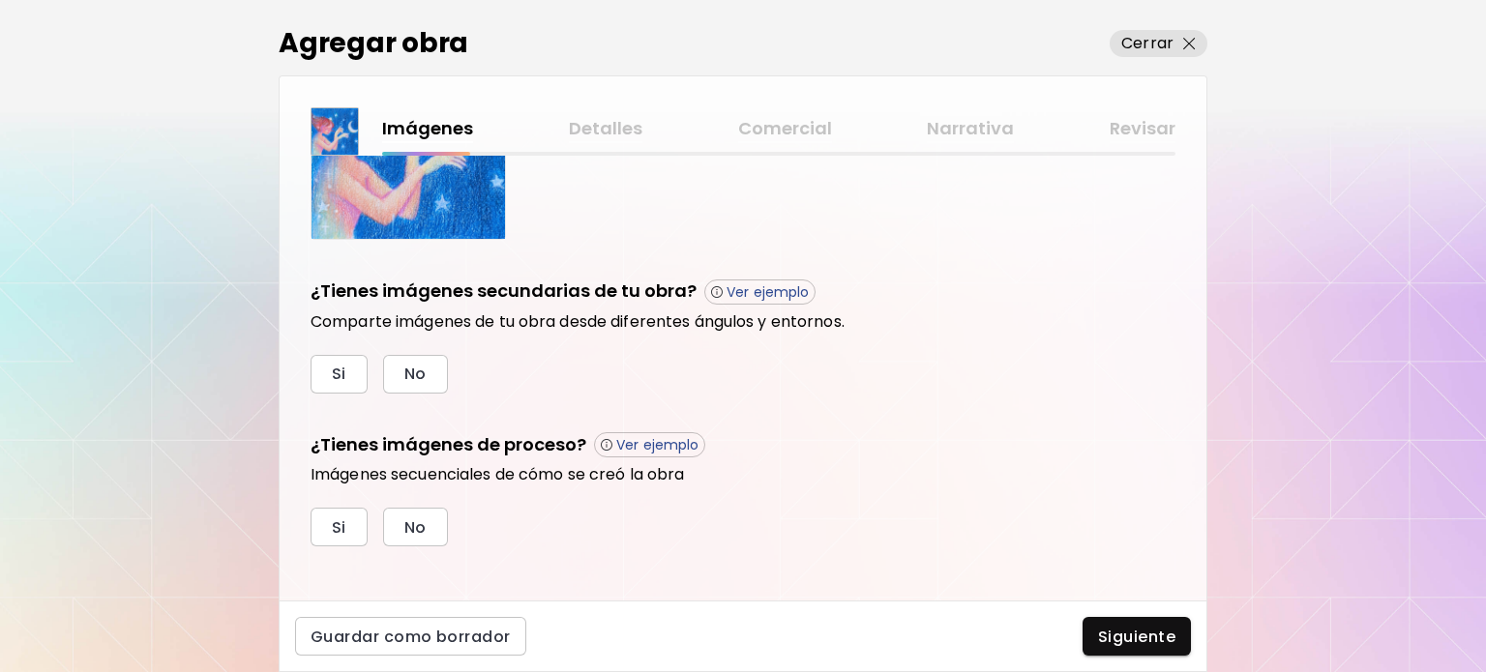
scroll to position [577, 0]
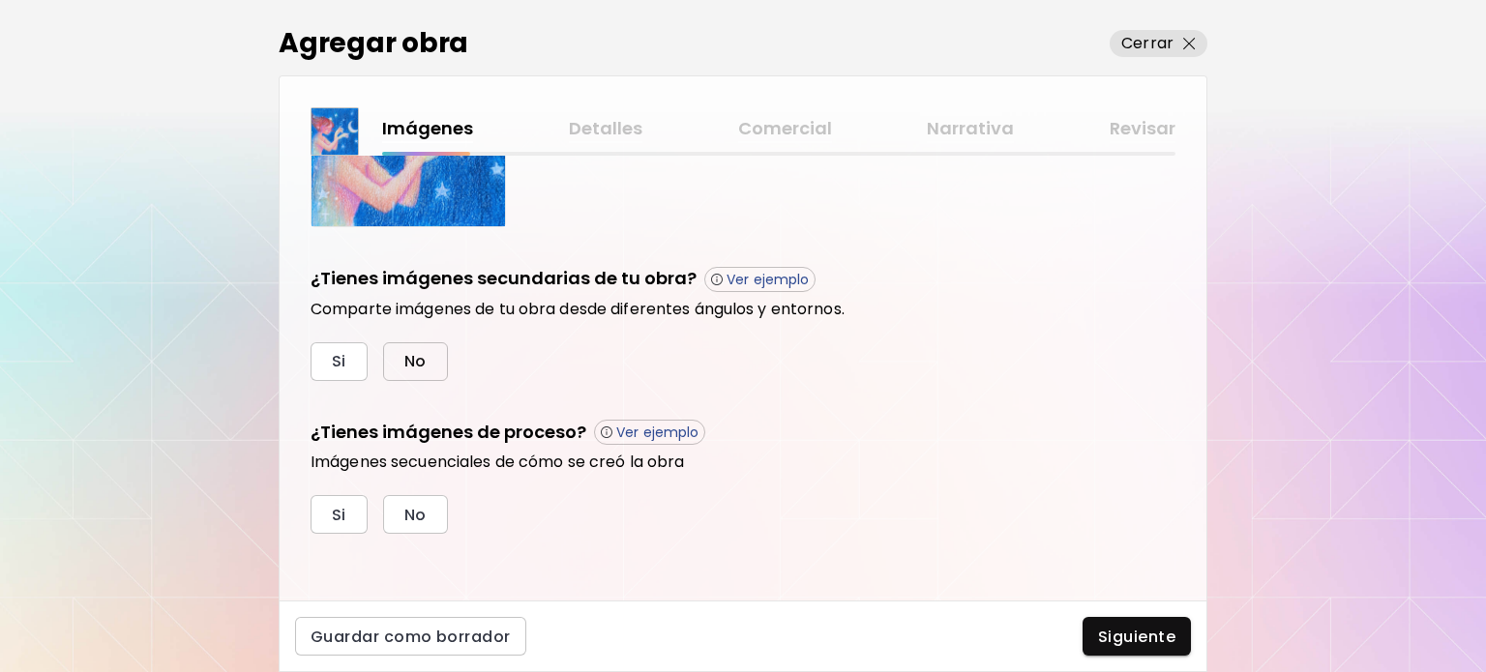
click at [423, 373] on button "No" at bounding box center [415, 361] width 65 height 39
click at [395, 524] on button "No" at bounding box center [415, 514] width 65 height 39
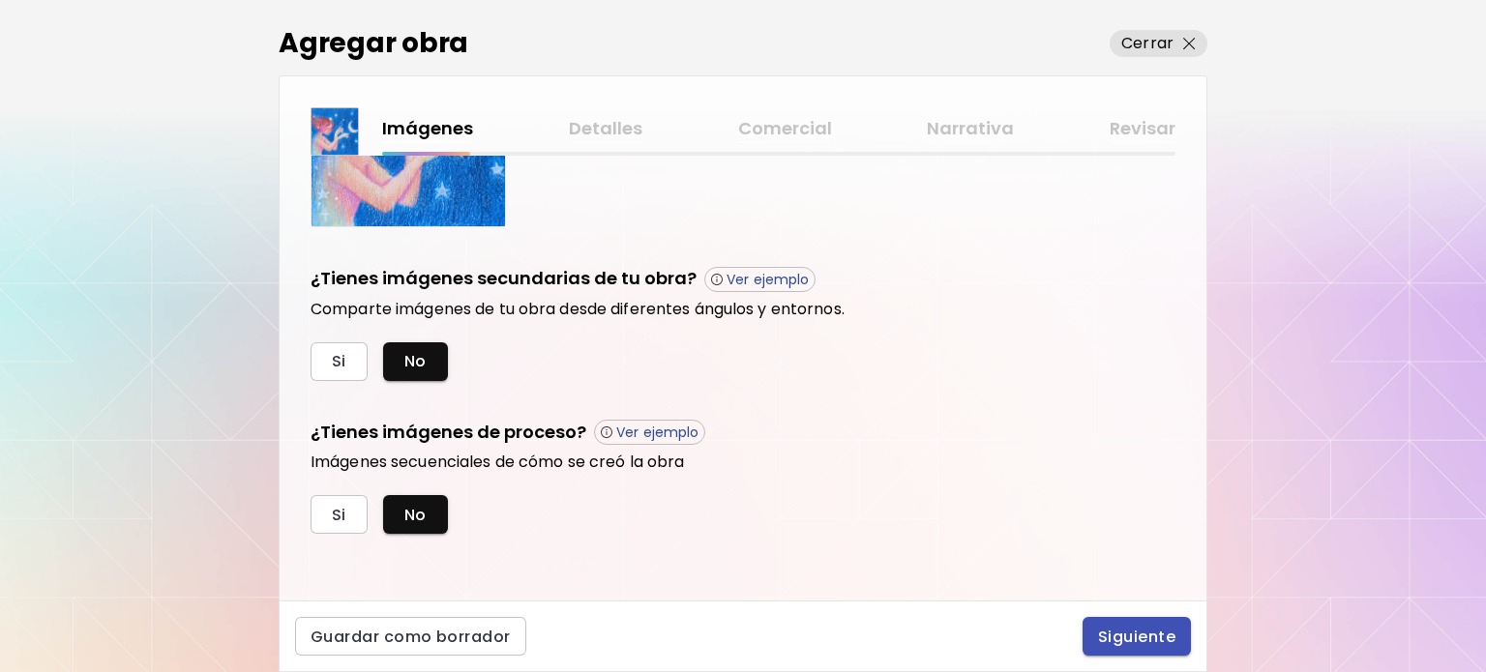
click at [1114, 636] on span "Siguiente" at bounding box center [1136, 637] width 77 height 20
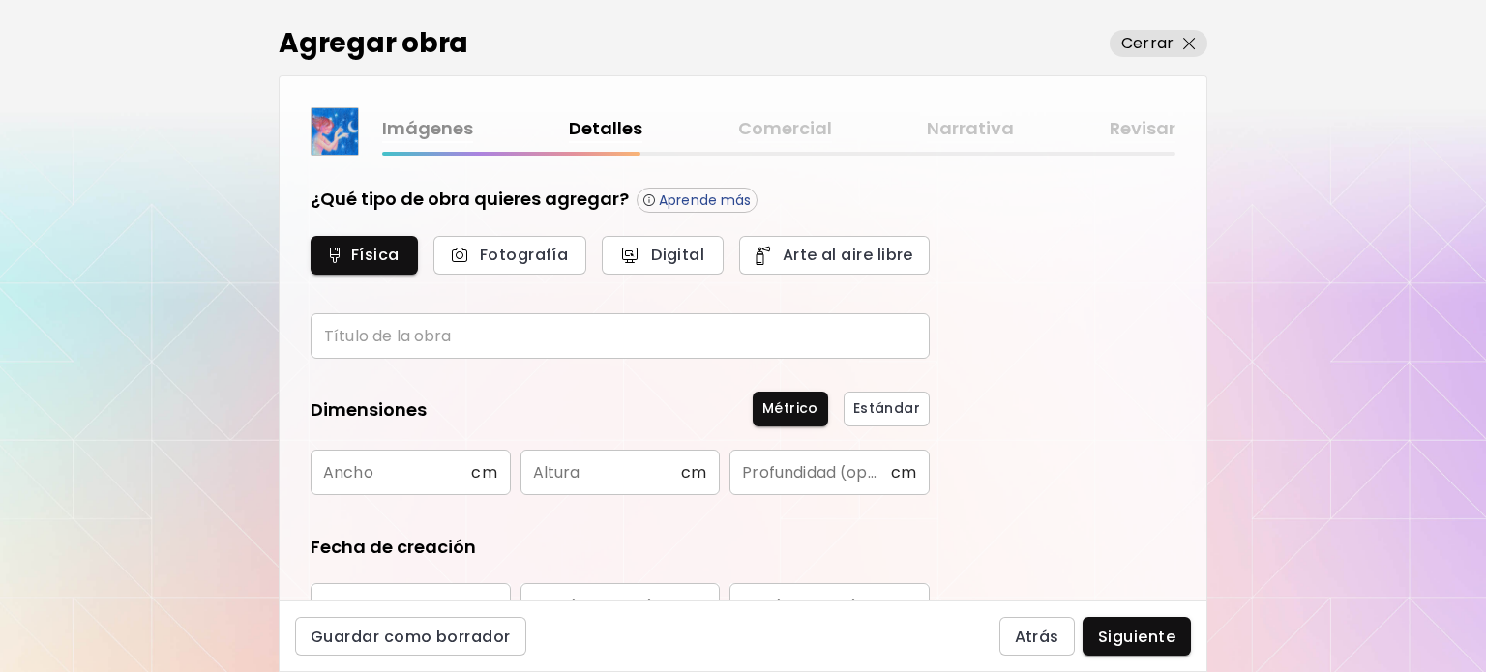
click at [579, 345] on input "text" at bounding box center [620, 335] width 619 height 45
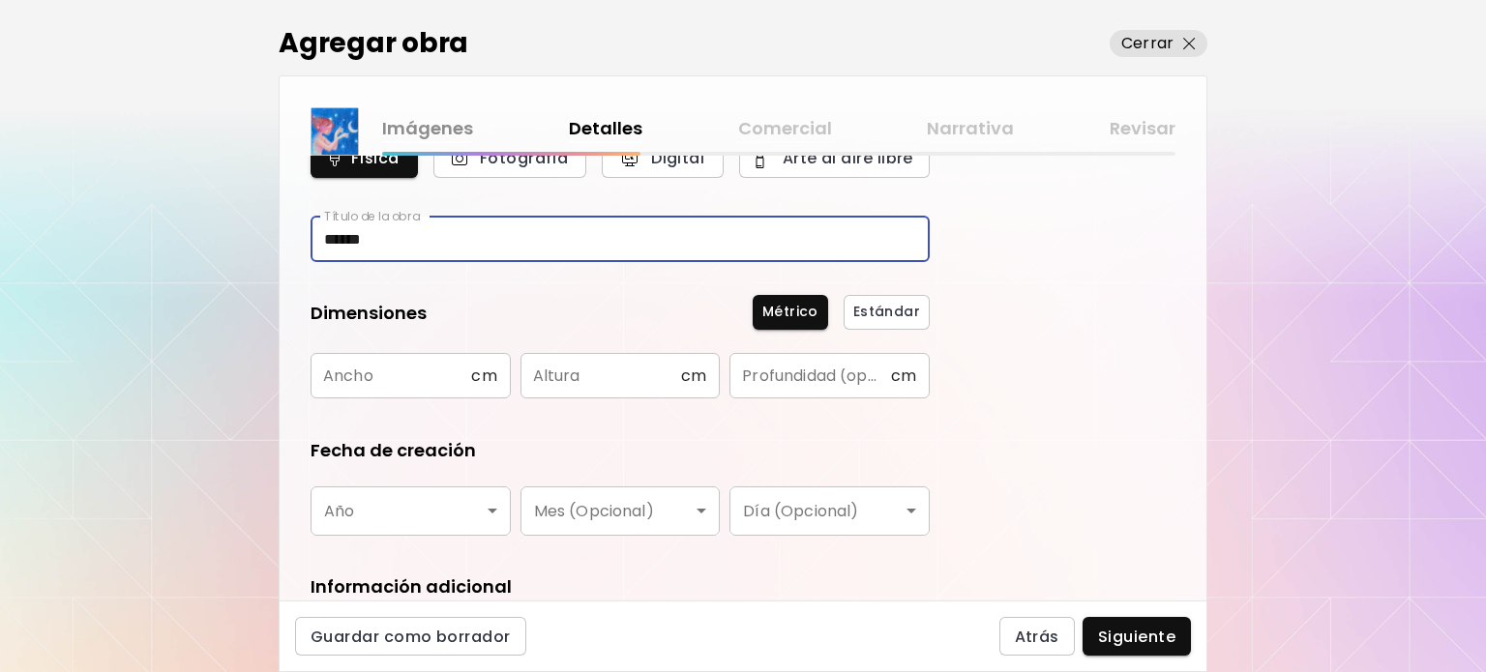
type input "******"
click at [360, 371] on input "text" at bounding box center [391, 375] width 161 height 45
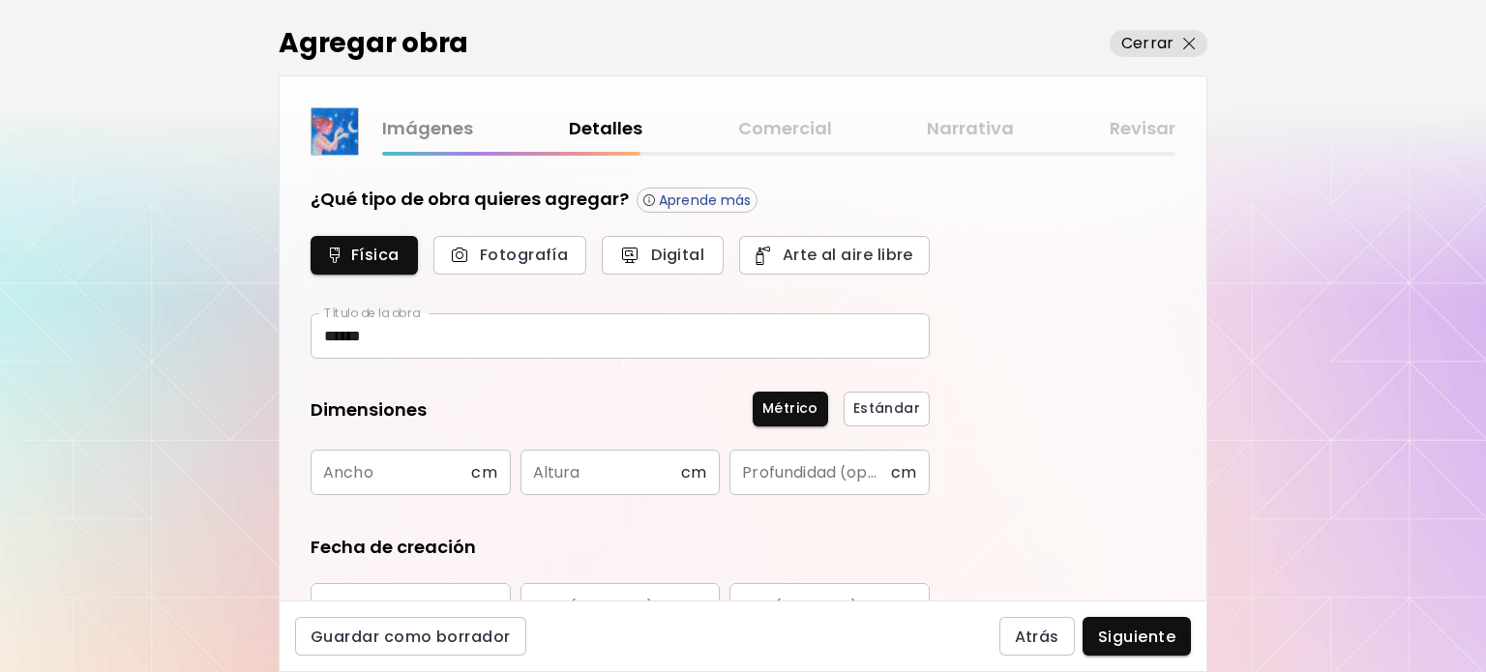
click at [370, 487] on input "text" at bounding box center [391, 472] width 161 height 45
type input "**"
click at [628, 471] on input "text" at bounding box center [600, 472] width 161 height 45
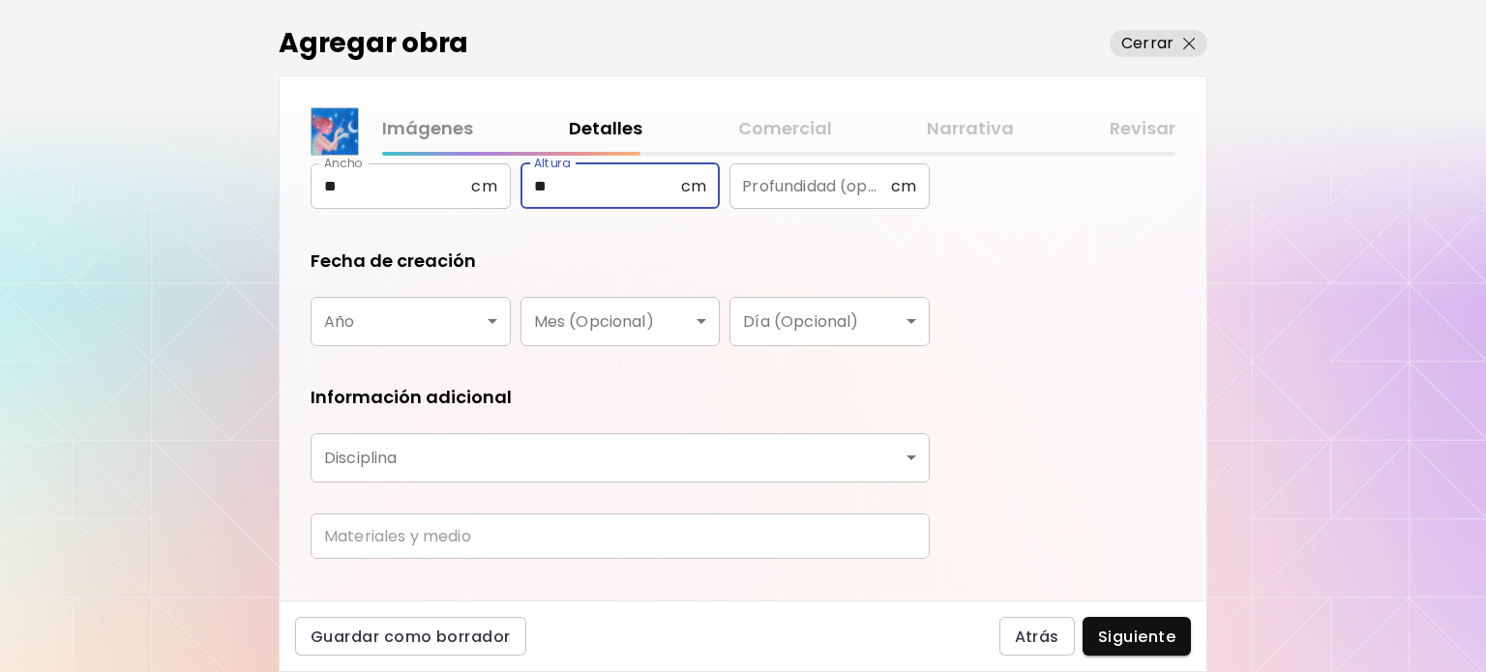
scroll to position [290, 0]
type input "**"
click at [300, 297] on div "¿Qué tipo de obra quieres agregar? Aprende más Física Fotografía Digital Arte a…" at bounding box center [743, 378] width 927 height 445
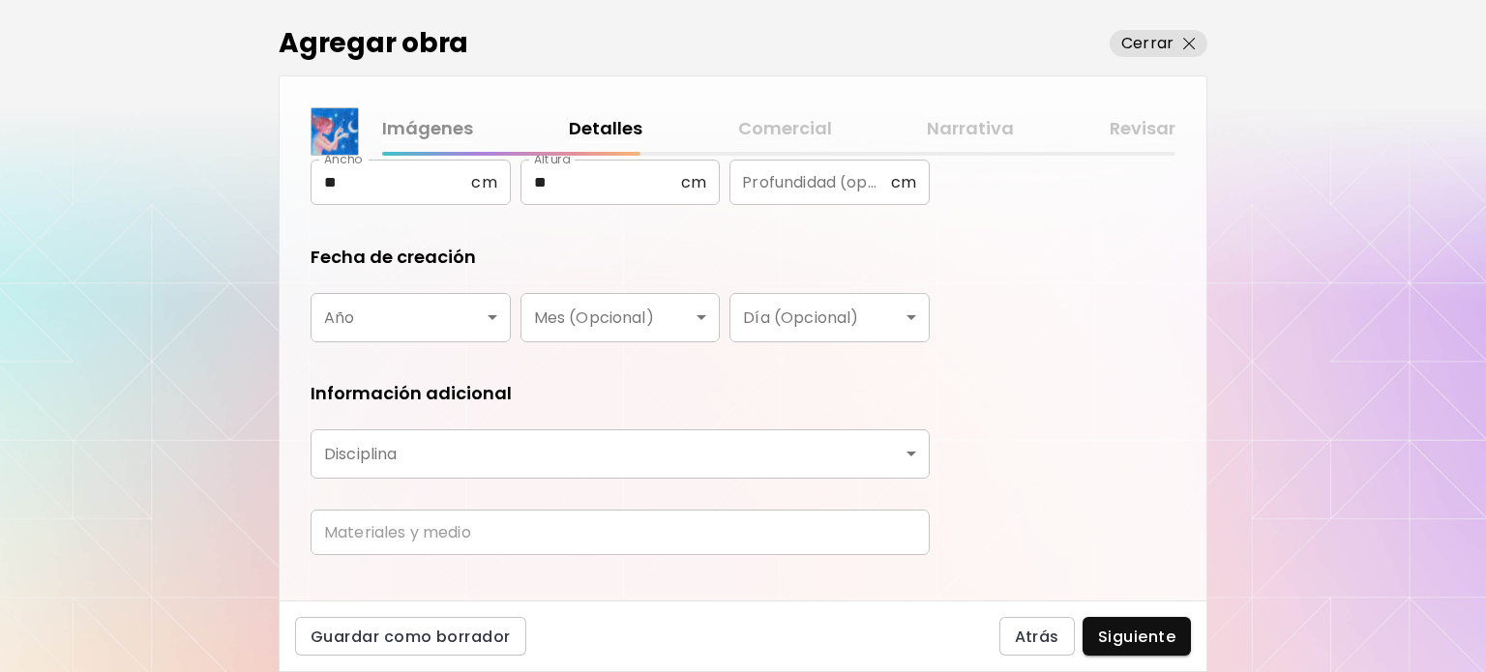
click at [332, 315] on body "kaleido.art/bngsart Agregar obra Administrar obras Editar perfil My BioLink Com…" at bounding box center [743, 336] width 1486 height 672
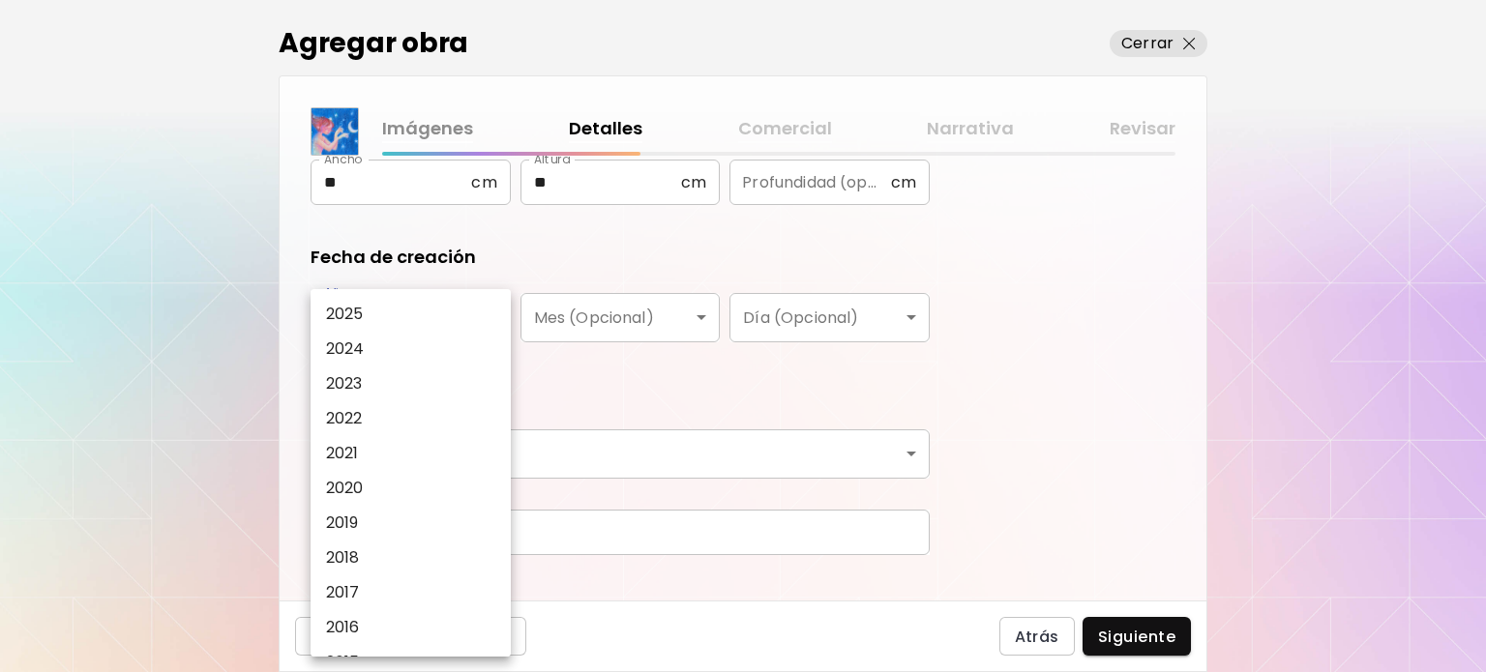
click at [366, 321] on li "2025" at bounding box center [416, 314] width 210 height 35
type input "****"
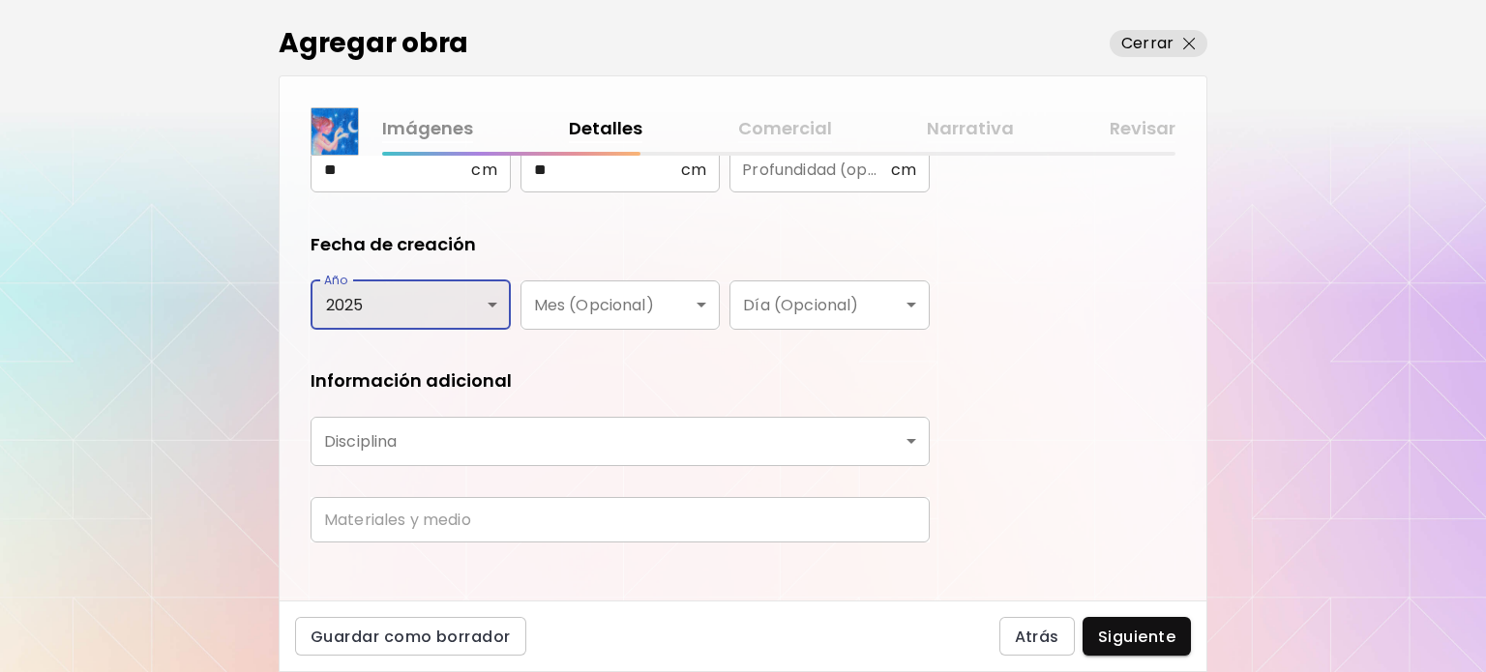
scroll to position [319, 0]
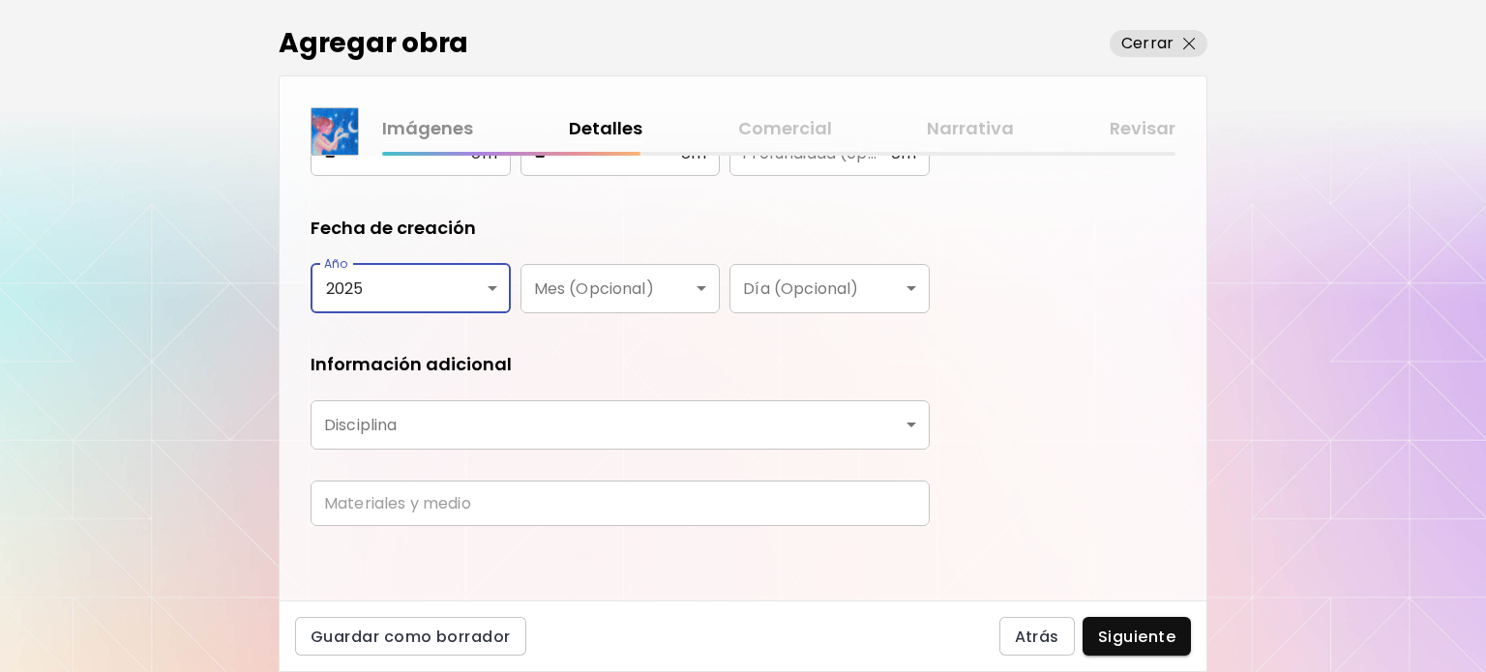
click at [594, 407] on body "kaleido.art/bngsart Agregar obra Administrar obras Editar perfil My BioLink Com…" at bounding box center [743, 336] width 1486 height 672
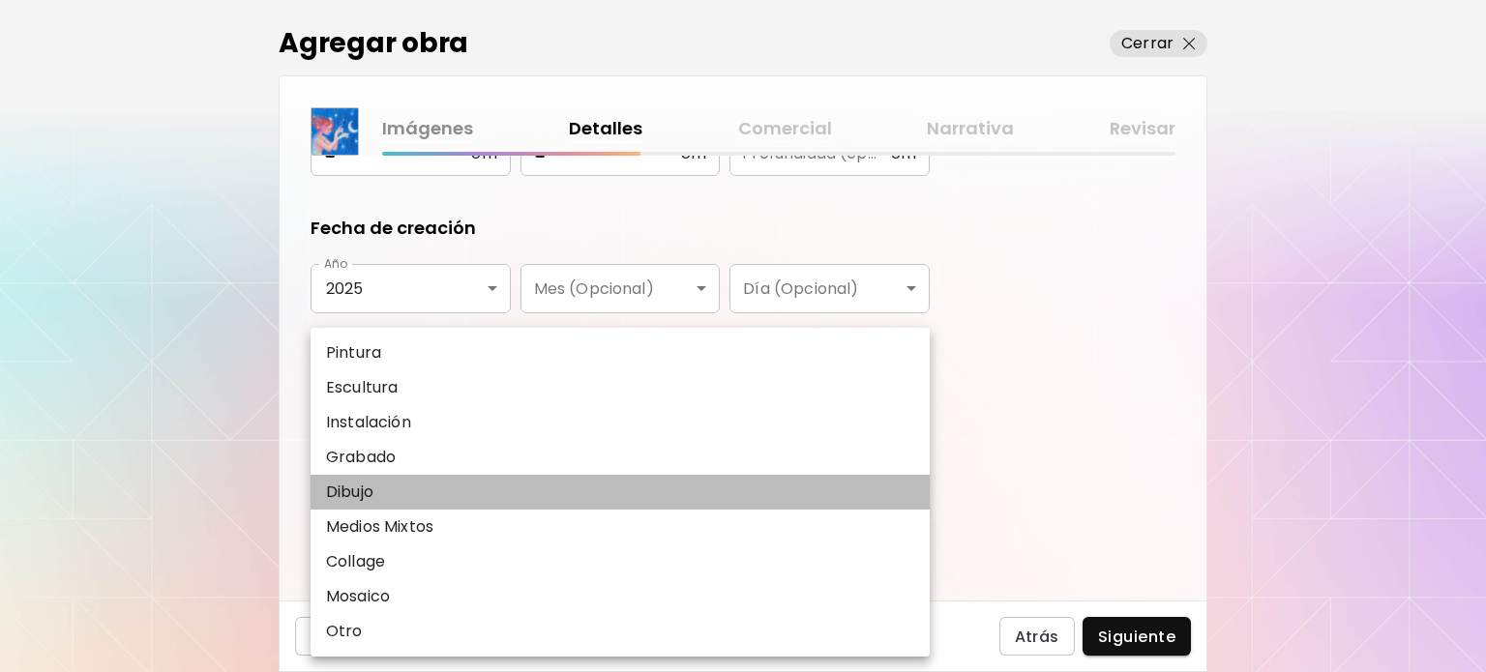
click at [366, 489] on p "Dibujo" at bounding box center [349, 492] width 47 height 23
type input "*******"
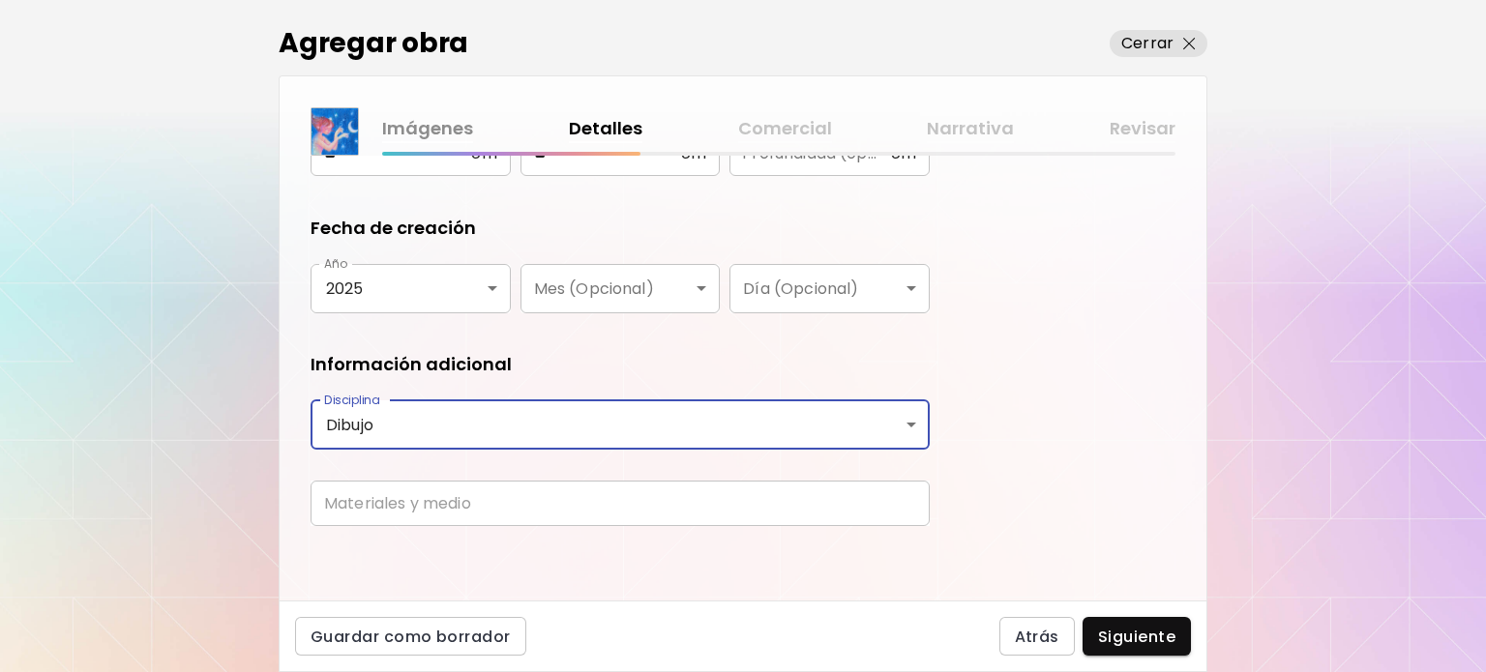
click at [381, 495] on input "text" at bounding box center [620, 503] width 619 height 45
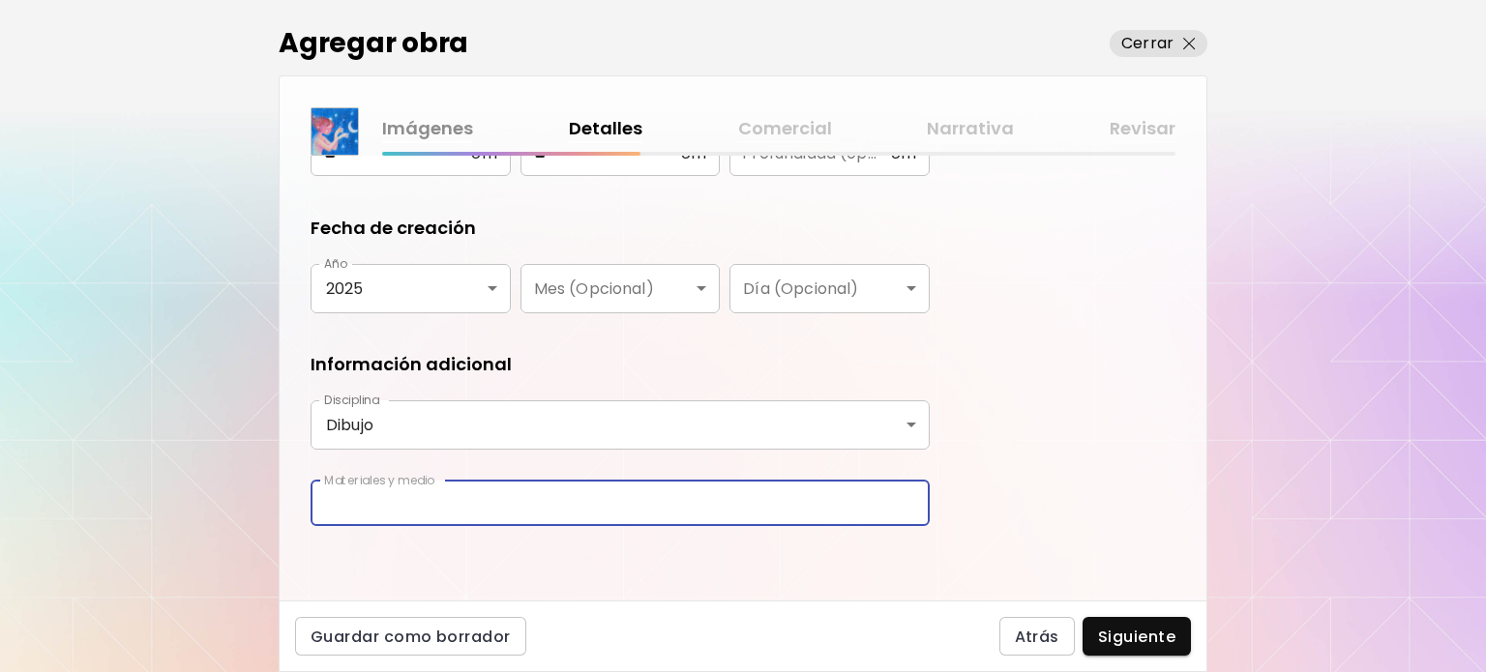
type input "**********"
click at [1160, 641] on span "Siguiente" at bounding box center [1136, 637] width 77 height 20
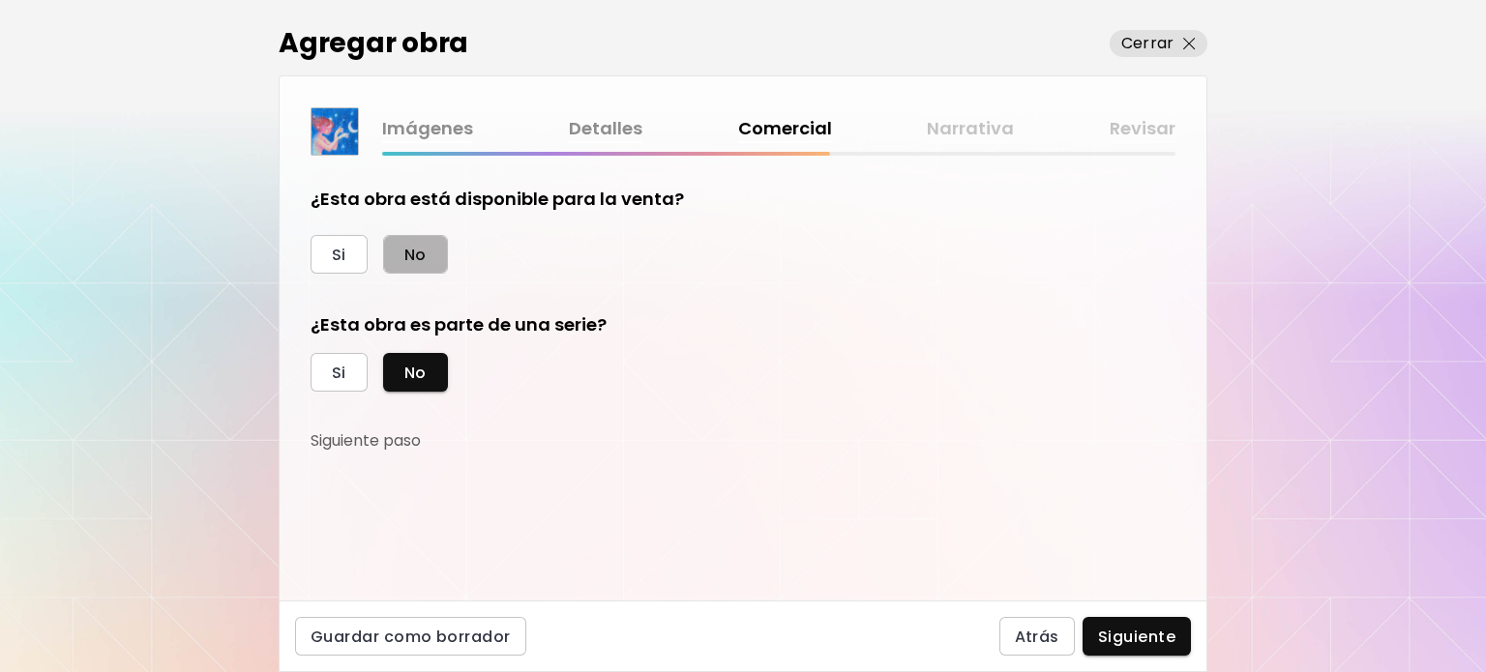
click at [433, 247] on button "No" at bounding box center [415, 254] width 65 height 39
click at [1126, 650] on button "Siguiente" at bounding box center [1137, 636] width 108 height 39
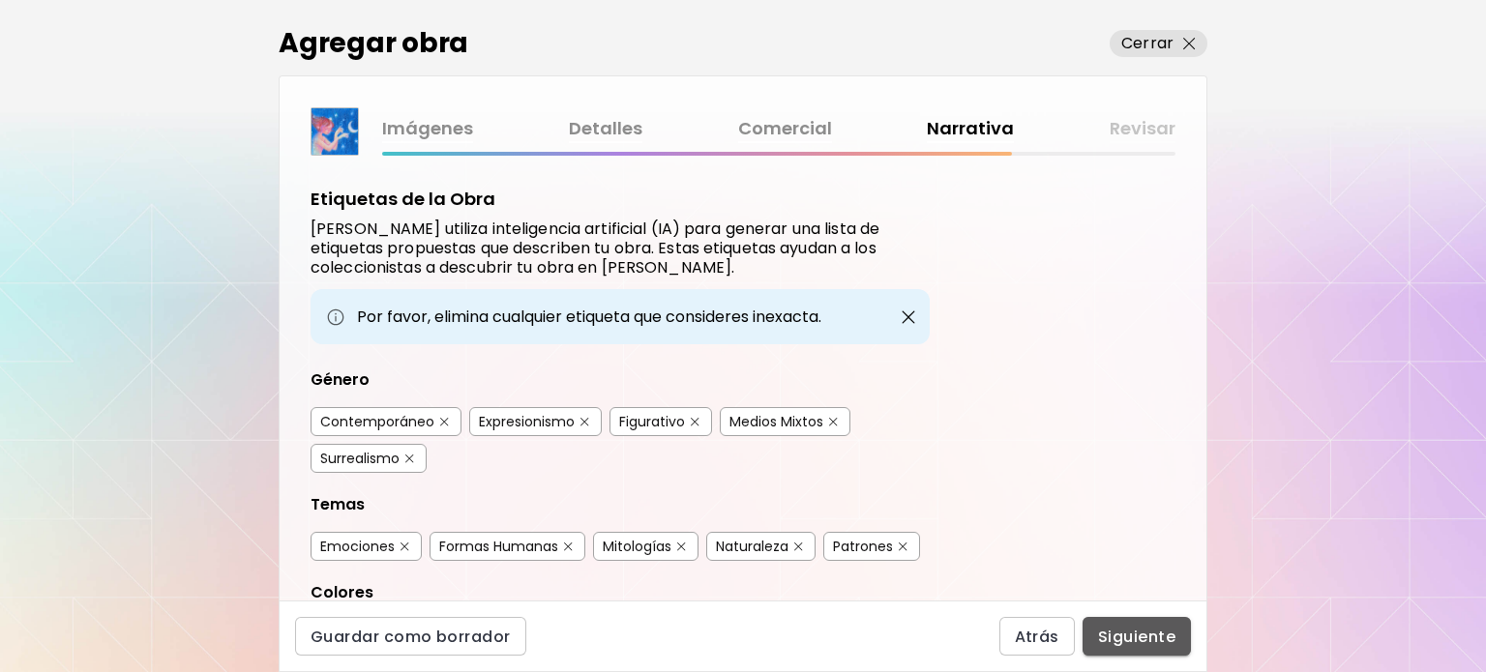
click at [1123, 649] on button "Siguiente" at bounding box center [1137, 636] width 108 height 39
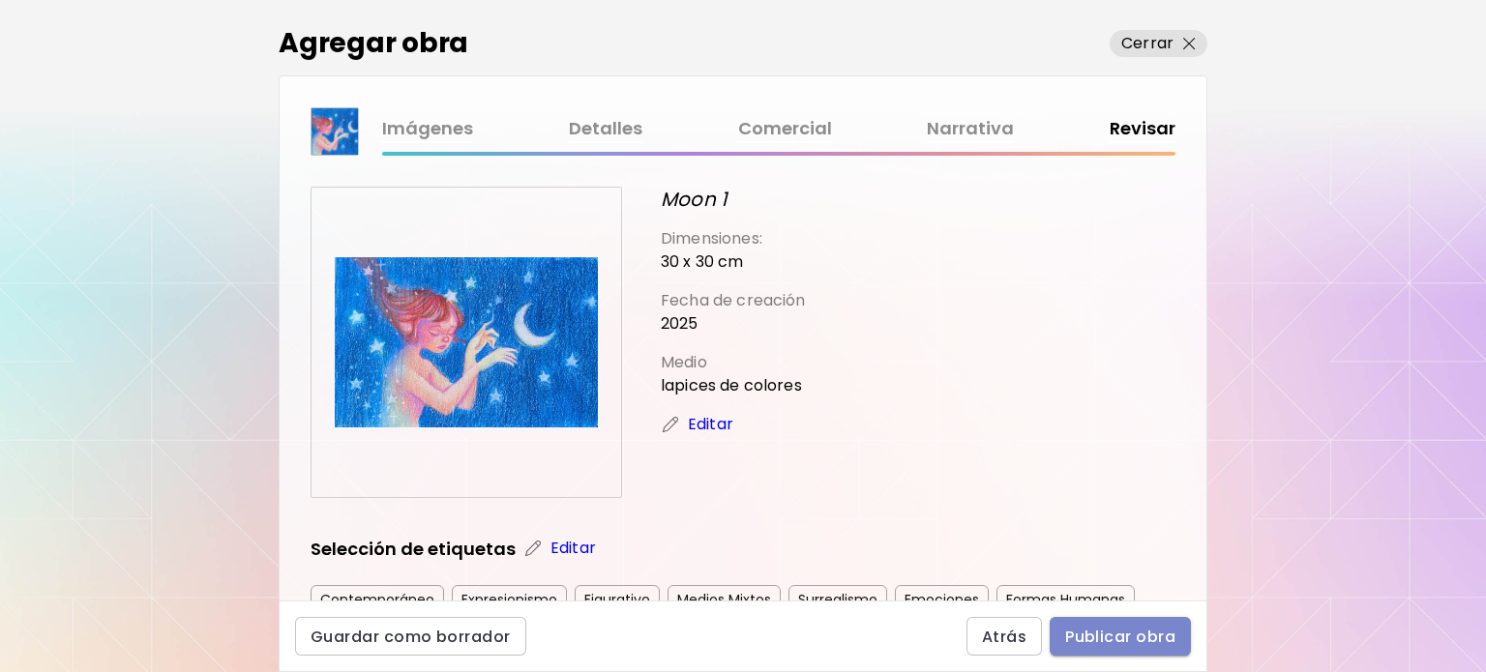
click at [1123, 645] on span "Publicar obra" at bounding box center [1120, 637] width 110 height 20
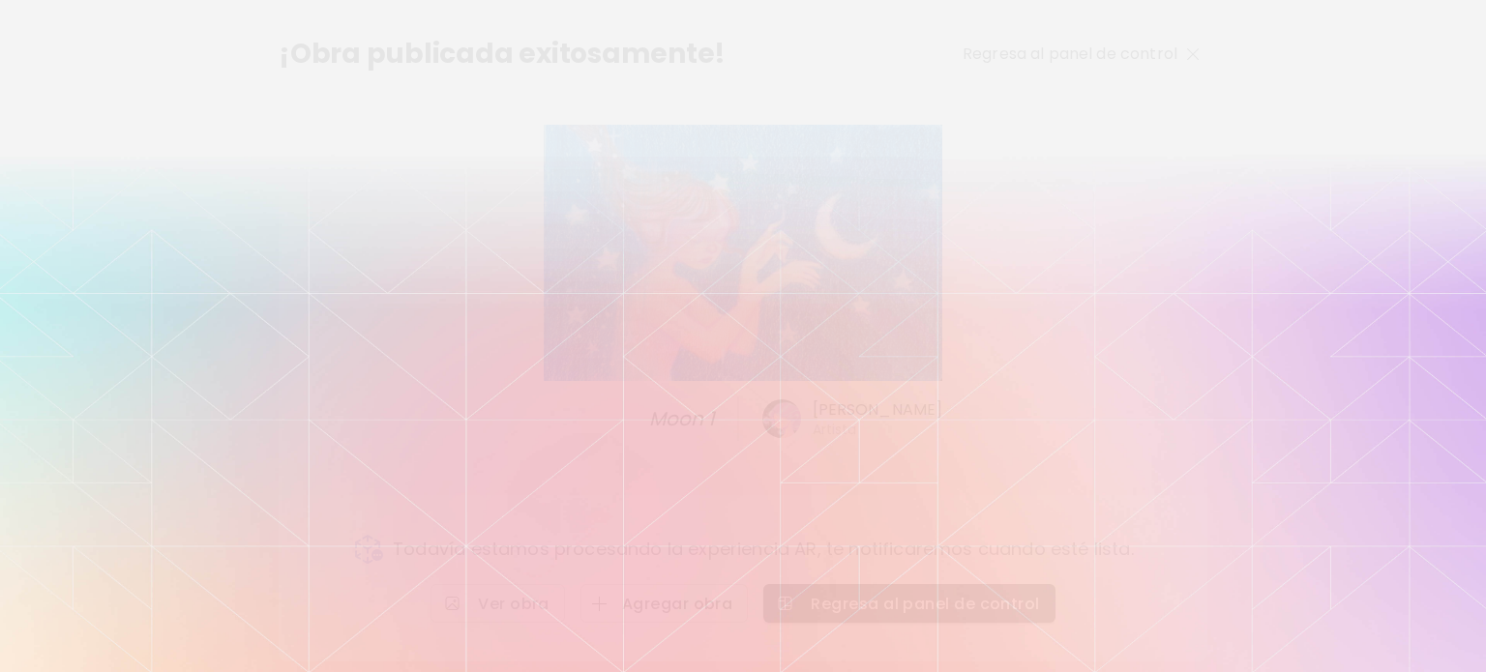
click at [611, 609] on span "button" at bounding box center [603, 604] width 22 height 15
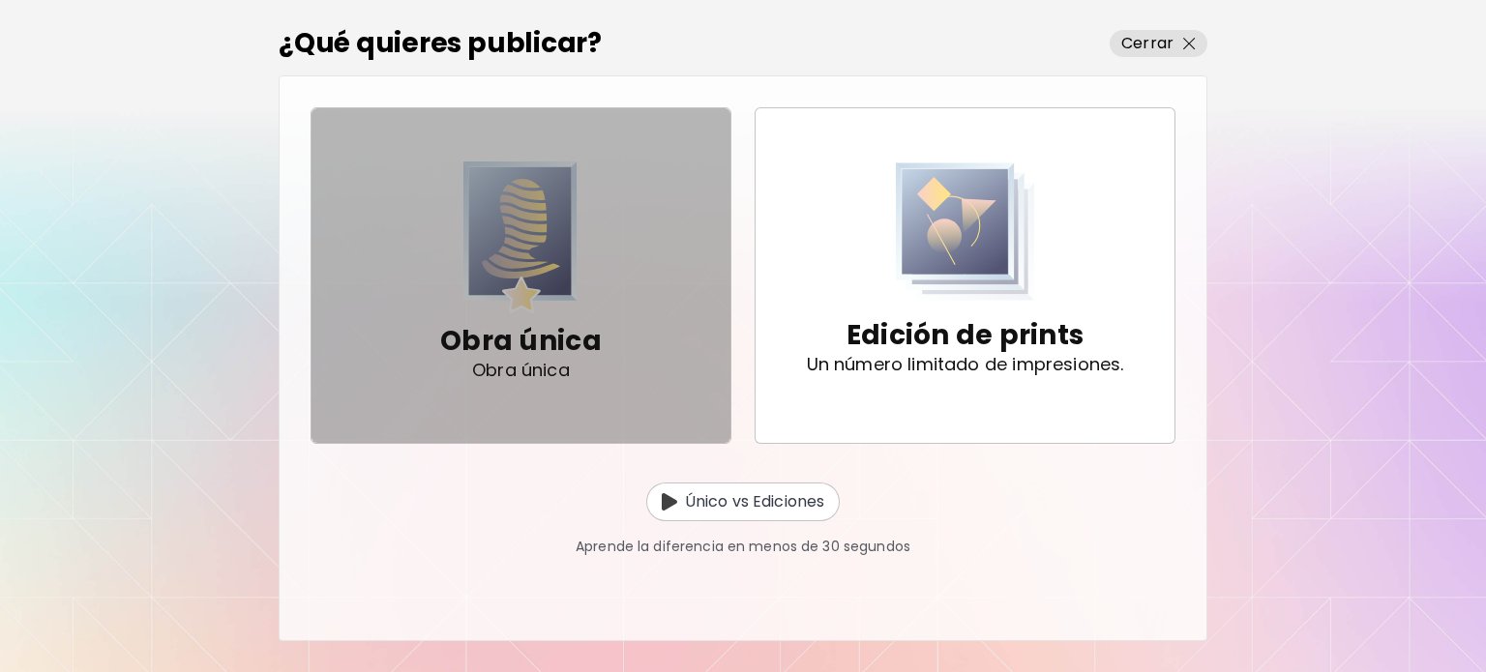
click at [631, 374] on span "Obra única Obra única" at bounding box center [521, 275] width 388 height 227
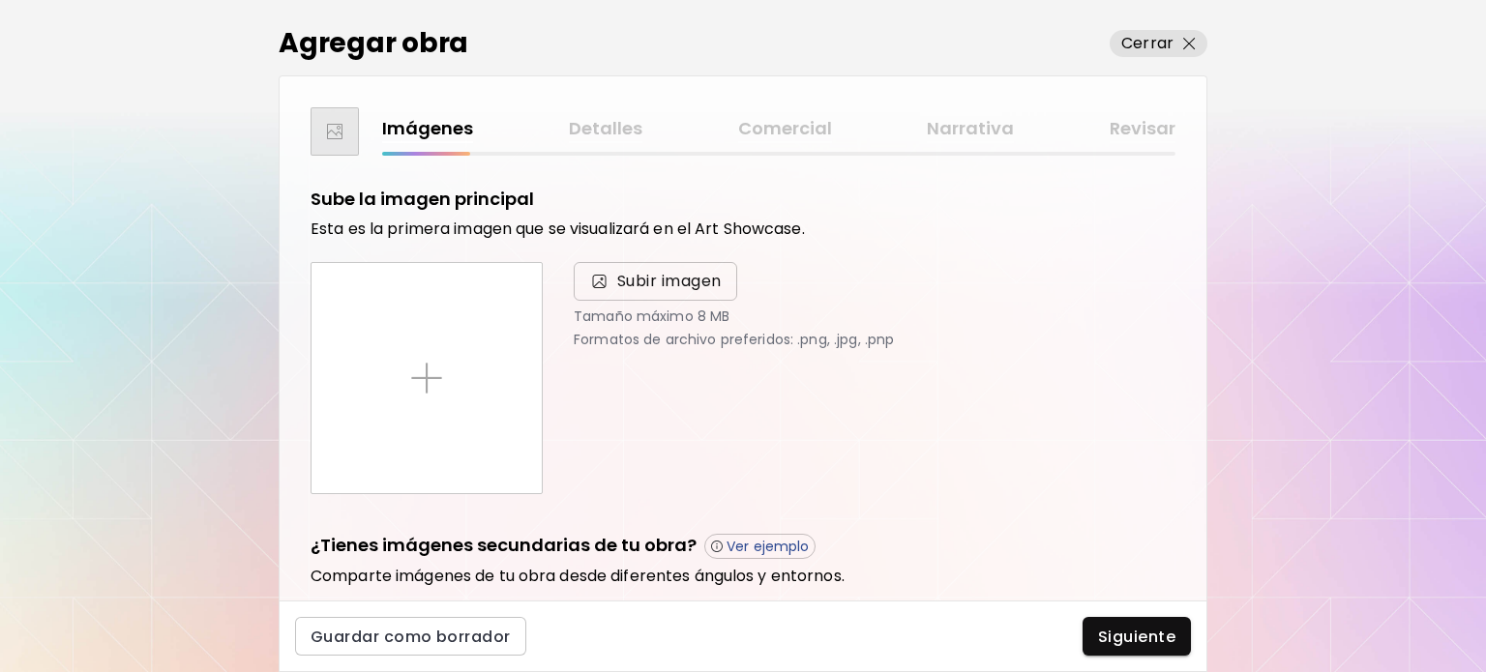
click at [671, 290] on span "Subir imagen" at bounding box center [669, 281] width 104 height 23
click at [0, 0] on input "Subir imagen" at bounding box center [0, 0] width 0 height 0
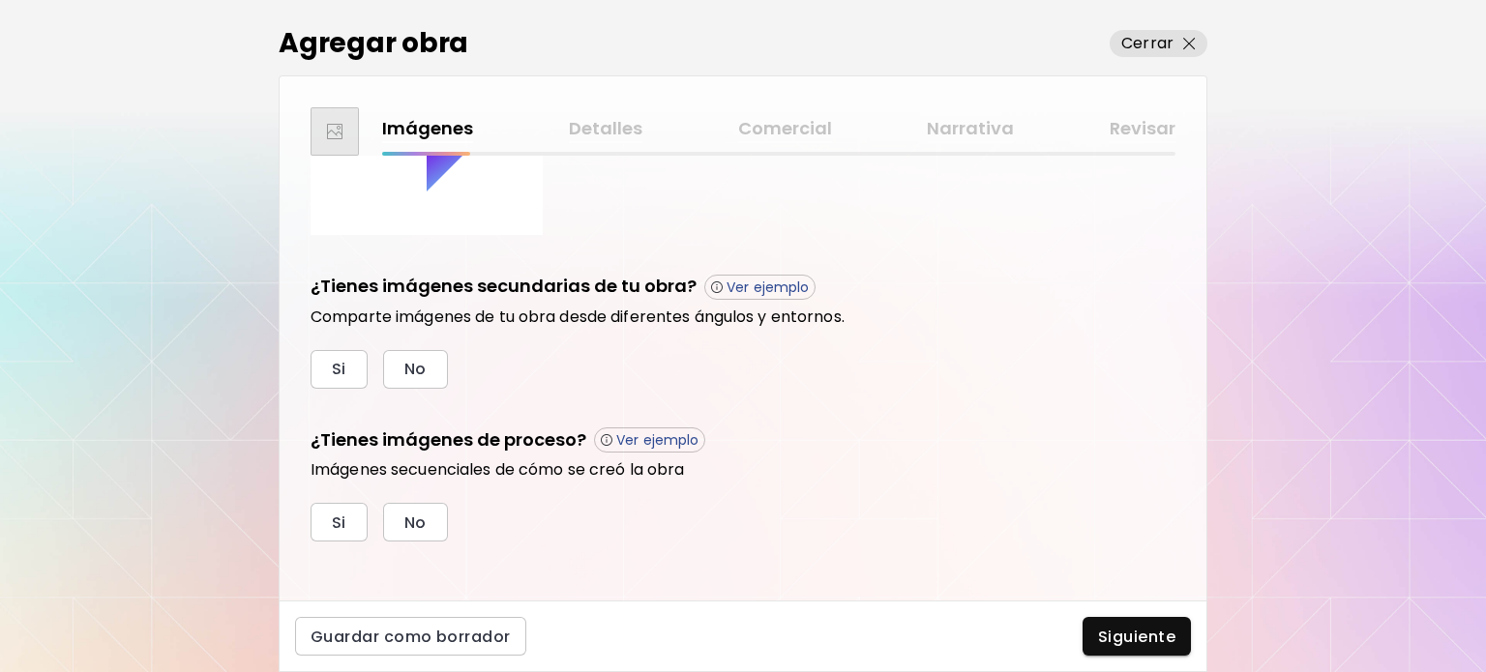
scroll to position [267, 0]
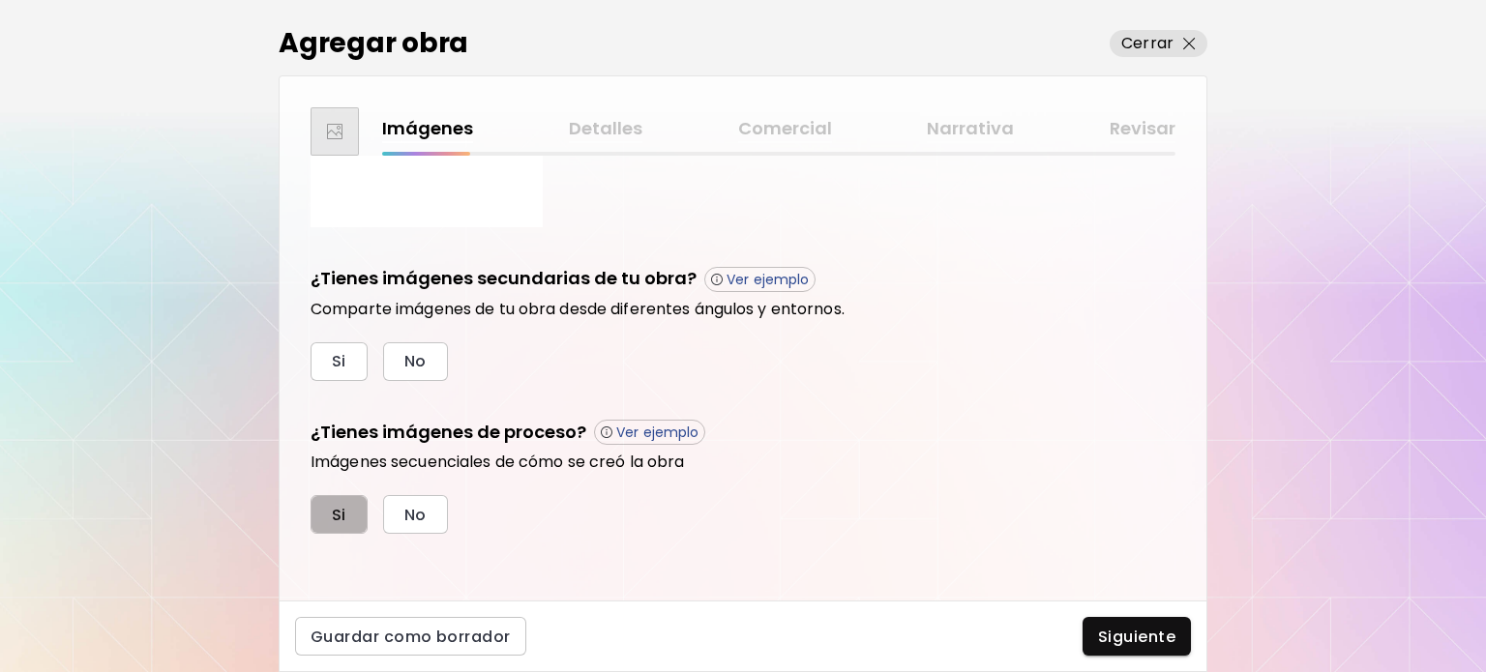
click at [332, 512] on span "Si" at bounding box center [339, 515] width 15 height 20
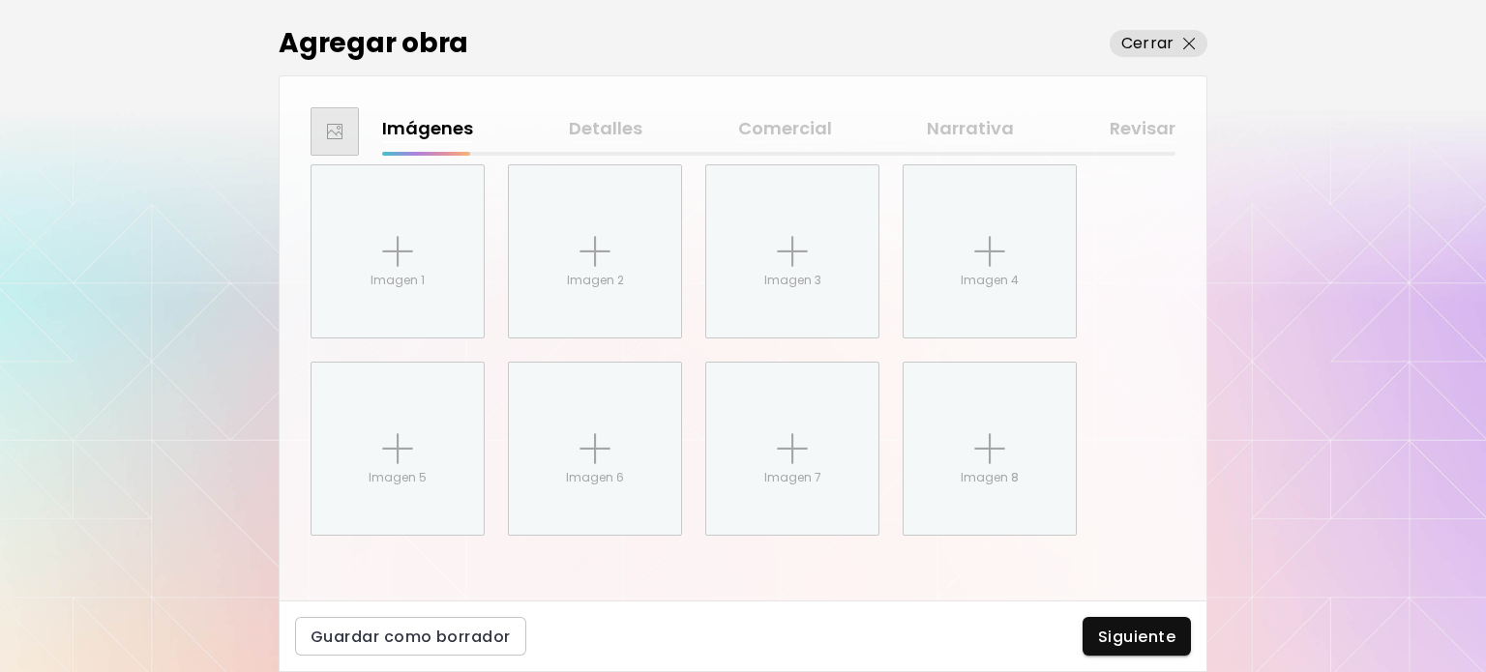
scroll to position [654, 0]
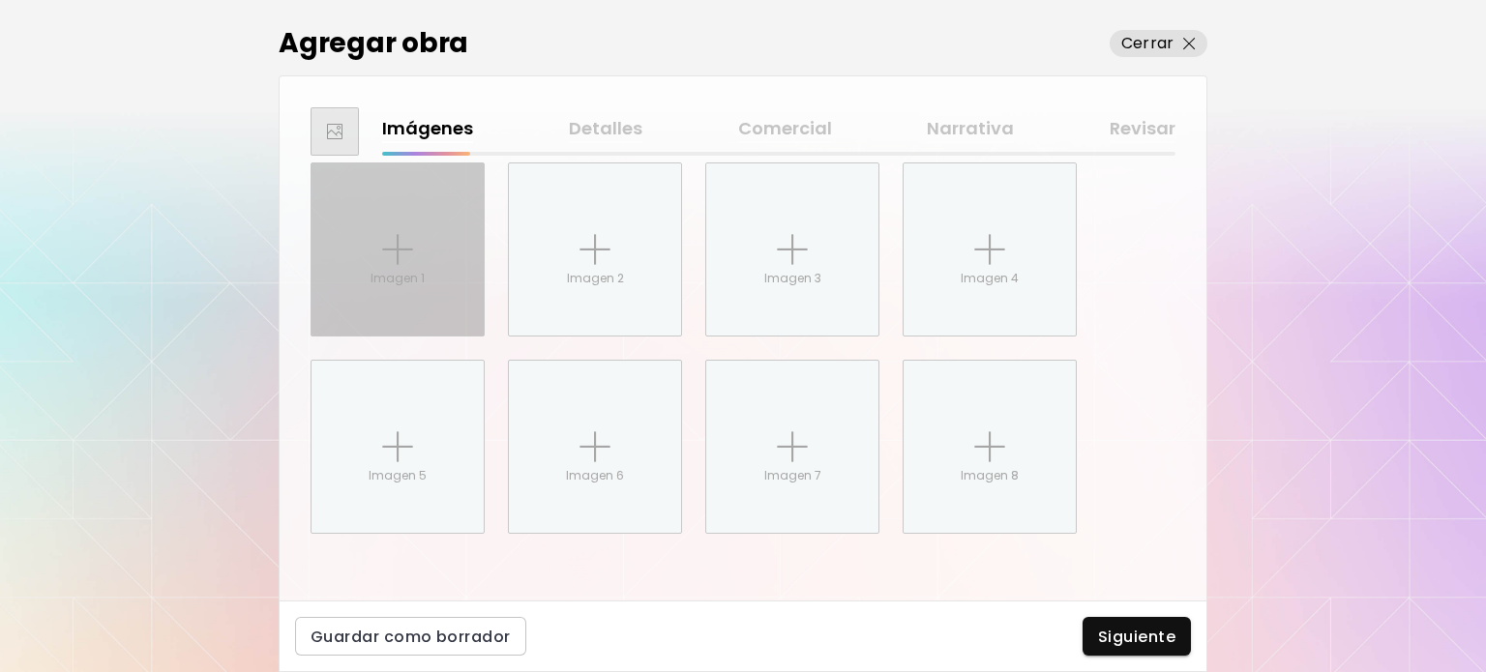
click at [460, 277] on div "Imagen 1" at bounding box center [398, 249] width 172 height 172
click at [0, 0] on input "Imagen 1" at bounding box center [0, 0] width 0 height 0
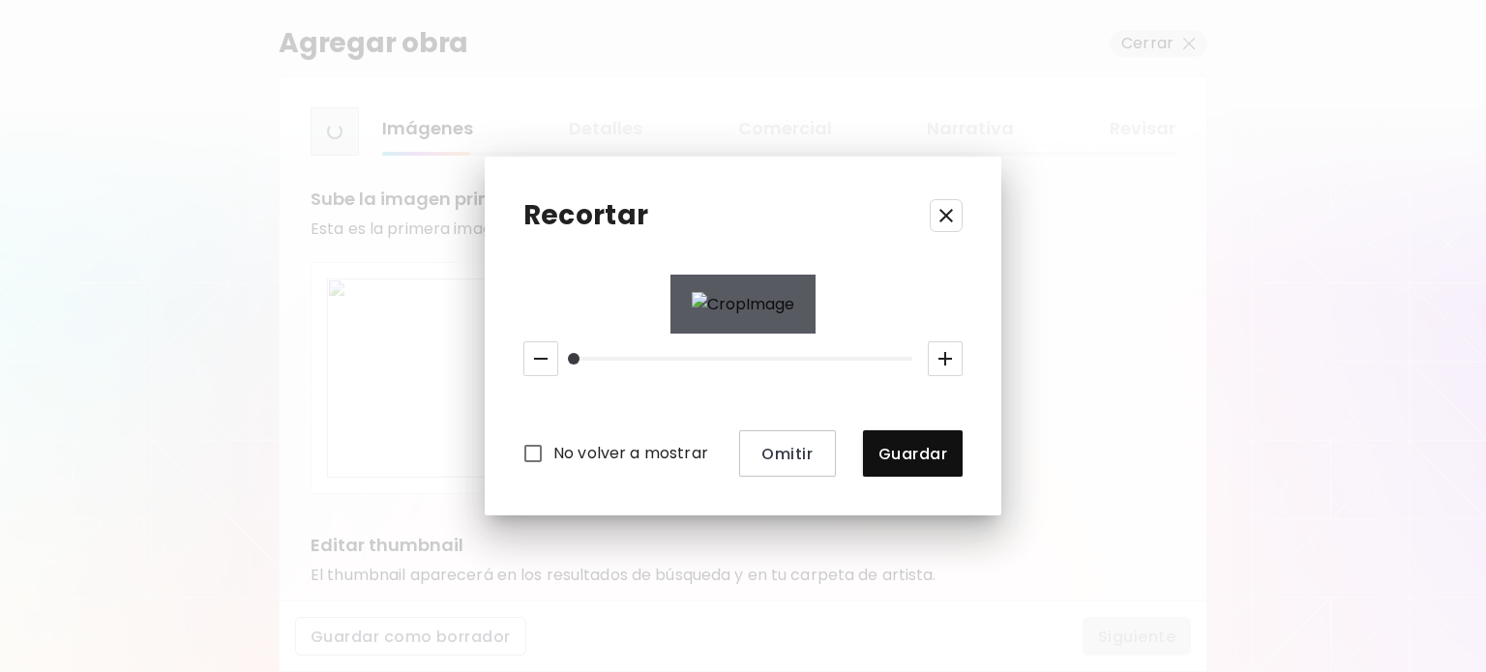
scroll to position [69, 0]
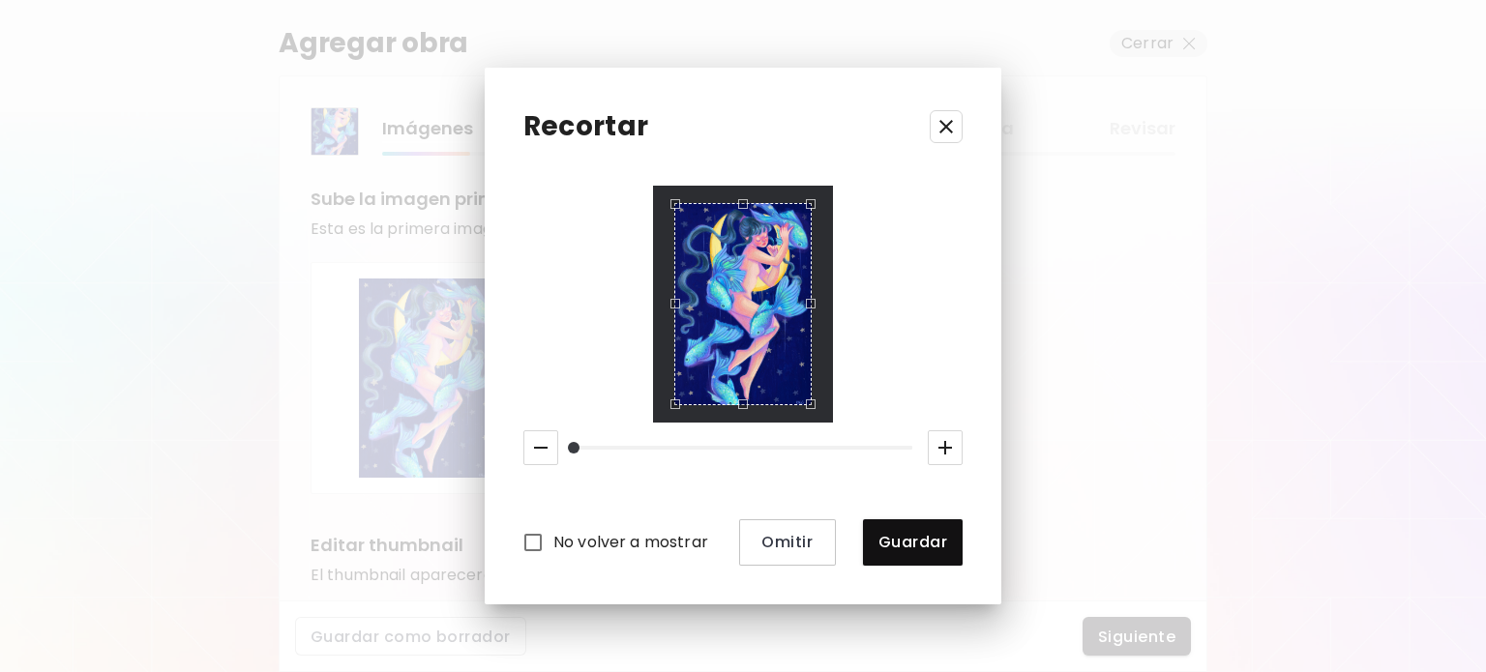
scroll to position [964, 0]
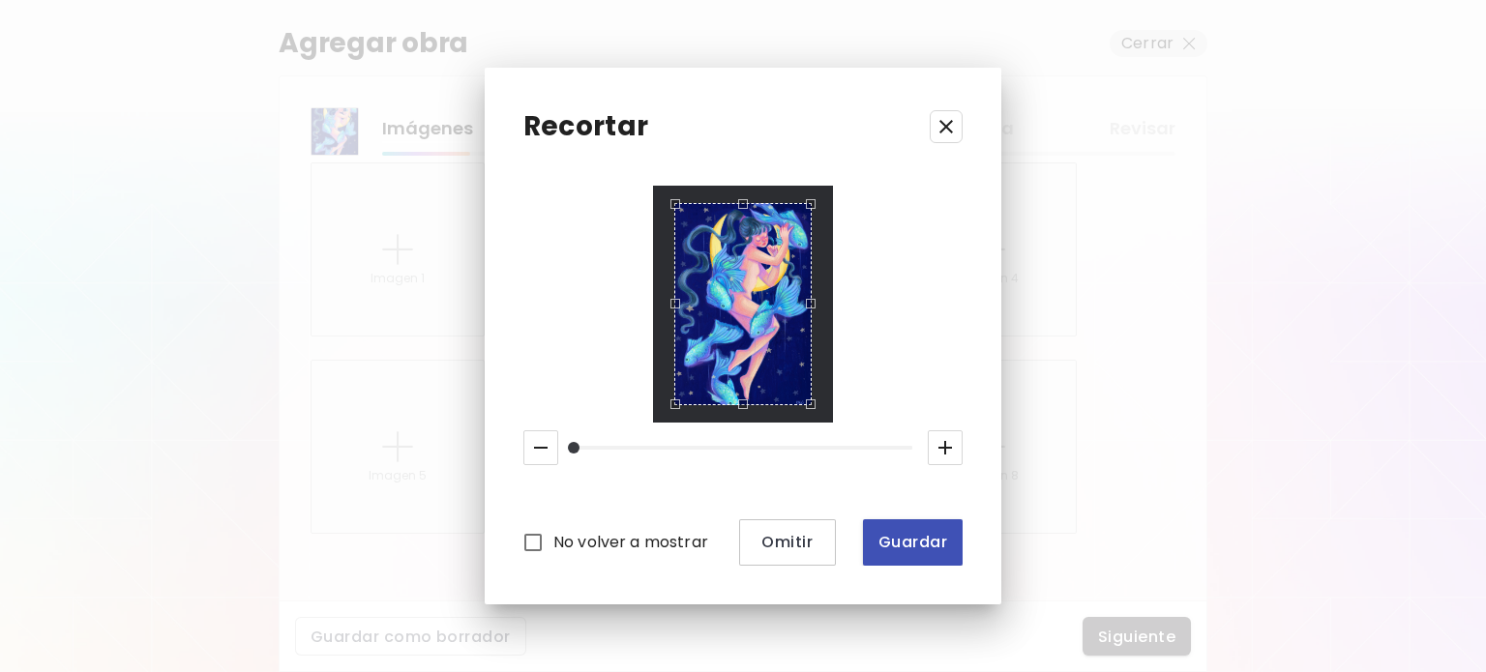
click at [919, 525] on button "Guardar" at bounding box center [913, 543] width 100 height 46
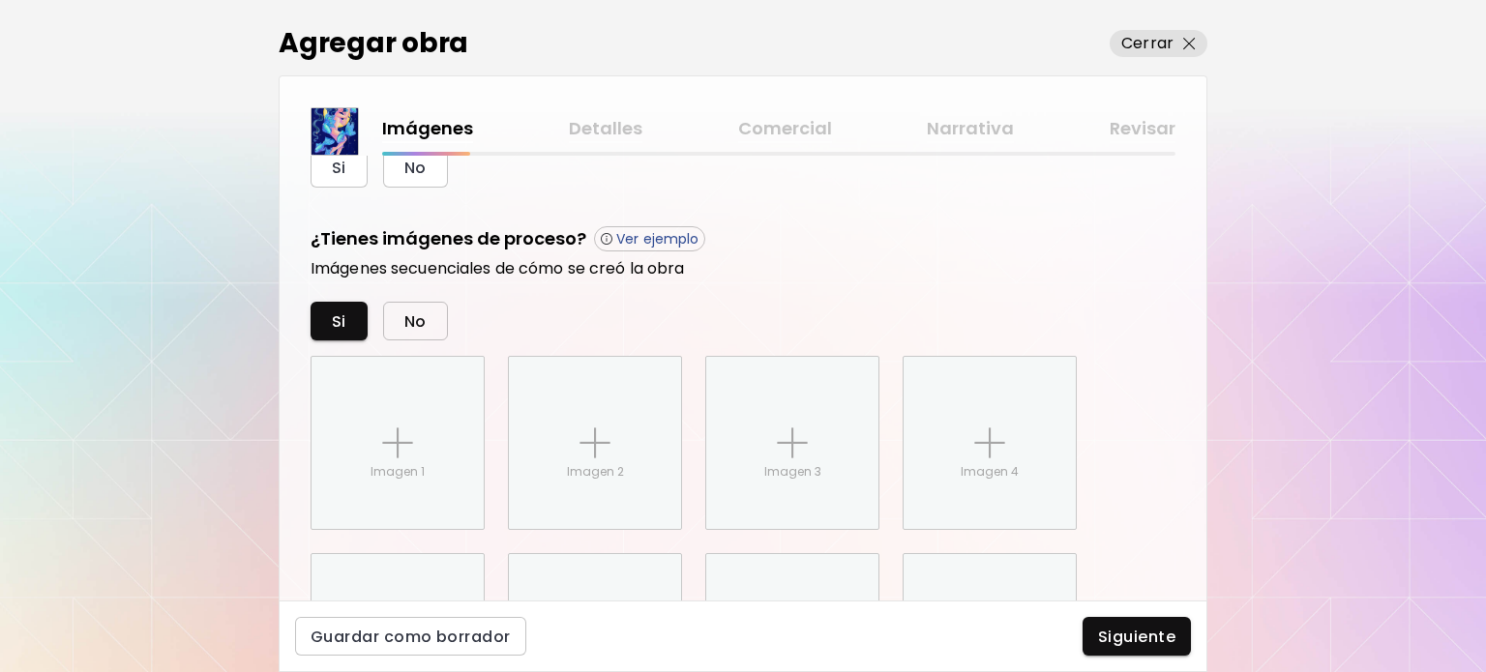
click at [384, 316] on button "No" at bounding box center [415, 321] width 65 height 39
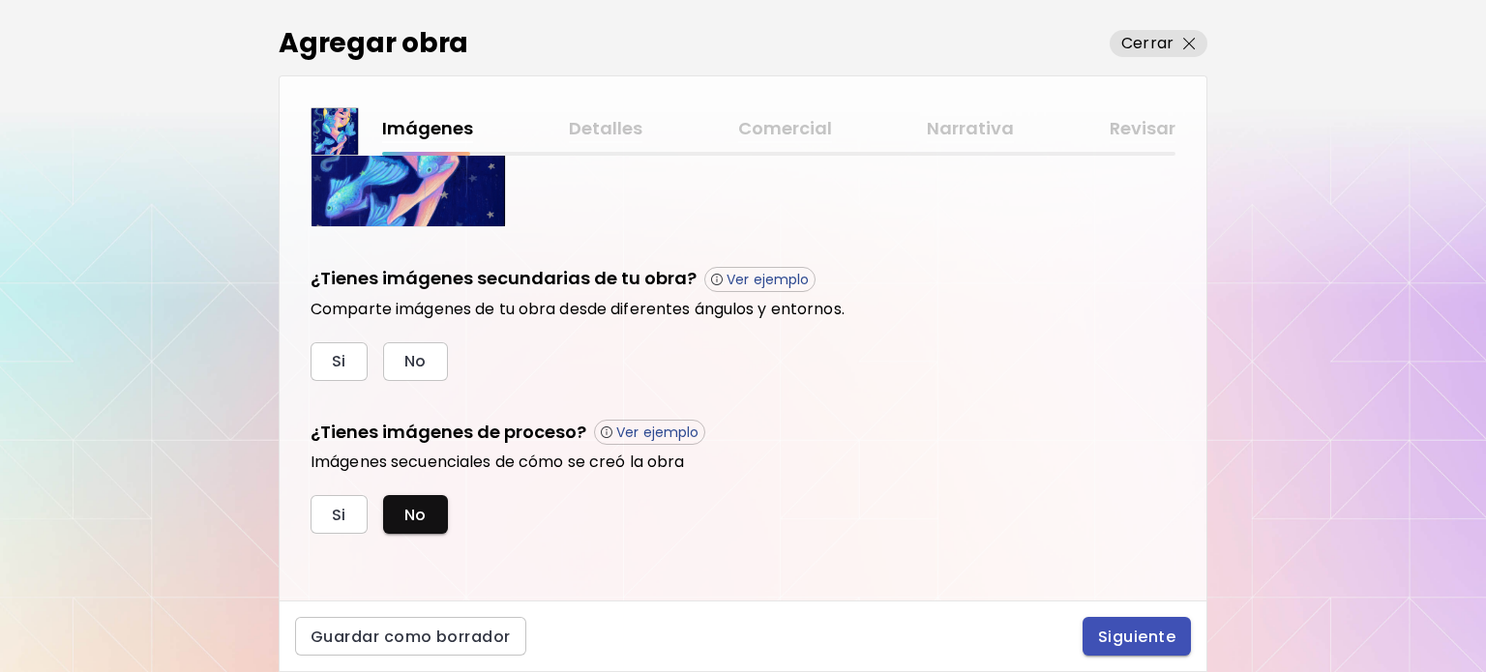
click at [1121, 639] on span "Siguiente" at bounding box center [1136, 637] width 77 height 20
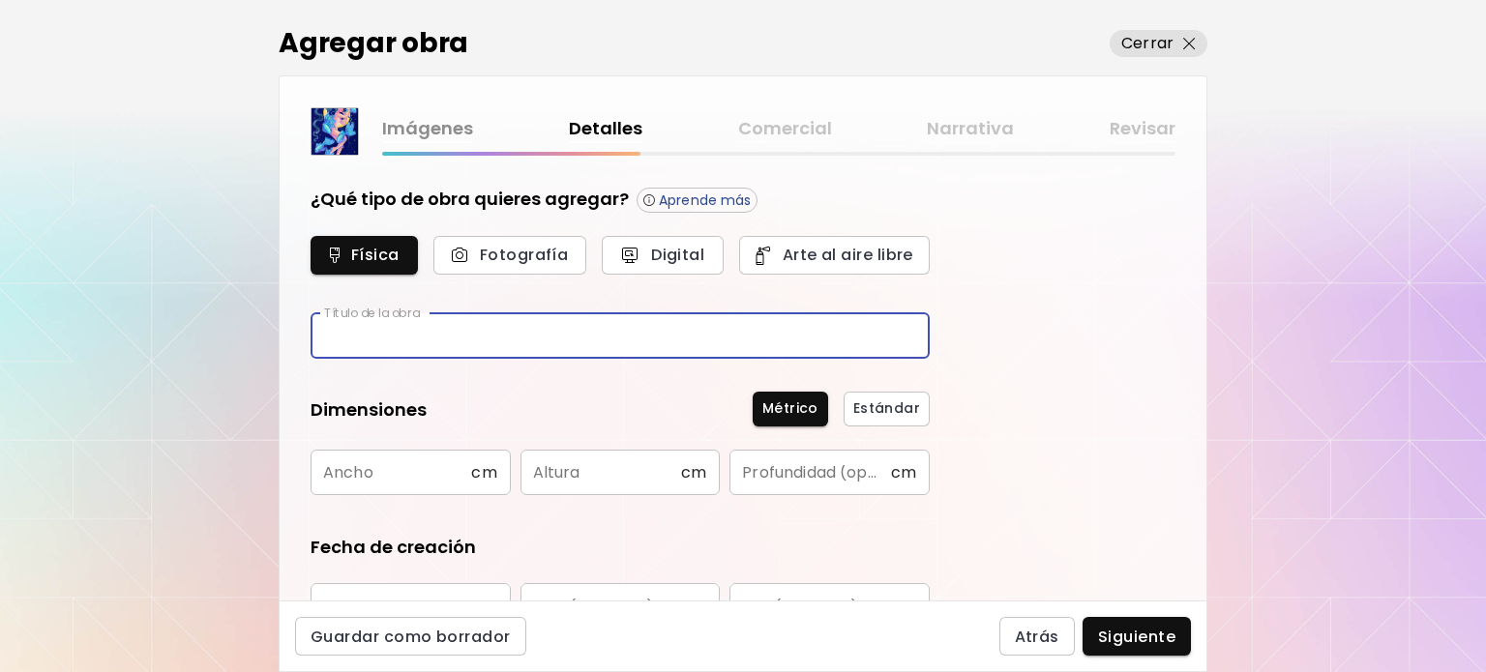
click at [608, 316] on input "text" at bounding box center [620, 335] width 619 height 45
type input "*********"
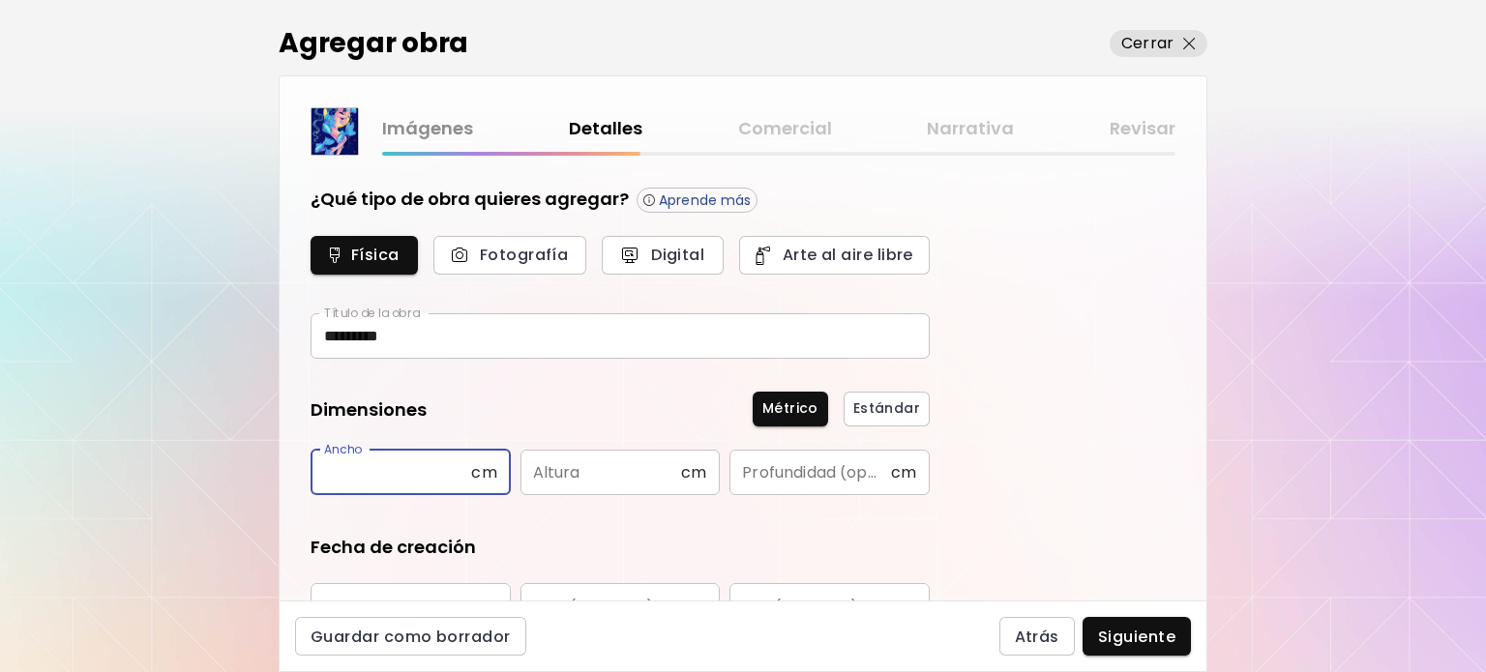
click at [413, 474] on input "text" at bounding box center [391, 472] width 161 height 45
type input "*"
type input "**"
click at [584, 473] on input "text" at bounding box center [600, 472] width 161 height 45
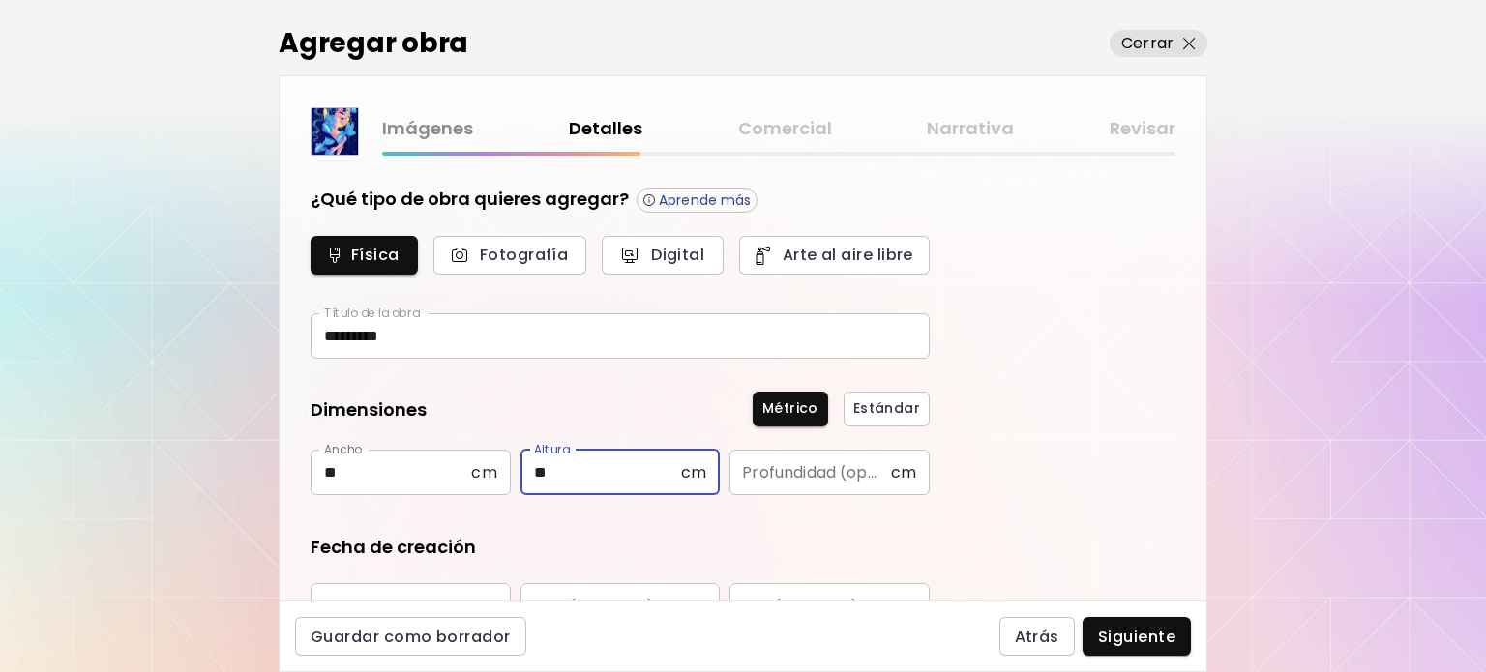
type input "**"
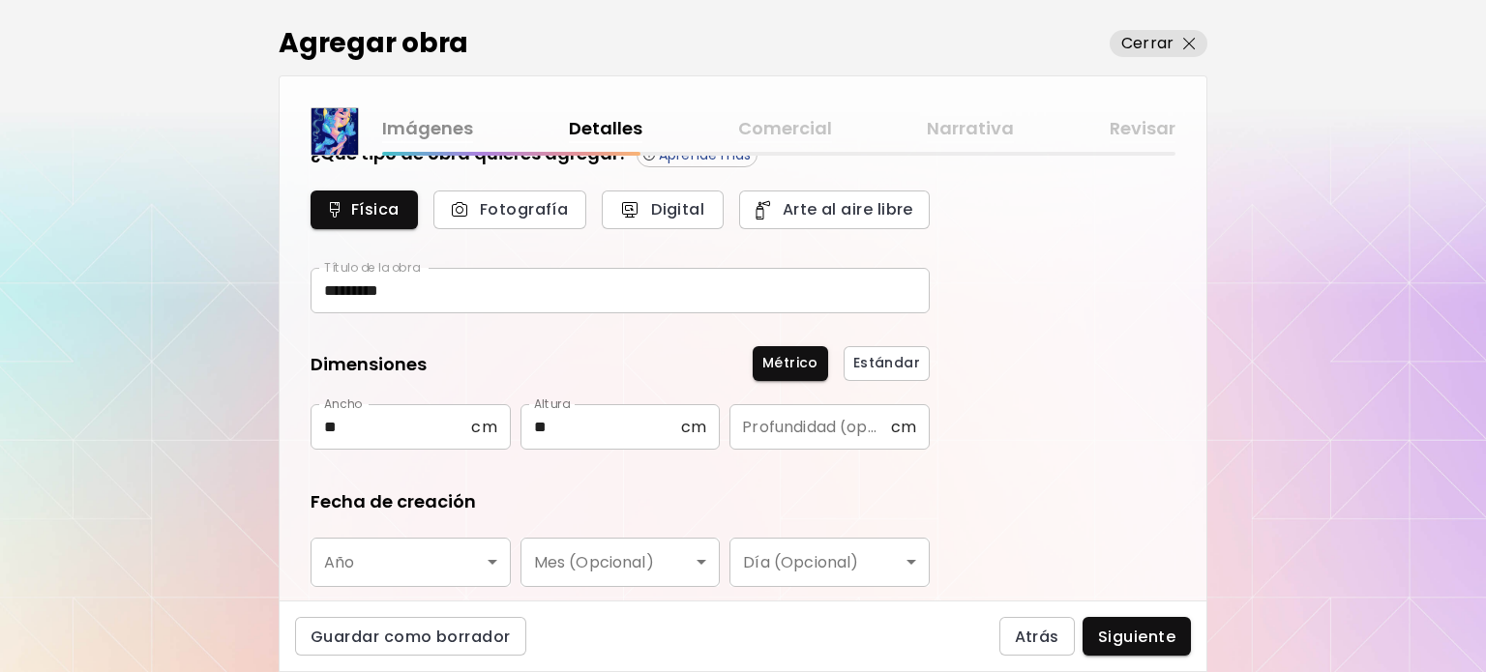
scroll to position [290, 0]
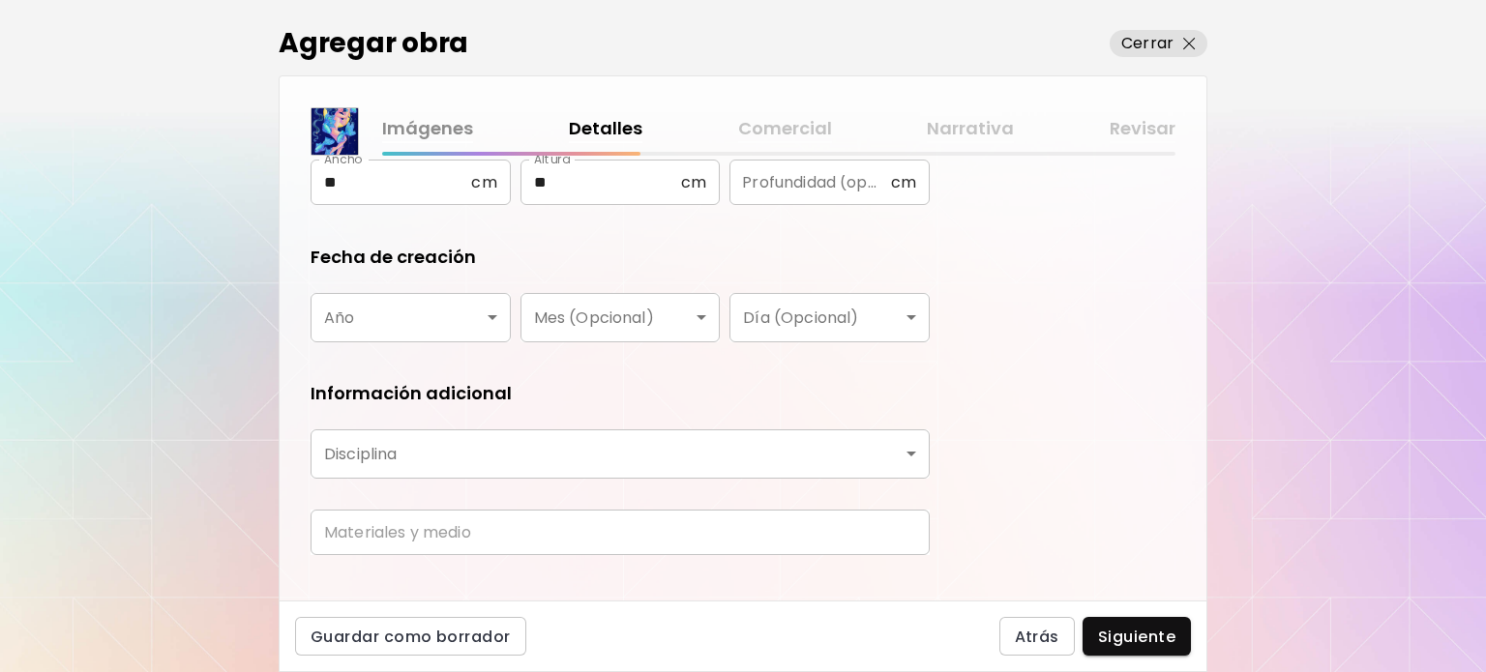
click at [407, 320] on body "[DOMAIN_NAME]/bngsart Agregar obra Administrar obras Editar perfil My BioLink C…" at bounding box center [743, 336] width 1486 height 672
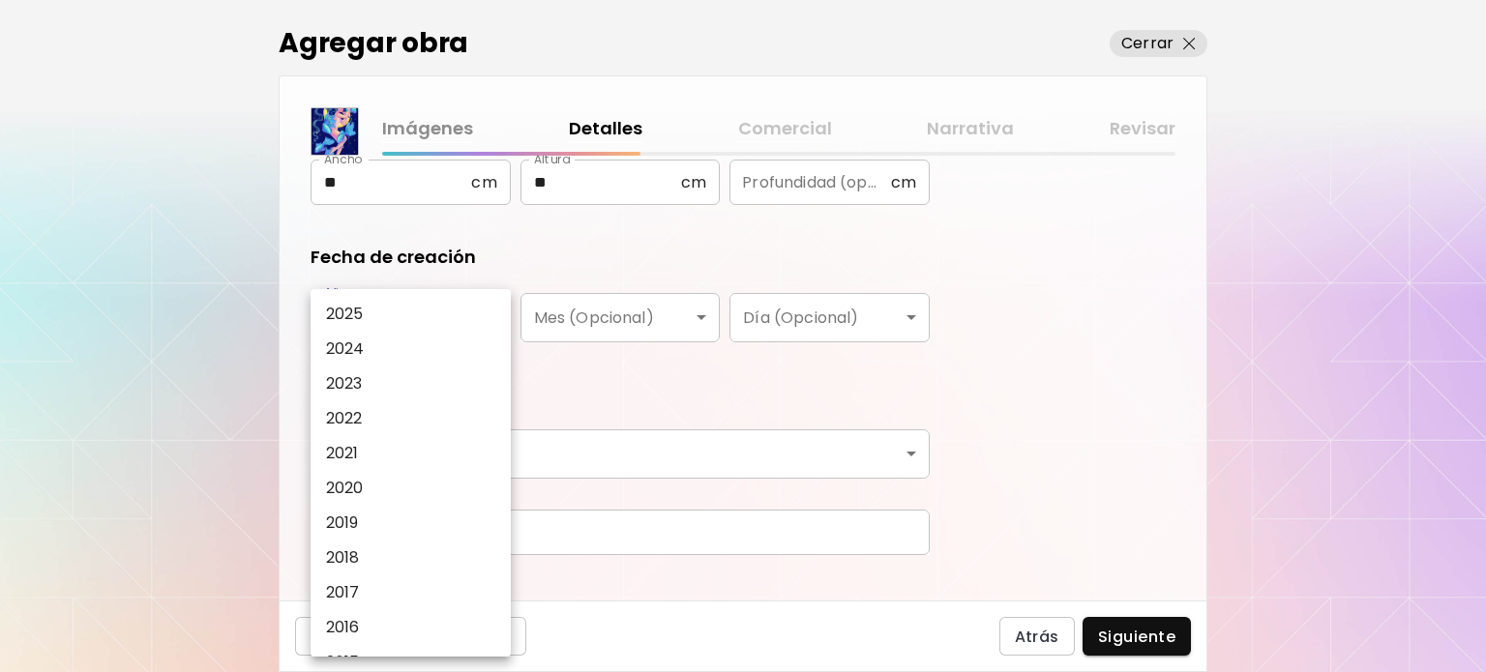
click at [393, 320] on li "2025" at bounding box center [416, 314] width 210 height 35
type input "****"
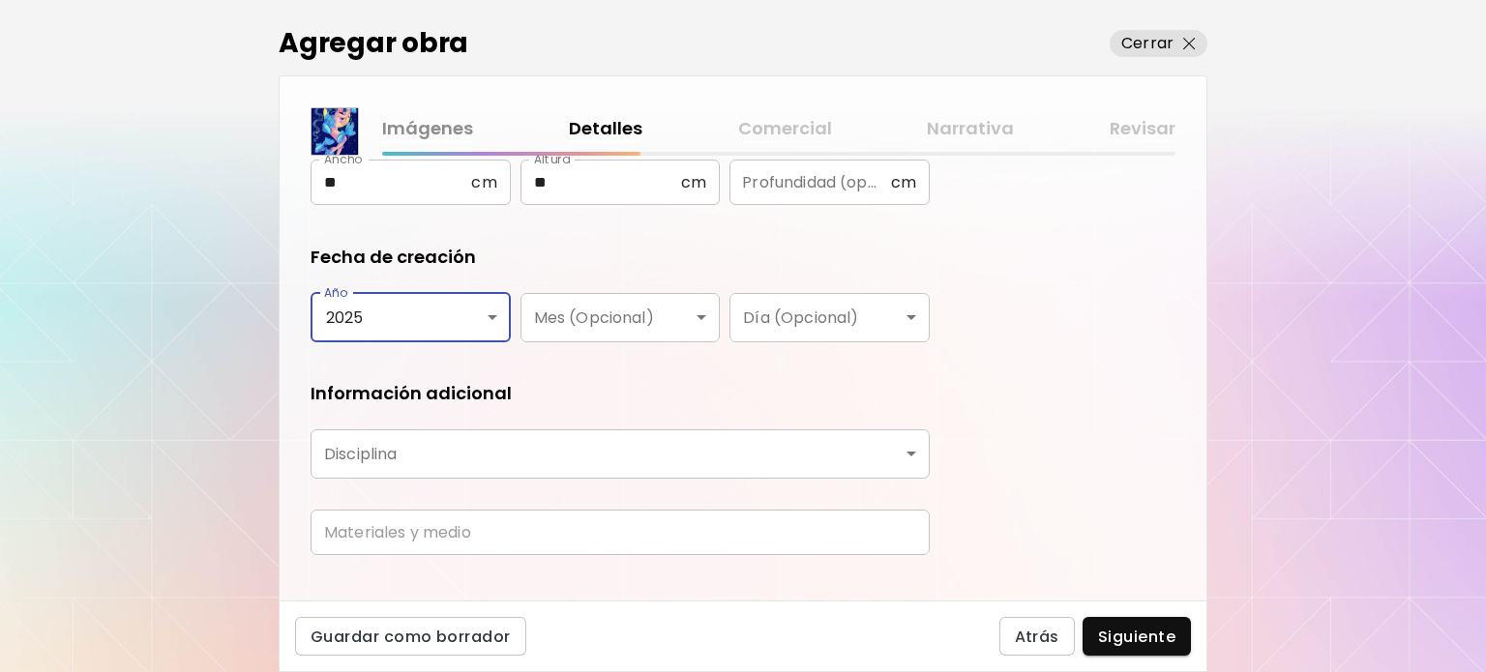
click at [657, 324] on body "[DOMAIN_NAME]/bngsart Agregar obra Administrar obras Editar perfil My BioLink C…" at bounding box center [743, 336] width 1486 height 672
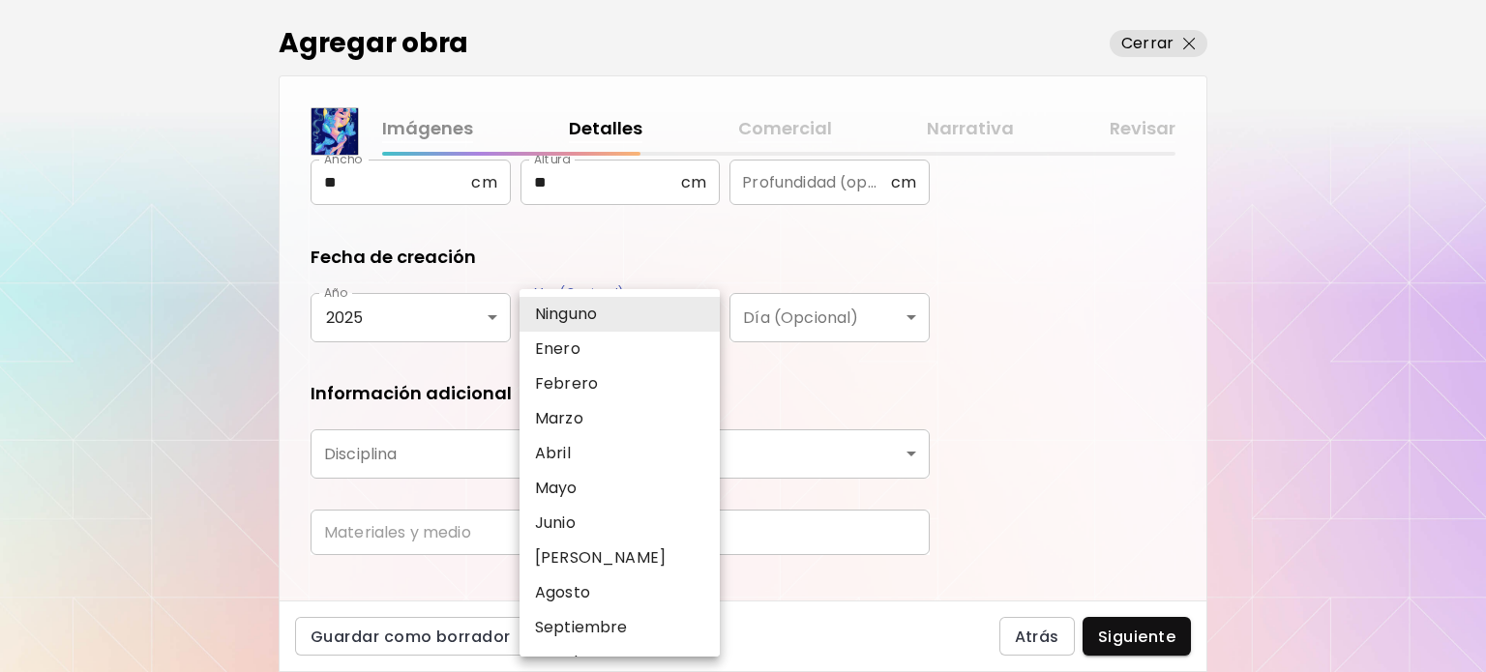
click at [592, 351] on li "Enero" at bounding box center [625, 349] width 210 height 35
type input "*****"
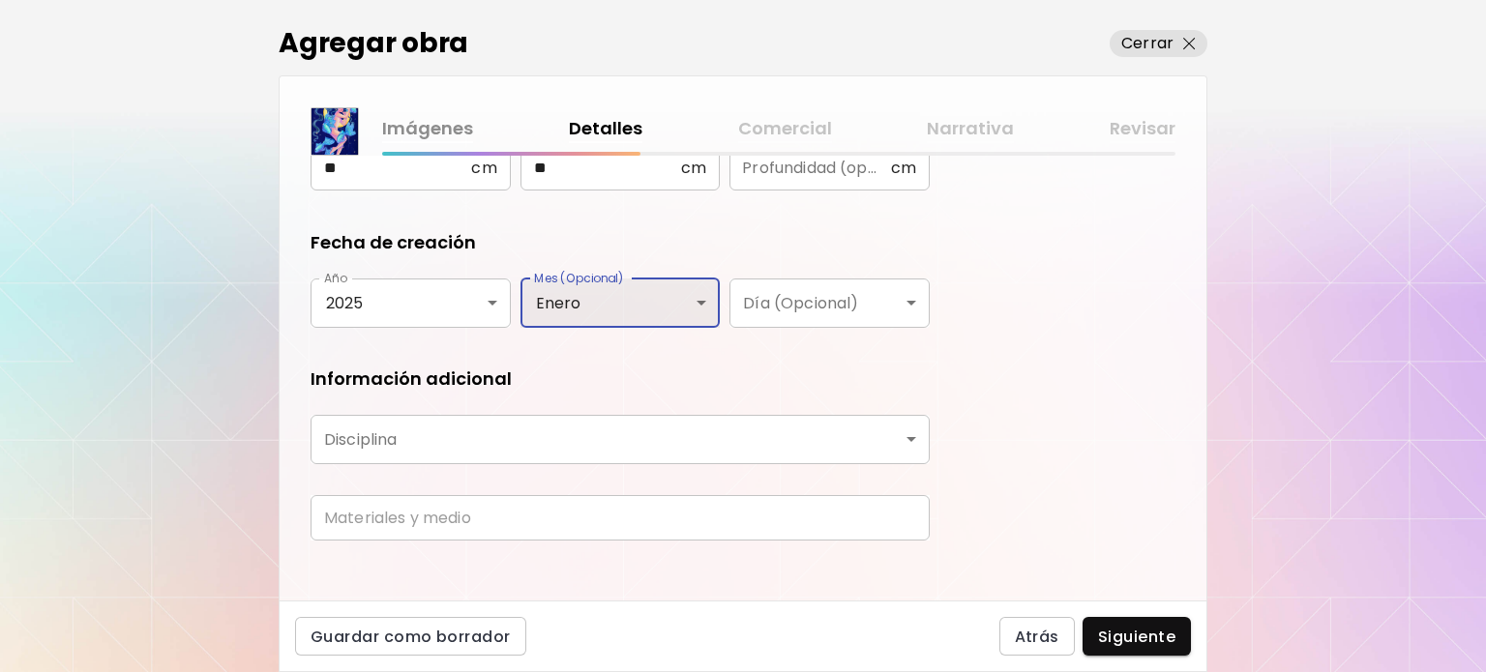
scroll to position [319, 0]
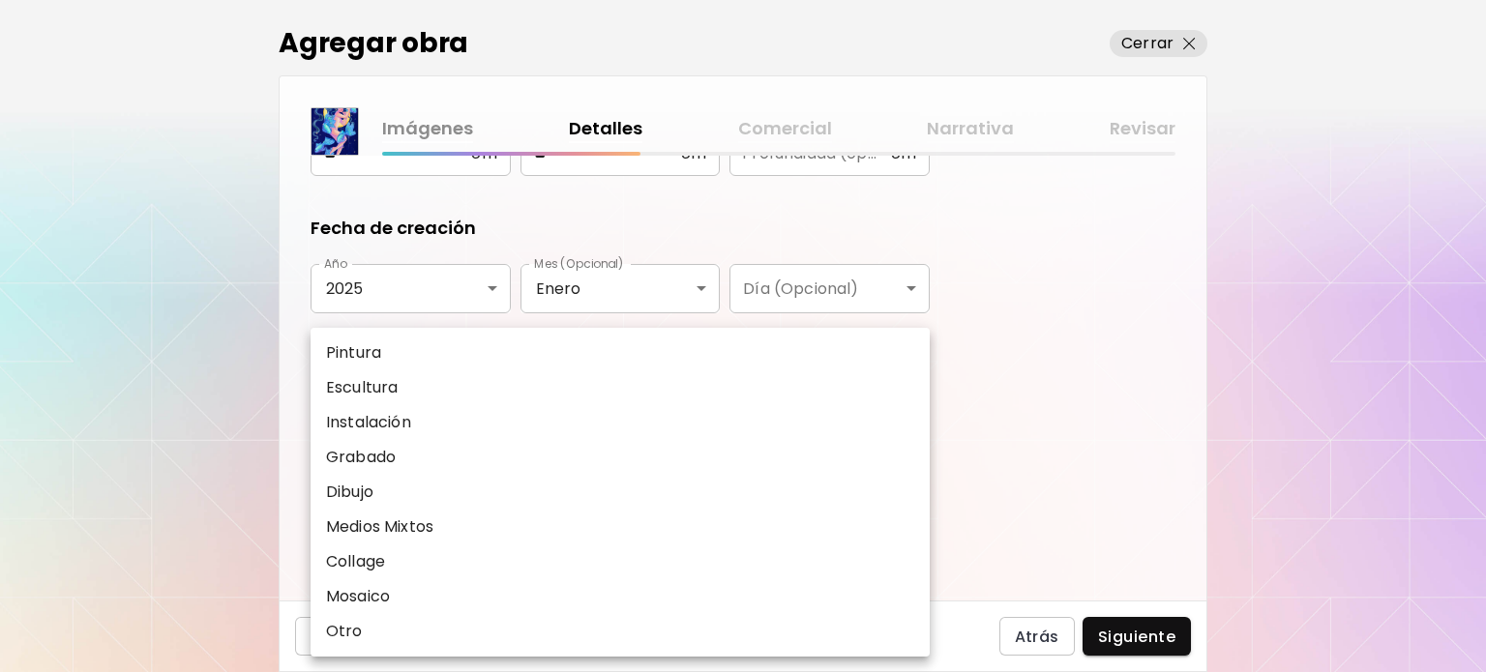
click at [553, 410] on body "[DOMAIN_NAME]/bngsart Agregar obra Administrar obras Editar perfil My BioLink C…" at bounding box center [743, 336] width 1486 height 672
click at [380, 537] on p "Medios Mixtos" at bounding box center [379, 527] width 107 height 23
type input "**********"
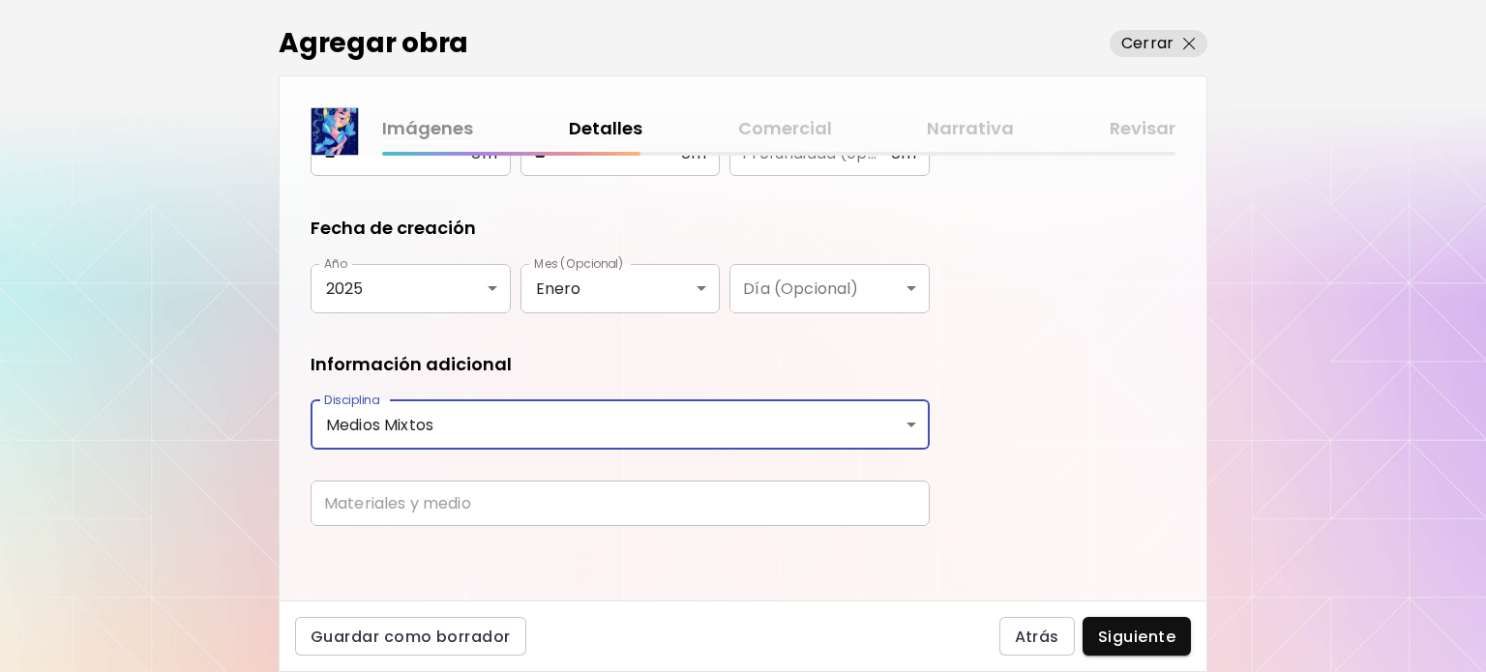
click at [383, 506] on input "text" at bounding box center [620, 503] width 619 height 45
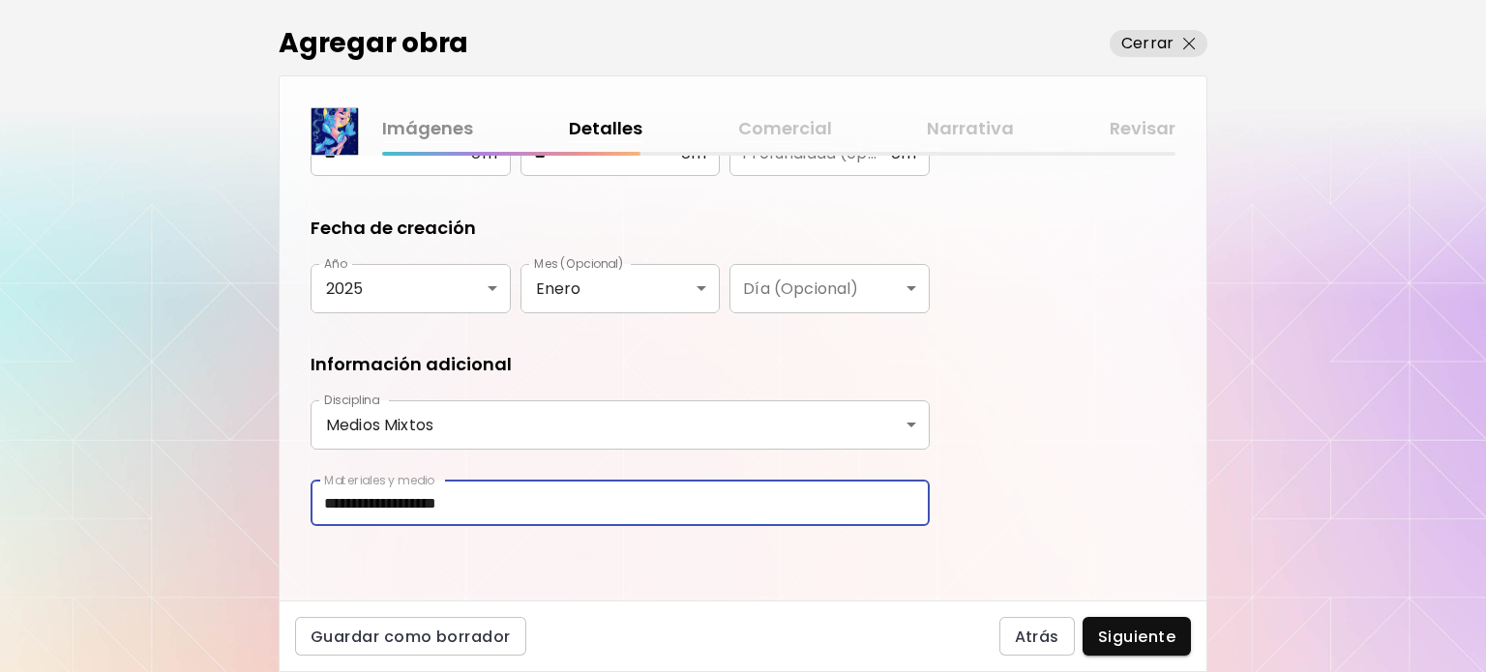
click at [513, 490] on input "**********" at bounding box center [620, 503] width 619 height 45
click at [462, 506] on input "**********" at bounding box center [620, 503] width 619 height 45
type input "**********"
click at [1137, 627] on span "Siguiente" at bounding box center [1136, 637] width 77 height 20
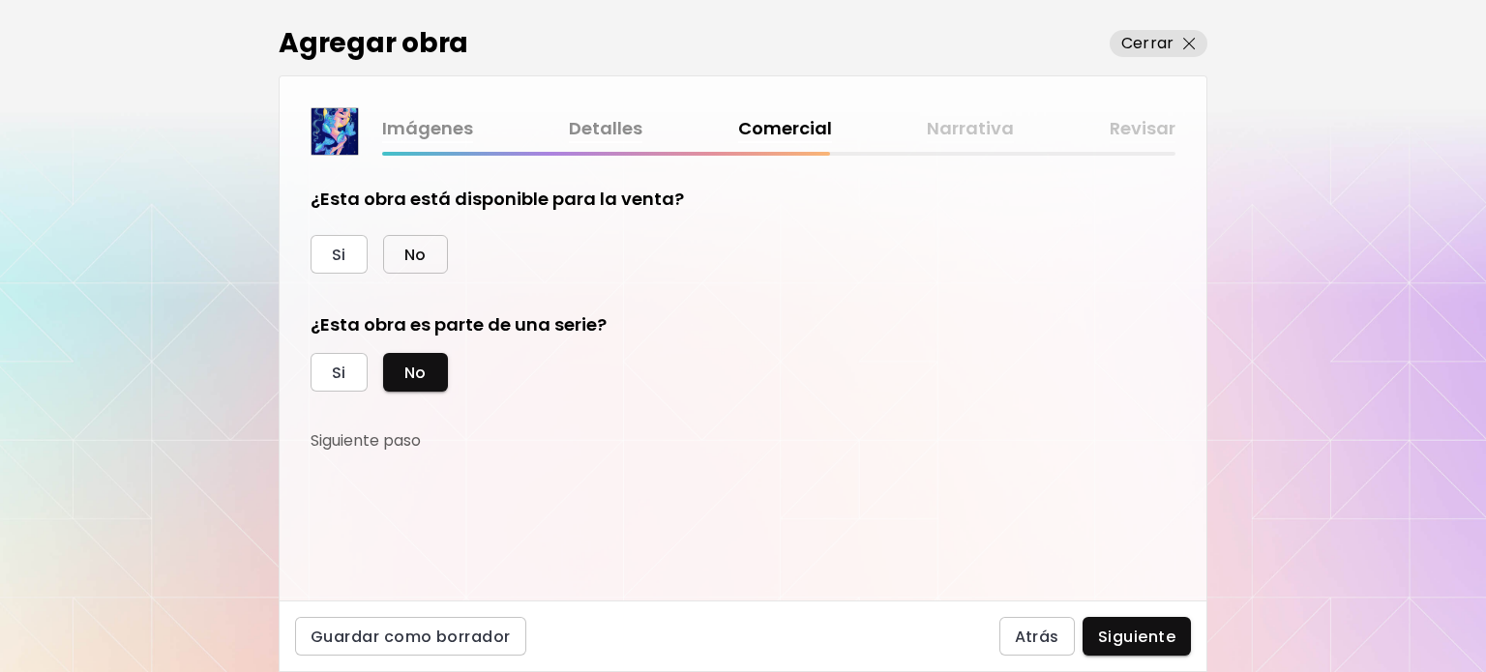
click at [423, 245] on span "No" at bounding box center [415, 255] width 22 height 20
click at [1155, 637] on span "Siguiente" at bounding box center [1136, 637] width 77 height 20
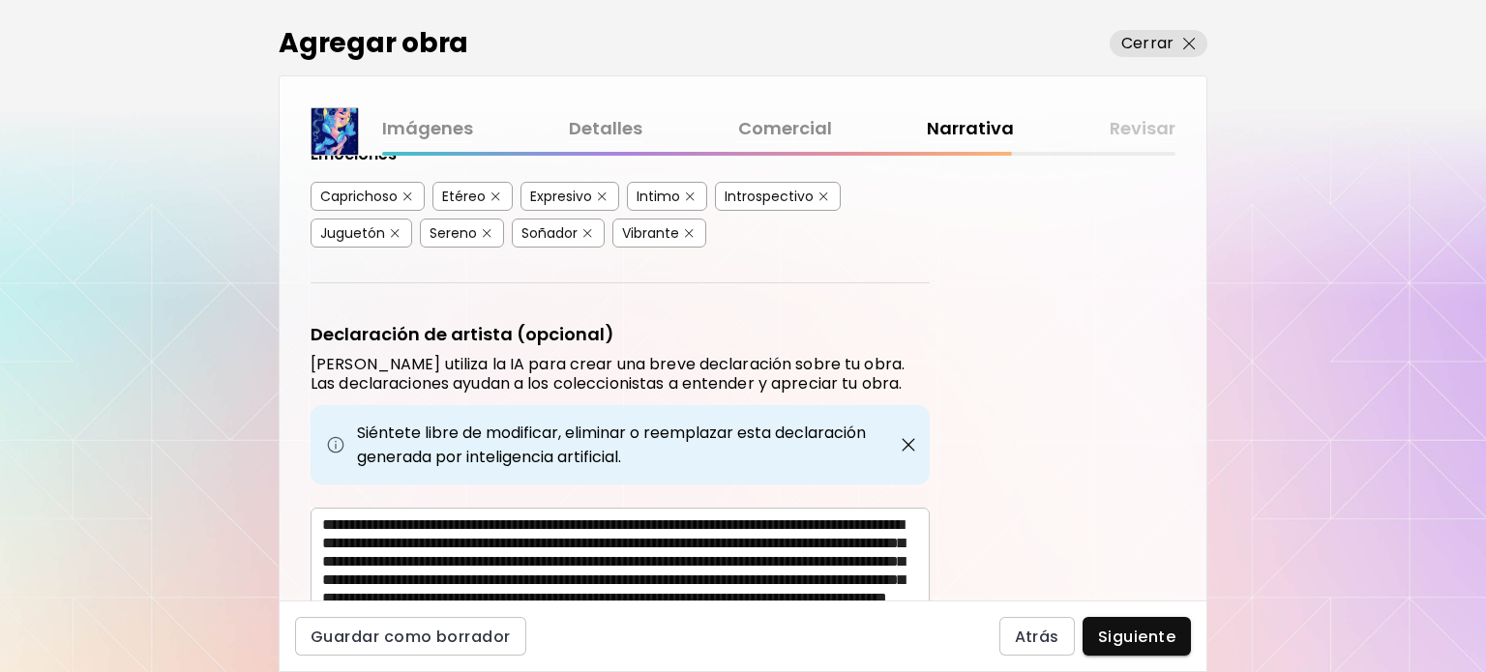
scroll to position [580, 0]
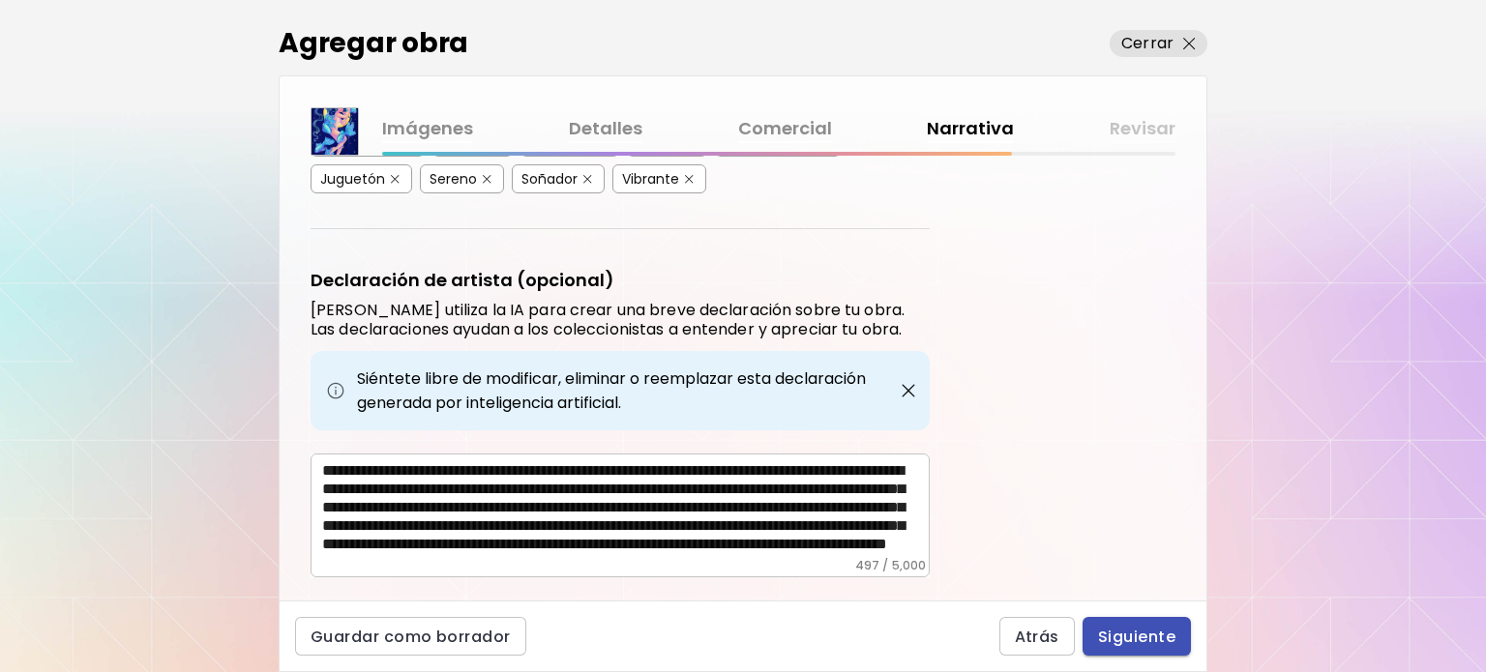
click at [1112, 649] on button "Siguiente" at bounding box center [1137, 636] width 108 height 39
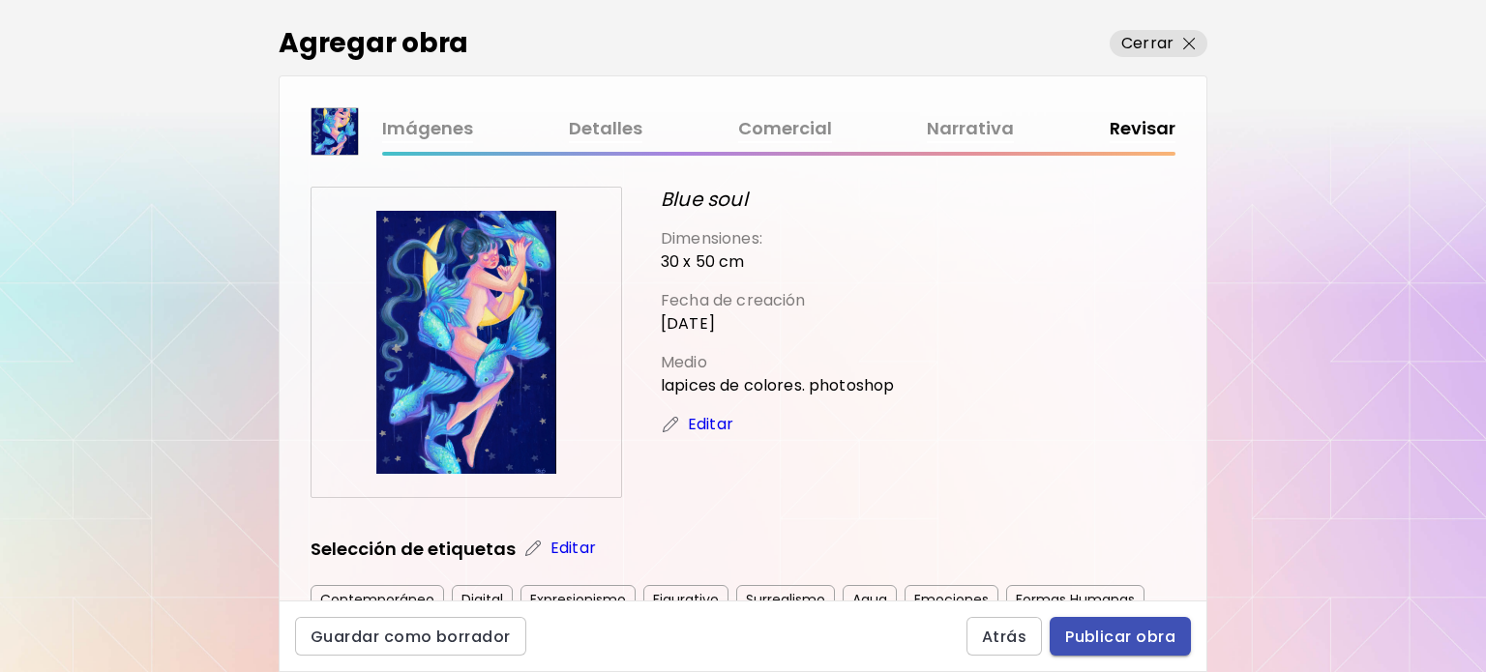
click at [1162, 647] on span "Publicar obra" at bounding box center [1120, 637] width 110 height 20
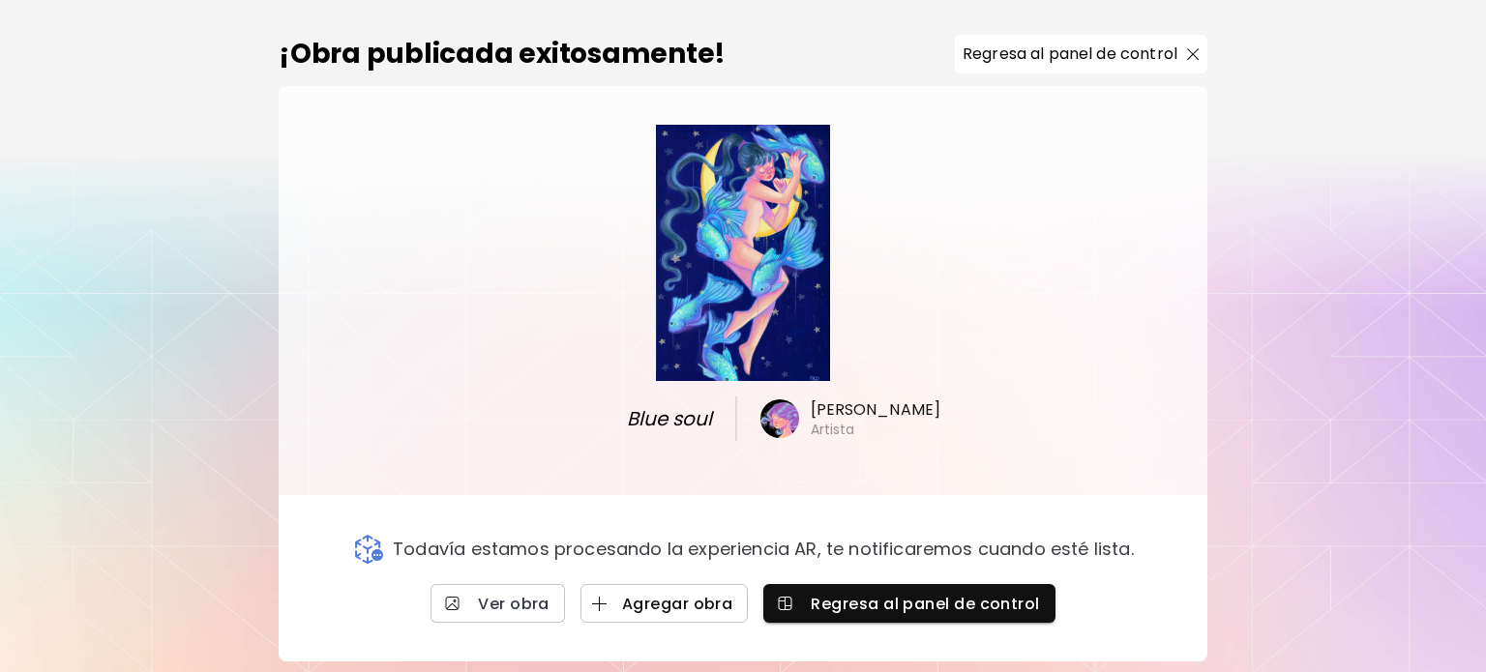
click at [666, 595] on span "Agregar obra" at bounding box center [664, 604] width 137 height 20
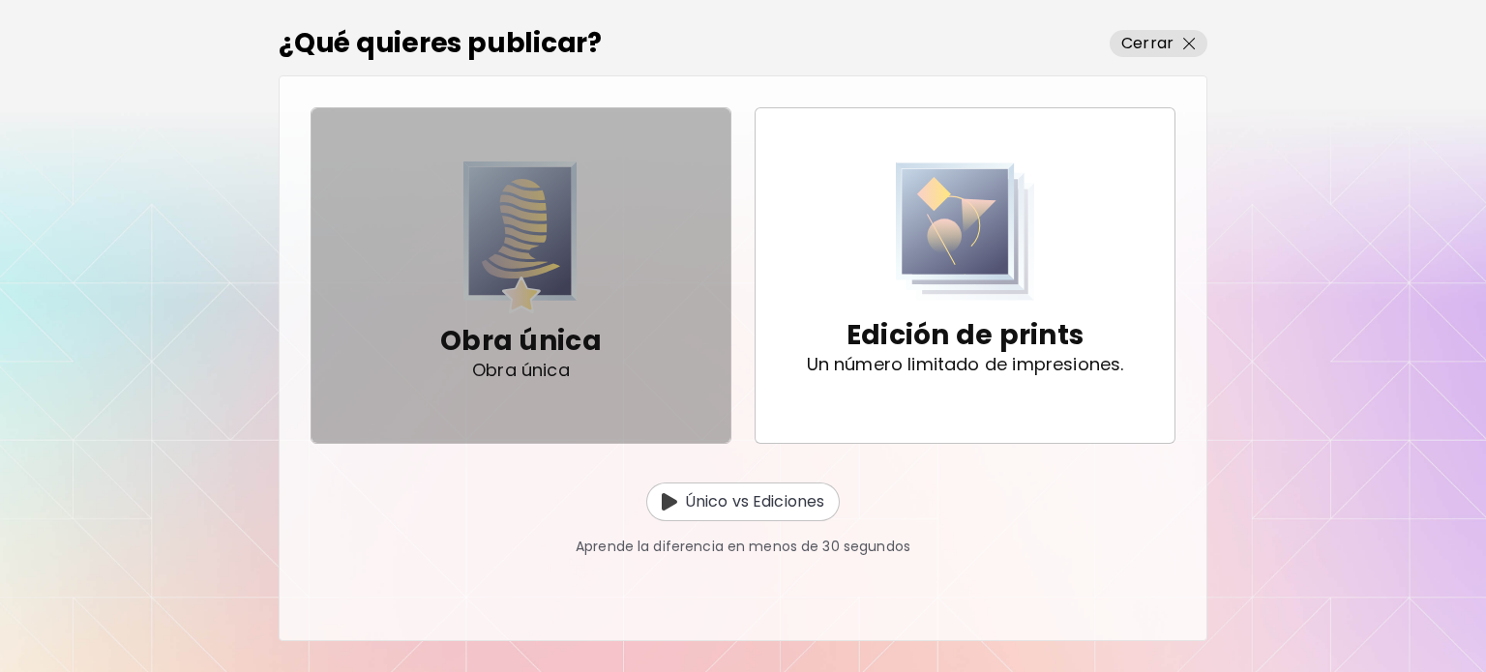
click at [567, 298] on img "button" at bounding box center [520, 238] width 114 height 152
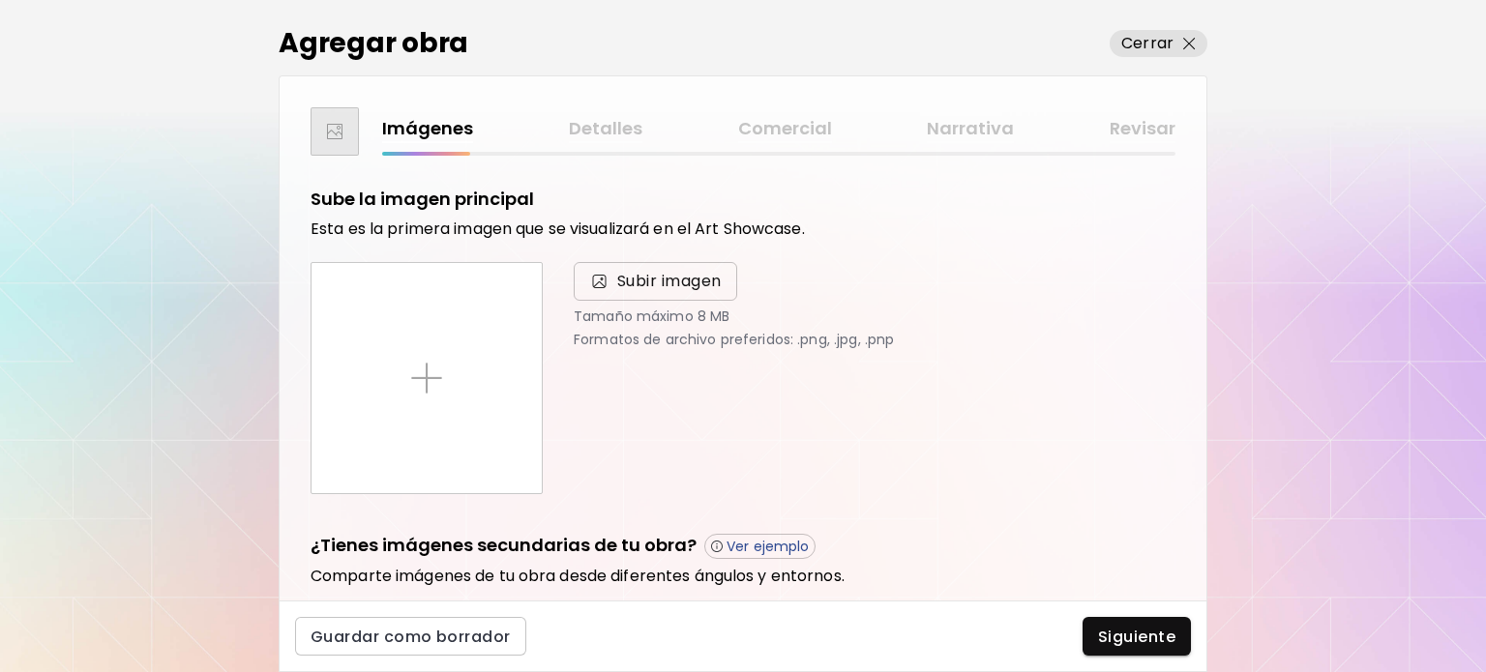
click at [581, 282] on span "Subir imagen" at bounding box center [655, 281] width 163 height 39
click at [0, 0] on input "Subir imagen" at bounding box center [0, 0] width 0 height 0
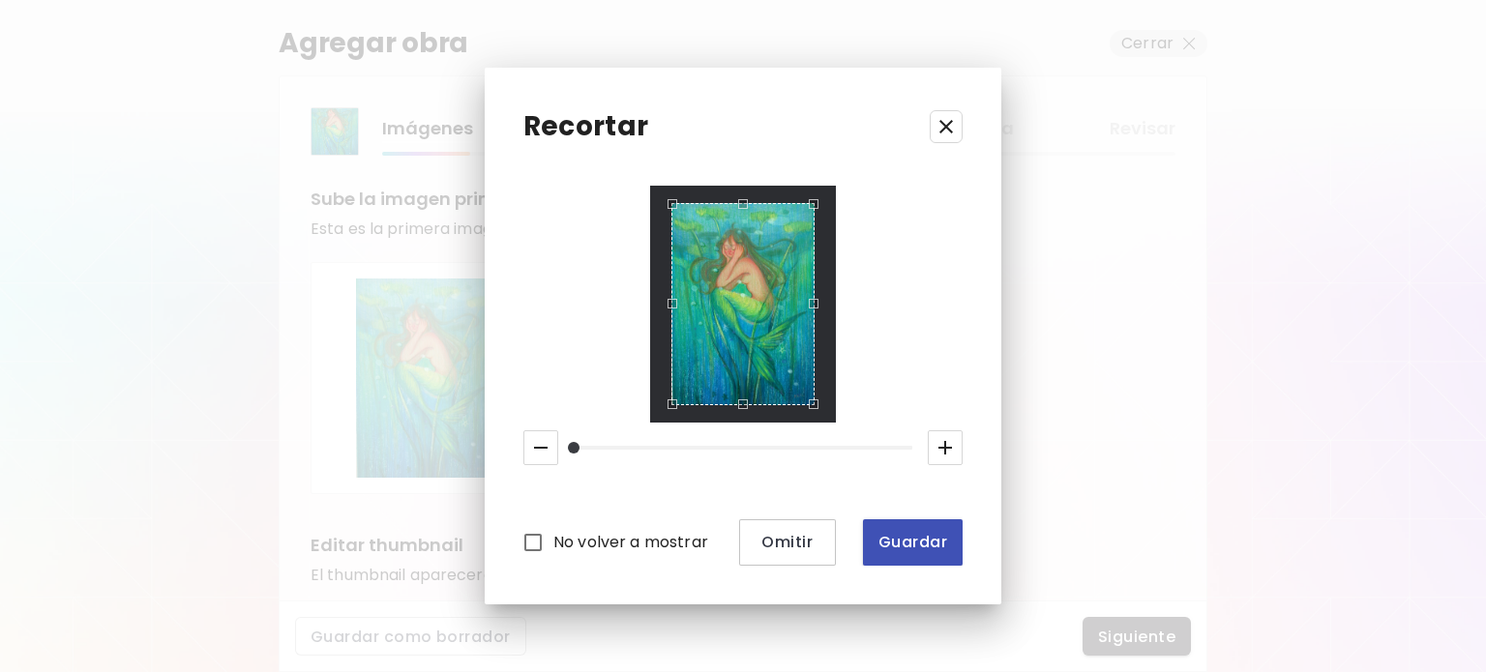
click at [914, 550] on span "Guardar" at bounding box center [912, 542] width 69 height 20
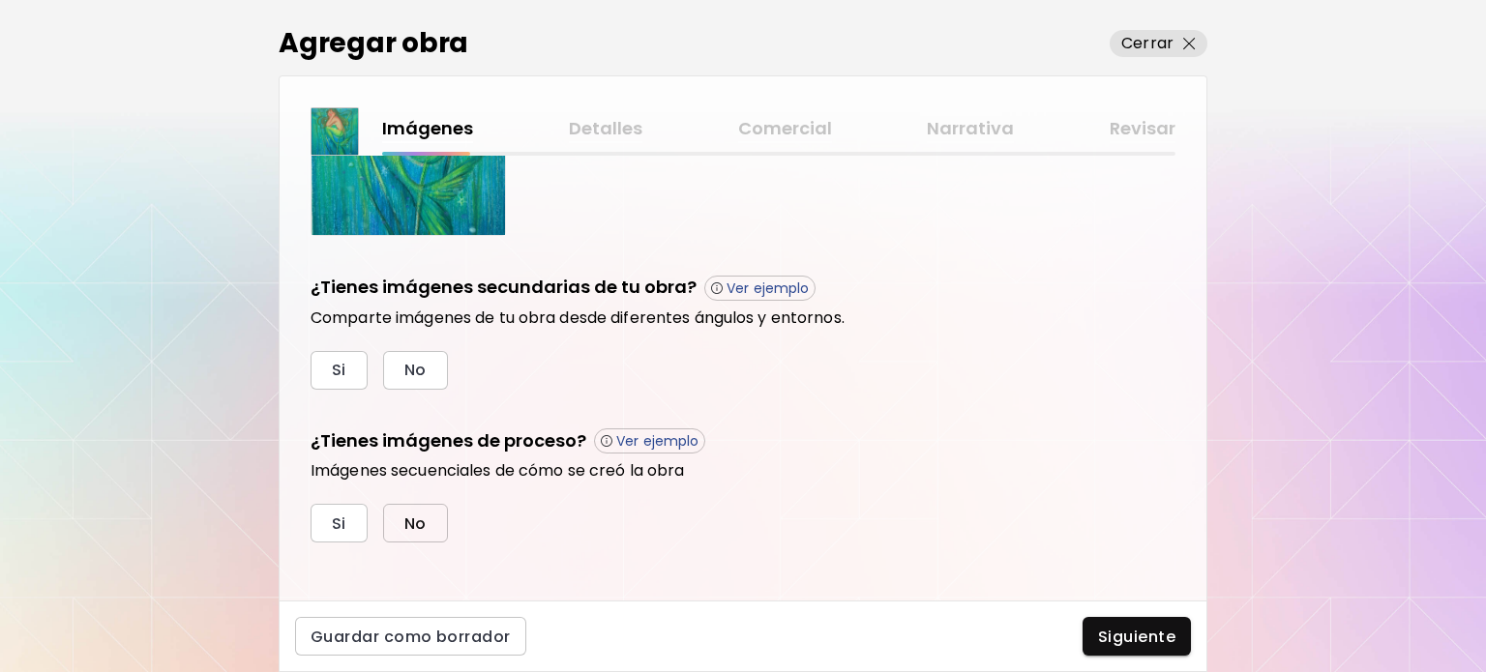
scroll to position [577, 0]
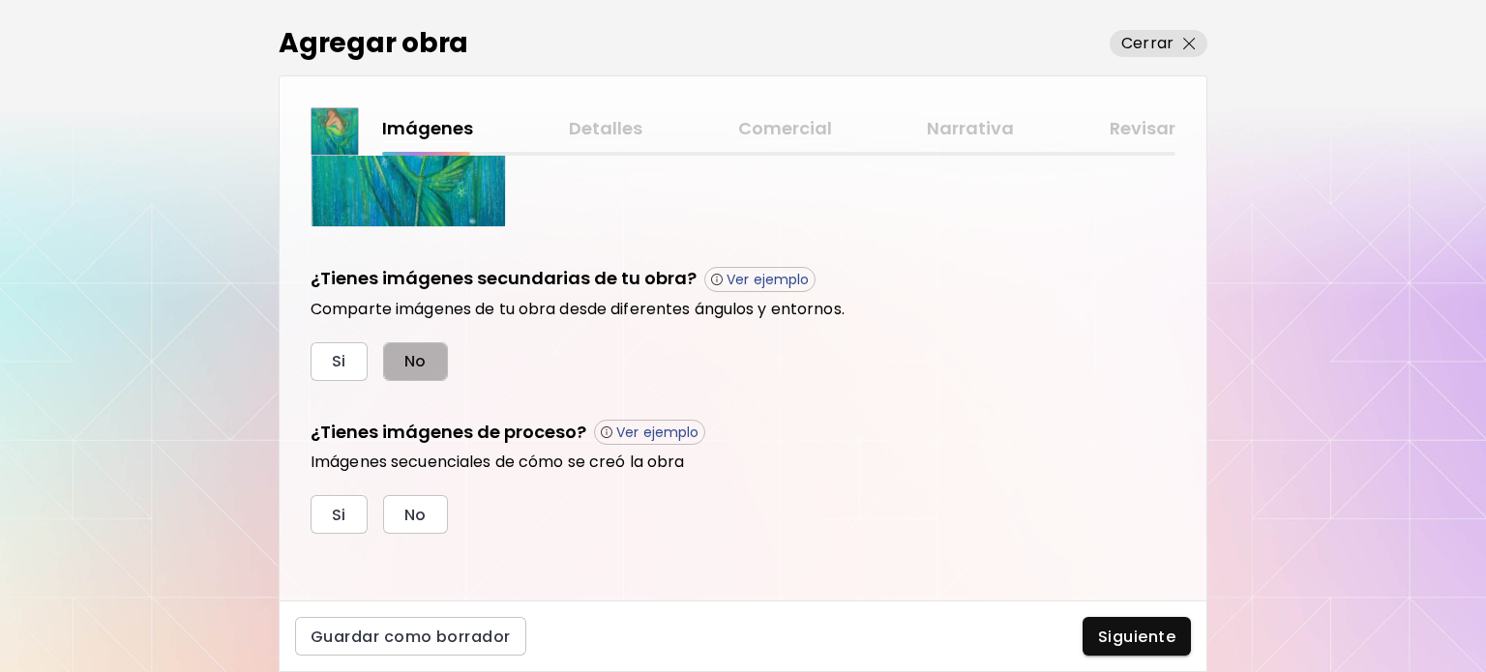
click at [409, 342] on button "No" at bounding box center [415, 361] width 65 height 39
click at [441, 522] on button "No" at bounding box center [415, 514] width 65 height 39
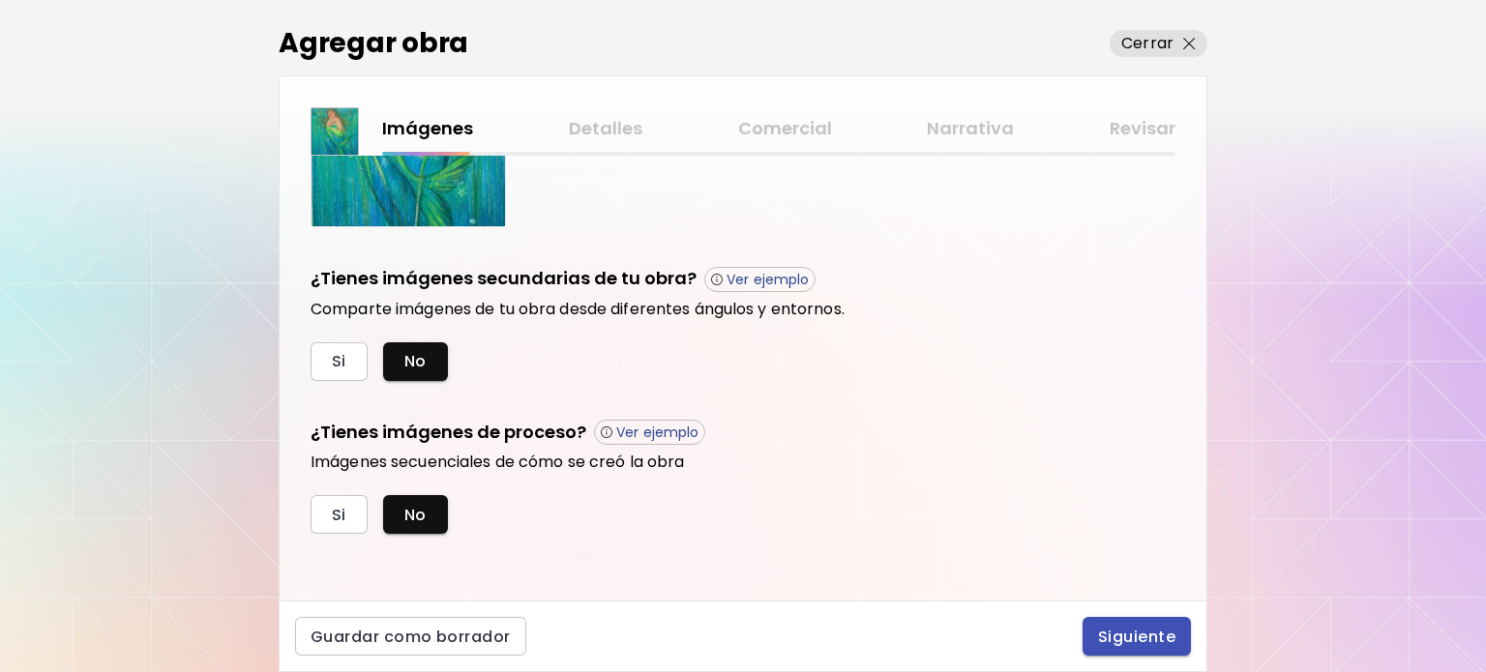
click at [1103, 641] on span "Siguiente" at bounding box center [1136, 637] width 77 height 20
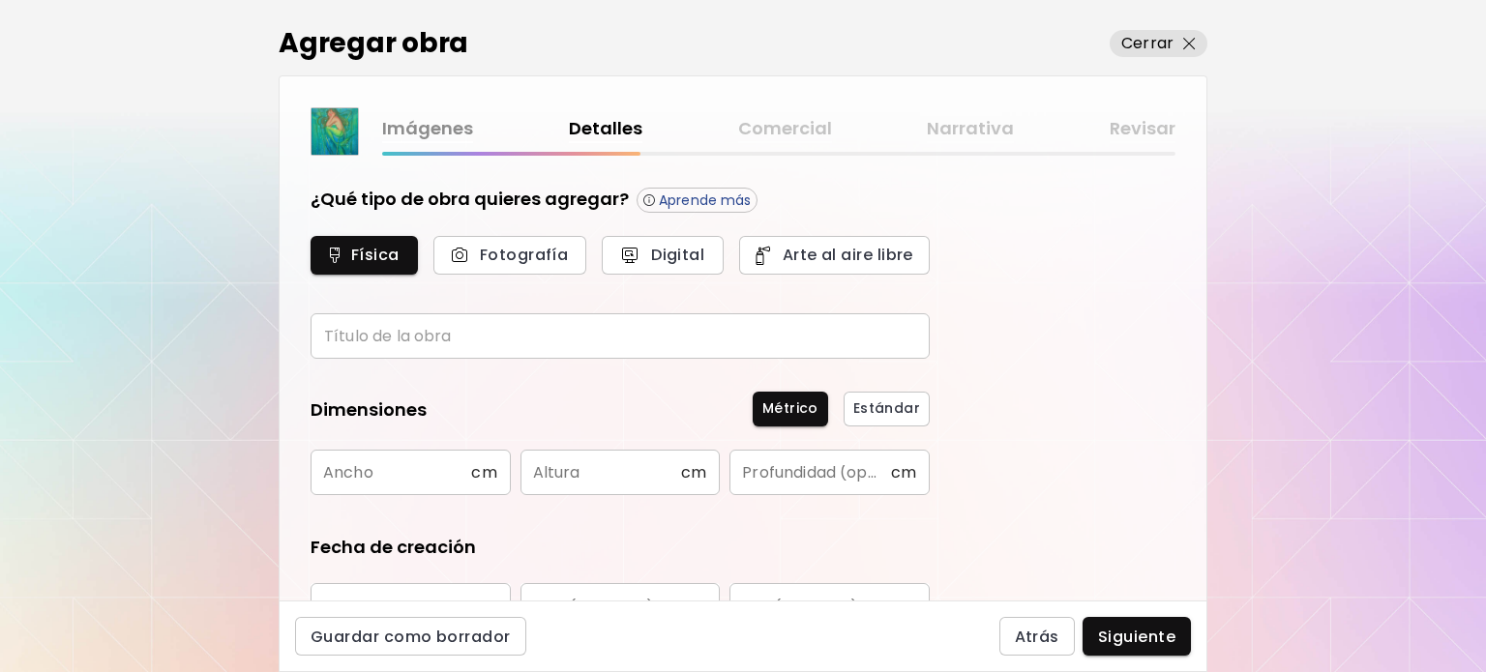
click at [467, 354] on input "text" at bounding box center [620, 335] width 619 height 45
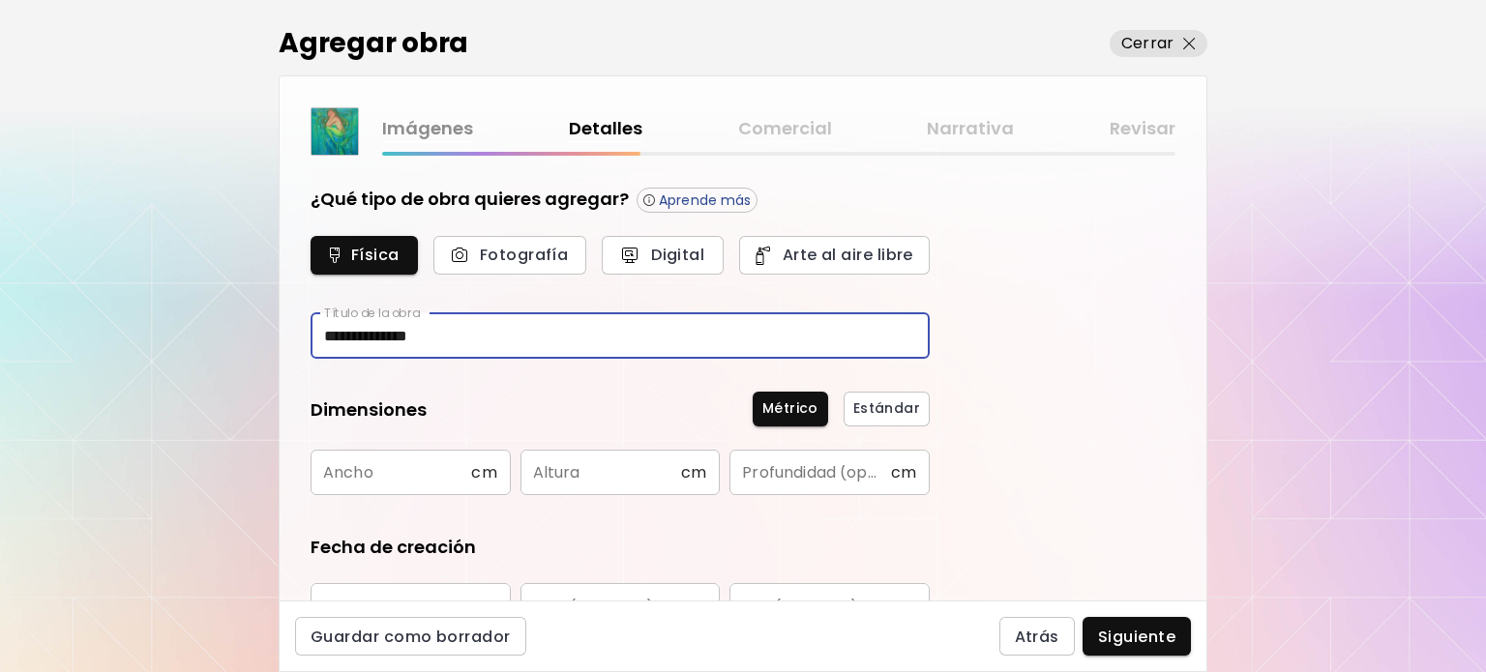
type input "**********"
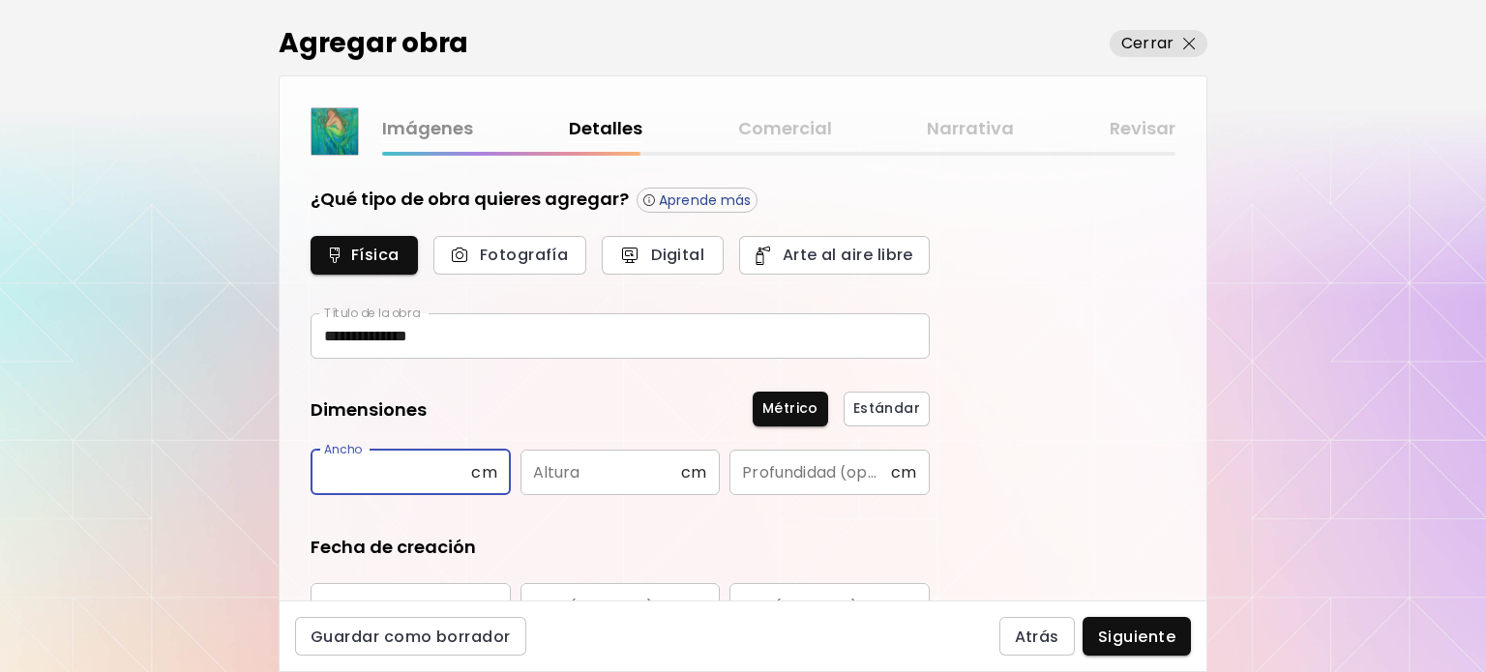
click at [402, 475] on input "text" at bounding box center [391, 472] width 161 height 45
type input "*"
type input "**"
click at [549, 476] on input "text" at bounding box center [600, 472] width 161 height 45
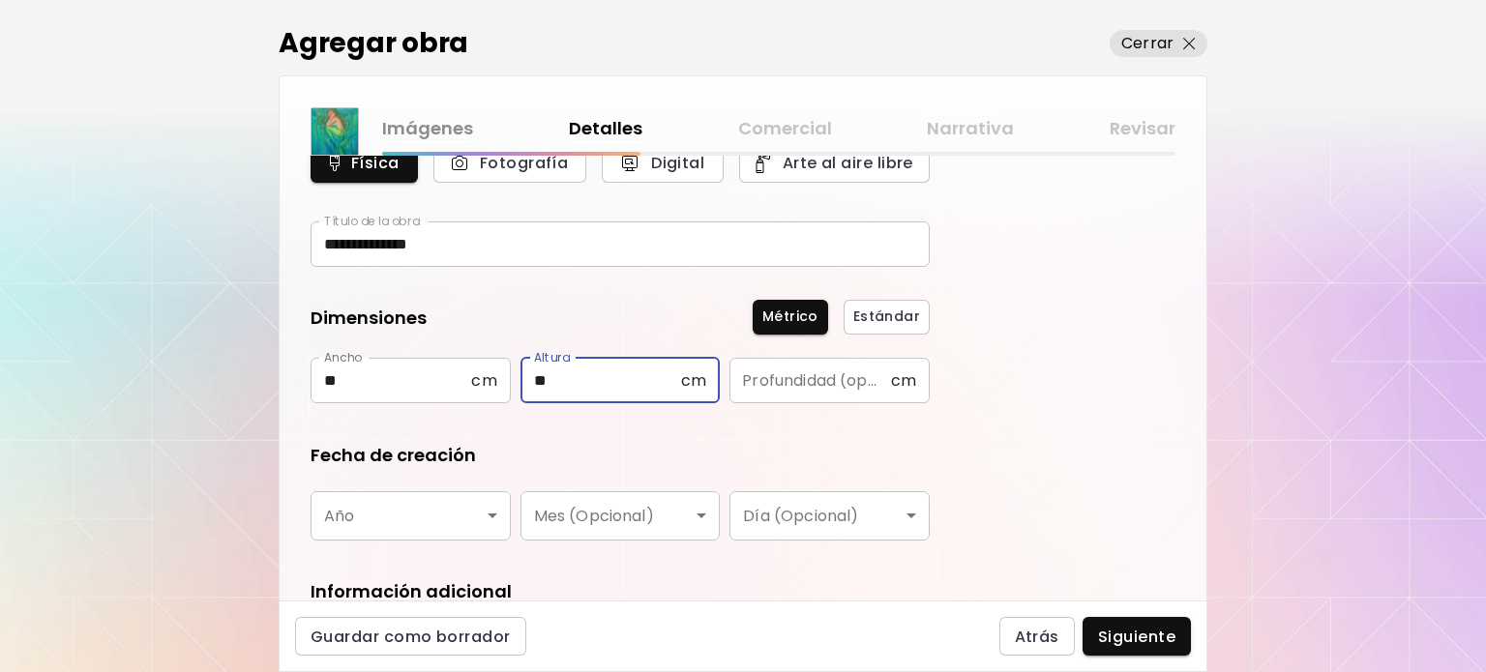
scroll to position [193, 0]
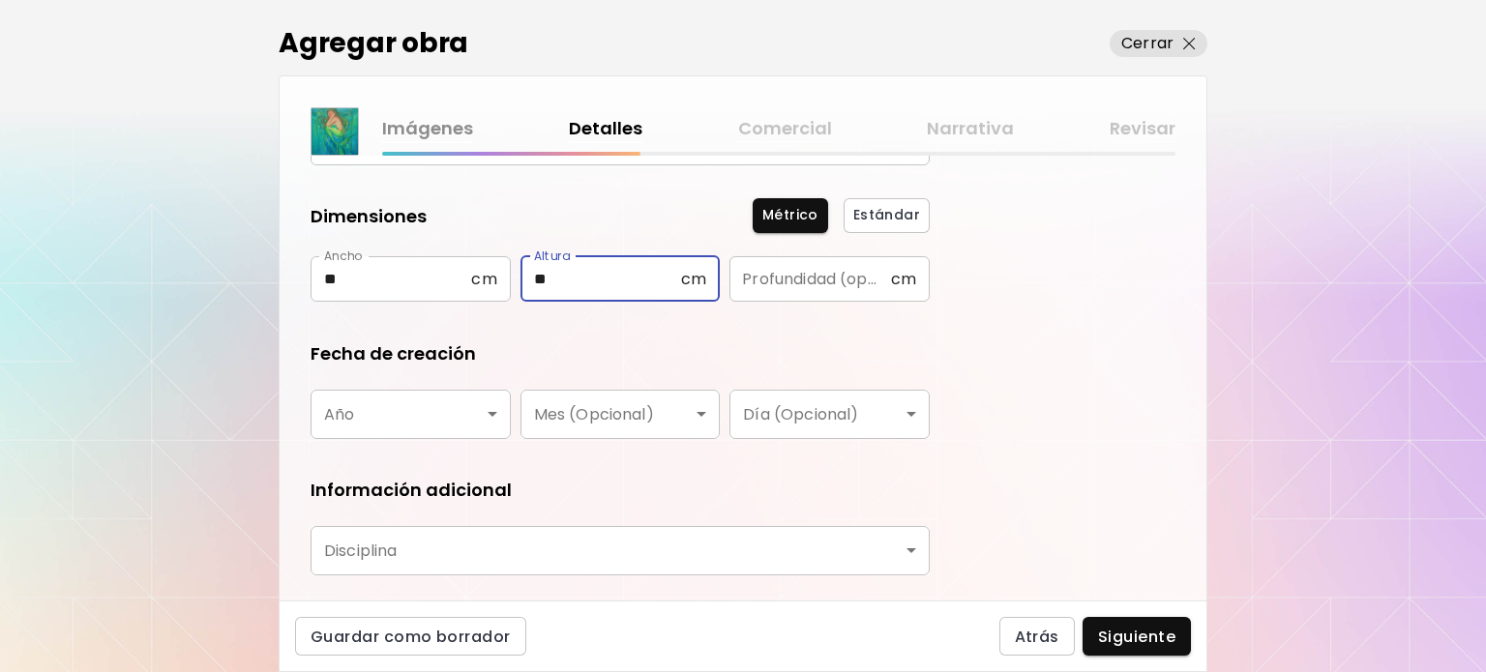
type input "**"
click at [443, 414] on body "**********" at bounding box center [743, 336] width 1486 height 672
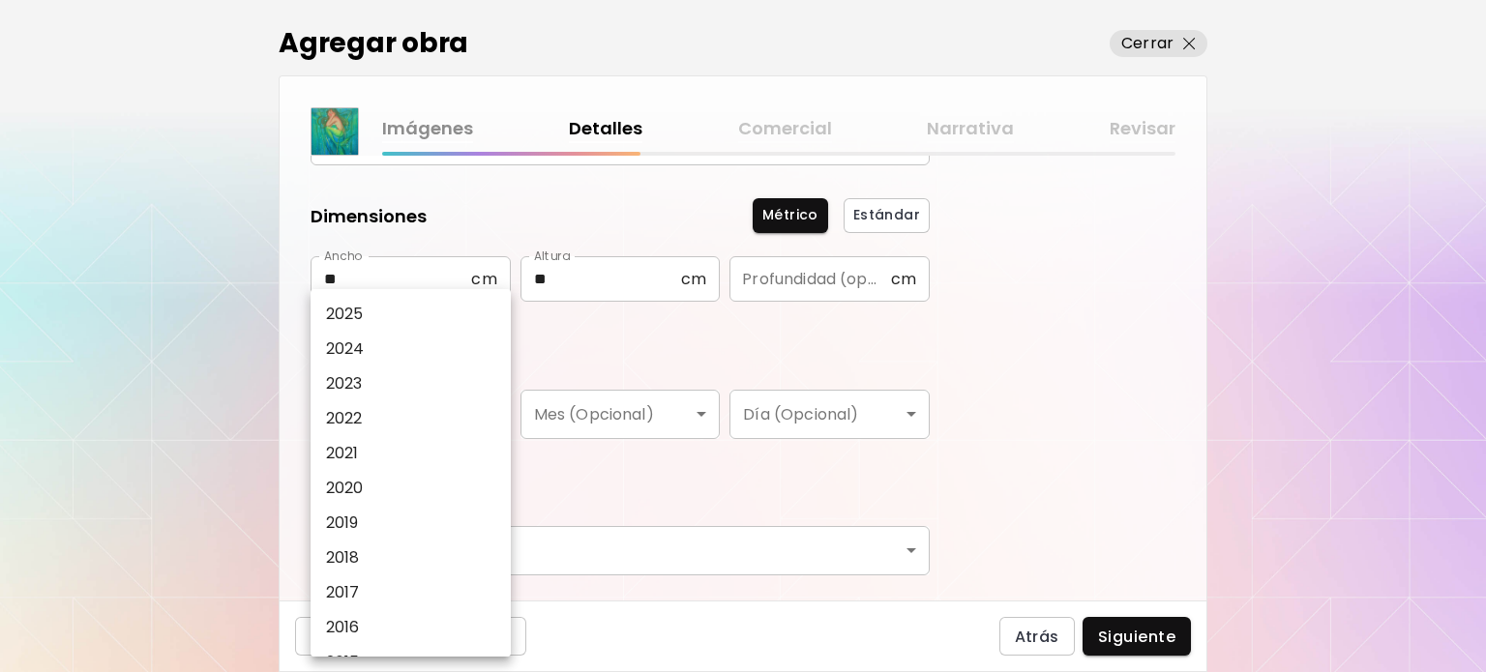
click at [406, 327] on li "2025" at bounding box center [416, 314] width 210 height 35
type input "****"
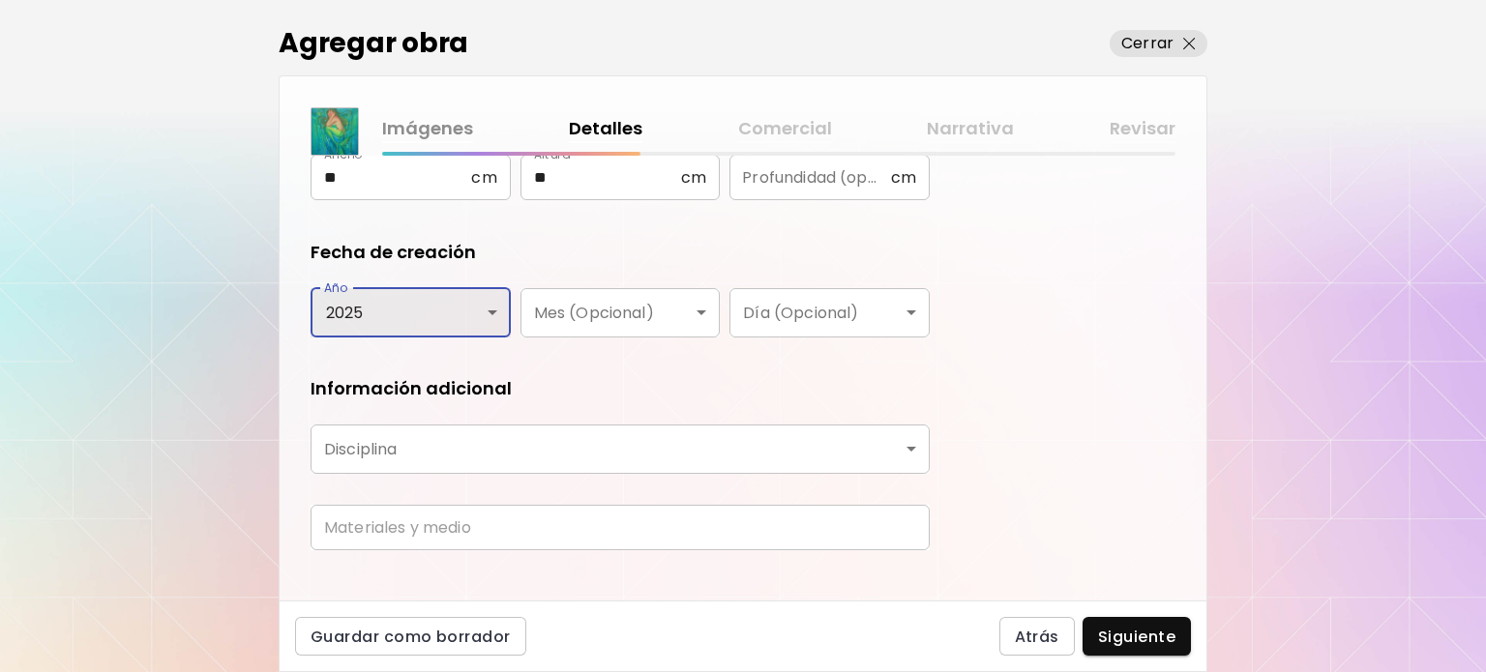
scroll to position [319, 0]
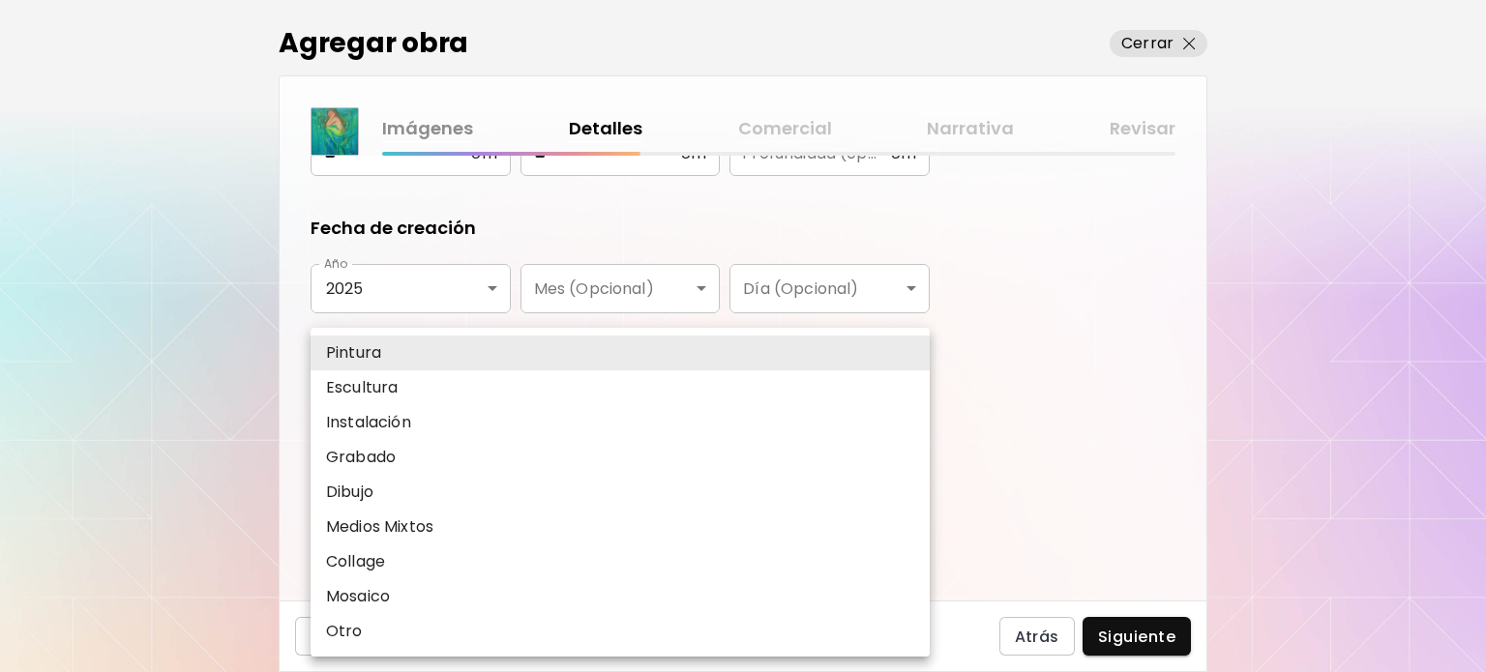
click at [605, 410] on body "**********" at bounding box center [743, 336] width 1486 height 672
click at [394, 520] on p "Medios Mixtos" at bounding box center [379, 527] width 107 height 23
type input "**********"
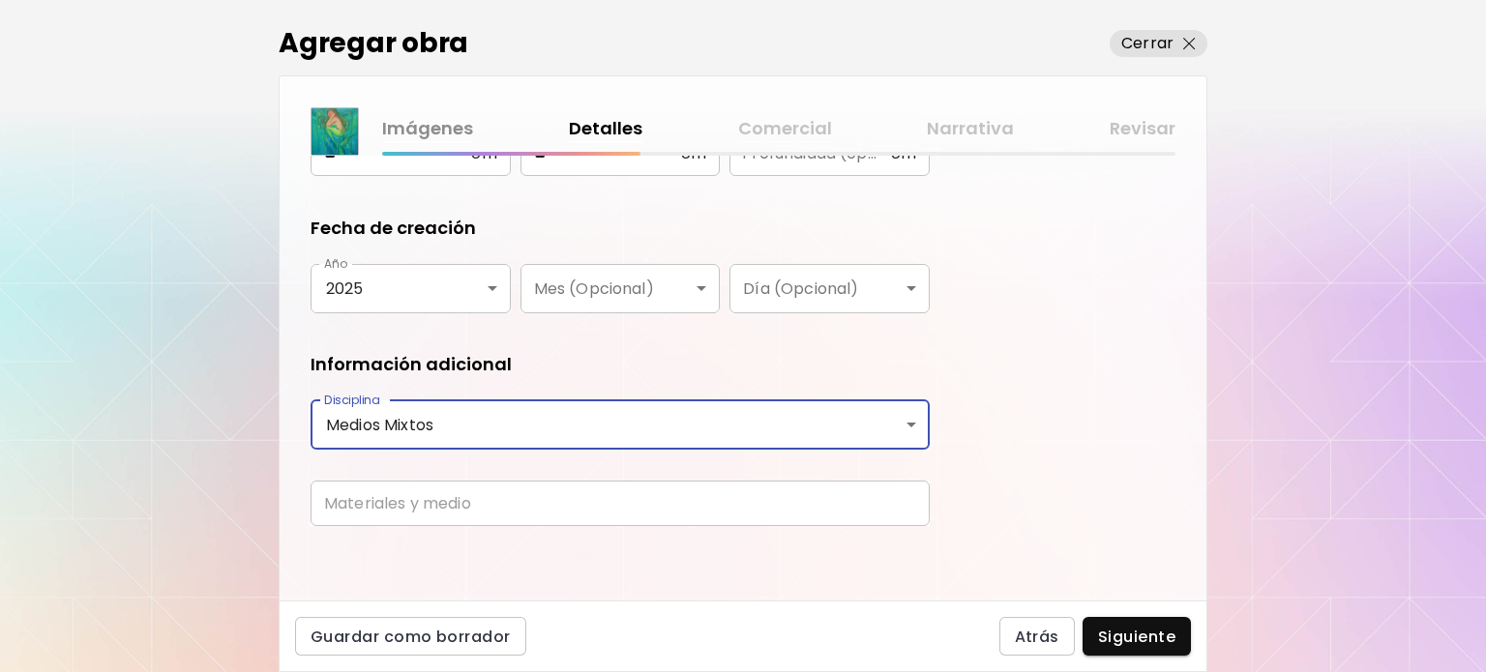
click at [395, 510] on input "text" at bounding box center [620, 503] width 619 height 45
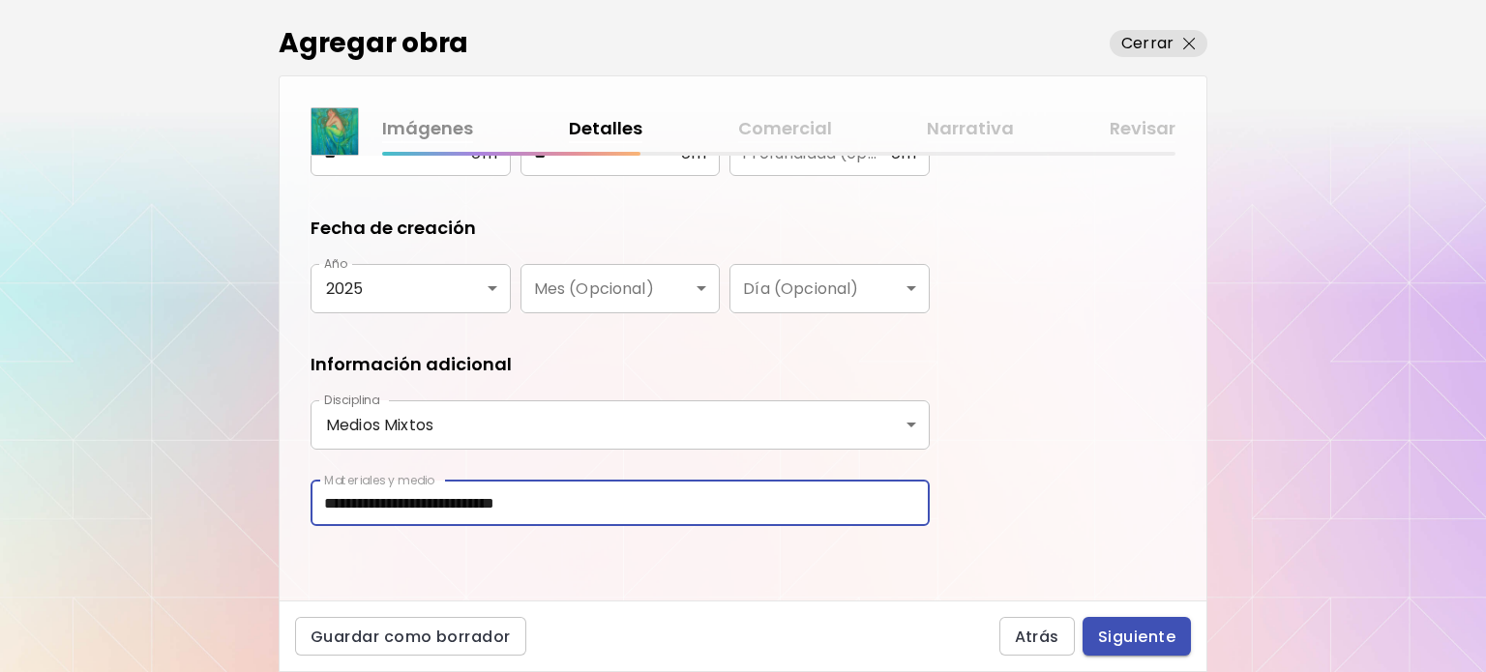
type input "**********"
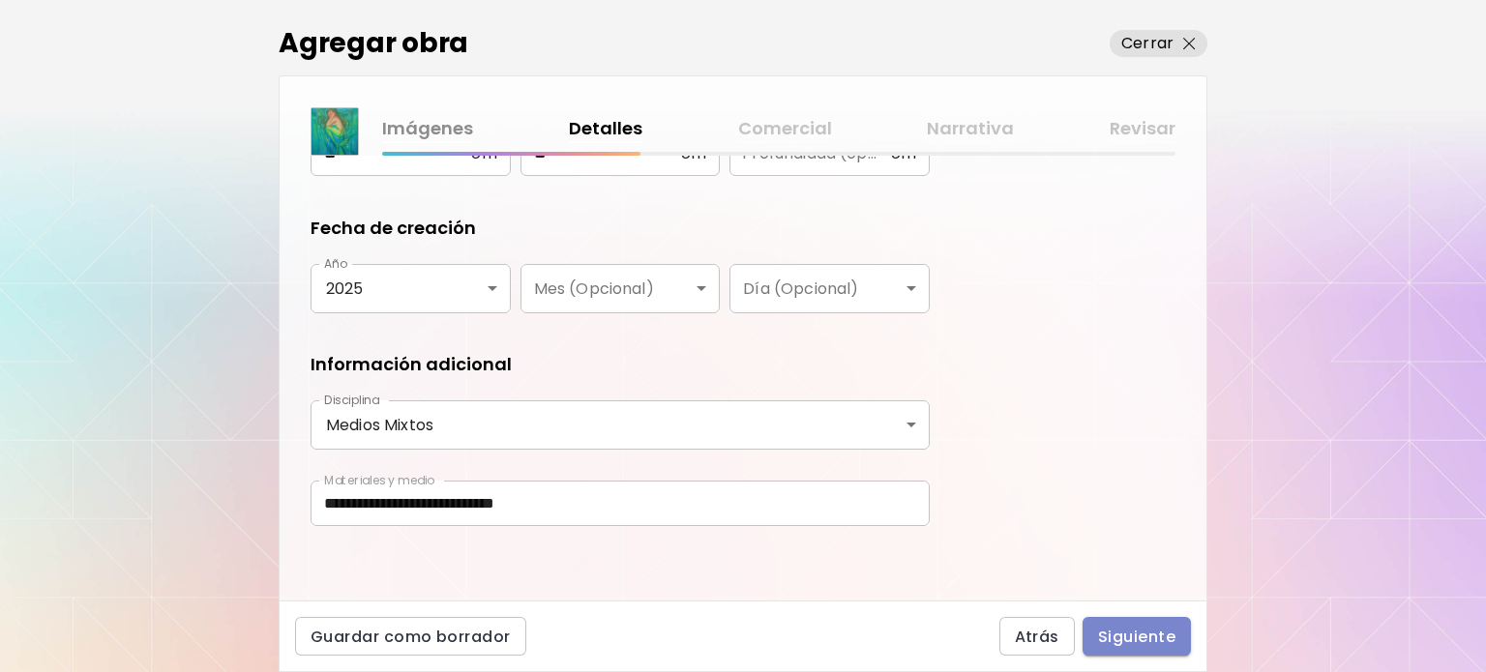
click at [1136, 634] on span "Siguiente" at bounding box center [1136, 637] width 77 height 20
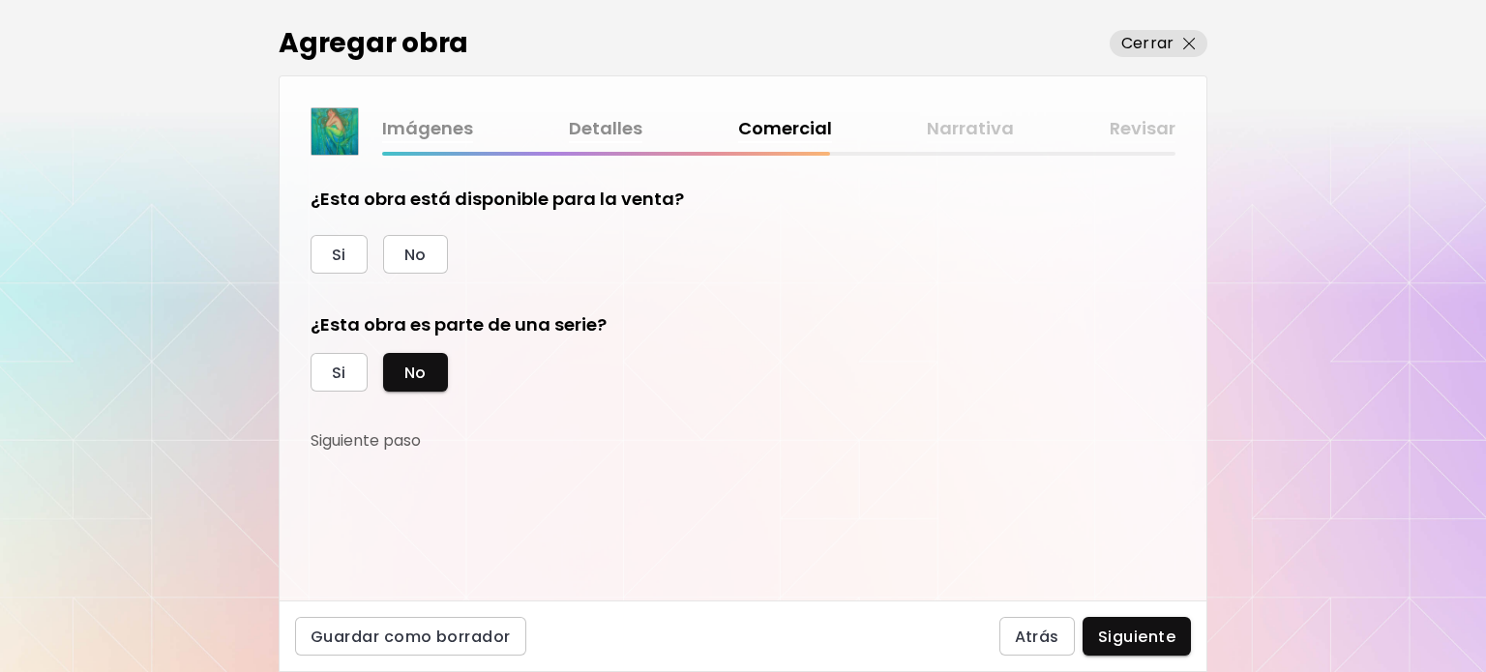
click at [1077, 90] on div "Imágenes Detalles Comercial Narrativa Revisar ¿Esta obra está disponible para l…" at bounding box center [743, 337] width 929 height 525
click at [418, 235] on button "No" at bounding box center [415, 254] width 65 height 39
click at [1121, 638] on span "Siguiente" at bounding box center [1136, 637] width 77 height 20
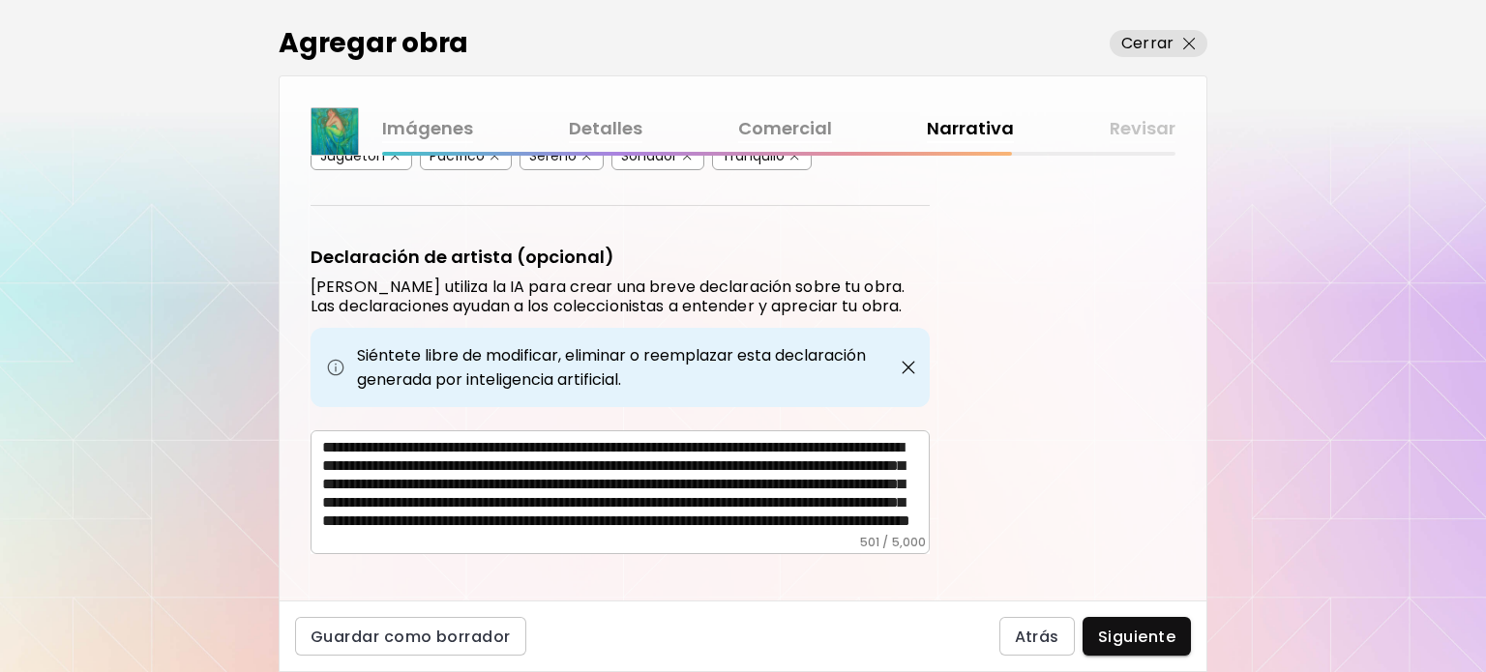
scroll to position [615, 0]
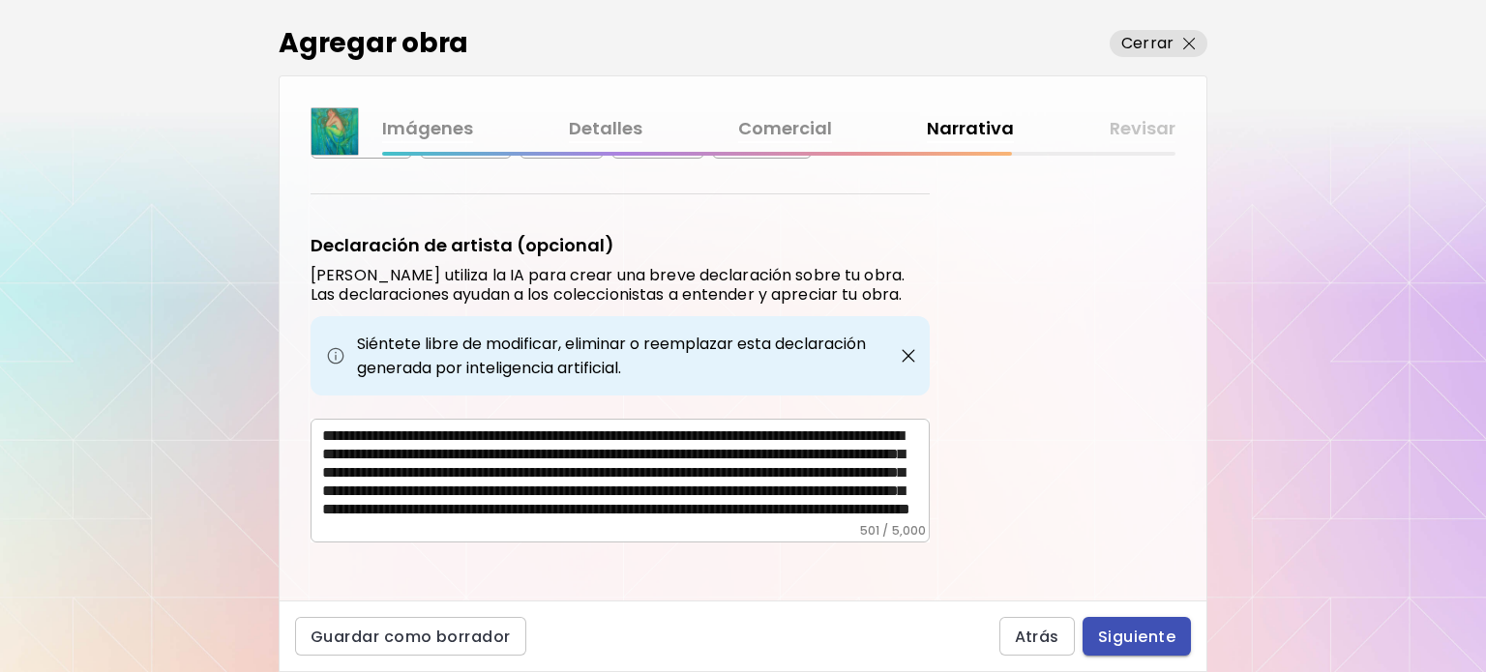
click at [1134, 630] on span "Siguiente" at bounding box center [1136, 637] width 77 height 20
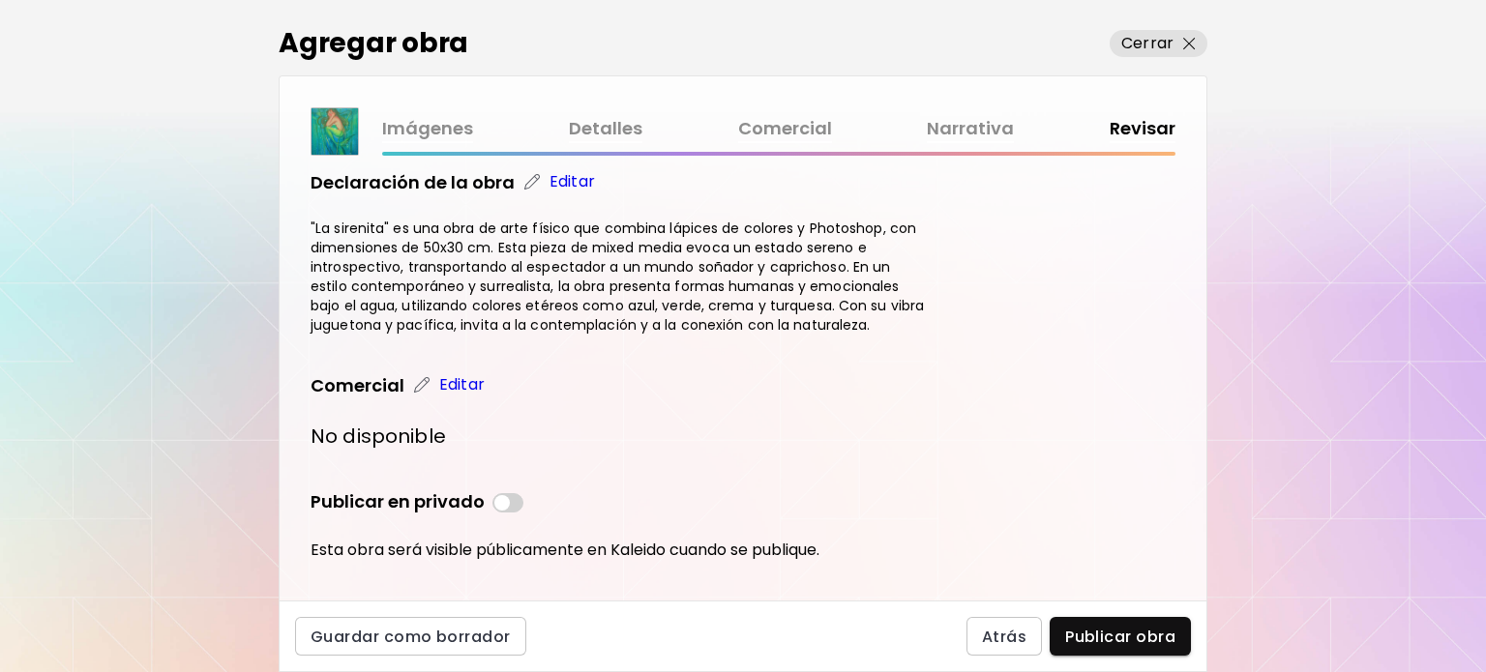
scroll to position [580, 0]
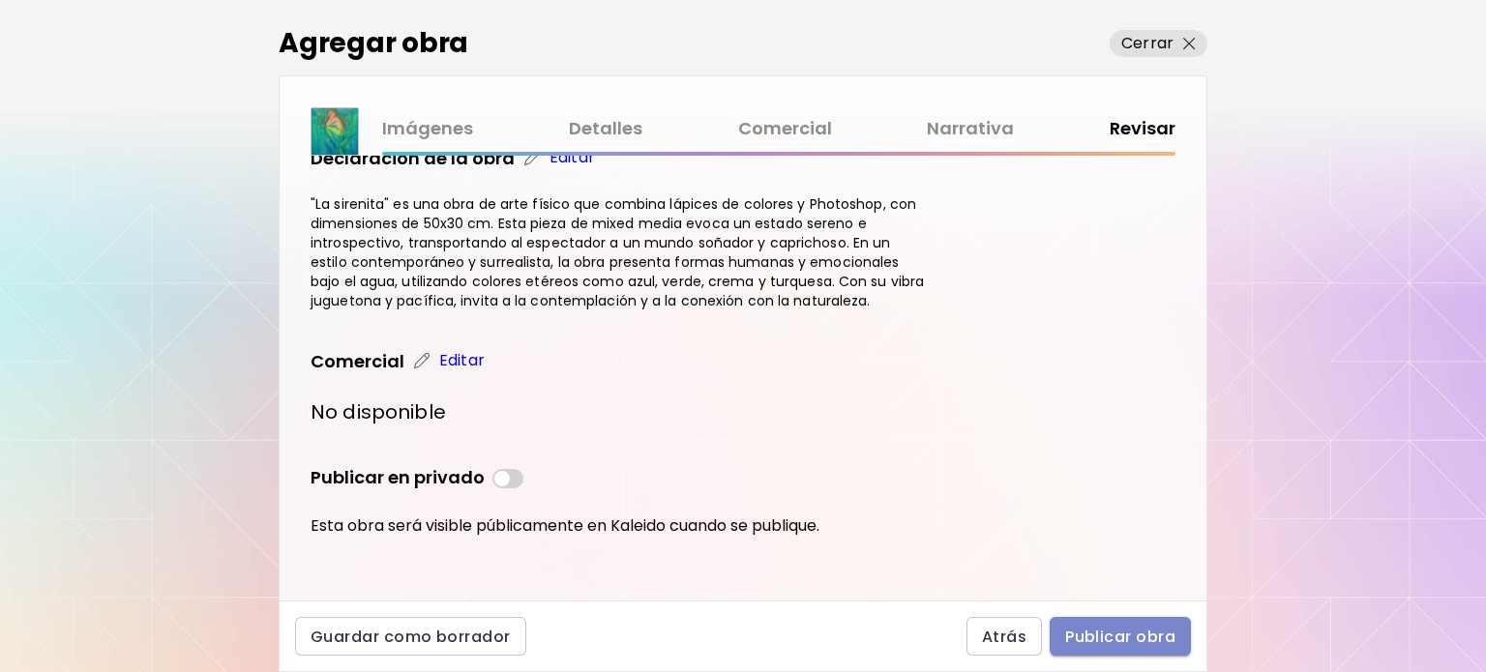
click at [1149, 627] on span "Publicar obra" at bounding box center [1120, 637] width 110 height 20
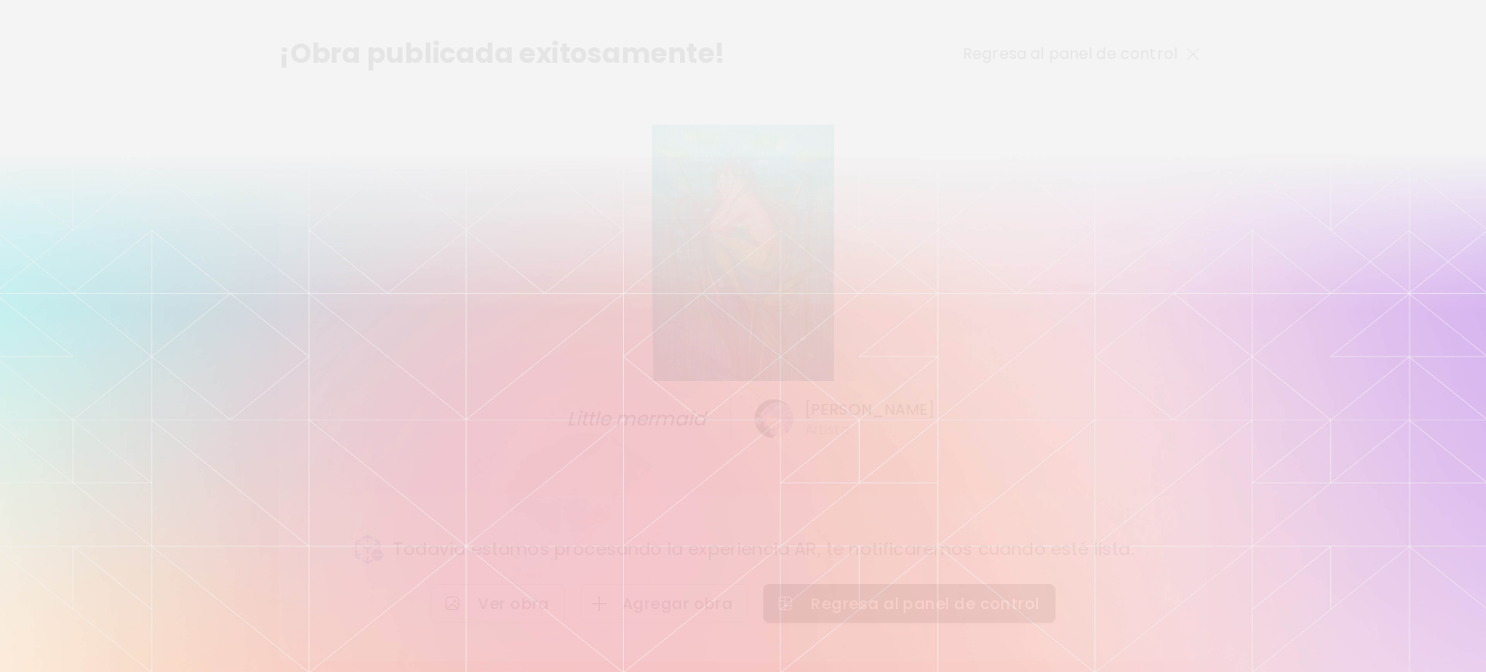
click at [797, 427] on div "[PERSON_NAME] Artista" at bounding box center [939, 419] width 369 height 39
click at [842, 418] on h6 "[PERSON_NAME]" at bounding box center [870, 410] width 131 height 21
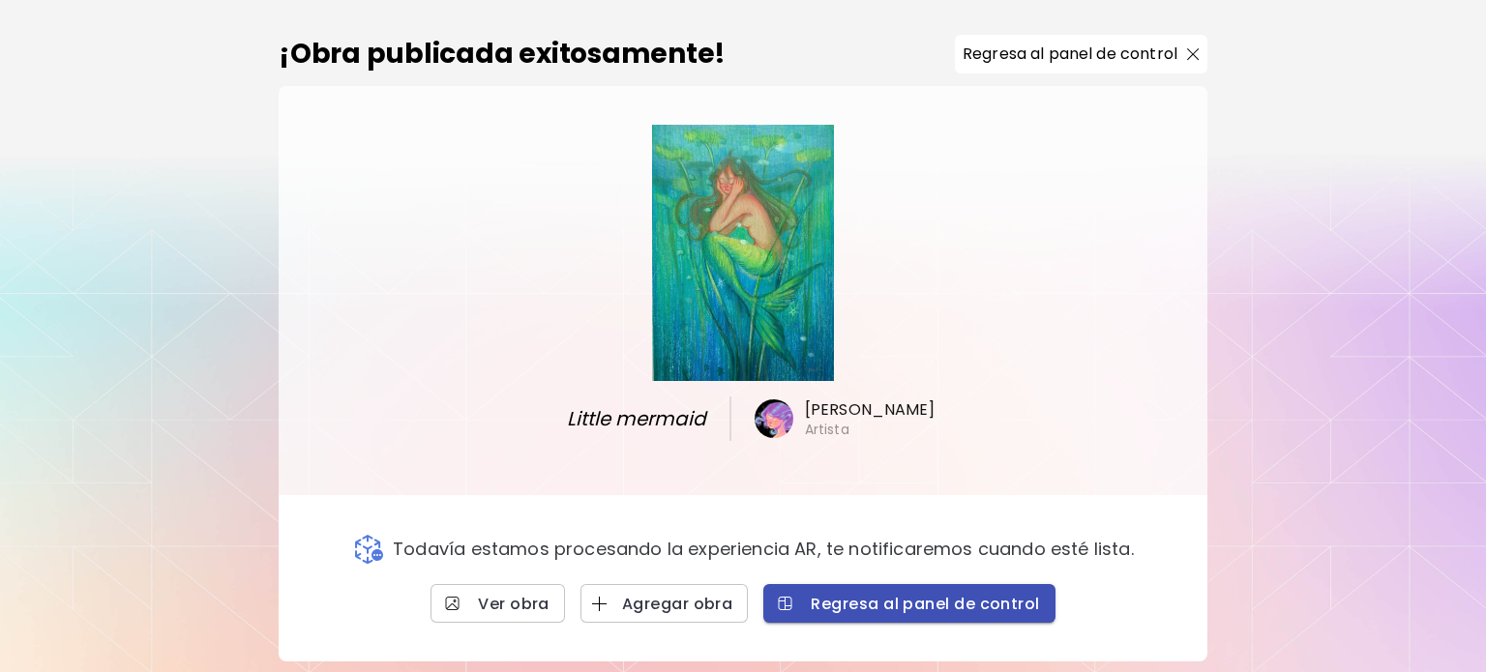
click at [883, 600] on span "Regresa al panel de control" at bounding box center [909, 604] width 260 height 20
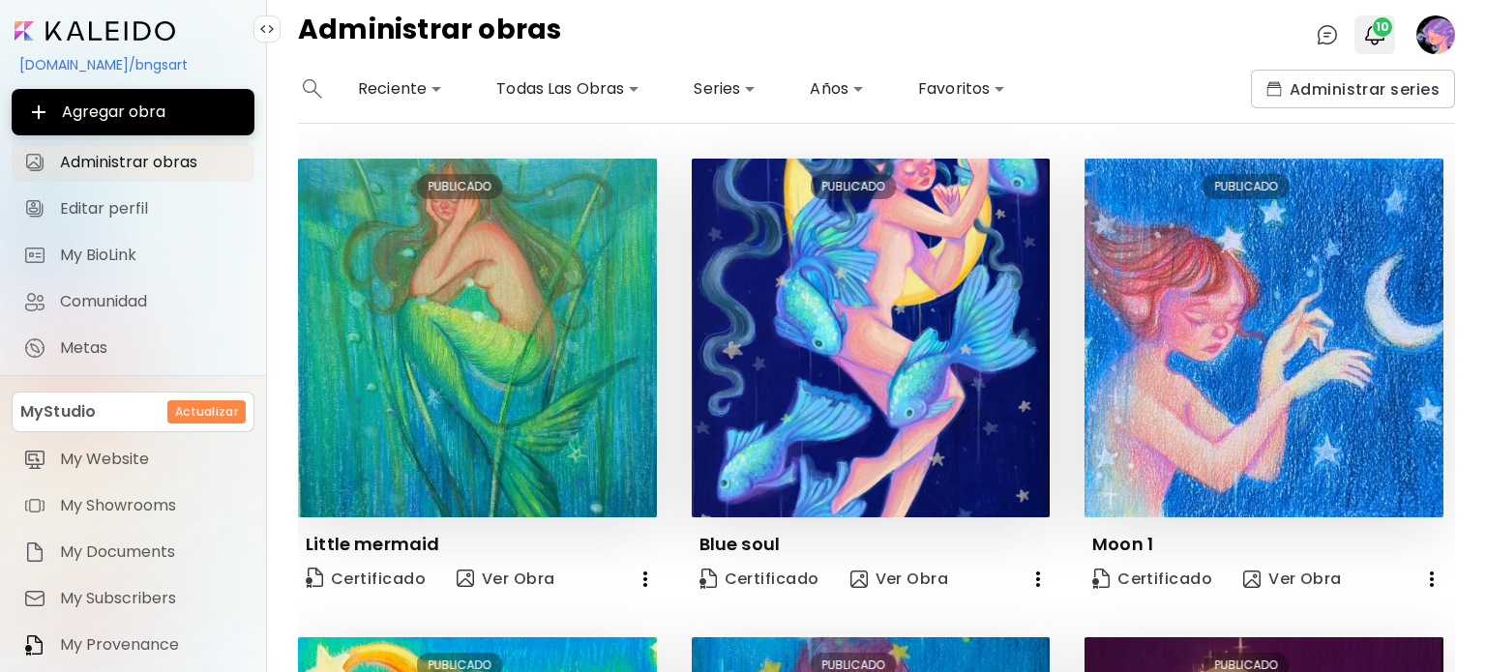
click at [1383, 30] on span "10" at bounding box center [1382, 26] width 19 height 19
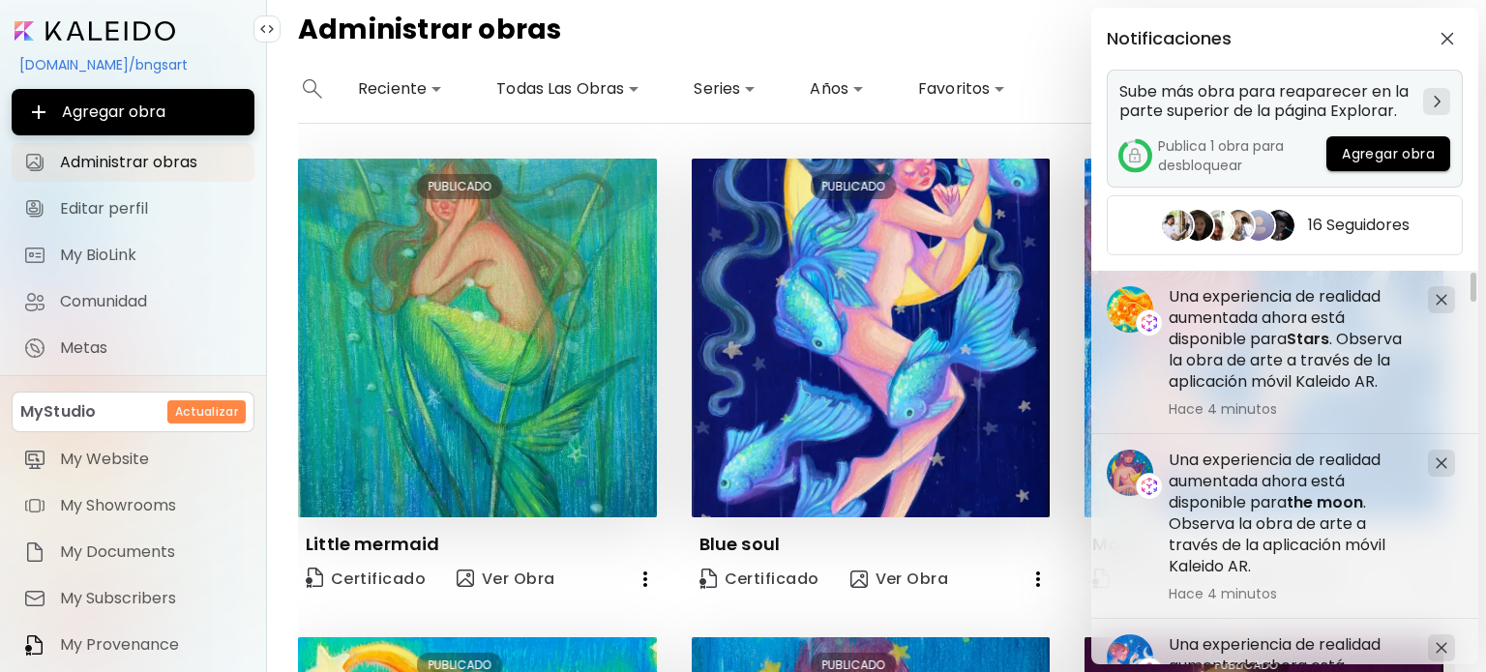
click at [1370, 144] on span "Agregar obra" at bounding box center [1388, 154] width 93 height 20
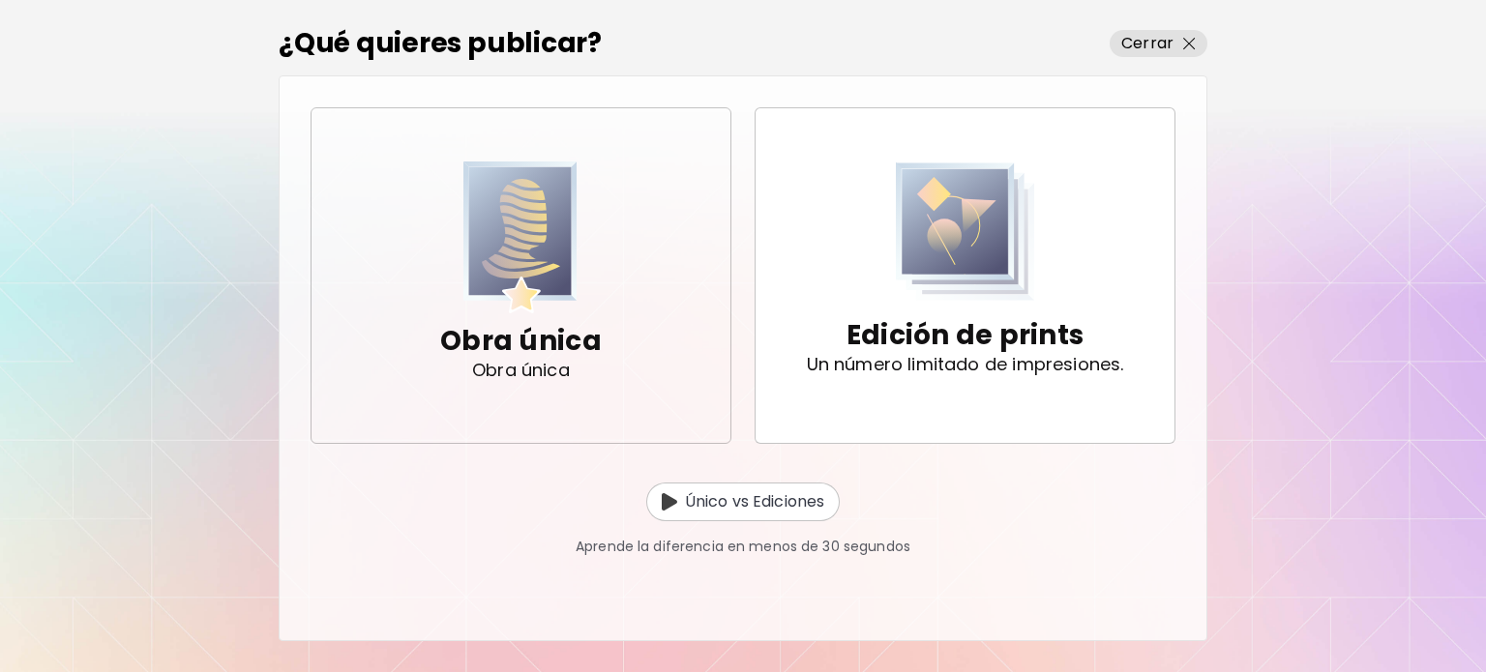
click at [522, 258] on img "button" at bounding box center [520, 238] width 114 height 152
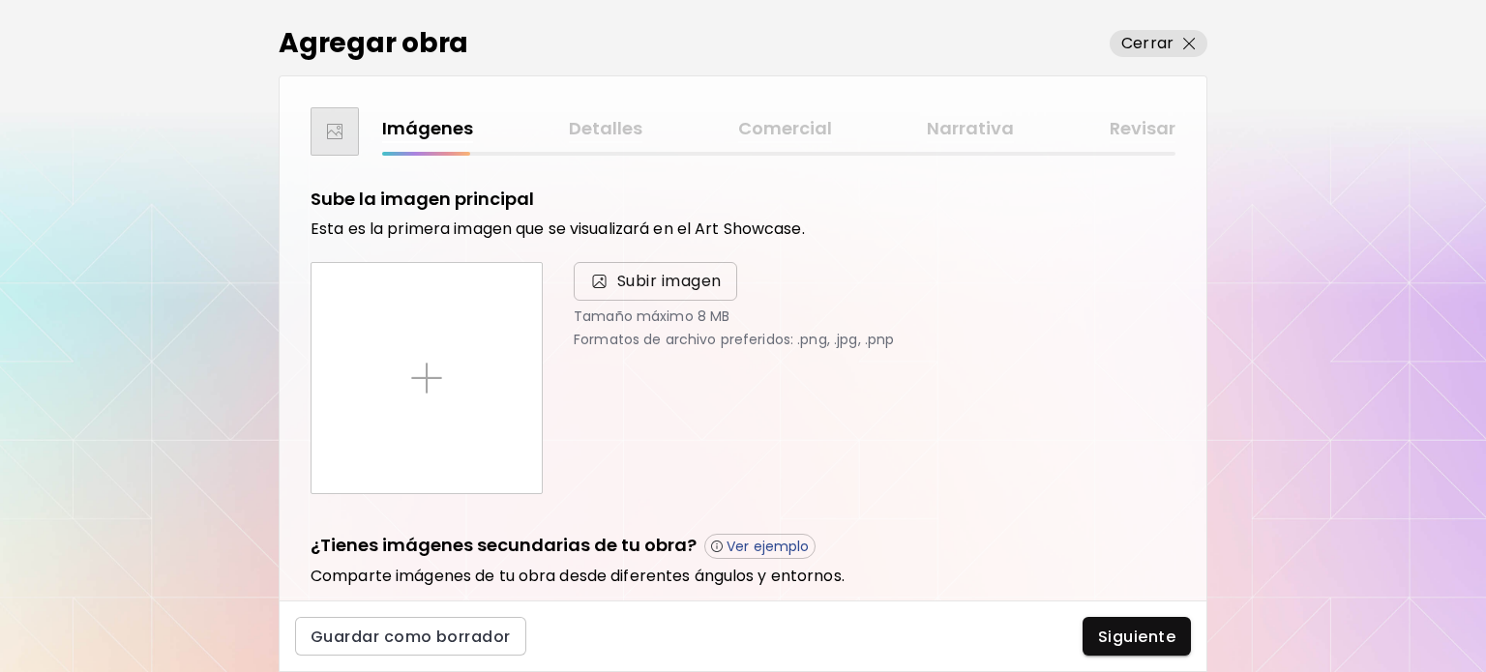
click at [619, 283] on span "Subir imagen" at bounding box center [669, 281] width 104 height 23
click at [0, 0] on input "Subir imagen" at bounding box center [0, 0] width 0 height 0
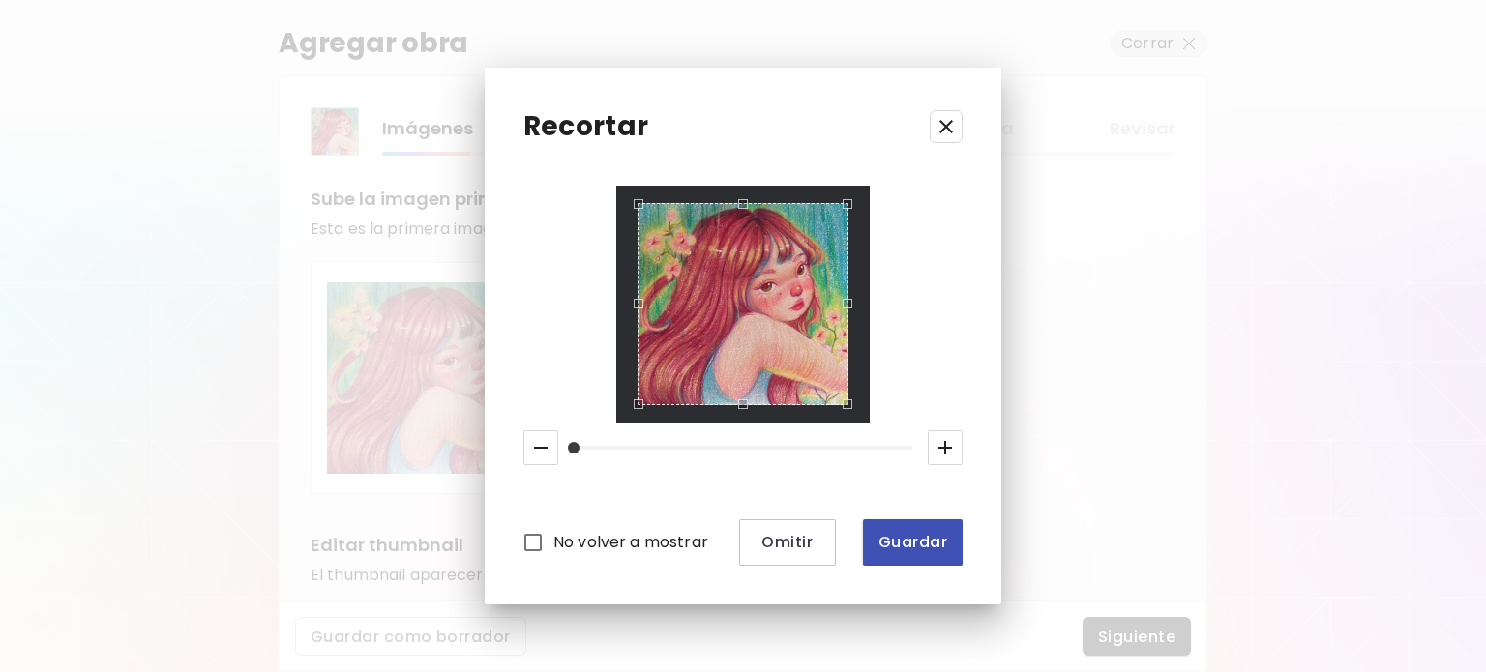
click at [888, 552] on button "Guardar" at bounding box center [913, 543] width 100 height 46
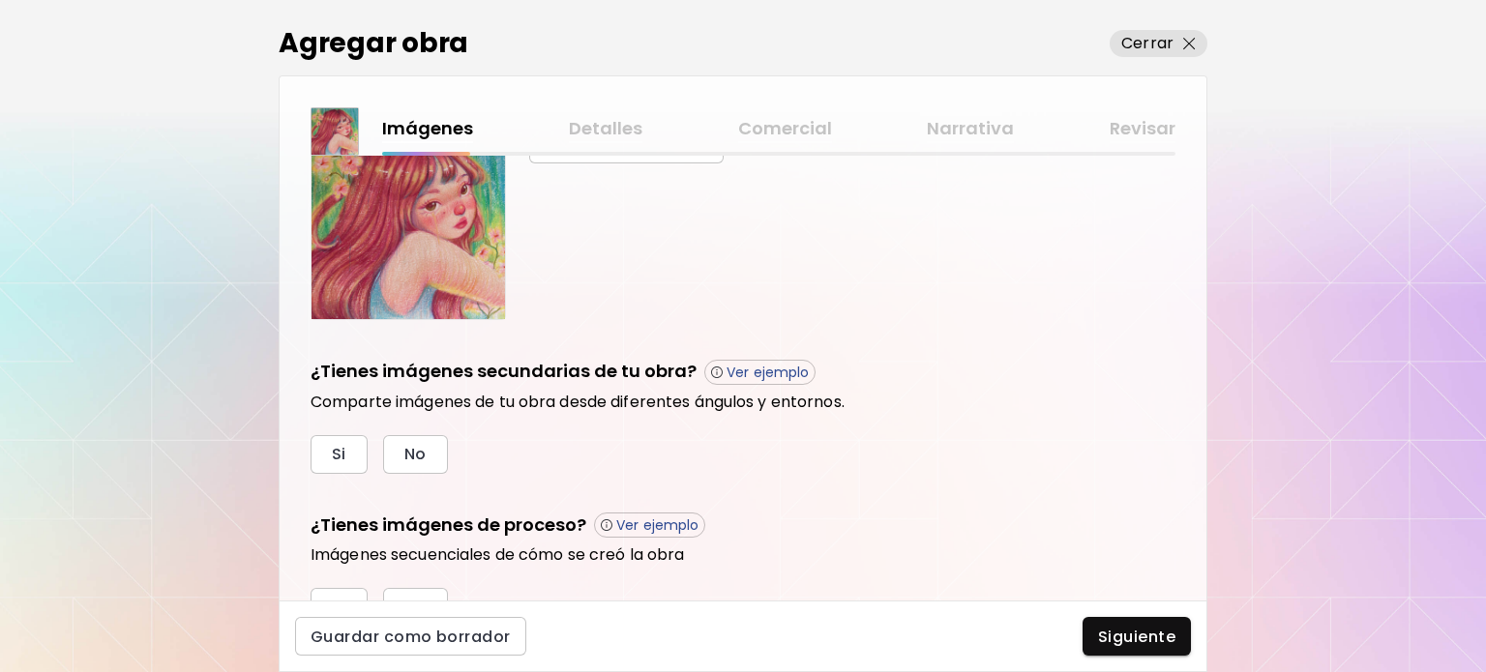
scroll to position [577, 0]
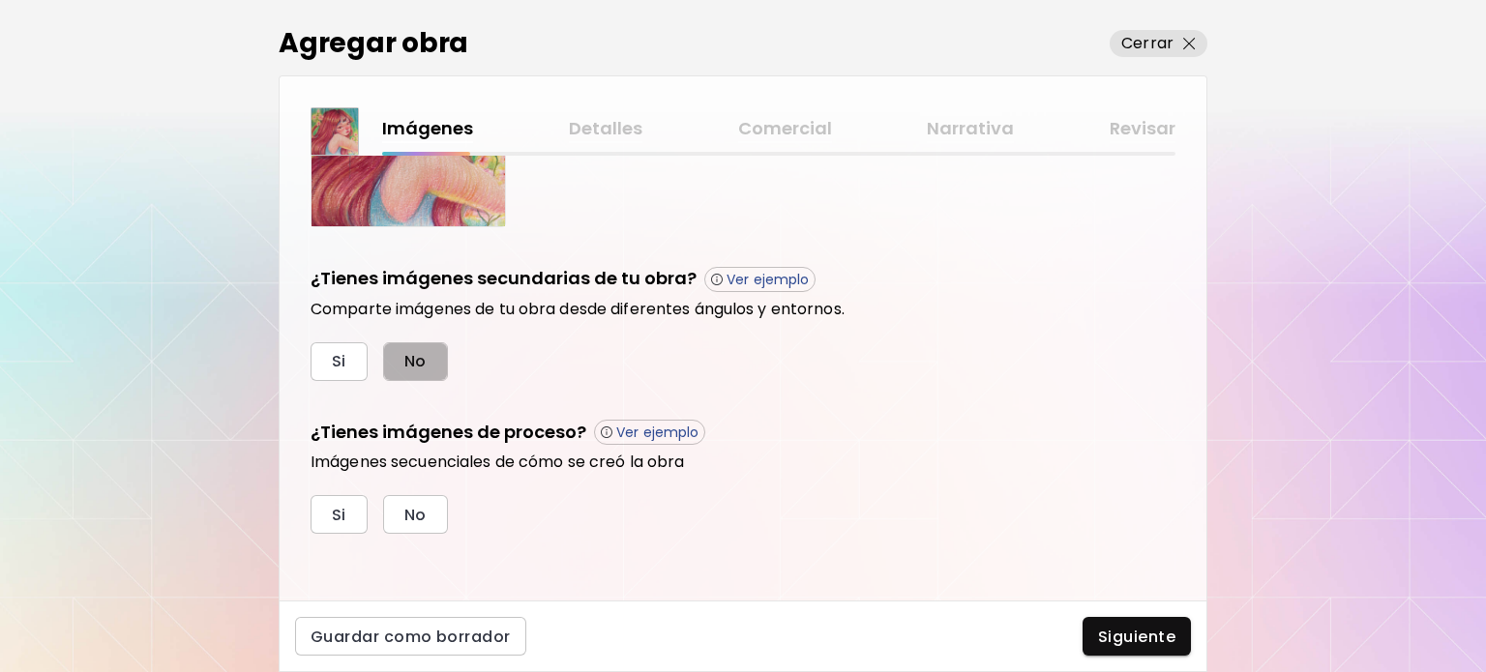
drag, startPoint x: 426, startPoint y: 364, endPoint x: 404, endPoint y: 473, distance: 111.4
click at [423, 363] on button "No" at bounding box center [415, 361] width 65 height 39
drag, startPoint x: 408, startPoint y: 529, endPoint x: 569, endPoint y: 537, distance: 160.8
click at [408, 525] on button "No" at bounding box center [415, 514] width 65 height 39
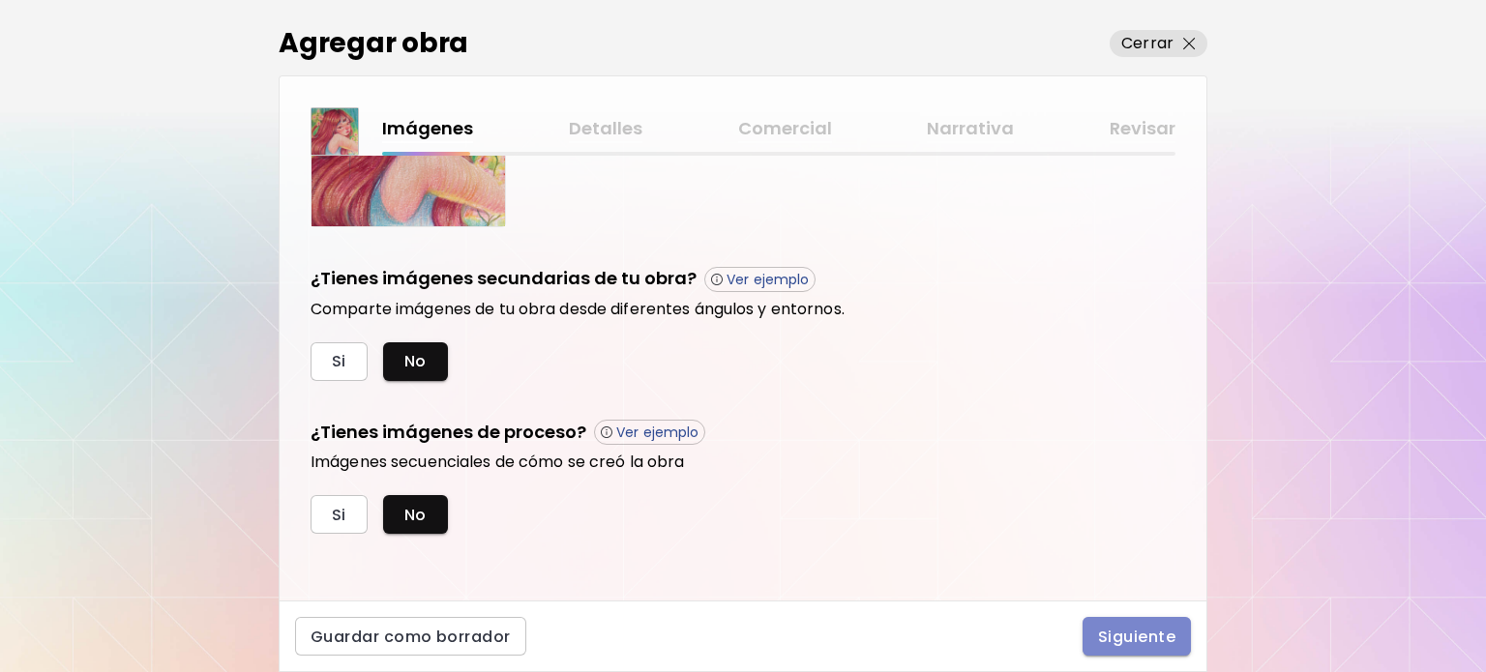
click at [1124, 636] on span "Siguiente" at bounding box center [1136, 637] width 77 height 20
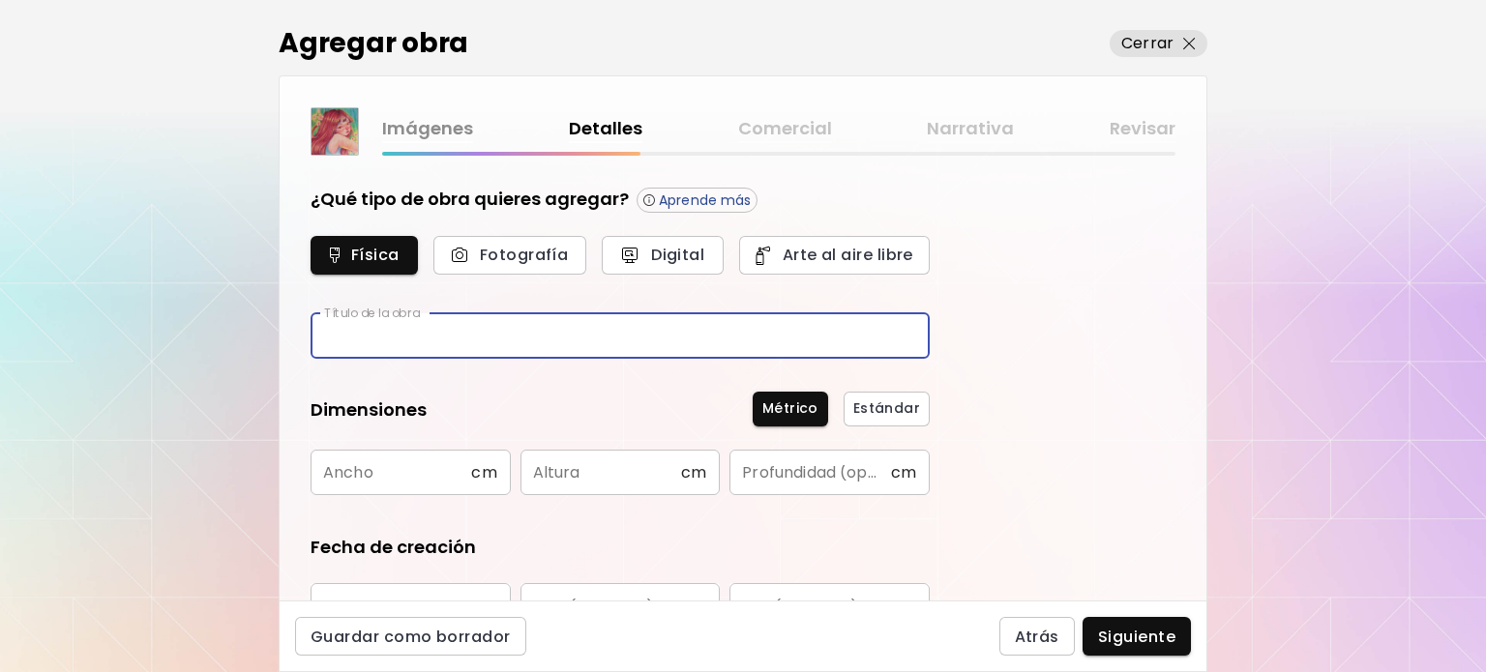
click at [526, 354] on input "text" at bounding box center [620, 335] width 619 height 45
type input "**********"
click at [421, 466] on input "text" at bounding box center [391, 472] width 161 height 45
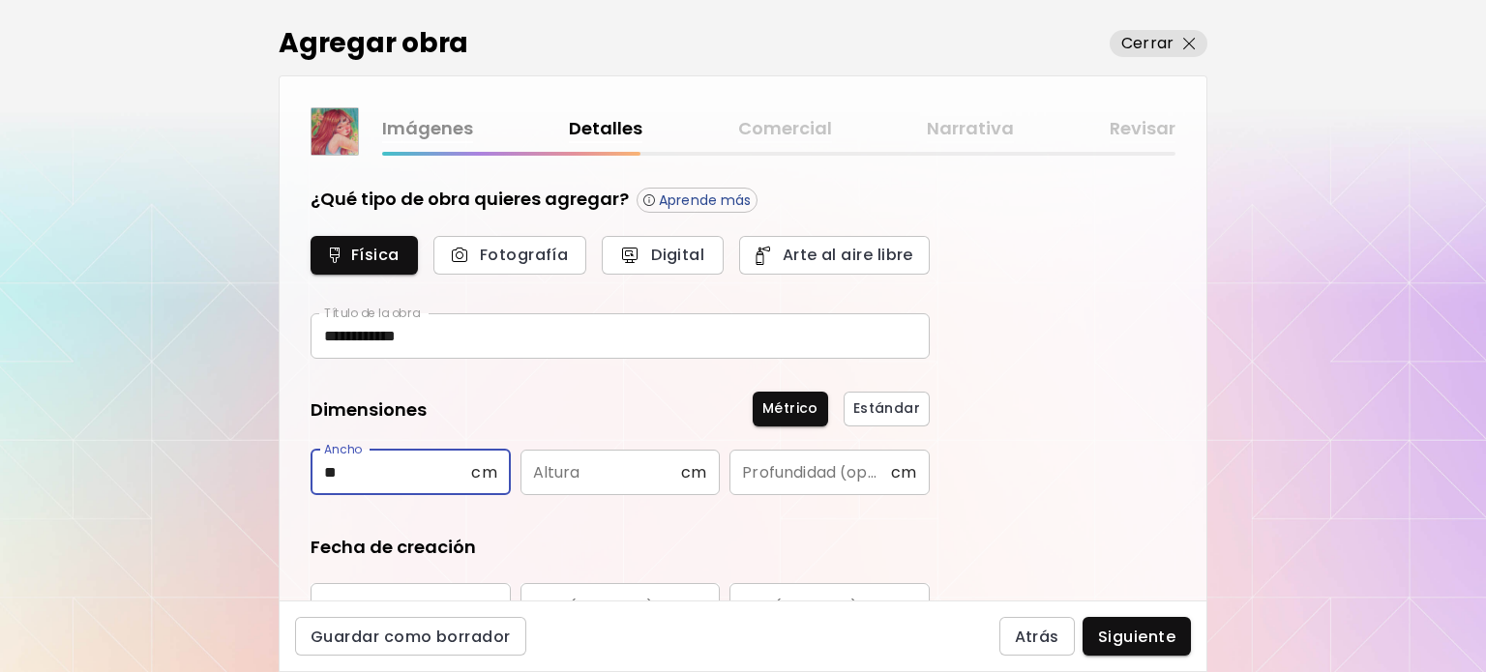
type input "**"
click at [543, 463] on input "text" at bounding box center [600, 472] width 161 height 45
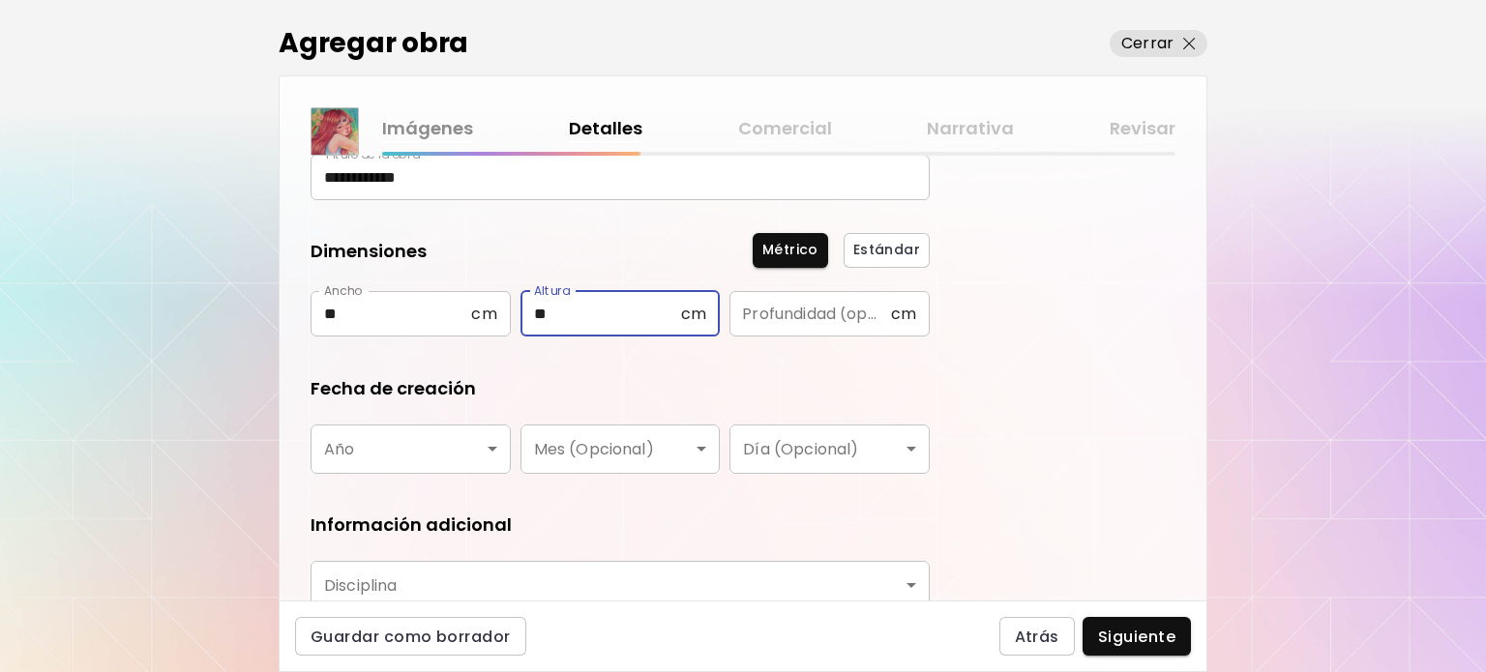
scroll to position [193, 0]
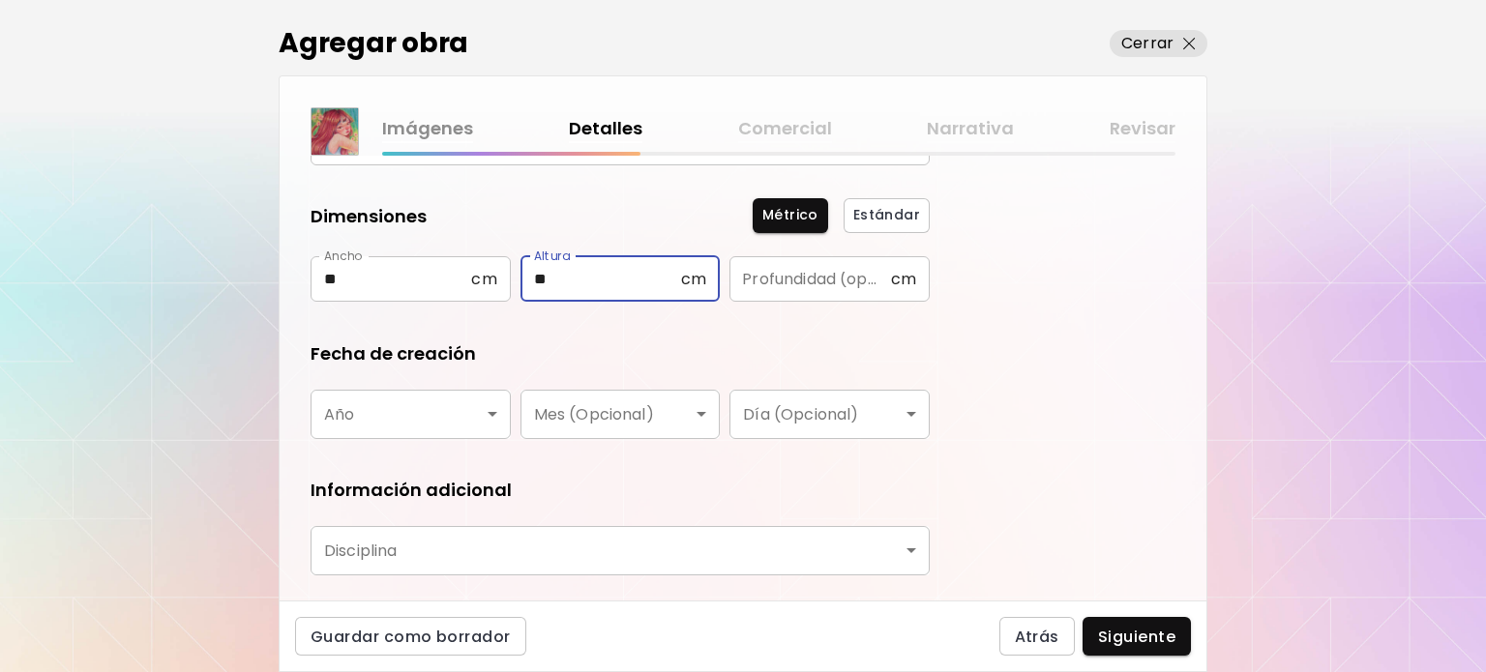
type input "**"
click at [352, 410] on body "**********" at bounding box center [743, 336] width 1486 height 672
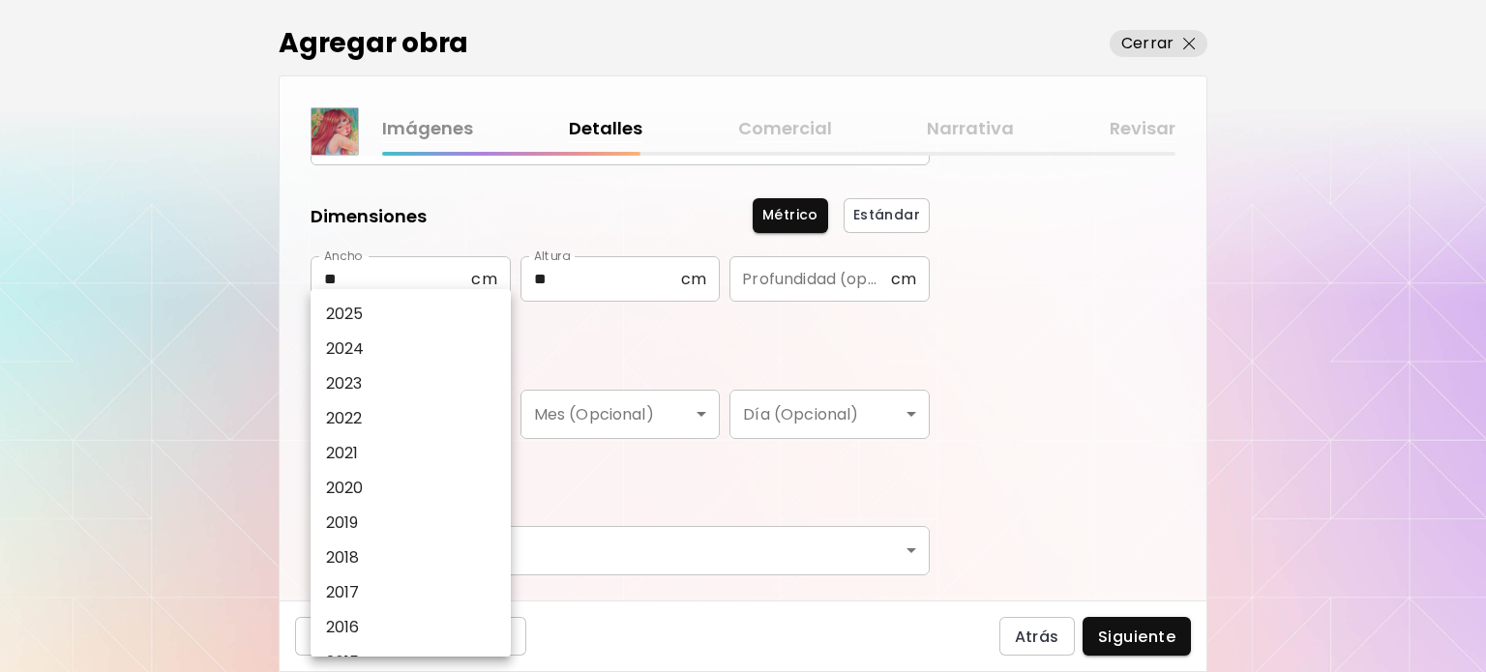
click at [375, 307] on li "2025" at bounding box center [416, 314] width 210 height 35
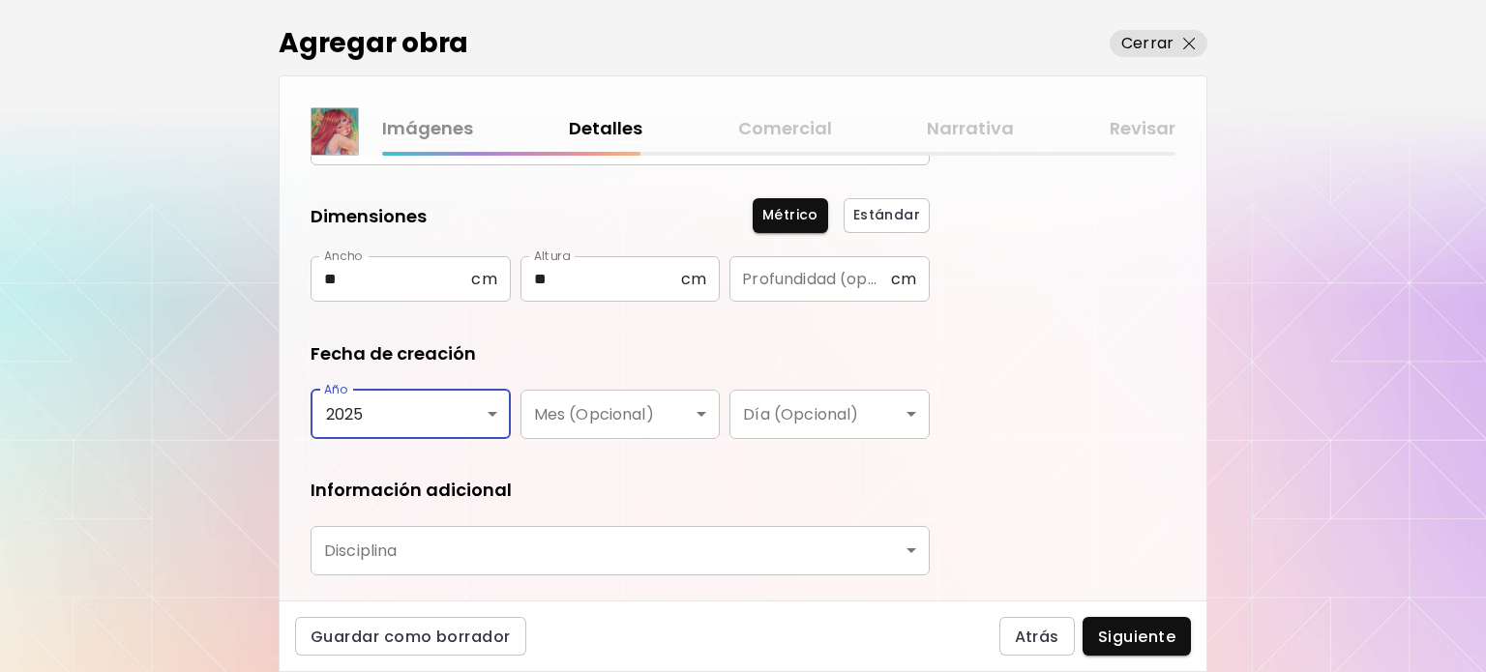
click at [393, 409] on body "**********" at bounding box center [743, 336] width 1486 height 672
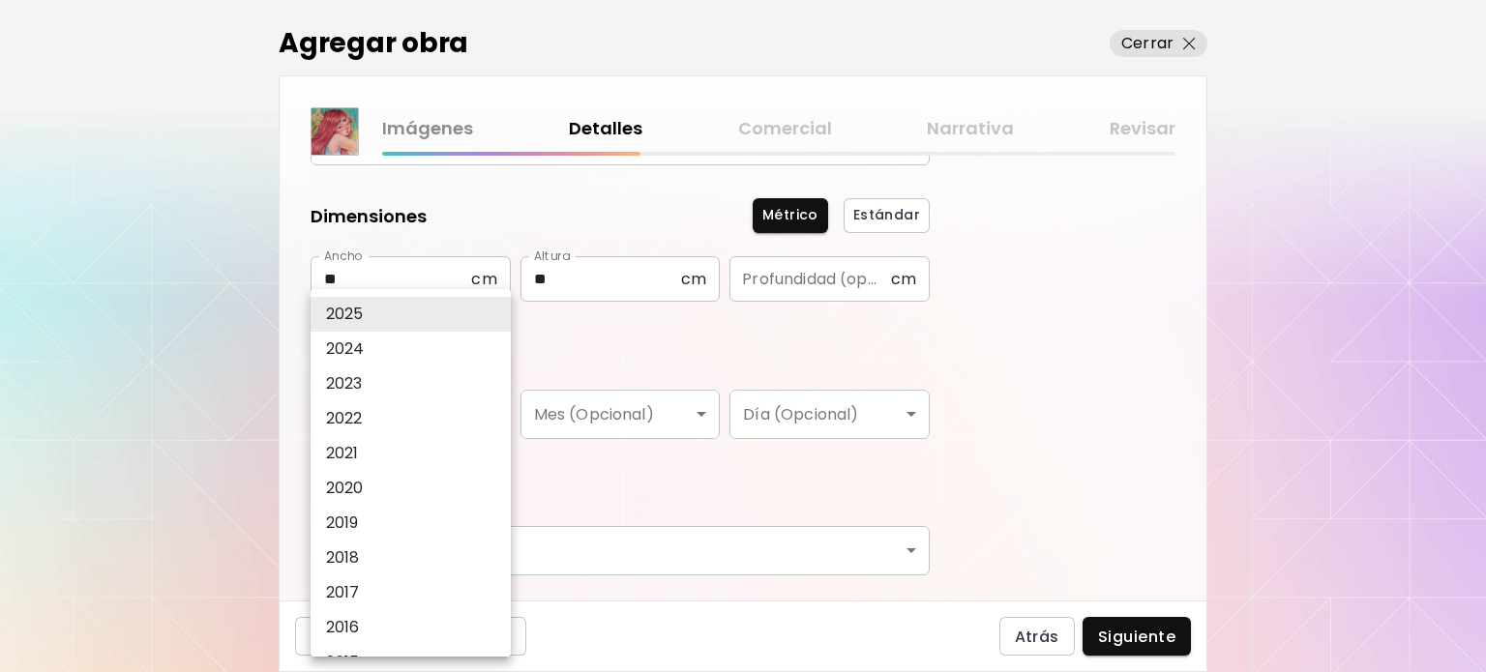
click at [376, 337] on li "2024" at bounding box center [416, 349] width 210 height 35
type input "****"
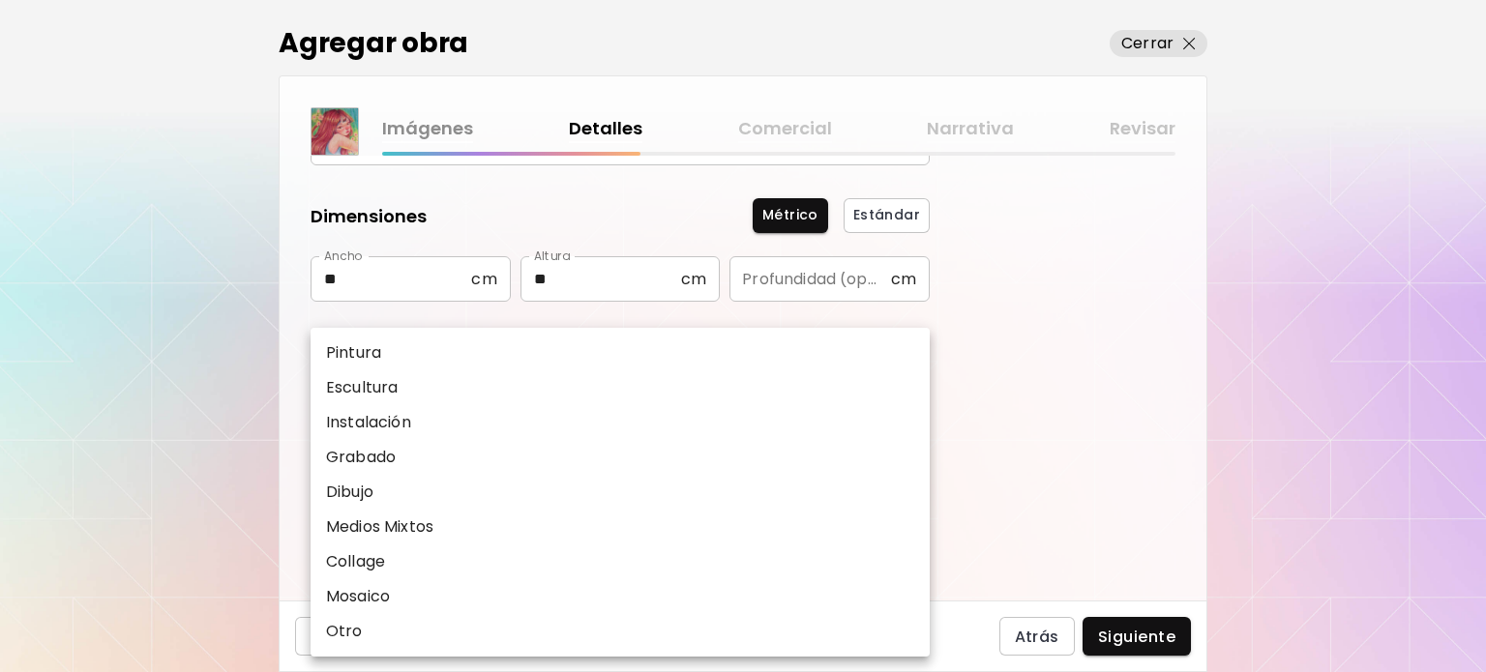
click at [773, 564] on body "**********" at bounding box center [743, 336] width 1486 height 672
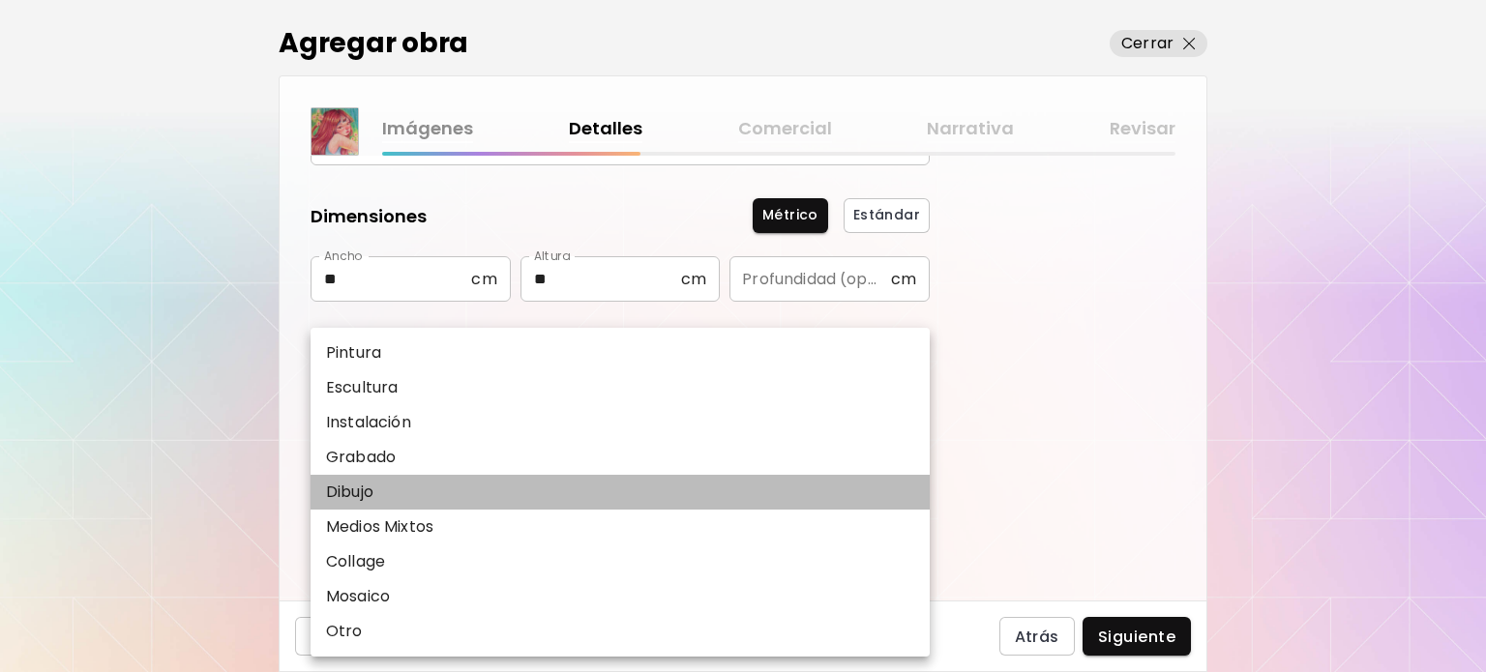
click at [406, 498] on li "Dibujo" at bounding box center [620, 492] width 619 height 35
type input "*******"
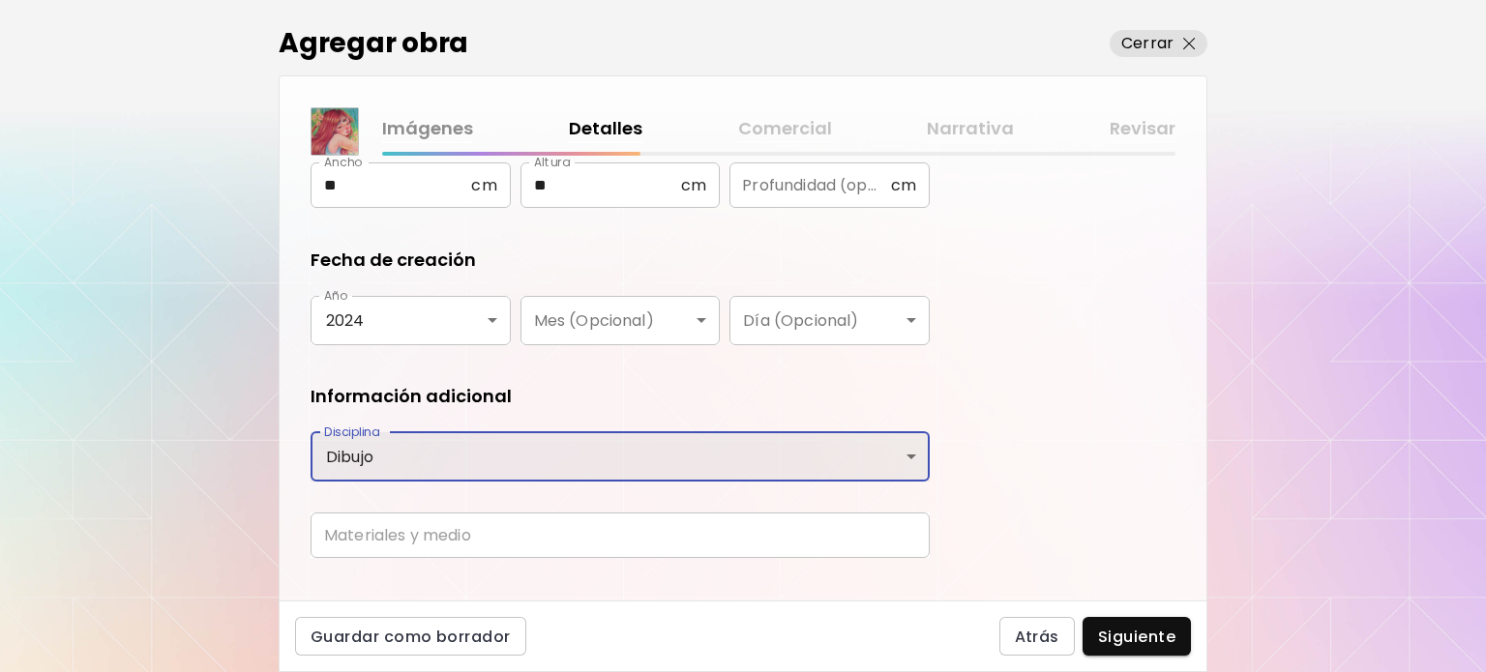
scroll to position [319, 0]
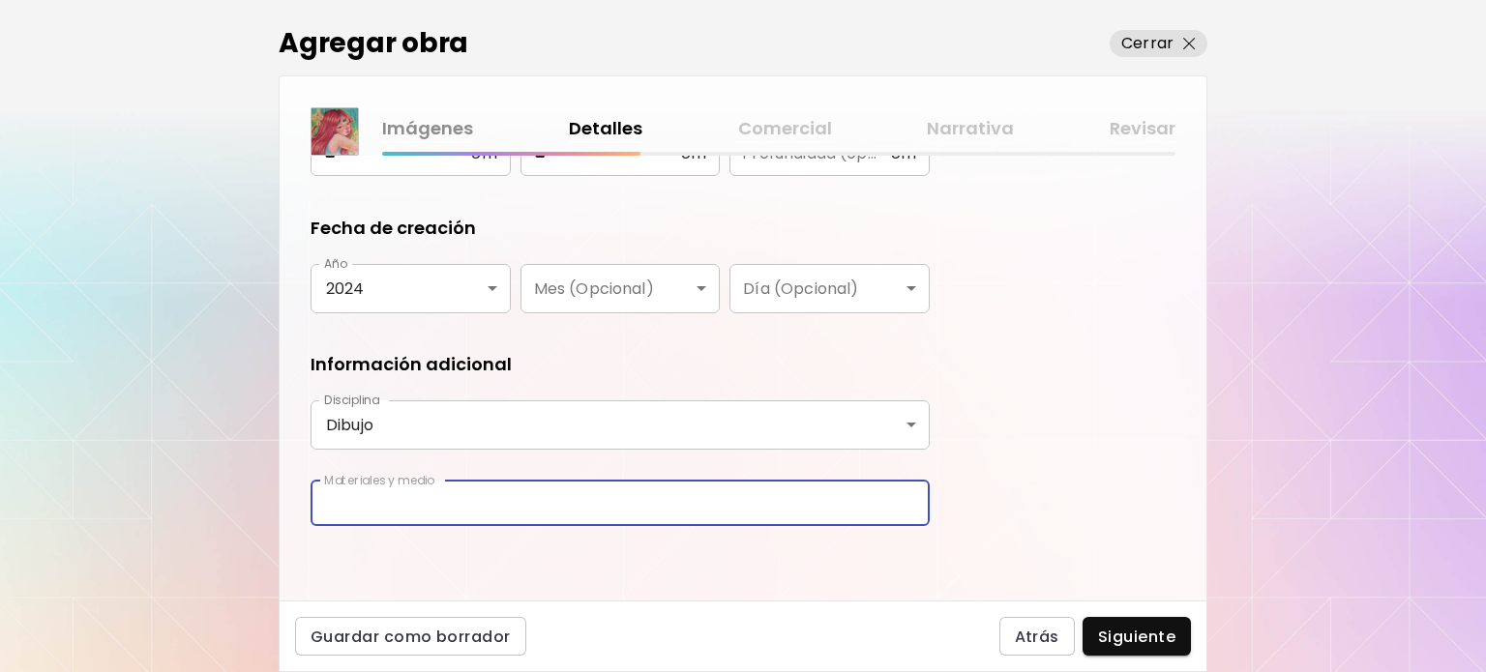
click at [415, 513] on input "text" at bounding box center [620, 503] width 619 height 45
type input "**********"
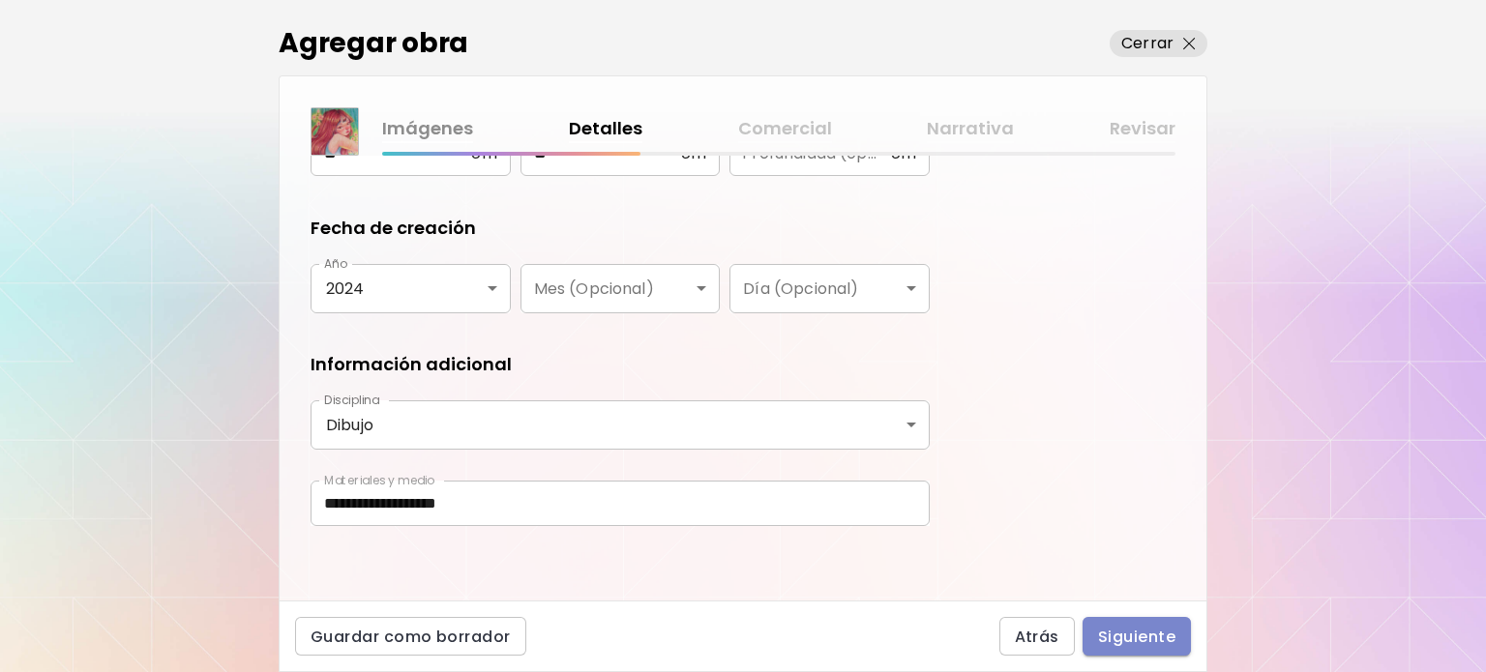
click at [1142, 640] on span "Siguiente" at bounding box center [1136, 637] width 77 height 20
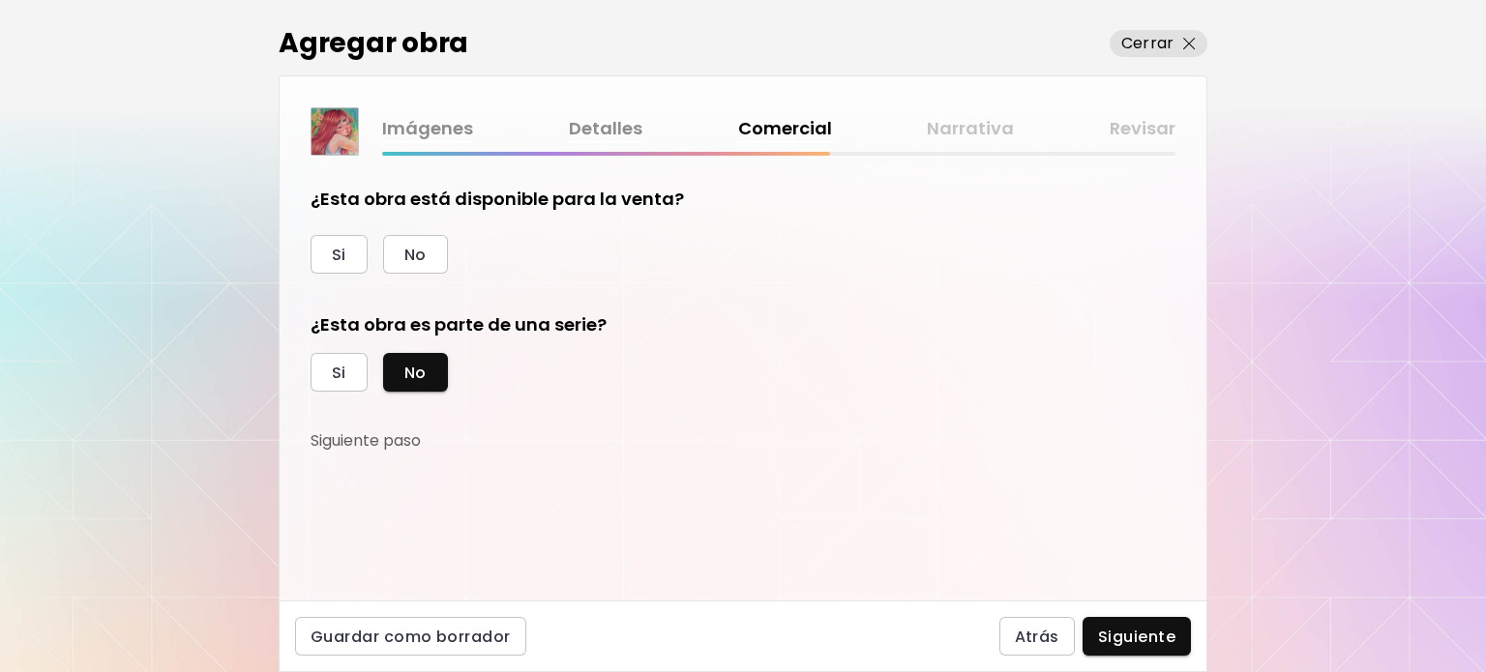
click at [370, 274] on div "¿Esta obra está disponible para la venta? Si No ¿Esta obra es parte de una seri…" at bounding box center [620, 319] width 619 height 265
click at [402, 269] on button "No" at bounding box center [415, 254] width 65 height 39
click at [1110, 632] on span "Siguiente" at bounding box center [1136, 637] width 77 height 20
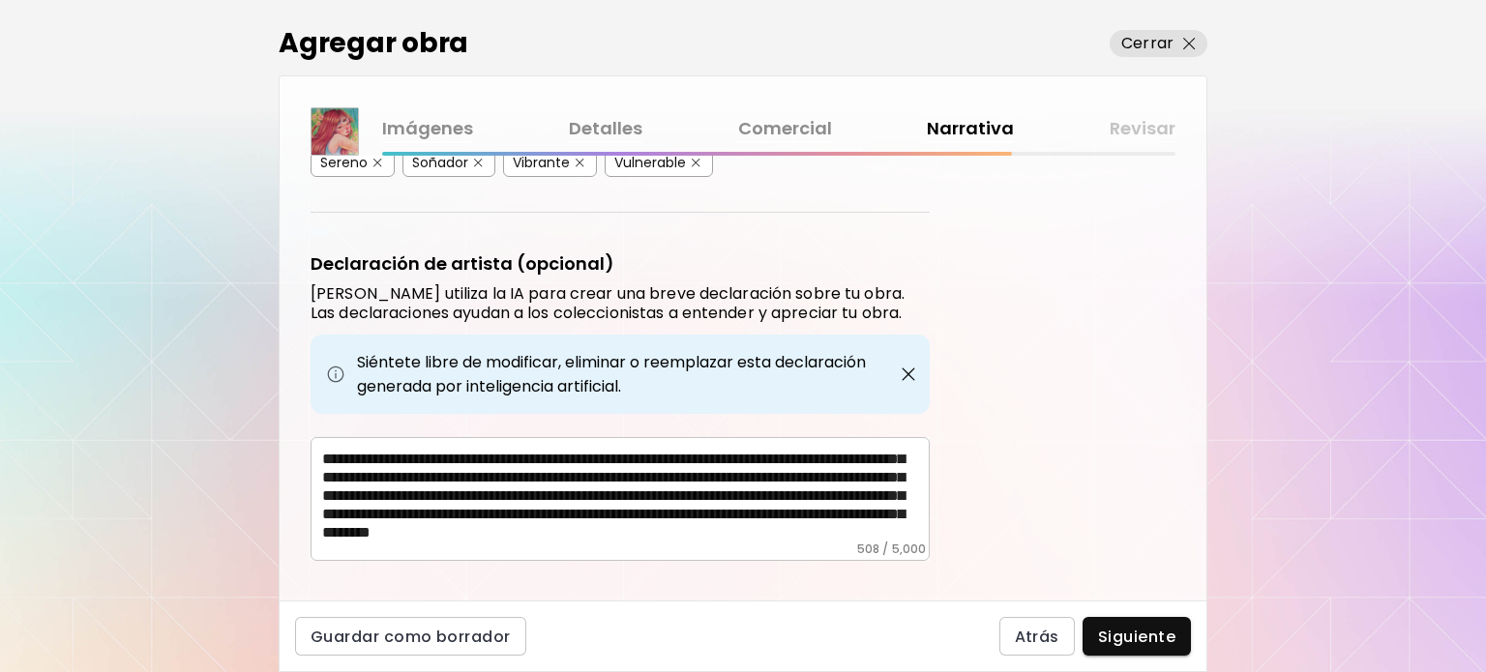
scroll to position [677, 0]
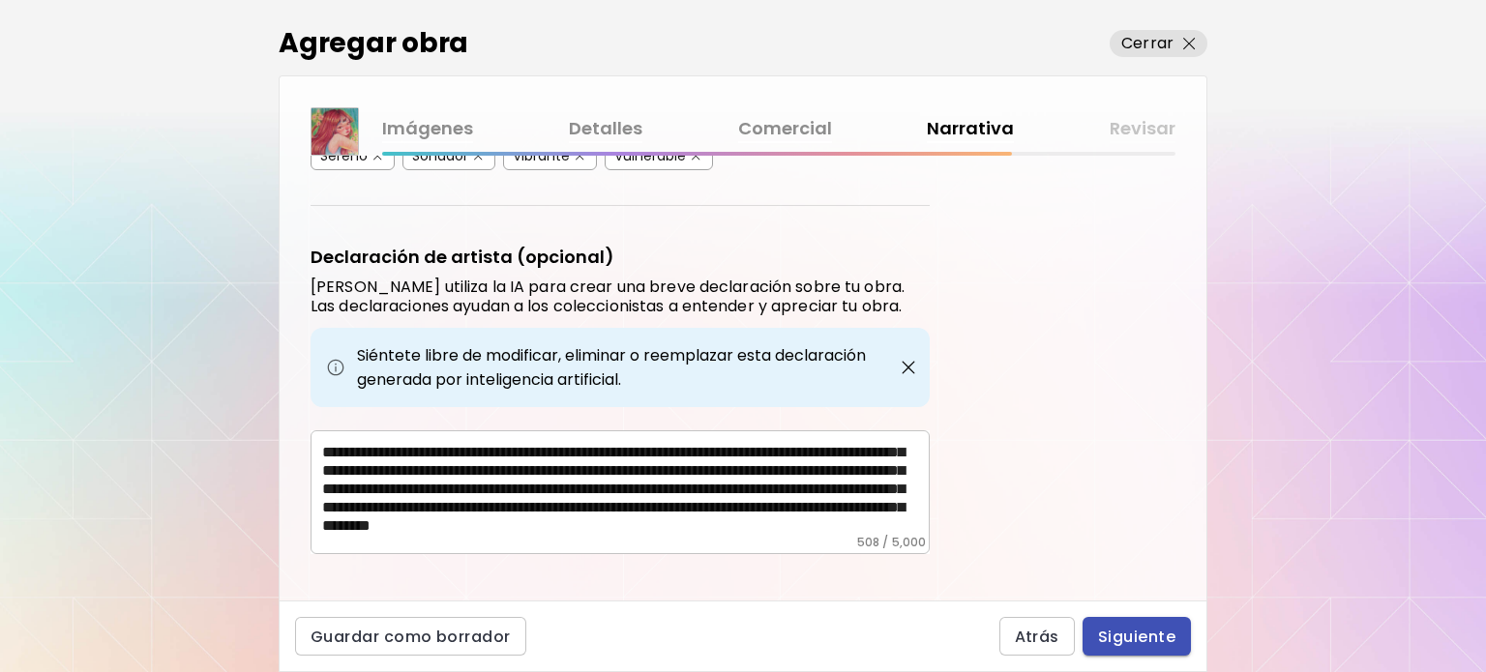
click at [1116, 636] on span "Siguiente" at bounding box center [1136, 637] width 77 height 20
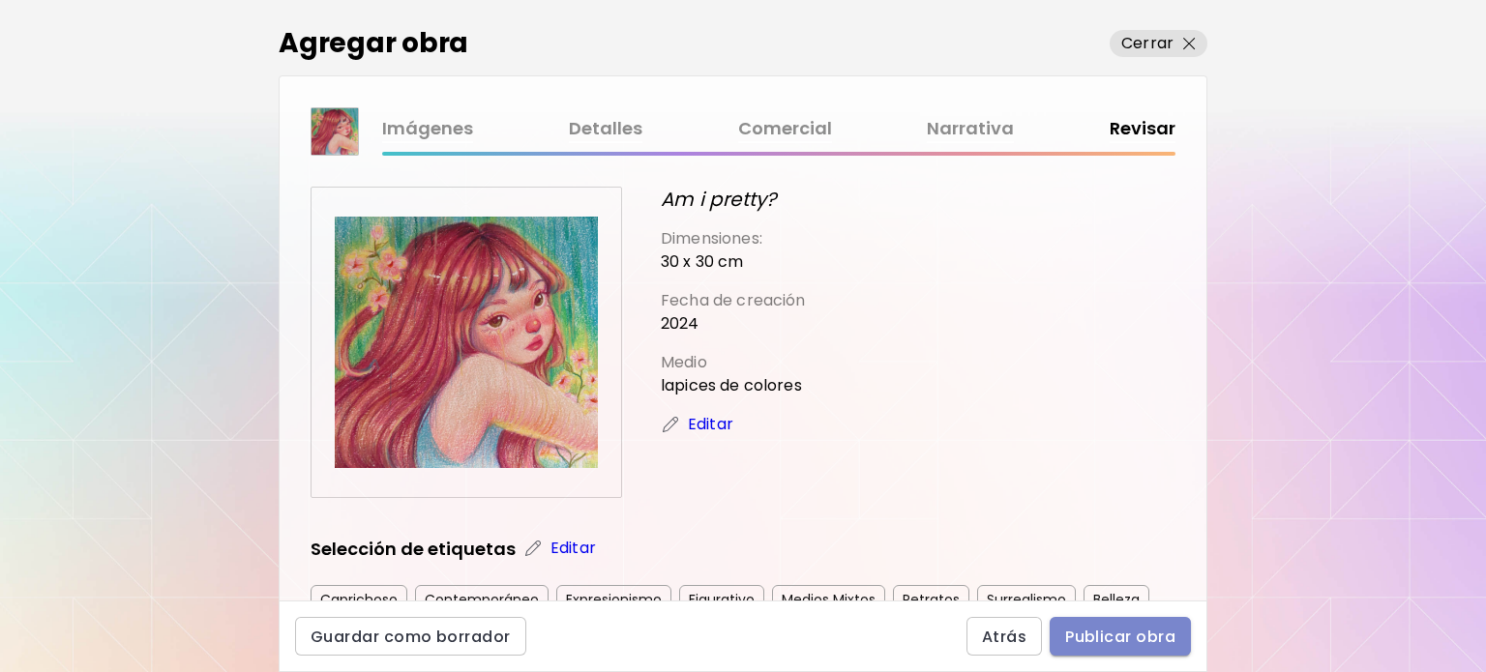
click at [1105, 624] on button "Publicar obra" at bounding box center [1120, 636] width 141 height 39
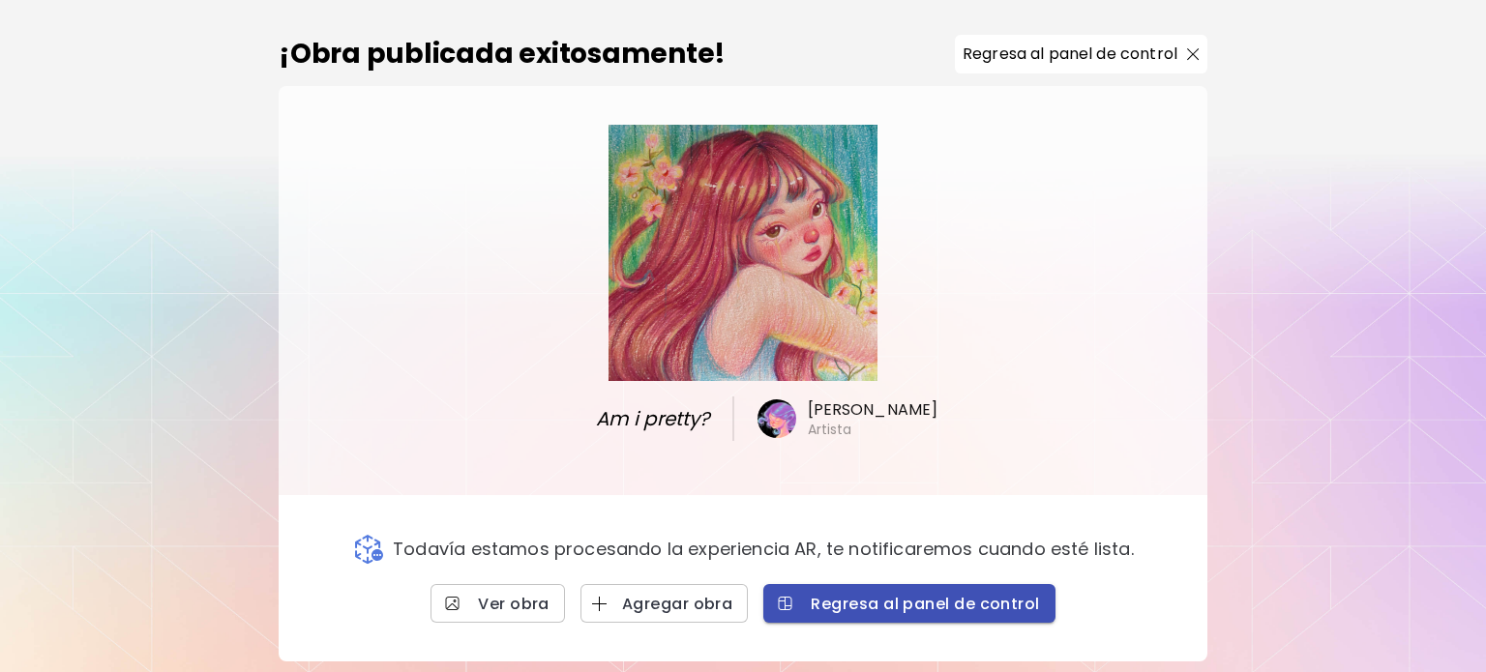
click at [829, 599] on span "Regresa al panel de control" at bounding box center [909, 604] width 260 height 20
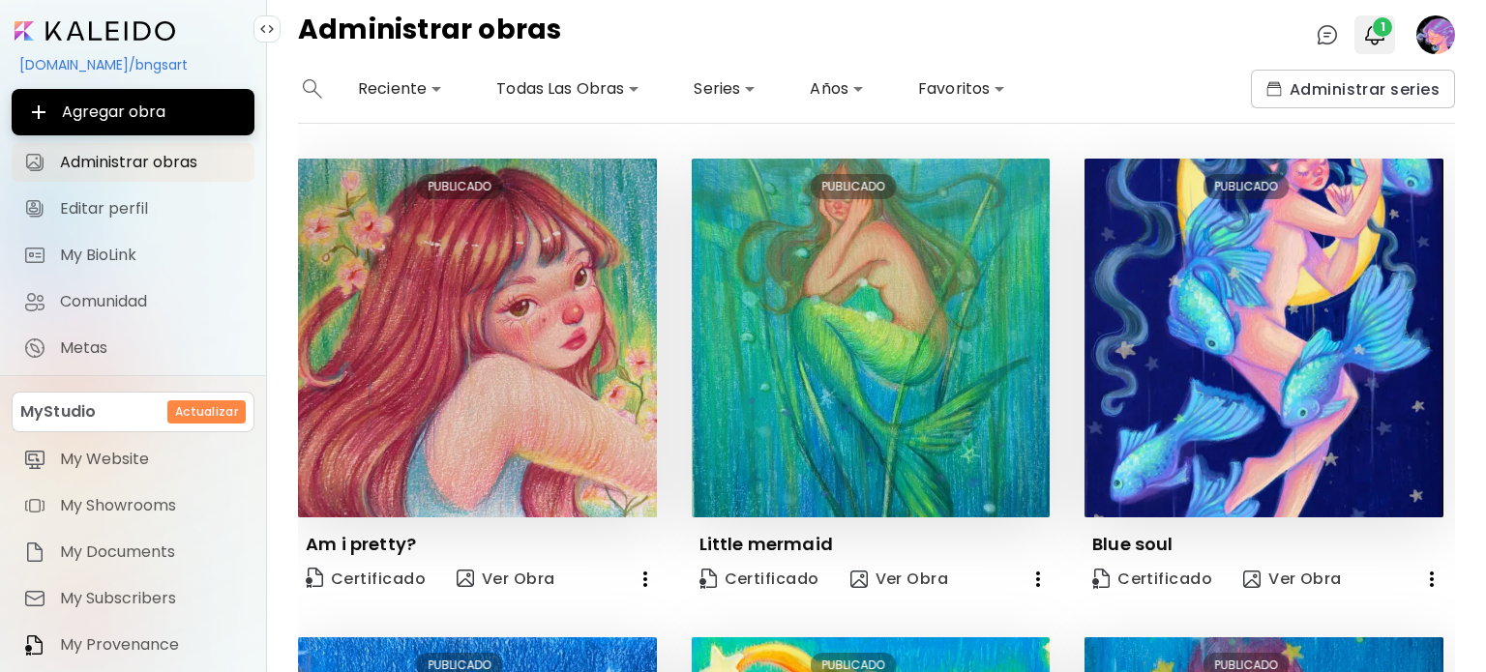
click at [1381, 22] on span "1" at bounding box center [1382, 26] width 19 height 19
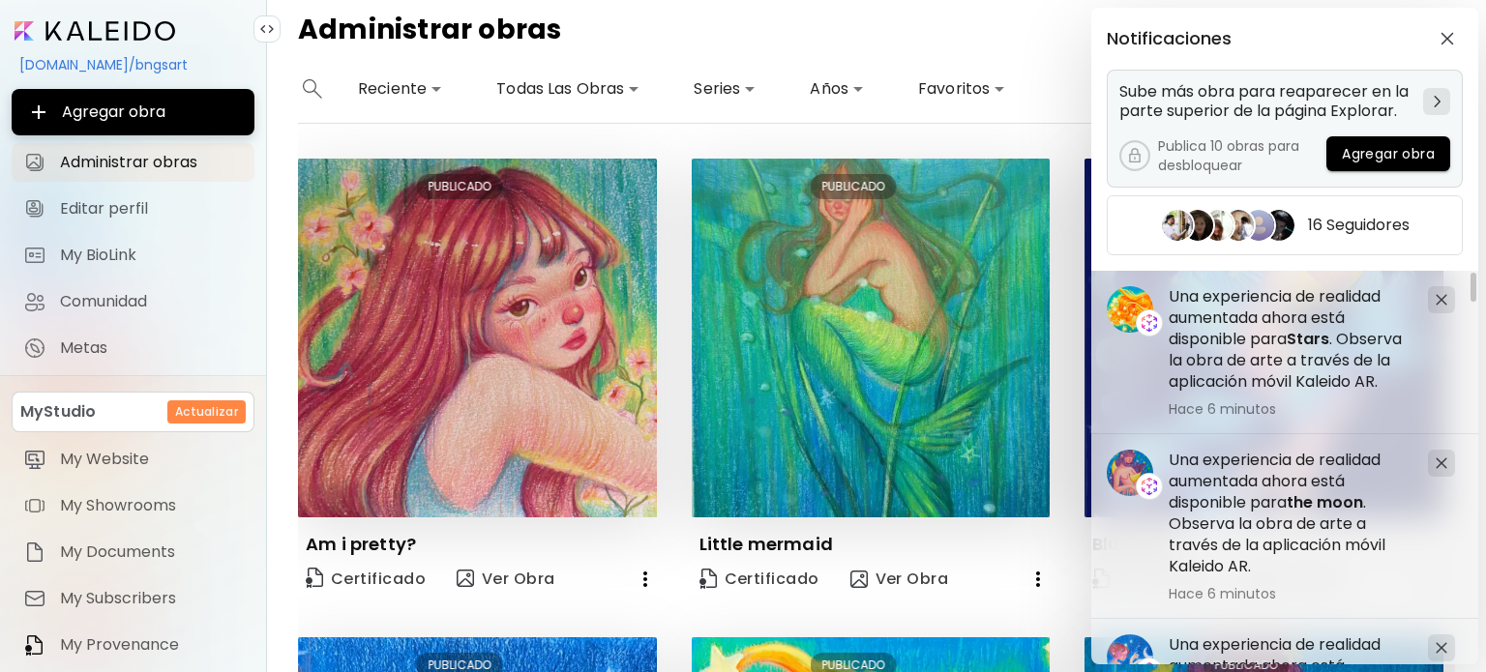
click at [1430, 97] on div at bounding box center [1436, 101] width 27 height 27
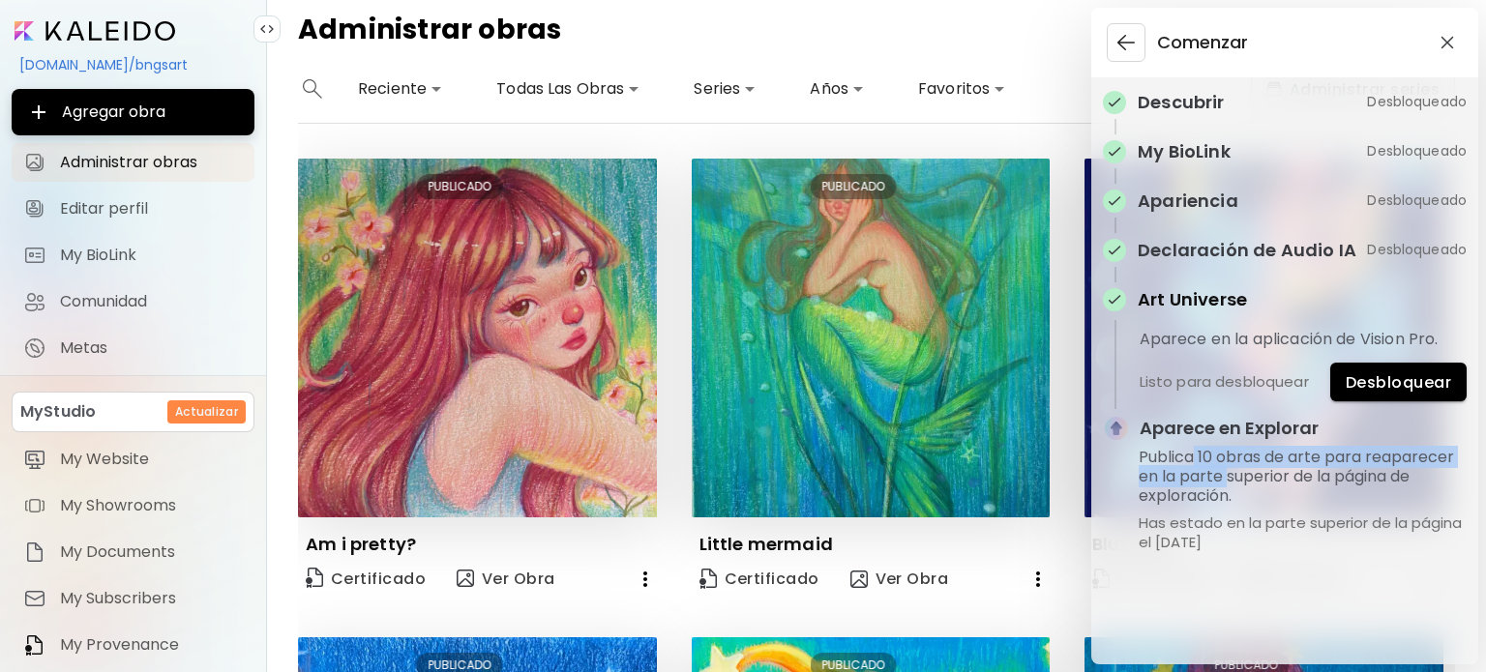
drag, startPoint x: 1204, startPoint y: 456, endPoint x: 1231, endPoint y: 475, distance: 32.5
click at [1231, 475] on h5 "Publica 10 obras de arte para reaparecer en la parte superior de la página de e…" at bounding box center [1303, 477] width 328 height 58
click at [598, 555] on div "Comenzar Descubrir Desbloqueado My BioLink Desbloqueado Apariencia Desbloqueado…" at bounding box center [743, 336] width 1486 height 672
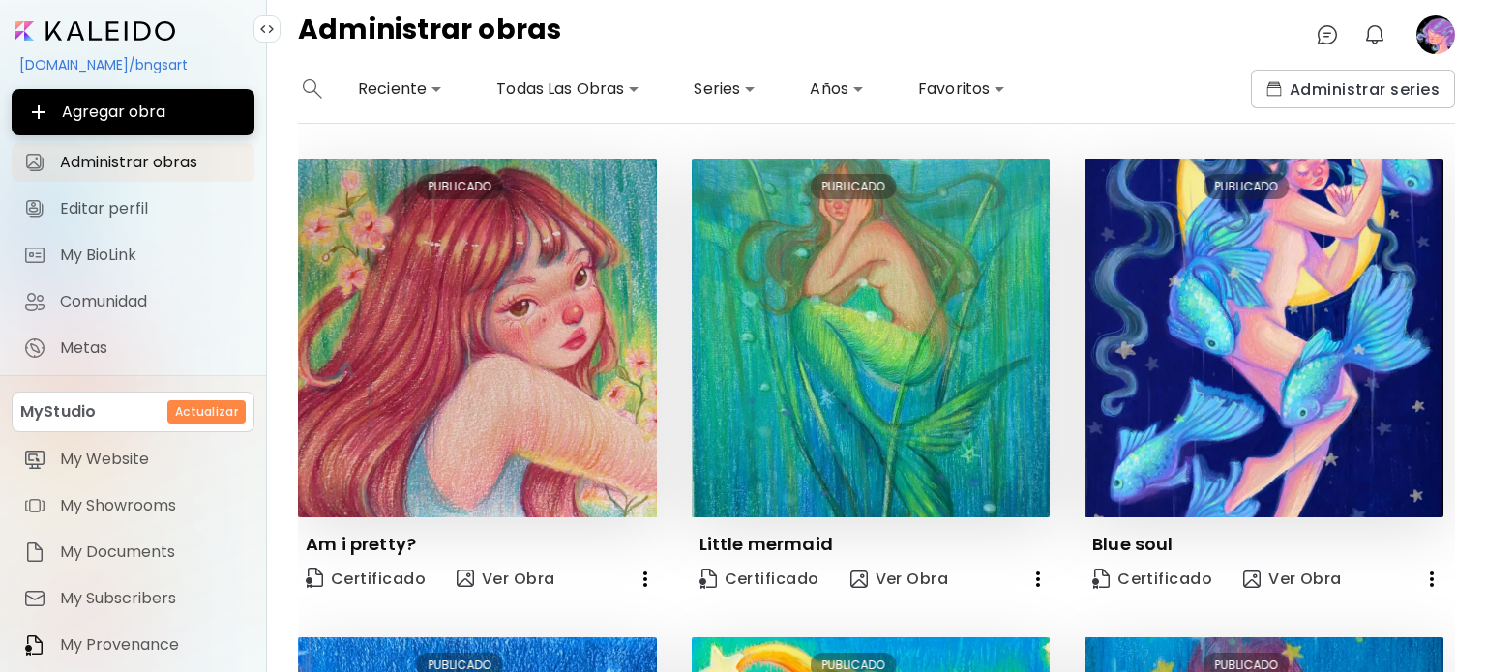
click at [433, 28] on h4 "Administrar obras" at bounding box center [430, 34] width 264 height 39
click at [1440, 31] on image at bounding box center [1435, 34] width 39 height 39
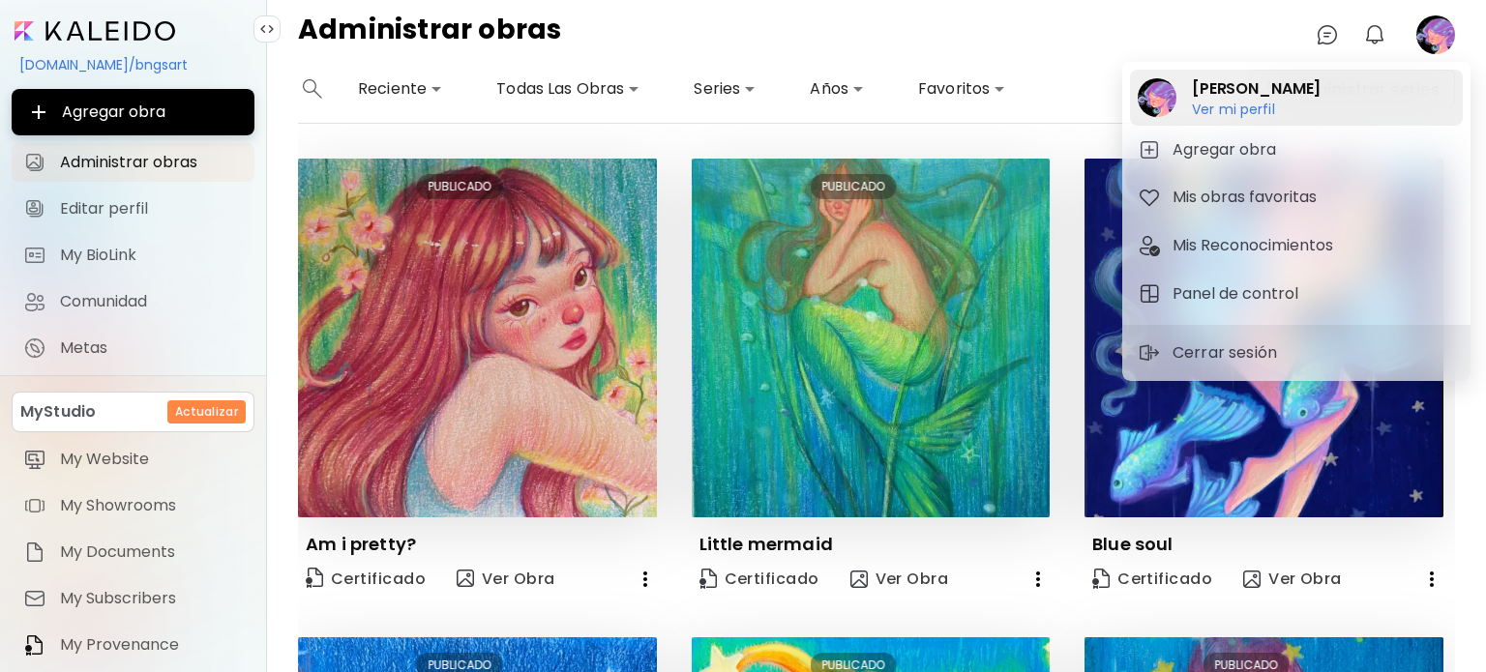
click at [1221, 111] on h6 "Ver mi perfil" at bounding box center [1256, 109] width 129 height 17
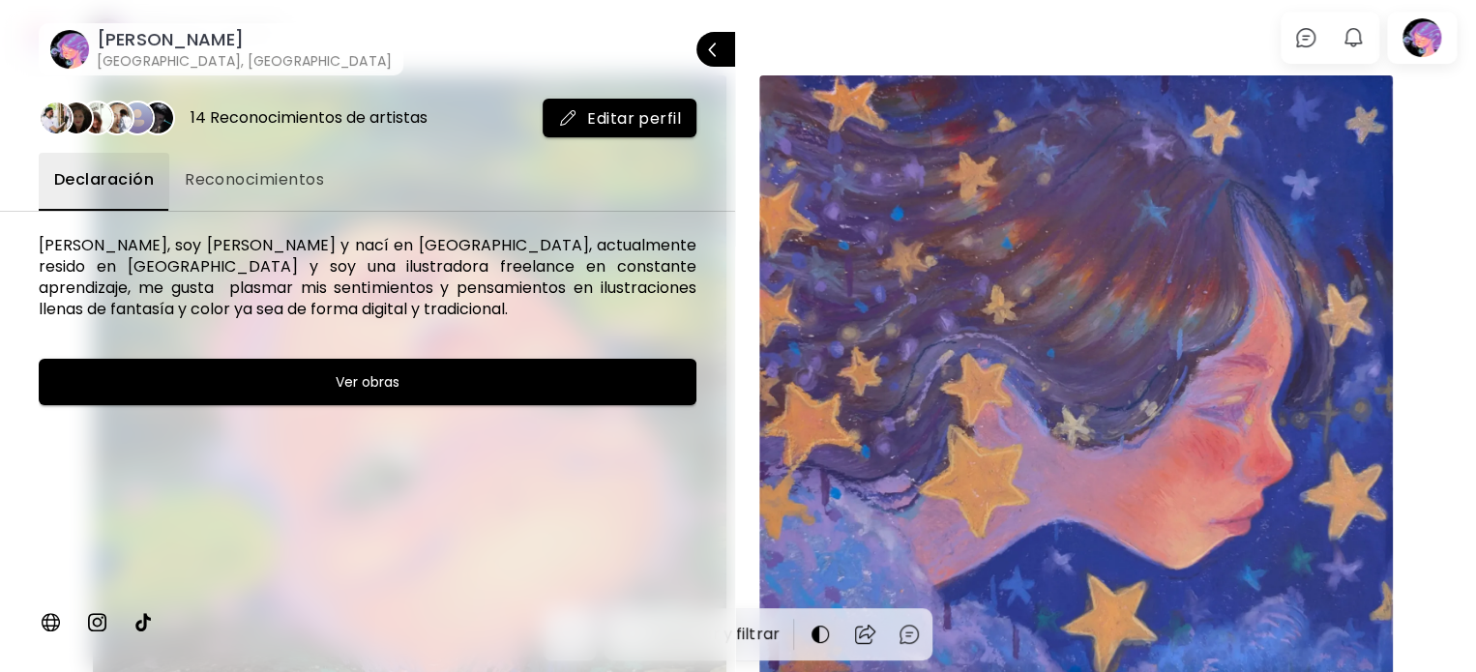
click at [581, 106] on button "Editar perfil" at bounding box center [620, 118] width 154 height 39
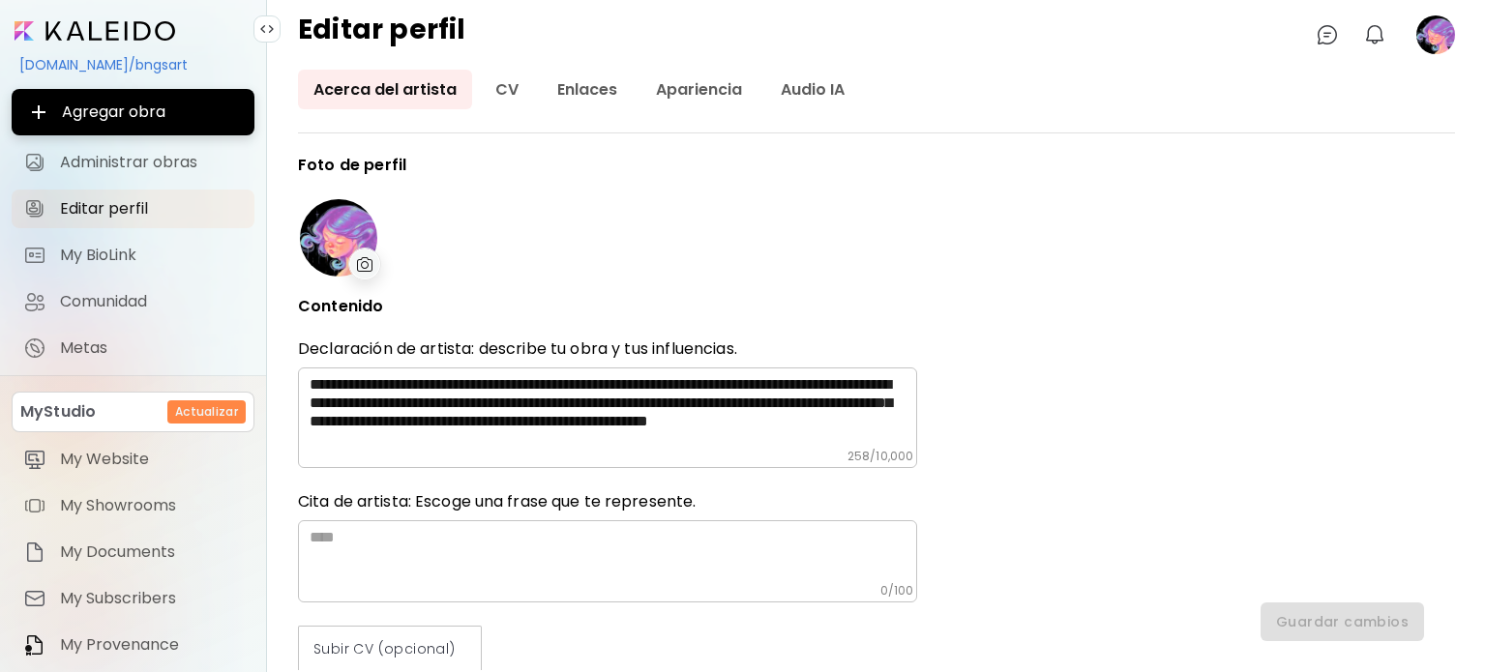
type input "*****"
click at [662, 90] on link "Apariencia" at bounding box center [698, 90] width 117 height 40
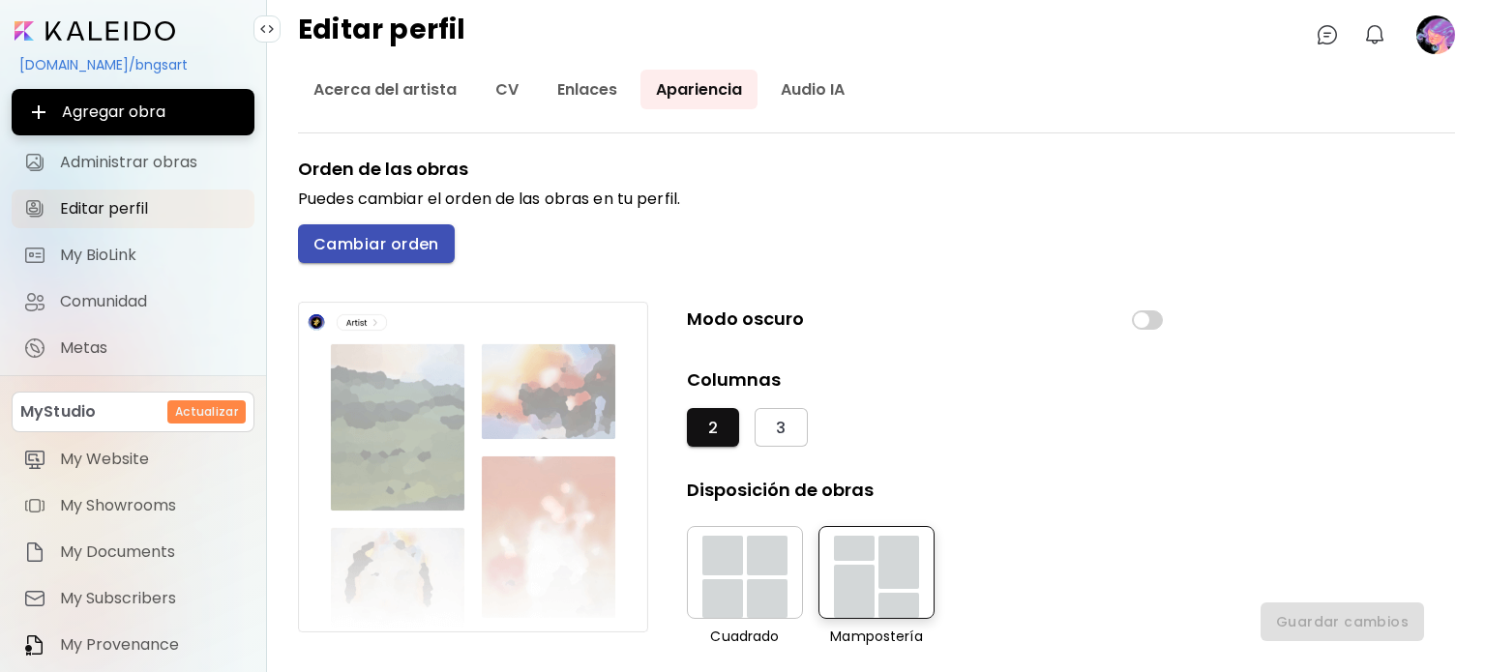
click at [368, 252] on span "Cambiar orden" at bounding box center [376, 244] width 126 height 20
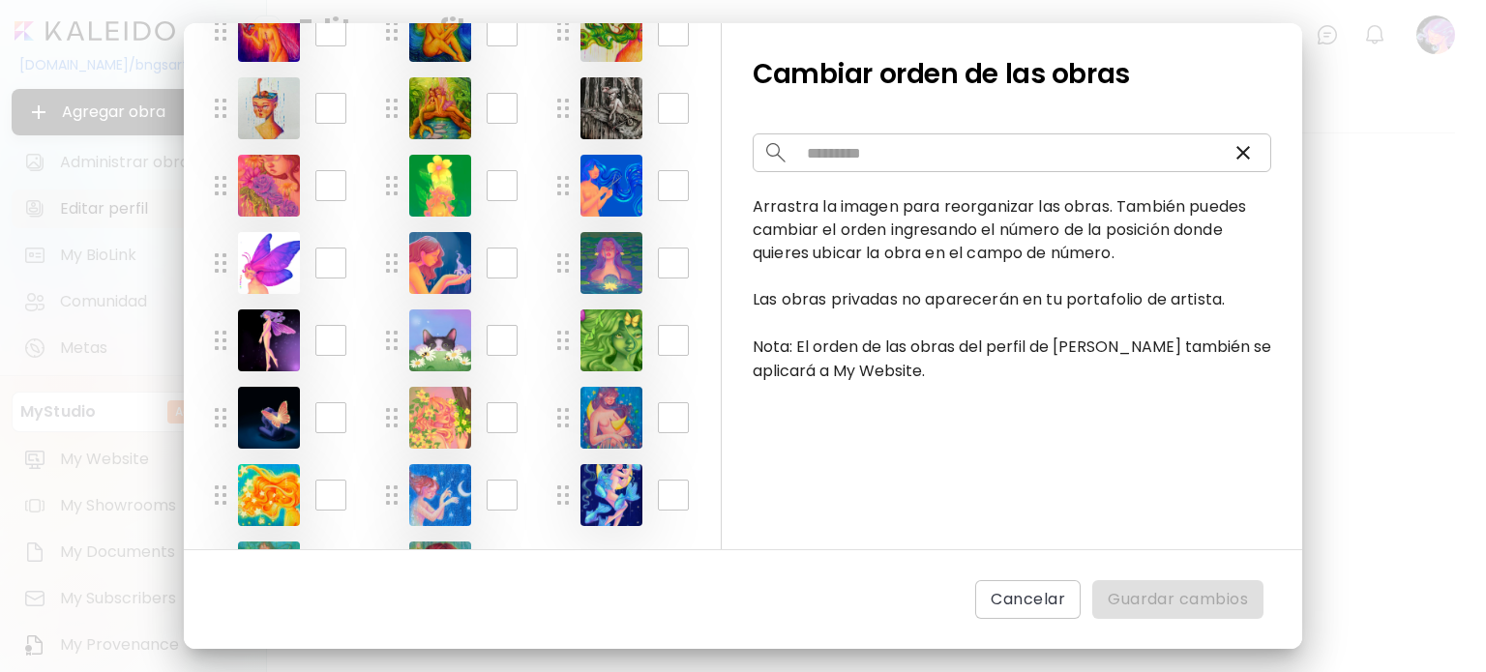
scroll to position [934, 0]
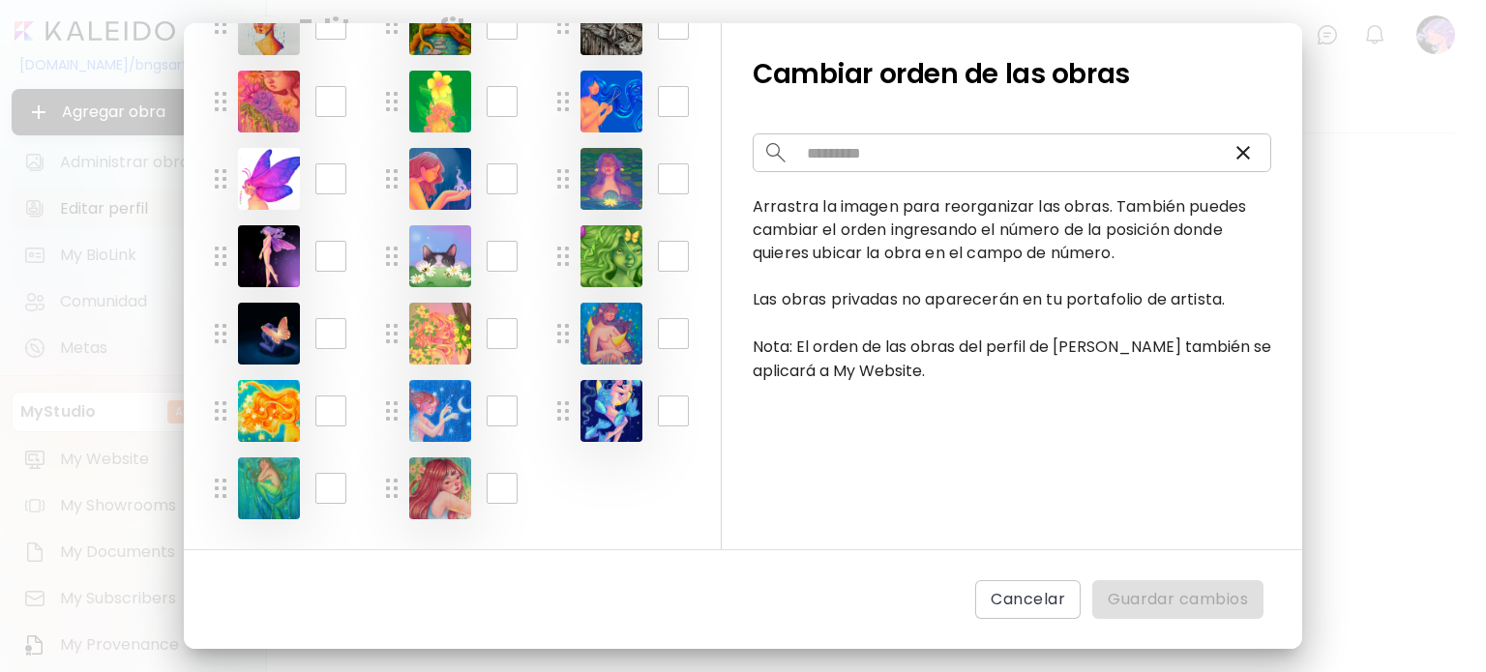
click at [492, 400] on input "**" at bounding box center [502, 411] width 31 height 31
click at [499, 400] on input "**" at bounding box center [502, 411] width 31 height 31
click at [501, 398] on input "**" at bounding box center [502, 411] width 31 height 31
type input "*"
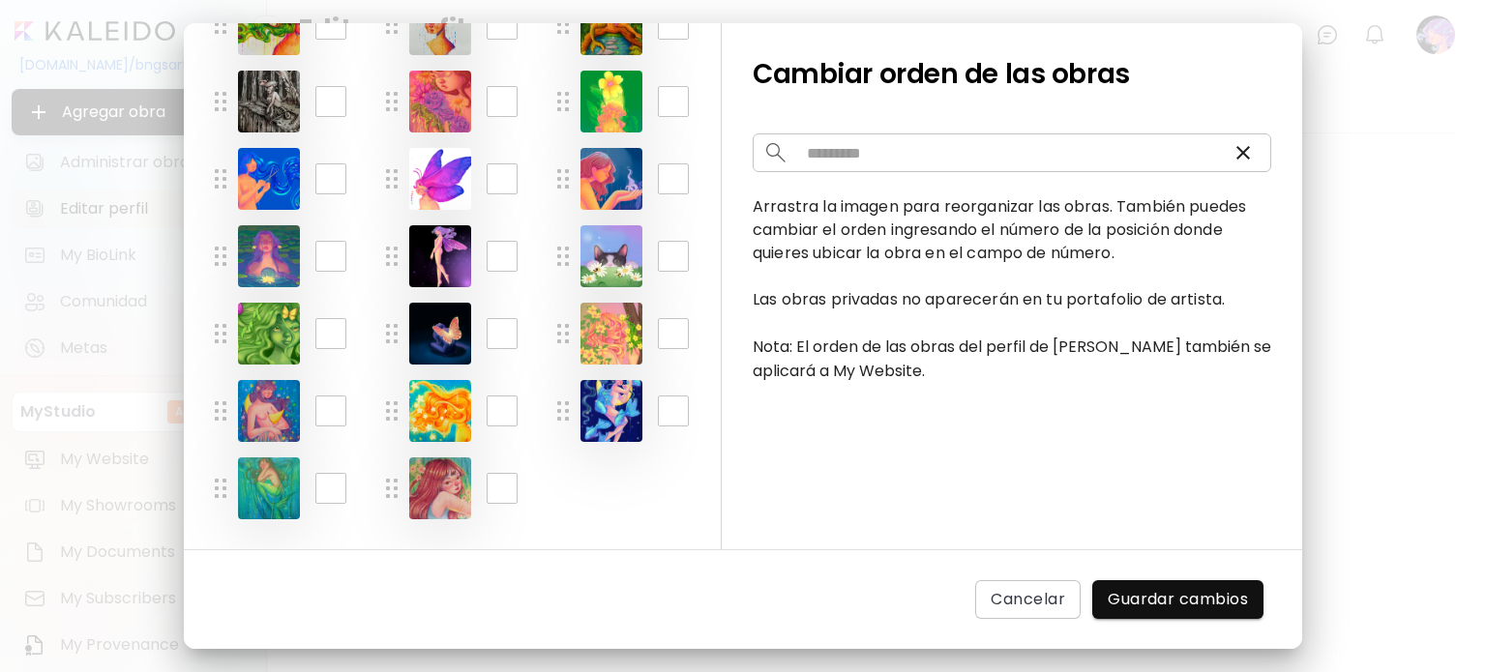
click at [666, 413] on input "**" at bounding box center [673, 411] width 31 height 31
type input "*"
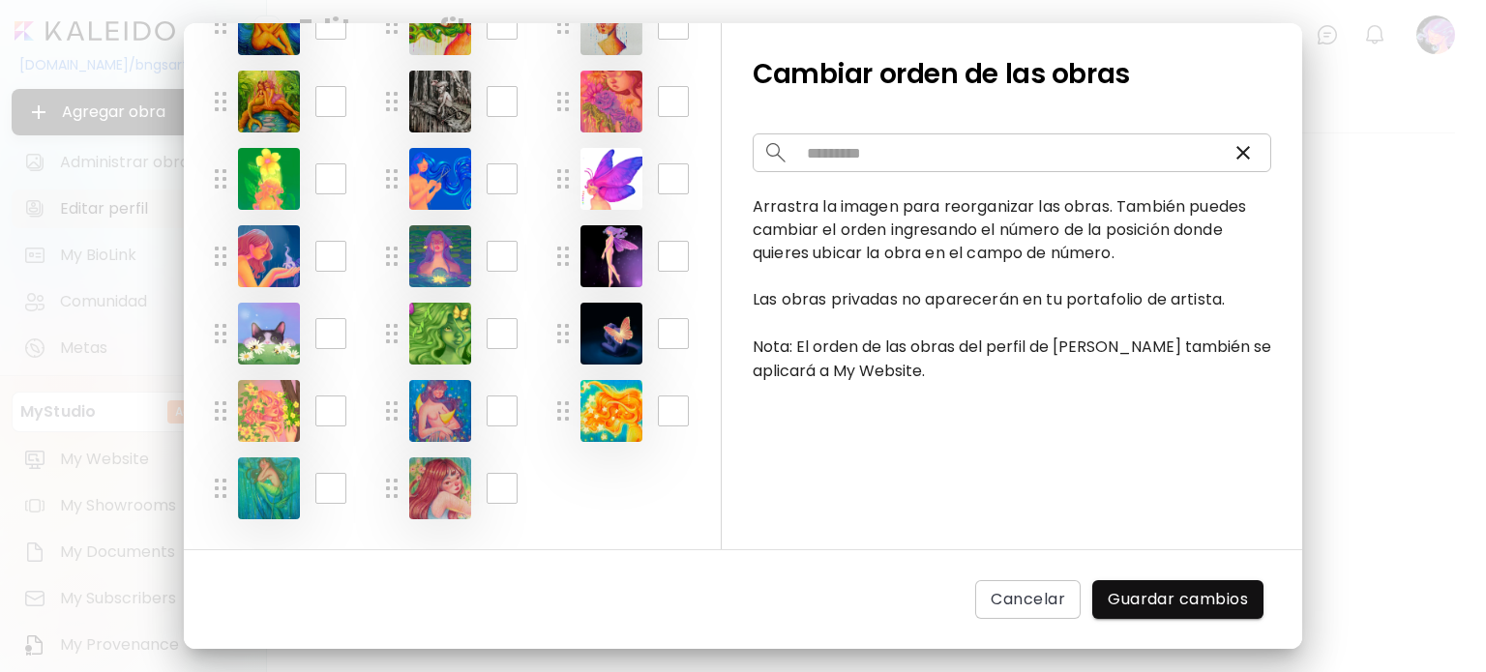
click at [660, 416] on input "**" at bounding box center [673, 411] width 31 height 31
type input "*"
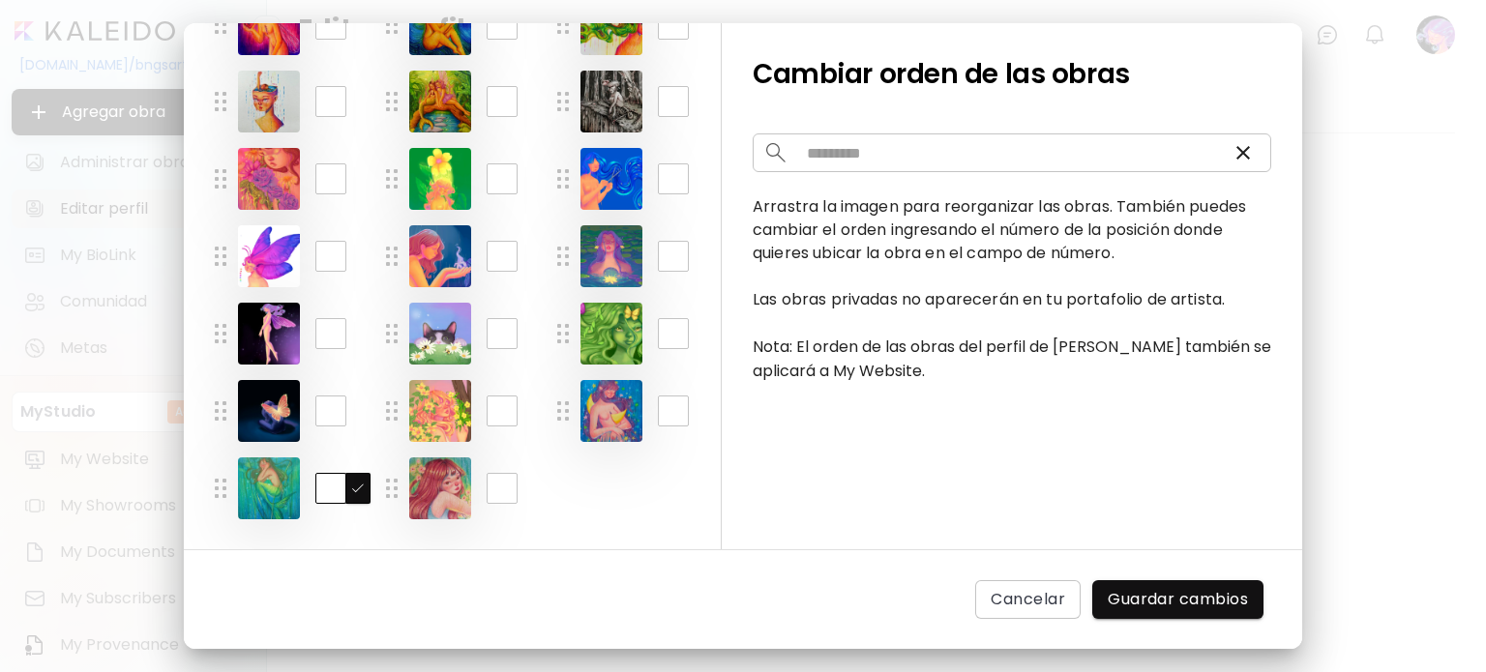
click at [315, 487] on input "**" at bounding box center [330, 488] width 31 height 31
type input "**"
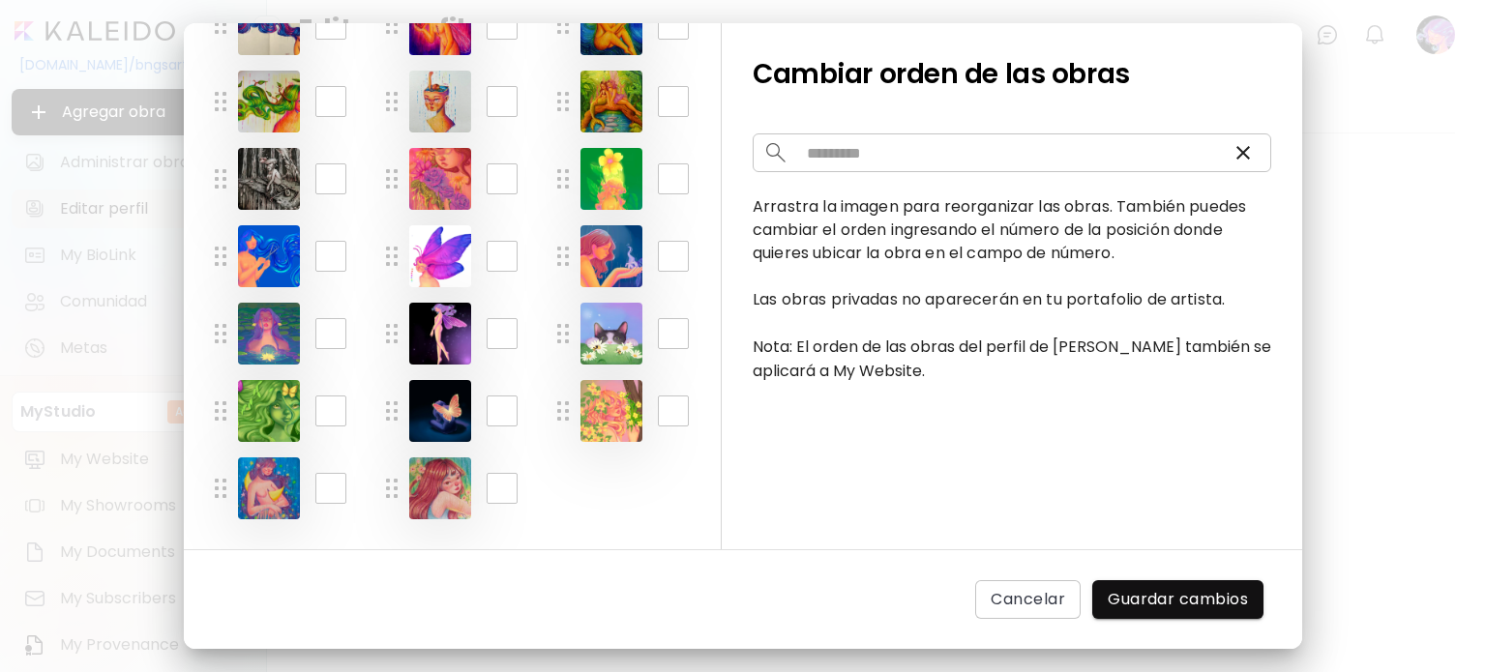
click at [505, 478] on input "**" at bounding box center [502, 488] width 31 height 31
type input "**"
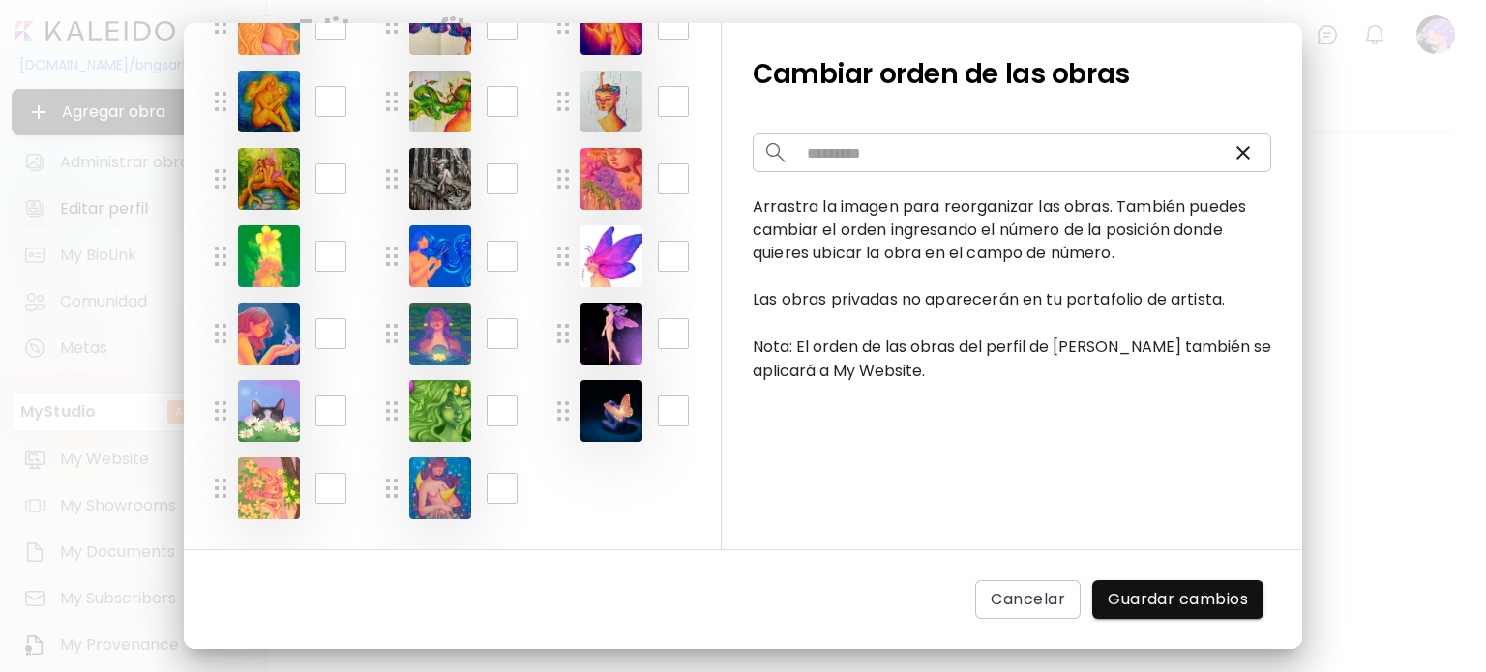
click at [496, 492] on input "**" at bounding box center [502, 488] width 31 height 31
type input "**"
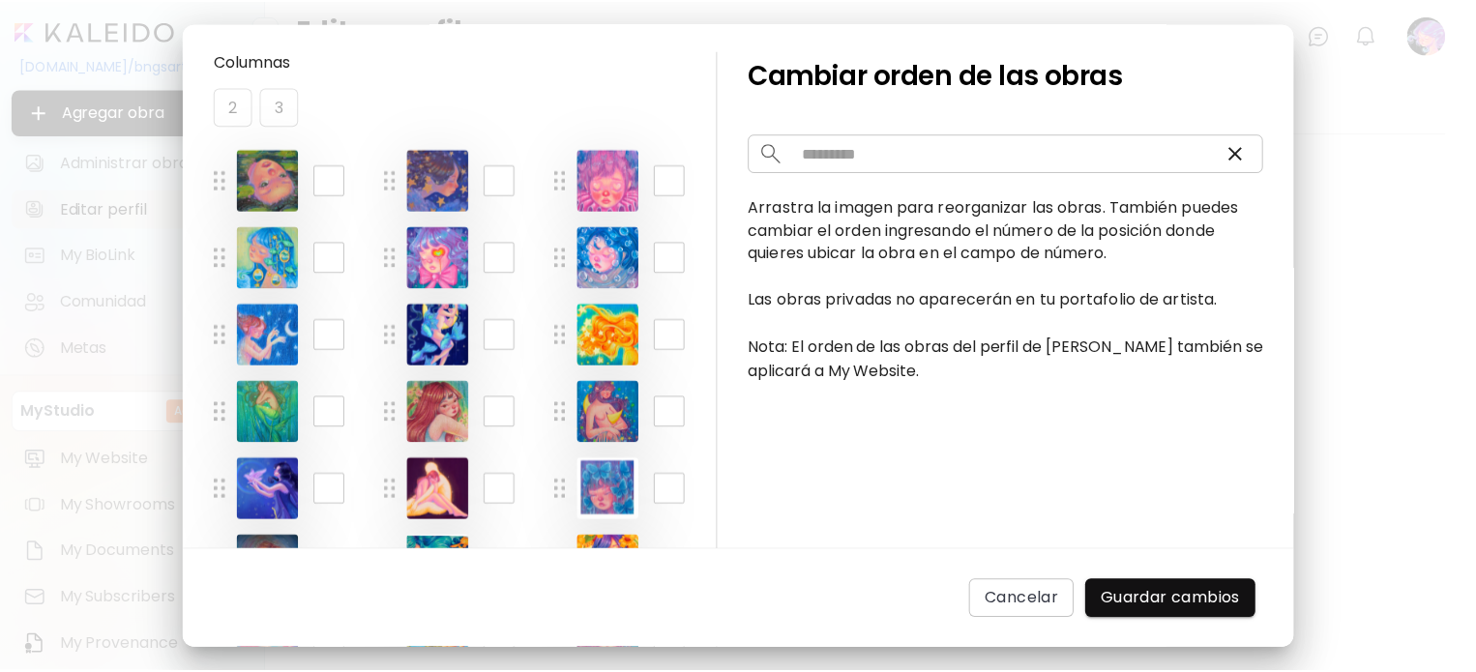
scroll to position [0, 0]
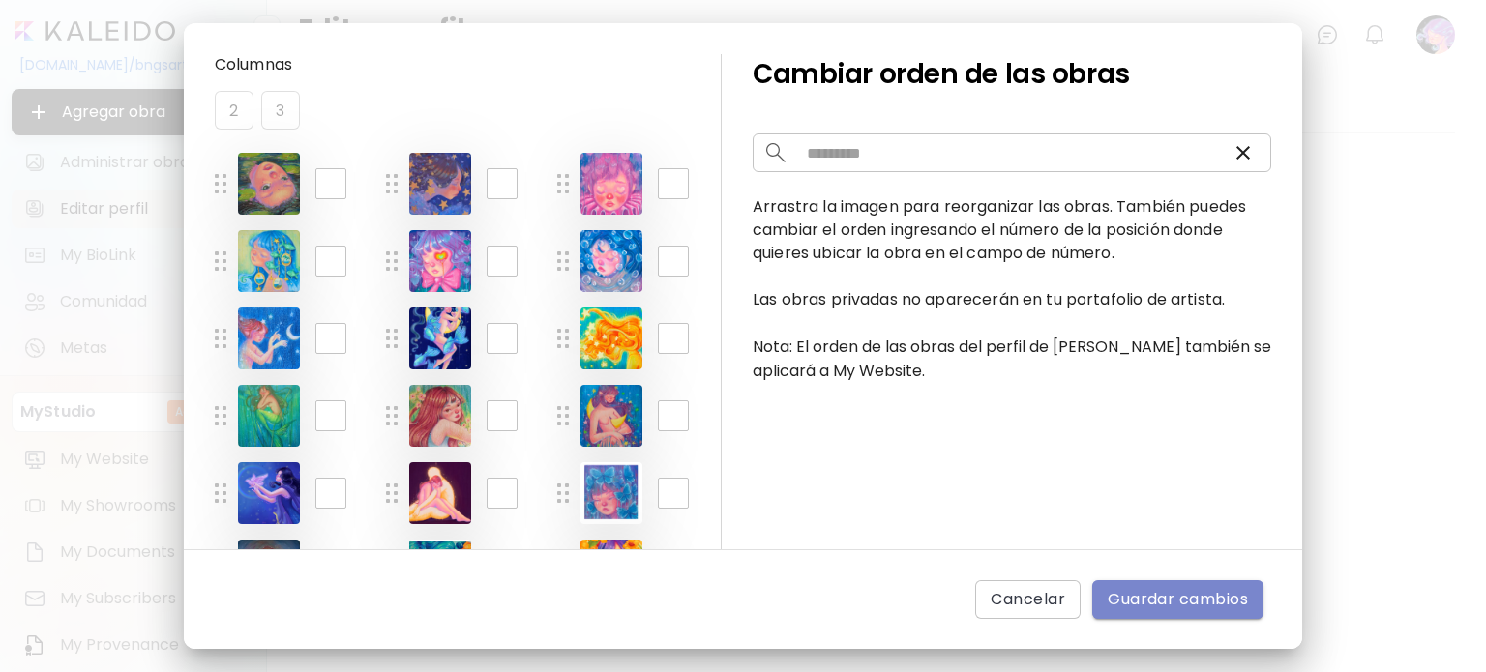
click at [1180, 601] on span "Guardar cambios" at bounding box center [1178, 599] width 140 height 23
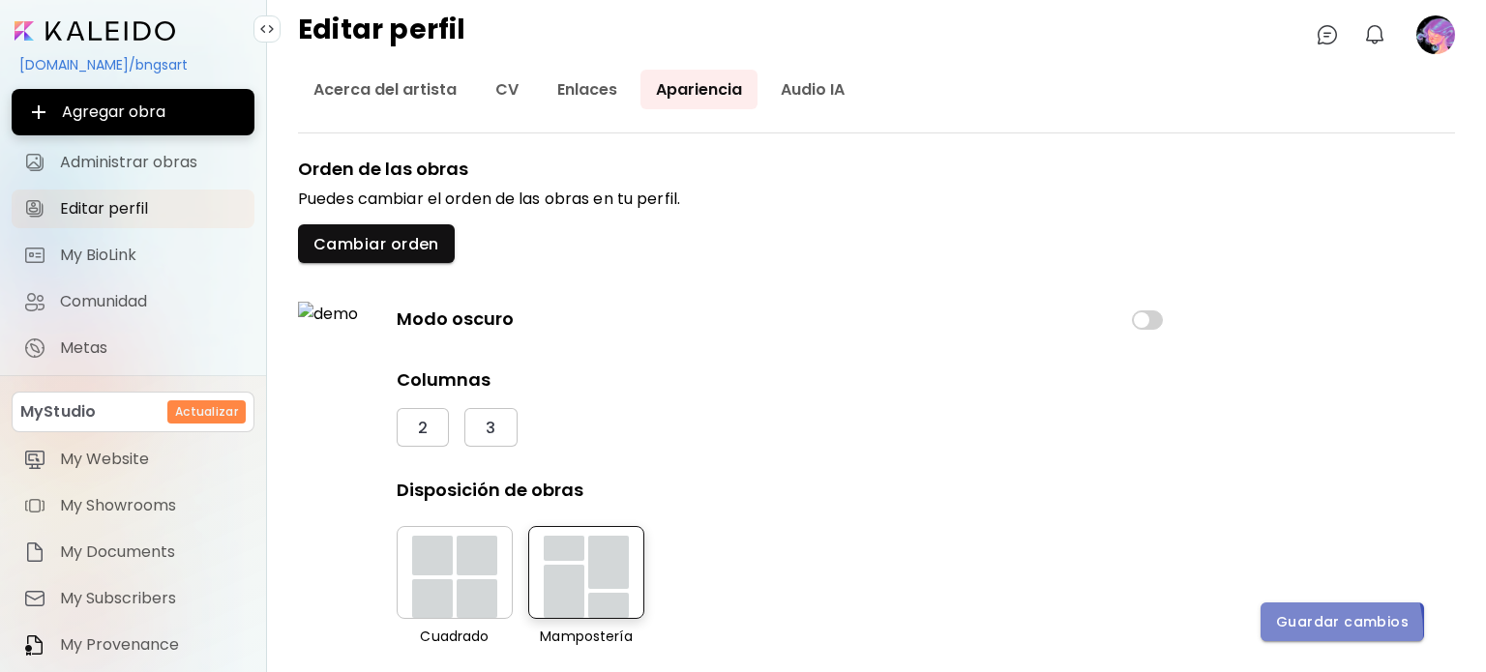
click at [1309, 632] on span "Guardar cambios" at bounding box center [1342, 622] width 133 height 20
click at [107, 44] on div "[DOMAIN_NAME]/bngsart Agregar obra Administrar obras Editar perfil My BioLink C…" at bounding box center [133, 390] width 243 height 750
click at [132, 32] on input "image" at bounding box center [95, 30] width 161 height 19
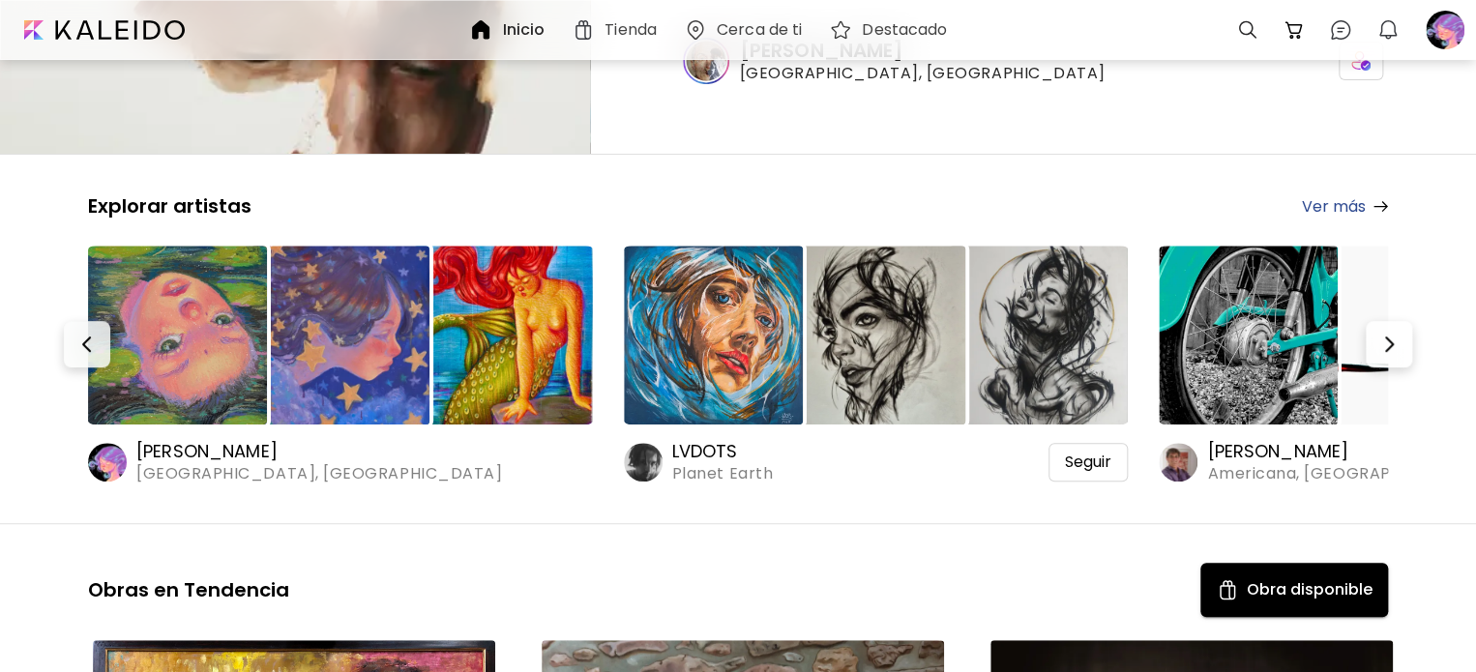
scroll to position [193, 0]
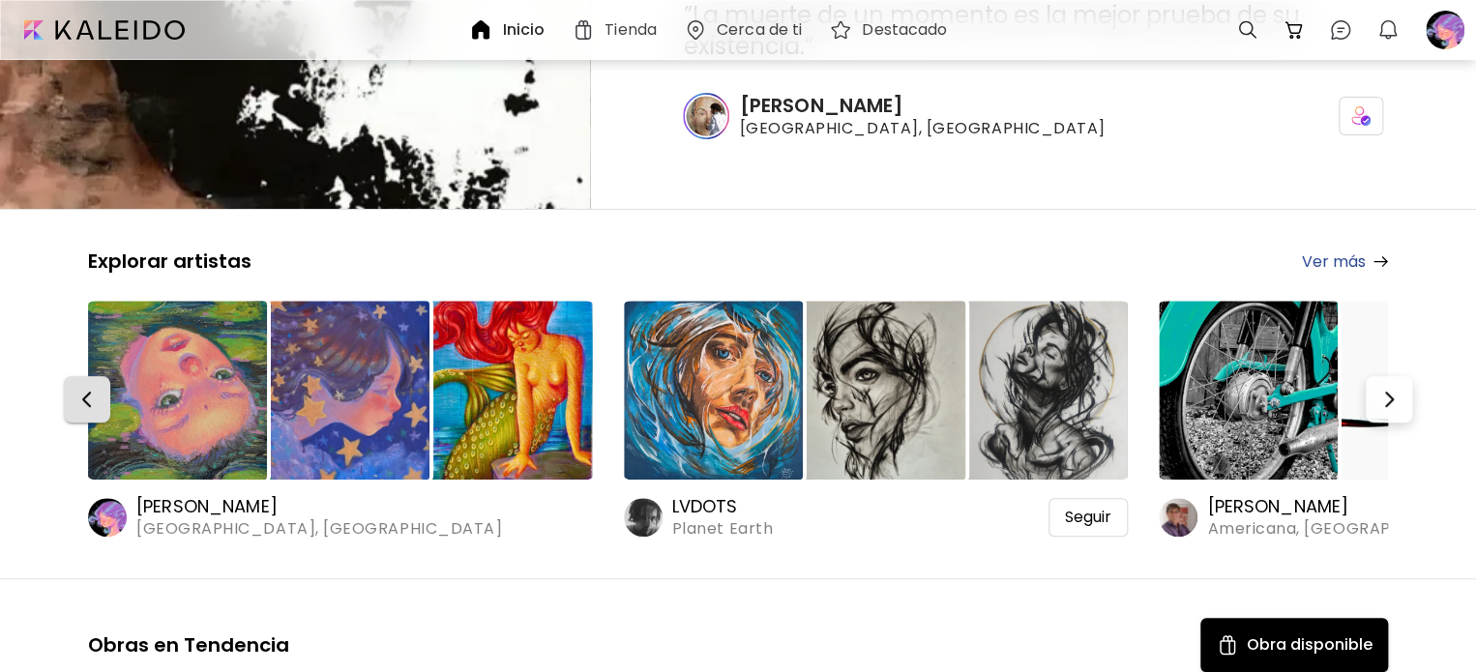
click at [89, 382] on button "button" at bounding box center [87, 399] width 46 height 46
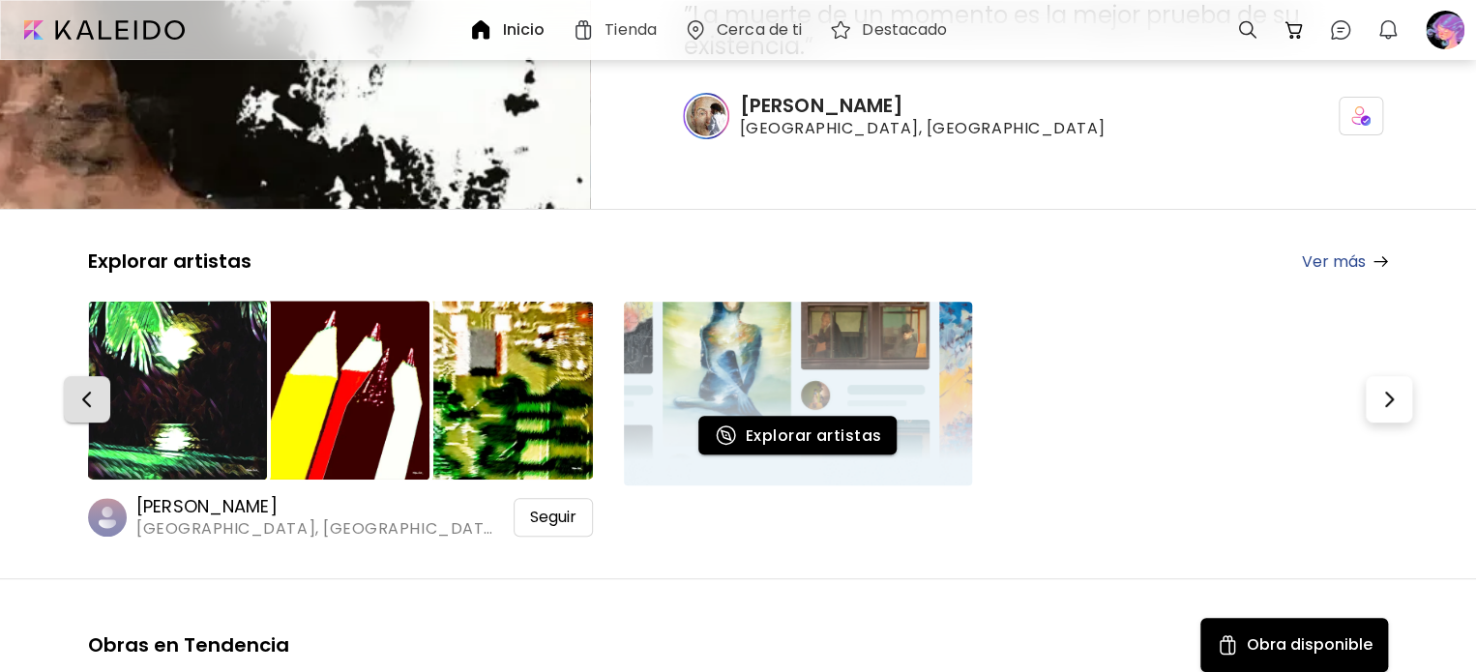
click at [94, 389] on img "button" at bounding box center [86, 399] width 23 height 23
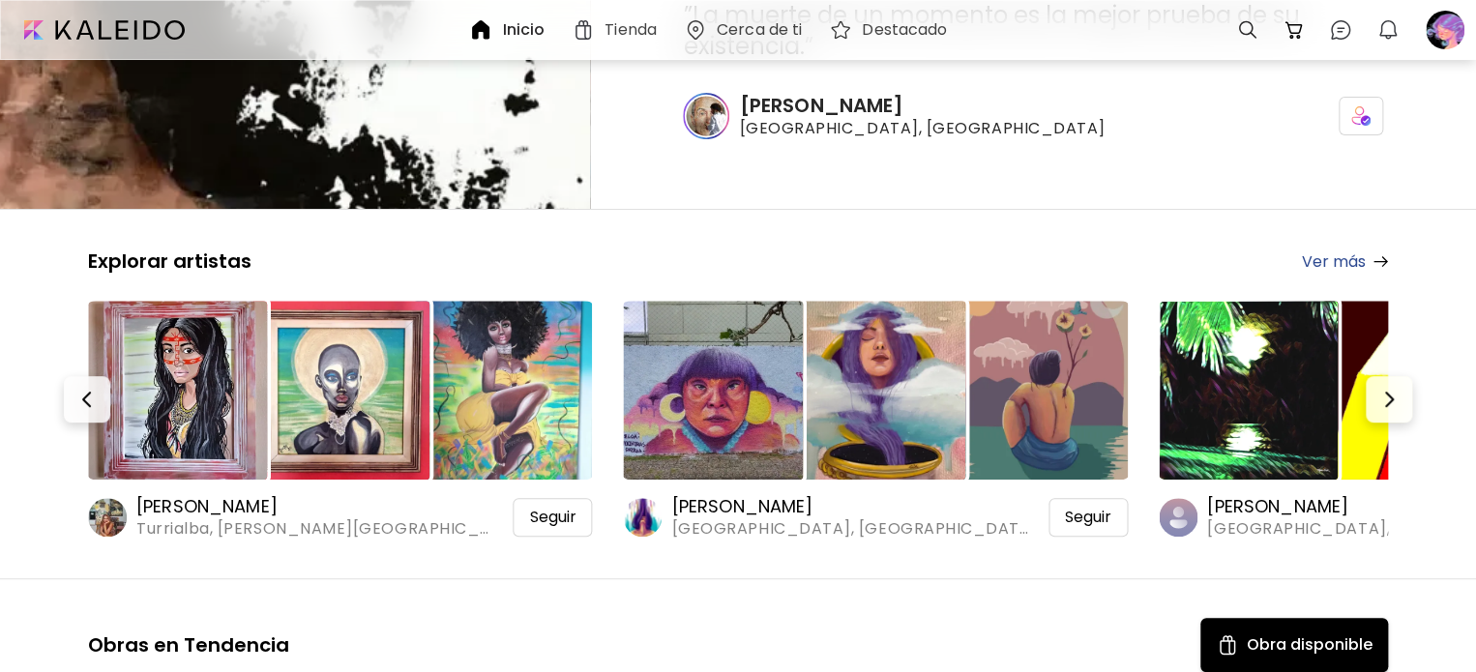
click at [119, 393] on img at bounding box center [177, 390] width 179 height 179
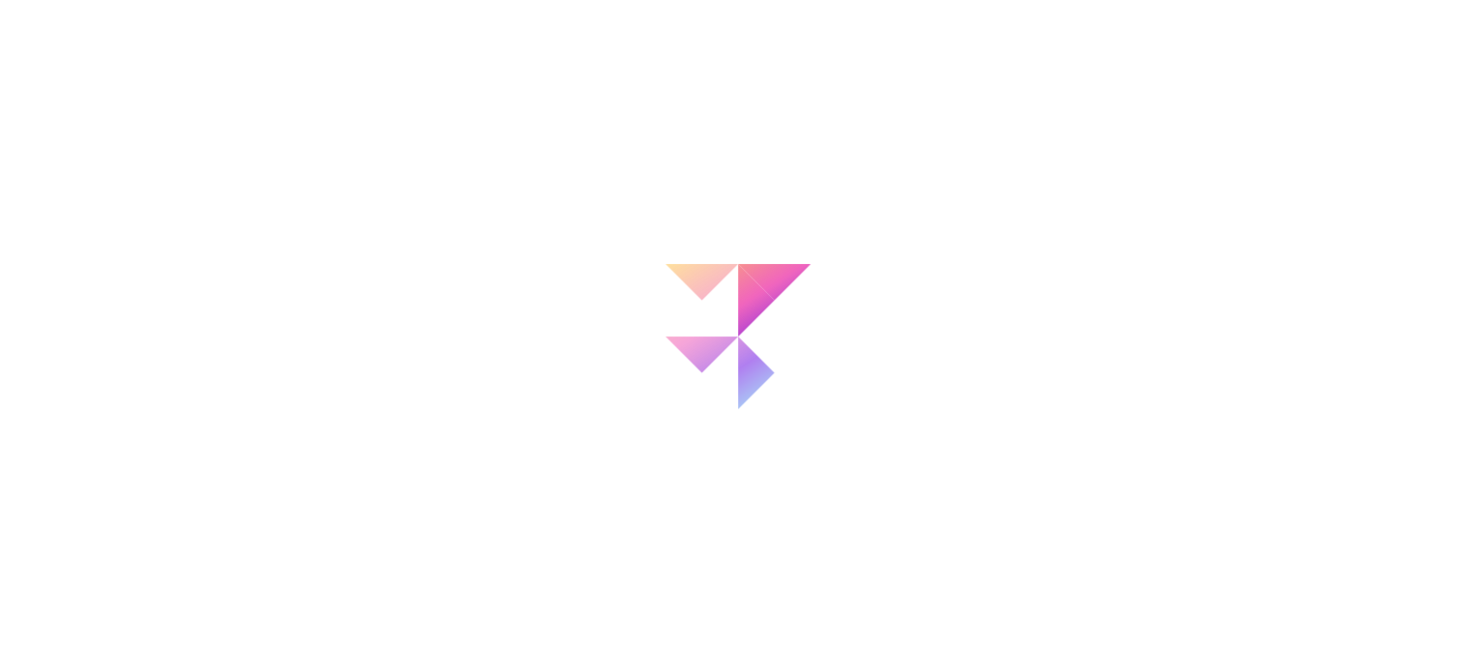
click at [108, 390] on div at bounding box center [738, 411] width 1476 height 672
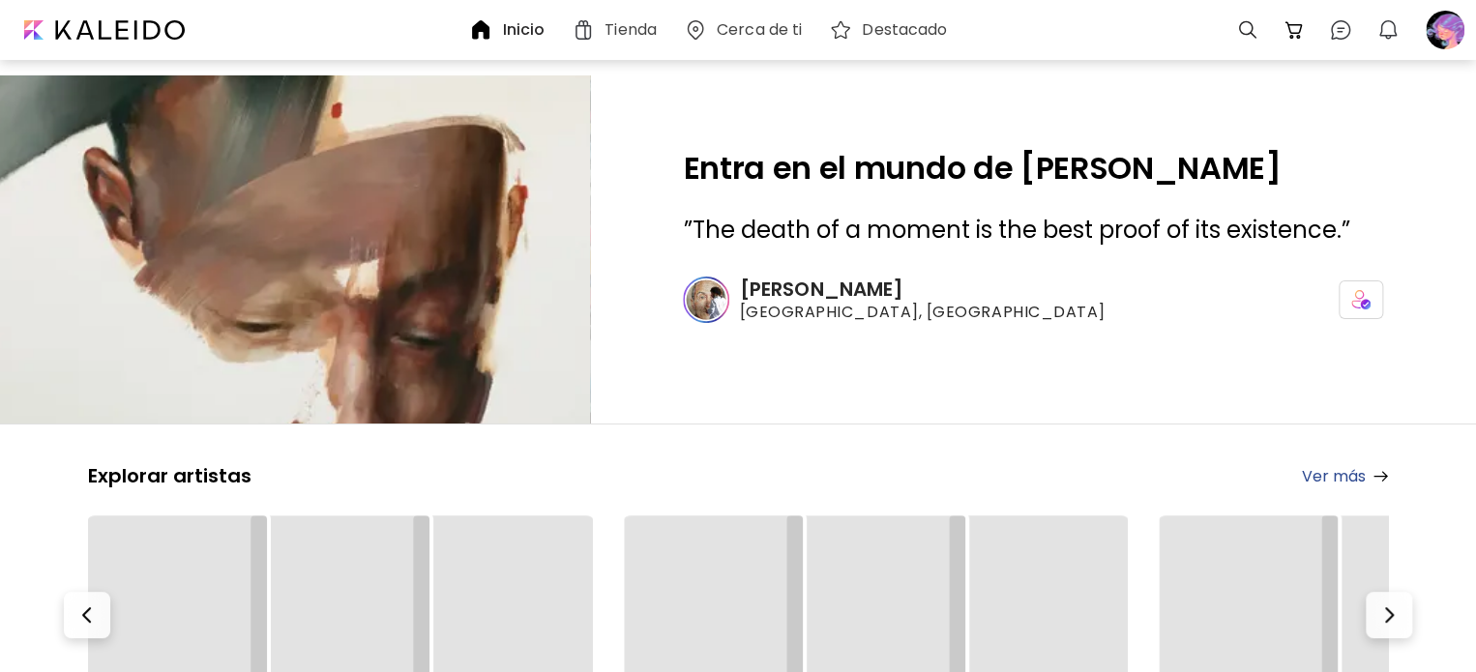
scroll to position [193, 0]
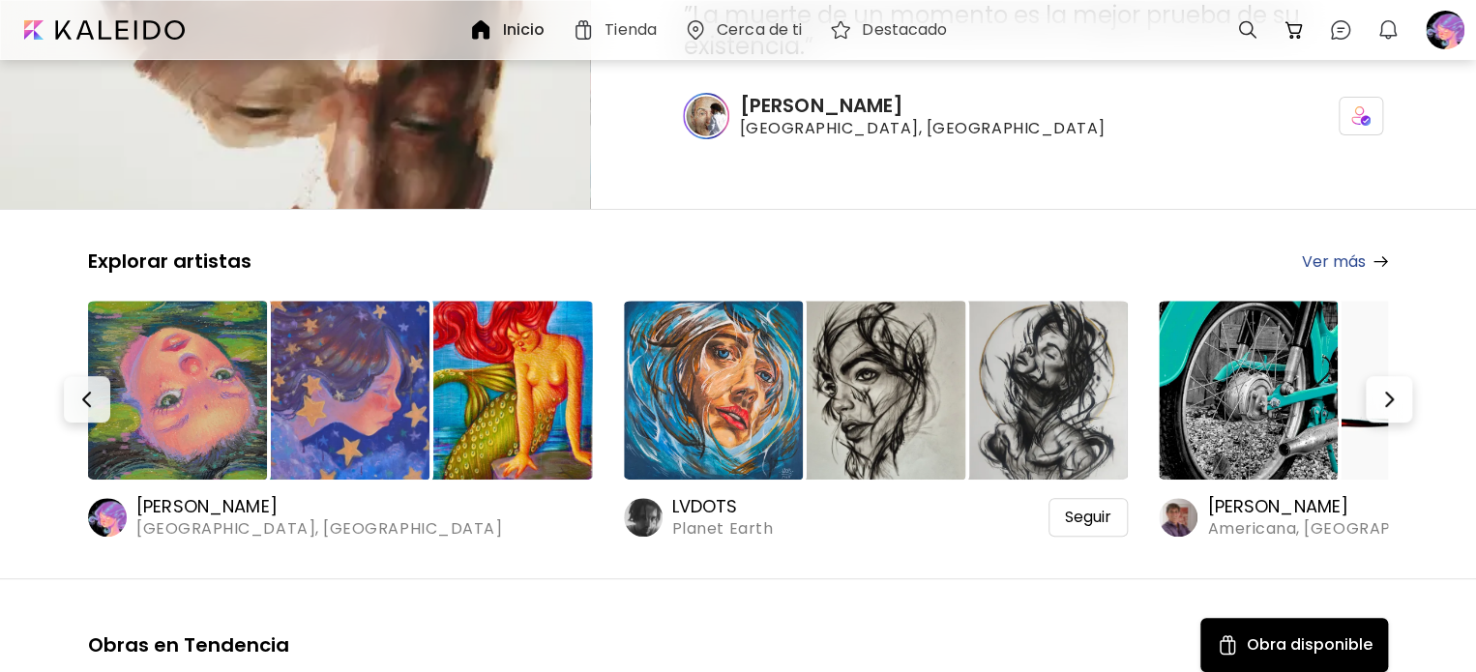
click at [194, 500] on h6 "[PERSON_NAME]" at bounding box center [319, 506] width 366 height 23
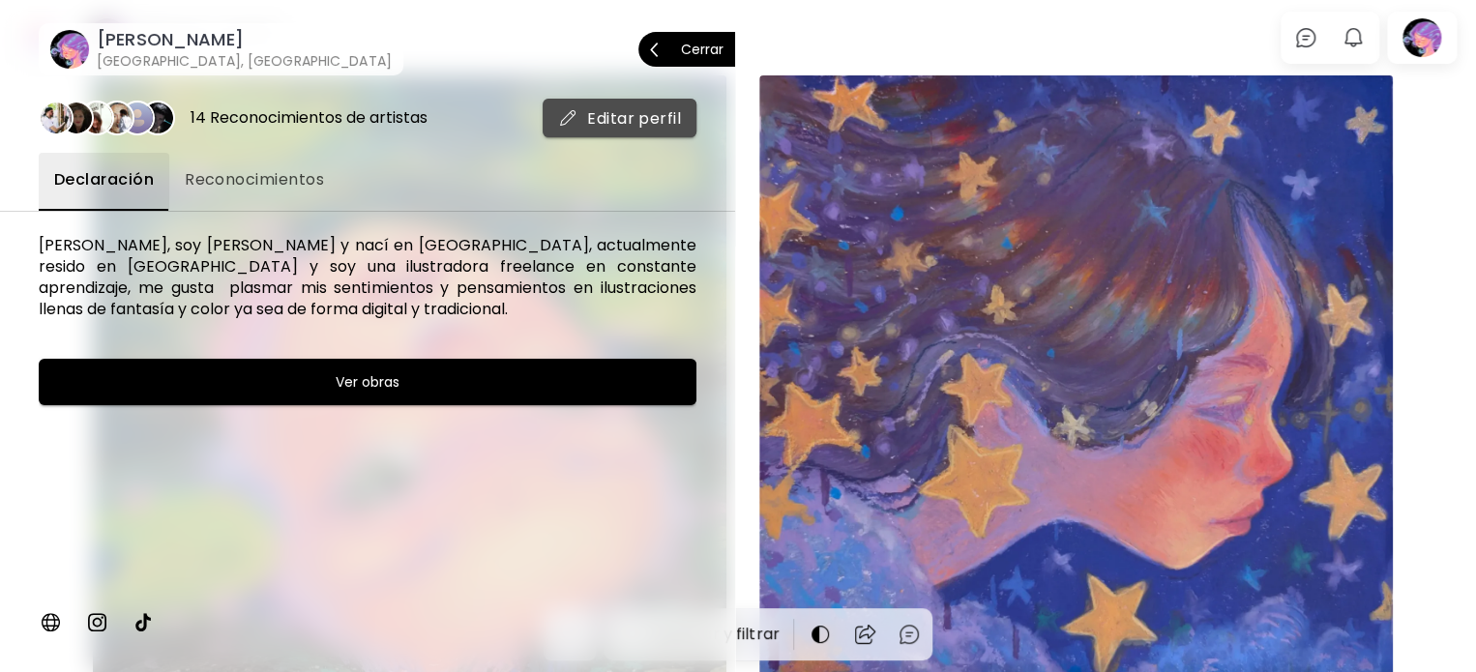
click at [613, 122] on span "Editar perfil" at bounding box center [619, 118] width 123 height 20
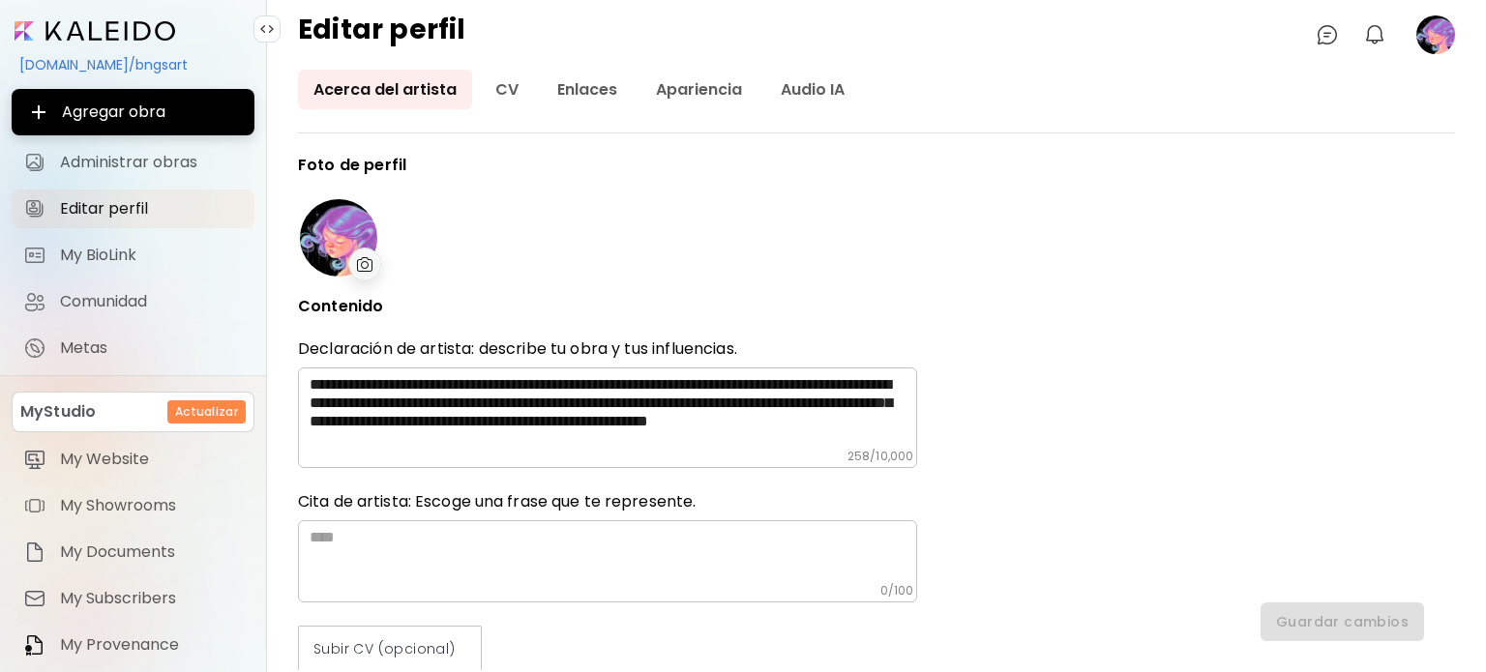
type input "*****"
click at [697, 81] on link "Apariencia" at bounding box center [698, 90] width 117 height 40
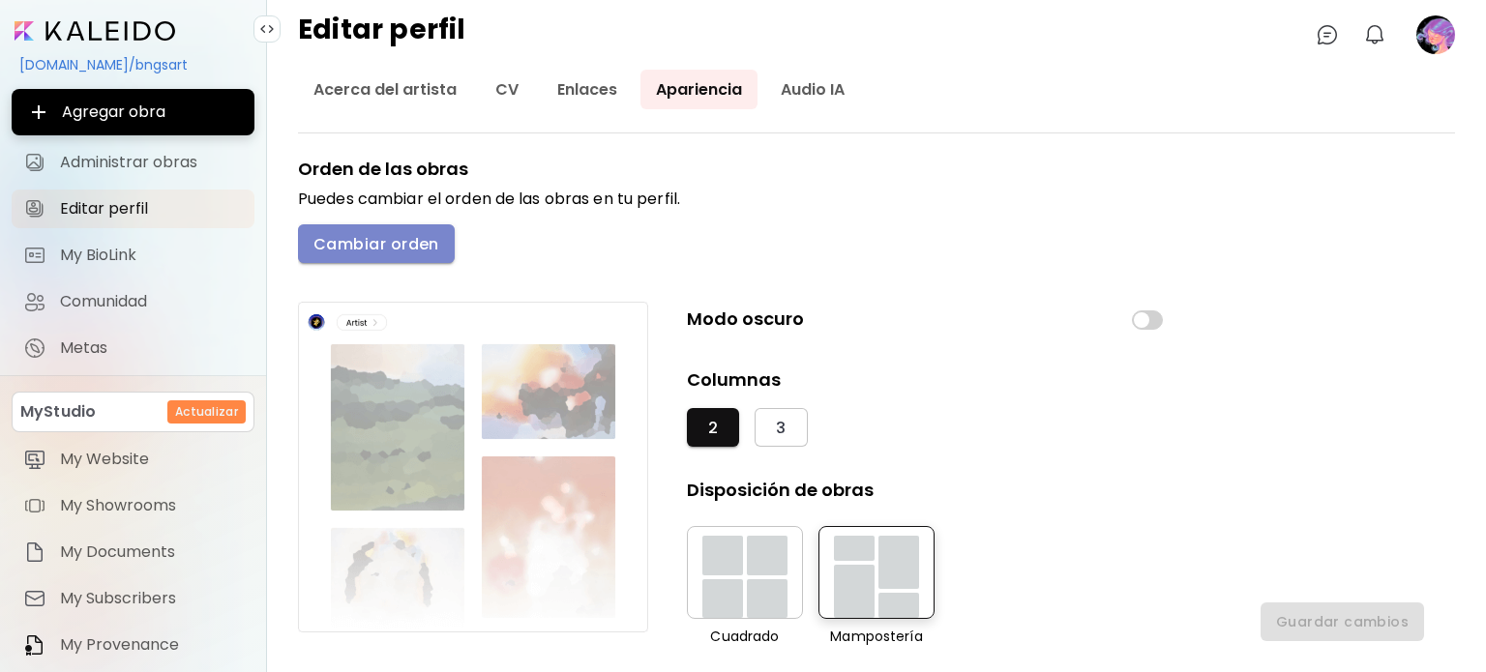
click at [349, 239] on span "Cambiar orden" at bounding box center [376, 244] width 126 height 20
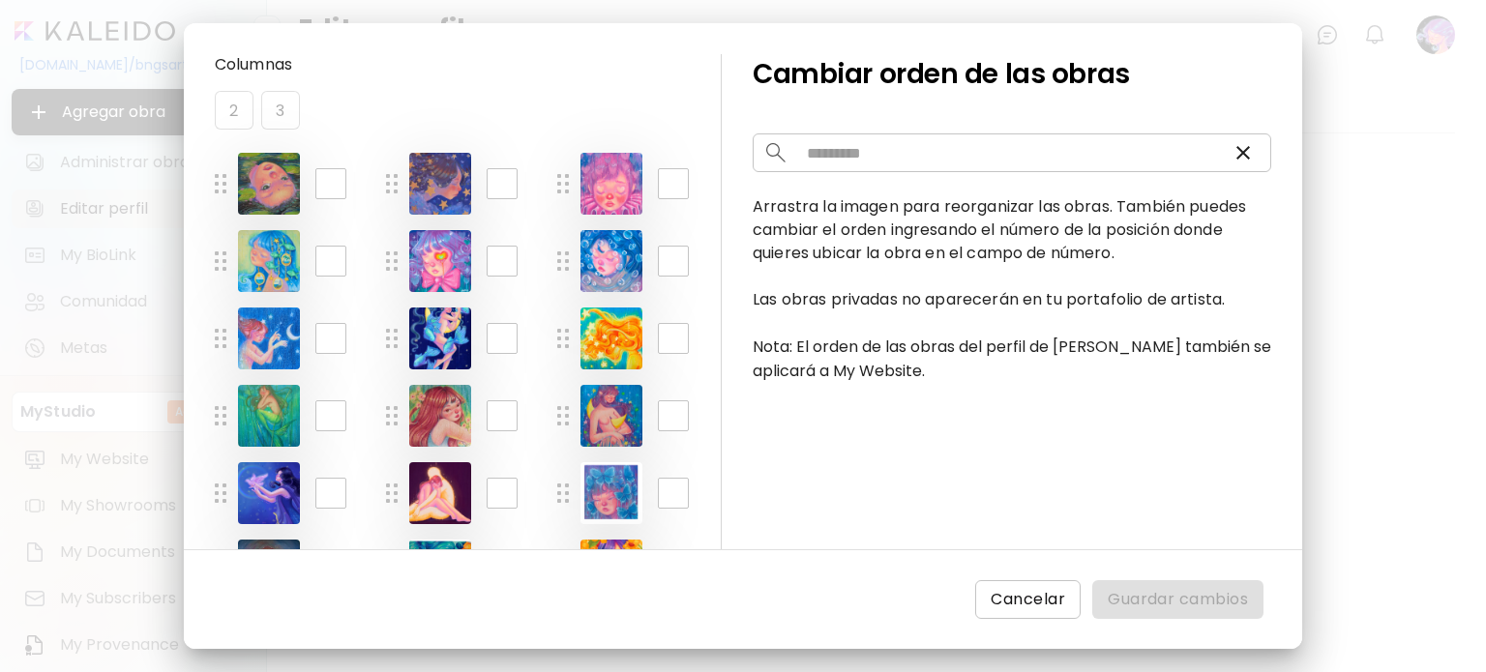
click at [1037, 601] on span "Cancelar" at bounding box center [1028, 599] width 74 height 23
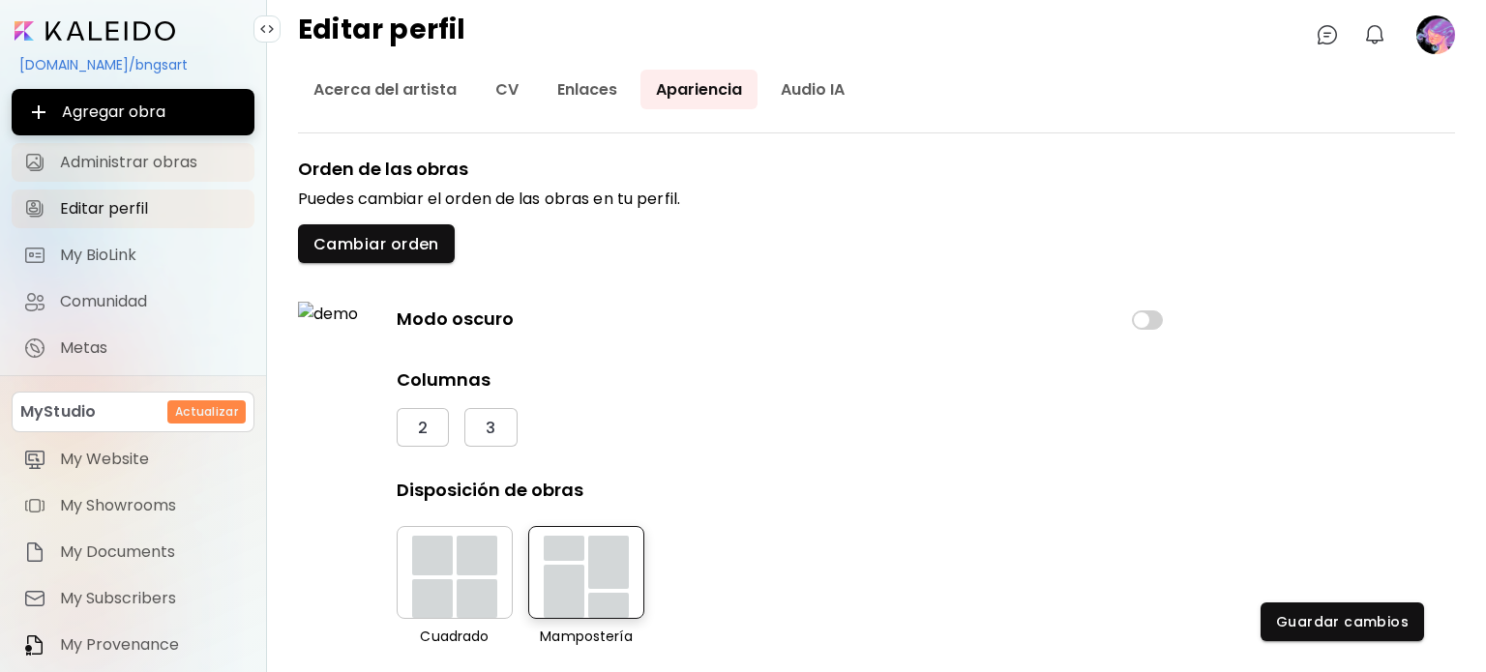
click at [156, 144] on link "Administrar obras" at bounding box center [133, 162] width 243 height 39
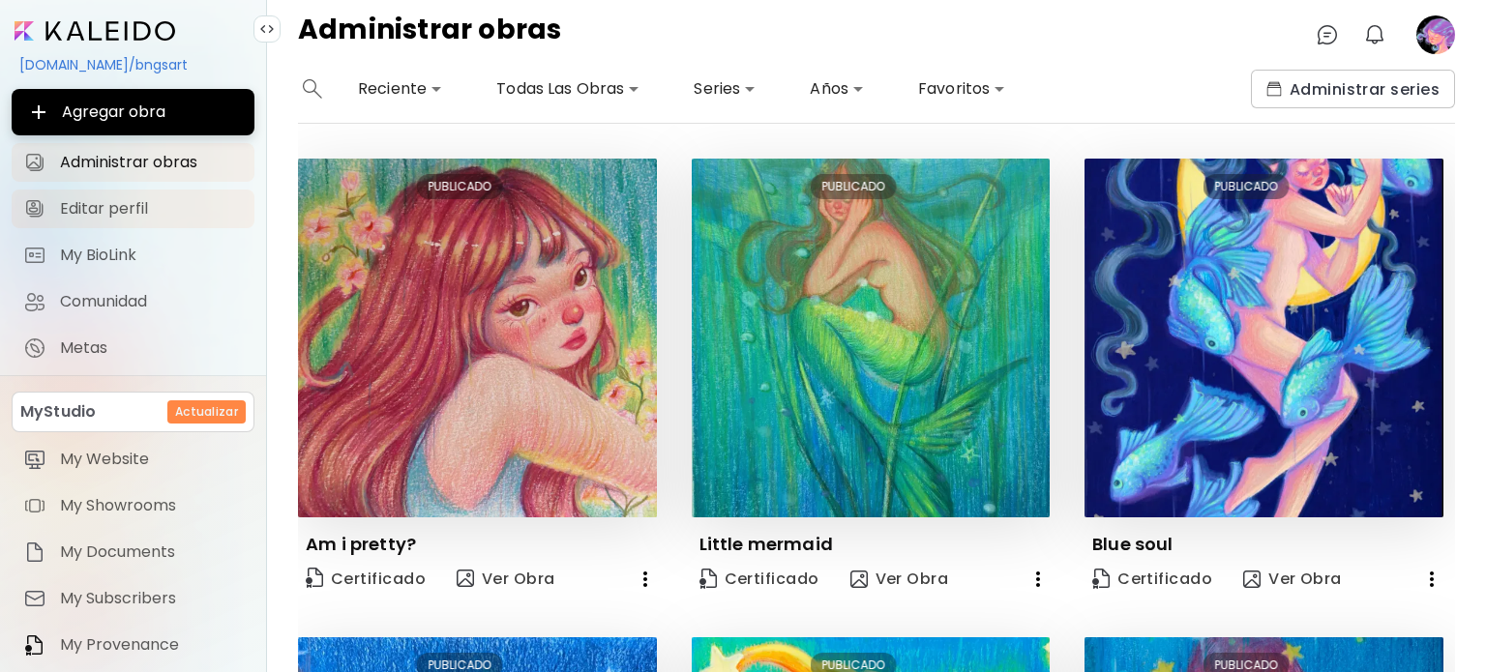
click at [126, 204] on span "Editar perfil" at bounding box center [151, 208] width 183 height 19
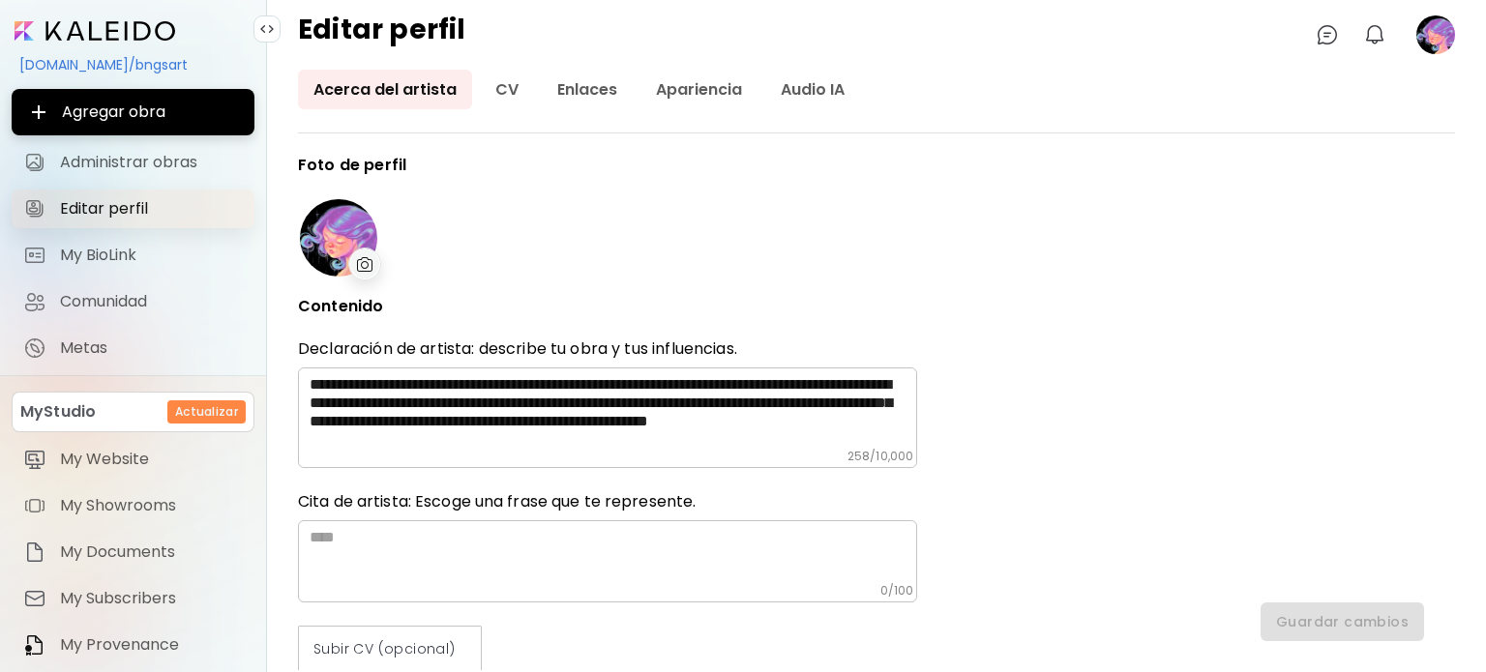
type input "*****"
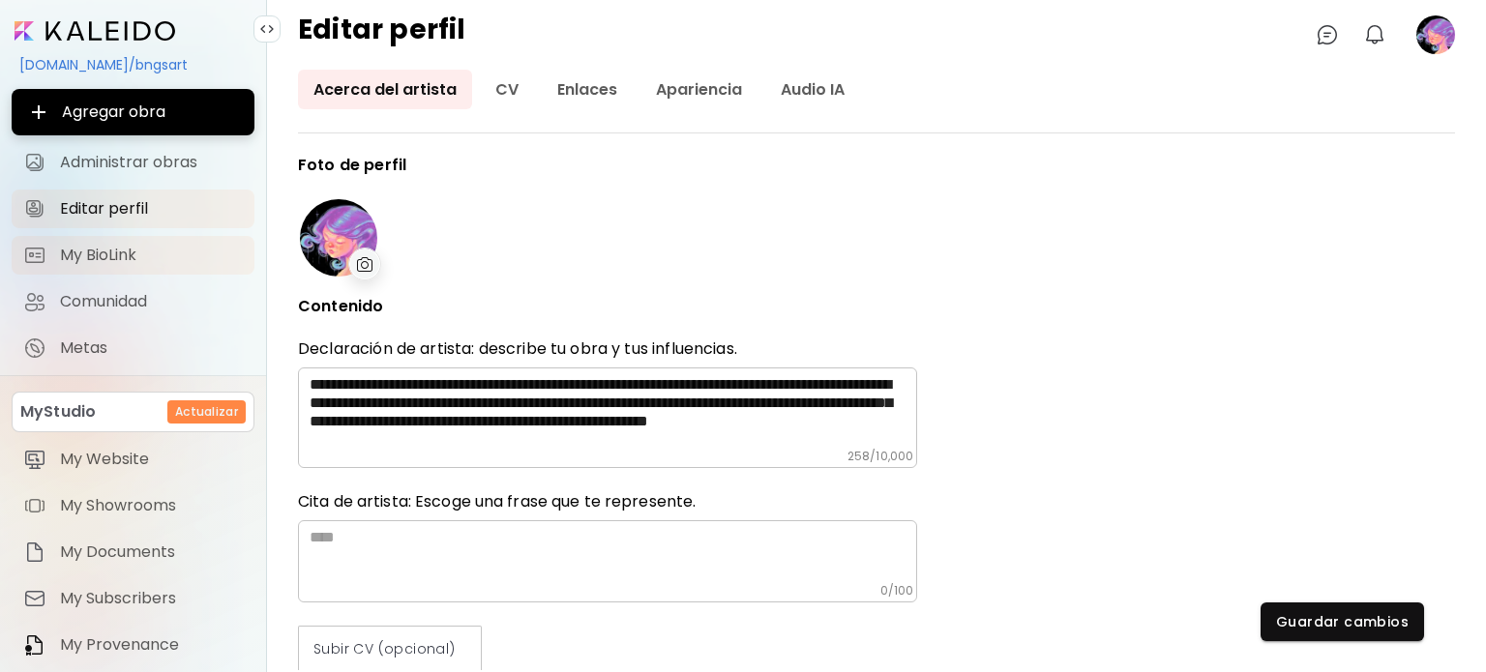
click at [135, 250] on span "My BioLink" at bounding box center [151, 255] width 183 height 19
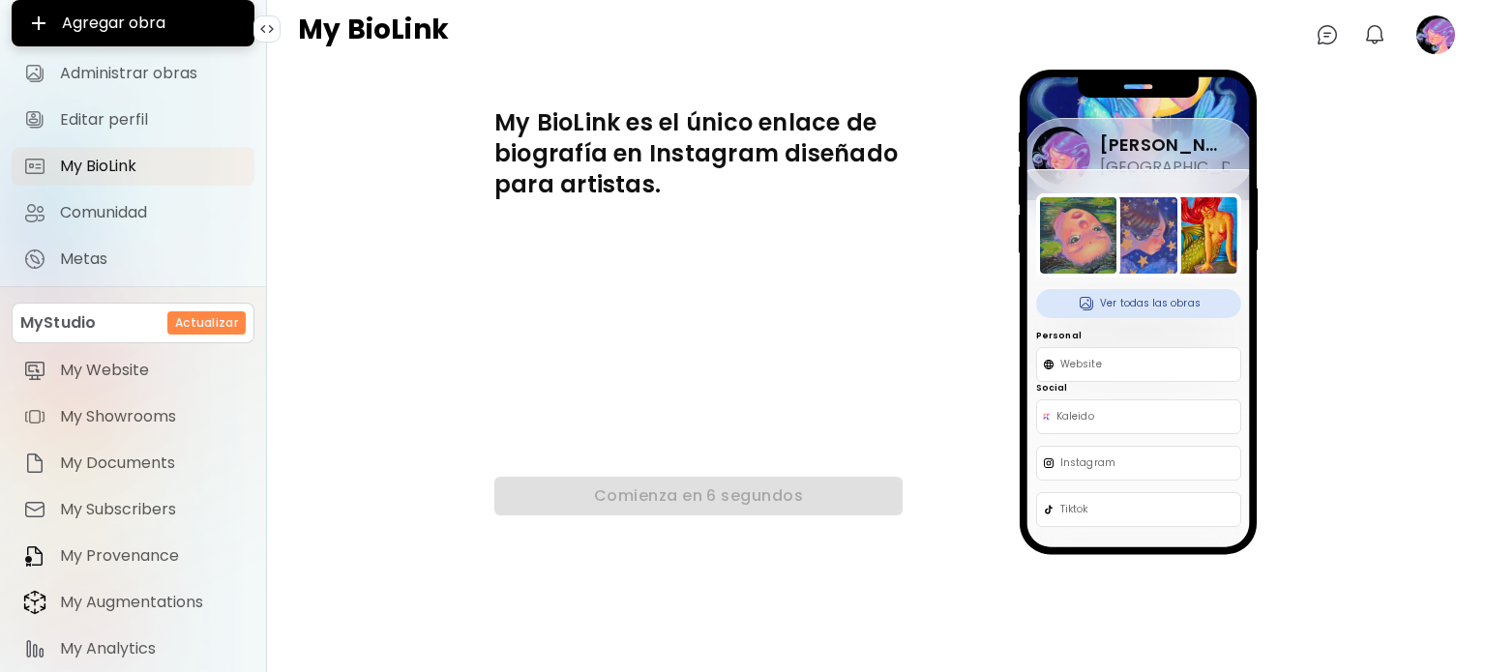
scroll to position [97, 0]
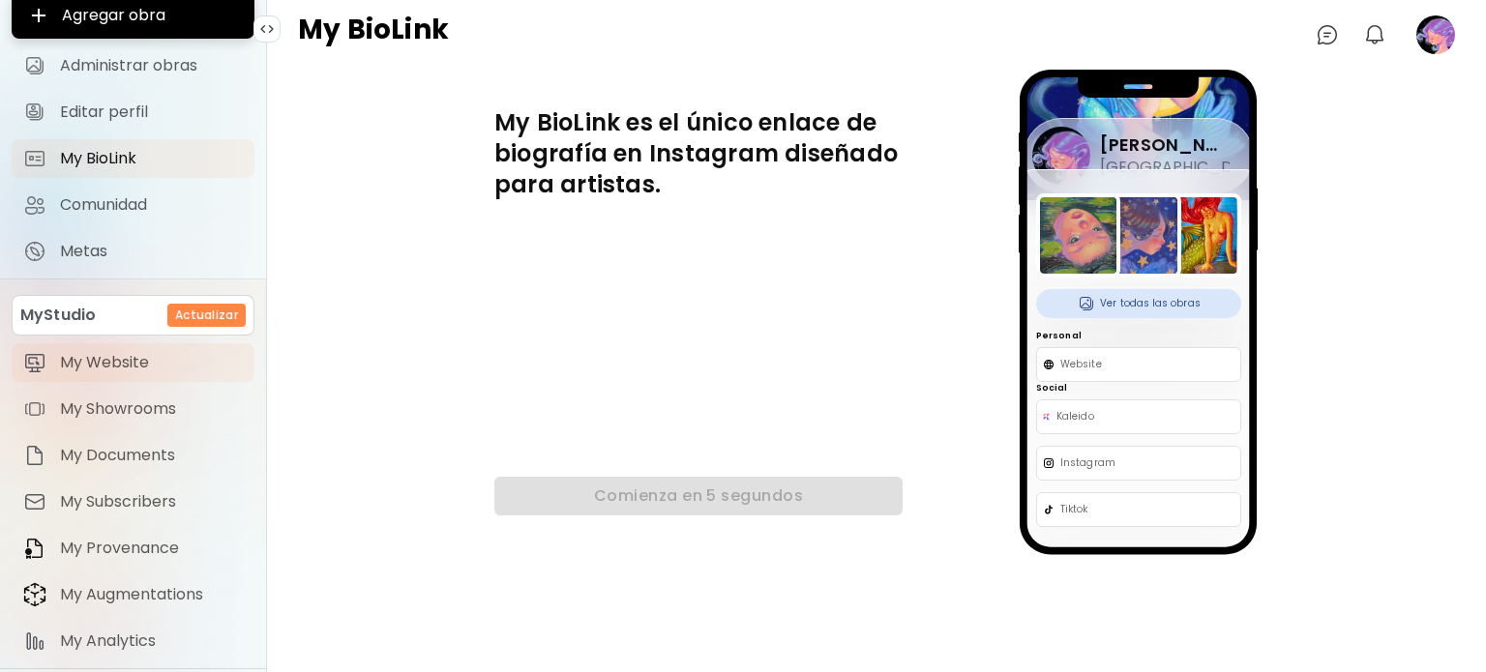
click at [90, 376] on link "My Website" at bounding box center [133, 362] width 243 height 39
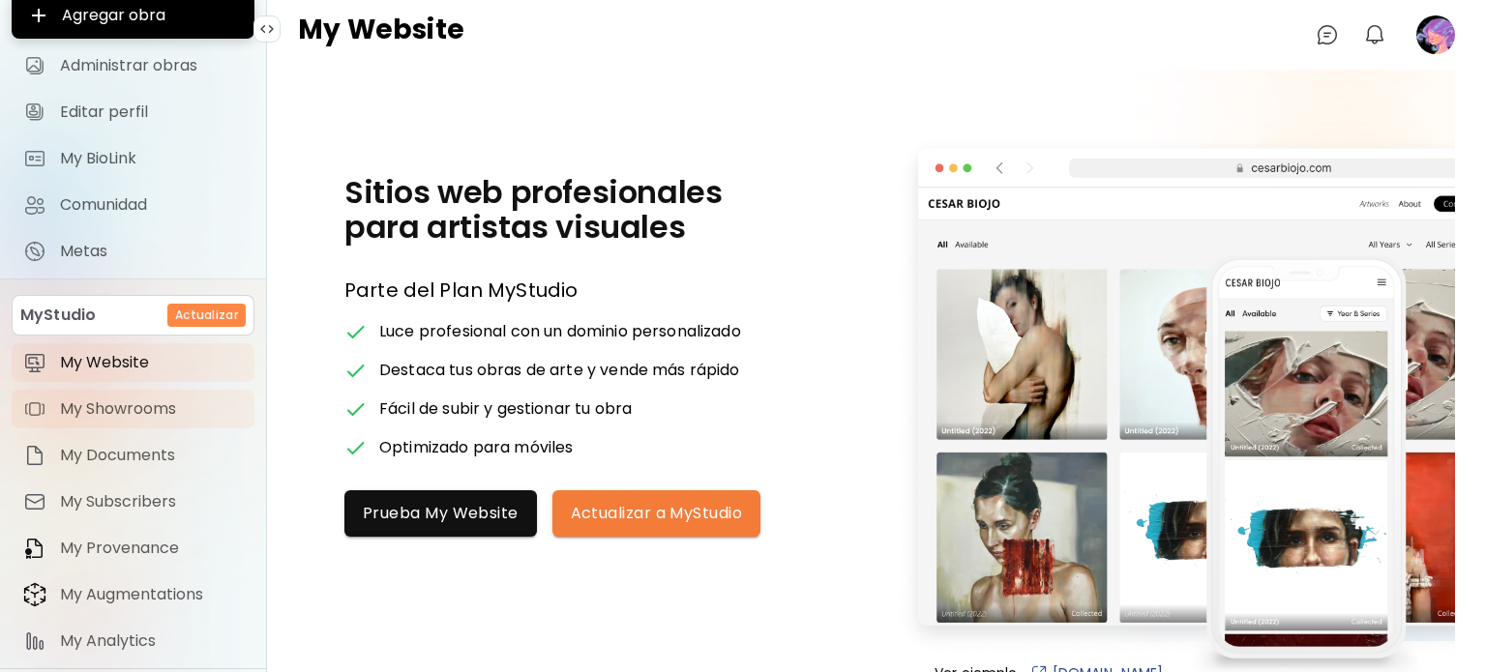
click at [118, 417] on span "My Showrooms" at bounding box center [151, 409] width 183 height 19
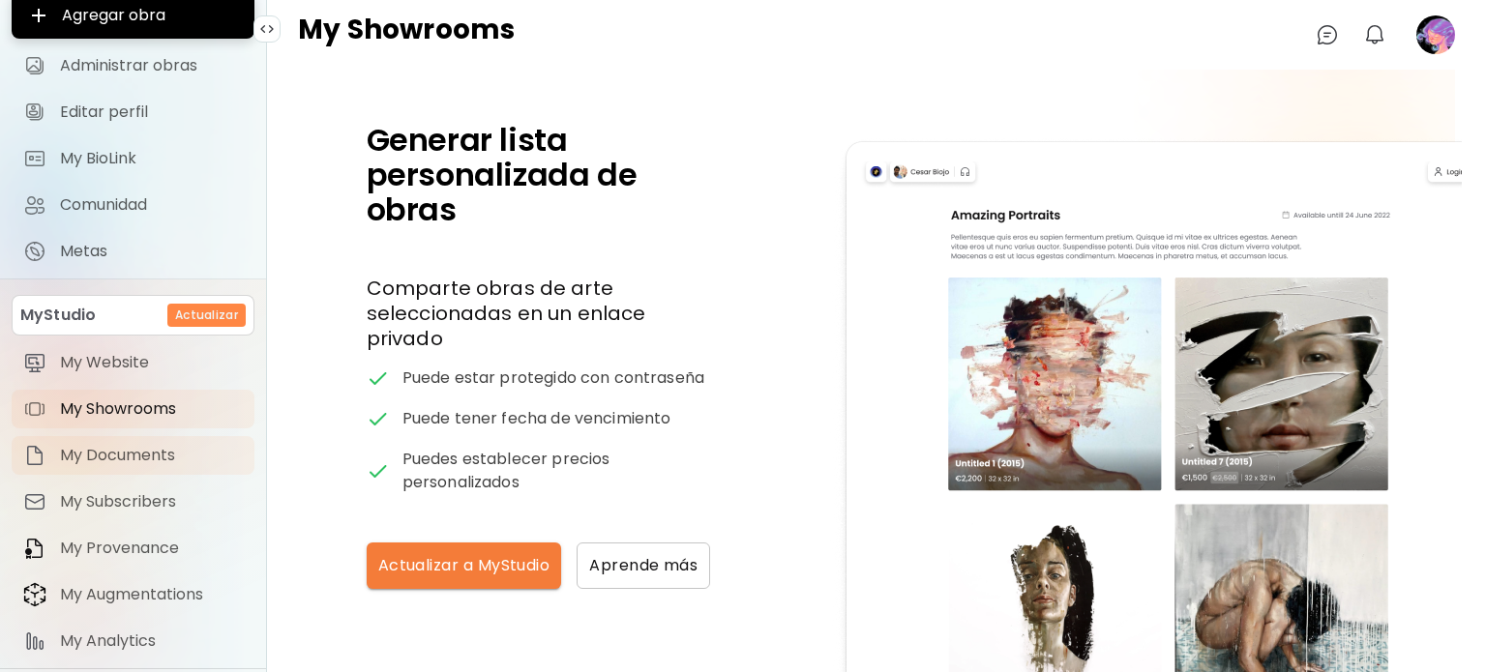
click at [128, 454] on span "My Documents" at bounding box center [151, 455] width 183 height 19
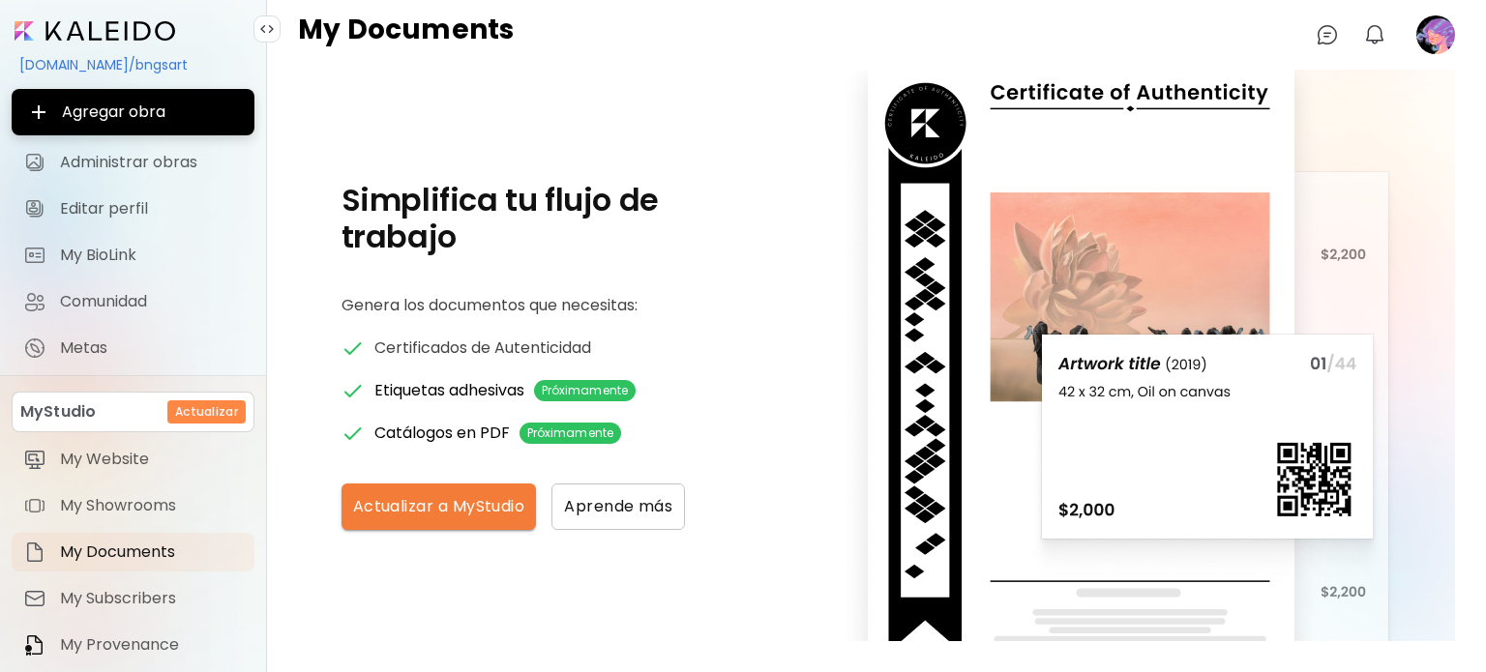
click at [1435, 35] on image at bounding box center [1435, 34] width 39 height 39
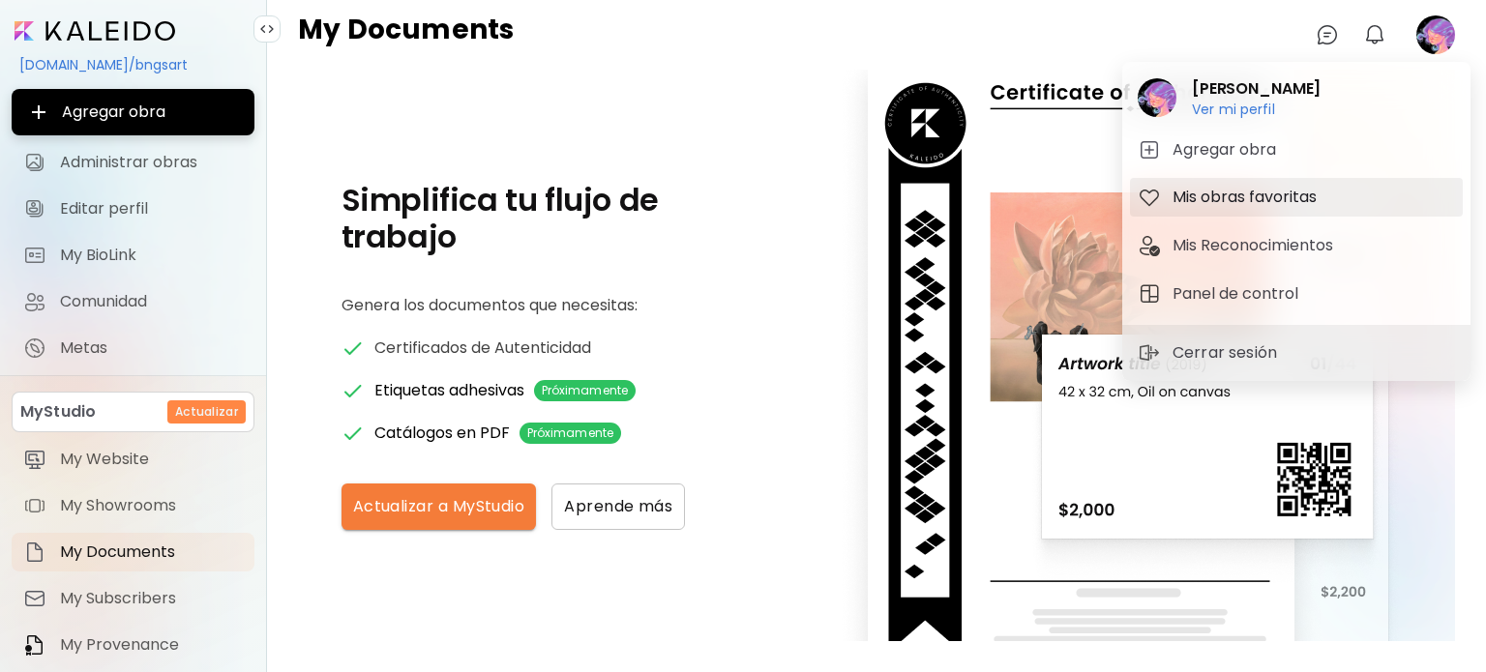
click at [1252, 192] on h5 "Mis obras favoritas" at bounding box center [1248, 197] width 150 height 23
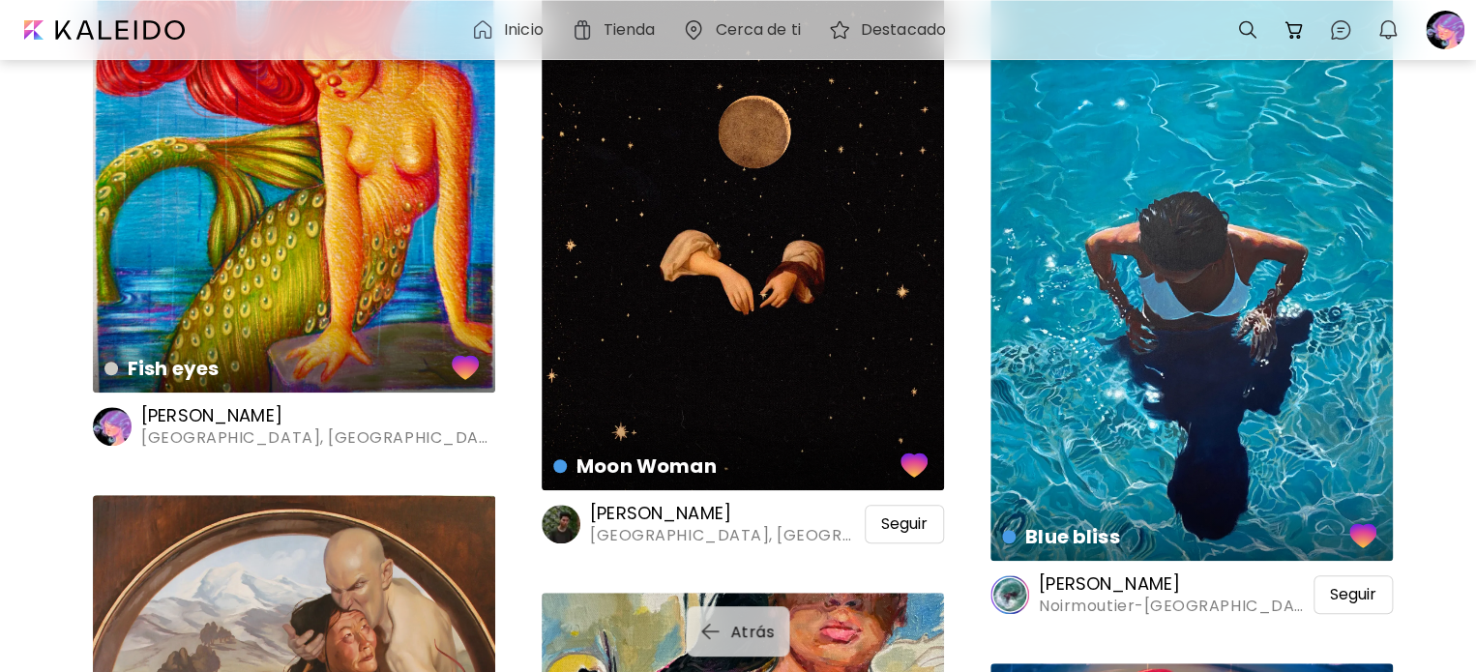
scroll to position [290, 0]
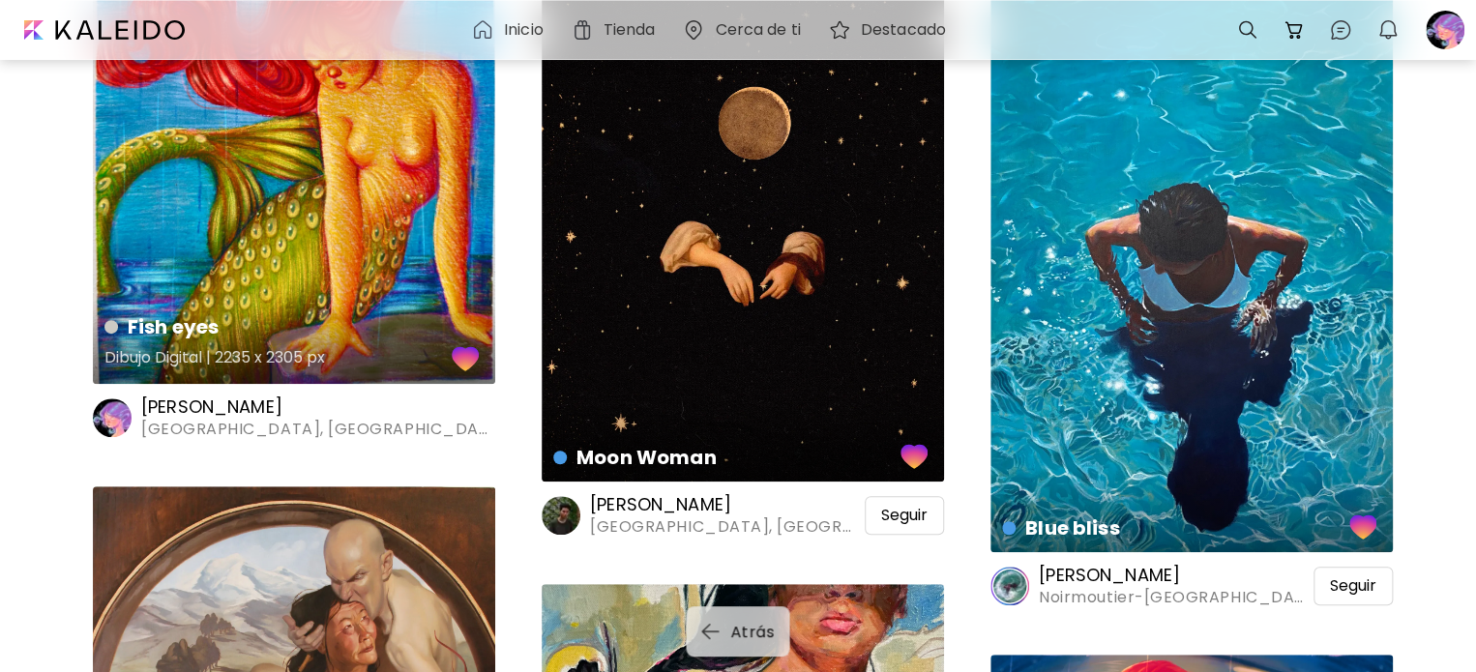
click at [468, 359] on div "button" at bounding box center [465, 358] width 27 height 29
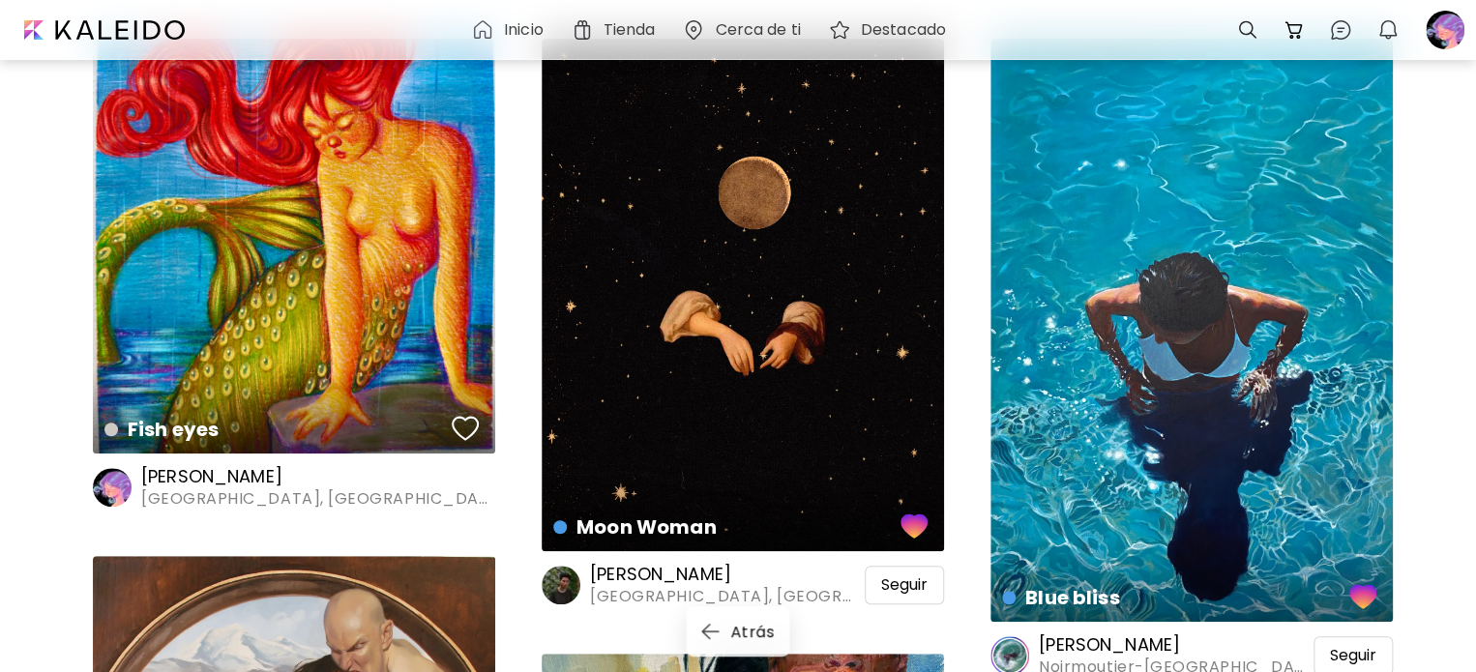
scroll to position [0, 0]
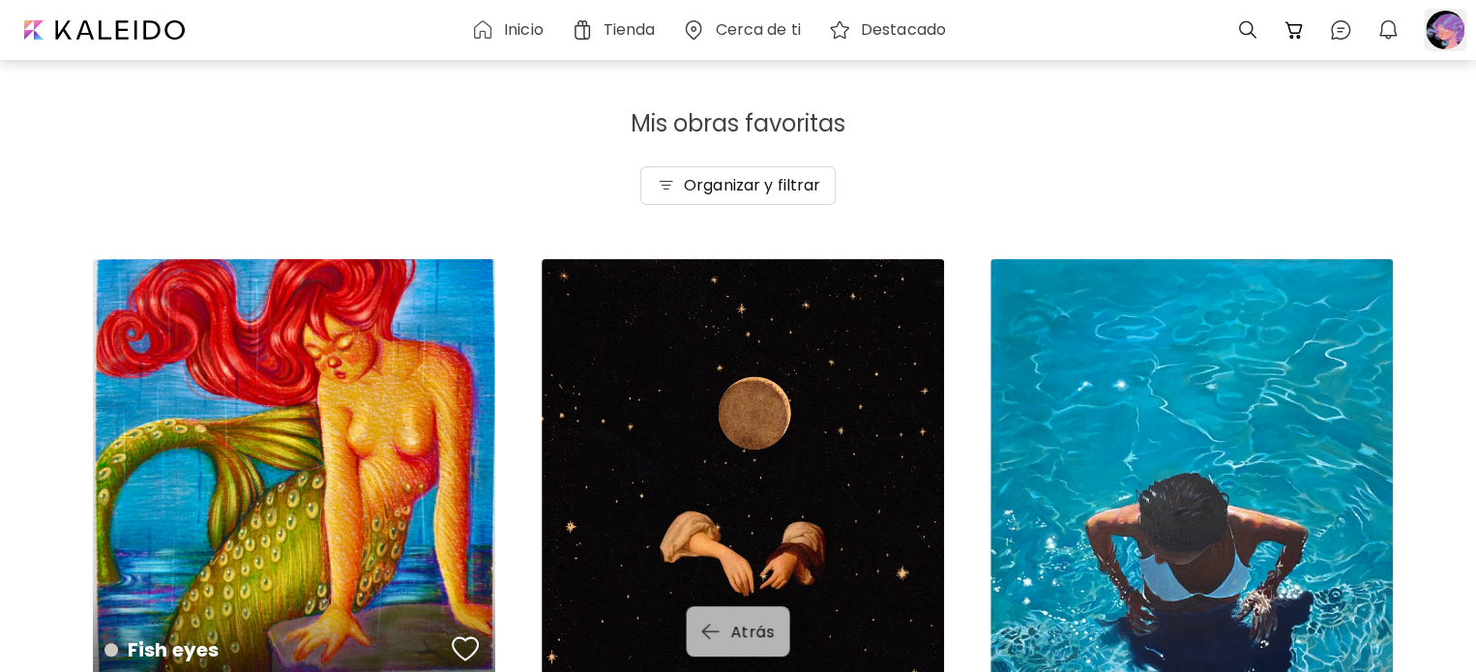
click at [1439, 22] on div at bounding box center [1445, 30] width 43 height 43
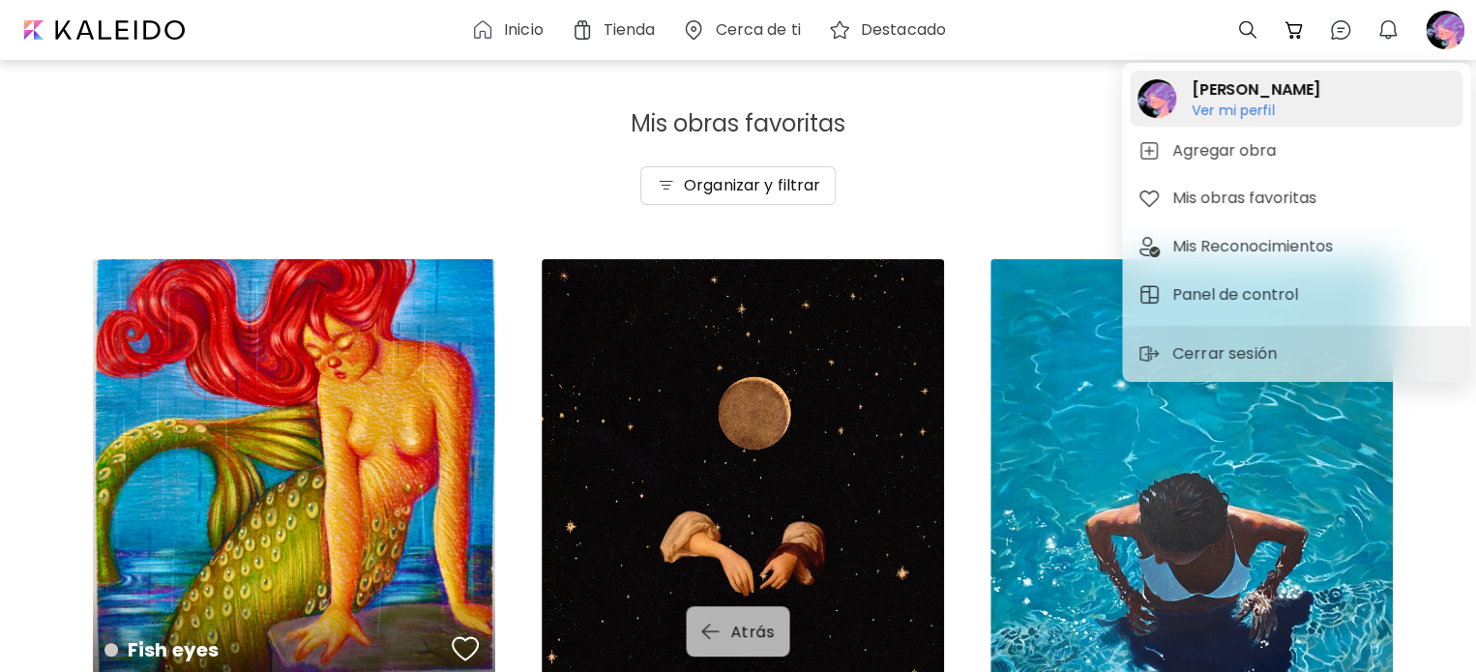
click at [1217, 85] on h2 "[PERSON_NAME]" at bounding box center [1256, 89] width 129 height 23
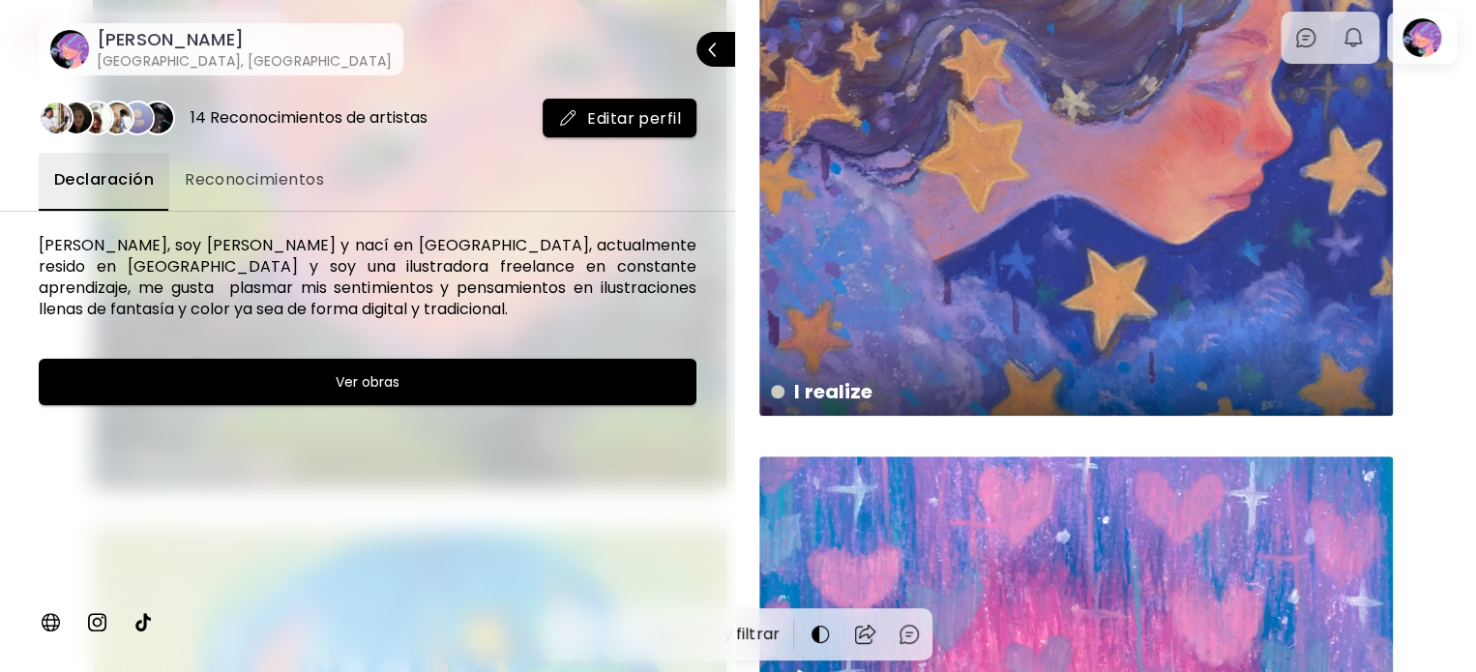
scroll to position [290, 0]
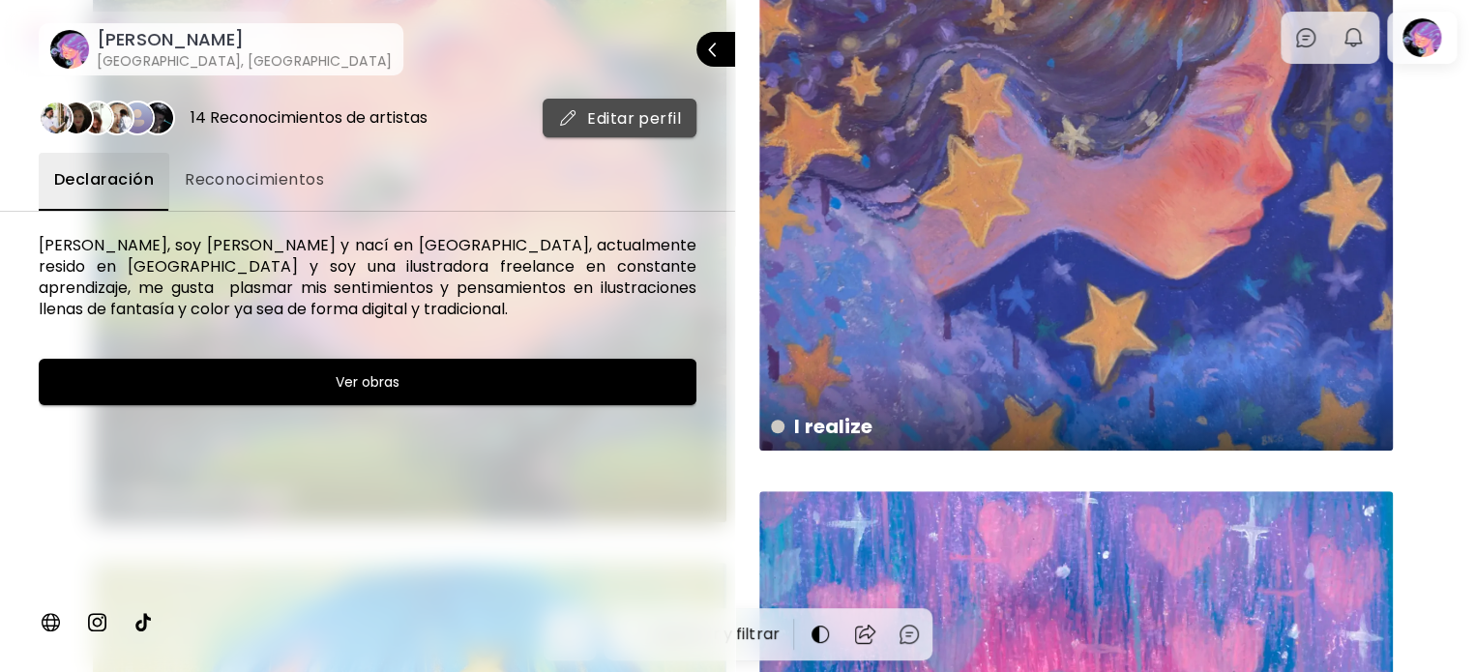
click at [653, 108] on span "Editar perfil" at bounding box center [619, 118] width 123 height 20
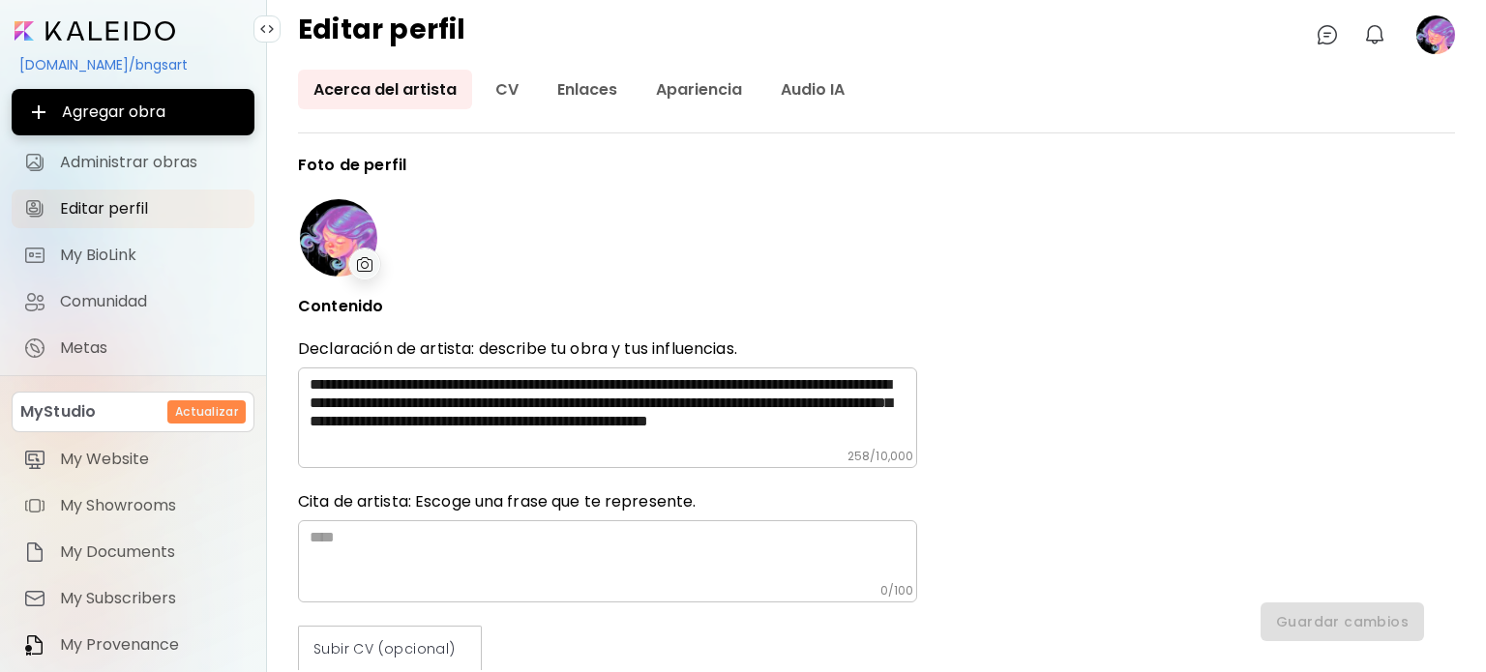
type input "*****"
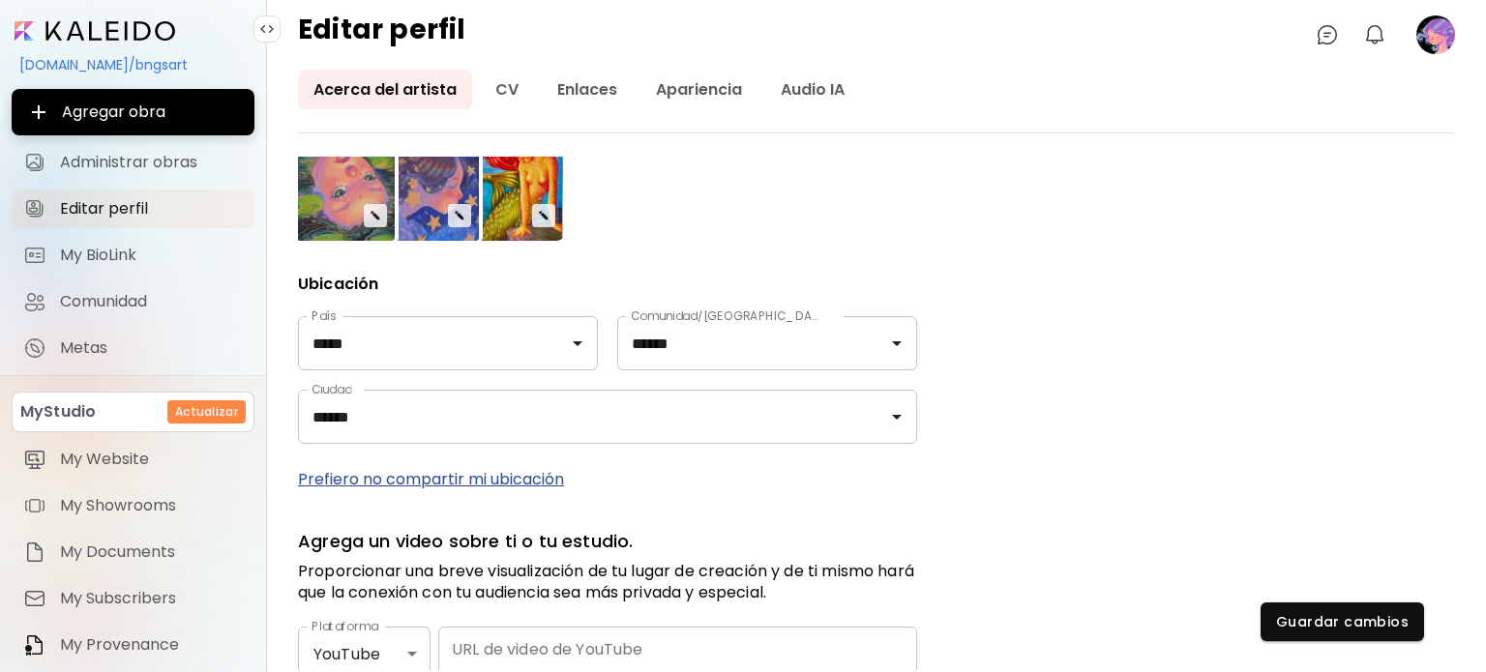
scroll to position [677, 0]
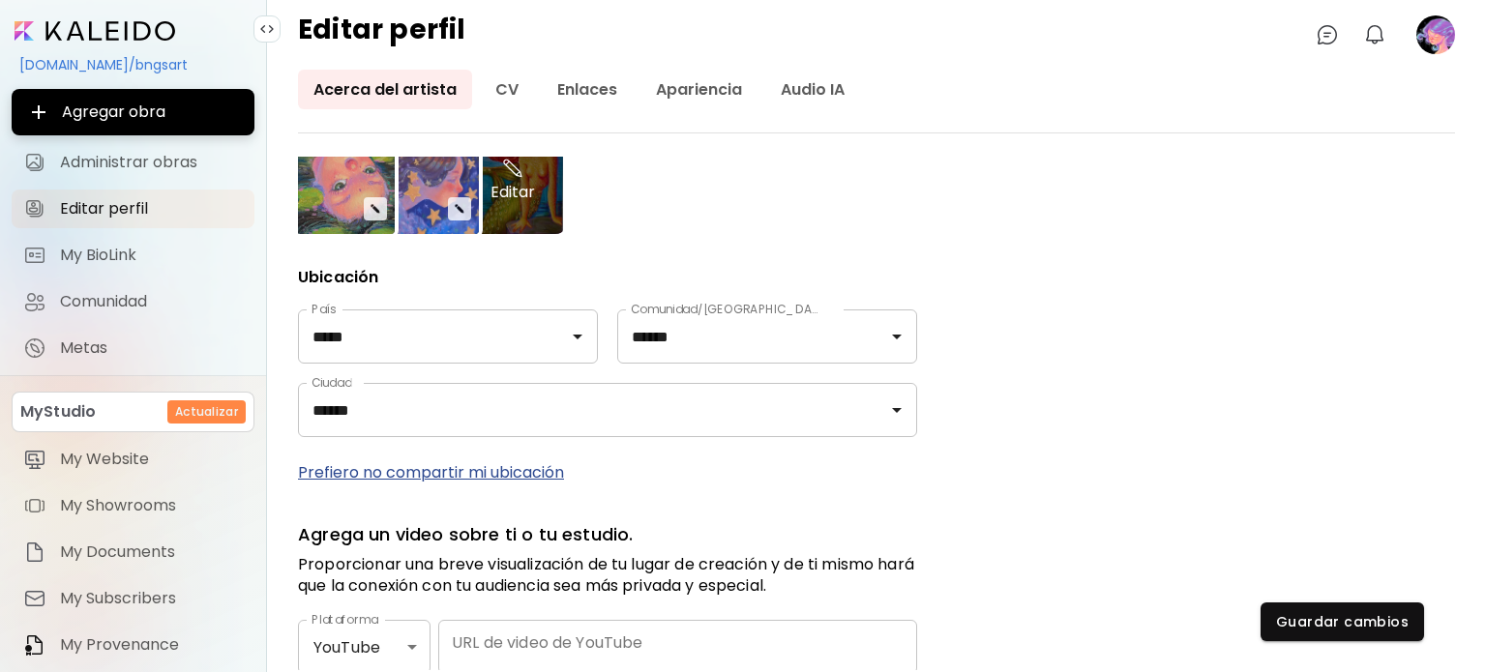
click at [542, 193] on div "Editar" at bounding box center [512, 180] width 101 height 108
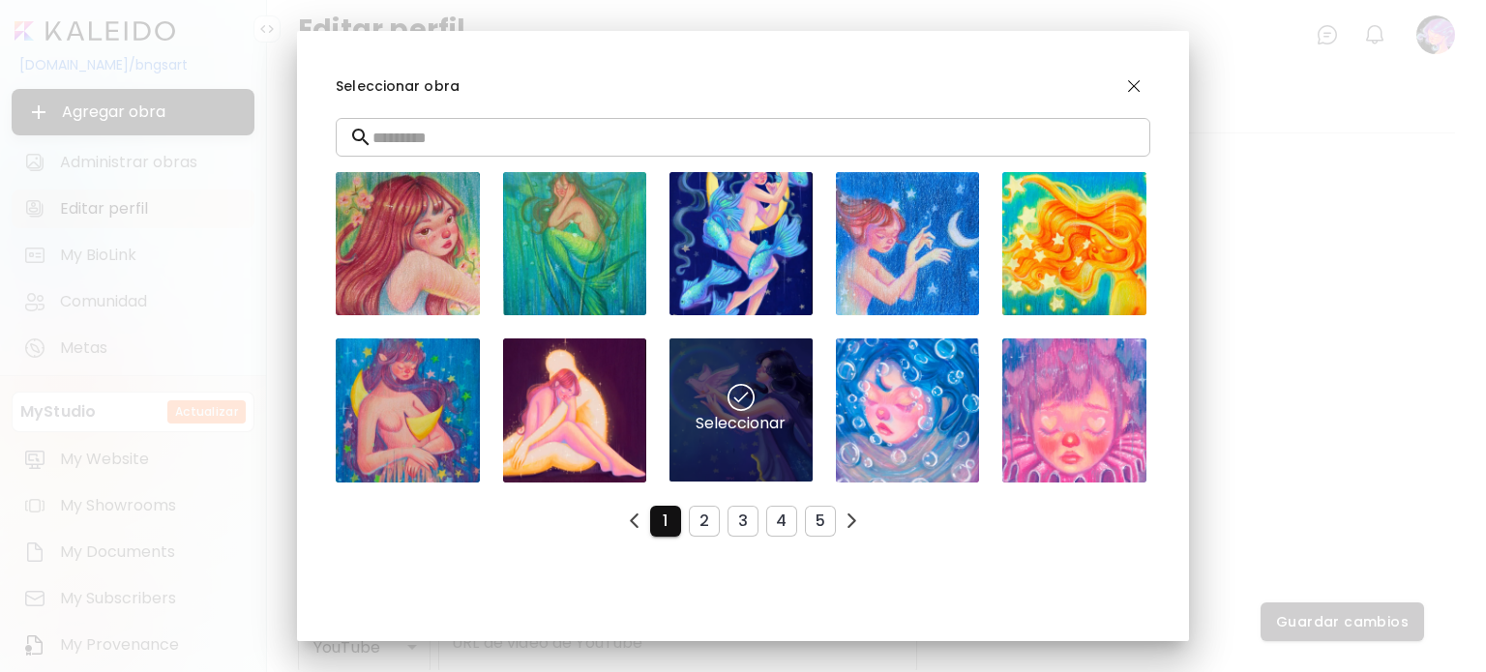
scroll to position [7, 0]
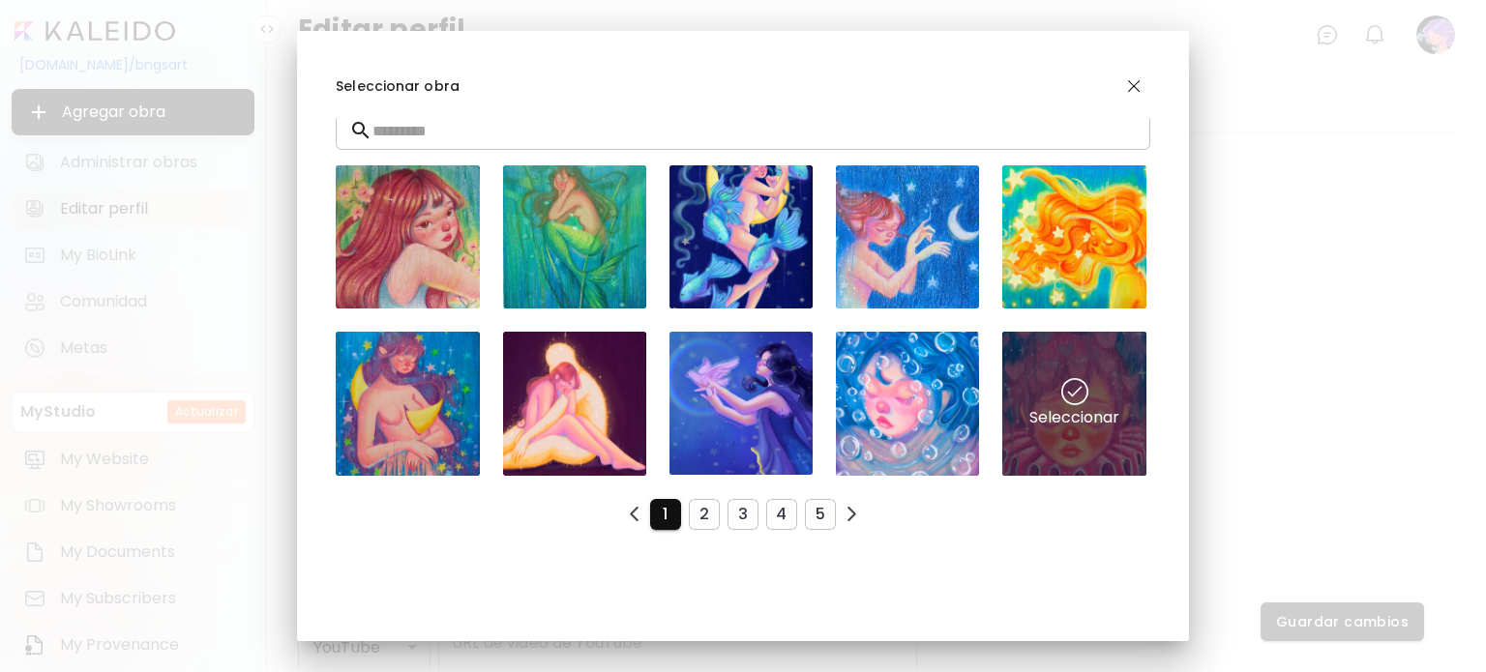
click at [1045, 419] on div "Seleccionar" at bounding box center [1073, 403] width 143 height 143
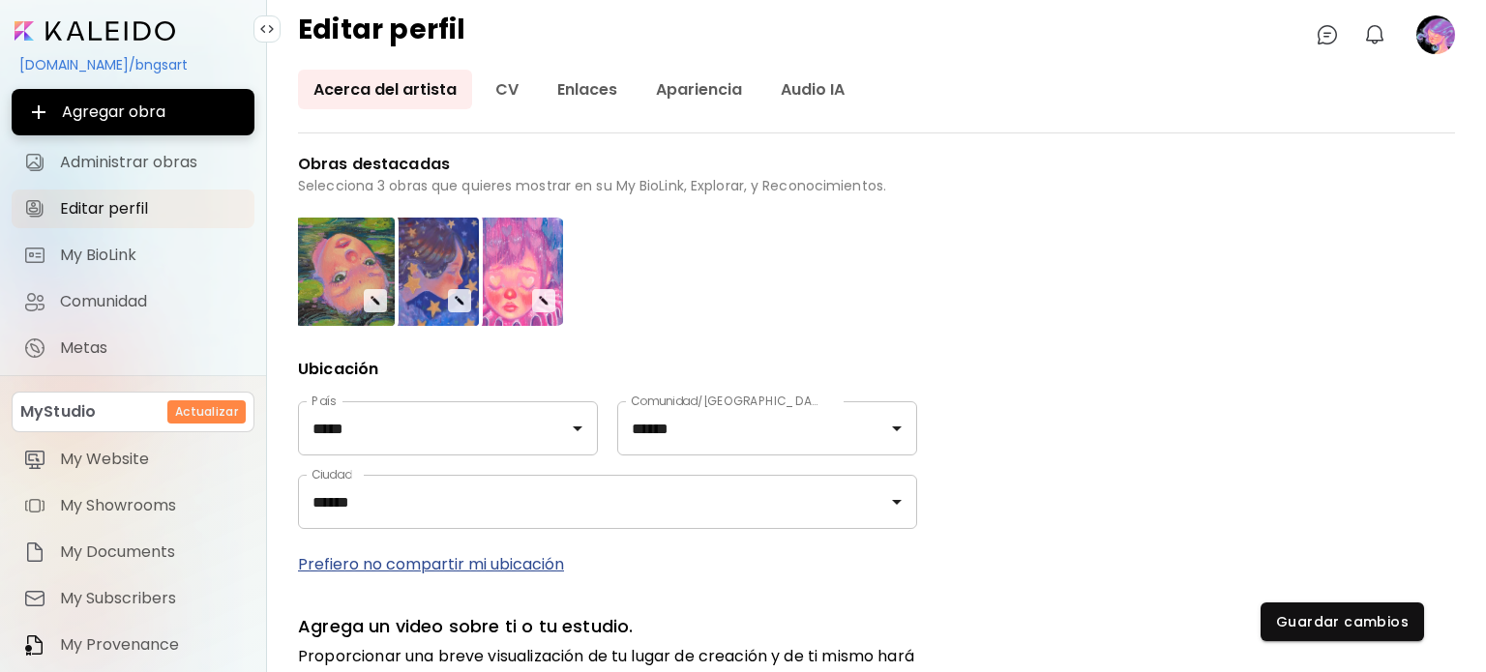
scroll to position [580, 0]
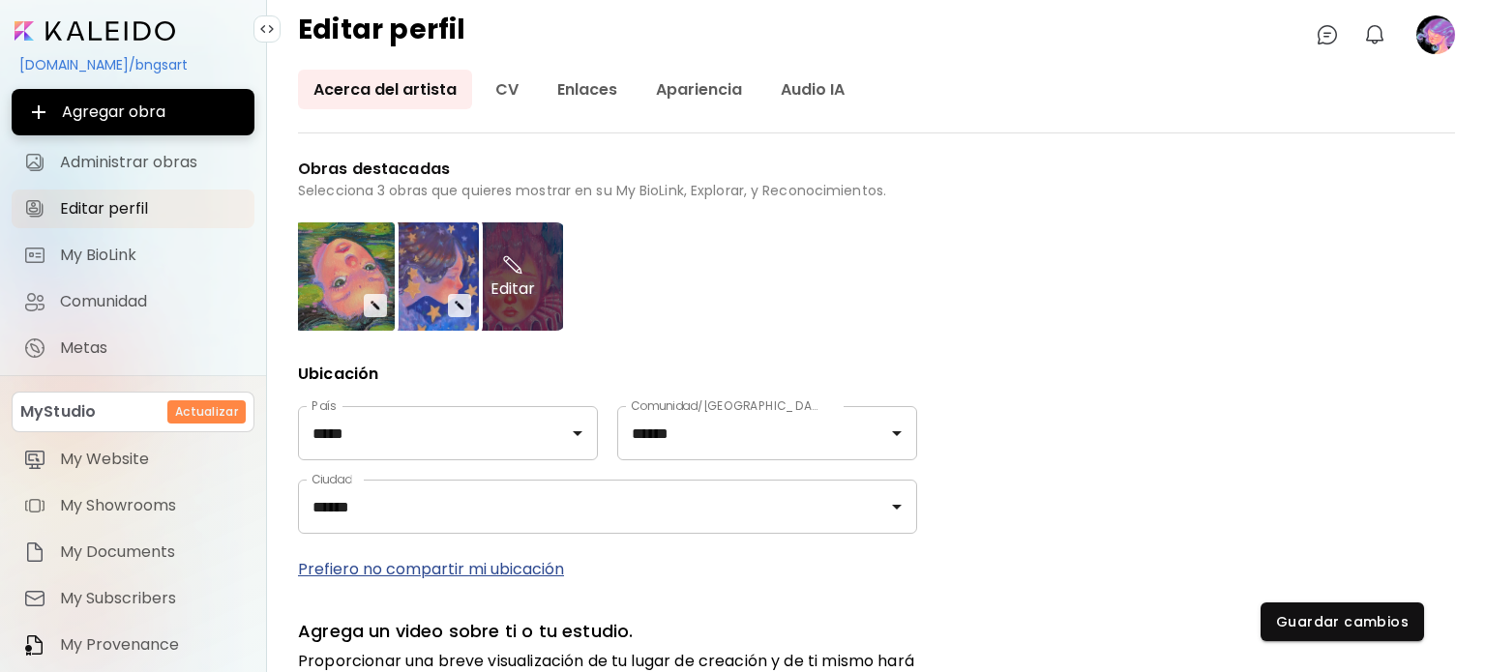
click at [520, 307] on div "Editar" at bounding box center [512, 277] width 101 height 108
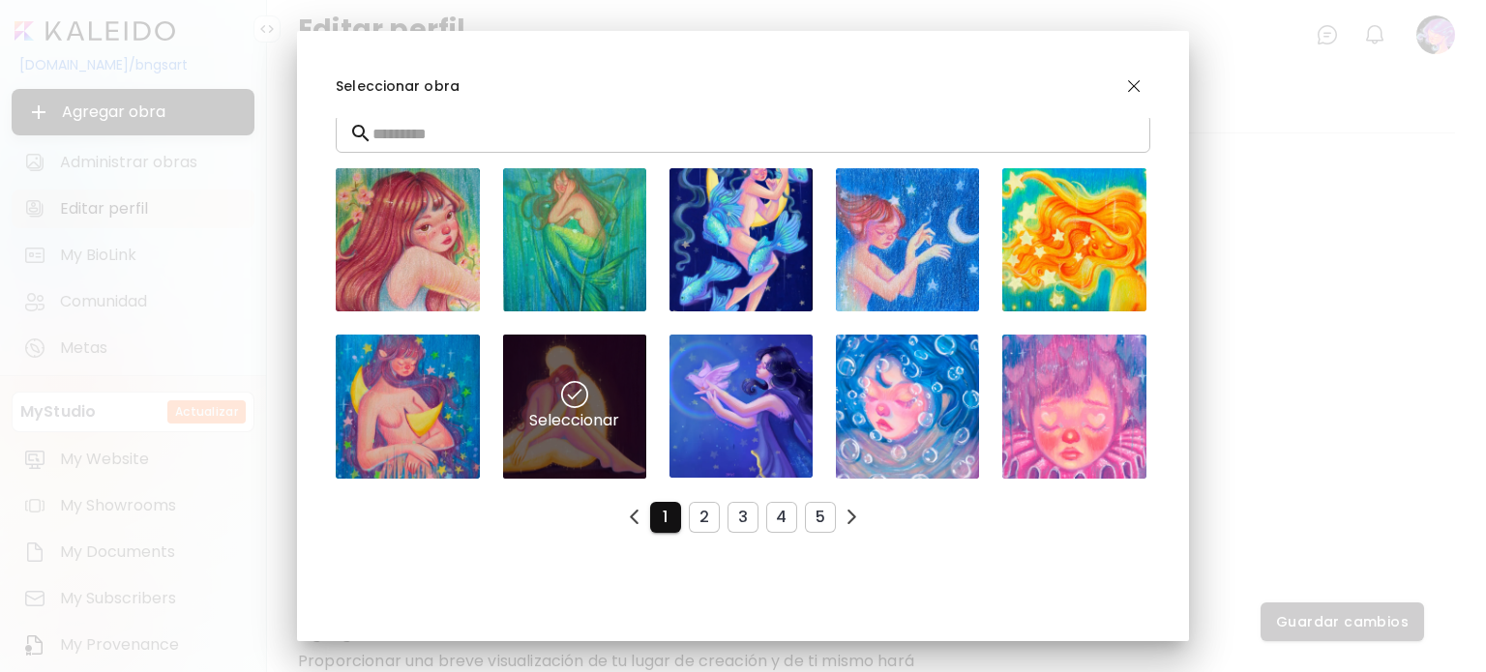
scroll to position [7, 0]
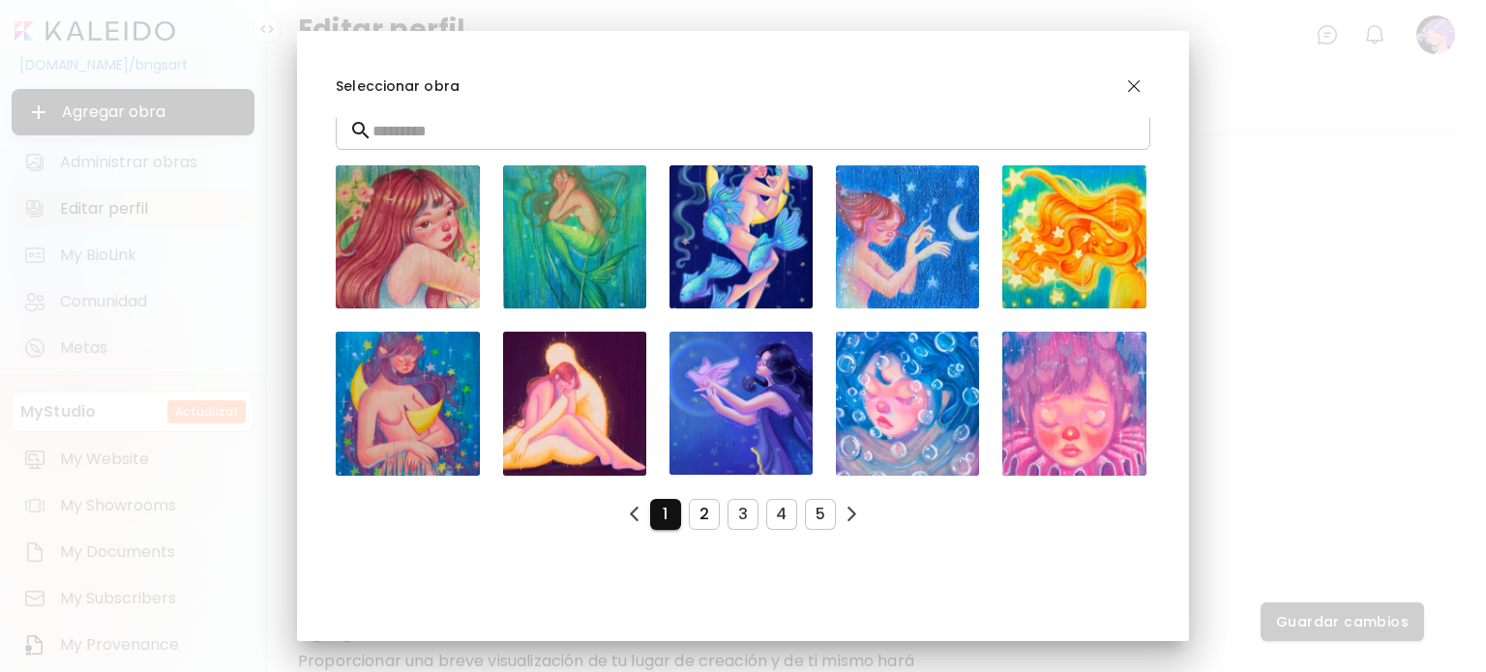
click at [691, 505] on button "2" at bounding box center [704, 514] width 31 height 31
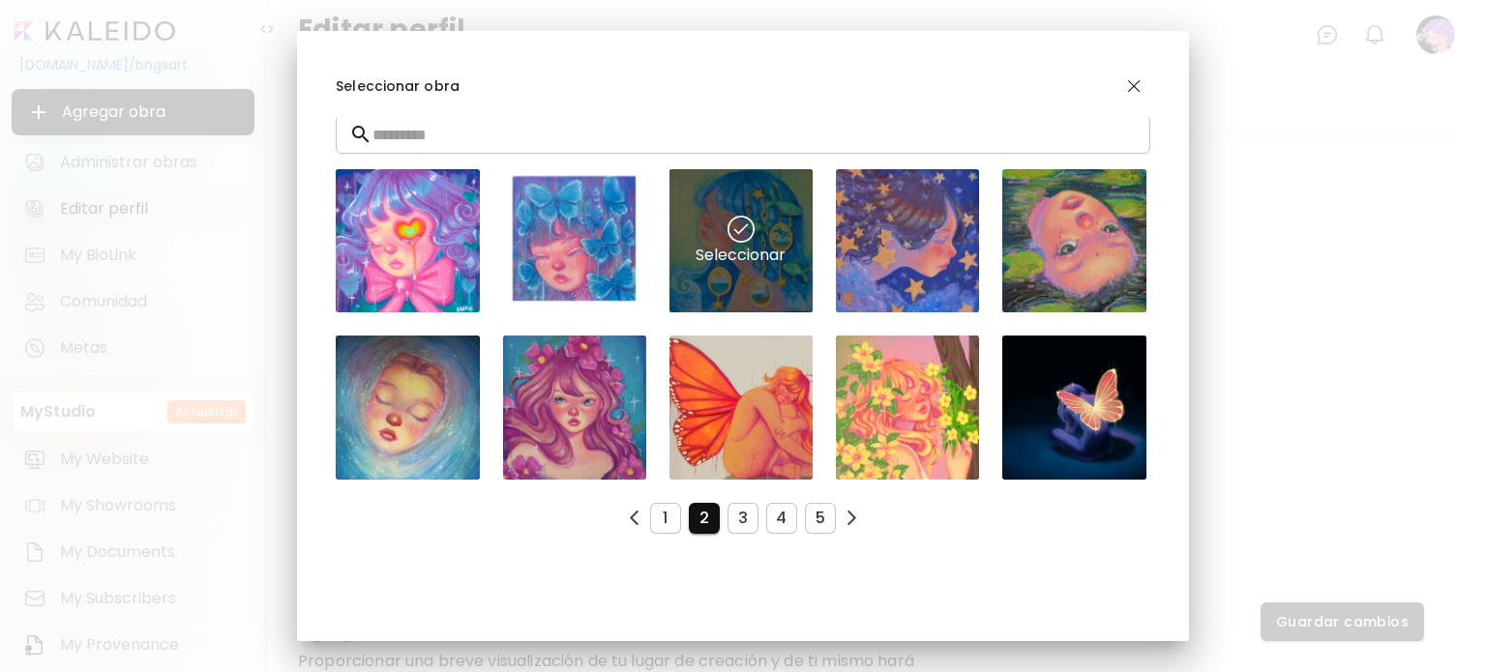
scroll to position [0, 0]
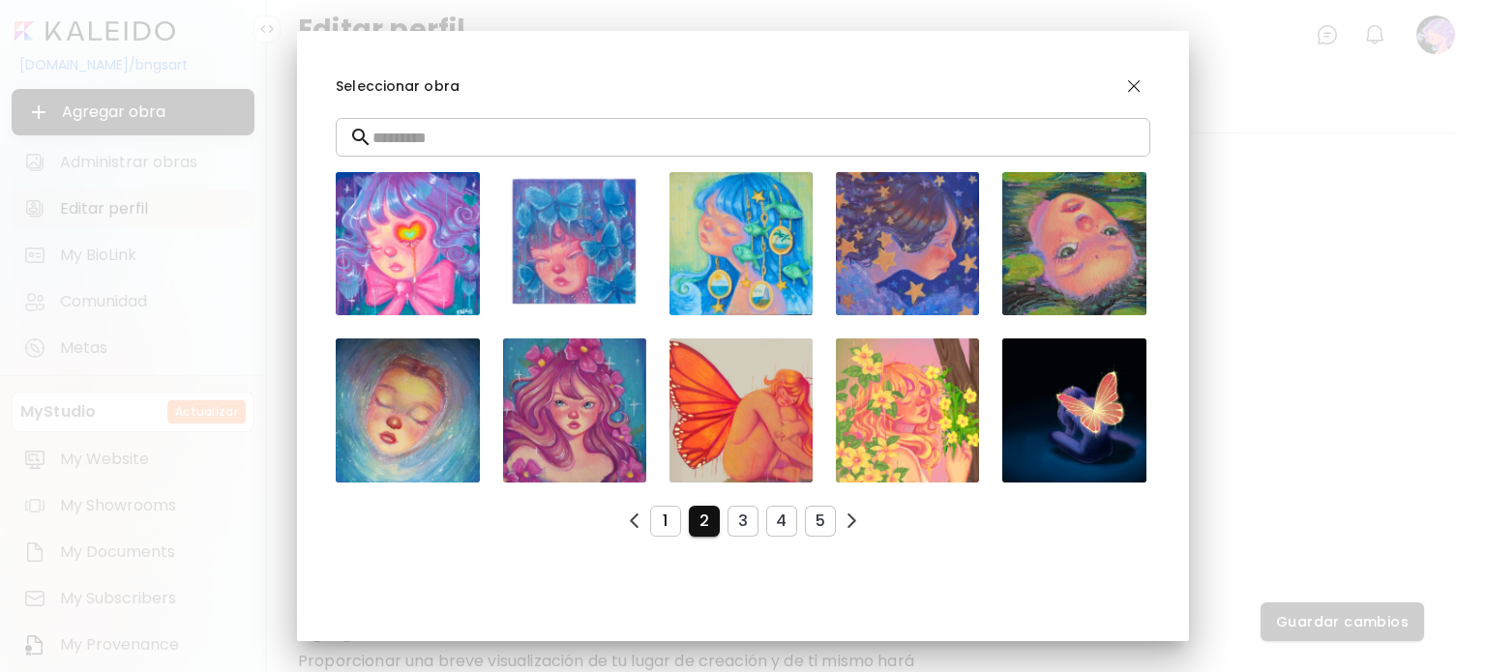
click at [666, 515] on span "1" at bounding box center [666, 521] width 0 height 20
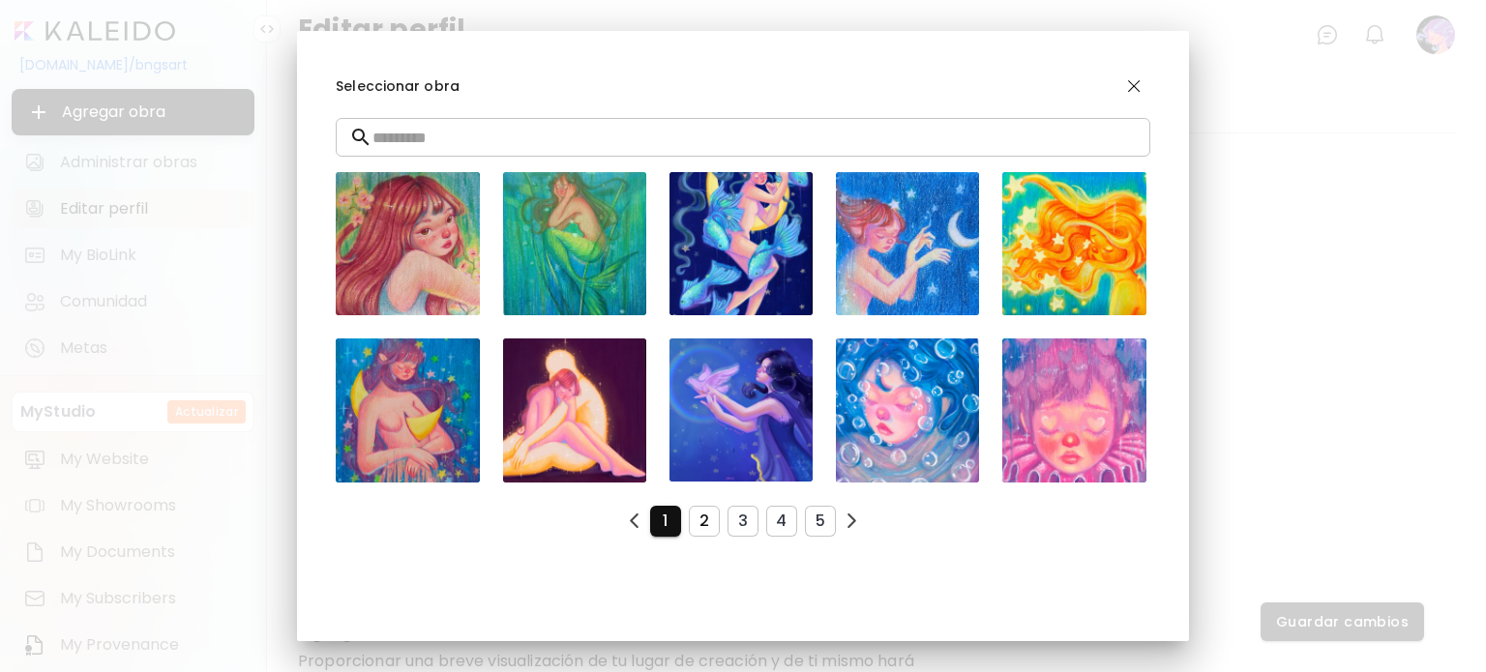
click at [700, 528] on button "2" at bounding box center [704, 521] width 31 height 31
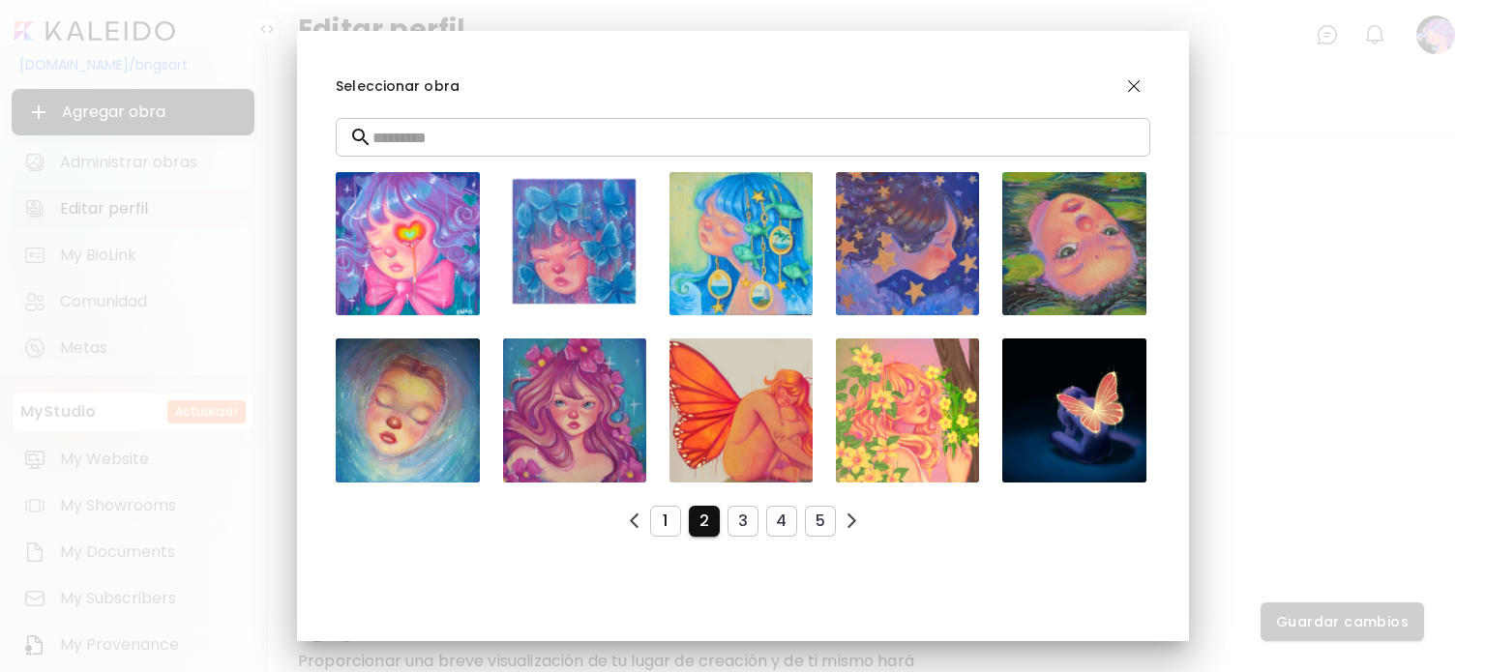
click at [666, 512] on span "1" at bounding box center [666, 521] width 0 height 20
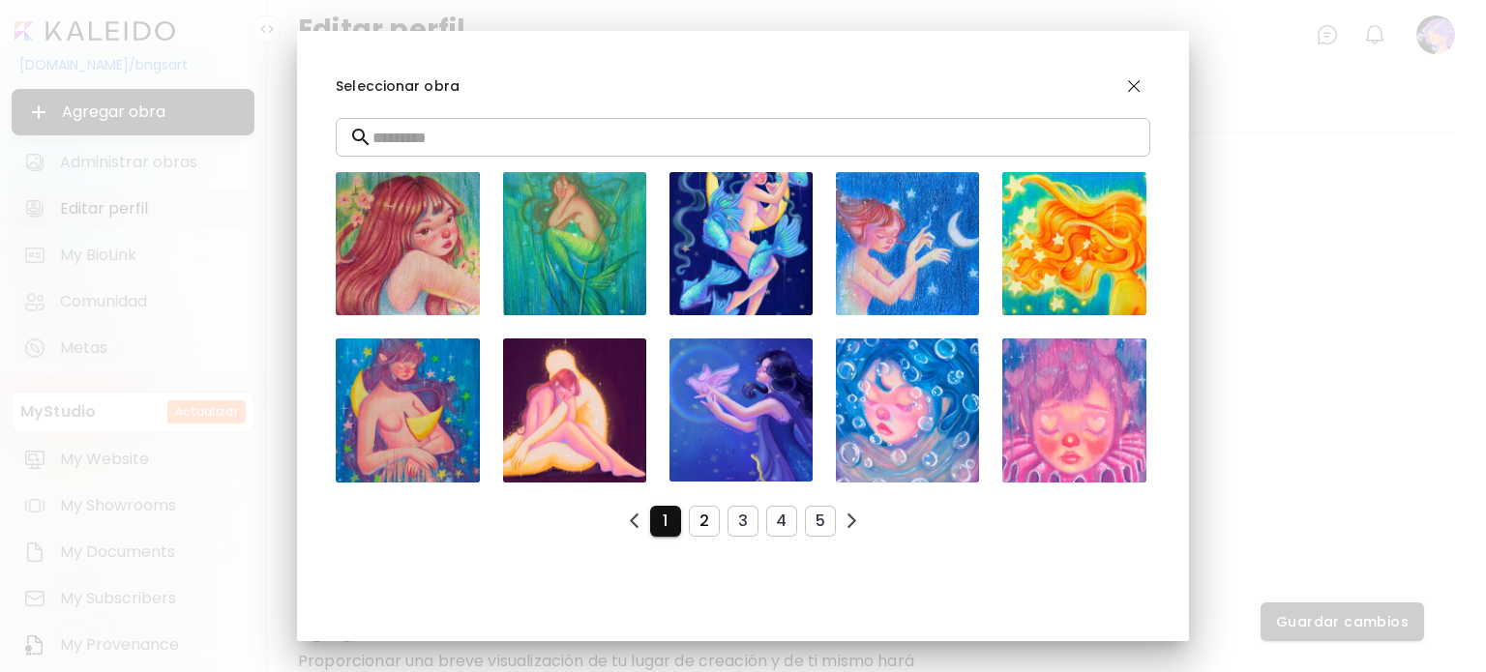
click at [705, 517] on button "2" at bounding box center [704, 521] width 31 height 31
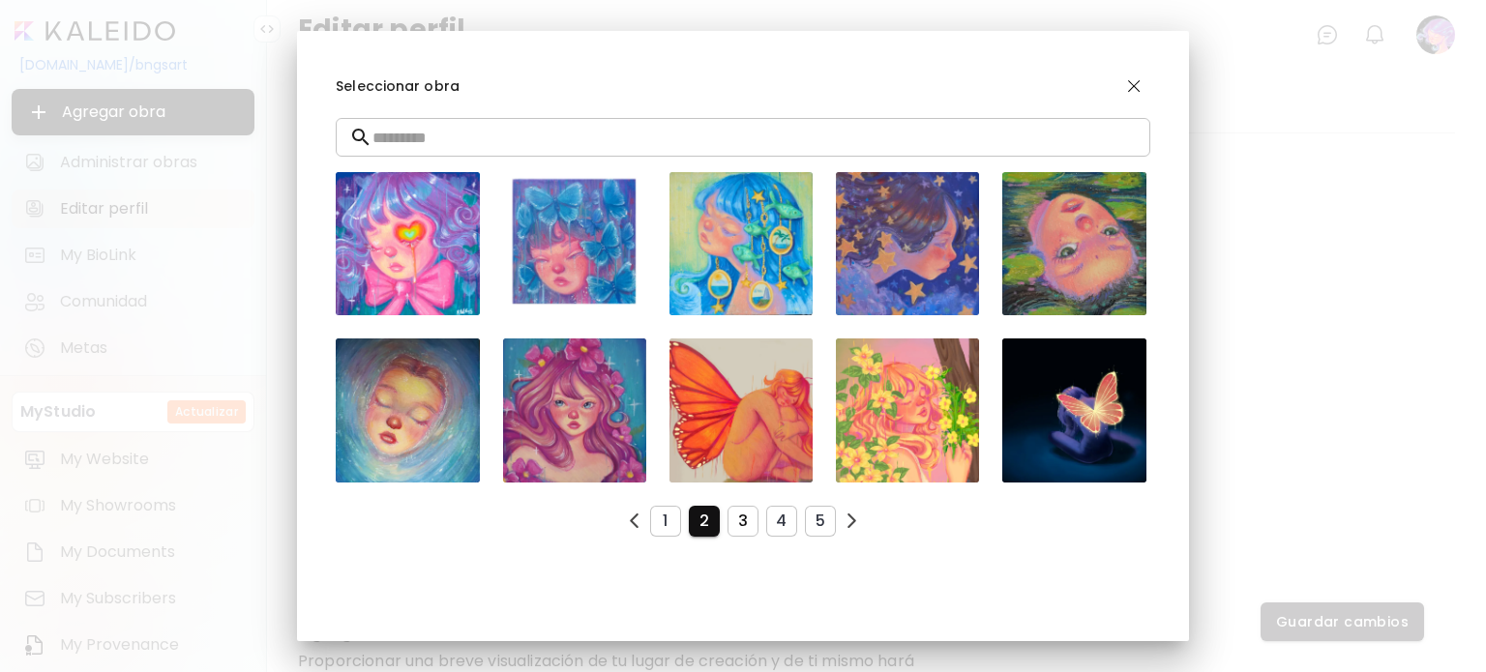
click at [743, 514] on span "3" at bounding box center [743, 521] width 0 height 20
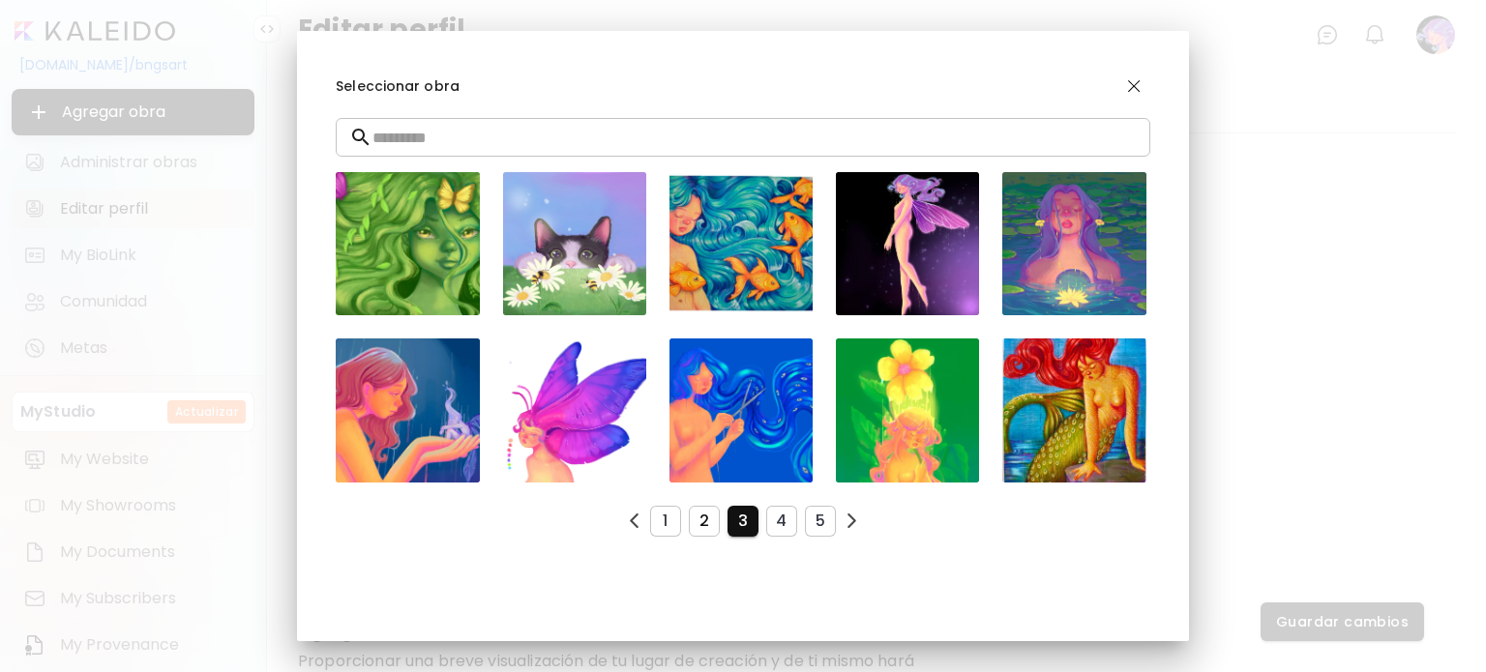
click at [704, 518] on span "2" at bounding box center [704, 521] width 0 height 20
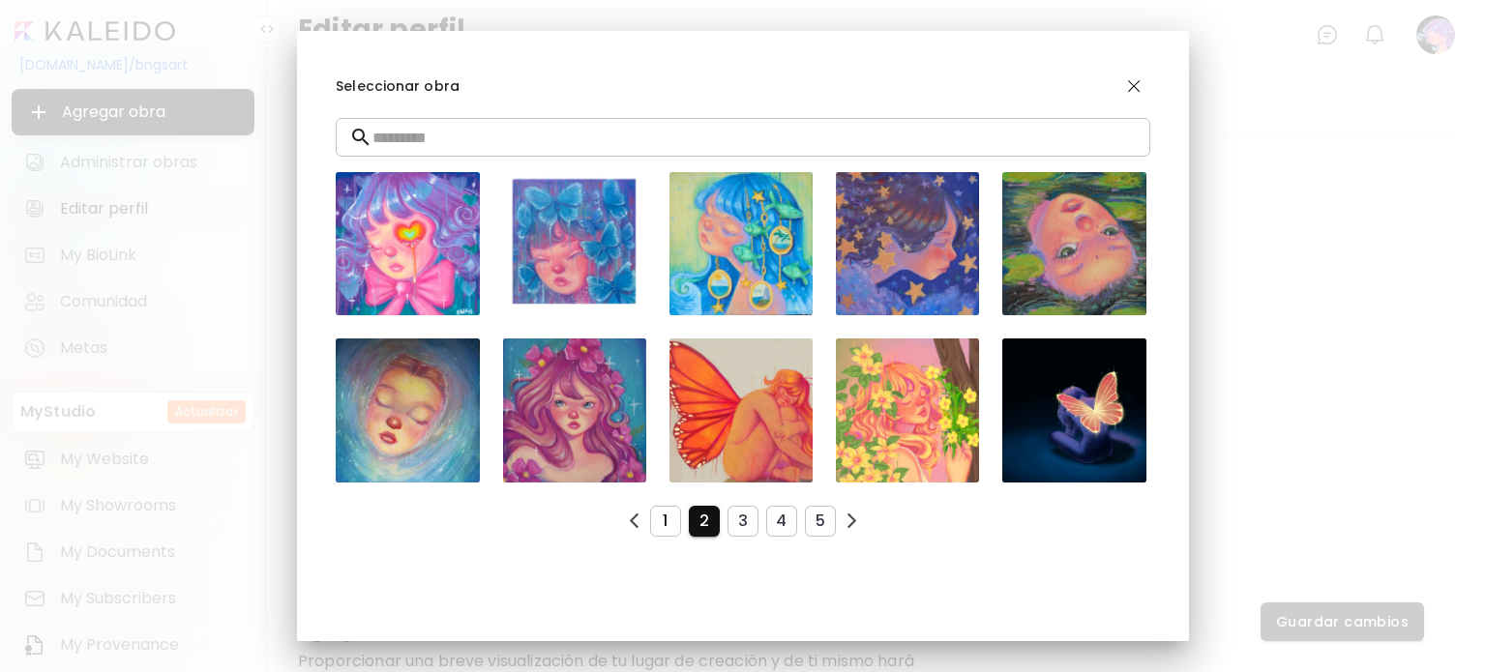
click at [665, 516] on button "1" at bounding box center [665, 521] width 31 height 31
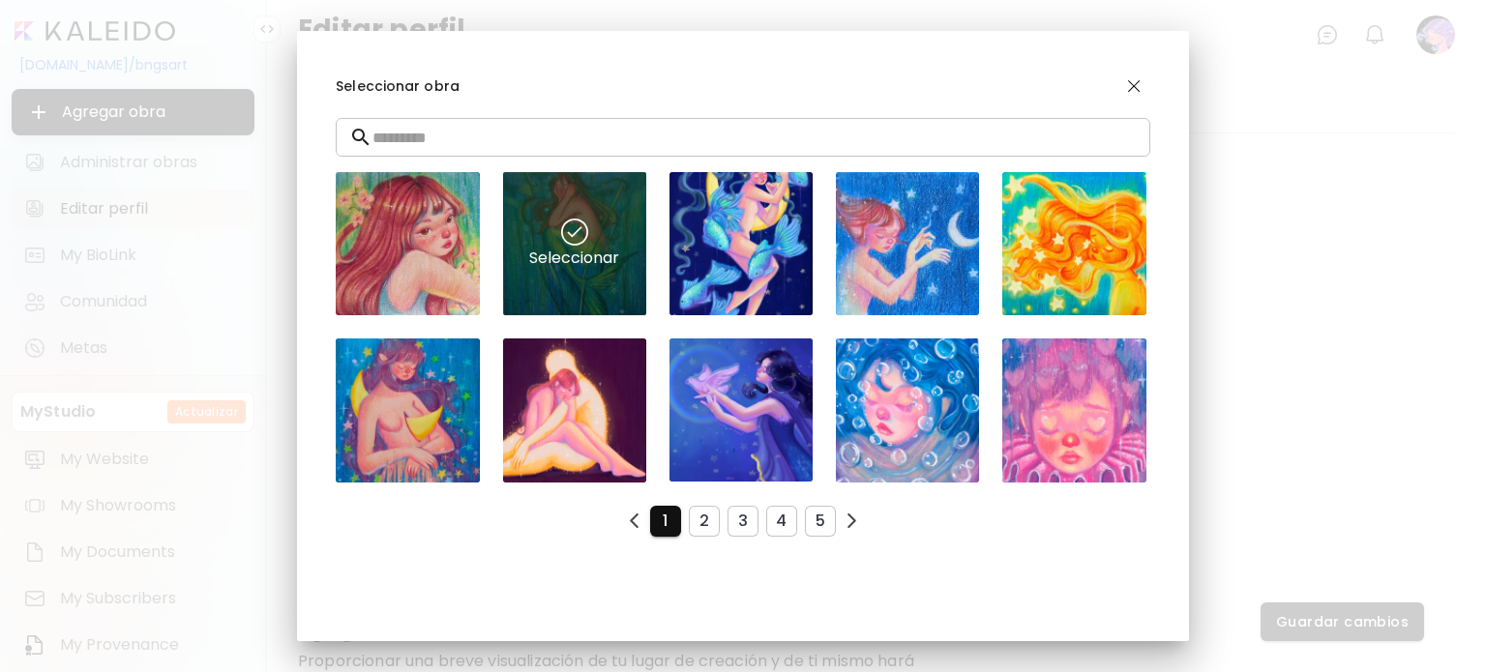
click at [596, 271] on div "Seleccionar" at bounding box center [574, 243] width 143 height 143
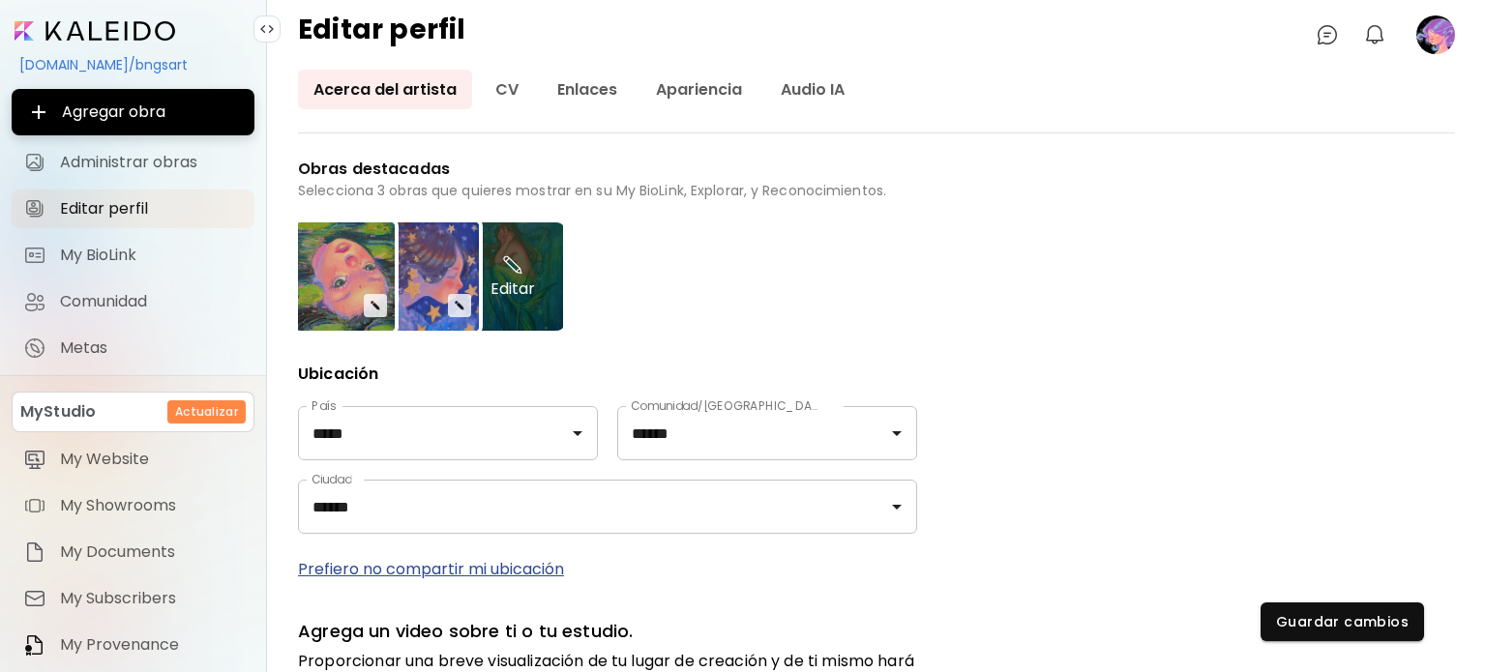
click at [517, 279] on div "Editar" at bounding box center [512, 277] width 101 height 108
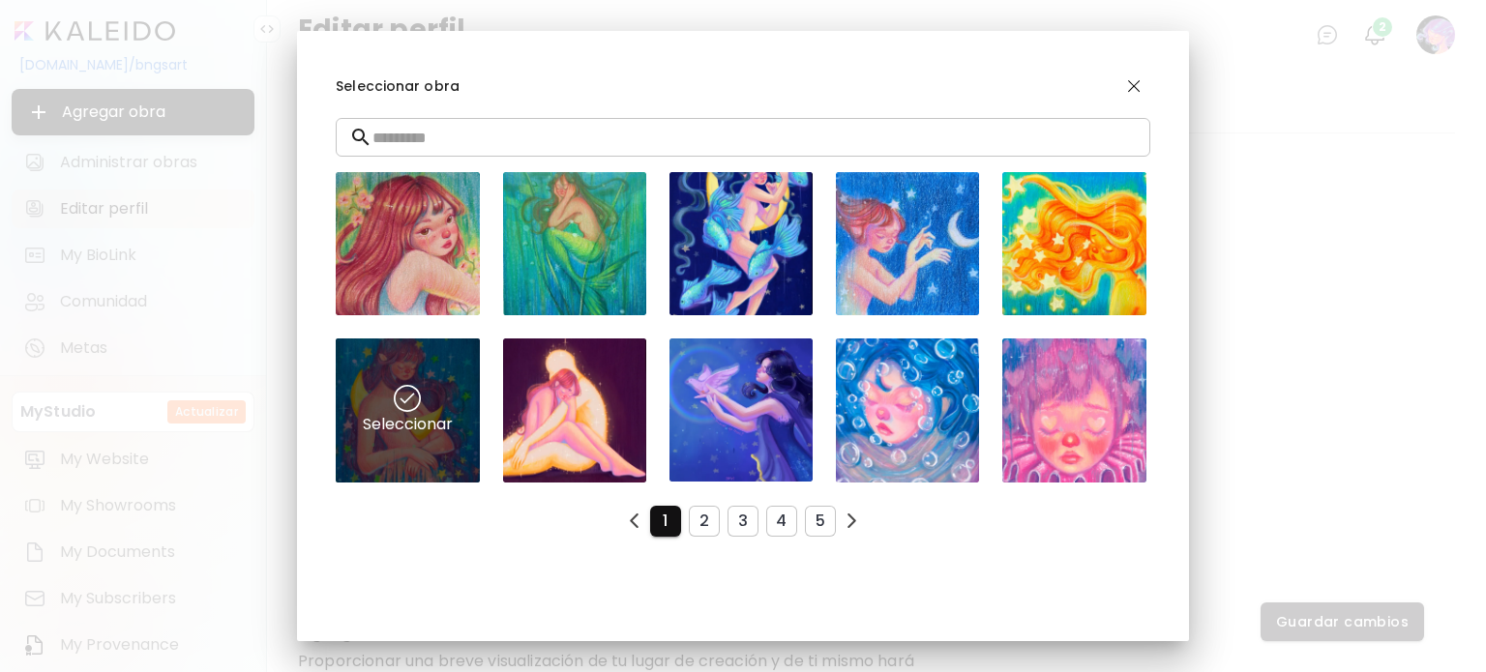
click at [415, 385] on img at bounding box center [407, 398] width 27 height 27
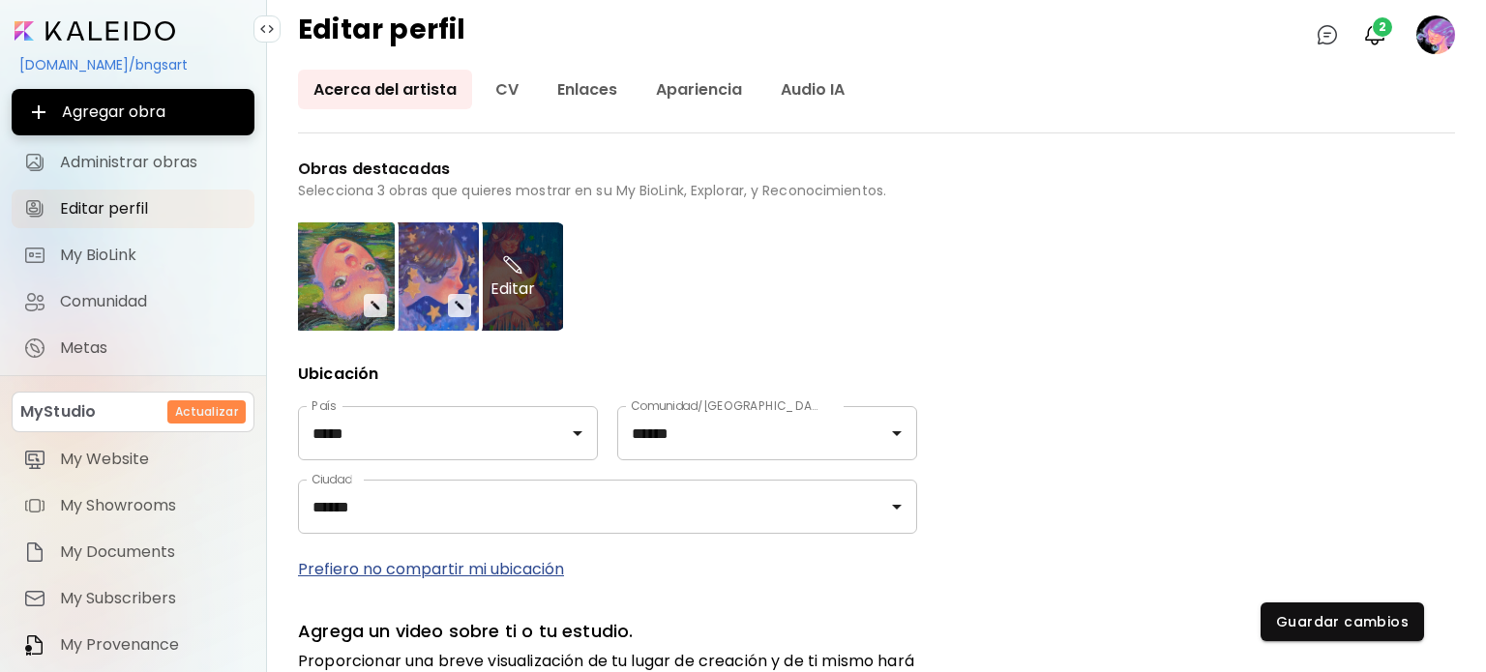
click at [542, 297] on div "Editar" at bounding box center [512, 277] width 101 height 108
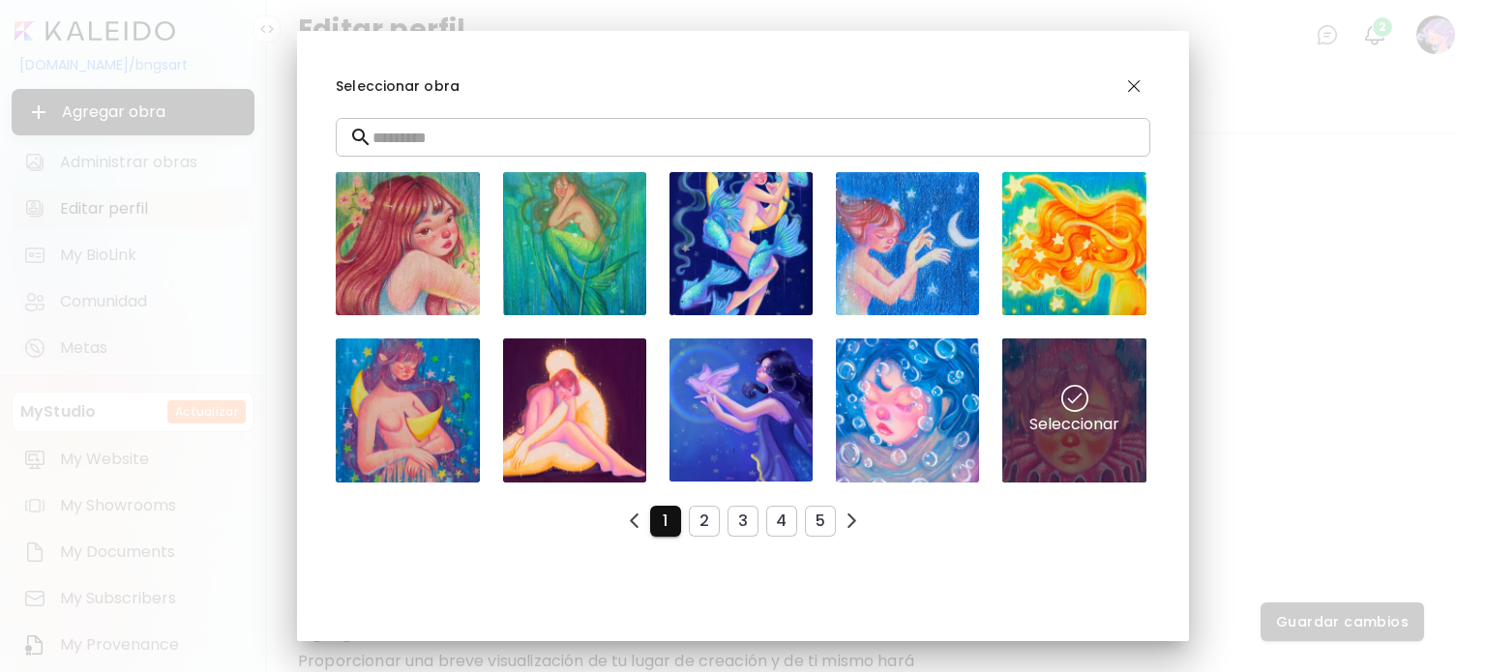
click at [1061, 388] on img at bounding box center [1074, 398] width 27 height 27
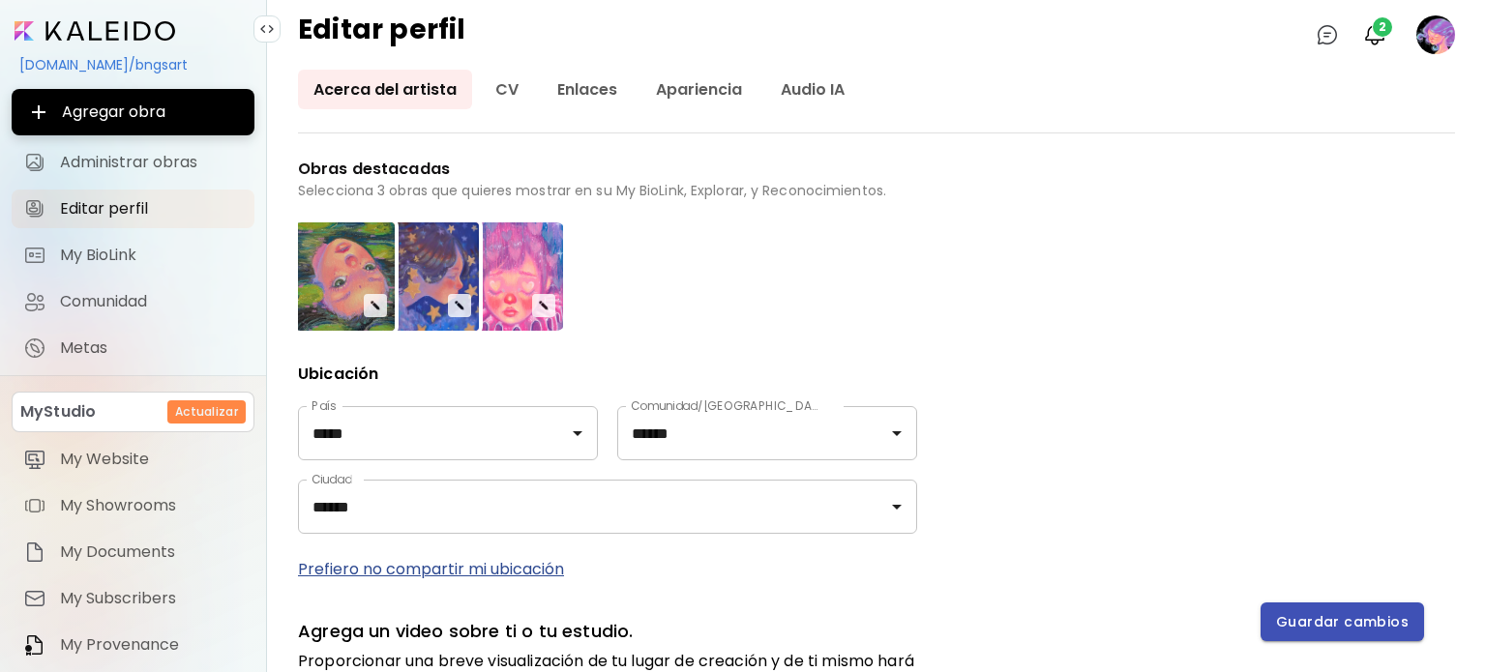
click at [1346, 619] on span "Guardar cambios" at bounding box center [1342, 622] width 133 height 20
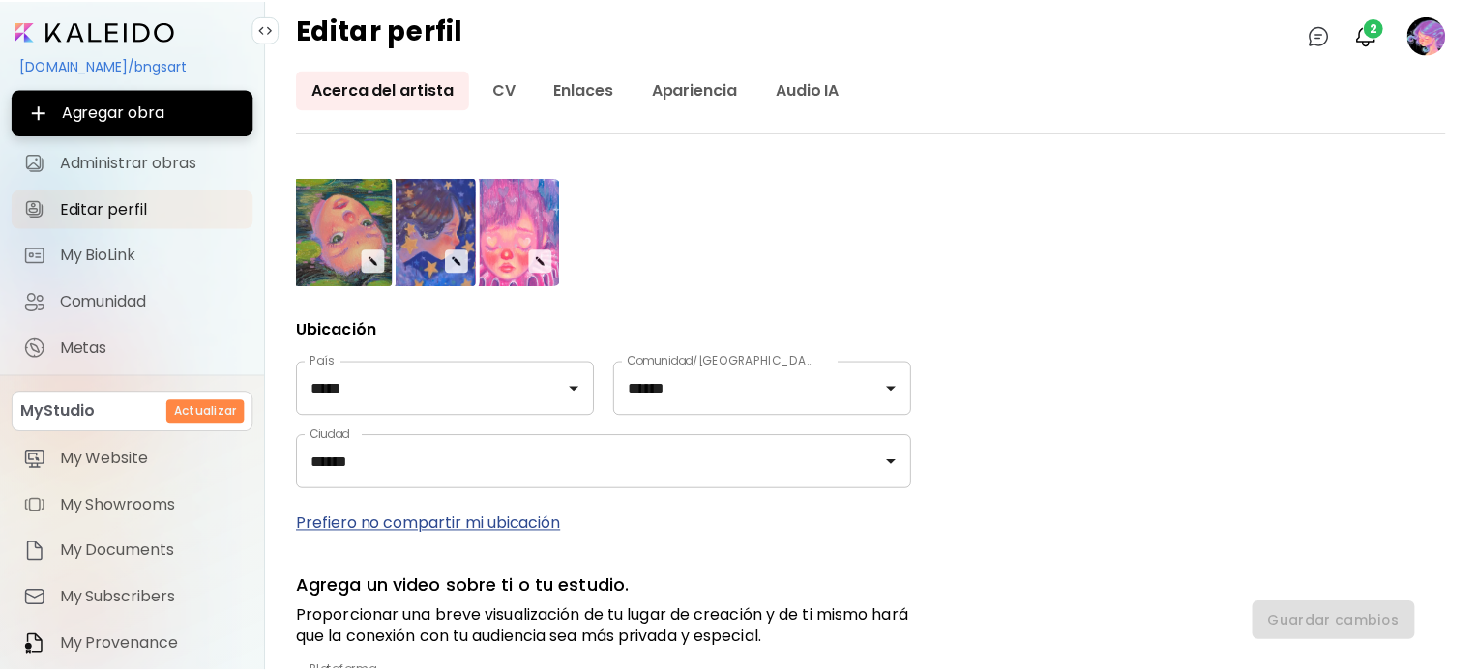
scroll to position [474, 0]
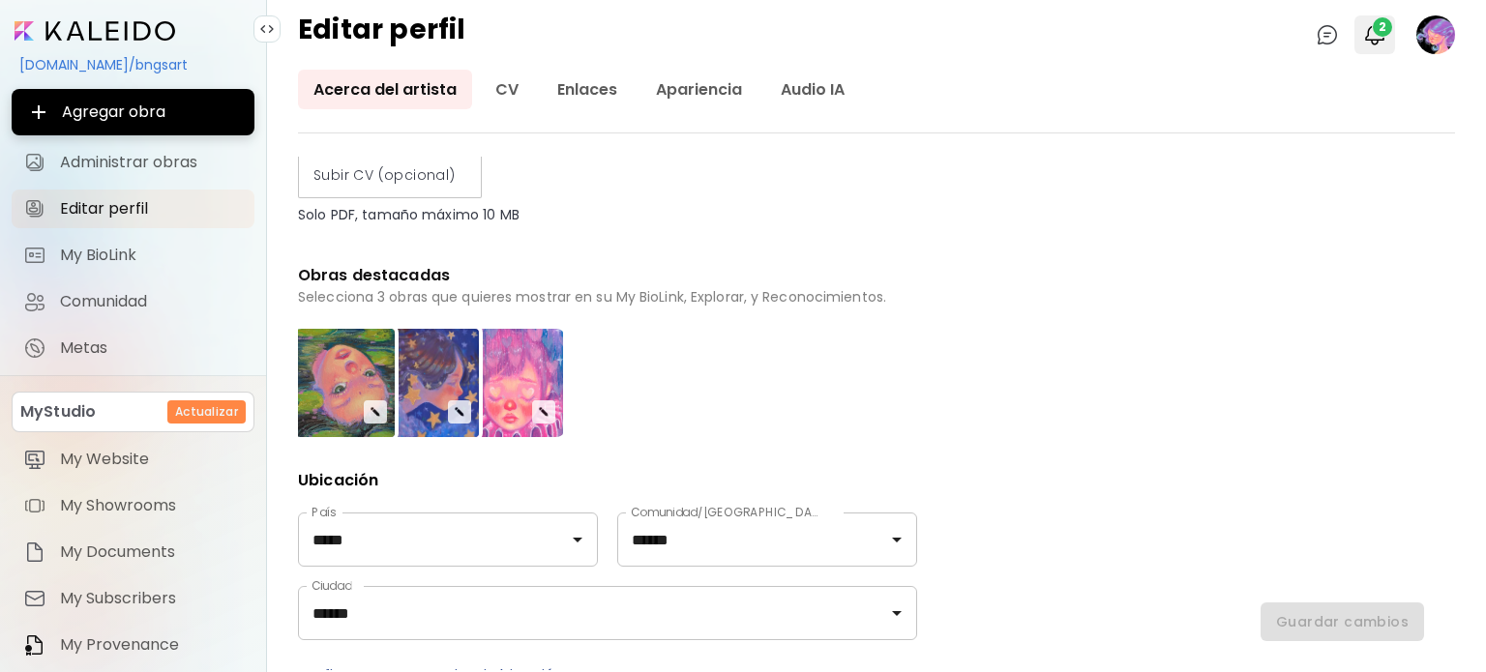
click at [1369, 33] on img "button" at bounding box center [1374, 34] width 23 height 23
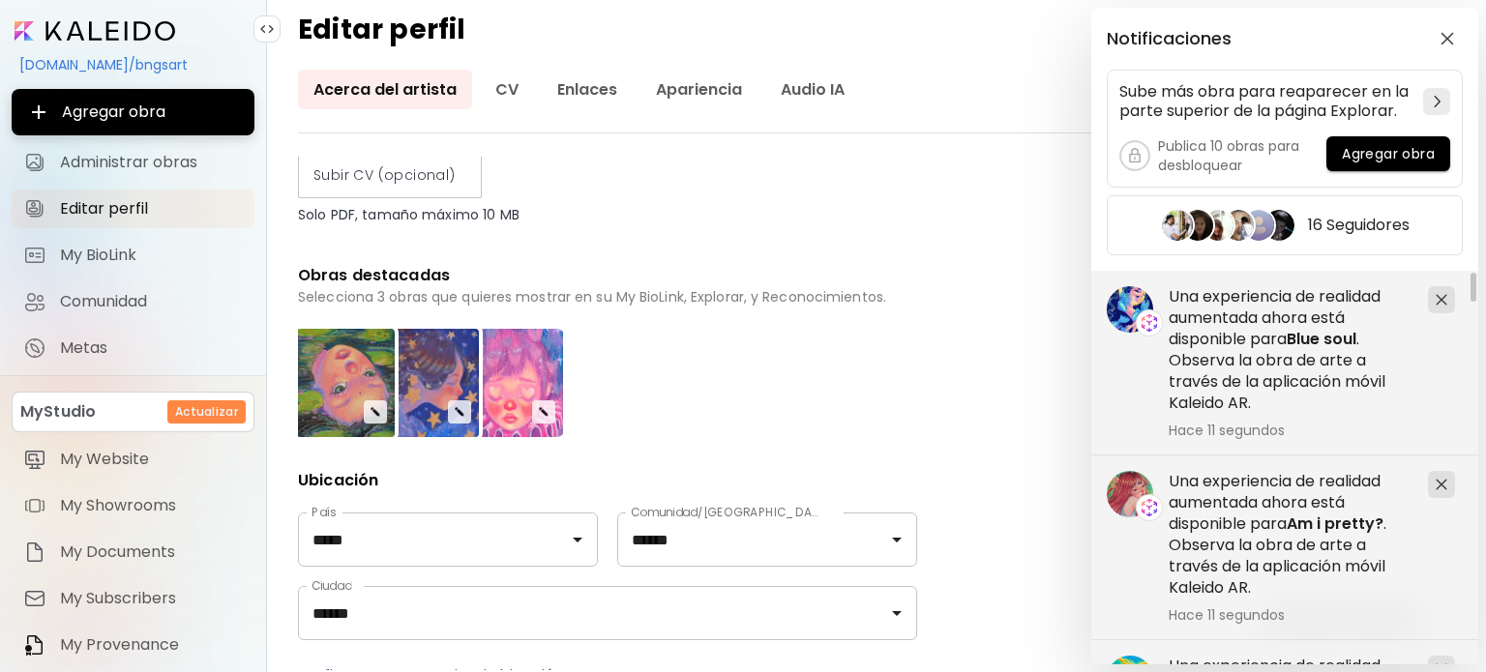
click at [1004, 243] on div "Notificaciones Sube más obra para reaparecer en la parte superior de la página …" at bounding box center [743, 336] width 1486 height 672
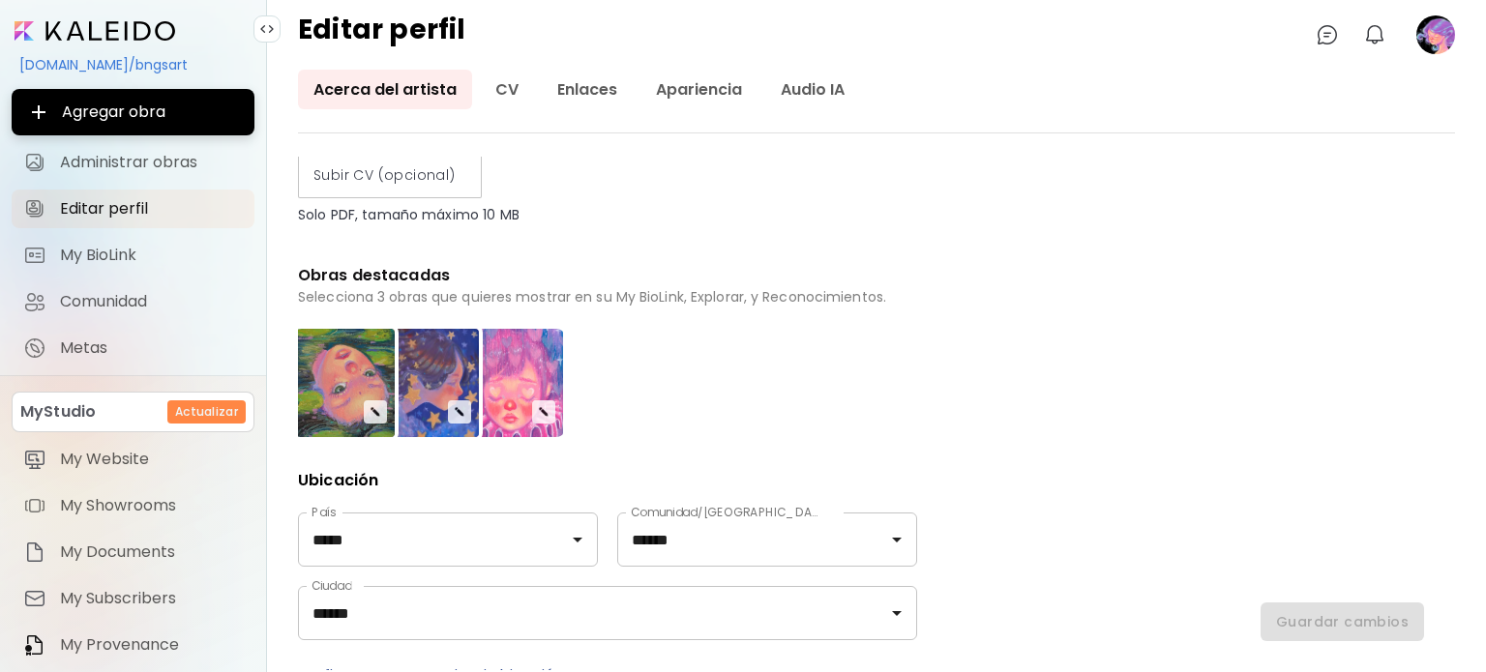
click at [1448, 19] on image at bounding box center [1435, 34] width 39 height 39
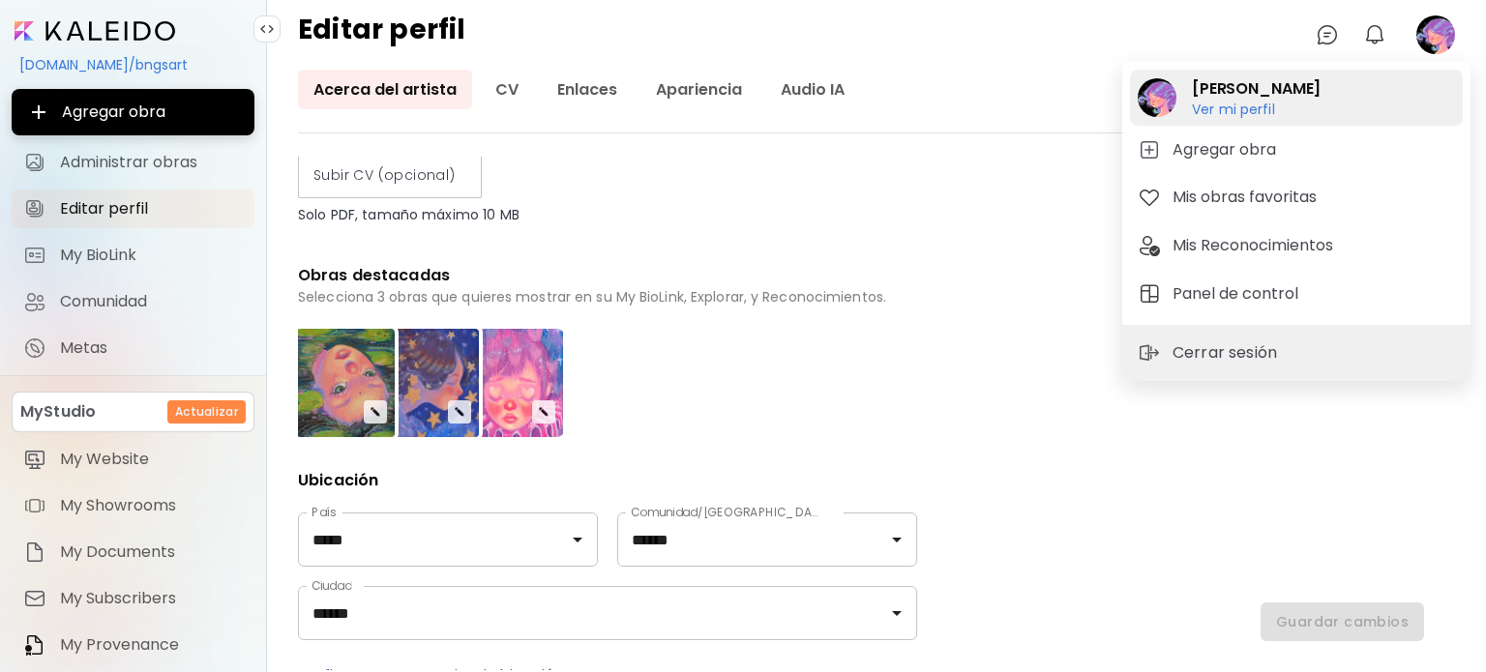
click at [1254, 83] on h2 "[PERSON_NAME]" at bounding box center [1256, 88] width 129 height 23
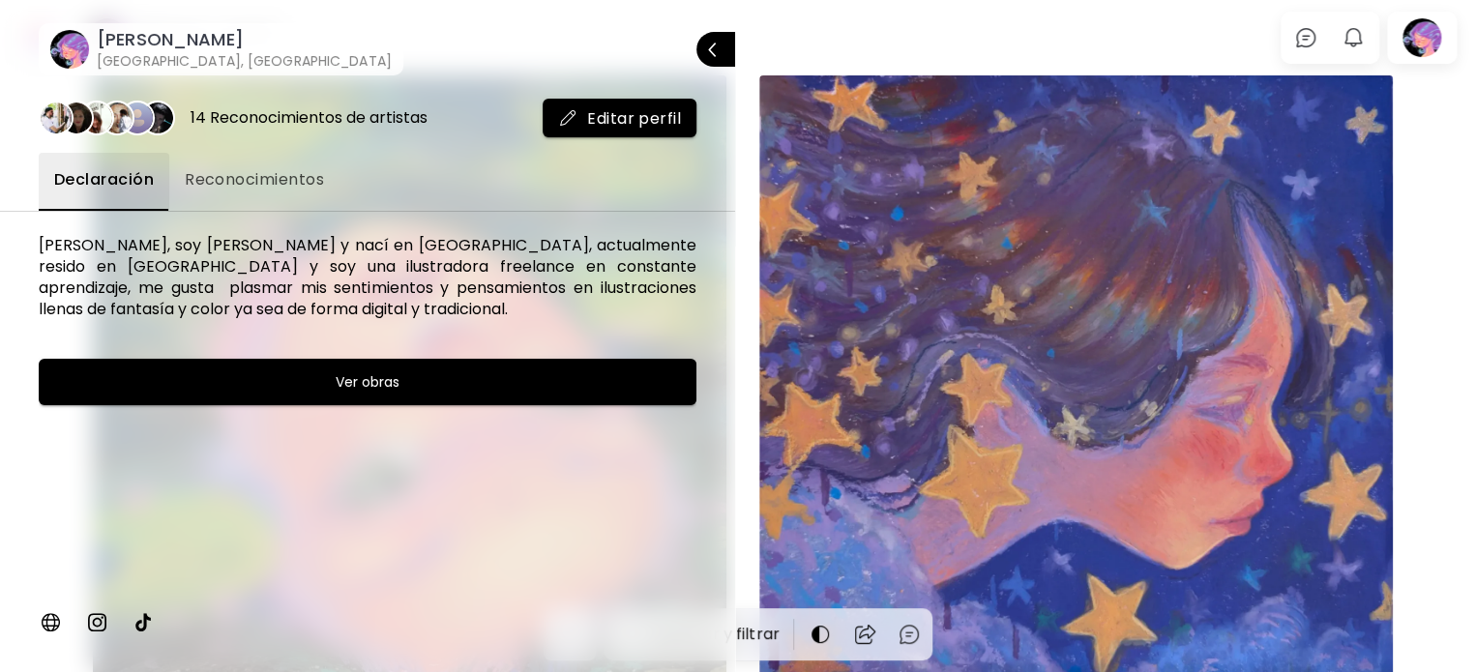
click at [128, 39] on h6 "[PERSON_NAME]" at bounding box center [244, 39] width 295 height 23
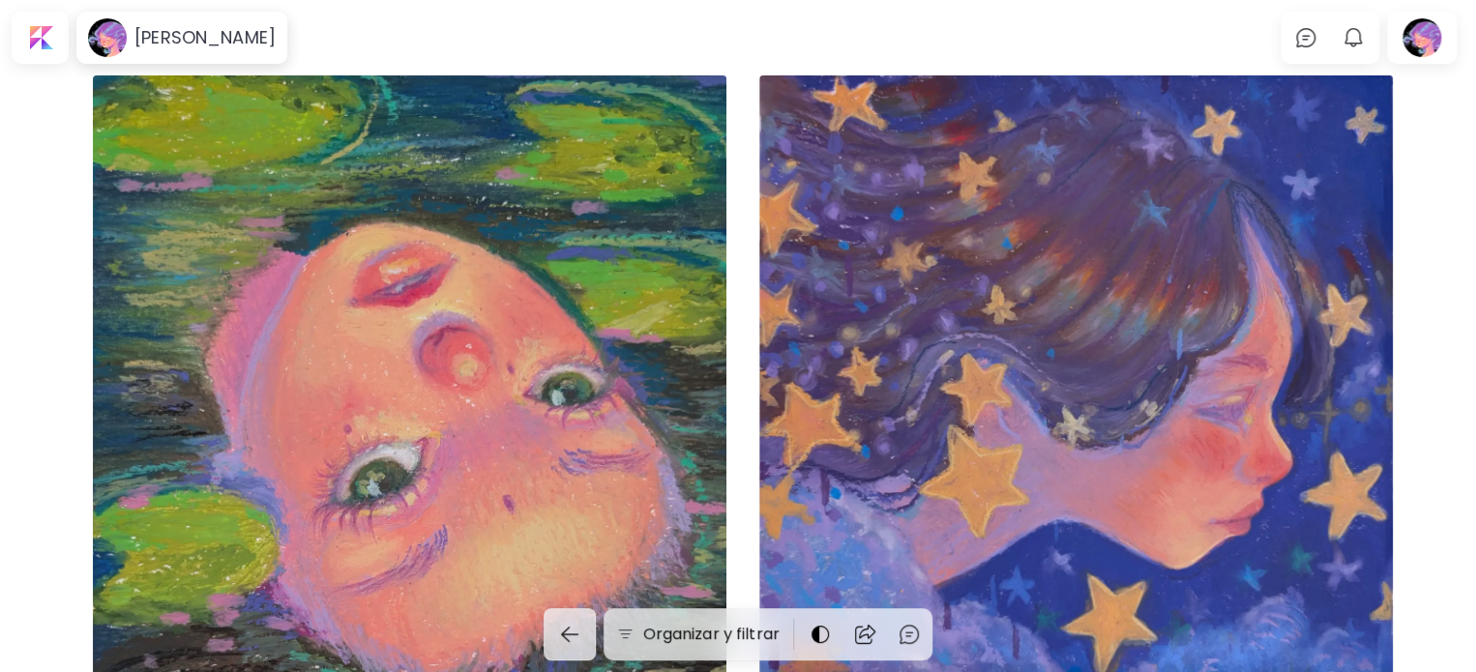
drag, startPoint x: 27, startPoint y: 0, endPoint x: 281, endPoint y: 16, distance: 254.0
click at [433, 18] on body "[PERSON_NAME] 0 0 Organizar y filtrar payazo triste 30 x 50 cm Ocean 50 x 50 cm…" at bounding box center [738, 336] width 1476 height 672
click at [49, 45] on div at bounding box center [39, 37] width 49 height 45
